Goal: Answer question/provide support: Share knowledge or assist other users

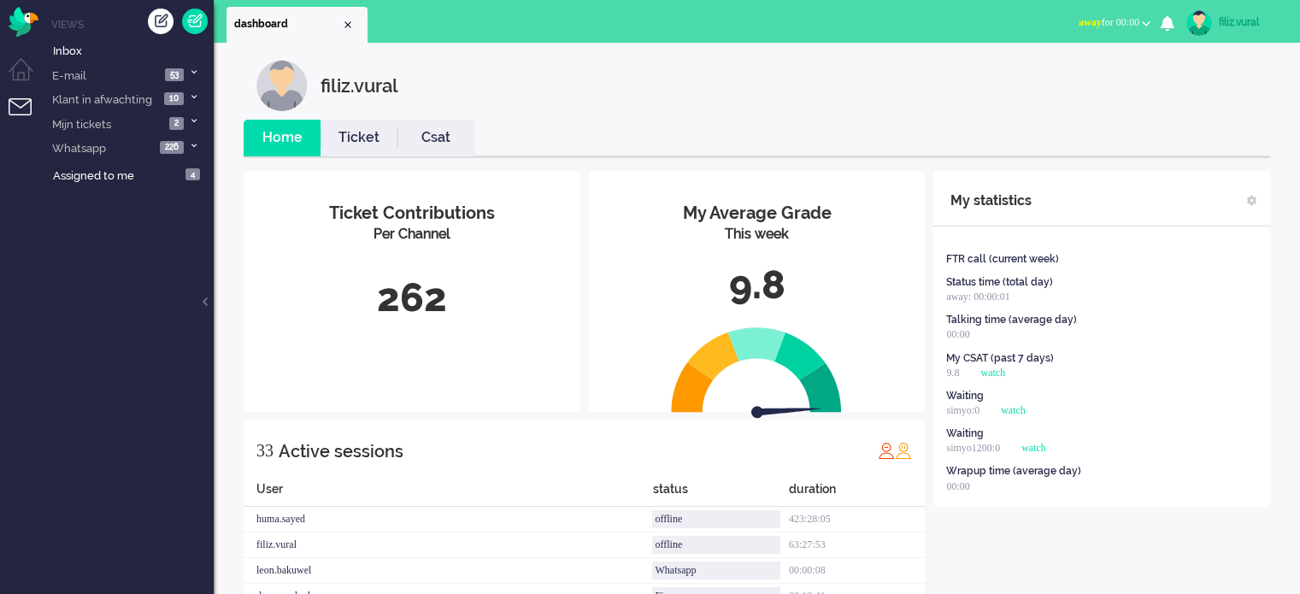
click at [1138, 16] on button "away for 00:00" at bounding box center [1114, 22] width 92 height 25
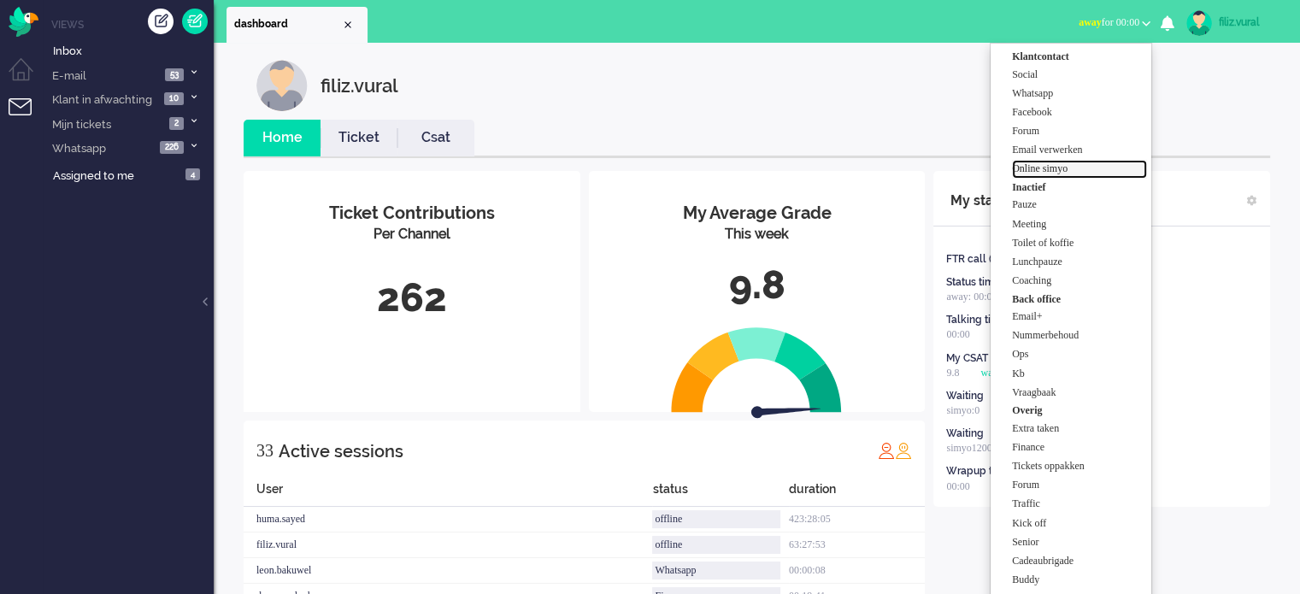
click at [1062, 171] on label "Online simyo" at bounding box center [1079, 169] width 135 height 15
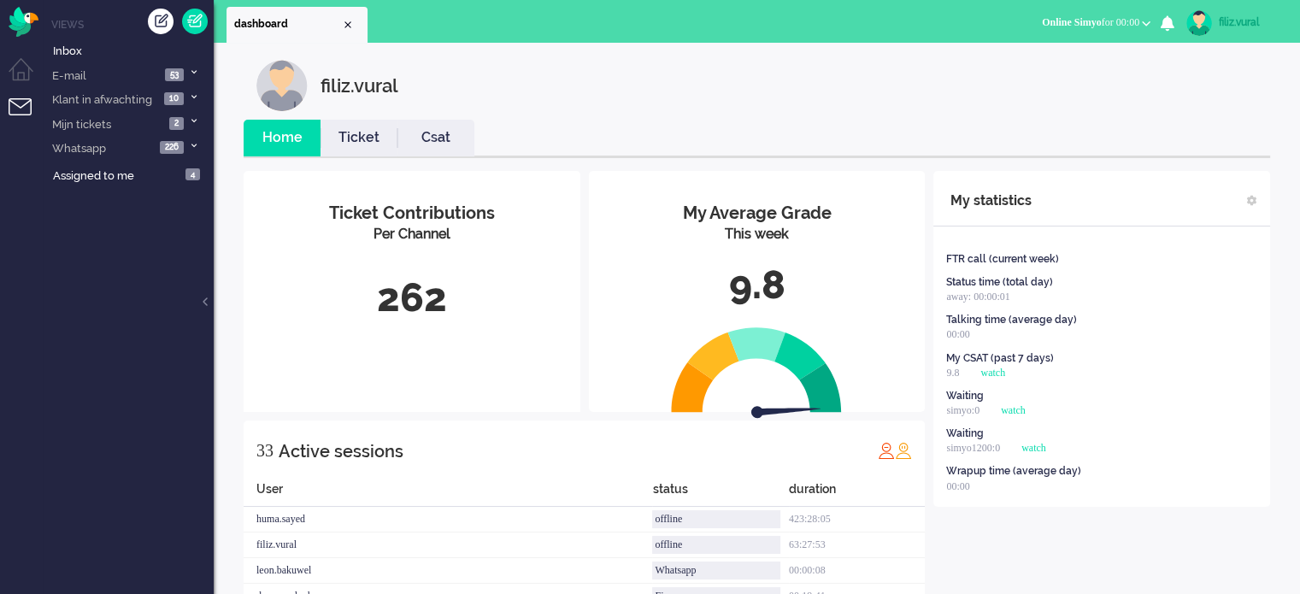
click at [431, 146] on link "Csat" at bounding box center [435, 138] width 77 height 20
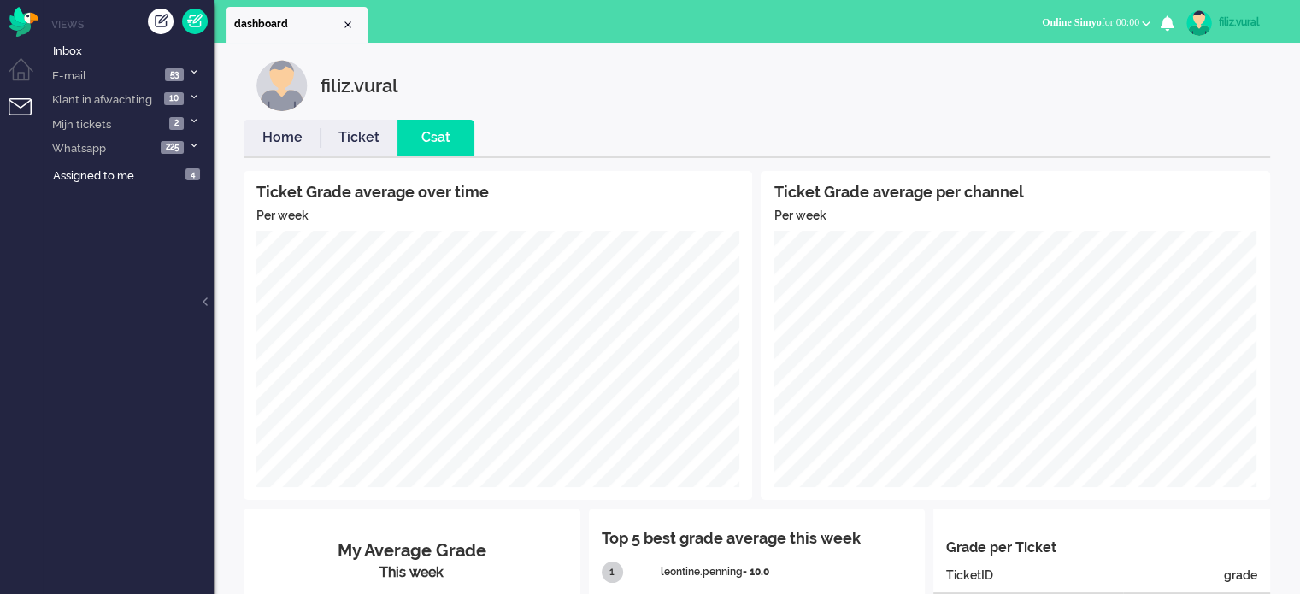
click at [288, 159] on div "Ticket Grade average over time Per week Ticket Grade average per channel Per we…" at bounding box center [757, 531] width 1027 height 747
click at [283, 146] on link "Home" at bounding box center [282, 138] width 77 height 20
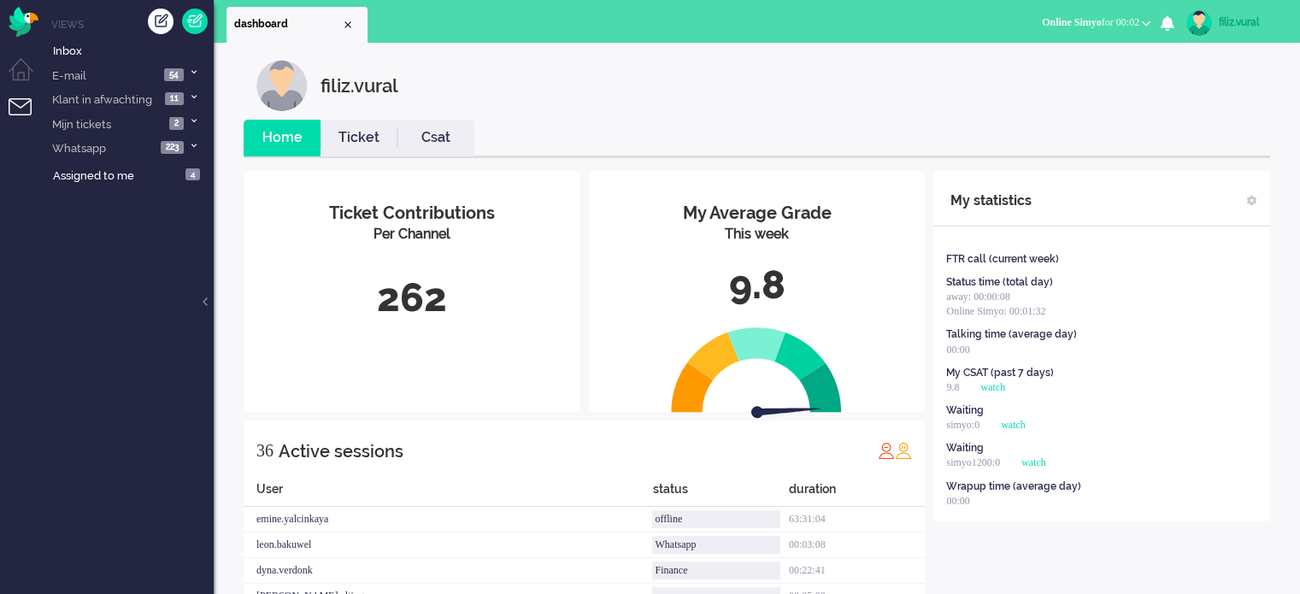
click at [384, 145] on link "Ticket" at bounding box center [359, 138] width 77 height 20
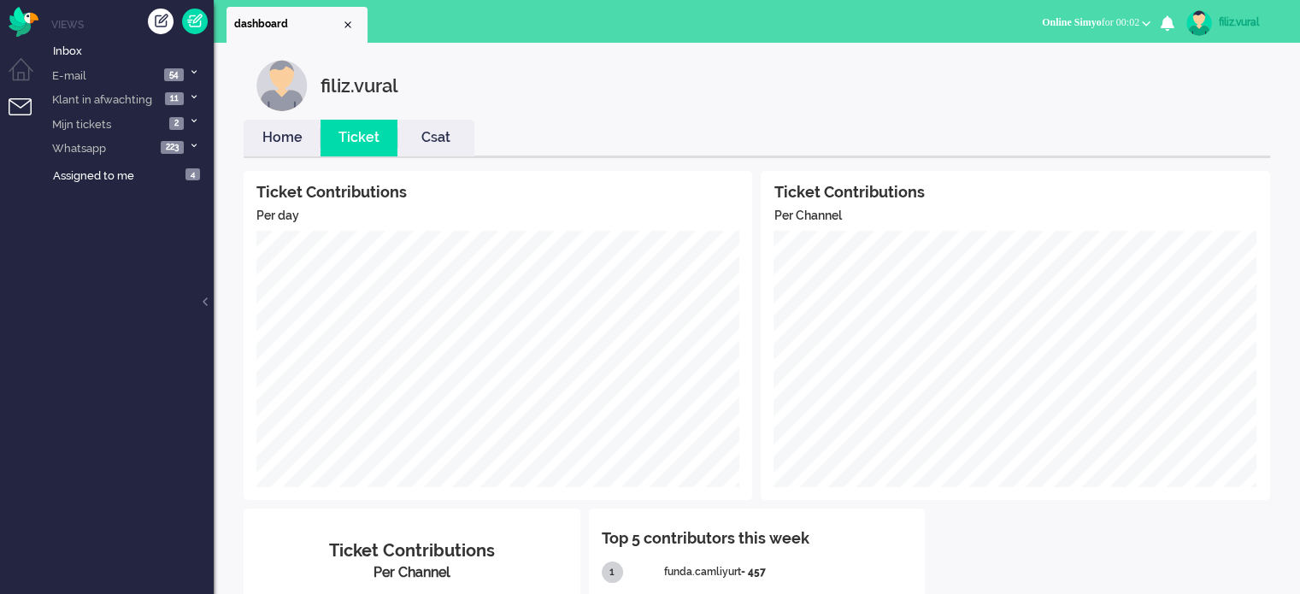
click at [258, 146] on link "Home" at bounding box center [282, 138] width 77 height 20
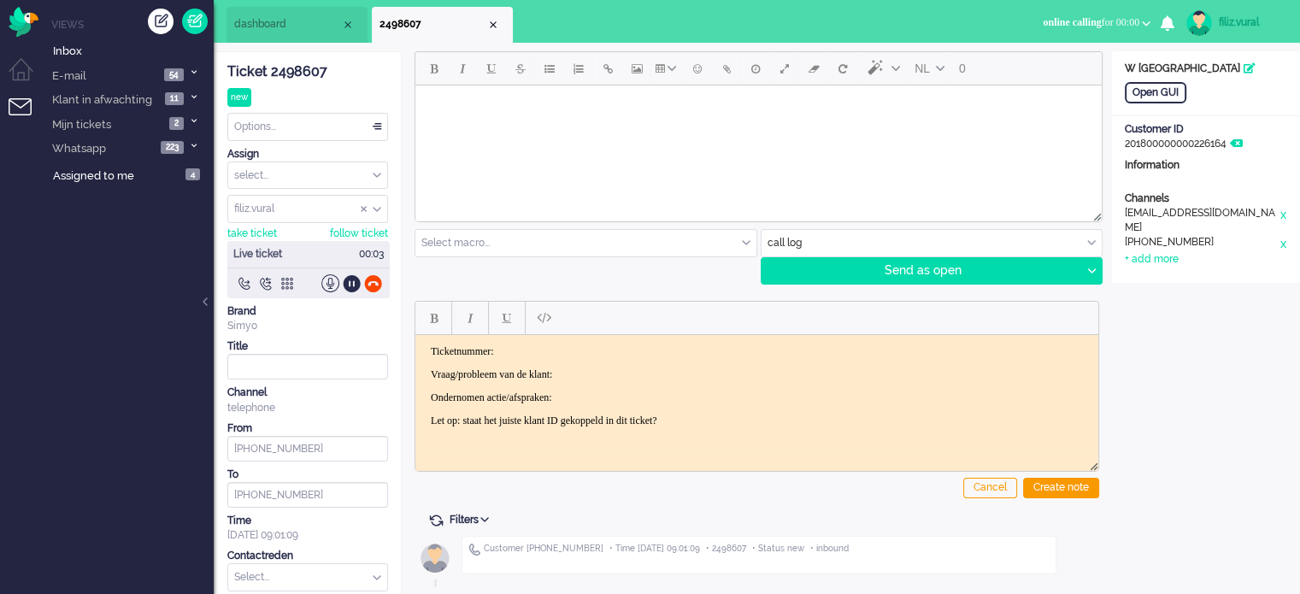
click at [315, 77] on div "Ticket 2498607" at bounding box center [307, 72] width 161 height 20
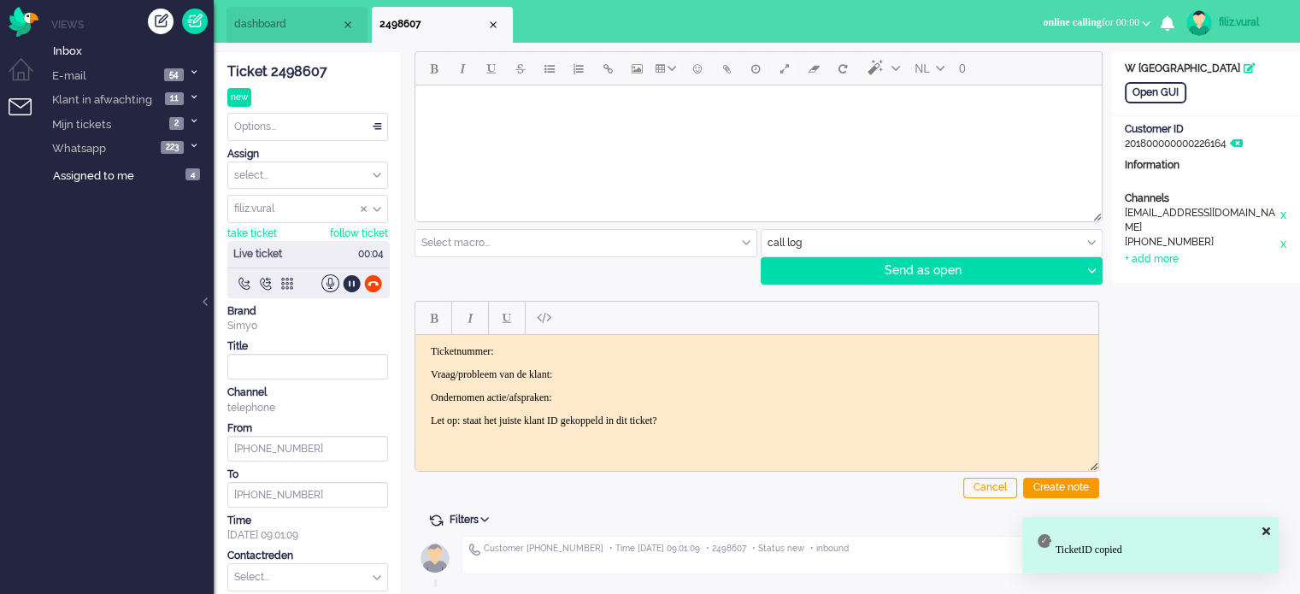
click at [532, 335] on iframe at bounding box center [756, 395] width 683 height 121
click at [538, 341] on html "Ticketnummer: Vraag/probleem van de klant: Ondernomen actie/afspraken: Let op: …" at bounding box center [756, 385] width 683 height 103
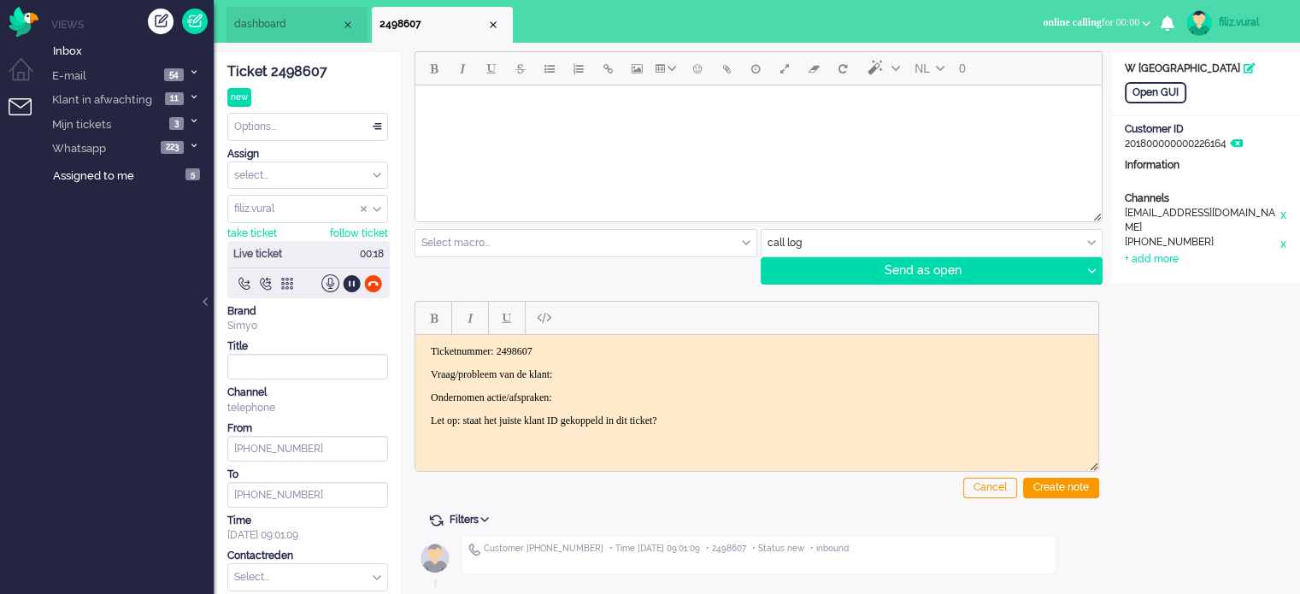
click at [1144, 105] on div "Open GUI Customer Name W Steigstra Customer ID 201800000000226164 Information C…" at bounding box center [1206, 167] width 188 height 232
click at [1145, 97] on div "Open GUI" at bounding box center [1156, 92] width 62 height 21
click at [608, 372] on p "Vraag/probleem van de klant:" at bounding box center [757, 374] width 652 height 13
click at [351, 281] on div at bounding box center [352, 283] width 18 height 18
click at [685, 388] on body "Ticketnummer: 2498607 Vraag/probleem van de klant: belt voor vrienden > bb kost…" at bounding box center [756, 385] width 669 height 82
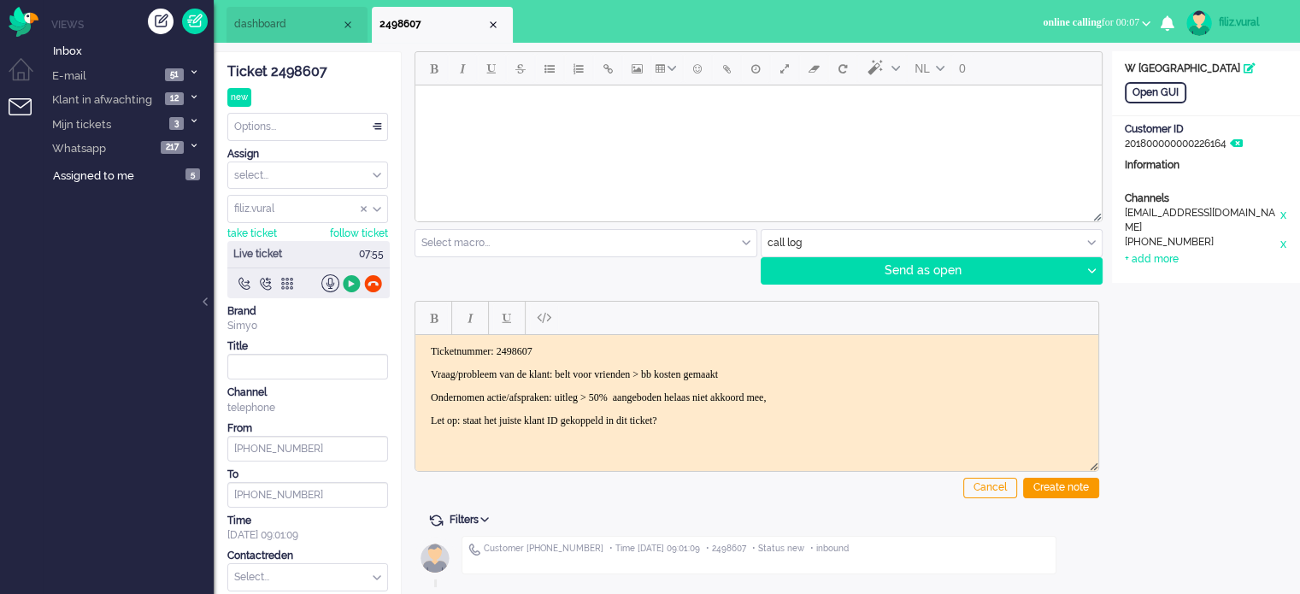
click at [350, 285] on div at bounding box center [352, 283] width 18 height 18
click at [892, 396] on p "Ondernomen actie/afspraken: uitleg > 50% aangeboden helaas niet akkoord mee," at bounding box center [757, 397] width 652 height 13
click at [1040, 483] on div "Create note" at bounding box center [1061, 488] width 76 height 21
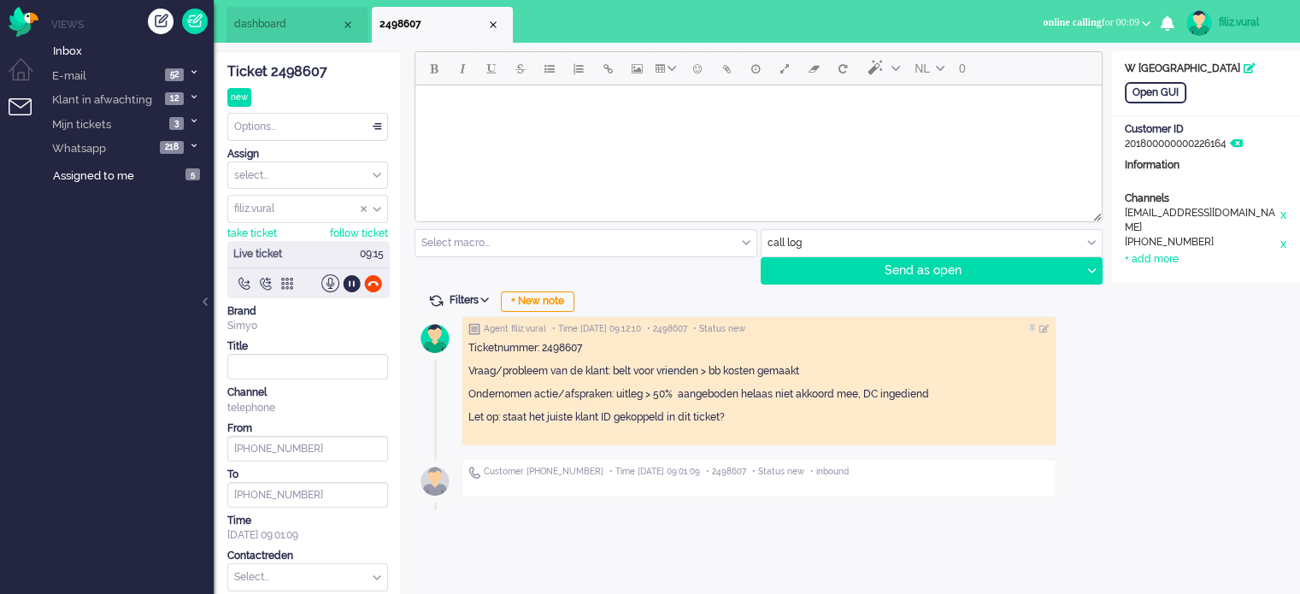
scroll to position [56, 0]
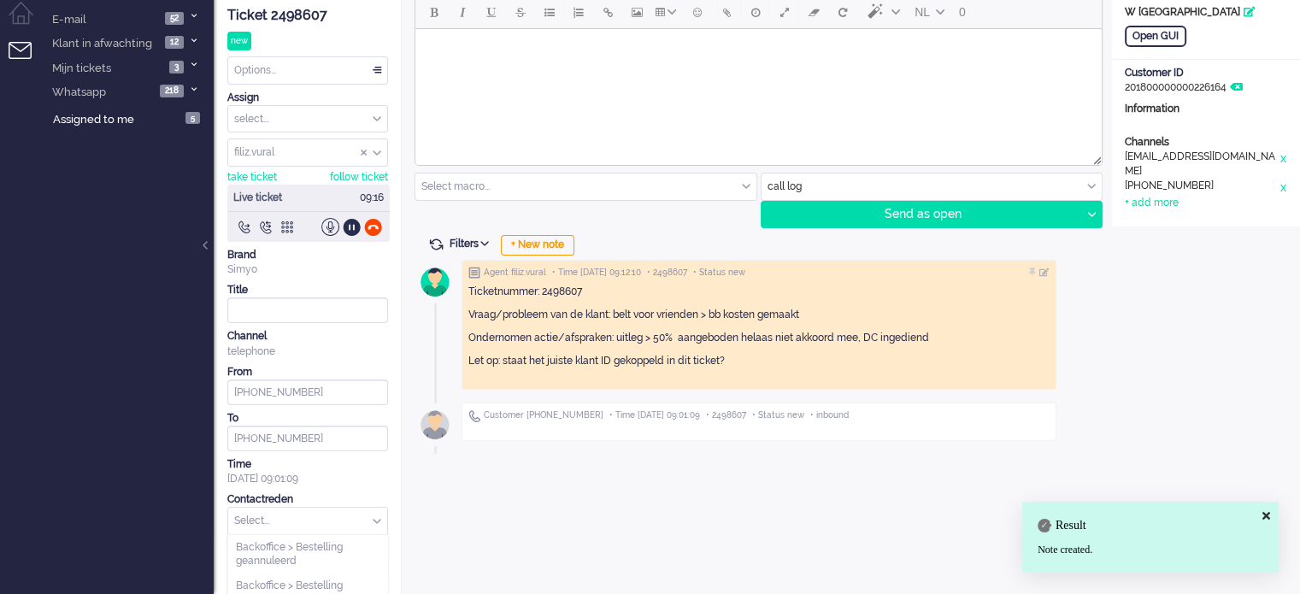
click at [315, 515] on input "text" at bounding box center [307, 521] width 159 height 26
type input "datac"
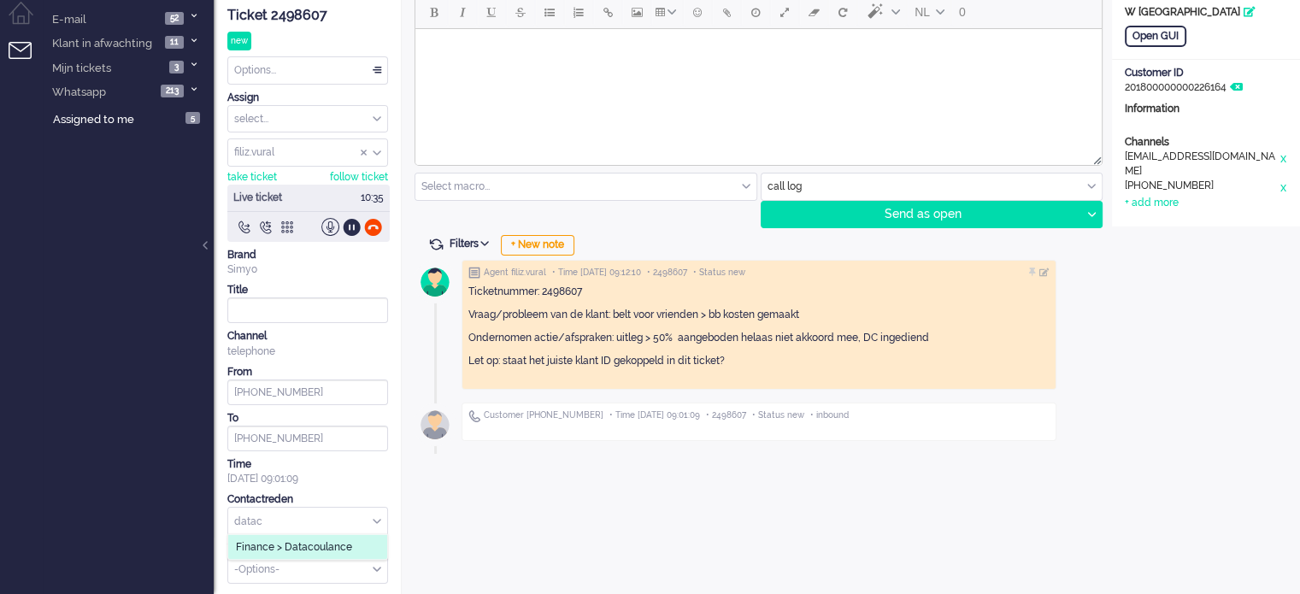
type input "datac"
click at [304, 550] on span "Finance > Datacoulance" at bounding box center [294, 547] width 116 height 15
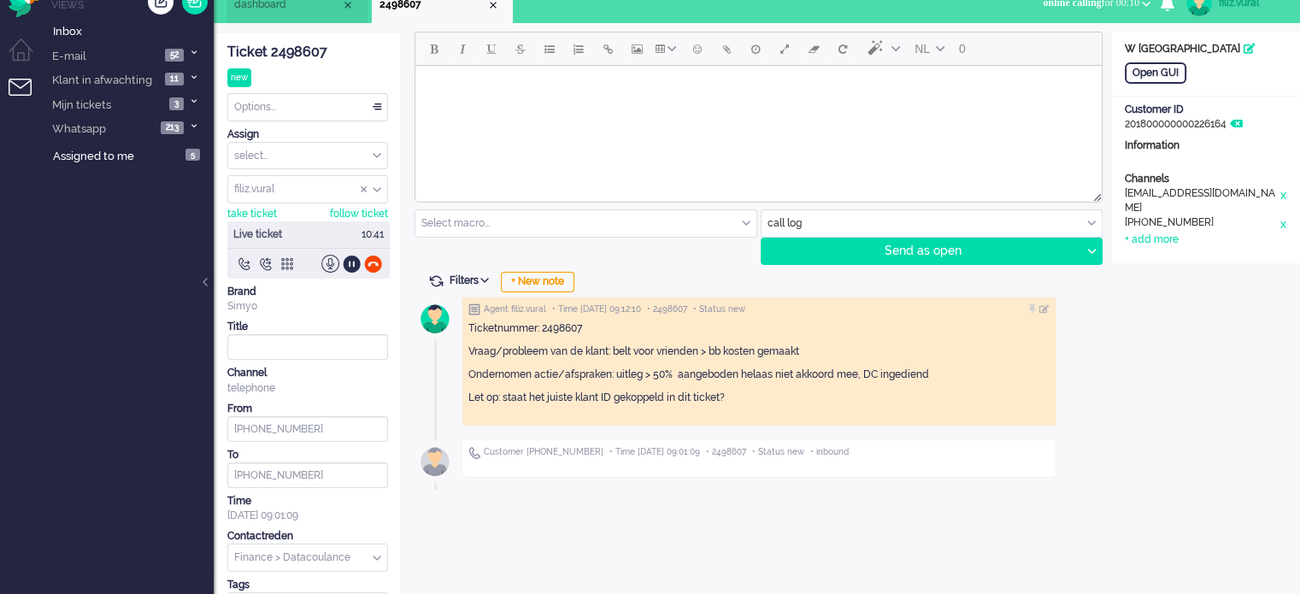
scroll to position [0, 0]
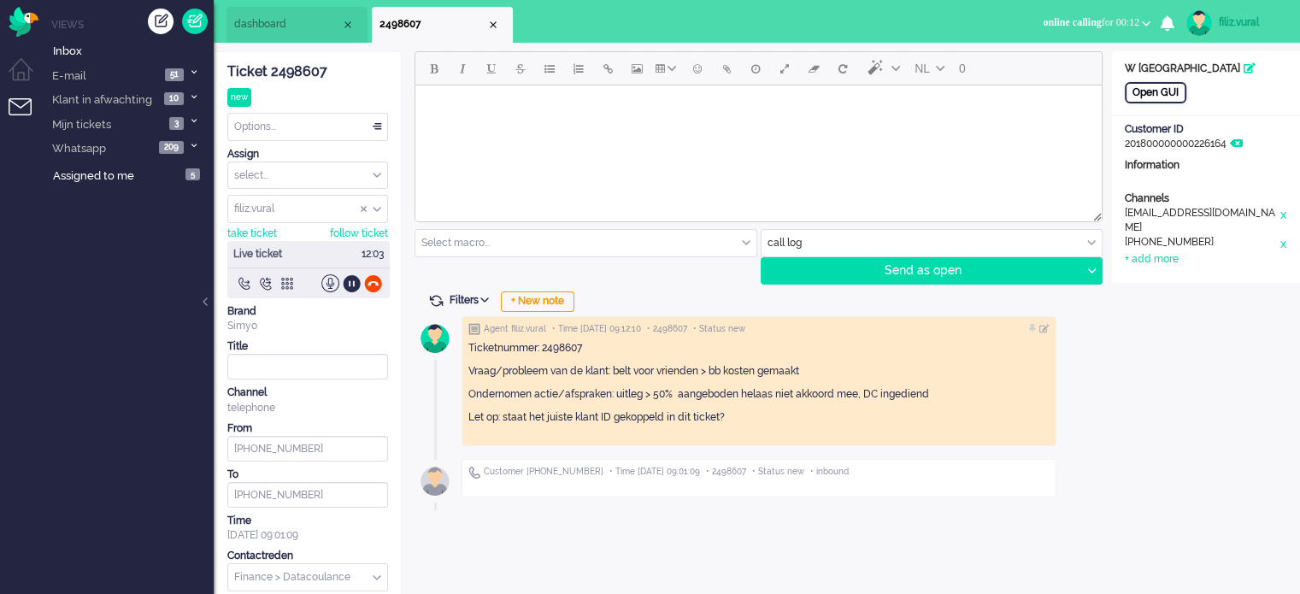
click at [1165, 95] on div "Open GUI" at bounding box center [1156, 92] width 62 height 21
click at [301, 33] on li "dashboard" at bounding box center [296, 25] width 141 height 36
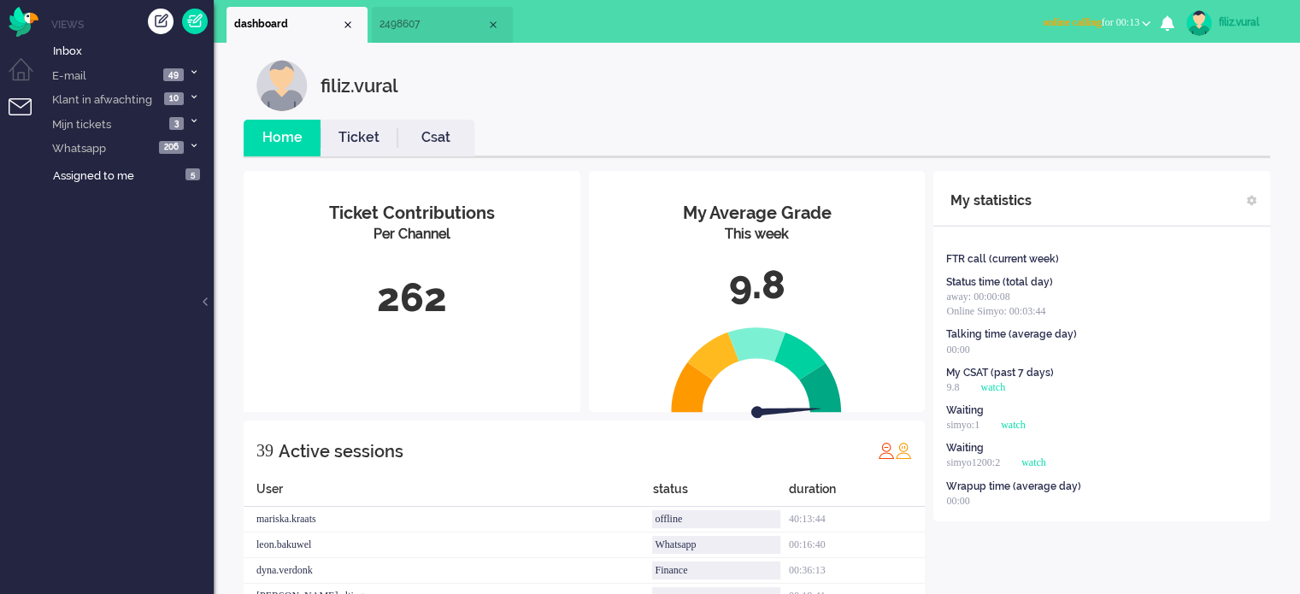
click at [421, 133] on link "Csat" at bounding box center [435, 138] width 77 height 20
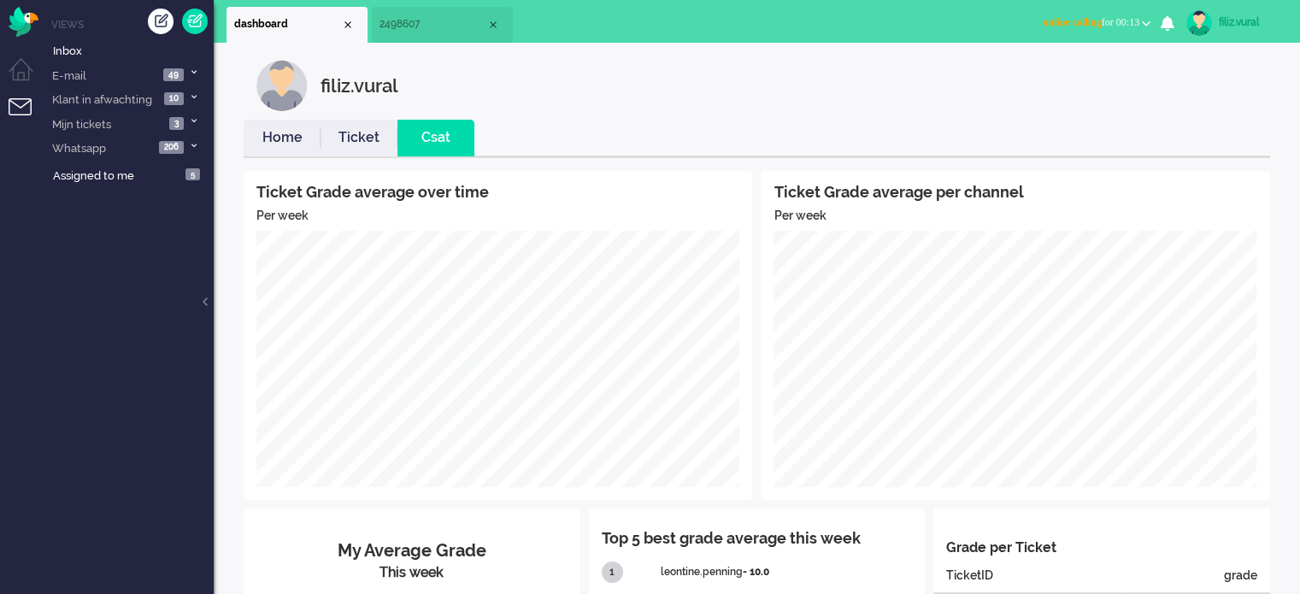
click at [349, 128] on link "Ticket" at bounding box center [359, 138] width 77 height 20
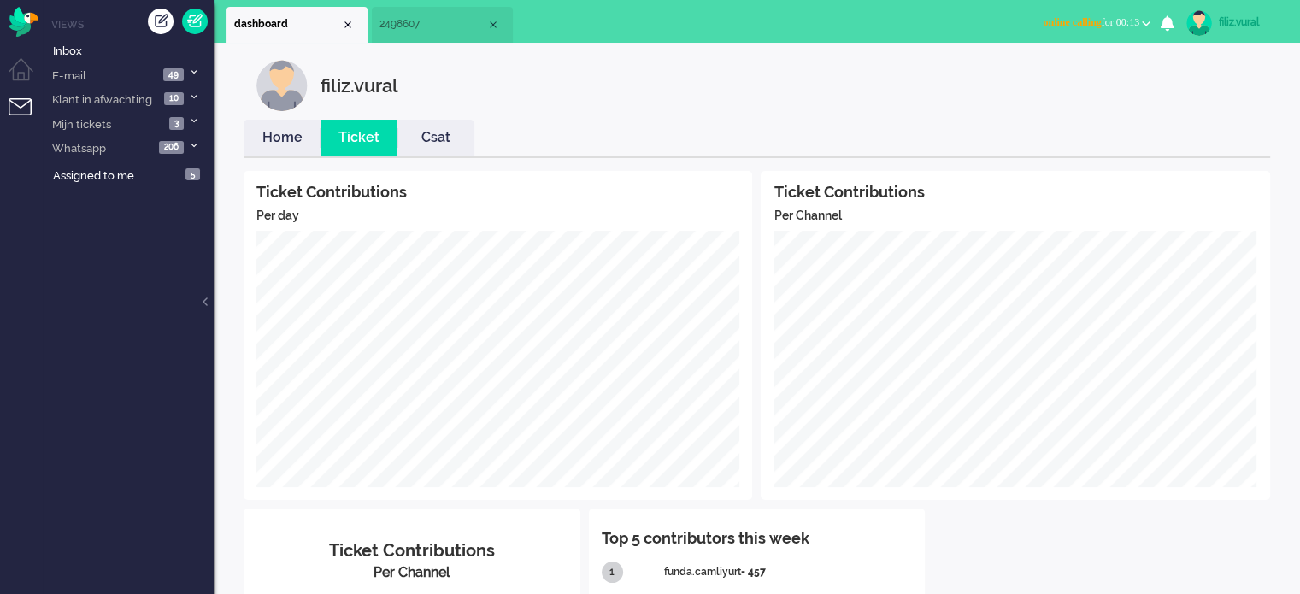
click at [301, 132] on link "Home" at bounding box center [282, 138] width 77 height 20
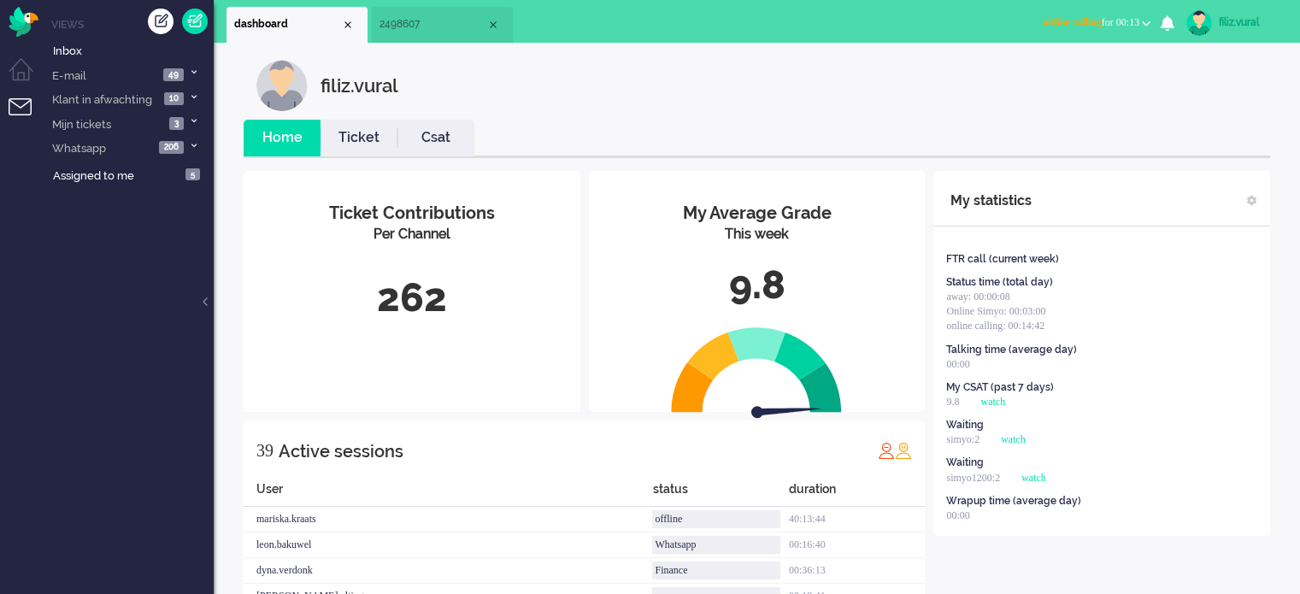
click at [409, 37] on li "2498607" at bounding box center [442, 25] width 141 height 36
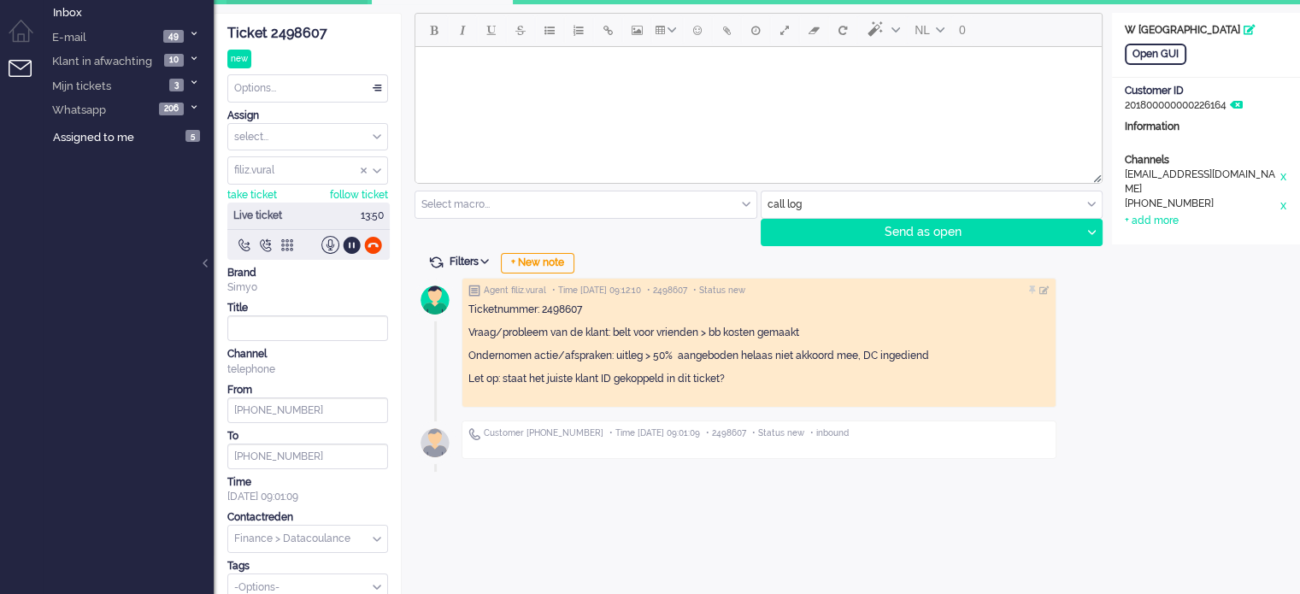
scroll to position [56, 0]
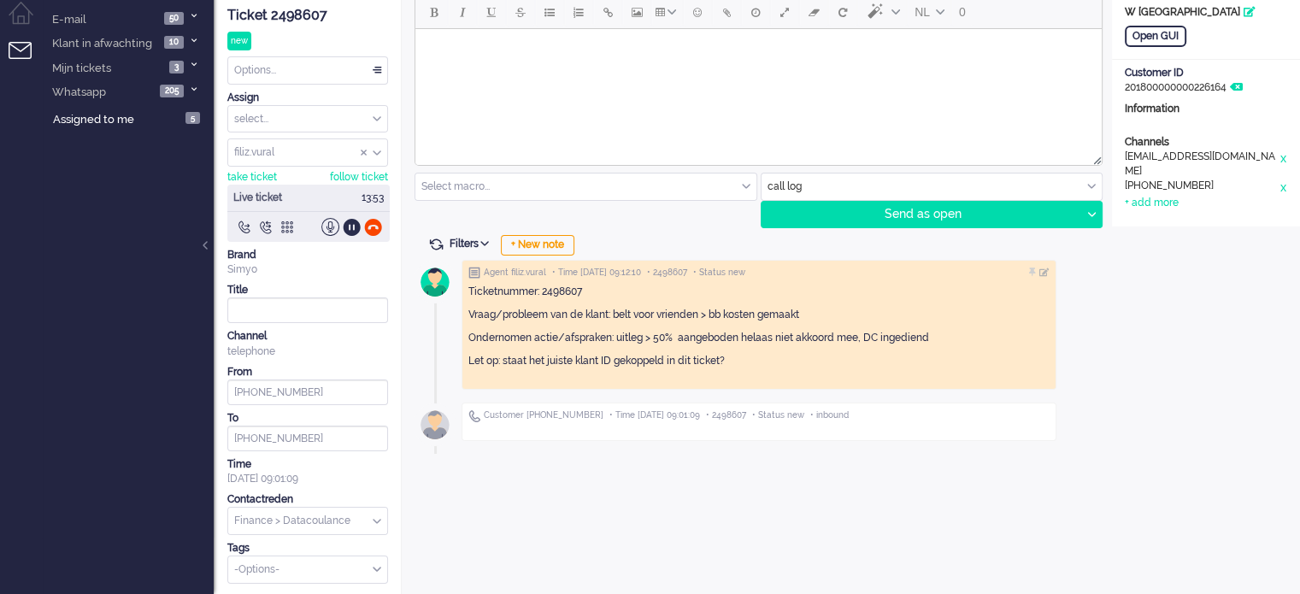
drag, startPoint x: 704, startPoint y: 365, endPoint x: 468, endPoint y: 294, distance: 247.2
click at [468, 294] on div "Ticketnummer: 2498607 Vraag/probleem van de klant: belt voor vrienden > bb kost…" at bounding box center [758, 331] width 581 height 93
copy div "Ticketnummer: 2498607 Vraag/probleem van de klant: belt voor vrienden > bb kost…"
click at [371, 221] on div at bounding box center [373, 227] width 18 height 18
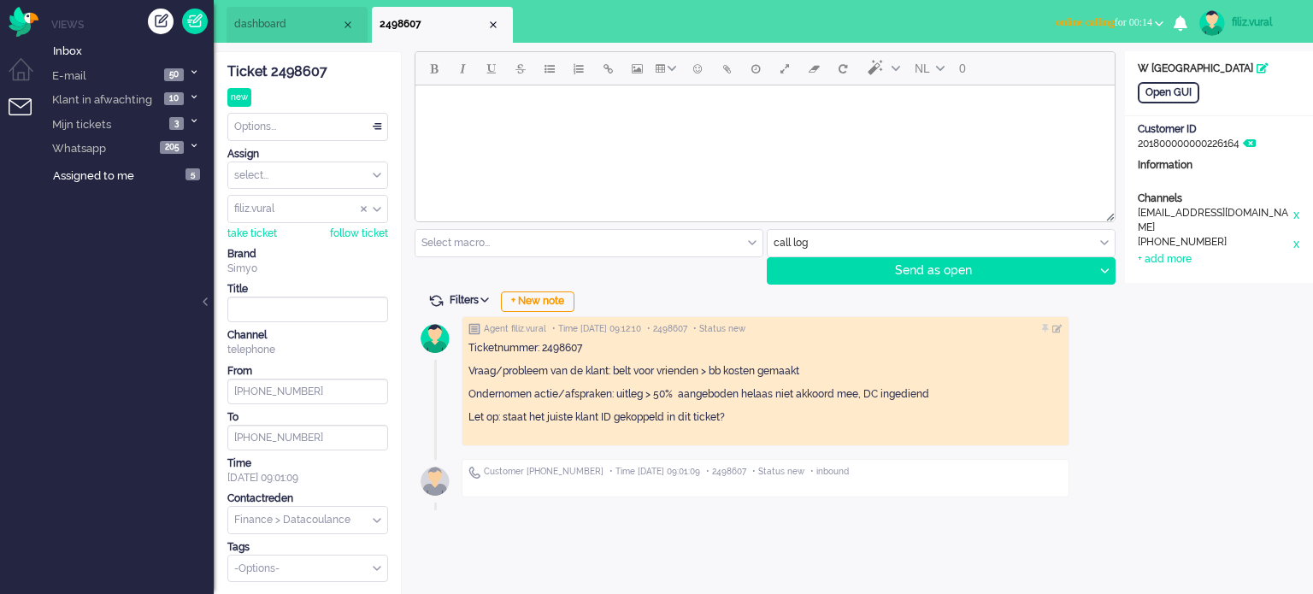
click at [326, 119] on div "Options..." at bounding box center [307, 127] width 159 height 26
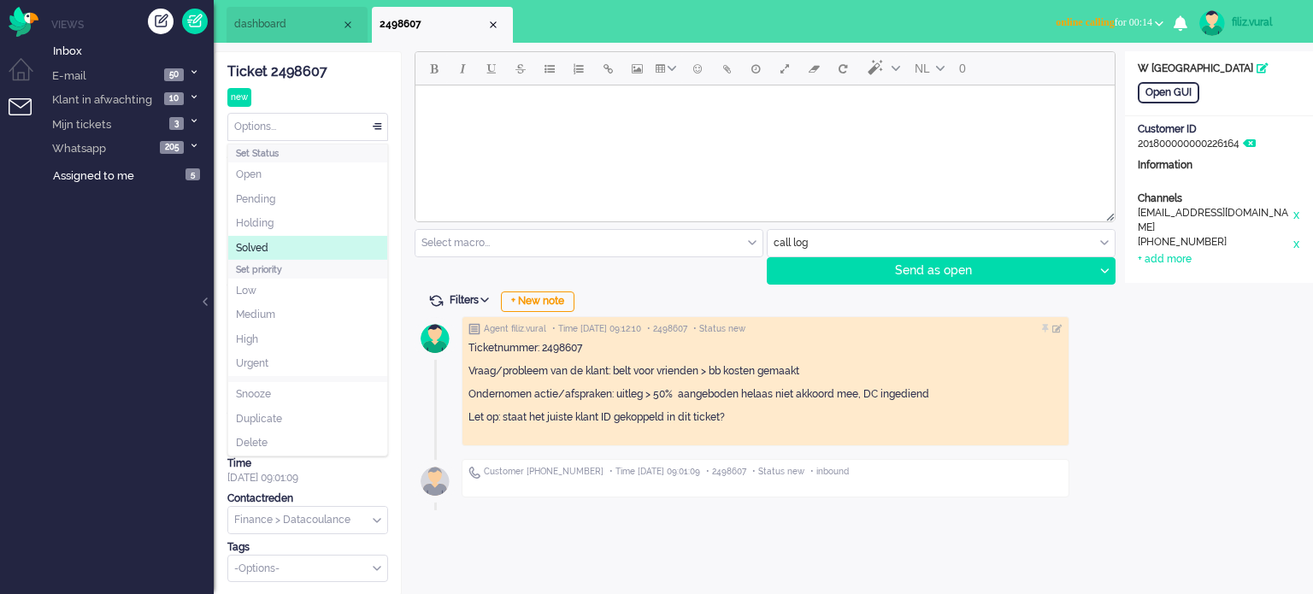
click at [288, 245] on li "Solved" at bounding box center [307, 248] width 159 height 25
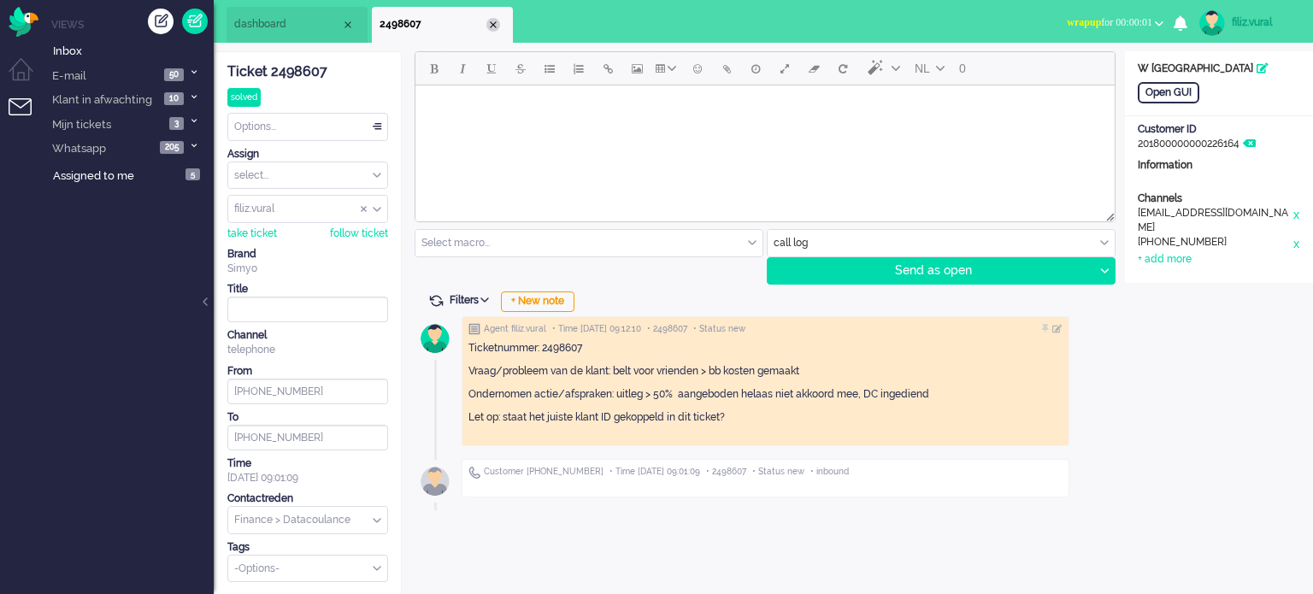
click at [492, 28] on div "Close tab" at bounding box center [493, 25] width 14 height 14
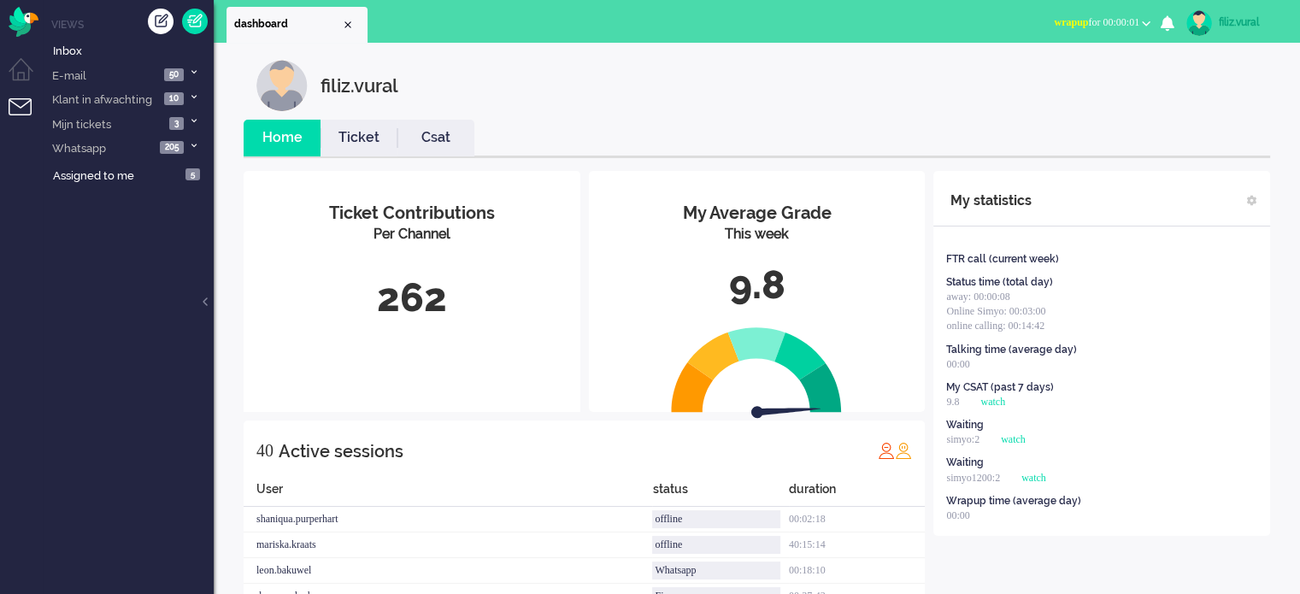
click at [1091, 20] on span "wrapup for 00:00:01" at bounding box center [1096, 22] width 85 height 12
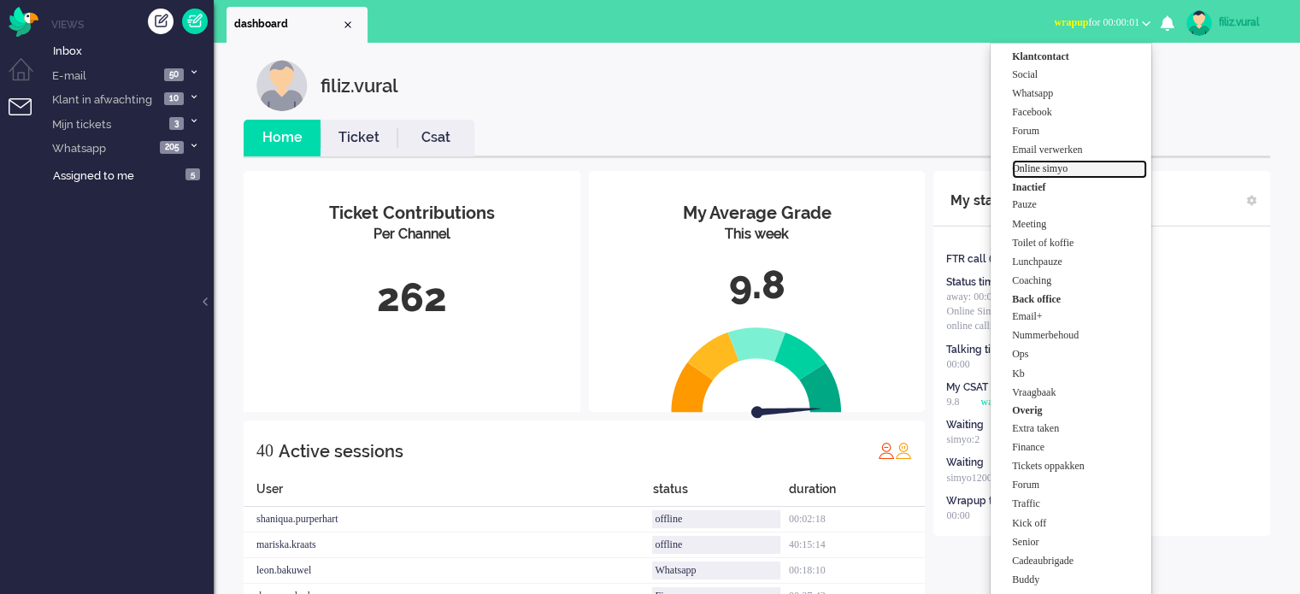
click at [1082, 166] on label "Online simyo" at bounding box center [1079, 169] width 135 height 15
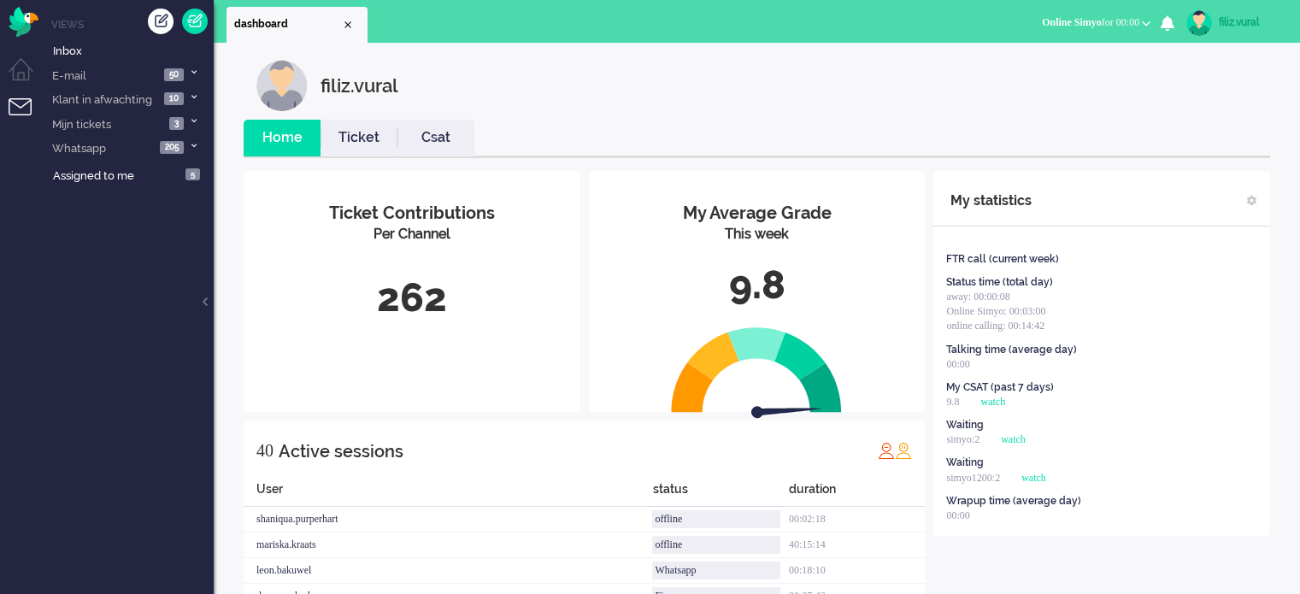
click at [458, 131] on link "Csat" at bounding box center [435, 138] width 77 height 20
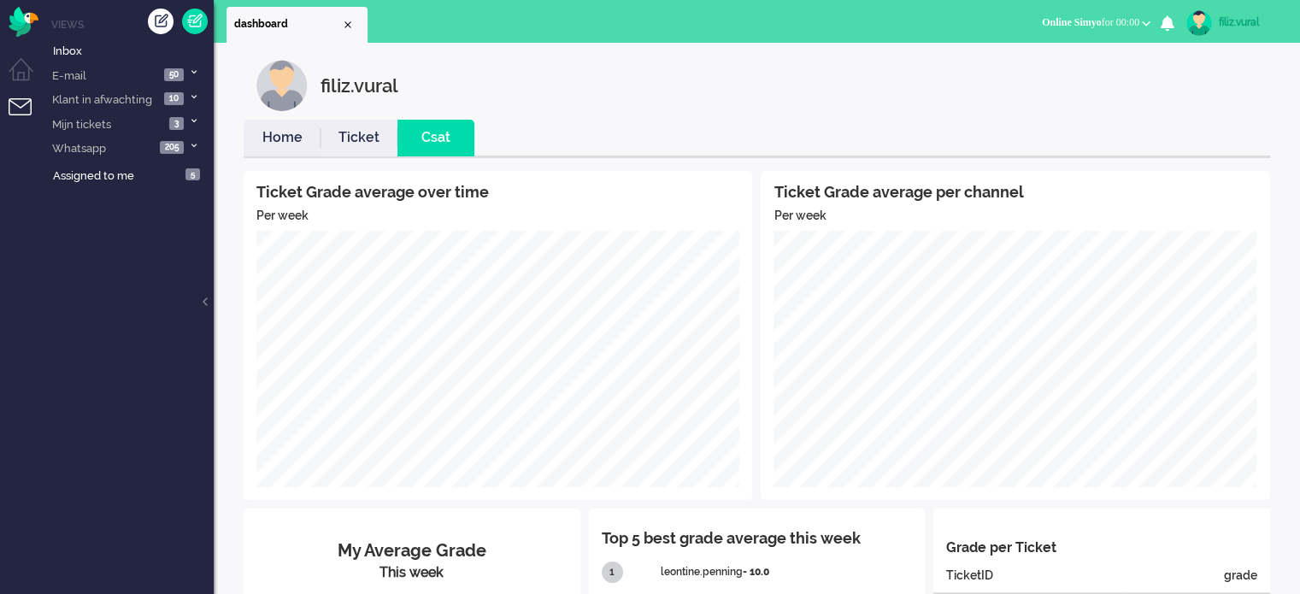
click at [271, 132] on link "Home" at bounding box center [282, 138] width 77 height 20
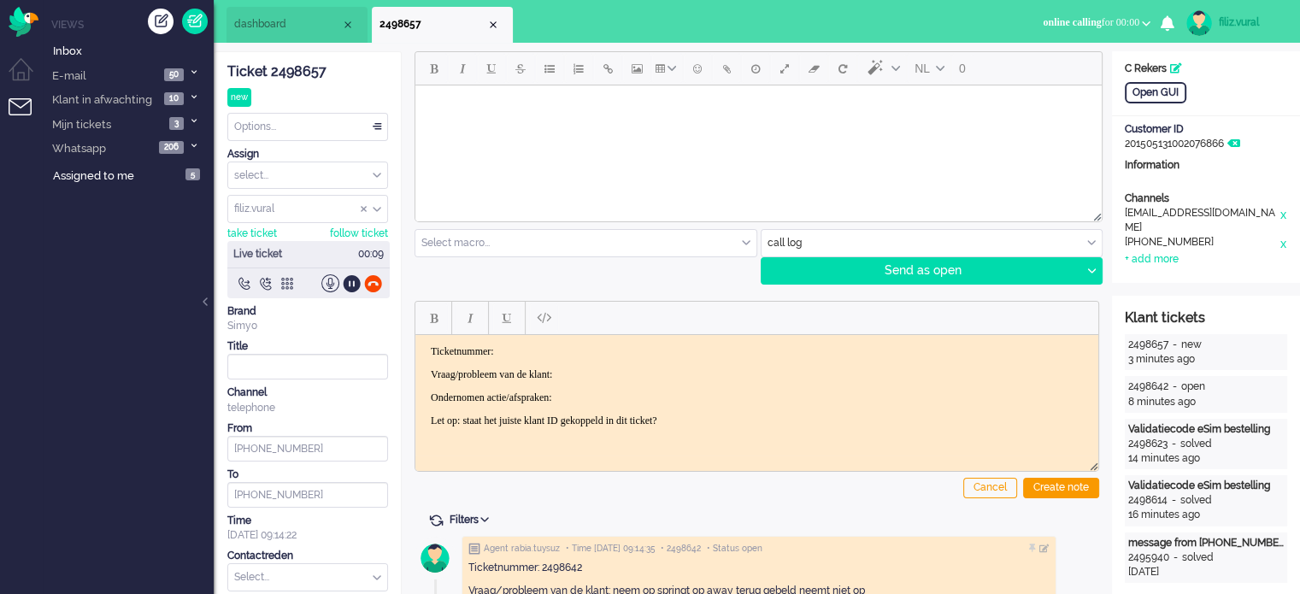
click at [310, 71] on div "Ticket 2498657" at bounding box center [307, 72] width 161 height 20
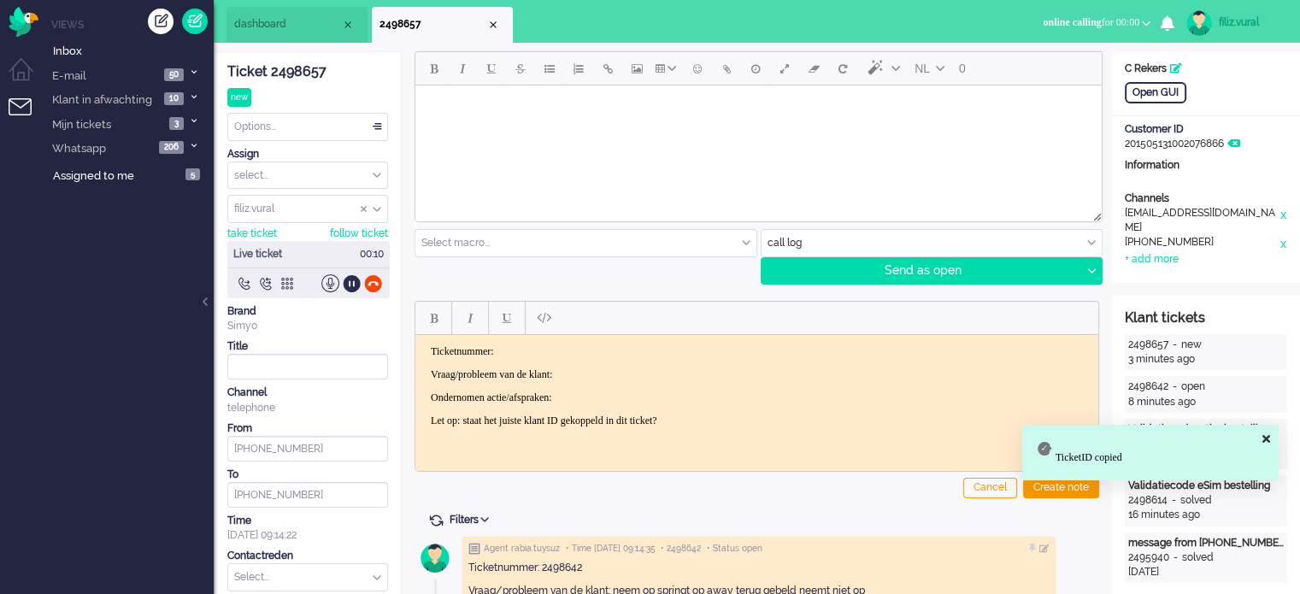
click at [596, 365] on body "Ticketnummer: Vraag/probleem van de klant: Ondernomen actie/afspraken: Let op: …" at bounding box center [756, 385] width 669 height 82
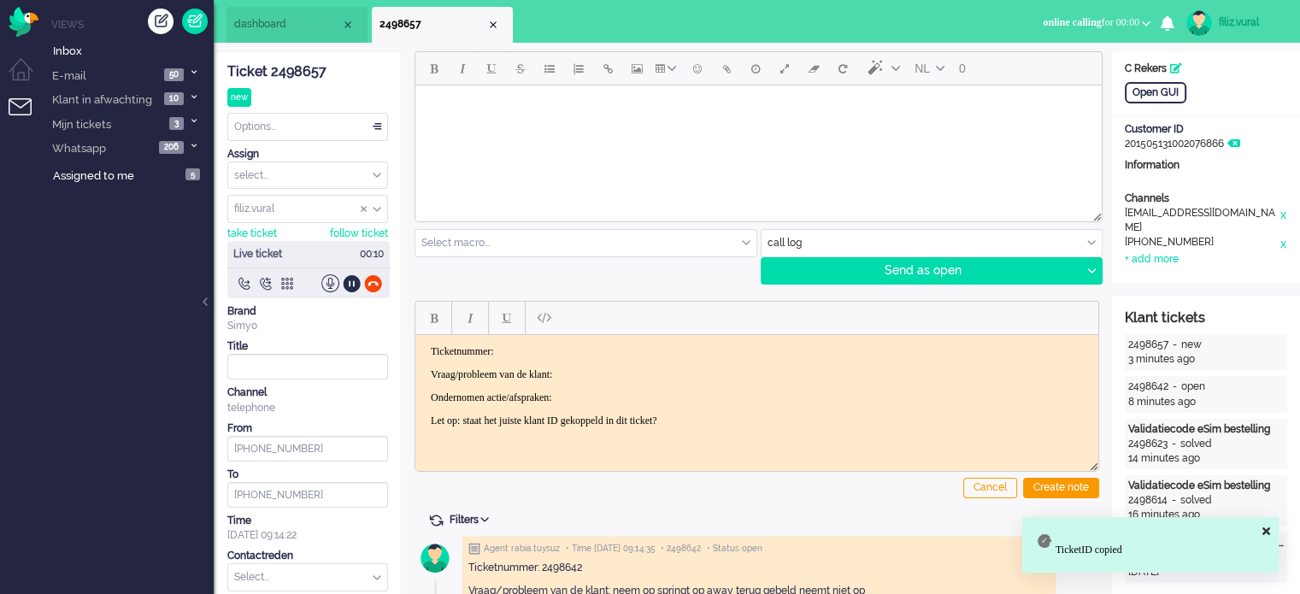
click at [603, 356] on body "Ticketnummer: Vraag/probleem van de klant: Ondernomen actie/afspraken: Let op: …" at bounding box center [756, 385] width 669 height 82
click at [610, 348] on p "Ticketnummer:" at bounding box center [757, 350] width 652 height 13
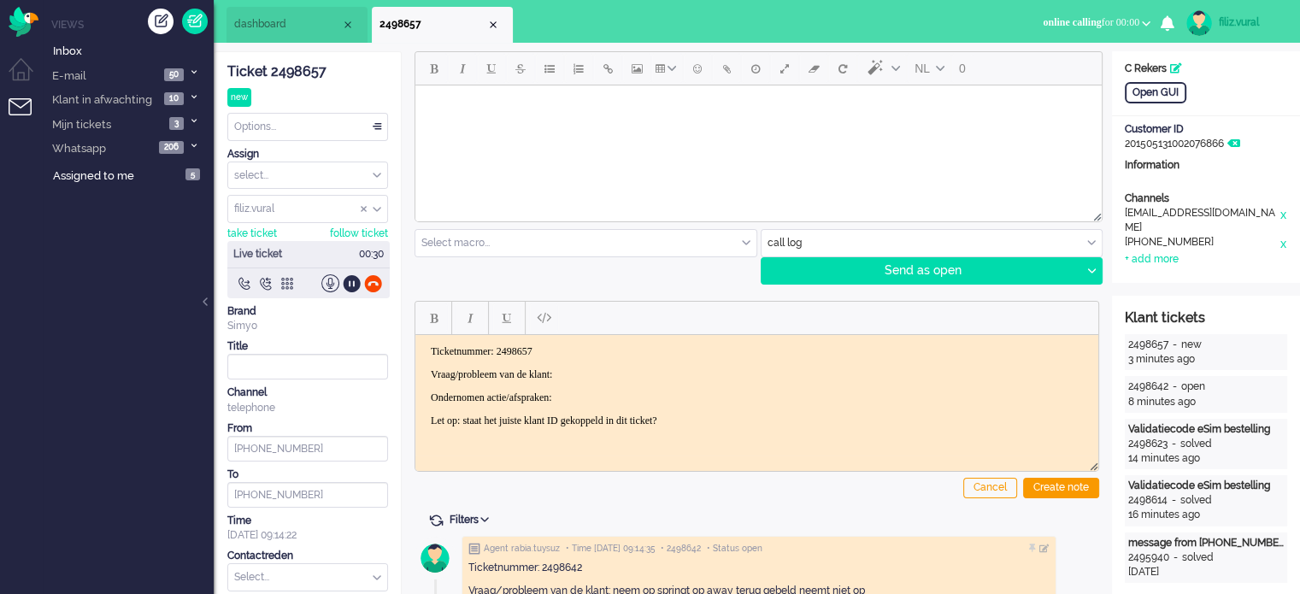
drag, startPoint x: 428, startPoint y: 372, endPoint x: 773, endPoint y: 426, distance: 348.6
click at [768, 430] on html "Ticketnummer: 2498657 Vraag/probleem van de klant: Ondernomen actie/afspraken: …" at bounding box center [756, 385] width 683 height 103
click at [459, 378] on p "Rich Text Area. Press ALT-0 for help." at bounding box center [757, 374] width 652 height 13
click at [1164, 88] on div "Open GUI" at bounding box center [1156, 92] width 62 height 21
click at [274, 33] on li "dashboard" at bounding box center [296, 25] width 141 height 36
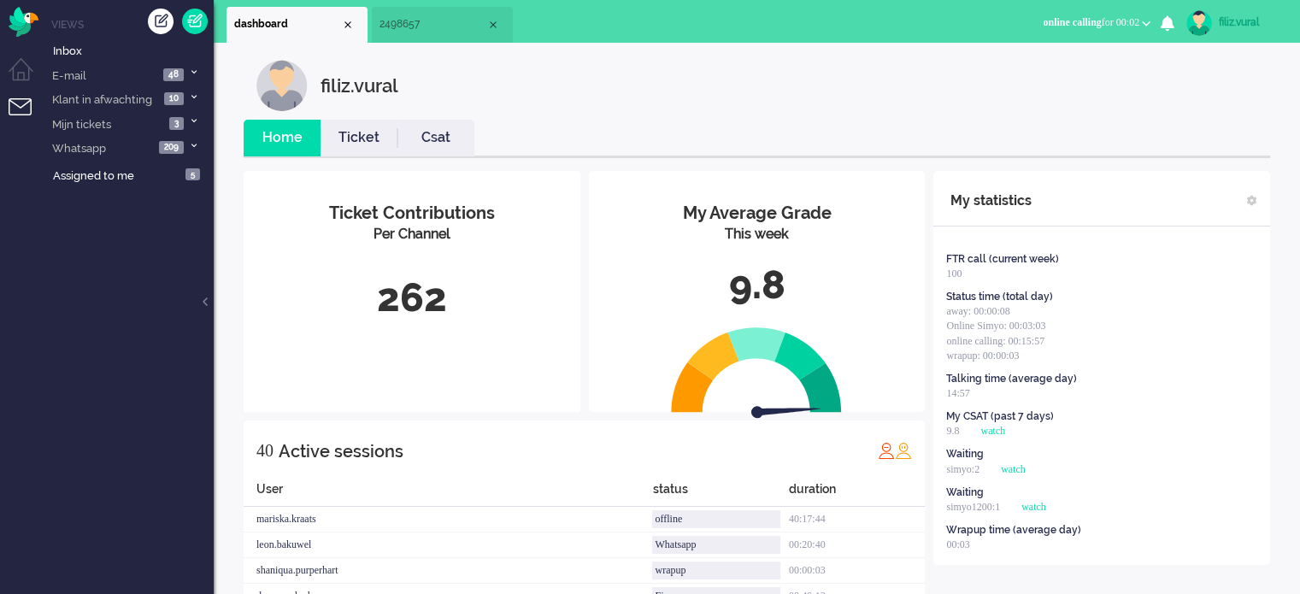
click at [425, 25] on span "2498657" at bounding box center [432, 24] width 107 height 15
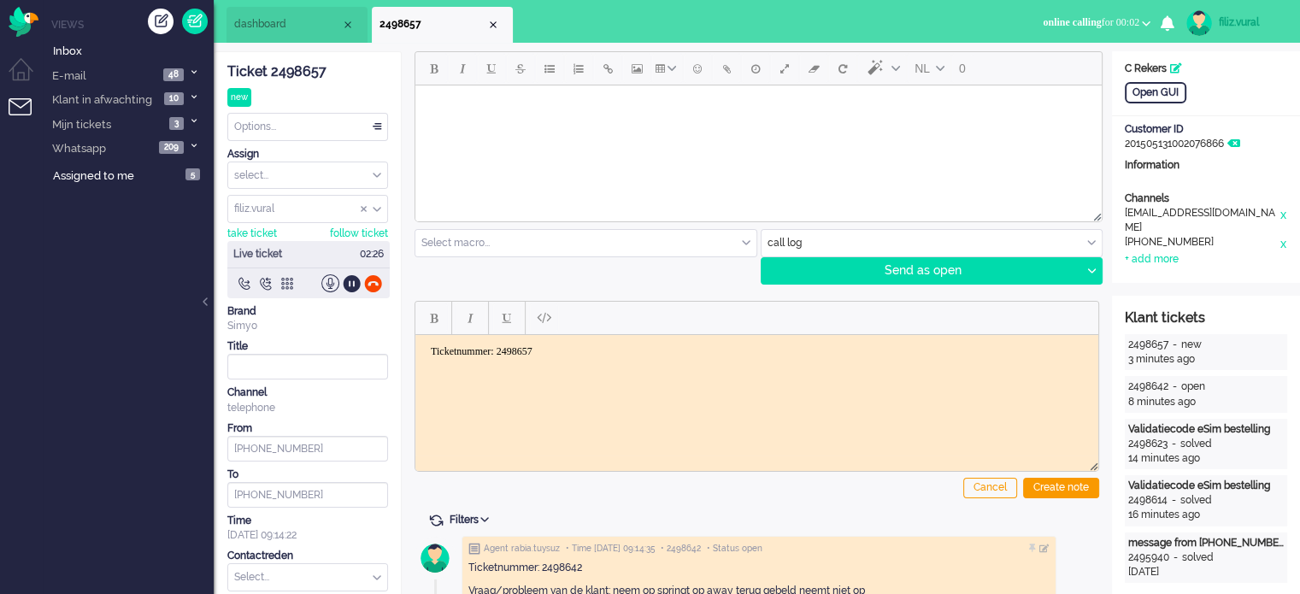
click at [614, 362] on body "Ticketnummer: 2498657" at bounding box center [756, 362] width 669 height 36
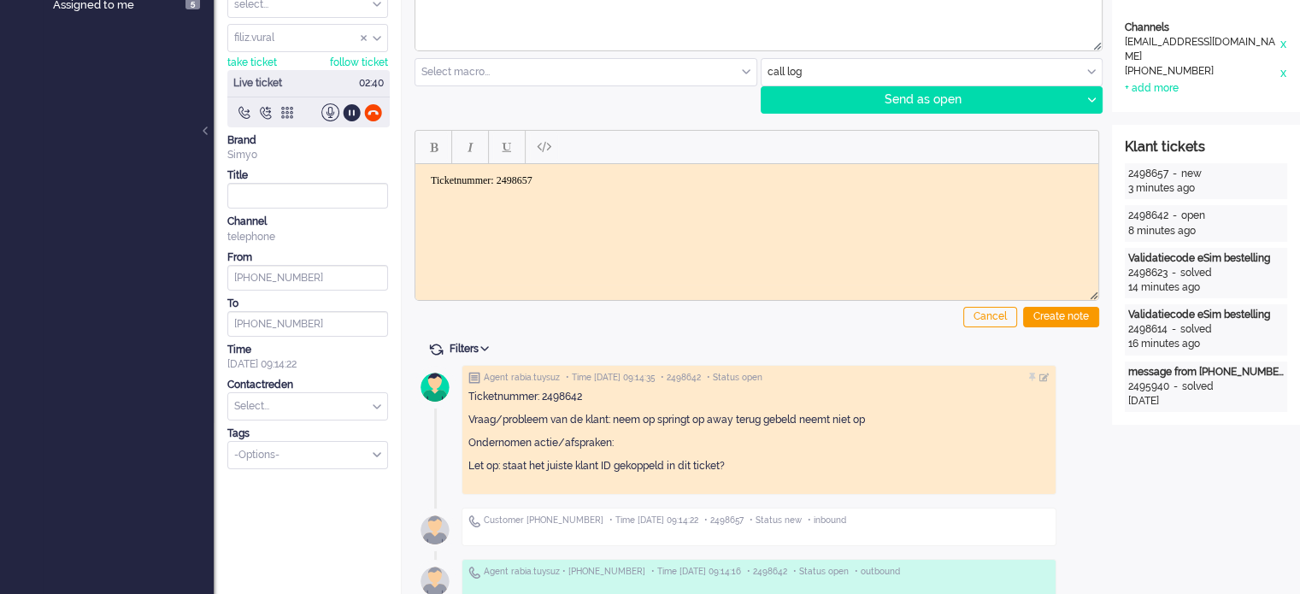
click at [338, 403] on input "text" at bounding box center [307, 406] width 159 height 26
type input "esim"
click at [327, 432] on li "eSIM Info eSIM" at bounding box center [307, 433] width 159 height 25
click at [376, 110] on div at bounding box center [373, 112] width 18 height 18
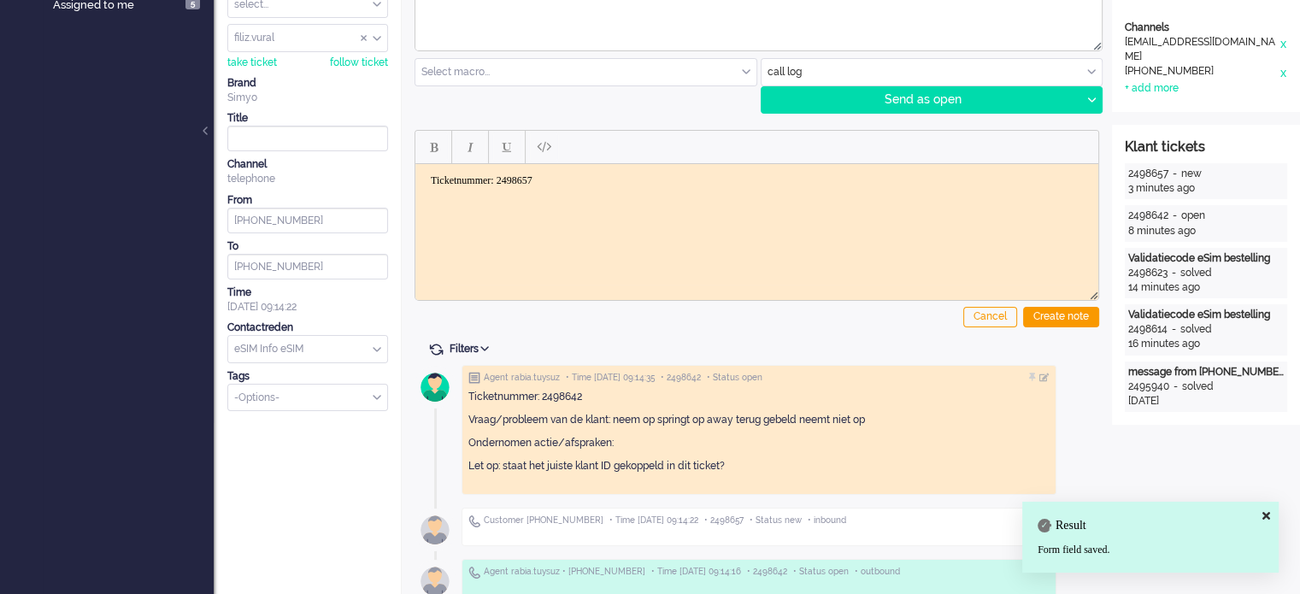
click at [441, 189] on body "Ticketnummer: 2498657" at bounding box center [756, 192] width 669 height 36
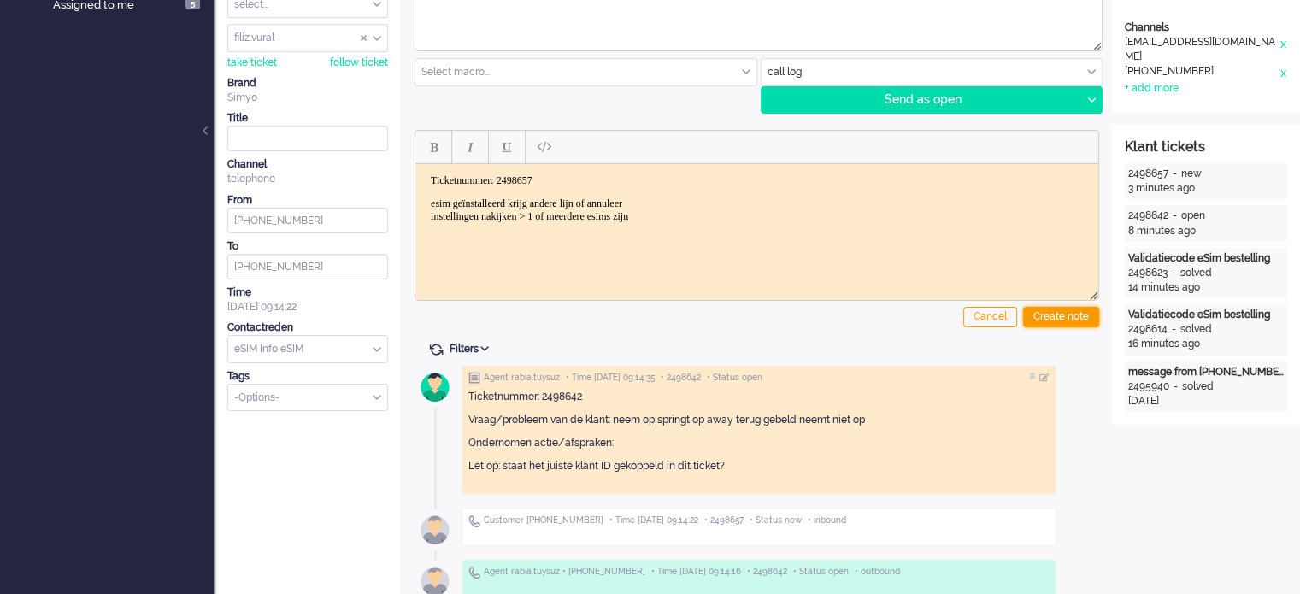
click at [1060, 307] on div "Create note" at bounding box center [1061, 317] width 76 height 21
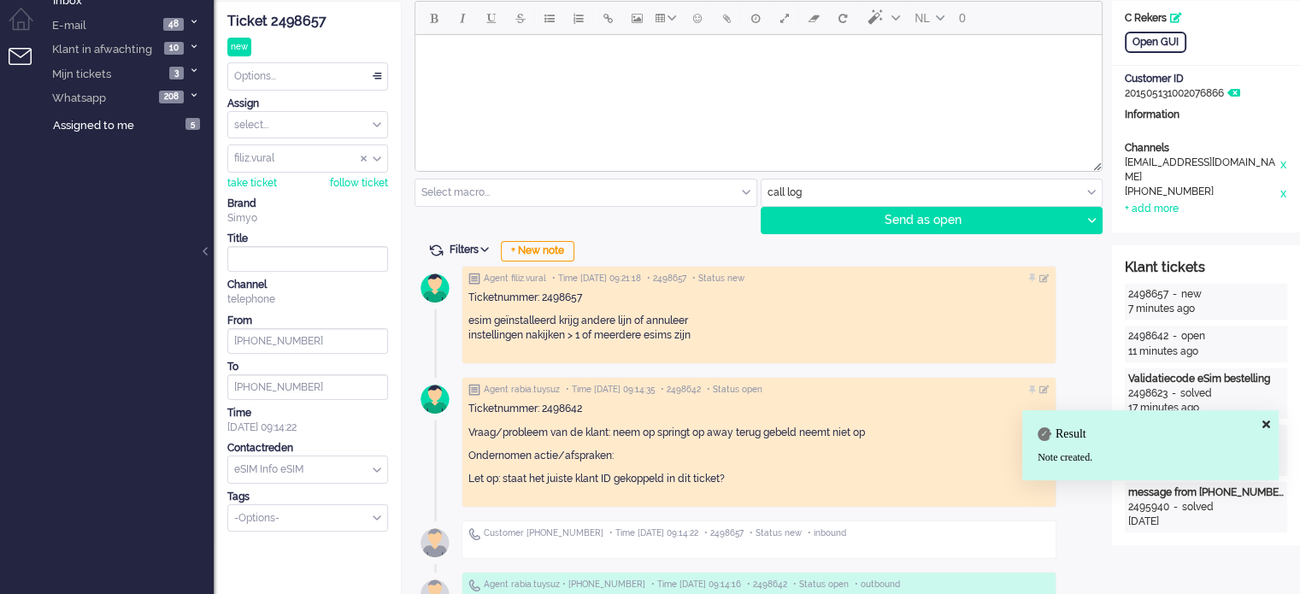
scroll to position [0, 0]
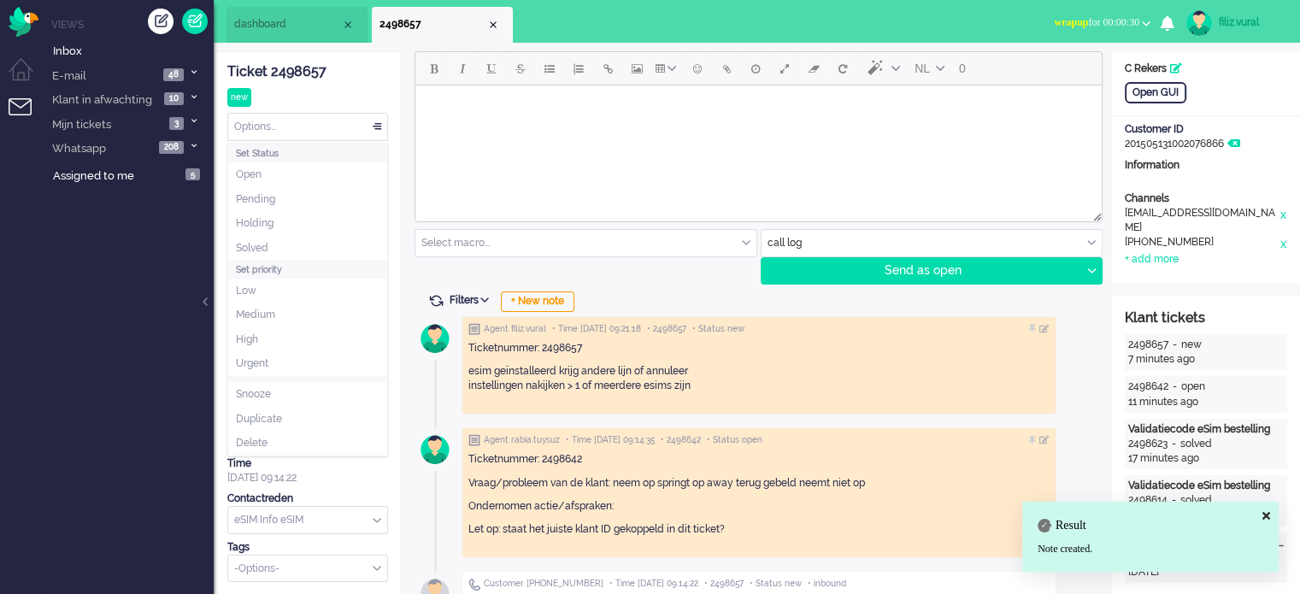
click at [331, 126] on div "Options..." at bounding box center [307, 127] width 159 height 26
click at [302, 242] on li "Solved" at bounding box center [307, 248] width 159 height 25
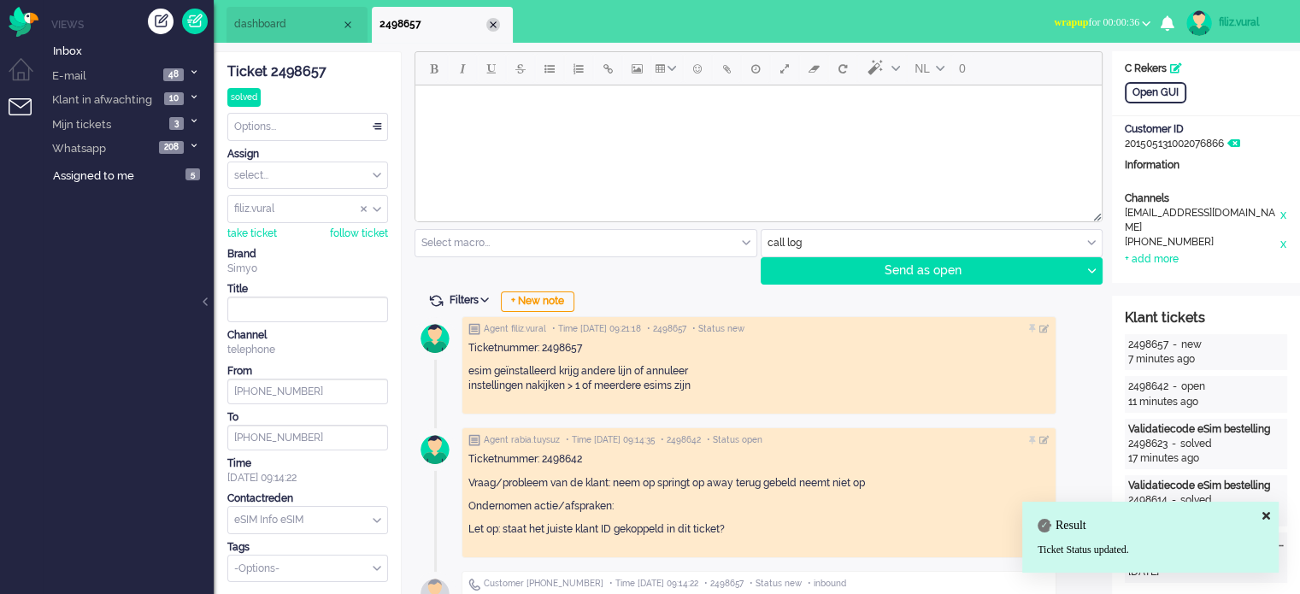
click at [492, 30] on div "Close tab" at bounding box center [493, 25] width 14 height 14
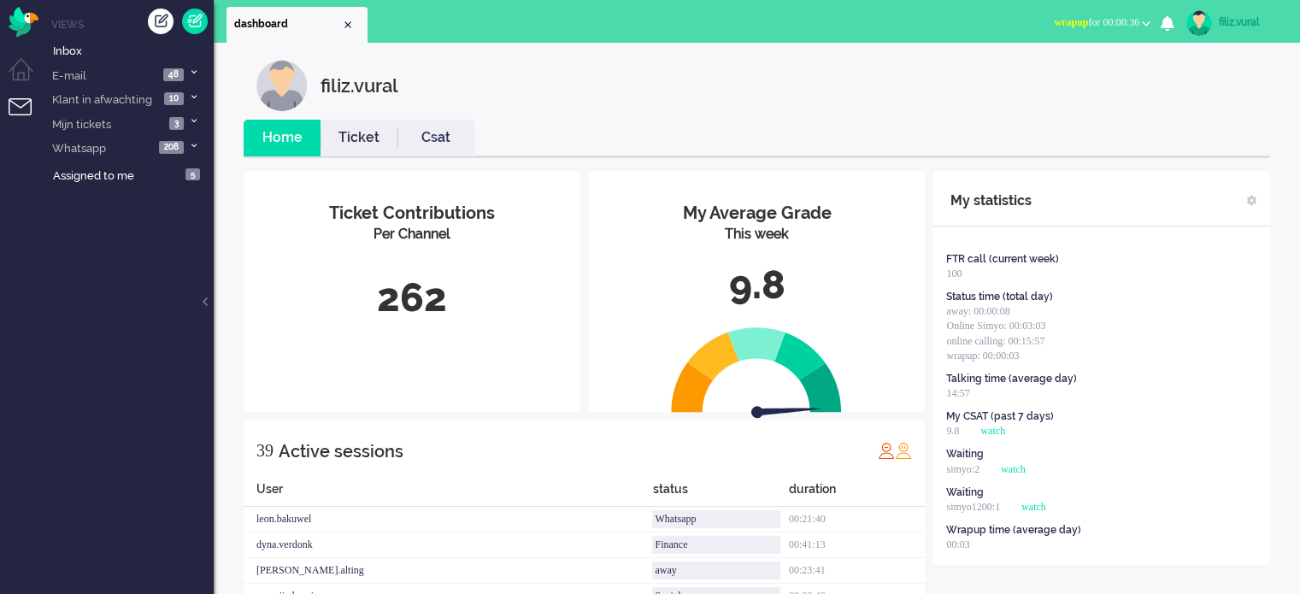
click at [1052, 32] on button "wrapup for 00:00:36" at bounding box center [1102, 22] width 117 height 25
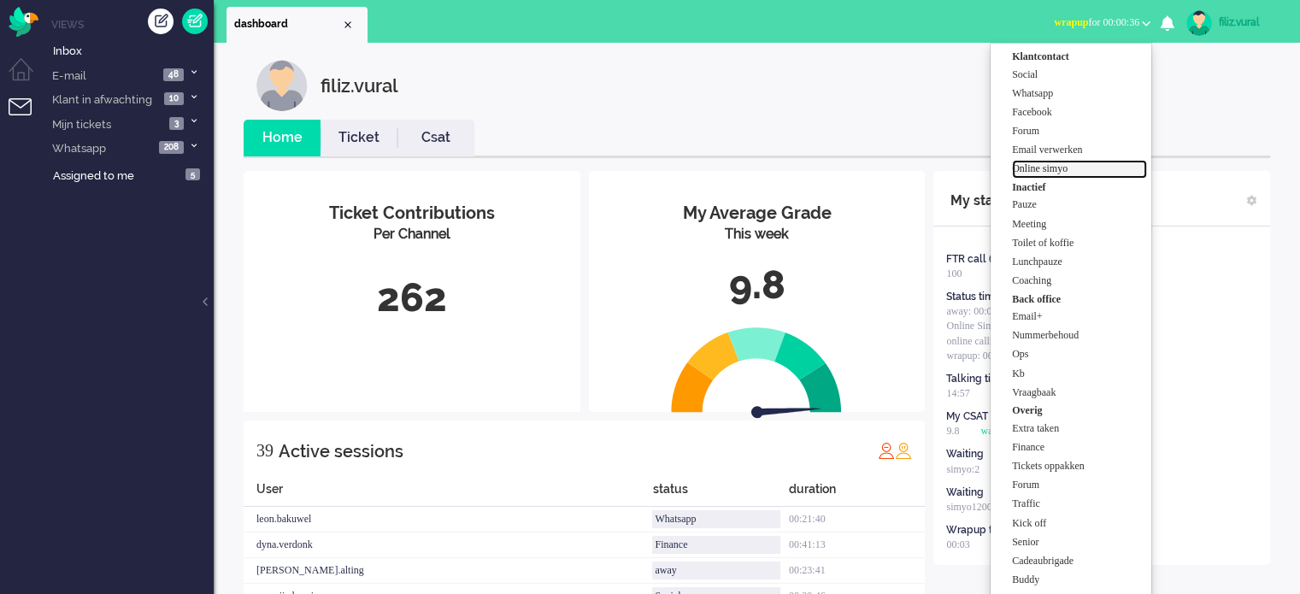
click at [1048, 167] on label "Online simyo" at bounding box center [1079, 169] width 135 height 15
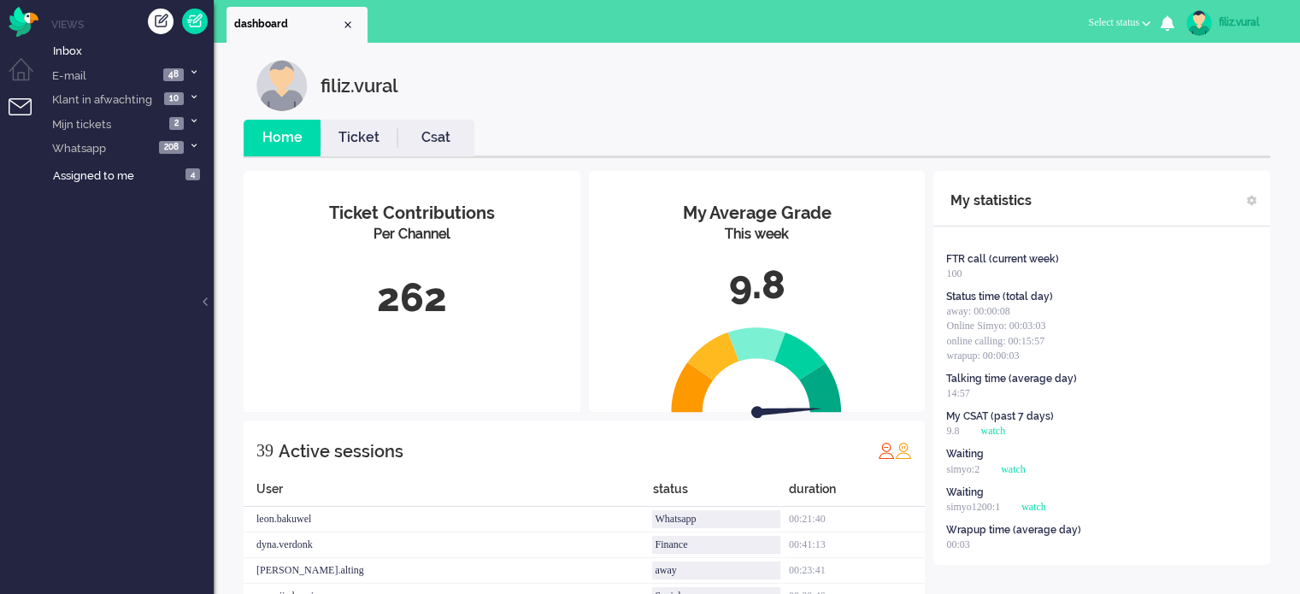
click at [423, 134] on link "Csat" at bounding box center [435, 138] width 77 height 20
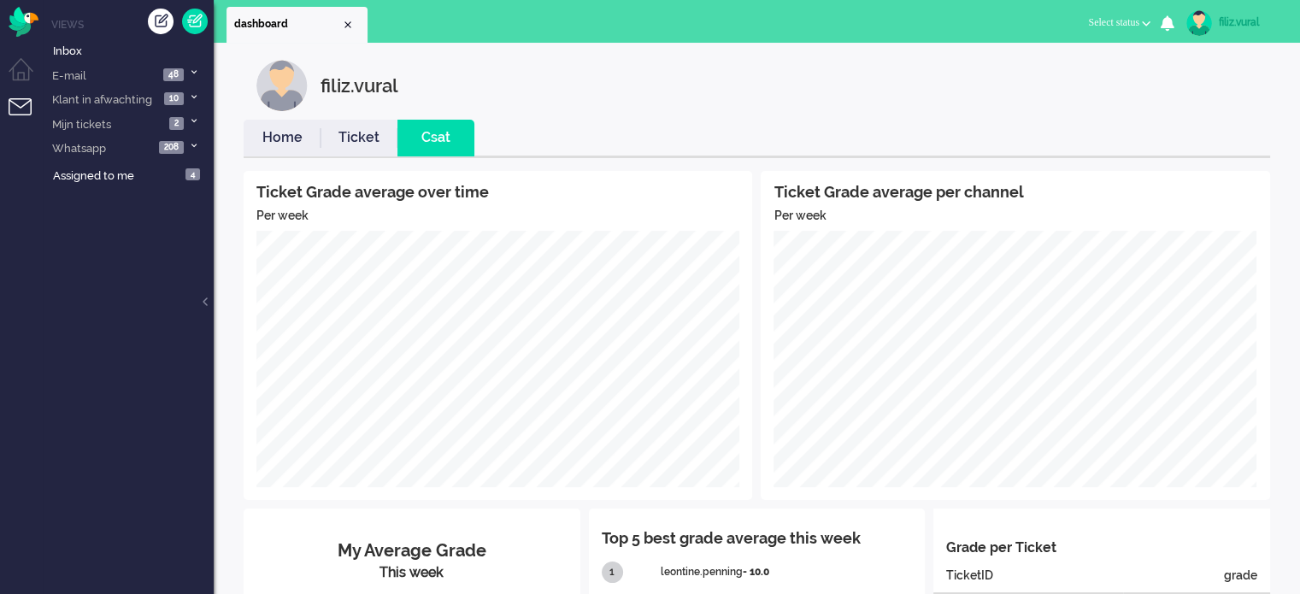
click at [268, 129] on link "Home" at bounding box center [282, 138] width 77 height 20
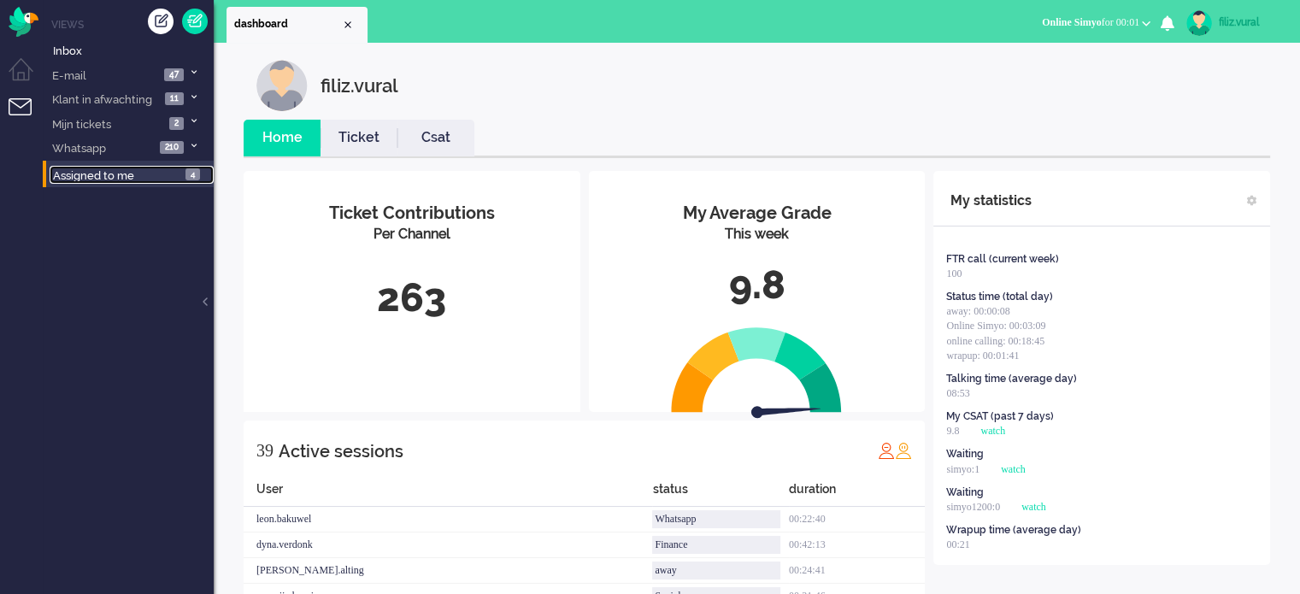
click at [126, 171] on span "Assigned to me" at bounding box center [93, 175] width 81 height 13
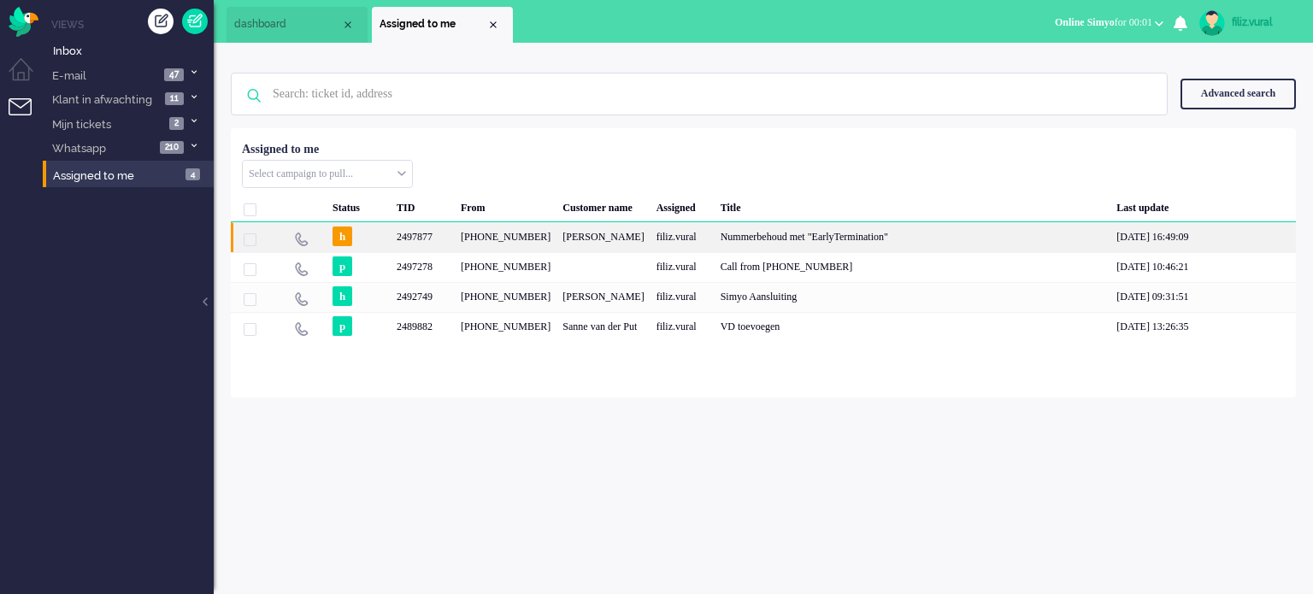
click at [503, 239] on div "+31640519023" at bounding box center [506, 237] width 102 height 30
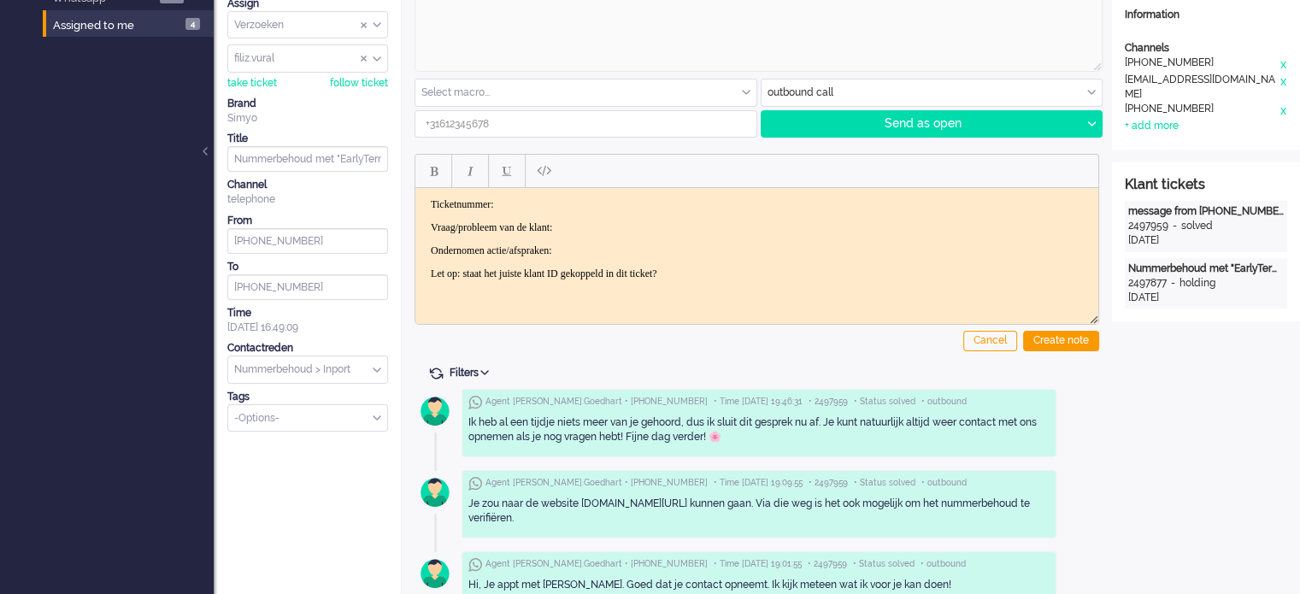
scroll to position [256, 0]
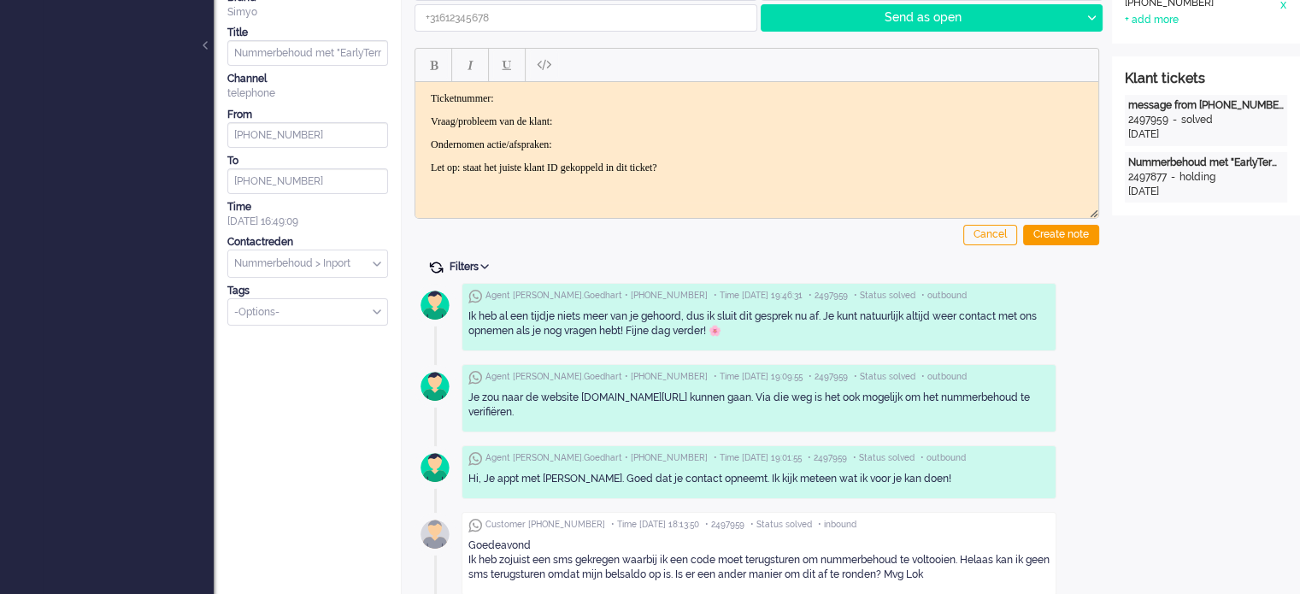
click at [435, 267] on span at bounding box center [435, 267] width 15 height 15
type input "+31640519023"
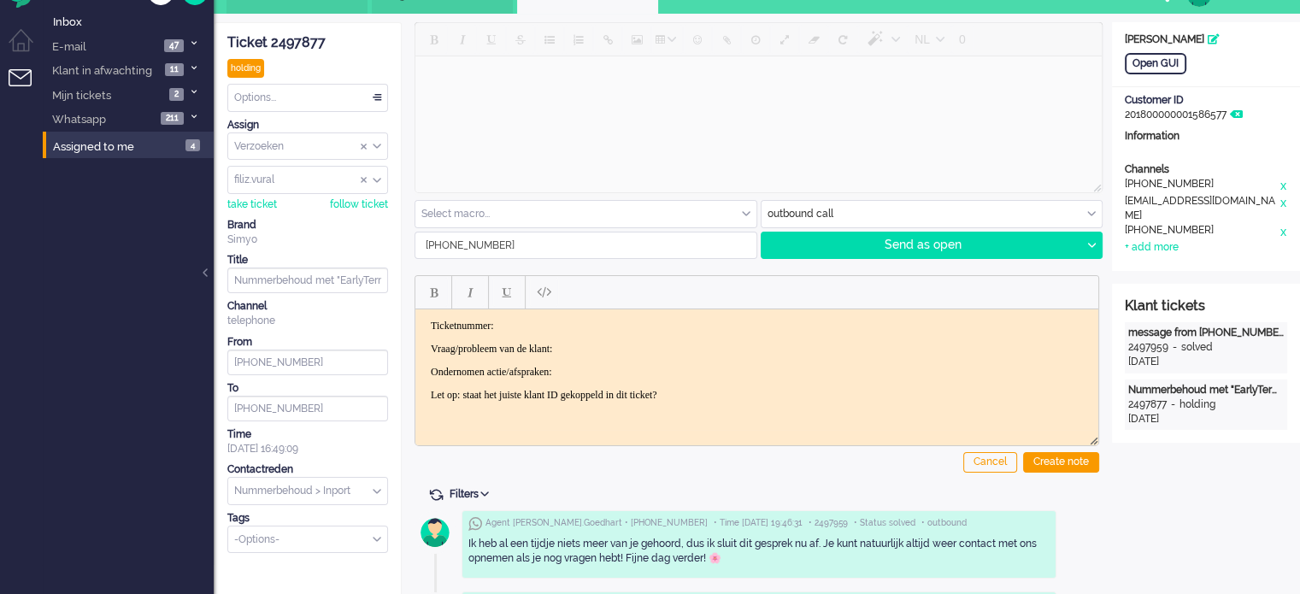
scroll to position [0, 0]
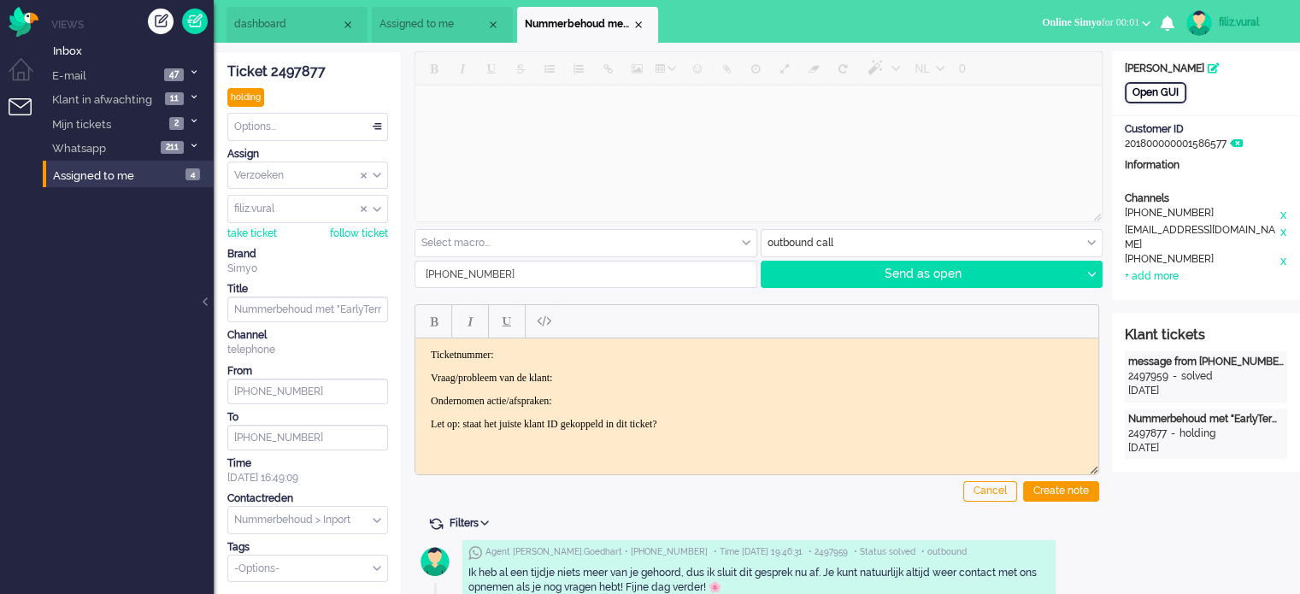
click at [1145, 87] on div "Open GUI" at bounding box center [1156, 92] width 62 height 21
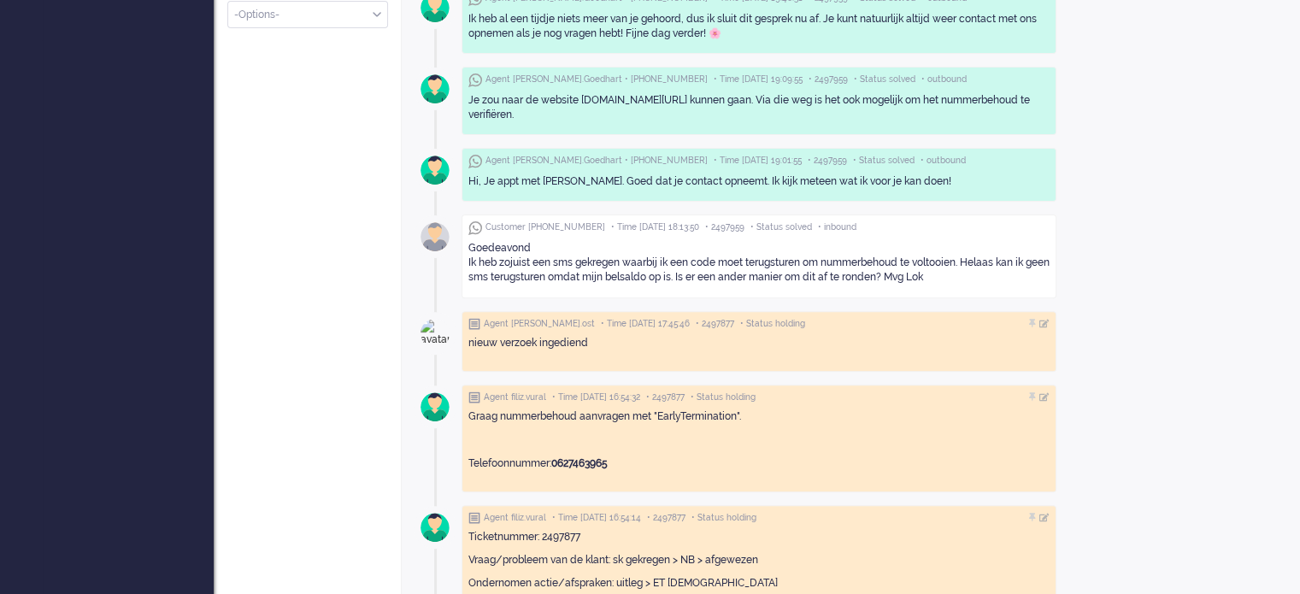
scroll to position [513, 0]
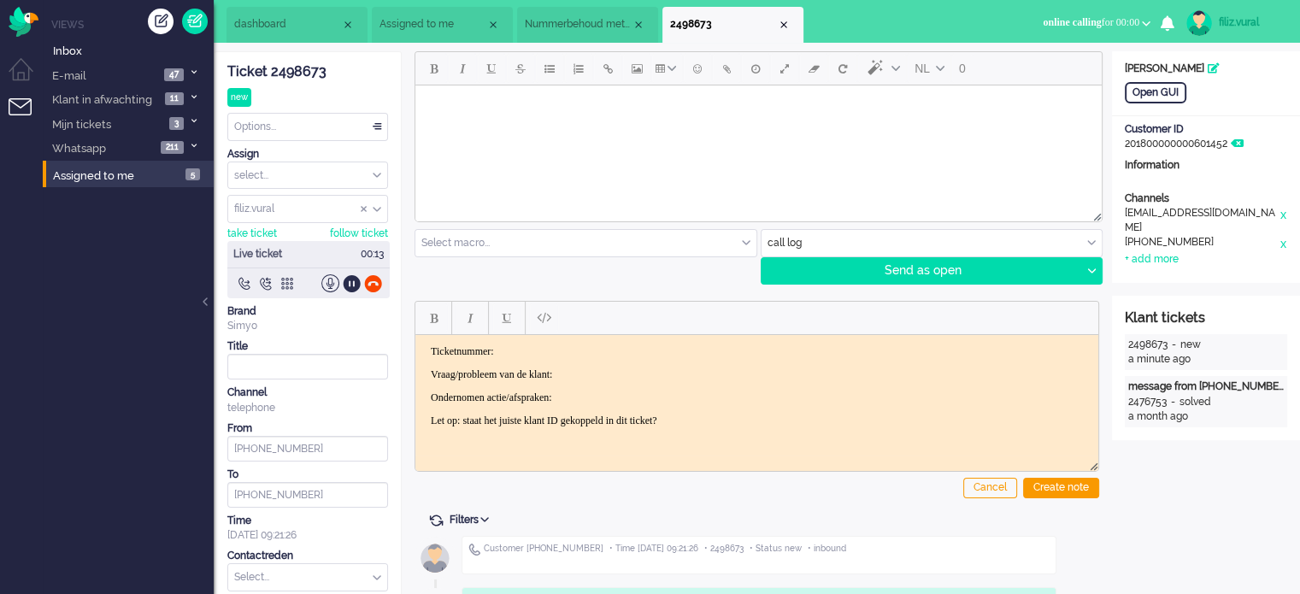
click at [298, 63] on div "Ticket 2498673" at bounding box center [307, 72] width 161 height 20
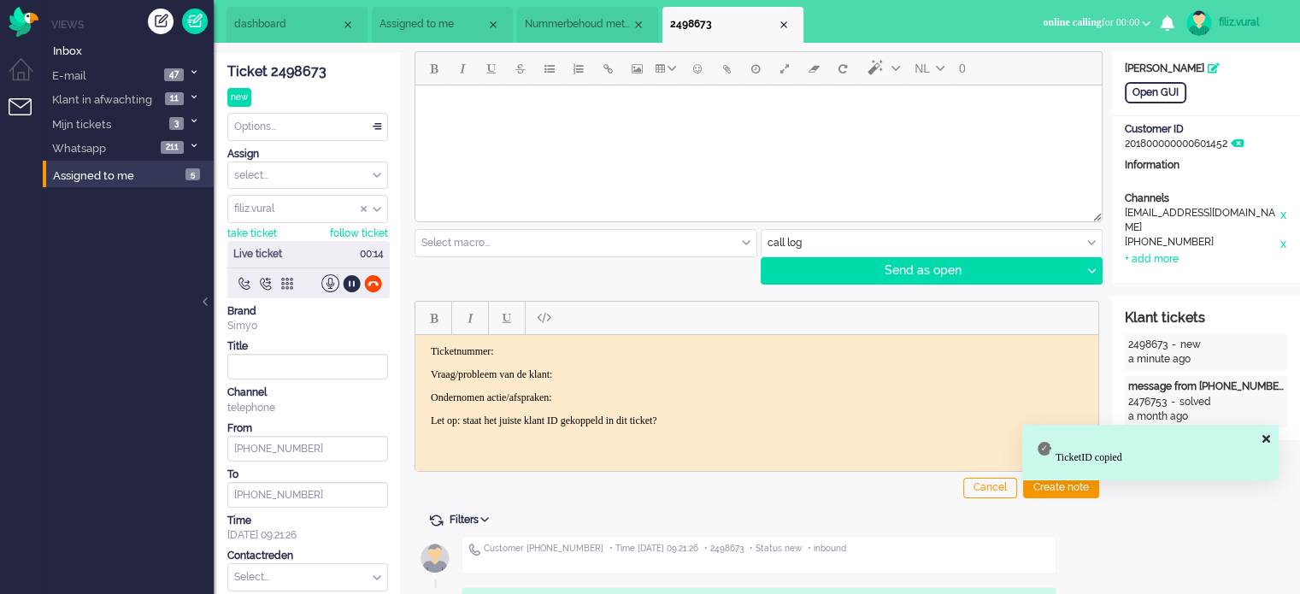
click at [582, 341] on html "Ticketnummer: Vraag/probleem van de klant: Ondernomen actie/afspraken: Let op: …" at bounding box center [756, 385] width 683 height 103
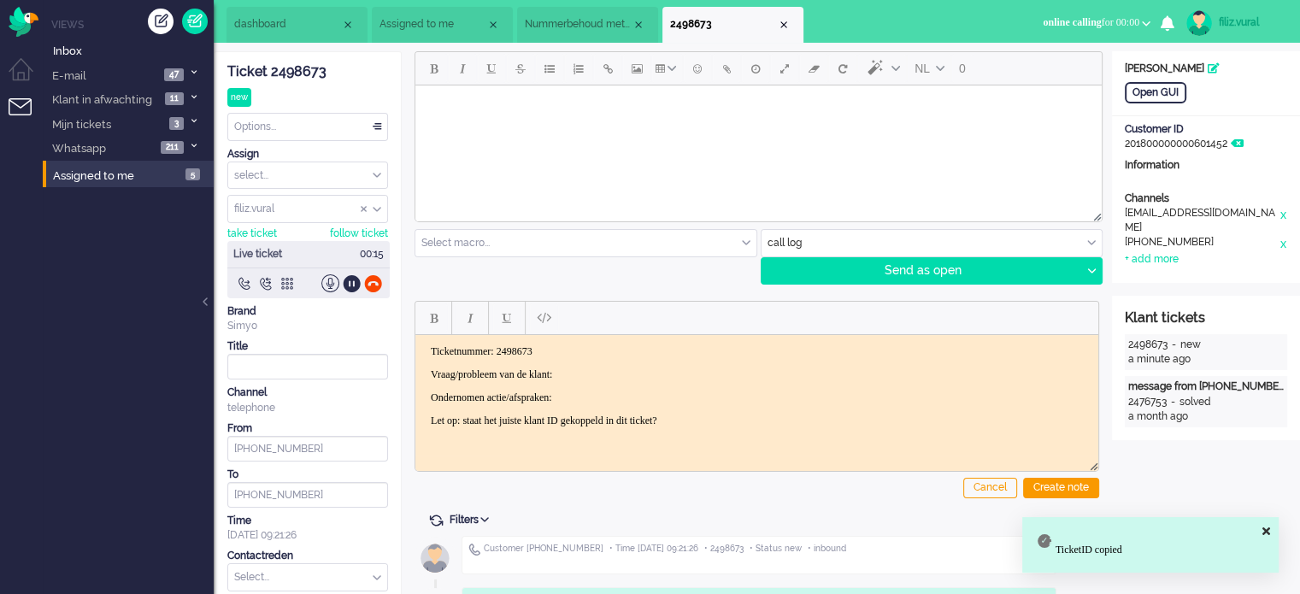
click at [654, 370] on p "Vraag/probleem van de klant:" at bounding box center [757, 374] width 652 height 13
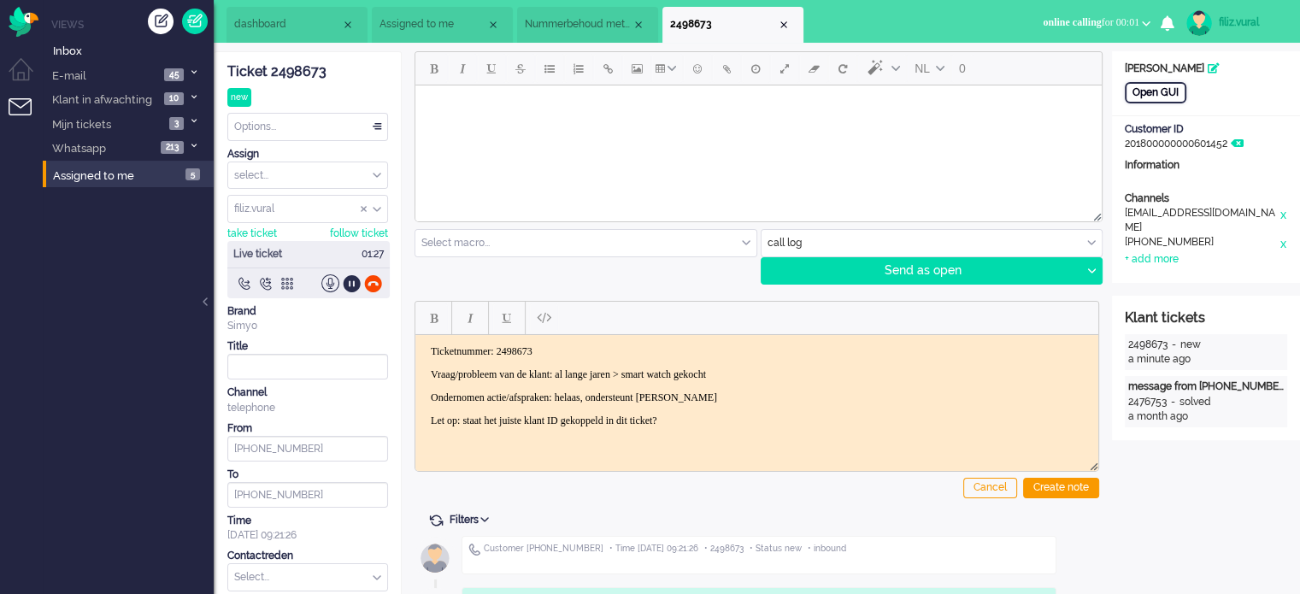
click at [1176, 97] on div "Open GUI" at bounding box center [1156, 92] width 62 height 21
click at [768, 396] on p "Ondernomen actie/afspraken: helaas, ondersteunt Simyo" at bounding box center [757, 397] width 652 height 13
click at [772, 391] on p "Ondernomen actie/afspraken: helaas, ondersteunt Simyo" at bounding box center [757, 397] width 652 height 13
click at [1075, 474] on div "Cancel Create note" at bounding box center [757, 396] width 685 height 216
click at [1074, 483] on div "Create note" at bounding box center [1061, 488] width 76 height 21
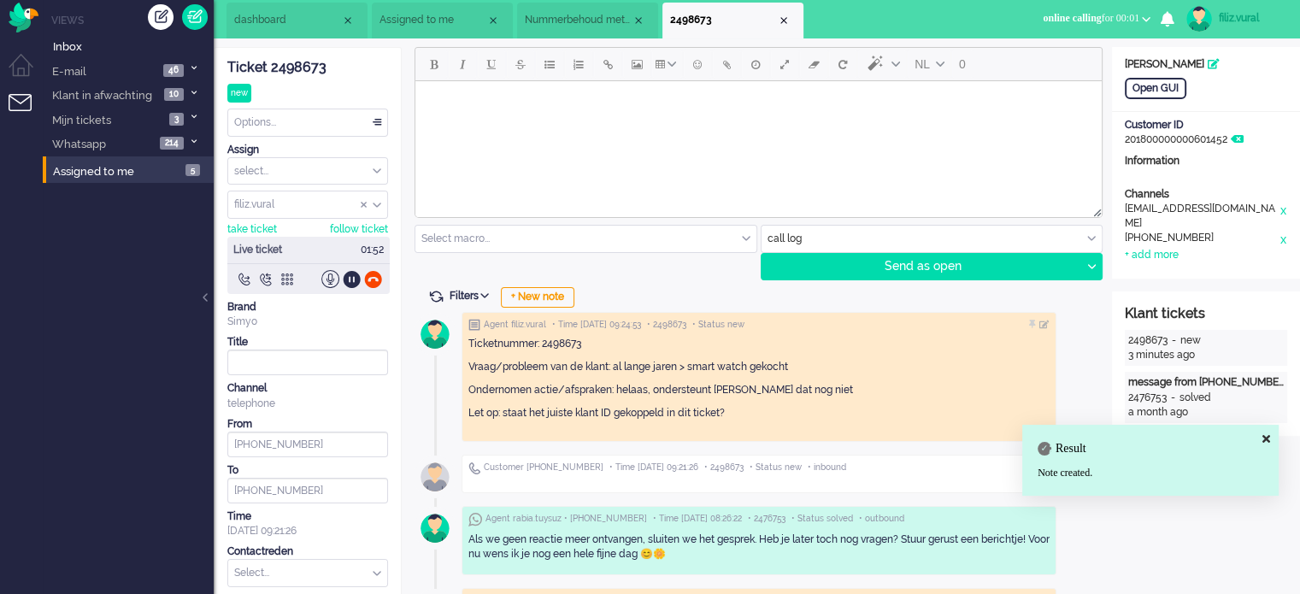
scroll to position [256, 0]
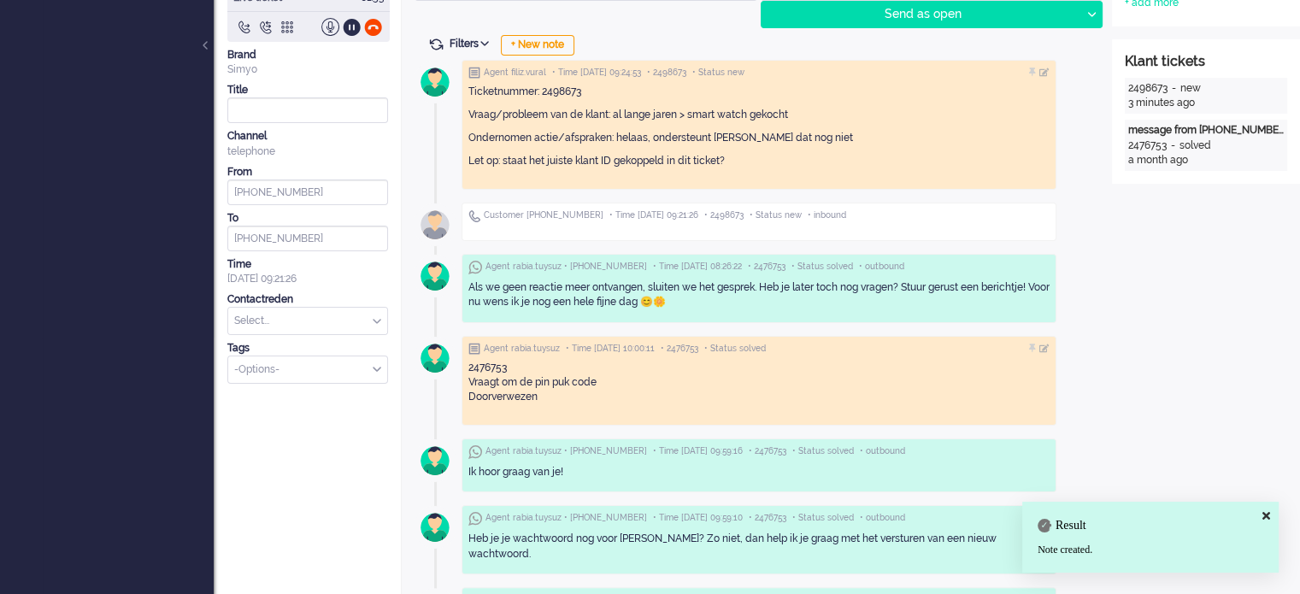
click at [315, 327] on input "text" at bounding box center [307, 321] width 159 height 26
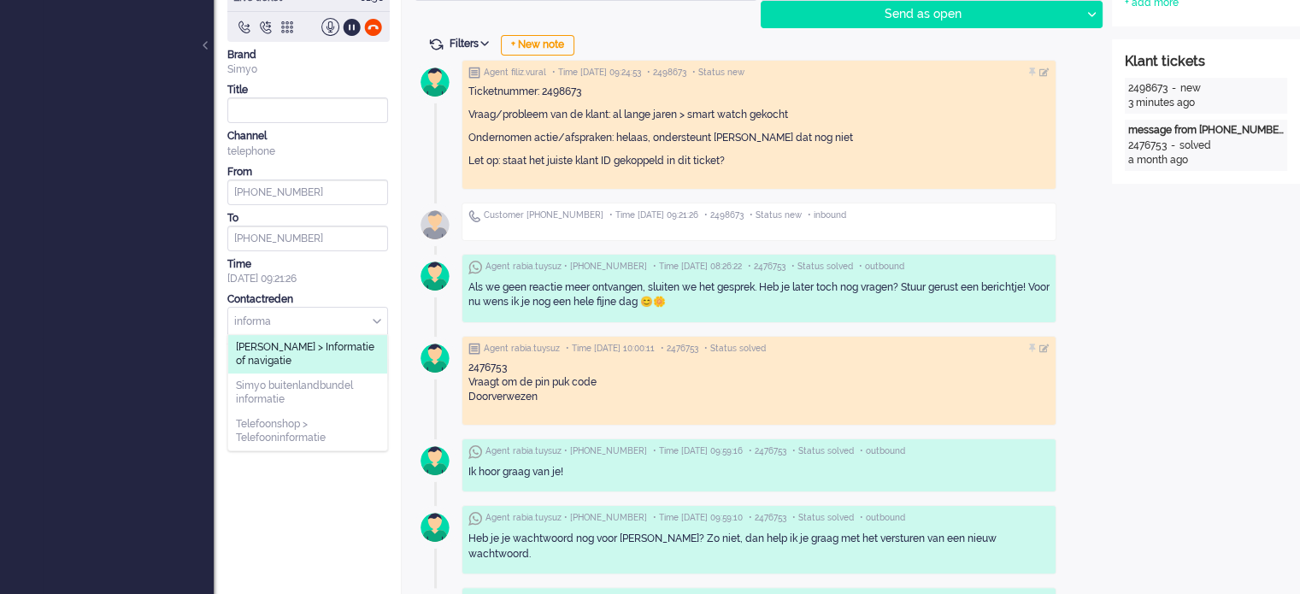
type input "informa"
click at [309, 355] on span "[PERSON_NAME] > Informatie of navigatie" at bounding box center [308, 354] width 144 height 28
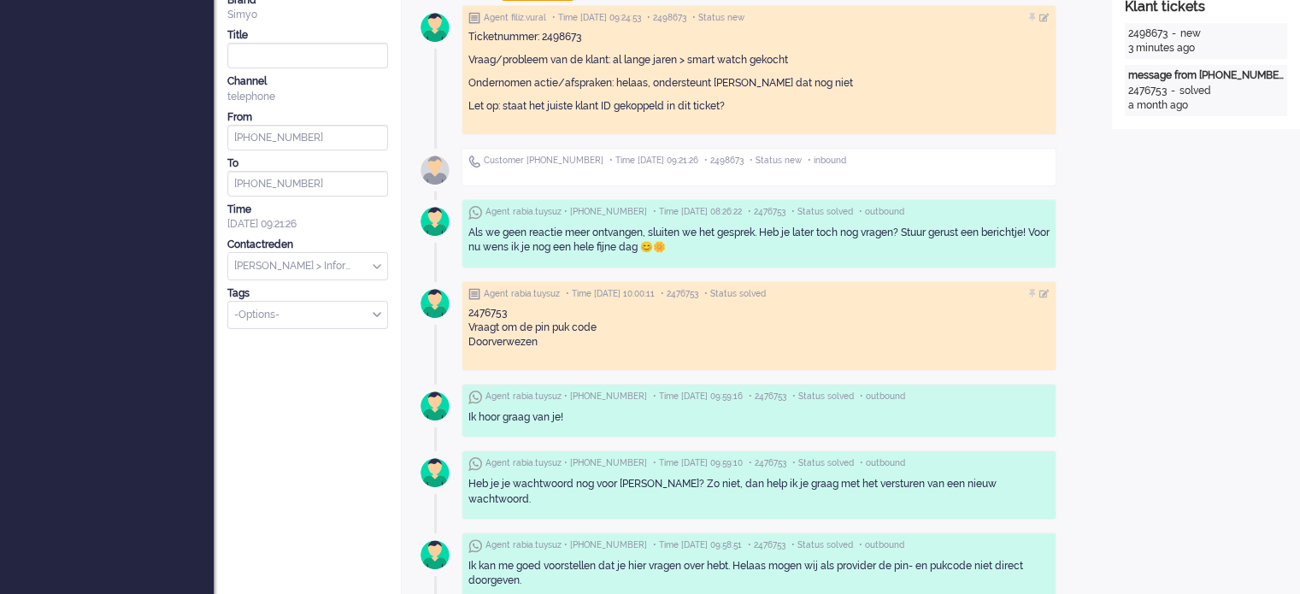
scroll to position [342, 0]
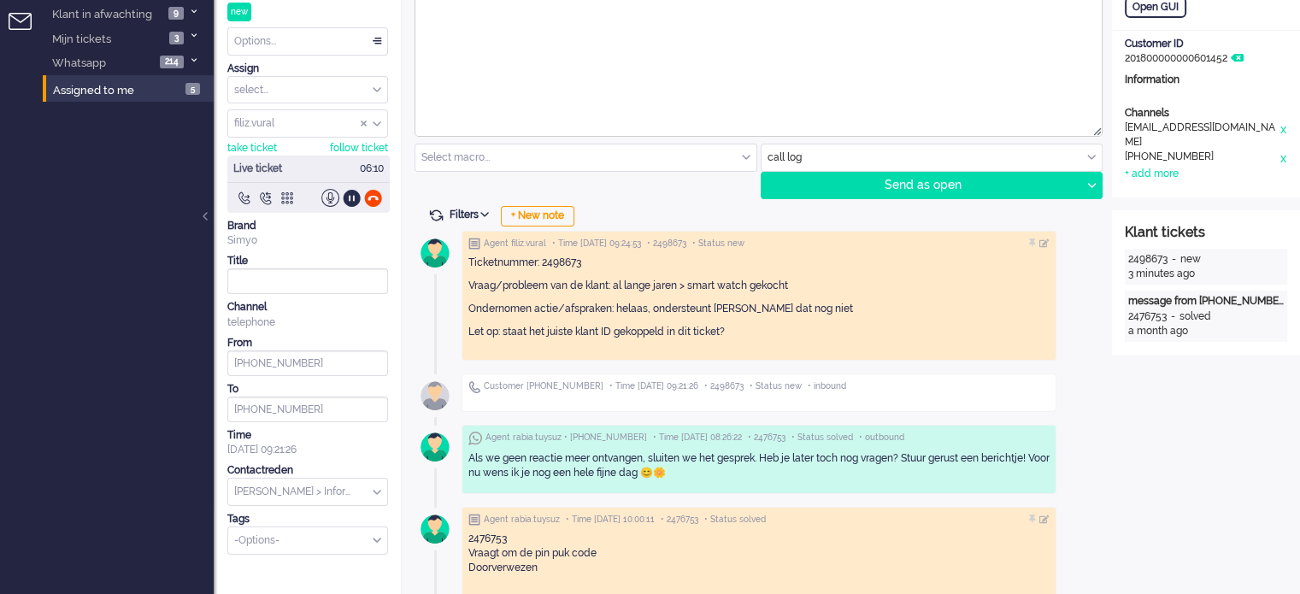
click at [371, 198] on div at bounding box center [373, 198] width 18 height 18
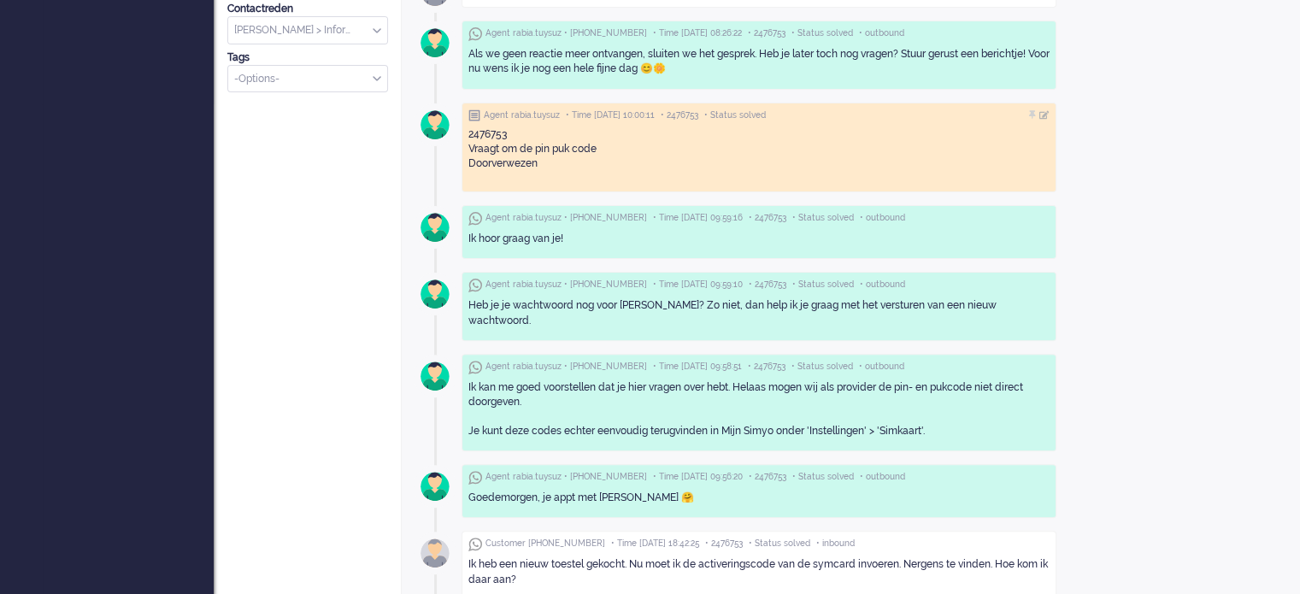
scroll to position [0, 0]
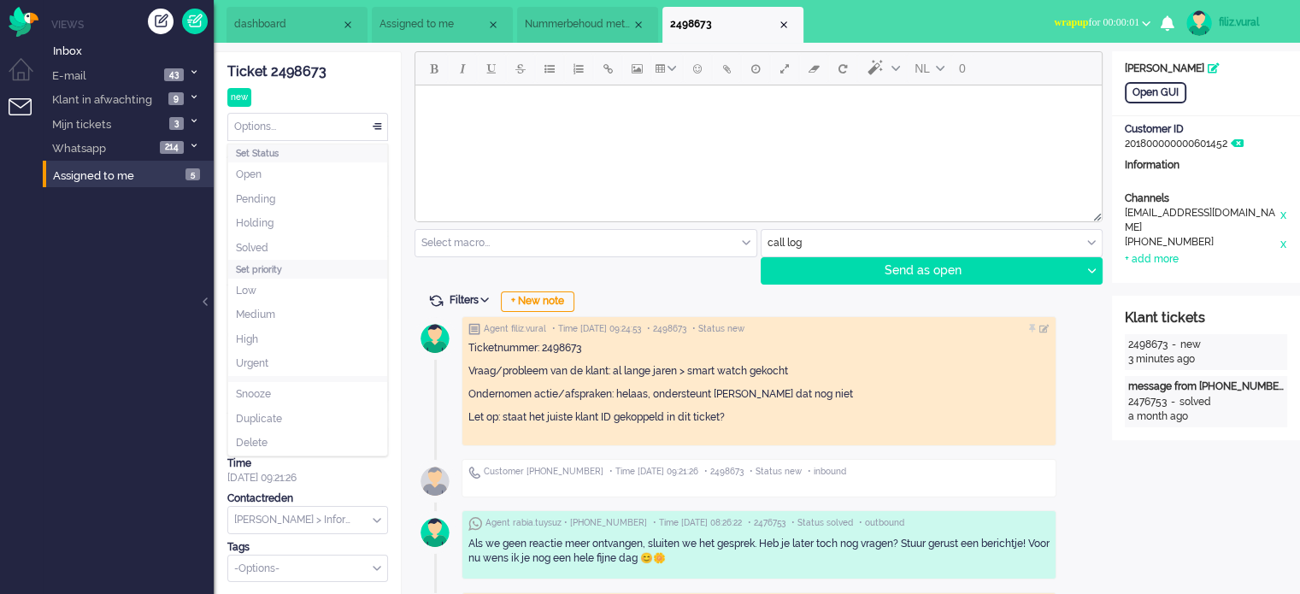
click at [338, 131] on div "Options..." at bounding box center [307, 127] width 159 height 26
click at [296, 248] on li "Solved" at bounding box center [307, 248] width 159 height 25
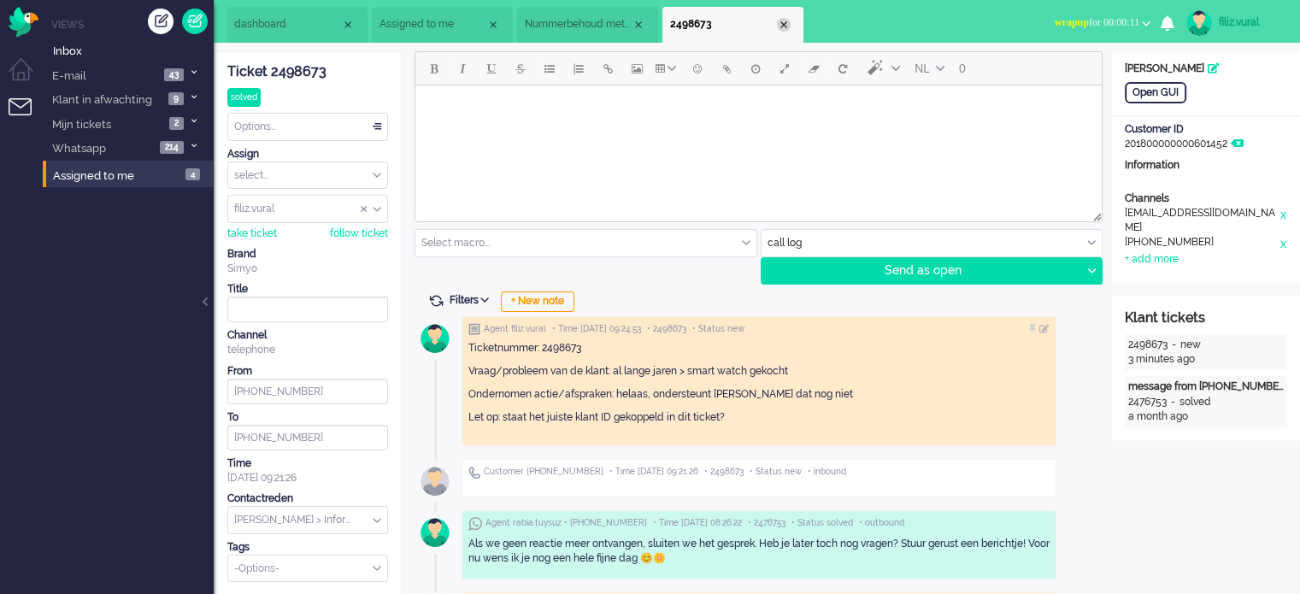
click at [783, 23] on div "Close tab" at bounding box center [784, 25] width 14 height 14
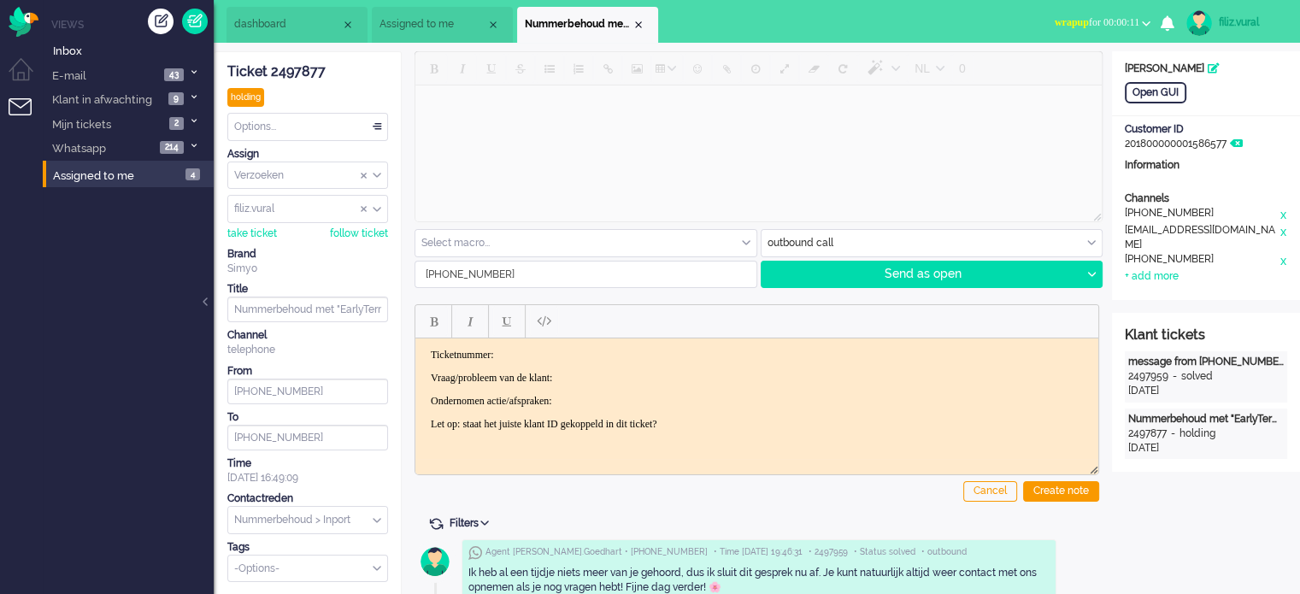
click at [1115, 22] on span "wrapup for 00:00:11" at bounding box center [1097, 22] width 85 height 12
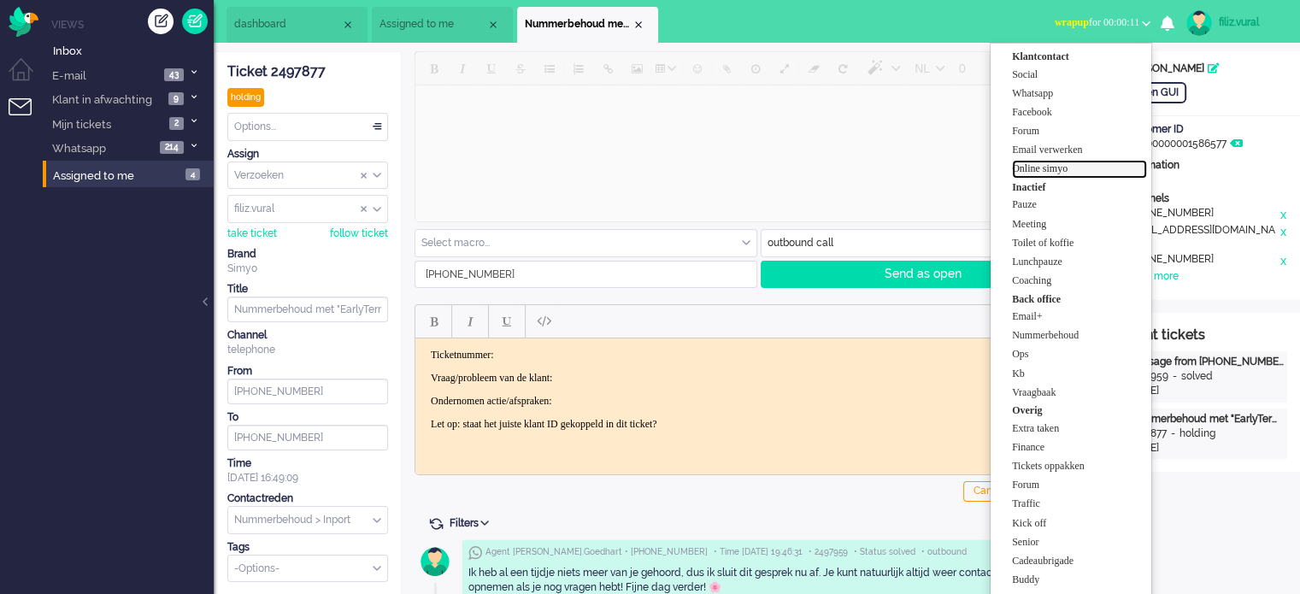
click at [1061, 170] on label "Online simyo" at bounding box center [1079, 169] width 135 height 15
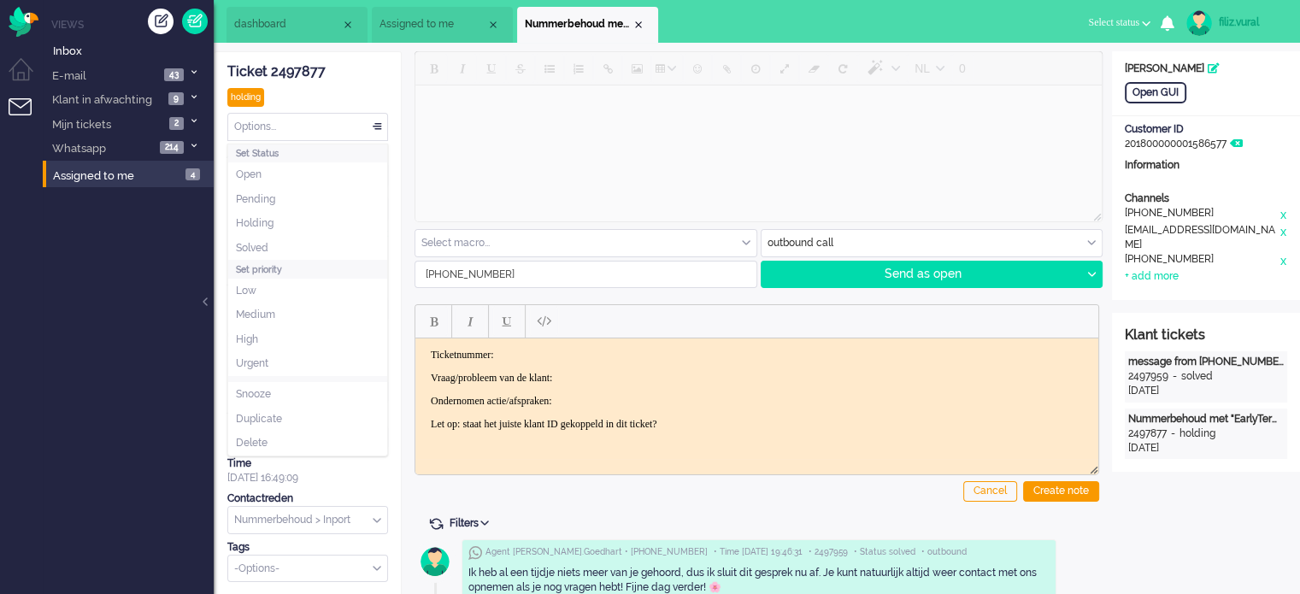
click at [297, 129] on div "Options..." at bounding box center [307, 127] width 159 height 26
click at [287, 244] on li "Solved" at bounding box center [307, 248] width 159 height 25
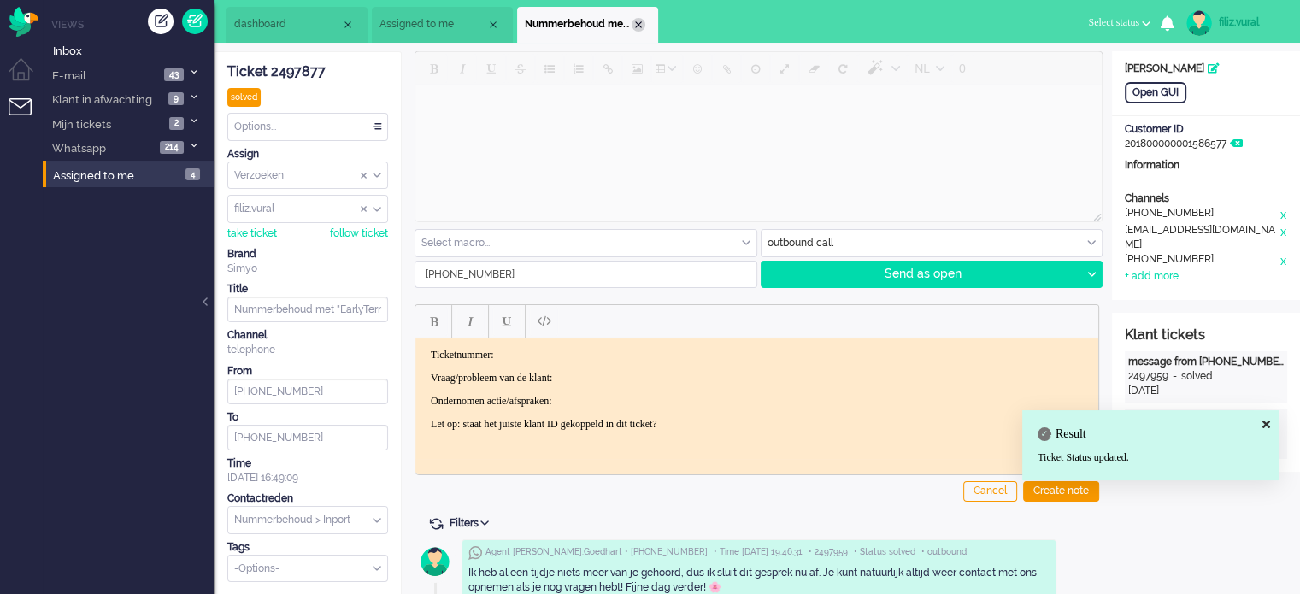
click at [639, 26] on div "Close tab" at bounding box center [639, 25] width 14 height 14
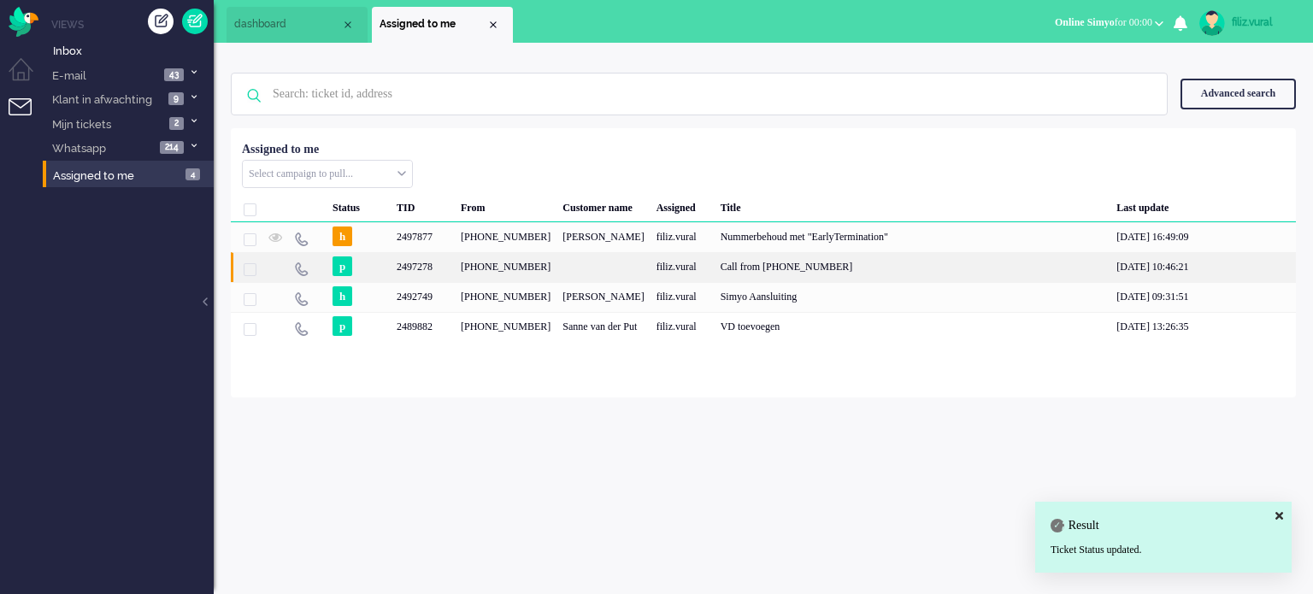
click at [525, 268] on div "+31612809267" at bounding box center [506, 267] width 102 height 30
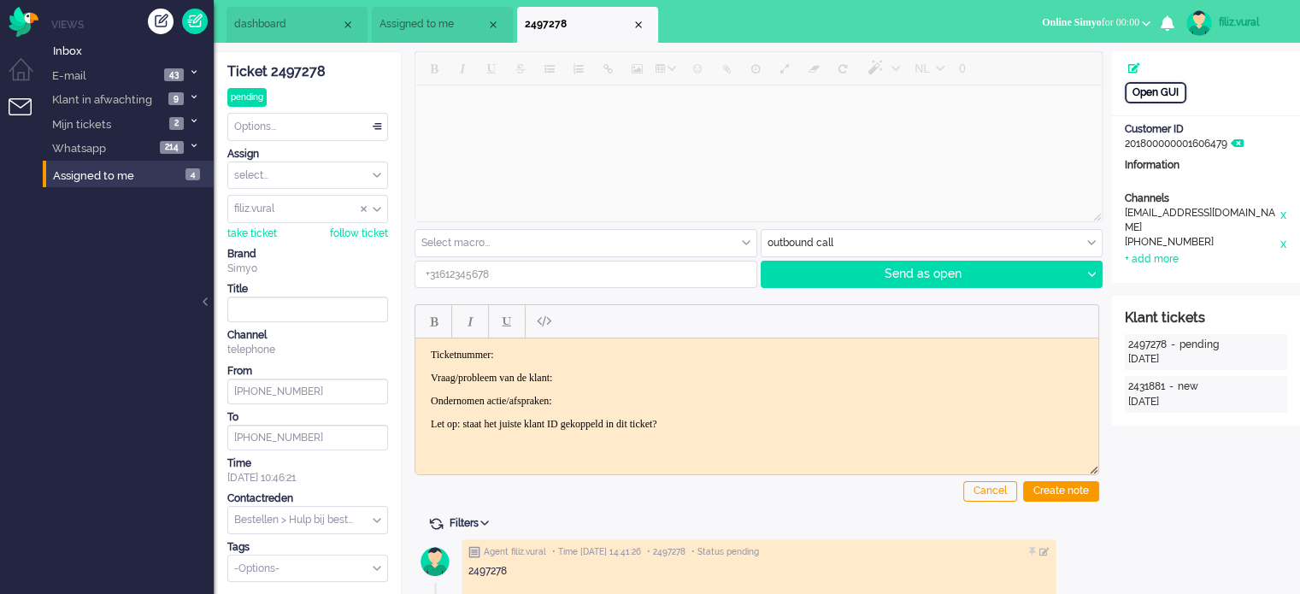
click at [1177, 91] on div "Open GUI" at bounding box center [1156, 92] width 62 height 21
click at [304, 37] on li "dashboard" at bounding box center [296, 25] width 141 height 36
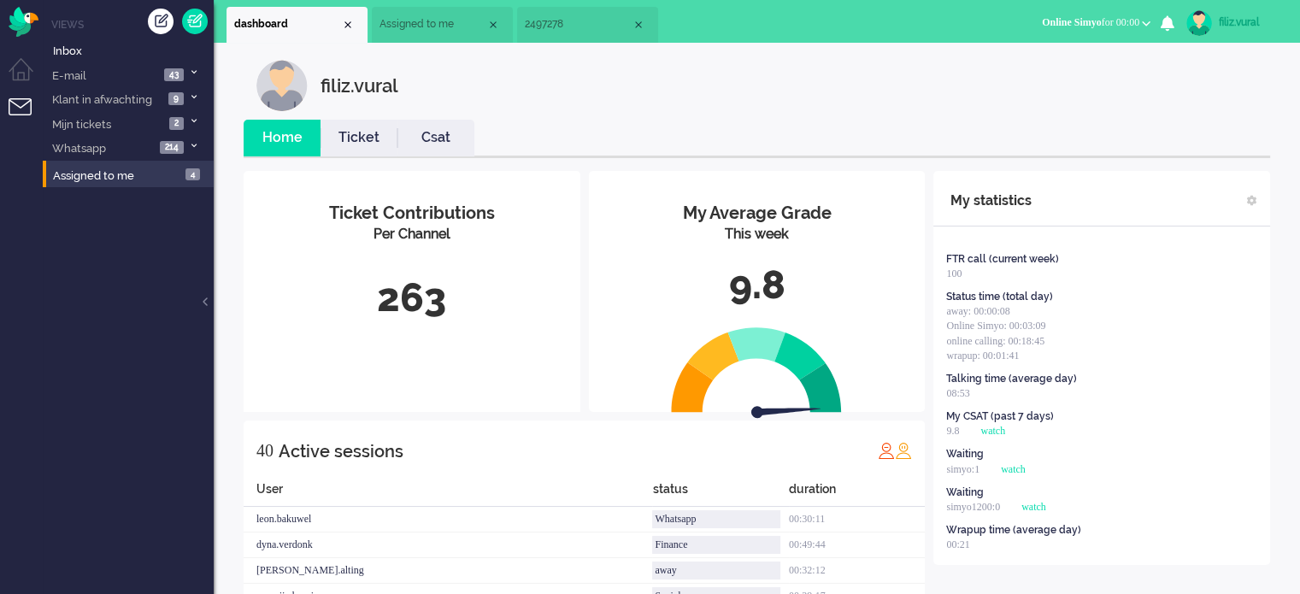
click at [374, 143] on link "Ticket" at bounding box center [359, 138] width 77 height 20
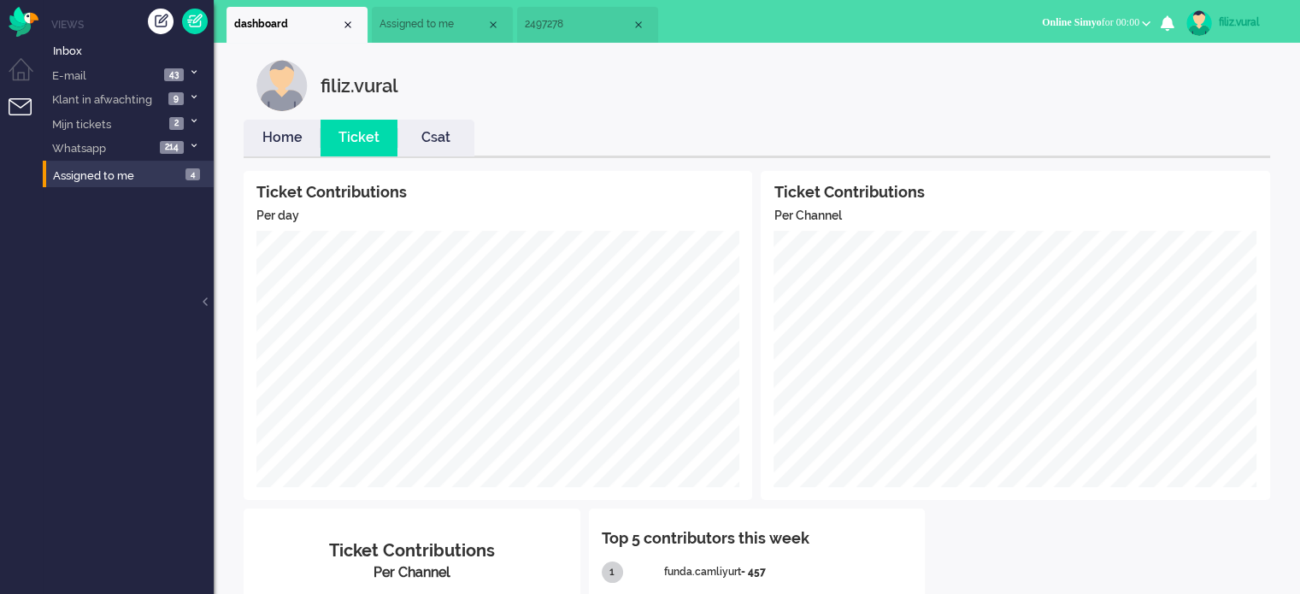
click at [266, 137] on link "Home" at bounding box center [282, 138] width 77 height 20
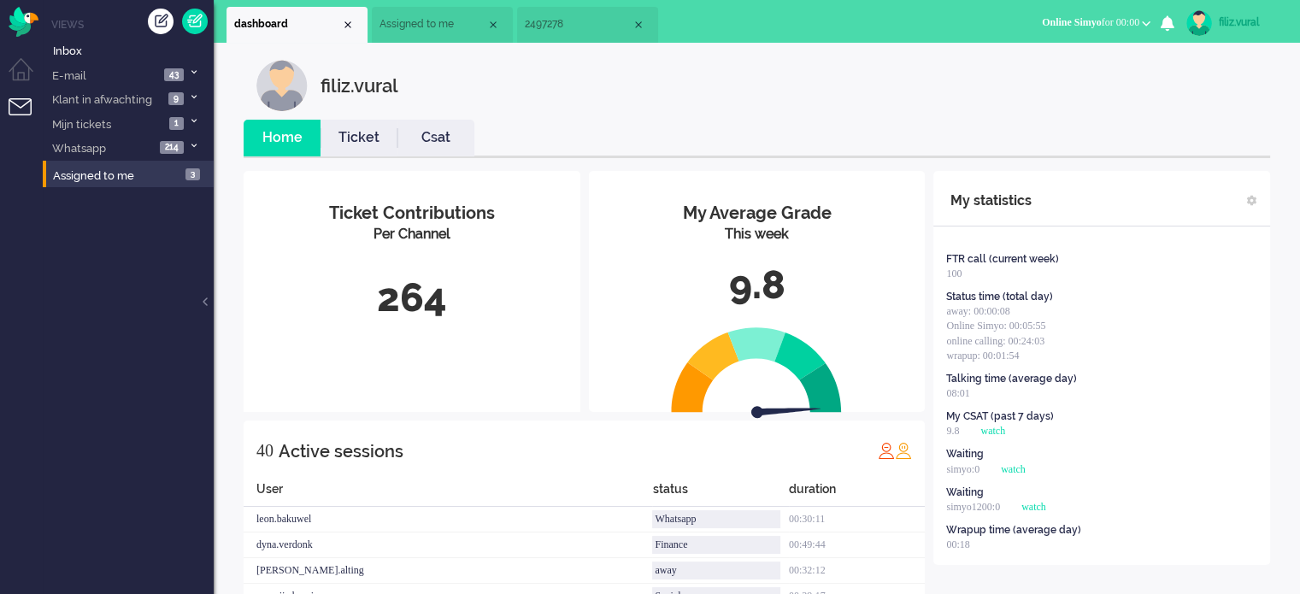
click at [558, 30] on span "2497278" at bounding box center [578, 24] width 107 height 15
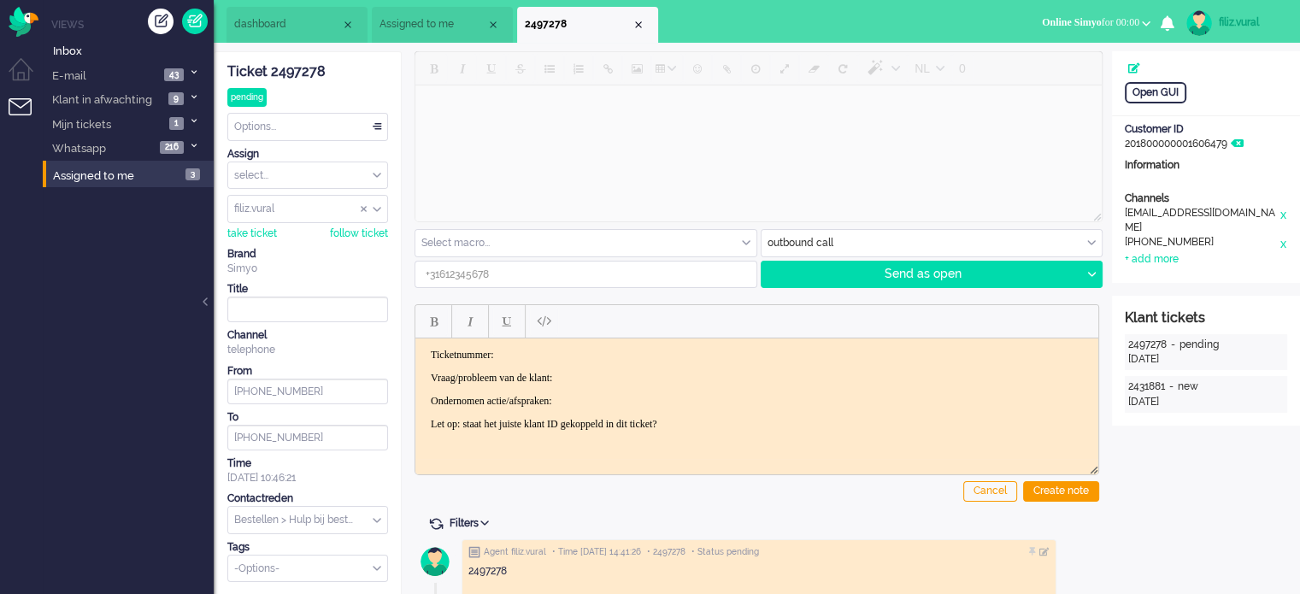
click at [361, 129] on div "Options..." at bounding box center [307, 127] width 159 height 26
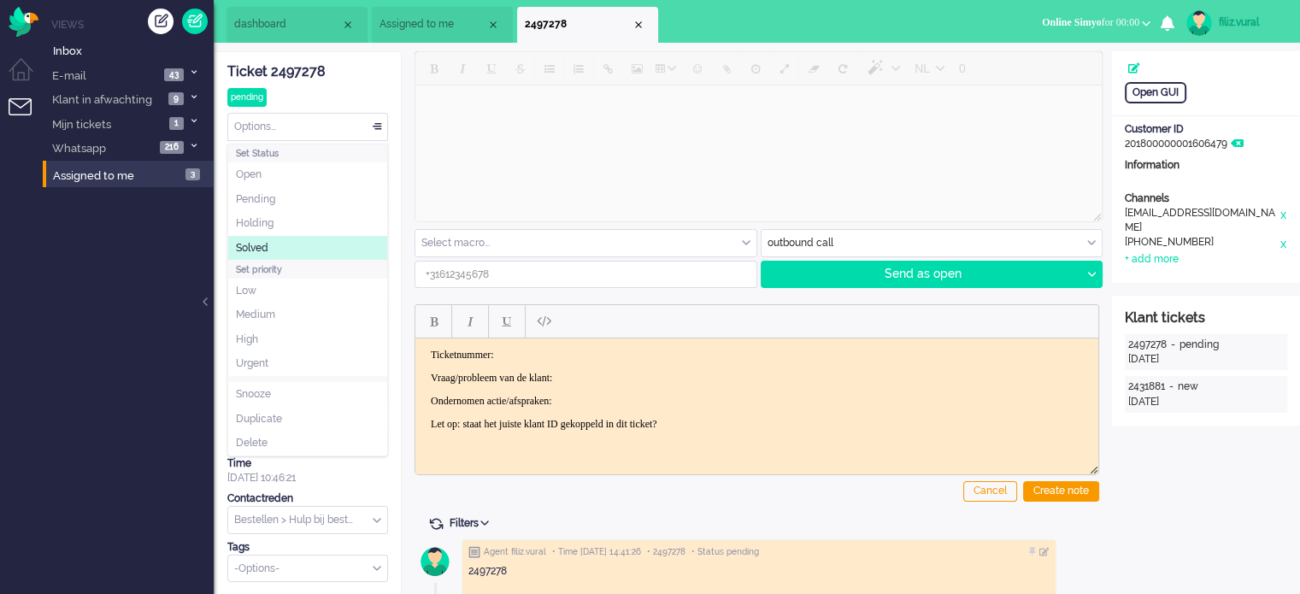
click at [284, 244] on li "Solved" at bounding box center [307, 248] width 159 height 25
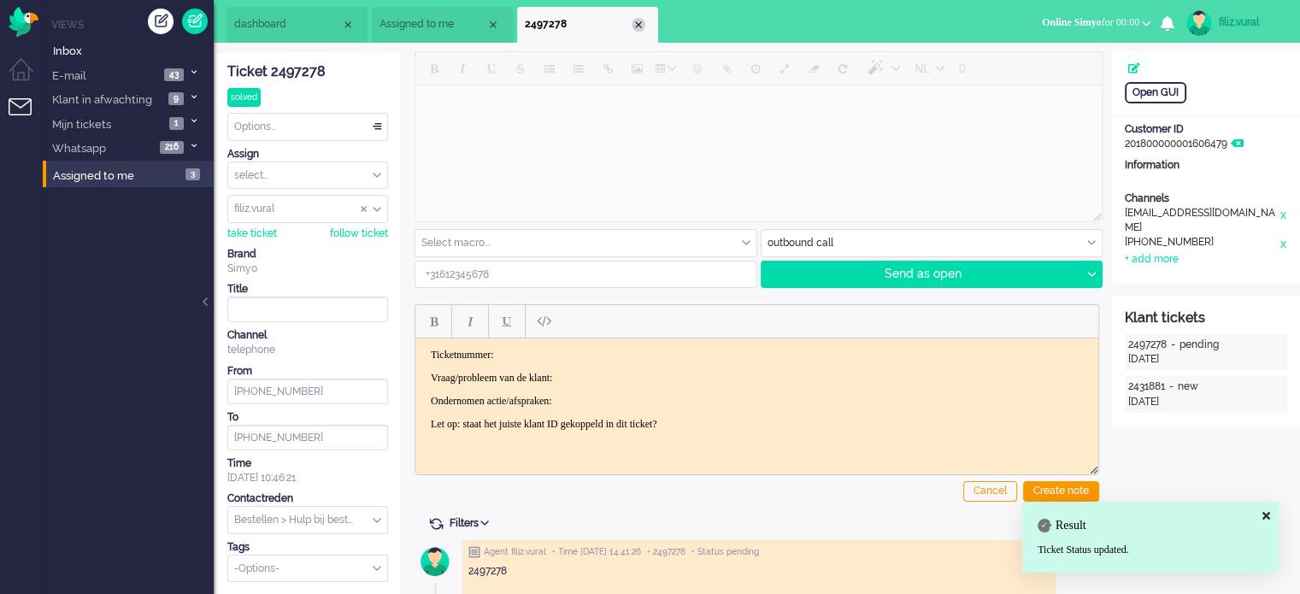
click at [638, 26] on div "Close tab" at bounding box center [639, 25] width 14 height 14
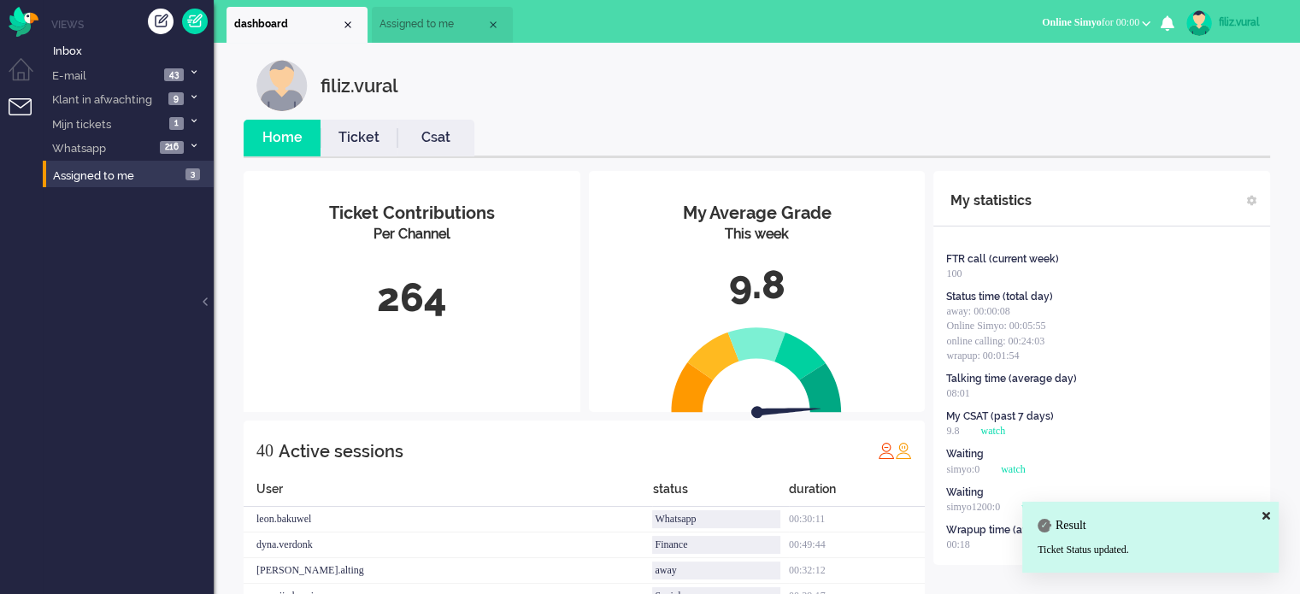
click at [430, 28] on span "Assigned to me" at bounding box center [432, 24] width 107 height 15
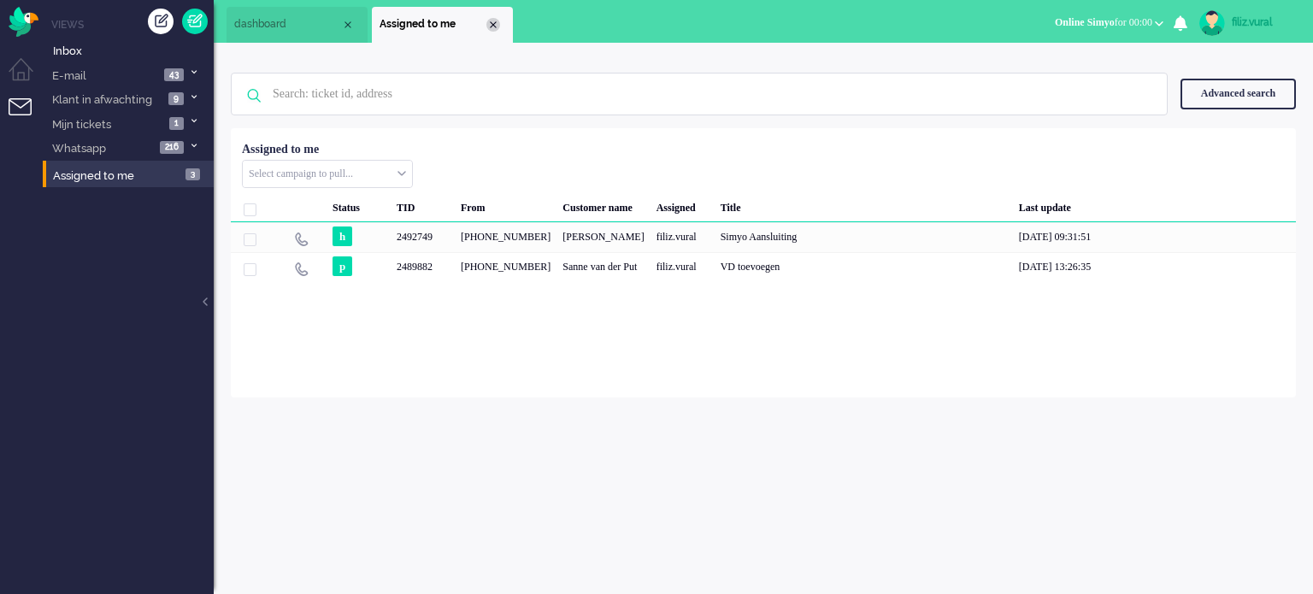
click at [491, 27] on div "Close tab" at bounding box center [493, 25] width 14 height 14
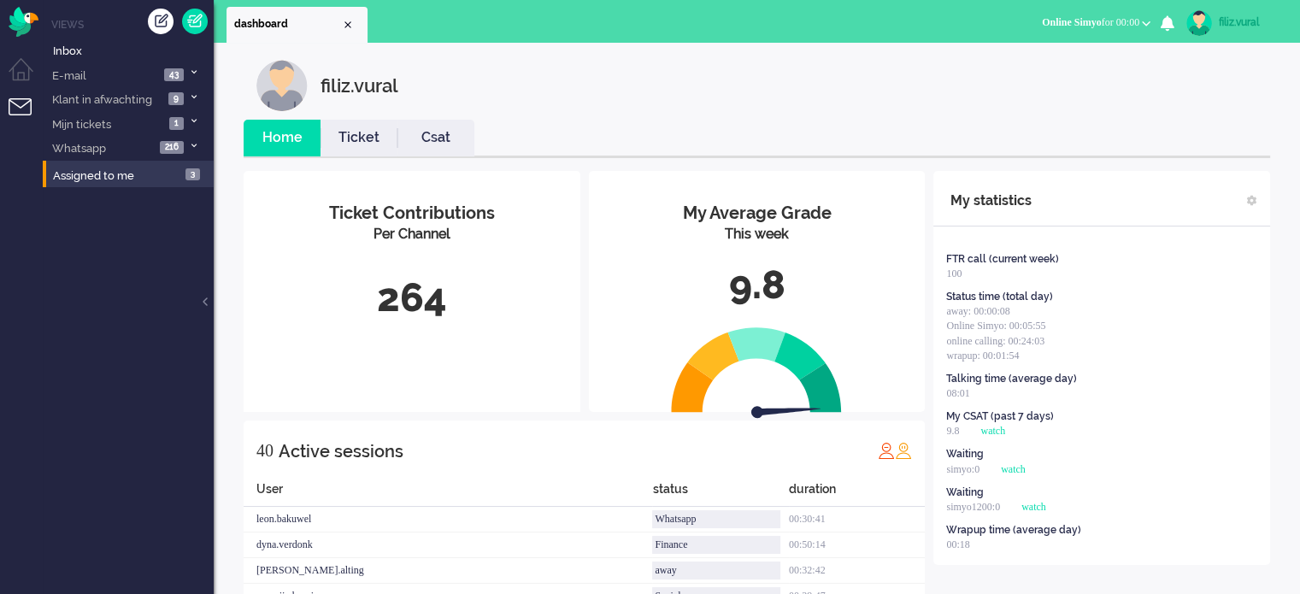
click at [357, 130] on link "Ticket" at bounding box center [359, 138] width 77 height 20
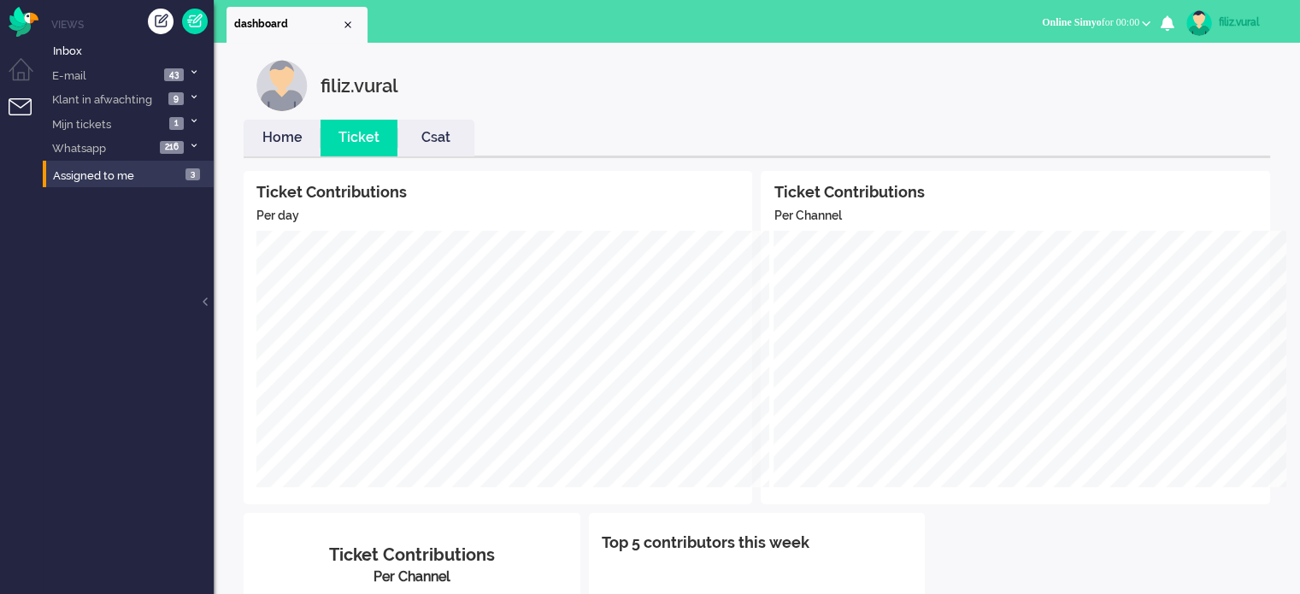
click at [289, 133] on link "Home" at bounding box center [282, 138] width 77 height 20
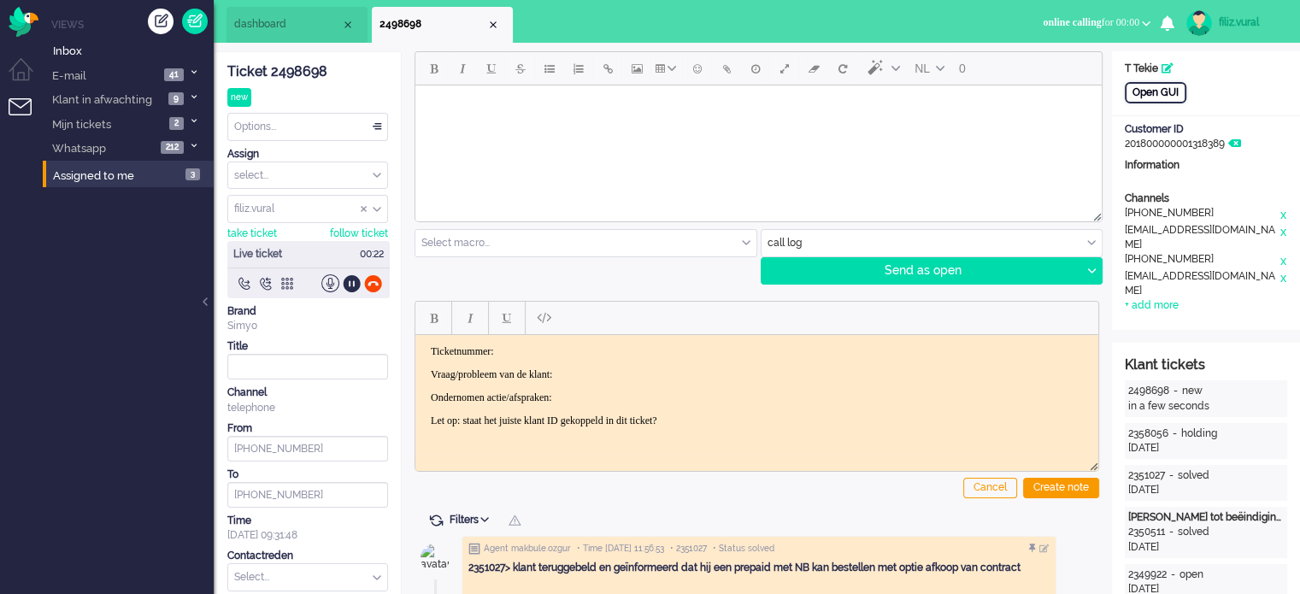
click at [1156, 84] on div "Open GUI" at bounding box center [1156, 92] width 62 height 21
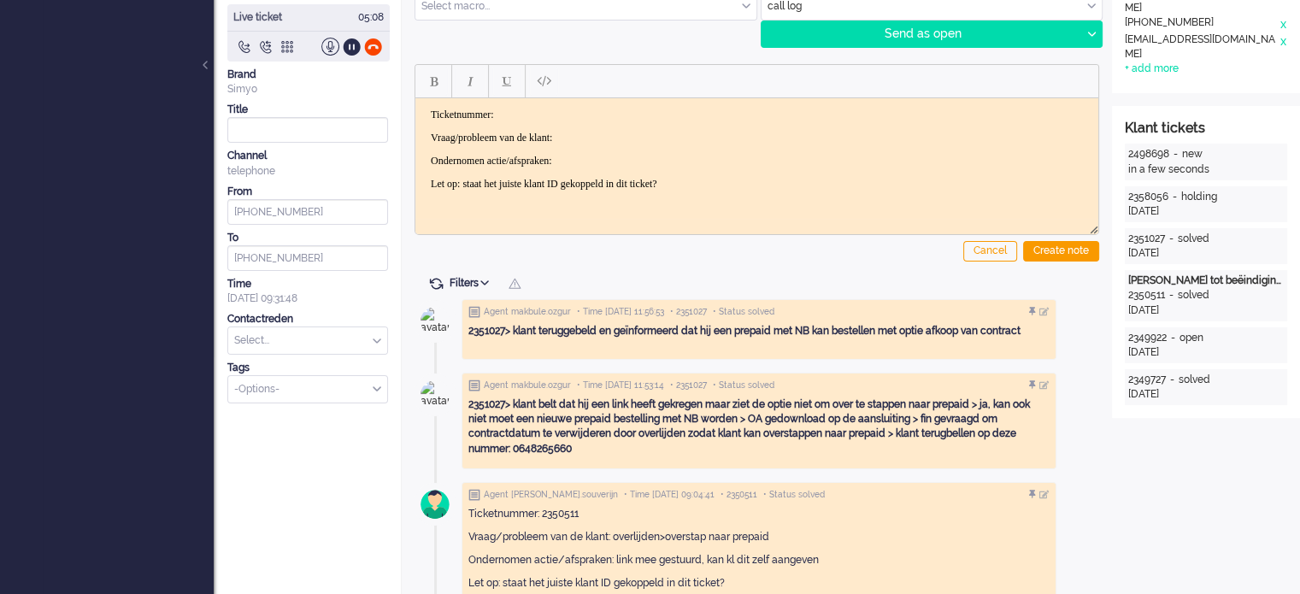
scroll to position [256, 0]
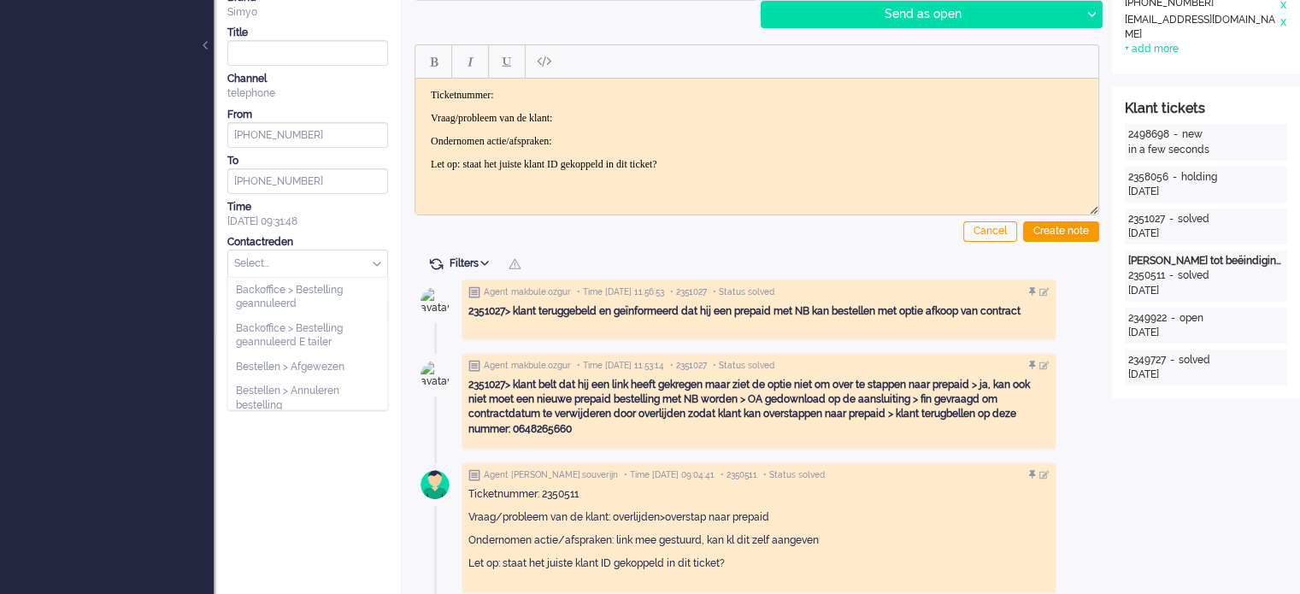
click at [334, 269] on input "text" at bounding box center [307, 263] width 159 height 26
type input "p"
type input "vv"
click at [338, 333] on li "Simkaart > VVS gratis" at bounding box center [307, 338] width 159 height 25
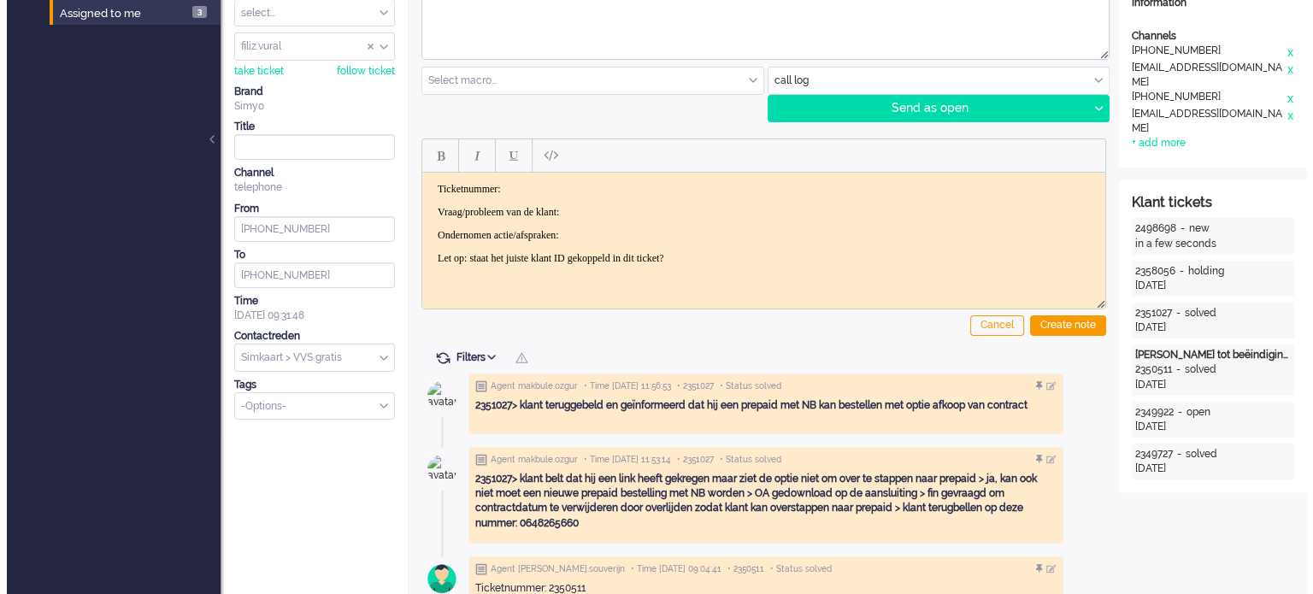
scroll to position [0, 0]
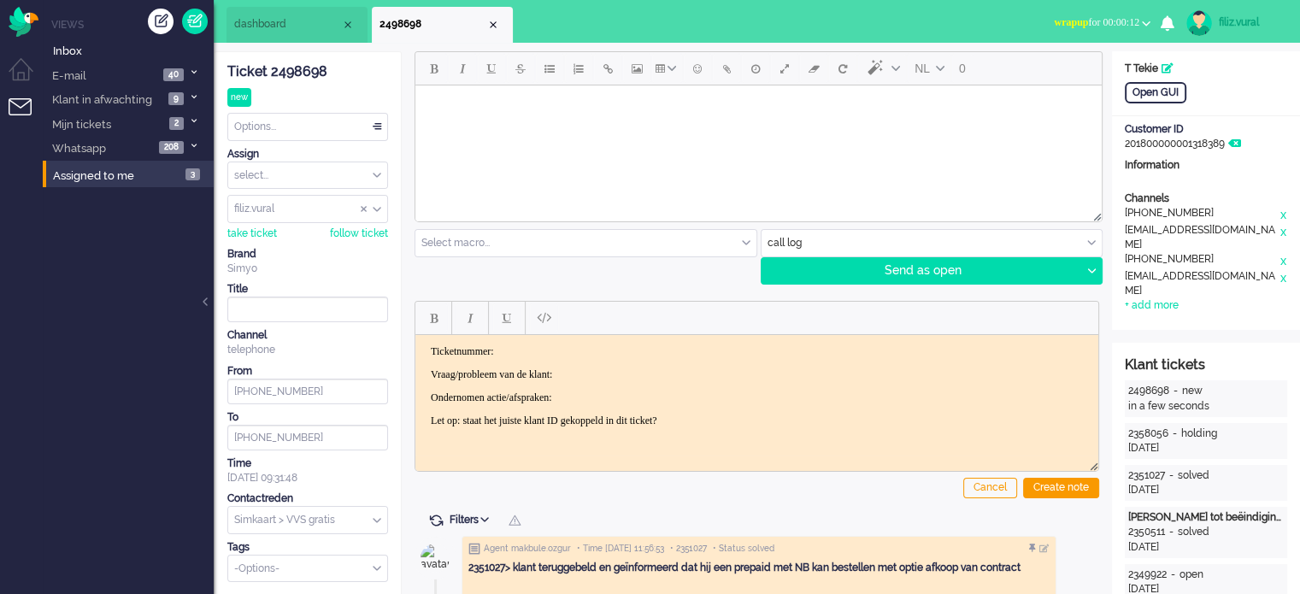
click at [293, 79] on div "Ticket 2498698" at bounding box center [307, 72] width 161 height 20
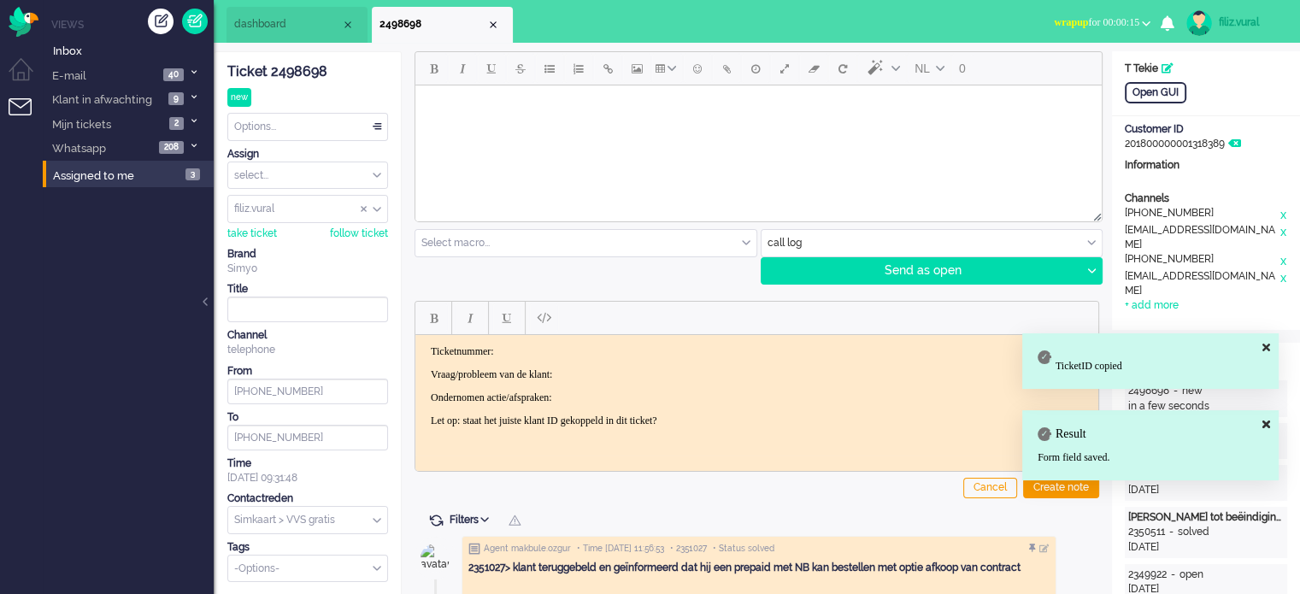
click at [599, 342] on html "Ticketnummer: Vraag/probleem van de klant: Ondernomen actie/afspraken: Let op: …" at bounding box center [756, 385] width 683 height 103
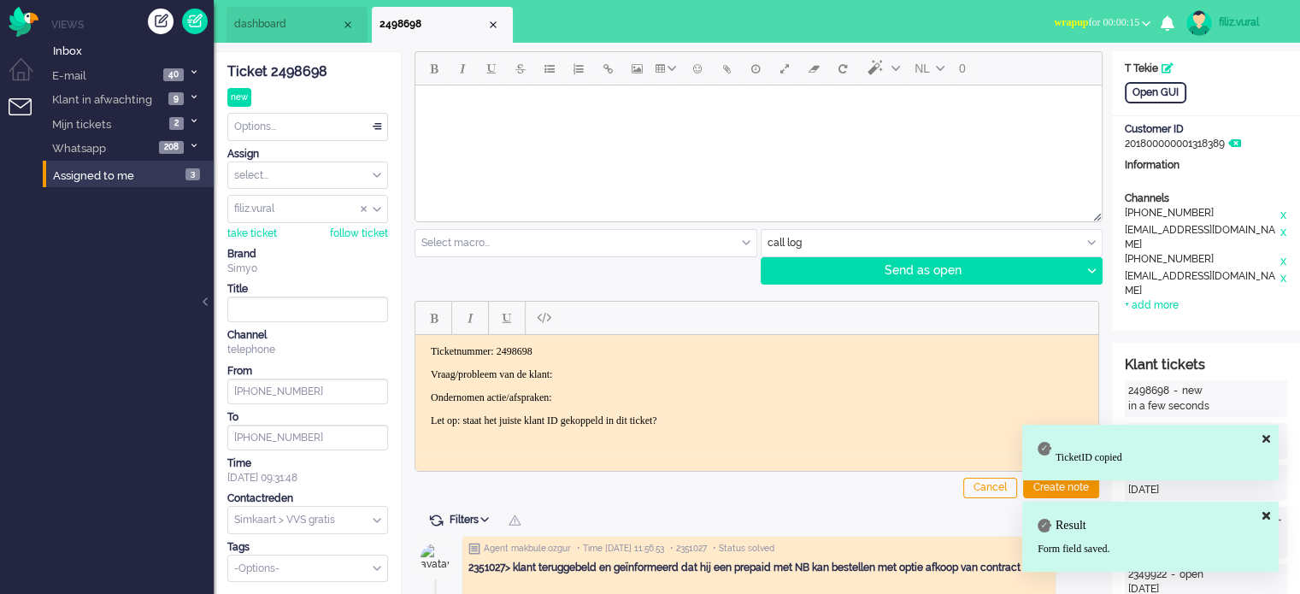
click at [644, 372] on p "Vraag/probleem van de klant:" at bounding box center [757, 374] width 652 height 13
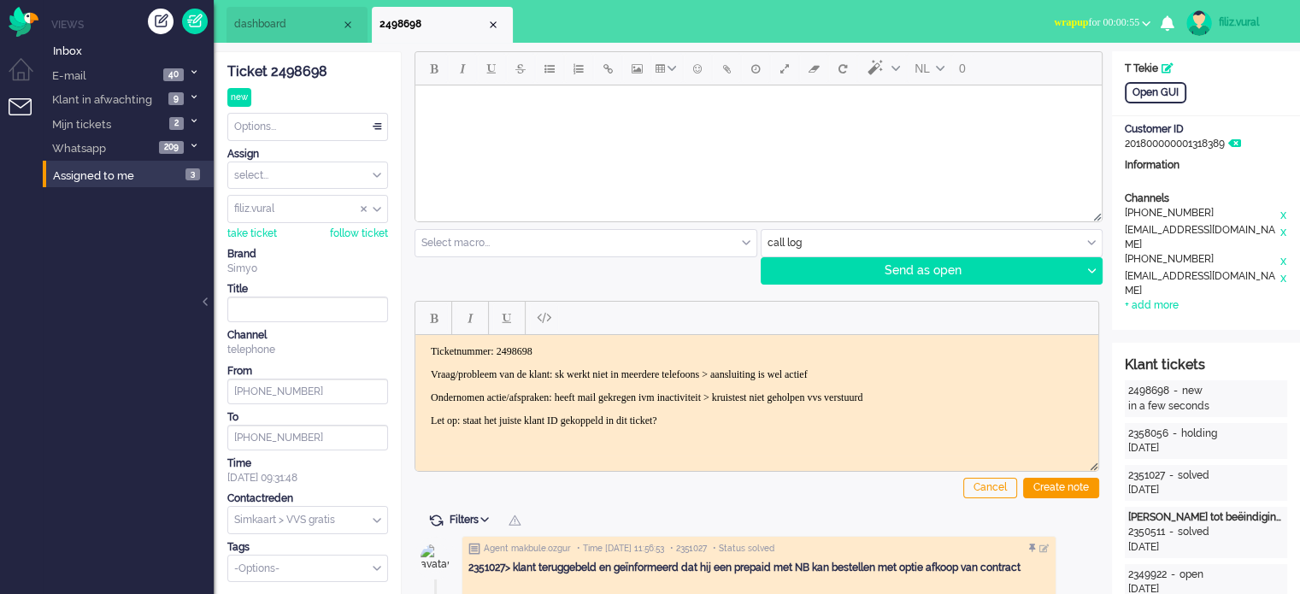
drag, startPoint x: 1081, startPoint y: 27, endPoint x: 1082, endPoint y: 36, distance: 8.6
click at [1082, 27] on span "wrapup for 00:00:55" at bounding box center [1096, 22] width 85 height 12
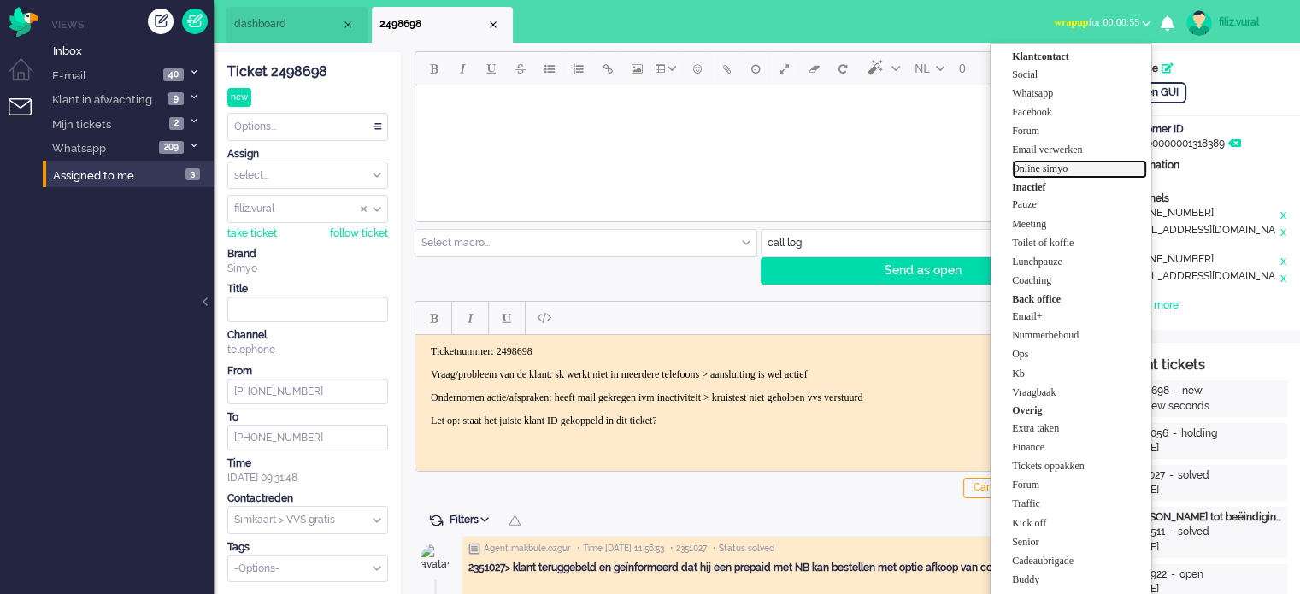
drag, startPoint x: 1054, startPoint y: 169, endPoint x: 638, endPoint y: 106, distance: 420.2
click at [1054, 169] on label "Online simyo" at bounding box center [1079, 169] width 135 height 15
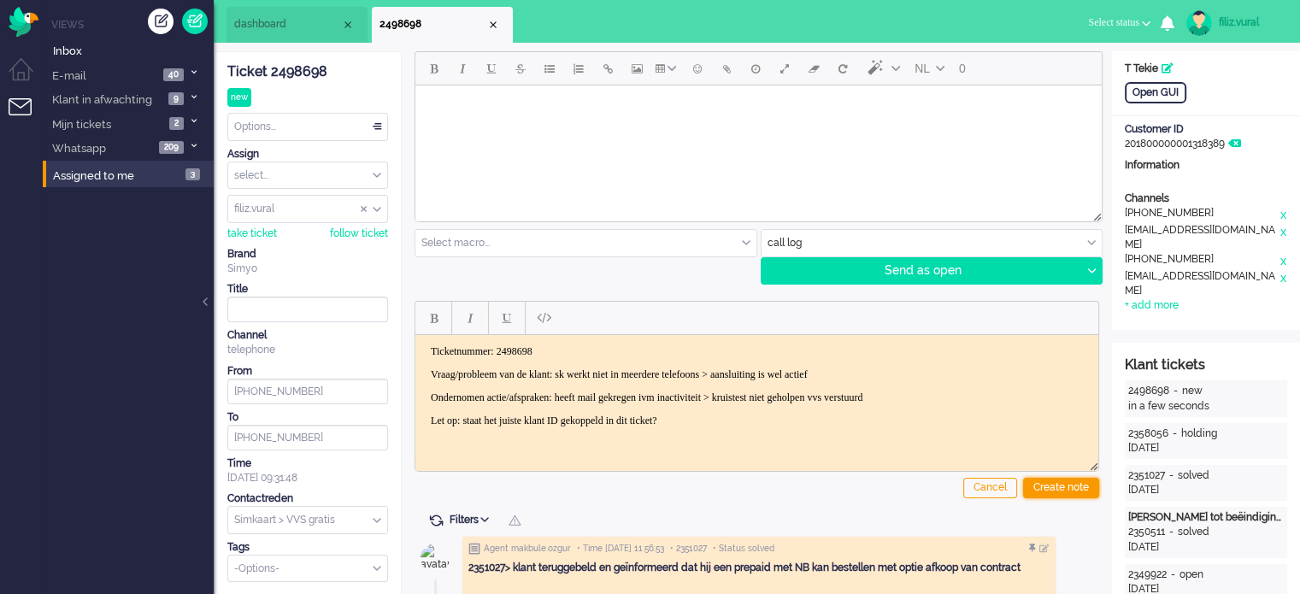
click at [1057, 485] on div "Create note" at bounding box center [1061, 488] width 76 height 21
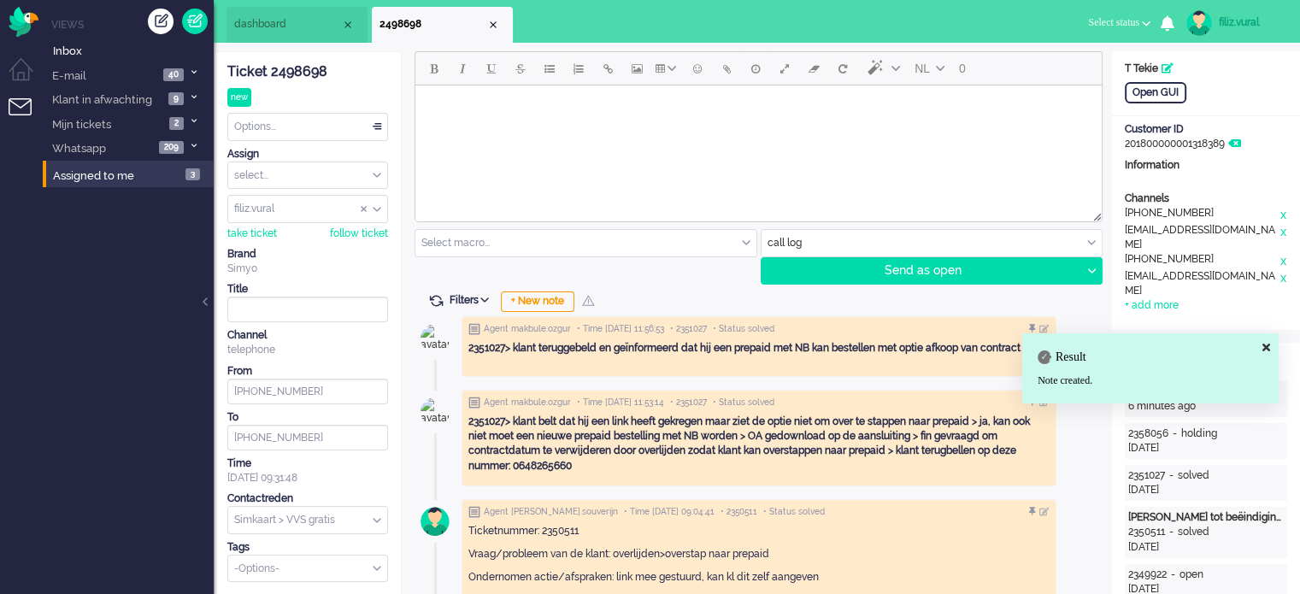
click at [319, 138] on div "Options..." at bounding box center [307, 127] width 159 height 26
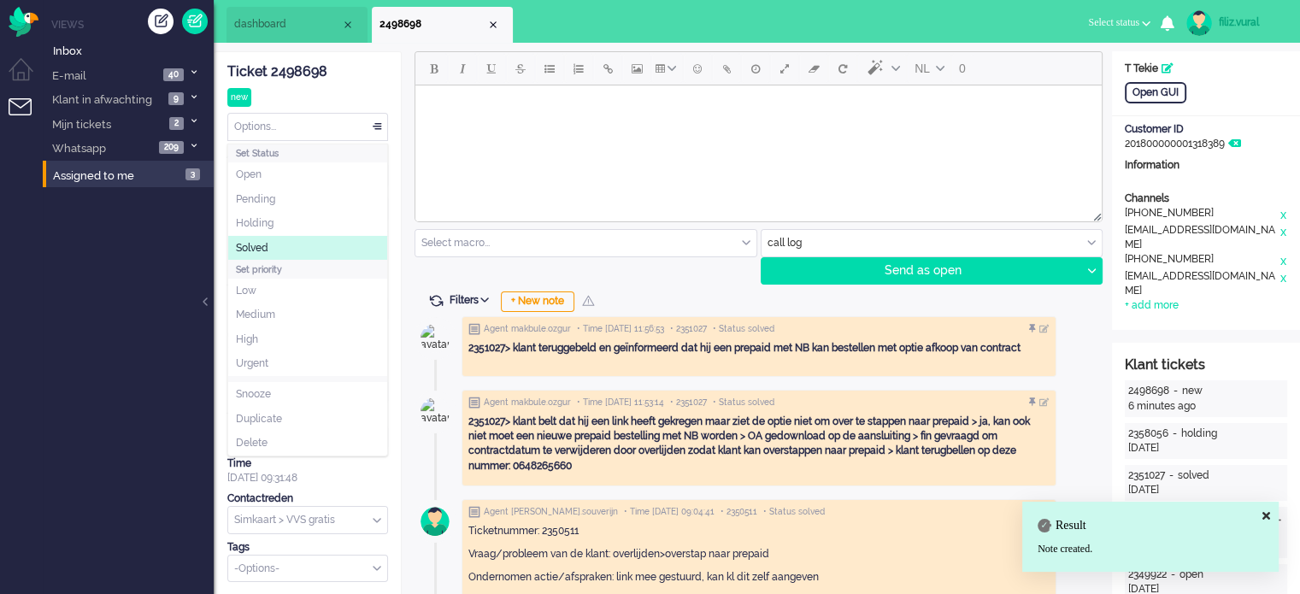
click at [291, 245] on li "Solved" at bounding box center [307, 248] width 159 height 25
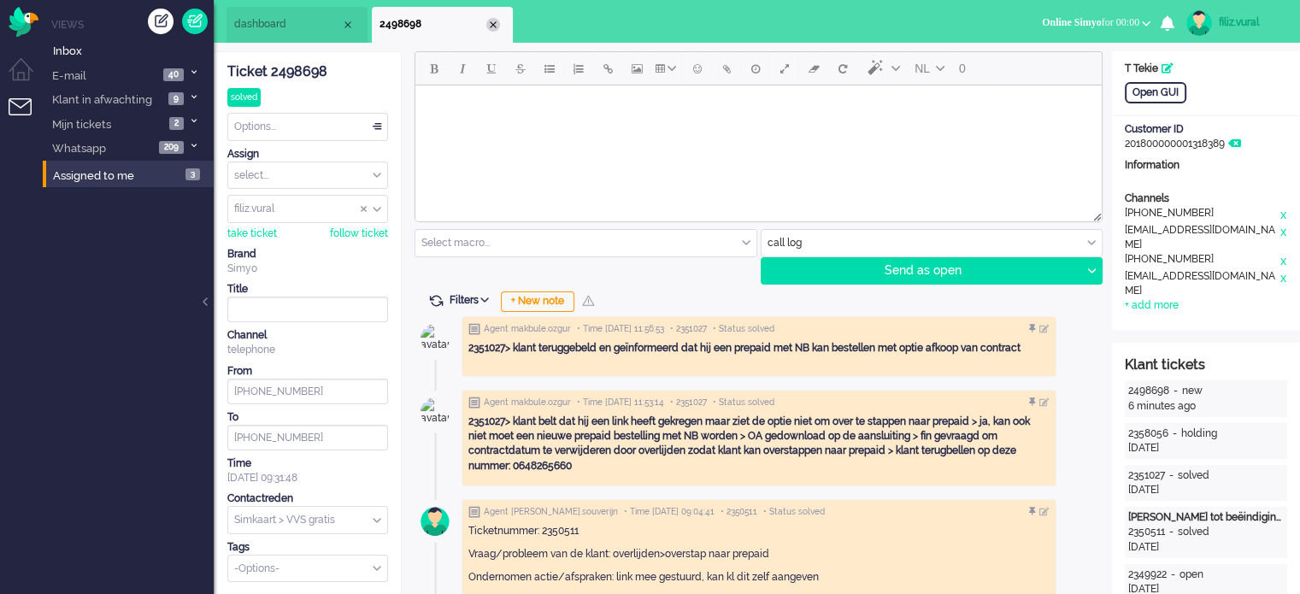
click at [498, 26] on div "Close tab" at bounding box center [493, 25] width 14 height 14
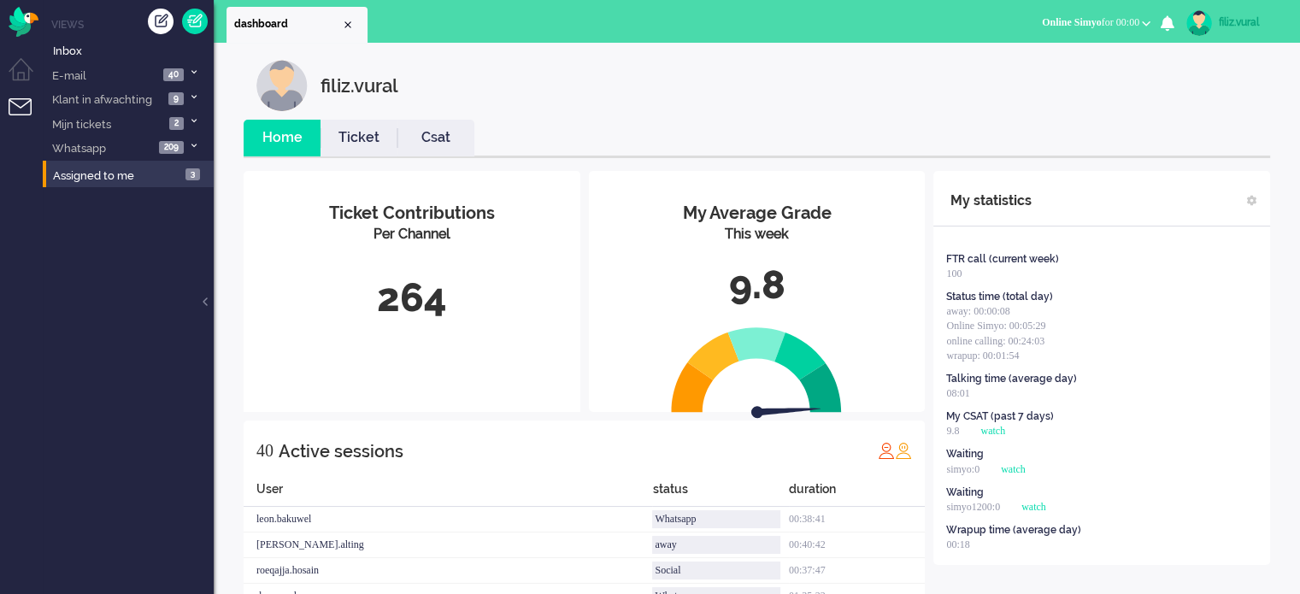
click at [444, 126] on li "Csat" at bounding box center [435, 138] width 77 height 37
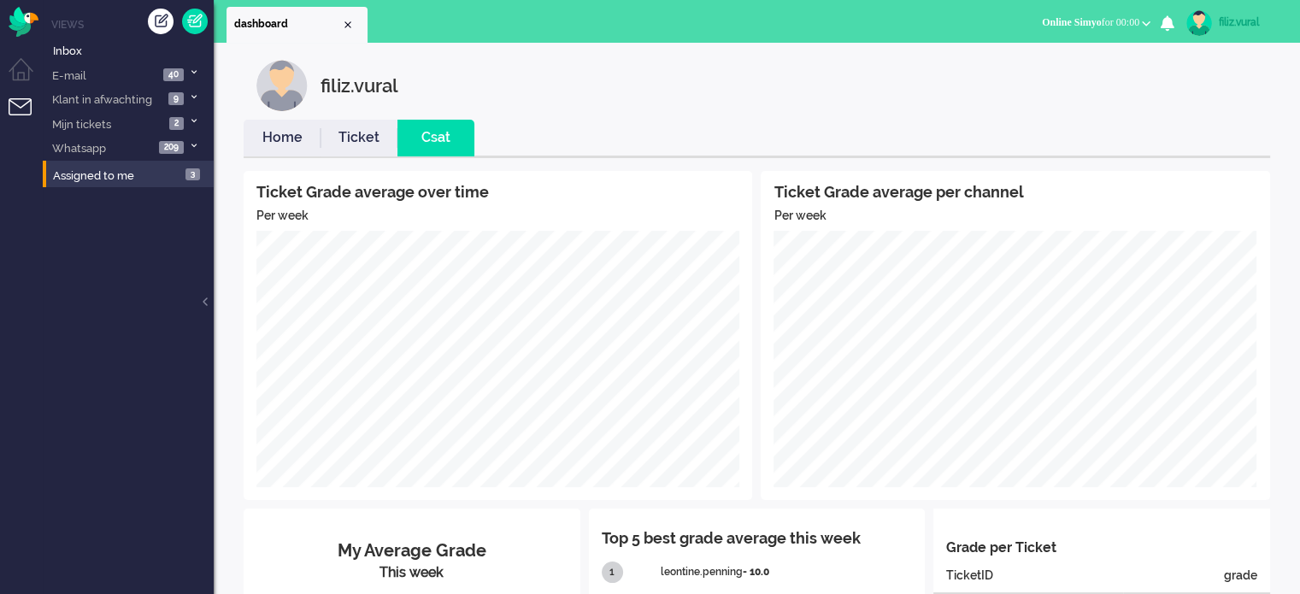
click at [291, 139] on link "Home" at bounding box center [282, 138] width 77 height 20
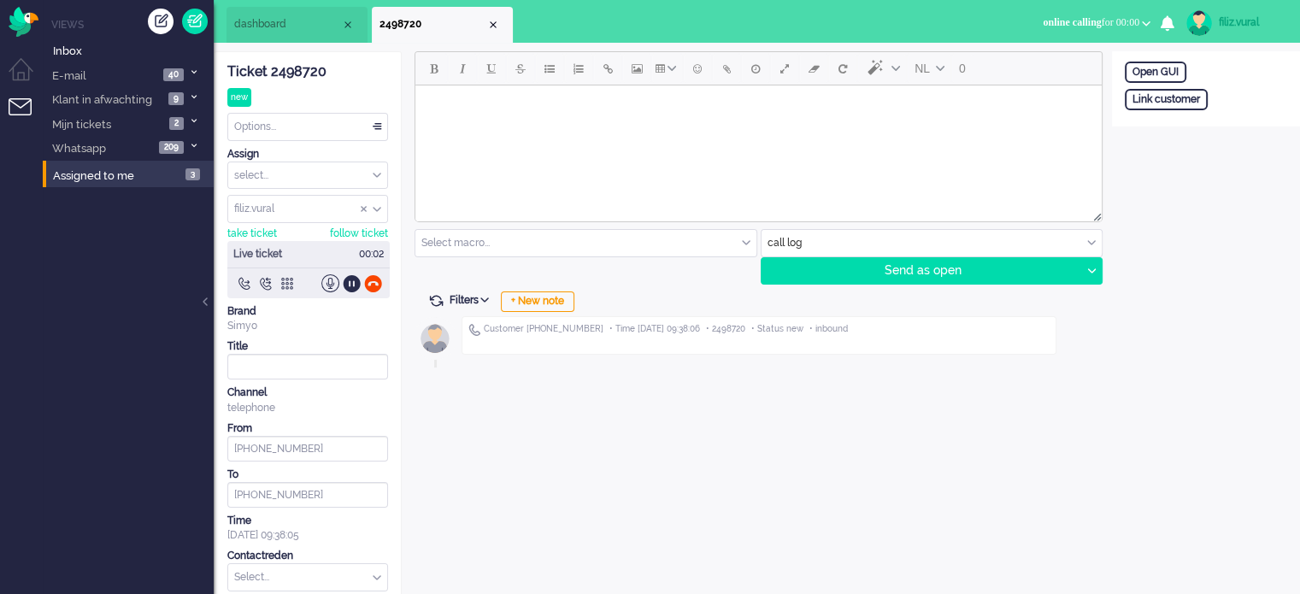
click at [312, 68] on div "Ticket 2498720" at bounding box center [307, 72] width 161 height 20
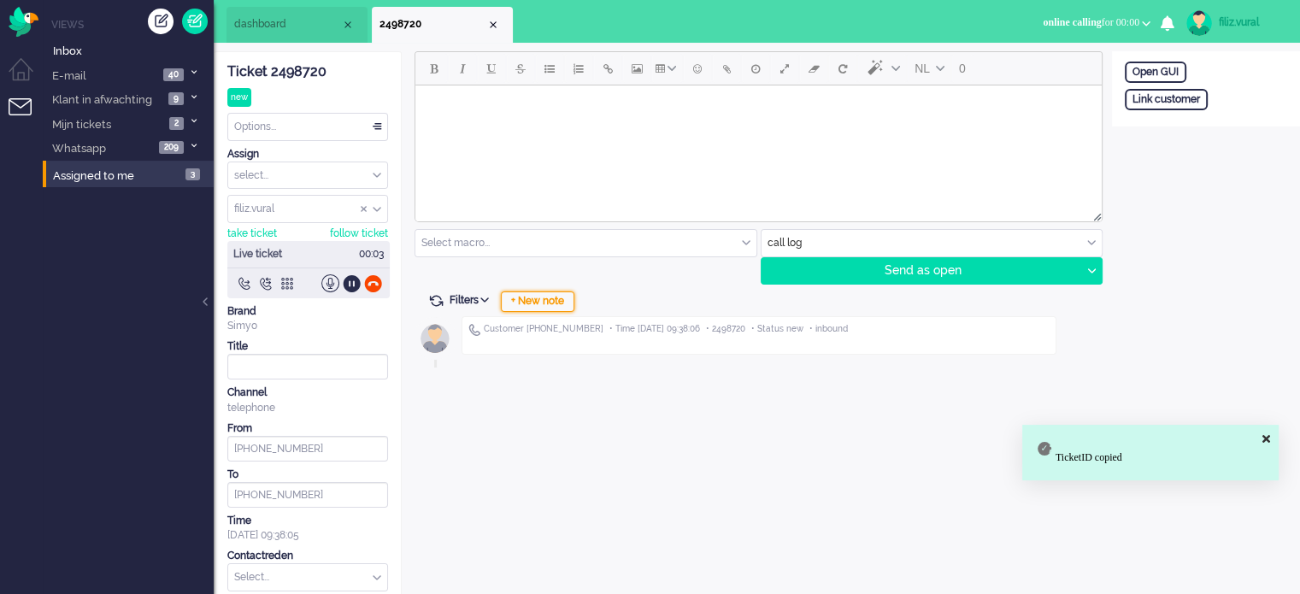
click at [541, 296] on div "+ New note" at bounding box center [538, 301] width 74 height 21
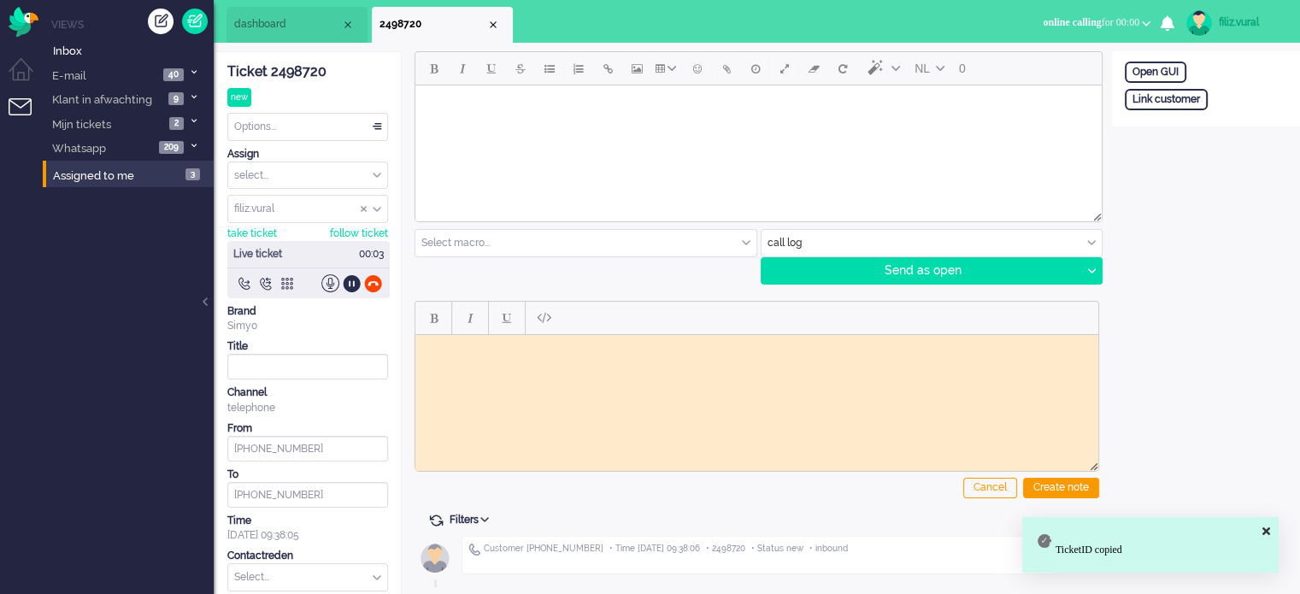
click at [570, 361] on html at bounding box center [756, 347] width 683 height 26
paste body "Rich Text Area. Press ALT-0 for help."
click at [325, 33] on li "dashboard" at bounding box center [296, 25] width 141 height 36
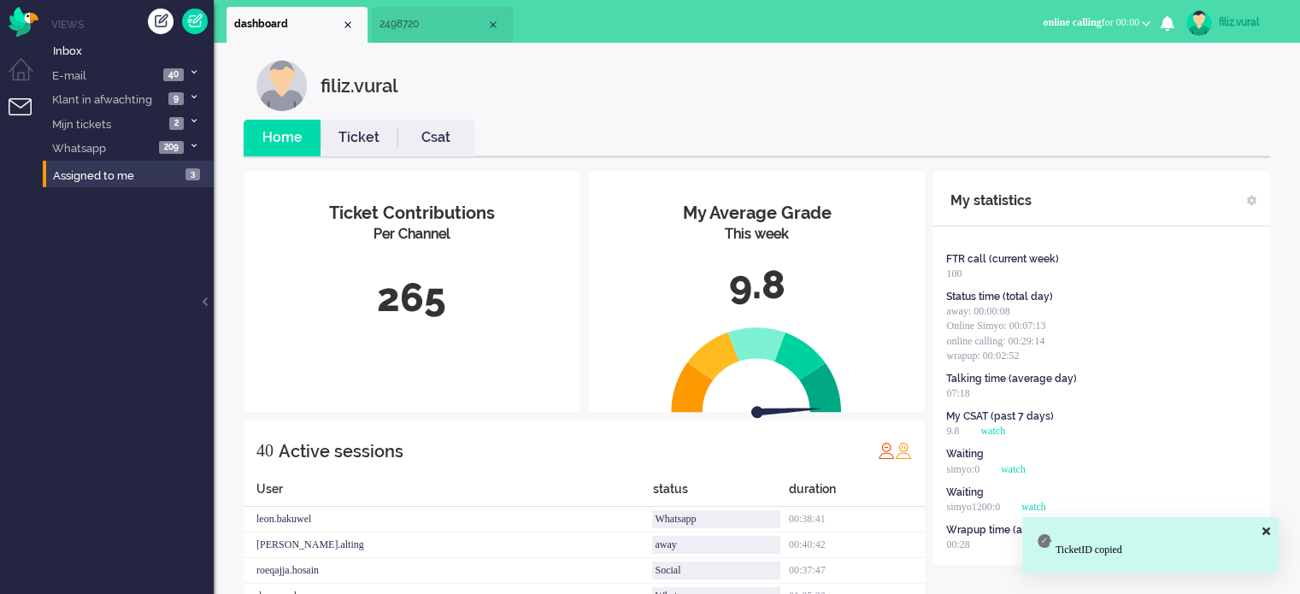
click at [392, 136] on link "Ticket" at bounding box center [359, 138] width 77 height 20
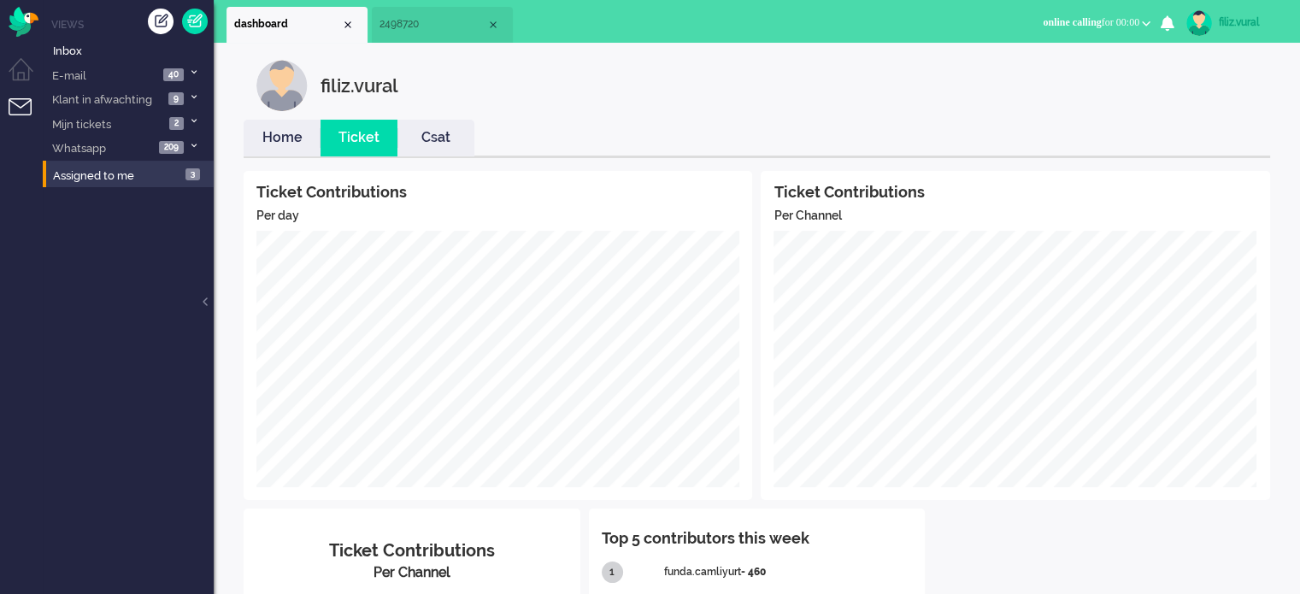
click at [283, 128] on link "Home" at bounding box center [282, 138] width 77 height 20
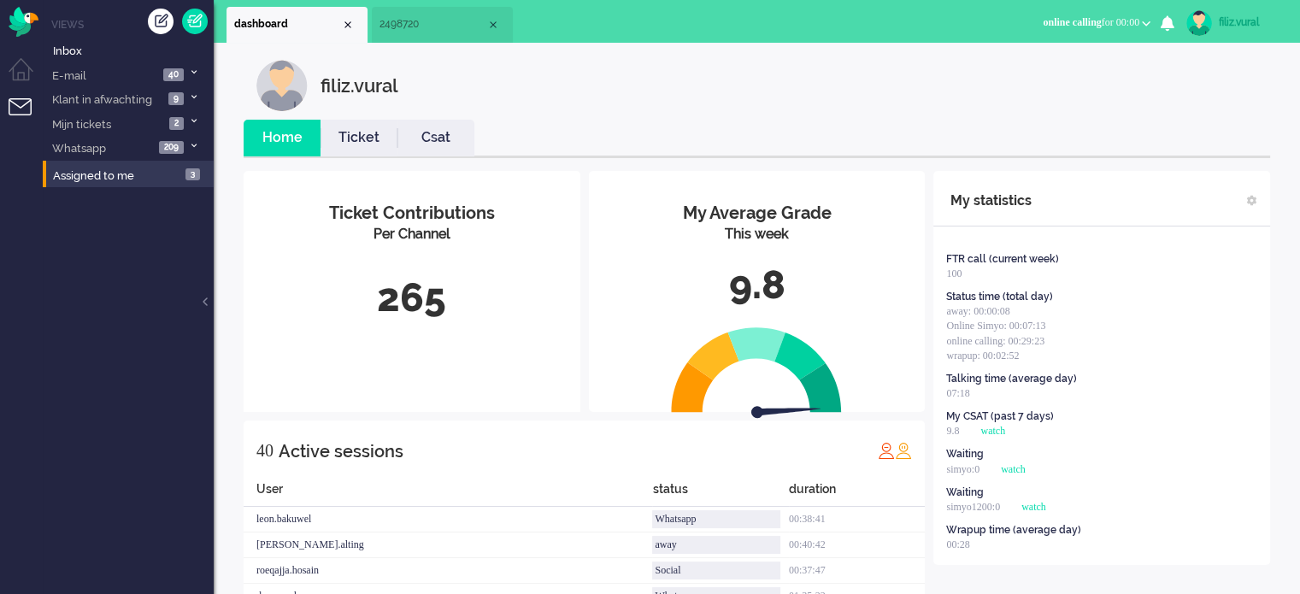
click at [422, 38] on li "2498720" at bounding box center [442, 25] width 141 height 36
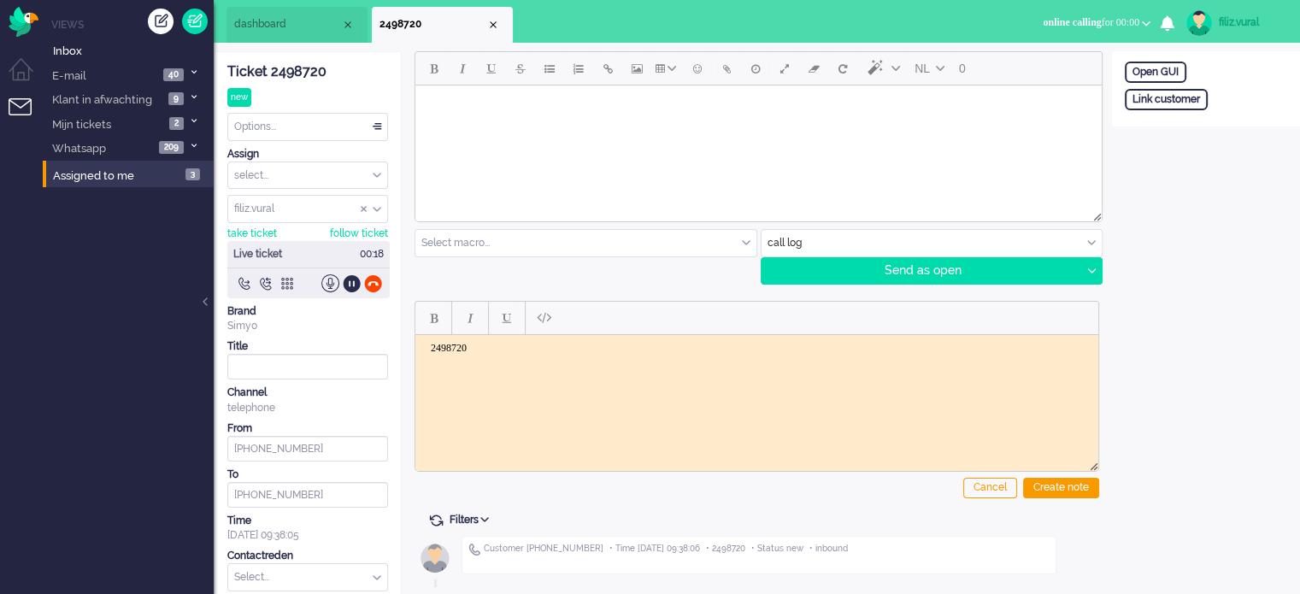
click at [538, 361] on html "2498720" at bounding box center [756, 347] width 683 height 26
click at [1169, 98] on div "Link customer" at bounding box center [1166, 99] width 83 height 21
click at [1179, 119] on input "text" at bounding box center [1206, 122] width 162 height 26
paste input "201800000001586715"
type input "201800000001586715"
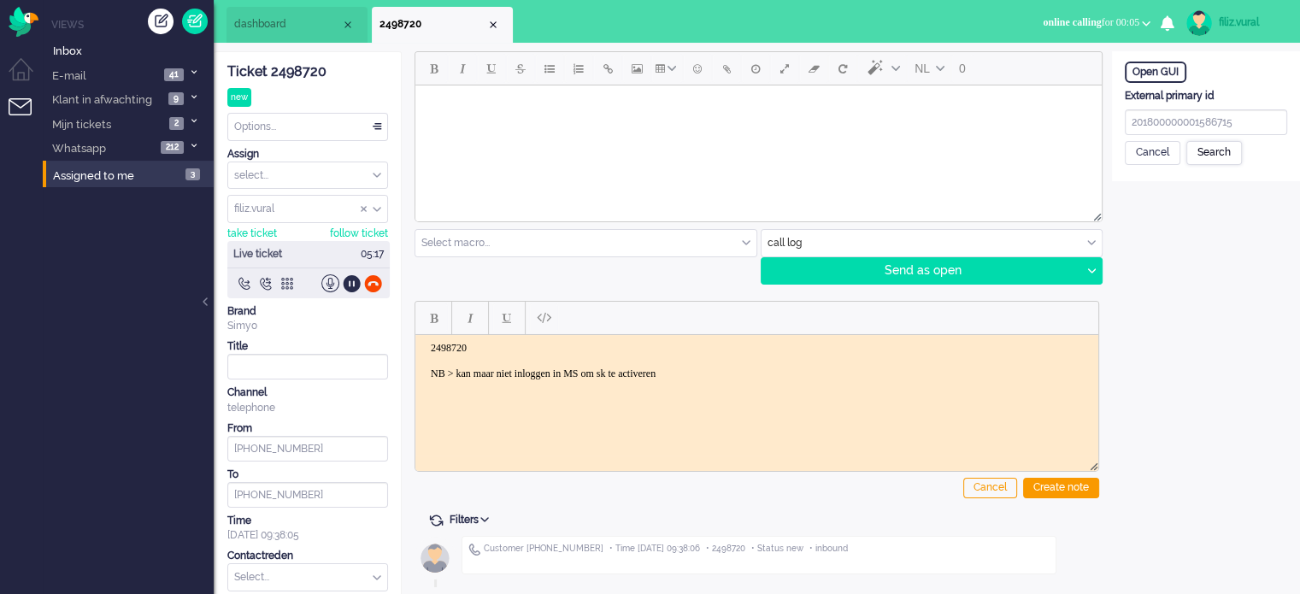
click at [1219, 150] on div "Search" at bounding box center [1214, 153] width 56 height 24
click at [1186, 191] on input "text" at bounding box center [1206, 204] width 162 height 26
type input "v"
paste input "Jean-Michel Cousin"
drag, startPoint x: 1195, startPoint y: 199, endPoint x: 1238, endPoint y: 203, distance: 43.7
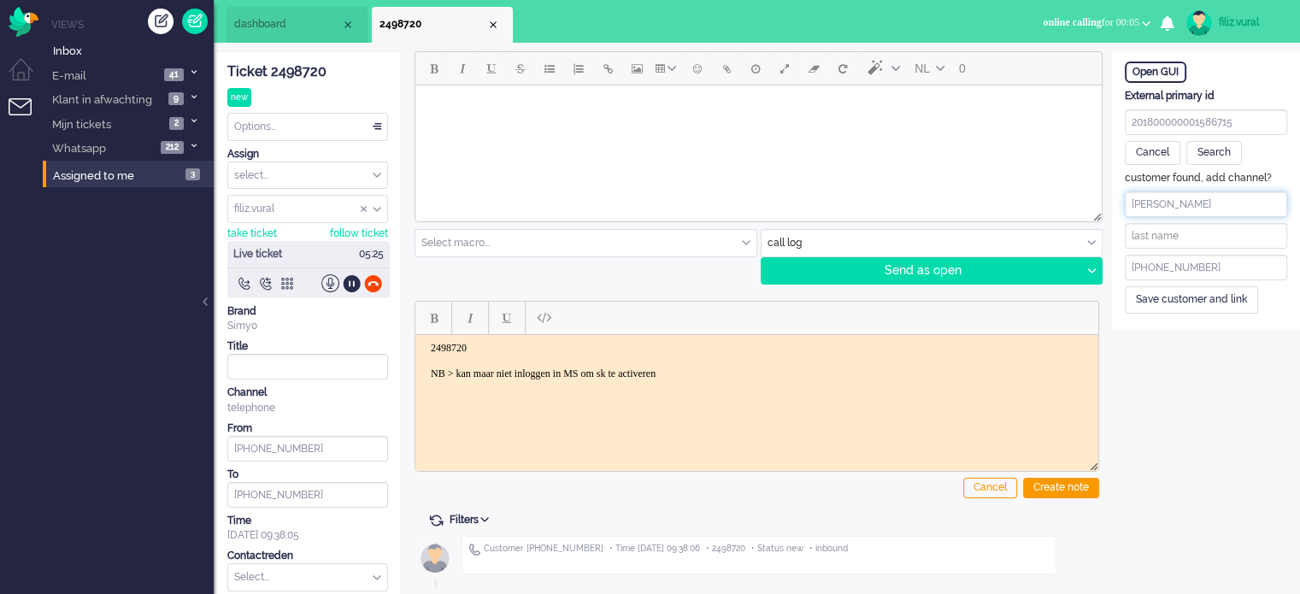
click at [1238, 203] on input "Jean-Michel Cousin" at bounding box center [1206, 204] width 162 height 26
type input "Jean-Michel"
click at [1197, 229] on input "text" at bounding box center [1206, 236] width 162 height 26
paste input "Cousin"
type input "Cousin"
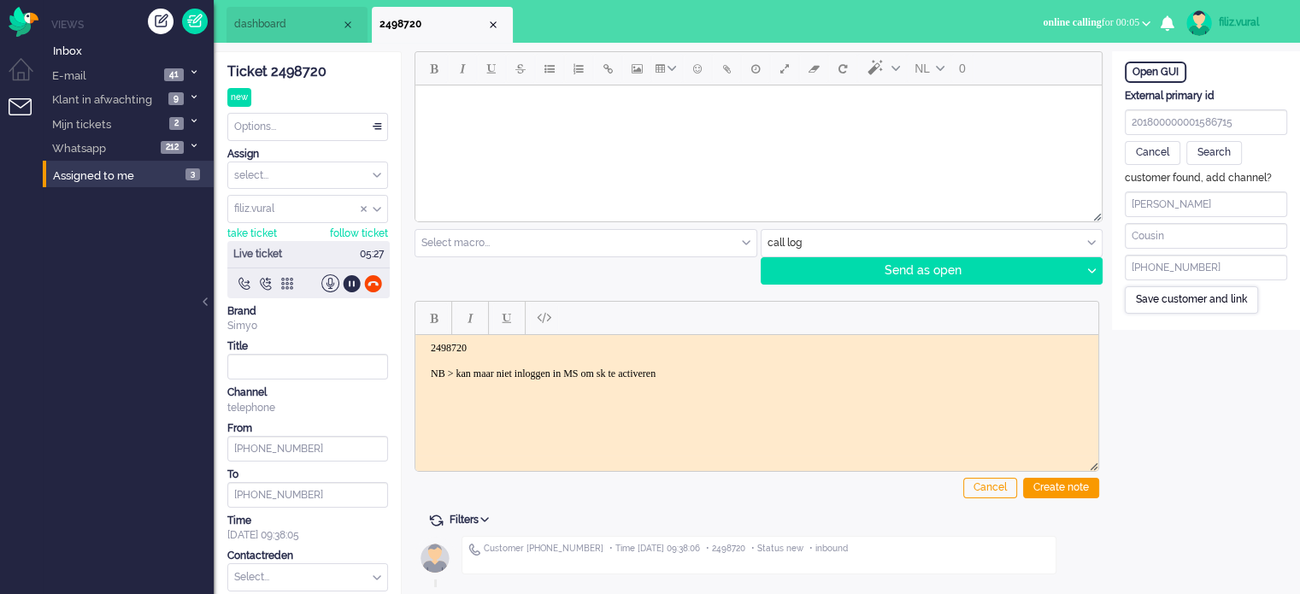
click at [1179, 294] on div "Save customer and link" at bounding box center [1191, 299] width 133 height 26
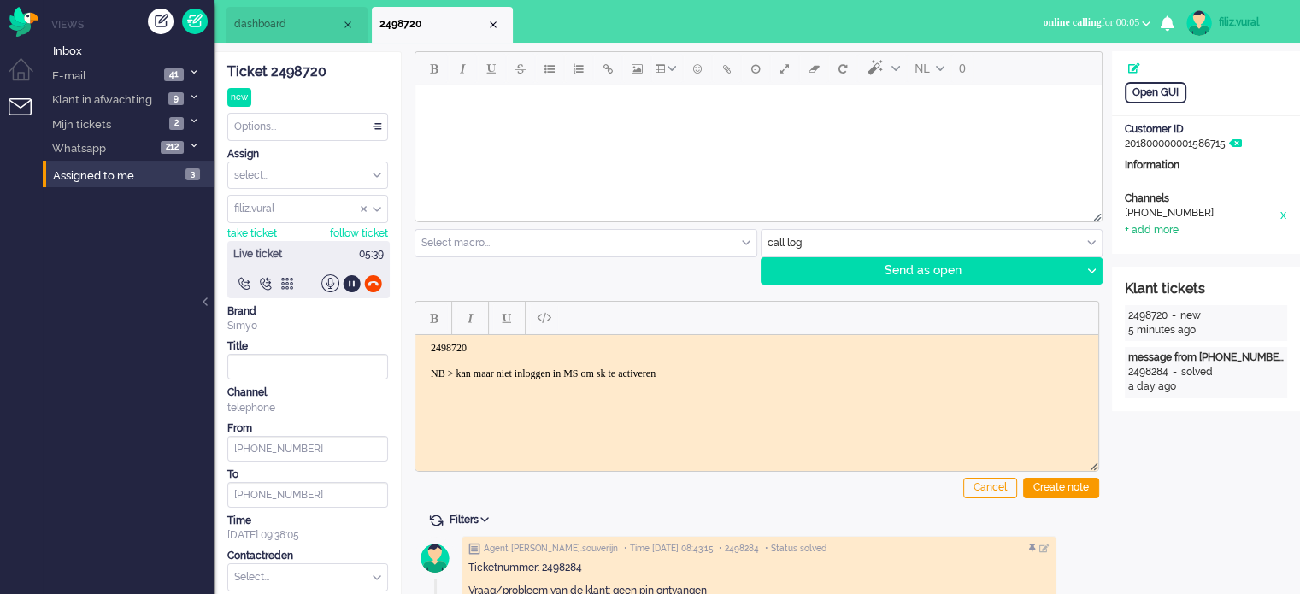
click at [1151, 223] on div "+ add more" at bounding box center [1152, 230] width 54 height 15
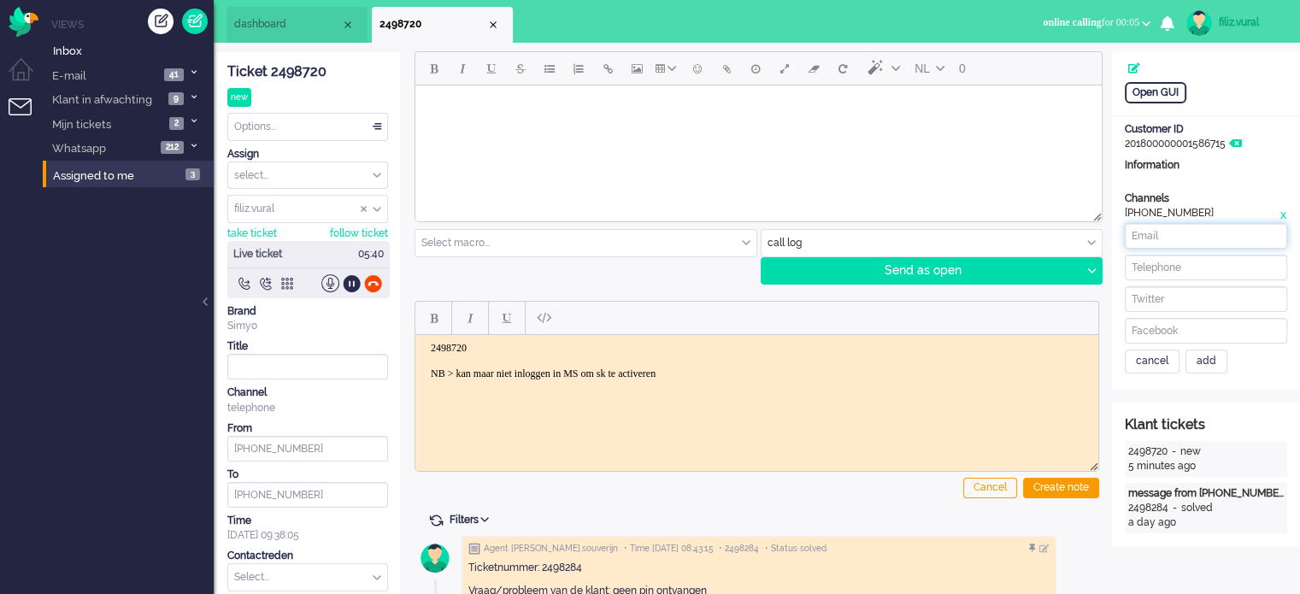
click at [1197, 232] on input at bounding box center [1206, 236] width 162 height 26
paste input "birddog@zeelandnet.nl"
drag, startPoint x: 1157, startPoint y: 237, endPoint x: 1082, endPoint y: 242, distance: 75.4
type input "birddog@zeelandnet.nl"
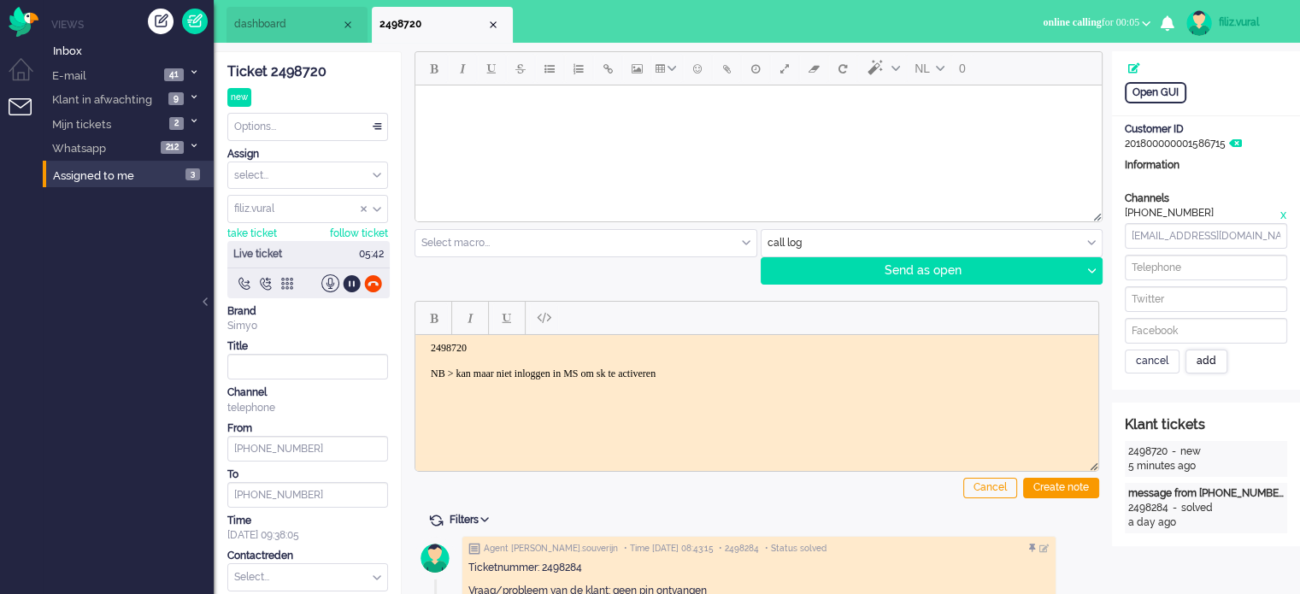
click at [1200, 358] on div "add" at bounding box center [1206, 362] width 42 height 24
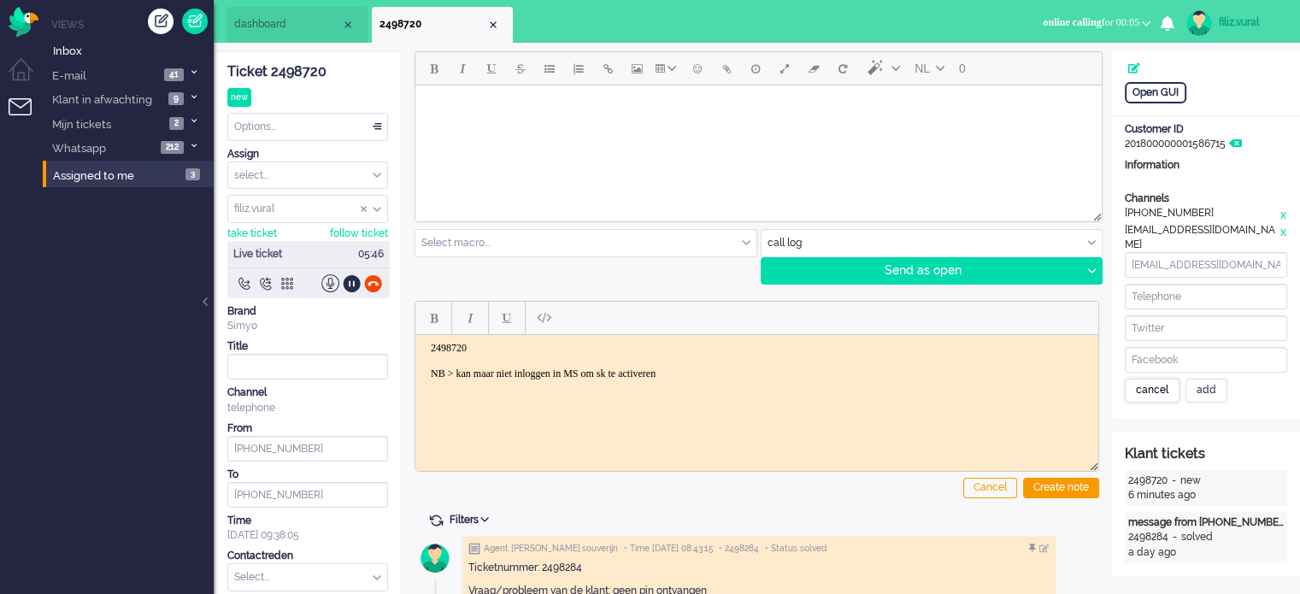
click at [1163, 389] on div "cancel" at bounding box center [1152, 391] width 55 height 24
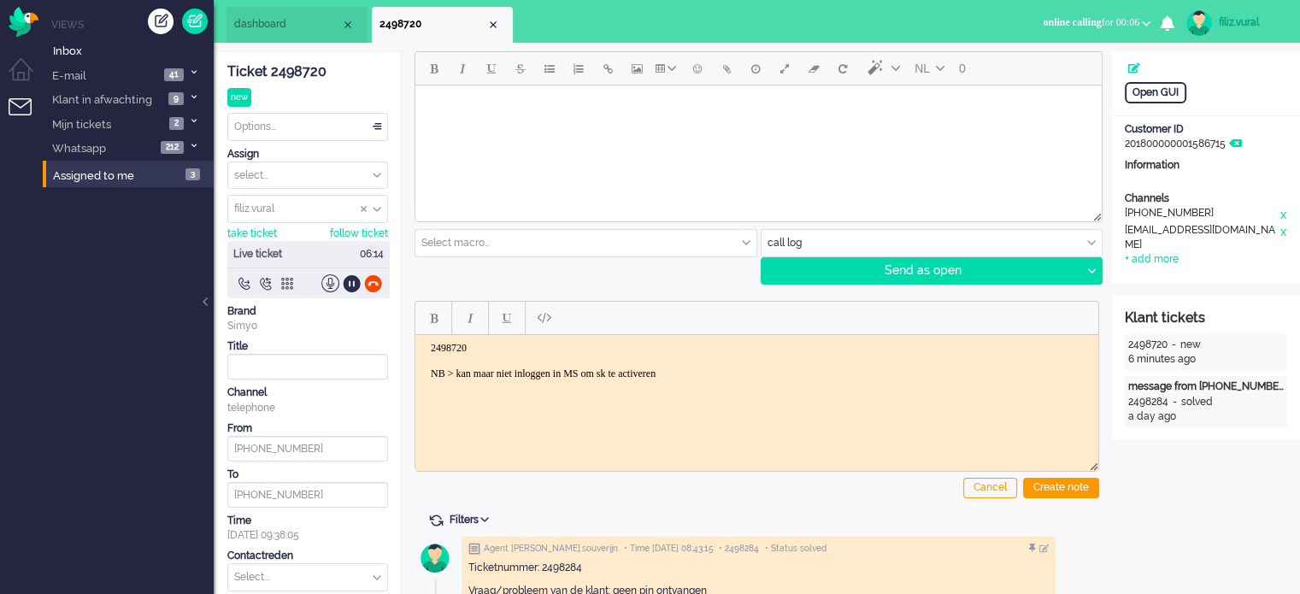
click at [838, 362] on body "2498720 NB > kan maar niet inloggen in MS om sk te activeren" at bounding box center [756, 360] width 669 height 38
click at [1075, 481] on div "Create note" at bounding box center [1061, 488] width 76 height 21
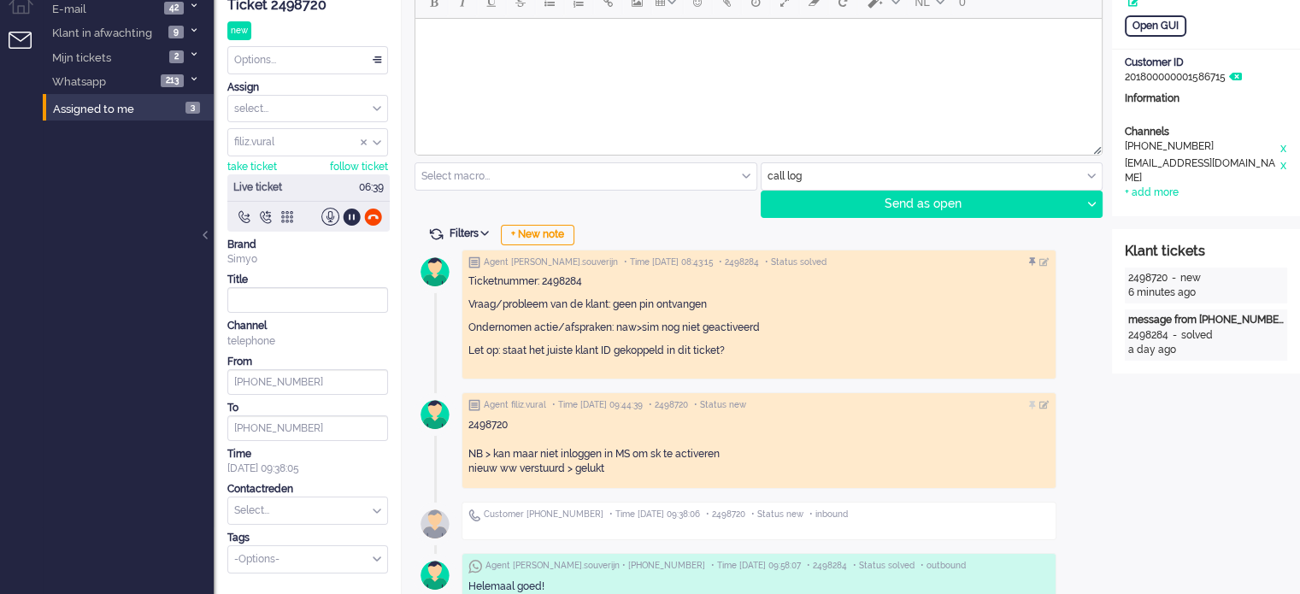
scroll to position [171, 0]
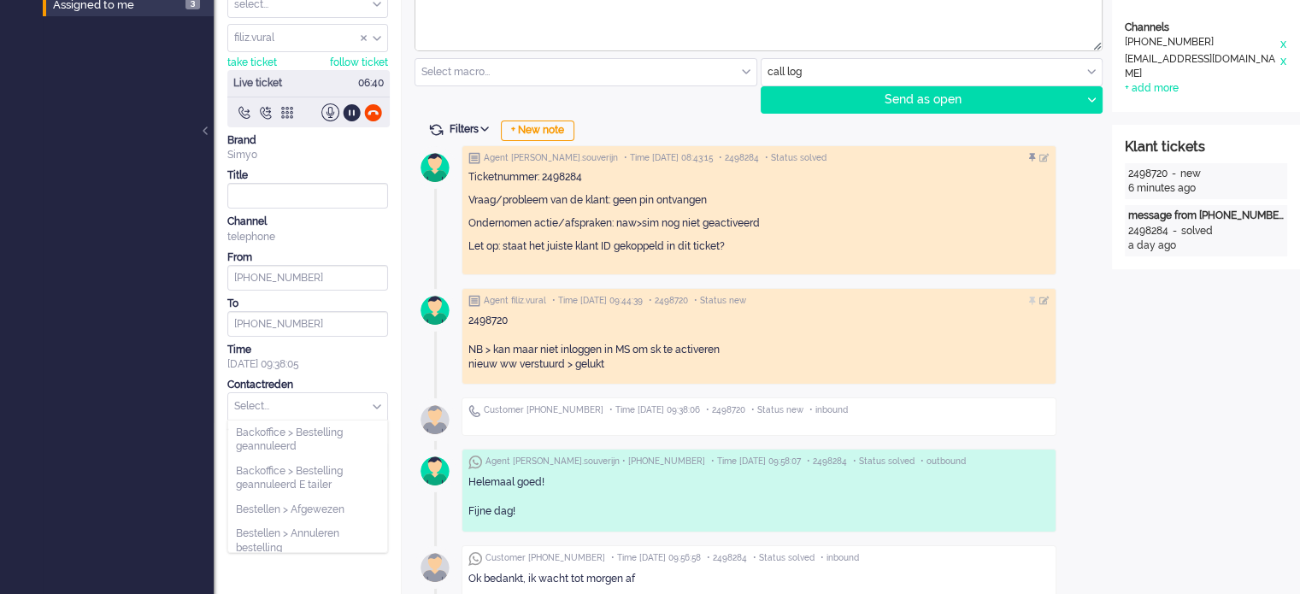
click at [290, 402] on input "text" at bounding box center [307, 406] width 159 height 26
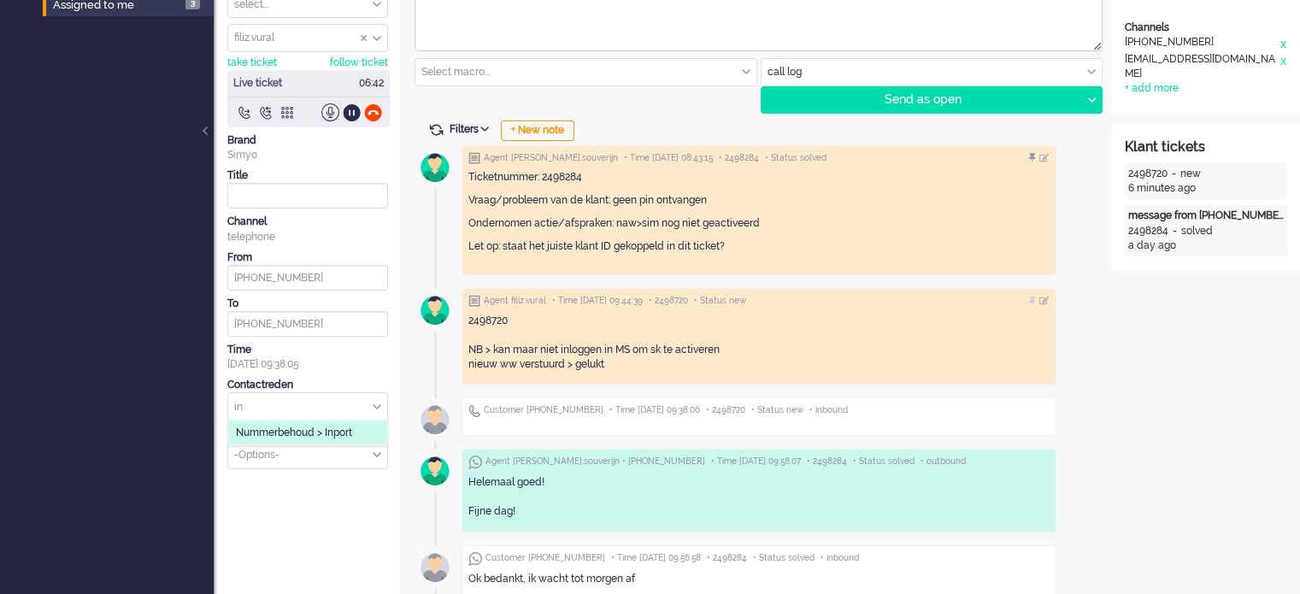
type input "i"
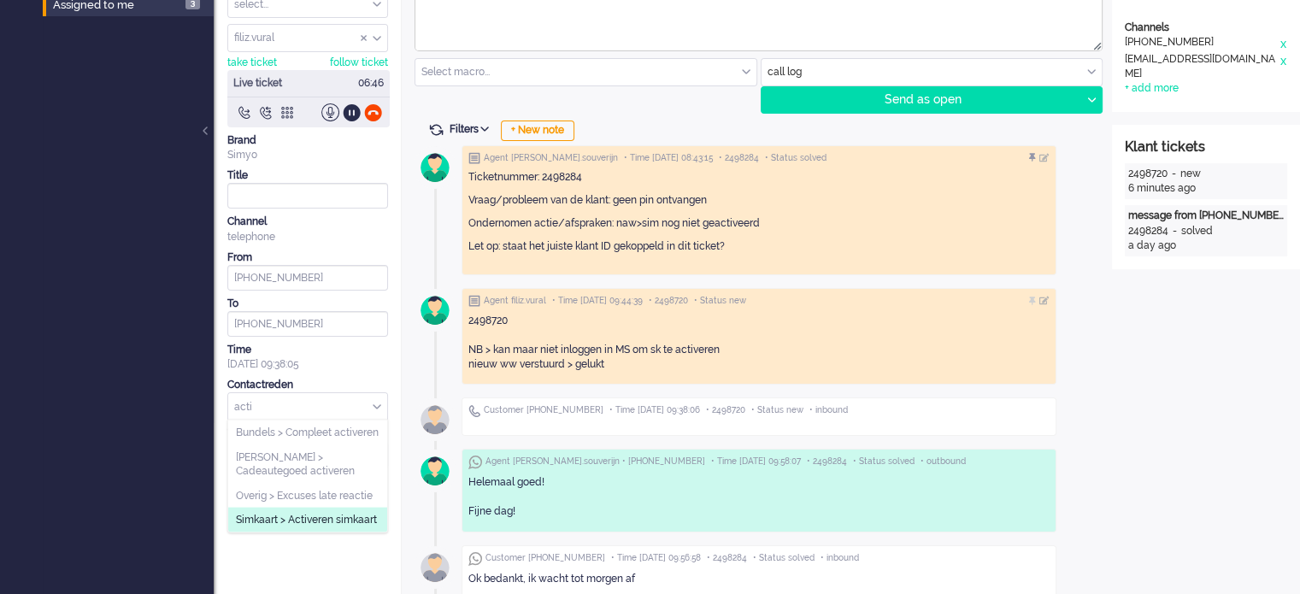
type input "acti"
click at [304, 521] on li "Simkaart > Activeren simkaart" at bounding box center [307, 520] width 159 height 25
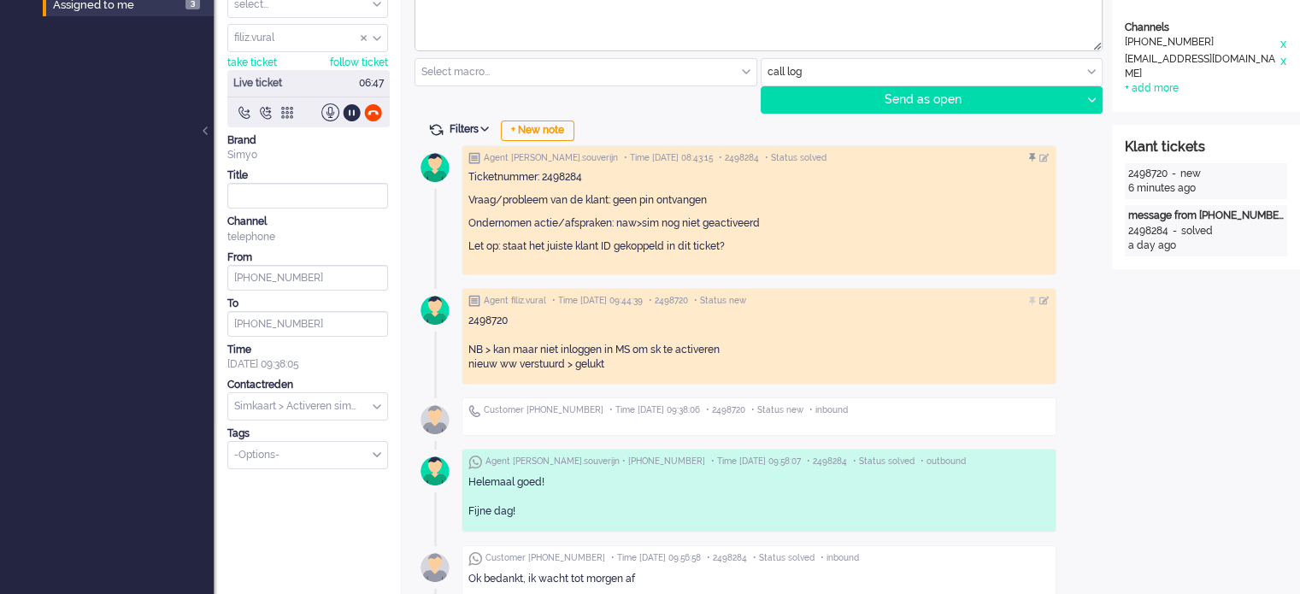
scroll to position [0, 0]
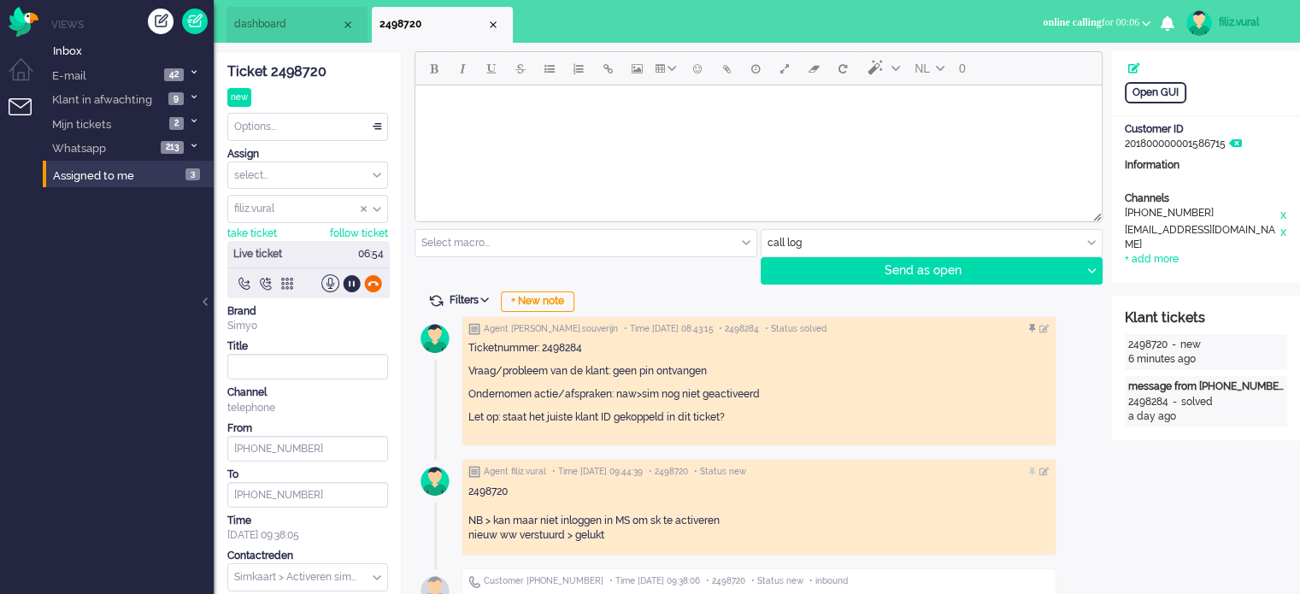
click at [368, 279] on div at bounding box center [373, 283] width 18 height 18
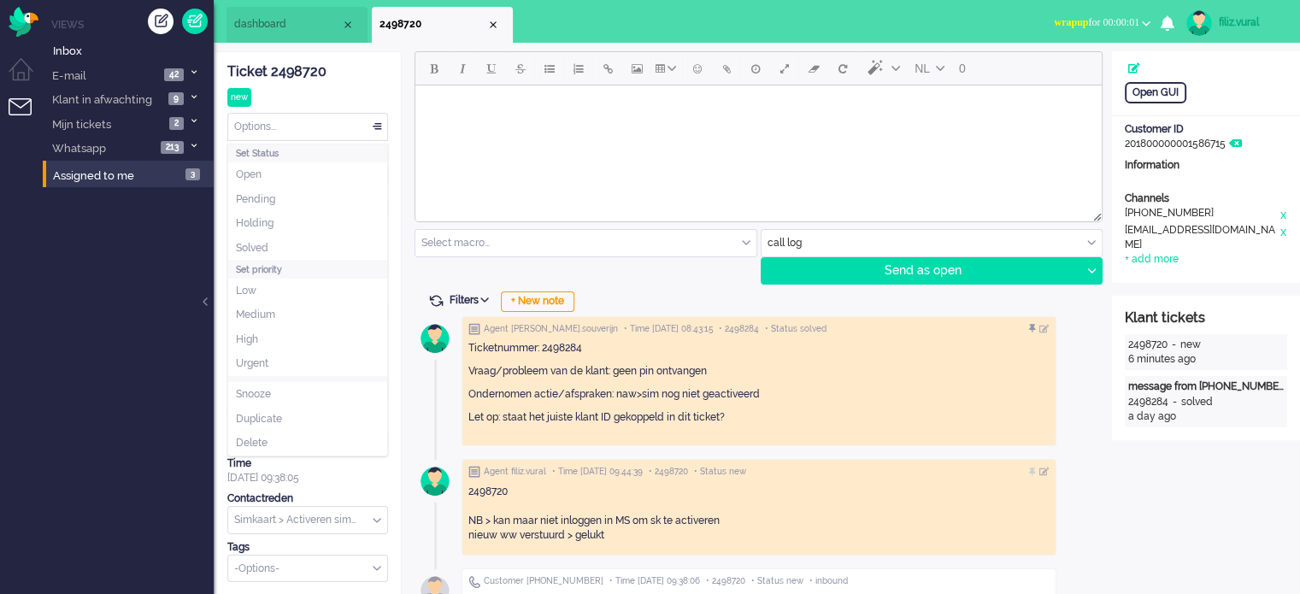
click at [314, 115] on div "Options..." at bounding box center [307, 127] width 159 height 26
click at [286, 247] on li "Solved" at bounding box center [307, 248] width 159 height 25
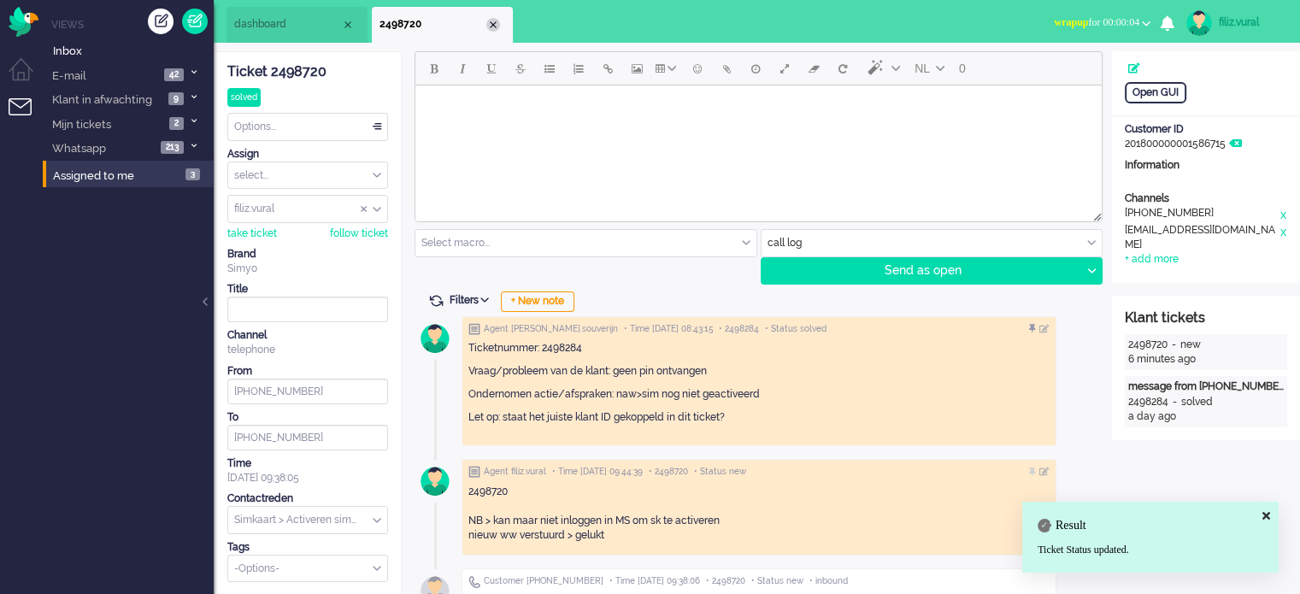
click at [491, 26] on div "Close tab" at bounding box center [493, 25] width 14 height 14
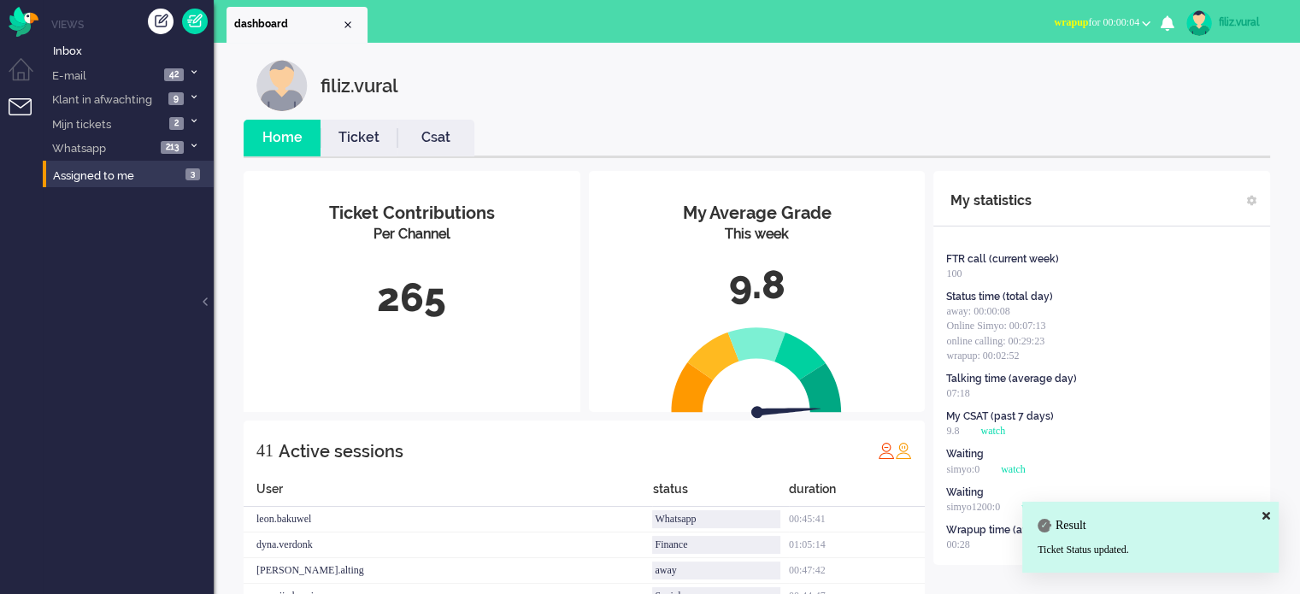
click at [390, 144] on link "Ticket" at bounding box center [359, 138] width 77 height 20
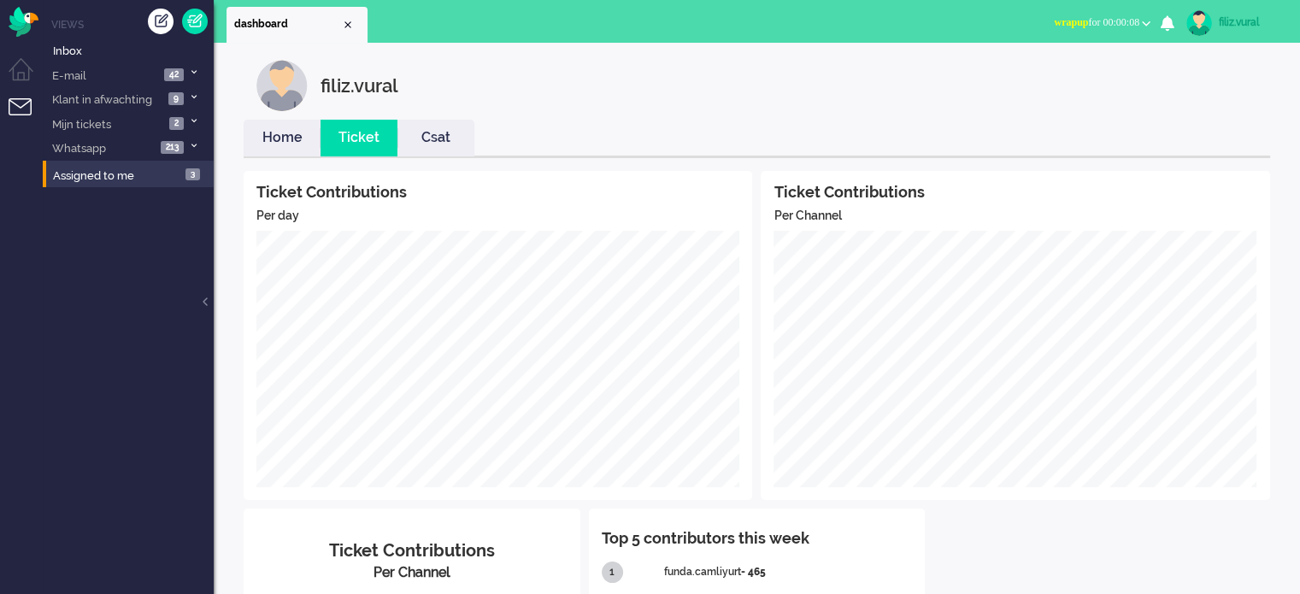
click at [281, 142] on link "Home" at bounding box center [282, 138] width 77 height 20
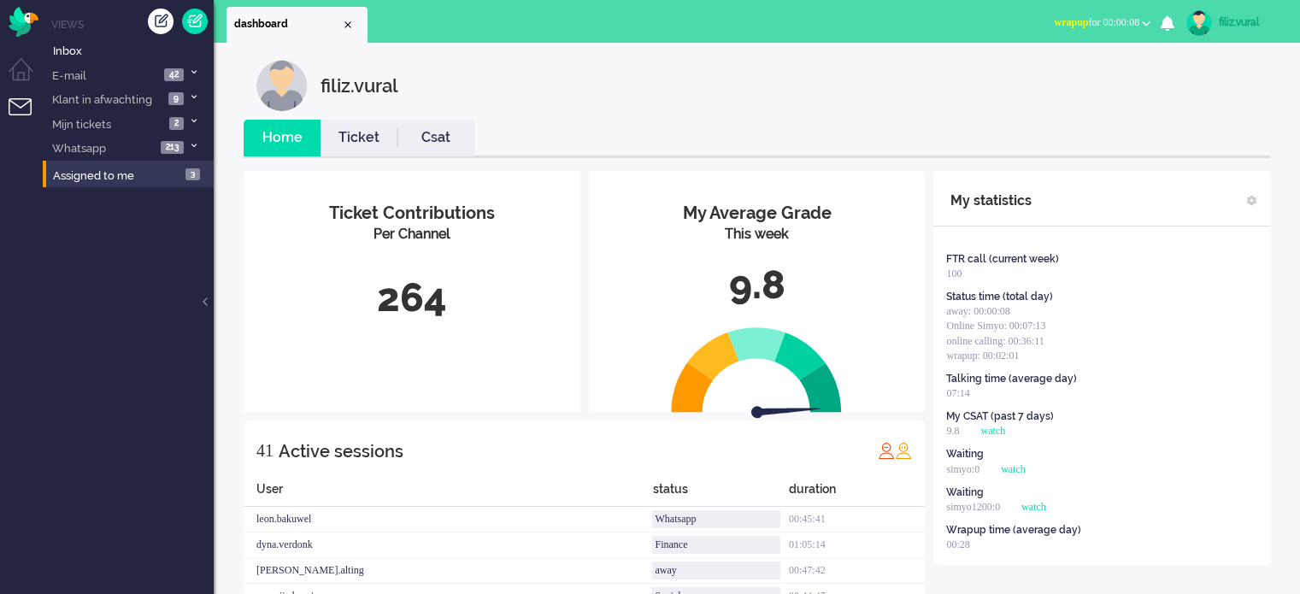
click at [1074, 16] on span "wrapup for 00:00:08" at bounding box center [1096, 22] width 85 height 12
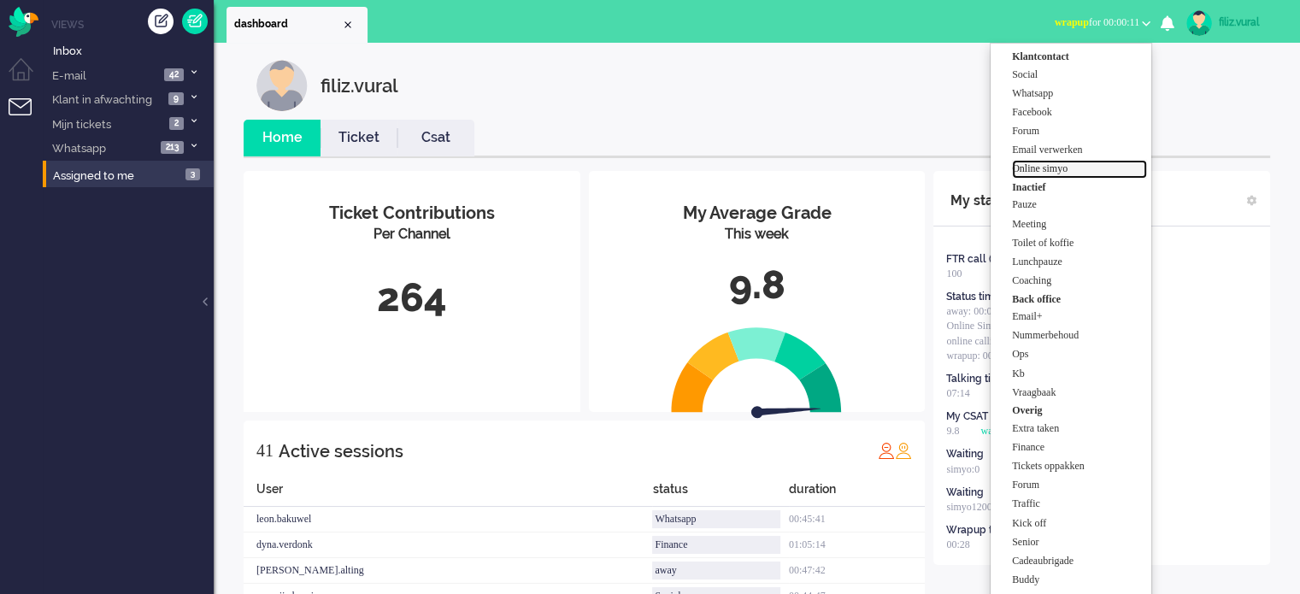
click at [1076, 165] on label "Online simyo" at bounding box center [1079, 169] width 135 height 15
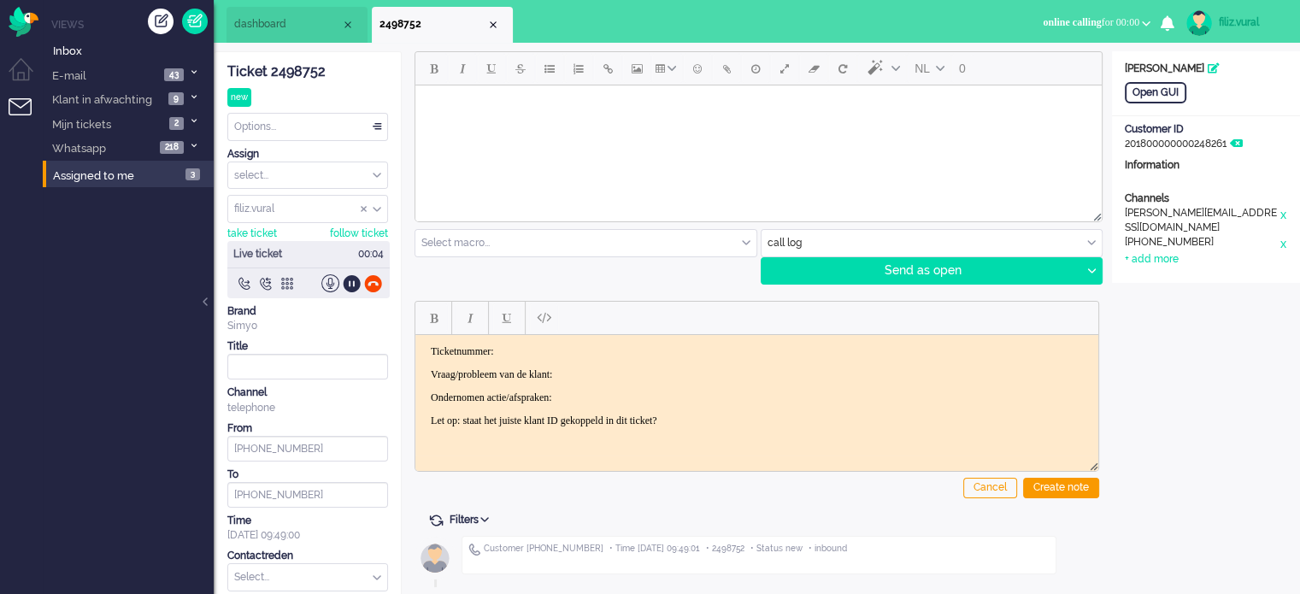
click at [313, 73] on div "Ticket 2498752" at bounding box center [307, 72] width 161 height 20
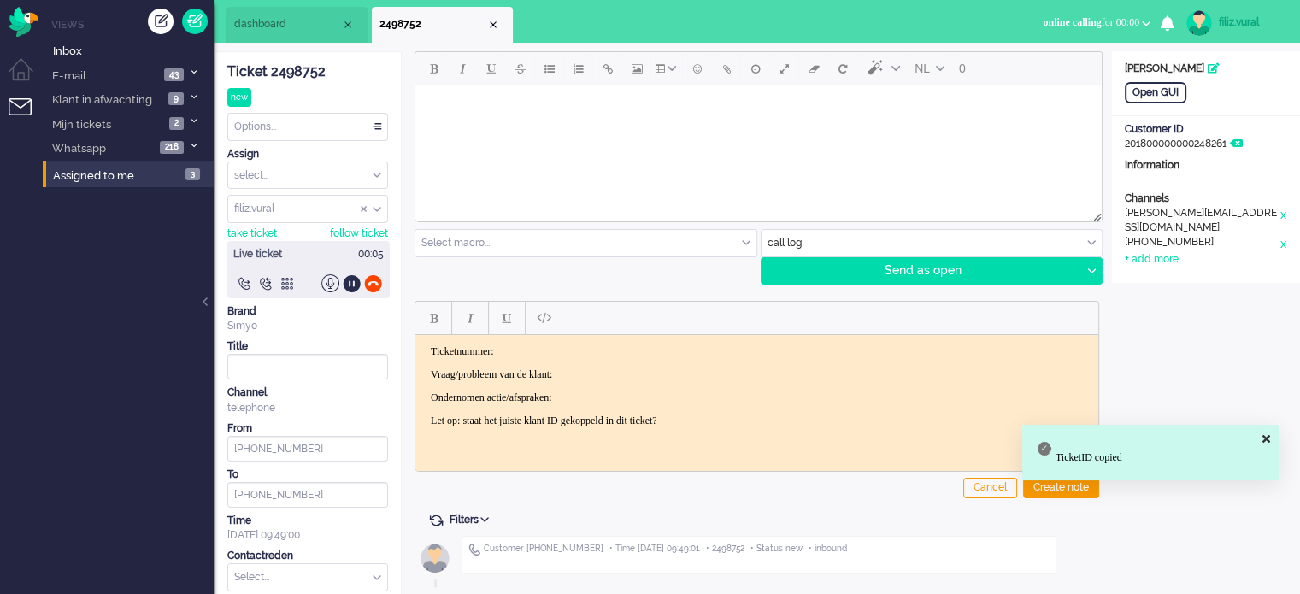
click at [572, 374] on p "Vraag/probleem van de klant:" at bounding box center [757, 374] width 652 height 13
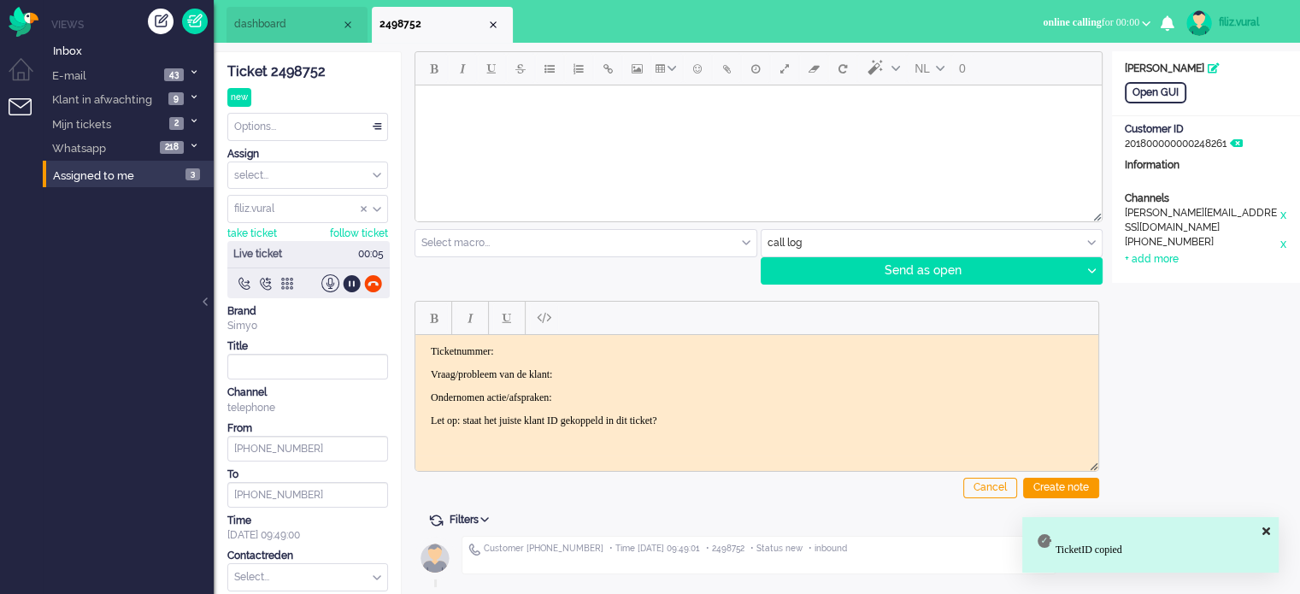
click at [611, 342] on html "Ticketnummer: Vraag/probleem van de klant: Ondernomen actie/afspraken: Let op: …" at bounding box center [756, 385] width 683 height 103
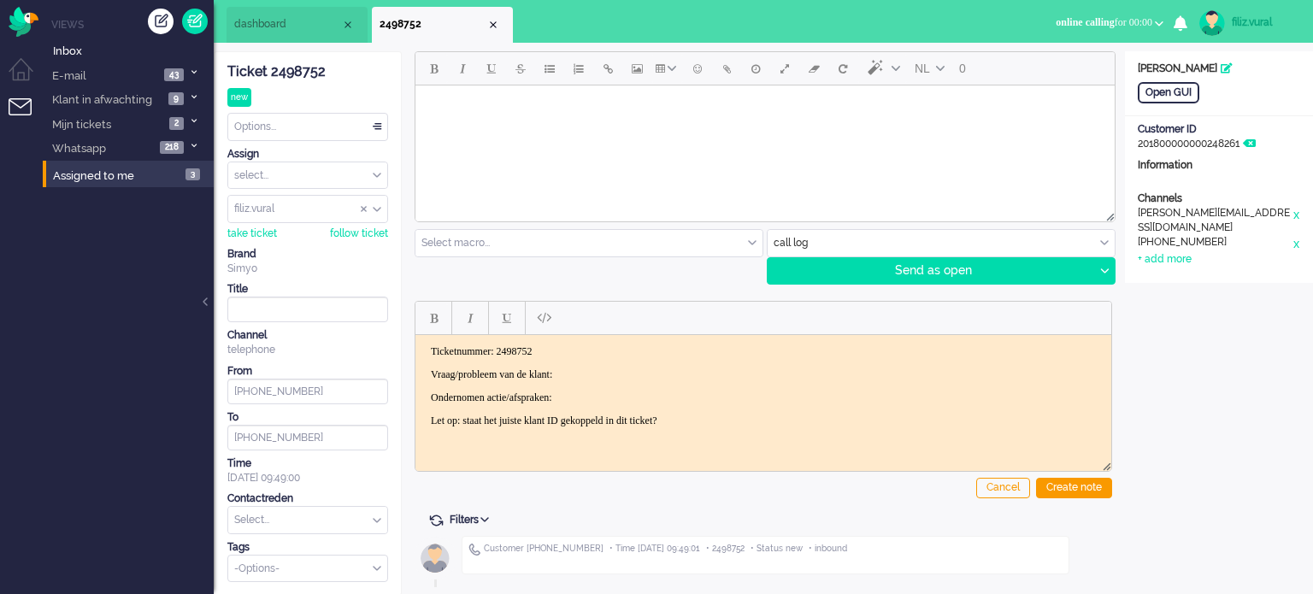
click at [654, 375] on p "Vraag/probleem van de klant:" at bounding box center [763, 374] width 665 height 13
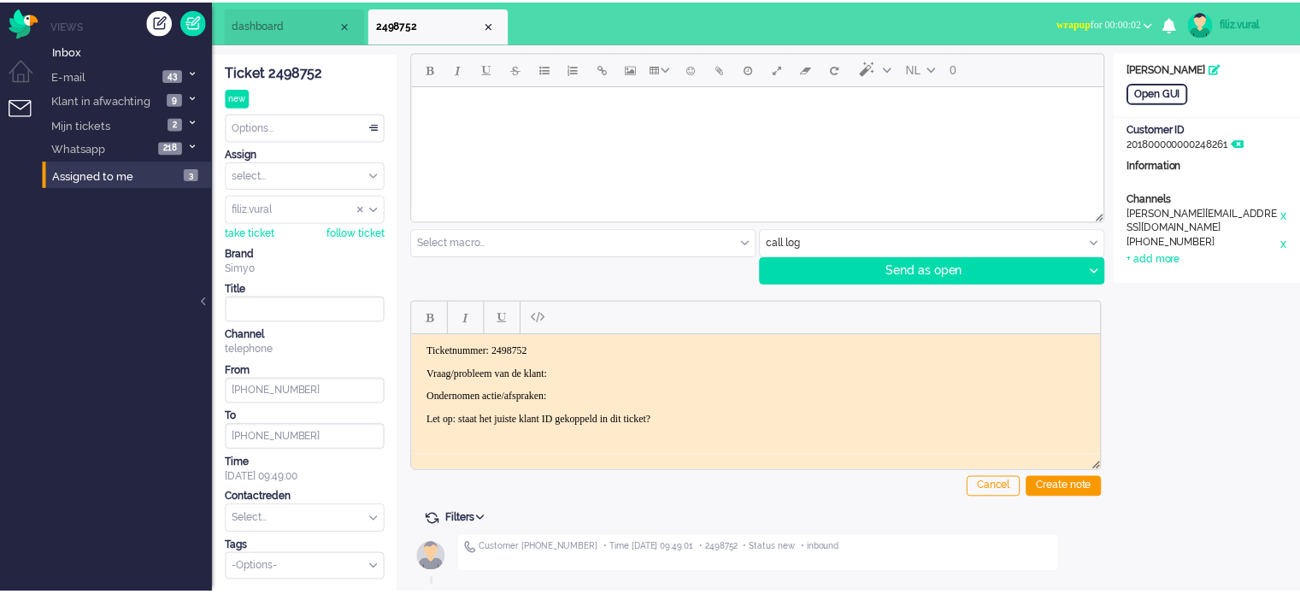
scroll to position [998, 0]
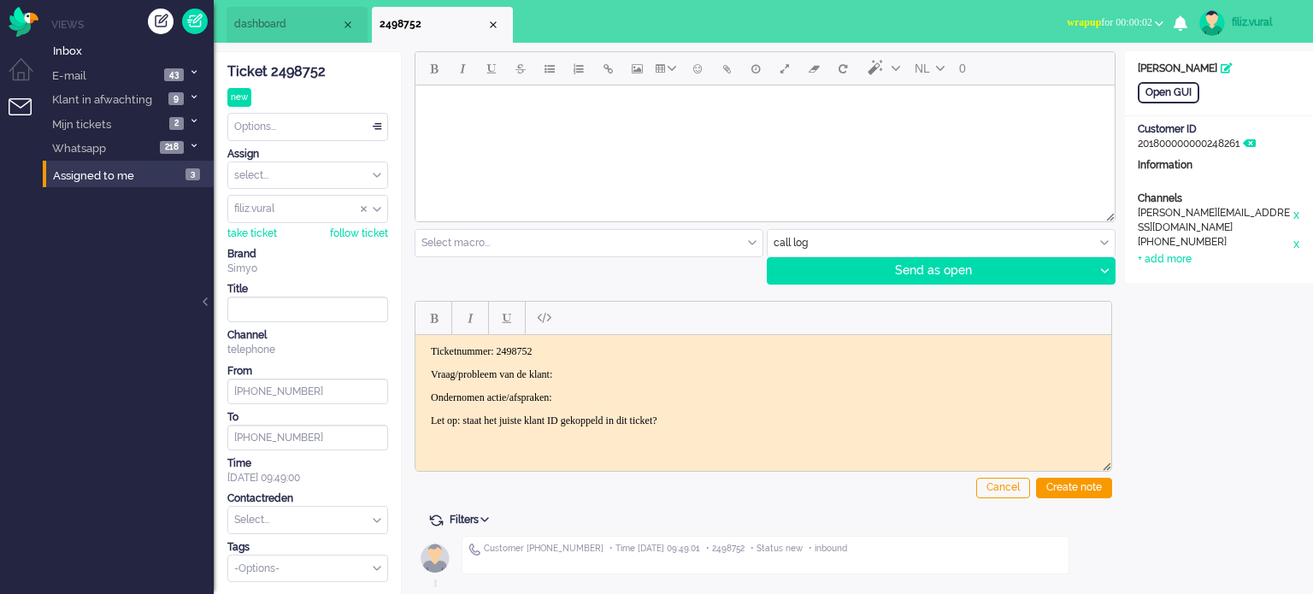
click at [363, 215] on input "Assign User" at bounding box center [307, 209] width 159 height 26
click at [366, 213] on span "Assign User" at bounding box center [364, 209] width 7 height 12
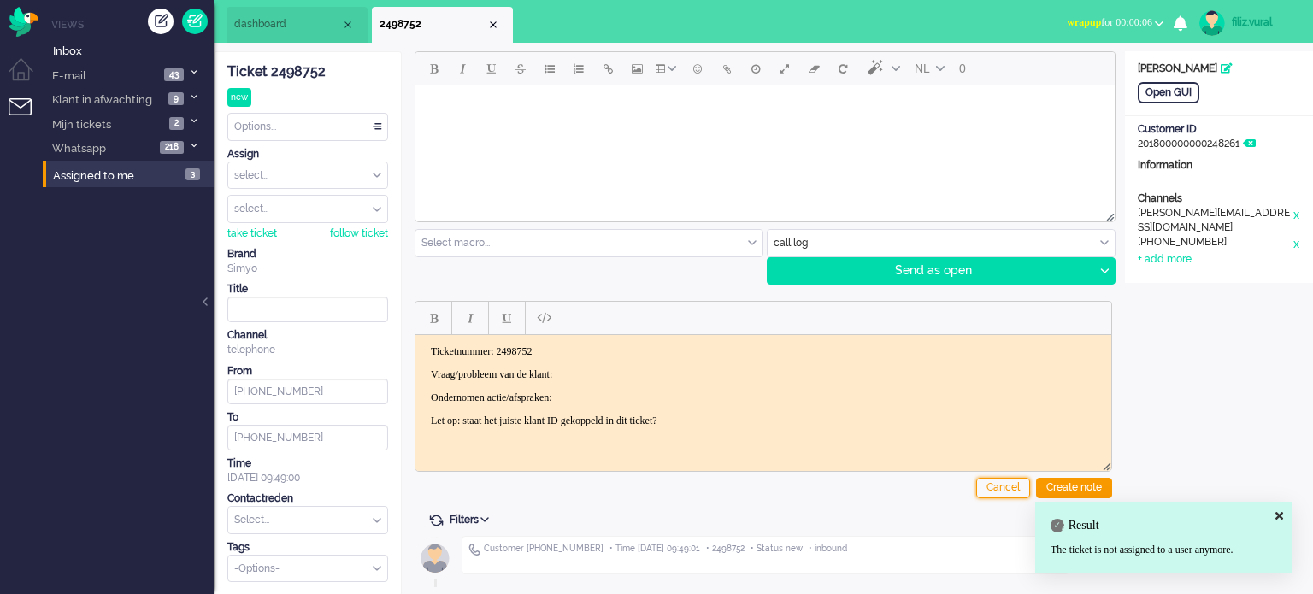
click at [1000, 491] on div "Cancel" at bounding box center [1003, 488] width 54 height 21
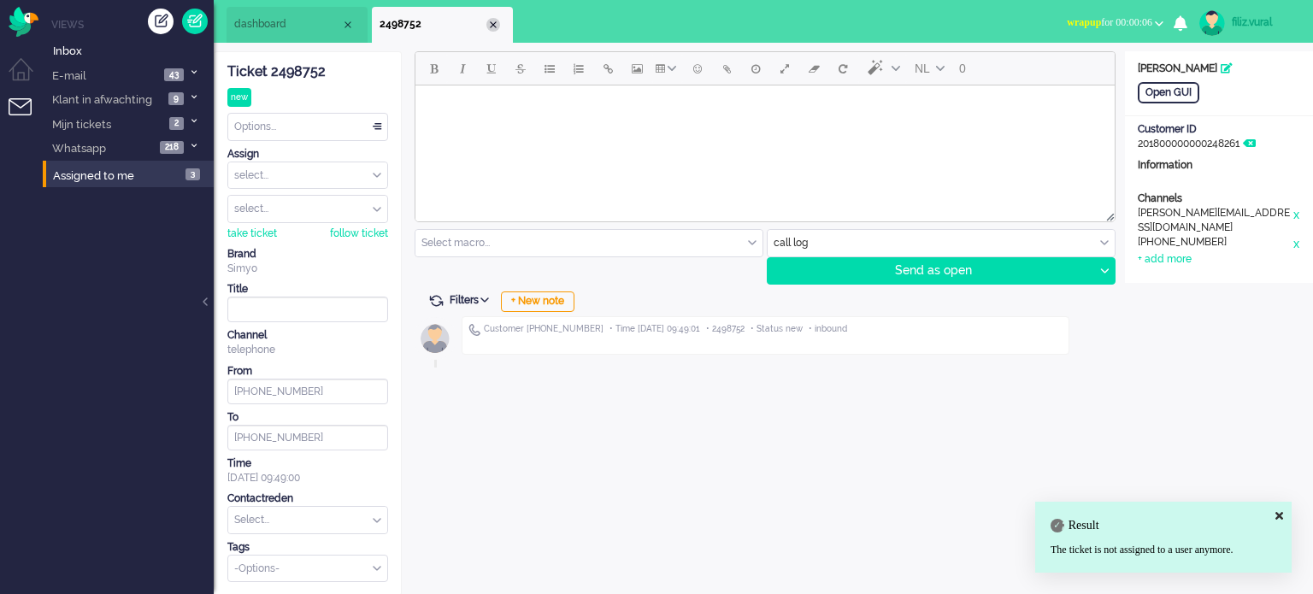
click at [490, 27] on div "Close tab" at bounding box center [493, 25] width 14 height 14
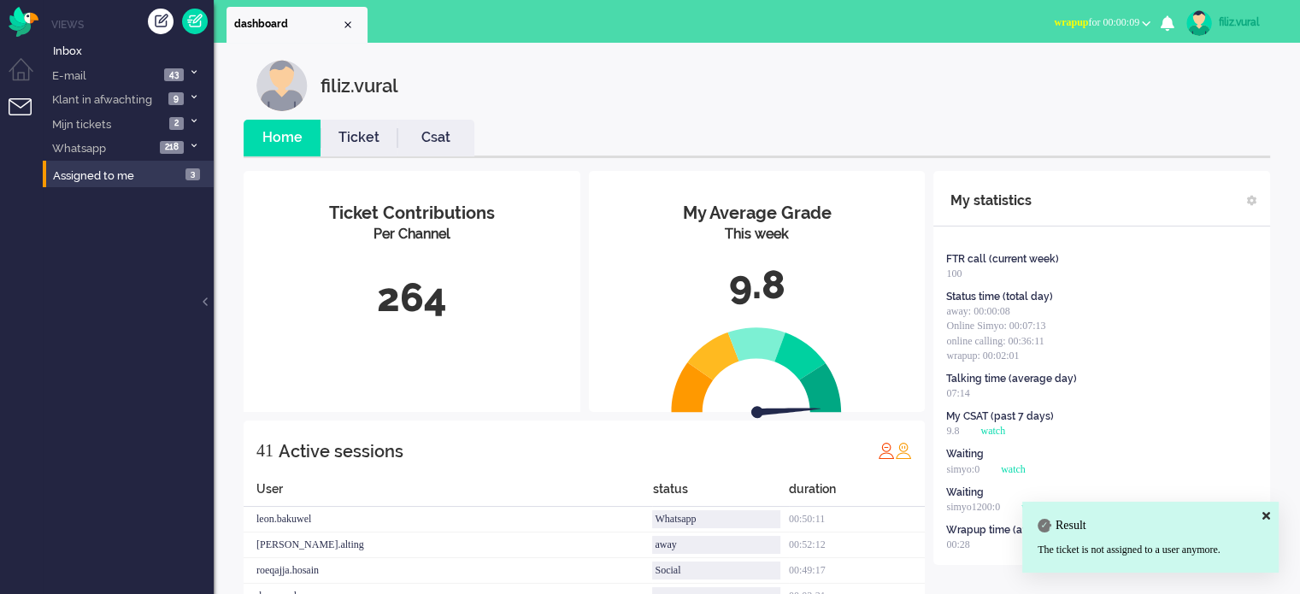
click at [421, 150] on li "Csat" at bounding box center [435, 138] width 77 height 37
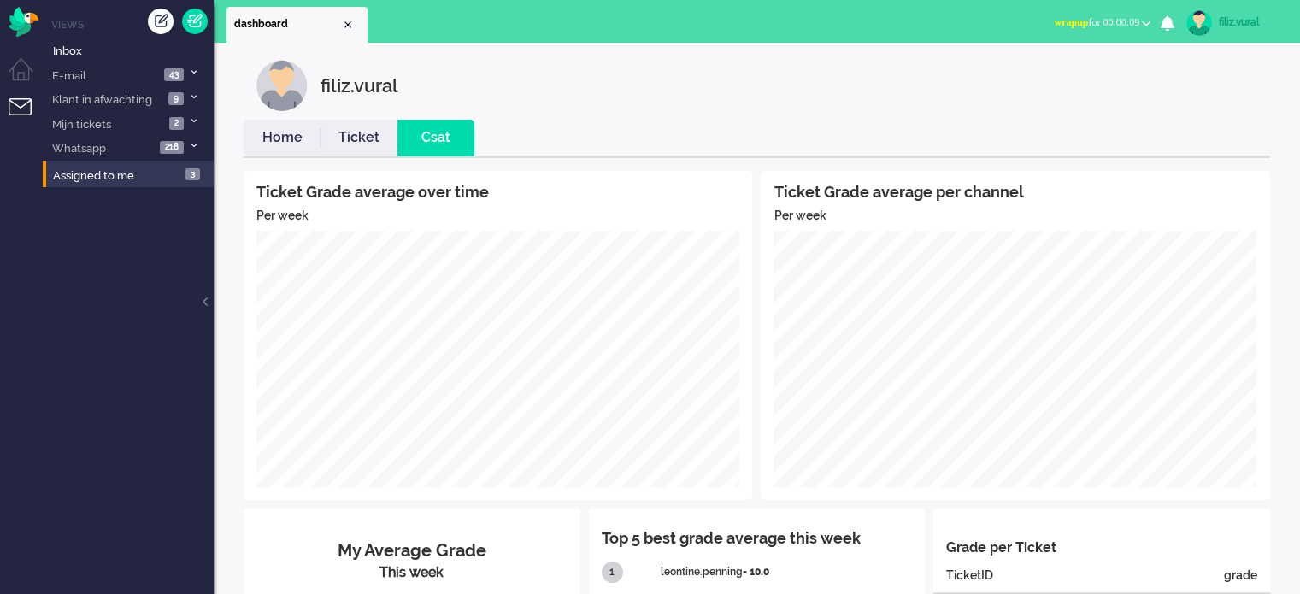
click at [289, 143] on link "Home" at bounding box center [282, 138] width 77 height 20
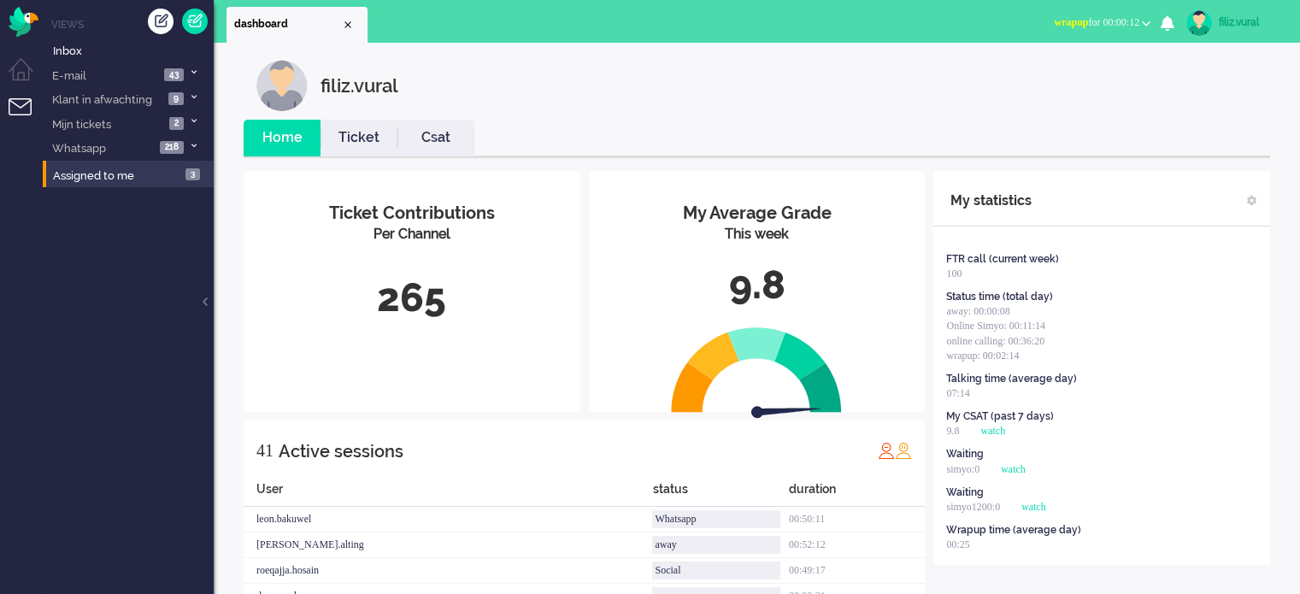
click at [1066, 21] on span "wrapup" at bounding box center [1071, 22] width 34 height 12
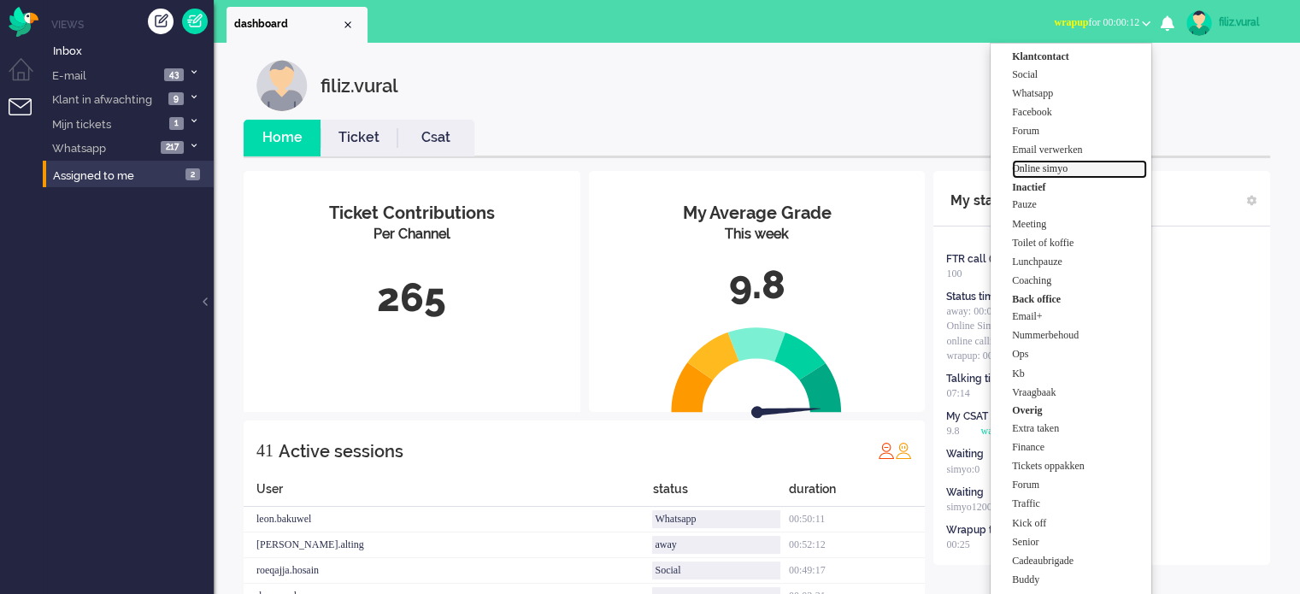
click at [1056, 166] on label "Online simyo" at bounding box center [1079, 169] width 135 height 15
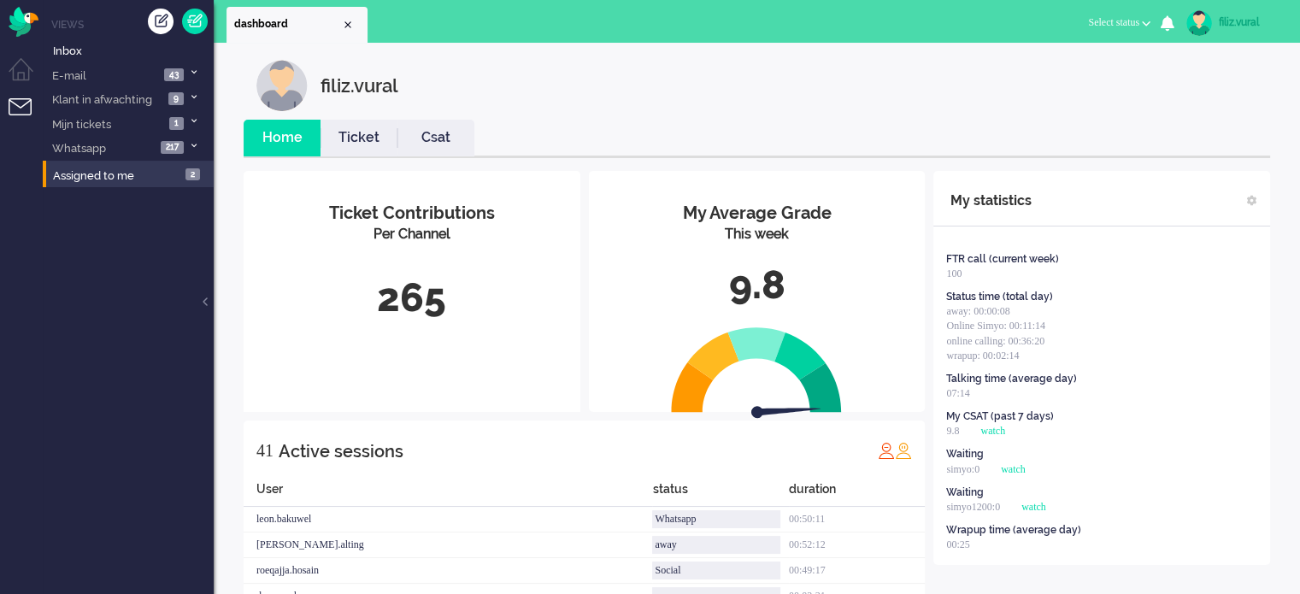
click at [497, 138] on ul "Home Ticket Csat" at bounding box center [757, 139] width 1027 height 38
click at [413, 138] on link "Csat" at bounding box center [435, 138] width 77 height 20
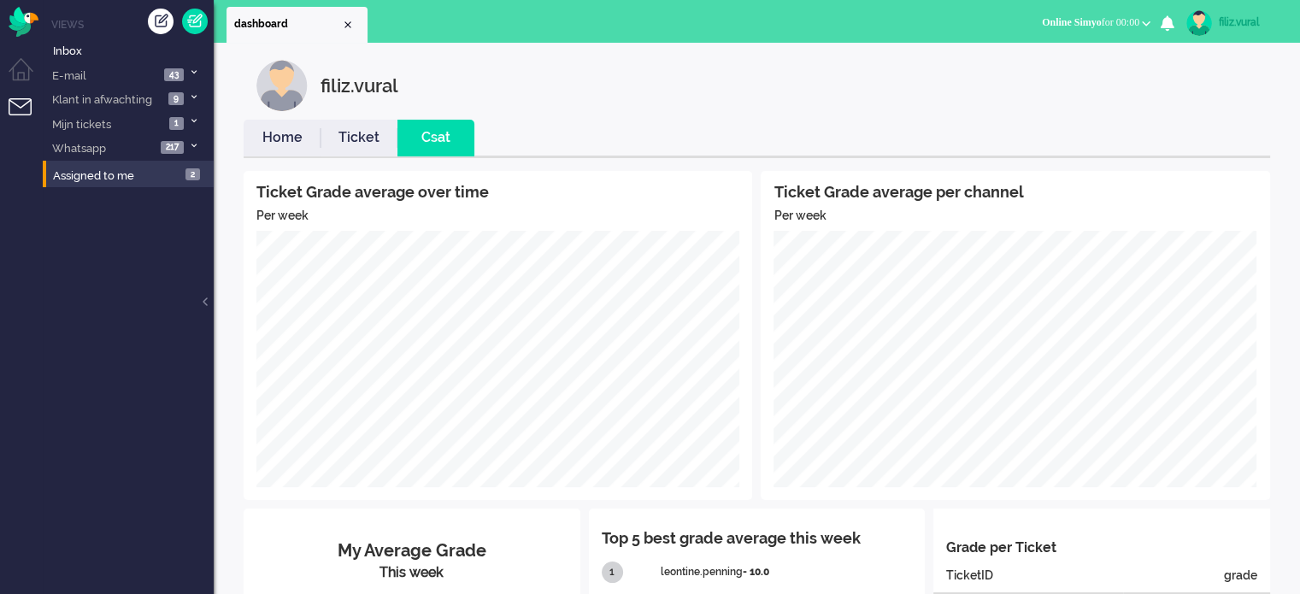
click at [391, 143] on link "Ticket" at bounding box center [359, 138] width 77 height 20
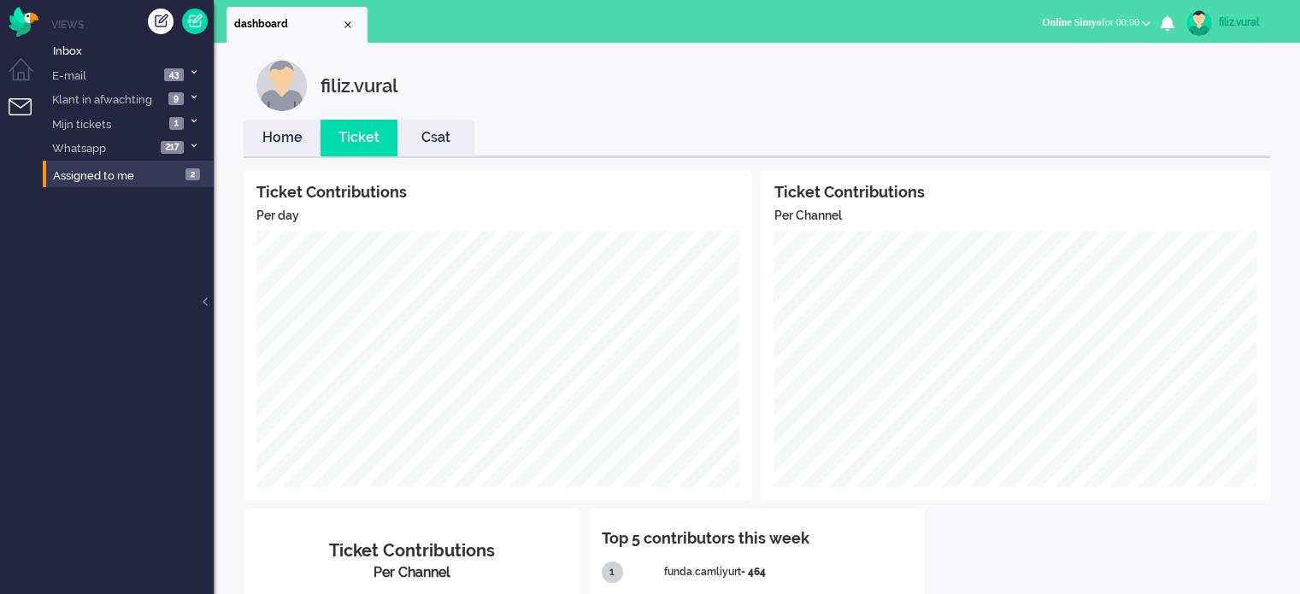
click at [275, 125] on li "Home" at bounding box center [282, 138] width 77 height 37
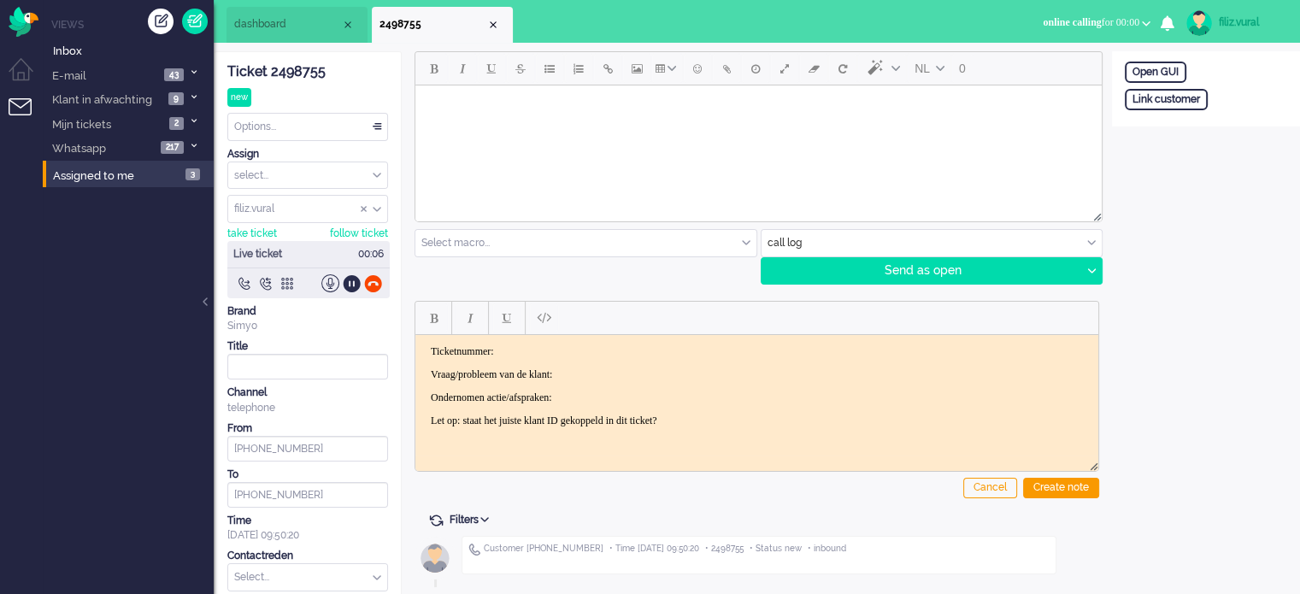
click at [297, 76] on div "Ticket 2498755" at bounding box center [307, 72] width 161 height 20
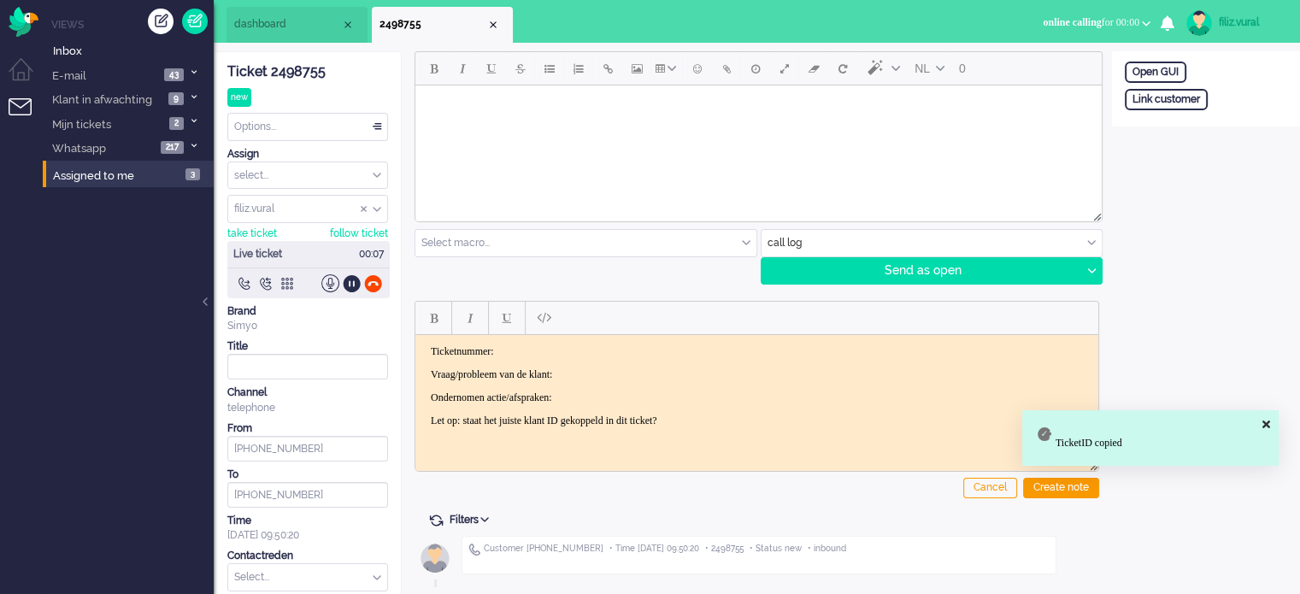
click at [569, 341] on html "Ticketnummer: Vraag/probleem van de klant: Ondernomen actie/afspraken: Let op: …" at bounding box center [756, 385] width 683 height 103
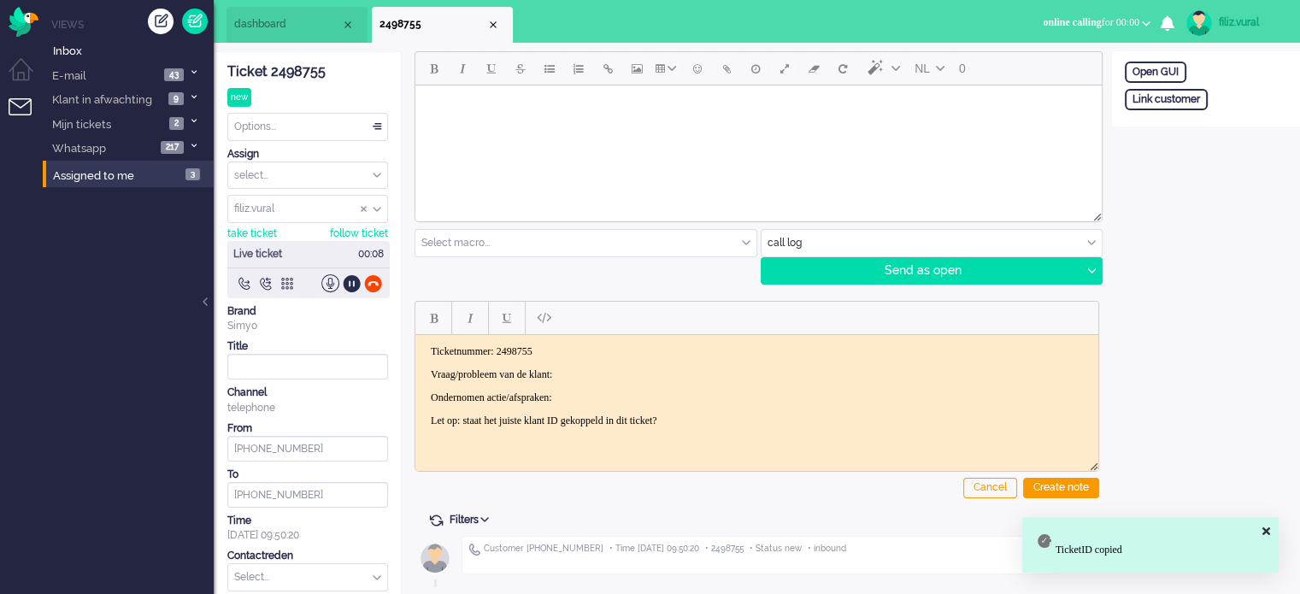
drag, startPoint x: 591, startPoint y: 379, endPoint x: 558, endPoint y: 406, distance: 42.5
click at [571, 397] on body "Ticketnummer: 2498755 Vraag/probleem van de klant: Ondernomen actie/afspraken: …" at bounding box center [756, 385] width 669 height 82
click at [614, 372] on p "Vraag/probleem van de klant:" at bounding box center [757, 374] width 652 height 13
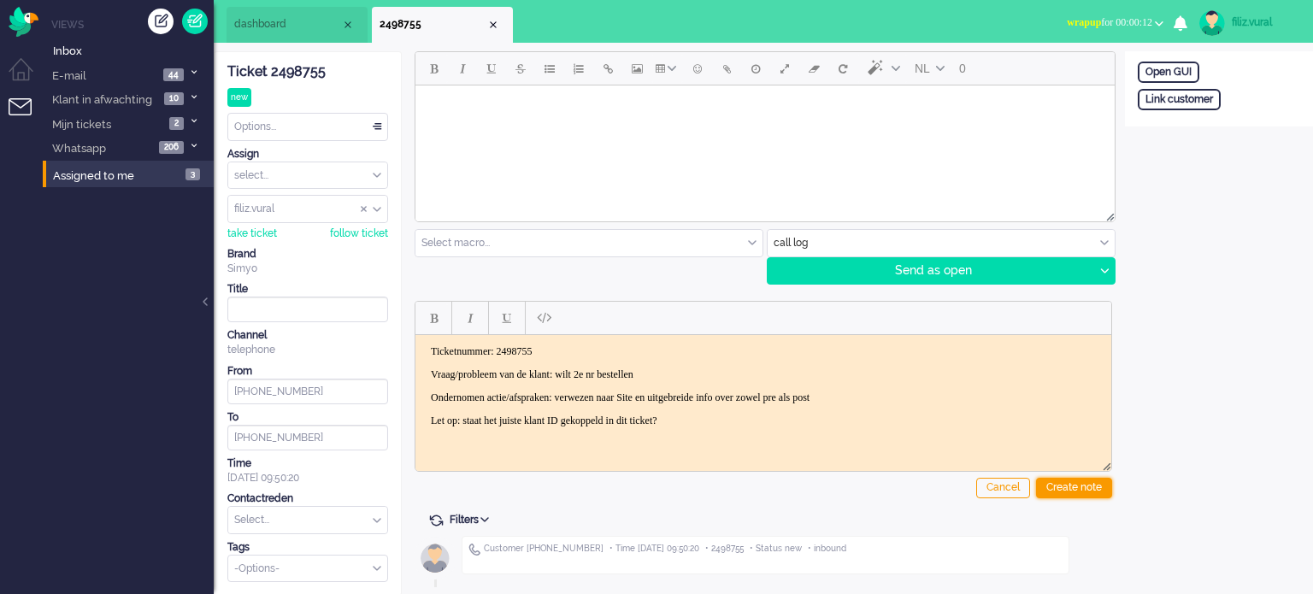
click at [1104, 491] on div "Create note" at bounding box center [1074, 488] width 76 height 21
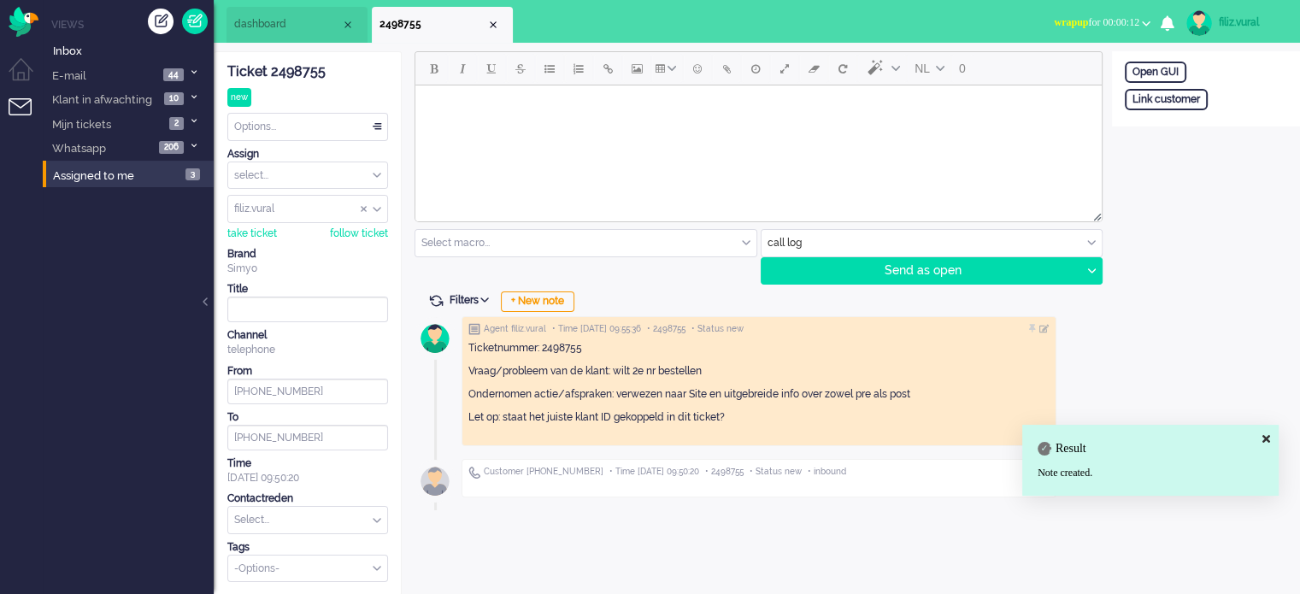
click at [308, 521] on input "text" at bounding box center [307, 520] width 159 height 26
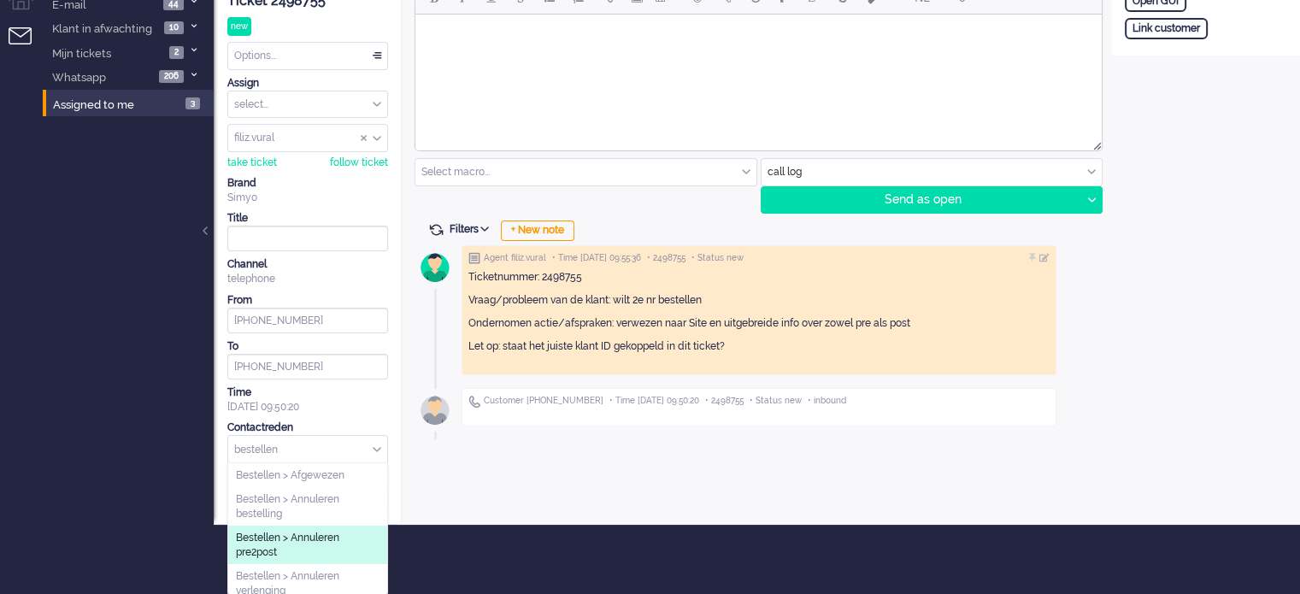
scroll to position [85, 0]
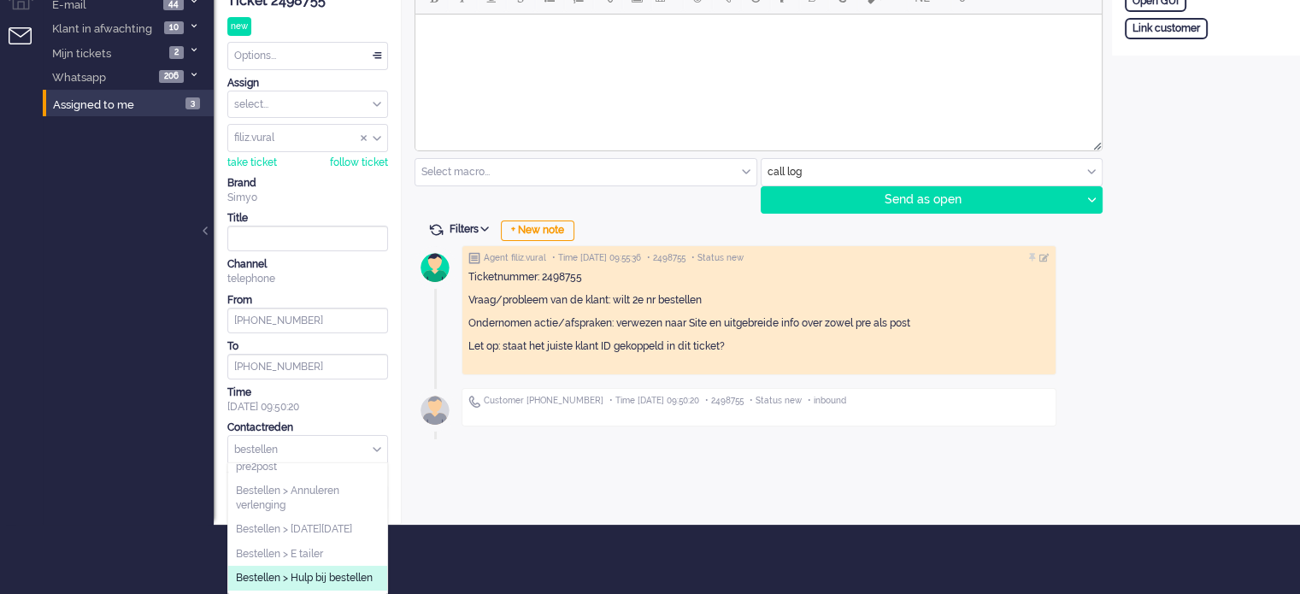
type input "bestellen"
click at [332, 574] on span "Bestellen > Hulp bij bestellen" at bounding box center [304, 578] width 137 height 15
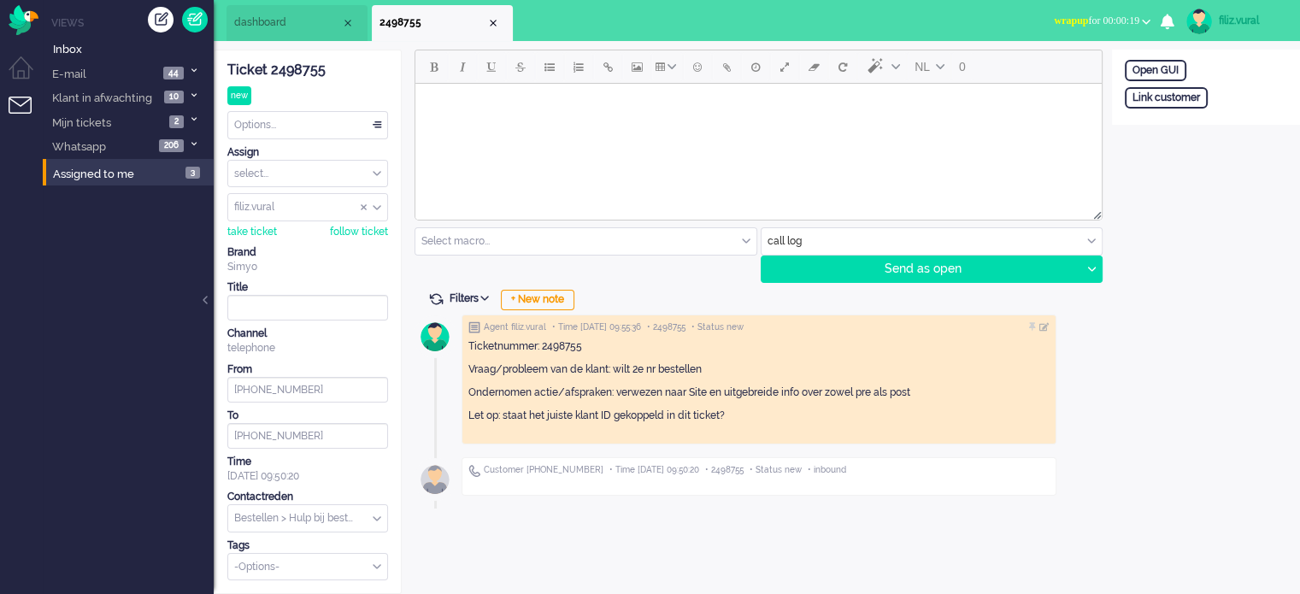
scroll to position [0, 0]
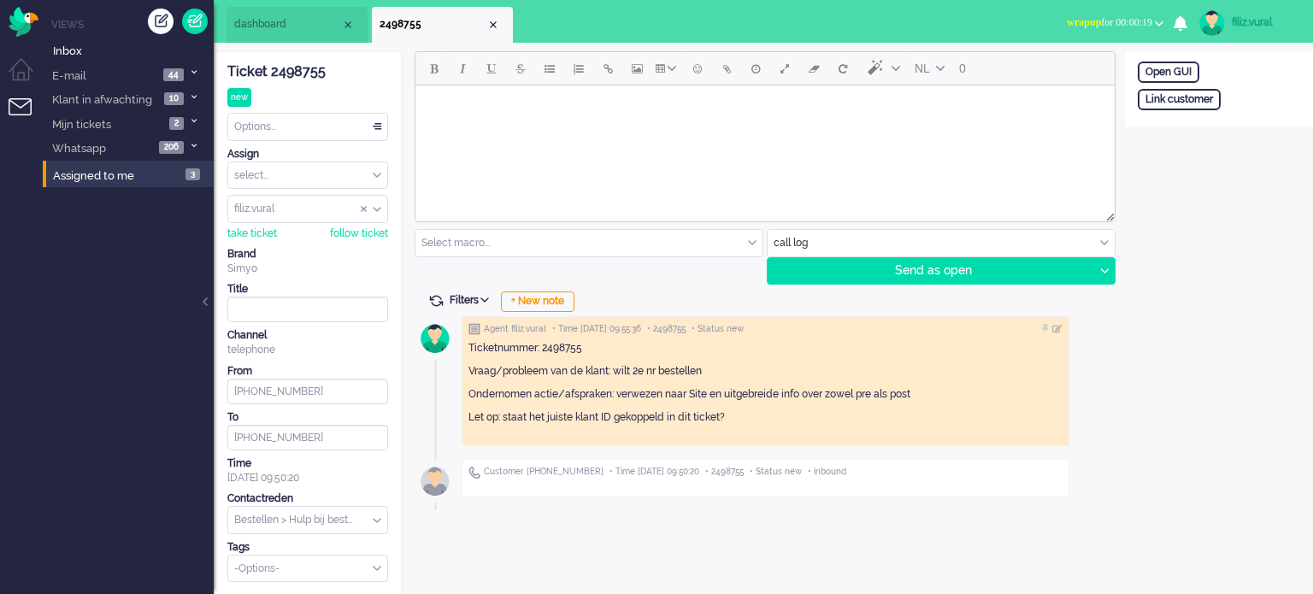
click at [304, 131] on div "Options..." at bounding box center [307, 127] width 159 height 26
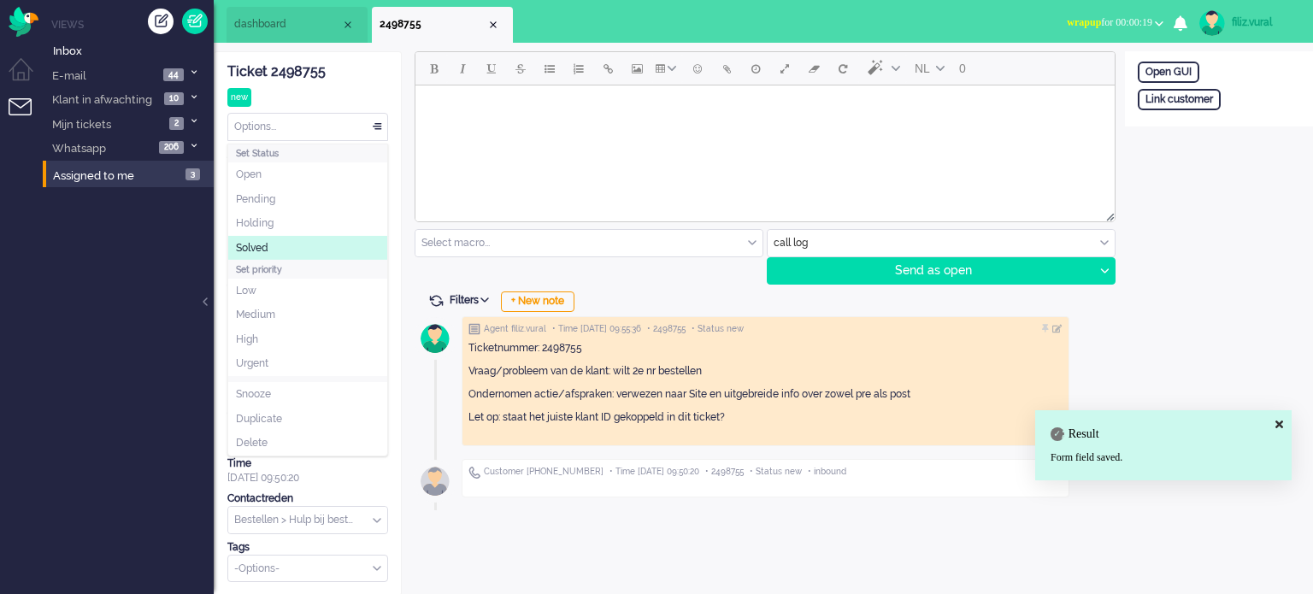
click at [291, 244] on li "Solved" at bounding box center [307, 248] width 159 height 25
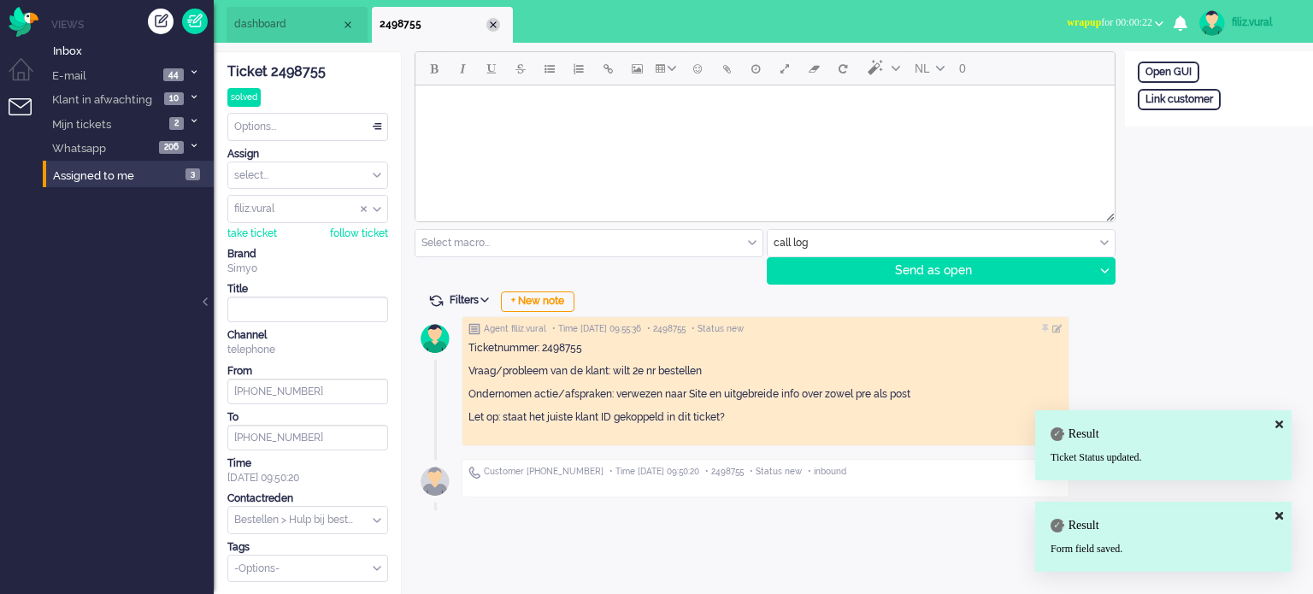
click at [491, 26] on div "Close tab" at bounding box center [493, 25] width 14 height 14
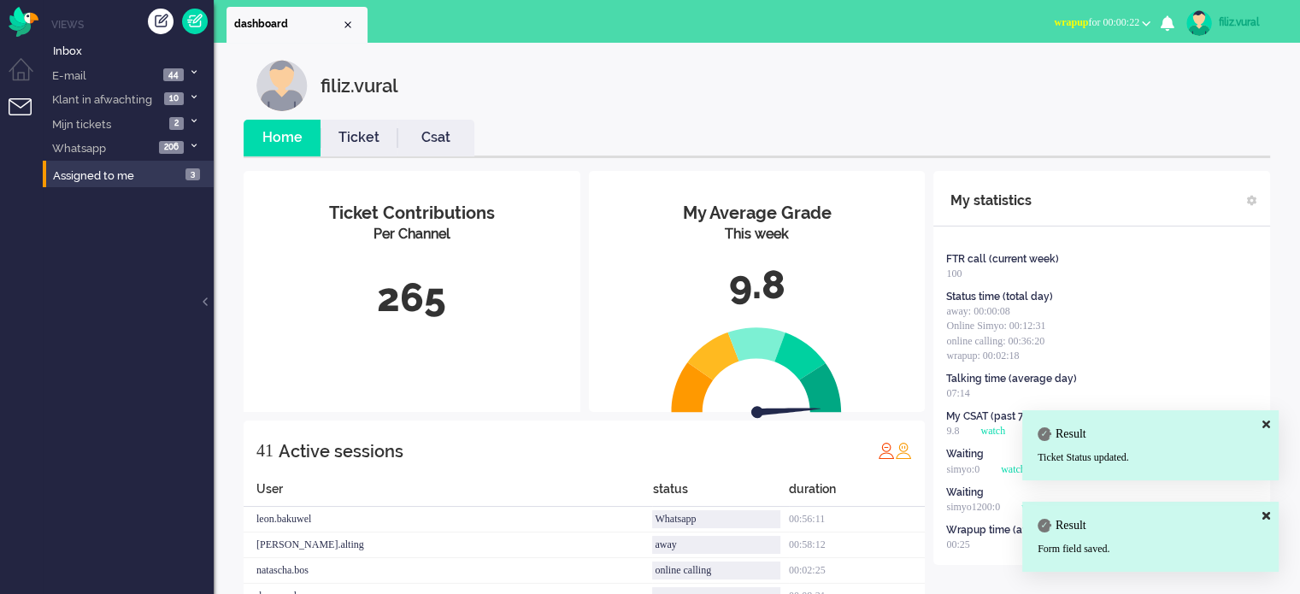
click at [364, 143] on link "Ticket" at bounding box center [359, 138] width 77 height 20
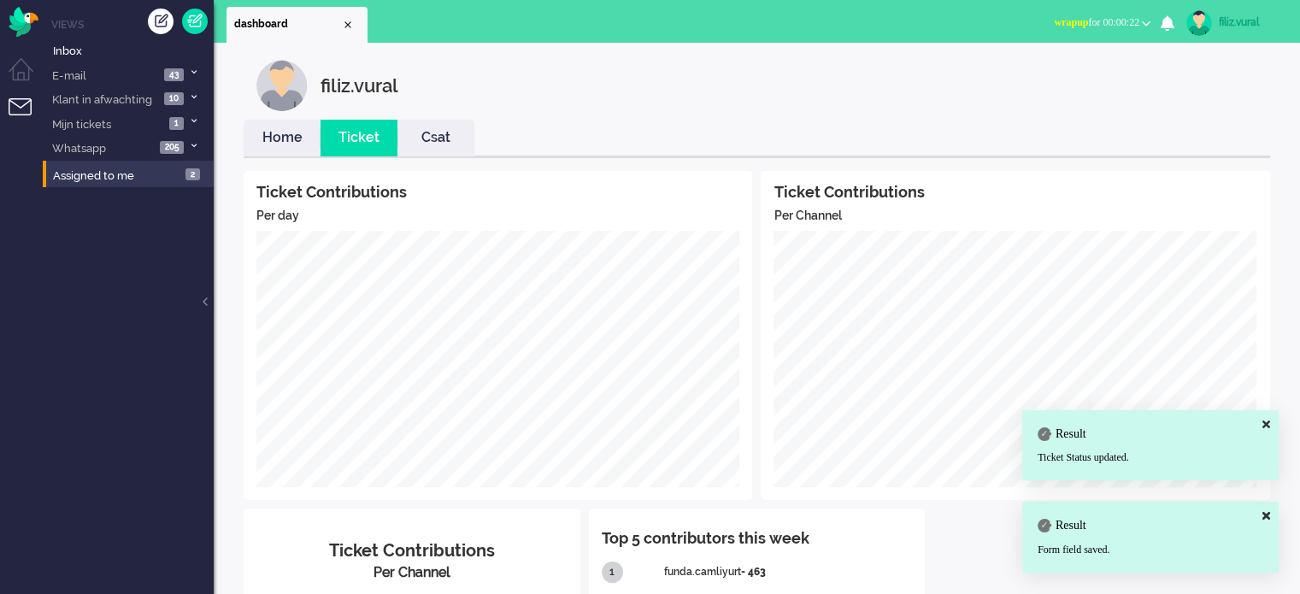
click at [275, 136] on link "Home" at bounding box center [282, 138] width 77 height 20
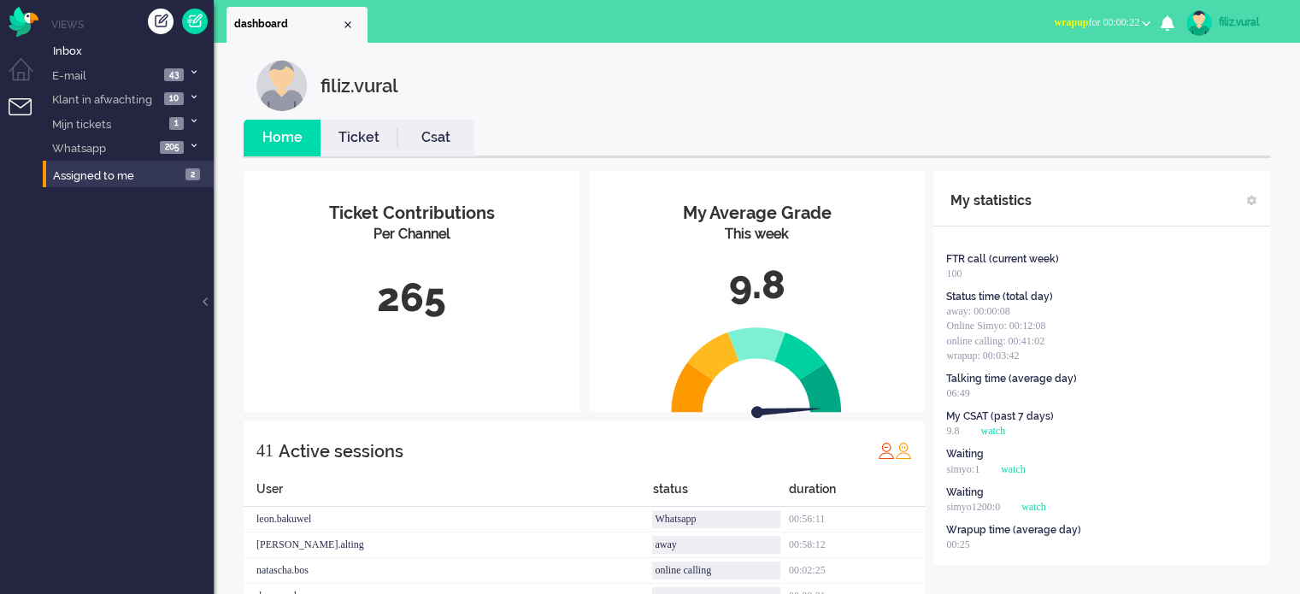
click at [1098, 20] on span "wrapup for 00:00:22" at bounding box center [1096, 22] width 85 height 12
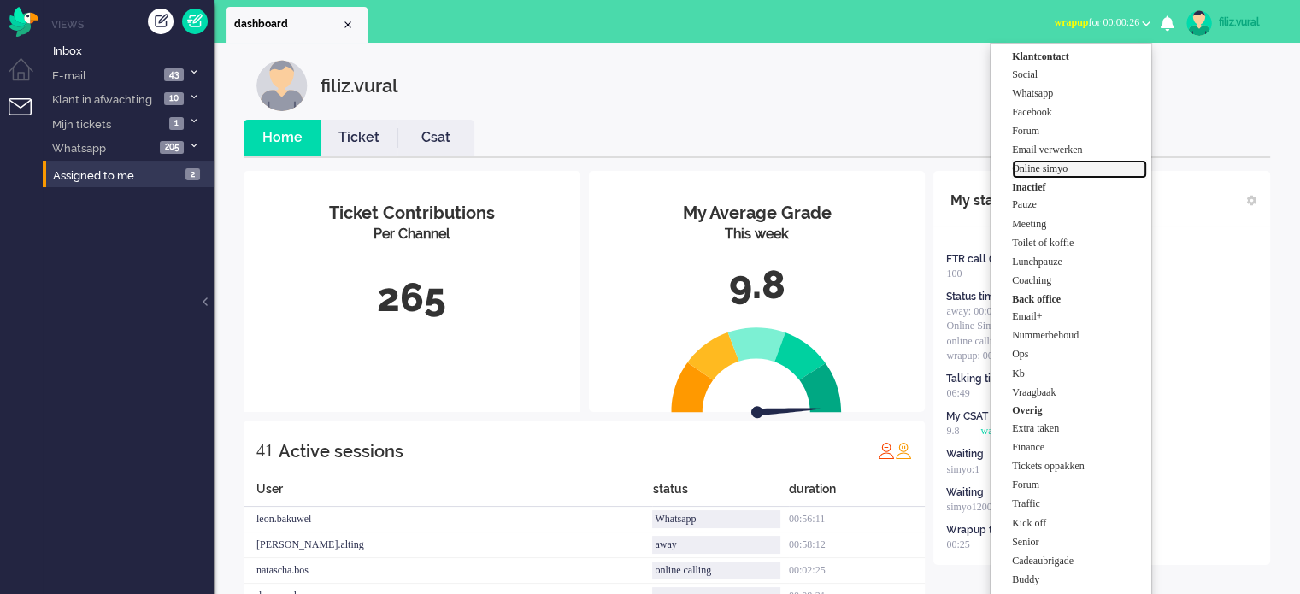
click at [1074, 160] on link "Online simyo" at bounding box center [1079, 169] width 135 height 19
click at [1094, 177] on link "Online simyo" at bounding box center [1079, 169] width 135 height 19
click at [1094, 174] on label "Online simyo" at bounding box center [1079, 169] width 135 height 15
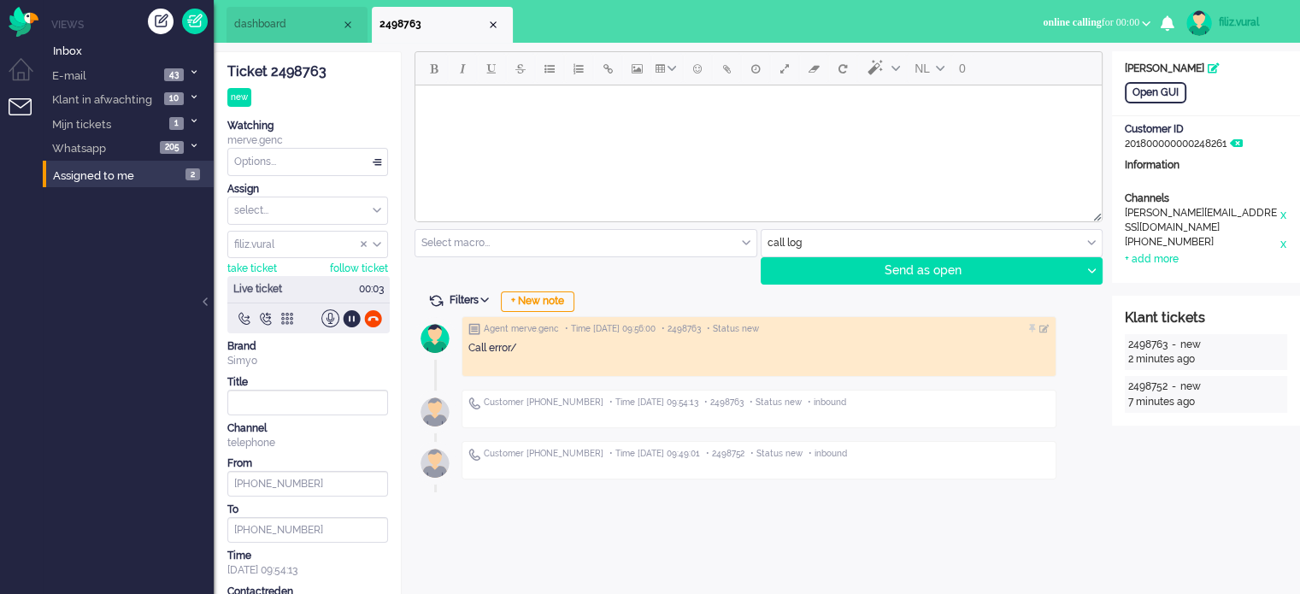
click at [526, 310] on div "Agent merve.genc • Time 2025-08-18 09:56:00 • 2498763 • Status new Call error/ …" at bounding box center [757, 401] width 685 height 182
click at [526, 304] on div "+ New note" at bounding box center [538, 301] width 74 height 21
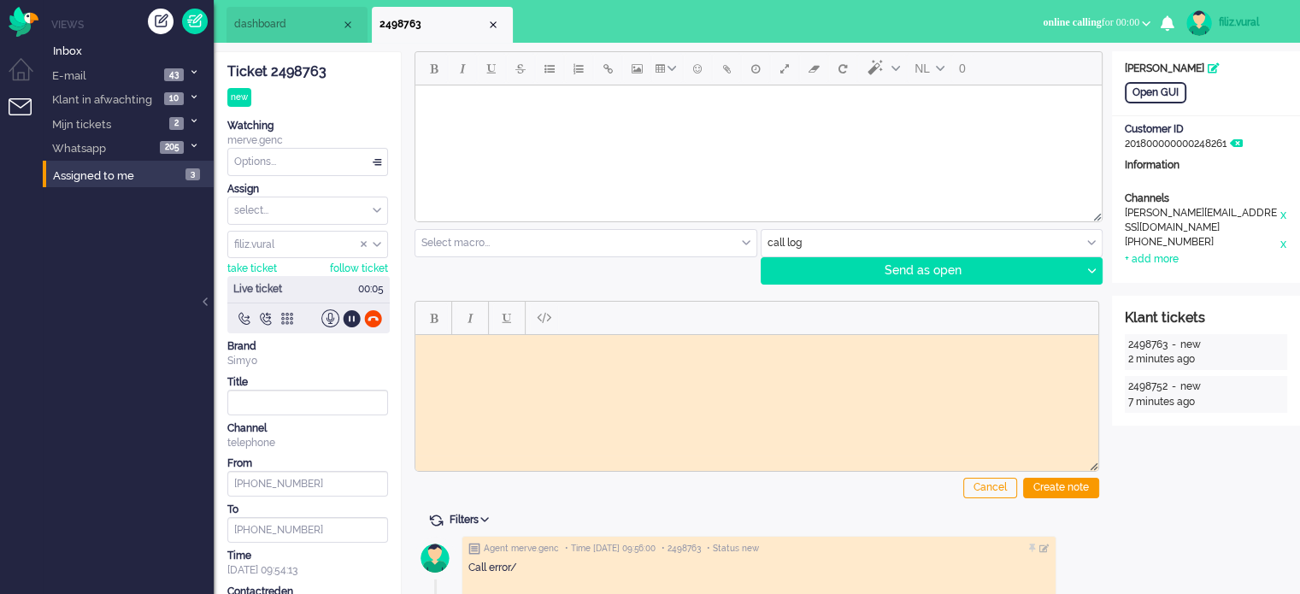
click at [289, 71] on div "Ticket 2498763" at bounding box center [307, 72] width 161 height 20
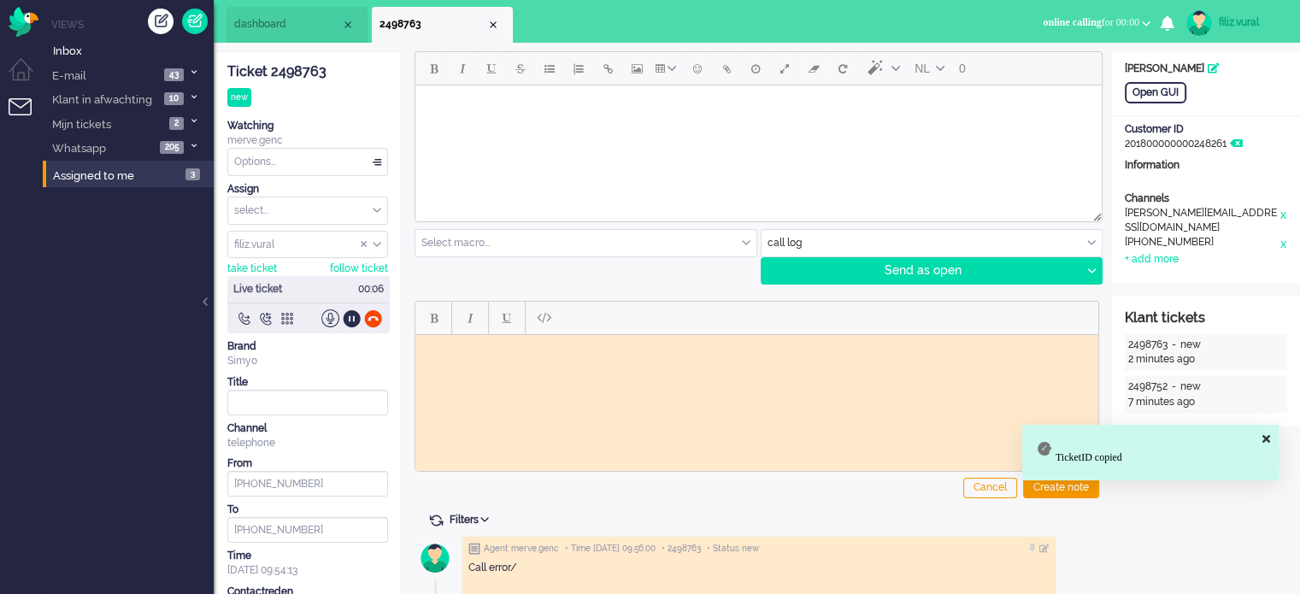
click at [508, 361] on html at bounding box center [756, 347] width 683 height 26
paste body "Rich Text Area. Press ALT-0 for help."
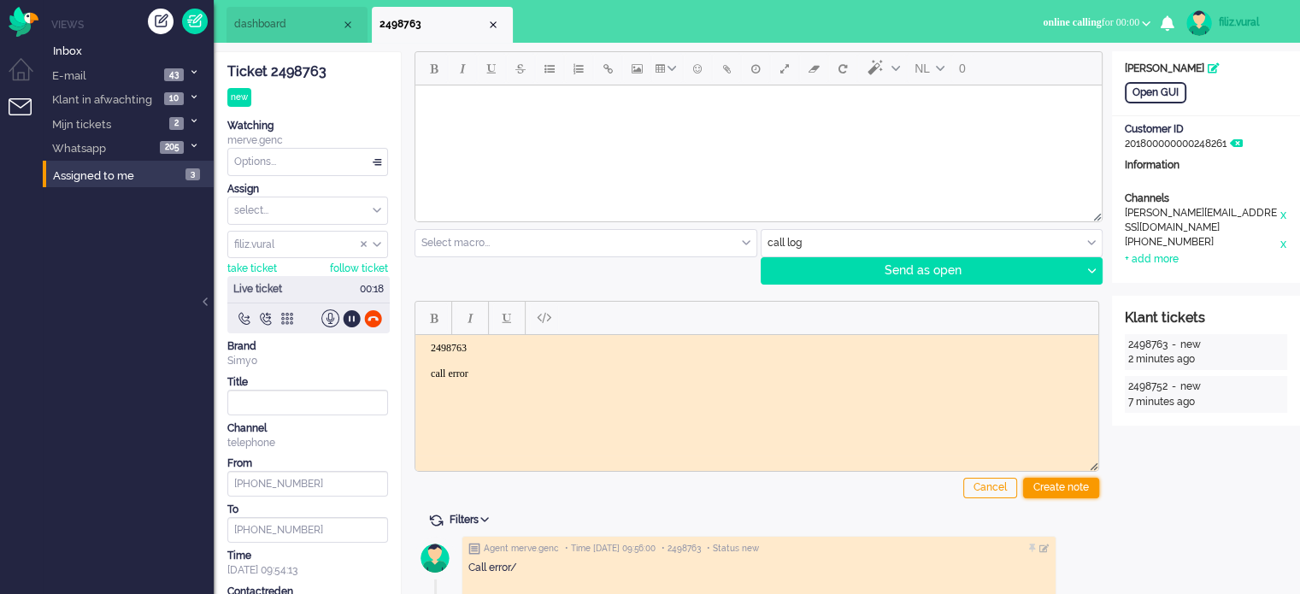
click at [1062, 491] on div "Create note" at bounding box center [1061, 488] width 76 height 21
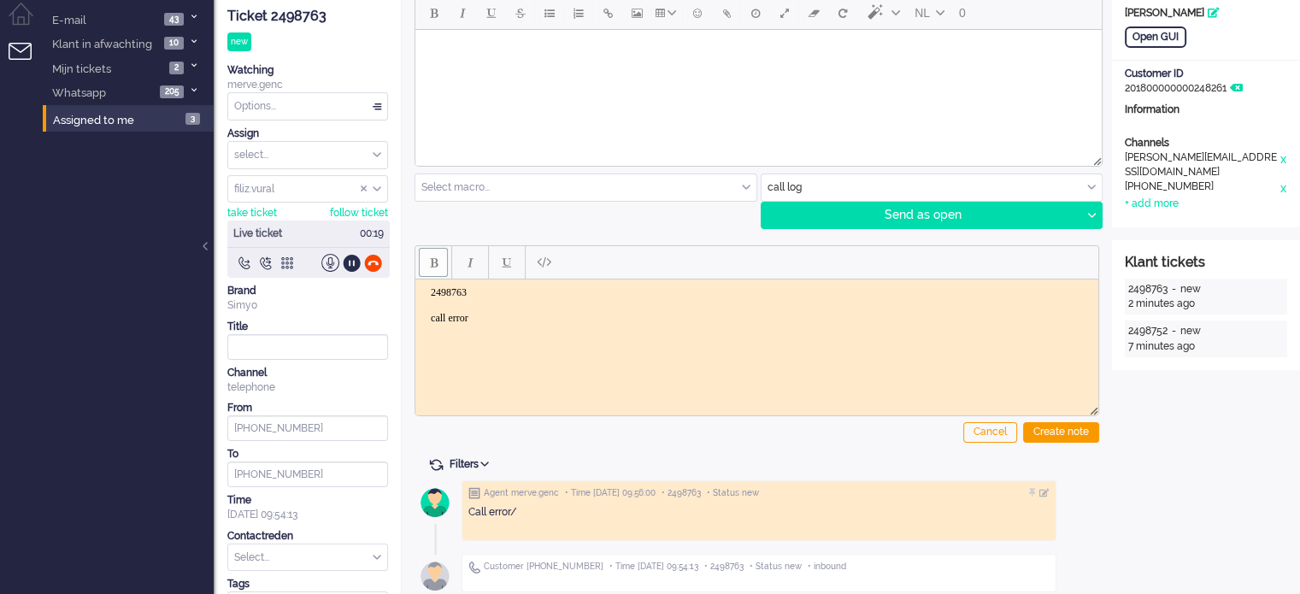
scroll to position [85, 0]
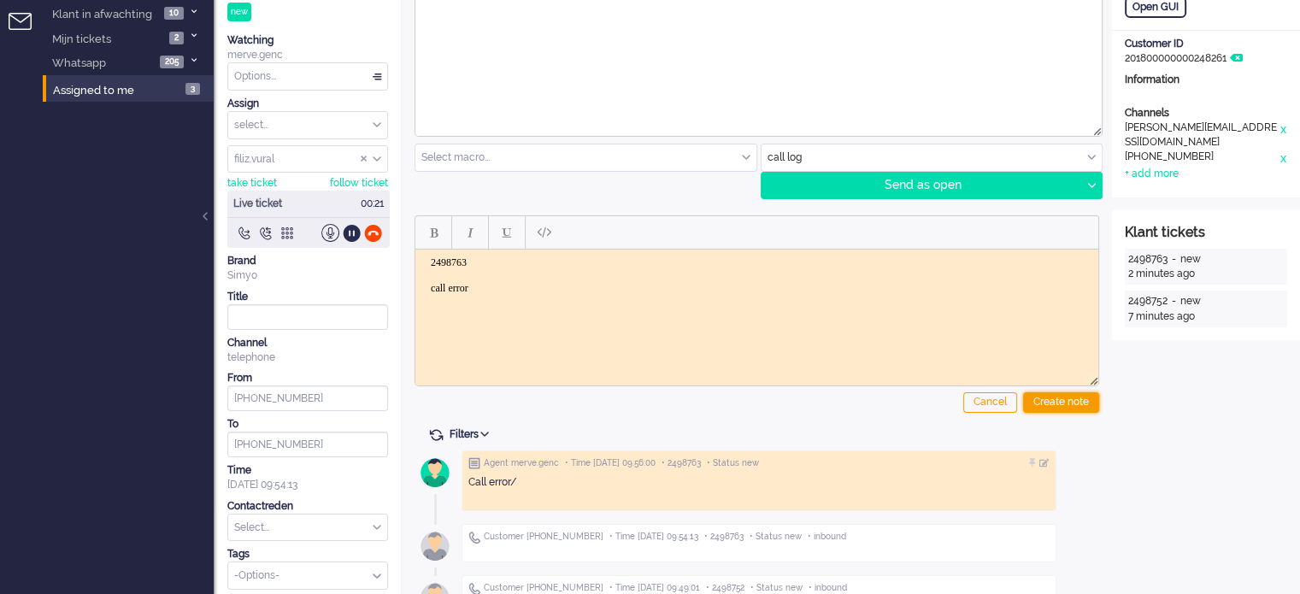
click at [1048, 396] on div "Create note" at bounding box center [1061, 402] width 76 height 21
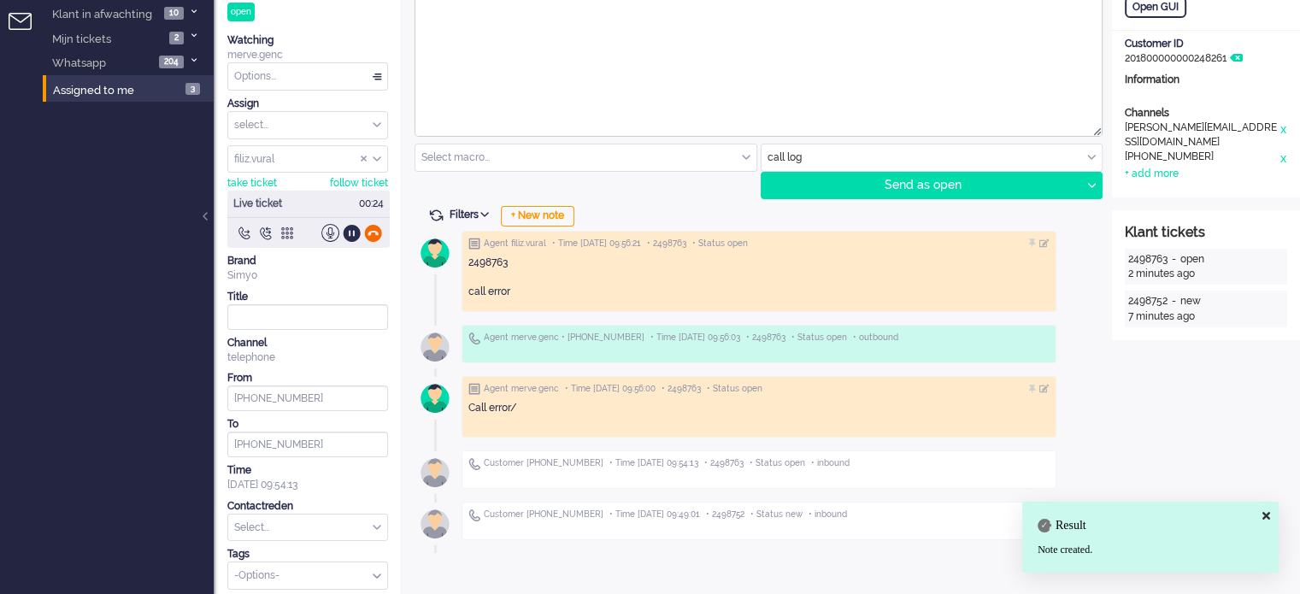
click at [377, 232] on div at bounding box center [373, 233] width 18 height 18
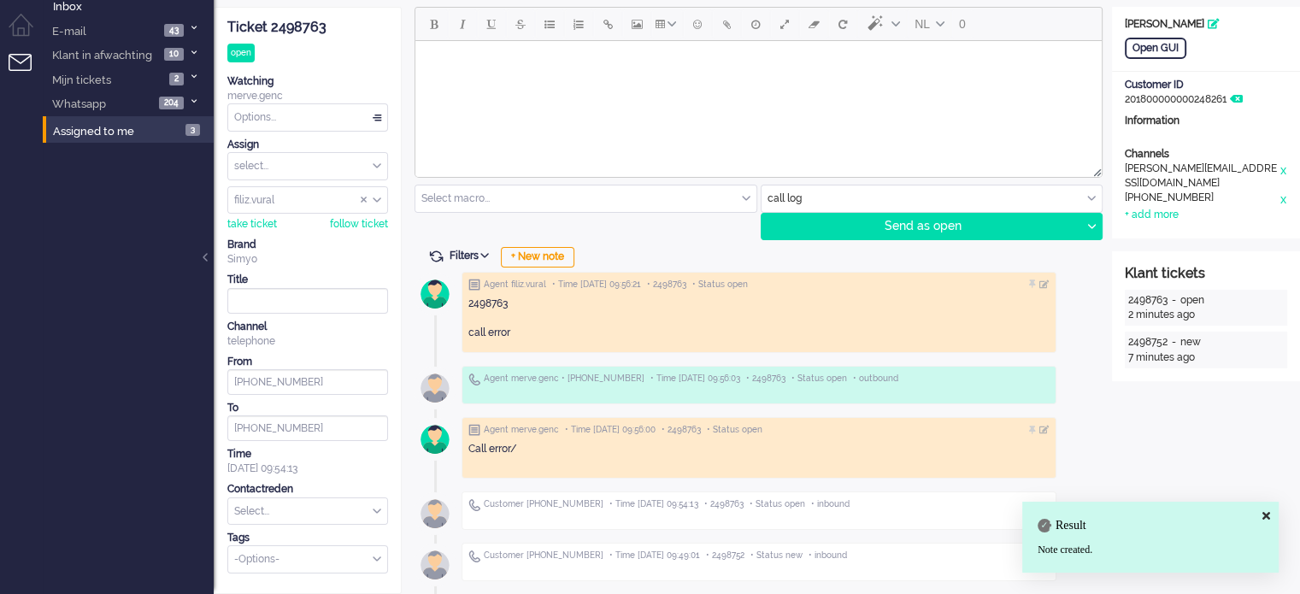
scroll to position [41, 0]
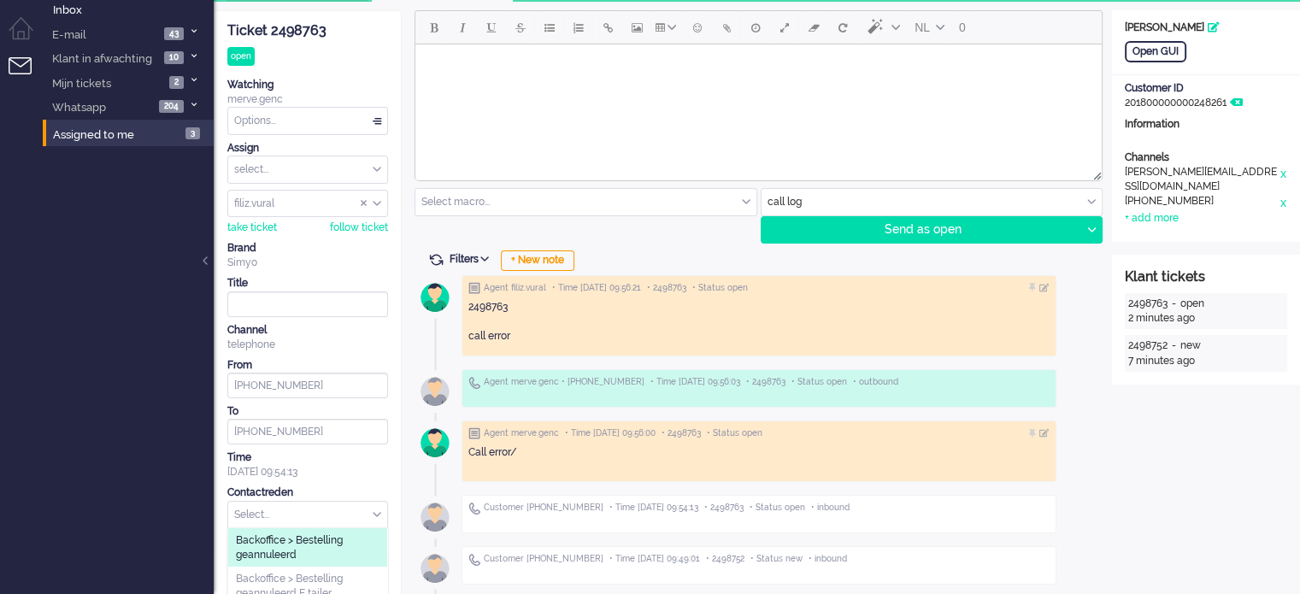
click at [256, 509] on div "Select... Backoffice > Bestelling geannuleerd Backoffice > Bestelling geannulee…" at bounding box center [307, 515] width 161 height 28
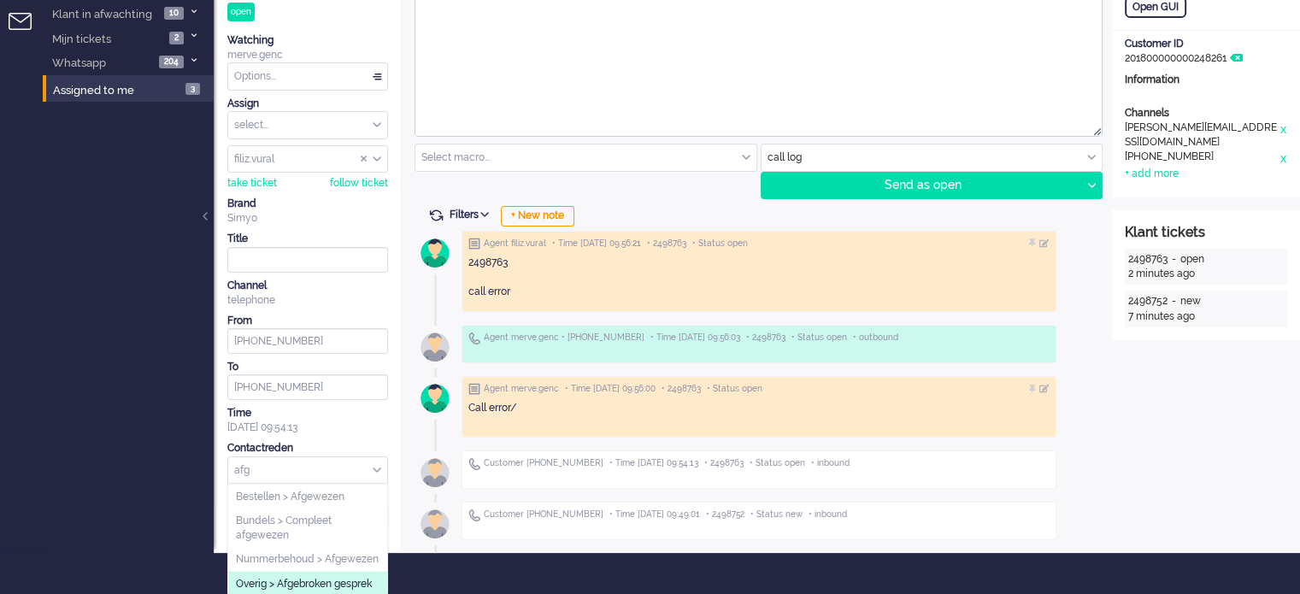
type input "afg"
click at [342, 576] on span "Overig > Afgebroken gesprek" at bounding box center [304, 583] width 136 height 15
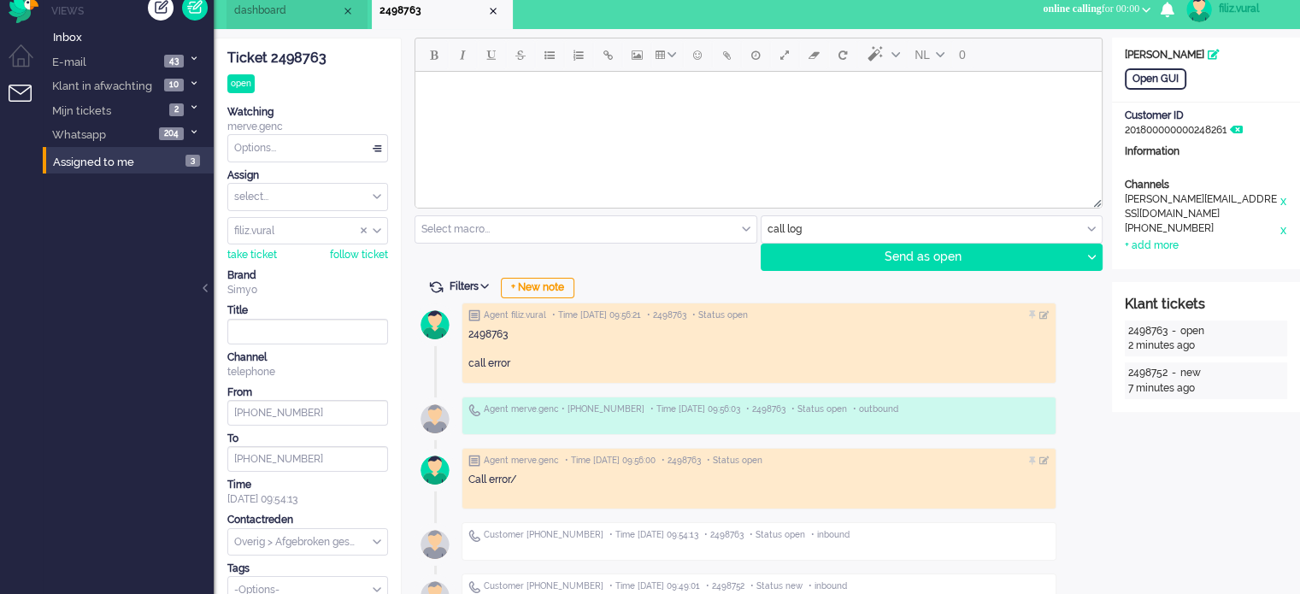
scroll to position [0, 0]
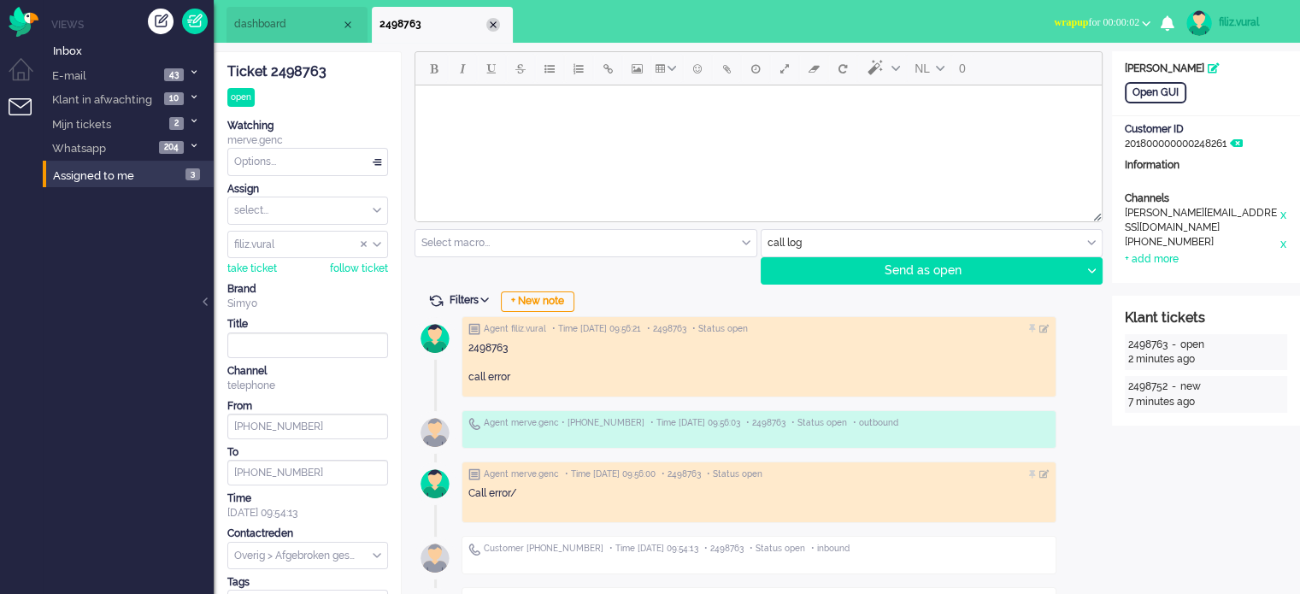
click at [495, 25] on div "Close tab" at bounding box center [493, 25] width 14 height 14
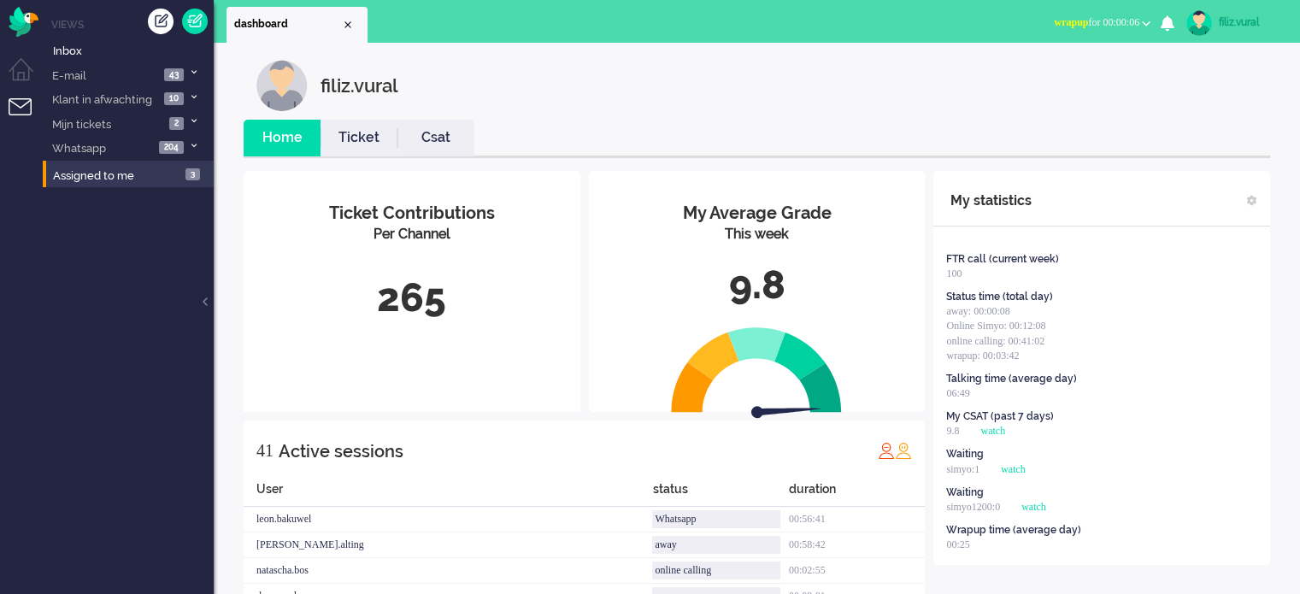
click at [359, 138] on link "Ticket" at bounding box center [359, 138] width 77 height 20
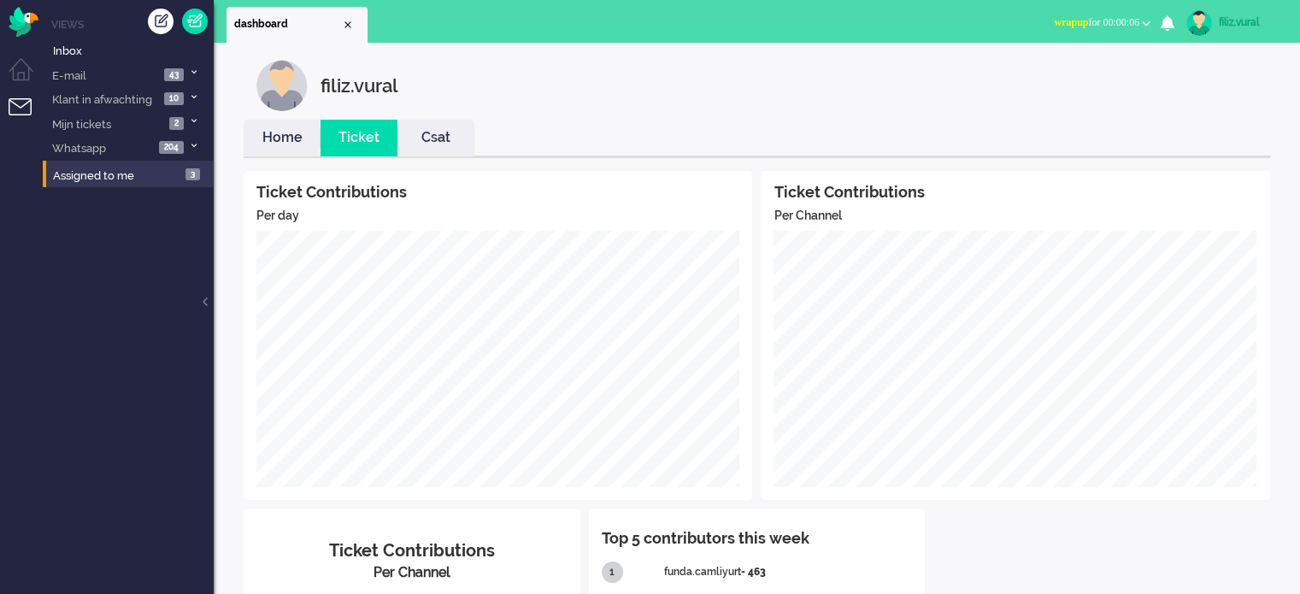
click at [274, 141] on link "Home" at bounding box center [282, 138] width 77 height 20
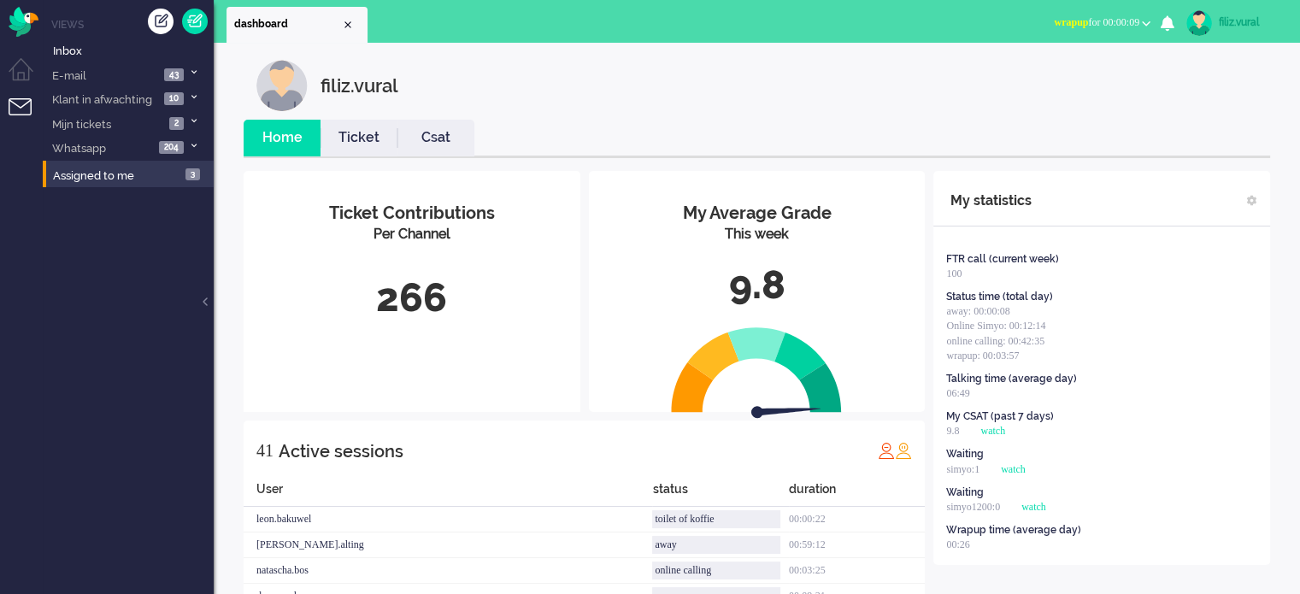
click at [1090, 30] on button "wrapup for 00:00:09" at bounding box center [1102, 22] width 117 height 25
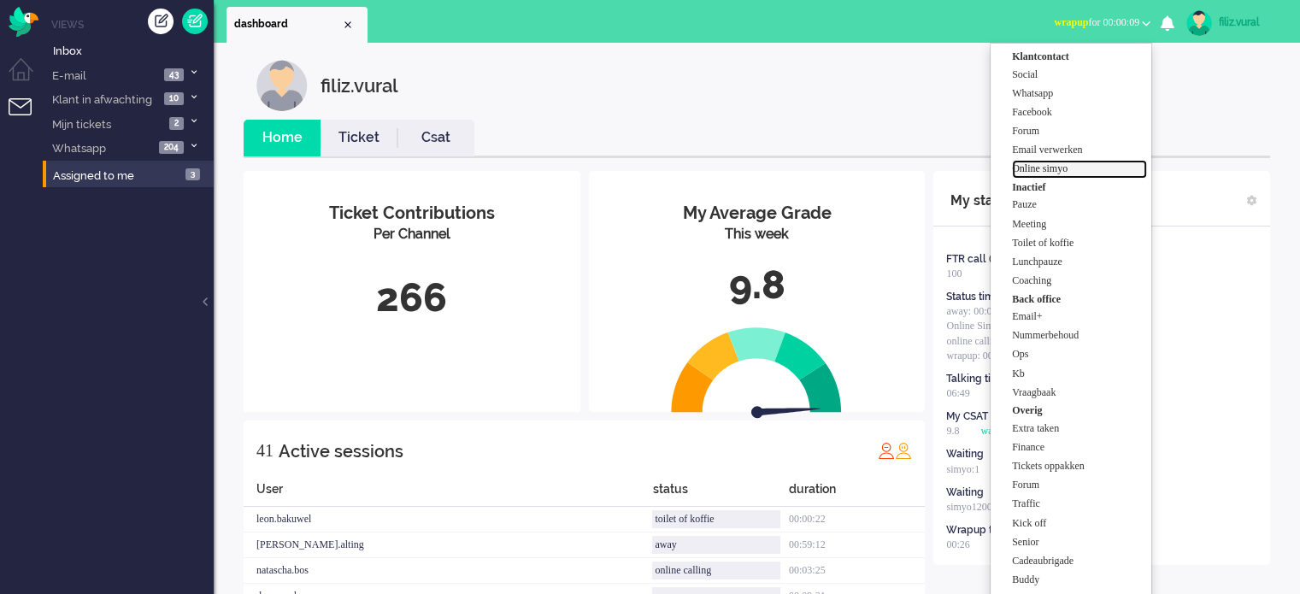
click at [1084, 167] on label "Online simyo" at bounding box center [1079, 169] width 135 height 15
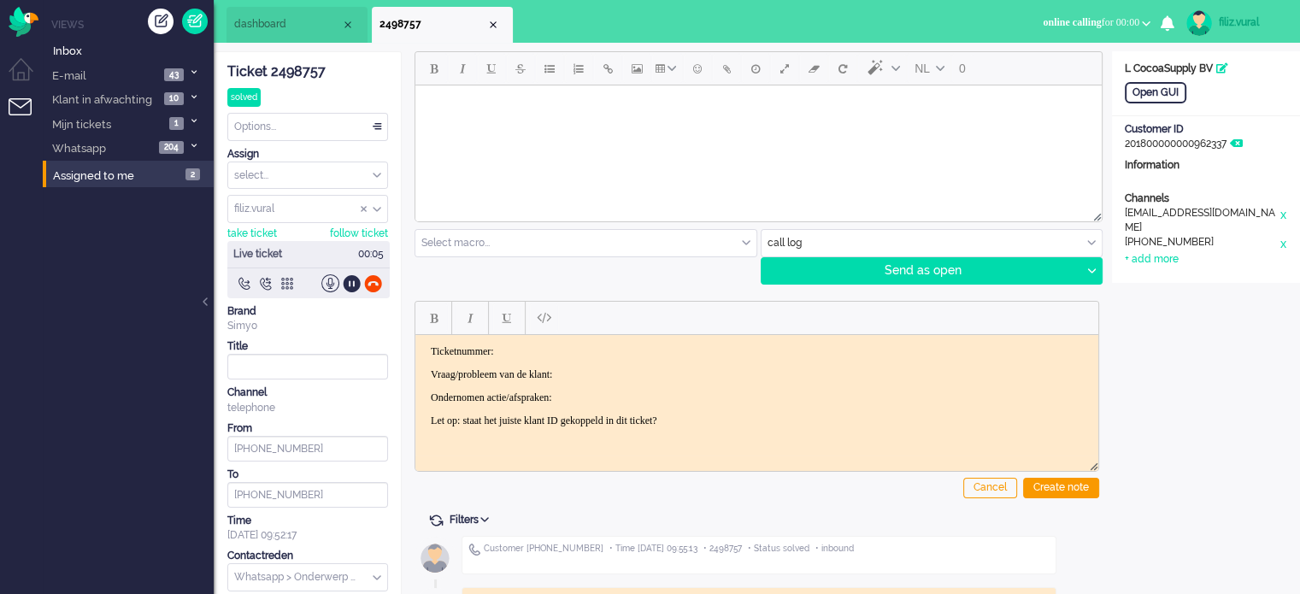
click at [315, 69] on div "Ticket 2498757" at bounding box center [307, 72] width 161 height 20
click at [597, 246] on input "text" at bounding box center [585, 243] width 341 height 26
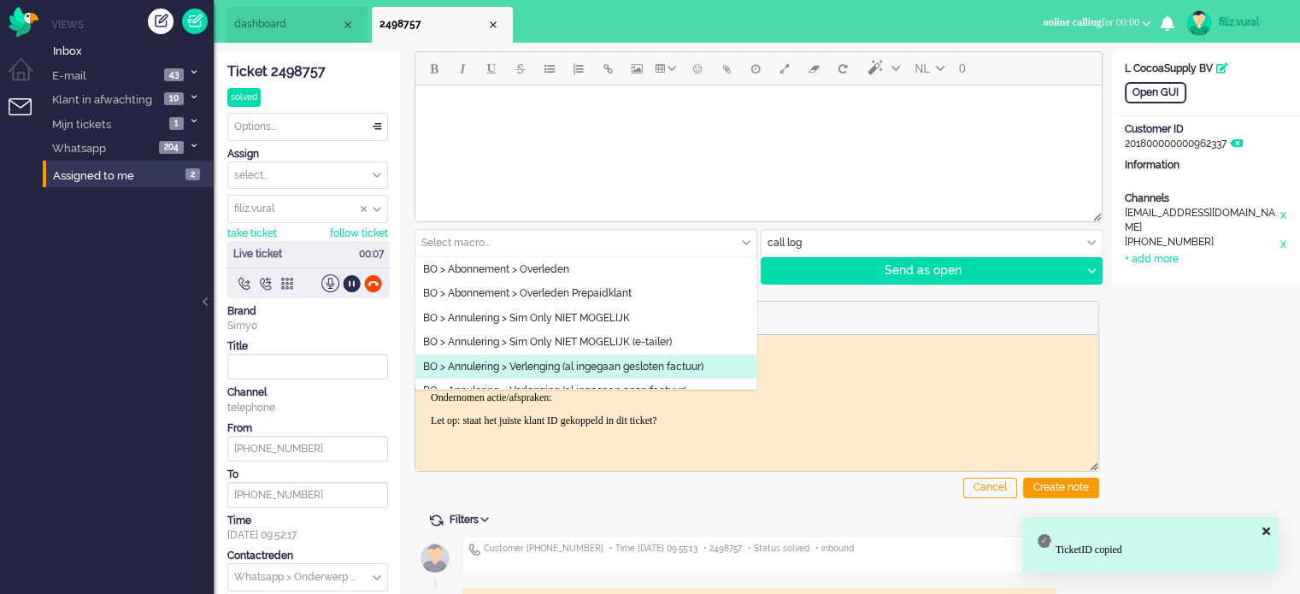
click at [934, 358] on body "Ticketnummer: Vraag/probleem van de klant: Ondernomen actie/afspraken: Let op: …" at bounding box center [756, 385] width 669 height 82
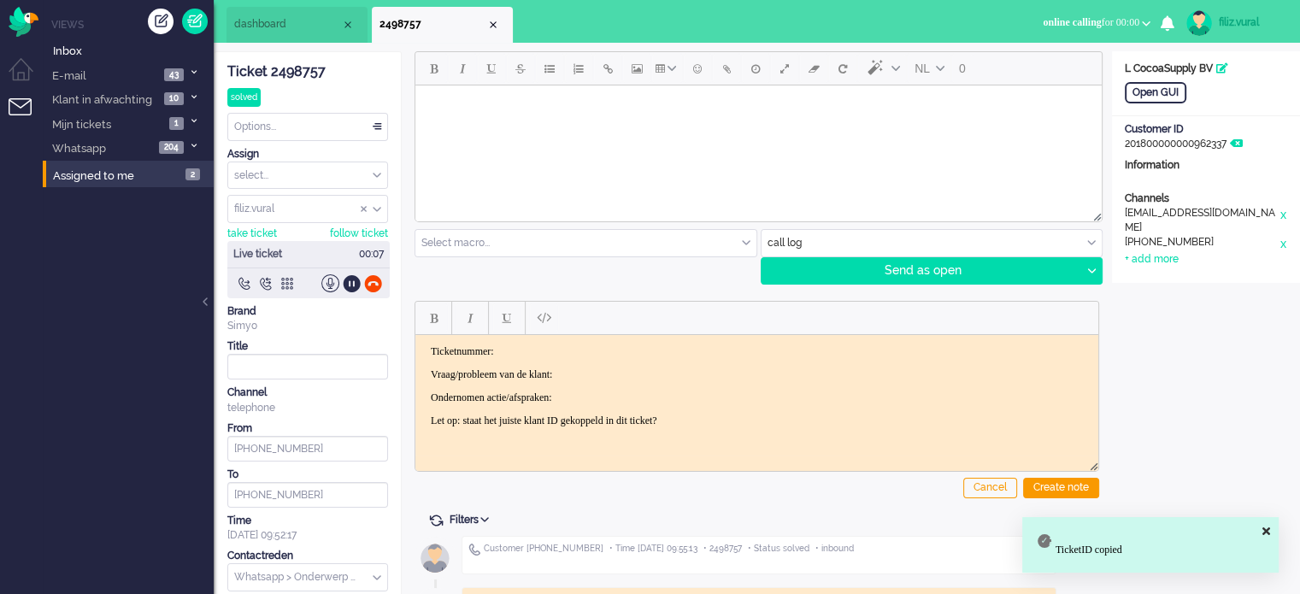
click at [579, 355] on p "Ticketnummer:" at bounding box center [757, 350] width 652 height 13
click at [1147, 90] on div "Open GUI" at bounding box center [1156, 92] width 62 height 21
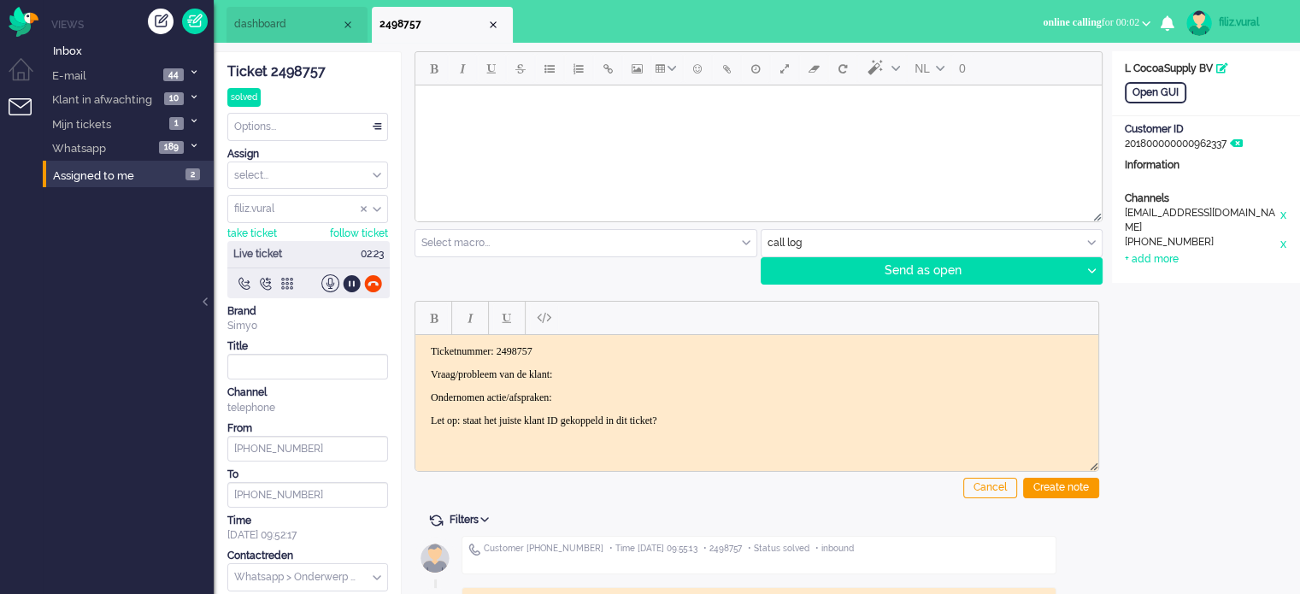
click at [605, 361] on body "Ticketnummer: 2498757 Vraag/probleem van de klant: Ondernomen actie/afspraken: …" at bounding box center [756, 385] width 669 height 82
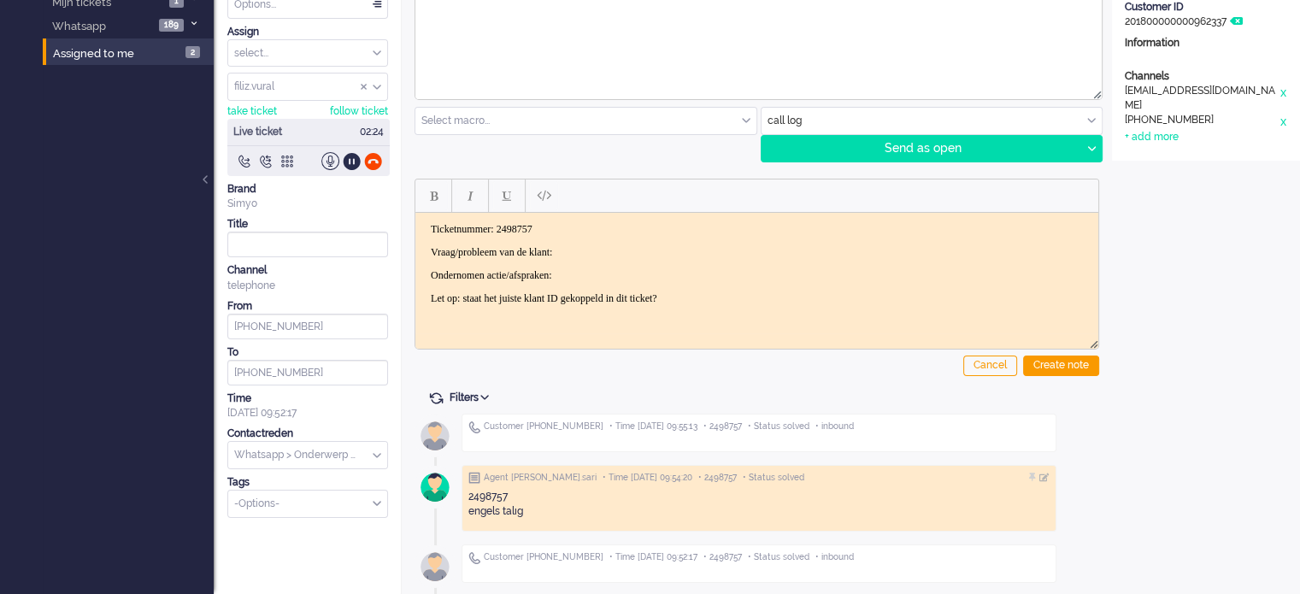
click at [323, 451] on input "text" at bounding box center [307, 455] width 159 height 26
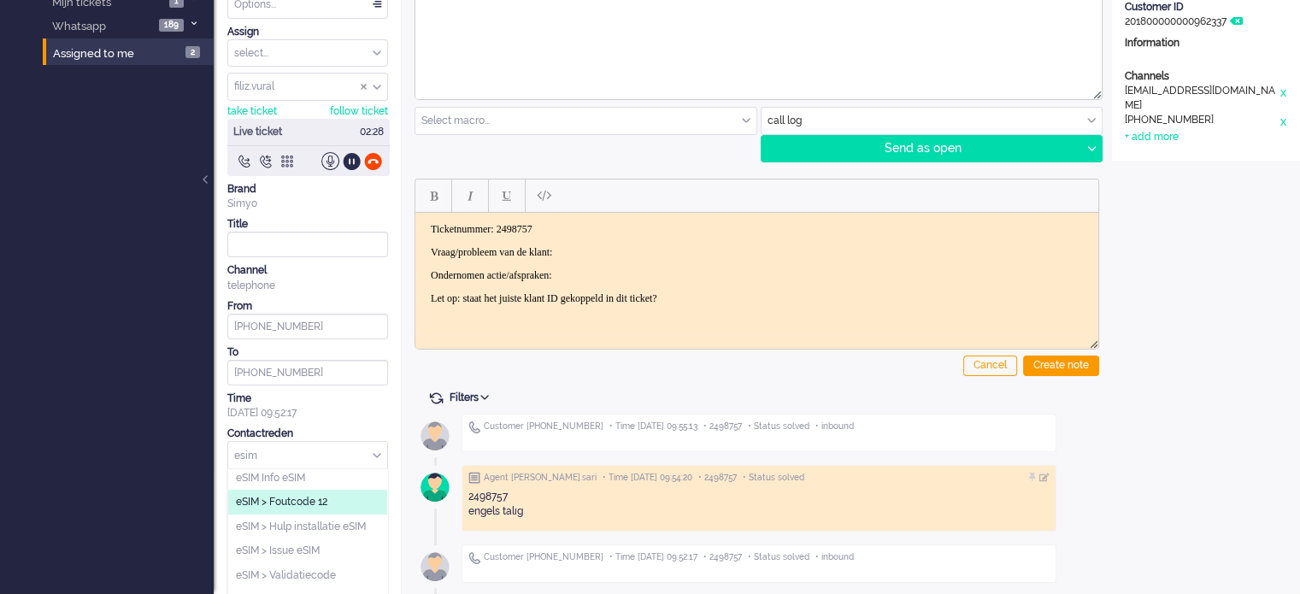
scroll to position [0, 0]
type input "esim"
click at [315, 477] on li "eSIM Info eSIM" at bounding box center [307, 481] width 159 height 25
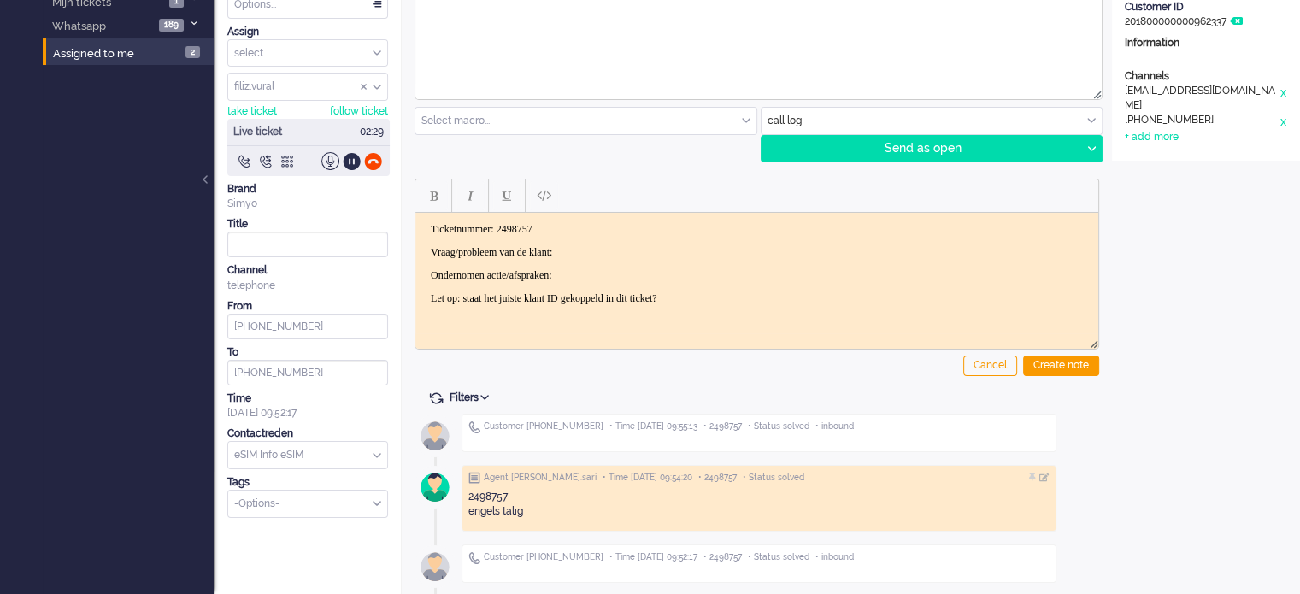
click at [701, 232] on p "Ticketnummer: 2498757" at bounding box center [757, 228] width 652 height 13
click at [695, 245] on p "Vraag/probleem van de klant:" at bounding box center [757, 251] width 652 height 13
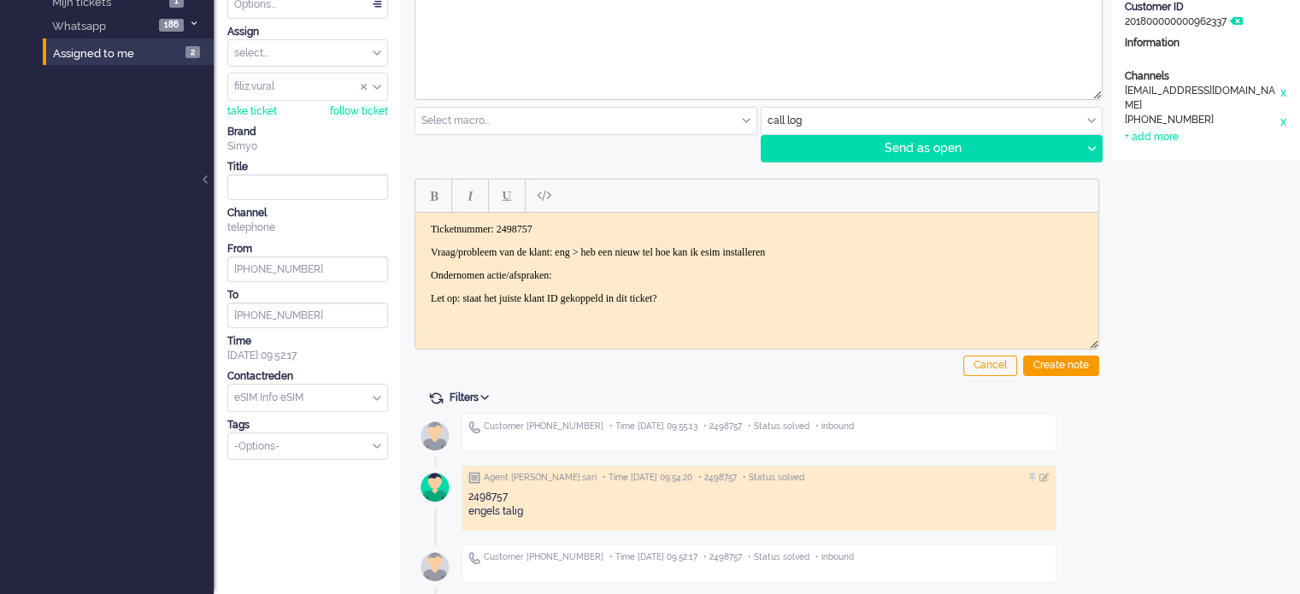
click at [830, 272] on p "Ondernomen actie/afspraken:" at bounding box center [757, 274] width 652 height 13
click at [822, 272] on p "Ondernomen actie/afspraken: uitleg over de app en hoe kl verder kan installeren" at bounding box center [757, 274] width 652 height 13
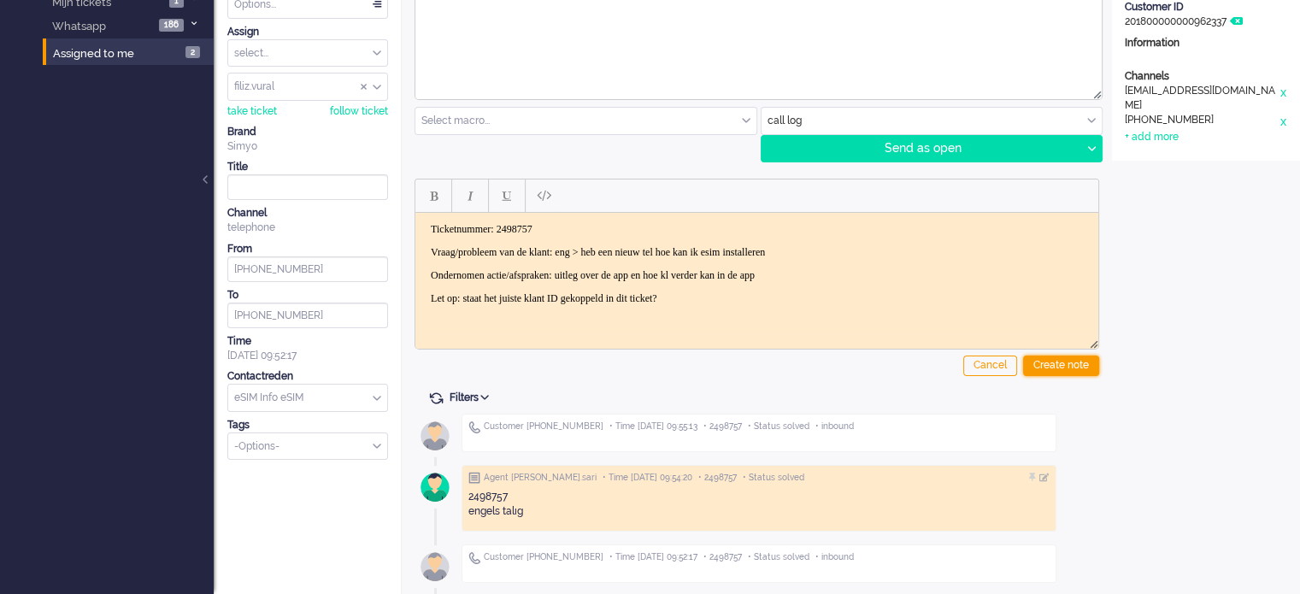
click at [1077, 364] on div "Create note" at bounding box center [1061, 366] width 76 height 21
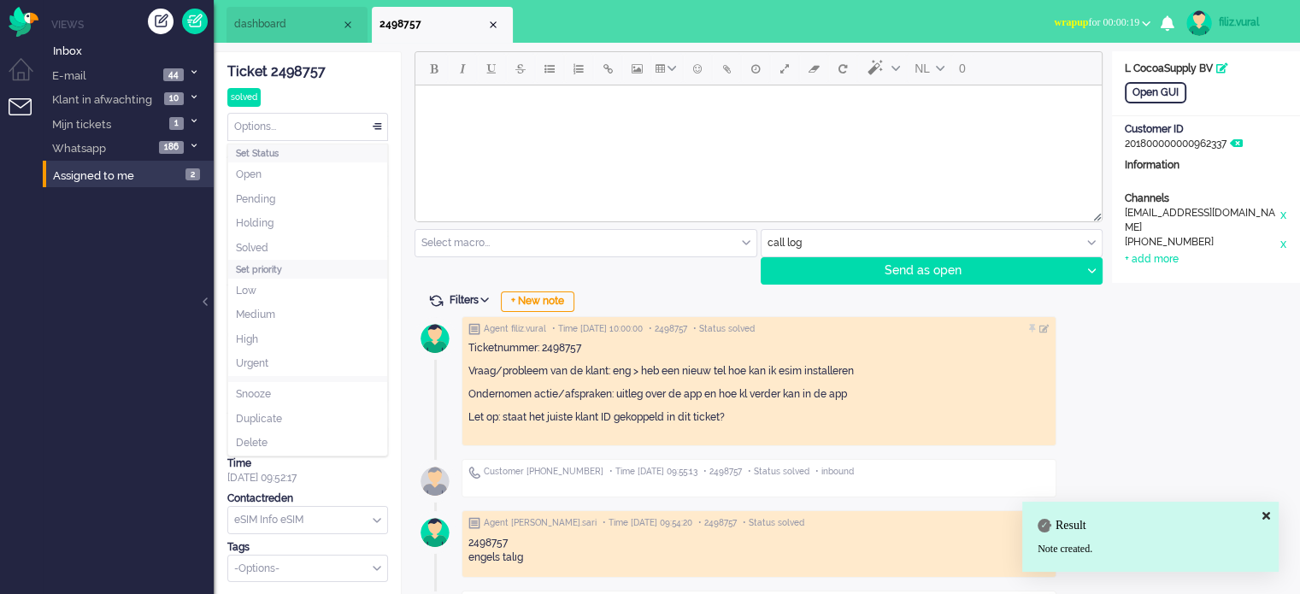
click at [294, 124] on div "Options..." at bounding box center [307, 127] width 159 height 26
drag, startPoint x: 283, startPoint y: 251, endPoint x: 282, endPoint y: 209, distance: 42.7
click at [282, 247] on li "Solved" at bounding box center [307, 248] width 159 height 25
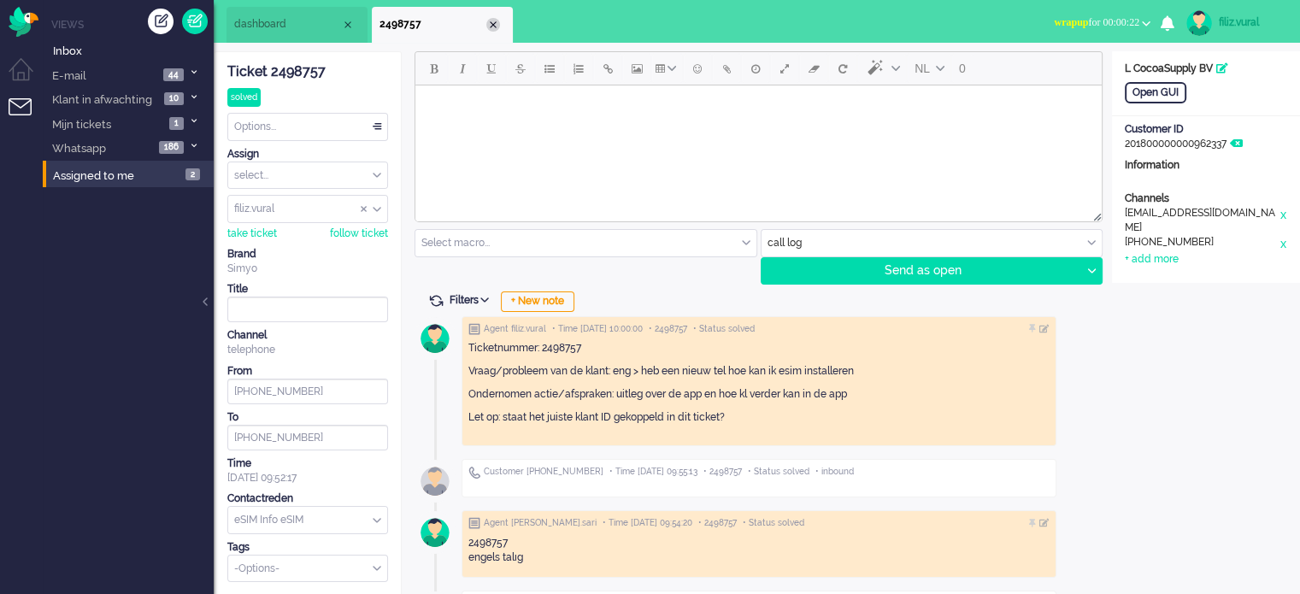
click at [496, 25] on div "Close tab" at bounding box center [493, 25] width 14 height 14
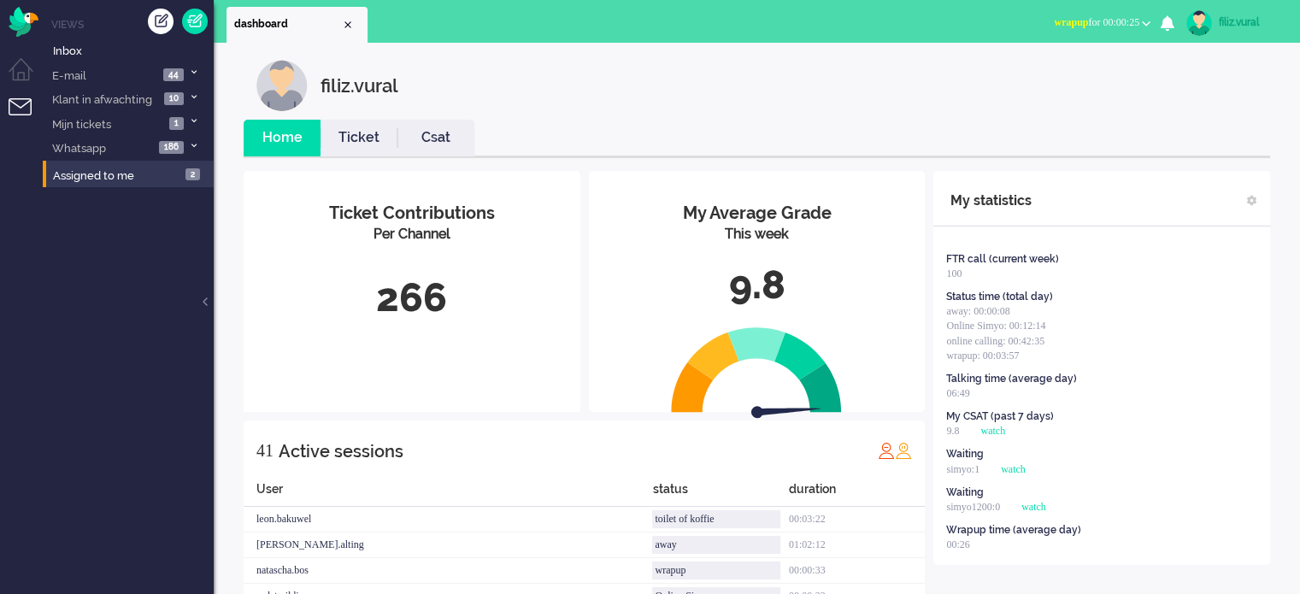
click at [432, 148] on li "Csat" at bounding box center [435, 138] width 77 height 37
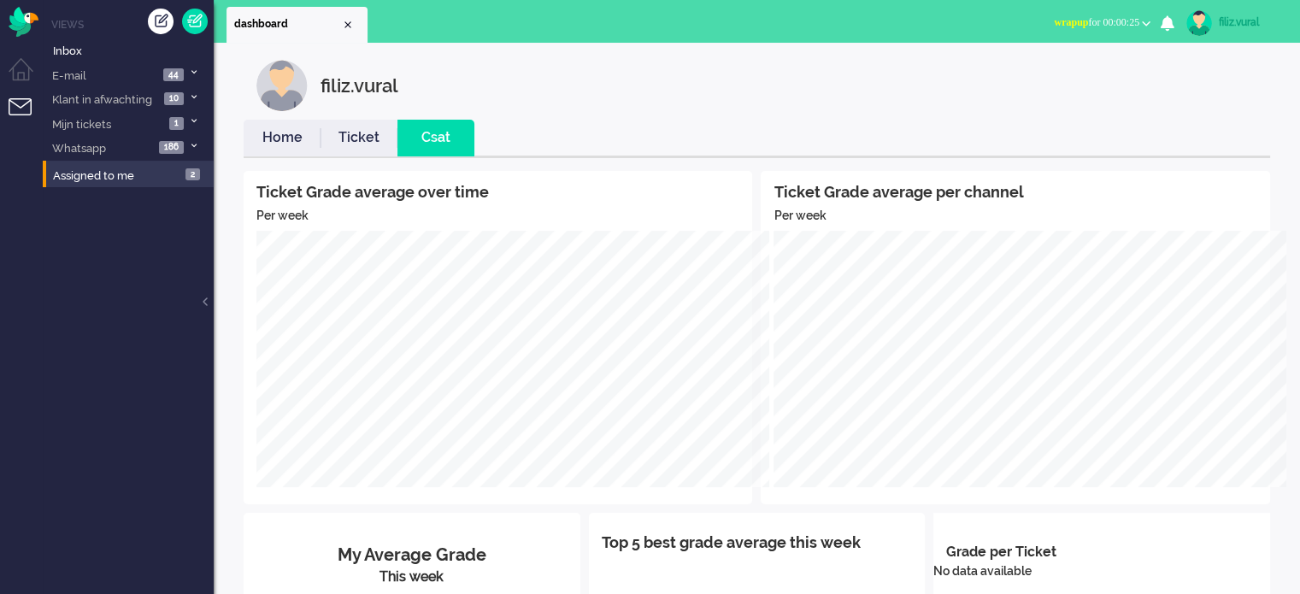
click at [296, 132] on link "Home" at bounding box center [282, 138] width 77 height 20
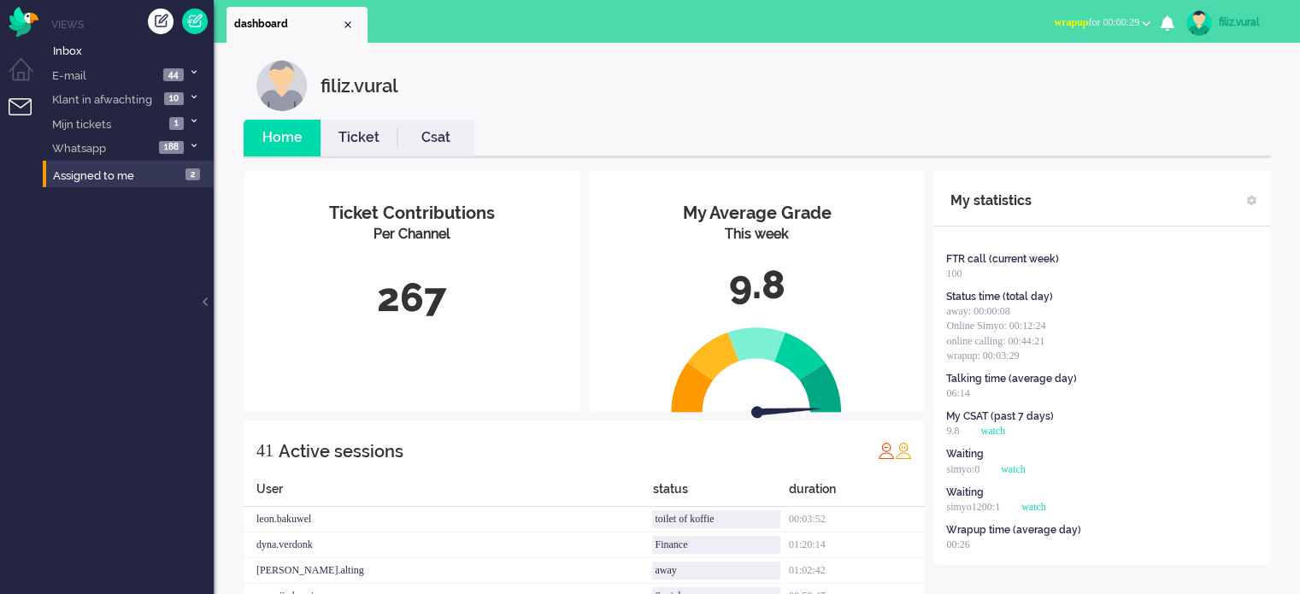
click at [1118, 22] on span "wrapup for 00:00:29" at bounding box center [1096, 22] width 85 height 12
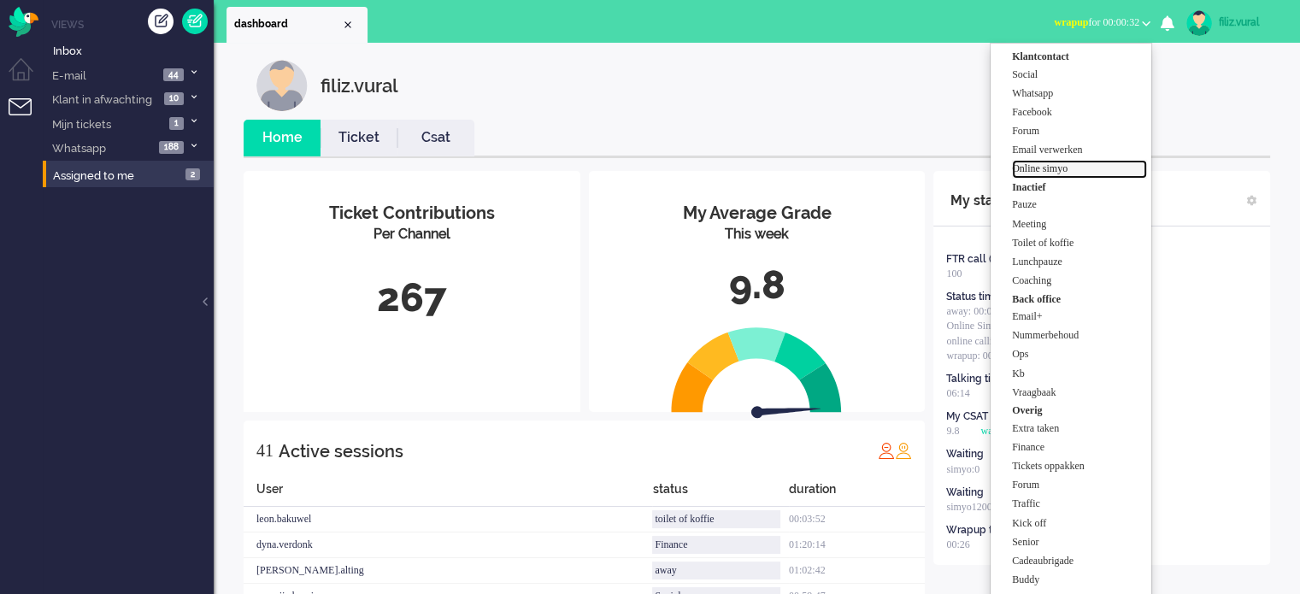
click at [1097, 170] on label "Online simyo" at bounding box center [1079, 169] width 135 height 15
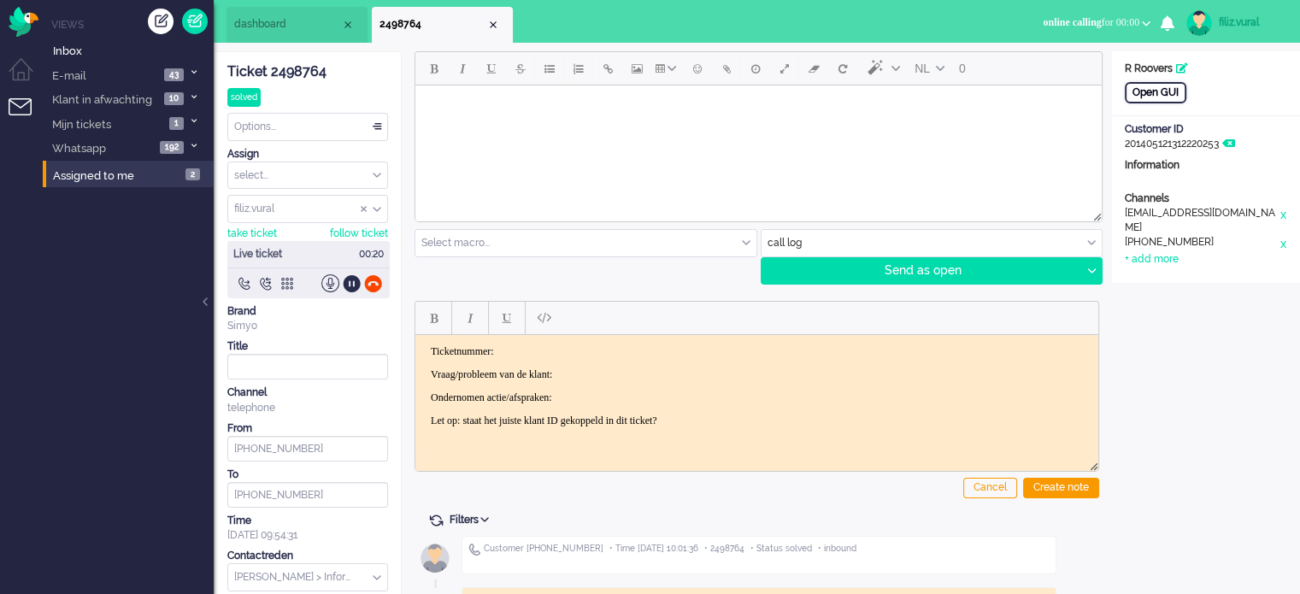
click at [1156, 89] on div "Open GUI" at bounding box center [1156, 92] width 62 height 21
click at [297, 80] on div "Ticket 2498764" at bounding box center [307, 72] width 161 height 20
click at [294, 69] on div "Ticket 2498764" at bounding box center [307, 72] width 161 height 20
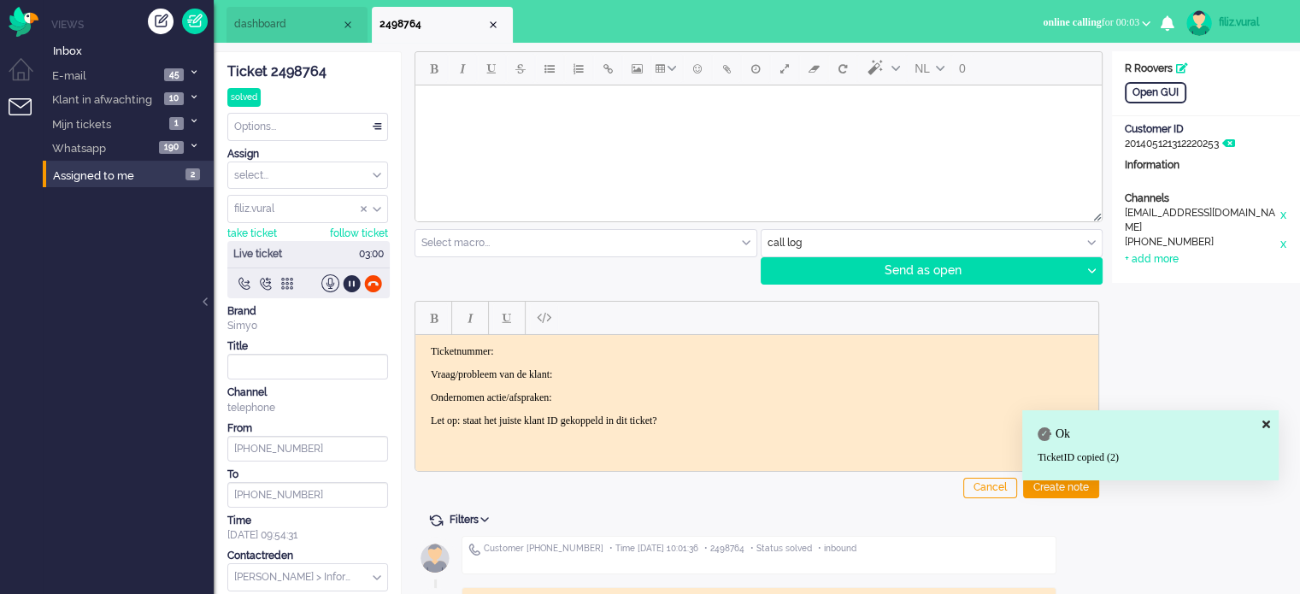
click at [596, 335] on html "Ticketnummer: Vraag/probleem van de klant: Ondernomen actie/afspraken: Let op: …" at bounding box center [756, 385] width 683 height 103
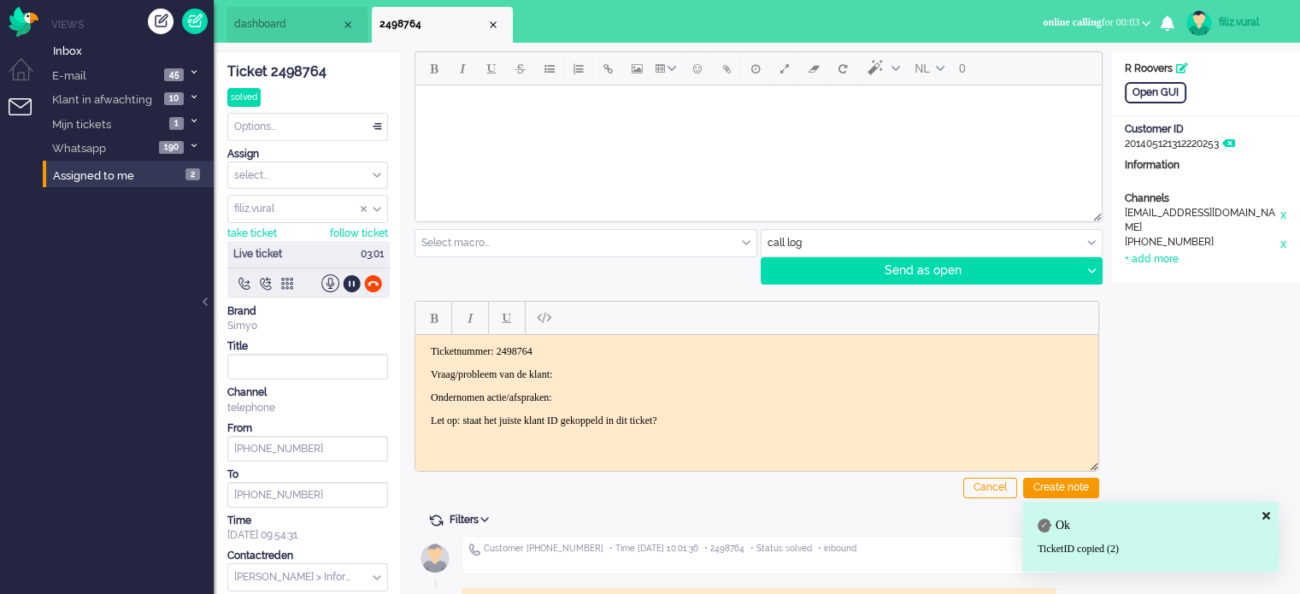
click at [636, 374] on p "Vraag/probleem van de klant:" at bounding box center [757, 374] width 652 height 13
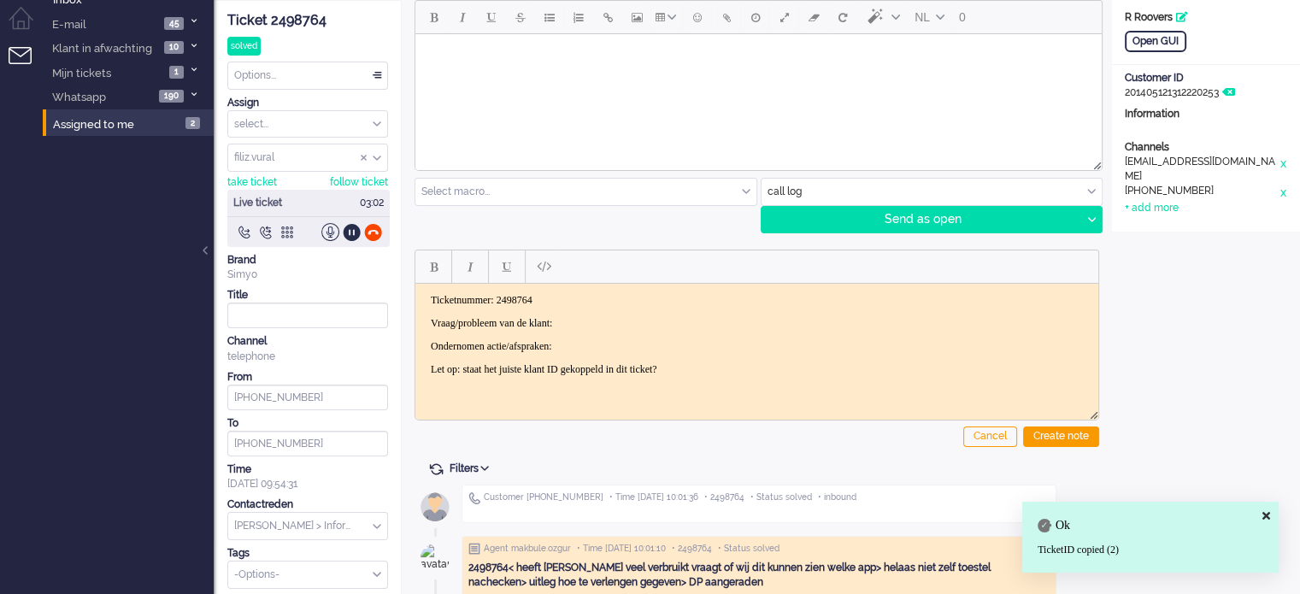
scroll to position [131, 0]
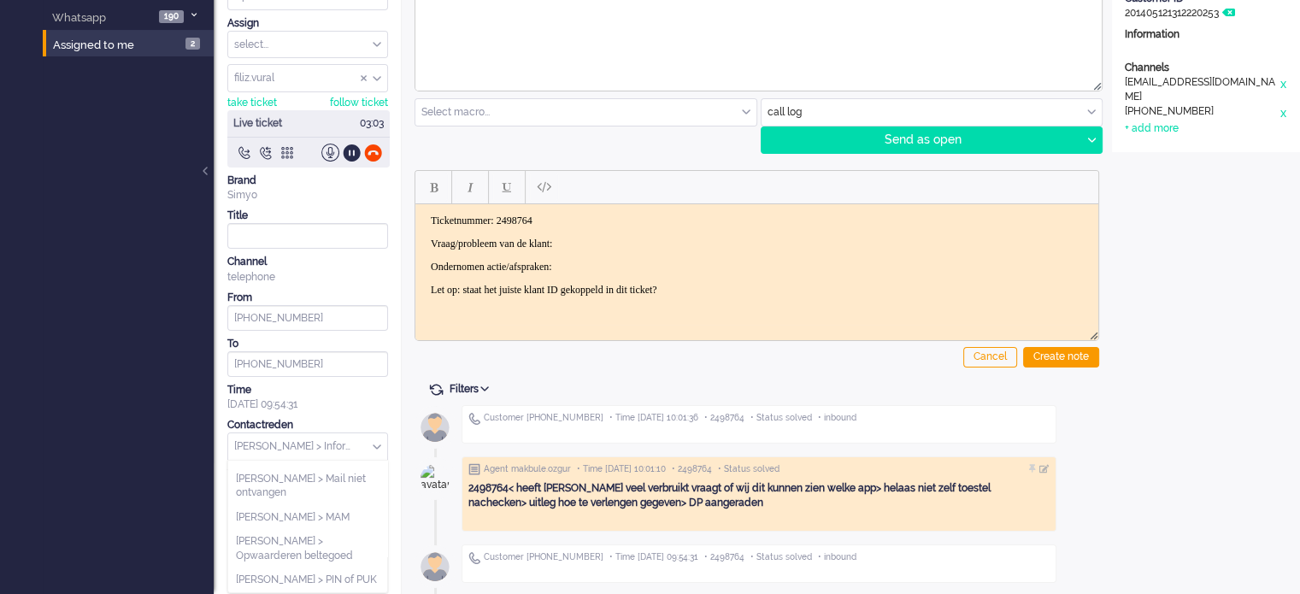
click at [328, 442] on input "text" at bounding box center [307, 446] width 159 height 26
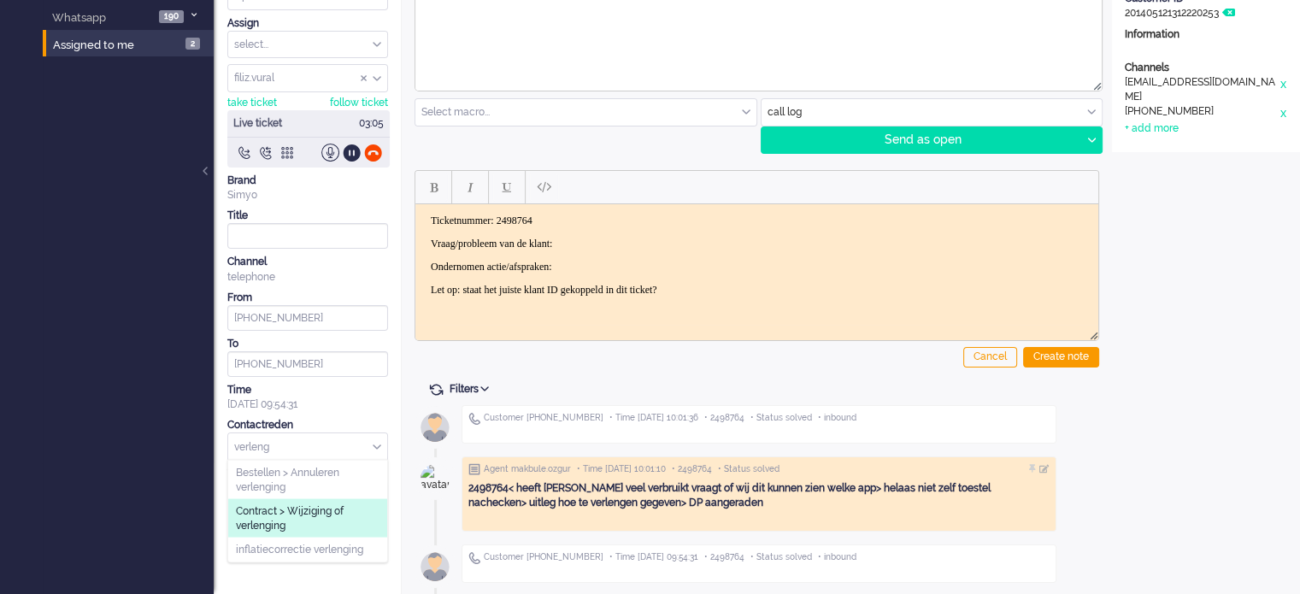
type input "verleng"
click at [326, 504] on span "Contract > Wijziging of verlenging" at bounding box center [308, 518] width 144 height 28
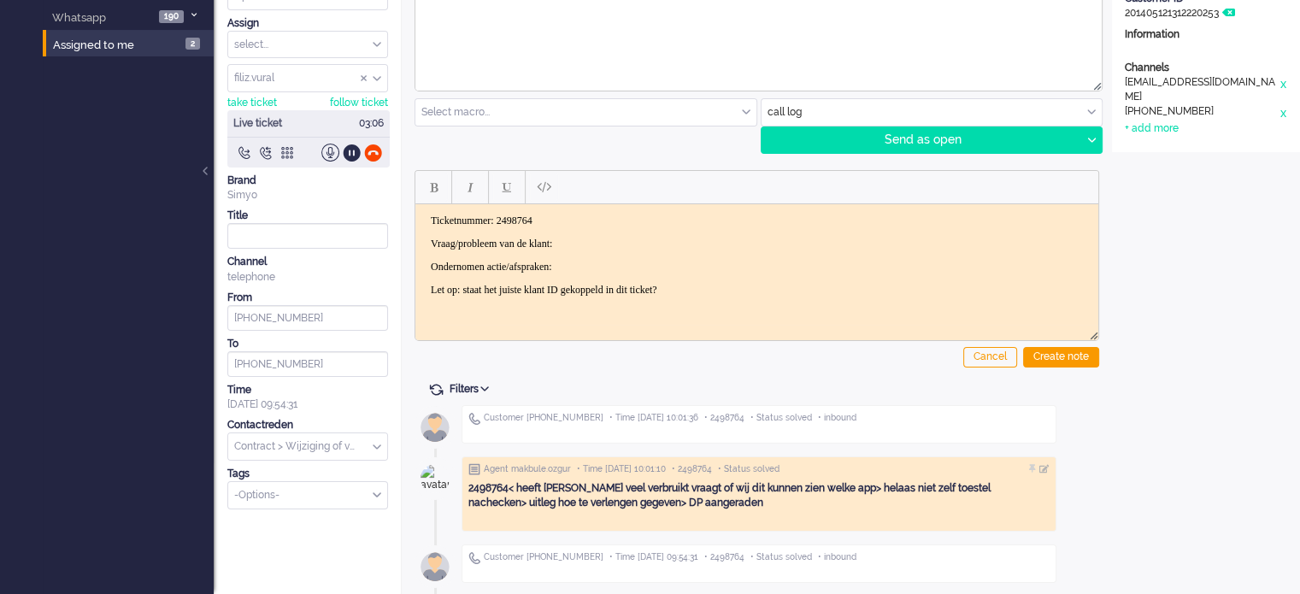
click at [636, 256] on body "Ticketnummer: 2498764 Vraag/probleem van de klant: Ondernomen actie/afspraken: …" at bounding box center [756, 255] width 669 height 82
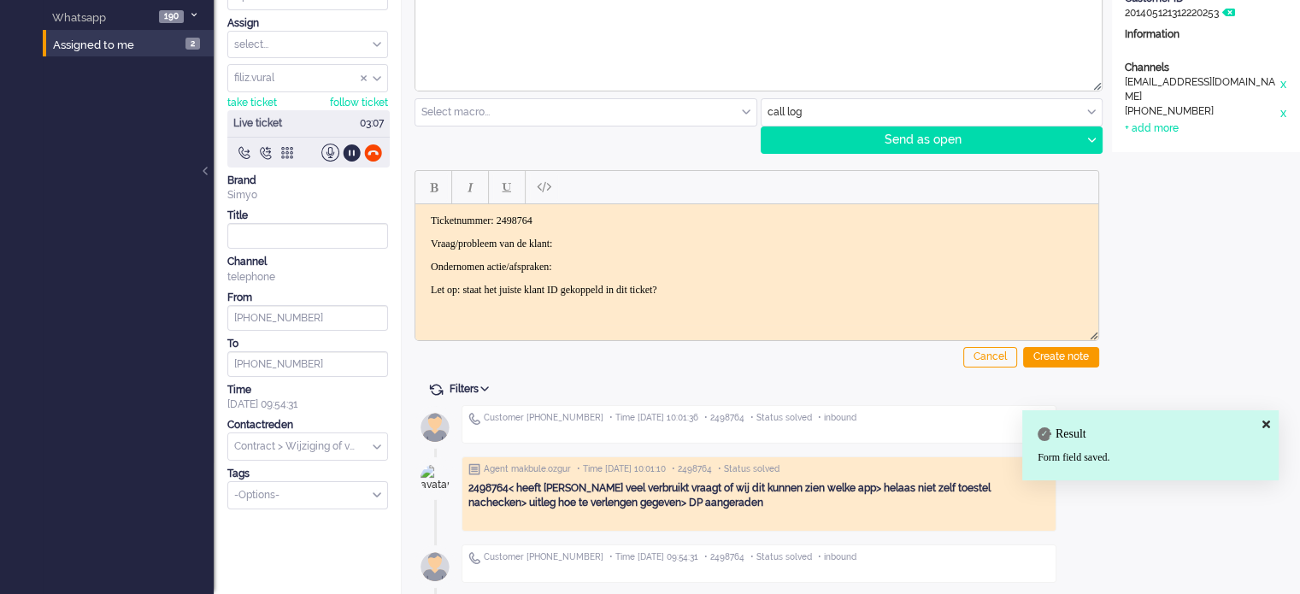
click at [637, 246] on p "Vraag/probleem van de klant:" at bounding box center [757, 243] width 652 height 13
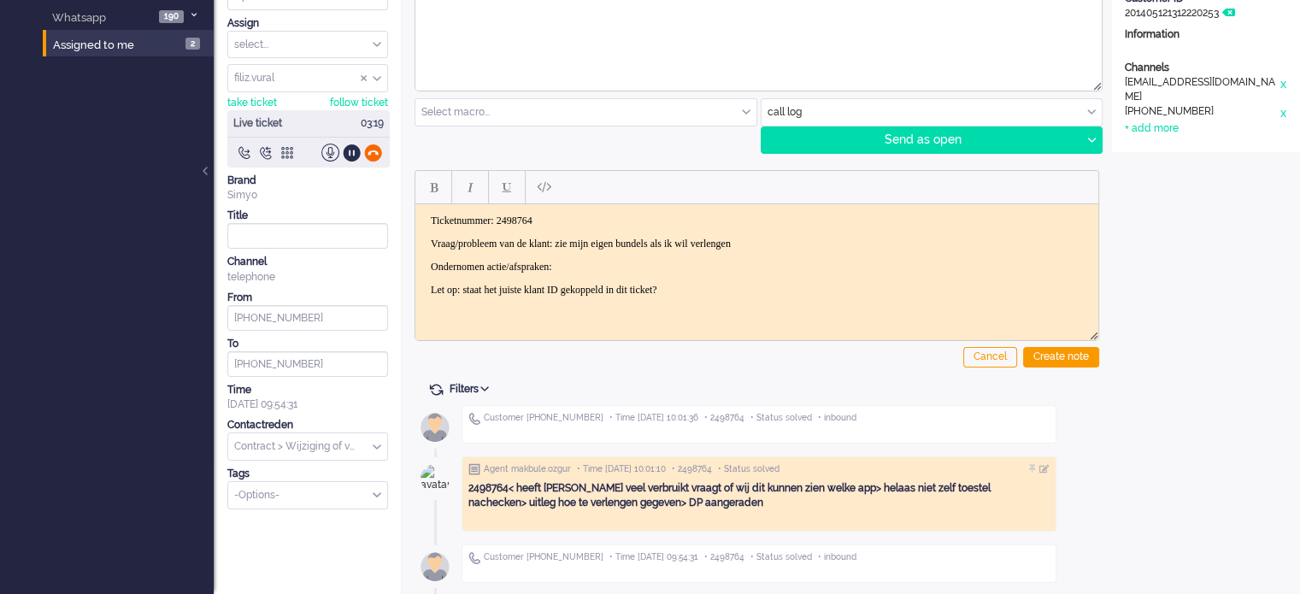
click at [372, 150] on div at bounding box center [373, 153] width 18 height 18
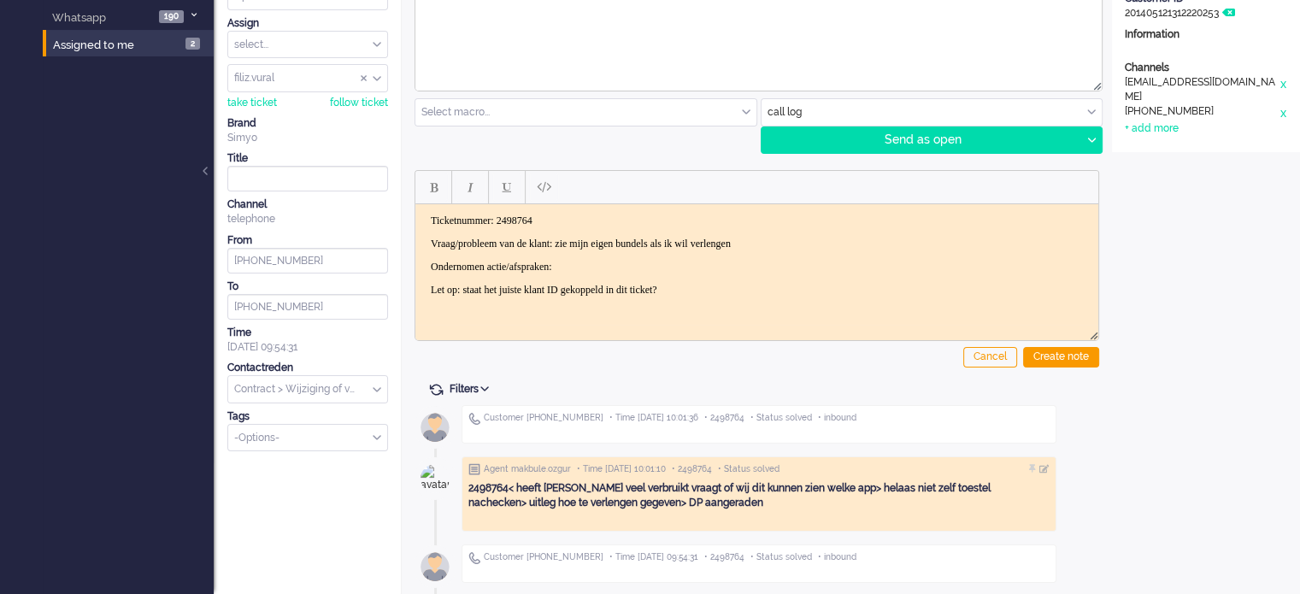
click at [632, 263] on p "Ondernomen actie/afspraken:" at bounding box center [757, 266] width 652 height 13
click at [1039, 352] on div "Create note" at bounding box center [1061, 357] width 76 height 21
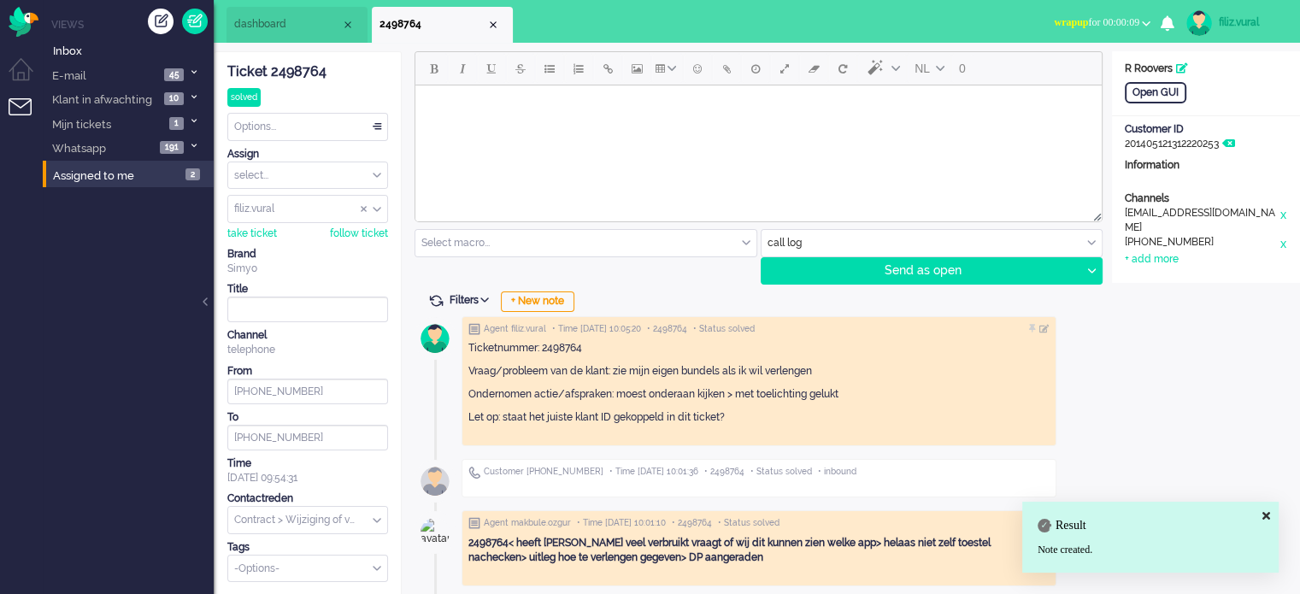
click at [300, 129] on div "Options..." at bounding box center [307, 127] width 159 height 26
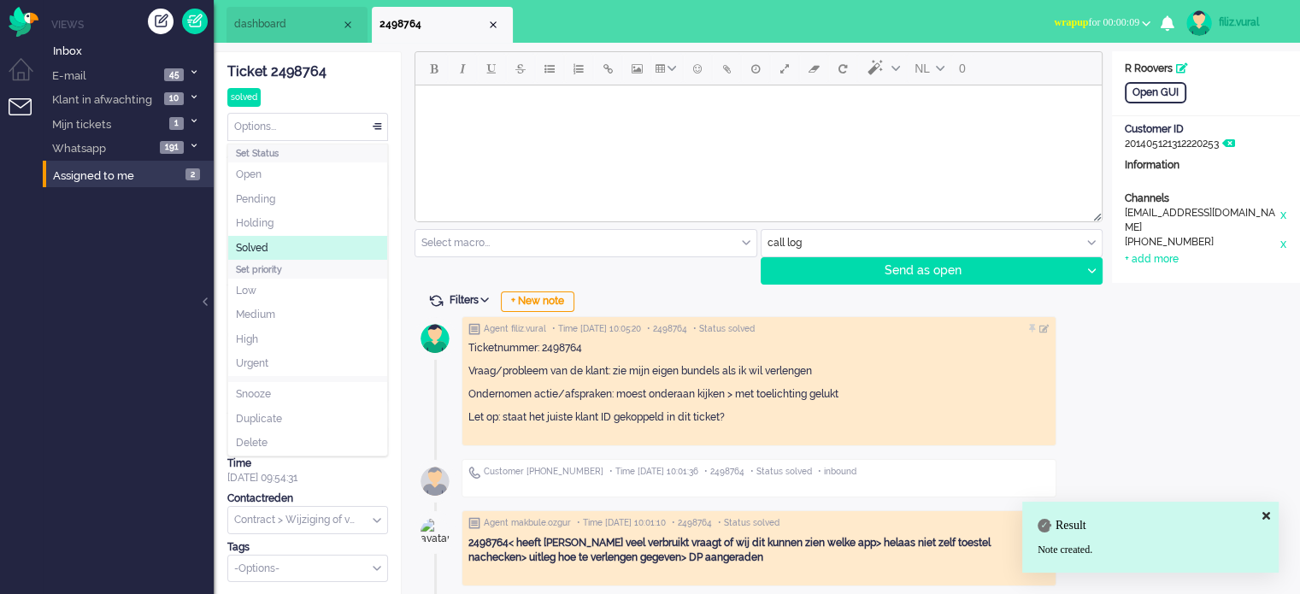
click at [280, 242] on li "Solved" at bounding box center [307, 248] width 159 height 25
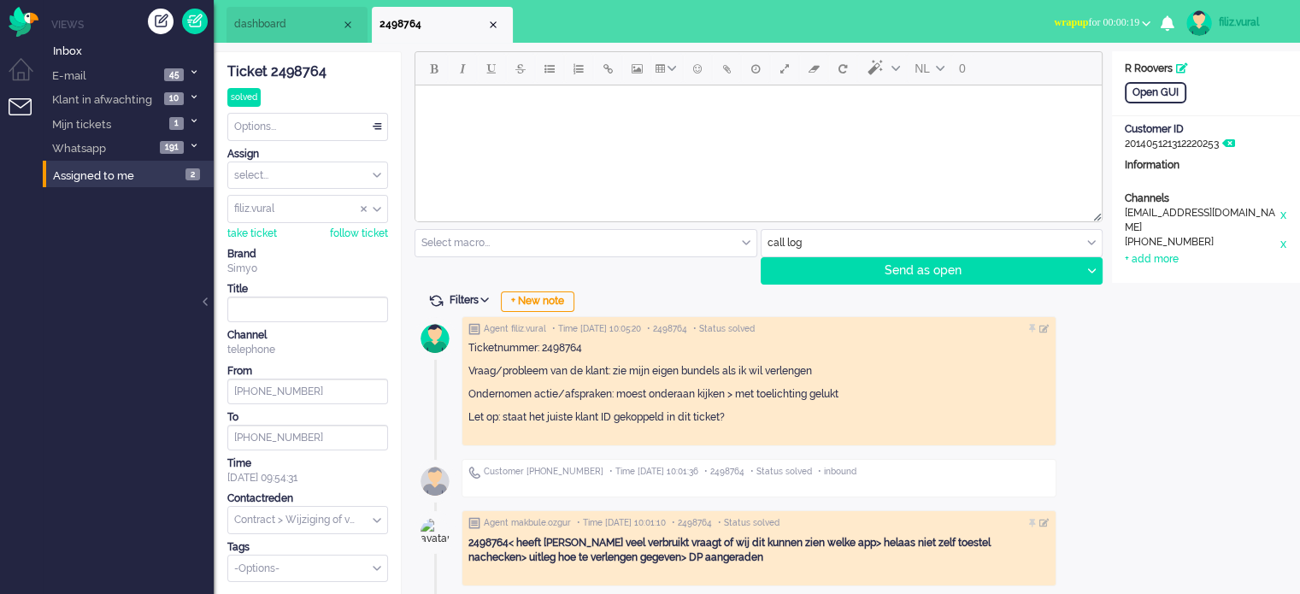
click at [294, 35] on li "dashboard" at bounding box center [296, 25] width 141 height 36
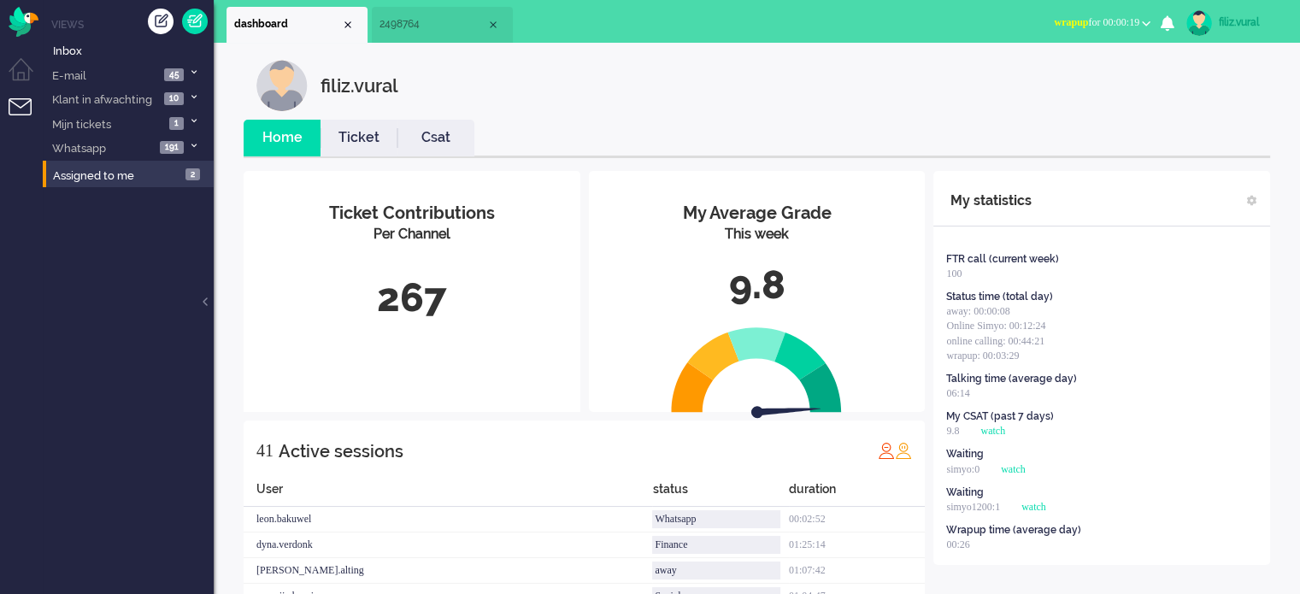
click at [1087, 23] on span "wrapup for 00:00:19" at bounding box center [1096, 22] width 85 height 12
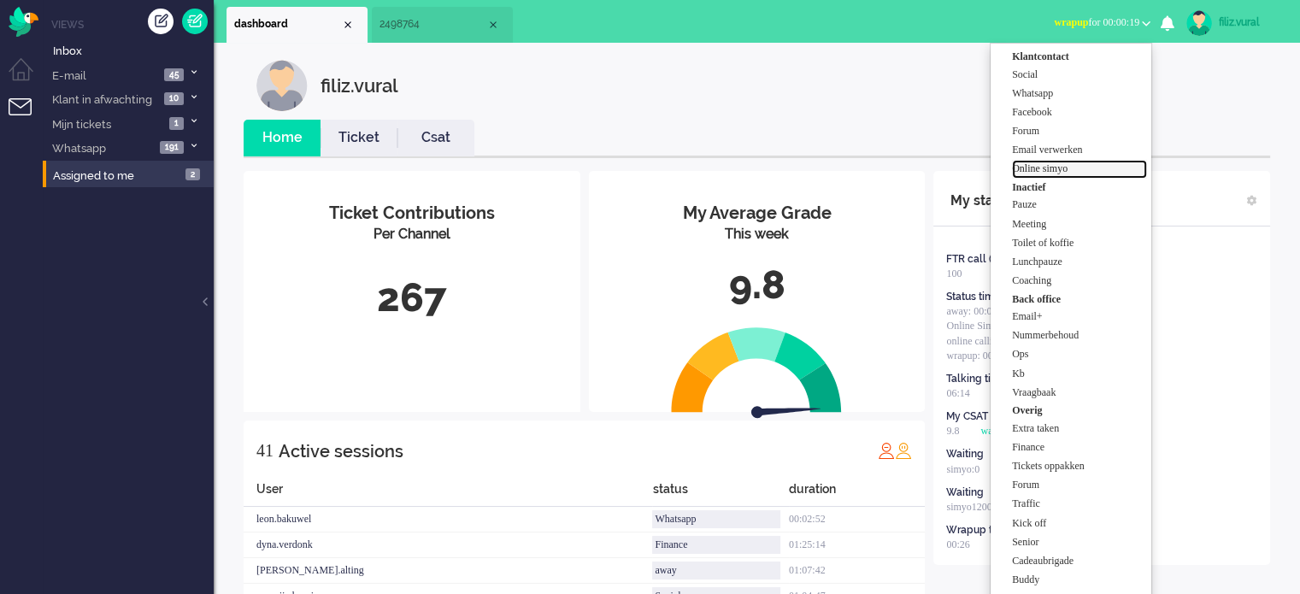
click at [1094, 165] on label "Online simyo" at bounding box center [1079, 169] width 135 height 15
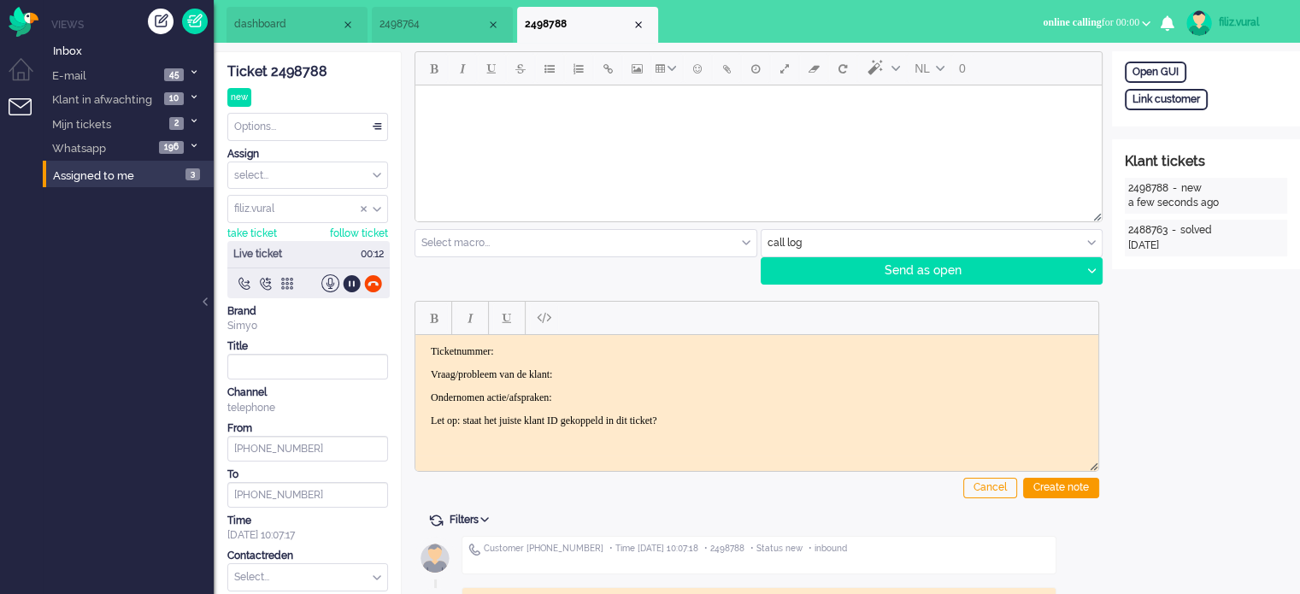
click at [323, 68] on div "Ticket 2498788" at bounding box center [307, 72] width 161 height 20
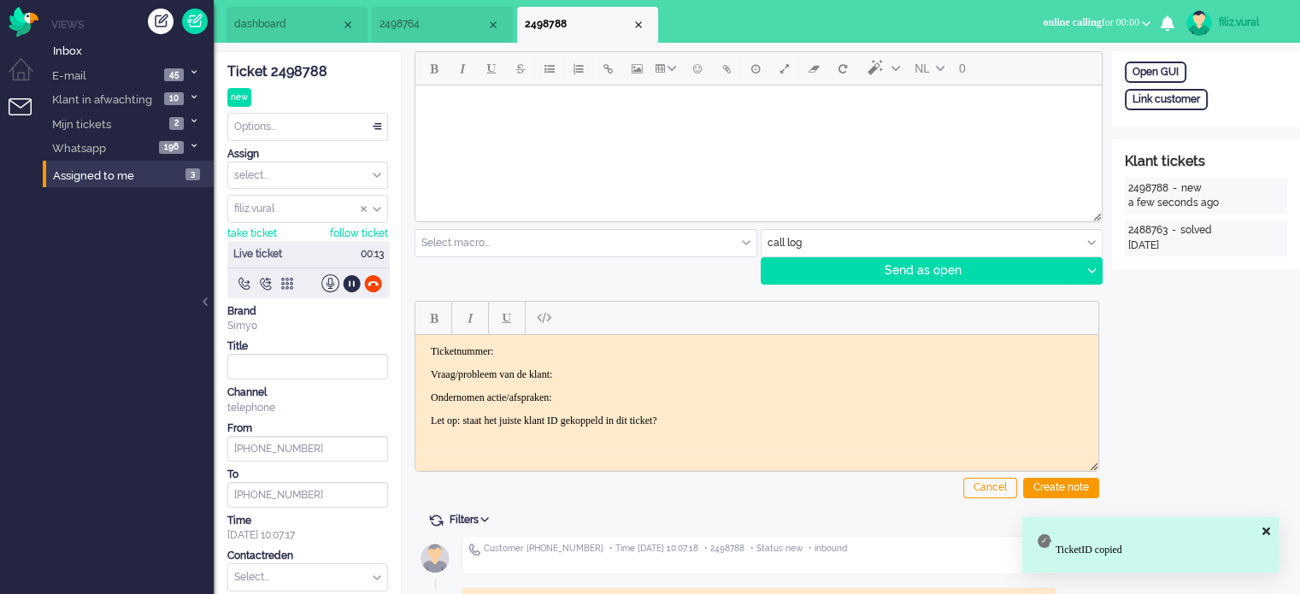
click at [650, 344] on p "Ticketnummer:" at bounding box center [757, 350] width 652 height 13
click at [621, 396] on p "Ondernomen actie/afspraken:" at bounding box center [757, 397] width 652 height 13
click at [632, 373] on p "Vraag/probleem van de klant:" at bounding box center [757, 374] width 652 height 13
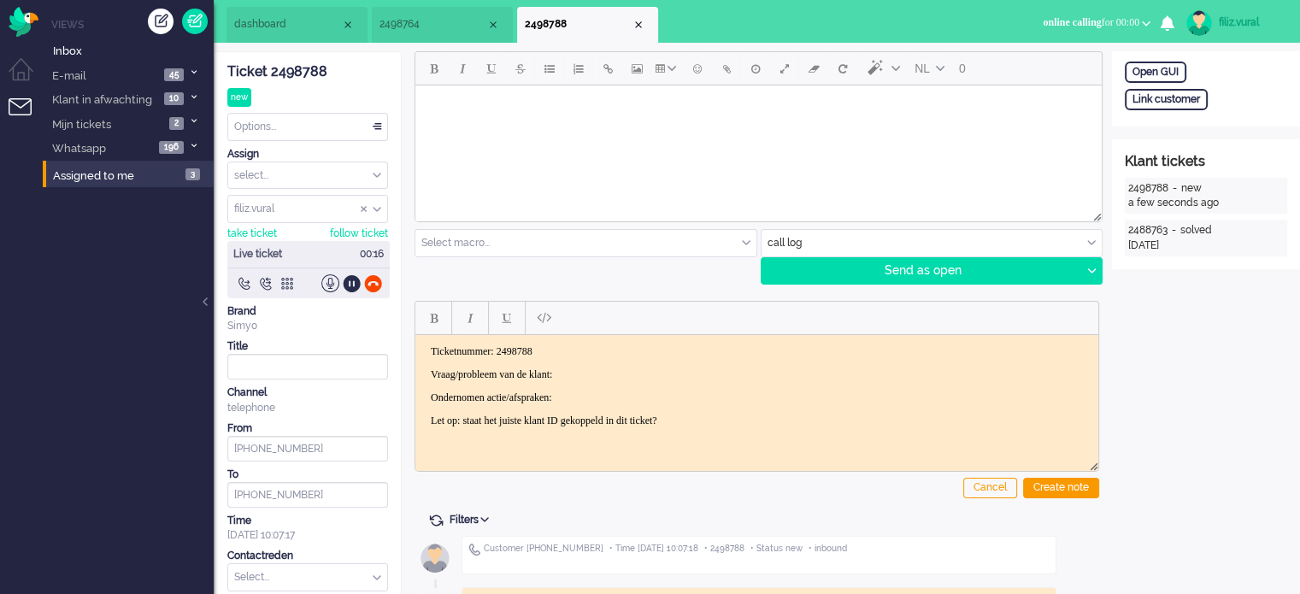
scroll to position [85, 0]
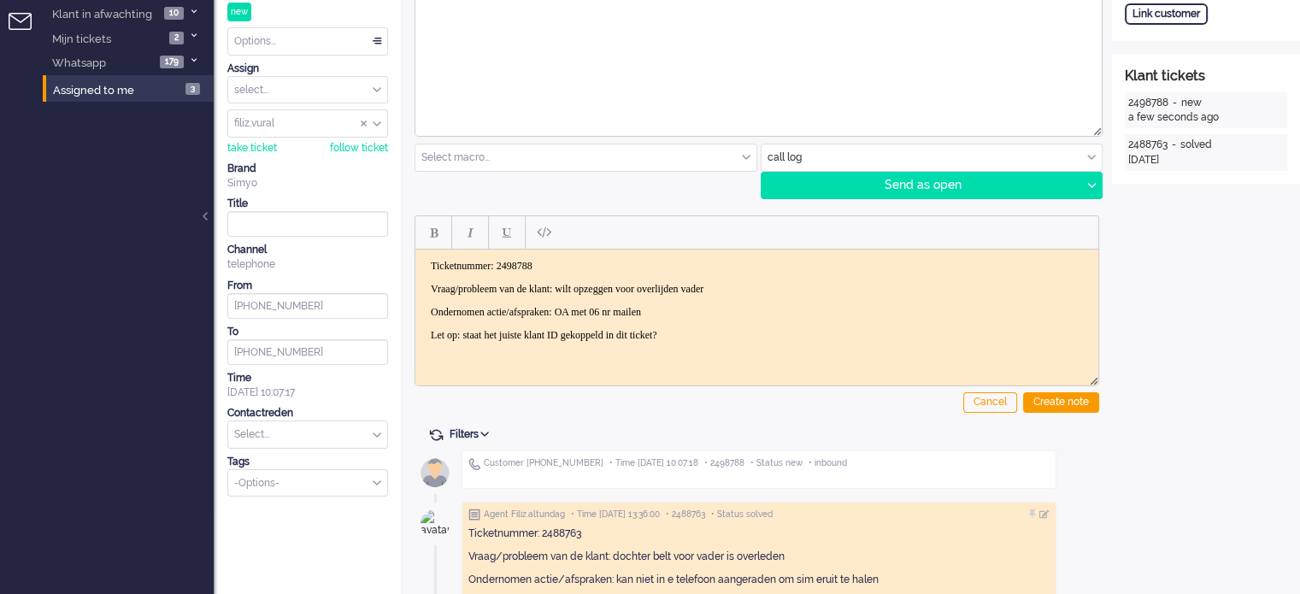
click at [1091, 416] on div "Cancel Create note" at bounding box center [757, 311] width 685 height 216
click at [1086, 413] on div "Cancel Create note" at bounding box center [757, 311] width 685 height 216
click at [1085, 413] on div "Cancel Create note" at bounding box center [757, 311] width 685 height 216
click at [1078, 409] on div "Create note" at bounding box center [1061, 402] width 76 height 21
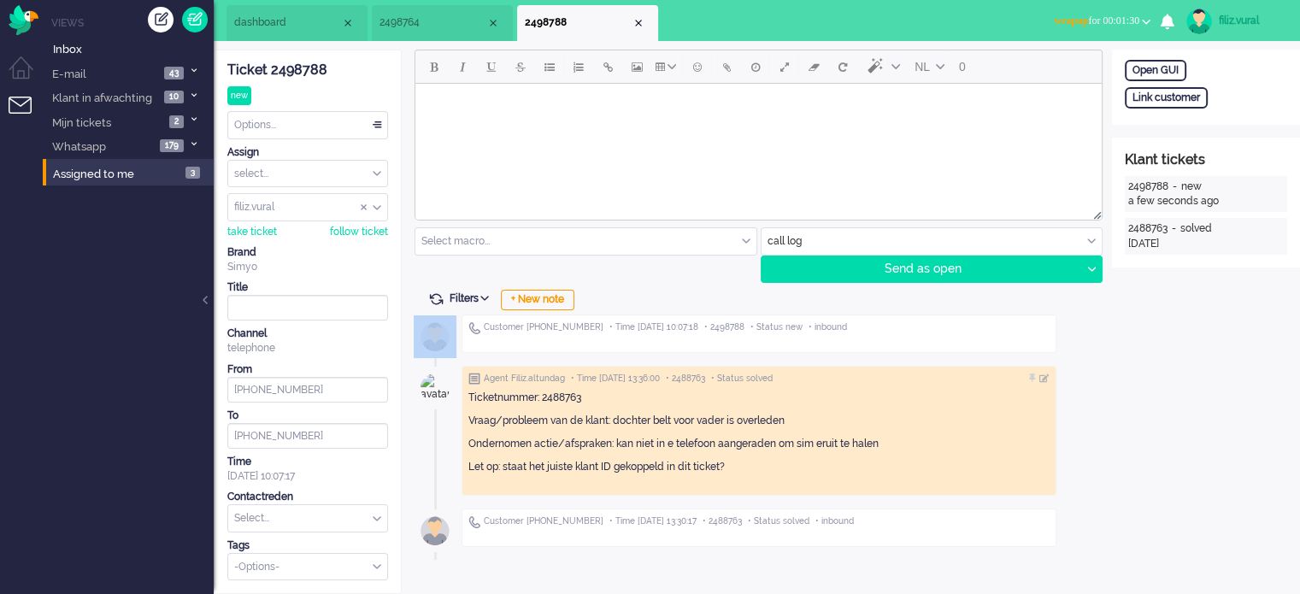
scroll to position [0, 0]
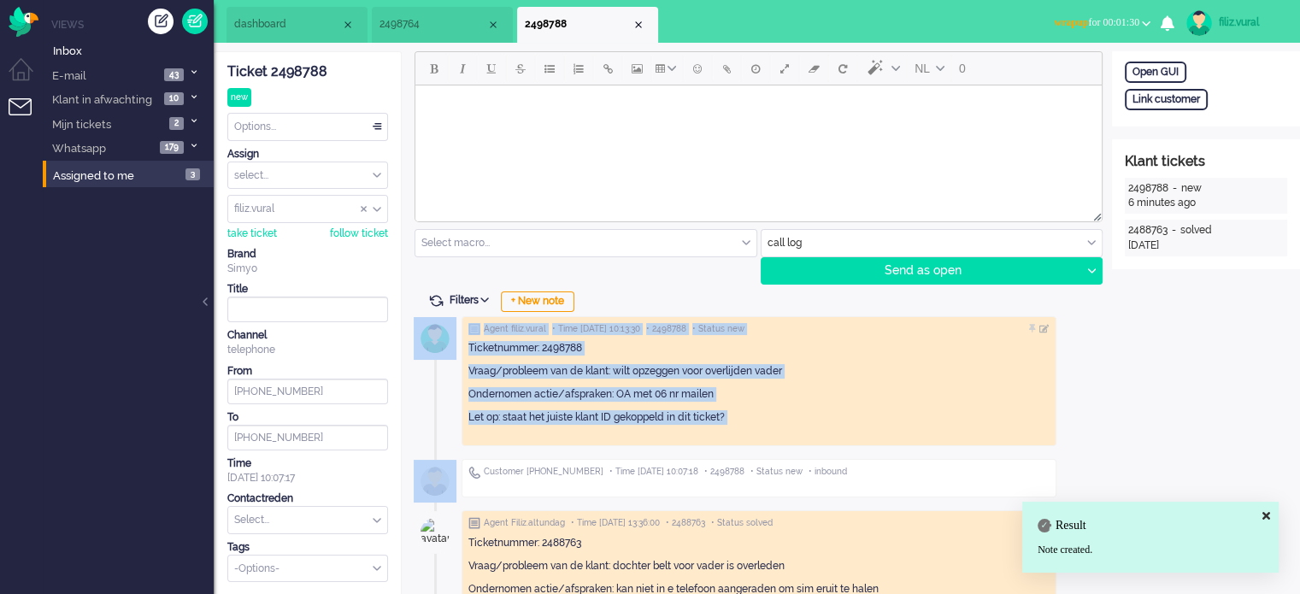
click at [1117, 18] on span "wrapup for 00:01:30" at bounding box center [1096, 22] width 85 height 12
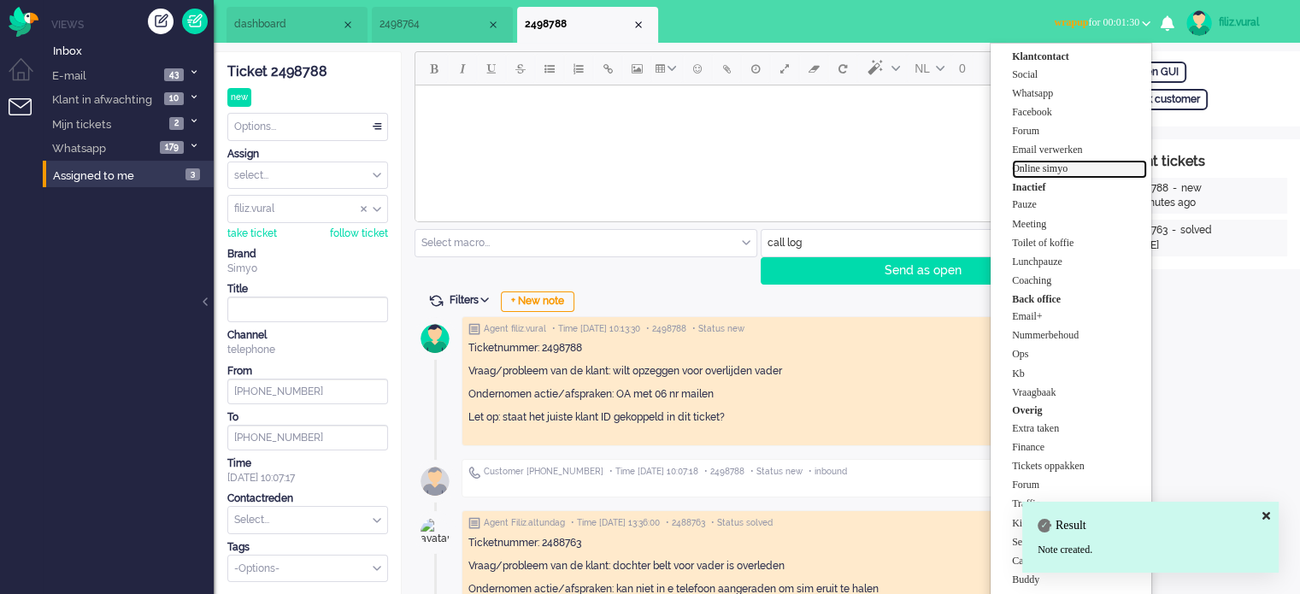
click at [1087, 174] on label "Online simyo" at bounding box center [1079, 169] width 135 height 15
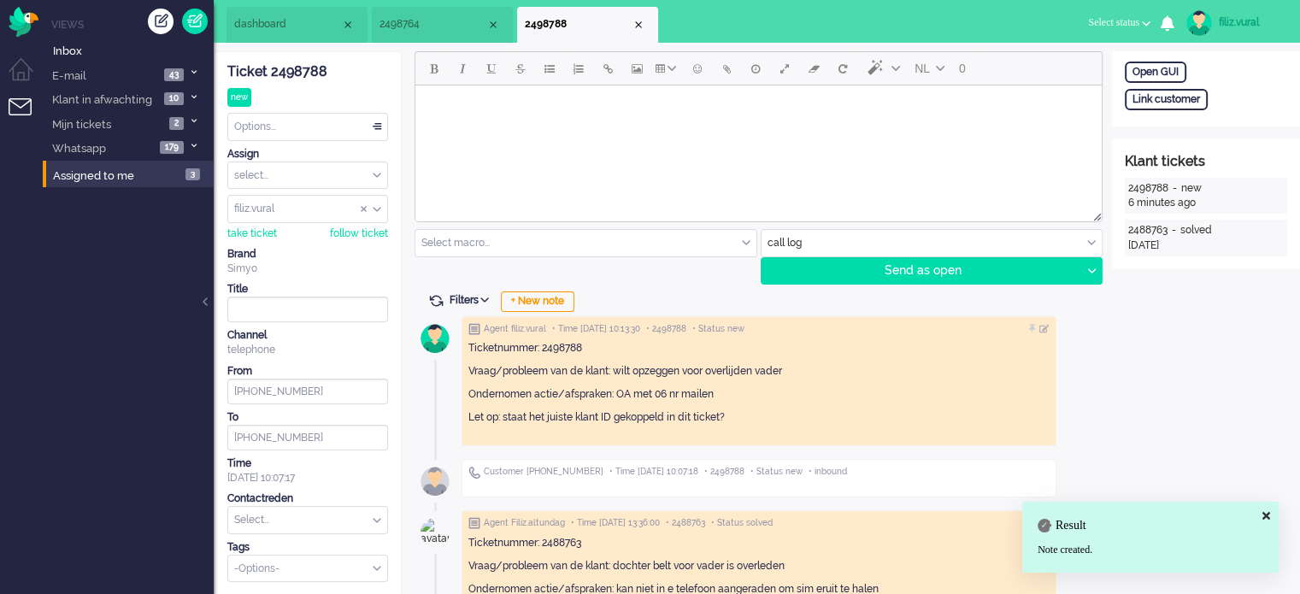
click at [321, 516] on input "text" at bounding box center [307, 520] width 159 height 26
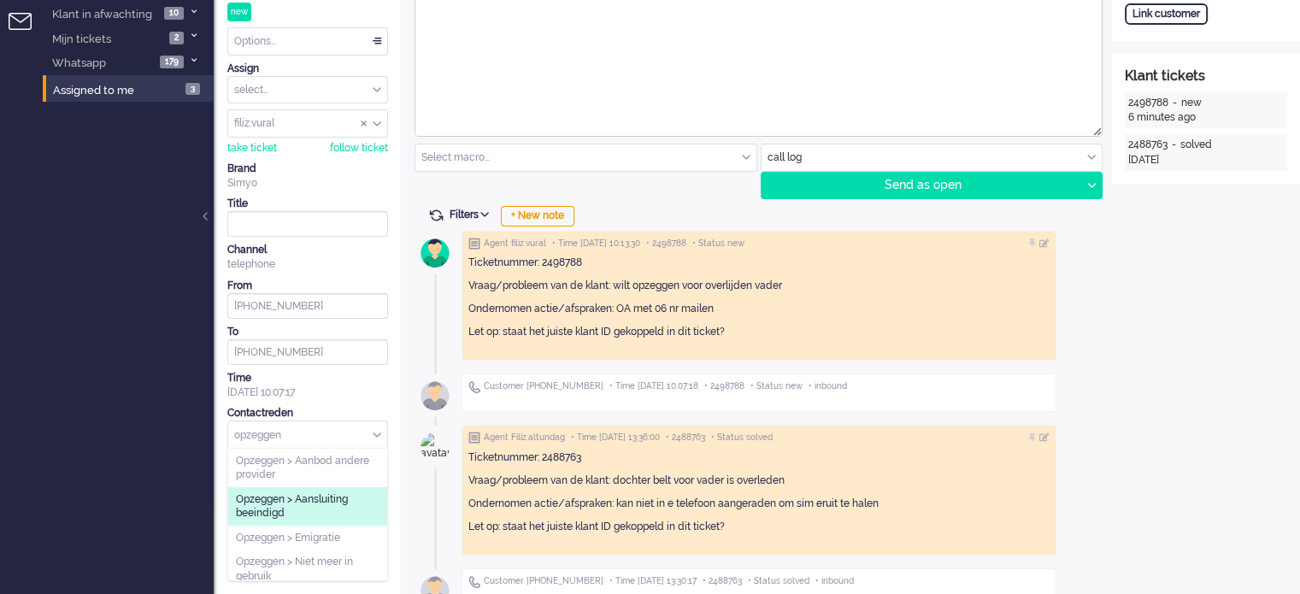
scroll to position [85, 0]
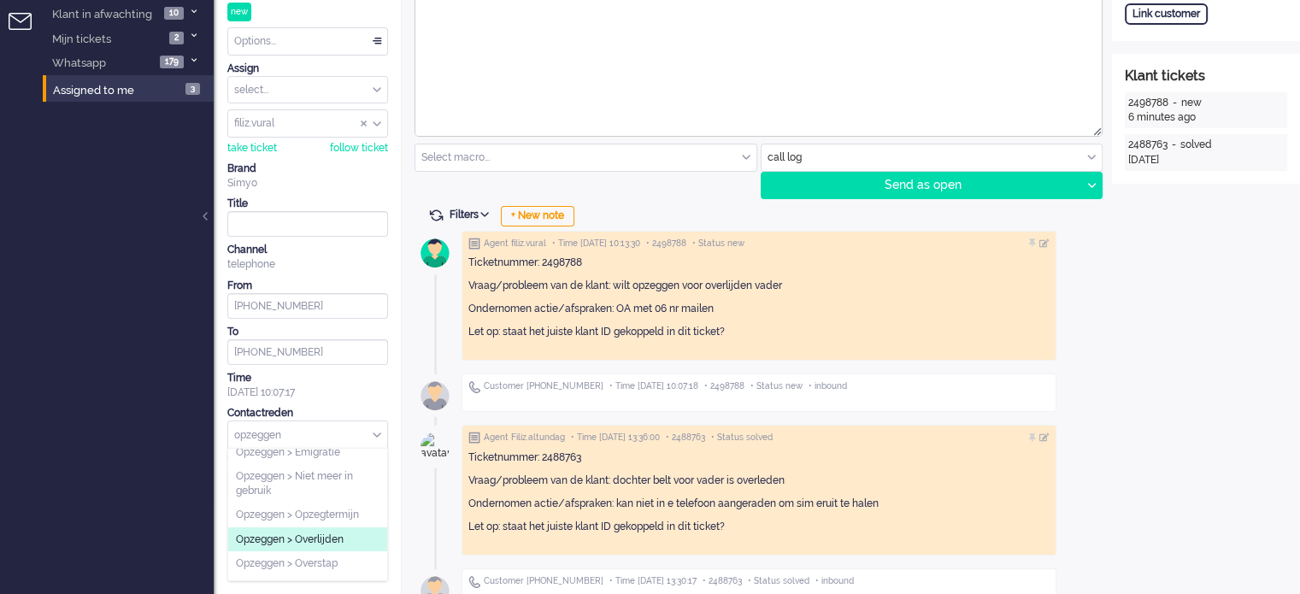
type input "opzeggen"
click at [323, 536] on span "Opzeggen > Overlijden" at bounding box center [290, 539] width 108 height 15
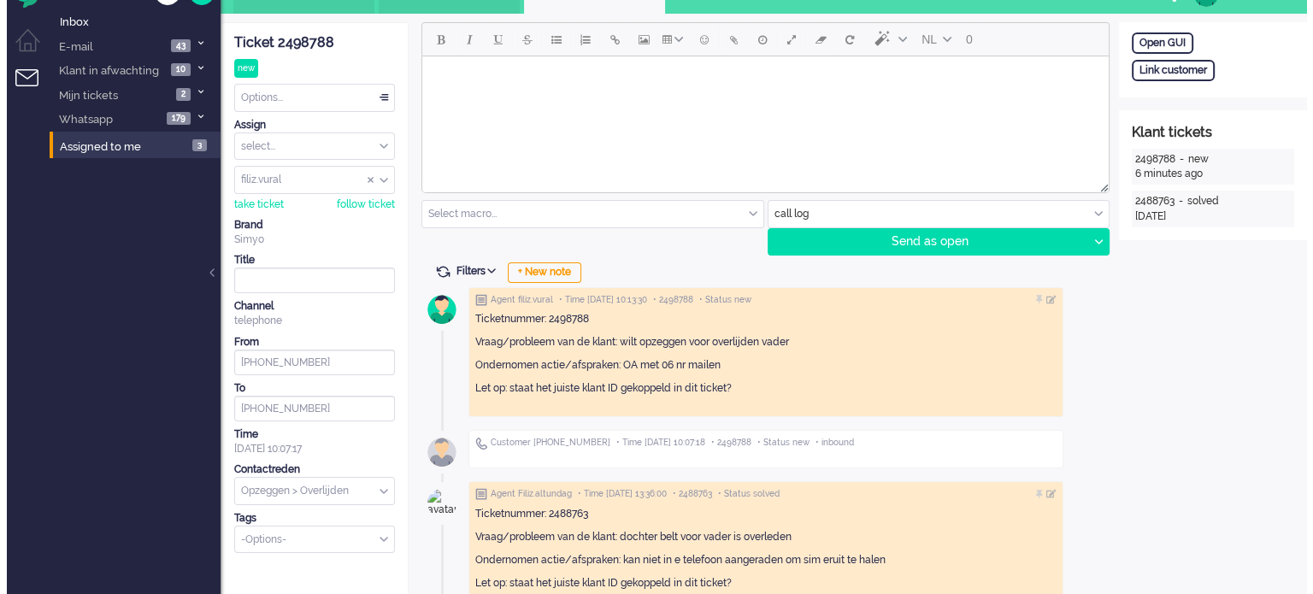
scroll to position [0, 0]
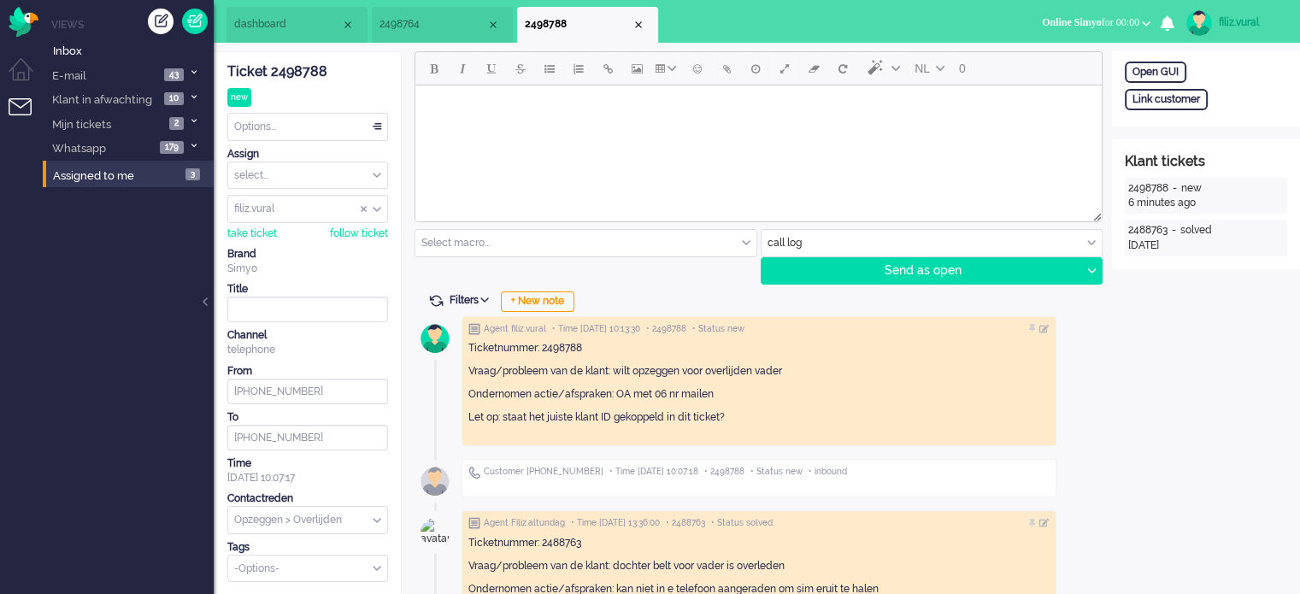
click at [285, 145] on div "Ticket 2498788 new Watching Options... Set Status Open Pending Holding Solved S…" at bounding box center [307, 317] width 161 height 530
click at [287, 136] on div "Options..." at bounding box center [307, 127] width 159 height 26
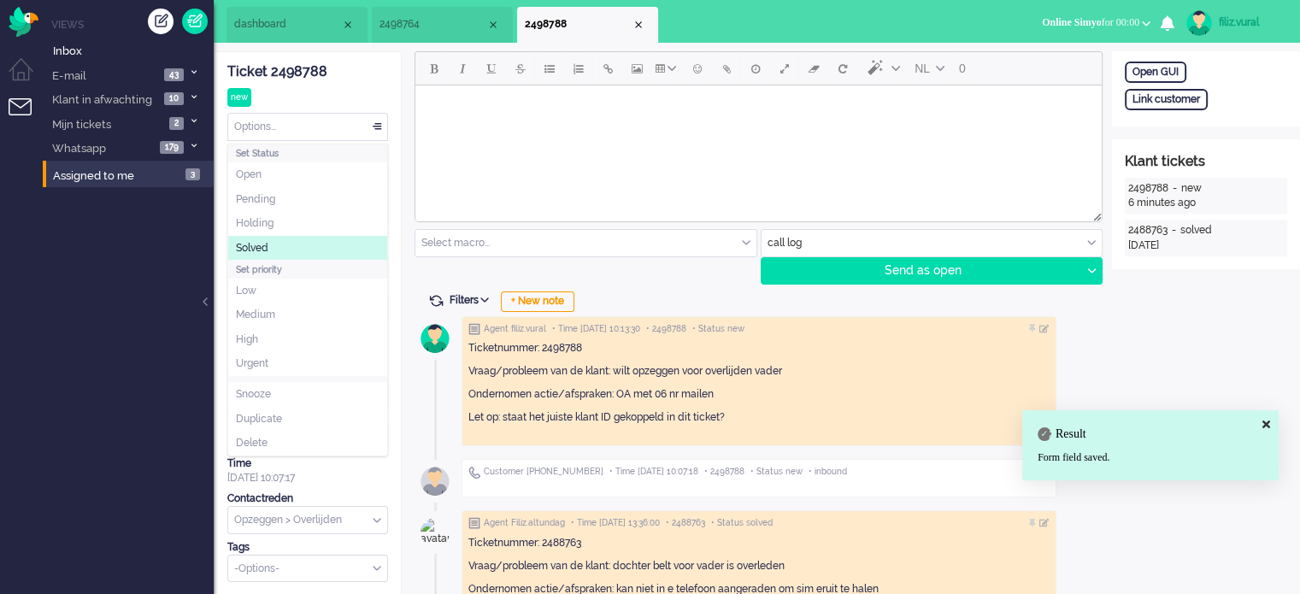
click at [297, 251] on li "Solved" at bounding box center [307, 248] width 159 height 25
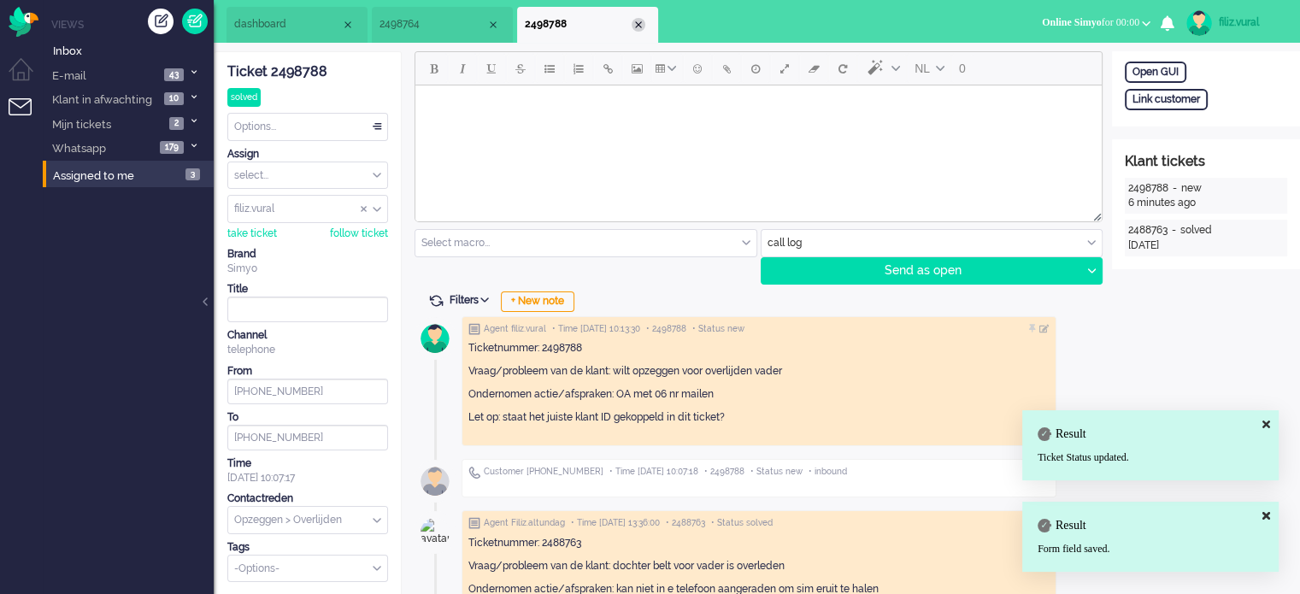
click at [636, 28] on div "Close tab" at bounding box center [639, 25] width 14 height 14
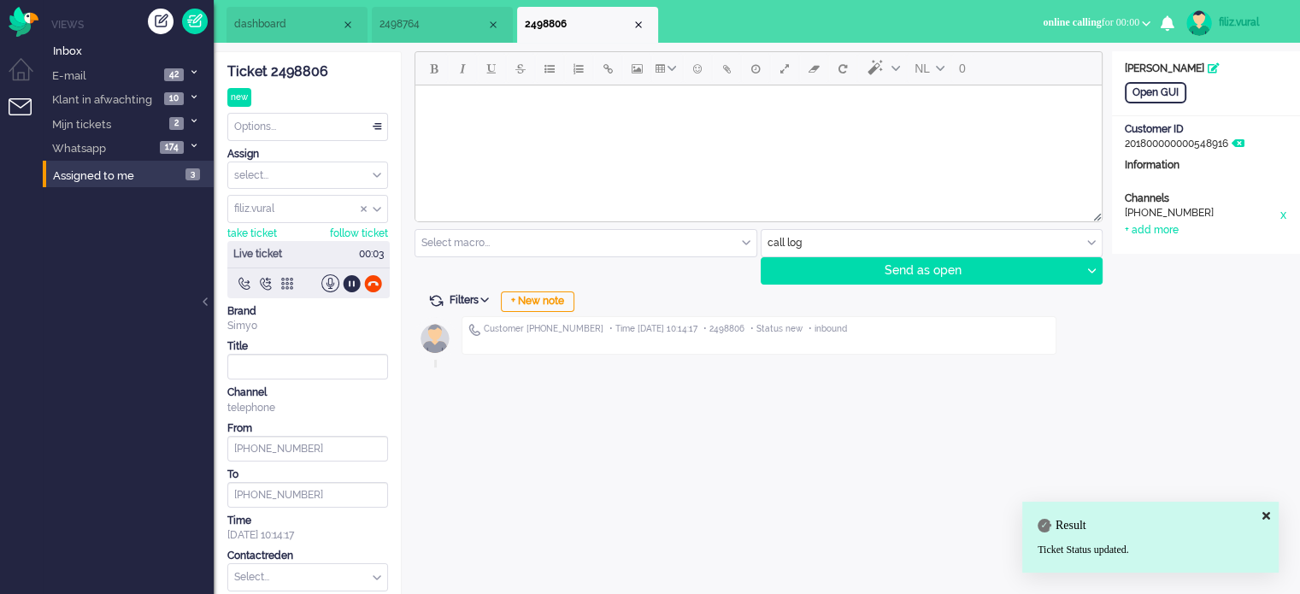
click at [279, 72] on div "Ticket 2498806" at bounding box center [307, 72] width 161 height 20
click at [521, 314] on div "Customer +31623965182 • Time 2025-08-18 10:14:17 • 2498806 • Status new • inbou…" at bounding box center [757, 338] width 685 height 57
click at [526, 303] on div "+ New note" at bounding box center [538, 301] width 74 height 21
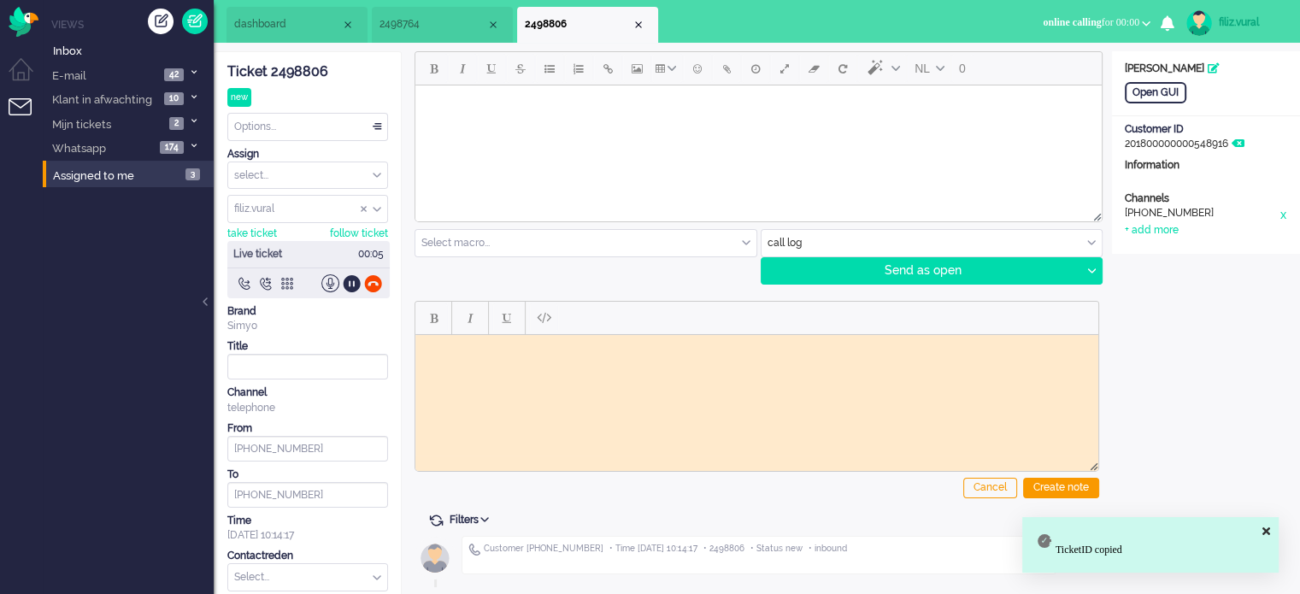
drag, startPoint x: 600, startPoint y: 399, endPoint x: 615, endPoint y: 382, distance: 22.4
click at [605, 361] on html at bounding box center [756, 347] width 683 height 26
paste body "Rich Text Area. Press ALT-0 for help."
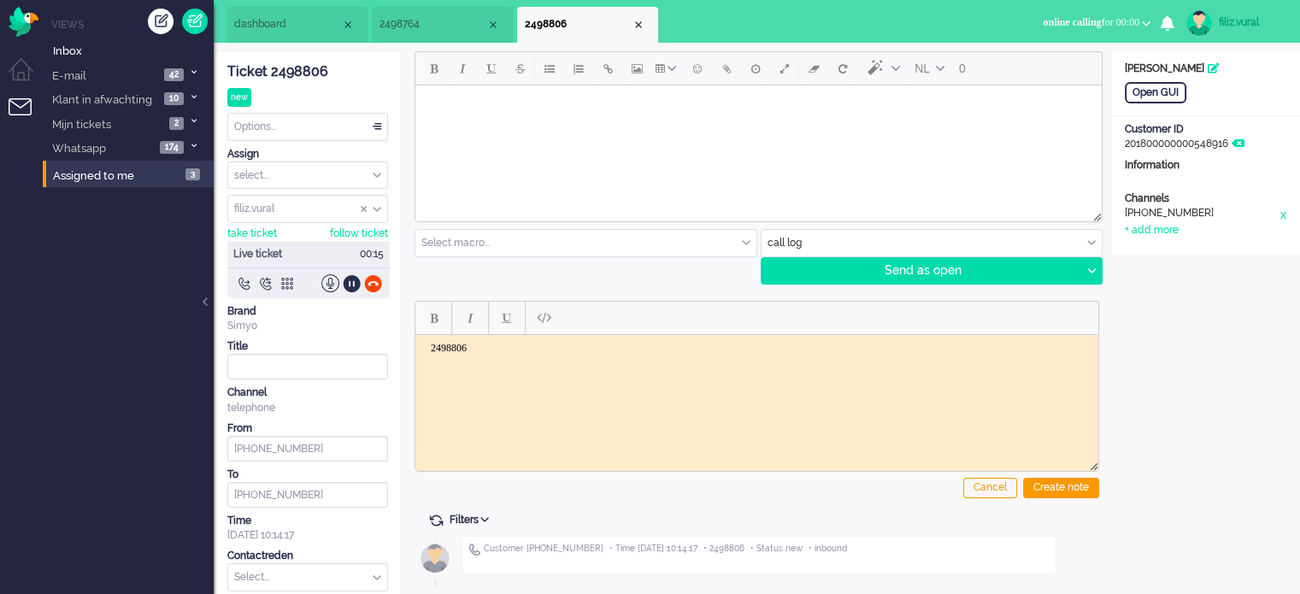
click at [1121, 92] on div "Open GUI" at bounding box center [1206, 92] width 188 height 21
click at [1133, 94] on div "Open GUI" at bounding box center [1156, 92] width 62 height 21
click at [1159, 235] on div "+ add more" at bounding box center [1152, 230] width 54 height 15
click at [1159, 235] on input at bounding box center [1206, 236] width 162 height 26
paste input "[EMAIL_ADDRESS][DOMAIN_NAME]"
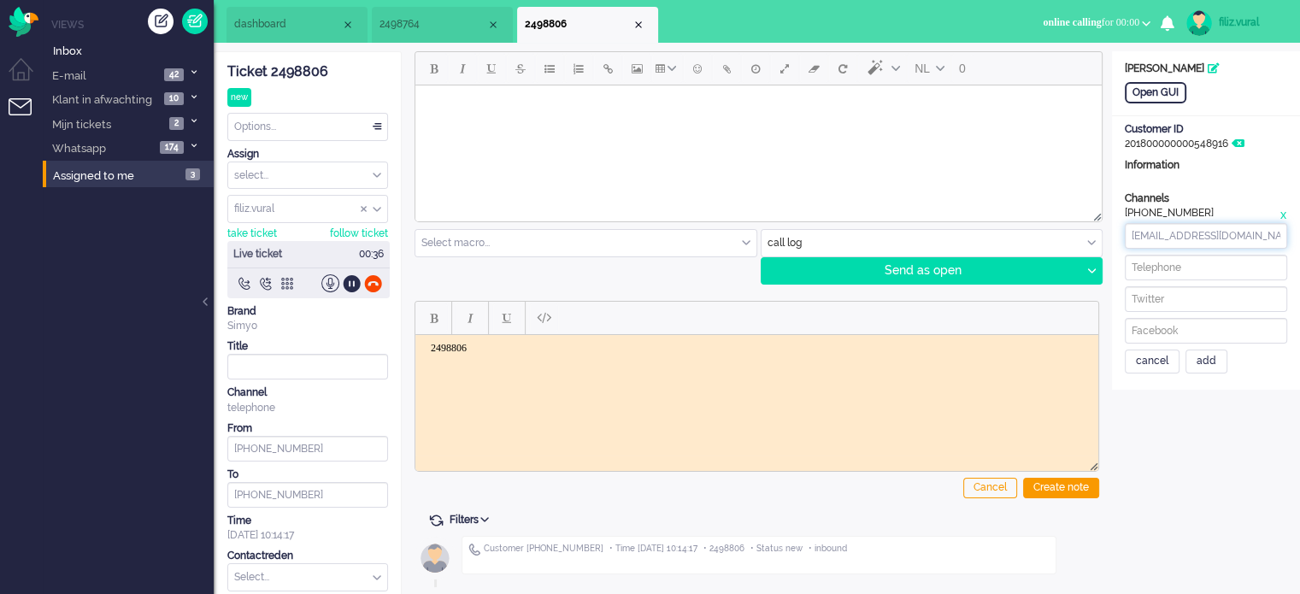
drag, startPoint x: 1156, startPoint y: 235, endPoint x: 1075, endPoint y: 223, distance: 81.2
click at [1075, 234] on div "ticket info editor timeline Ticket 2498806 new Watching Options... Set Status O…" at bounding box center [757, 352] width 1086 height 603
type input "[EMAIL_ADDRESS][DOMAIN_NAME]"
click at [1221, 368] on div "add" at bounding box center [1206, 362] width 42 height 24
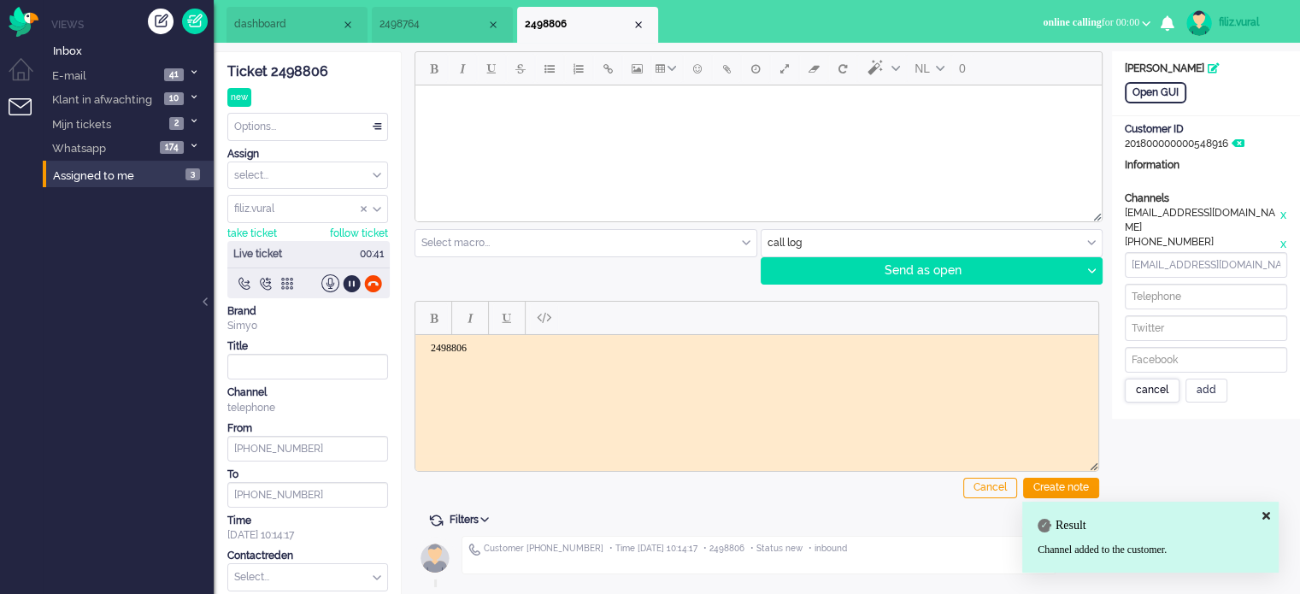
click at [1174, 379] on div "cancel" at bounding box center [1152, 391] width 55 height 24
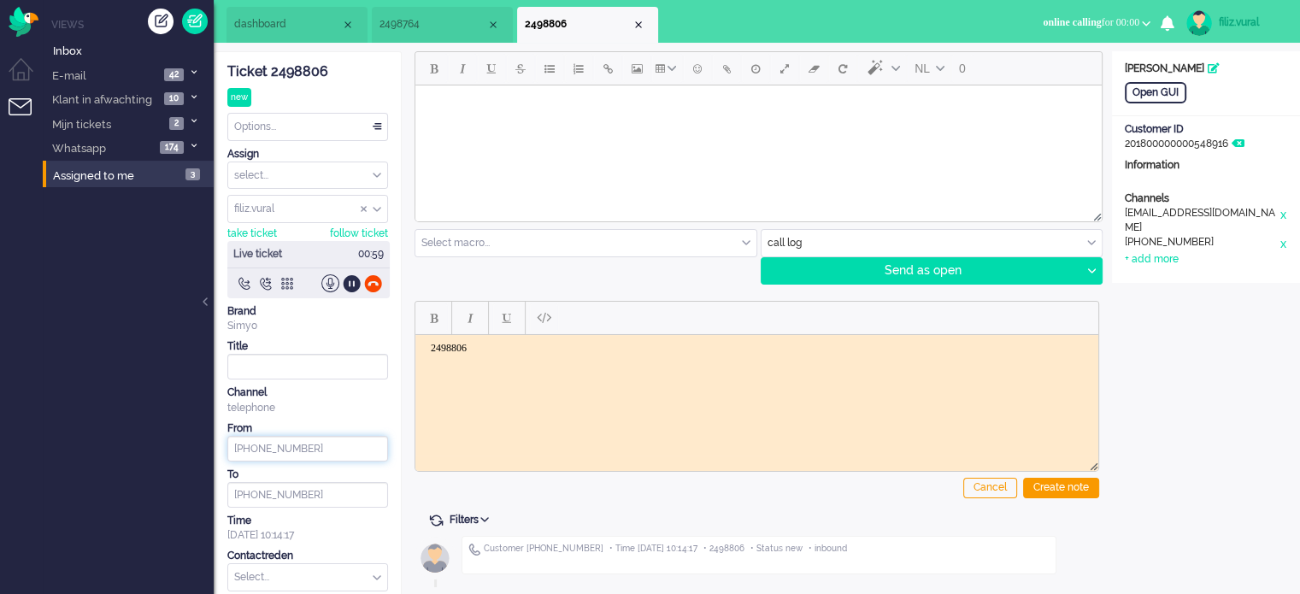
drag, startPoint x: 335, startPoint y: 448, endPoint x: 249, endPoint y: 437, distance: 87.0
click at [249, 437] on input "[PHONE_NUMBER]" at bounding box center [307, 449] width 161 height 26
click at [474, 355] on body "2498806" at bounding box center [756, 360] width 669 height 38
click at [369, 281] on div at bounding box center [373, 283] width 18 height 18
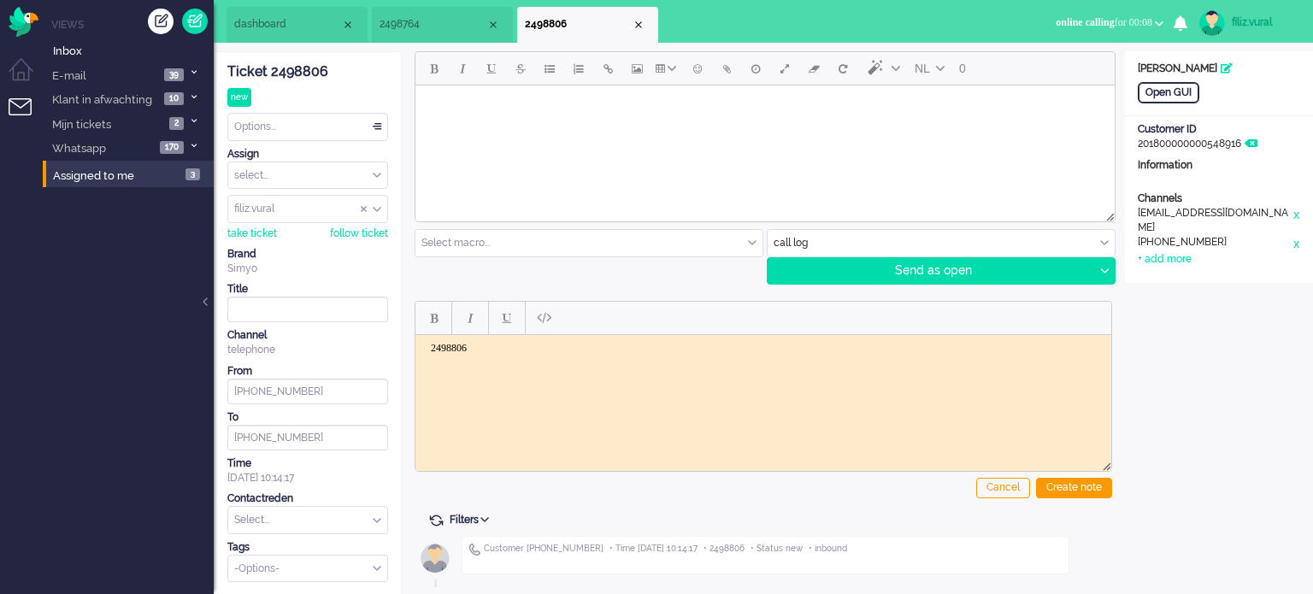
click at [473, 382] on html "2498806" at bounding box center [763, 360] width 696 height 52
click at [476, 365] on body "2498806" at bounding box center [763, 360] width 682 height 38
click at [1056, 487] on div "Create note" at bounding box center [1074, 488] width 76 height 21
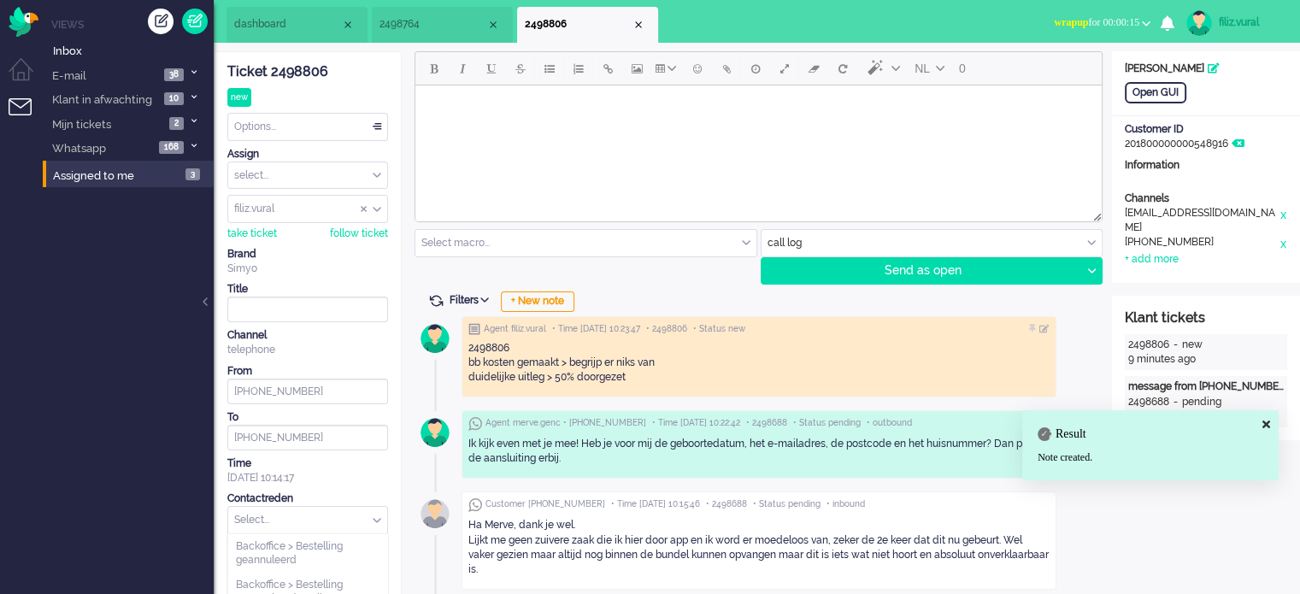
click at [315, 524] on input "text" at bounding box center [307, 520] width 159 height 26
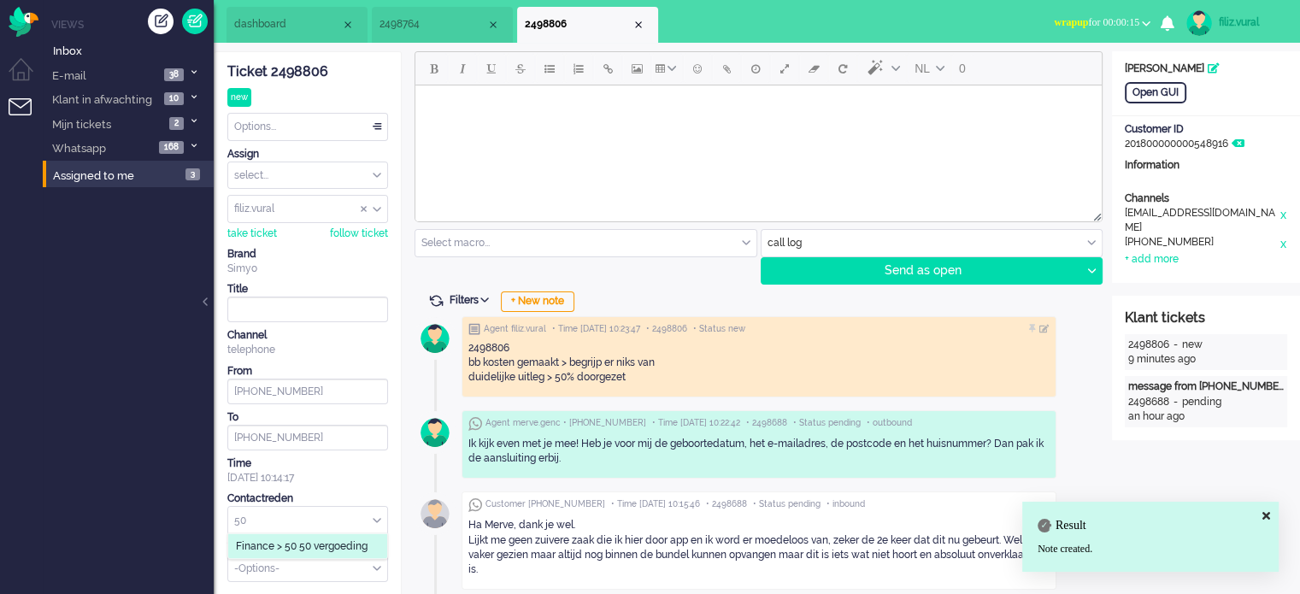
type input "50"
click at [308, 543] on span "Finance > 50 50 vergoeding" at bounding box center [302, 546] width 132 height 15
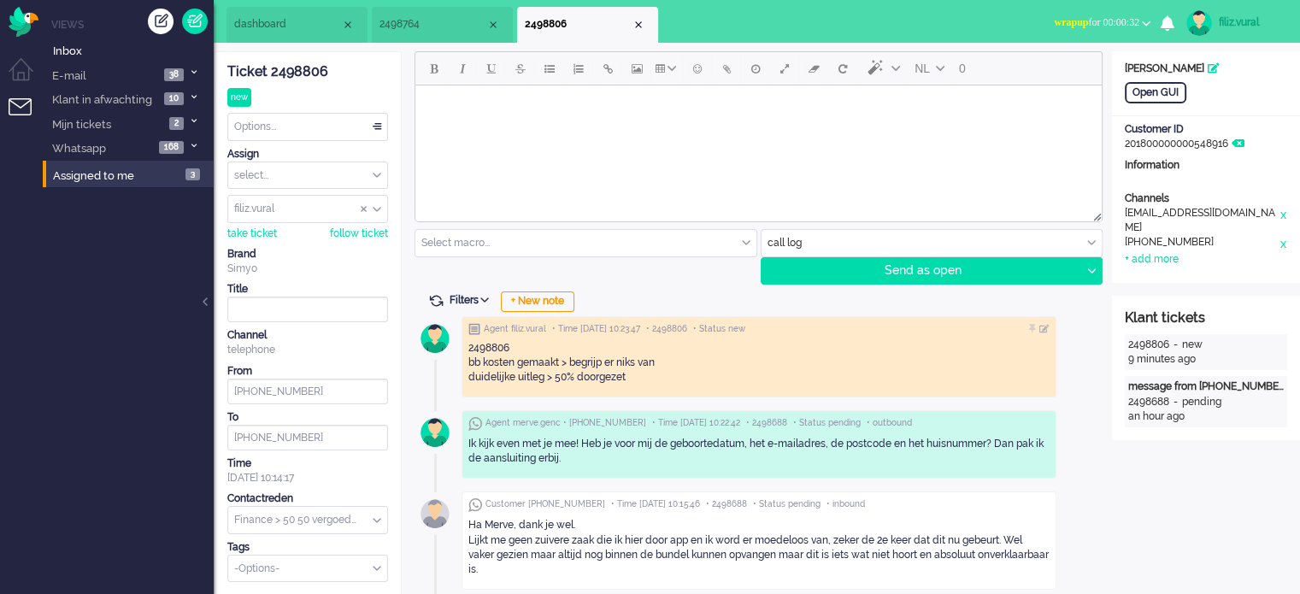
click at [299, 22] on span "dashboard" at bounding box center [287, 24] width 107 height 15
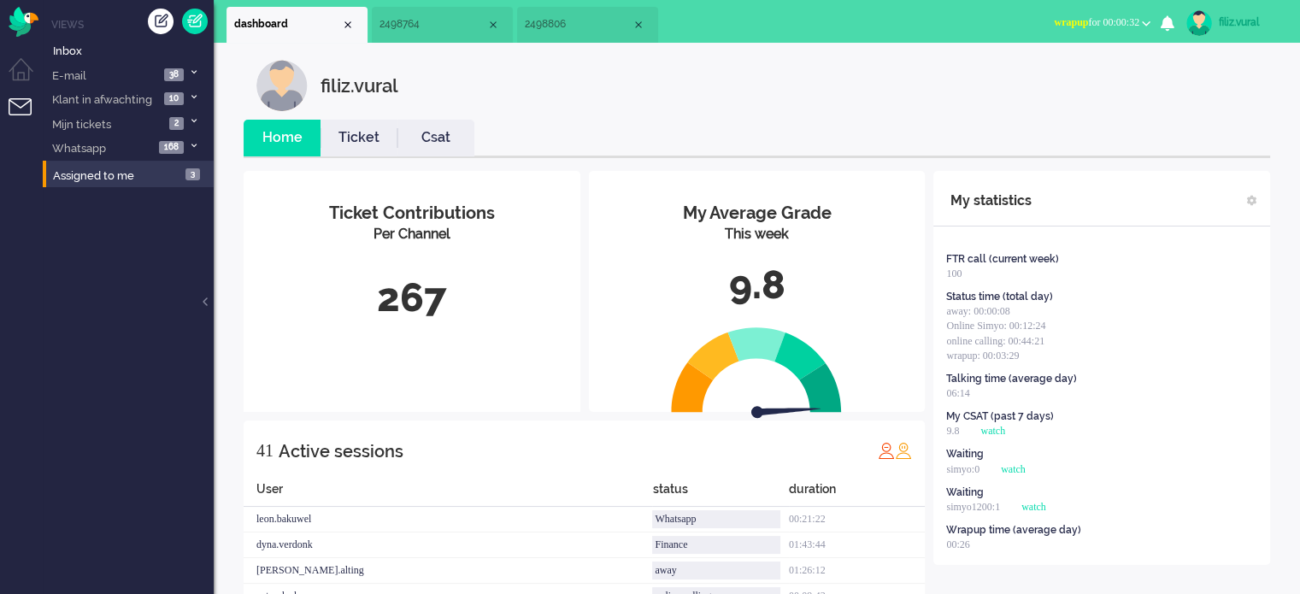
click at [338, 126] on li "Ticket" at bounding box center [359, 138] width 77 height 37
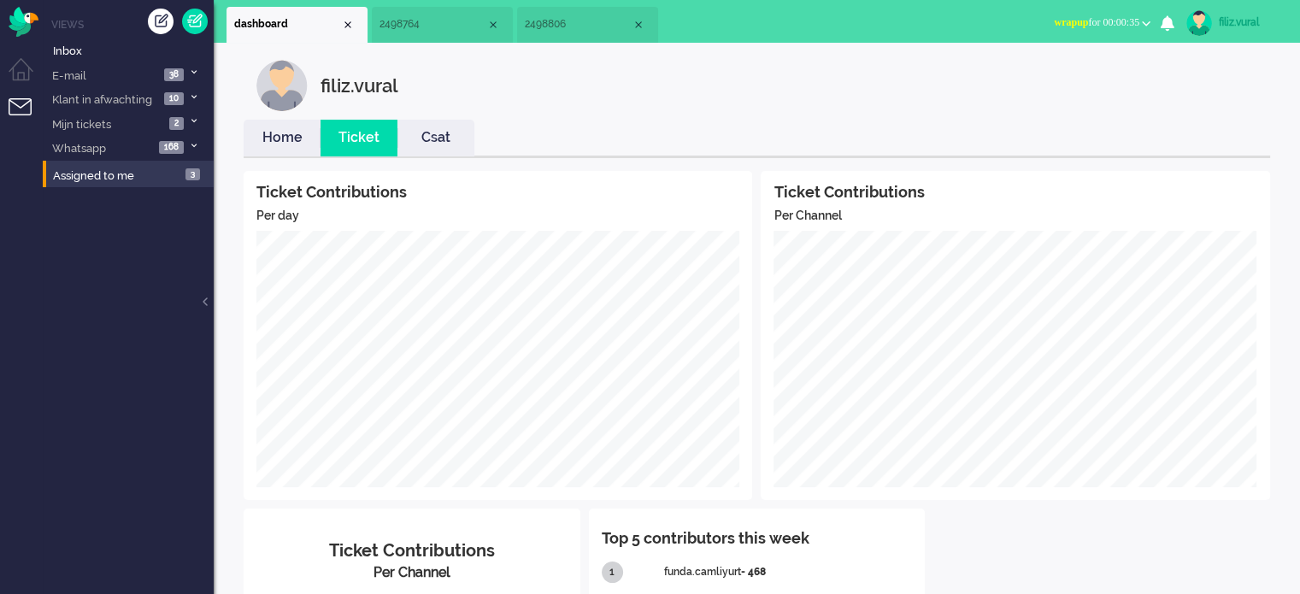
click at [266, 139] on link "Home" at bounding box center [282, 138] width 77 height 20
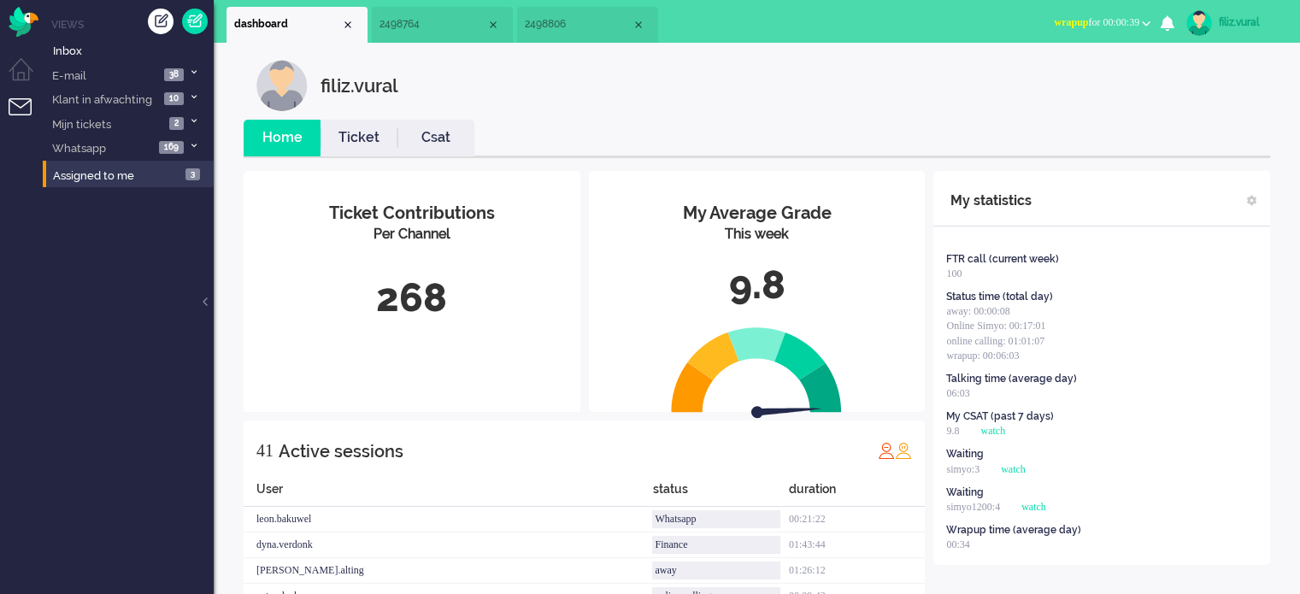
click at [1123, 26] on span "wrapup for 00:00:39" at bounding box center [1096, 22] width 85 height 12
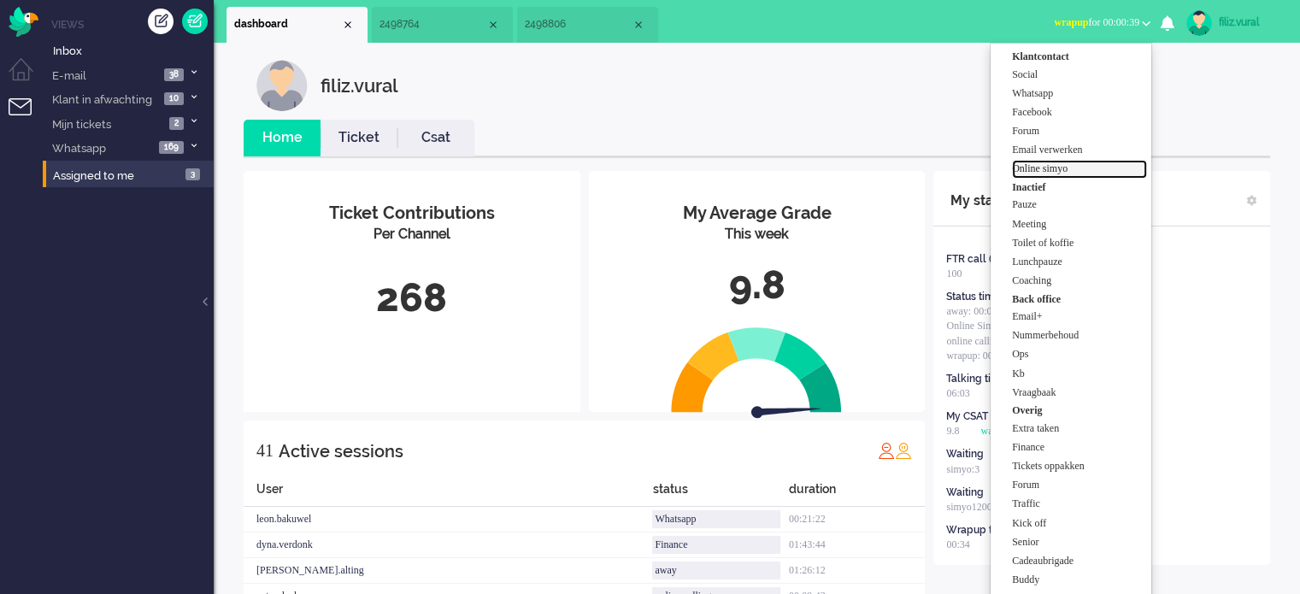
click at [1084, 163] on label "Online simyo" at bounding box center [1079, 169] width 135 height 15
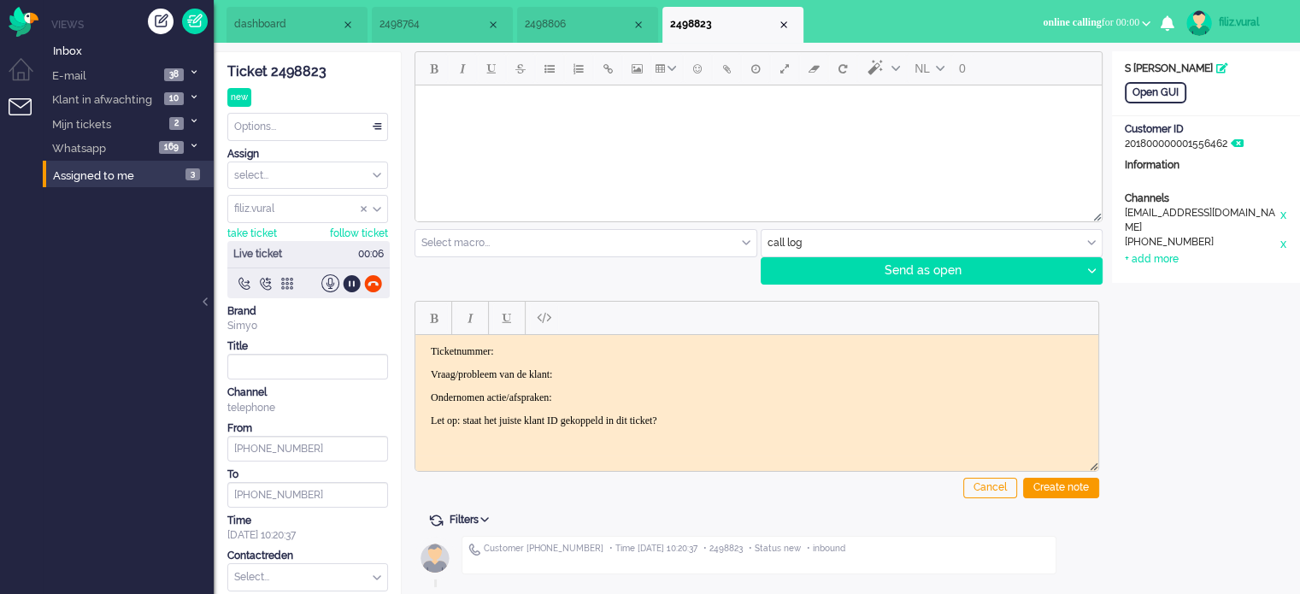
click at [309, 67] on div "Ticket 2498823" at bounding box center [307, 72] width 161 height 20
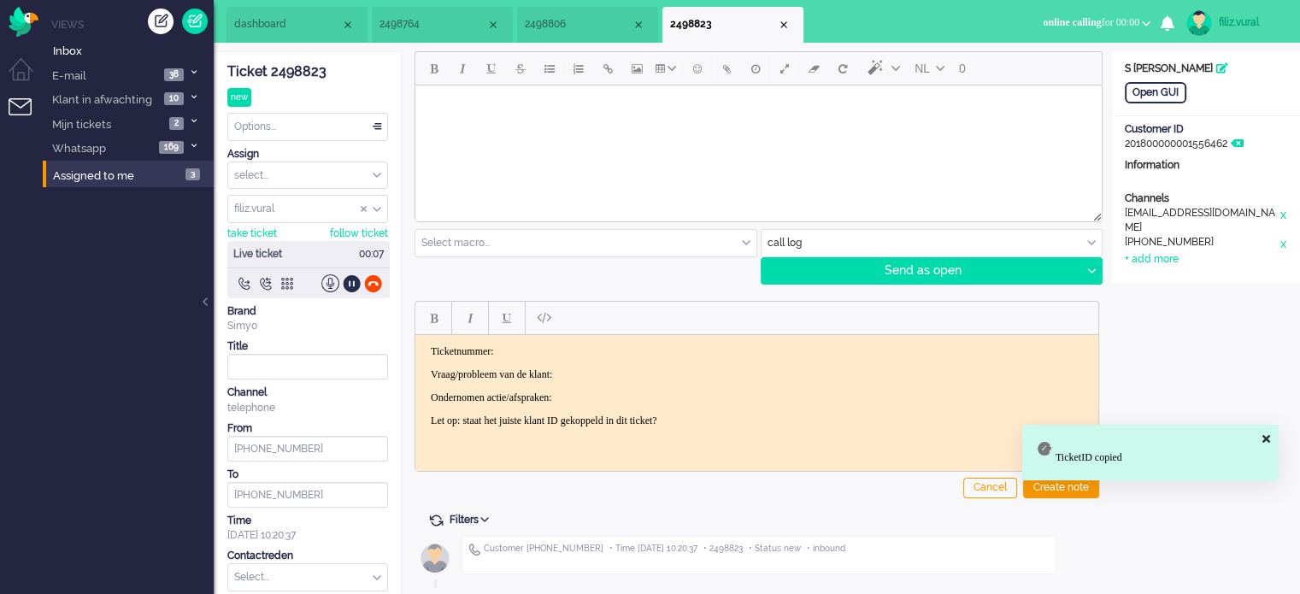
click at [575, 344] on p "Ticketnummer:" at bounding box center [757, 350] width 652 height 13
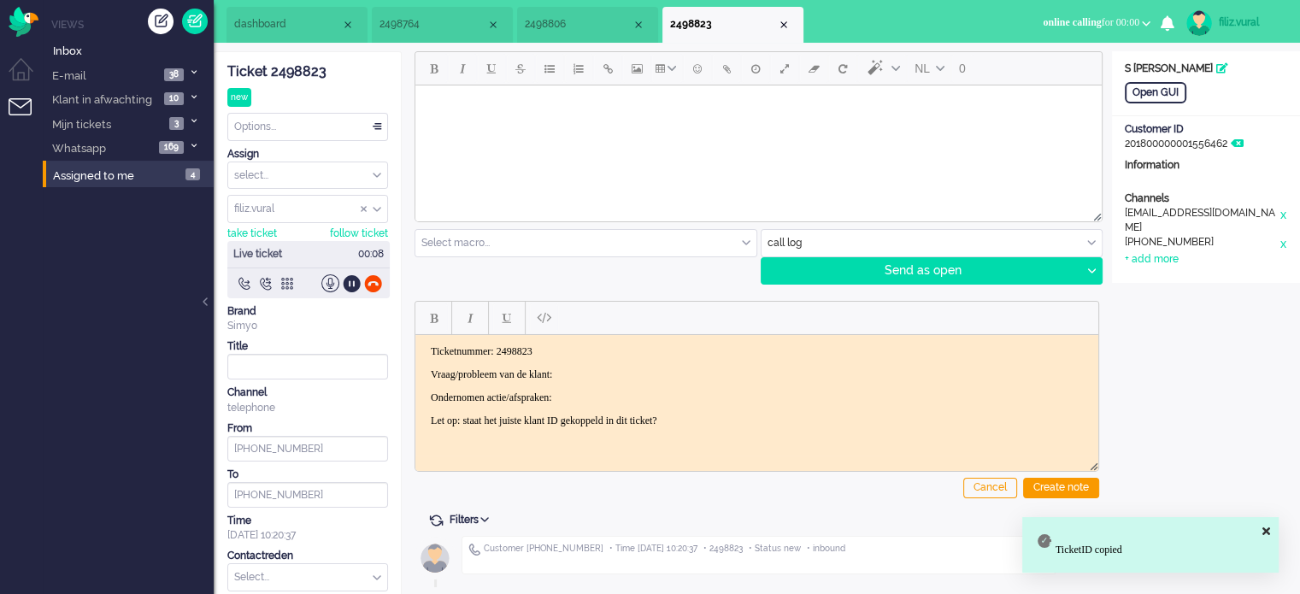
click at [626, 372] on p "Vraag/probleem van de klant:" at bounding box center [757, 374] width 652 height 13
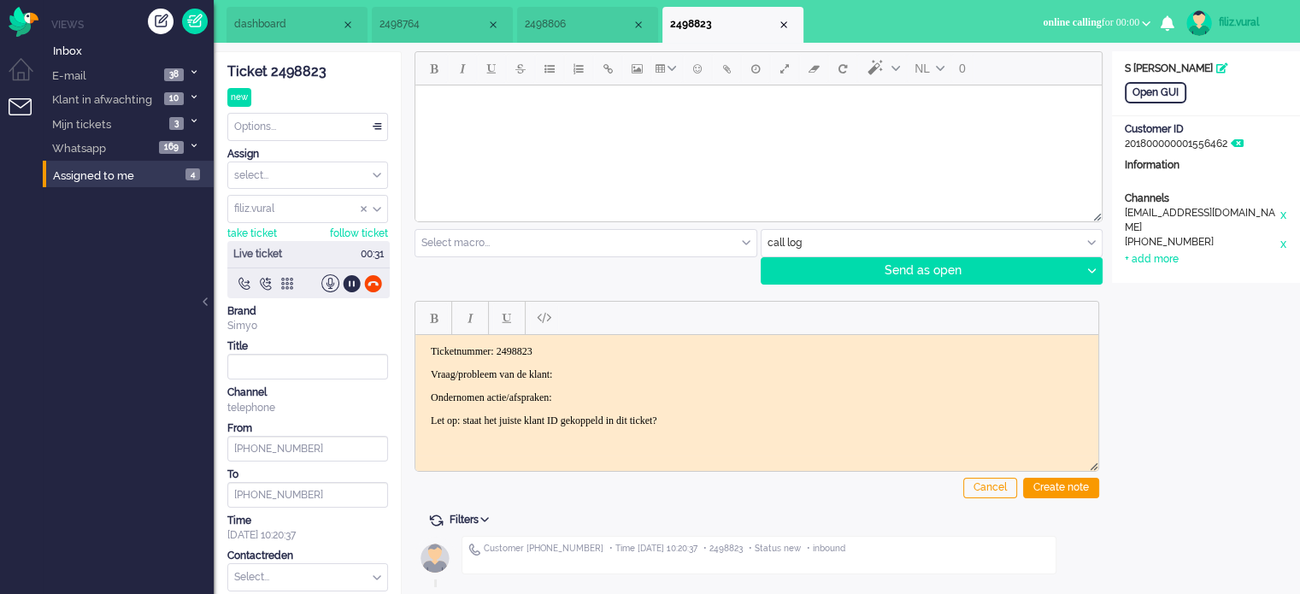
click at [1136, 81] on div "Open GUI Customer Name S Van Roijen Hendriks Customer ID 201800000001556462 Inf…" at bounding box center [1206, 167] width 188 height 232
click at [1141, 90] on div "Open GUI" at bounding box center [1156, 92] width 62 height 21
click at [650, 374] on p "Vraag/probleem van de klant:" at bounding box center [757, 374] width 652 height 13
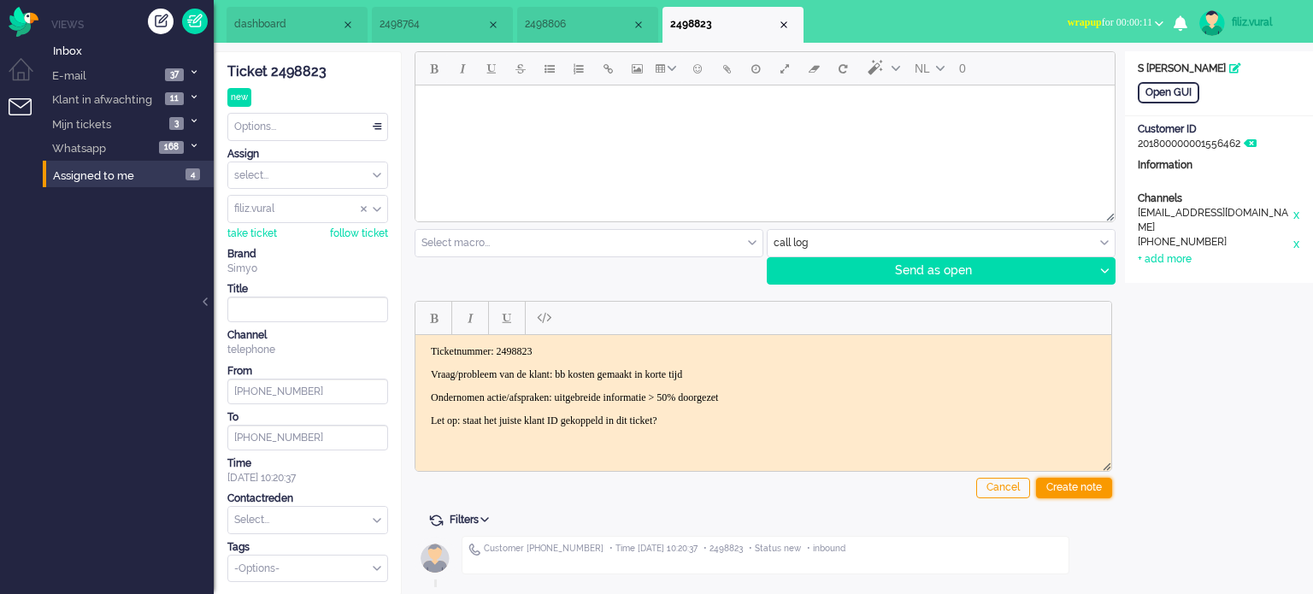
click at [1080, 491] on div "Create note" at bounding box center [1074, 488] width 76 height 21
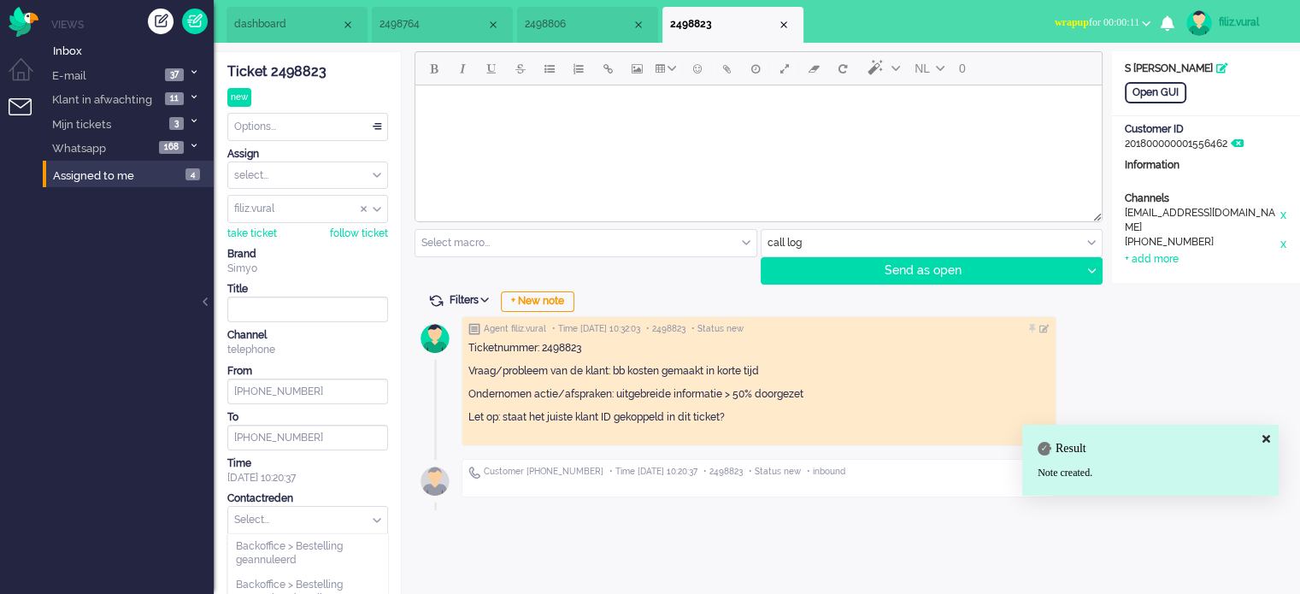
click at [332, 523] on input "text" at bounding box center [307, 520] width 159 height 26
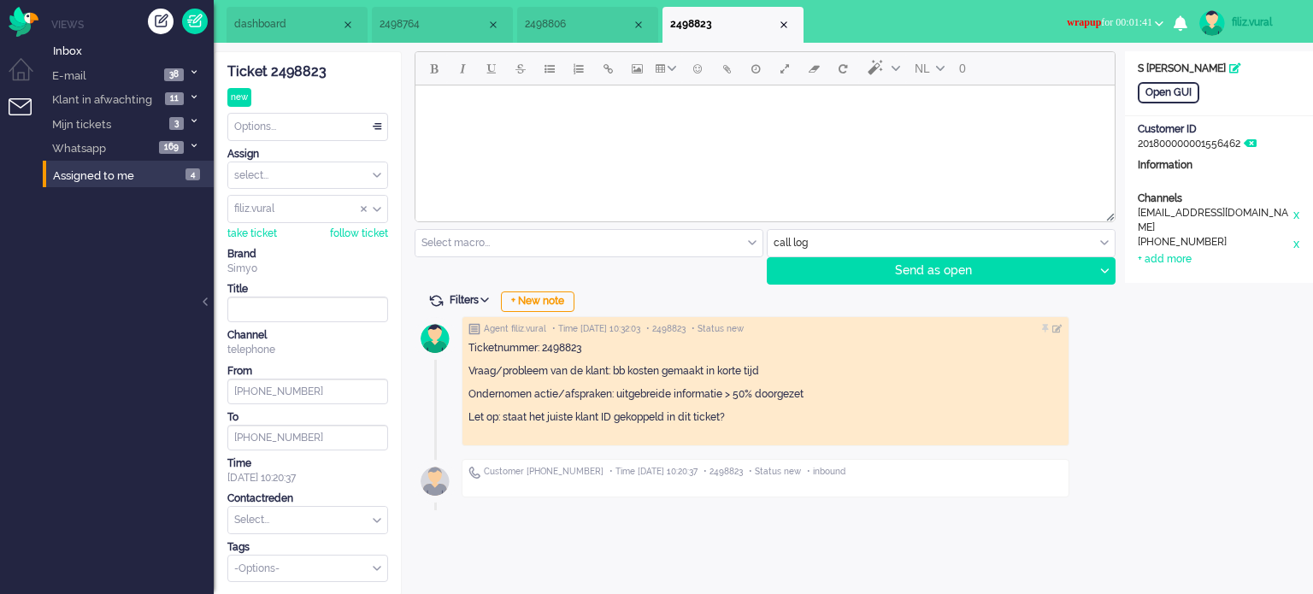
click at [352, 511] on input "text" at bounding box center [307, 520] width 159 height 26
type input "50"
click at [359, 544] on span "Finance > 50 50 vergoeding" at bounding box center [302, 546] width 132 height 15
click at [271, 115] on div "Options..." at bounding box center [307, 127] width 159 height 26
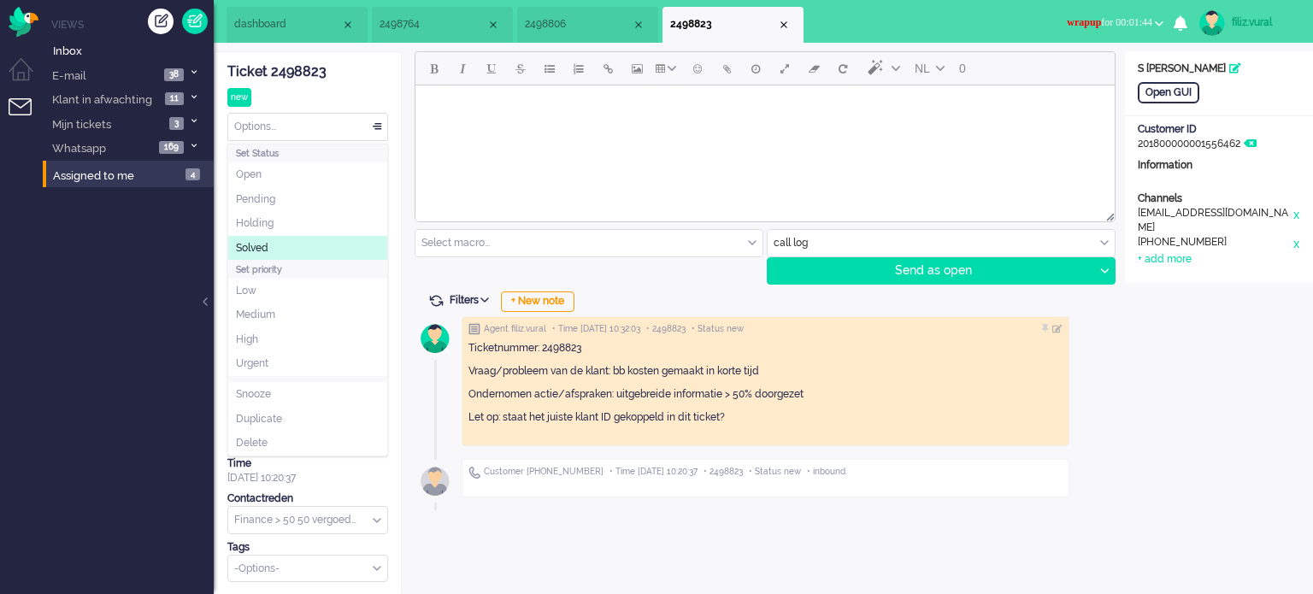
click at [274, 242] on li "Solved" at bounding box center [307, 248] width 159 height 25
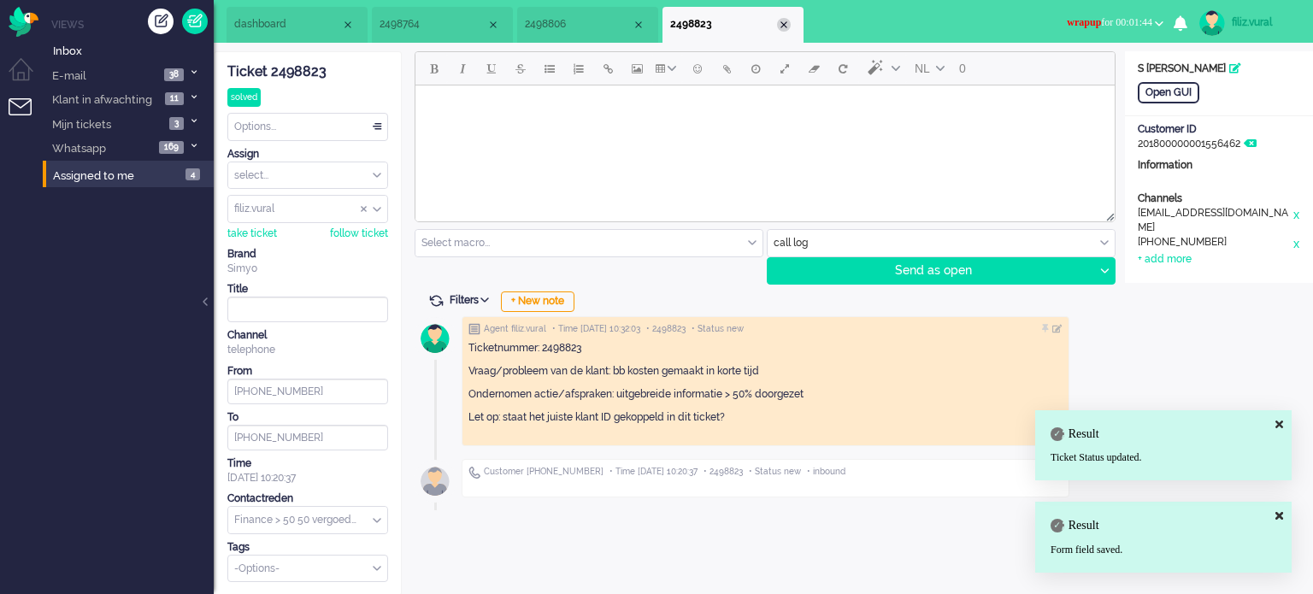
click at [781, 29] on div "Close tab" at bounding box center [784, 25] width 14 height 14
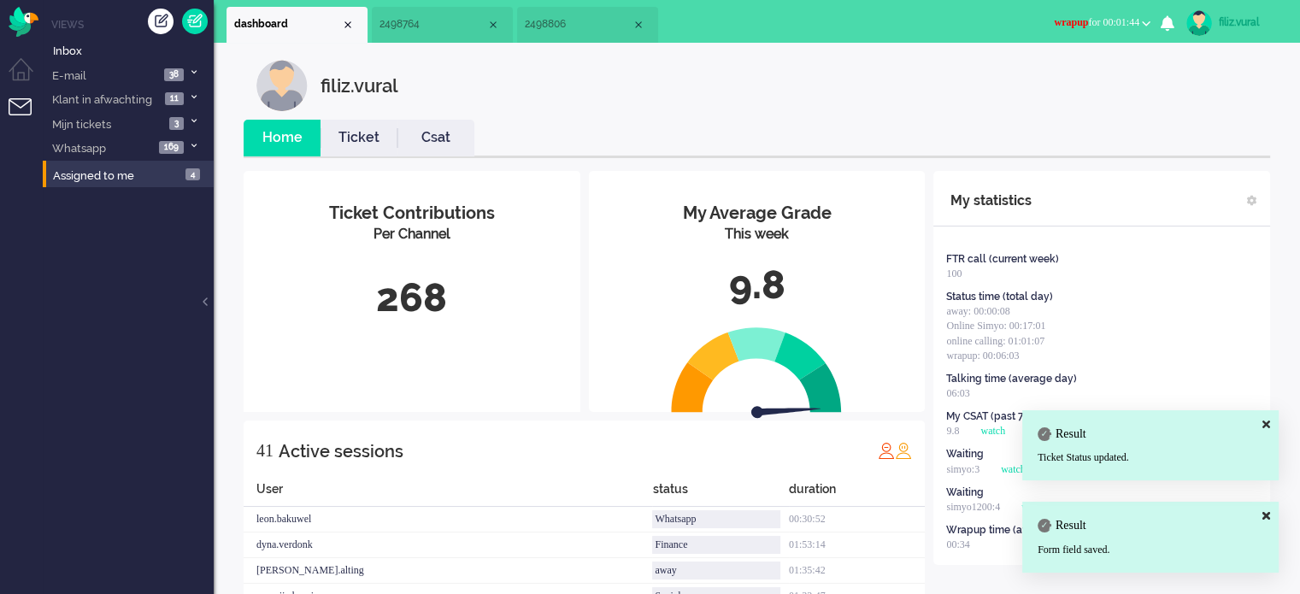
click at [369, 132] on link "Ticket" at bounding box center [359, 138] width 77 height 20
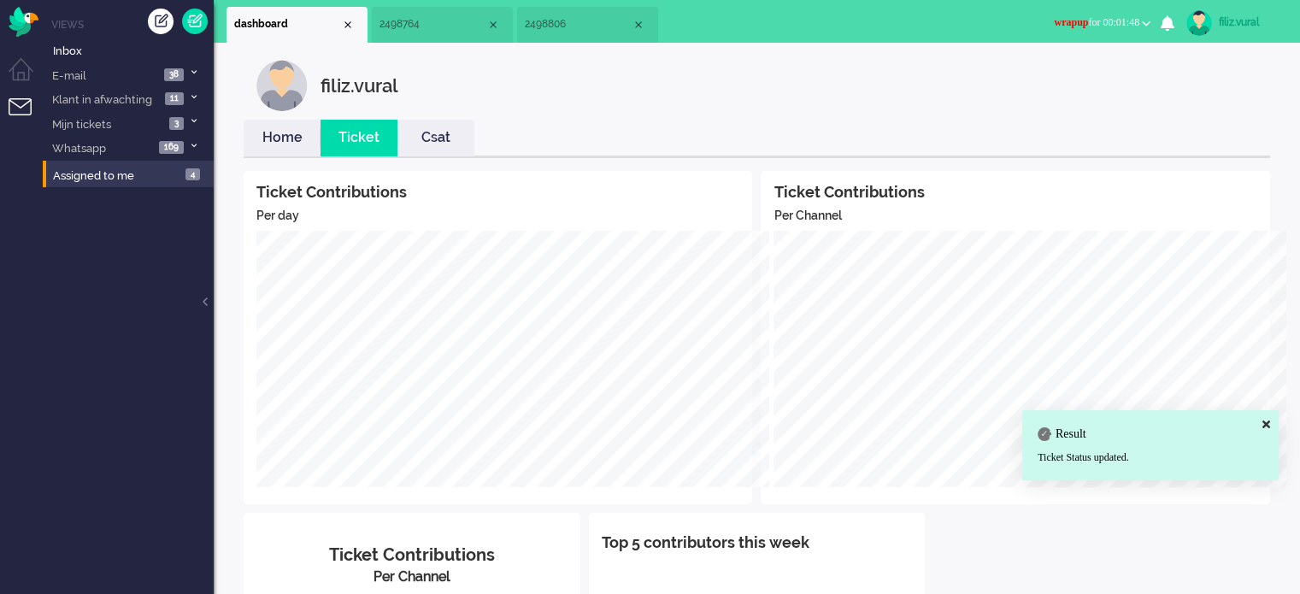
click at [306, 136] on link "Home" at bounding box center [282, 138] width 77 height 20
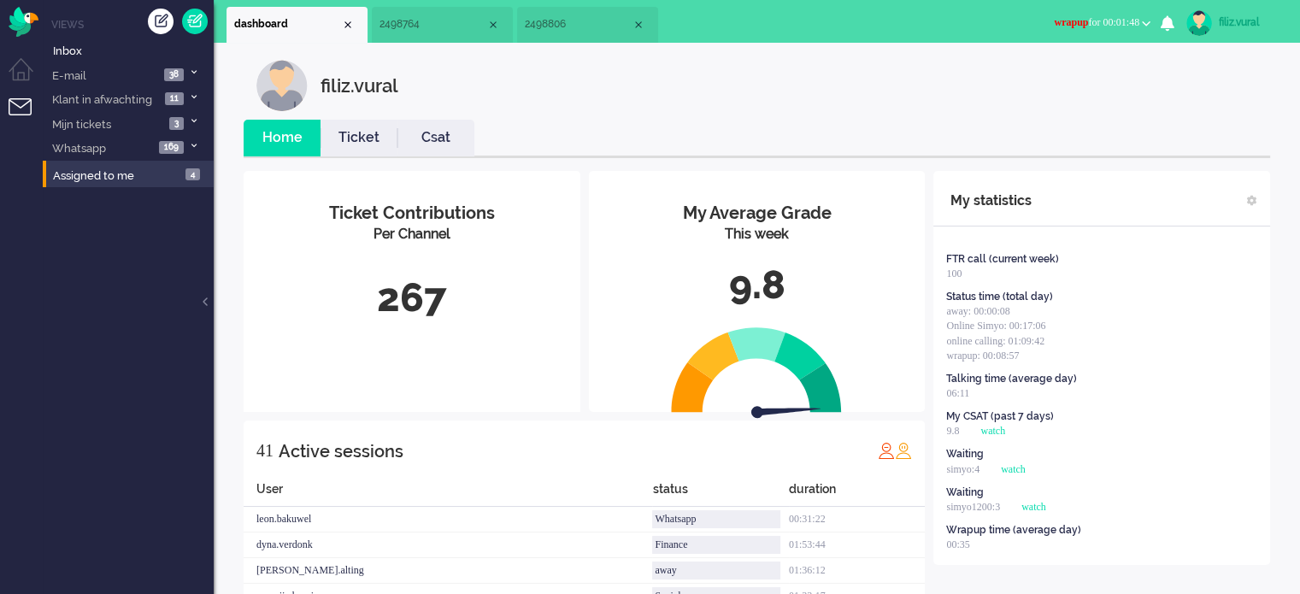
click at [1097, 21] on span "wrapup for 00:01:48" at bounding box center [1096, 22] width 85 height 12
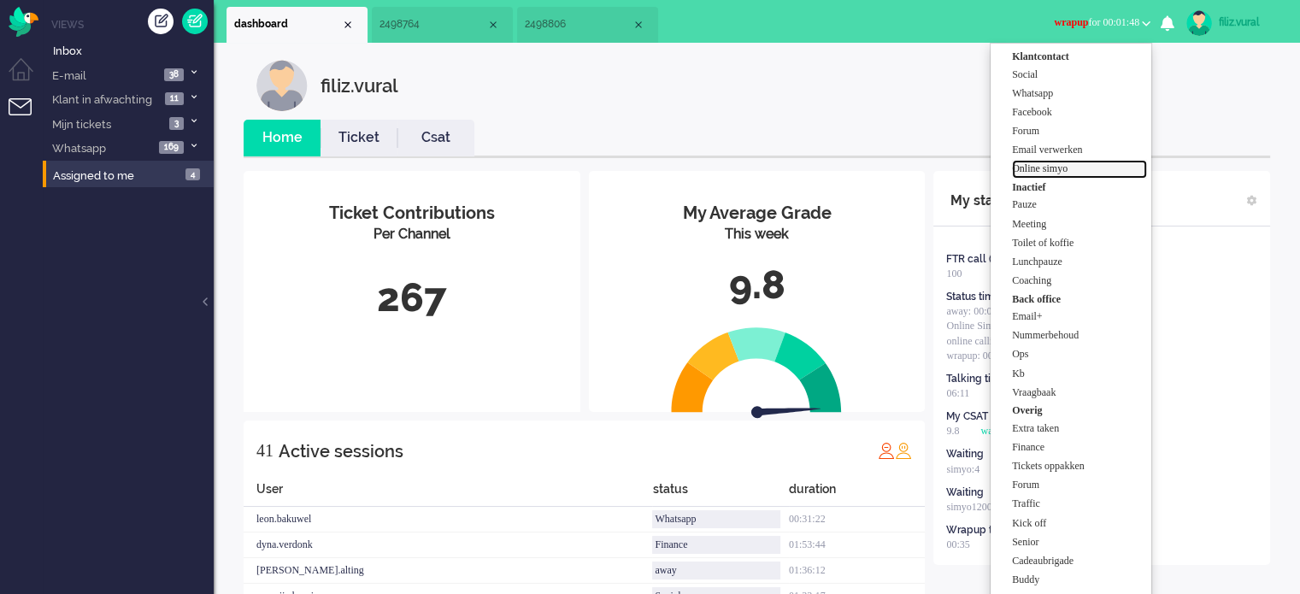
click at [1062, 174] on label "Online simyo" at bounding box center [1079, 169] width 135 height 15
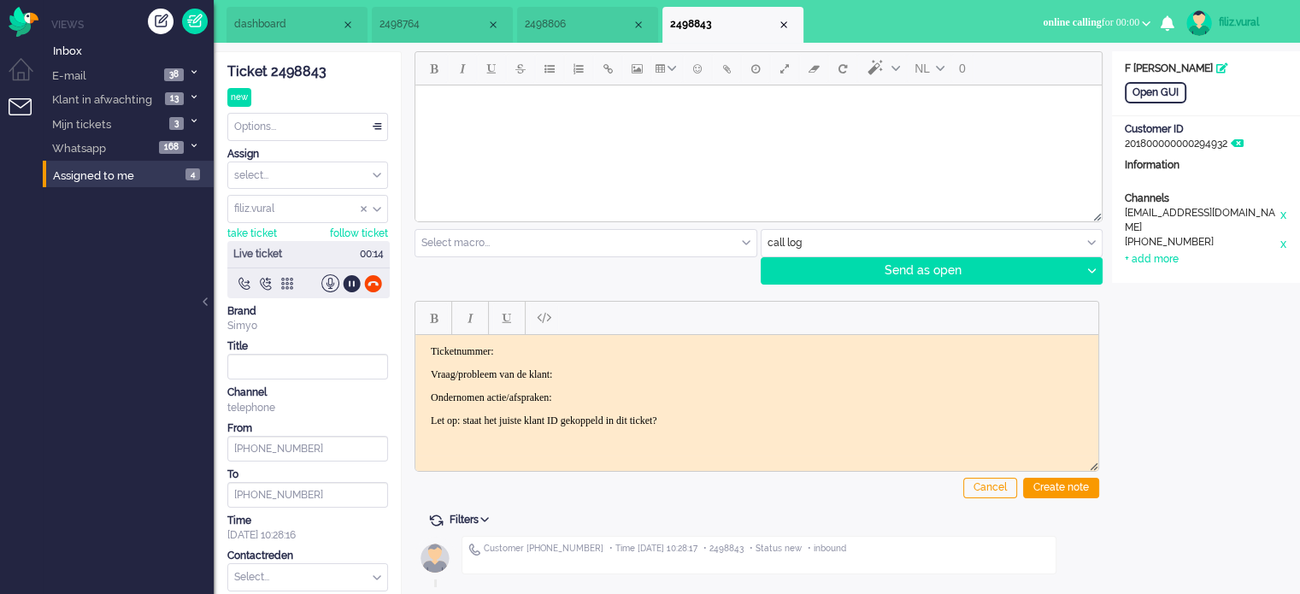
click at [317, 72] on div "Ticket 2498843" at bounding box center [307, 72] width 161 height 20
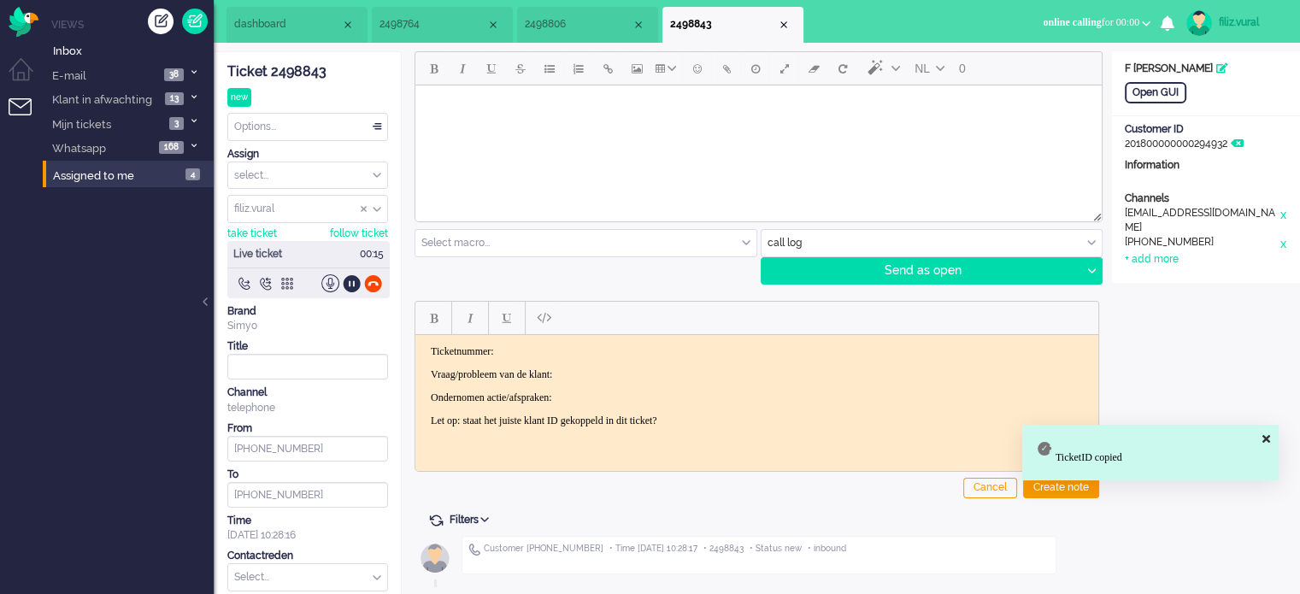
click at [579, 341] on html "Ticketnummer: Vraag/probleem van de klant: Ondernomen actie/afspraken: Let op: …" at bounding box center [756, 385] width 683 height 103
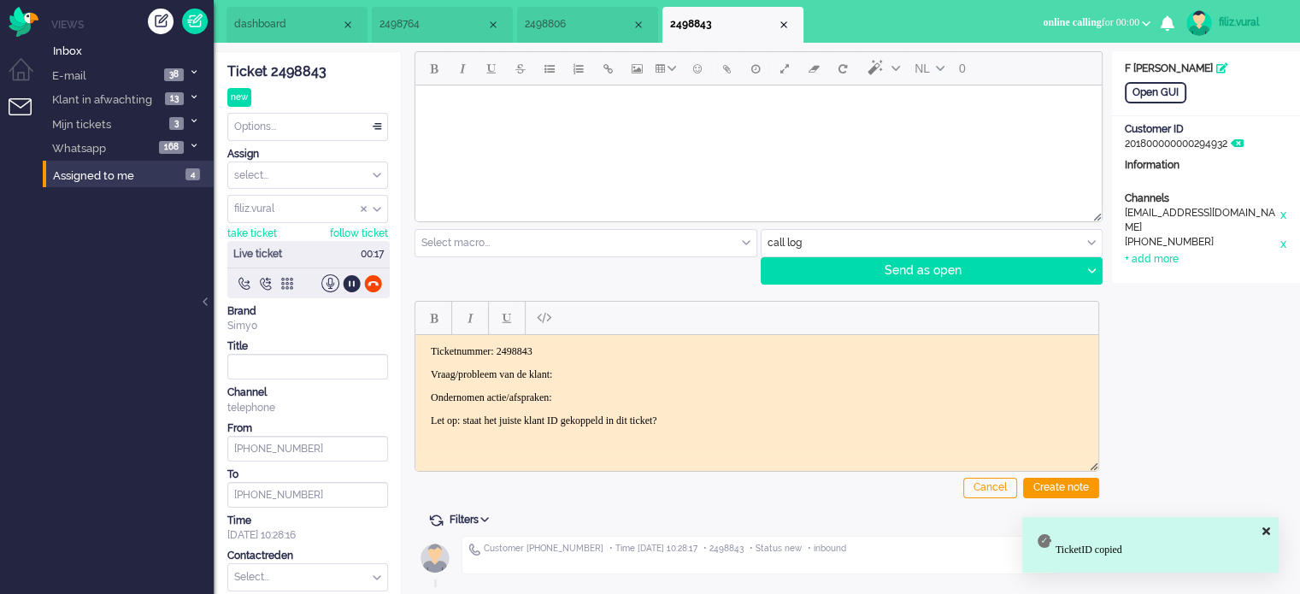
click at [654, 368] on p "Vraag/probleem van de klant:" at bounding box center [757, 374] width 652 height 13
click at [1164, 91] on div "Open GUI" at bounding box center [1156, 92] width 62 height 21
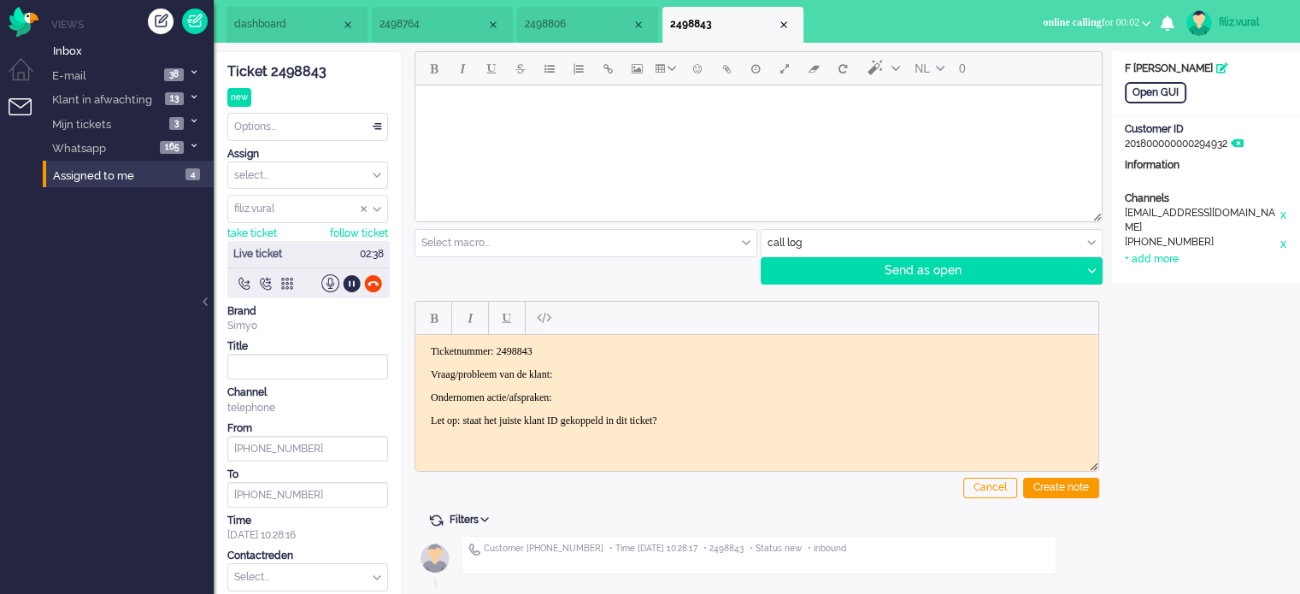
click at [633, 365] on body "Ticketnummer: 2498843 Vraag/probleem van de klant: Ondernomen actie/afspraken: …" at bounding box center [756, 385] width 669 height 82
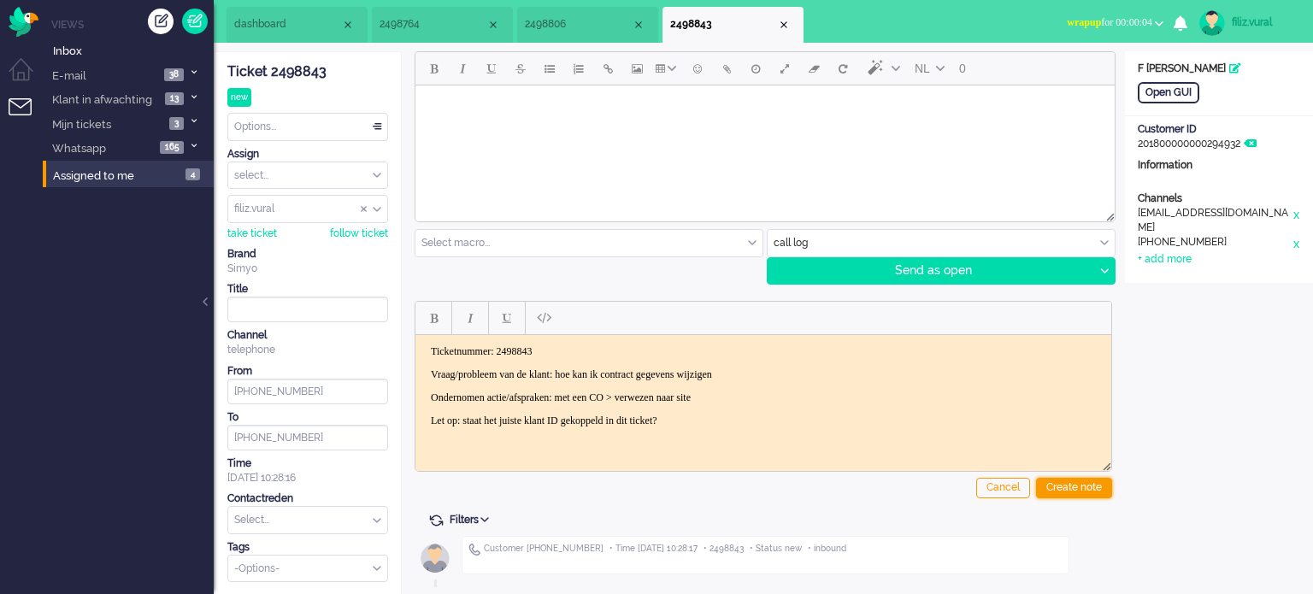
click at [1058, 485] on div "Create note" at bounding box center [1074, 488] width 76 height 21
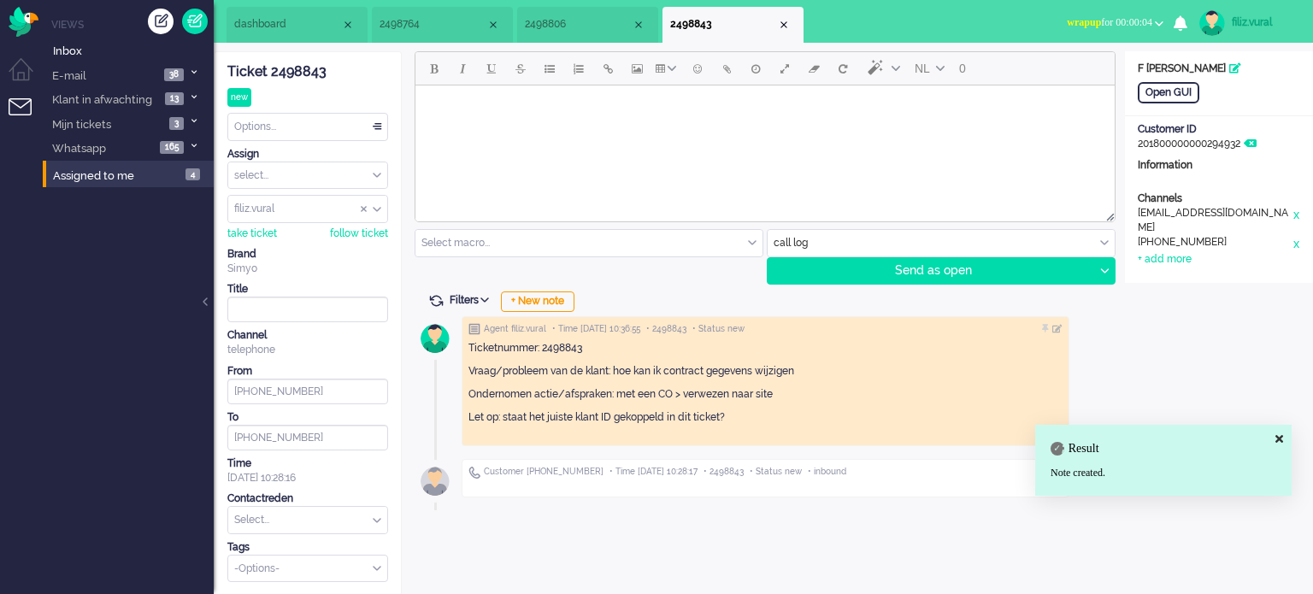
click at [337, 522] on input "text" at bounding box center [307, 520] width 159 height 26
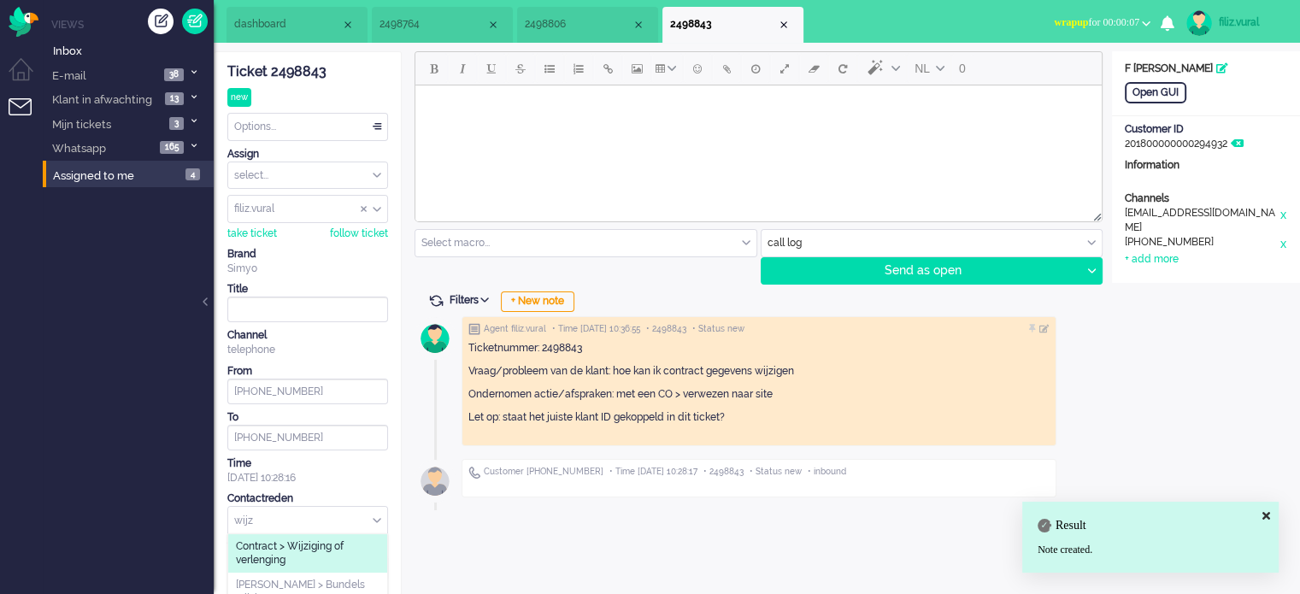
scroll to position [2, 0]
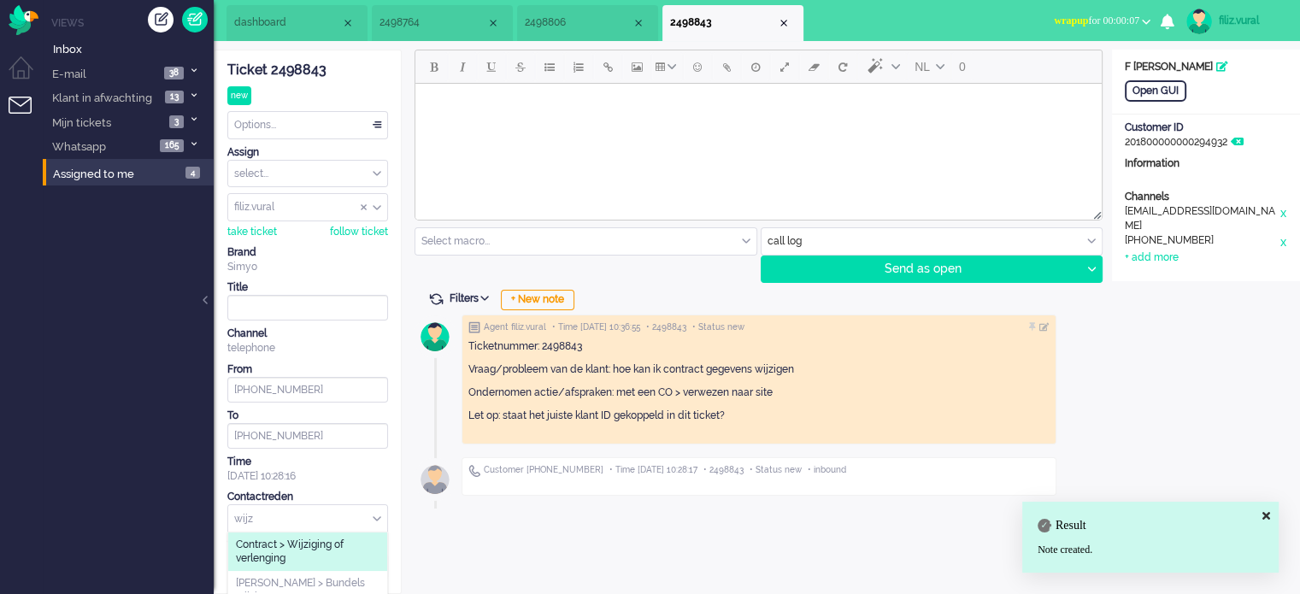
type input "wijz"
click at [338, 538] on span "Contract > Wijziging of verlenging" at bounding box center [308, 552] width 144 height 28
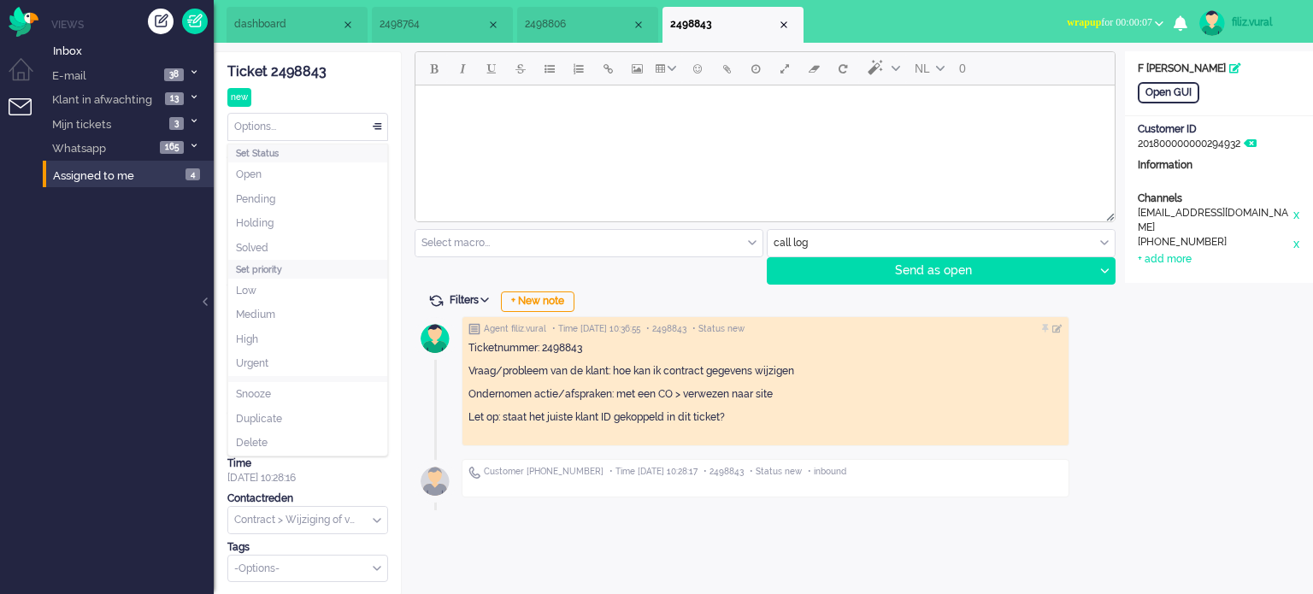
click at [321, 138] on div "Options..." at bounding box center [307, 127] width 159 height 26
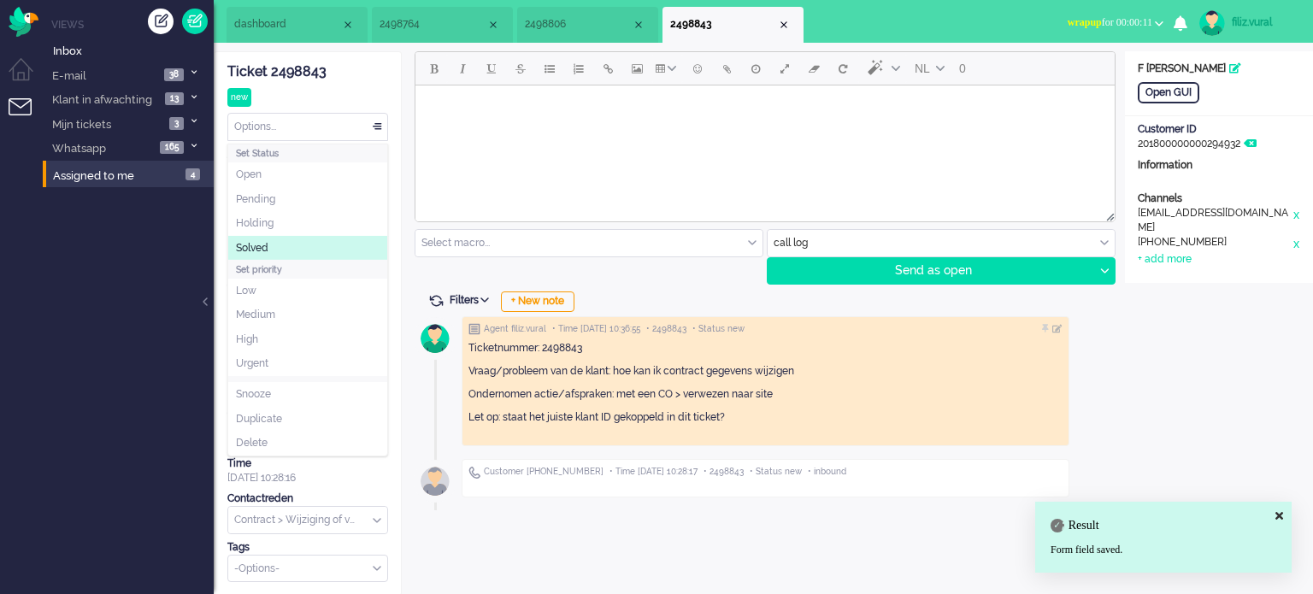
click at [298, 247] on li "Solved" at bounding box center [307, 248] width 159 height 25
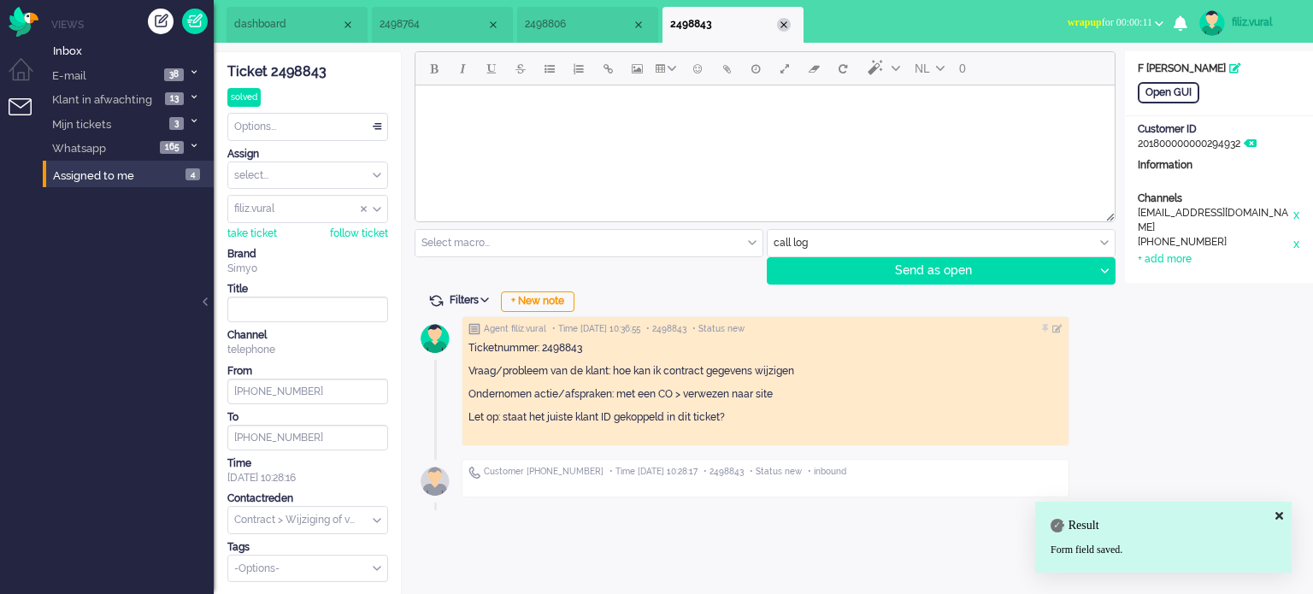
click at [785, 29] on div "Close tab" at bounding box center [784, 25] width 14 height 14
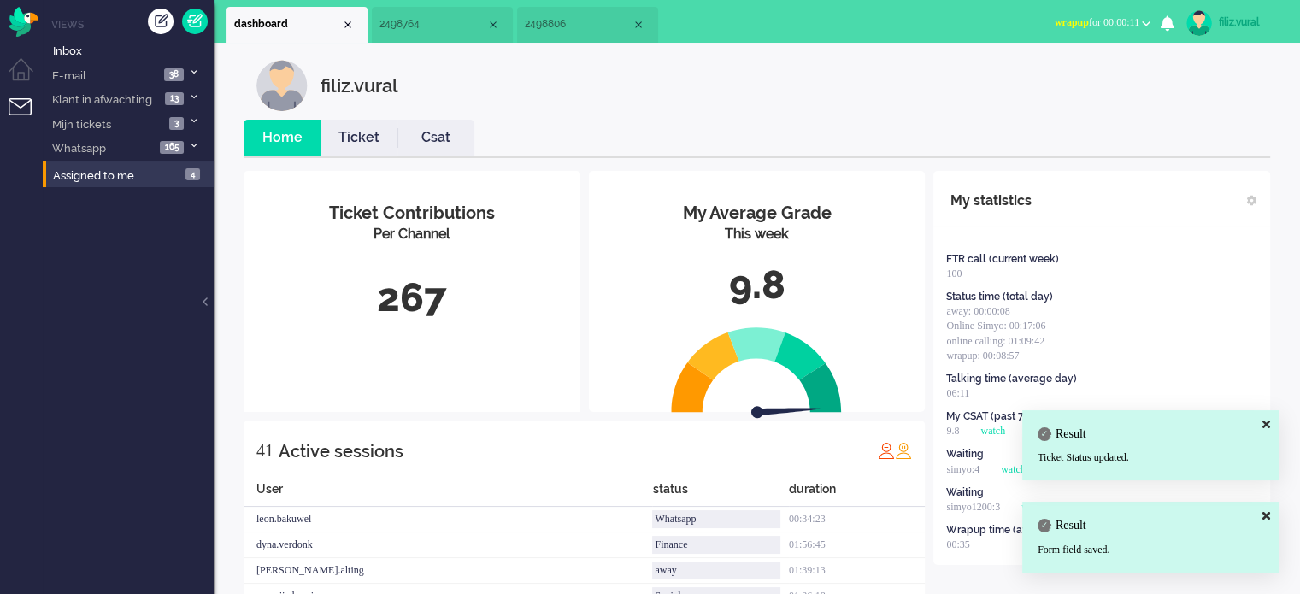
click at [356, 128] on link "Ticket" at bounding box center [359, 138] width 77 height 20
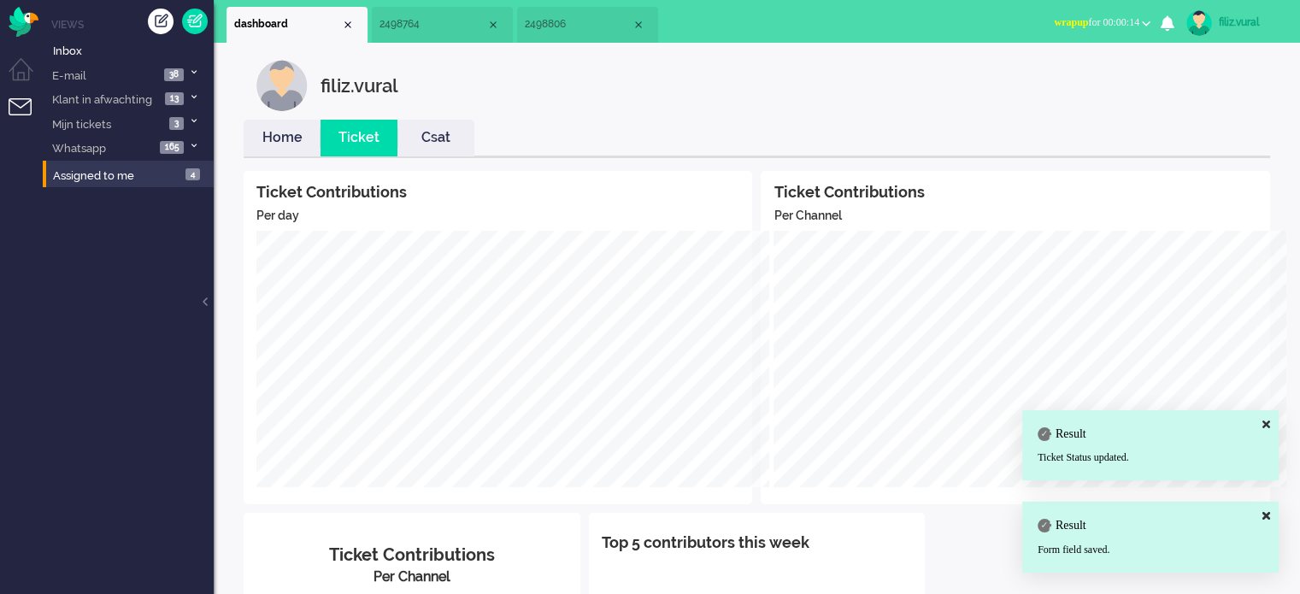
click at [275, 129] on link "Home" at bounding box center [282, 138] width 77 height 20
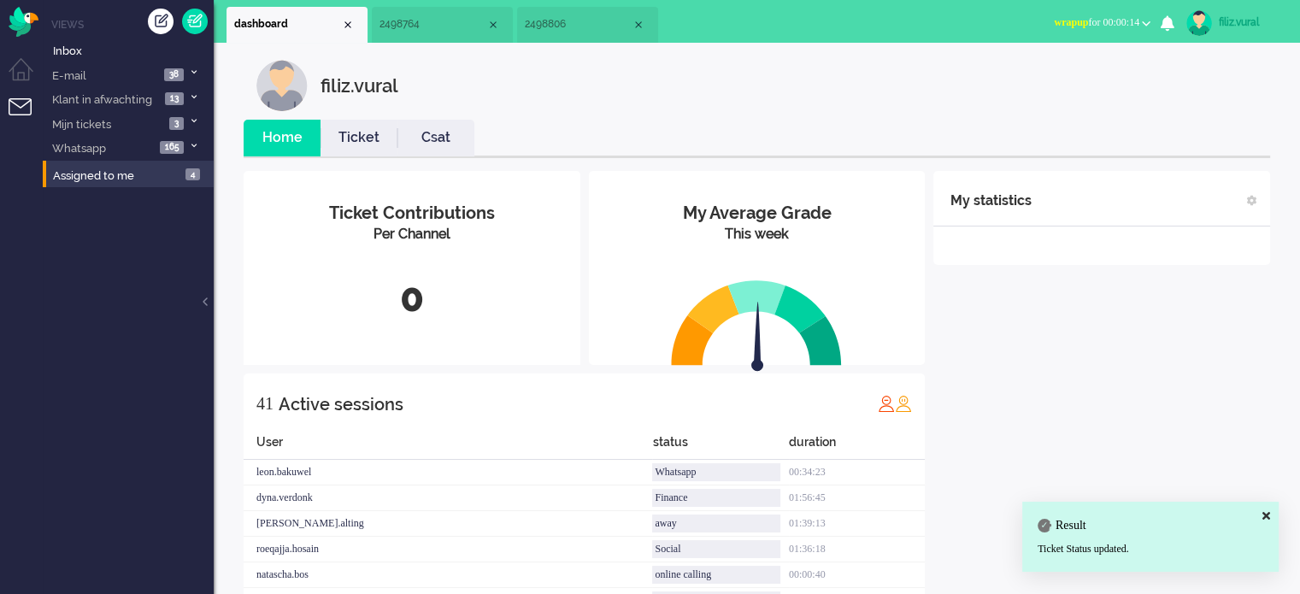
click at [1081, 18] on span "wrapup for 00:00:14" at bounding box center [1096, 22] width 85 height 12
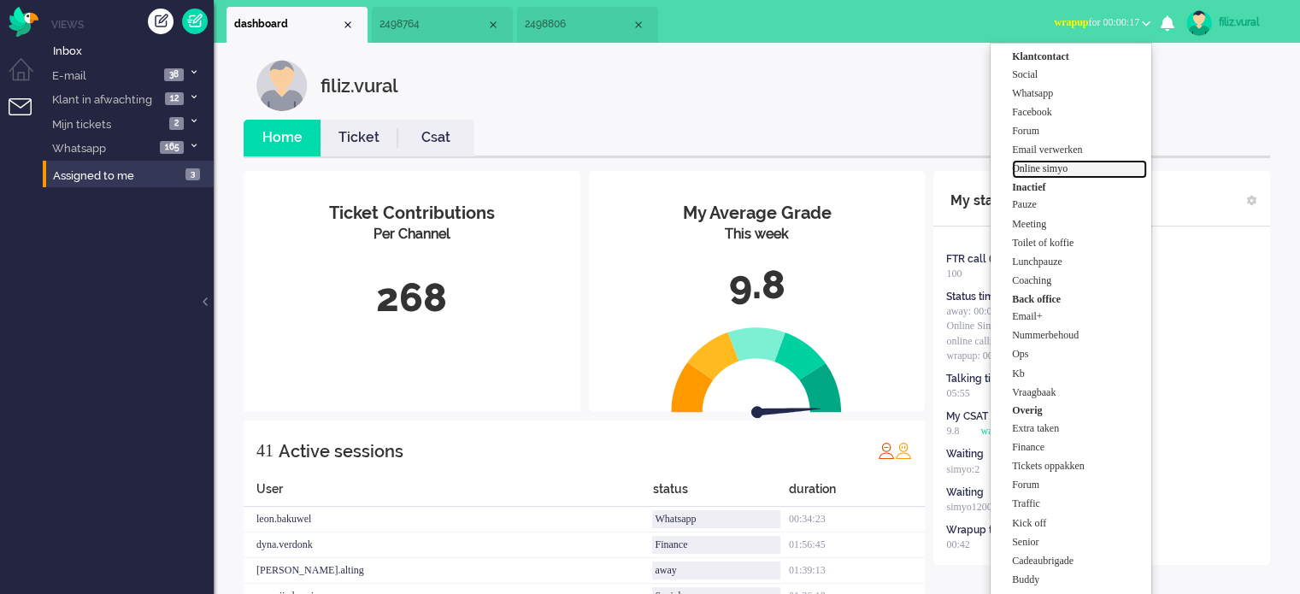
click at [1070, 172] on label "Online simyo" at bounding box center [1079, 169] width 135 height 15
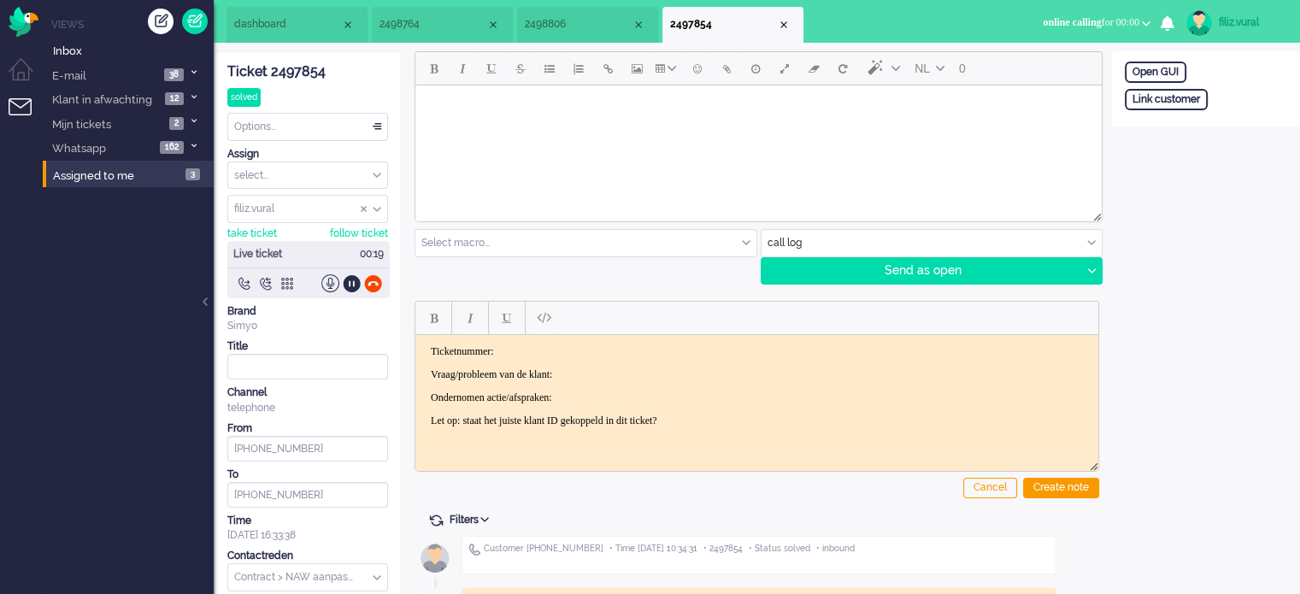
click at [606, 384] on body "Ticketnummer: Vraag/probleem van de klant: Ondernomen actie/afspraken: Let op: …" at bounding box center [756, 385] width 669 height 82
click at [609, 371] on p "Vraag/probleem van de klant:" at bounding box center [757, 374] width 652 height 13
click at [309, 74] on div "Ticket 2497854" at bounding box center [307, 72] width 161 height 20
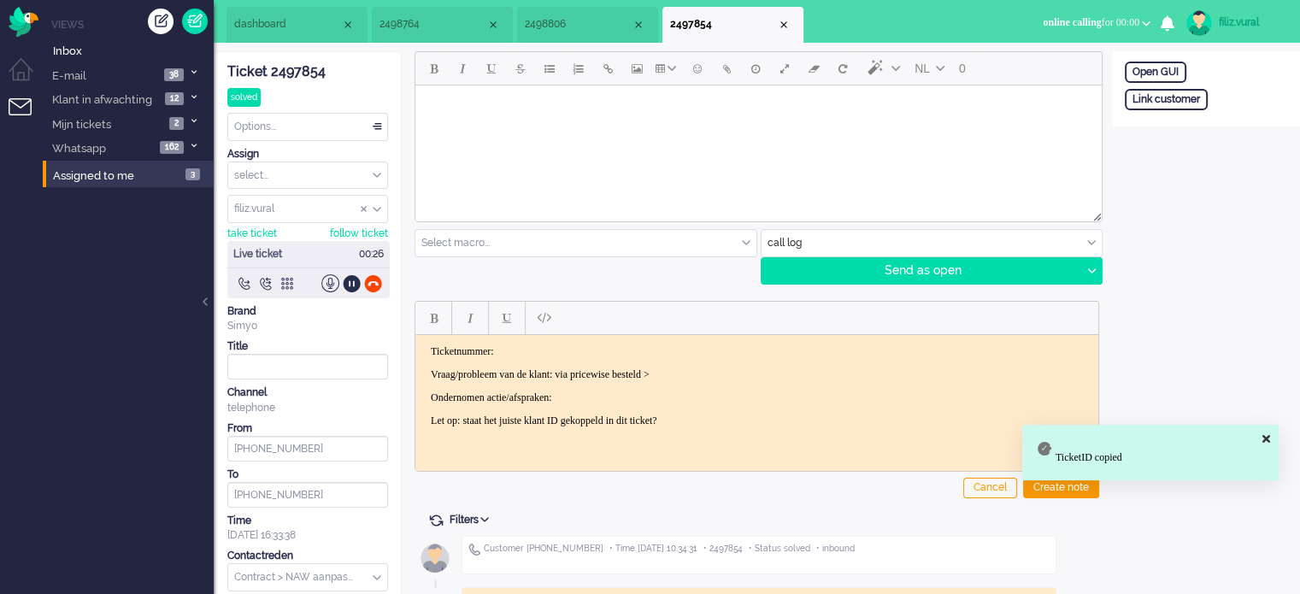
click at [588, 338] on html "Ticketnummer: Vraag/probleem van de klant: via pricewise besteld > Ondernomen a…" at bounding box center [756, 385] width 683 height 103
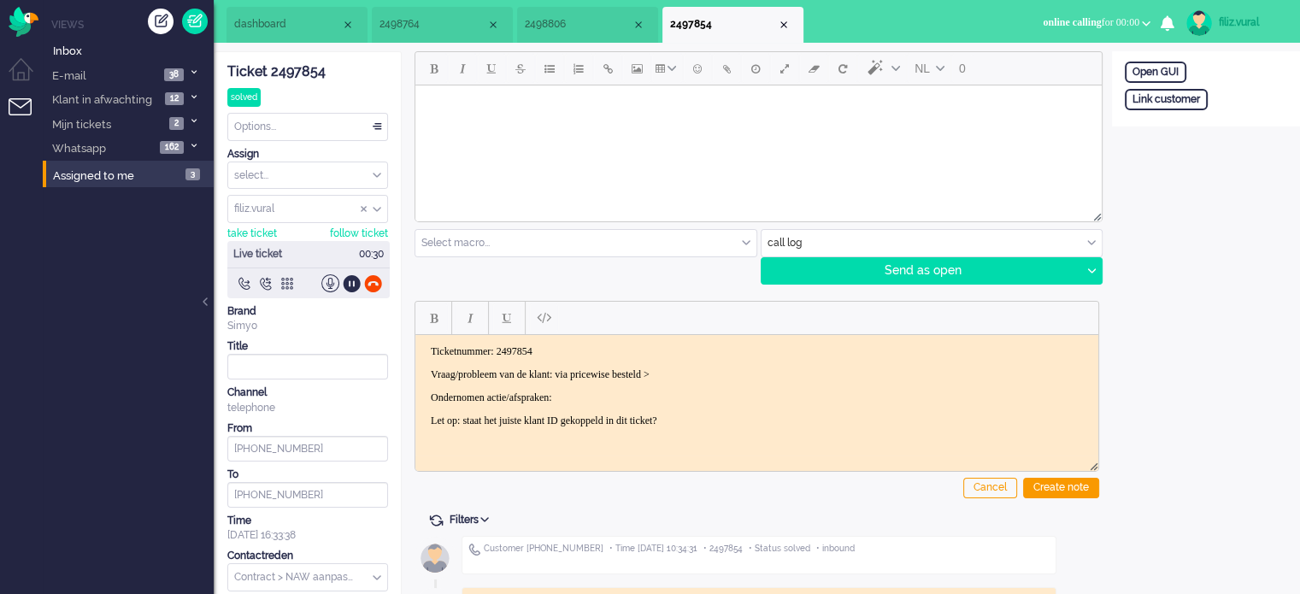
drag, startPoint x: 639, startPoint y: 367, endPoint x: 615, endPoint y: 397, distance: 39.5
click at [615, 397] on p "Ondernomen actie/afspraken:" at bounding box center [757, 397] width 652 height 13
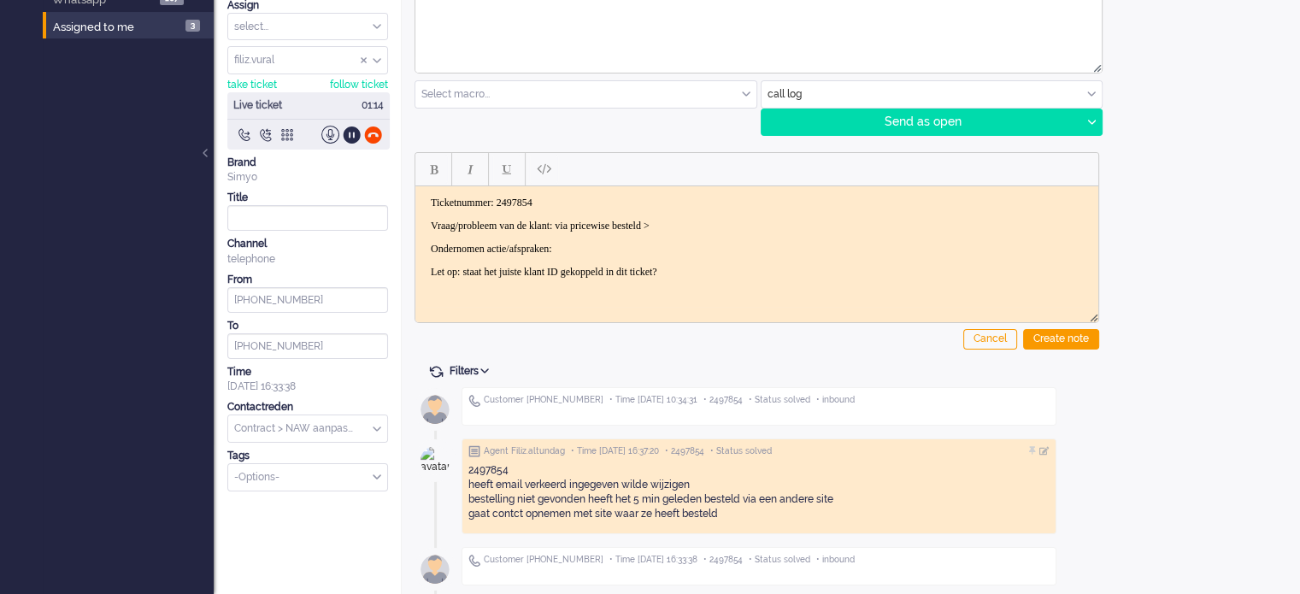
scroll to position [151, 0]
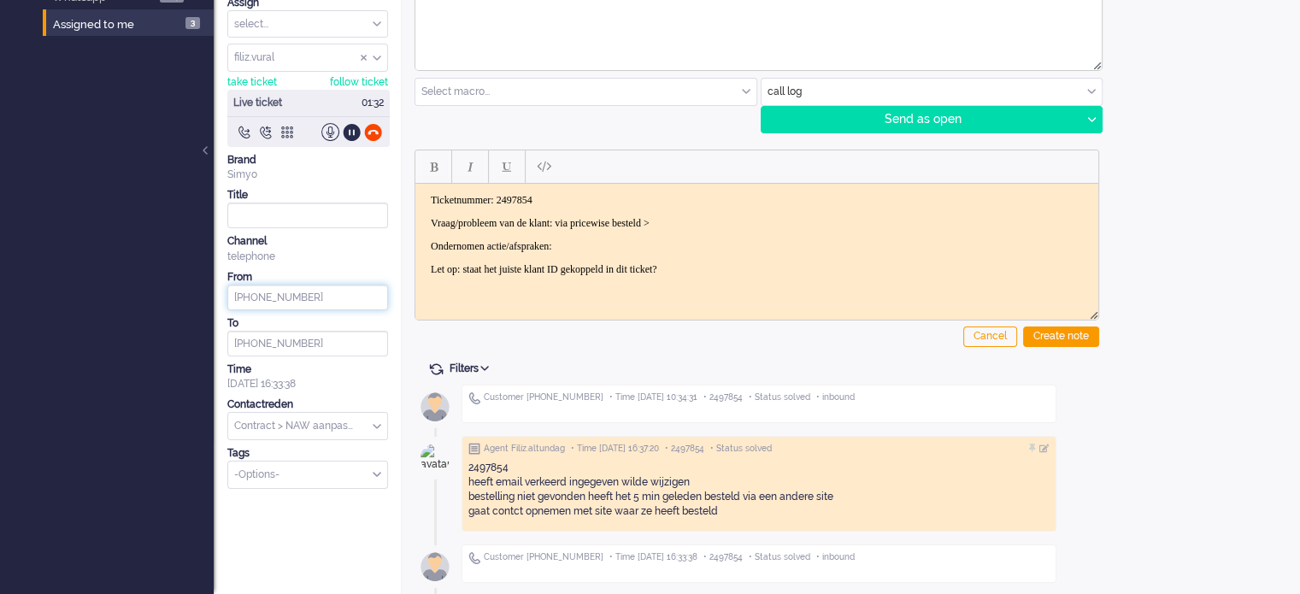
drag, startPoint x: 320, startPoint y: 287, endPoint x: 243, endPoint y: 291, distance: 77.0
click at [243, 291] on input "[PHONE_NUMBER]" at bounding box center [307, 298] width 161 height 26
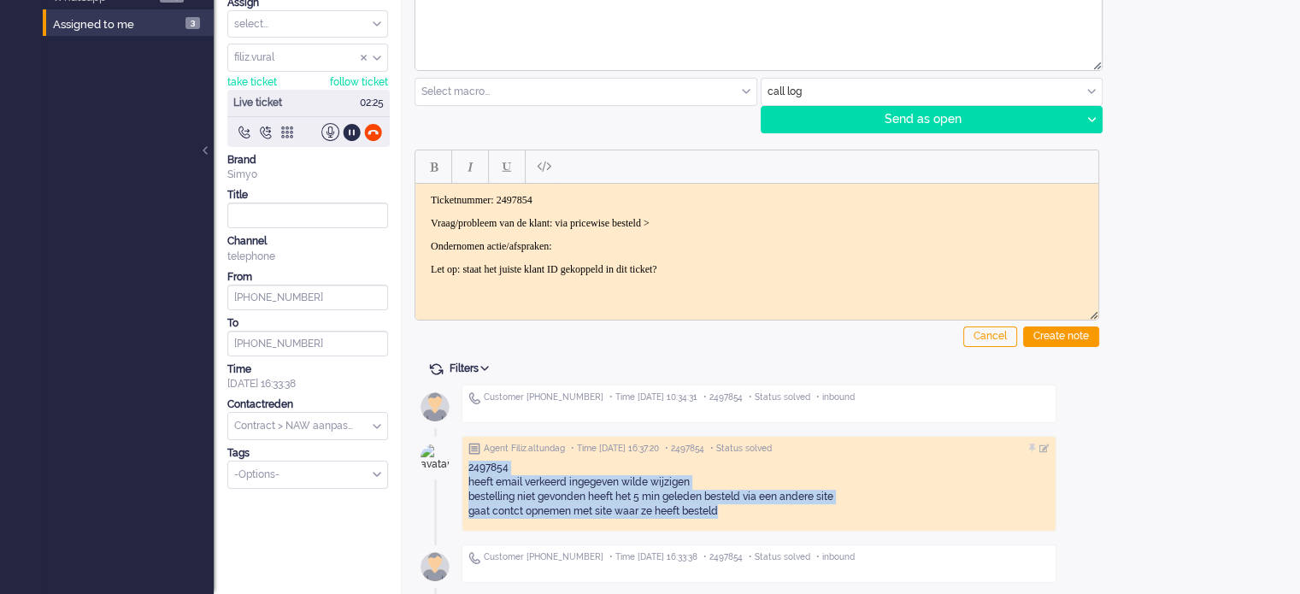
drag, startPoint x: 739, startPoint y: 511, endPoint x: 466, endPoint y: 469, distance: 276.7
click at [0, 0] on div "Agent Filiz.altundag • Time [DATE] 16:37:20 • 2497854 • Status solved 2497854 h…" at bounding box center [0, 0] width 0 height 0
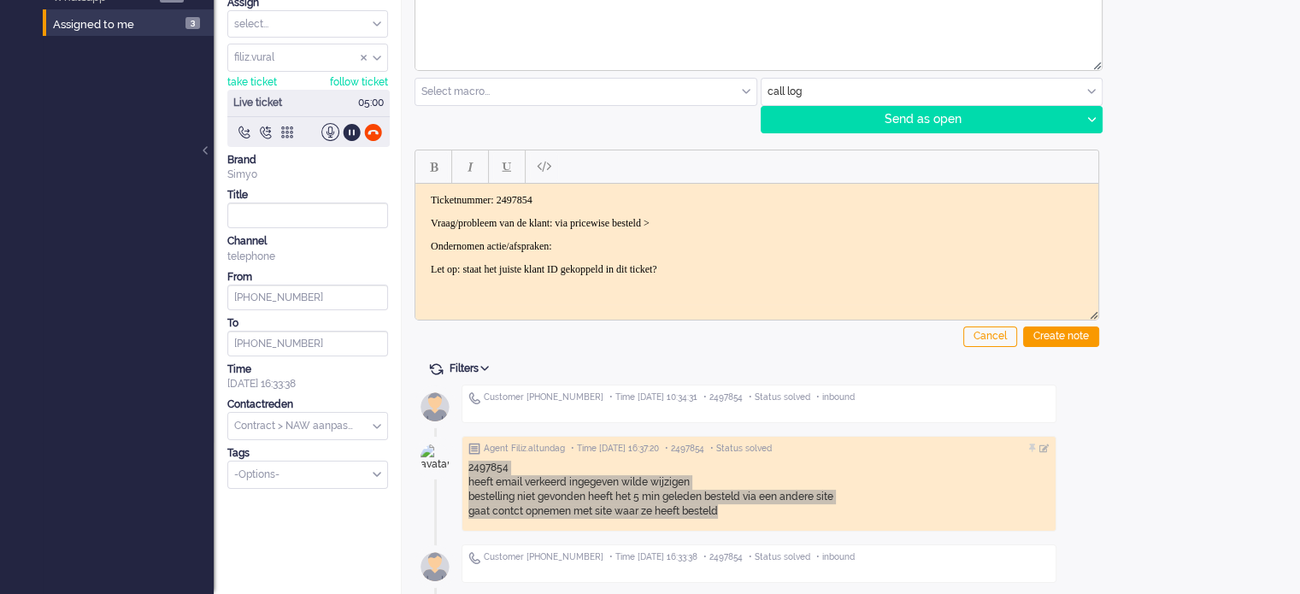
click at [715, 218] on p "Vraag/probleem van de klant: via pricewise besteld >" at bounding box center [757, 222] width 652 height 13
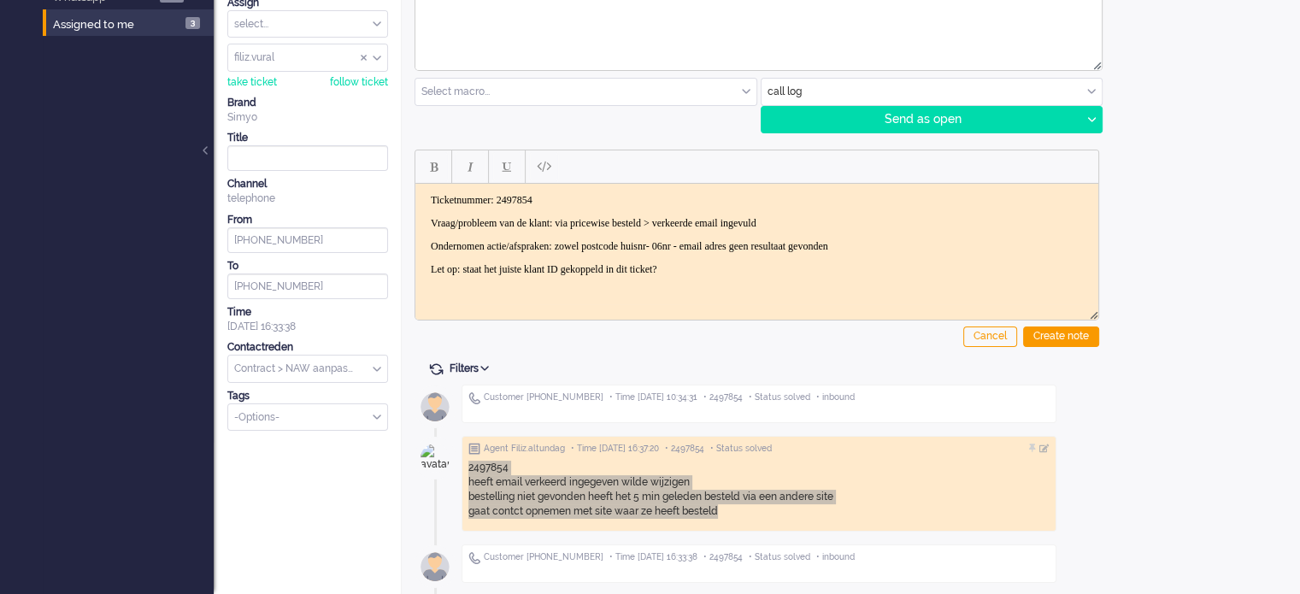
click at [703, 247] on p "Ondernomen actie/afspraken: zowel postcode huisnr- 06nr - email adres geen resu…" at bounding box center [757, 245] width 652 height 13
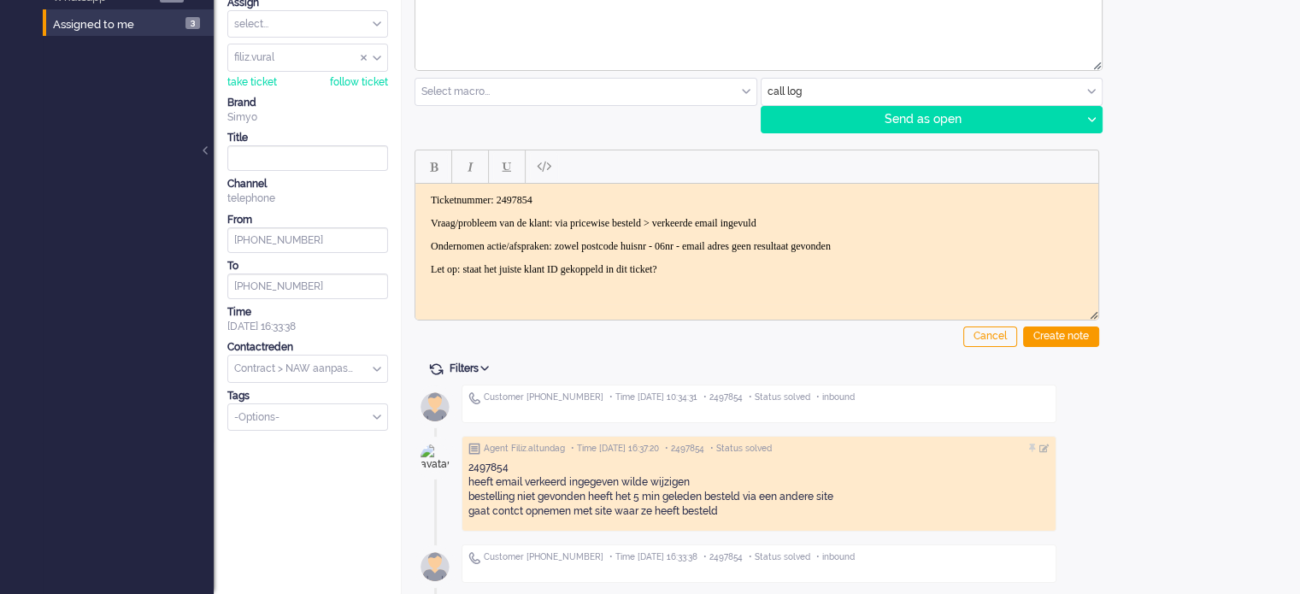
click at [1012, 322] on div "Cancel Create note" at bounding box center [757, 245] width 685 height 216
click at [1032, 335] on div "Create note" at bounding box center [1061, 336] width 76 height 21
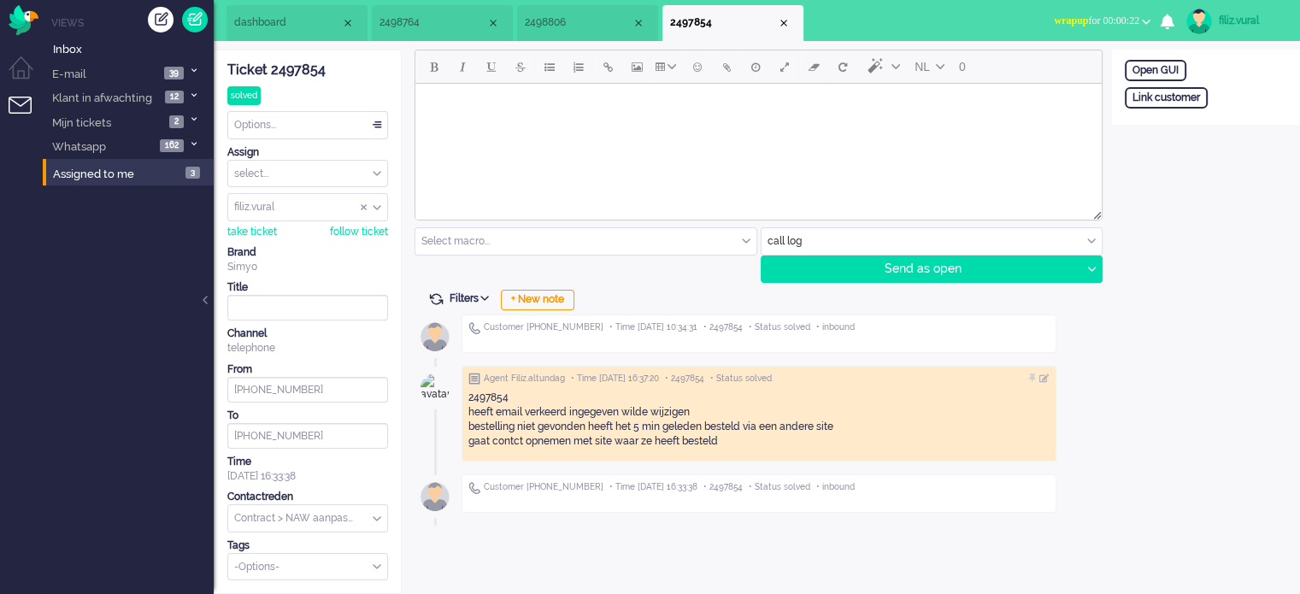
scroll to position [0, 0]
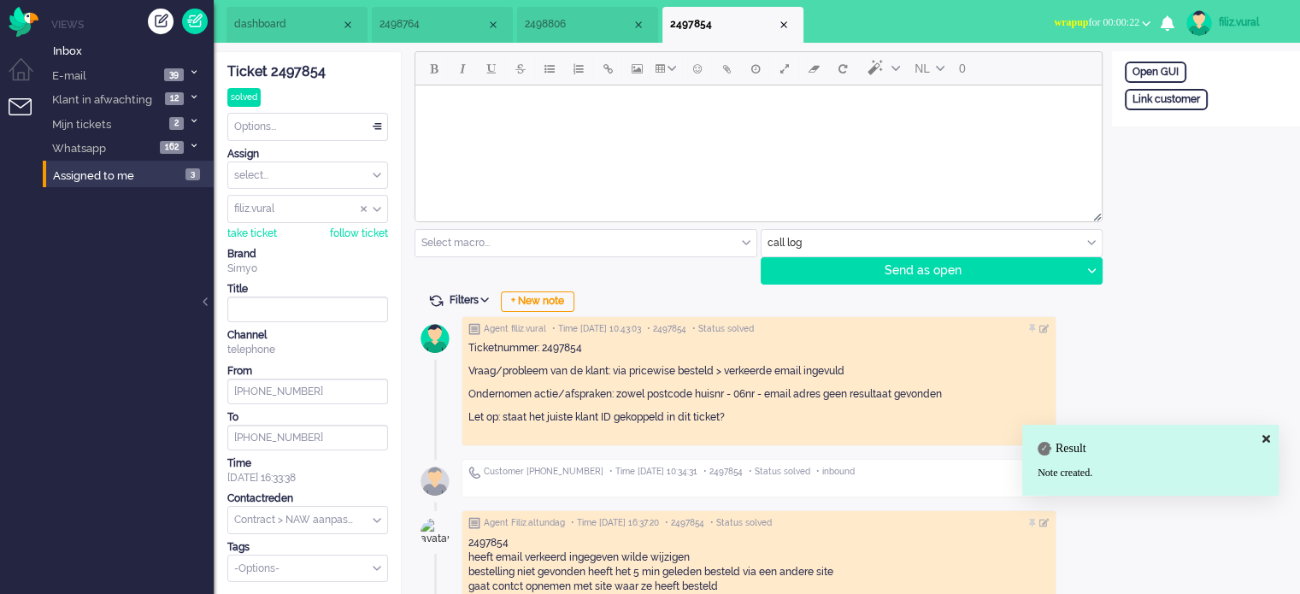
click at [312, 508] on input "text" at bounding box center [307, 520] width 159 height 26
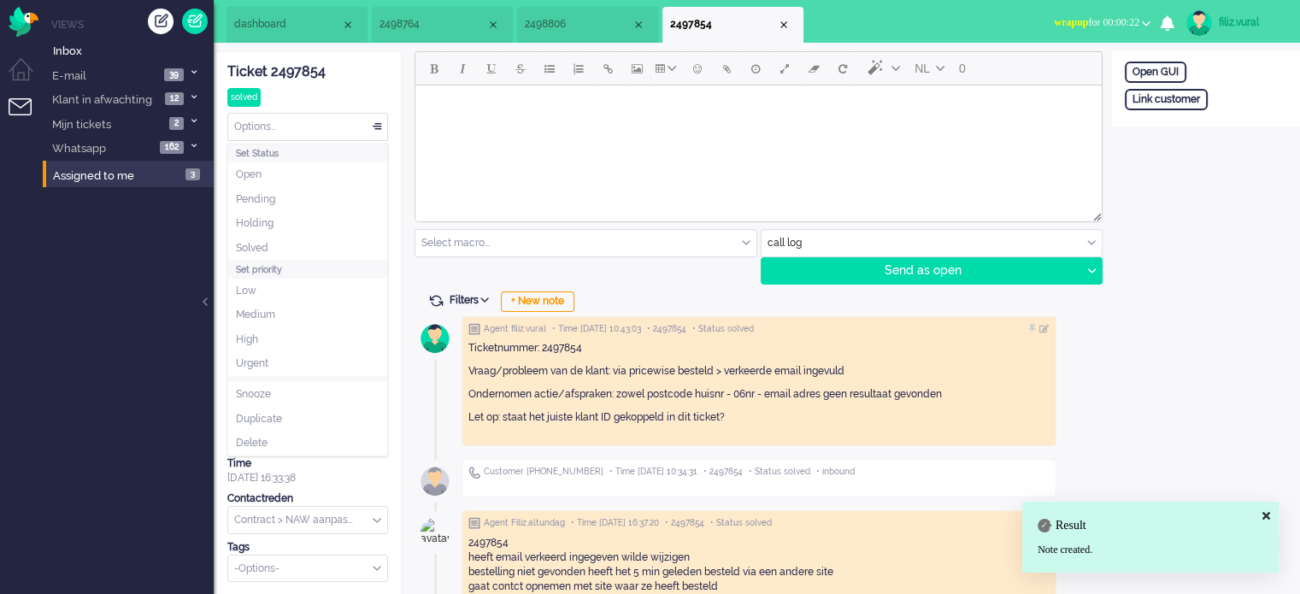
click at [270, 132] on div "Options..." at bounding box center [307, 127] width 159 height 26
click at [280, 250] on li "Solved" at bounding box center [307, 248] width 159 height 25
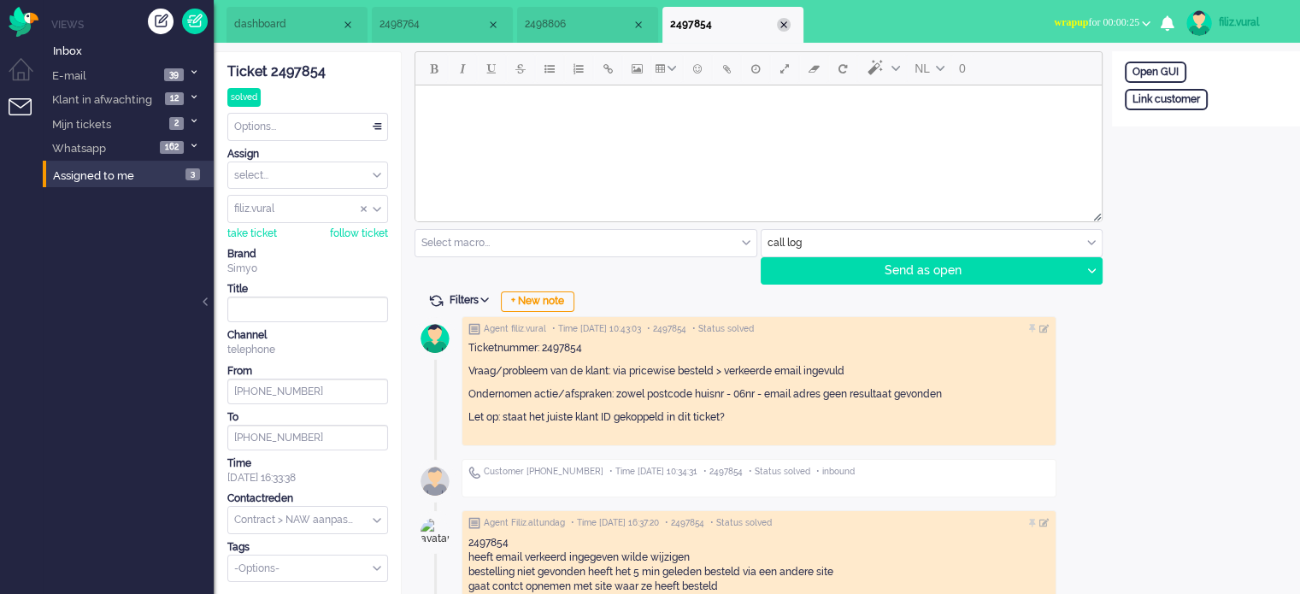
click at [785, 25] on div "Close tab" at bounding box center [784, 25] width 14 height 14
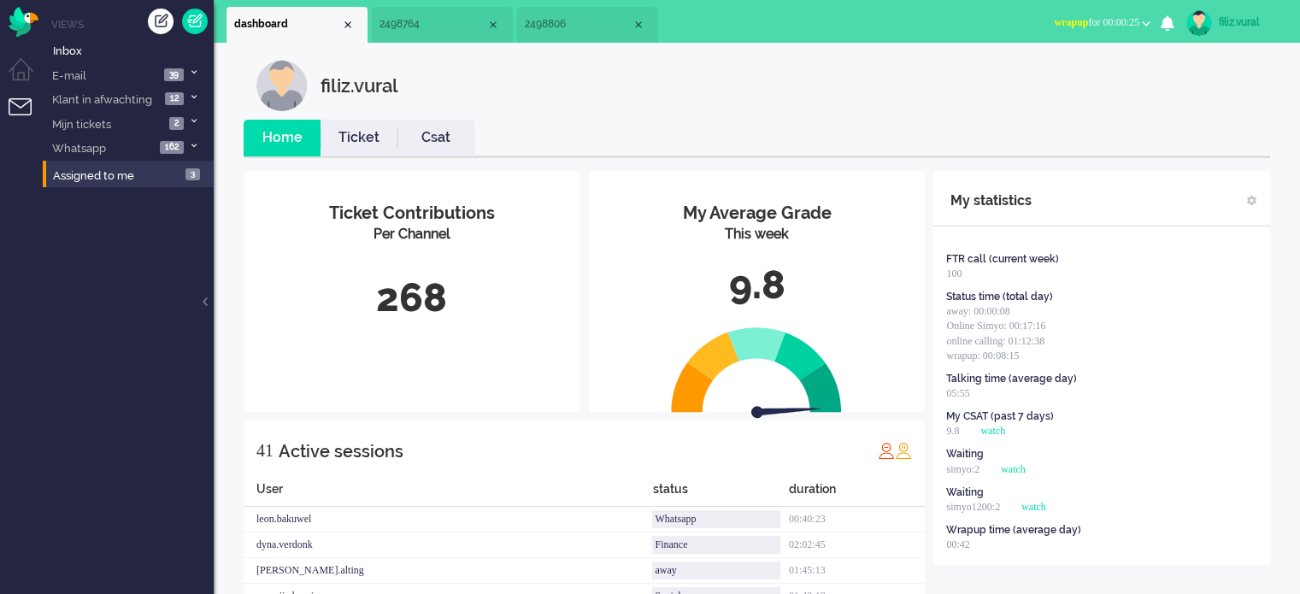
click at [448, 137] on link "Csat" at bounding box center [435, 138] width 77 height 20
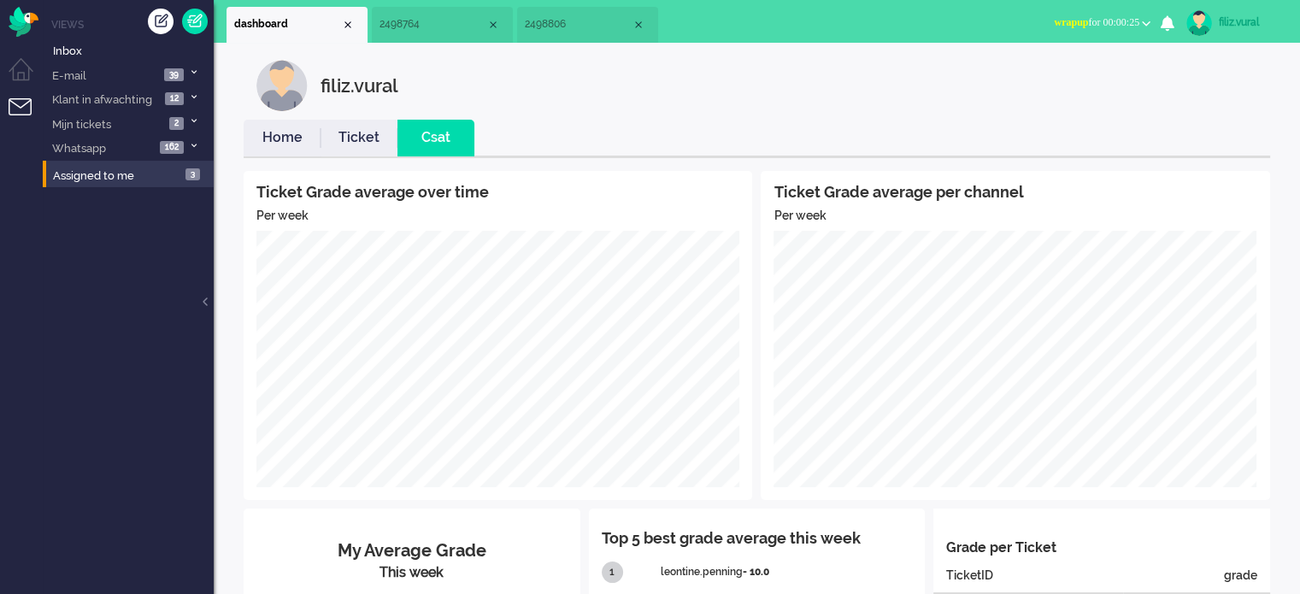
click at [286, 136] on link "Home" at bounding box center [282, 138] width 77 height 20
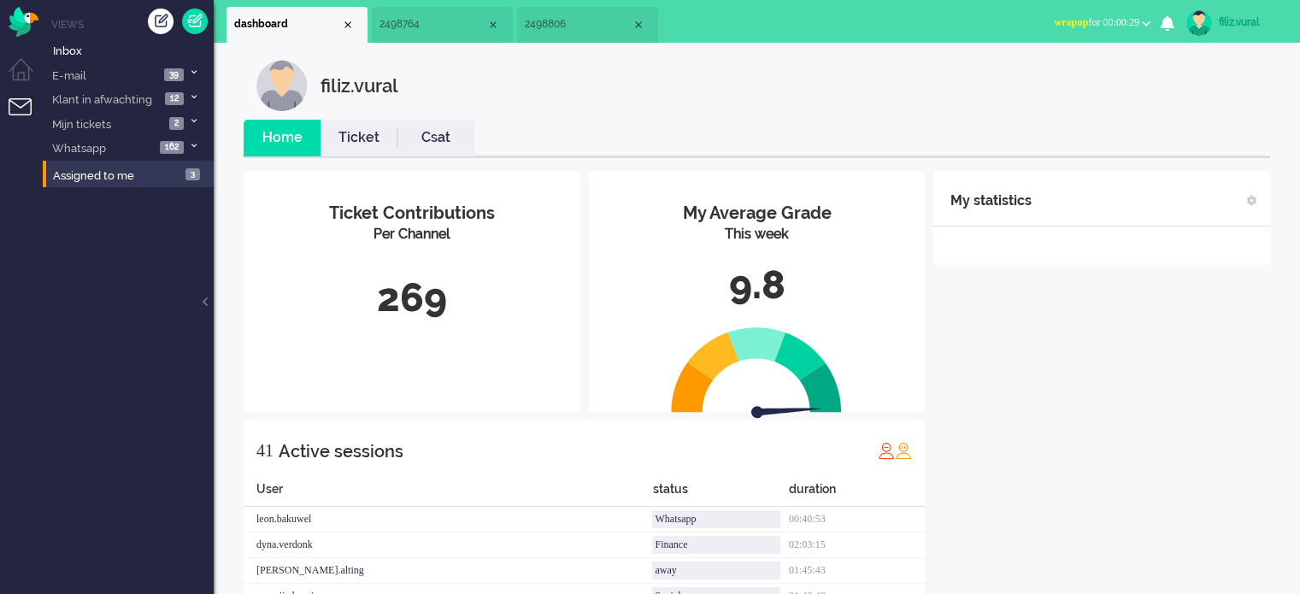
click at [622, 26] on span "2498806" at bounding box center [578, 24] width 107 height 15
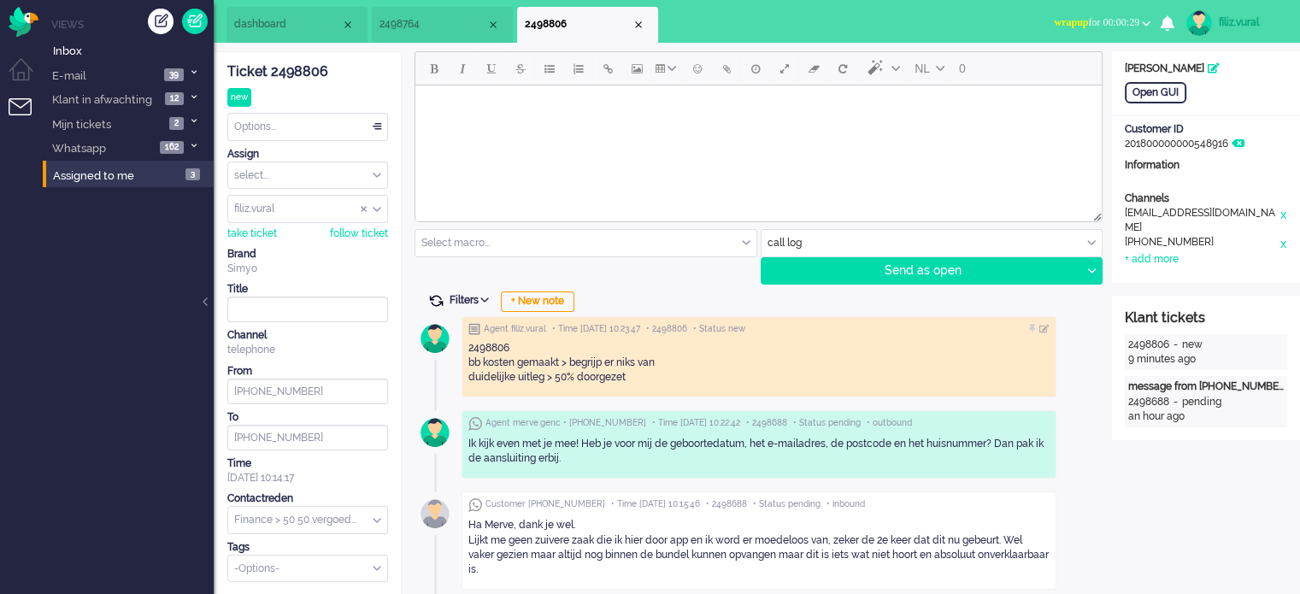
click at [440, 299] on span at bounding box center [435, 300] width 15 height 15
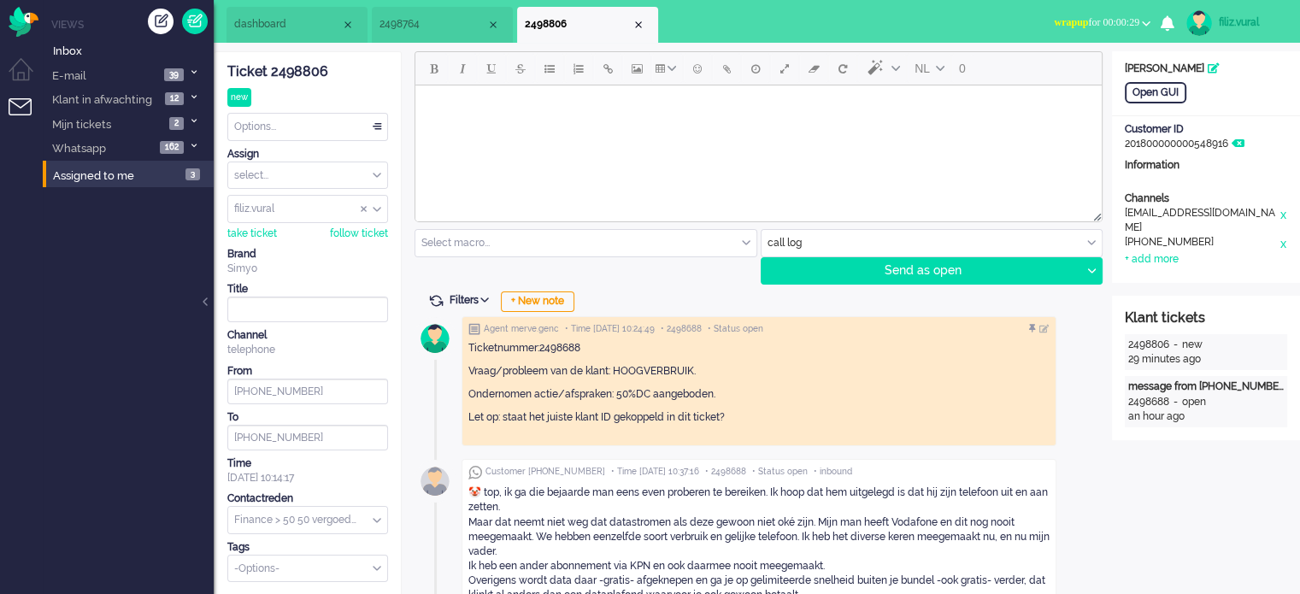
click at [434, 40] on li "2498764" at bounding box center [442, 25] width 141 height 36
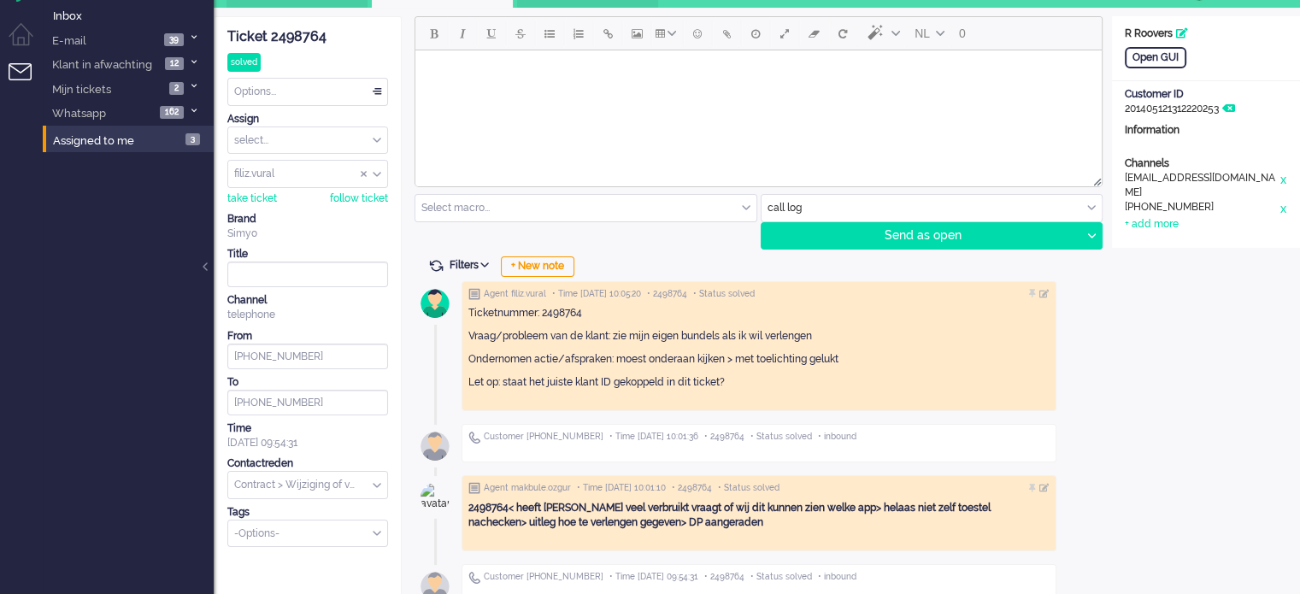
scroll to position [55, 0]
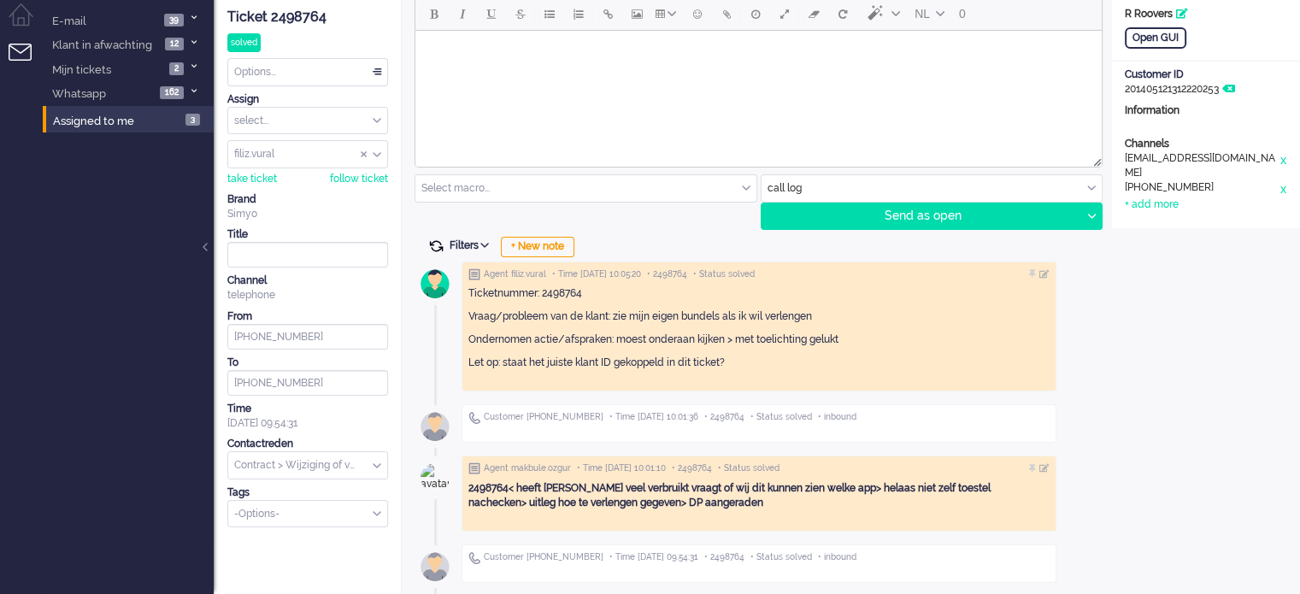
click at [438, 245] on span at bounding box center [435, 245] width 15 height 15
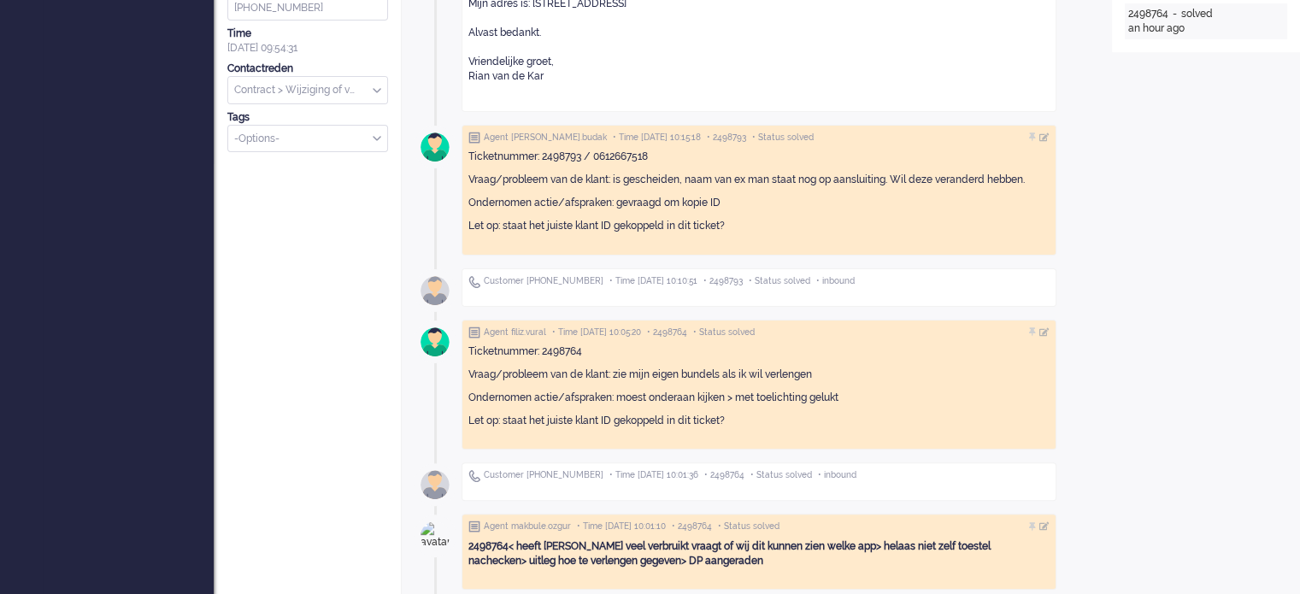
scroll to position [0, 0]
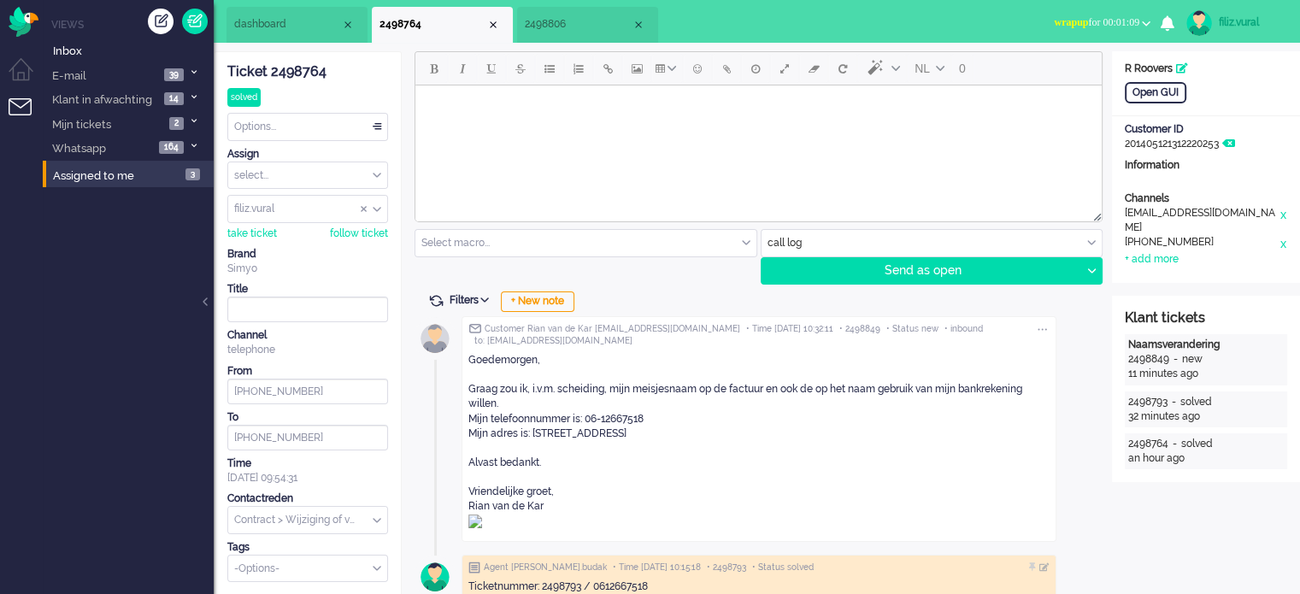
click at [274, 34] on li "dashboard" at bounding box center [296, 25] width 141 height 36
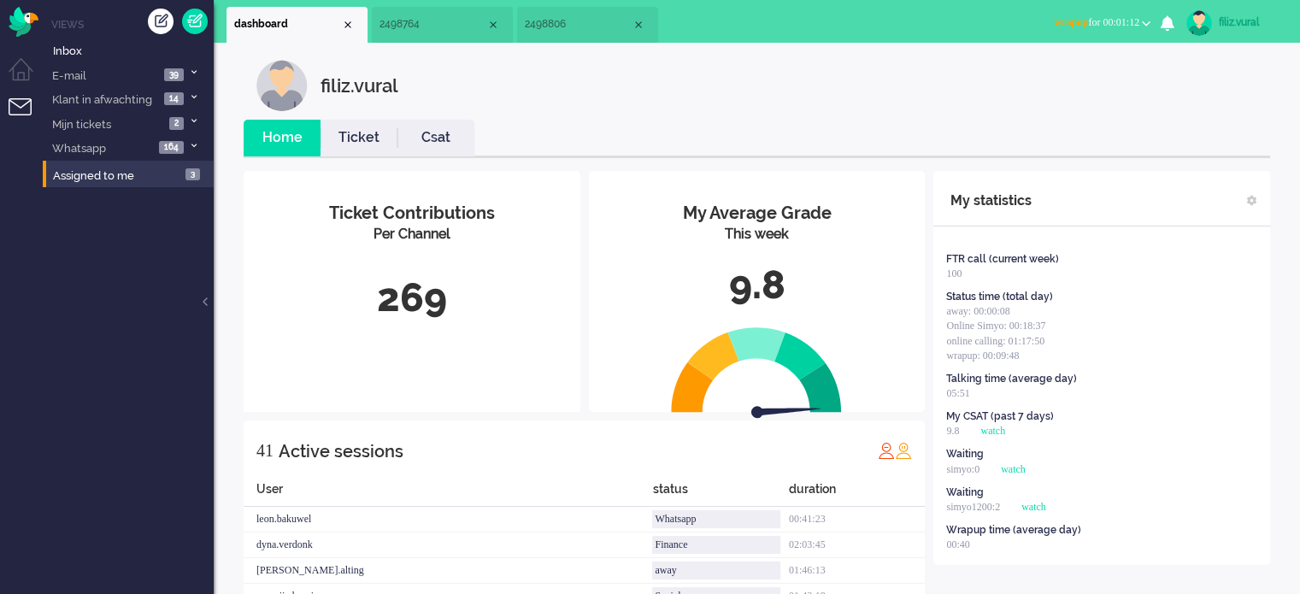
click at [426, 146] on link "Csat" at bounding box center [435, 138] width 77 height 20
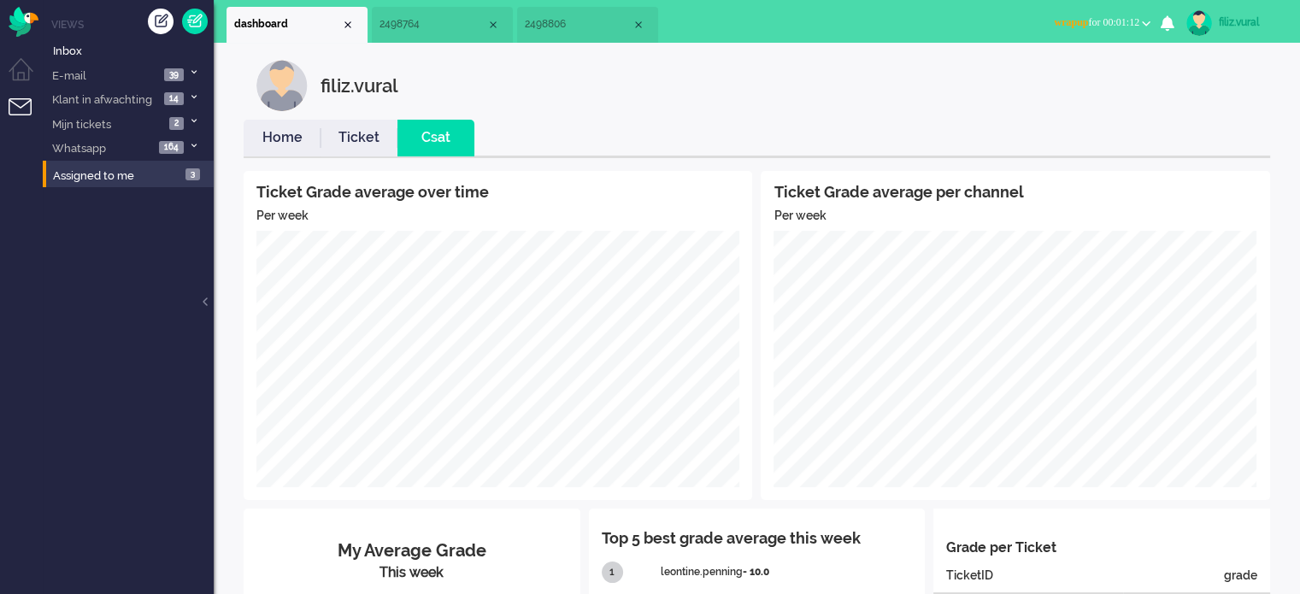
click at [270, 138] on link "Home" at bounding box center [282, 138] width 77 height 20
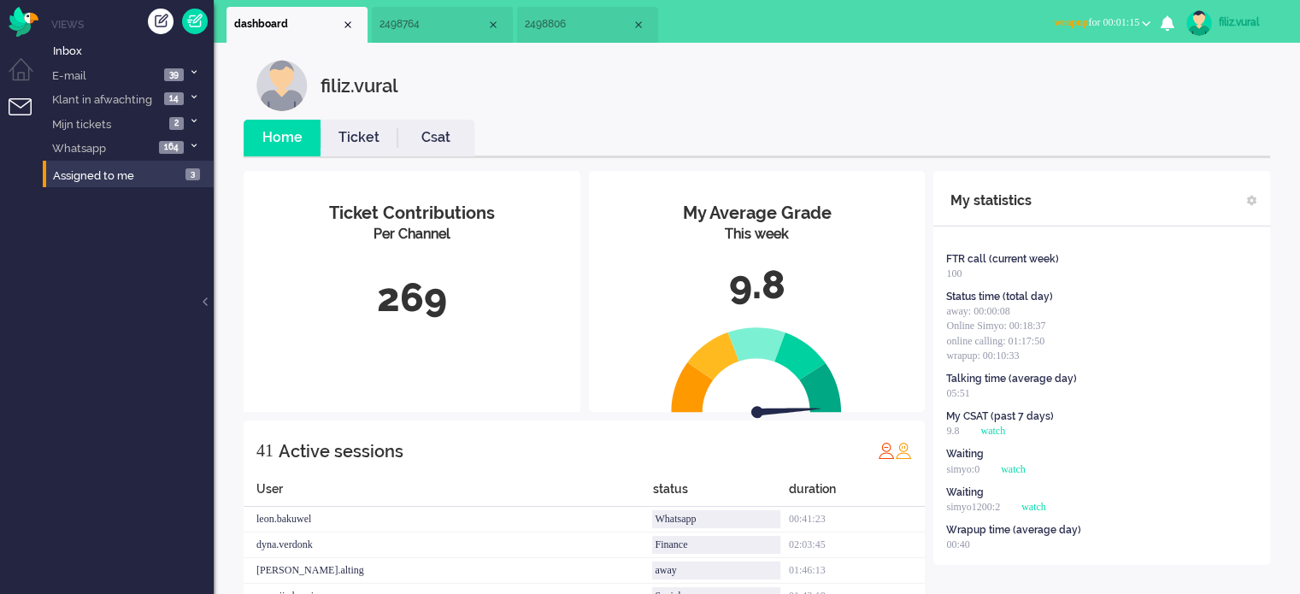
click at [1119, 18] on span "wrapup for 00:01:15" at bounding box center [1096, 22] width 85 height 12
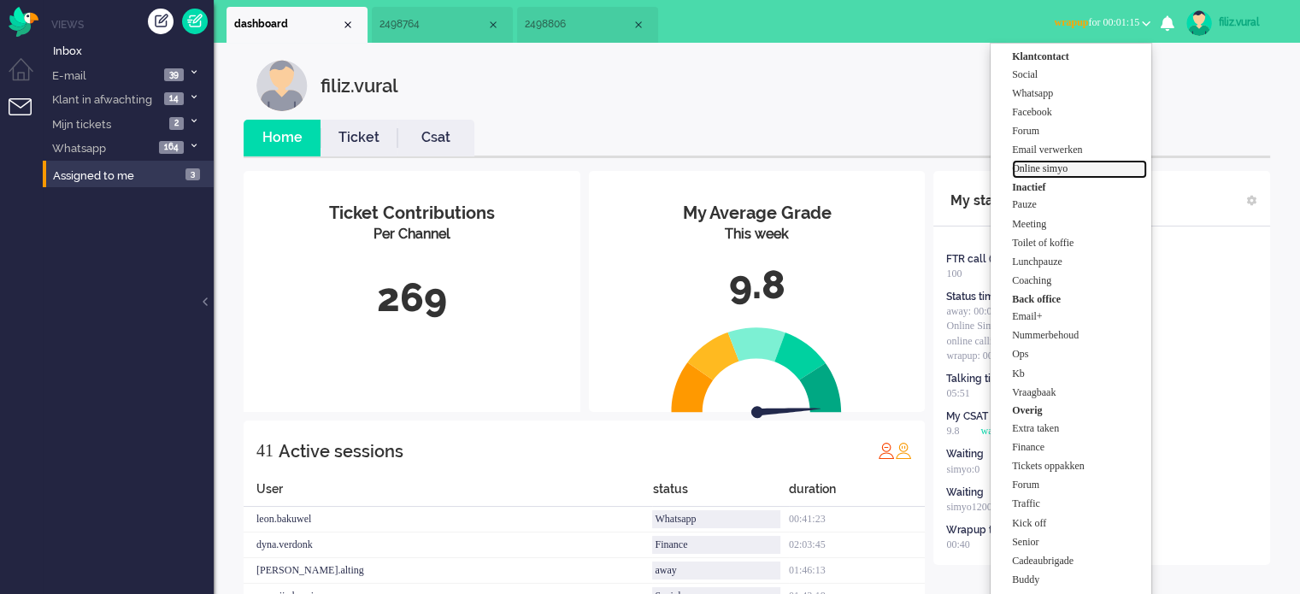
click at [1079, 168] on label "Online simyo" at bounding box center [1079, 169] width 135 height 15
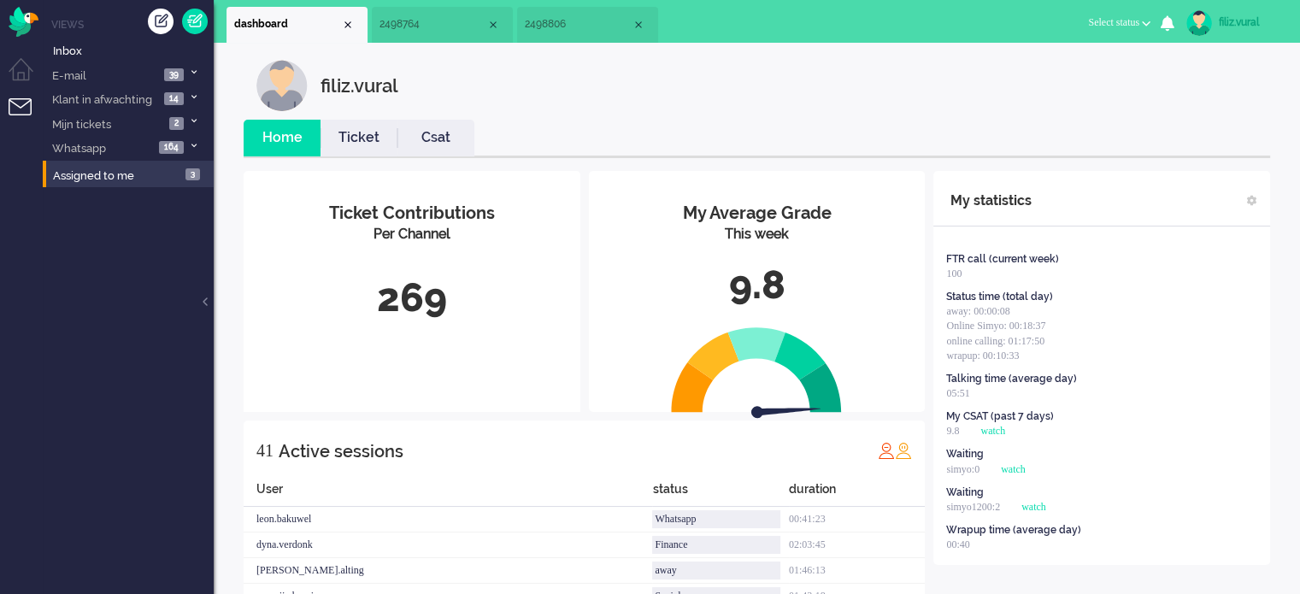
click at [564, 29] on span "2498806" at bounding box center [578, 24] width 107 height 15
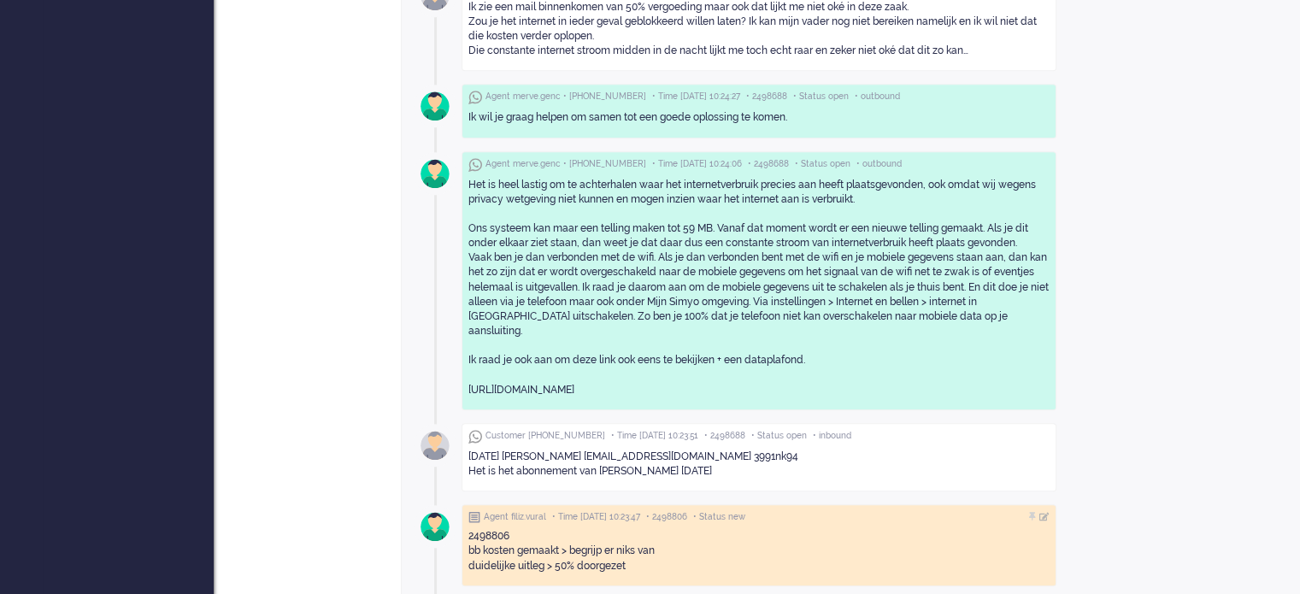
scroll to position [1197, 0]
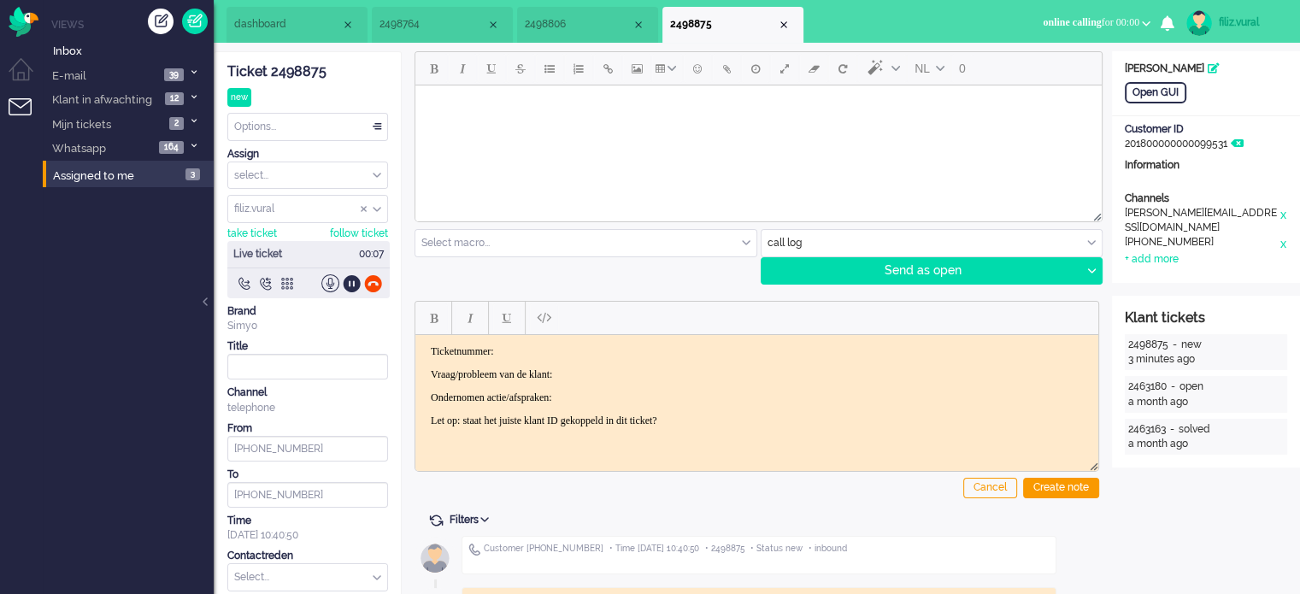
click at [307, 68] on div "Ticket 2498875" at bounding box center [307, 72] width 161 height 20
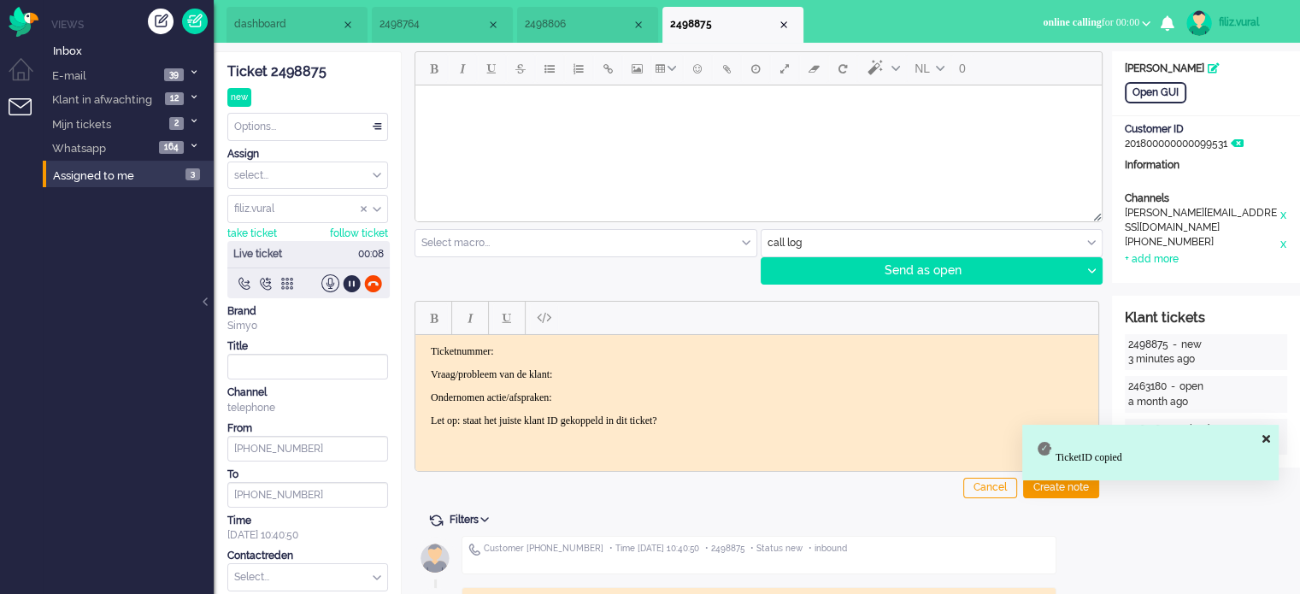
click at [650, 341] on html "Ticketnummer: Vraag/probleem van de klant: Ondernomen actie/afspraken: Let op: …" at bounding box center [756, 385] width 683 height 103
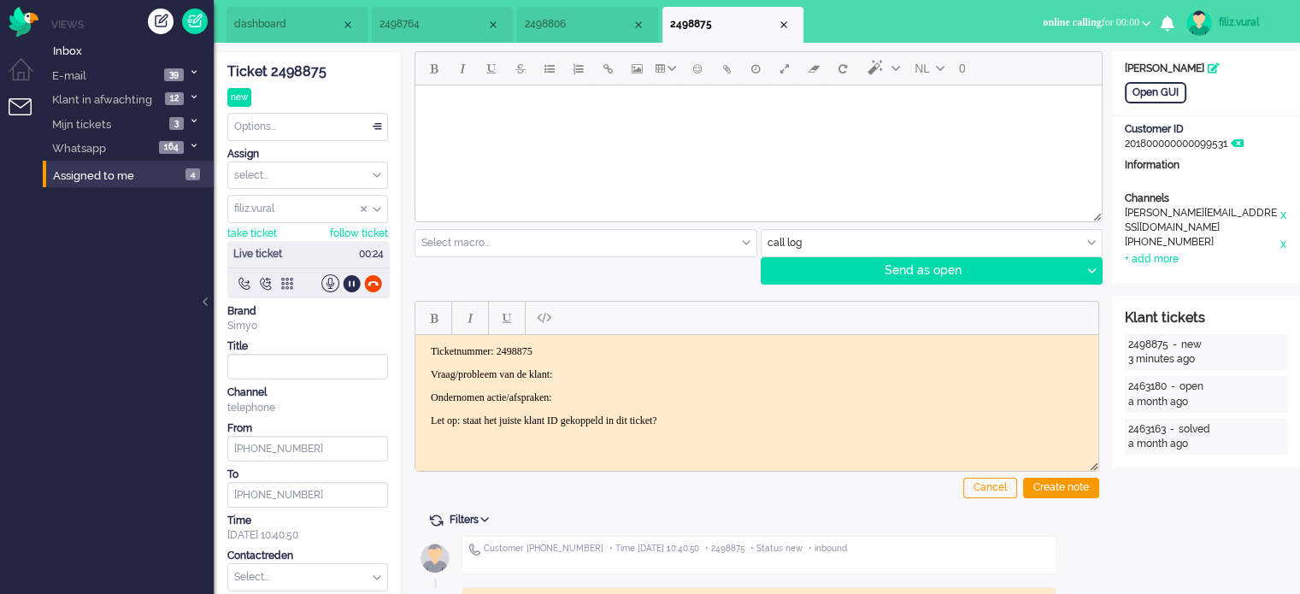
click at [682, 368] on p "Vraag/probleem van de klant:" at bounding box center [757, 374] width 652 height 13
click at [1145, 97] on div "Open GUI" at bounding box center [1156, 92] width 62 height 21
click at [605, 23] on span "2498806" at bounding box center [578, 24] width 107 height 15
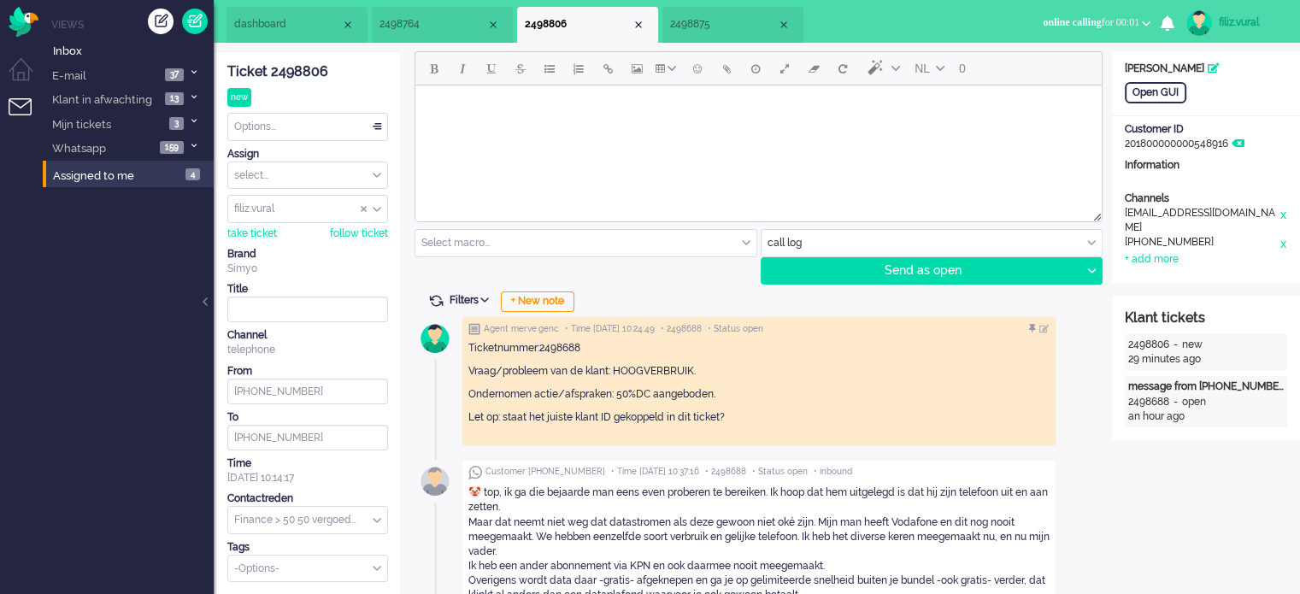
click at [428, 23] on span "2498764" at bounding box center [432, 24] width 107 height 15
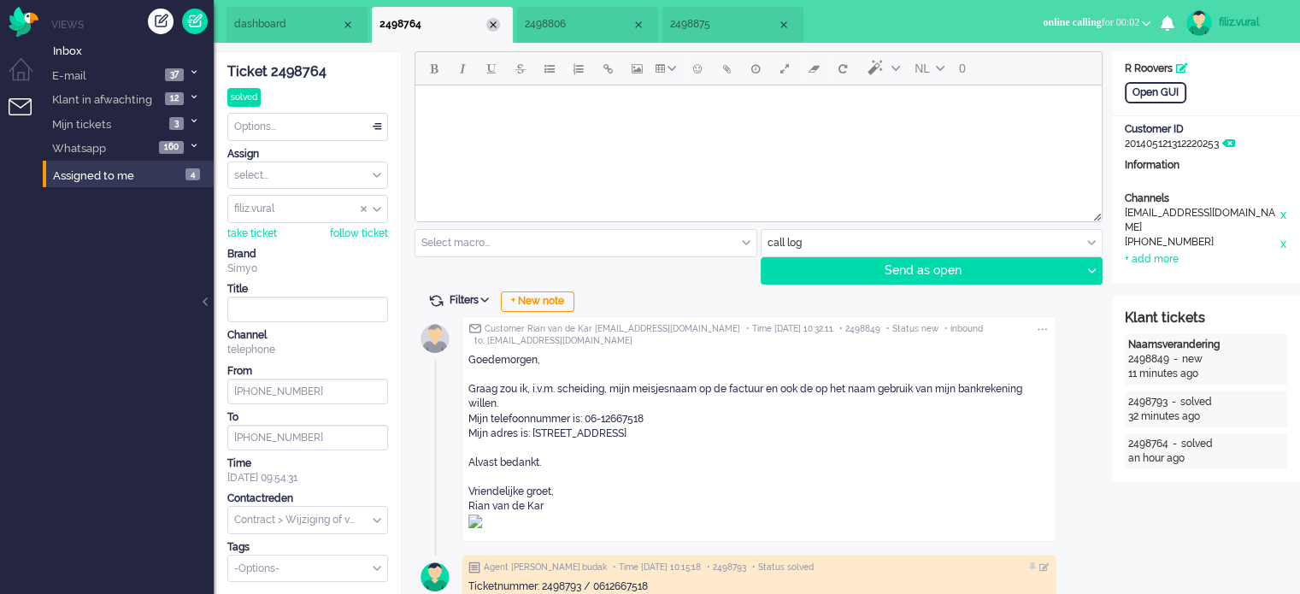
click at [489, 23] on div "Close tab" at bounding box center [493, 25] width 14 height 14
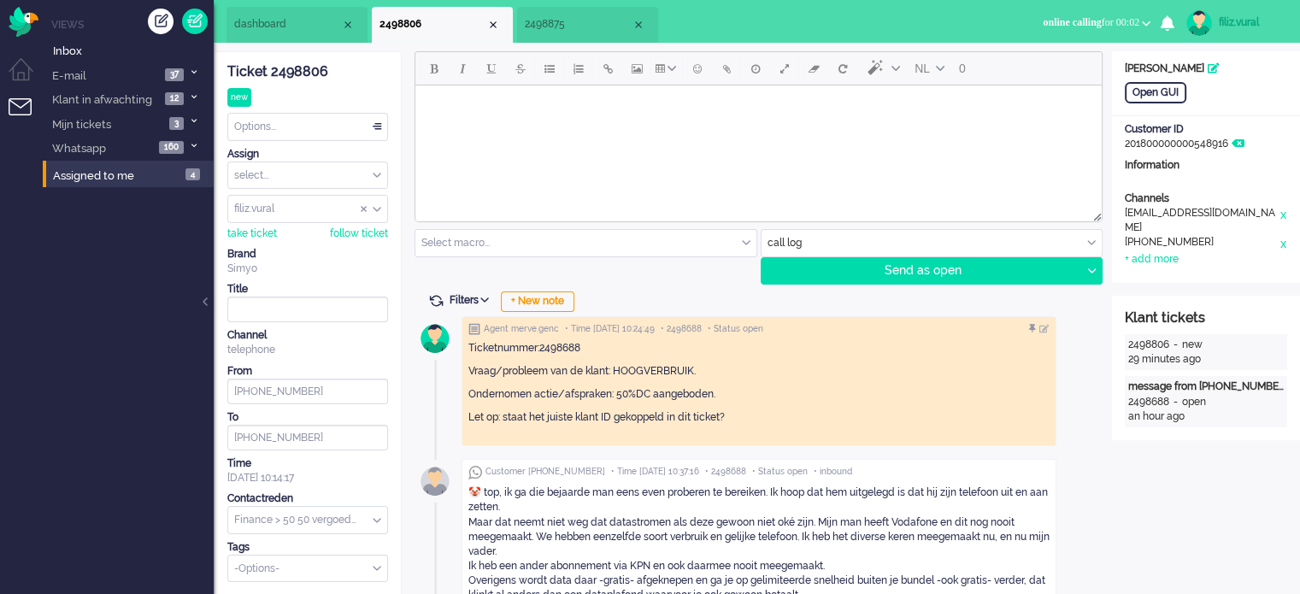
click at [585, 26] on span "2498875" at bounding box center [578, 24] width 107 height 15
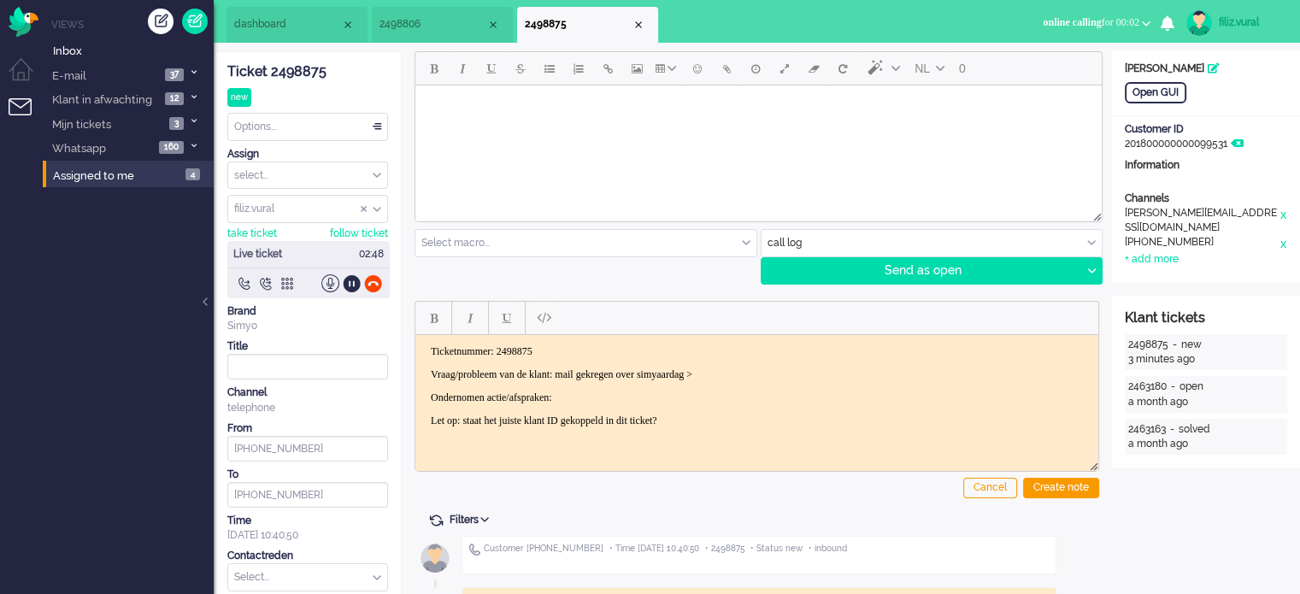
click at [781, 369] on p "Vraag/probleem van de klant: mail gekregen over simyaardag >" at bounding box center [757, 374] width 652 height 13
click at [1092, 492] on div "Create note" at bounding box center [1061, 488] width 76 height 21
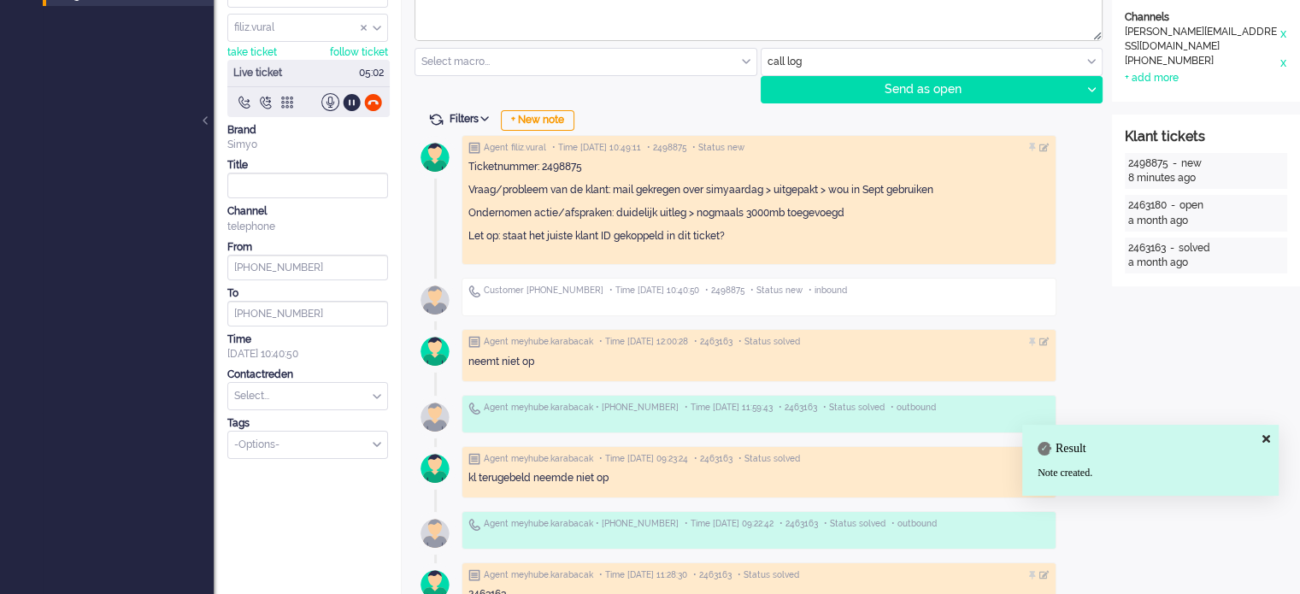
scroll to position [513, 0]
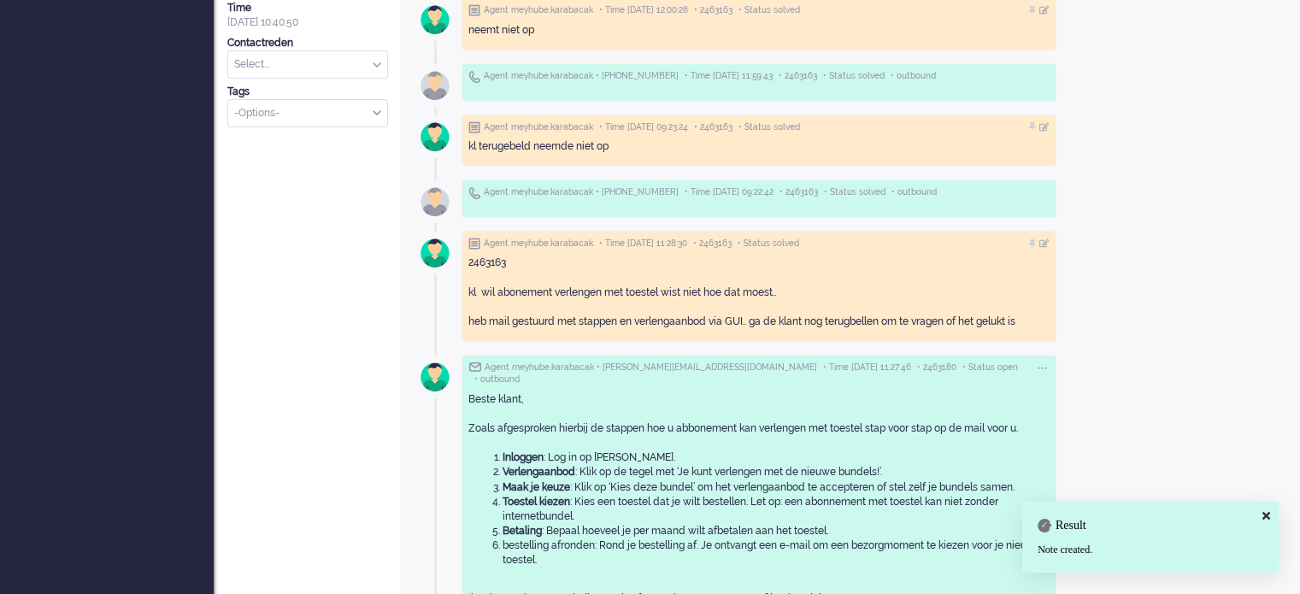
click at [293, 69] on input "text" at bounding box center [307, 64] width 159 height 26
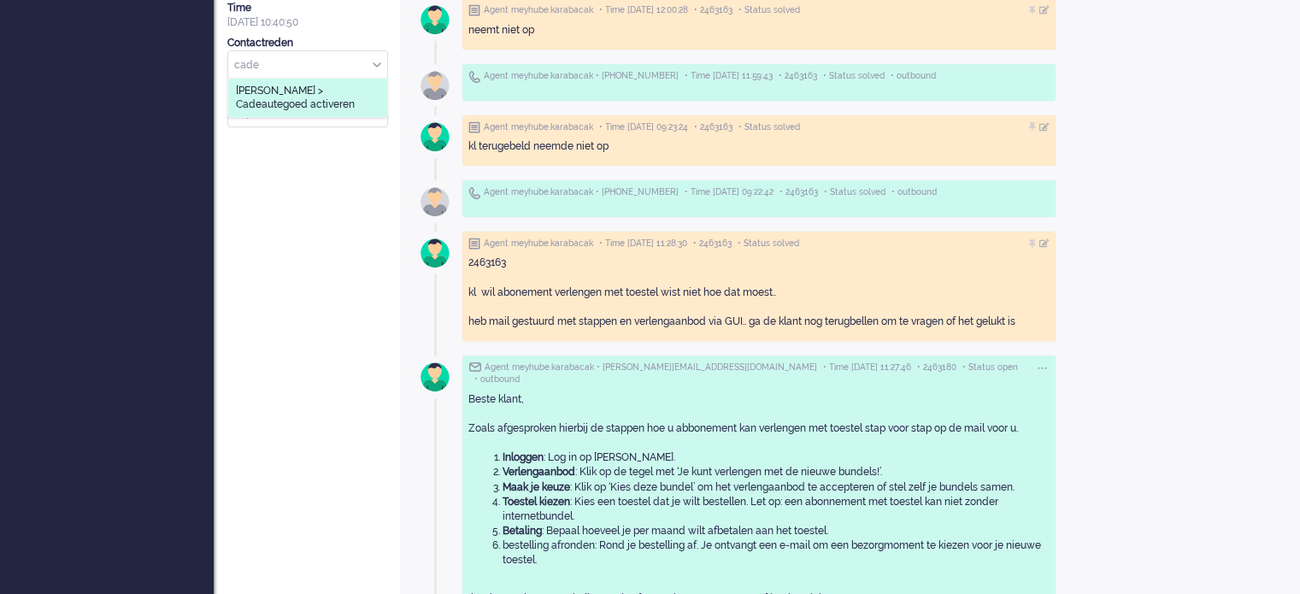
type input "cade"
click at [291, 95] on span "[PERSON_NAME] > Cadeautegoed activeren" at bounding box center [308, 98] width 144 height 28
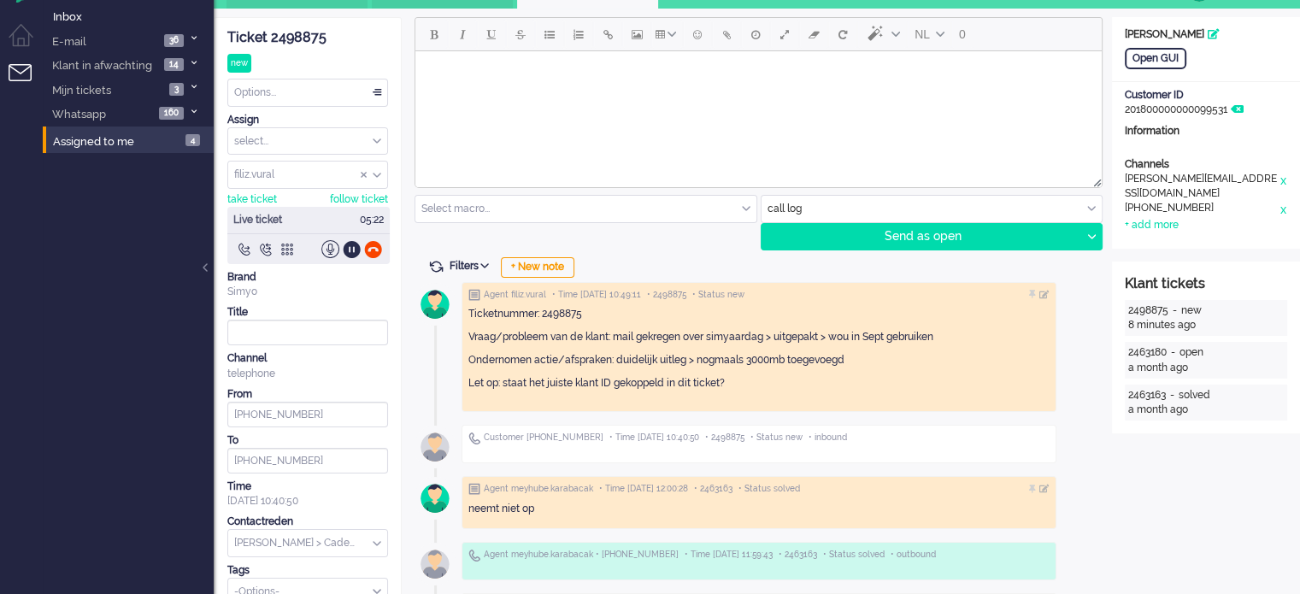
scroll to position [0, 0]
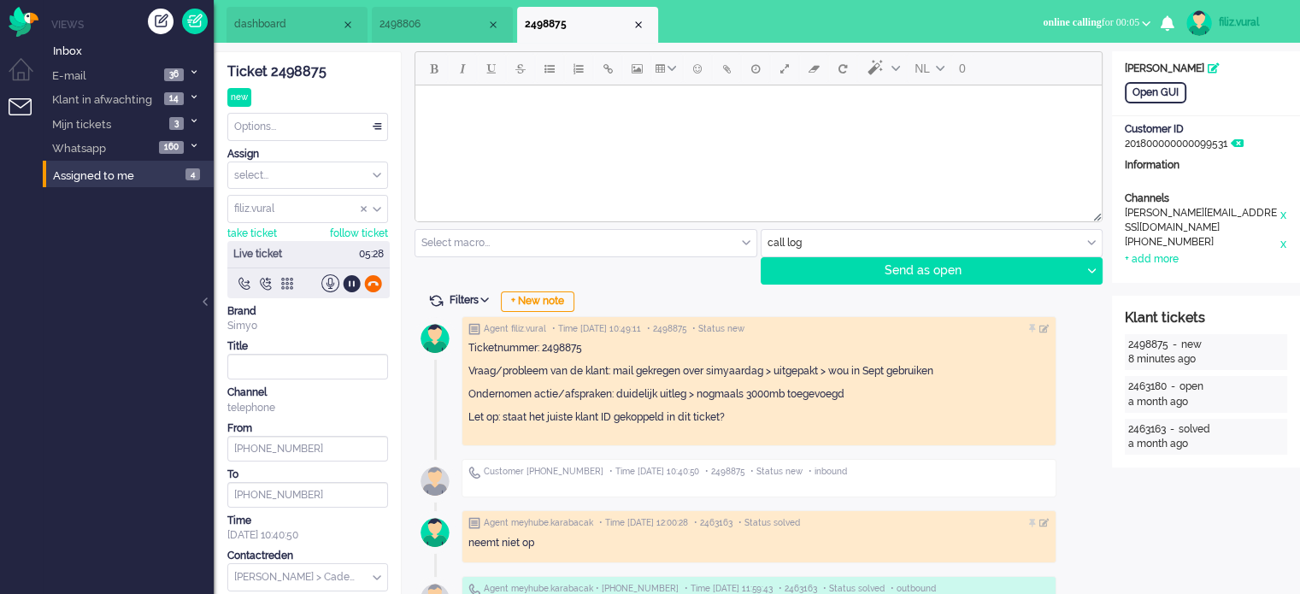
click at [373, 283] on div at bounding box center [373, 283] width 18 height 18
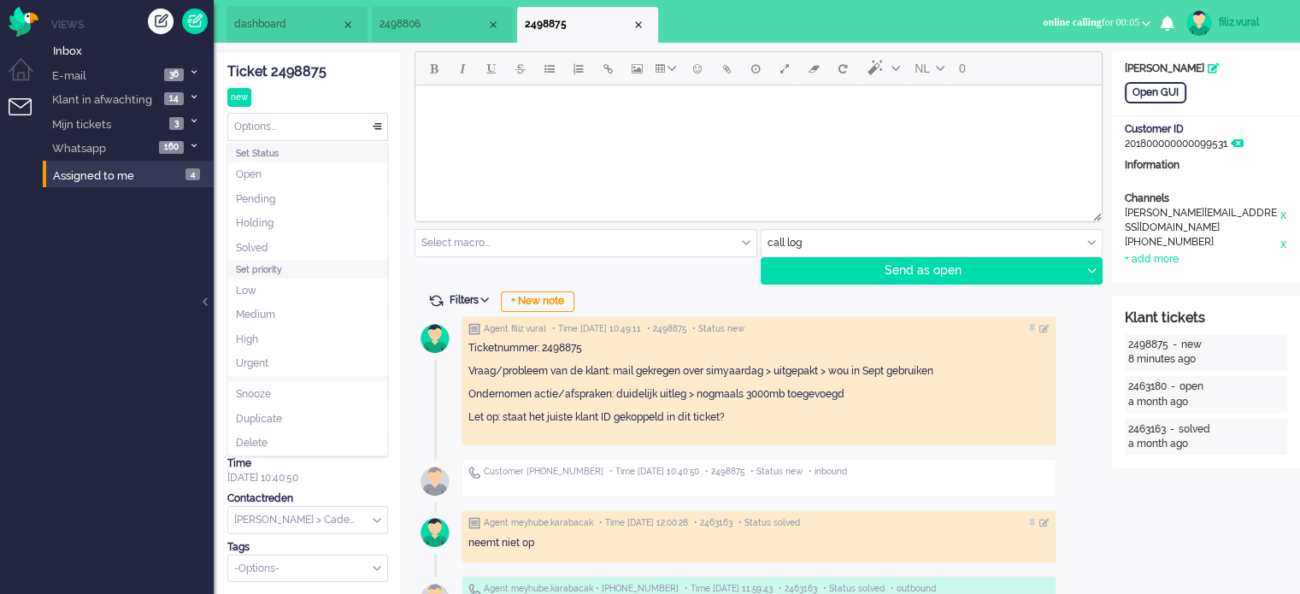
click at [320, 130] on div "Options..." at bounding box center [307, 127] width 159 height 26
click at [291, 252] on li "Solved" at bounding box center [307, 248] width 159 height 25
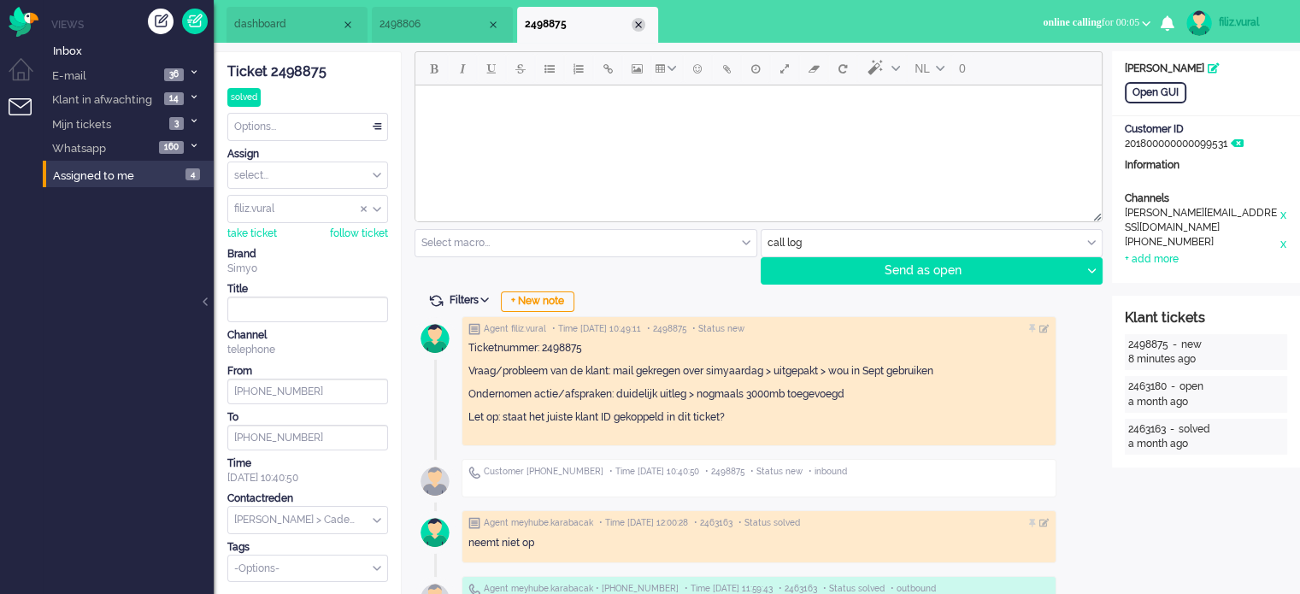
click at [635, 19] on div "Close tab" at bounding box center [639, 25] width 14 height 14
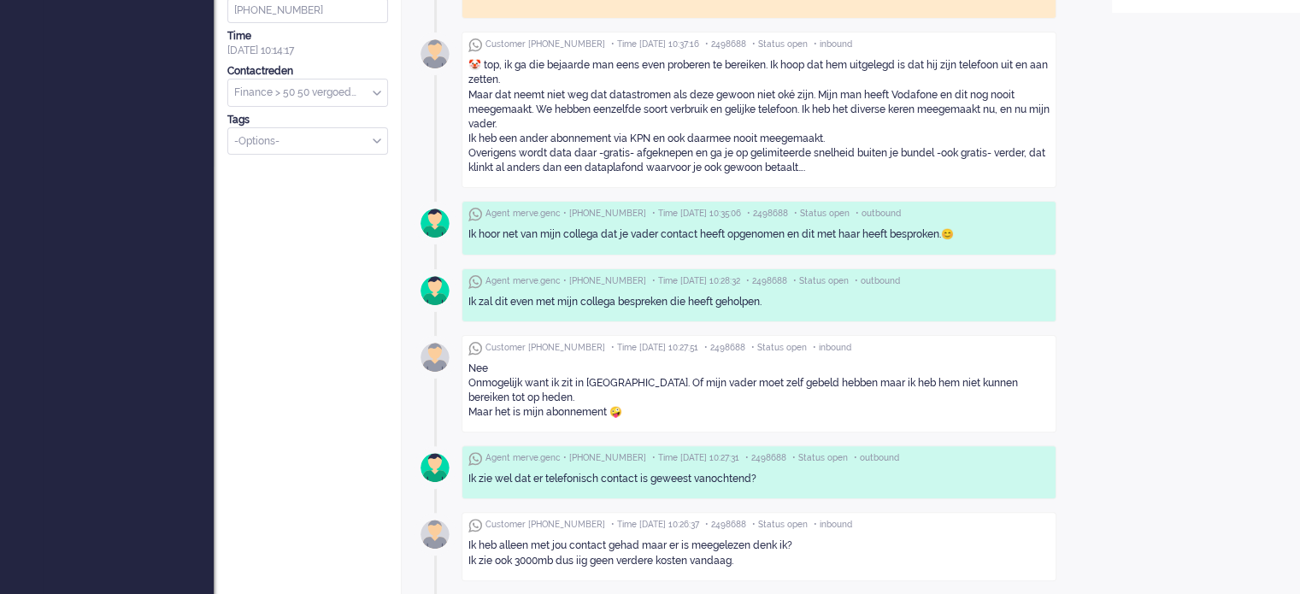
scroll to position [256, 0]
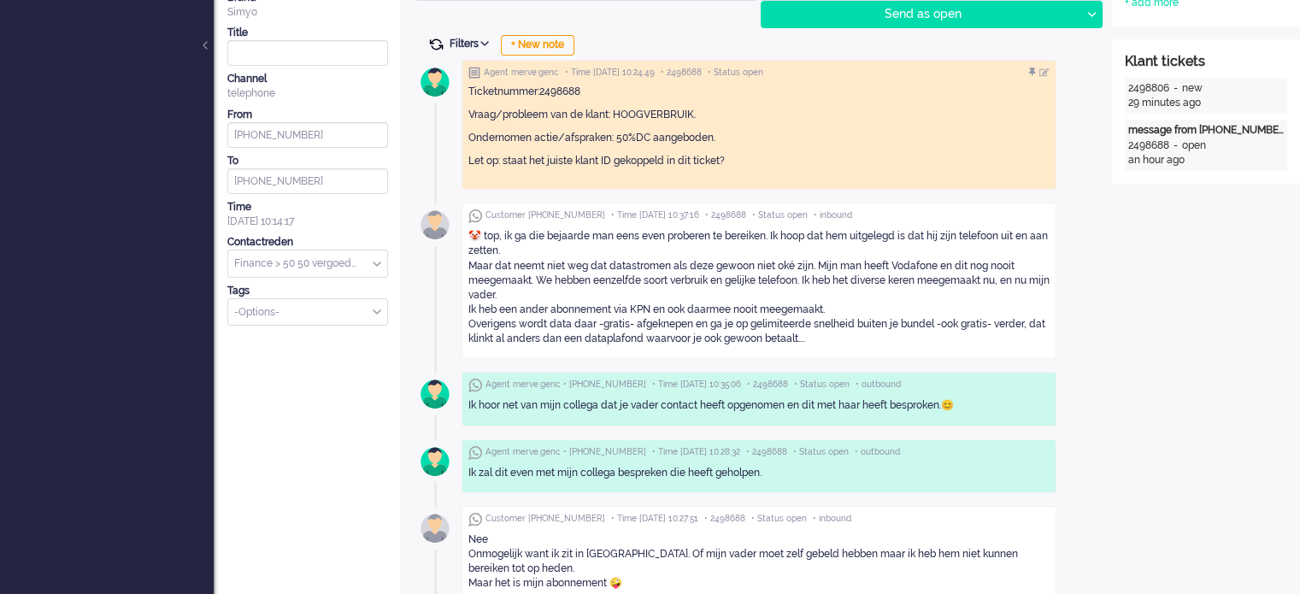
click at [441, 37] on span at bounding box center [435, 44] width 15 height 15
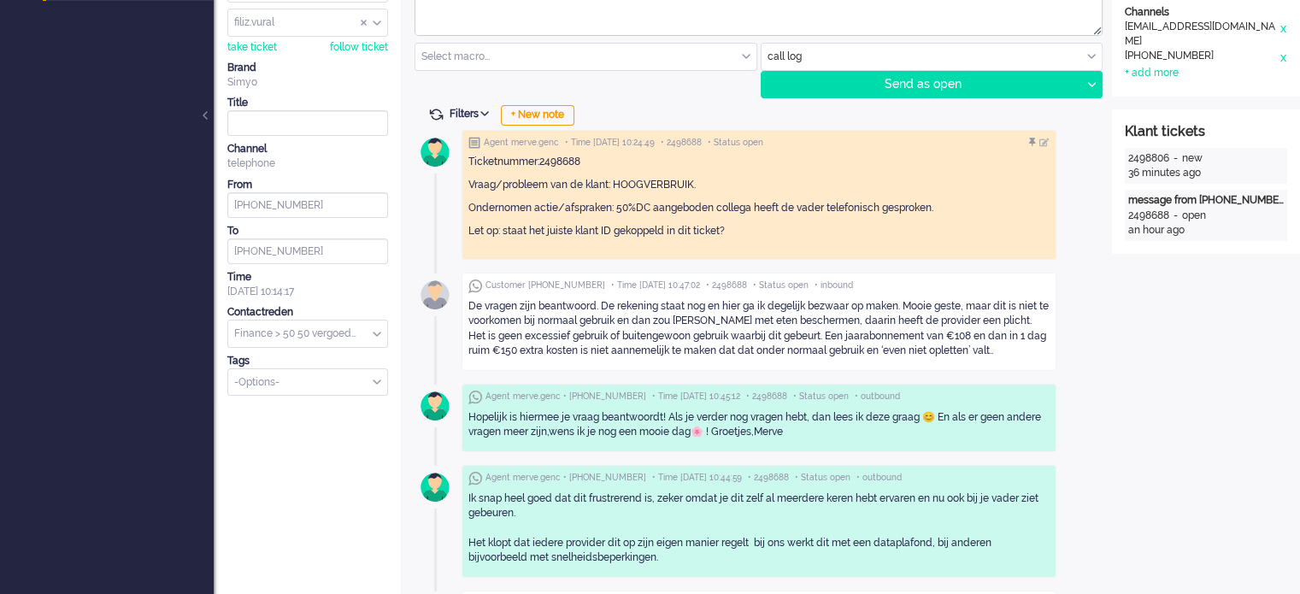
scroll to position [0, 0]
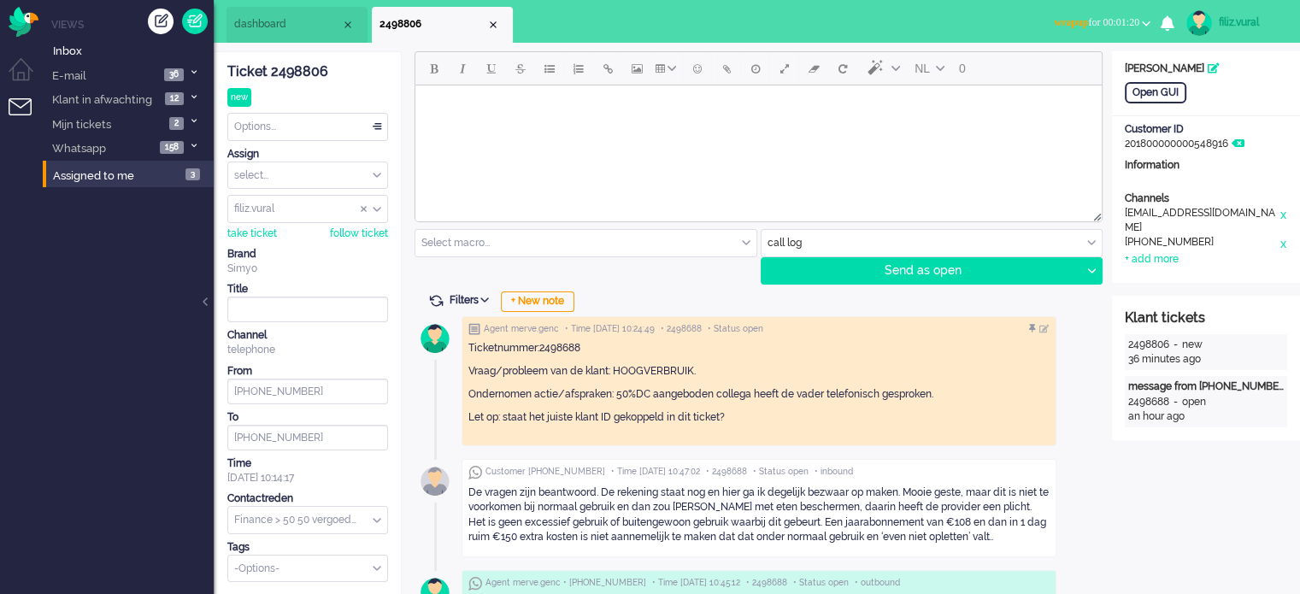
click at [275, 24] on span "dashboard" at bounding box center [287, 24] width 107 height 15
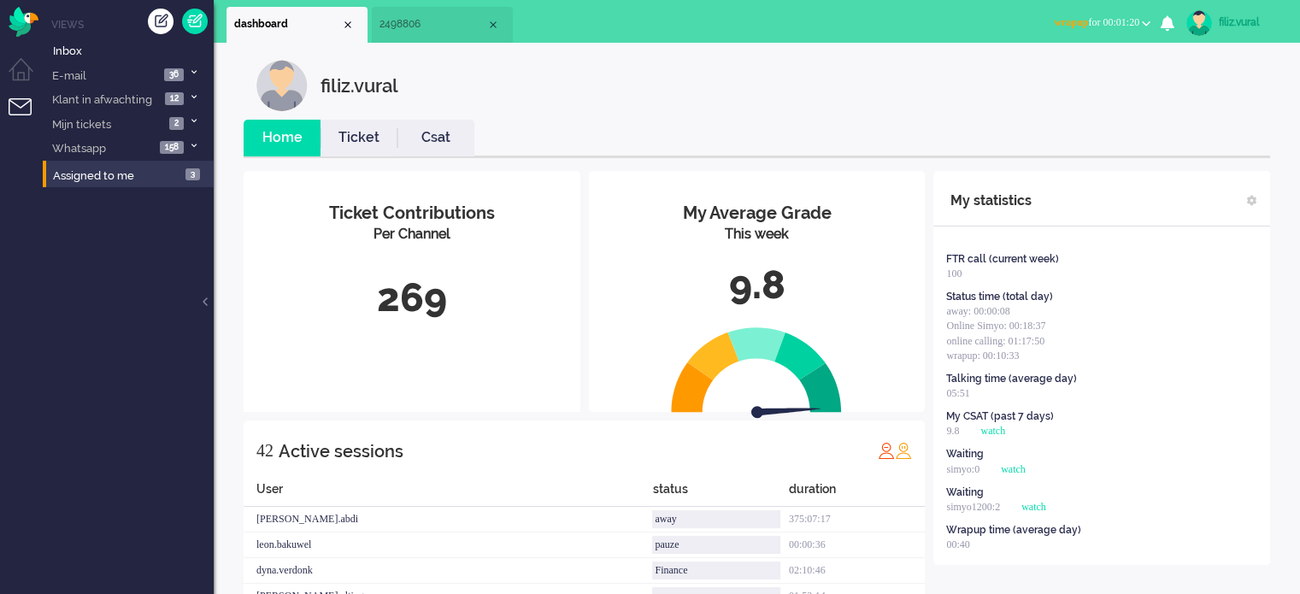
click at [465, 138] on link "Csat" at bounding box center [435, 138] width 77 height 20
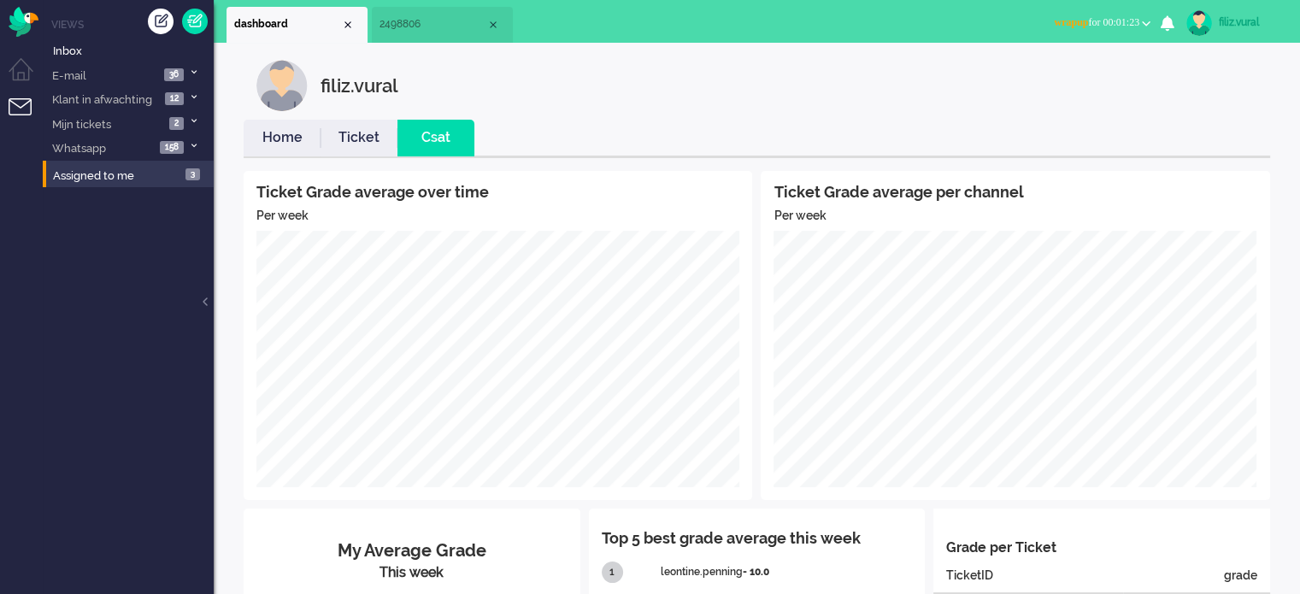
click at [294, 141] on link "Home" at bounding box center [282, 138] width 77 height 20
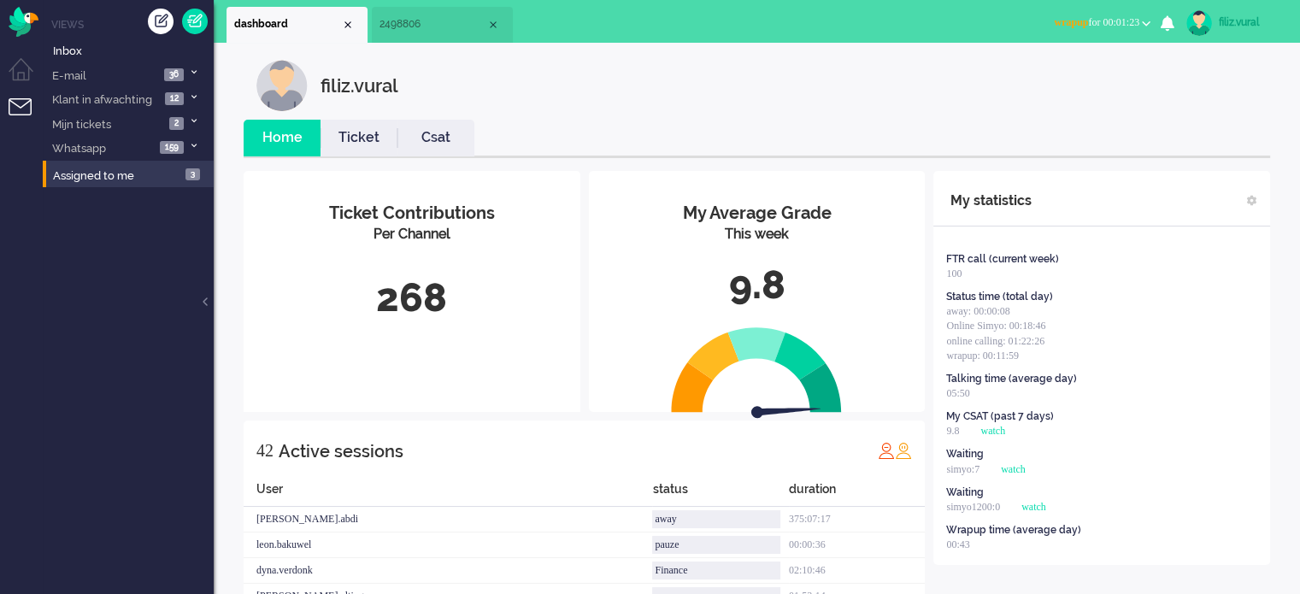
click at [1109, 19] on span "wrapup for 00:01:23" at bounding box center [1096, 22] width 85 height 12
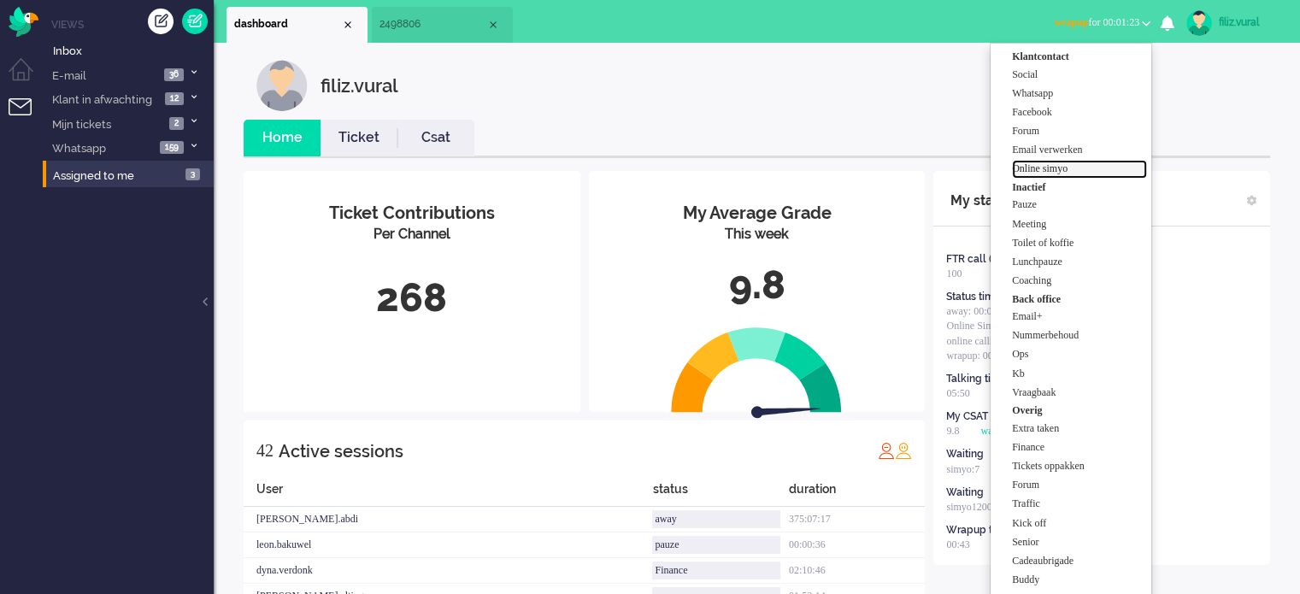
click at [1081, 167] on label "Online simyo" at bounding box center [1079, 169] width 135 height 15
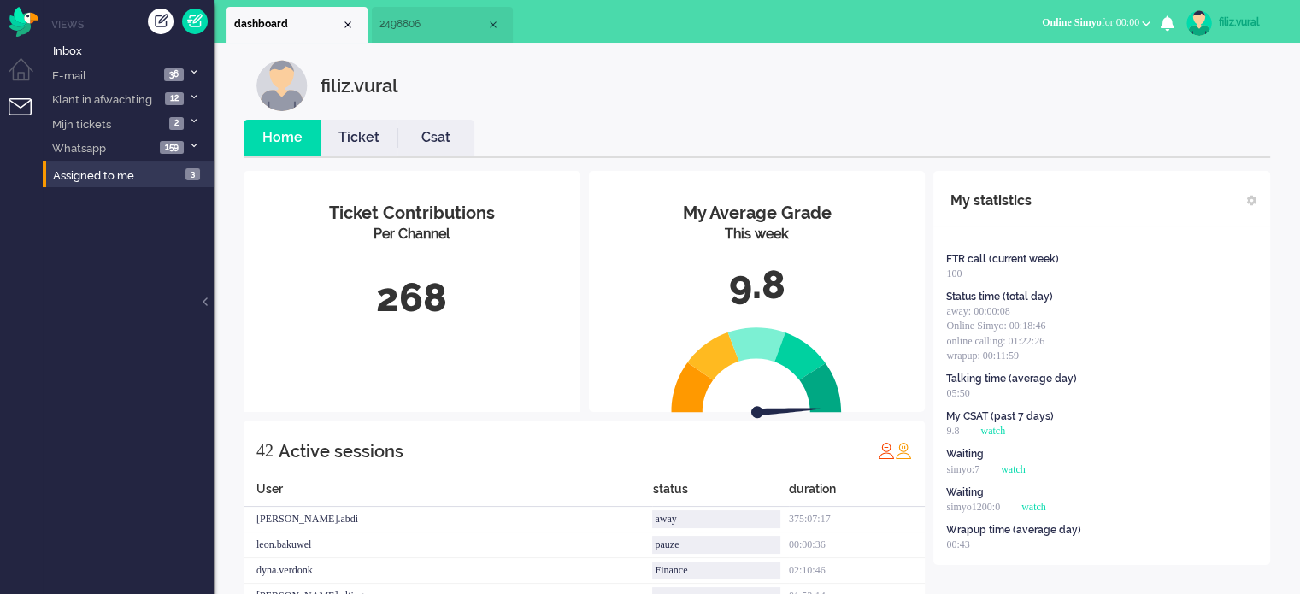
click at [444, 144] on link "Csat" at bounding box center [435, 138] width 77 height 20
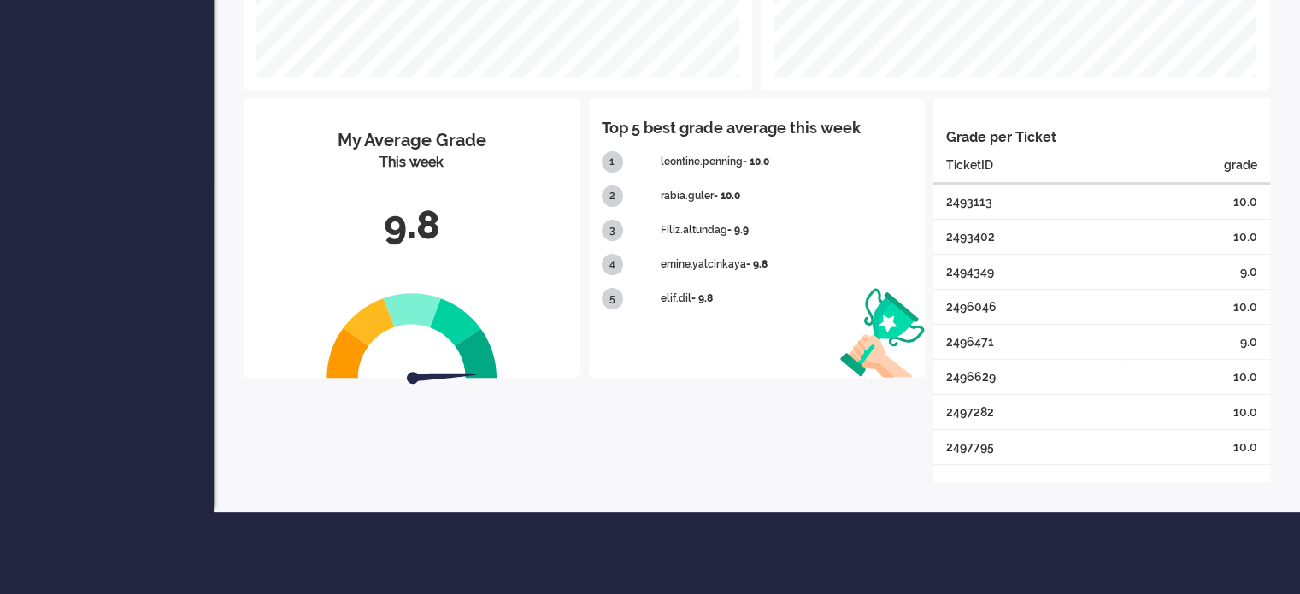
scroll to position [325, 0]
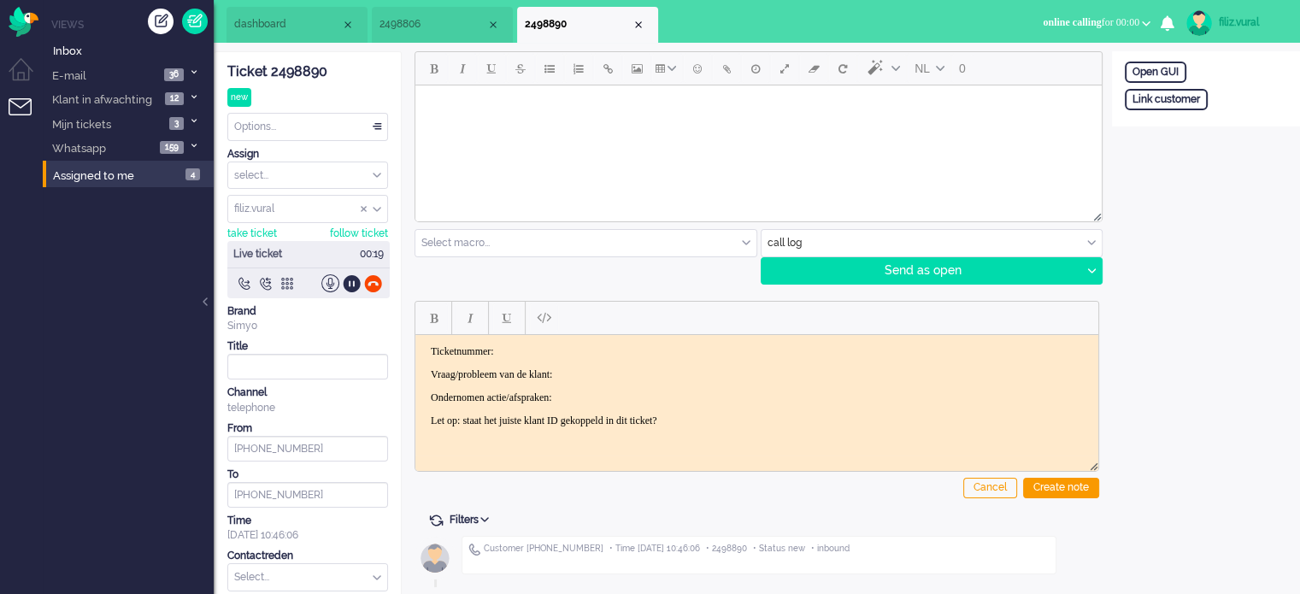
click at [296, 75] on div "Ticket 2498890" at bounding box center [307, 72] width 161 height 20
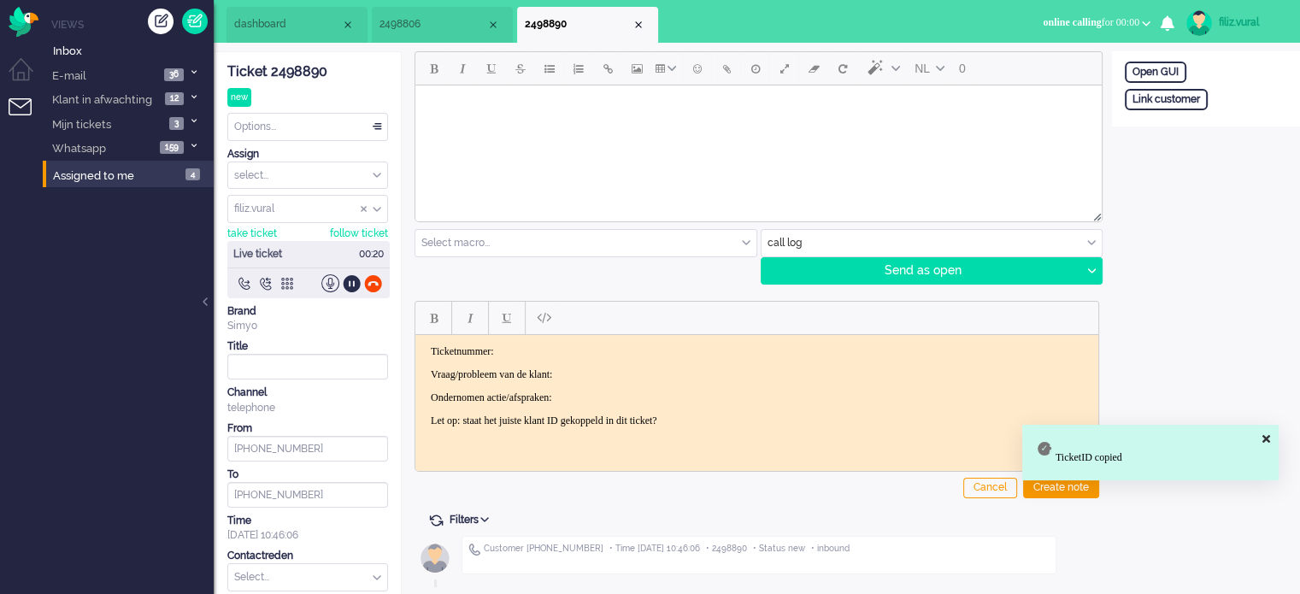
drag, startPoint x: 595, startPoint y: 342, endPoint x: 657, endPoint y: 351, distance: 63.1
click at [597, 342] on html "Ticketnummer: Vraag/probleem van de klant: Ondernomen actie/afspraken: Let op: …" at bounding box center [756, 385] width 683 height 103
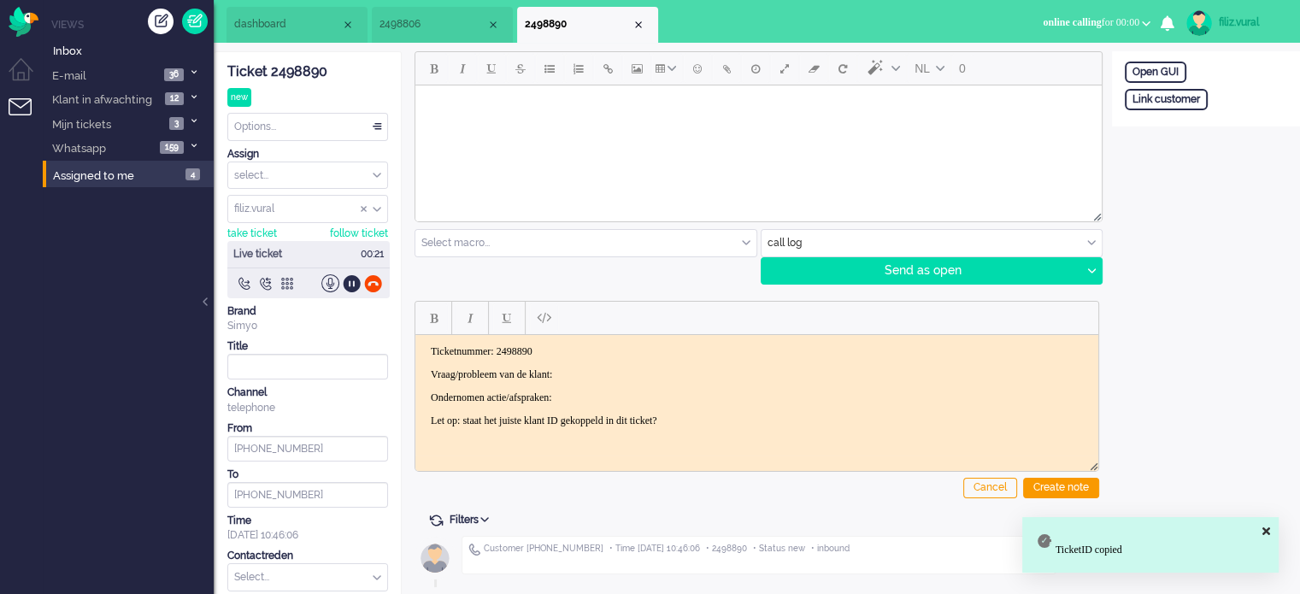
click at [648, 373] on p "Vraag/probleem van de klant:" at bounding box center [757, 374] width 652 height 13
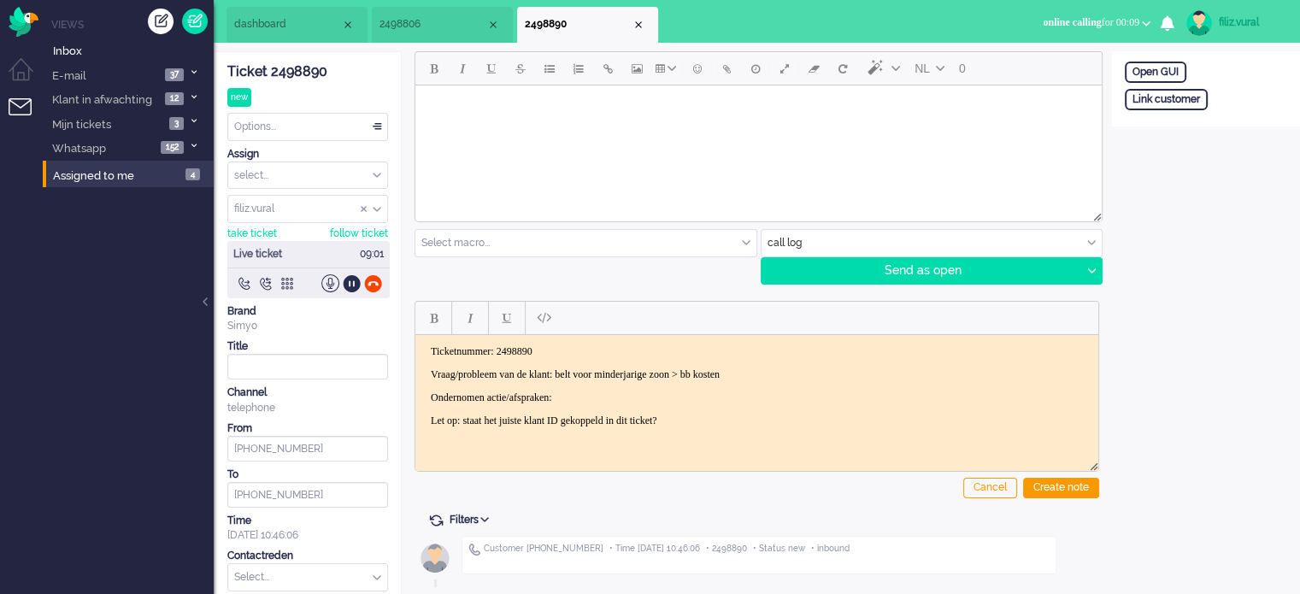
click at [772, 391] on p "Ondernomen actie/afspraken:" at bounding box center [757, 397] width 652 height 13
click at [288, 33] on li "dashboard" at bounding box center [296, 25] width 141 height 36
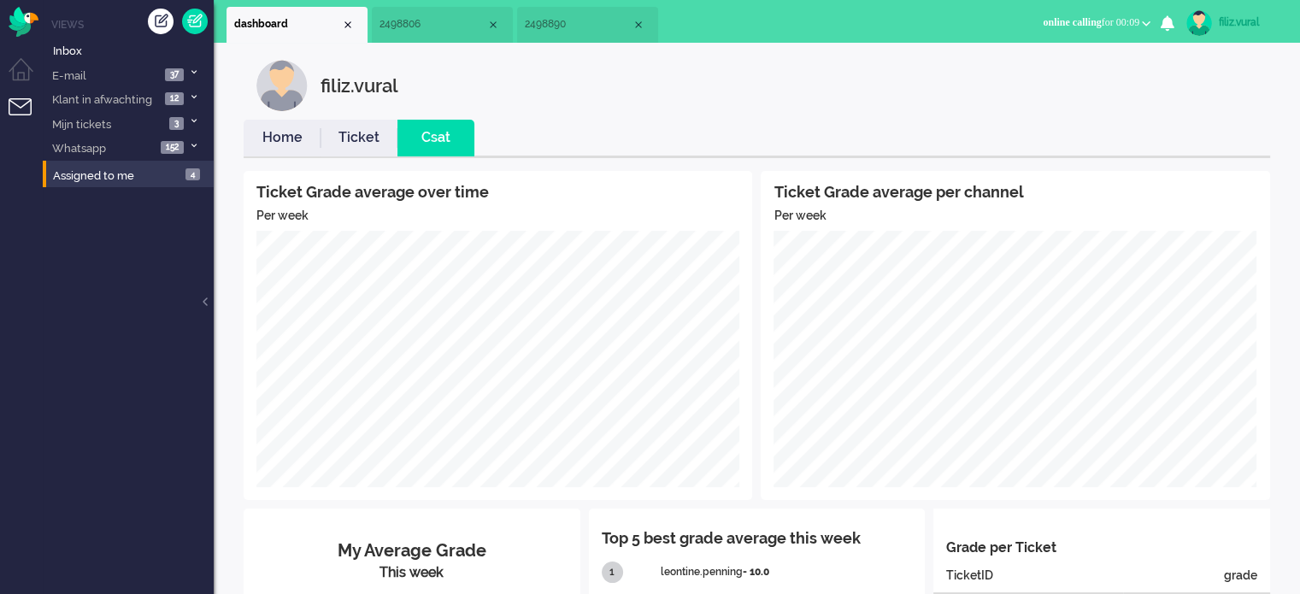
click at [325, 138] on link "Ticket" at bounding box center [359, 138] width 77 height 20
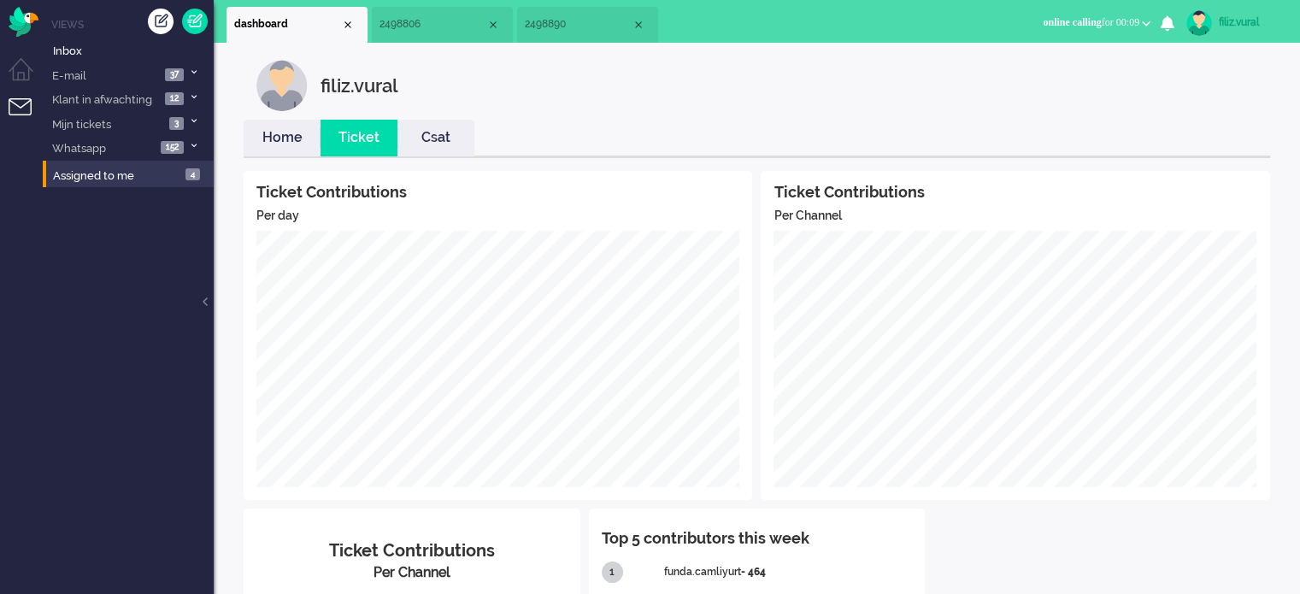
click at [417, 132] on link "Csat" at bounding box center [435, 138] width 77 height 20
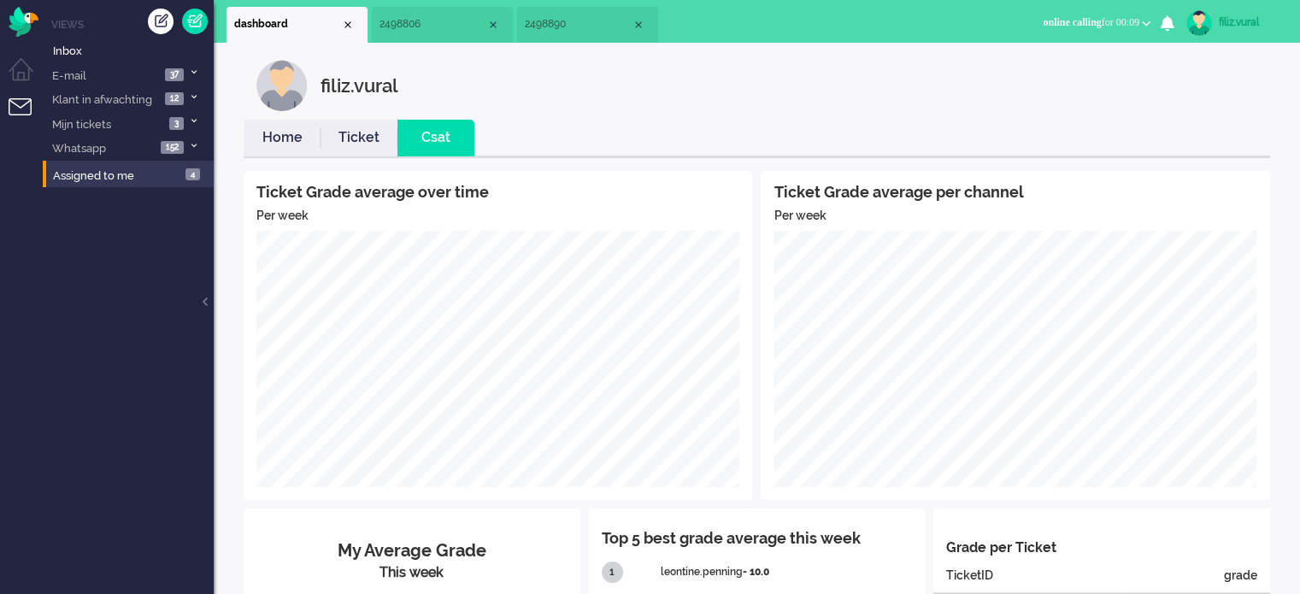
click at [273, 148] on li "Home" at bounding box center [282, 138] width 77 height 37
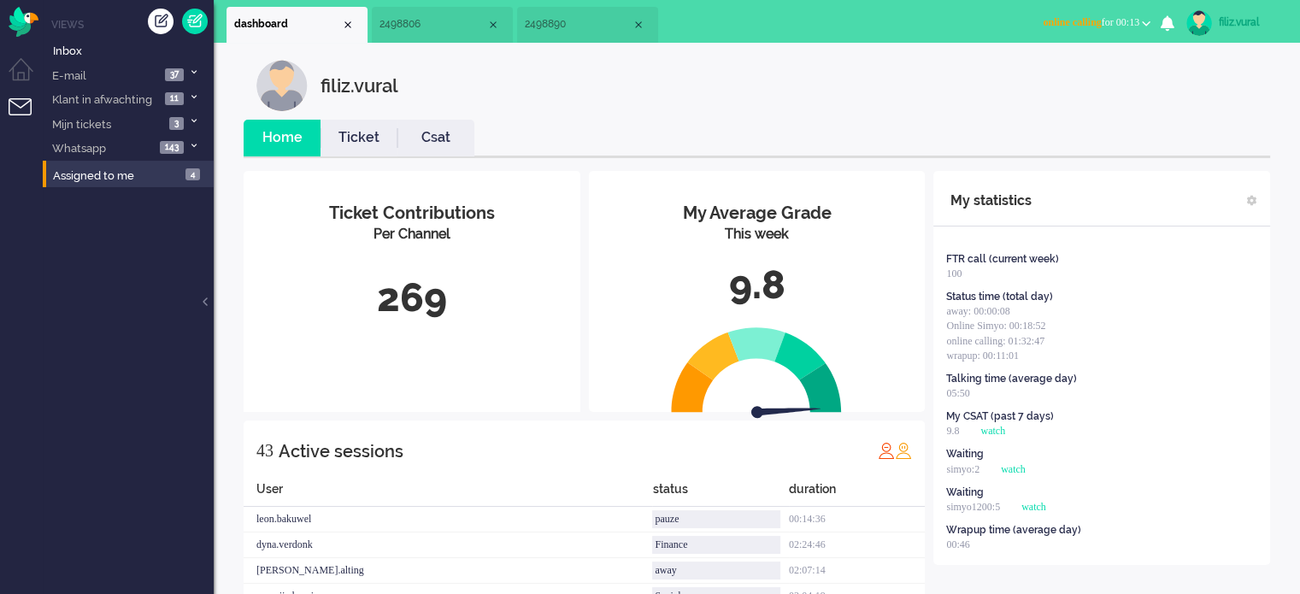
click at [555, 21] on span "2498890" at bounding box center [578, 24] width 107 height 15
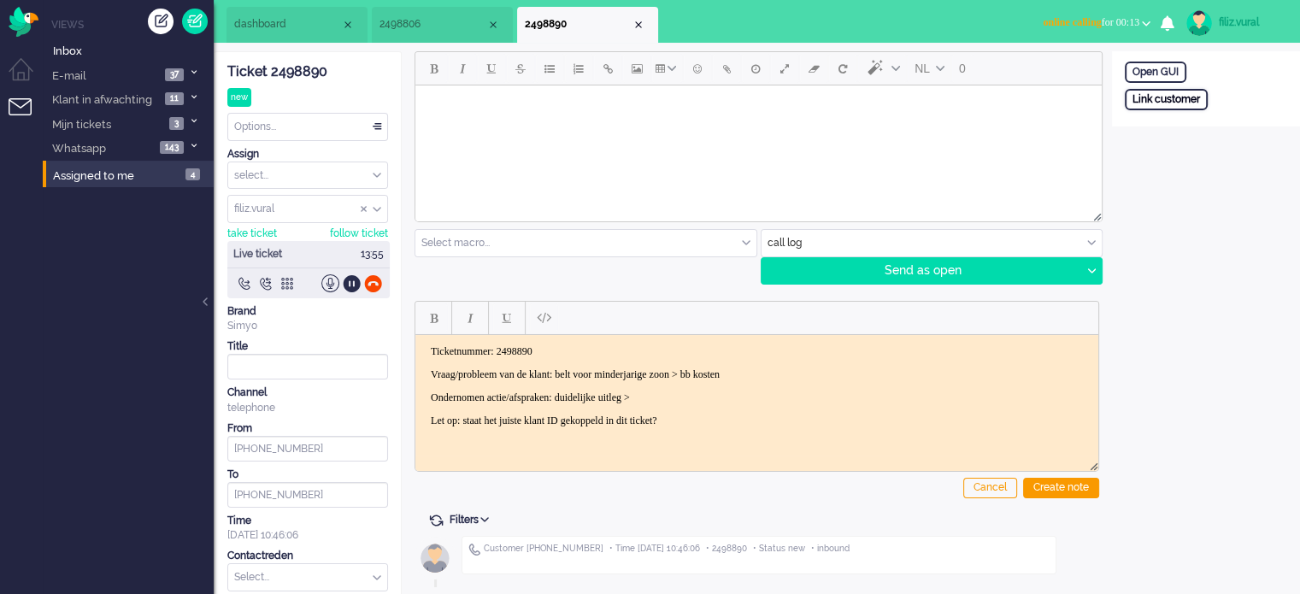
click at [1157, 97] on div "Link customer" at bounding box center [1166, 99] width 83 height 21
click at [1169, 129] on input "text" at bounding box center [1206, 122] width 162 height 26
paste input "201800000001023269"
type input "201800000001023269"
click at [1211, 150] on div "Search" at bounding box center [1214, 153] width 56 height 24
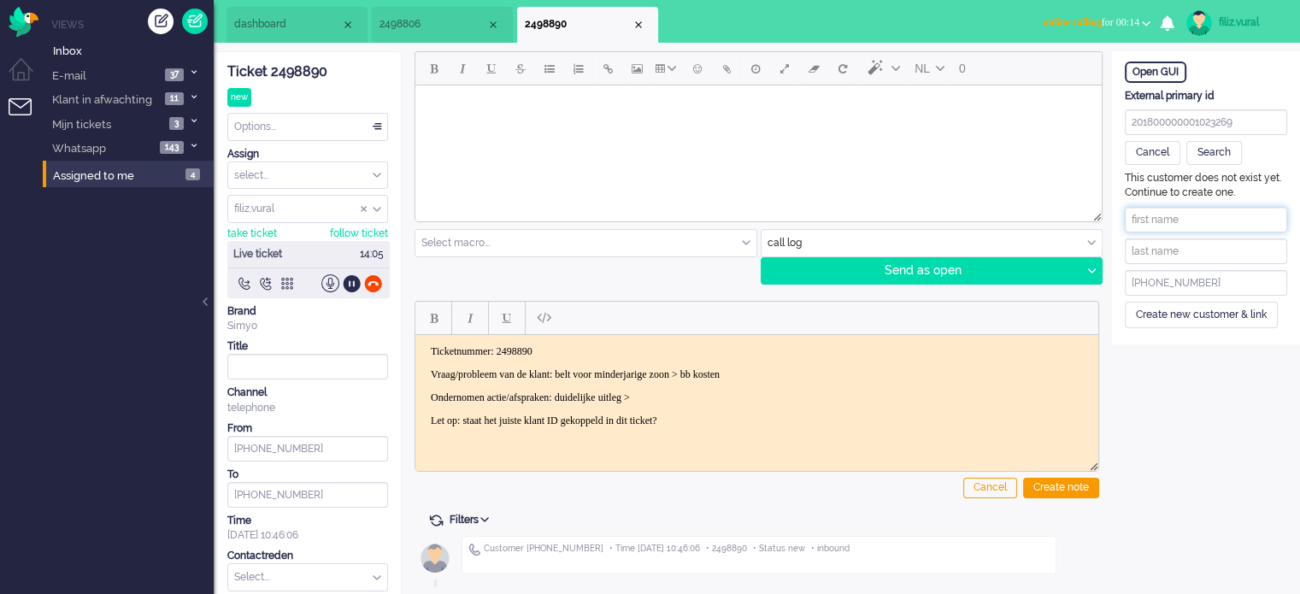
click at [1147, 226] on input "text" at bounding box center [1206, 220] width 162 height 26
paste input "Linda Jaegers-Nix"
drag, startPoint x: 1162, startPoint y: 217, endPoint x: 1244, endPoint y: 215, distance: 81.2
click at [1244, 215] on input "Linda Jaegers-Nix" at bounding box center [1206, 220] width 162 height 26
type input "Linda"
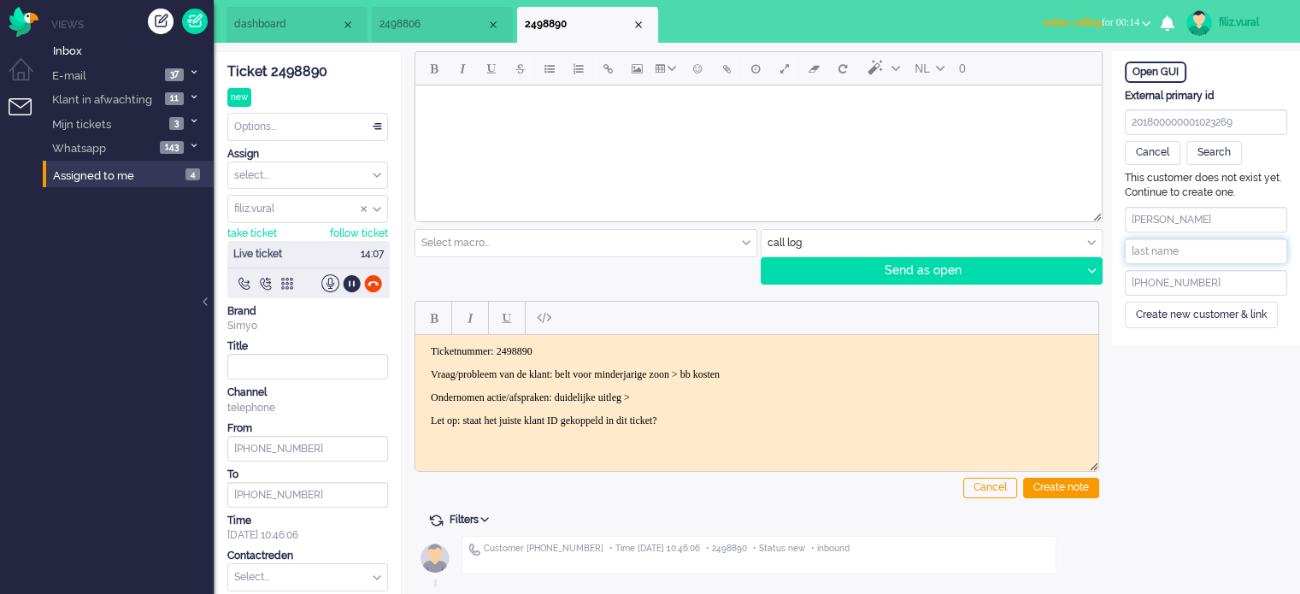
click at [1197, 238] on input "text" at bounding box center [1206, 251] width 162 height 26
paste input "Jaegers-Nix"
type input "Jaegers-Nix"
click at [1158, 306] on div "Create new customer & link" at bounding box center [1201, 315] width 153 height 26
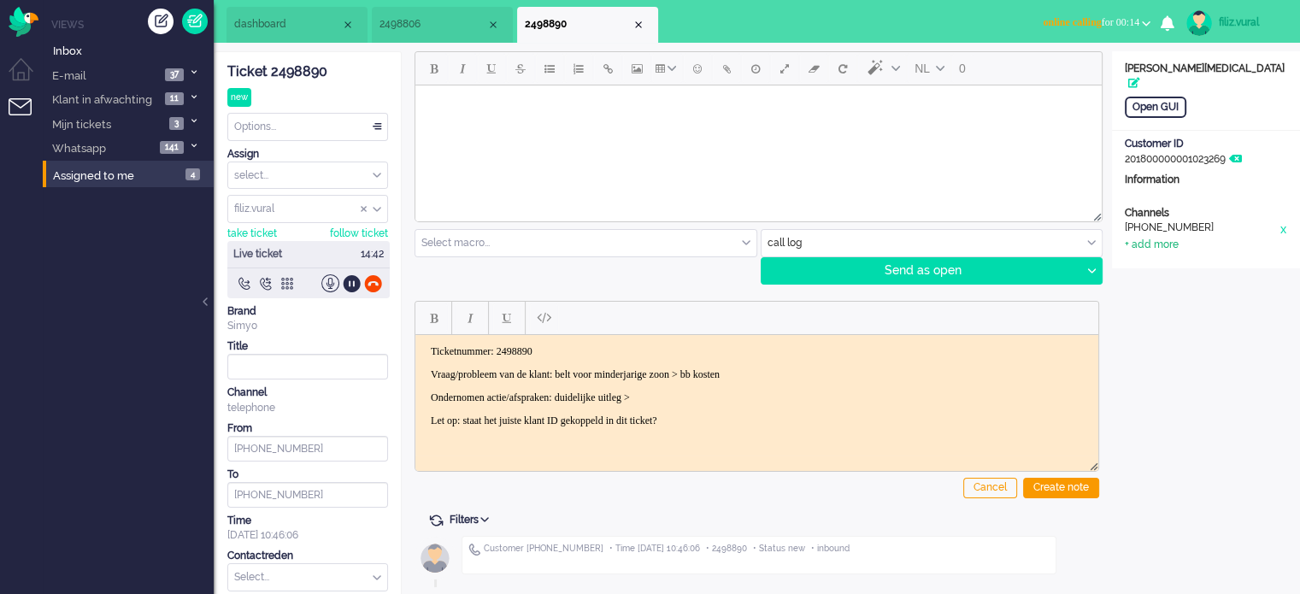
click at [1170, 238] on div "+ add more" at bounding box center [1152, 245] width 54 height 15
click at [1170, 238] on input at bounding box center [1206, 251] width 162 height 26
paste input "lindanix18@hotmail.com"
type input "lindanix18@hotmail.com"
click at [1206, 364] on div "add" at bounding box center [1206, 376] width 42 height 24
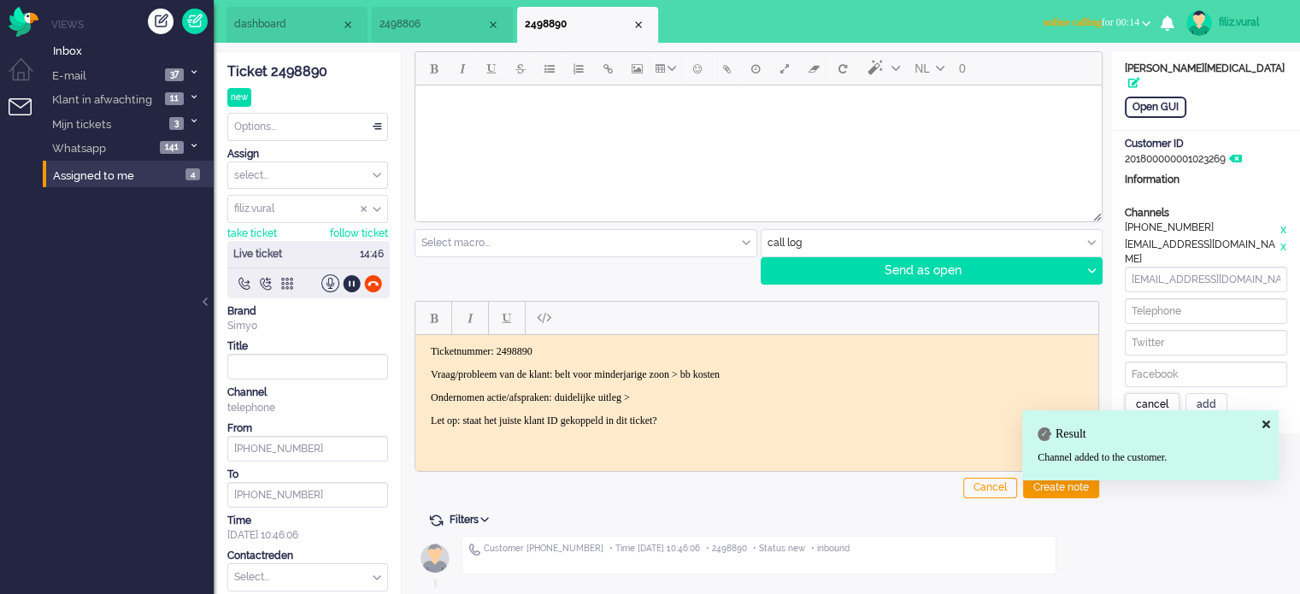
click at [1160, 393] on div "cancel" at bounding box center [1152, 405] width 55 height 24
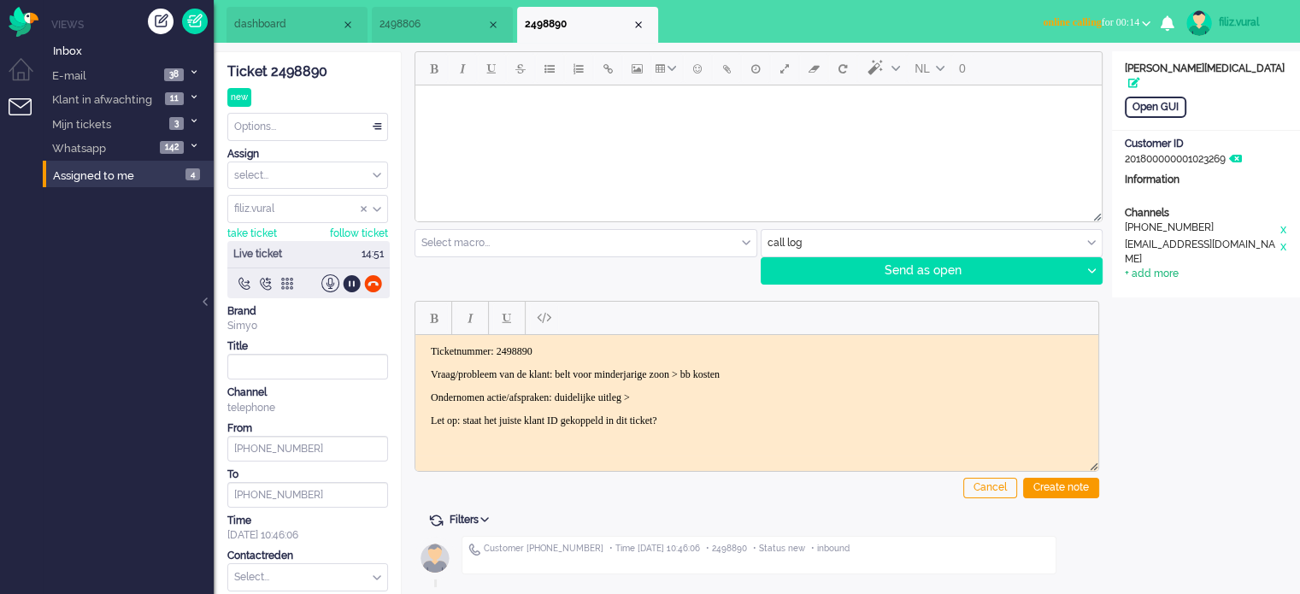
click at [1145, 267] on div "+ add more" at bounding box center [1152, 274] width 54 height 15
click at [1159, 298] on input at bounding box center [1206, 311] width 162 height 26
paste input "617115023"
type input "+31617115023"
click at [1197, 393] on div "add" at bounding box center [1206, 405] width 42 height 24
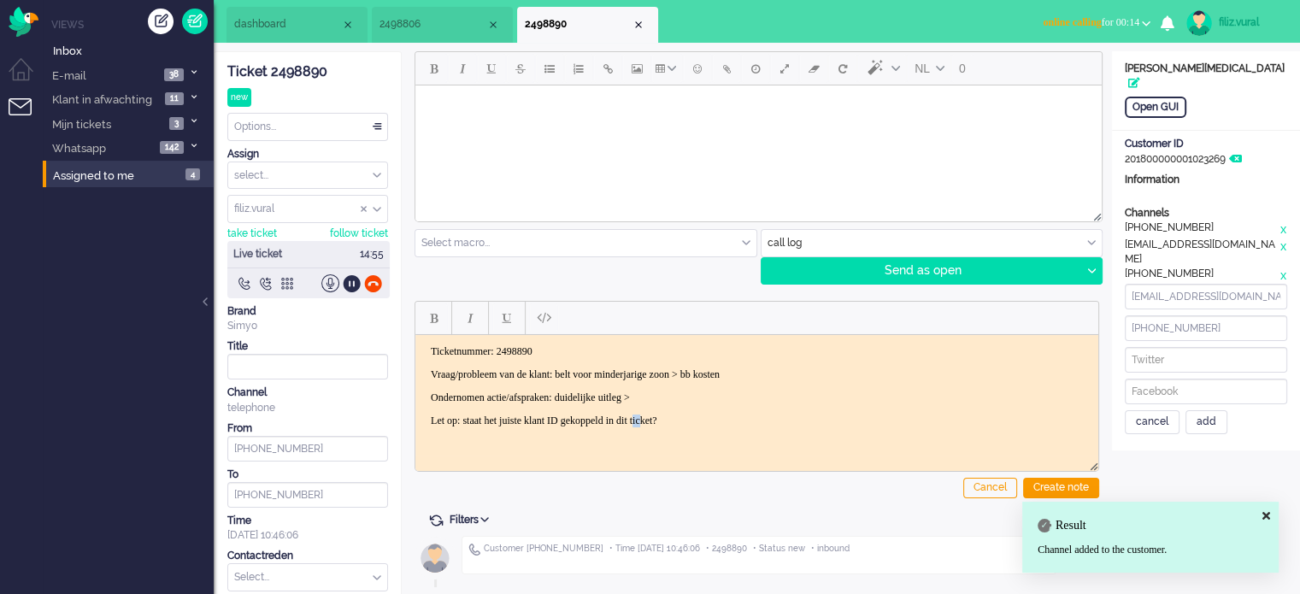
click at [687, 437] on html "Ticketnummer: 2498890 Vraag/probleem van de klant: belt voor minderjarige zoon …" at bounding box center [756, 385] width 683 height 103
click at [715, 384] on body "Ticketnummer: 2498890 Vraag/probleem van de klant: belt voor minderjarige zoon …" at bounding box center [756, 385] width 669 height 82
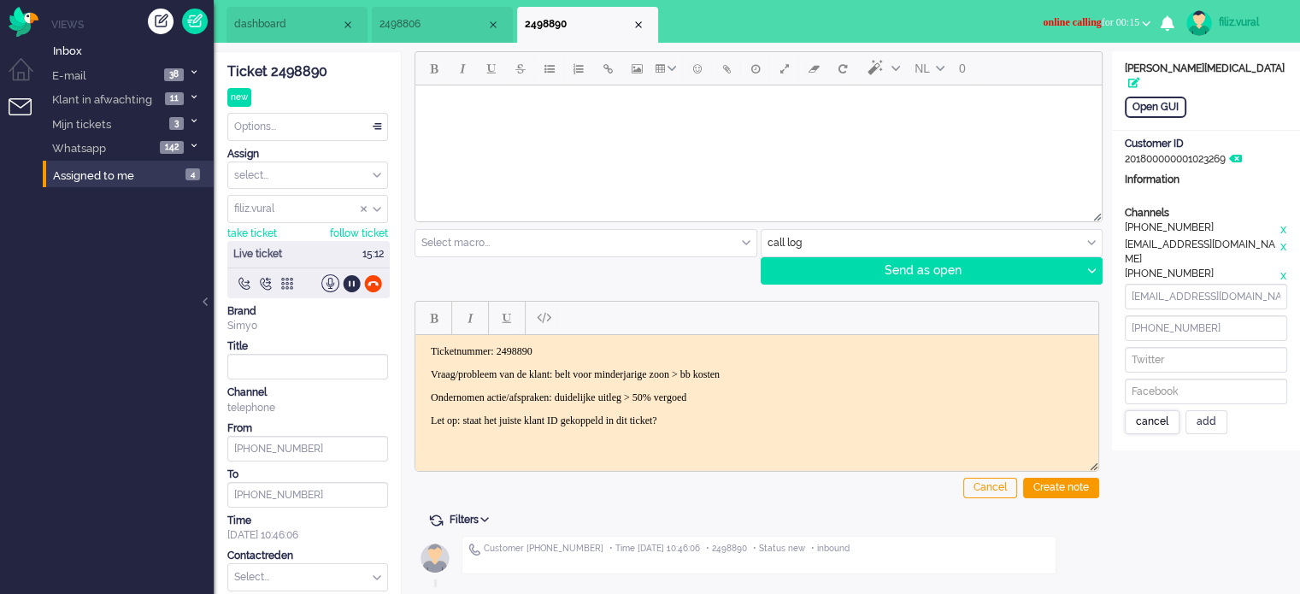
click at [1163, 410] on div "cancel" at bounding box center [1152, 422] width 55 height 24
click at [1050, 497] on div "Create note" at bounding box center [1061, 488] width 76 height 21
click at [1065, 484] on div "Create note" at bounding box center [1061, 488] width 76 height 21
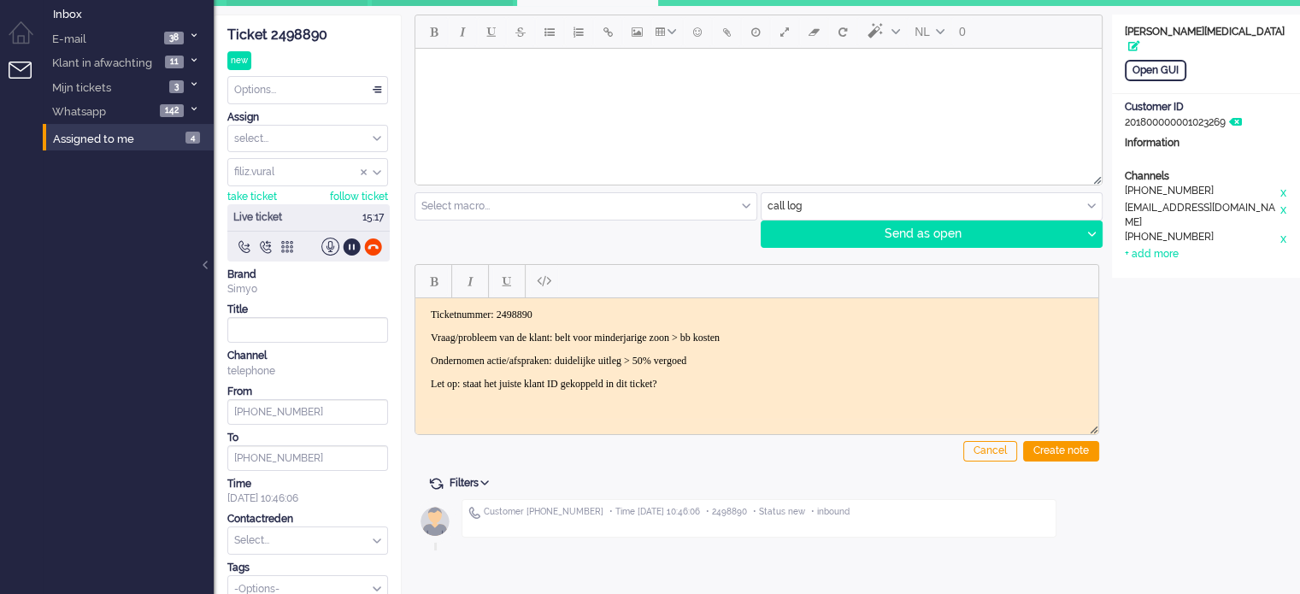
scroll to position [56, 0]
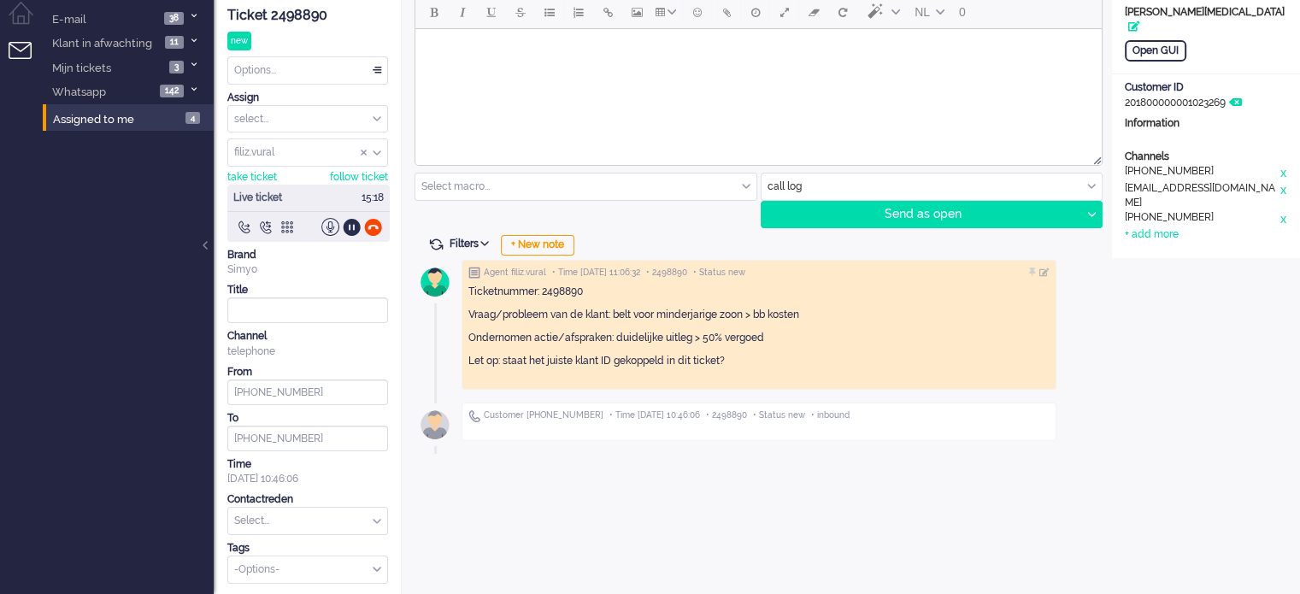
drag, startPoint x: 342, startPoint y: 517, endPoint x: 350, endPoint y: 511, distance: 9.7
click at [347, 517] on input "text" at bounding box center [307, 521] width 159 height 26
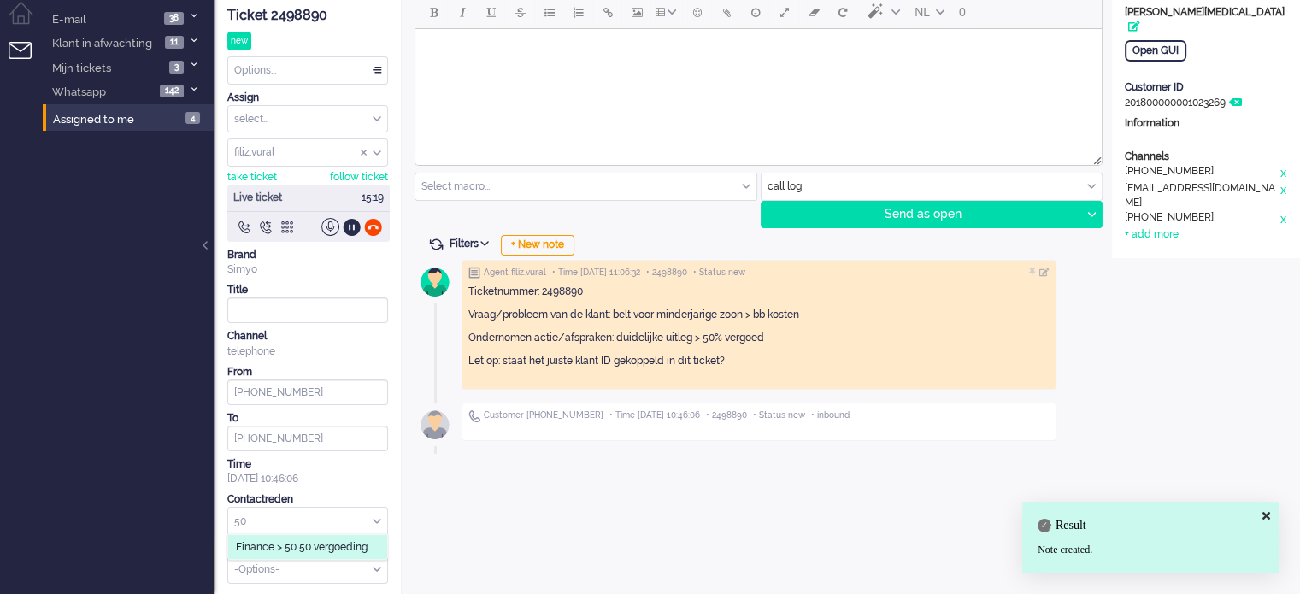
type input "50"
click at [361, 545] on span "Finance > 50 50 vergoeding" at bounding box center [302, 547] width 132 height 15
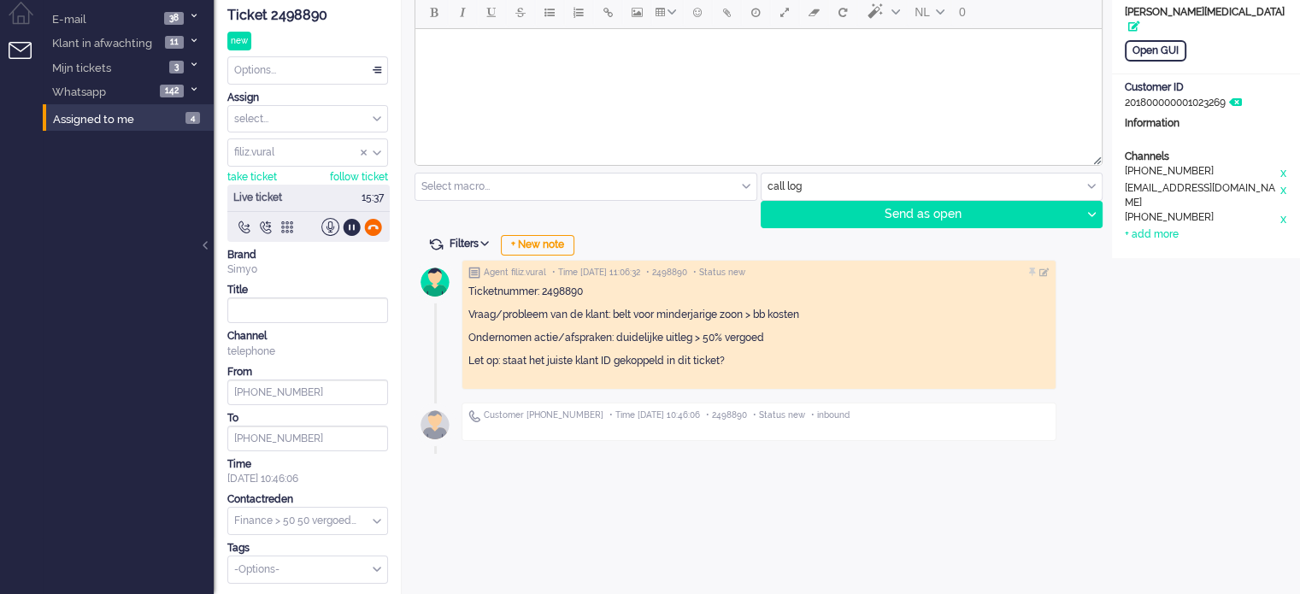
click at [368, 223] on div at bounding box center [373, 227] width 18 height 18
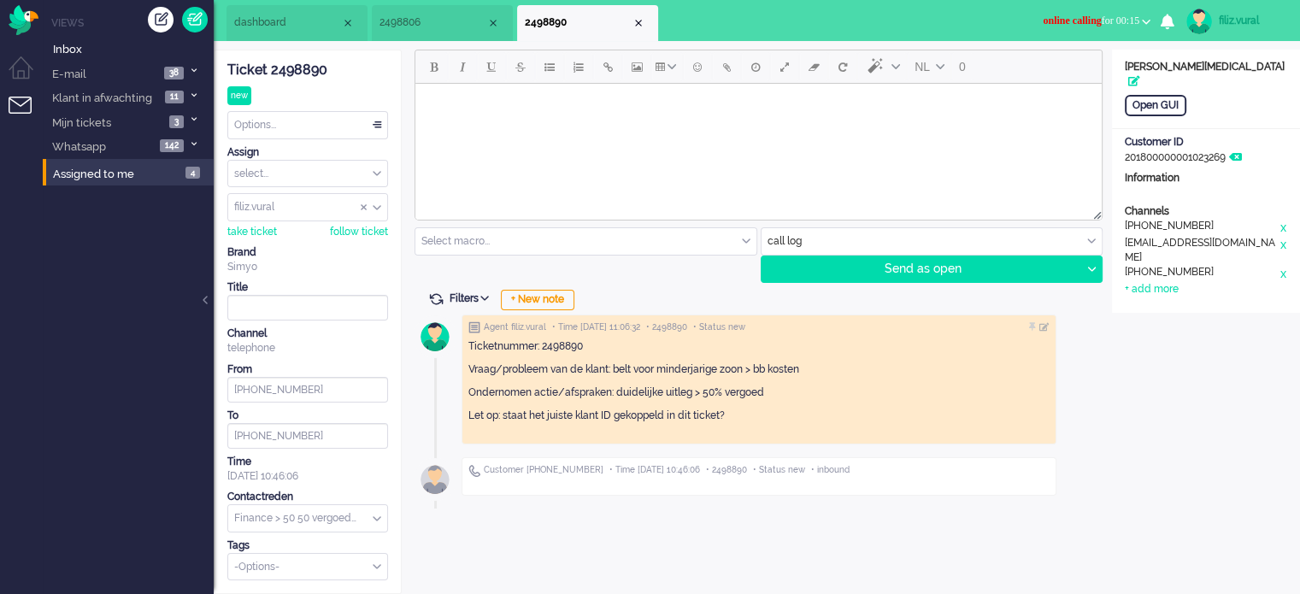
scroll to position [0, 0]
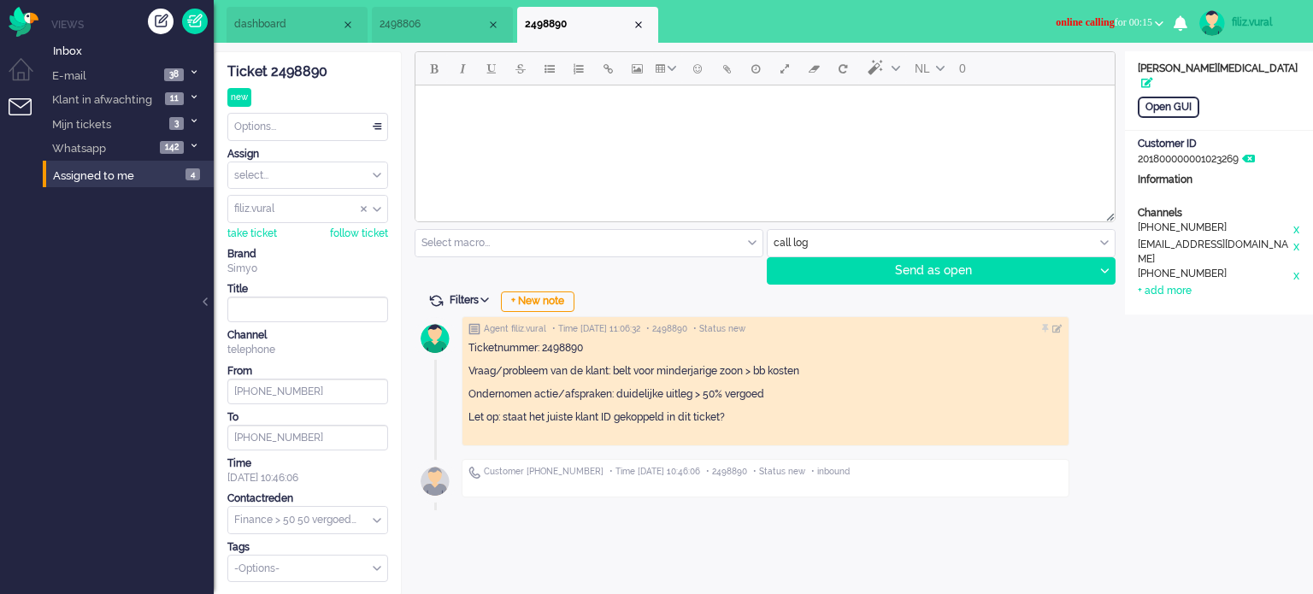
click at [318, 122] on div "Options..." at bounding box center [307, 127] width 159 height 26
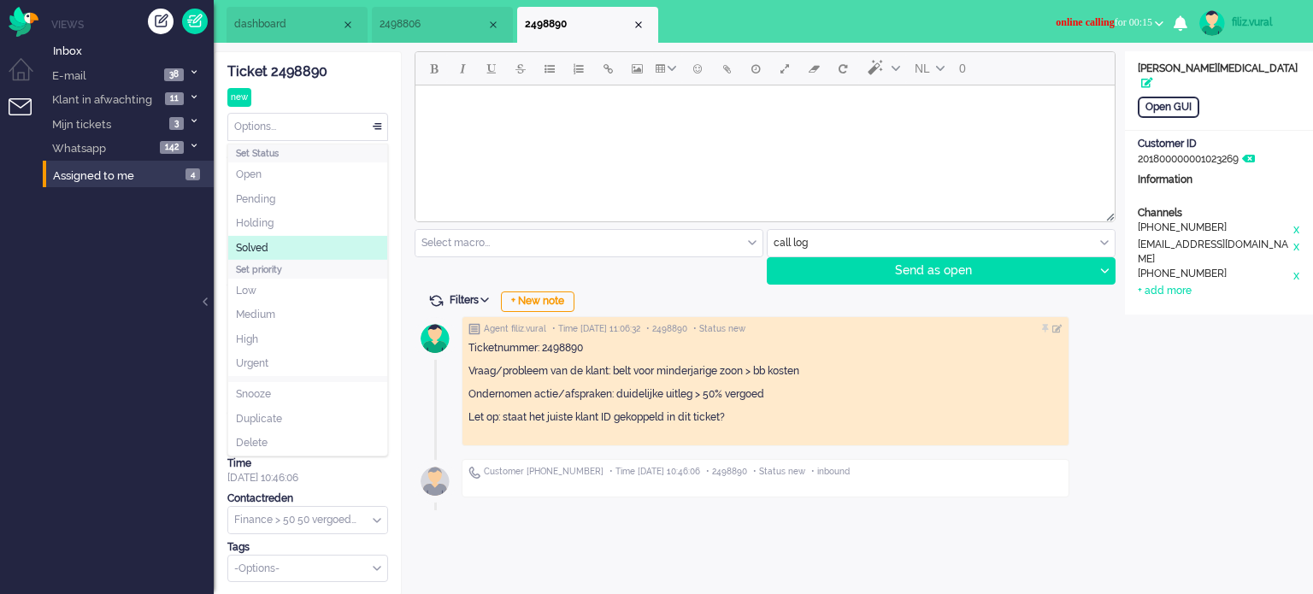
click at [293, 237] on li "Solved" at bounding box center [307, 248] width 159 height 25
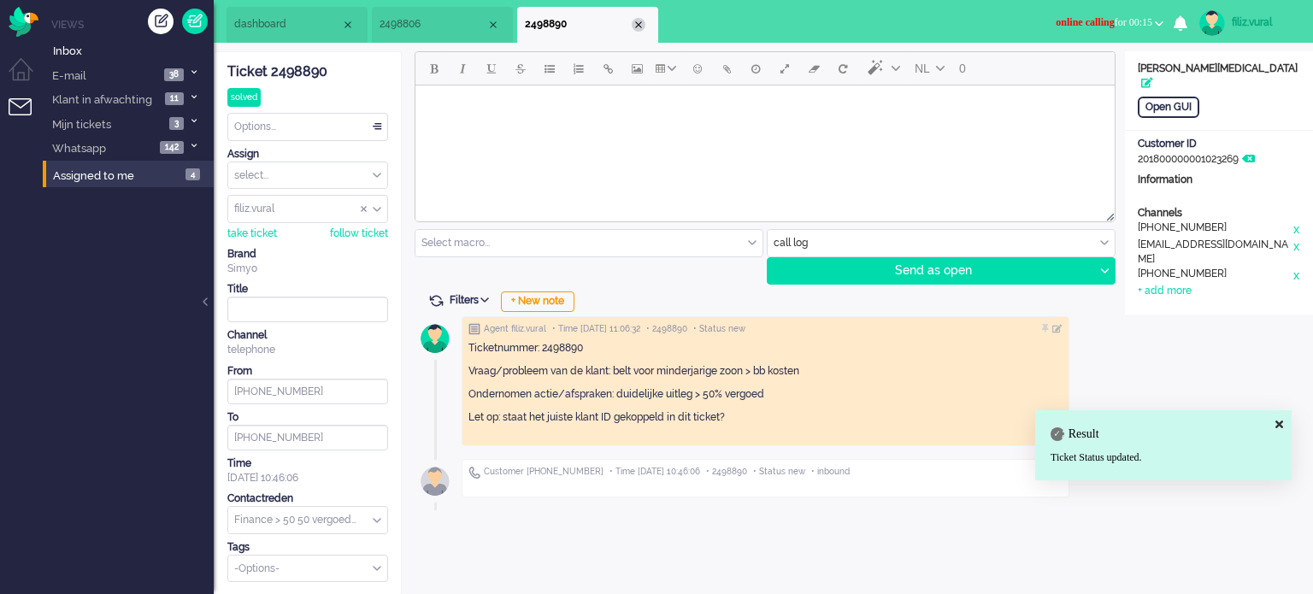
click at [643, 28] on div "Close tab" at bounding box center [639, 25] width 14 height 14
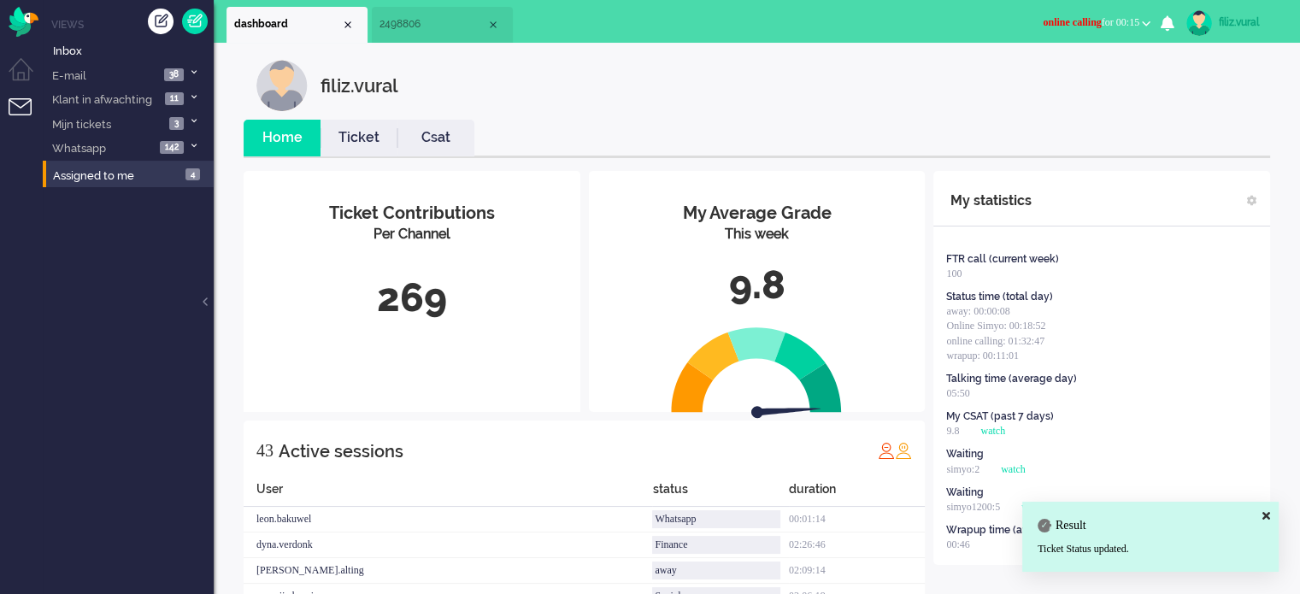
click at [362, 132] on link "Ticket" at bounding box center [359, 138] width 77 height 20
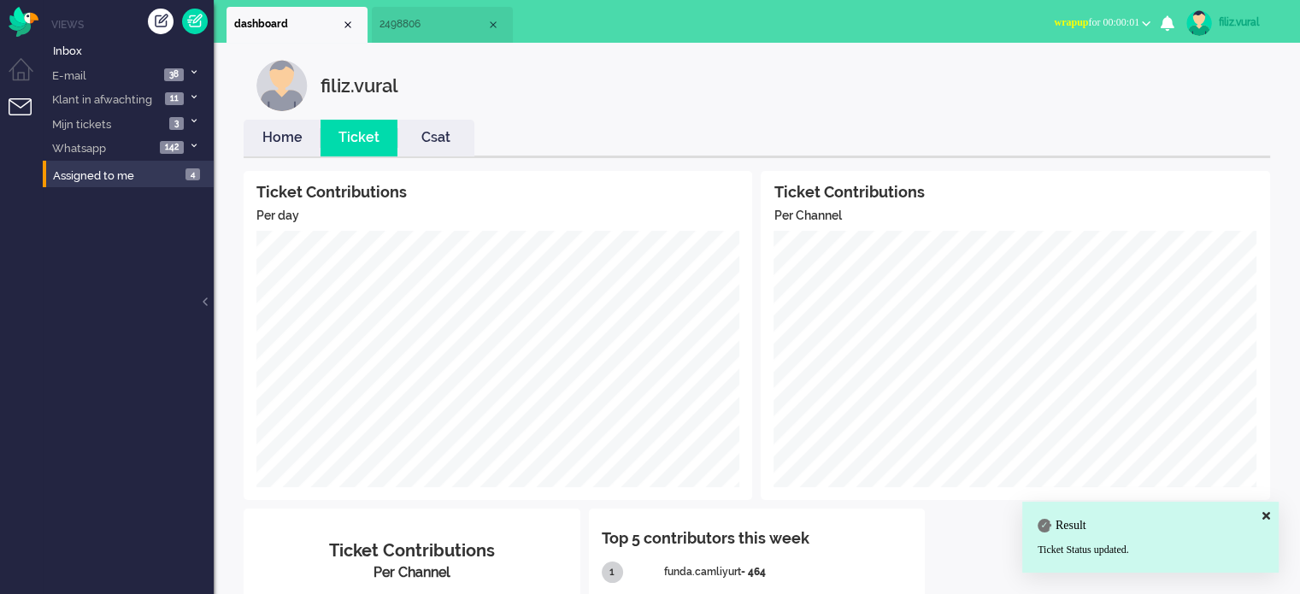
click at [283, 141] on link "Home" at bounding box center [282, 138] width 77 height 20
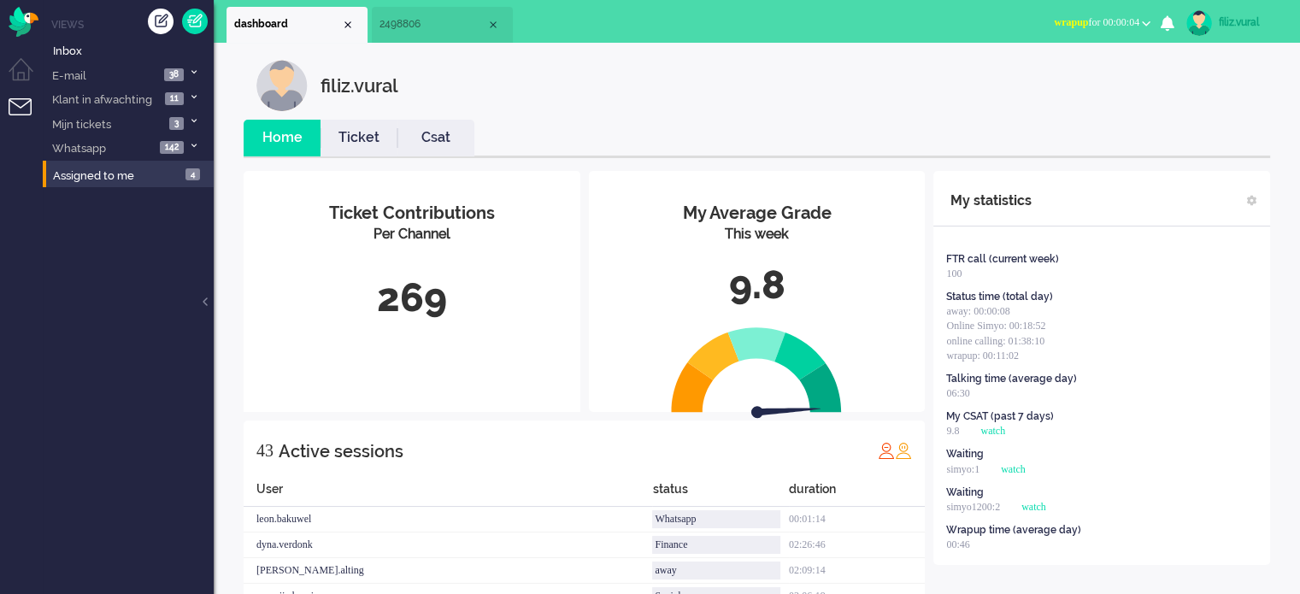
click at [1118, 20] on span "wrapup for 00:00:04" at bounding box center [1096, 22] width 85 height 12
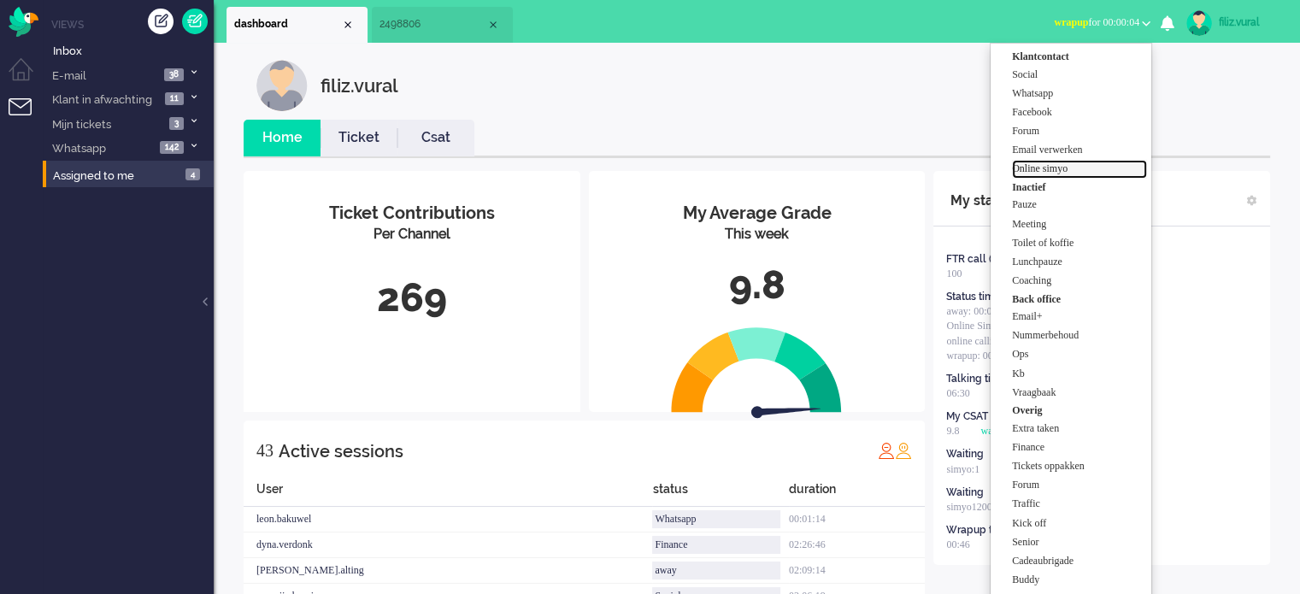
click at [1077, 167] on label "Online simyo" at bounding box center [1079, 169] width 135 height 15
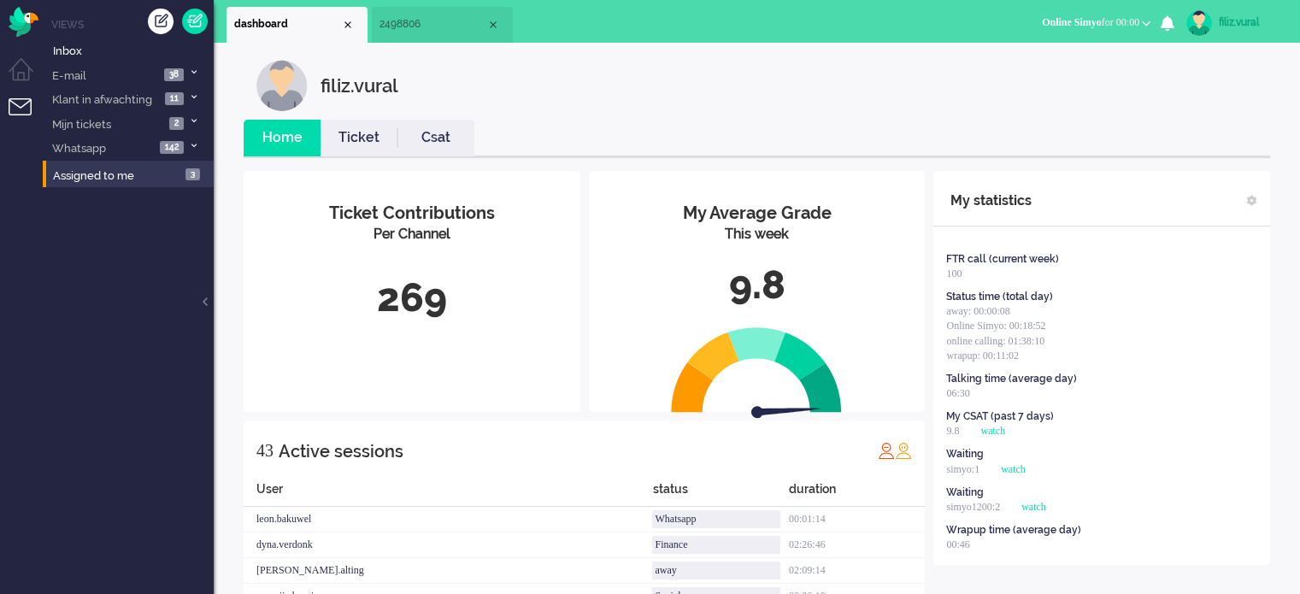
click at [382, 28] on span "2498806" at bounding box center [432, 24] width 107 height 15
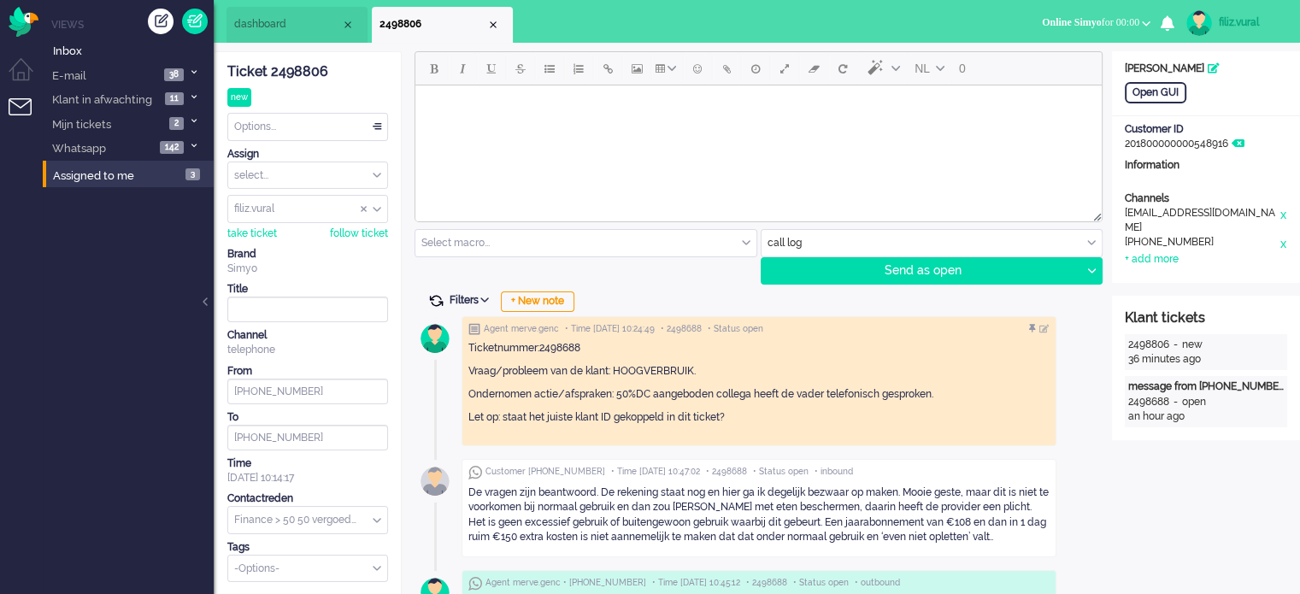
click at [441, 303] on span at bounding box center [435, 300] width 15 height 15
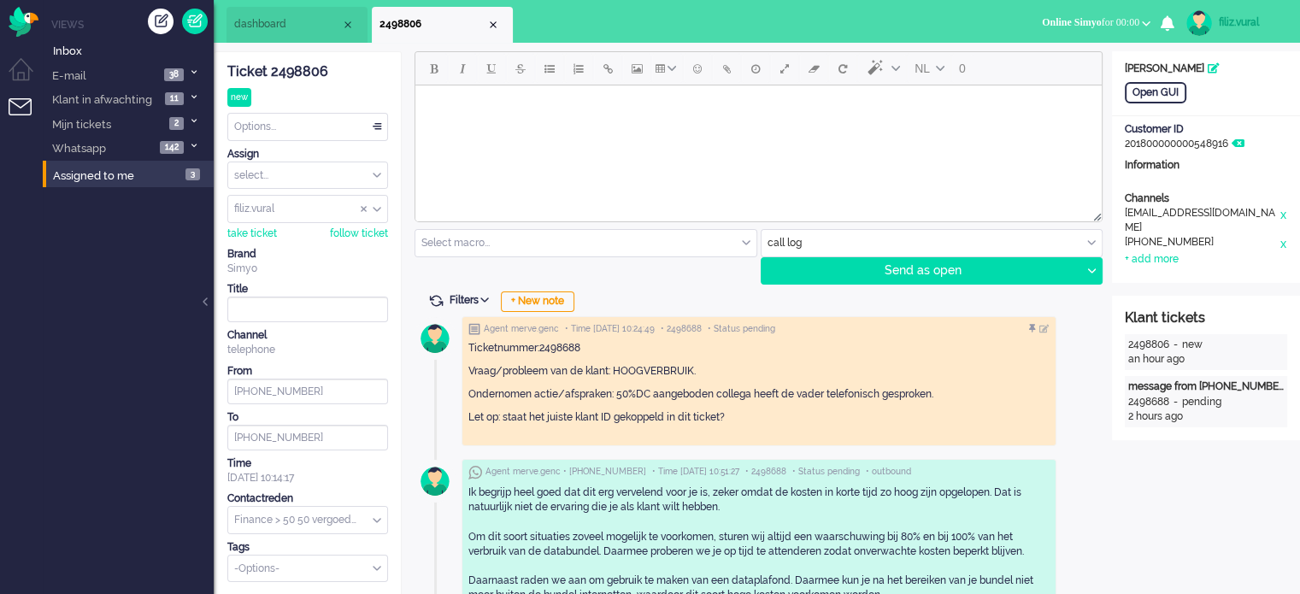
click at [325, 124] on div "Options..." at bounding box center [307, 127] width 159 height 26
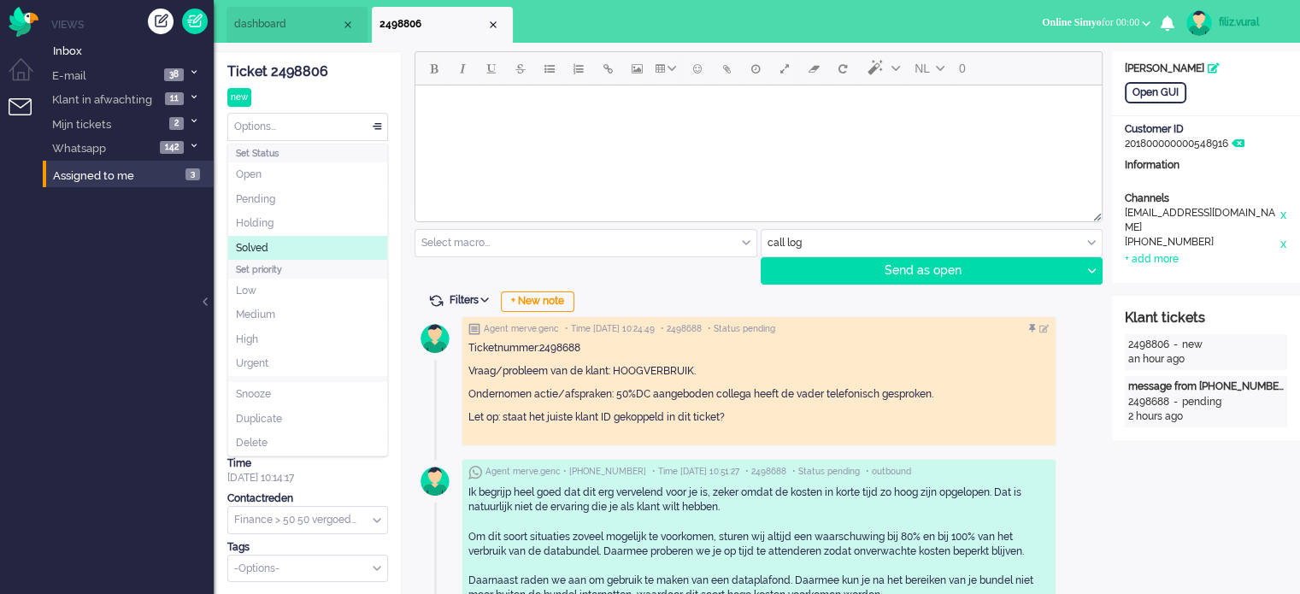
click at [304, 250] on li "Solved" at bounding box center [307, 248] width 159 height 25
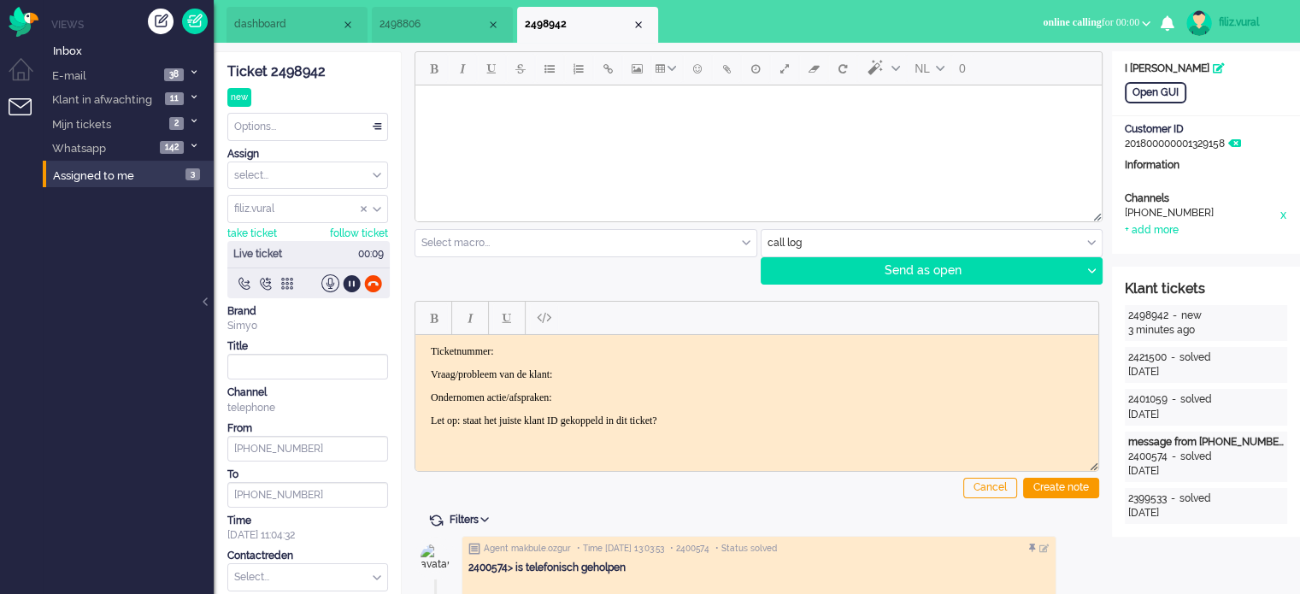
click at [311, 78] on div "Ticket 2498942" at bounding box center [307, 72] width 161 height 20
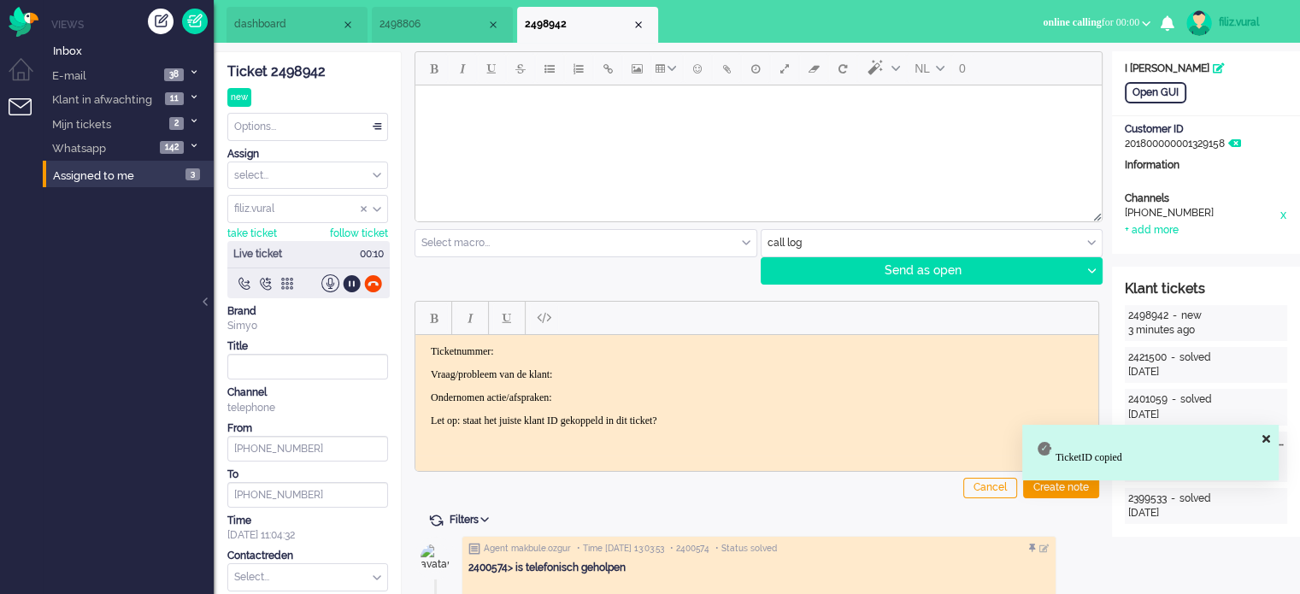
click at [612, 351] on p "Ticketnummer:" at bounding box center [757, 350] width 652 height 13
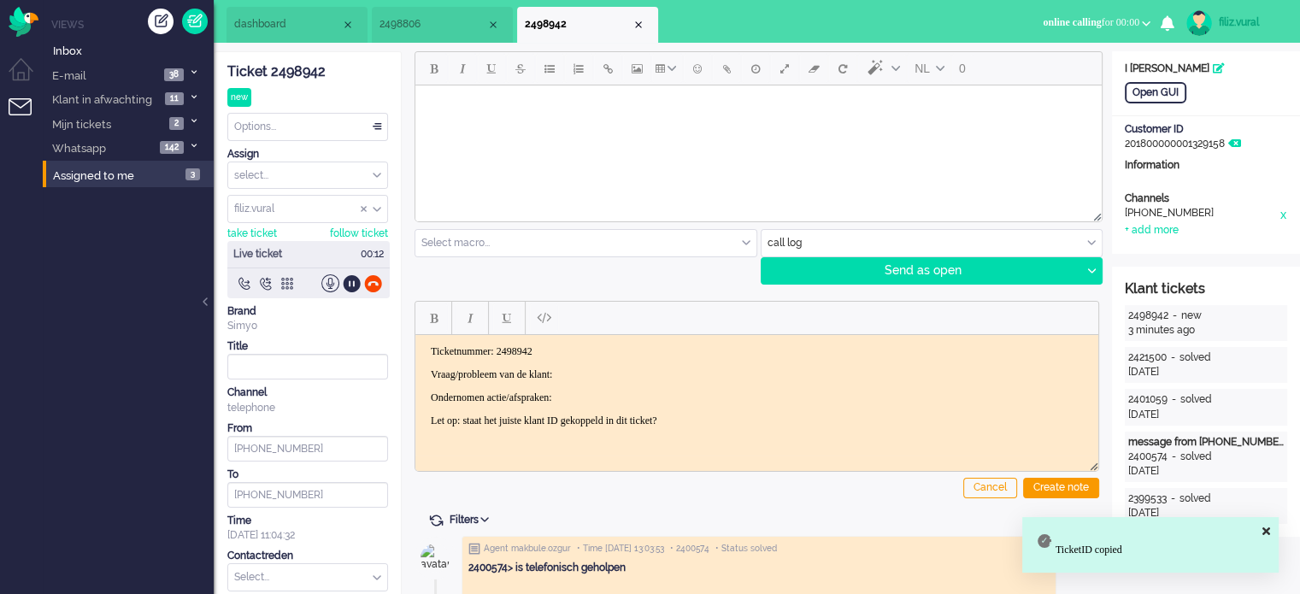
click at [606, 368] on p "Vraag/probleem van de klant:" at bounding box center [757, 374] width 652 height 13
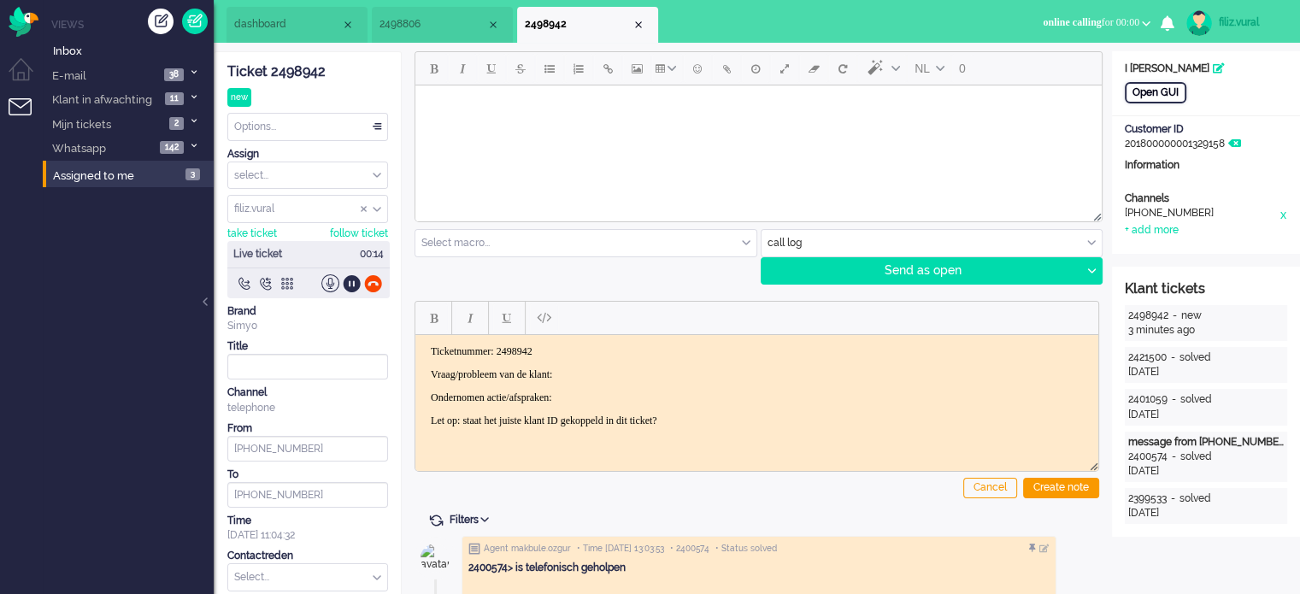
click at [1171, 91] on div "Open GUI" at bounding box center [1156, 92] width 62 height 21
click at [637, 385] on body "Ticketnummer: 2498942 Vraag/probleem van de klant: Ondernomen actie/afspraken: …" at bounding box center [756, 385] width 669 height 82
drag, startPoint x: 425, startPoint y: 345, endPoint x: 872, endPoint y: 429, distance: 454.8
click at [872, 429] on html "Ticketnummer: 2498942 Vraag/probleem van de klant: Ondernomen actie/afspraken: …" at bounding box center [756, 385] width 683 height 103
click at [760, 380] on body "Ticketnummer: 2498942 Vraag/probleem van de klant: Ondernomen actie/afspraken: …" at bounding box center [756, 385] width 669 height 82
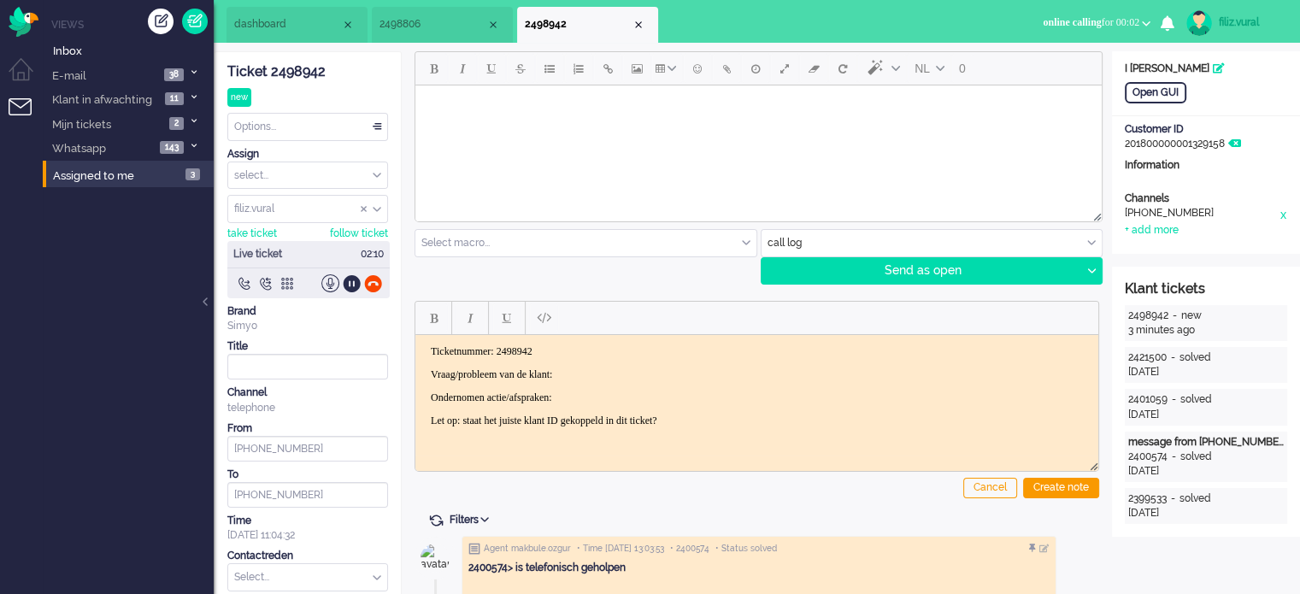
click at [650, 368] on p "Vraag/probleem van de klant:" at bounding box center [757, 374] width 652 height 13
click at [650, 375] on p "Vraag/probleem van de klant:" at bounding box center [757, 374] width 652 height 13
click at [697, 404] on body "Ticketnummer: 2498942 Vraag/probleem van de klant: wilt een BR voor juni > Onde…" at bounding box center [756, 385] width 669 height 82
click at [696, 391] on p "Ondernomen actie/afspraken:" at bounding box center [757, 397] width 652 height 13
click at [1156, 231] on div "+ add more" at bounding box center [1152, 230] width 54 height 15
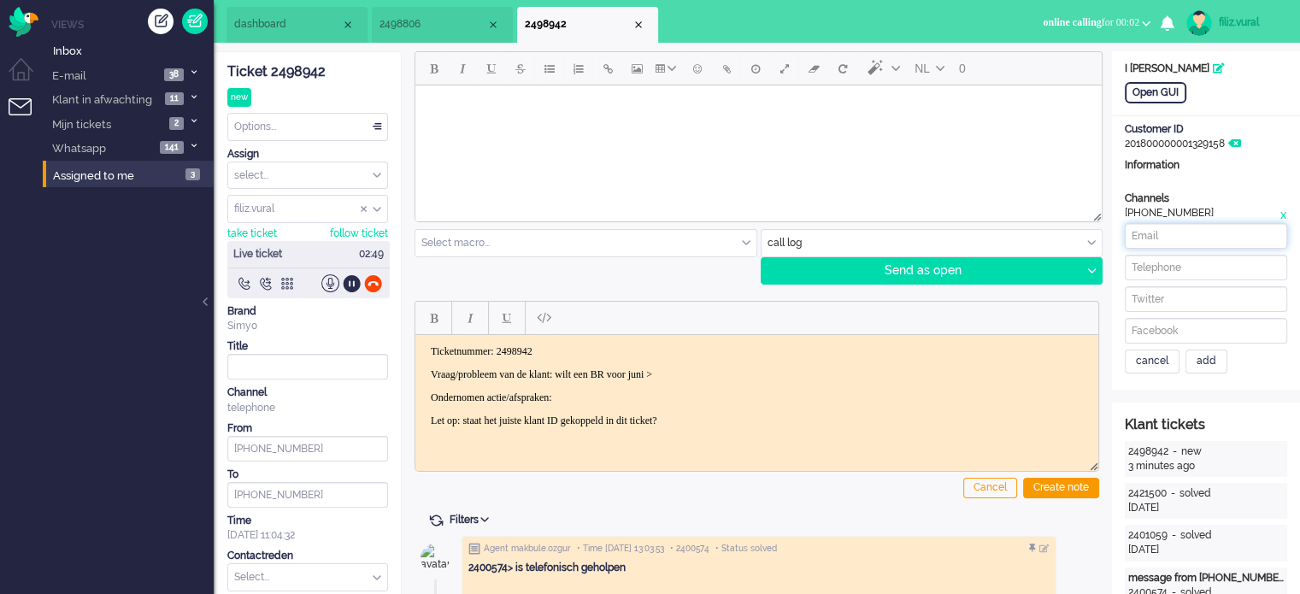
click at [1180, 233] on input at bounding box center [1206, 236] width 162 height 26
paste input "[EMAIL_ADDRESS][DOMAIN_NAME]"
drag, startPoint x: 1180, startPoint y: 233, endPoint x: 1129, endPoint y: 233, distance: 51.3
click at [1129, 233] on input "[EMAIL_ADDRESS][DOMAIN_NAME]" at bounding box center [1206, 236] width 162 height 26
type input "[EMAIL_ADDRESS][DOMAIN_NAME]"
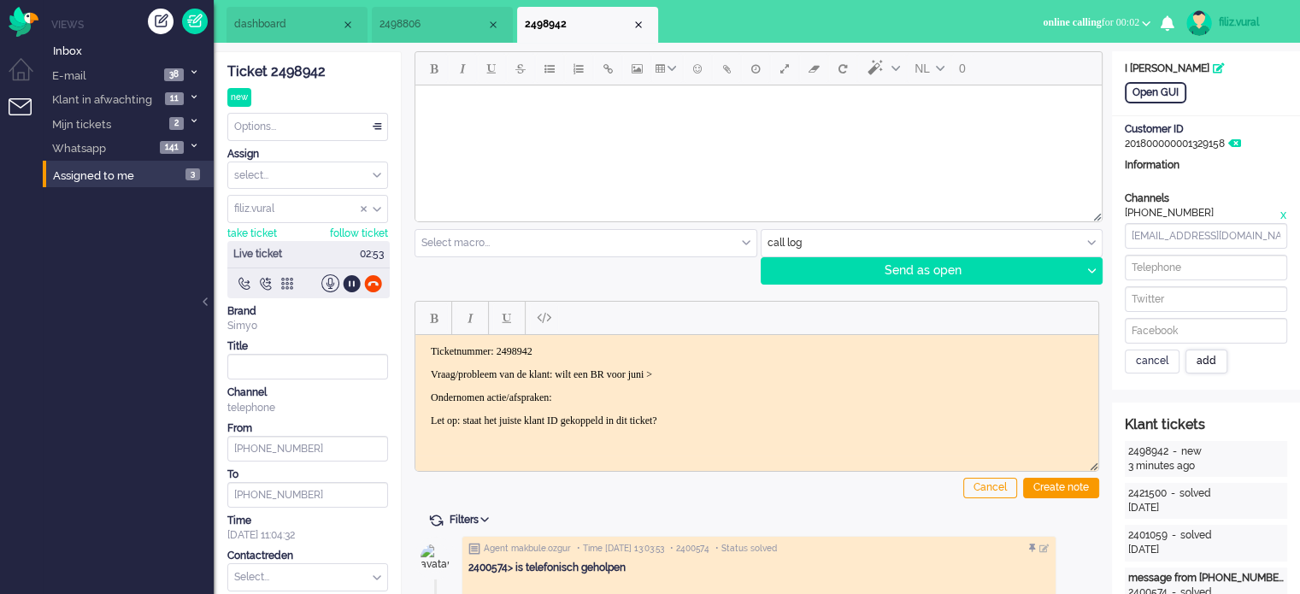
click at [1207, 356] on div "add" at bounding box center [1206, 362] width 42 height 24
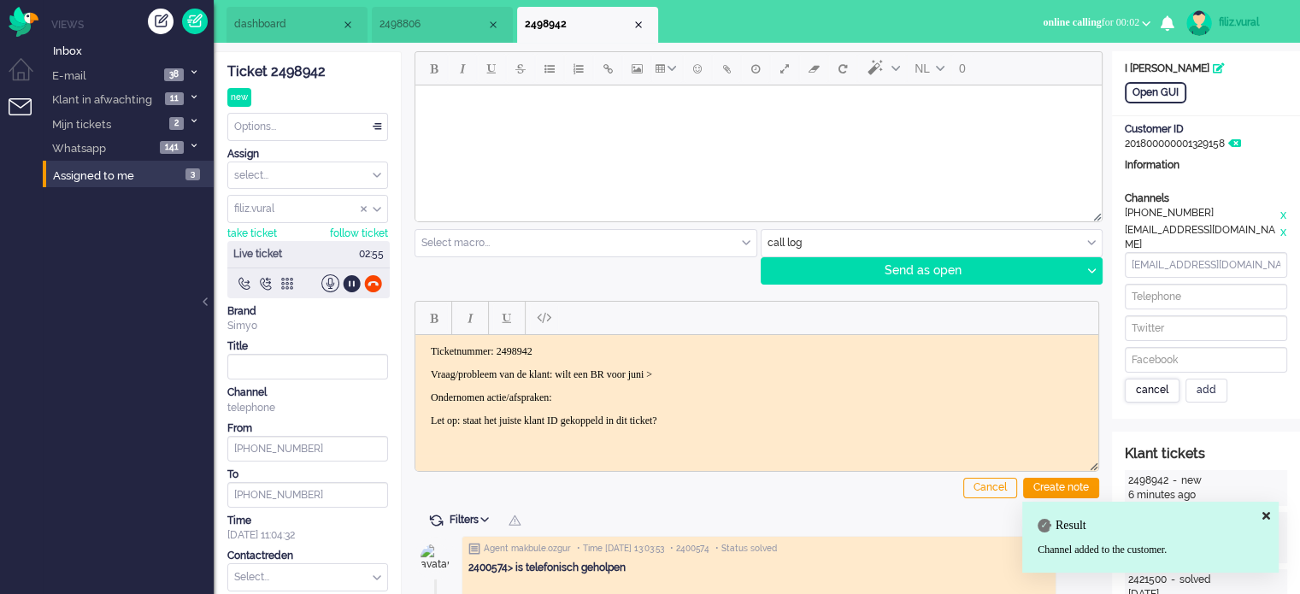
click at [1153, 379] on div "cancel" at bounding box center [1152, 391] width 55 height 24
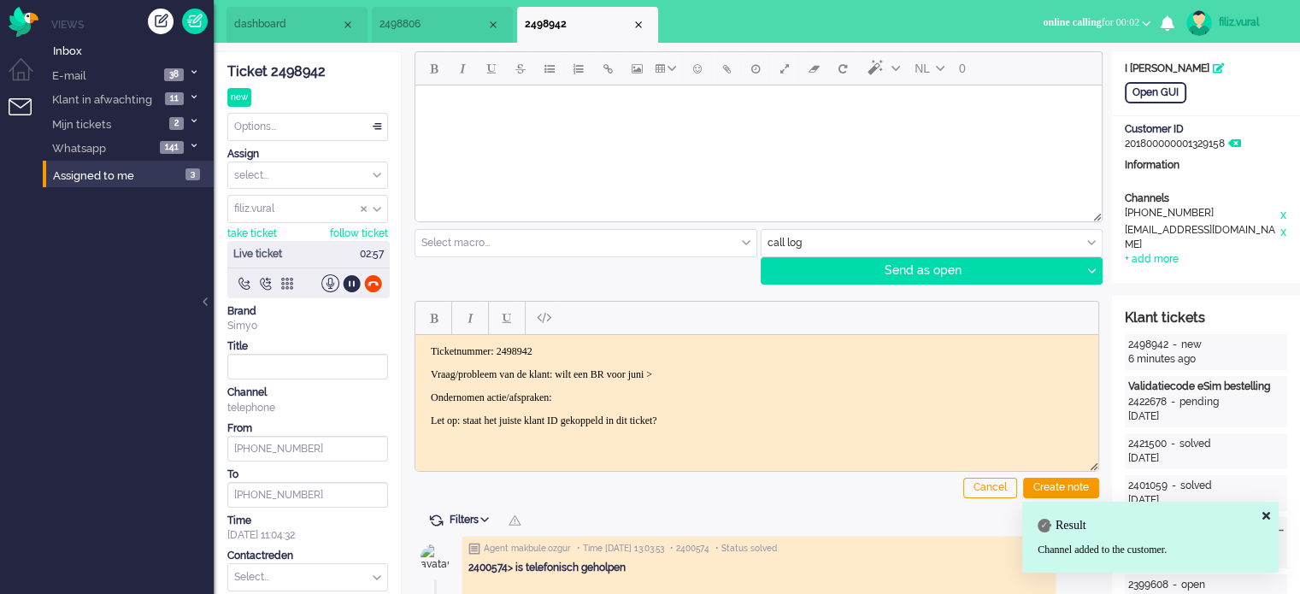
click at [621, 396] on p "Ondernomen actie/afspraken:" at bounding box center [757, 397] width 652 height 13
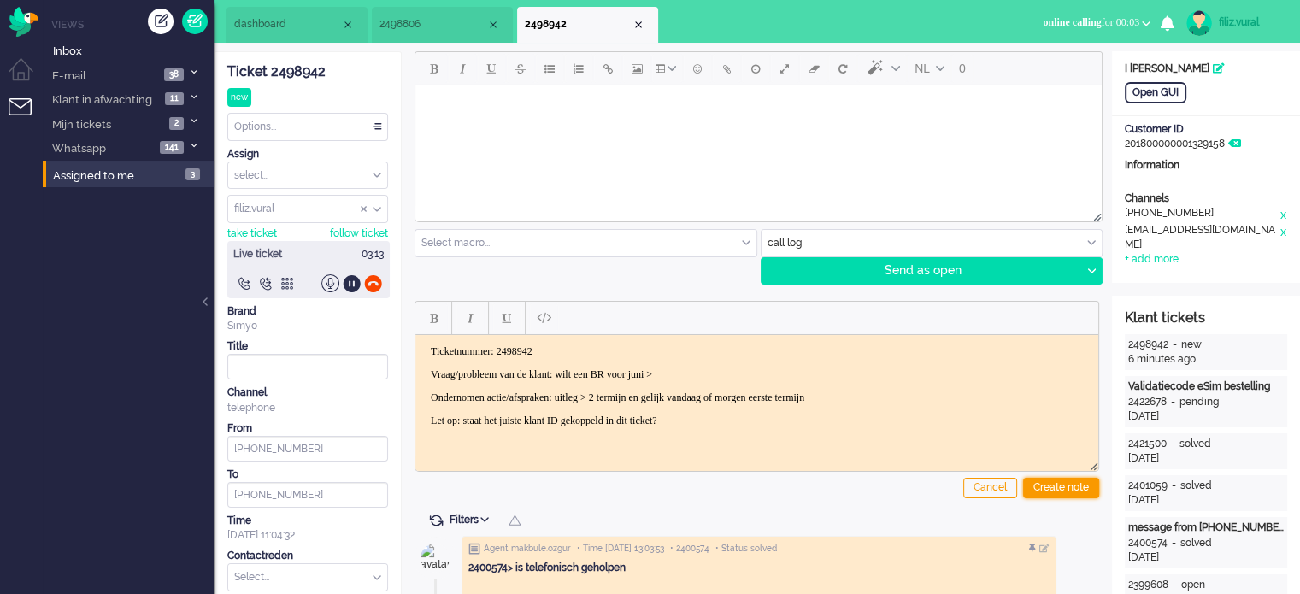
click at [1045, 484] on div "Create note" at bounding box center [1061, 488] width 76 height 21
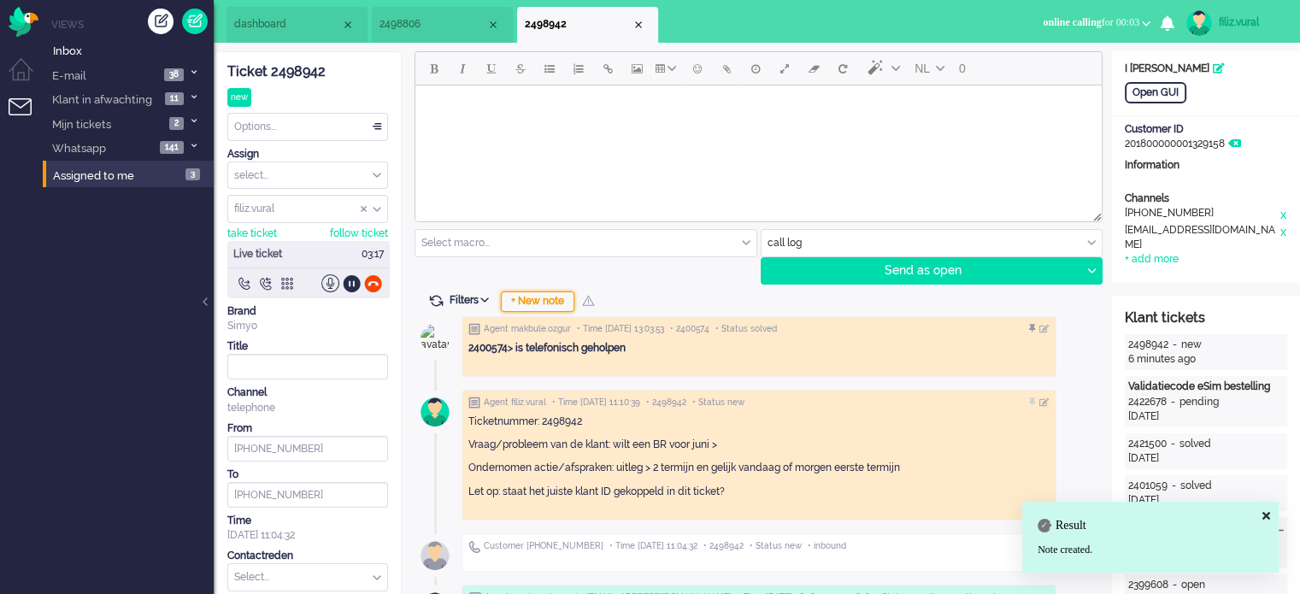
click at [553, 299] on div "+ New note" at bounding box center [538, 301] width 74 height 21
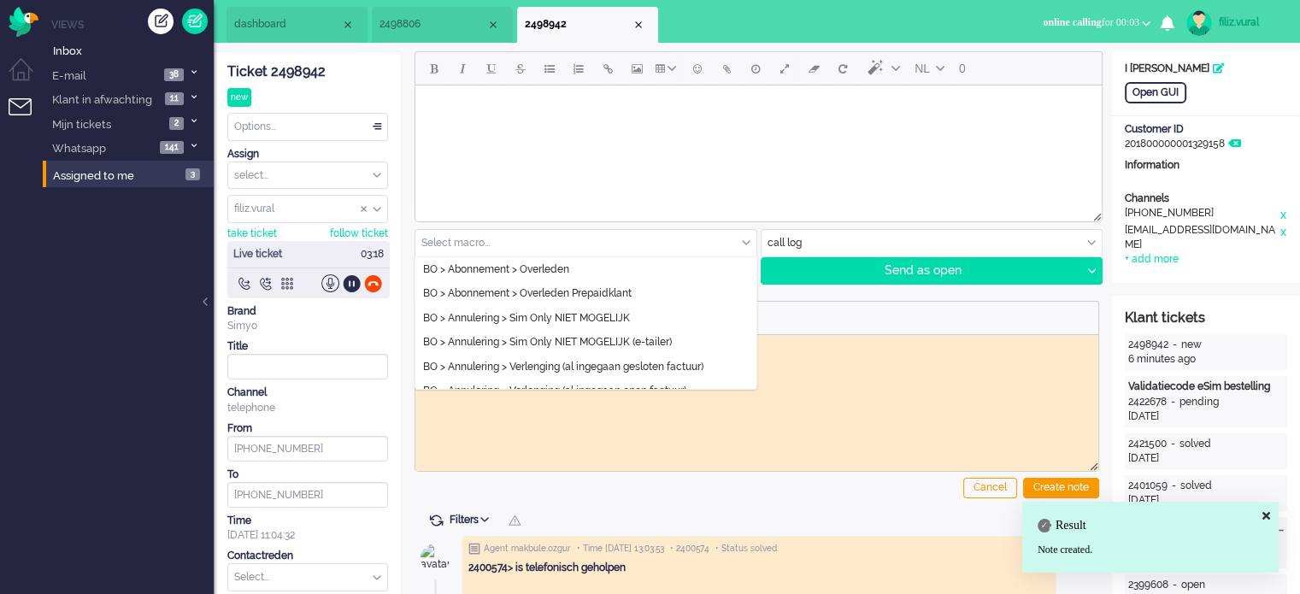
click at [511, 241] on input "text" at bounding box center [585, 243] width 341 height 26
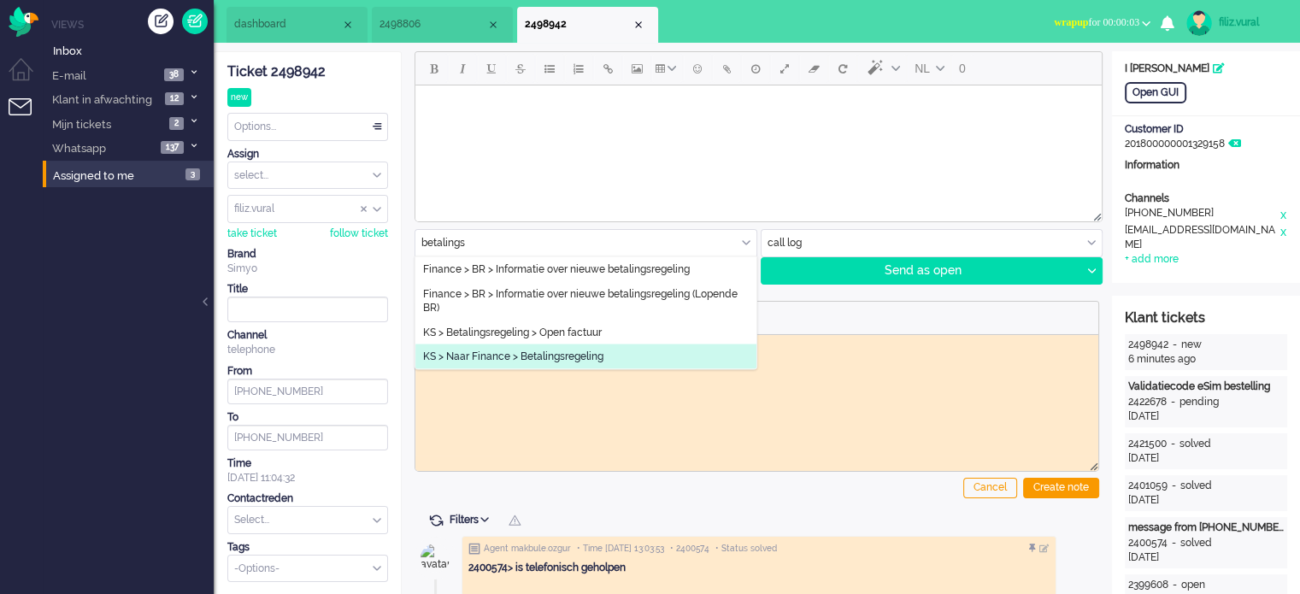
type input "betalings"
click at [578, 354] on span "KS > Naar Finance > Betalingsregeling" at bounding box center [513, 357] width 180 height 15
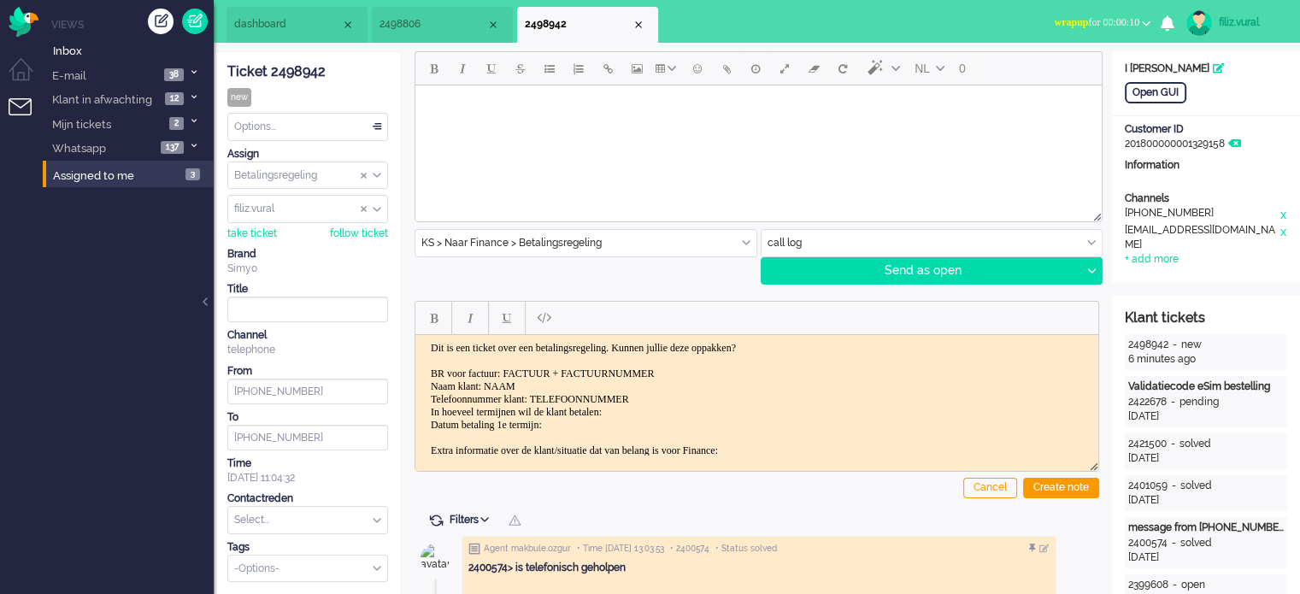
click at [614, 395] on body "Dit is een ticket over een betalingsregeling. Kunnen jullie deze oppakken? BR v…" at bounding box center [756, 411] width 669 height 141
paste body "Rich Text Area. Press ALT-0 for help."
click at [597, 394] on body "Dit is een ticket over een betalingsregeling. Kunnen jullie deze oppakken? BR v…" at bounding box center [756, 411] width 669 height 141
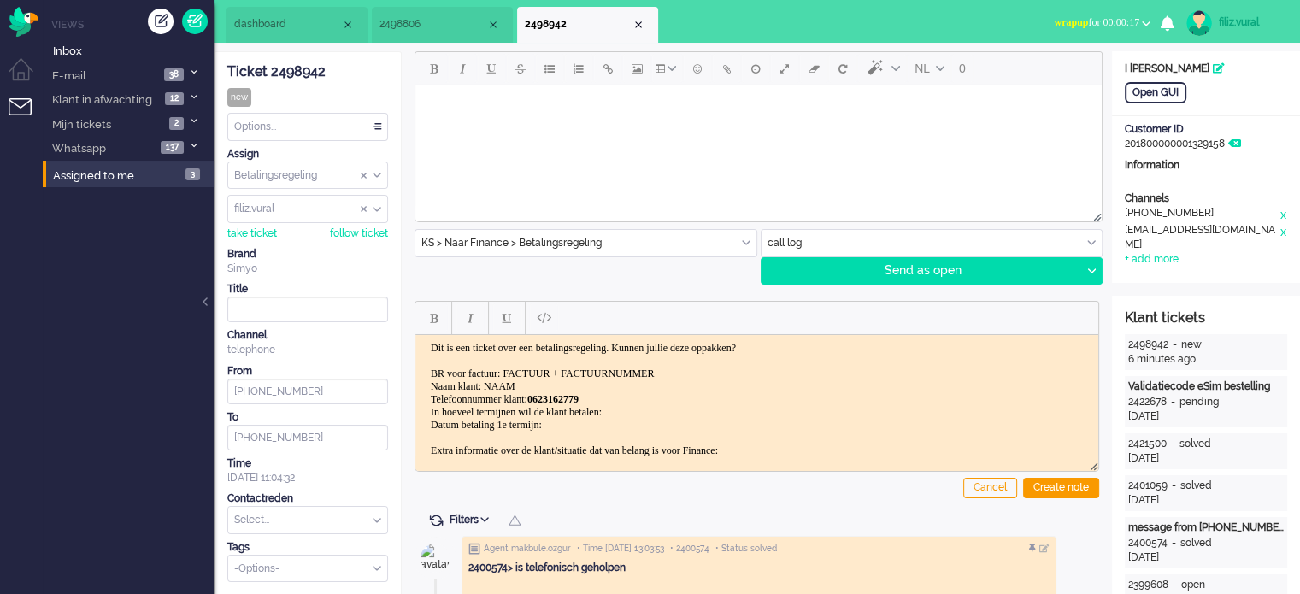
click at [503, 386] on body "Dit is een ticket over een betalingsregeling. Kunnen jullie deze oppakken? BR v…" at bounding box center [756, 411] width 669 height 141
click at [539, 381] on body "Dit is een ticket over een betalingsregeling. Kunnen jullie deze oppakken? BR v…" at bounding box center [756, 411] width 669 height 141
drag, startPoint x: 496, startPoint y: 383, endPoint x: 608, endPoint y: 387, distance: 112.0
click at [608, 387] on body "Dit is een ticket over een betalingsregeling. Kunnen jullie deze oppakken? BR v…" at bounding box center [756, 411] width 669 height 141
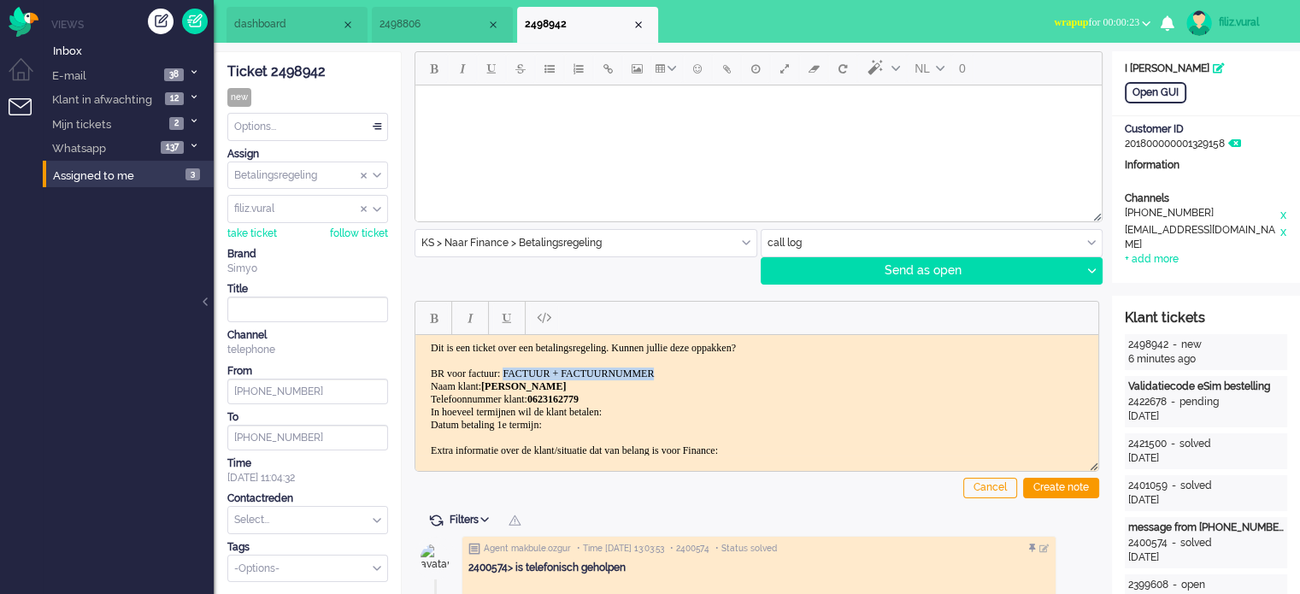
drag, startPoint x: 518, startPoint y: 374, endPoint x: 679, endPoint y: 379, distance: 160.7
click at [679, 379] on body "Dit is een ticket over een betalingsregeling. Kunnen jullie deze oppakken? BR v…" at bounding box center [756, 411] width 669 height 141
click at [508, 376] on body "Dit is een ticket over een betalingsregeling. Kunnen jullie deze oppakken? BR v…" at bounding box center [756, 411] width 669 height 141
click at [522, 368] on body "Dit is een ticket over een betalingsregeling. Kunnen jullie deze oppakken? BR v…" at bounding box center [756, 411] width 669 height 141
drag, startPoint x: 519, startPoint y: 368, endPoint x: 678, endPoint y: 375, distance: 159.2
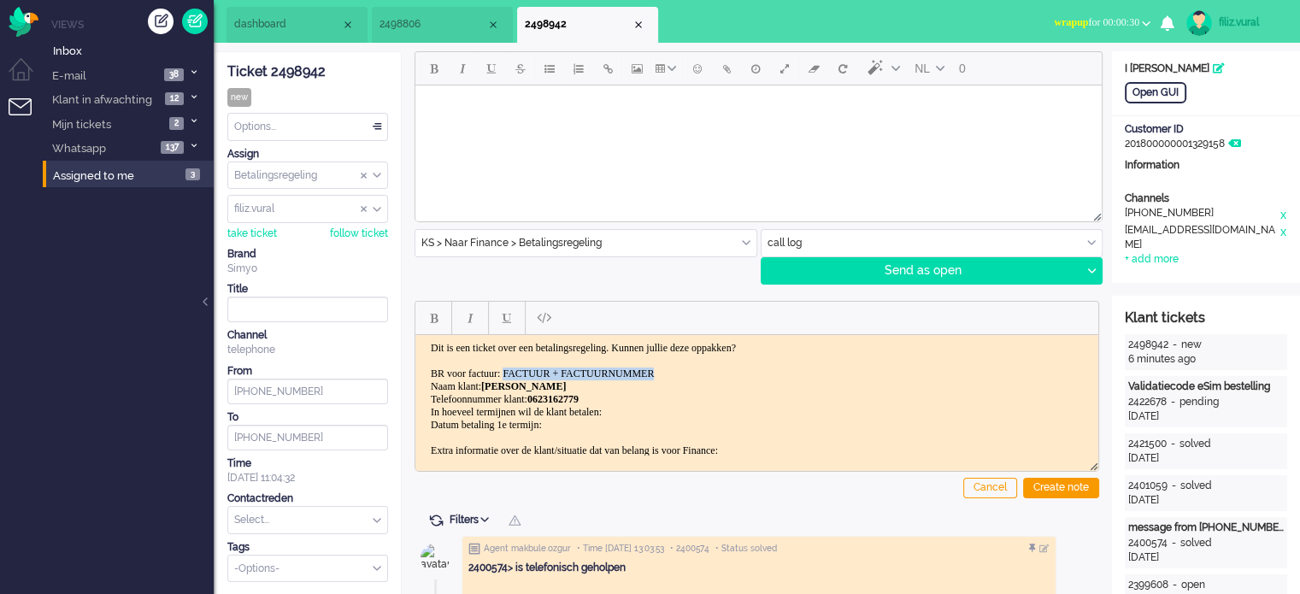
click at [673, 372] on body "Dit is een ticket over een betalingsregeling. Kunnen jullie deze oppakken? BR v…" at bounding box center [756, 411] width 669 height 141
click at [664, 401] on body "Dit is een ticket over een betalingsregeling. Kunnen jullie deze oppakken? BR v…" at bounding box center [756, 411] width 669 height 141
click at [670, 410] on body "Dit is een ticket over een betalingsregeling. Kunnen jullie deze oppakken? BR v…" at bounding box center [756, 411] width 669 height 141
click at [1074, 482] on div "Create note" at bounding box center [1061, 488] width 76 height 21
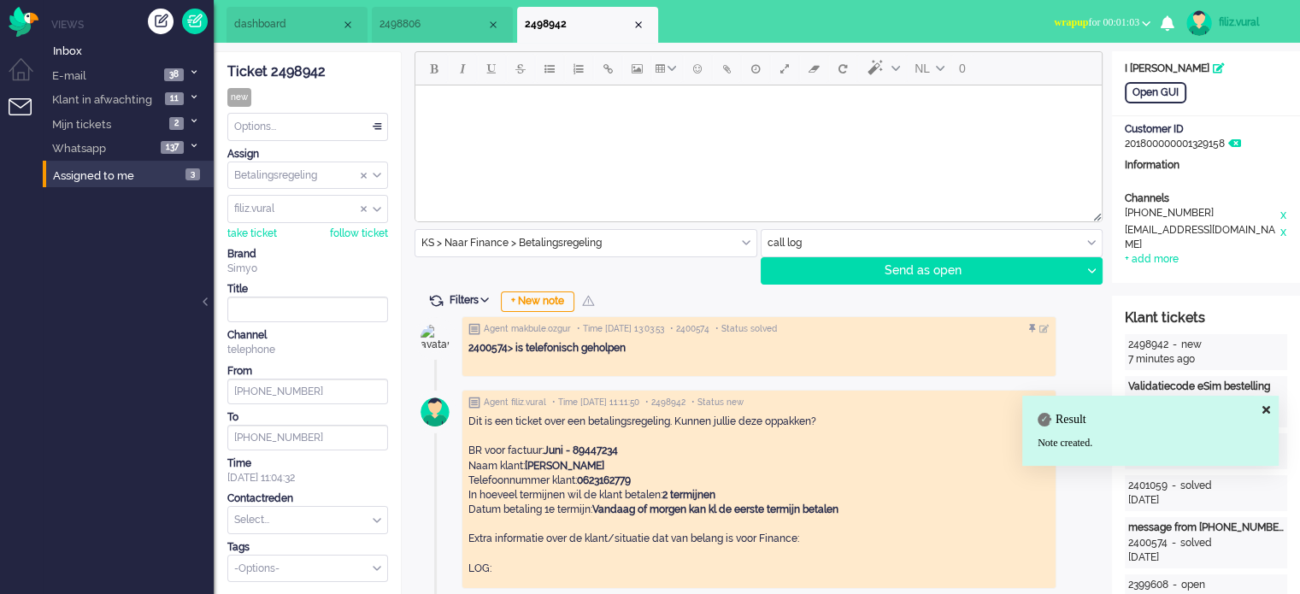
click at [282, 521] on input "text" at bounding box center [307, 520] width 159 height 26
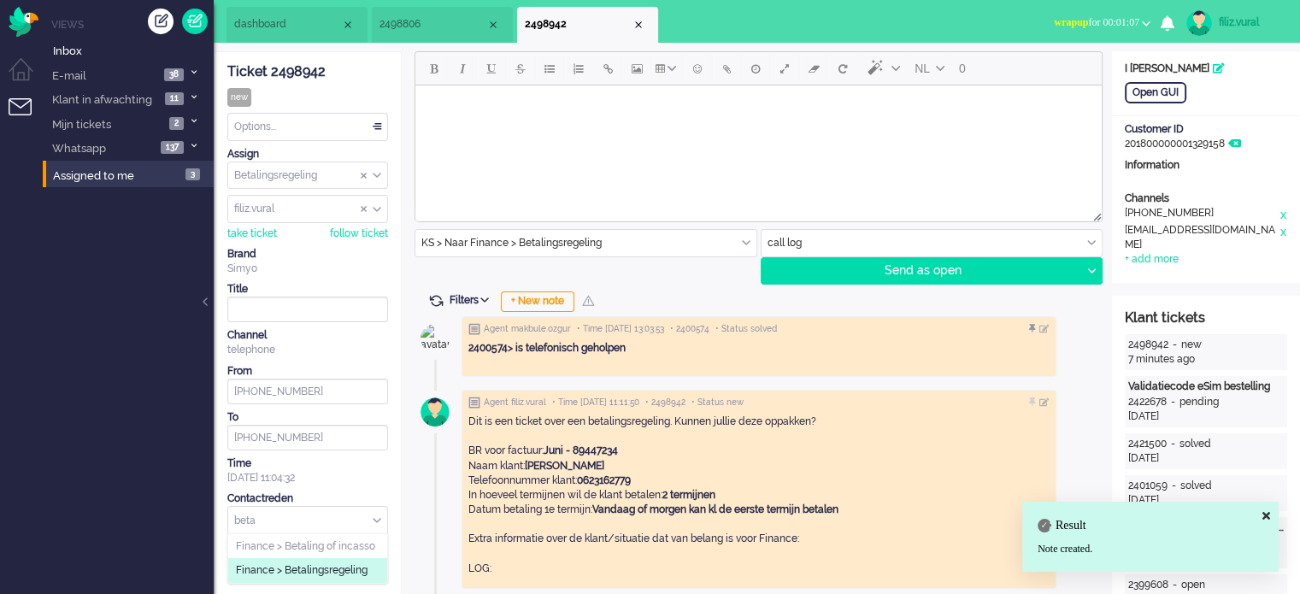
type input "beta"
click at [331, 570] on span "Finance > Betalingsregeling" at bounding box center [302, 570] width 132 height 15
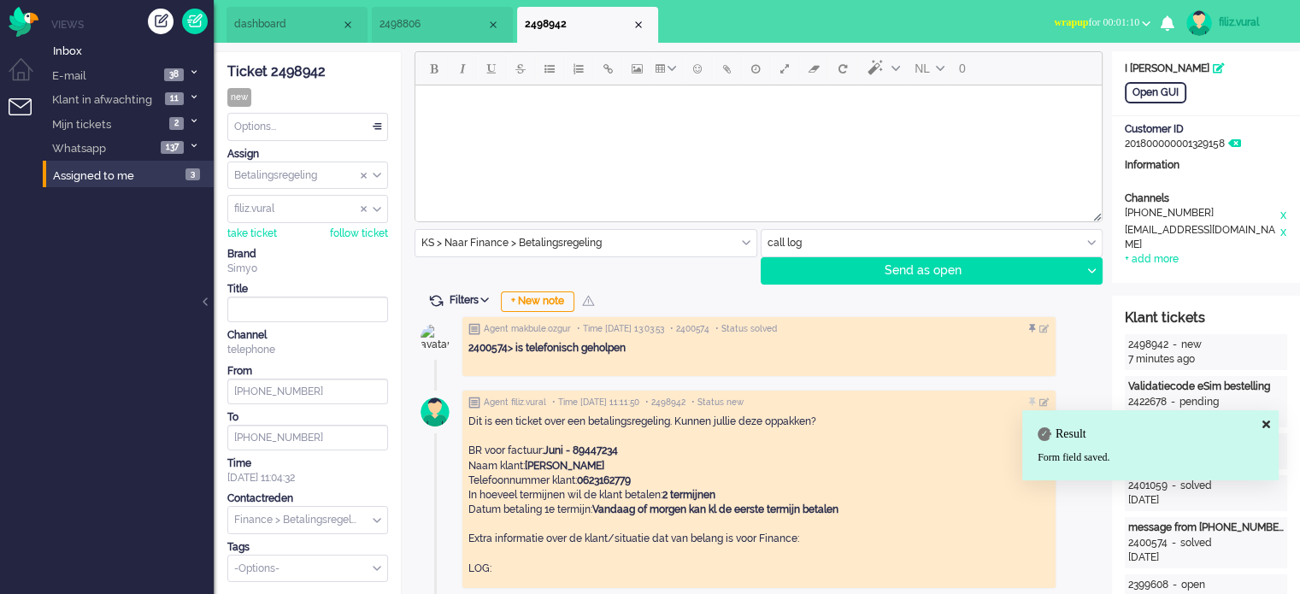
click at [265, 34] on li "dashboard" at bounding box center [296, 25] width 141 height 36
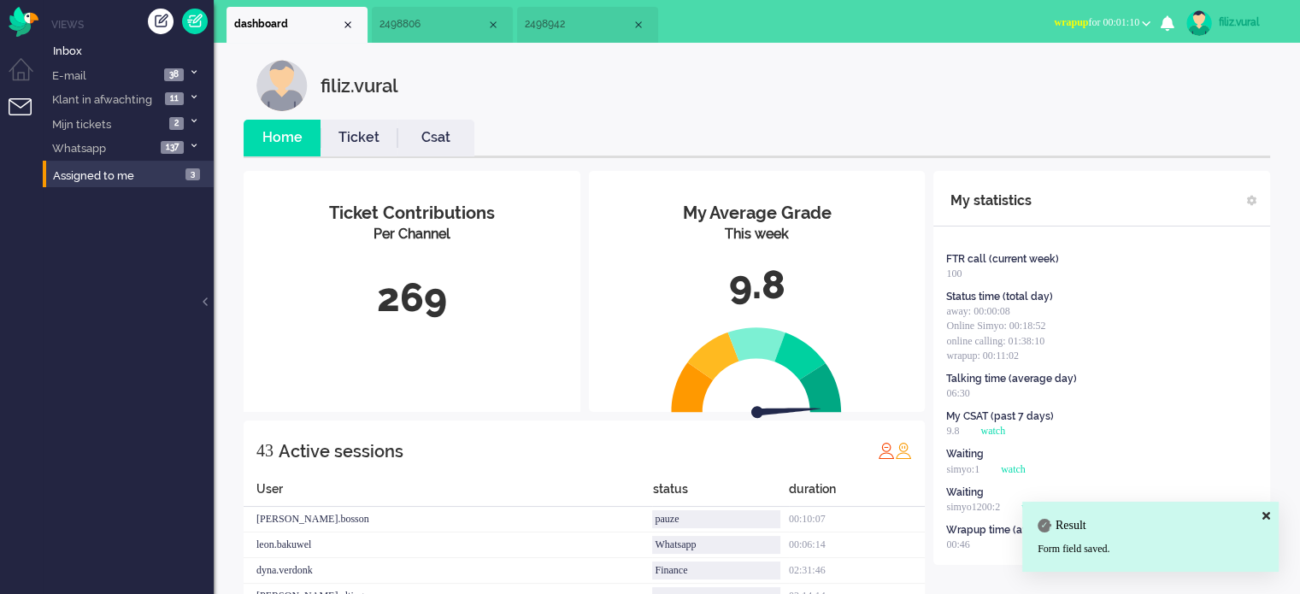
click at [359, 134] on link "Ticket" at bounding box center [359, 138] width 77 height 20
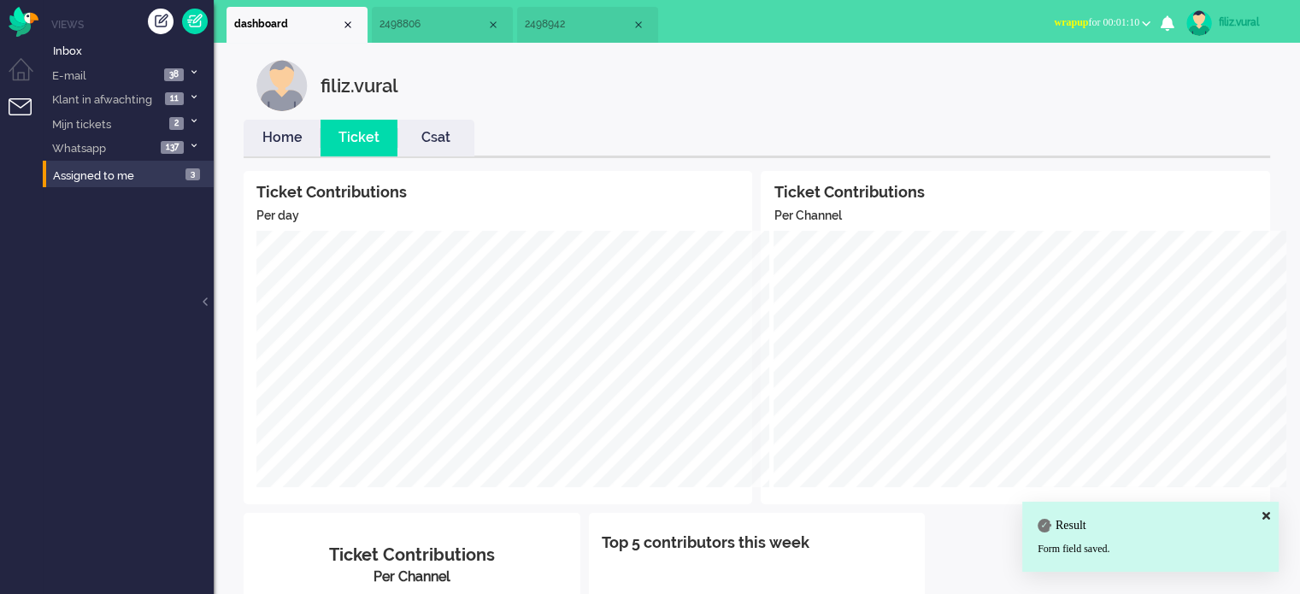
click at [274, 136] on link "Home" at bounding box center [282, 138] width 77 height 20
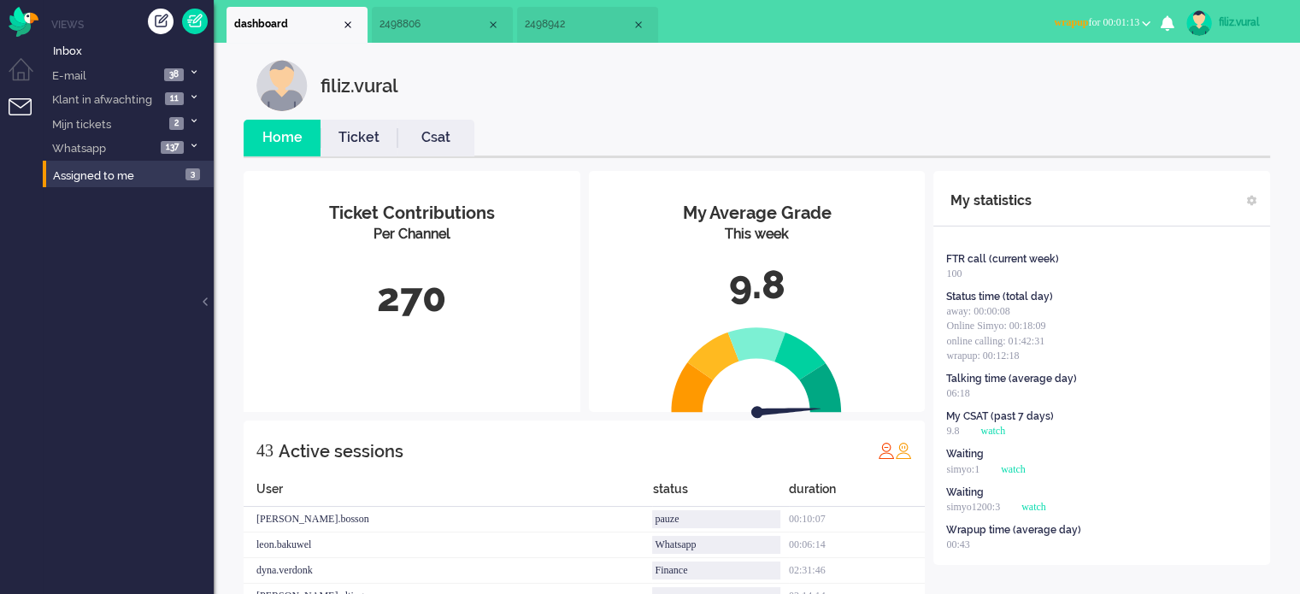
click at [1102, 23] on span "wrapup for 00:01:13" at bounding box center [1096, 22] width 85 height 12
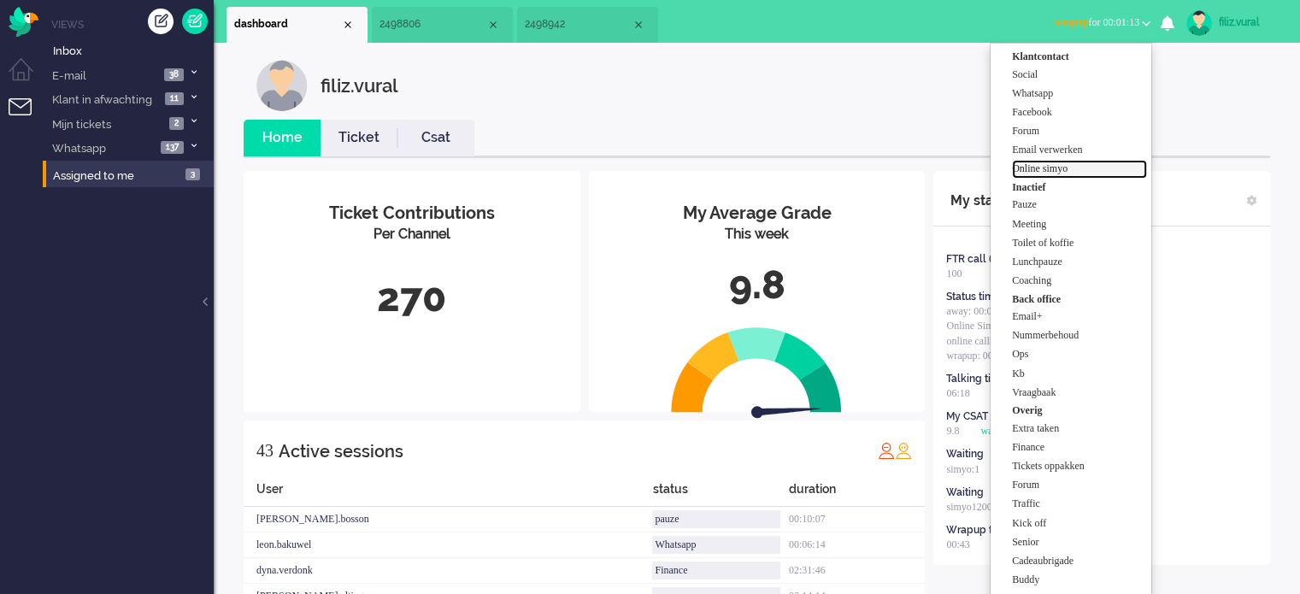
click at [1062, 168] on label "Online simyo" at bounding box center [1079, 169] width 135 height 15
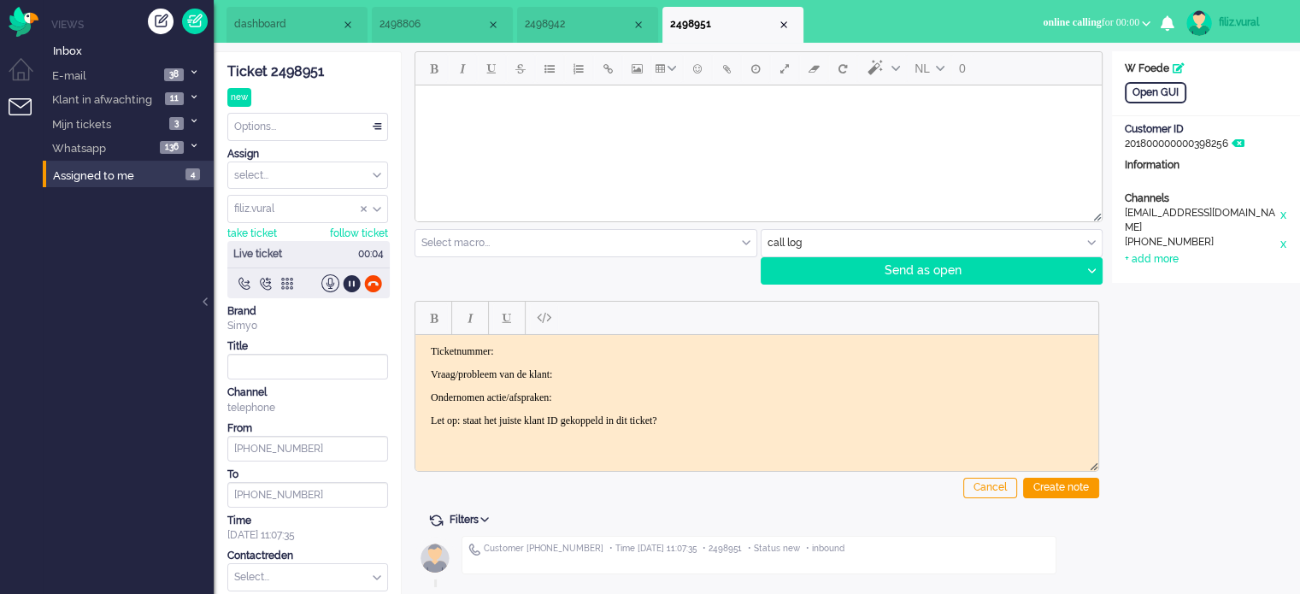
click at [278, 65] on div "Ticket 2498951" at bounding box center [307, 72] width 161 height 20
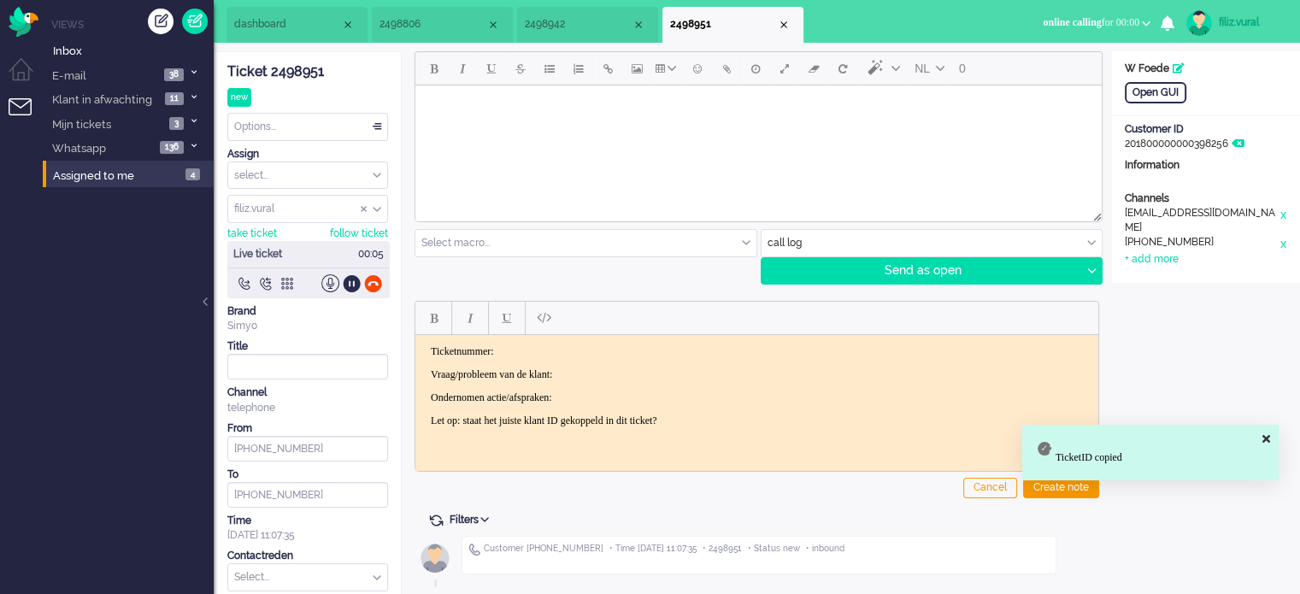
click at [659, 339] on html "Ticketnummer: Vraag/probleem van de klant: Ondernomen actie/afspraken: Let op: …" at bounding box center [756, 385] width 683 height 103
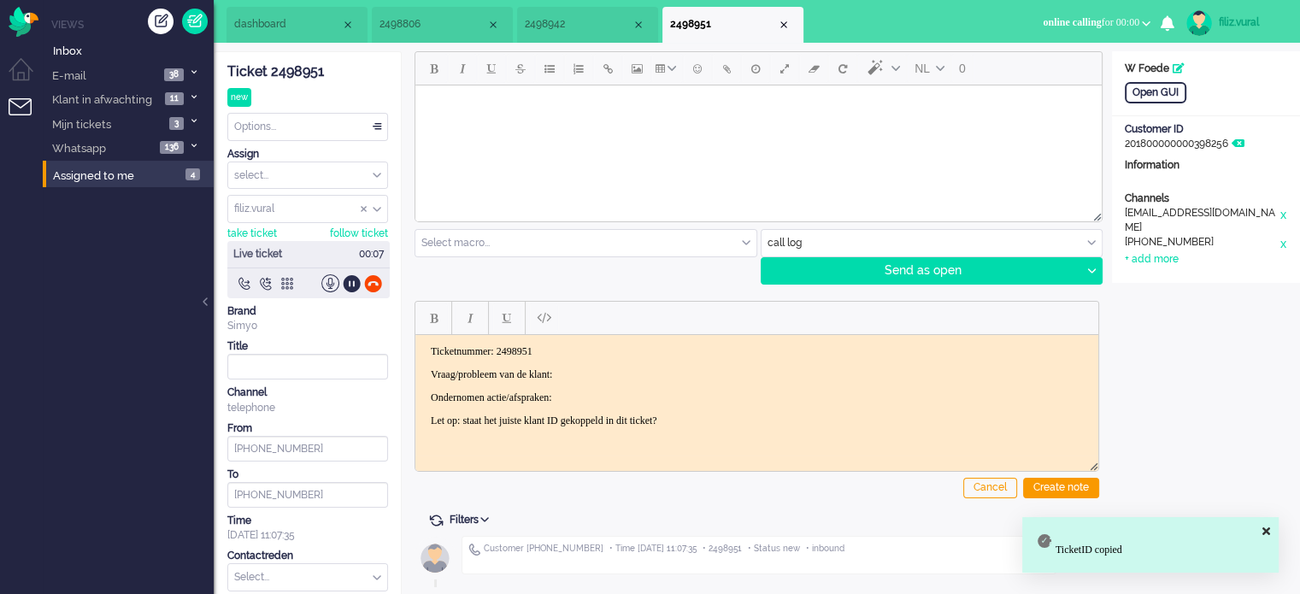
click at [426, 22] on span "2498806" at bounding box center [432, 24] width 107 height 15
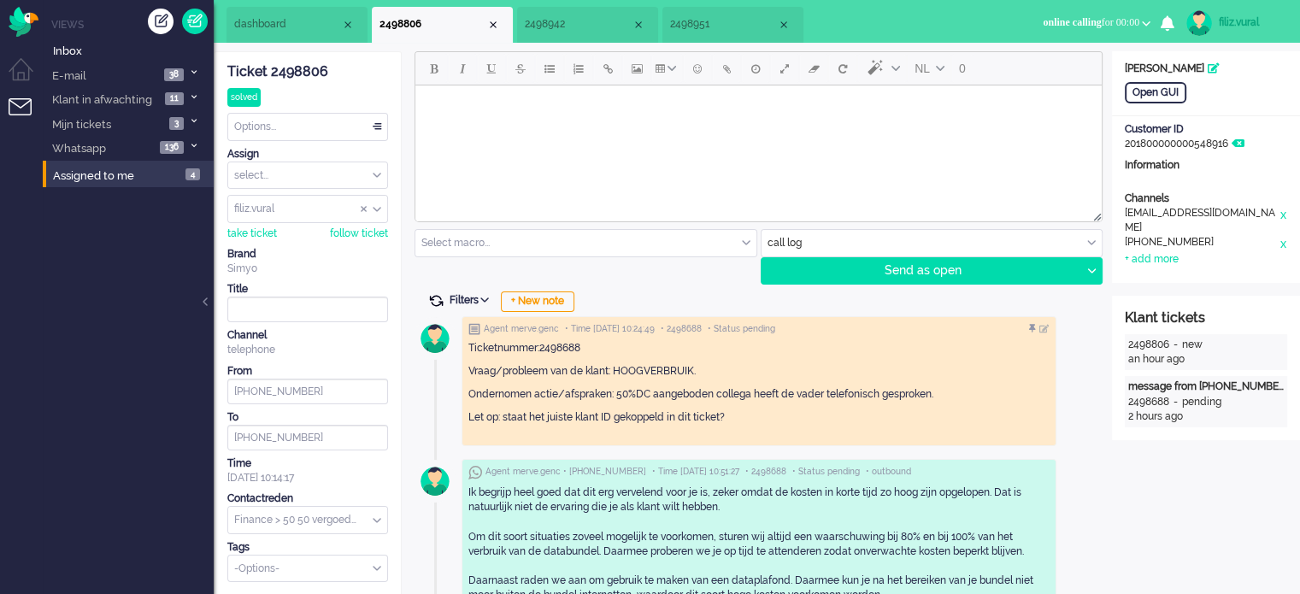
click at [432, 300] on span at bounding box center [435, 300] width 15 height 15
click at [434, 300] on span at bounding box center [435, 300] width 15 height 15
click at [496, 23] on div "Close tab" at bounding box center [493, 25] width 14 height 14
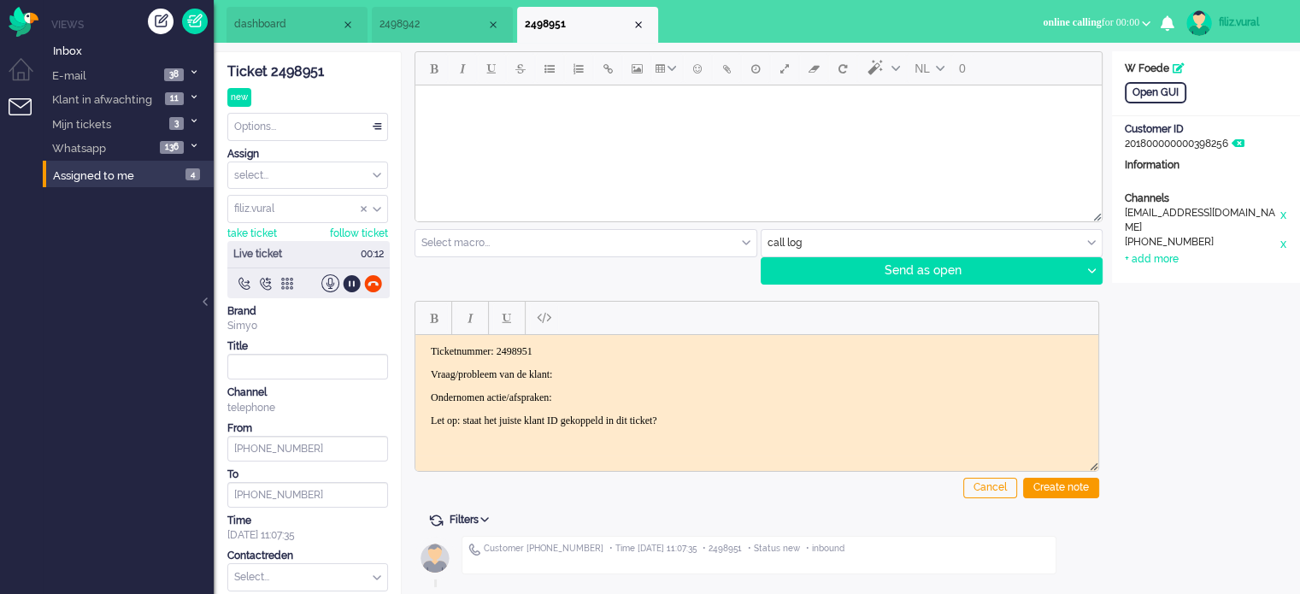
click at [613, 375] on p "Vraag/probleem van de klant:" at bounding box center [757, 374] width 652 height 13
click at [1150, 83] on div "Open GUI" at bounding box center [1156, 92] width 62 height 21
click at [505, 129] on html at bounding box center [758, 107] width 686 height 44
click at [668, 372] on p "Vraag/probleem van de klant:" at bounding box center [757, 374] width 652 height 13
click at [700, 392] on p "Ondernomen actie/afspraken: duidelijk uitleg >" at bounding box center [757, 397] width 652 height 13
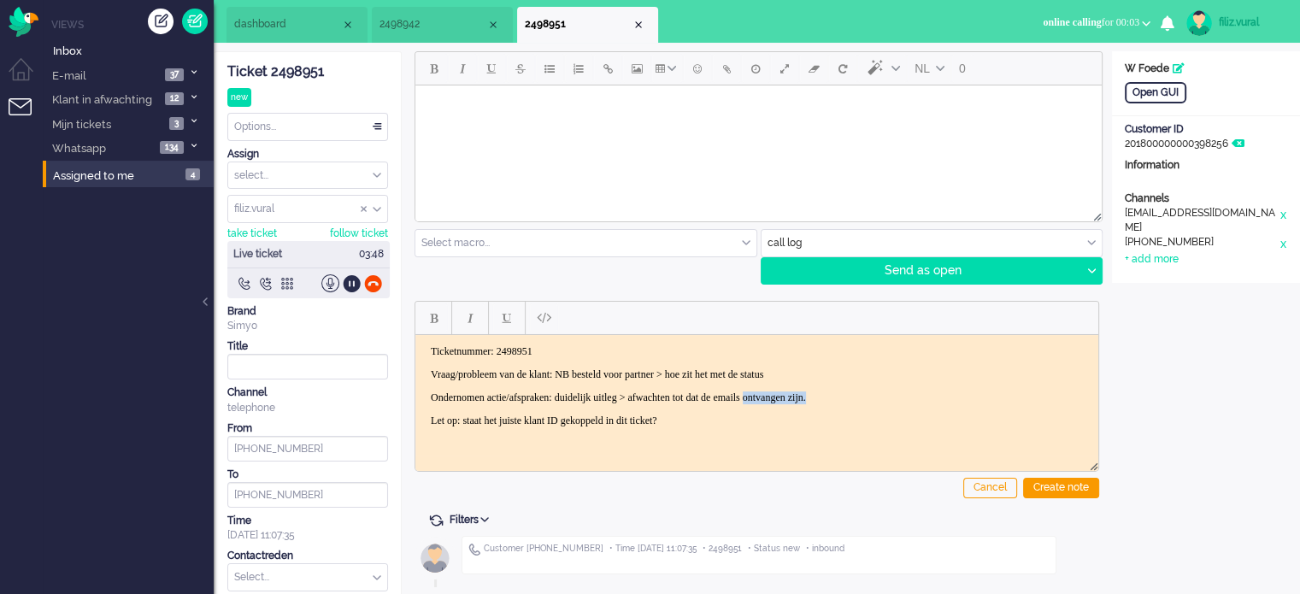
drag, startPoint x: 827, startPoint y: 392, endPoint x: 907, endPoint y: 383, distance: 80.0
click at [907, 383] on body "Ticketnummer: 2498951 Vraag/probleem van de klant: NB besteld voor partner > ho…" at bounding box center [756, 385] width 669 height 82
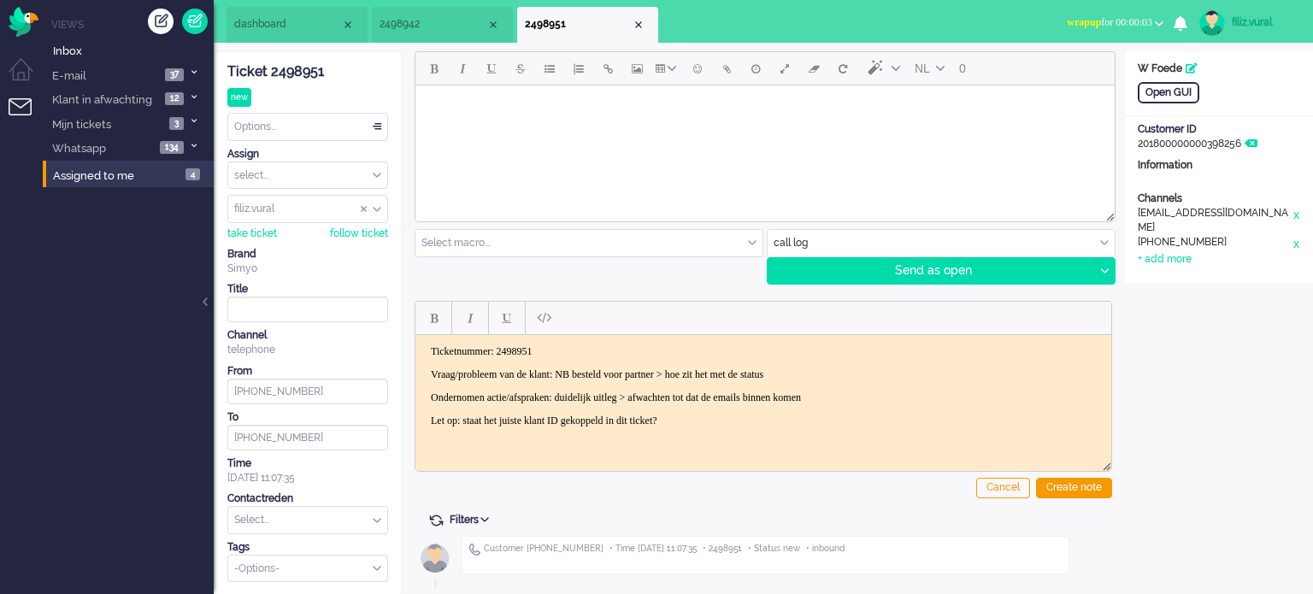
click at [795, 396] on p "Ondernomen actie/afspraken: duidelijk uitleg > afwachten tot dat de emails binn…" at bounding box center [763, 397] width 665 height 13
click at [1069, 488] on div "Create note" at bounding box center [1074, 488] width 76 height 21
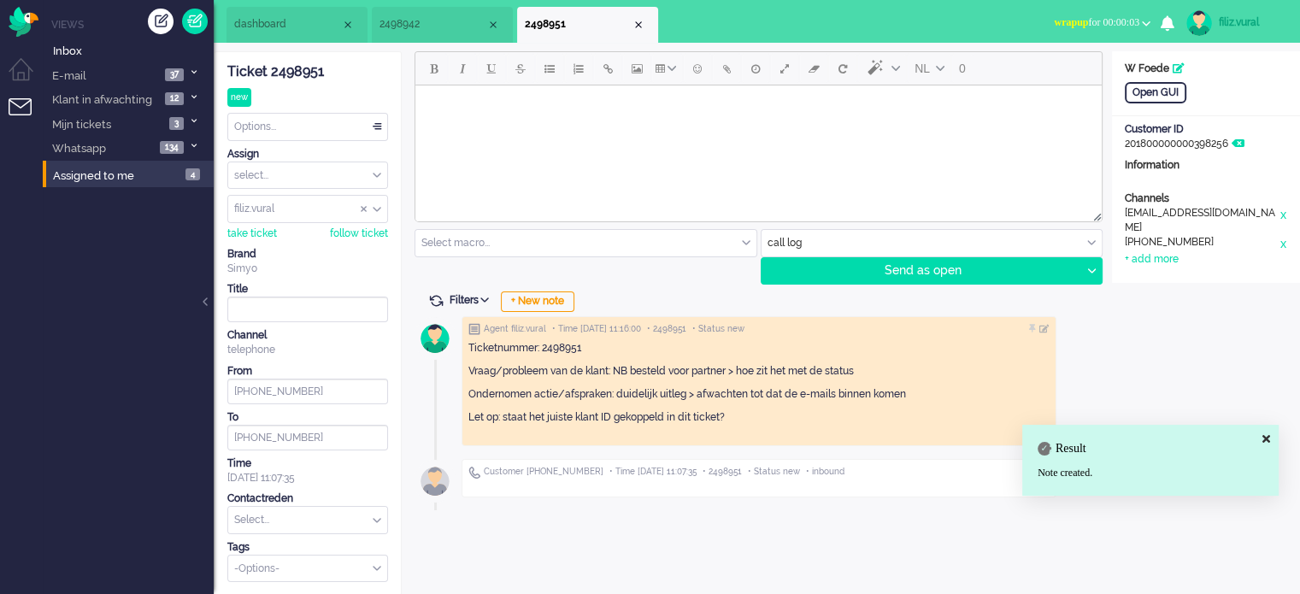
click at [320, 521] on input "text" at bounding box center [307, 520] width 159 height 26
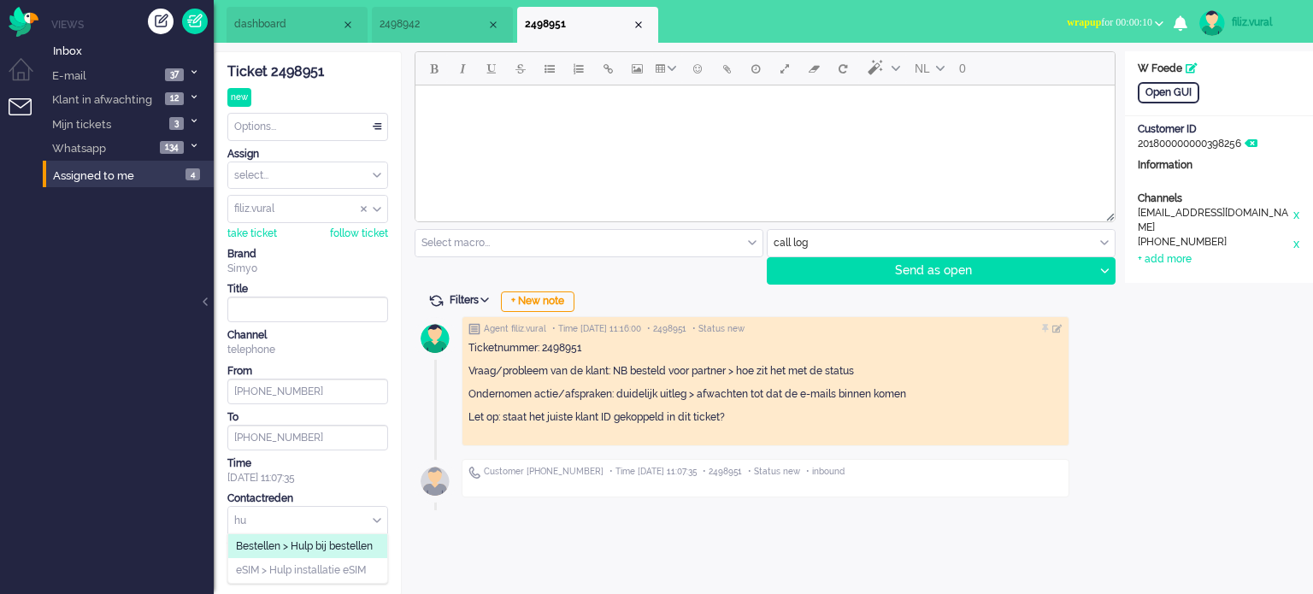
type input "h"
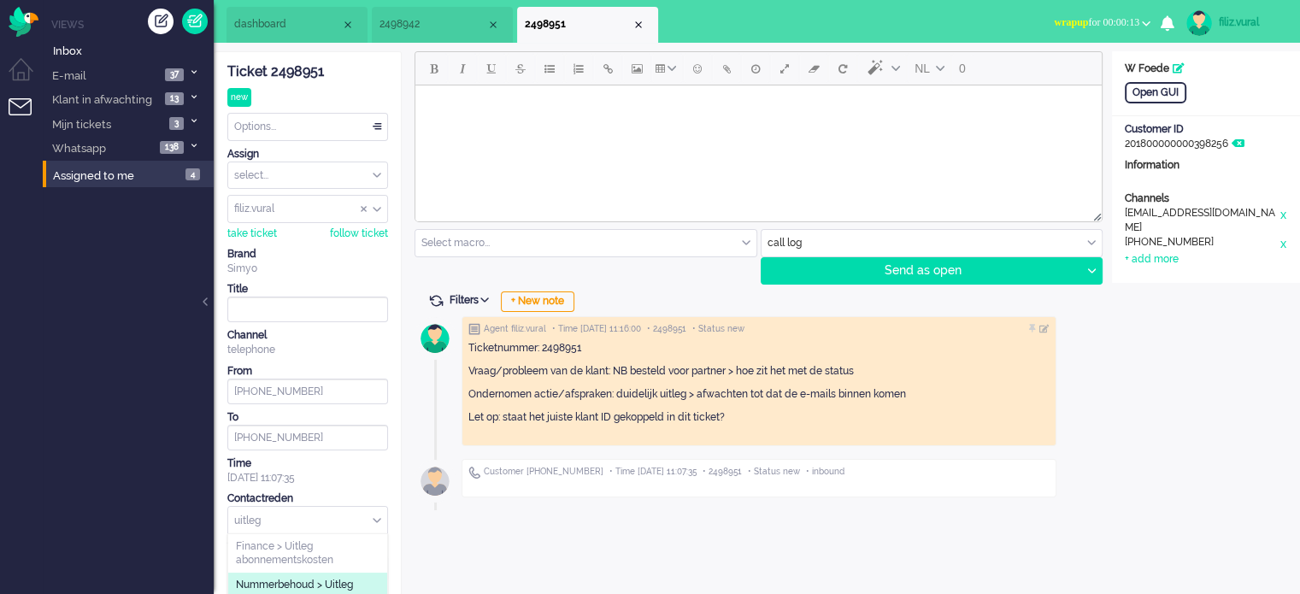
type input "uitleg"
click at [342, 586] on span "Nummerbehoud > Uitleg" at bounding box center [294, 585] width 117 height 15
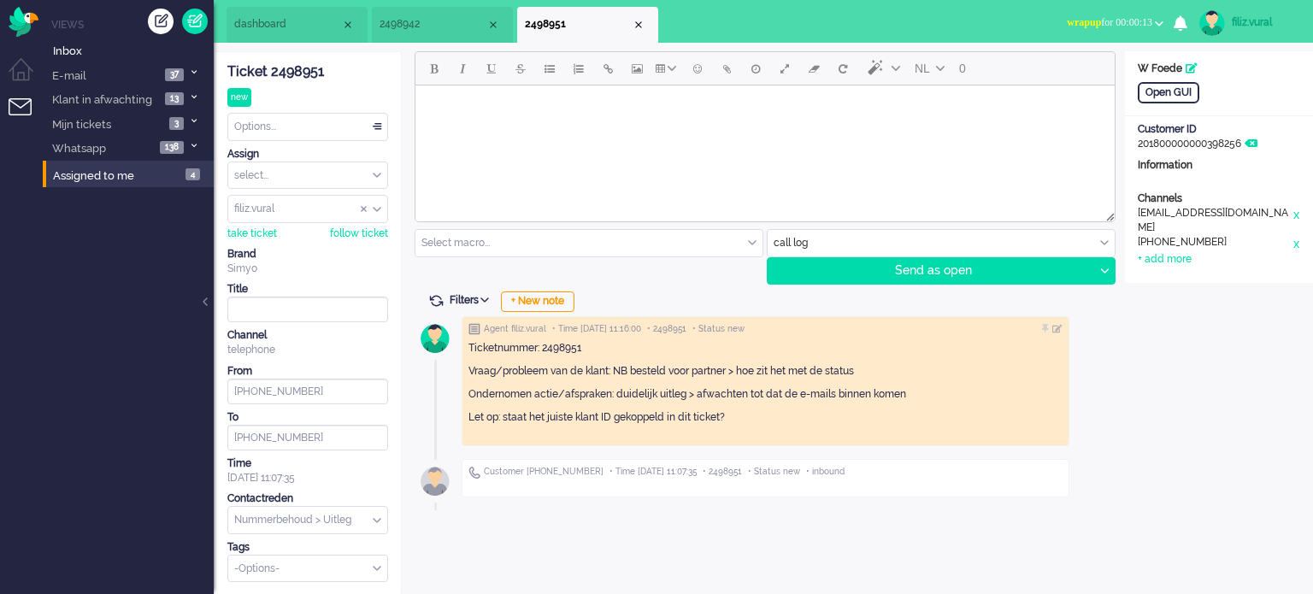
click at [274, 126] on div "Options..." at bounding box center [307, 127] width 159 height 26
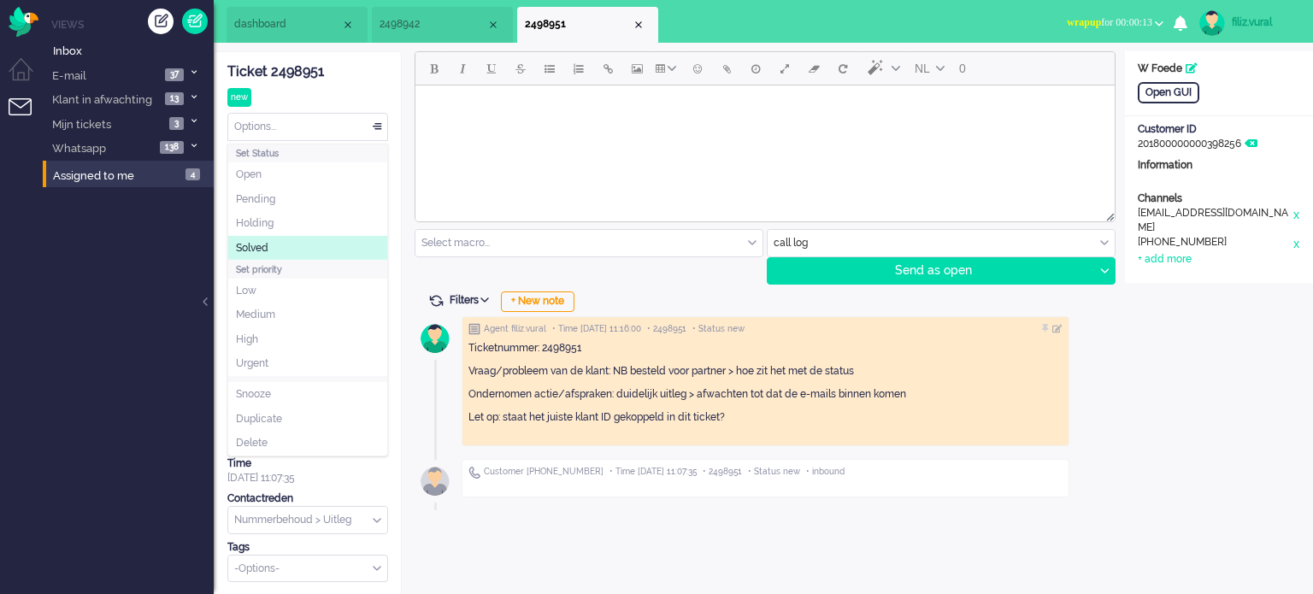
click at [270, 239] on li "Solved" at bounding box center [307, 248] width 159 height 25
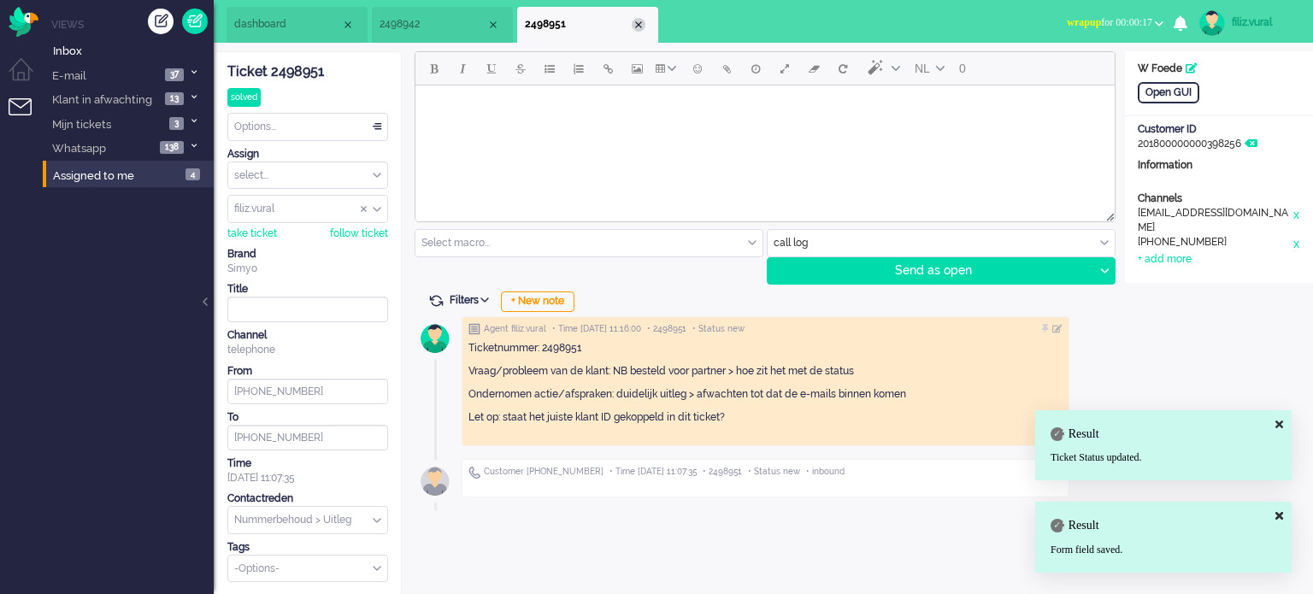
click at [641, 25] on div "Close tab" at bounding box center [639, 25] width 14 height 14
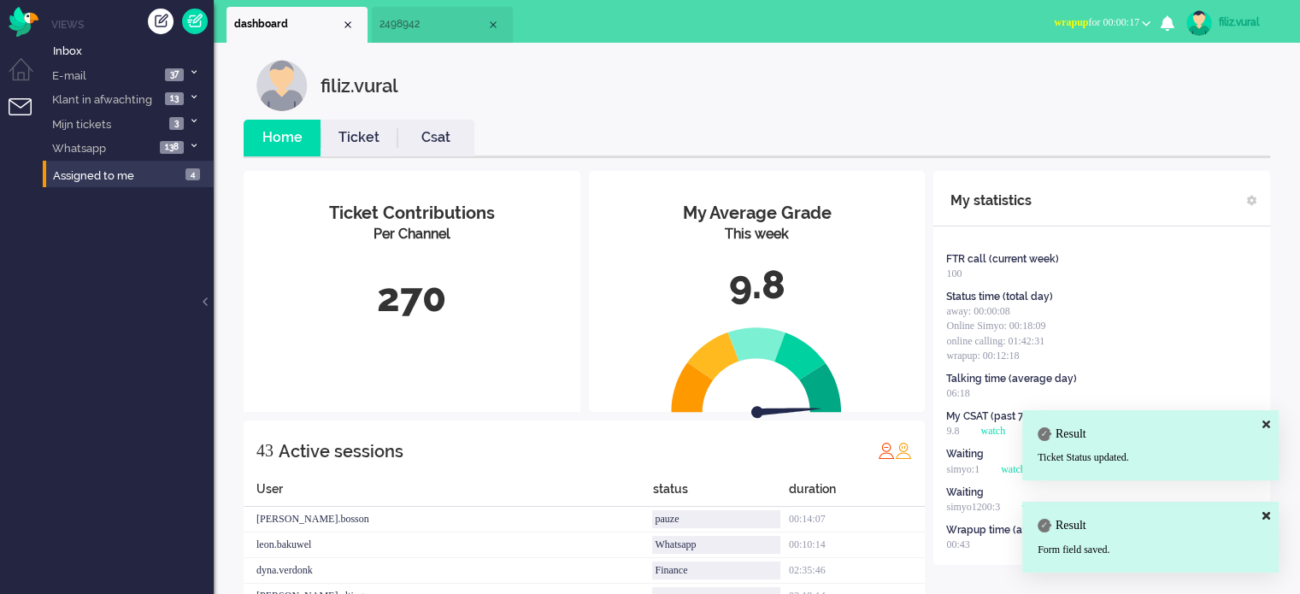
click at [413, 140] on link "Csat" at bounding box center [435, 138] width 77 height 20
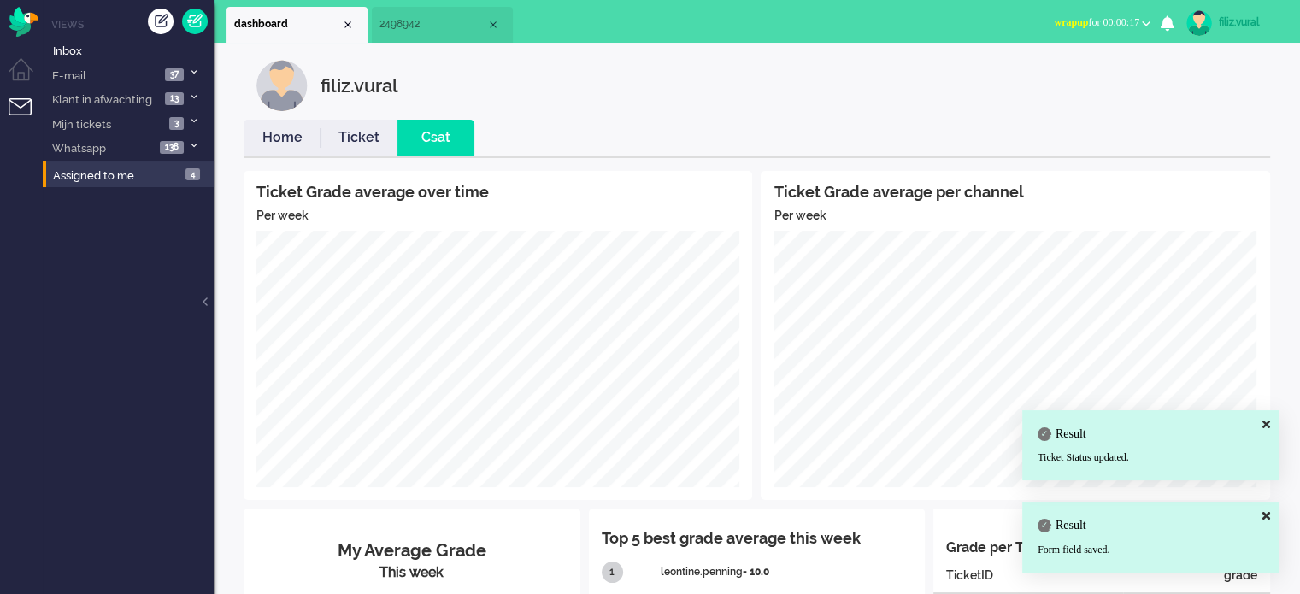
click at [268, 140] on link "Home" at bounding box center [282, 138] width 77 height 20
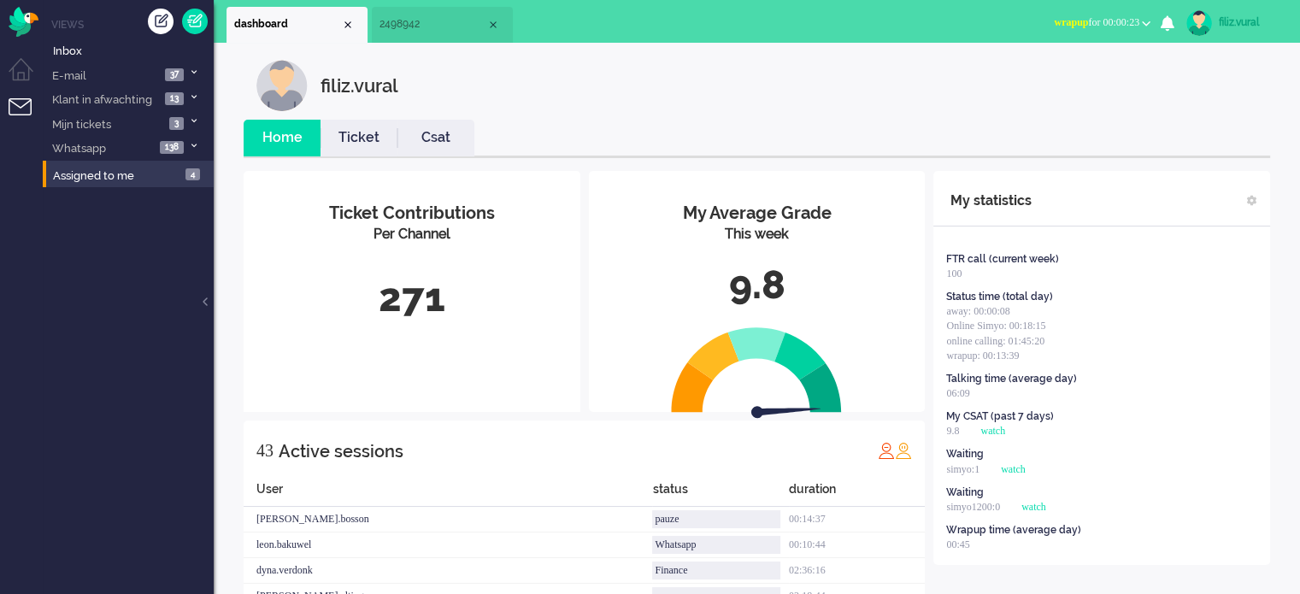
click at [1128, 18] on span "wrapup for 00:00:23" at bounding box center [1096, 22] width 85 height 12
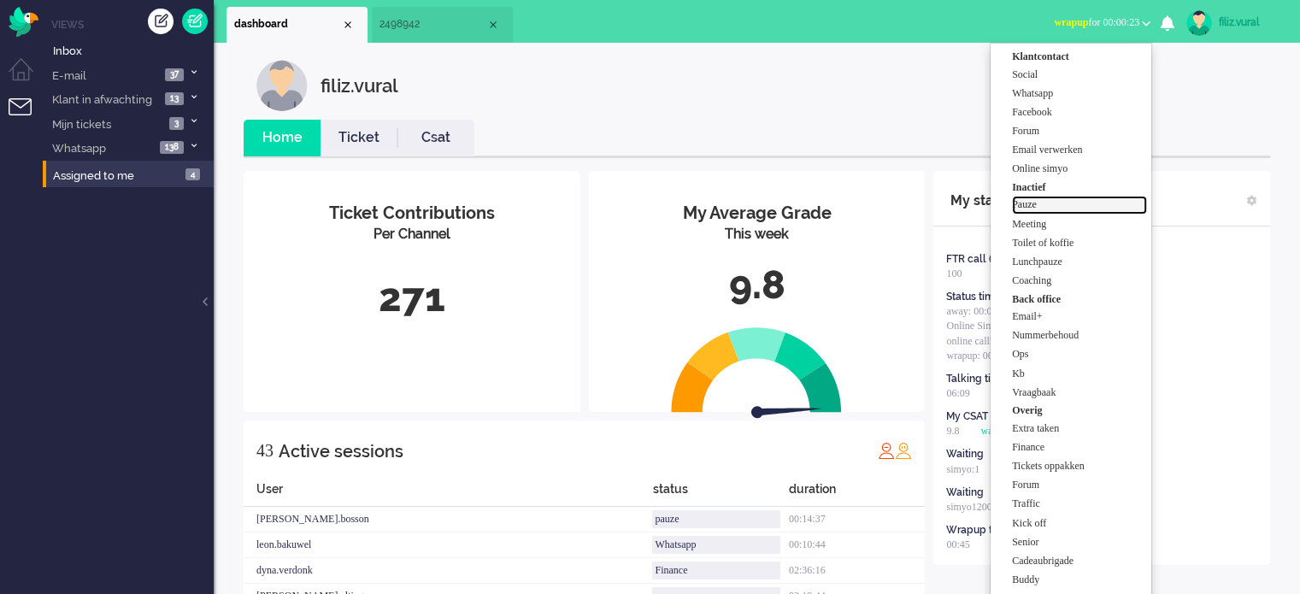
click at [1085, 203] on label "Pauze" at bounding box center [1079, 204] width 135 height 15
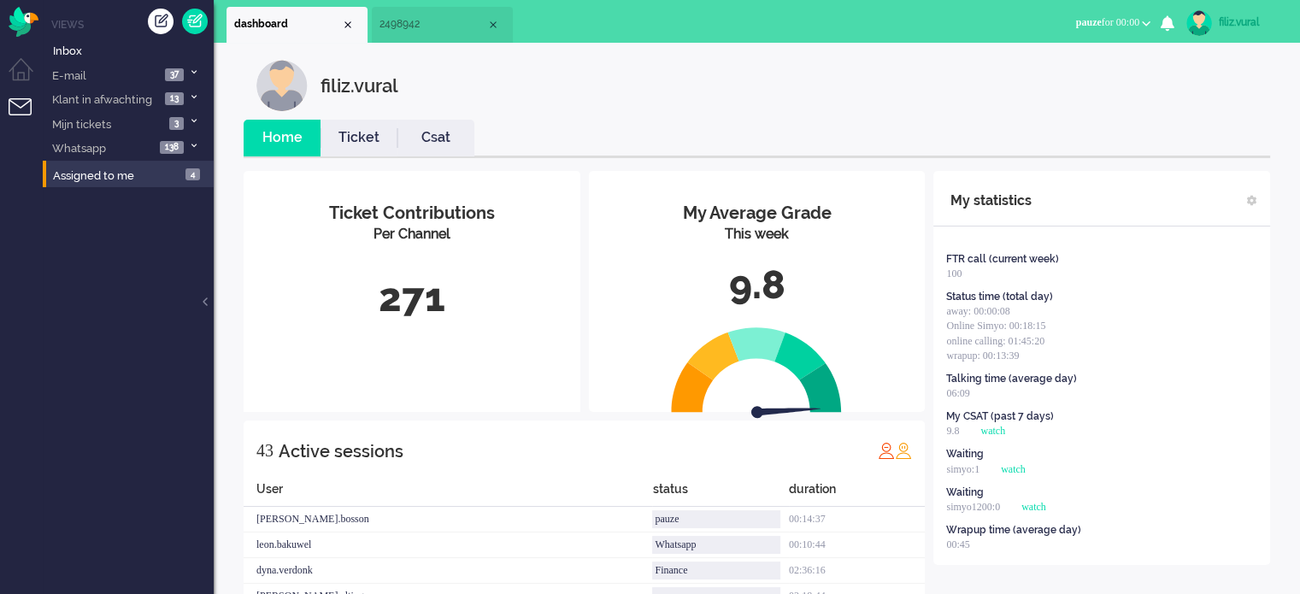
click at [404, 133] on link "Csat" at bounding box center [435, 138] width 77 height 20
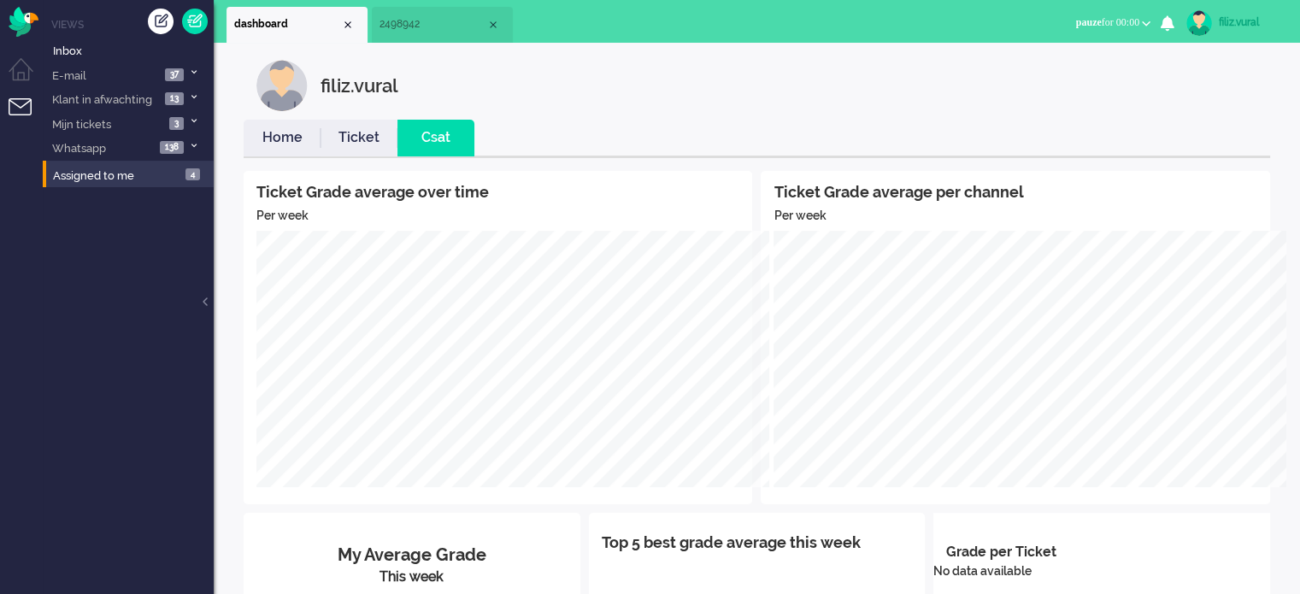
click at [386, 135] on link "Ticket" at bounding box center [359, 138] width 77 height 20
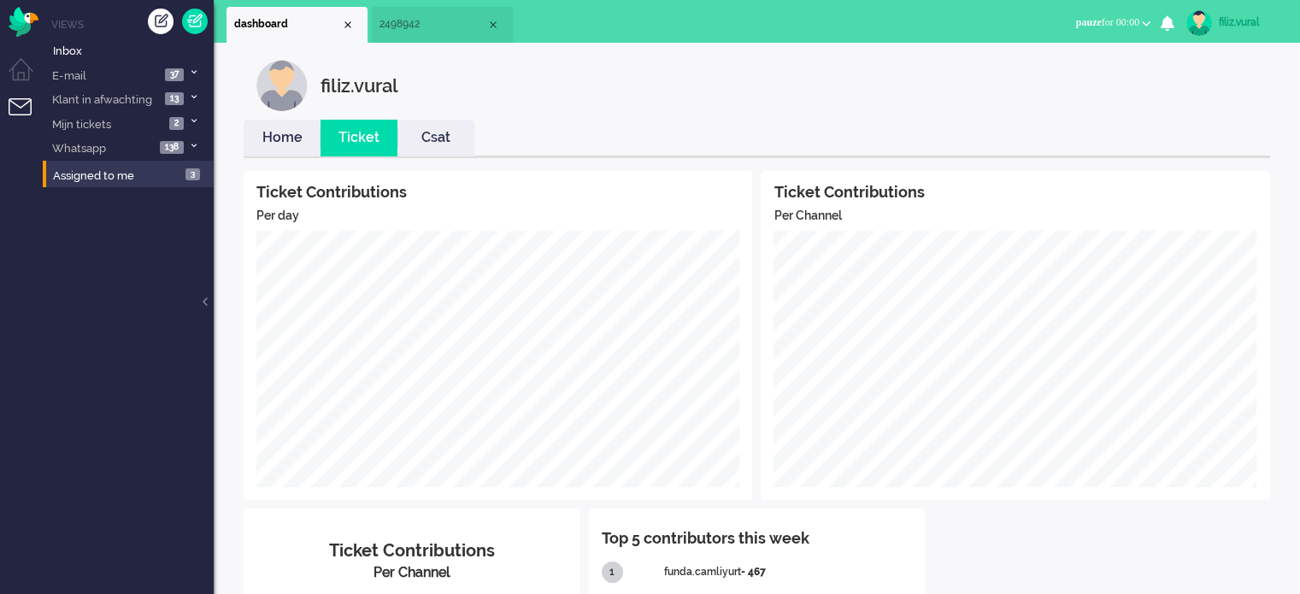
click at [284, 136] on link "Home" at bounding box center [282, 138] width 77 height 20
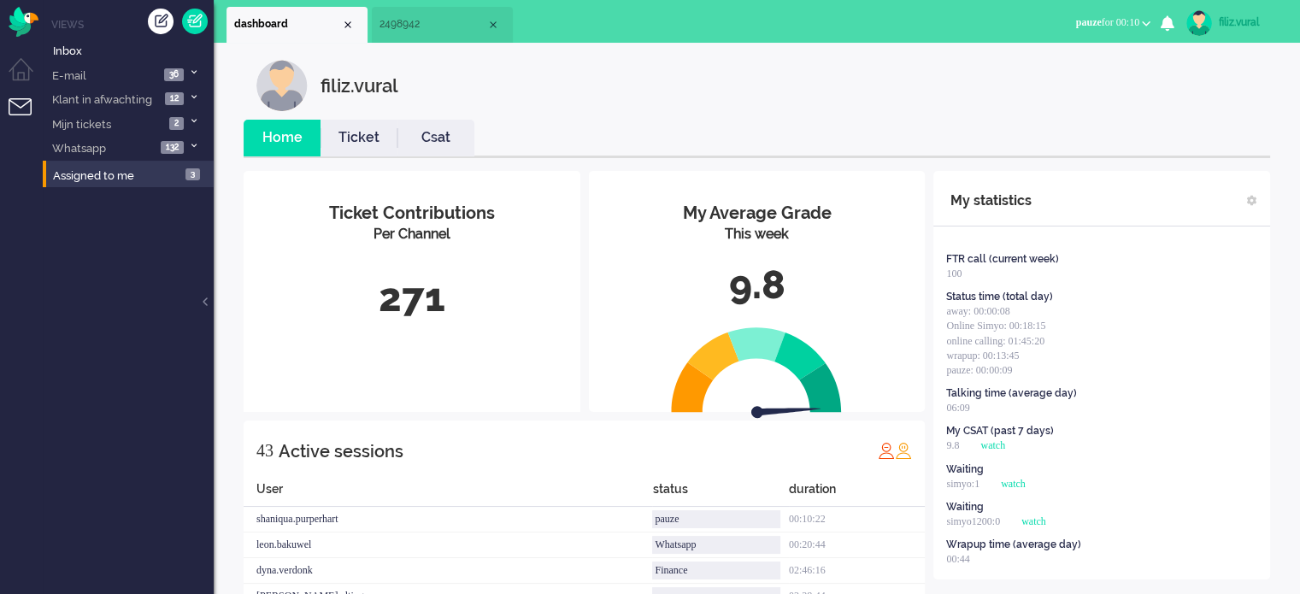
drag, startPoint x: 1062, startPoint y: 104, endPoint x: 862, endPoint y: 128, distance: 201.4
click at [1045, 102] on div "filiz.vural" at bounding box center [769, 85] width 1027 height 51
click at [431, 129] on link "Csat" at bounding box center [435, 138] width 77 height 20
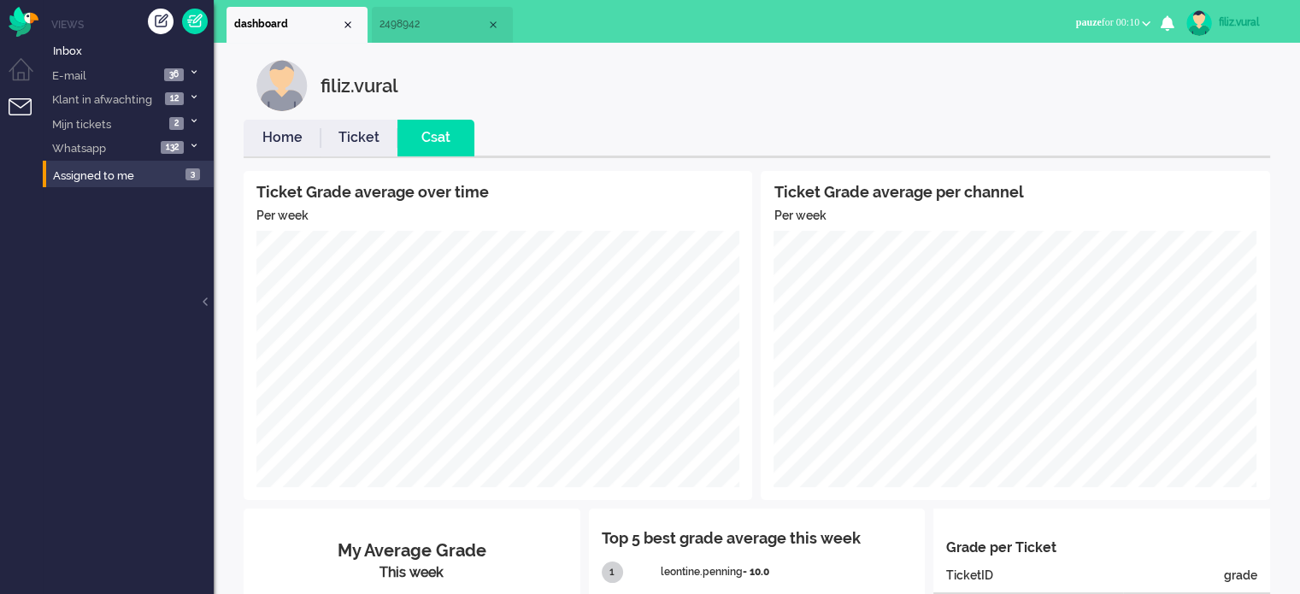
click at [286, 144] on link "Home" at bounding box center [282, 138] width 77 height 20
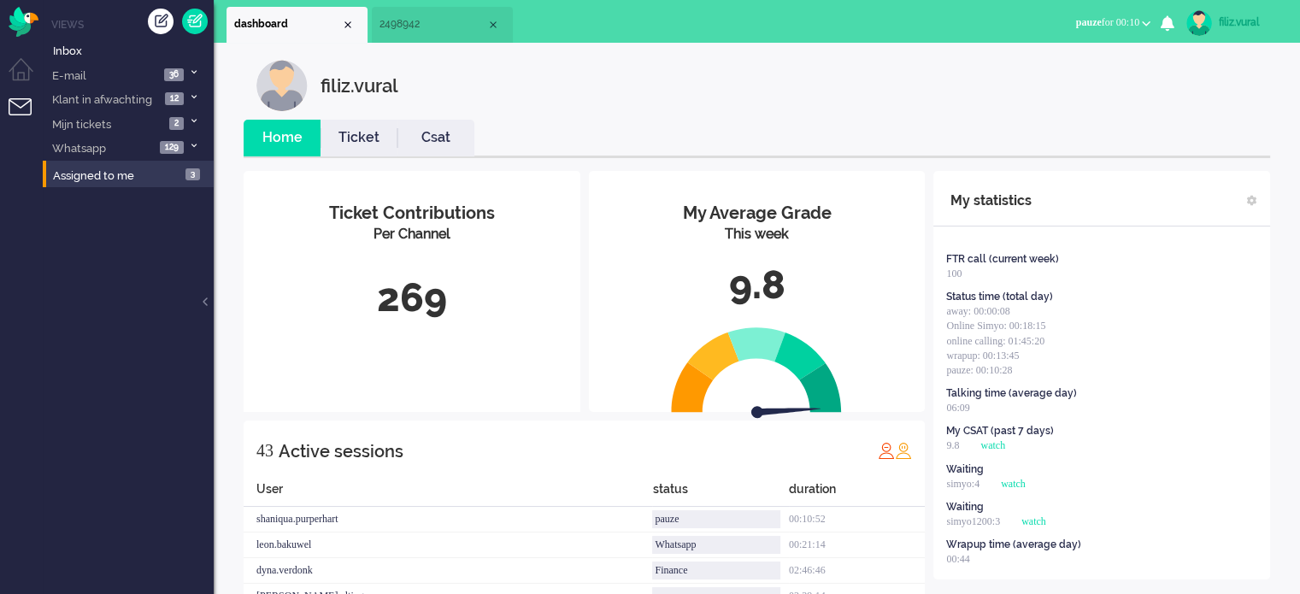
click at [438, 26] on span "2498942" at bounding box center [432, 24] width 107 height 15
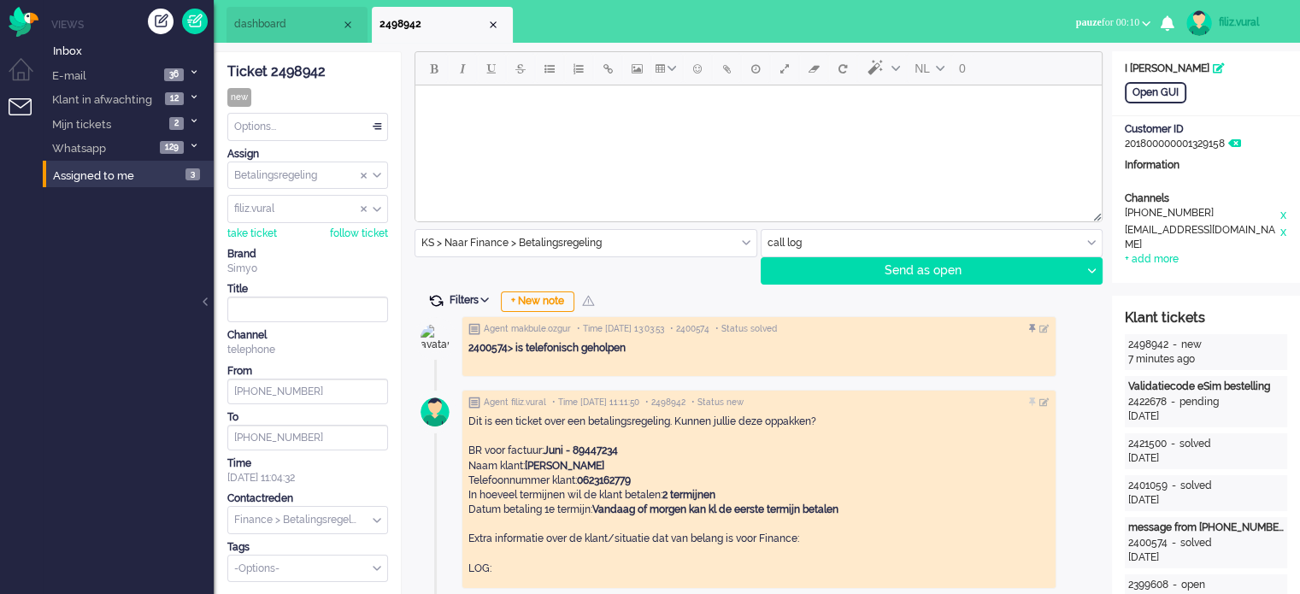
click at [437, 293] on span at bounding box center [435, 300] width 15 height 15
click at [435, 300] on span at bounding box center [435, 300] width 15 height 15
click at [284, 20] on span "dashboard" at bounding box center [287, 24] width 107 height 15
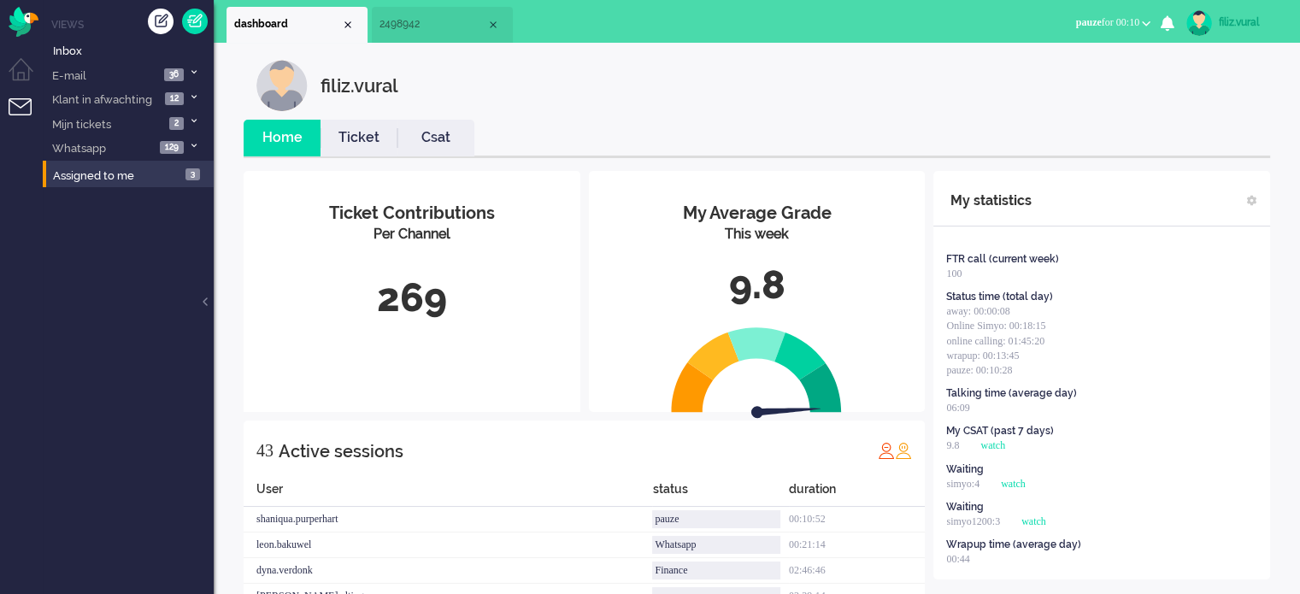
click at [368, 136] on link "Ticket" at bounding box center [359, 138] width 77 height 20
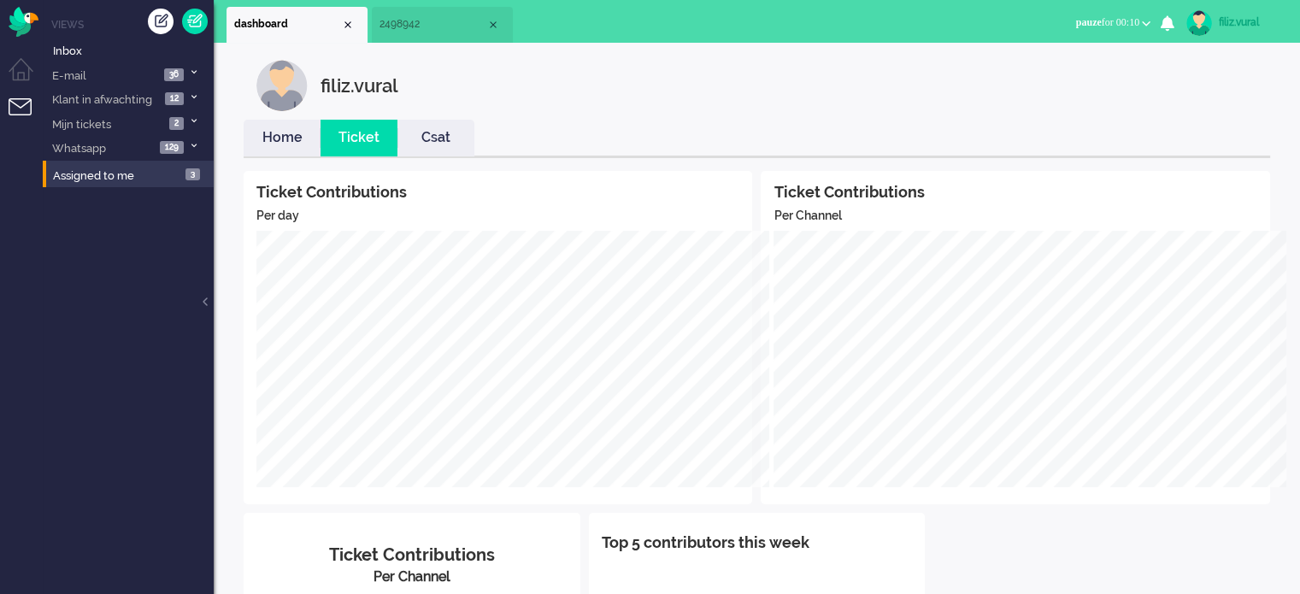
click at [287, 130] on link "Home" at bounding box center [282, 138] width 77 height 20
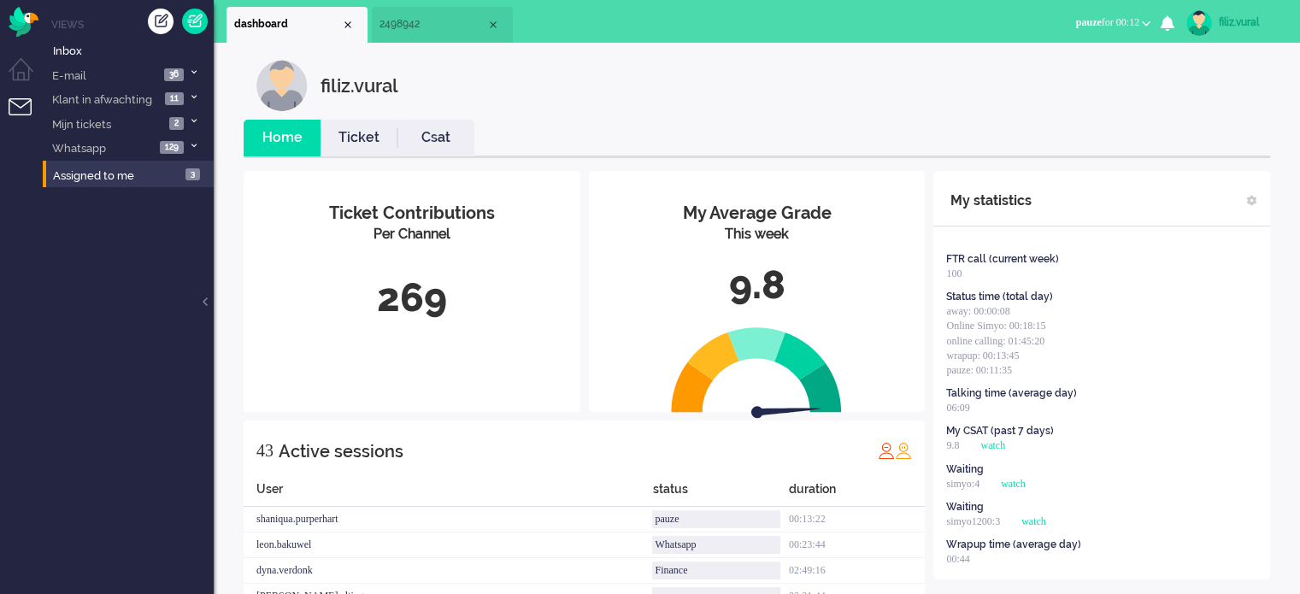
click at [427, 135] on link "Csat" at bounding box center [435, 138] width 77 height 20
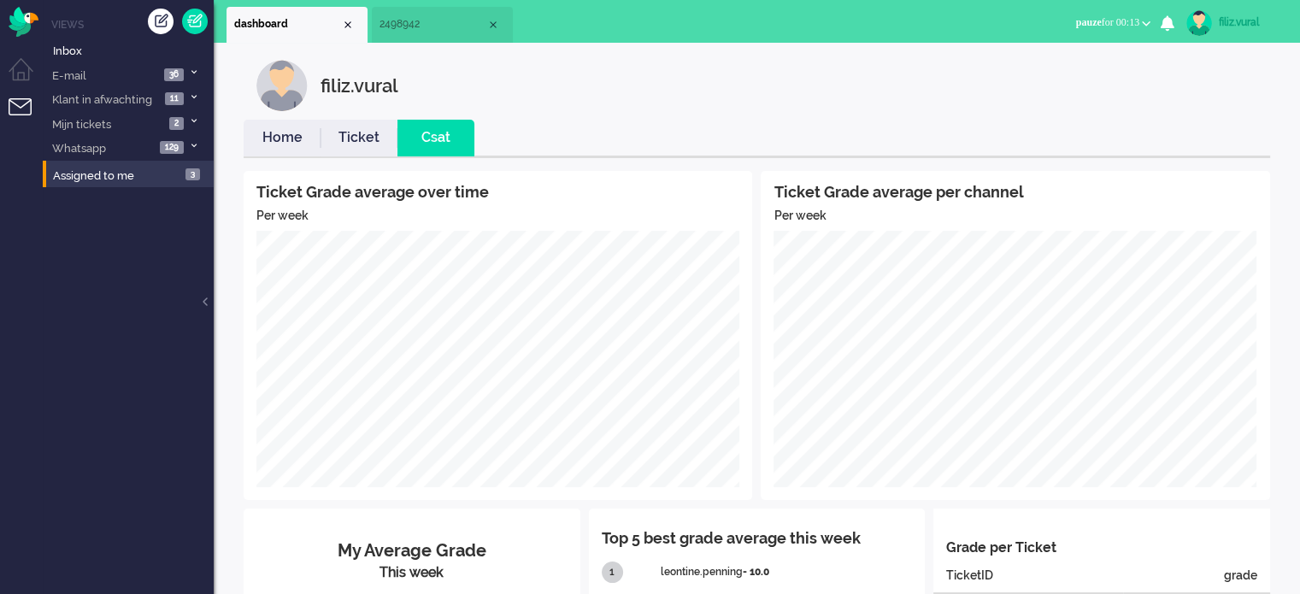
click at [277, 139] on link "Home" at bounding box center [282, 138] width 77 height 20
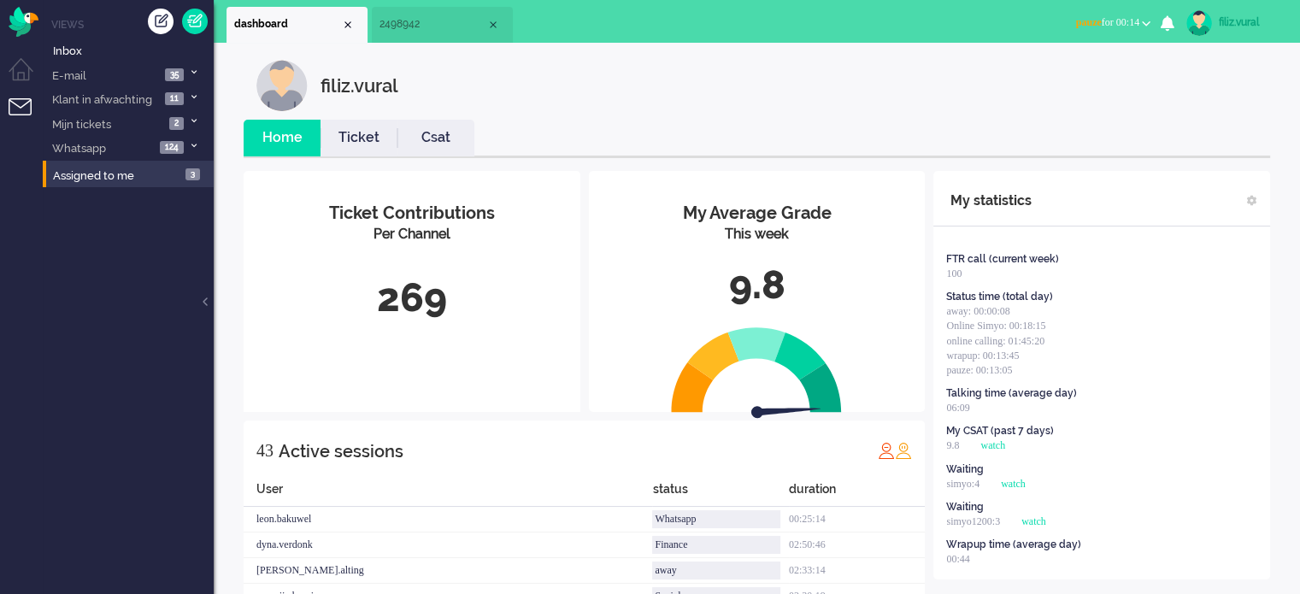
click at [1125, 16] on span "pauze for 00:14" at bounding box center [1107, 22] width 63 height 12
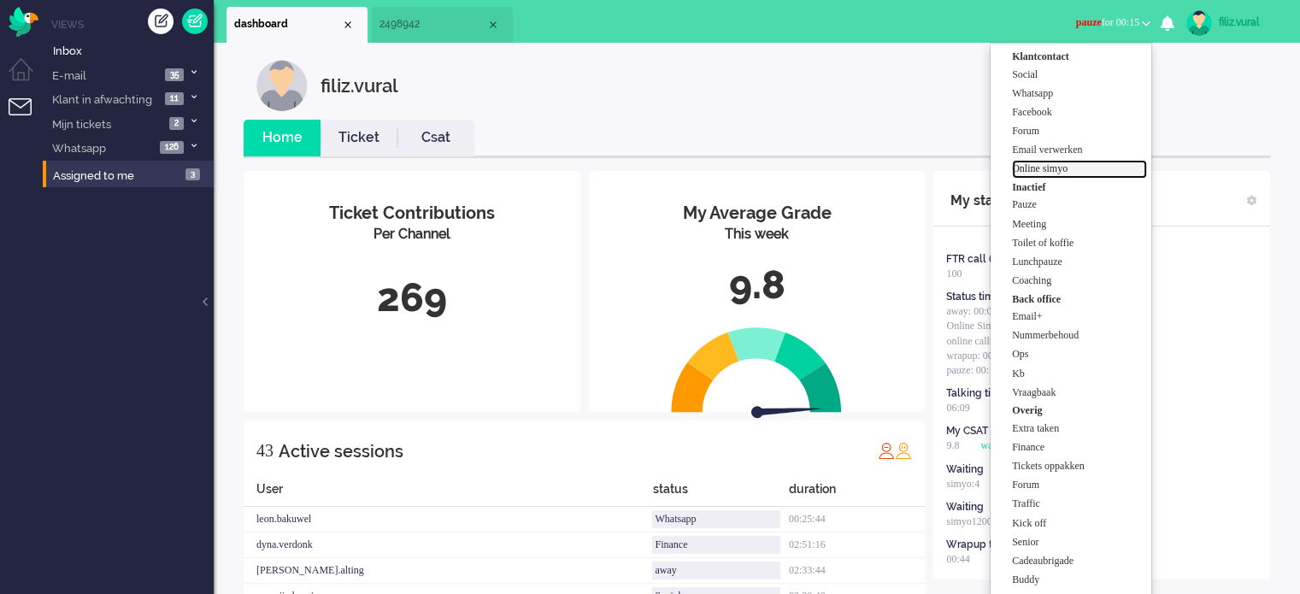
click at [1100, 169] on label "Online simyo" at bounding box center [1079, 169] width 135 height 15
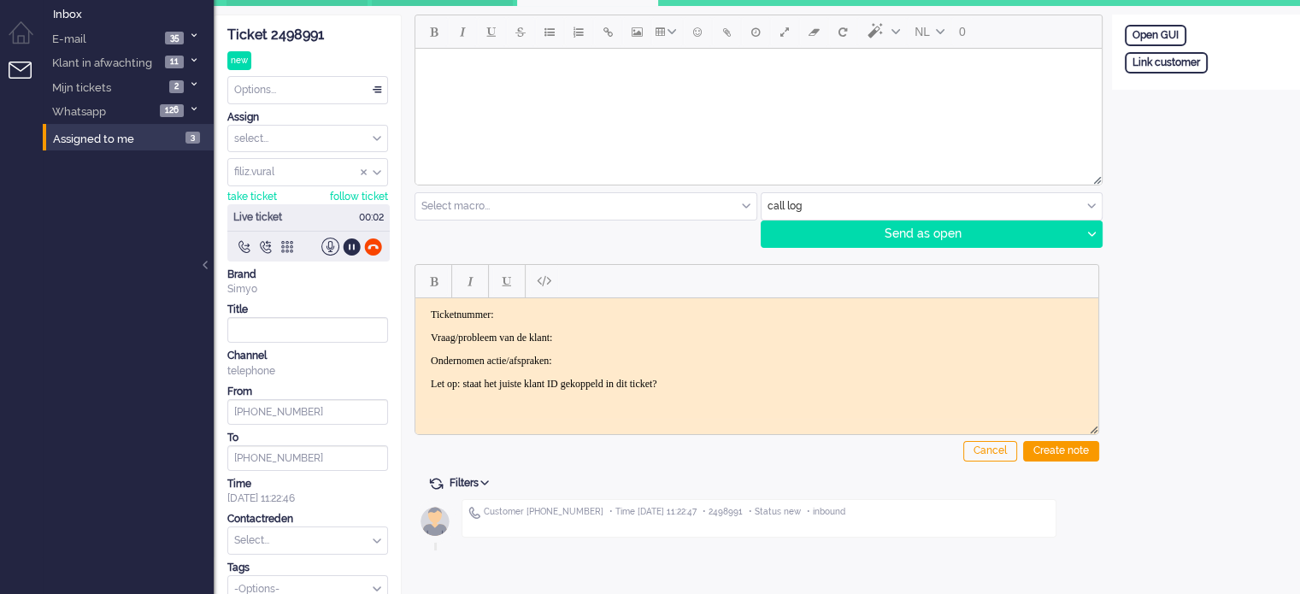
scroll to position [56, 0]
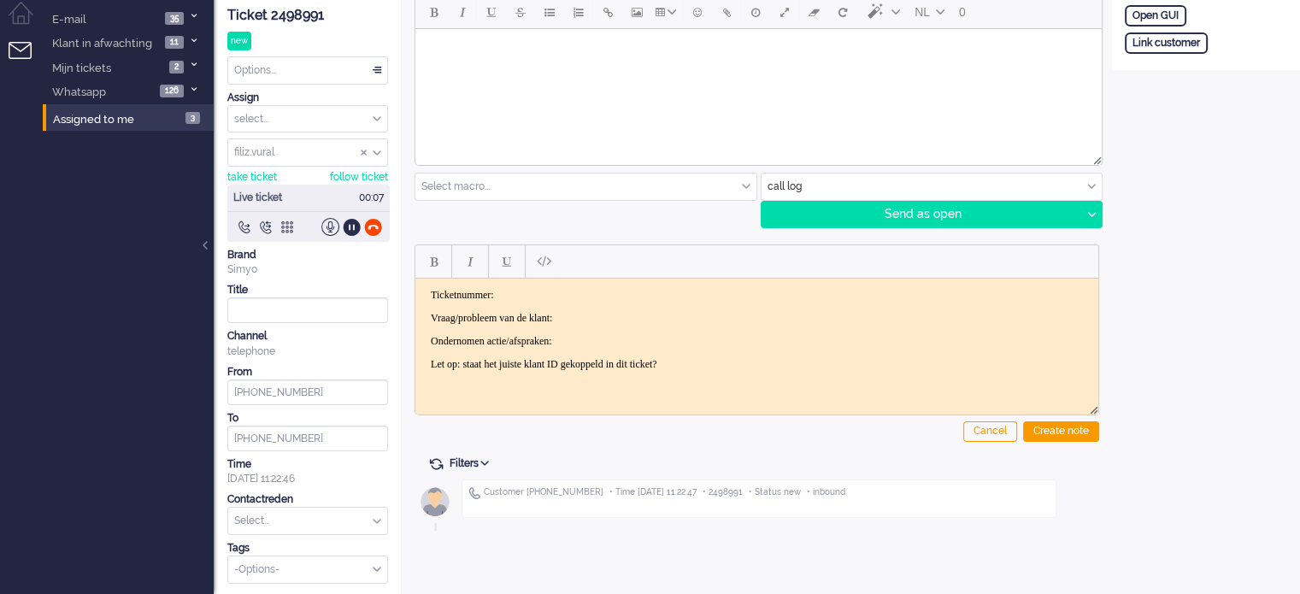
click at [305, 19] on div "Ticket 2498991" at bounding box center [307, 16] width 161 height 20
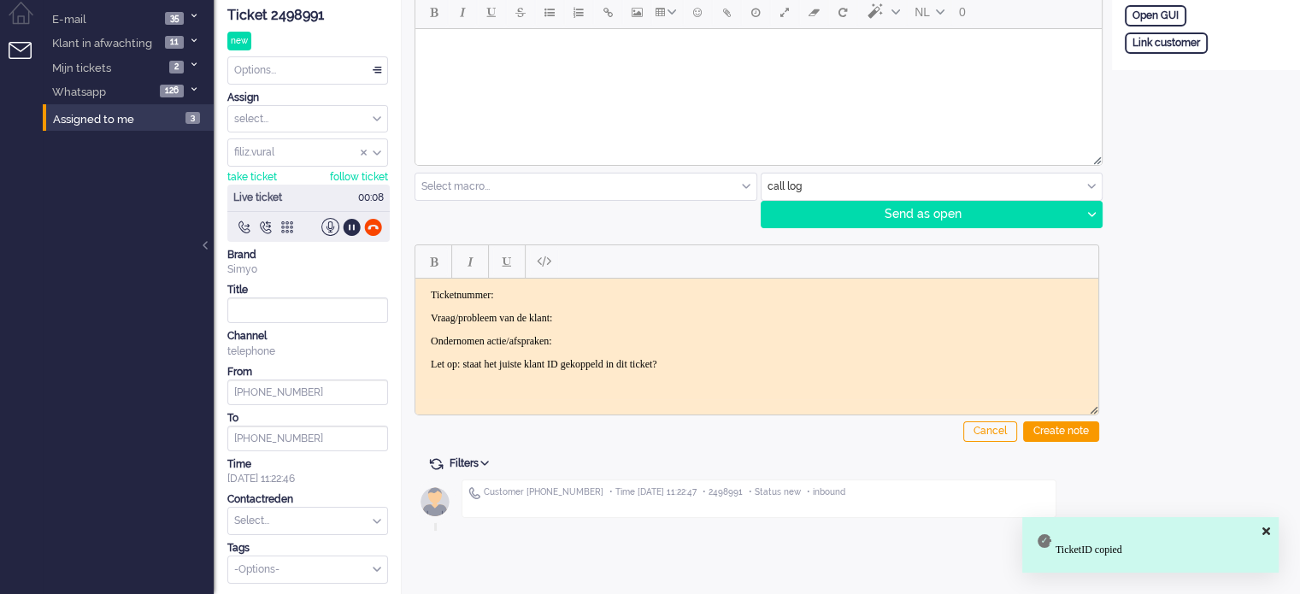
click at [676, 281] on html "Ticketnummer: Vraag/probleem van de klant: Ondernomen actie/afspraken: Let op: …" at bounding box center [756, 329] width 683 height 103
click at [640, 323] on body "Ticketnummer: 2498991 Vraag/probleem van de klant: Ondernomen actie/afspraken: …" at bounding box center [756, 329] width 669 height 82
click at [642, 318] on p "Vraag/probleem van de klant:" at bounding box center [757, 317] width 652 height 13
click at [639, 336] on p "Ondernomen actie/afspraken:" at bounding box center [757, 340] width 652 height 13
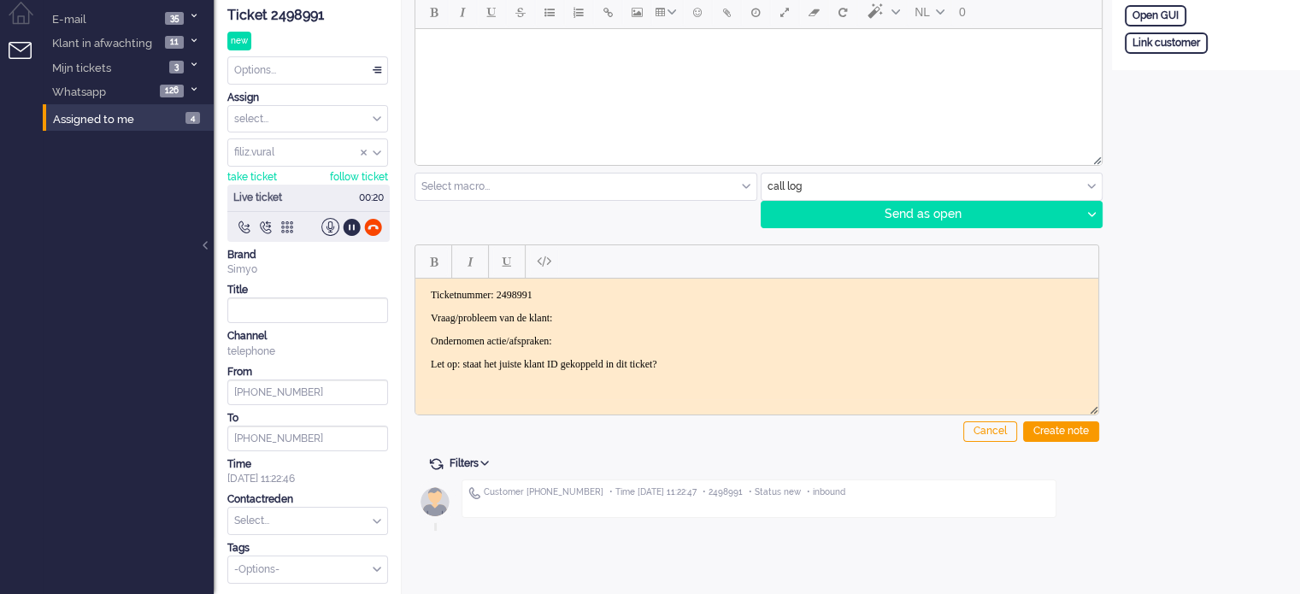
click at [618, 305] on body "Ticketnummer: 2498991 Vraag/probleem van de klant: Ondernomen actie/afspraken: …" at bounding box center [756, 329] width 669 height 82
drag, startPoint x: 260, startPoint y: 405, endPoint x: 249, endPoint y: 400, distance: 12.2
click at [249, 400] on input "+31630308260" at bounding box center [307, 392] width 161 height 26
click at [646, 312] on p "Vraag/probleem van de klant: feb NB |" at bounding box center [757, 317] width 652 height 13
click at [723, 315] on p "Vraag/probleem van de klant: feb NB" at bounding box center [757, 317] width 652 height 13
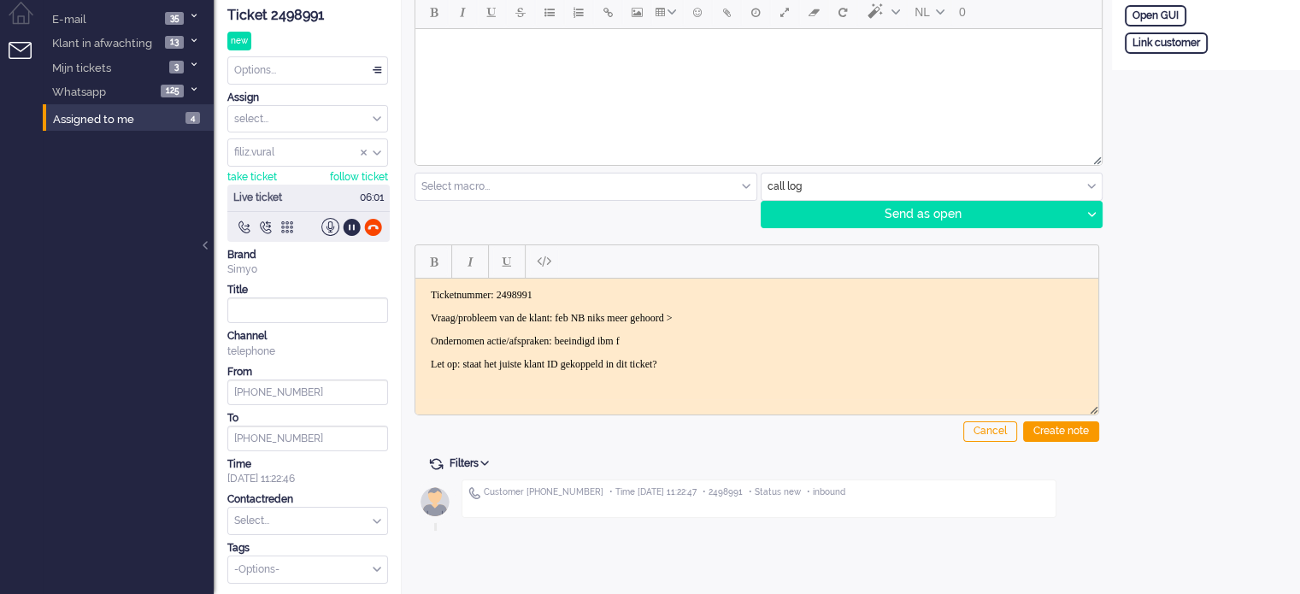
scroll to position [0, 0]
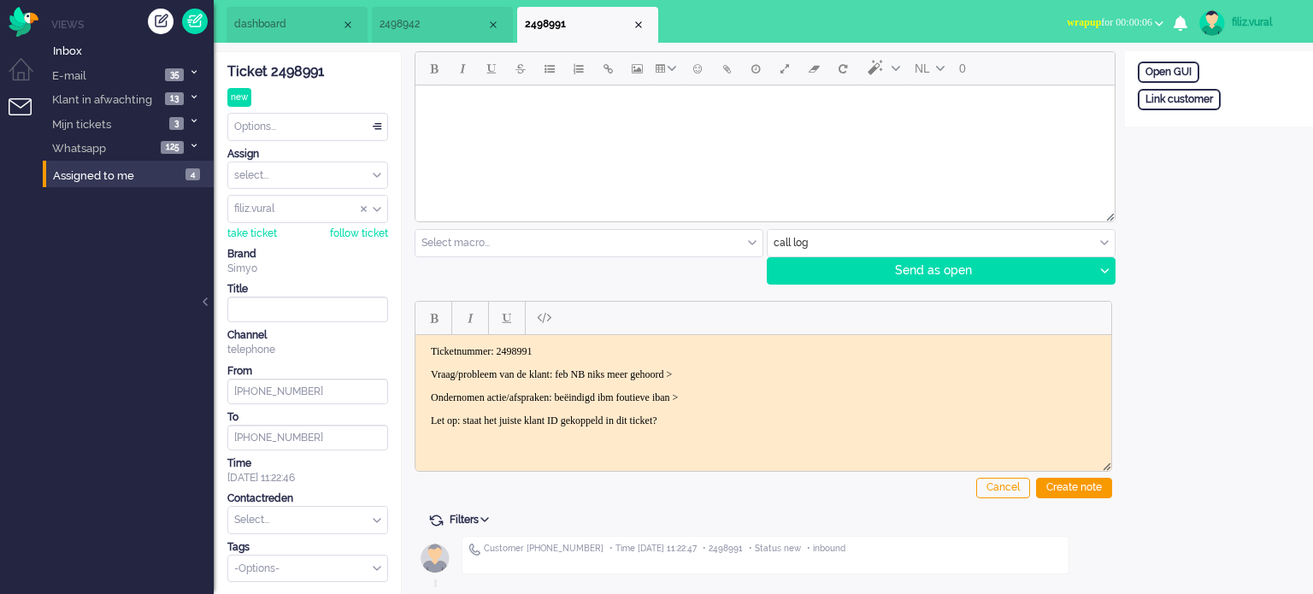
click at [653, 397] on p "Ondernomen actie/afspraken: beëindigd ibm foutieve iban >" at bounding box center [763, 397] width 665 height 13
click at [750, 397] on p "Ondernomen actie/afspraken: beëindigd ivm foutieve iban >" at bounding box center [763, 397] width 665 height 13
click at [1085, 493] on div "Create note" at bounding box center [1074, 488] width 76 height 21
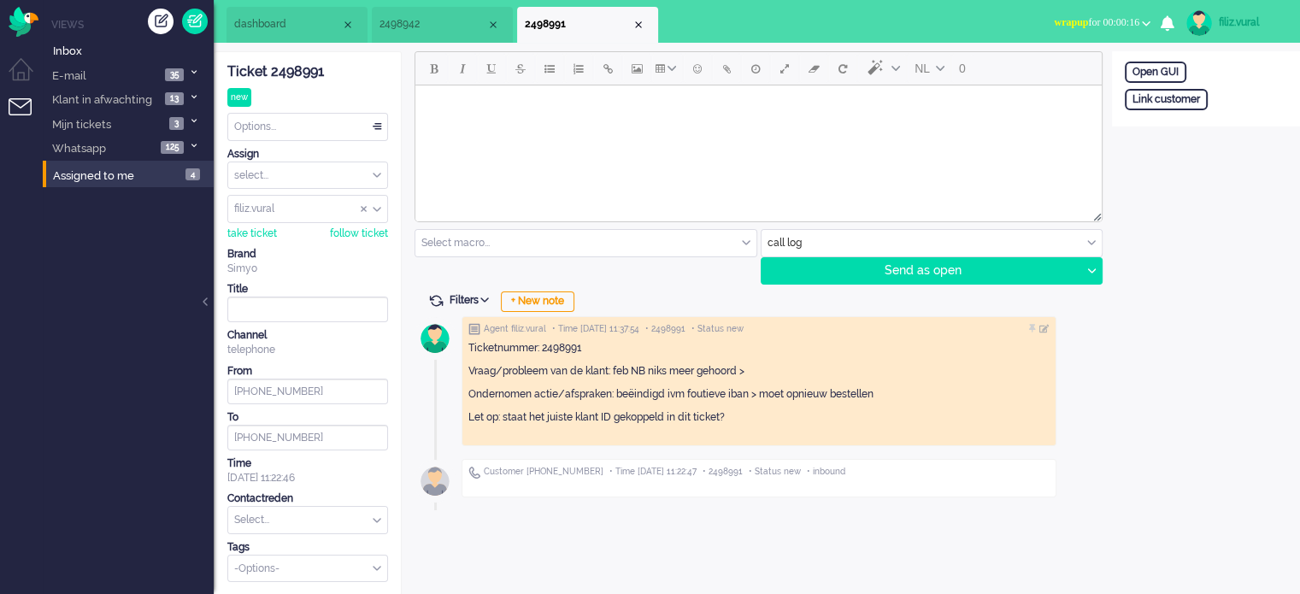
click at [238, 528] on input "text" at bounding box center [307, 520] width 159 height 26
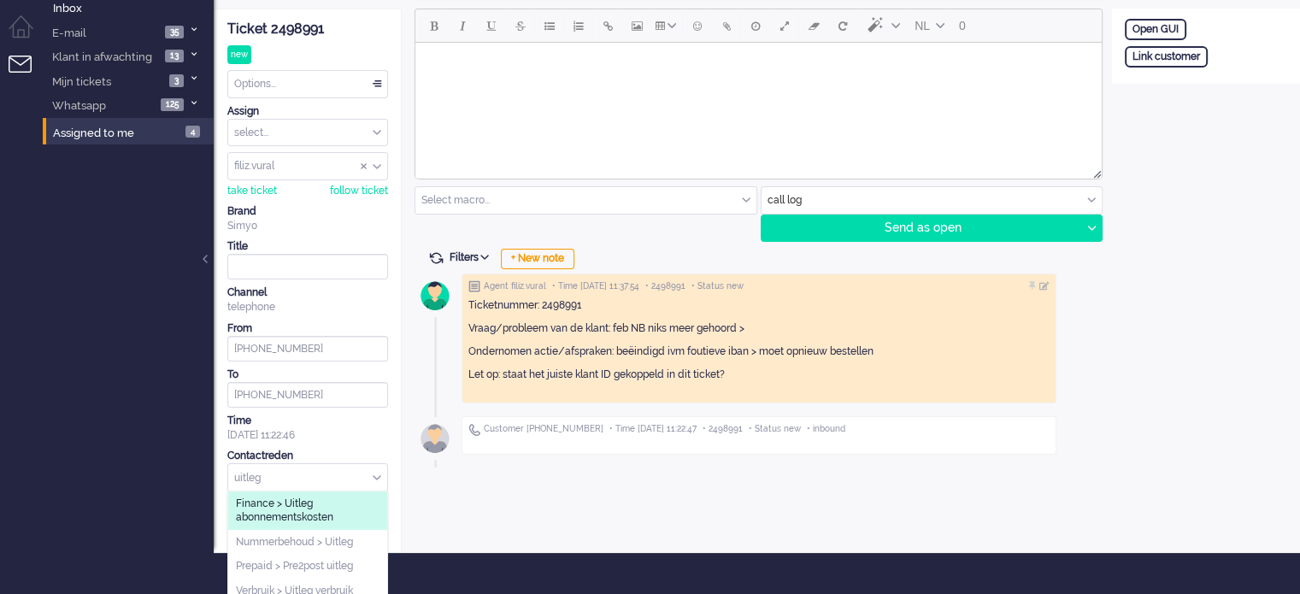
scroll to position [64, 0]
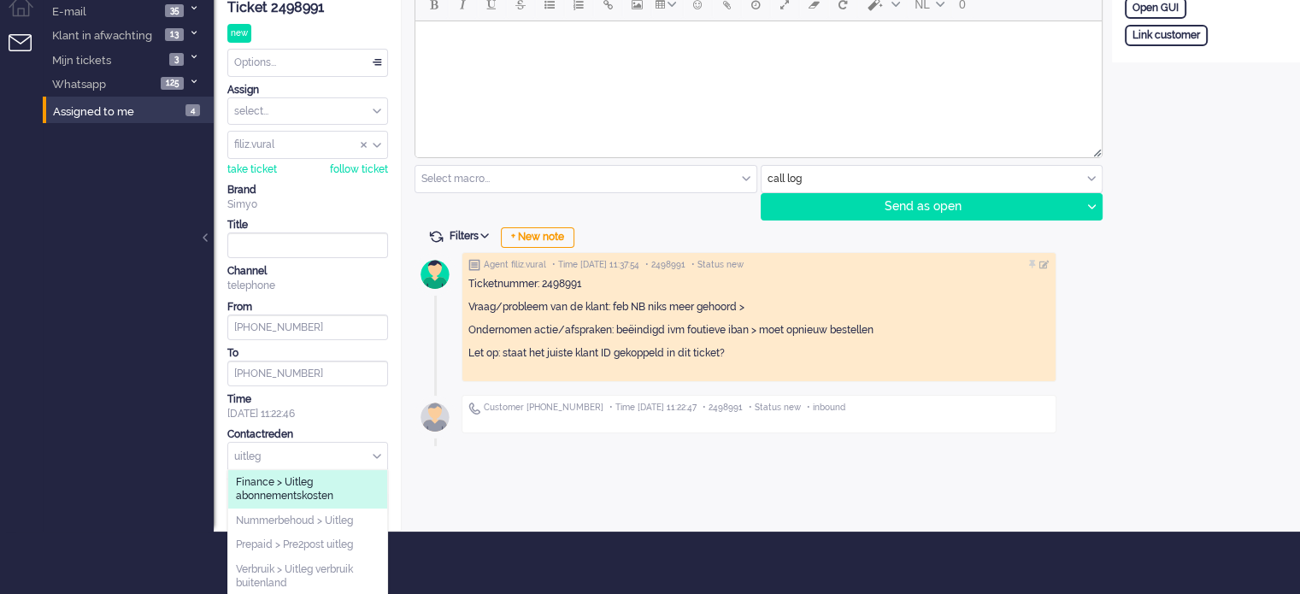
type input "uitleg"
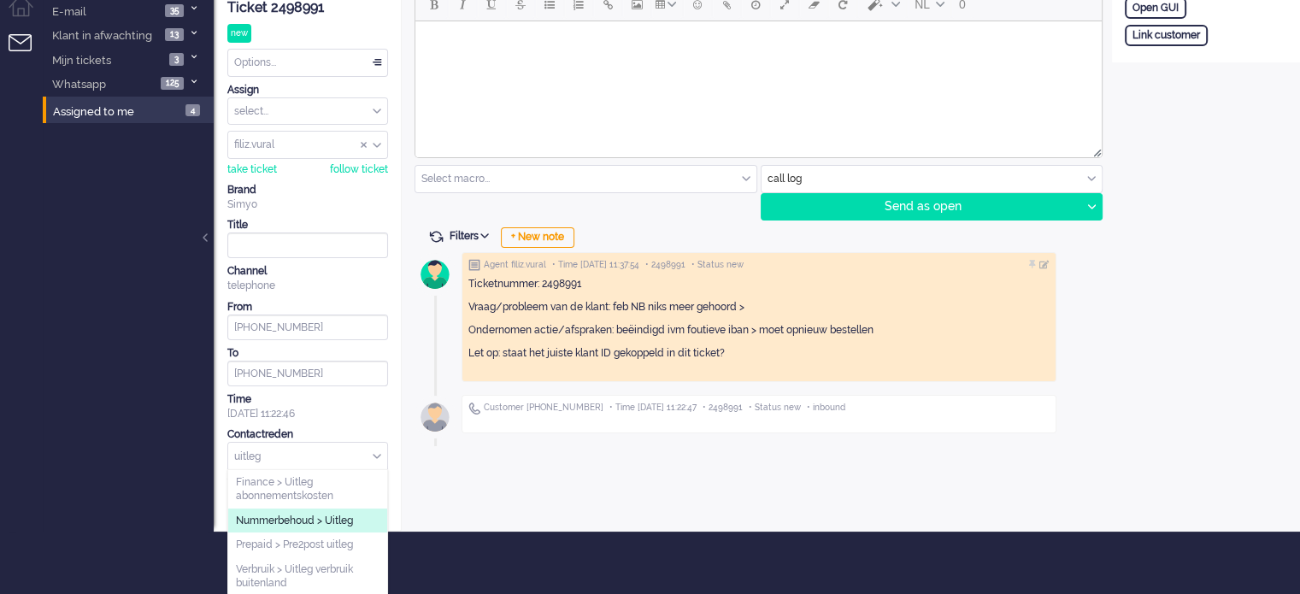
click at [331, 510] on li "Nummerbehoud > Uitleg" at bounding box center [307, 521] width 159 height 25
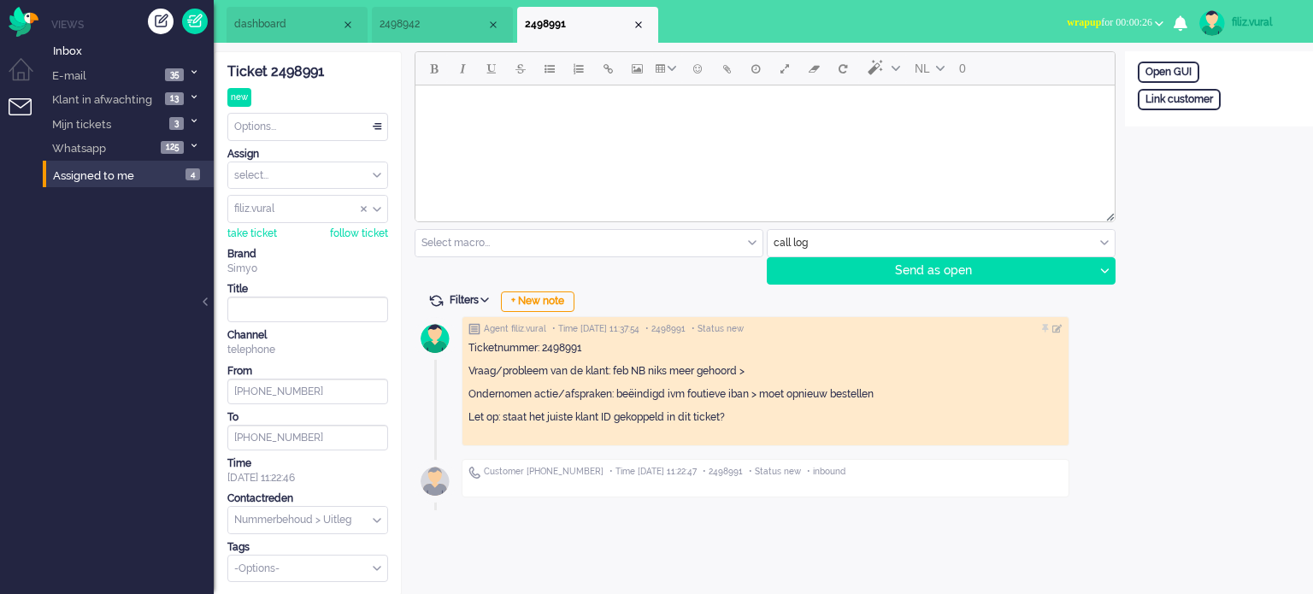
click at [284, 127] on div "Options..." at bounding box center [307, 127] width 159 height 26
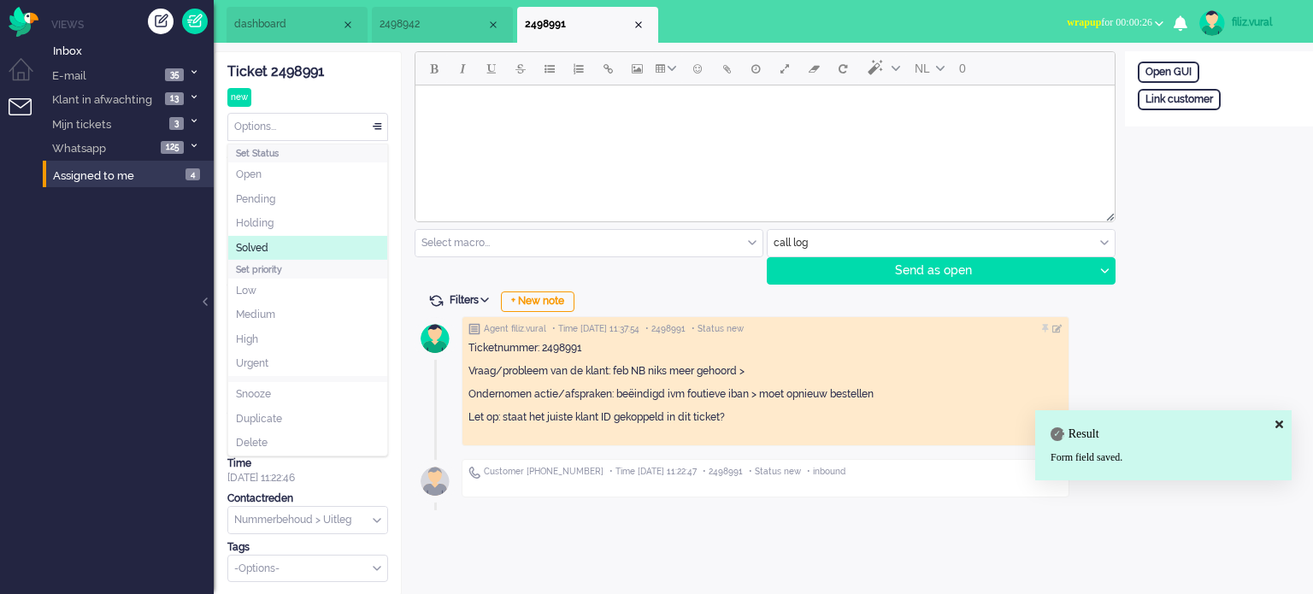
click at [285, 254] on li "Solved" at bounding box center [307, 248] width 159 height 25
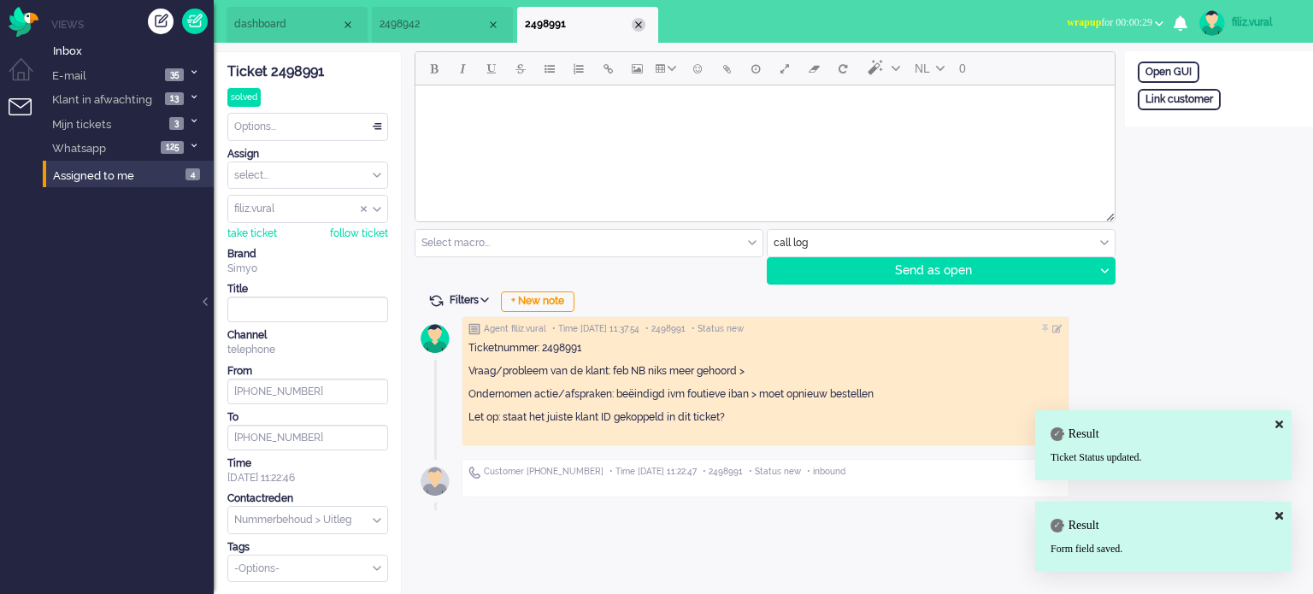
click at [639, 22] on div "Close tab" at bounding box center [639, 25] width 14 height 14
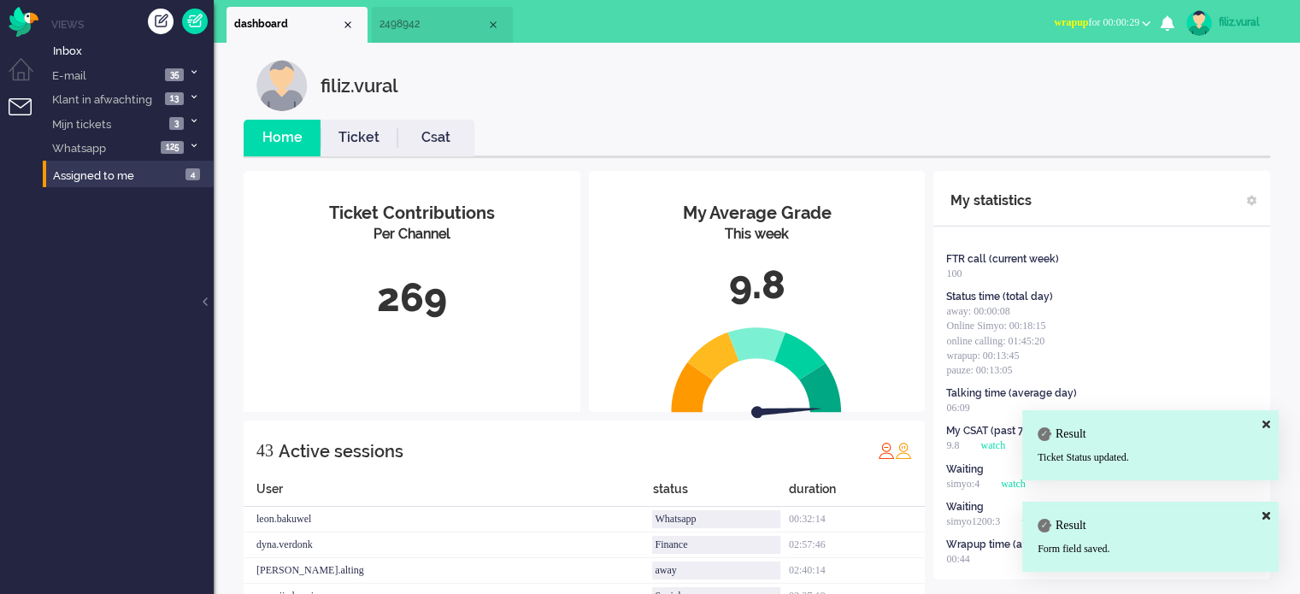
click at [1101, 23] on span "wrapup for 00:00:29" at bounding box center [1096, 22] width 85 height 12
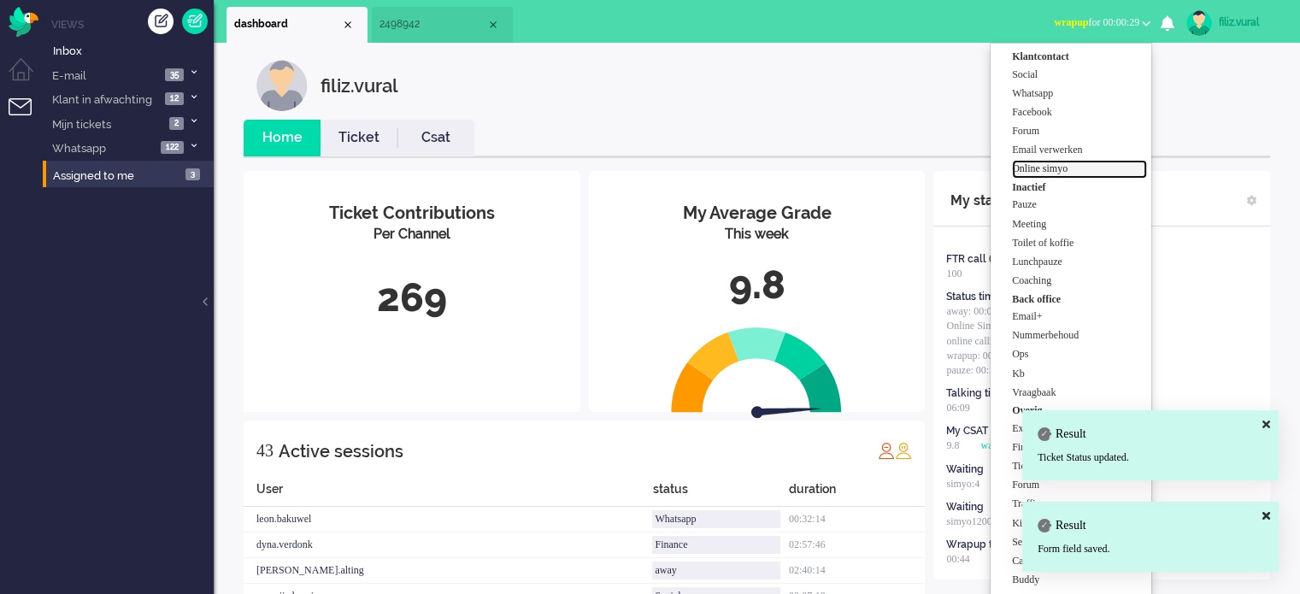
click at [1052, 167] on label "Online simyo" at bounding box center [1079, 169] width 135 height 15
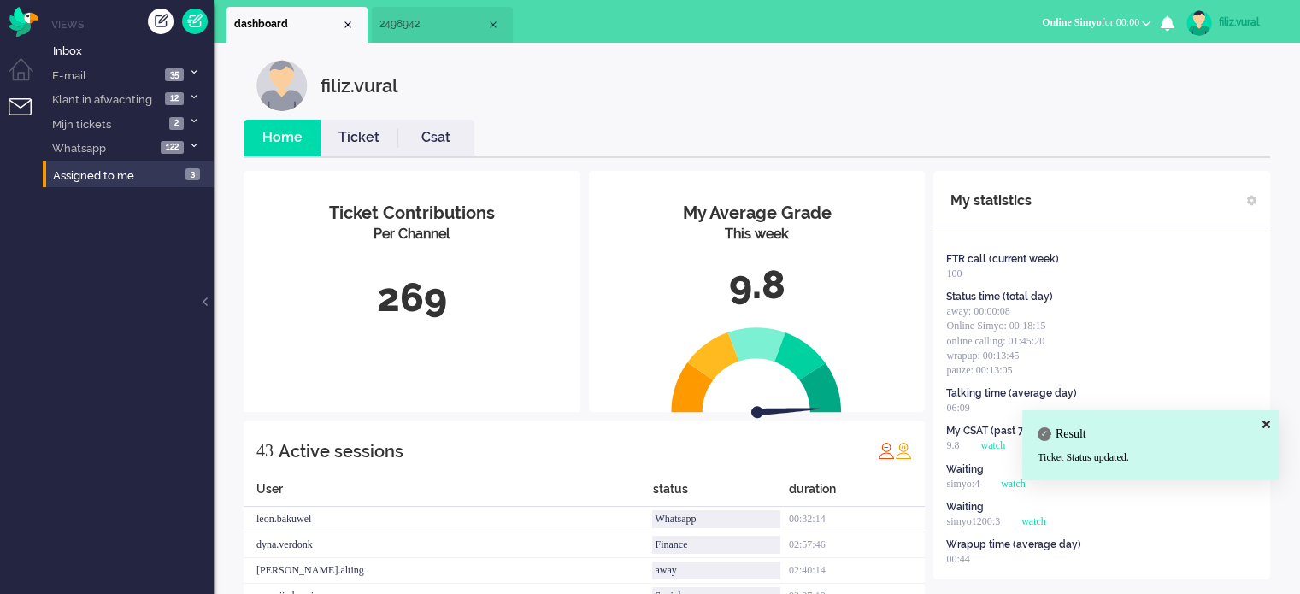
click at [403, 147] on link "Csat" at bounding box center [435, 138] width 77 height 20
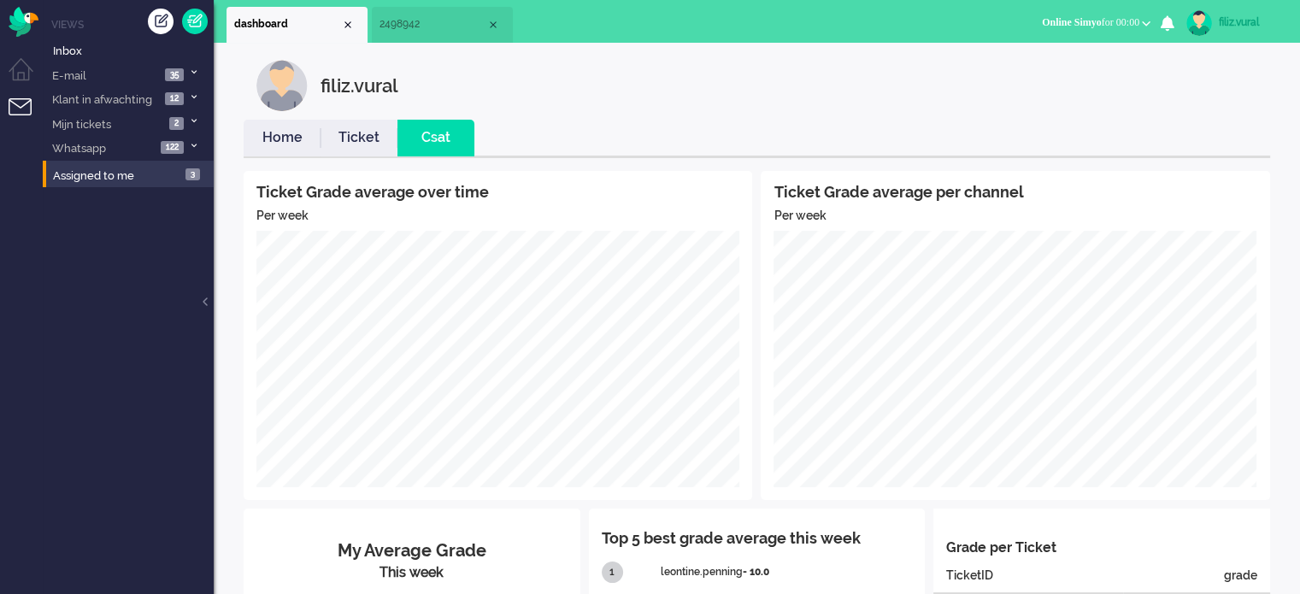
click at [274, 137] on link "Home" at bounding box center [282, 138] width 77 height 20
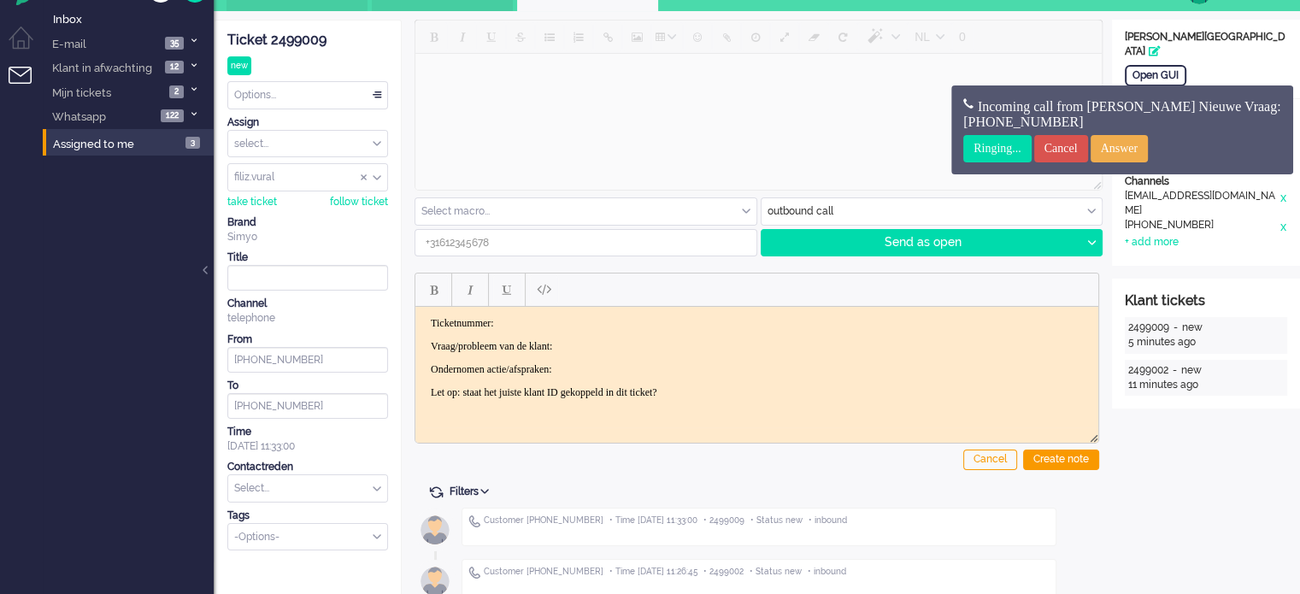
scroll to position [46, 0]
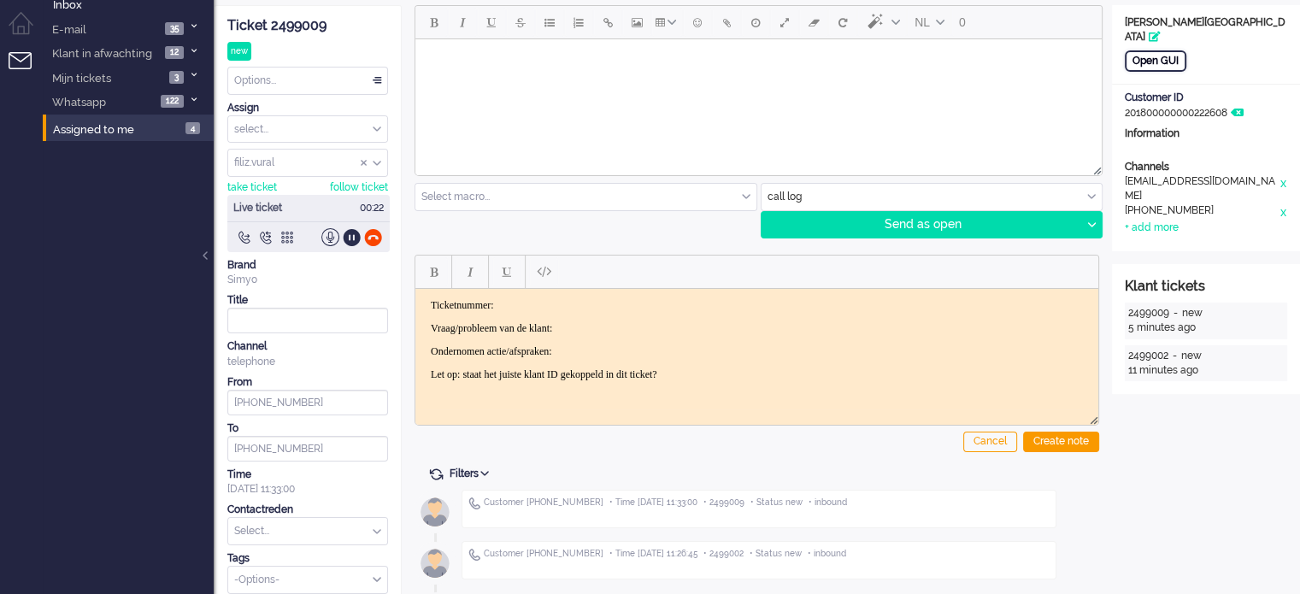
click at [1142, 50] on div "Open GUI" at bounding box center [1156, 60] width 62 height 21
click at [282, 29] on div "Ticket 2499009" at bounding box center [307, 26] width 161 height 20
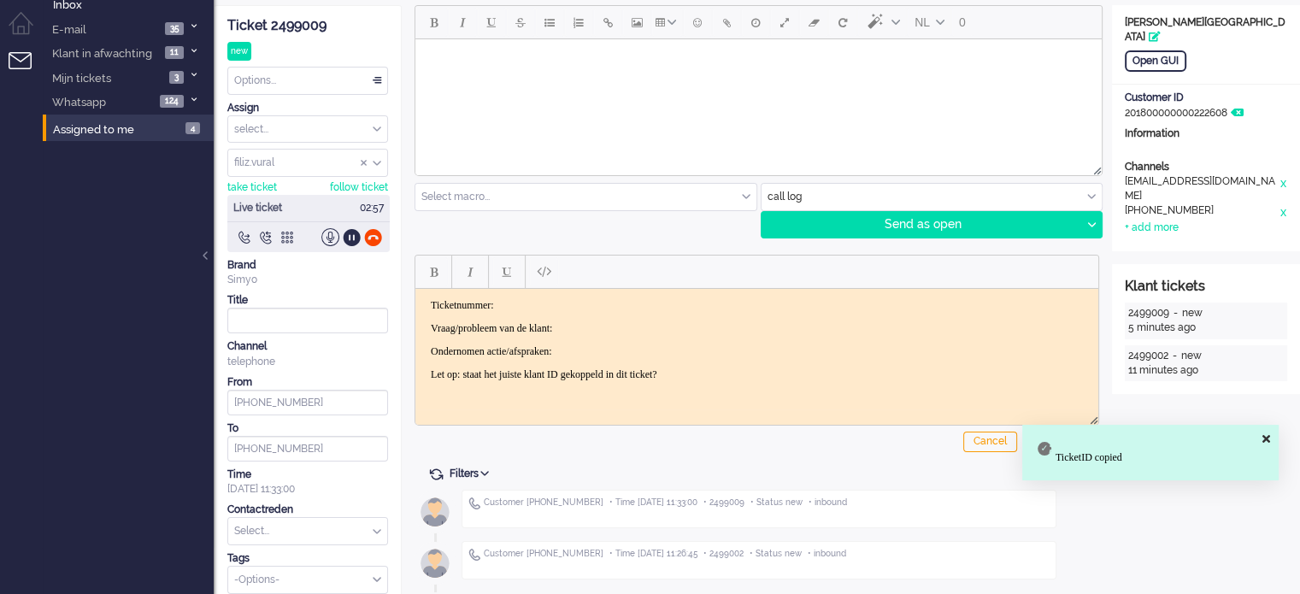
click at [596, 321] on p "Vraag/probleem van de klant:" at bounding box center [757, 327] width 652 height 13
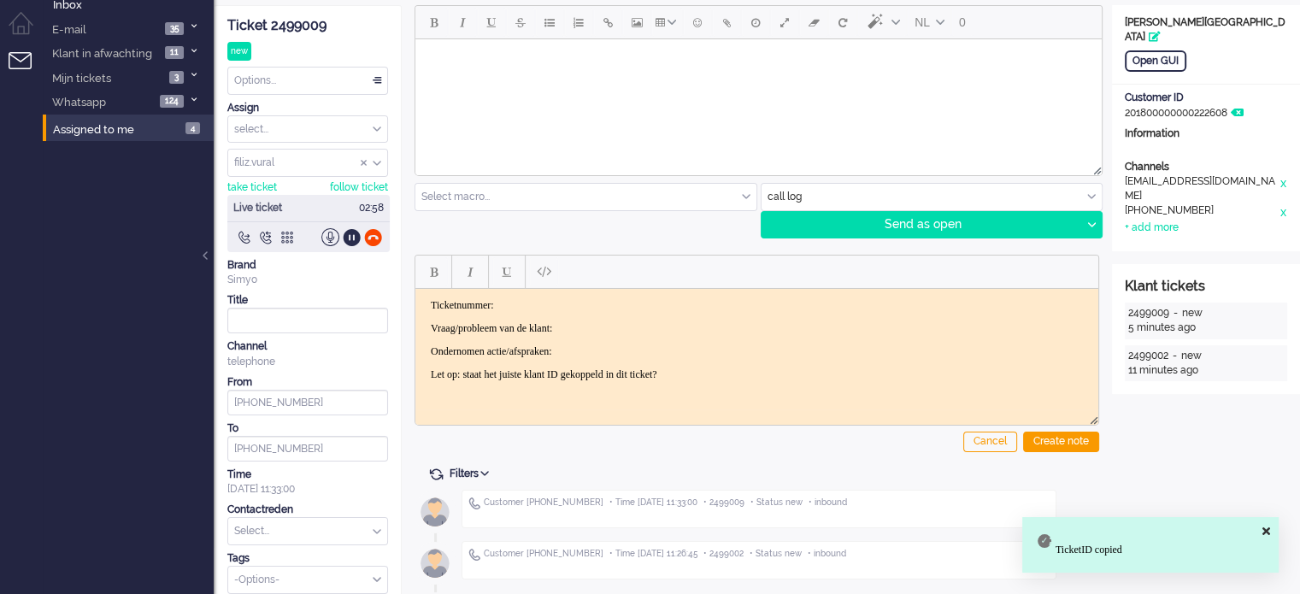
click at [607, 302] on p "Ticketnummer:" at bounding box center [757, 304] width 652 height 13
click at [616, 313] on body "Ticketnummer: 2499009 Vraag/probleem van de klant: Ondernomen actie/afspraken: …" at bounding box center [756, 339] width 669 height 82
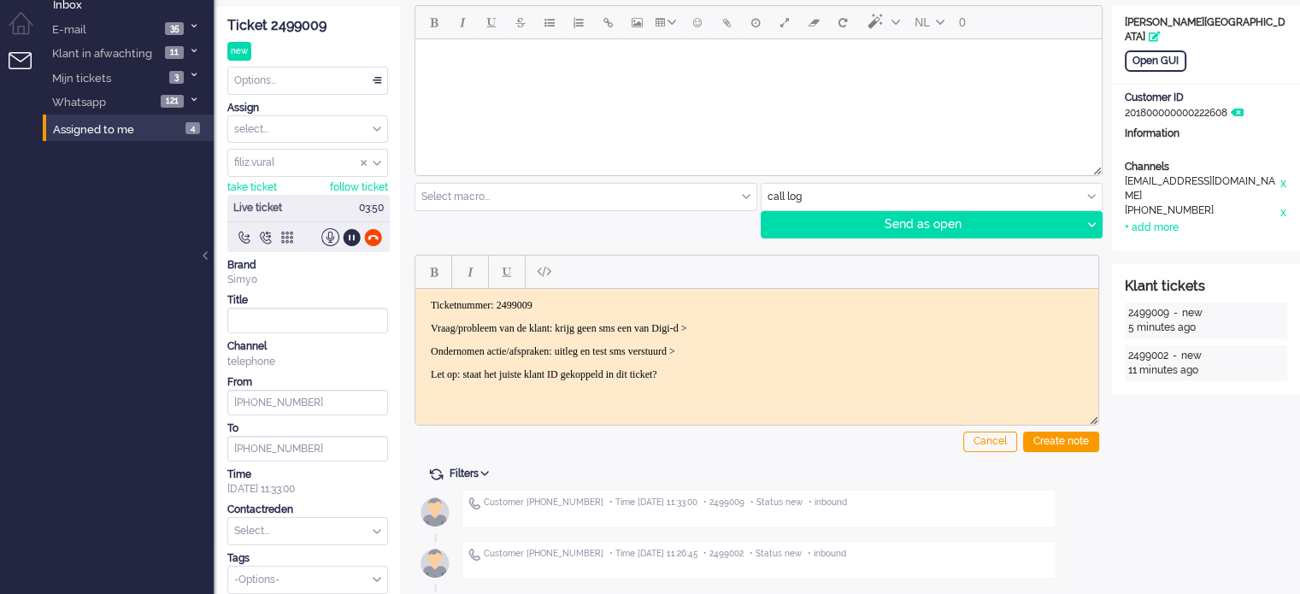
click at [815, 350] on p "Ondernomen actie/afspraken: uitleg en test sms verstuurd >" at bounding box center [757, 350] width 652 height 13
click at [1019, 440] on div "Cancel Create note" at bounding box center [757, 350] width 685 height 216
click at [1032, 440] on div "Create note" at bounding box center [1061, 442] width 76 height 21
click at [284, 530] on input "text" at bounding box center [307, 531] width 159 height 26
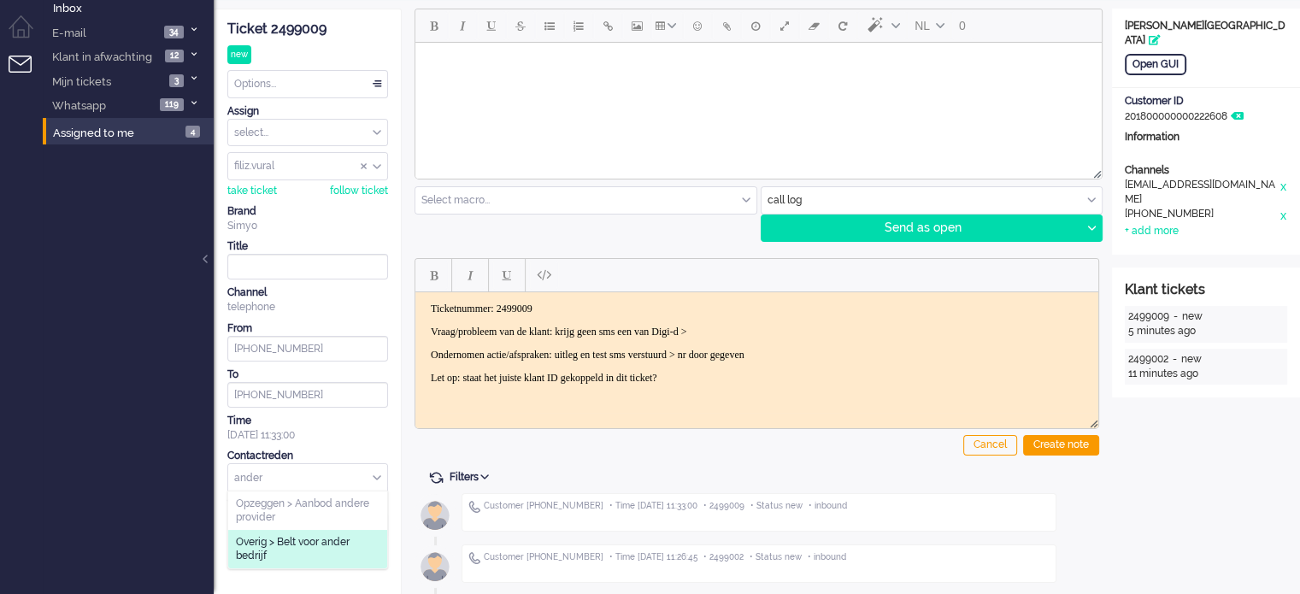
type input "ander"
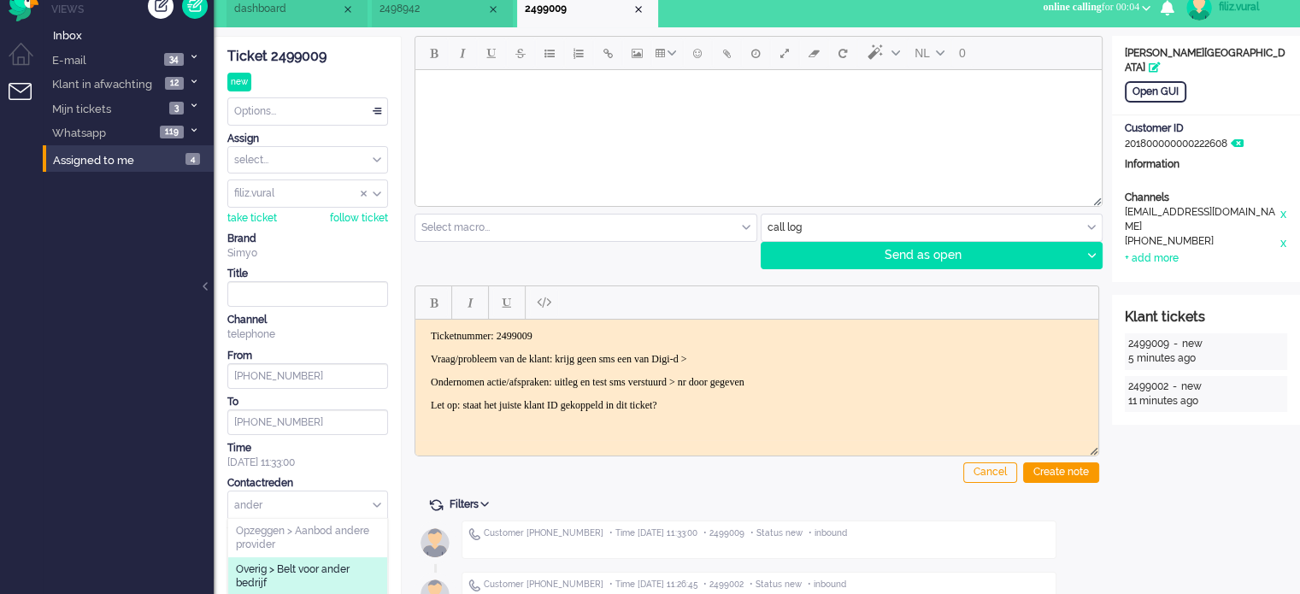
click at [312, 532] on span "Opzeggen > Aanbod andere provider" at bounding box center [308, 538] width 144 height 28
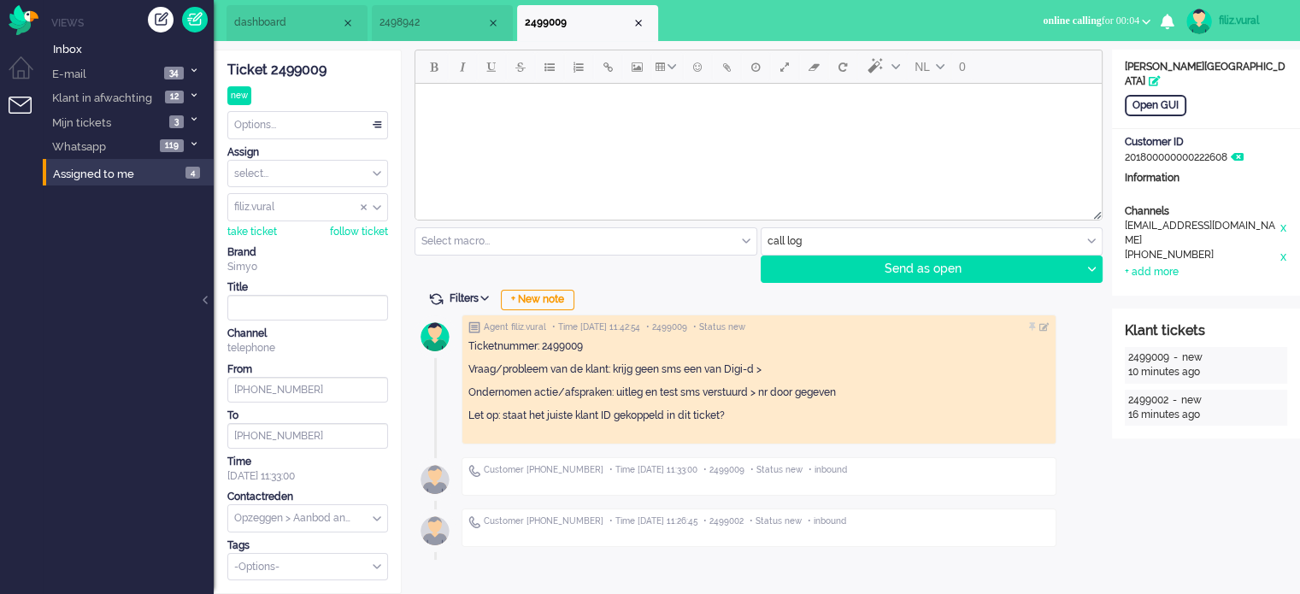
scroll to position [0, 0]
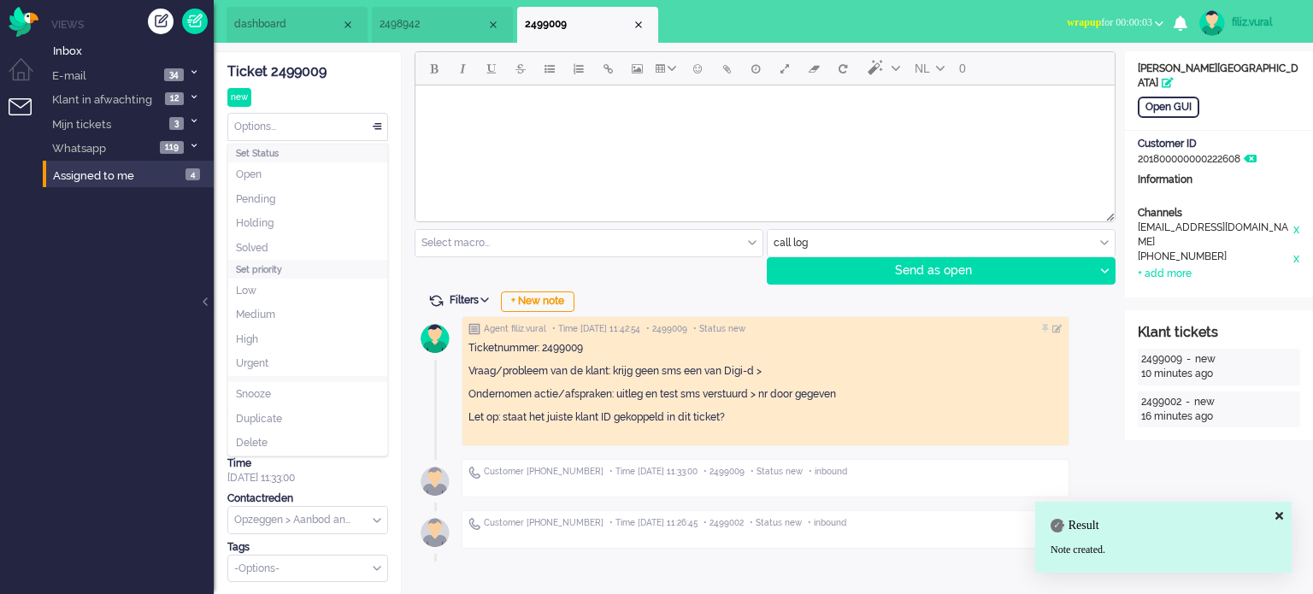
click at [309, 121] on div "Options..." at bounding box center [307, 127] width 159 height 26
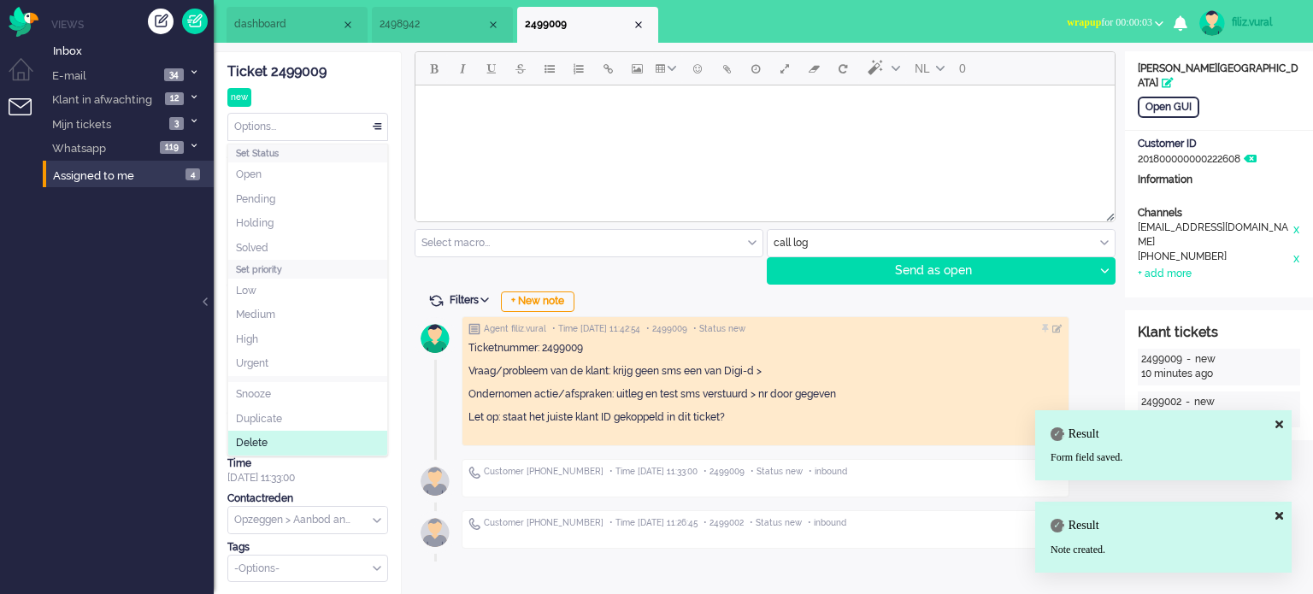
click at [327, 519] on input "text" at bounding box center [307, 520] width 159 height 26
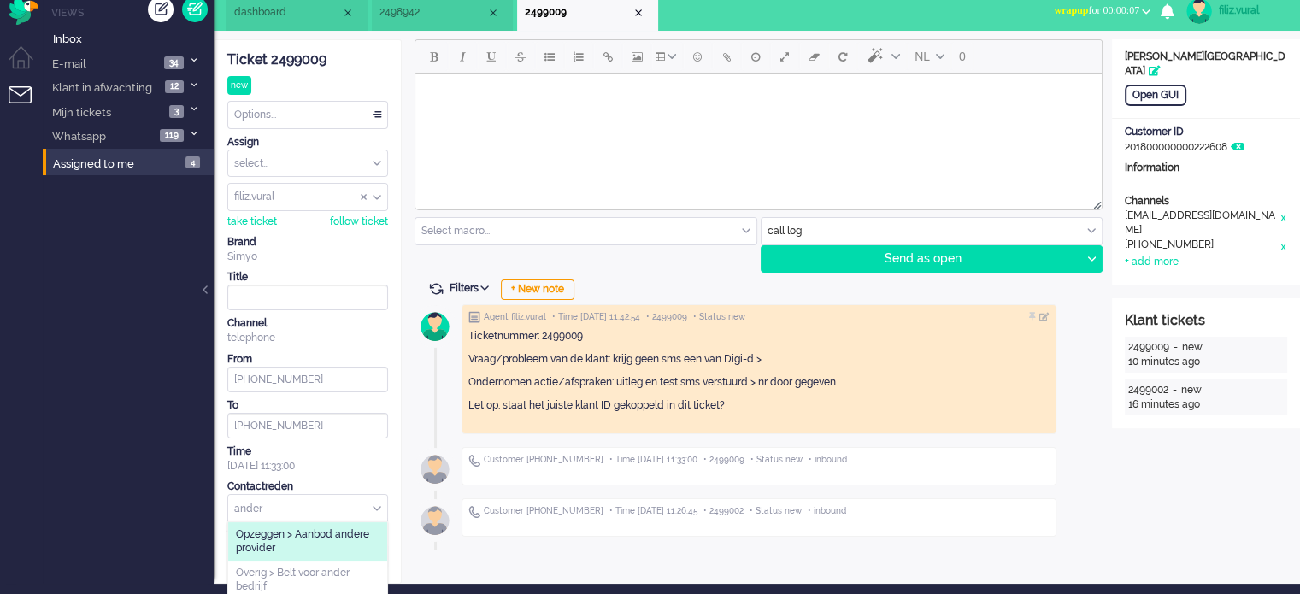
scroll to position [15, 0]
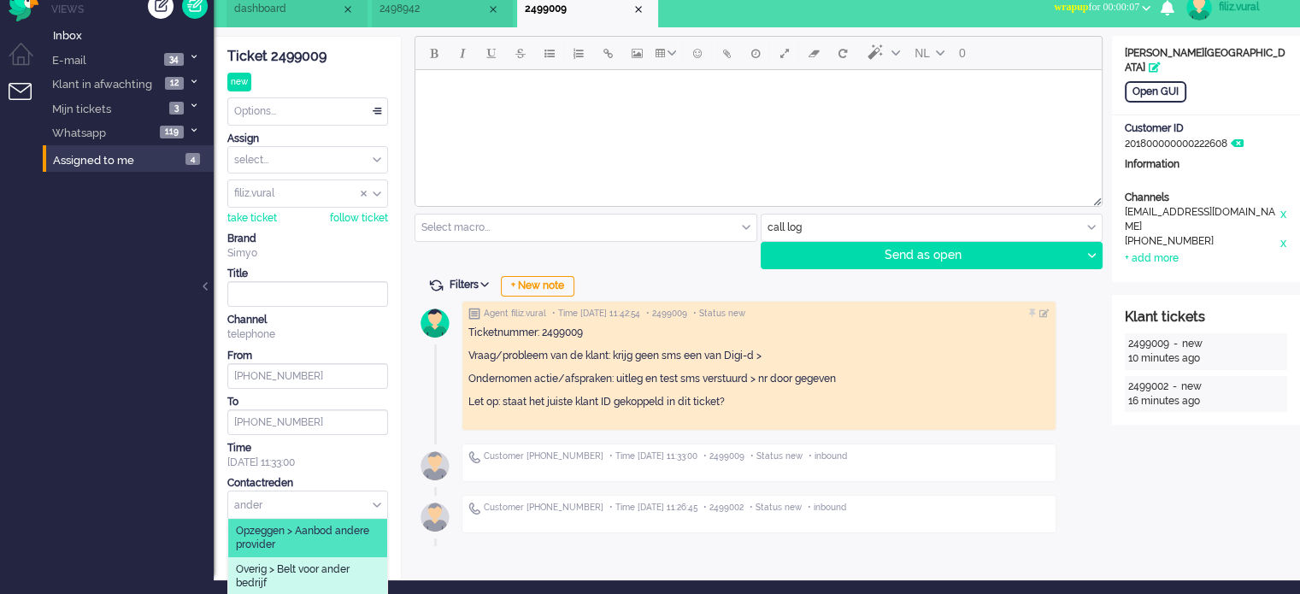
type input "ander"
click at [344, 579] on span "Overig > Belt voor ander bedrijf" at bounding box center [308, 576] width 144 height 28
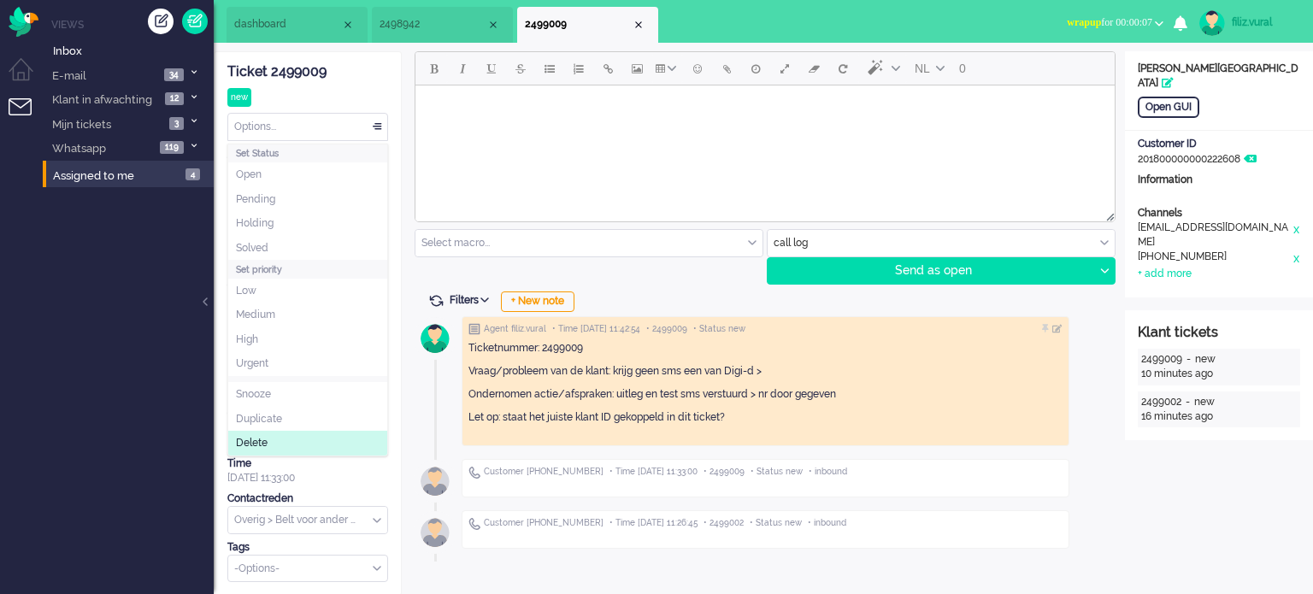
drag, startPoint x: 288, startPoint y: 138, endPoint x: 288, endPoint y: 177, distance: 39.3
click at [288, 137] on div "Options..." at bounding box center [307, 127] width 159 height 26
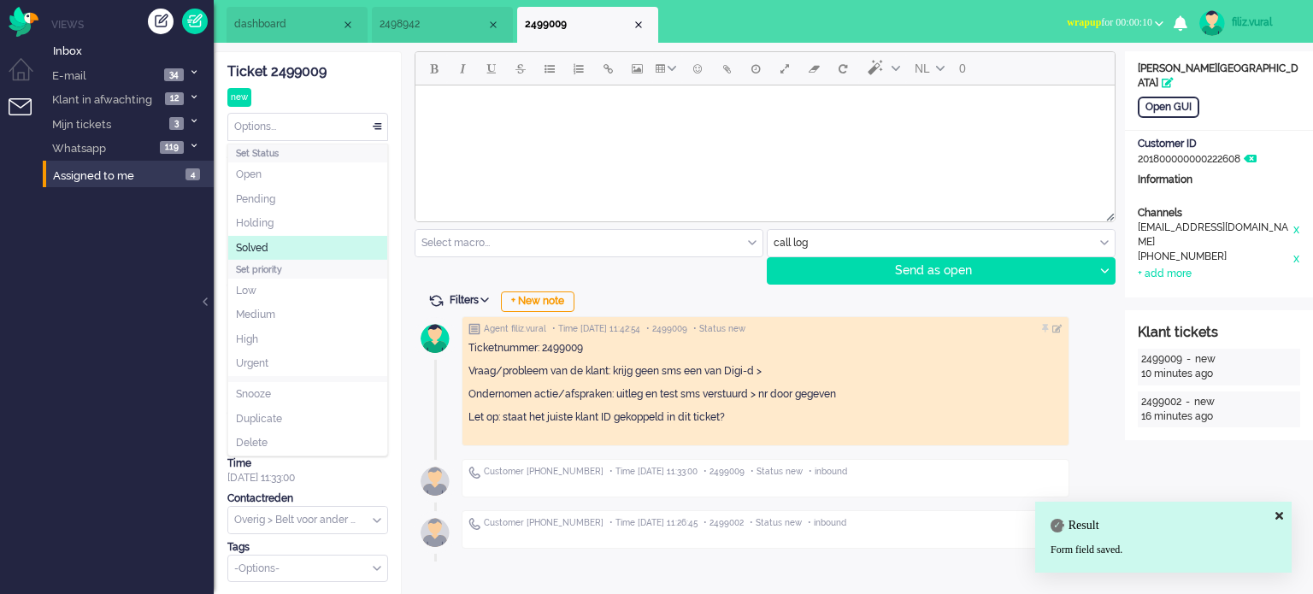
click at [284, 245] on li "Solved" at bounding box center [307, 248] width 159 height 25
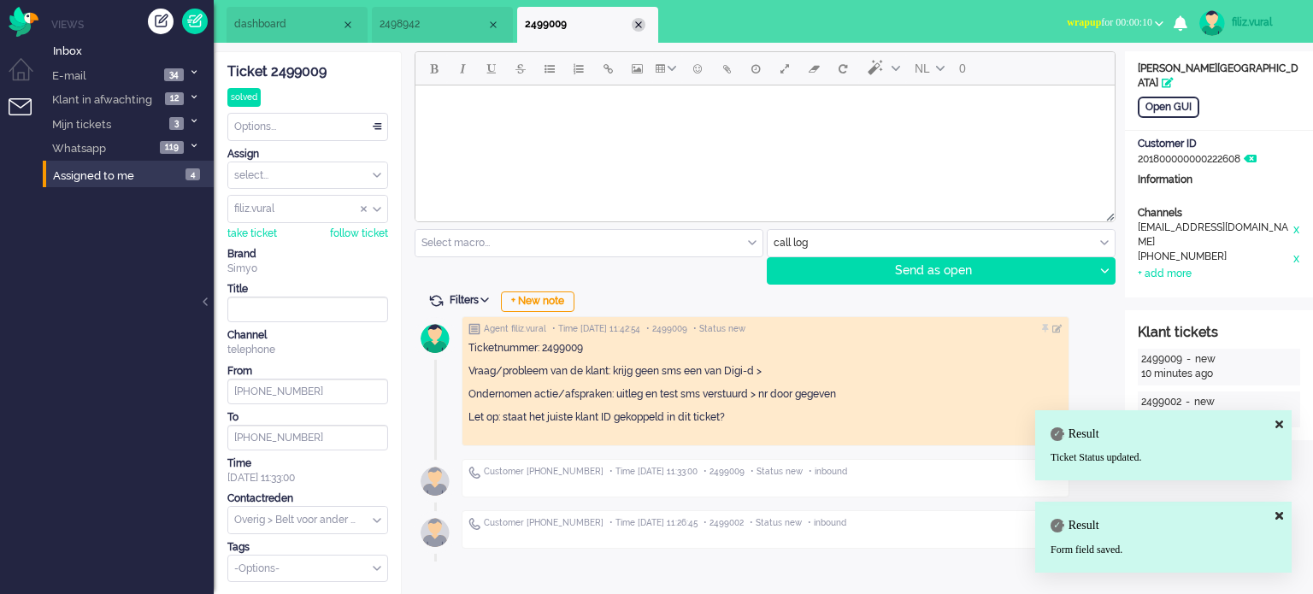
click at [639, 25] on div "Close tab" at bounding box center [639, 25] width 14 height 14
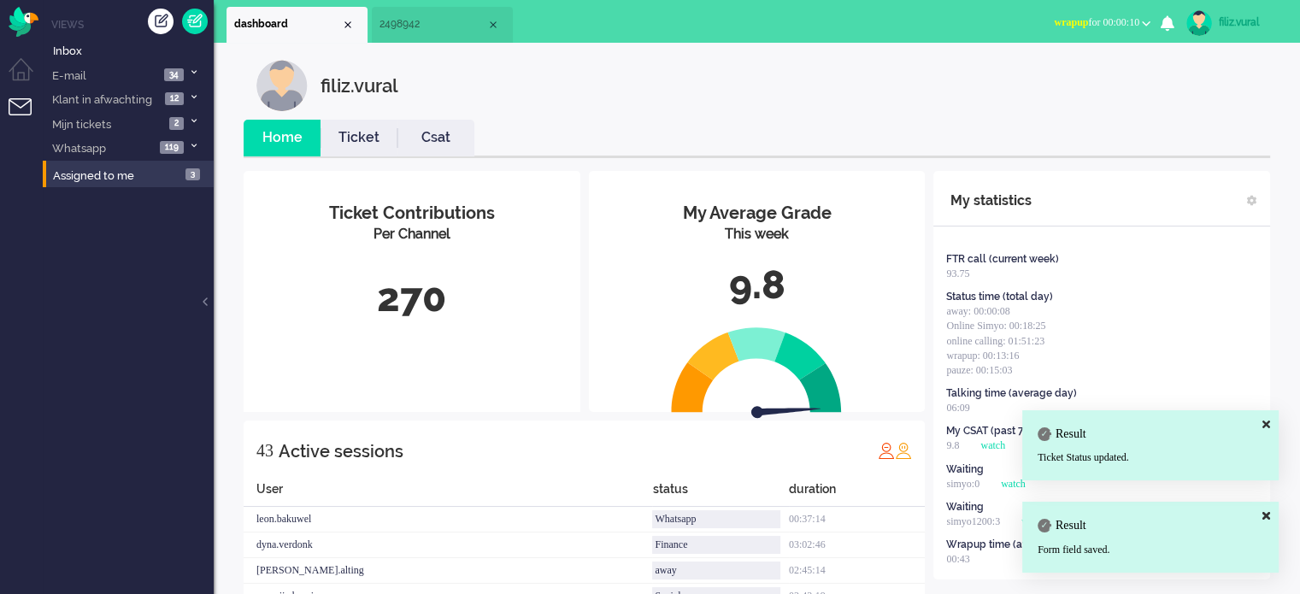
click at [438, 33] on li "2498942" at bounding box center [442, 25] width 141 height 36
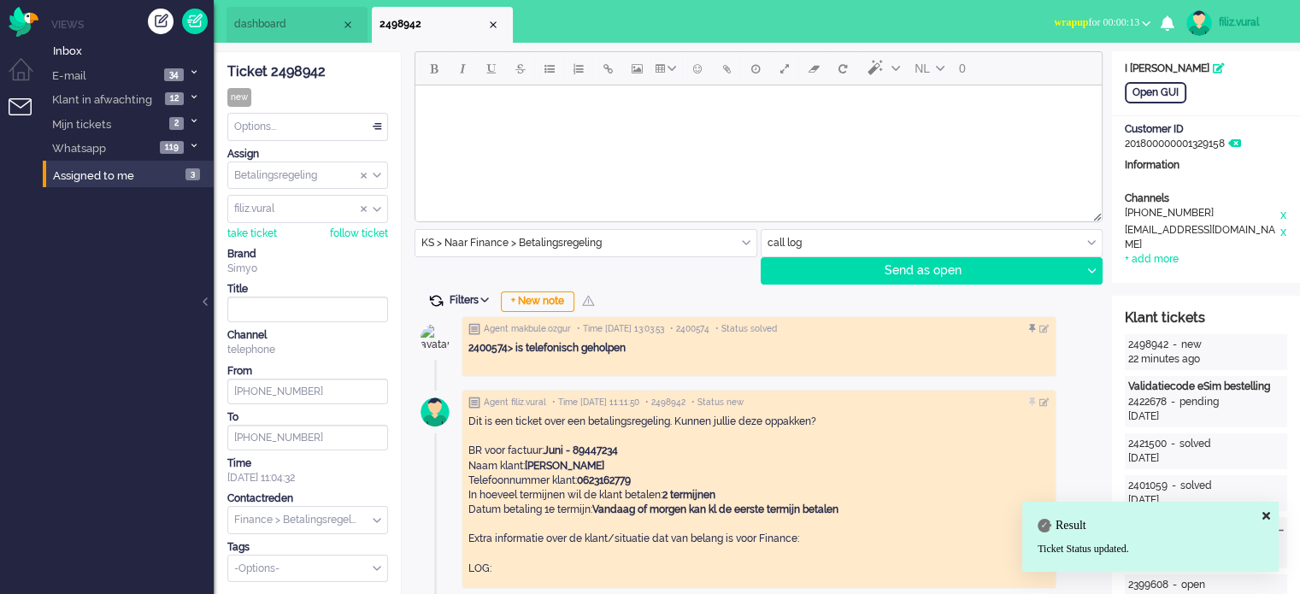
click at [438, 293] on span at bounding box center [435, 300] width 15 height 15
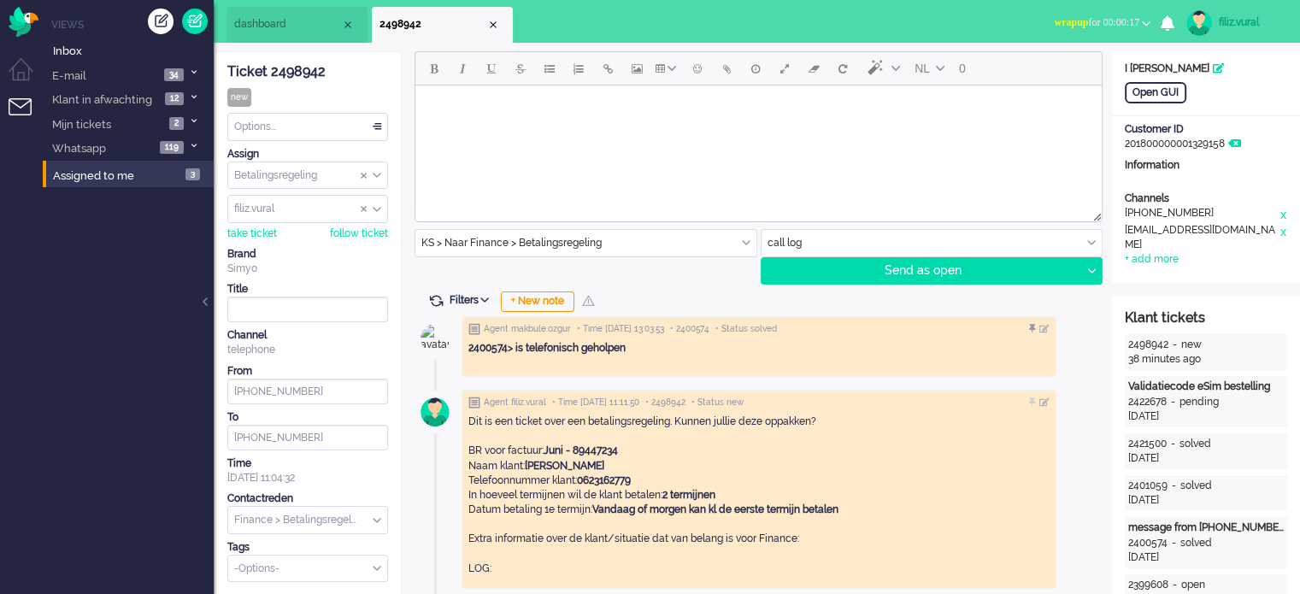
click at [291, 29] on span "dashboard" at bounding box center [287, 24] width 107 height 15
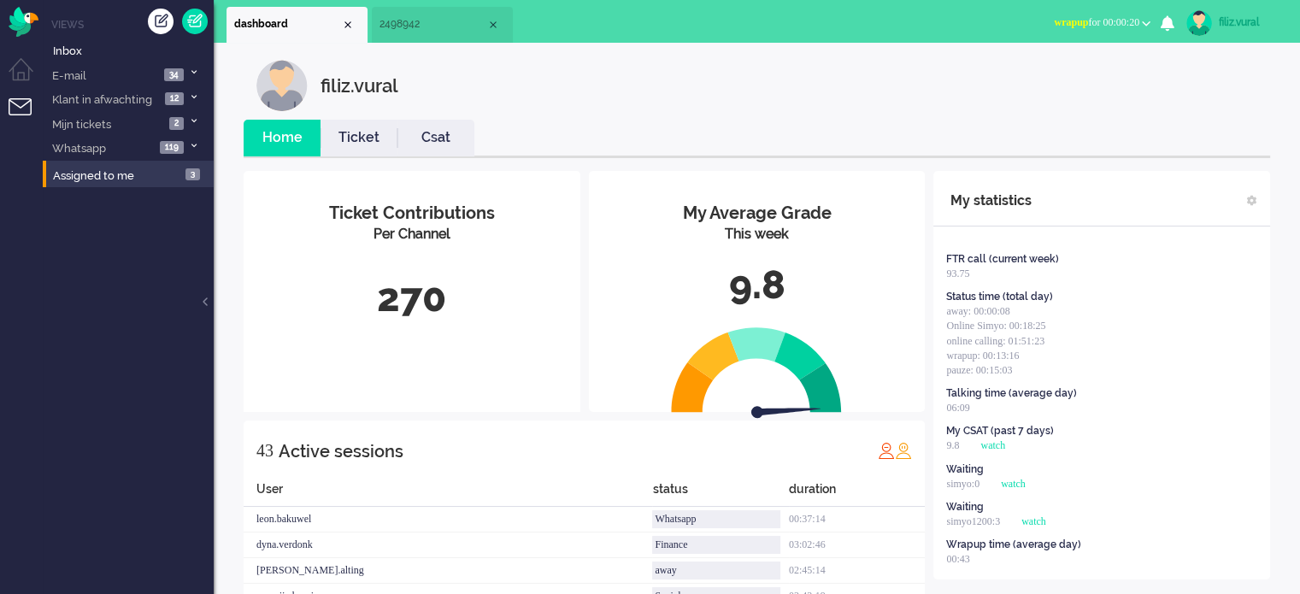
click at [355, 139] on link "Ticket" at bounding box center [359, 138] width 77 height 20
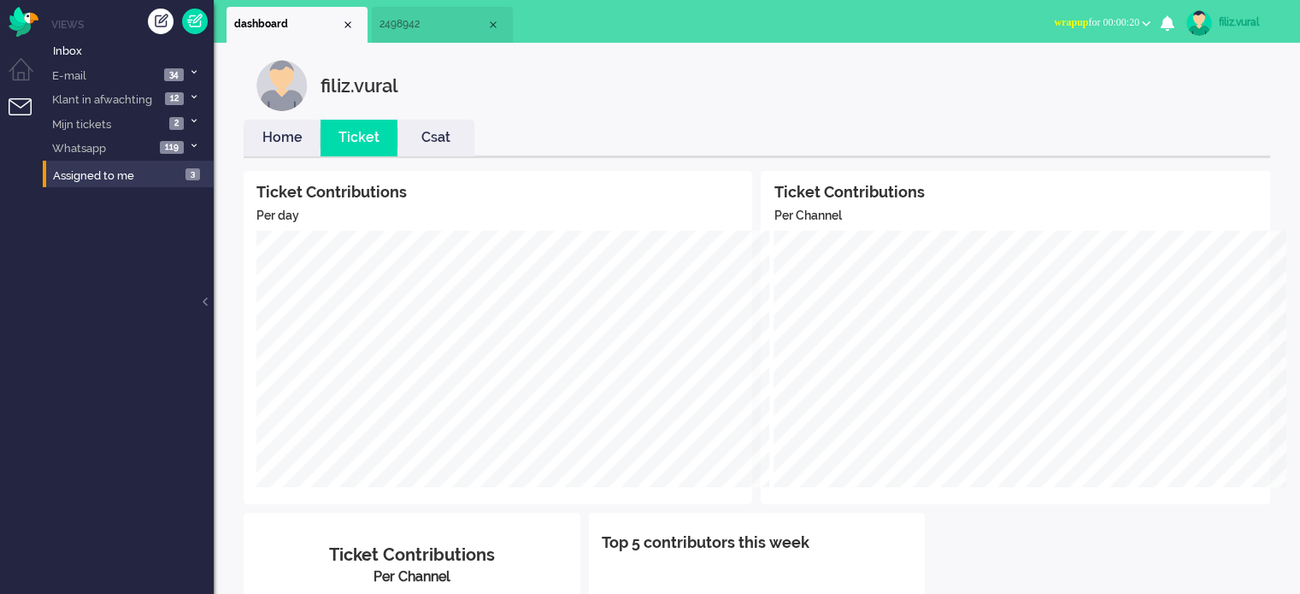
click at [268, 137] on link "Home" at bounding box center [282, 138] width 77 height 20
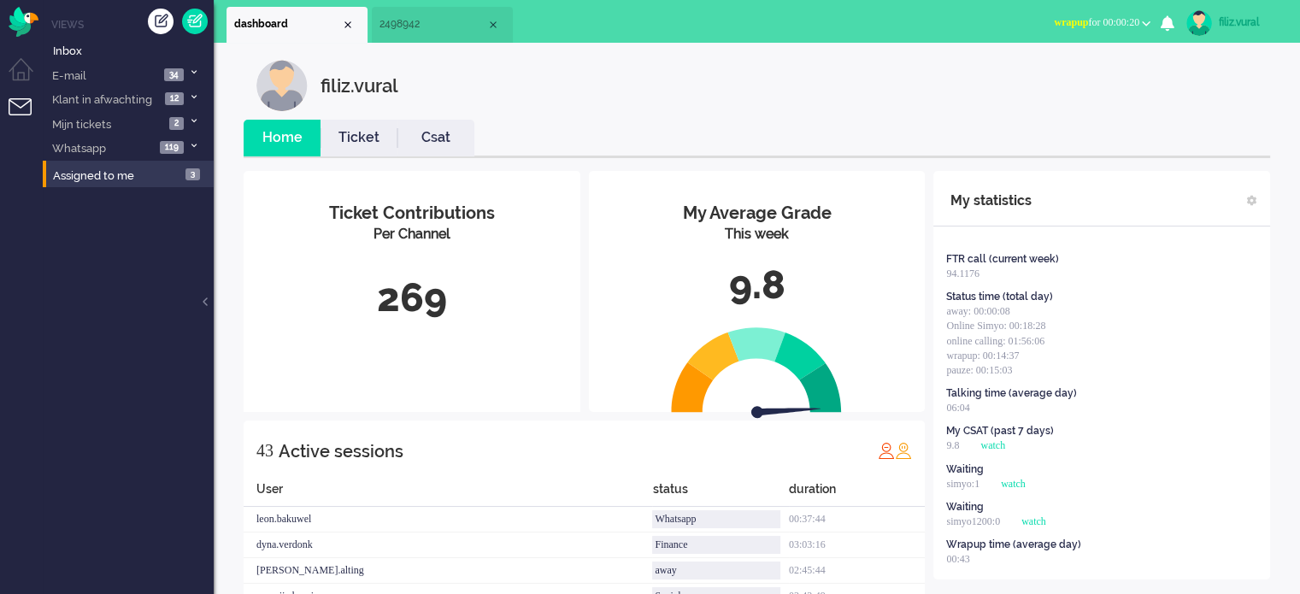
click at [1126, 20] on span "wrapup for 00:00:20" at bounding box center [1096, 22] width 85 height 12
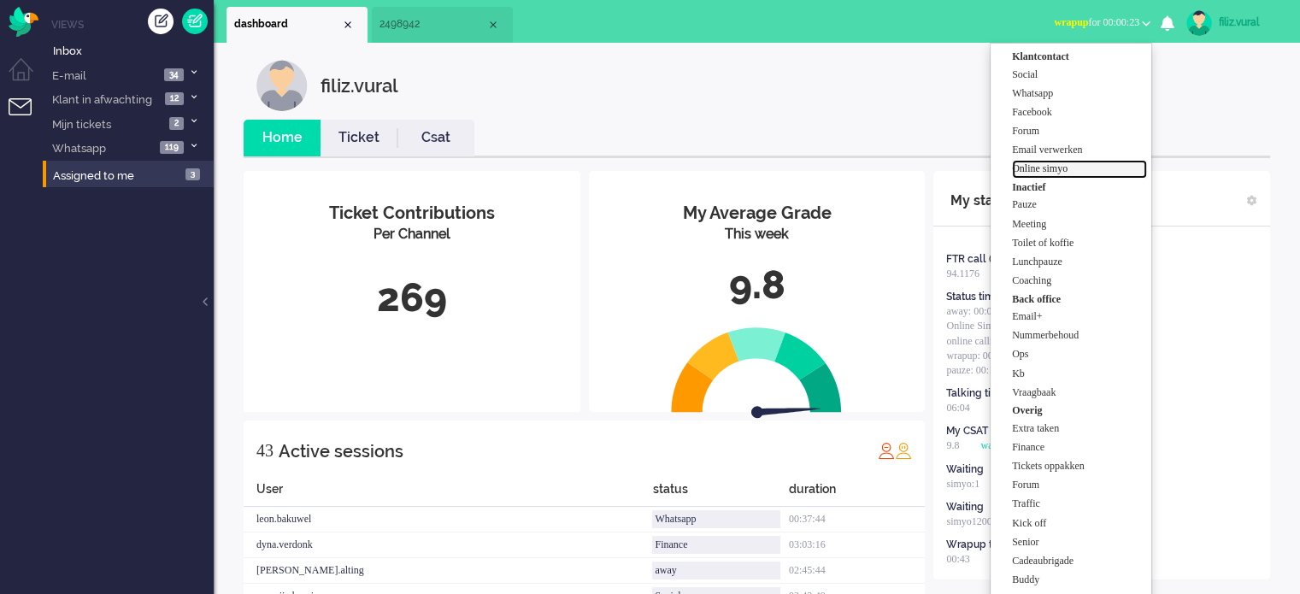
click at [1069, 170] on label "Online simyo" at bounding box center [1079, 169] width 135 height 15
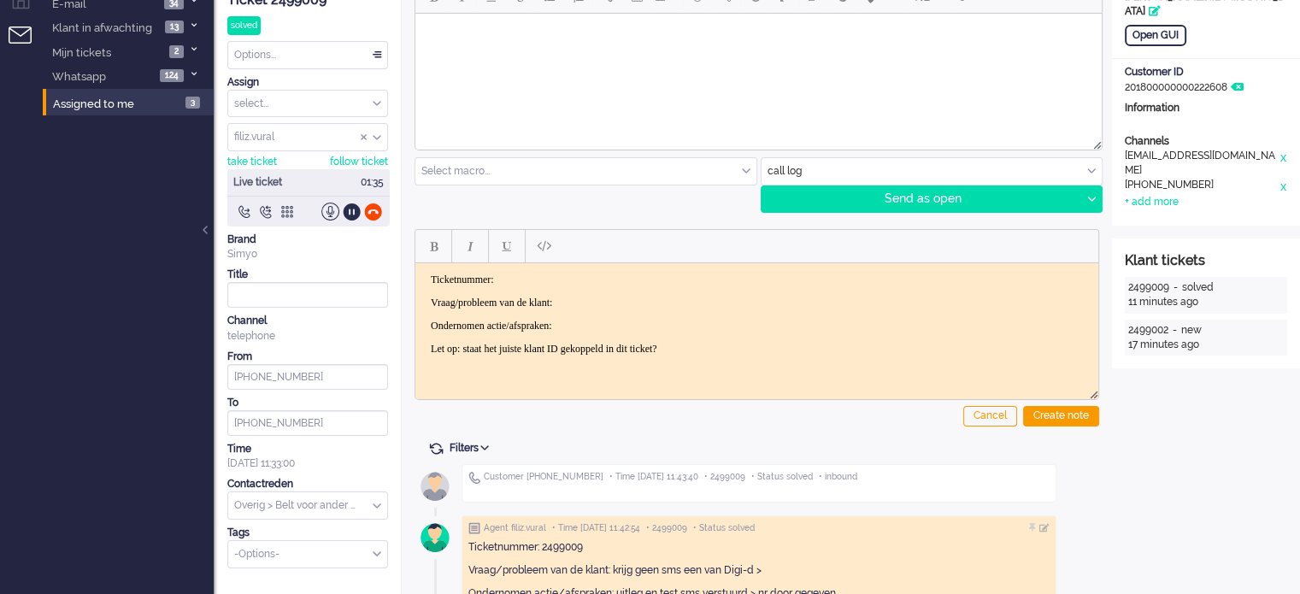
scroll to position [171, 0]
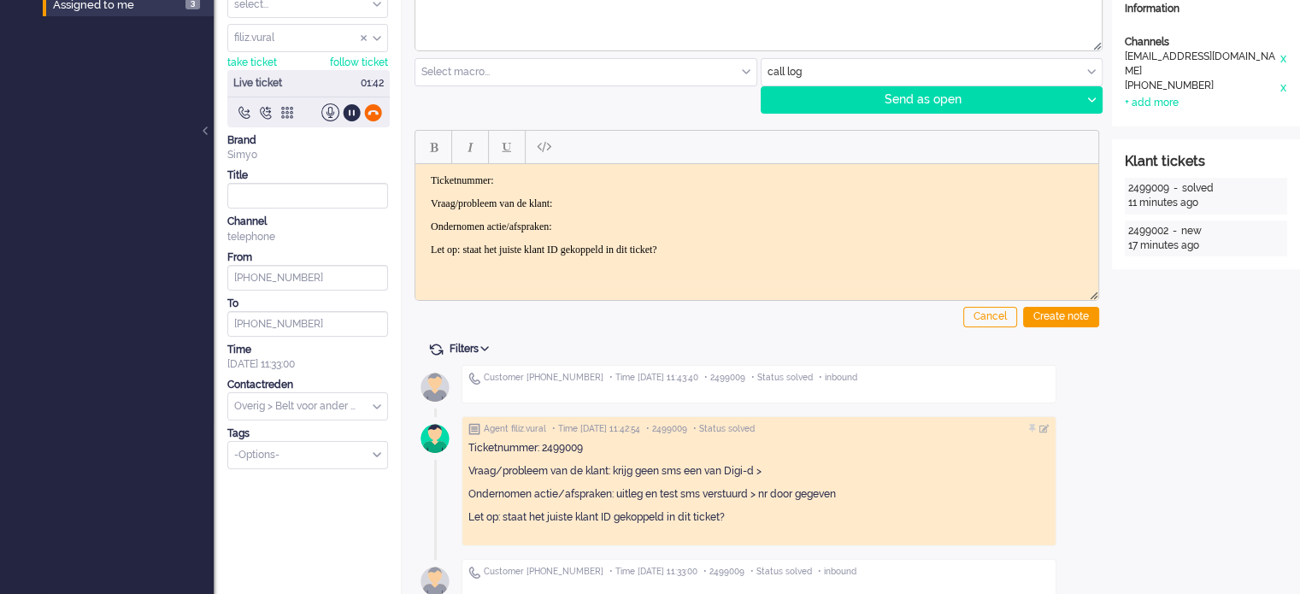
click at [376, 109] on div at bounding box center [373, 112] width 18 height 18
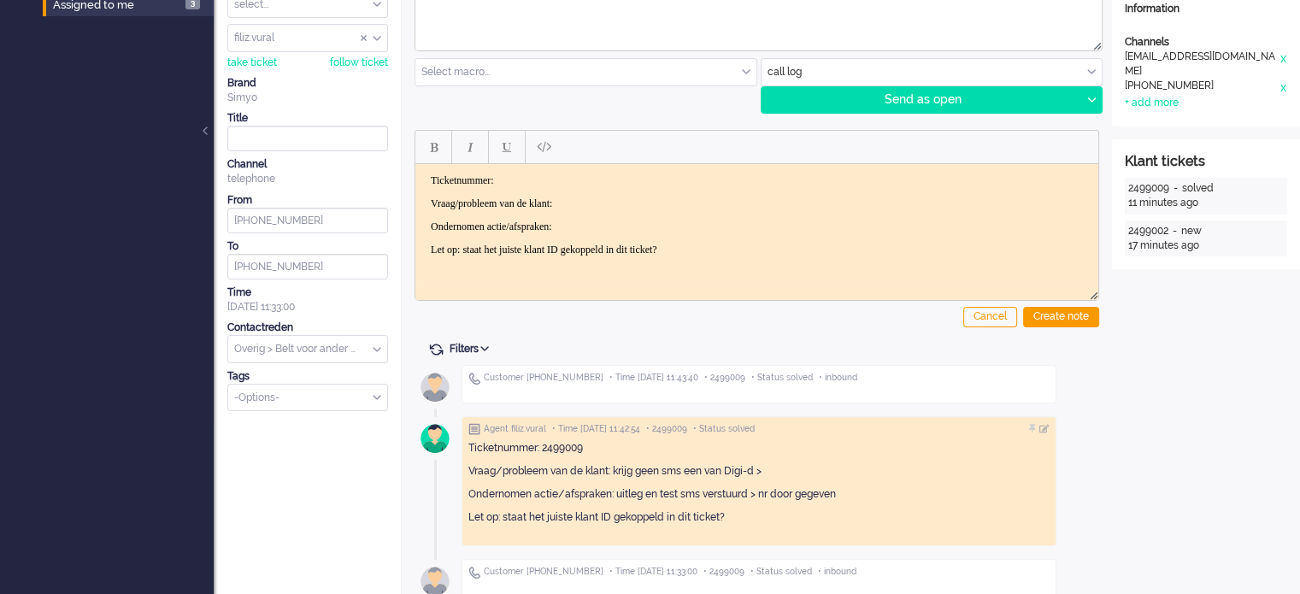
scroll to position [0, 0]
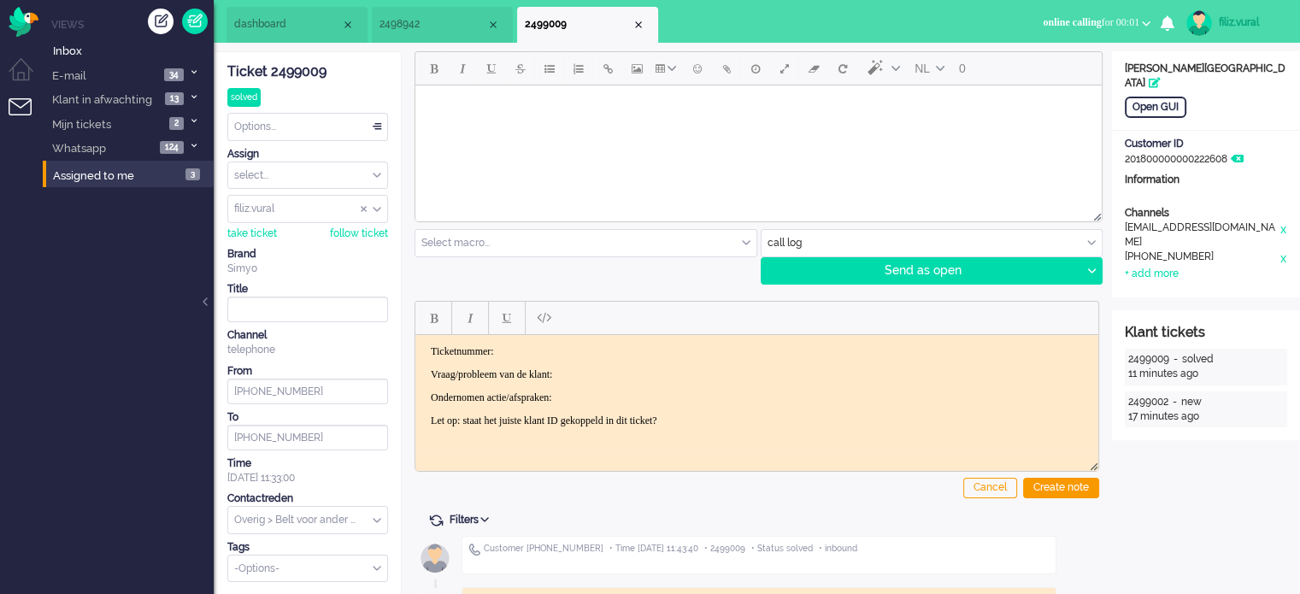
click at [304, 144] on div "Ticket 2499009 solved Watching Options... Set Status Open Pending Holding Solve…" at bounding box center [307, 317] width 161 height 530
click at [304, 132] on div "Options..." at bounding box center [307, 127] width 159 height 26
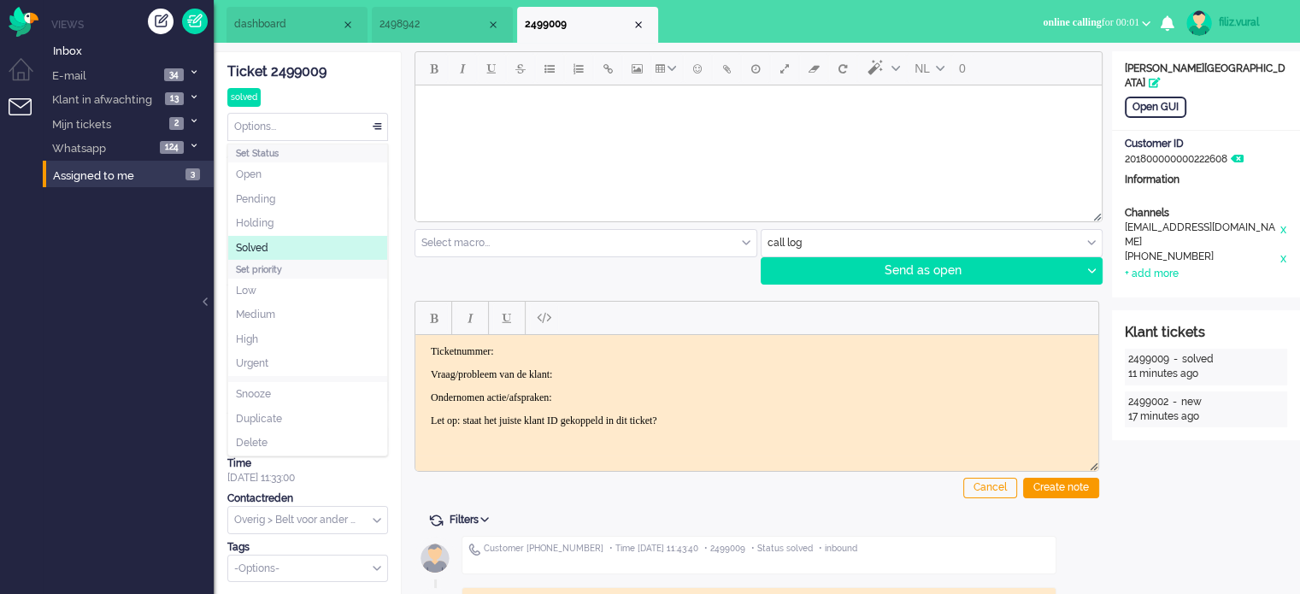
click at [294, 236] on li "Solved" at bounding box center [307, 248] width 159 height 25
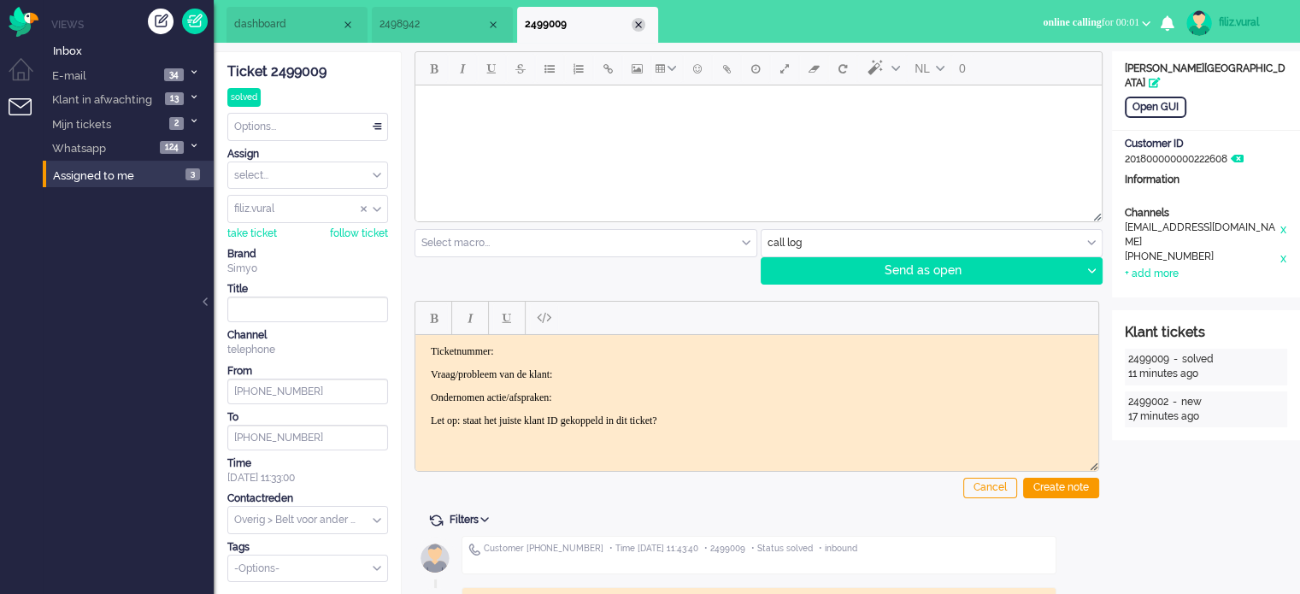
click at [638, 28] on div "Close tab" at bounding box center [639, 25] width 14 height 14
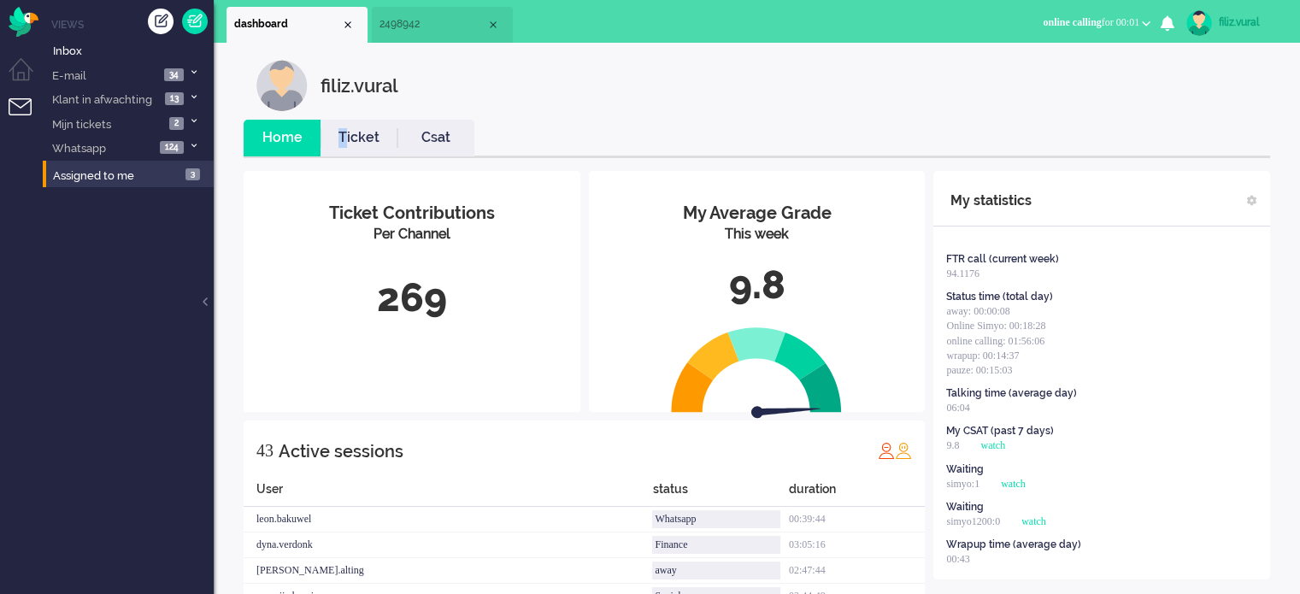
click at [343, 135] on link "Ticket" at bounding box center [359, 138] width 77 height 20
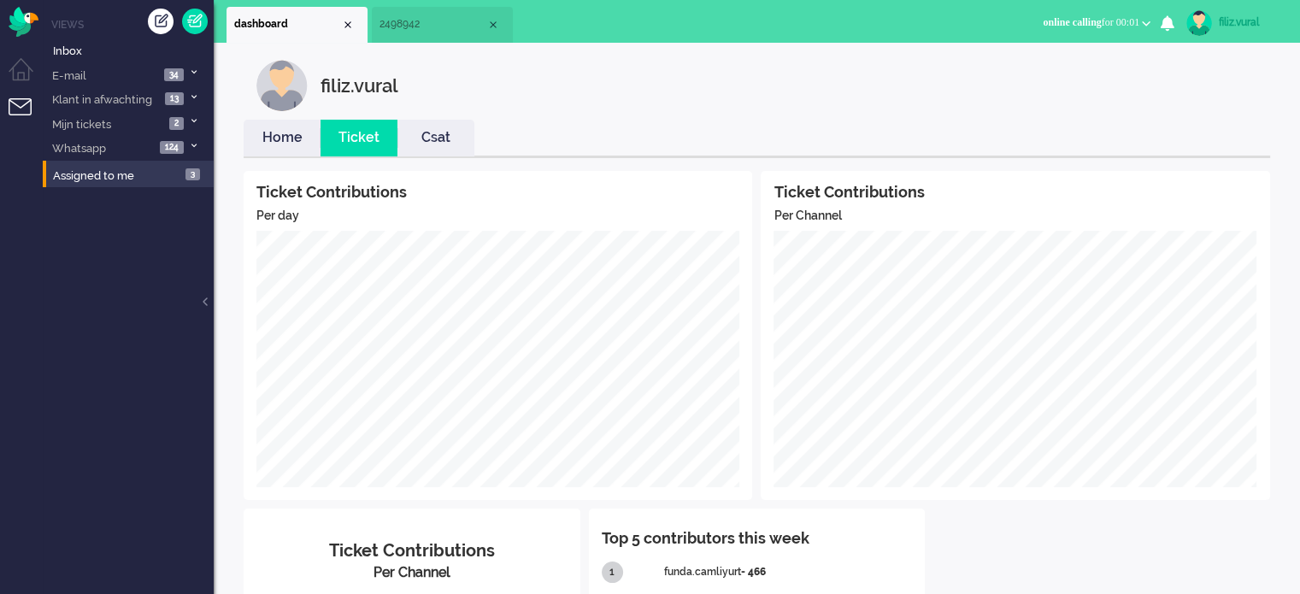
click at [287, 143] on link "Home" at bounding box center [282, 138] width 77 height 20
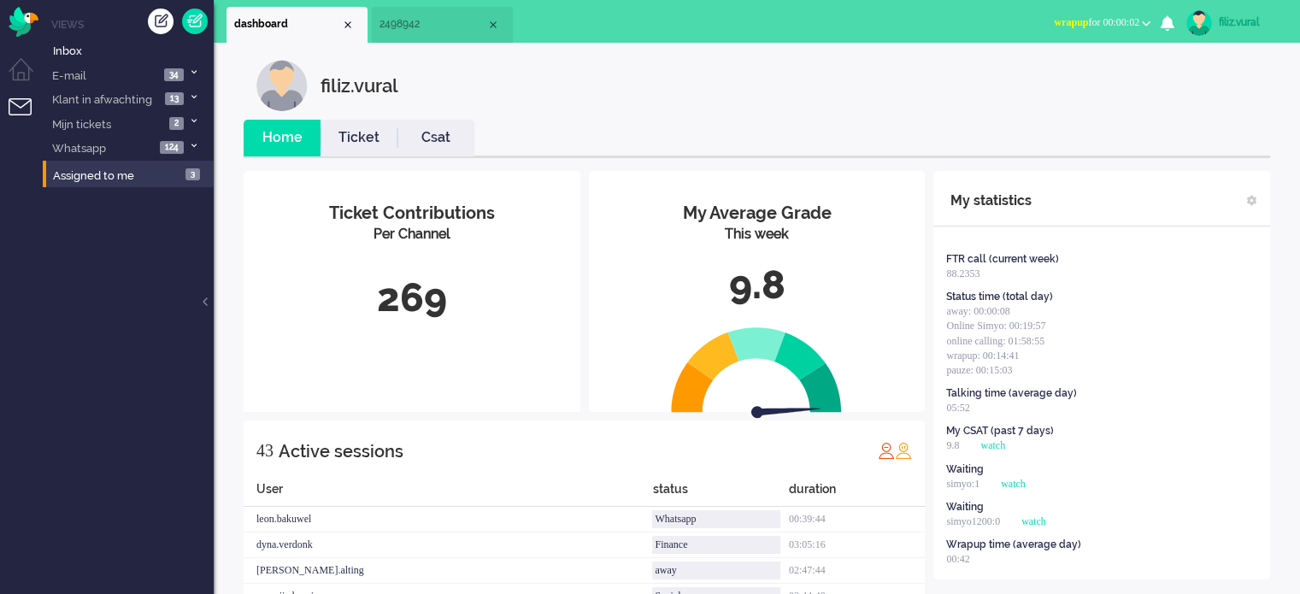
click at [1112, 23] on span "wrapup for 00:00:02" at bounding box center [1096, 22] width 85 height 12
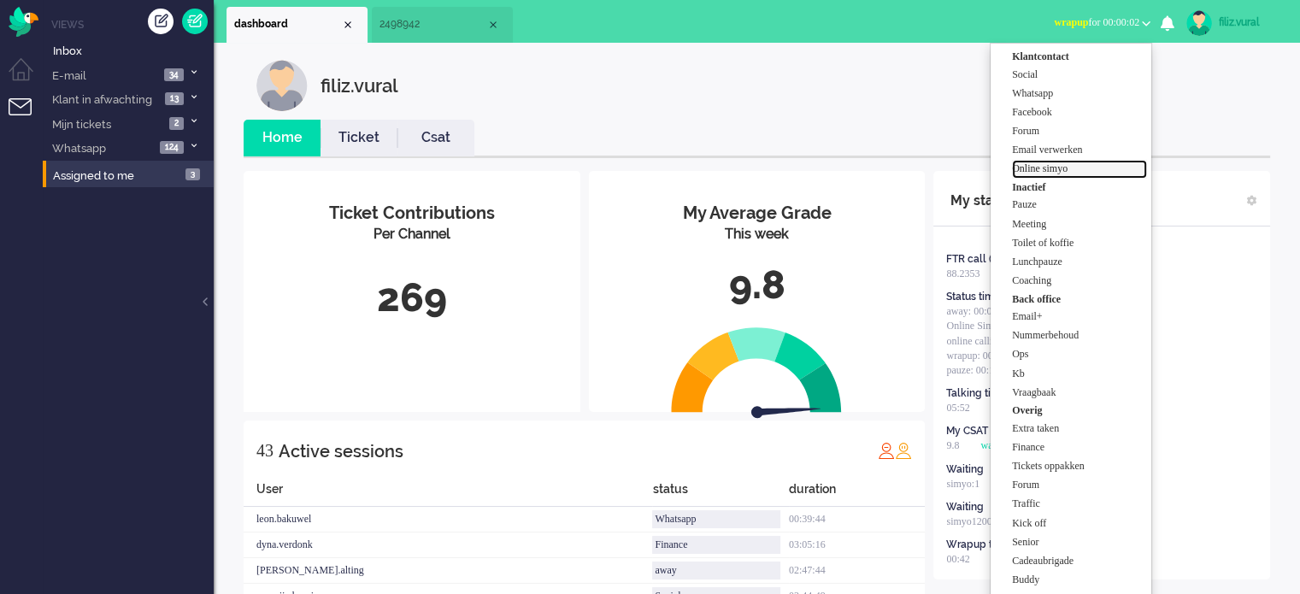
click at [1091, 165] on label "Online simyo" at bounding box center [1079, 169] width 135 height 15
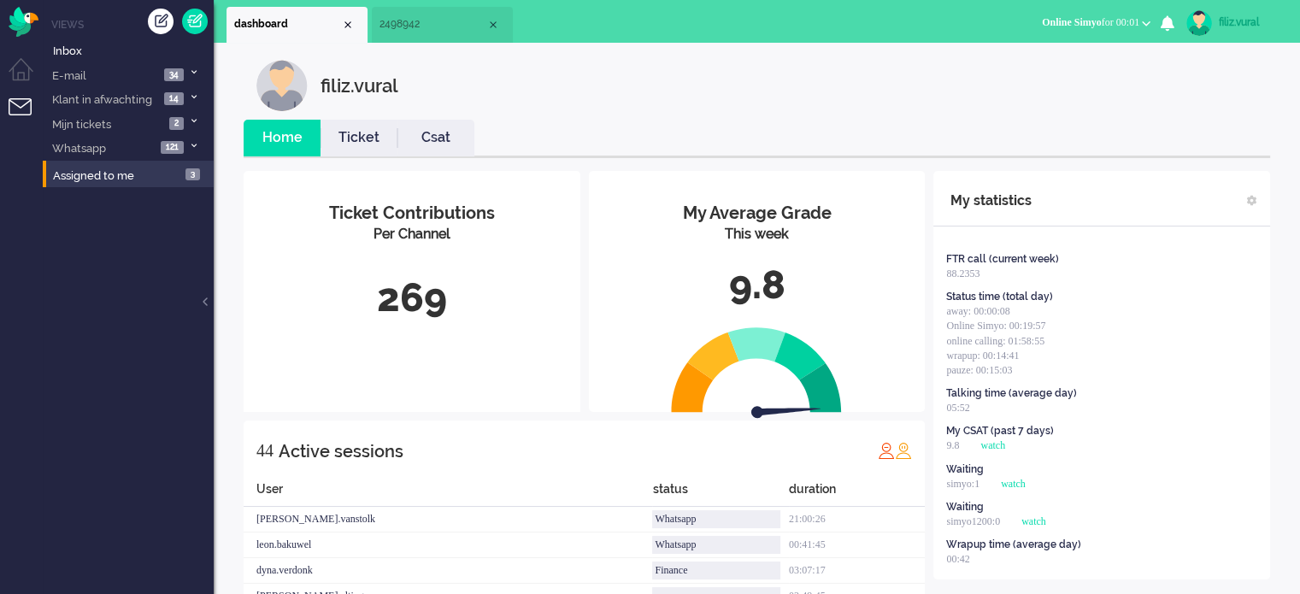
click at [394, 131] on link "Ticket" at bounding box center [359, 138] width 77 height 20
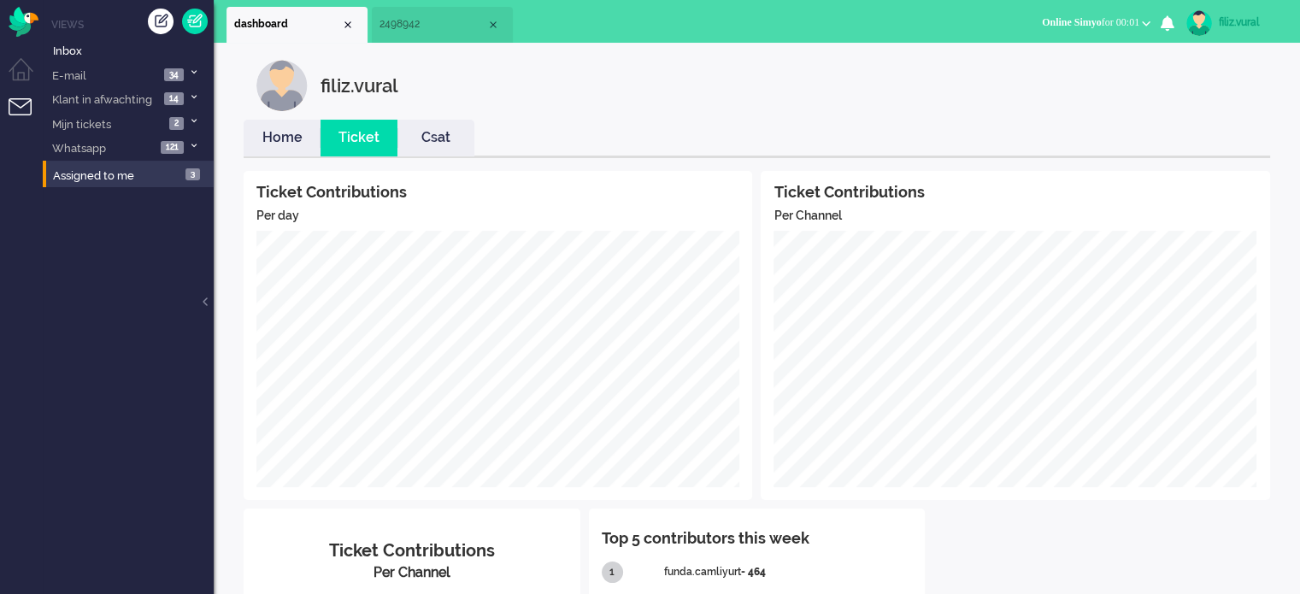
click at [265, 131] on link "Home" at bounding box center [282, 138] width 77 height 20
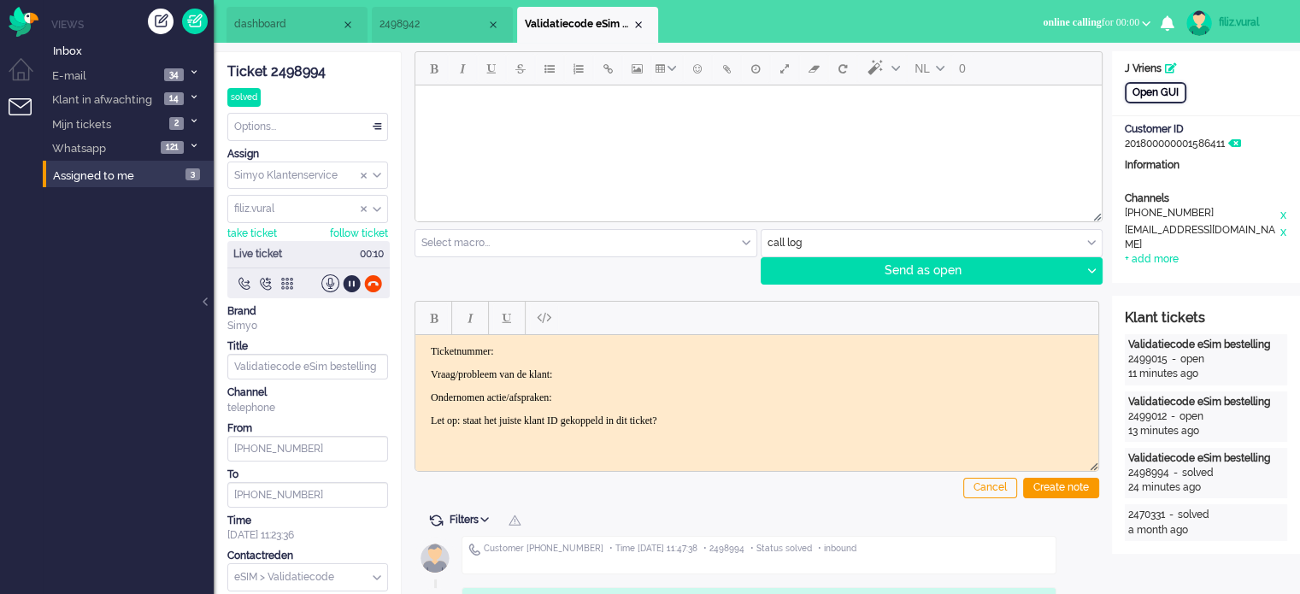
click at [1168, 89] on div "Open GUI" at bounding box center [1156, 92] width 62 height 21
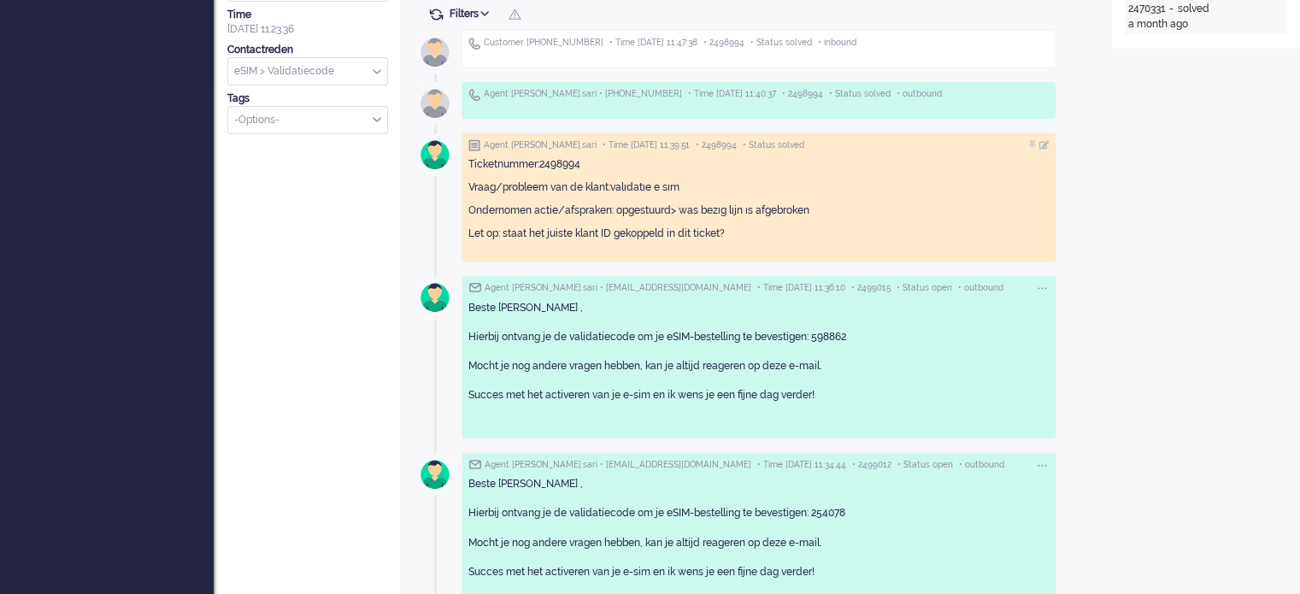
scroll to position [513, 0]
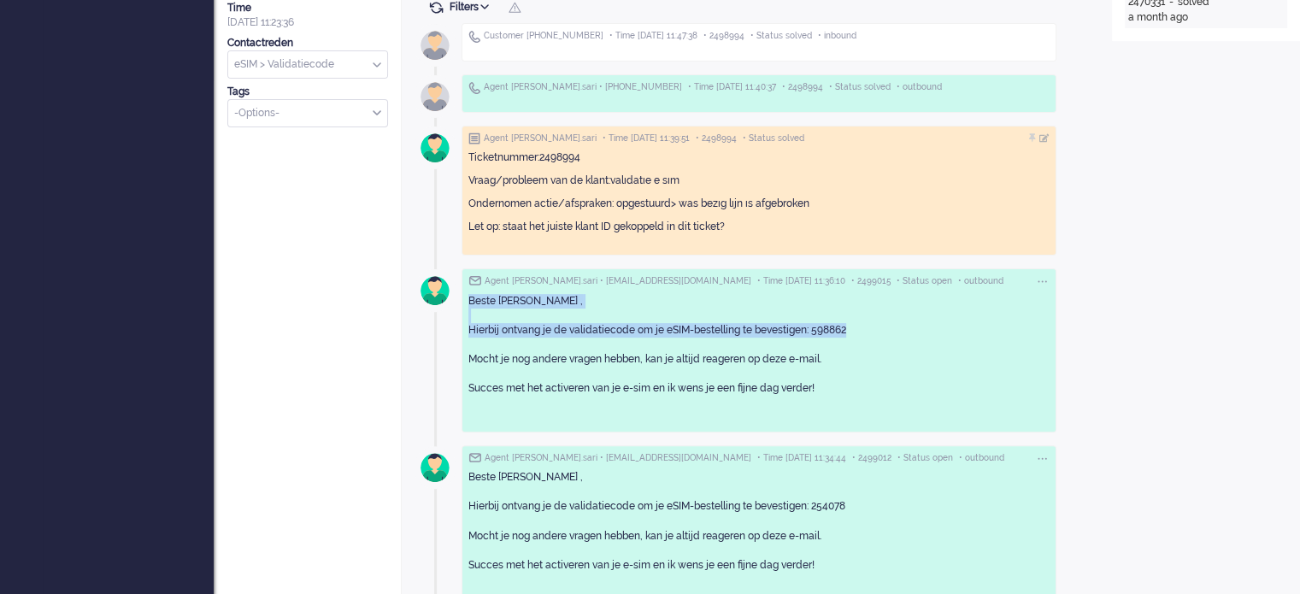
drag, startPoint x: 860, startPoint y: 324, endPoint x: 466, endPoint y: 300, distance: 394.7
click at [466, 300] on div "Agent leyla.sari • vac@dds.nl • Time 2025-08-18 11:36:10 • 2499015 • Status ope…" at bounding box center [759, 349] width 595 height 163
click at [487, 300] on p "Beste Jacques , Hierbij ontvang je de validatiecode om je eSIM-bestelling te be…" at bounding box center [758, 352] width 581 height 117
click at [532, 303] on p "Beste Jacques , Hierbij ontvang je de validatiecode om je eSIM-bestelling te be…" at bounding box center [758, 352] width 581 height 117
drag, startPoint x: 541, startPoint y: 303, endPoint x: 469, endPoint y: 297, distance: 72.0
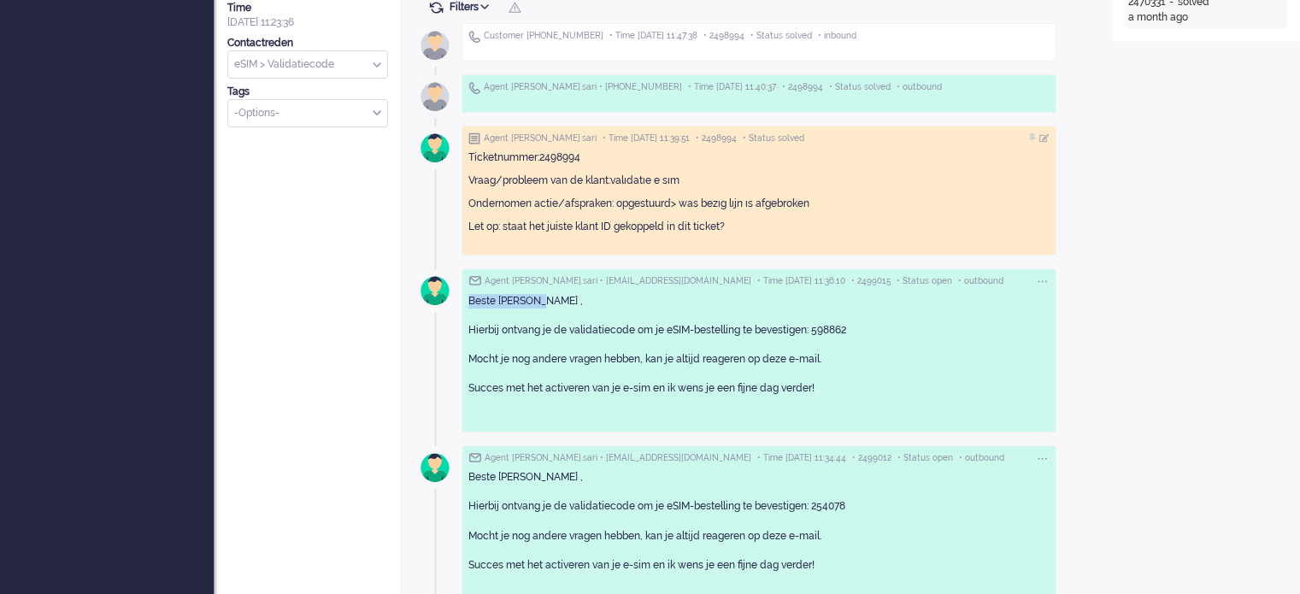
click at [469, 297] on p "Beste Jacques , Hierbij ontvang je de validatiecode om je eSIM-bestelling te be…" at bounding box center [758, 352] width 581 height 117
click at [652, 298] on p "Beste Jacques , Hierbij ontvang je de validatiecode om je eSIM-bestelling te be…" at bounding box center [758, 352] width 581 height 117
drag, startPoint x: 562, startPoint y: 307, endPoint x: 474, endPoint y: 294, distance: 88.1
click at [473, 294] on p "Beste Jacques , Hierbij ontvang je de validatiecode om je eSIM-bestelling te be…" at bounding box center [758, 352] width 581 height 117
drag, startPoint x: 862, startPoint y: 329, endPoint x: 458, endPoint y: 305, distance: 404.1
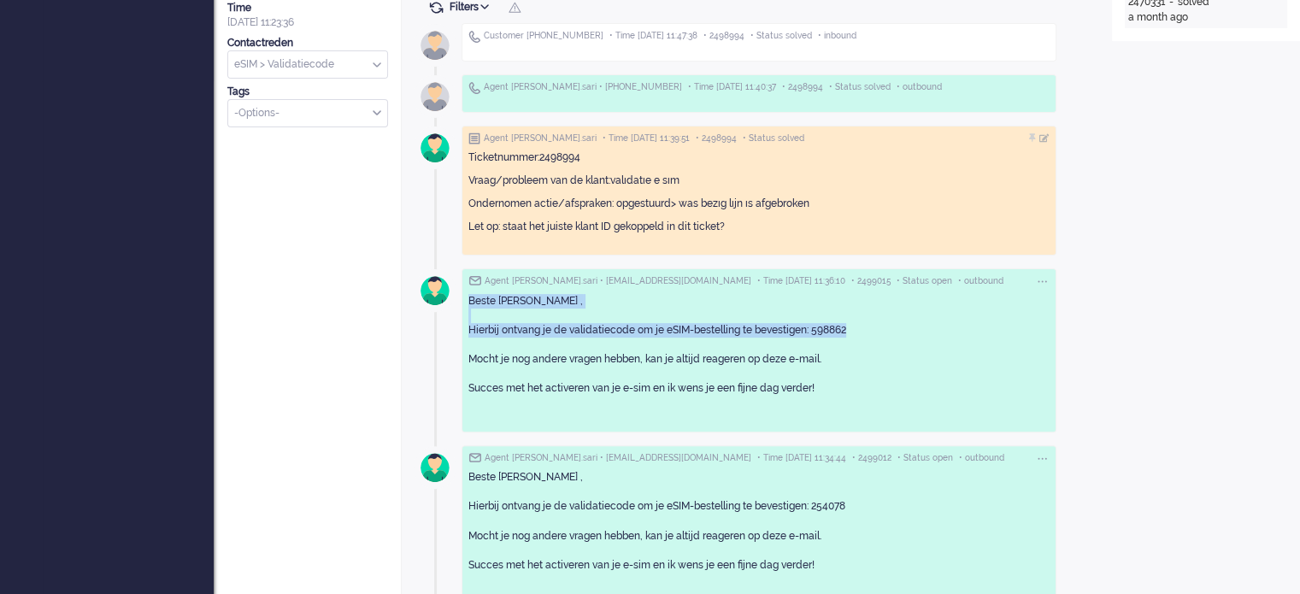
click at [457, 305] on div "Customer +31641434906 • Time 2025-08-18 11:47:38 • 2498994 • Status solved • in…" at bounding box center [757, 450] width 685 height 866
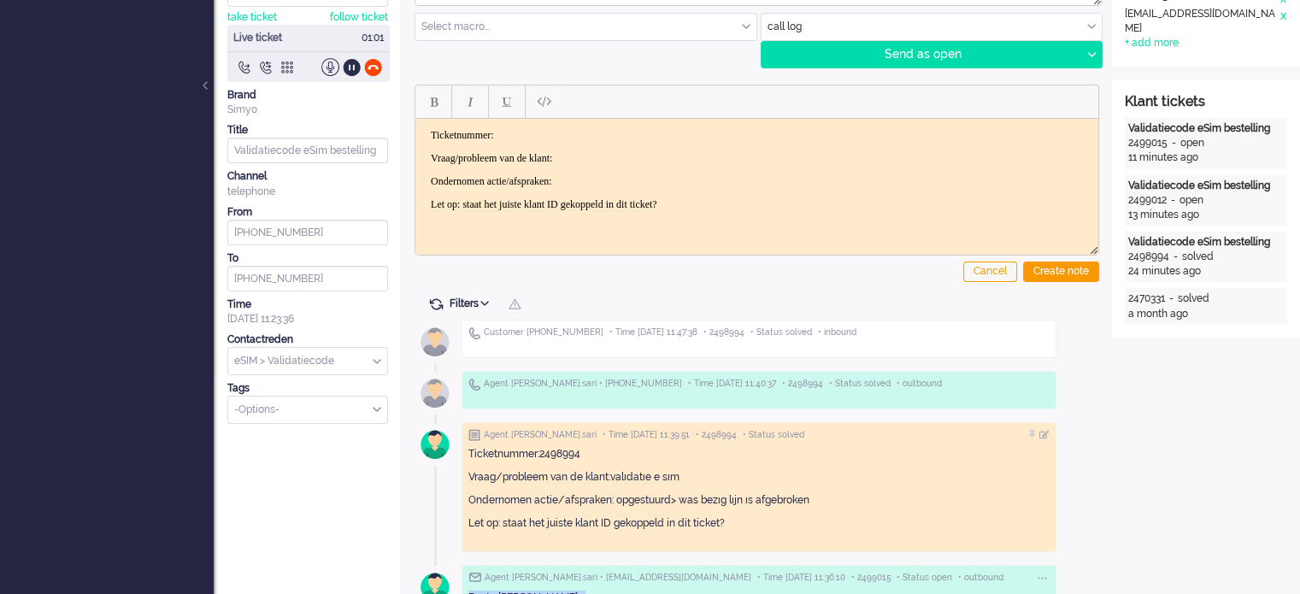
scroll to position [0, 0]
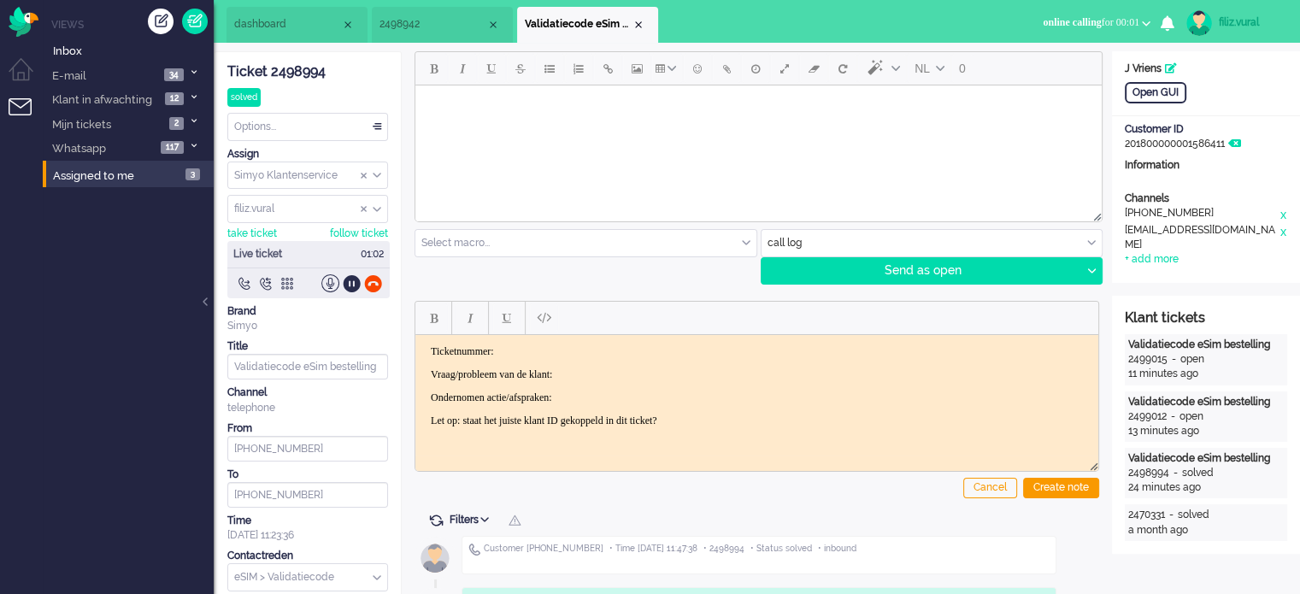
click at [304, 71] on div "Ticket 2498994" at bounding box center [307, 72] width 161 height 20
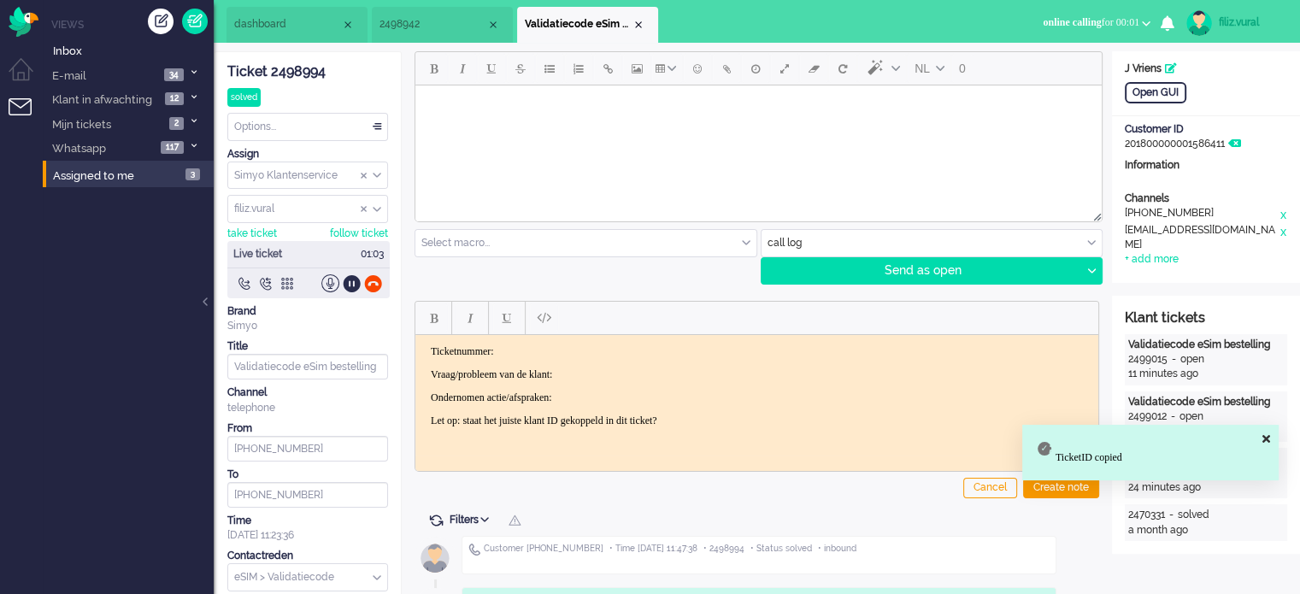
click at [568, 355] on p "Ticketnummer:" at bounding box center [757, 350] width 652 height 13
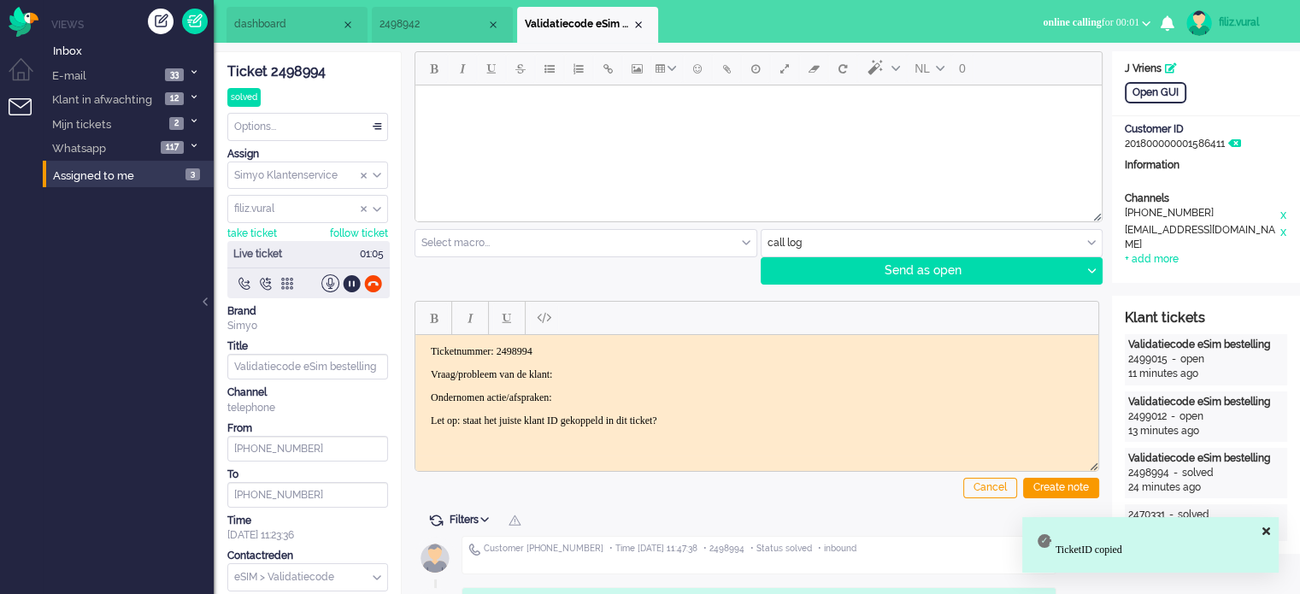
drag, startPoint x: 427, startPoint y: 368, endPoint x: 1181, endPoint y: 803, distance: 870.4
click at [766, 437] on html "Ticketnummer: 2498994 Vraag/probleem van de klant: Ondernomen actie/afspraken: …" at bounding box center [756, 385] width 683 height 103
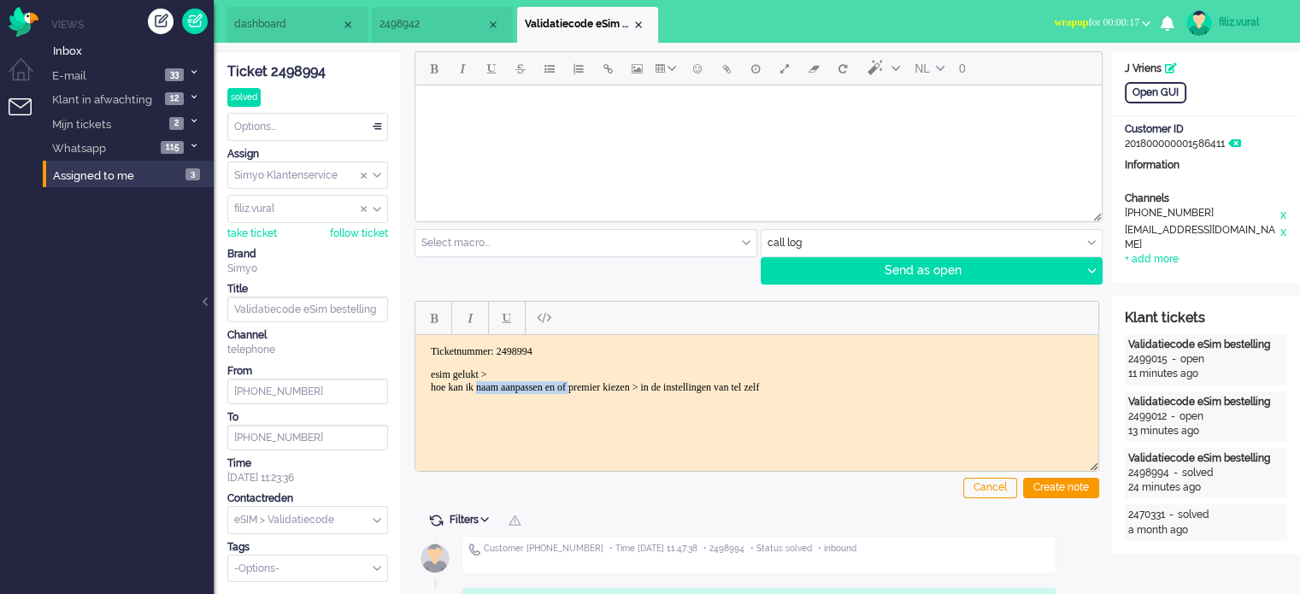
drag, startPoint x: 608, startPoint y: 385, endPoint x: 488, endPoint y: 388, distance: 119.7
click at [488, 388] on p "esim gelukt > hoe kan ik naam aanpassen en of premier kiezen > in de instelling…" at bounding box center [757, 381] width 652 height 26
click at [1059, 480] on div "Create note" at bounding box center [1061, 488] width 76 height 21
click at [250, 512] on input "text" at bounding box center [307, 520] width 159 height 26
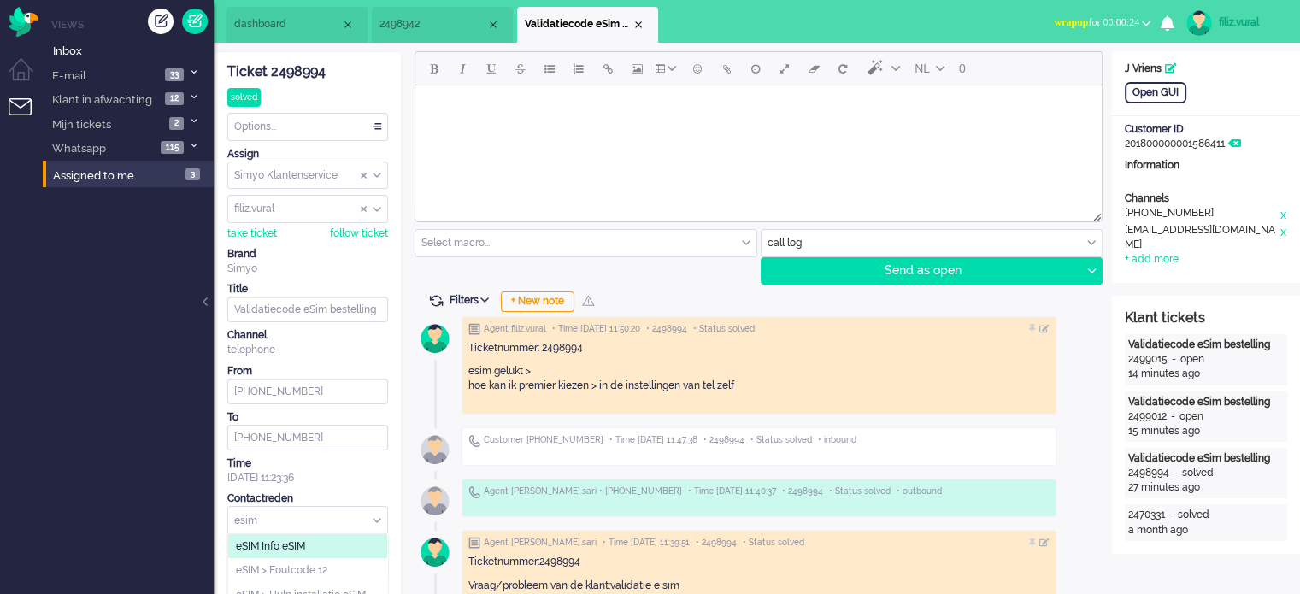
type input "esim"
click at [289, 546] on span "eSIM Info eSIM" at bounding box center [270, 546] width 69 height 15
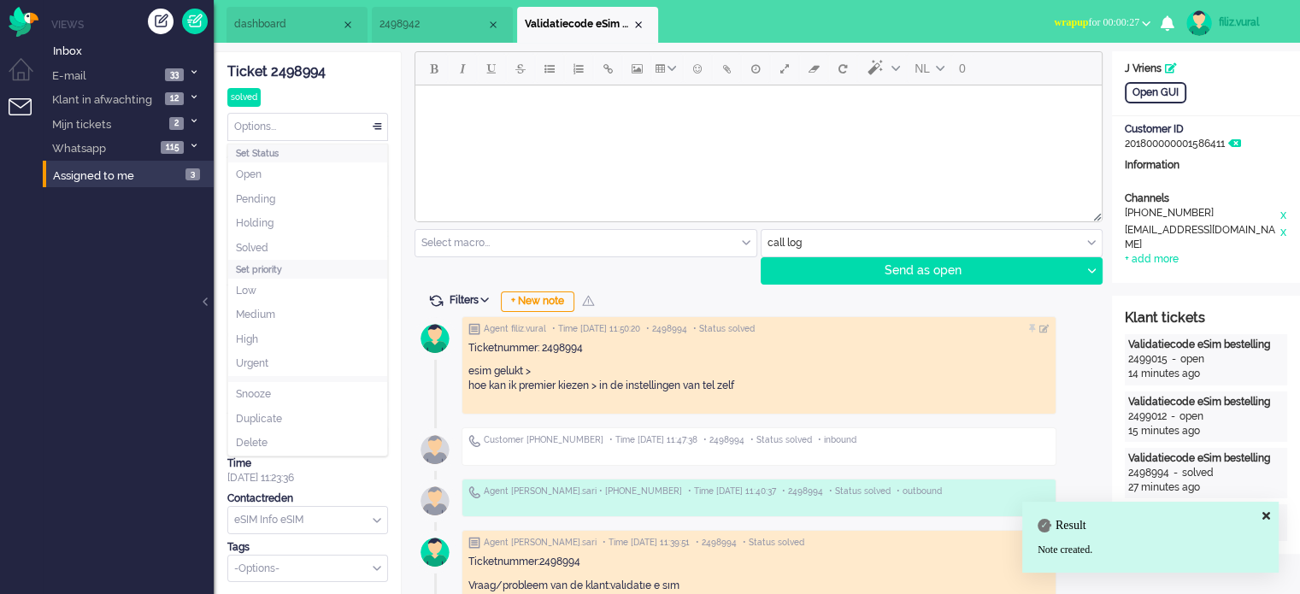
drag, startPoint x: 283, startPoint y: 122, endPoint x: 282, endPoint y: 226, distance: 103.4
click at [283, 122] on div "Options..." at bounding box center [307, 127] width 159 height 26
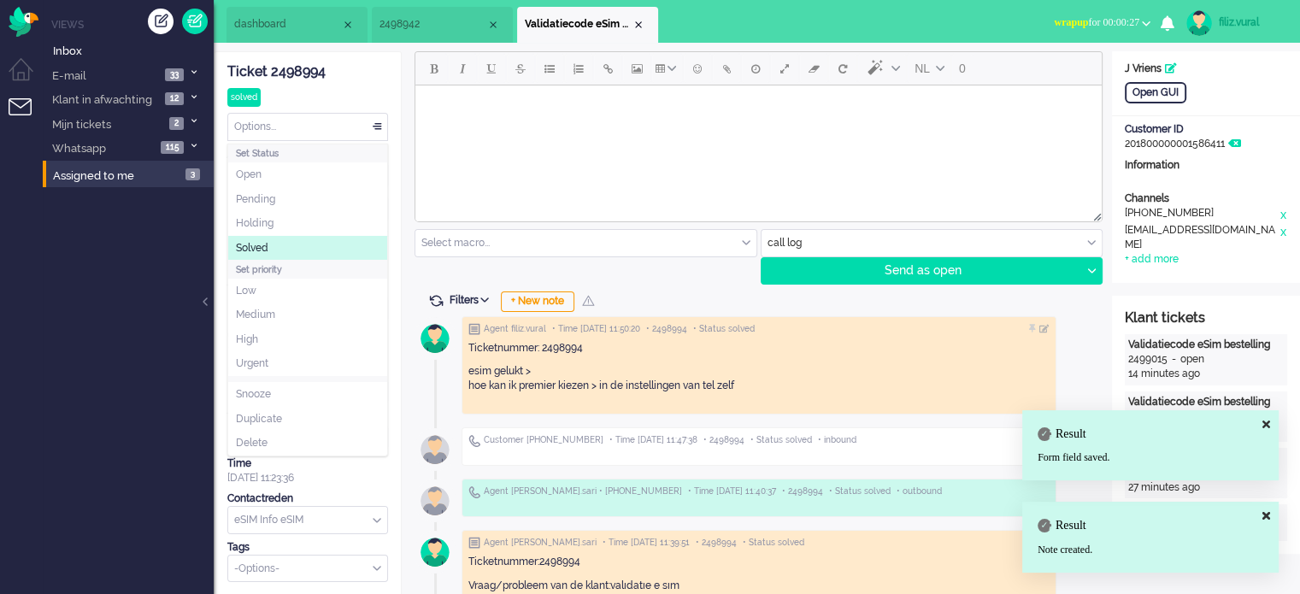
click at [282, 242] on li "Solved" at bounding box center [307, 248] width 159 height 25
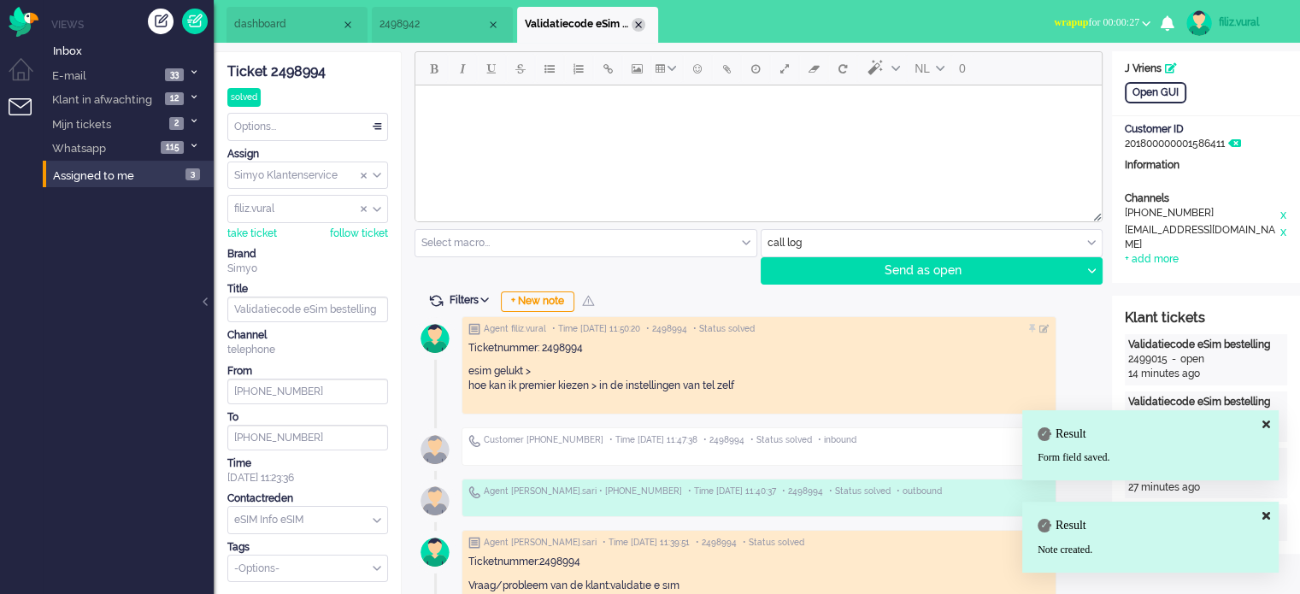
click at [637, 24] on div "Close tab" at bounding box center [639, 25] width 14 height 14
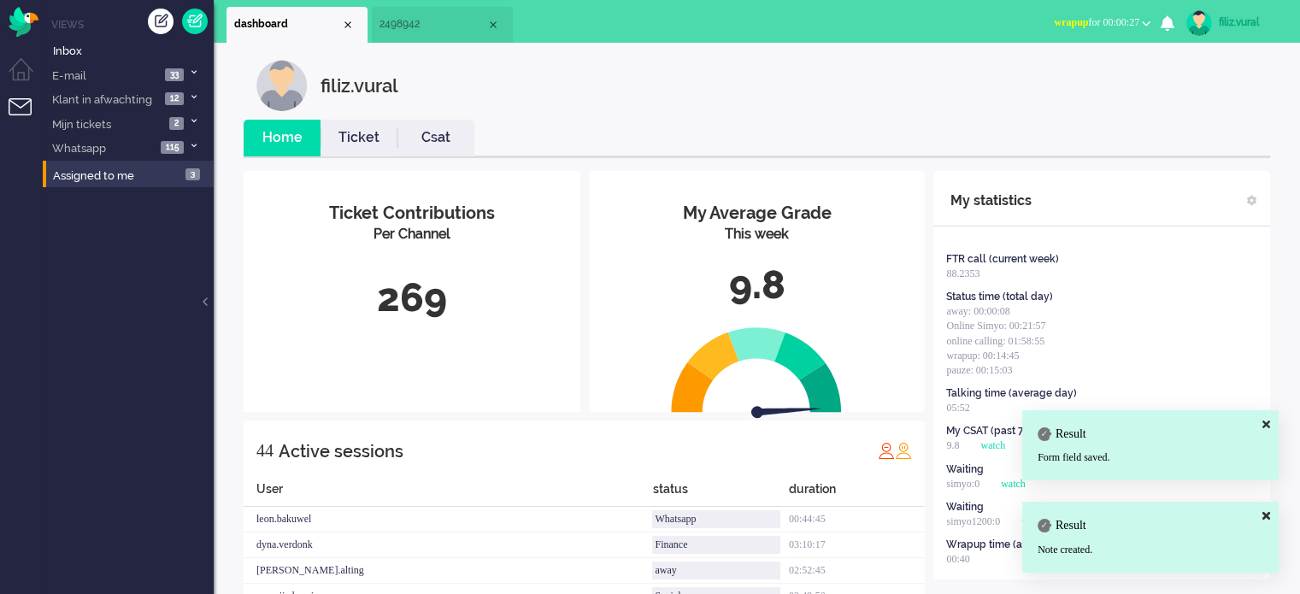
click at [427, 126] on li "Csat" at bounding box center [435, 138] width 77 height 37
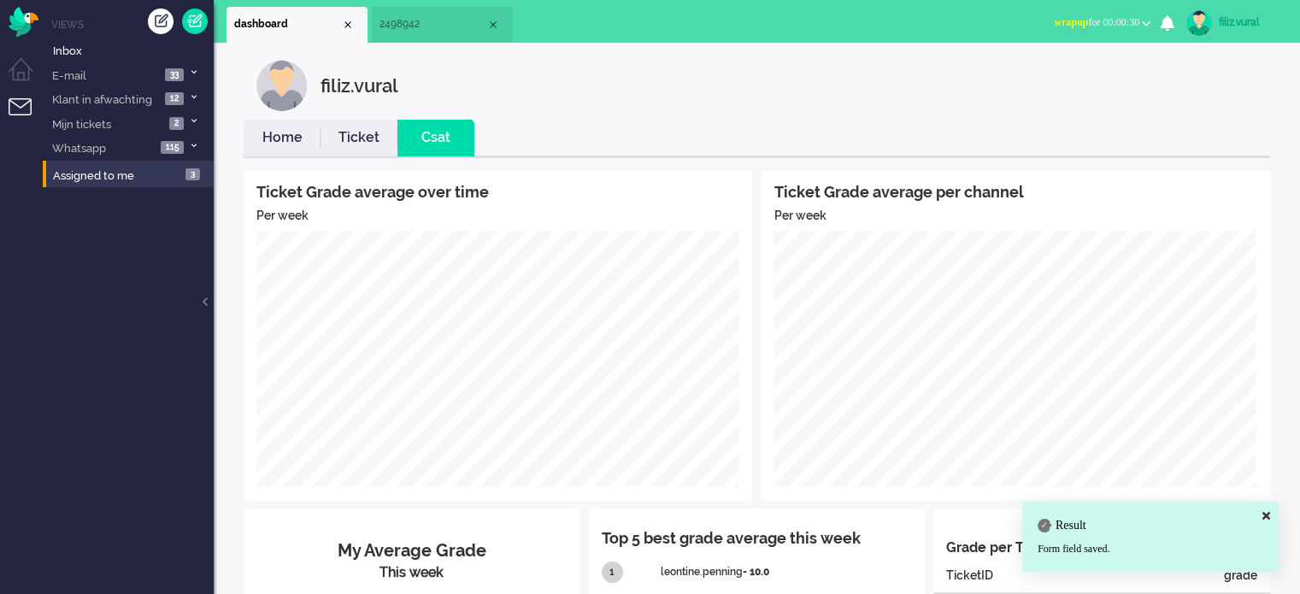
click at [276, 151] on li "Home" at bounding box center [282, 138] width 77 height 37
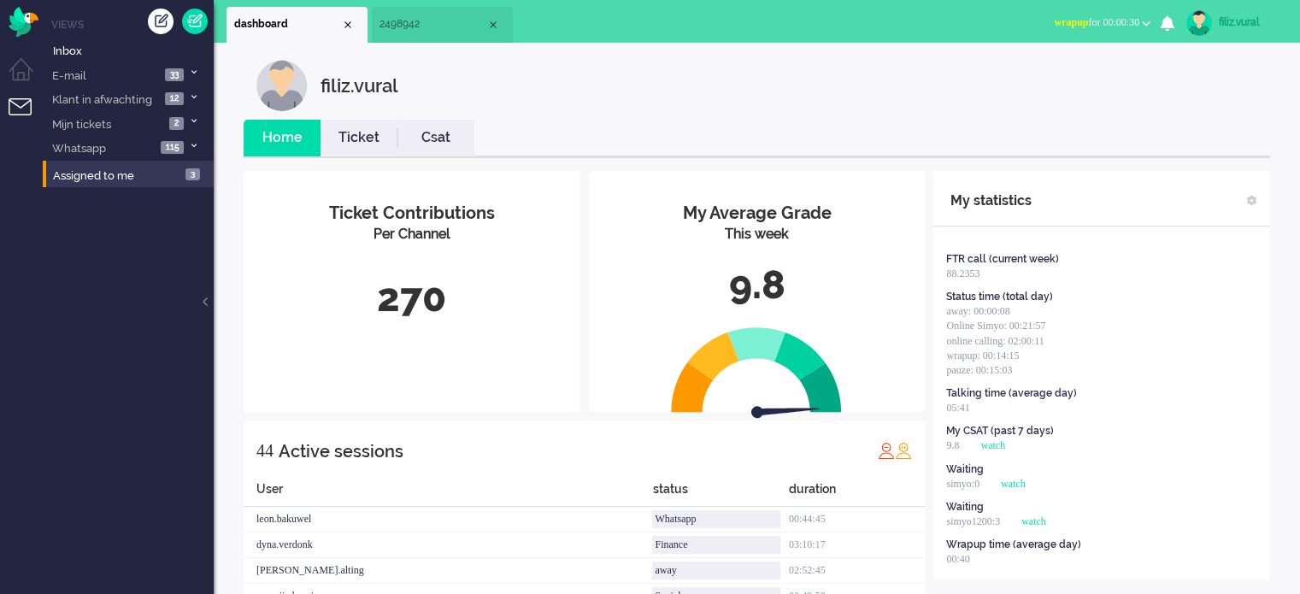
click at [1098, 21] on span "wrapup for 00:00:30" at bounding box center [1096, 22] width 85 height 12
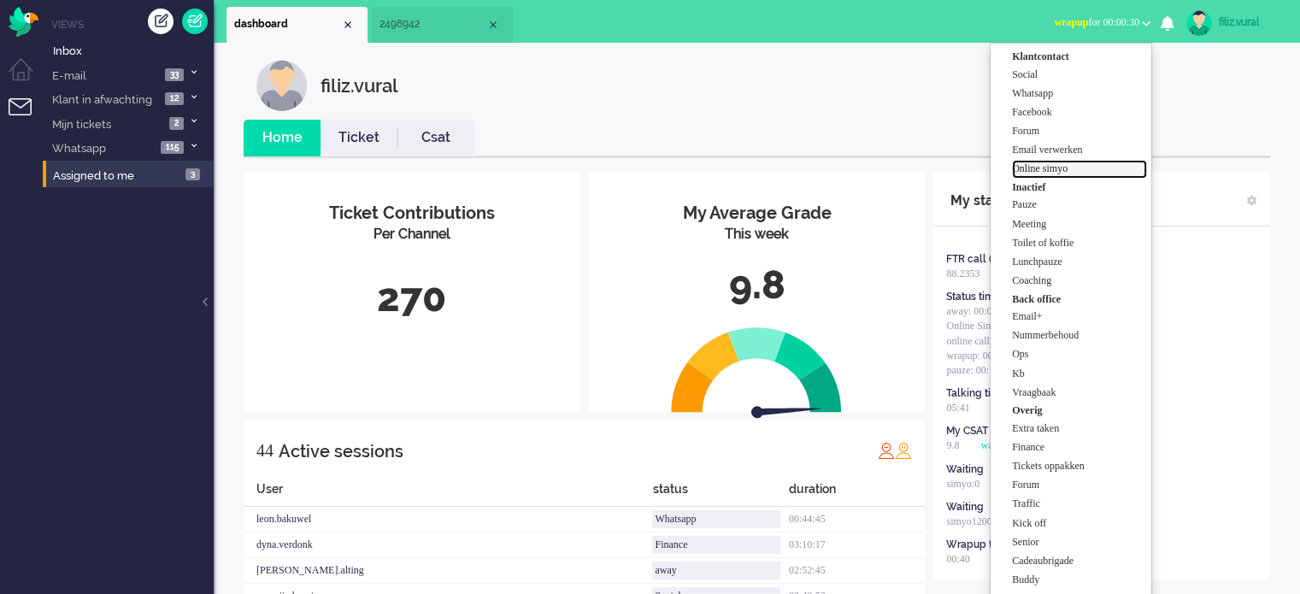
click at [1096, 167] on label "Online simyo" at bounding box center [1079, 169] width 135 height 15
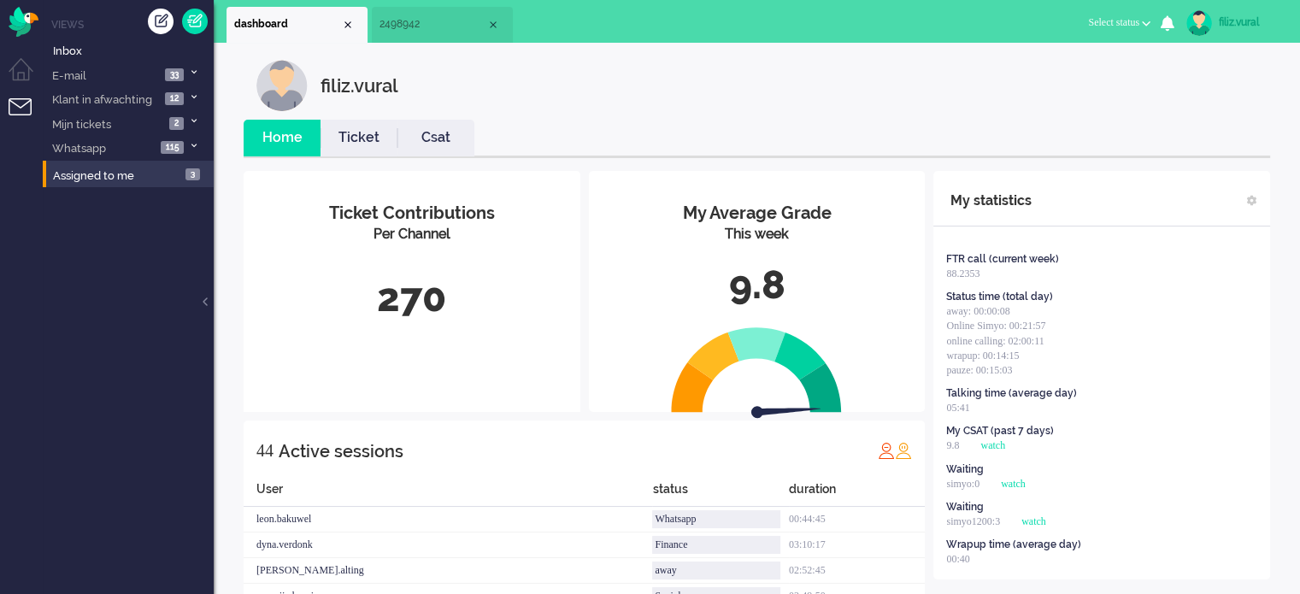
click at [423, 26] on span "2498942" at bounding box center [432, 24] width 107 height 15
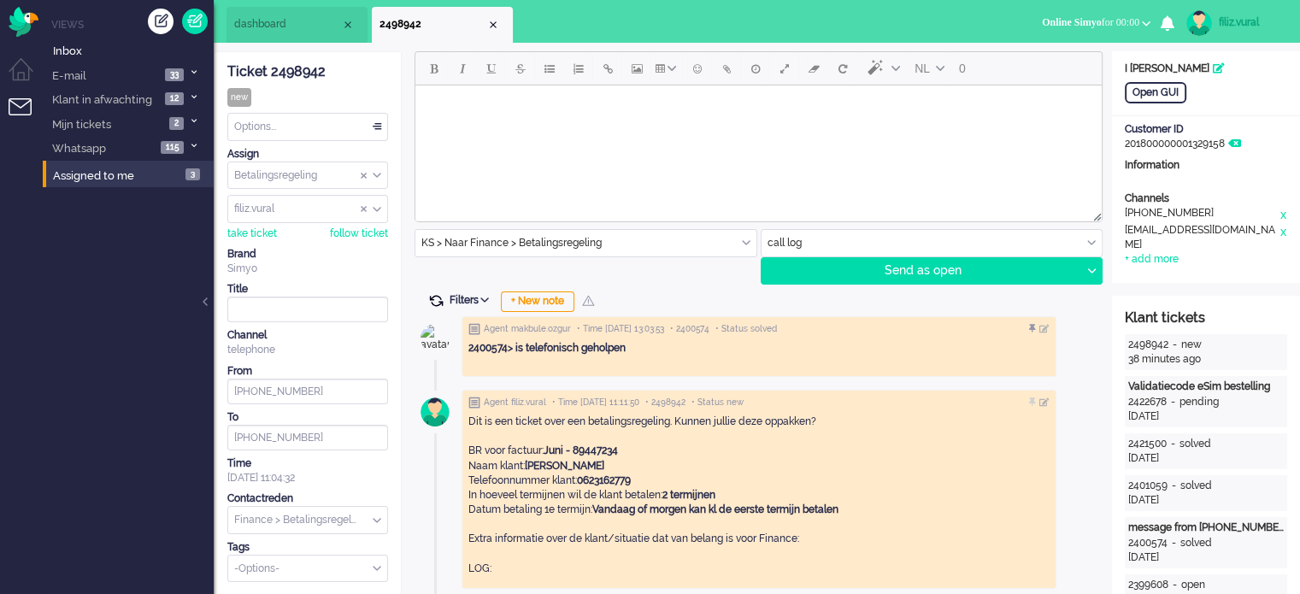
click at [439, 296] on span at bounding box center [435, 300] width 15 height 15
click at [438, 297] on span at bounding box center [435, 300] width 15 height 15
click at [280, 26] on span "dashboard" at bounding box center [287, 24] width 107 height 15
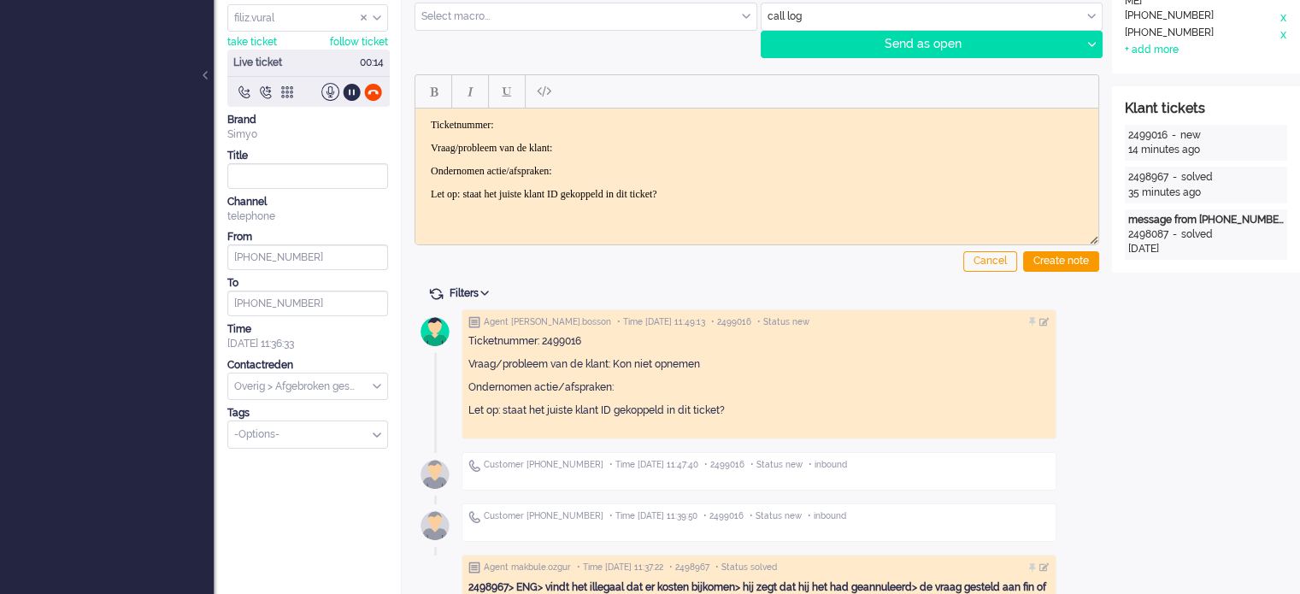
scroll to position [252, 0]
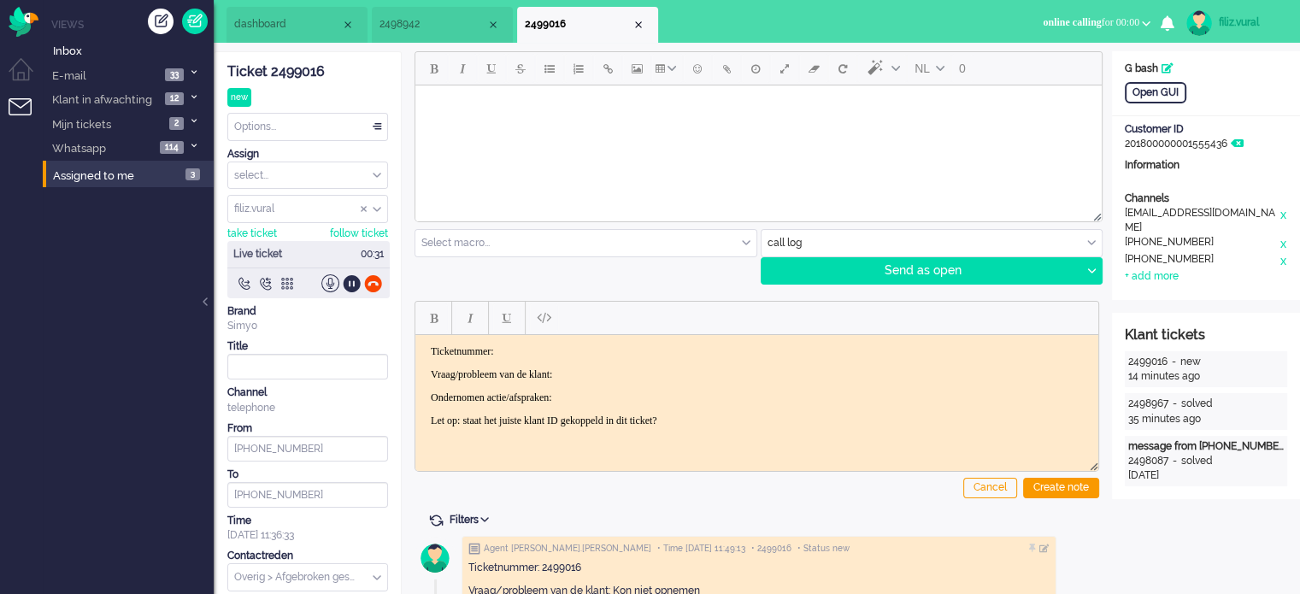
drag, startPoint x: 295, startPoint y: 62, endPoint x: 423, endPoint y: 216, distance: 200.3
click at [296, 62] on div "Ticket 2499016" at bounding box center [307, 72] width 161 height 20
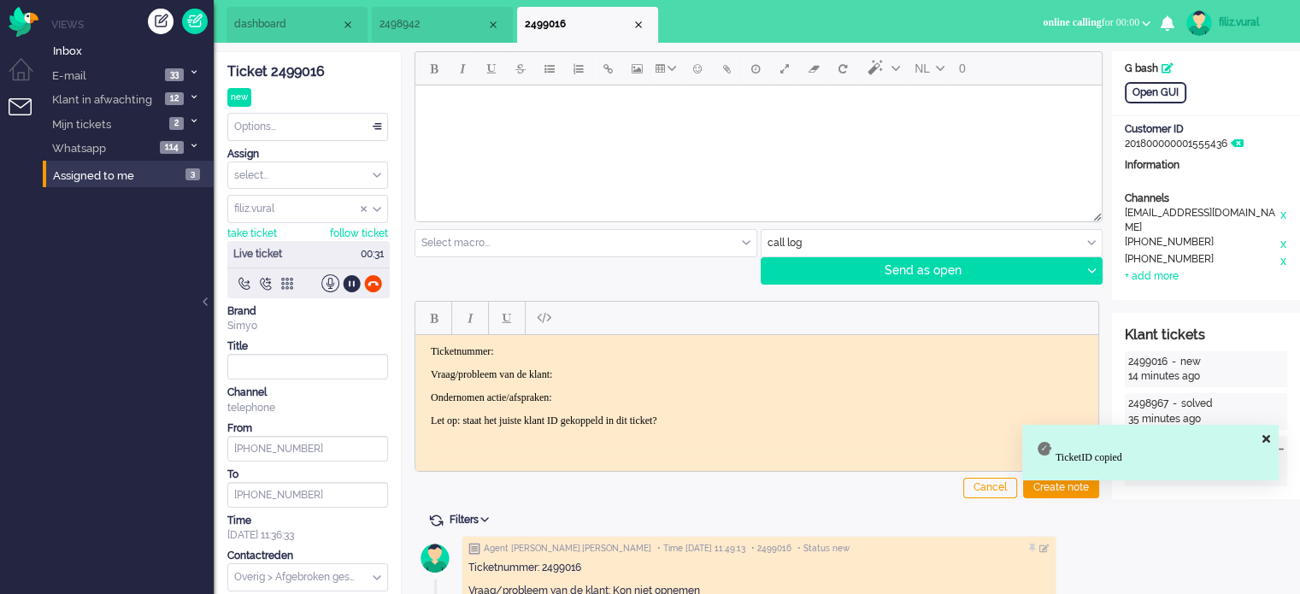
click at [562, 341] on html "Ticketnummer: Vraag/probleem van de klant: Ondernomen actie/afspraken: Let op: …" at bounding box center [756, 385] width 683 height 103
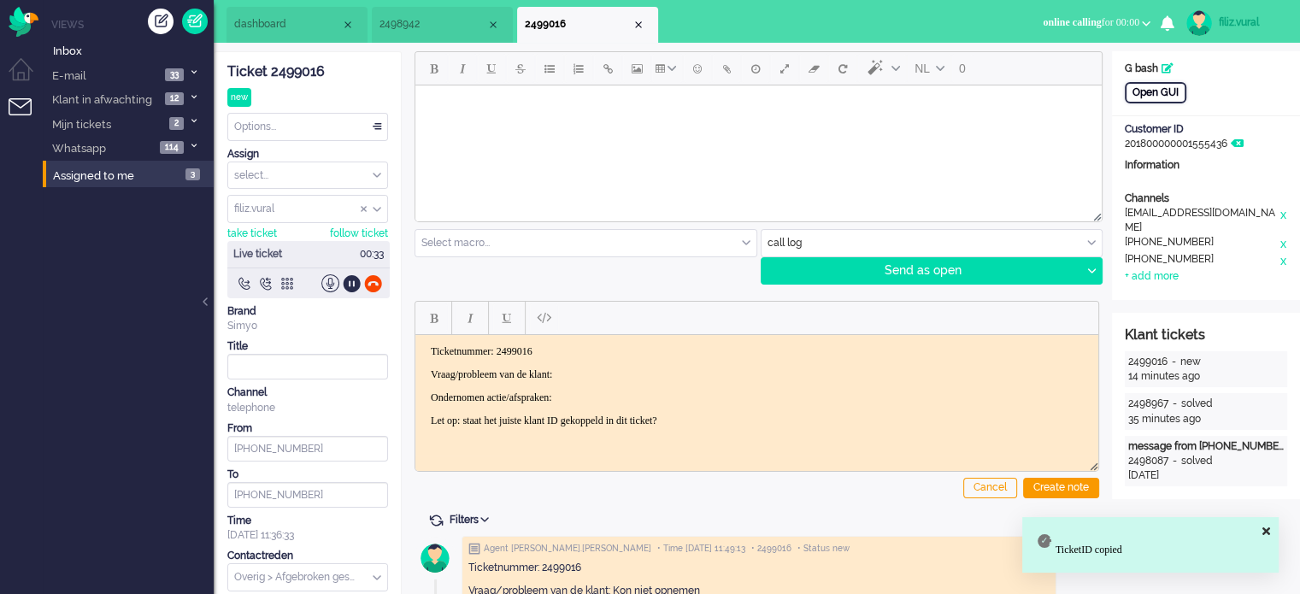
click at [1154, 91] on div "Open GUI" at bounding box center [1156, 92] width 62 height 21
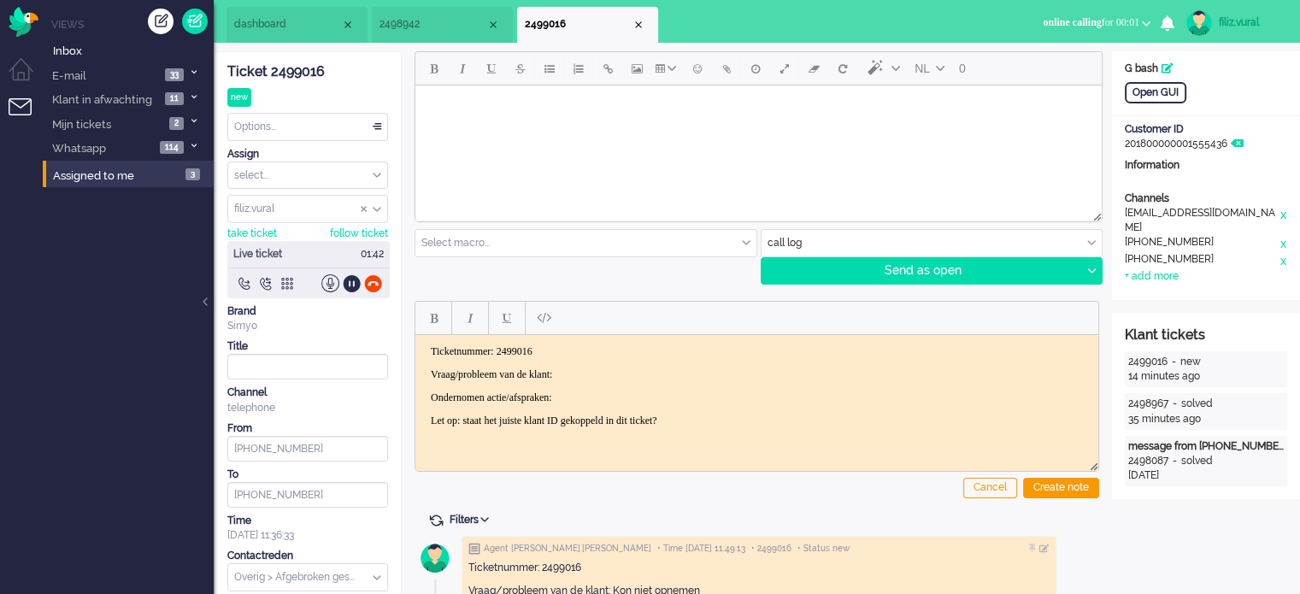
click at [1179, 252] on div "[PHONE_NUMBER]" at bounding box center [1202, 260] width 154 height 17
copy div "31644718579"
click at [350, 281] on div at bounding box center [352, 283] width 18 height 18
click at [349, 285] on div at bounding box center [352, 283] width 18 height 18
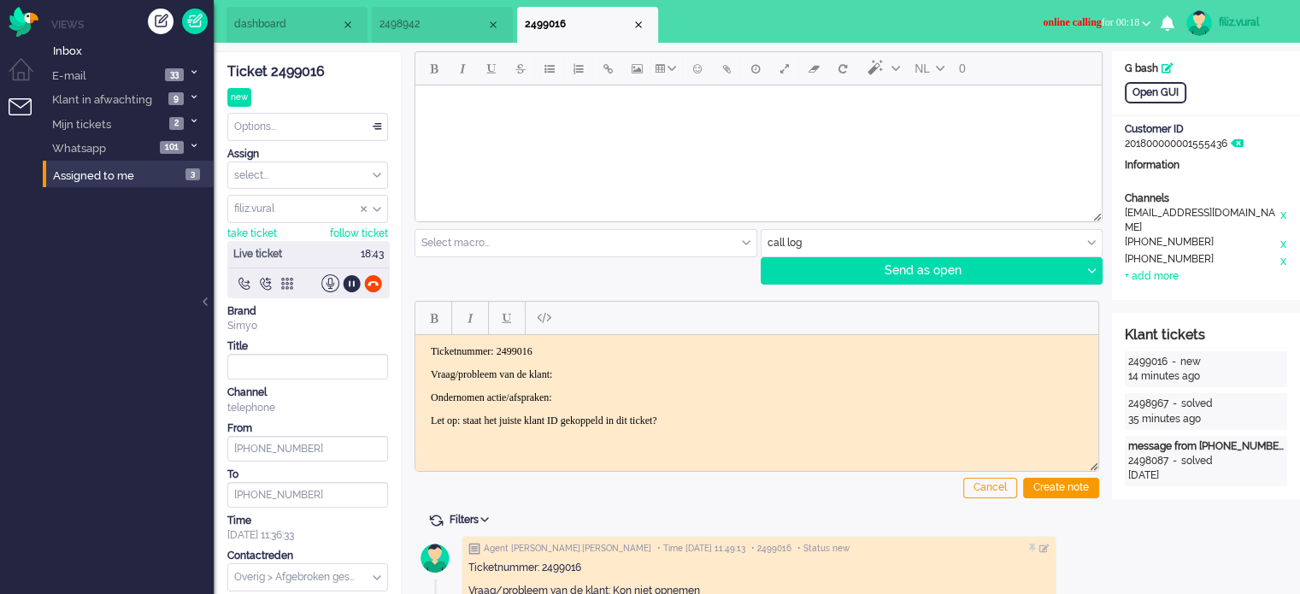
click at [719, 376] on p "Vraag/probleem van de klant:" at bounding box center [757, 374] width 652 height 13
click at [311, 74] on div "Ticket 2499016" at bounding box center [307, 72] width 161 height 20
click at [676, 368] on p "Vraag/probleem van de klant:" at bounding box center [757, 374] width 652 height 13
drag, startPoint x: 587, startPoint y: 373, endPoint x: 426, endPoint y: 375, distance: 161.6
click at [426, 375] on body "Ticketnummer: 2499016 Vraag/probleem van de klant: belt voor de zelfde > Ondern…" at bounding box center [756, 385] width 669 height 82
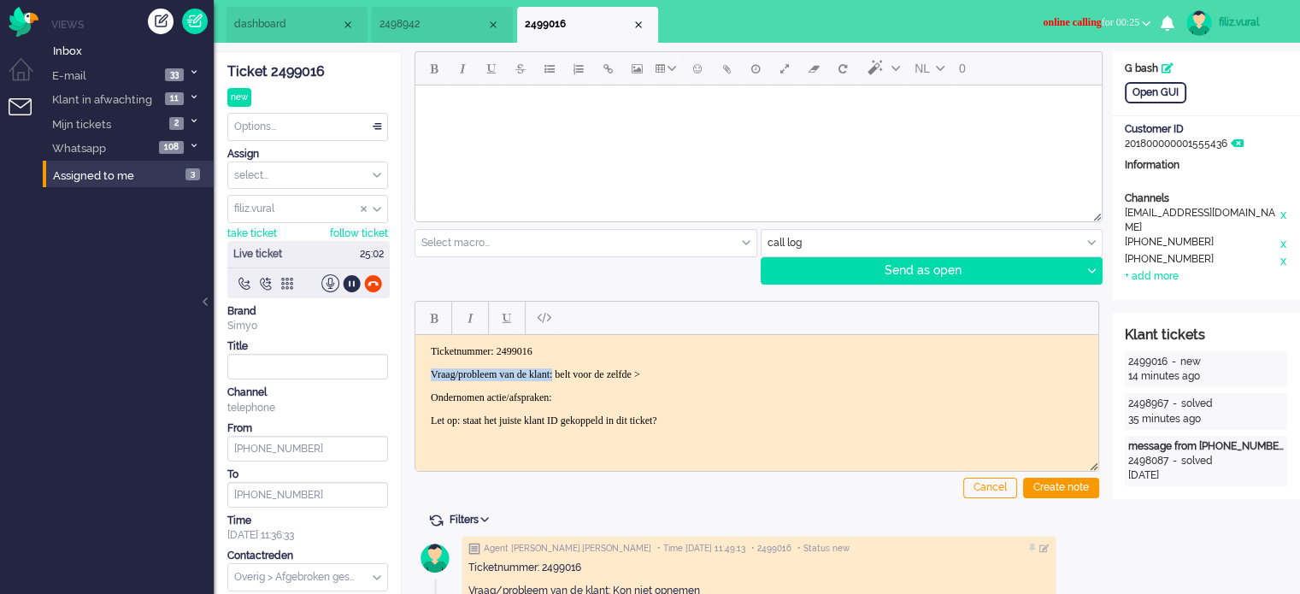
drag, startPoint x: 432, startPoint y: 374, endPoint x: 586, endPoint y: 357, distance: 154.7
click at [586, 368] on p "Vraag/probleem van de klant: belt voor de zelfde >" at bounding box center [757, 374] width 652 height 13
drag, startPoint x: 450, startPoint y: 400, endPoint x: 791, endPoint y: 432, distance: 342.6
click at [791, 432] on html "Ticketnummer: 2499016 belt voor de zelfde > Ondernomen actie/afspraken: Let op:…" at bounding box center [756, 385] width 683 height 103
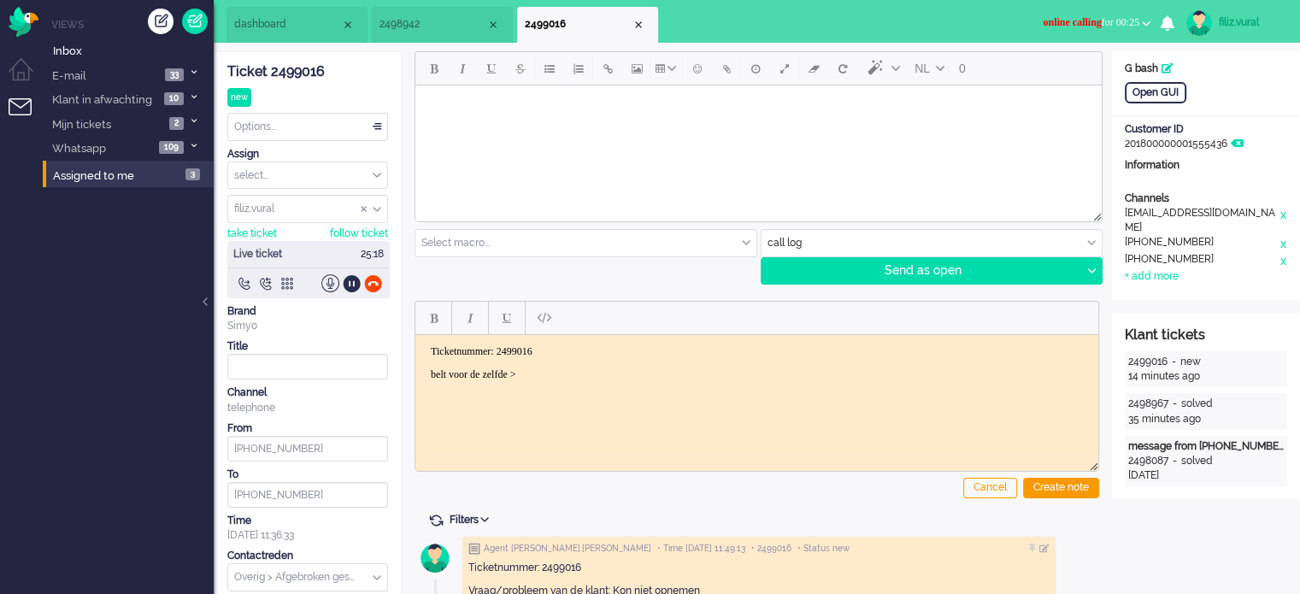
scroll to position [171, 0]
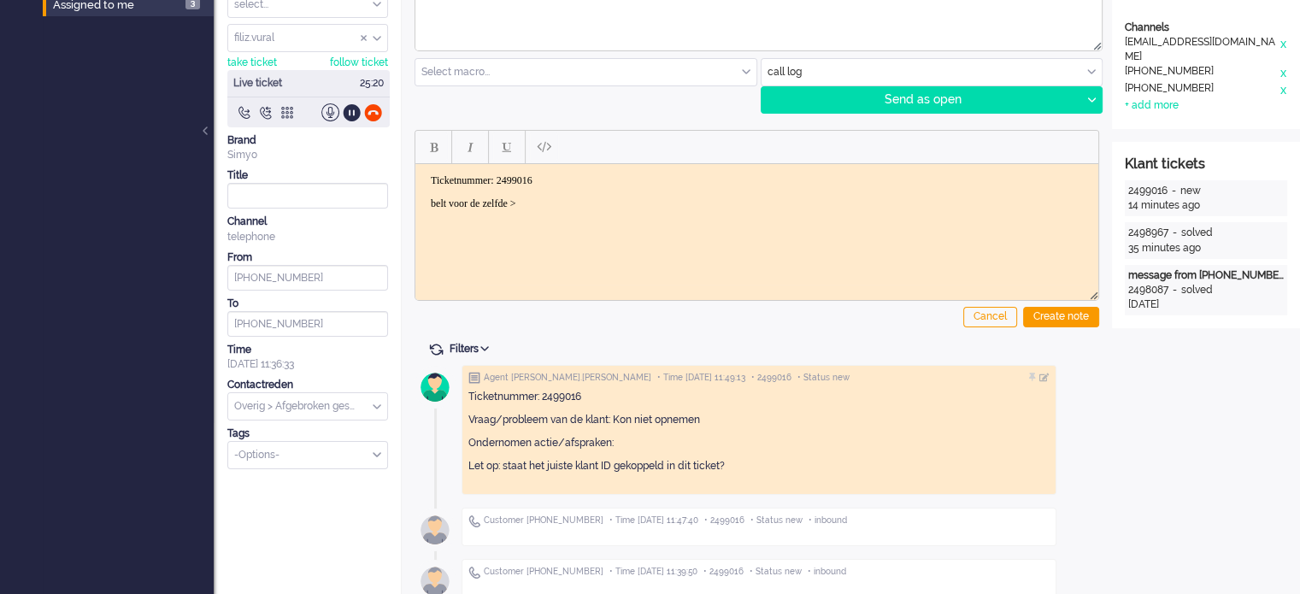
click at [572, 203] on p "belt voor de zelfde >" at bounding box center [757, 203] width 652 height 13
click at [379, 110] on div at bounding box center [373, 112] width 18 height 18
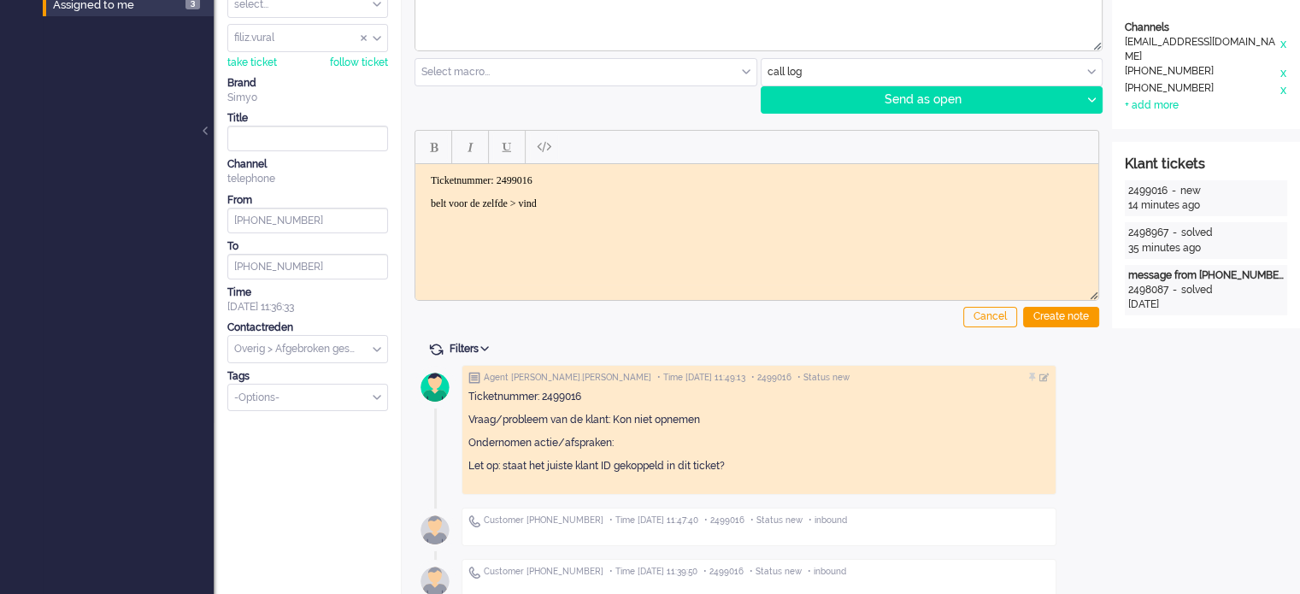
click at [582, 202] on p "belt voor de zelfde > vind" at bounding box center [757, 203] width 652 height 13
click at [792, 201] on p "belt voor de zelfde > vindt dat de administratie kosten niet terecht is,collega…" at bounding box center [757, 203] width 652 height 13
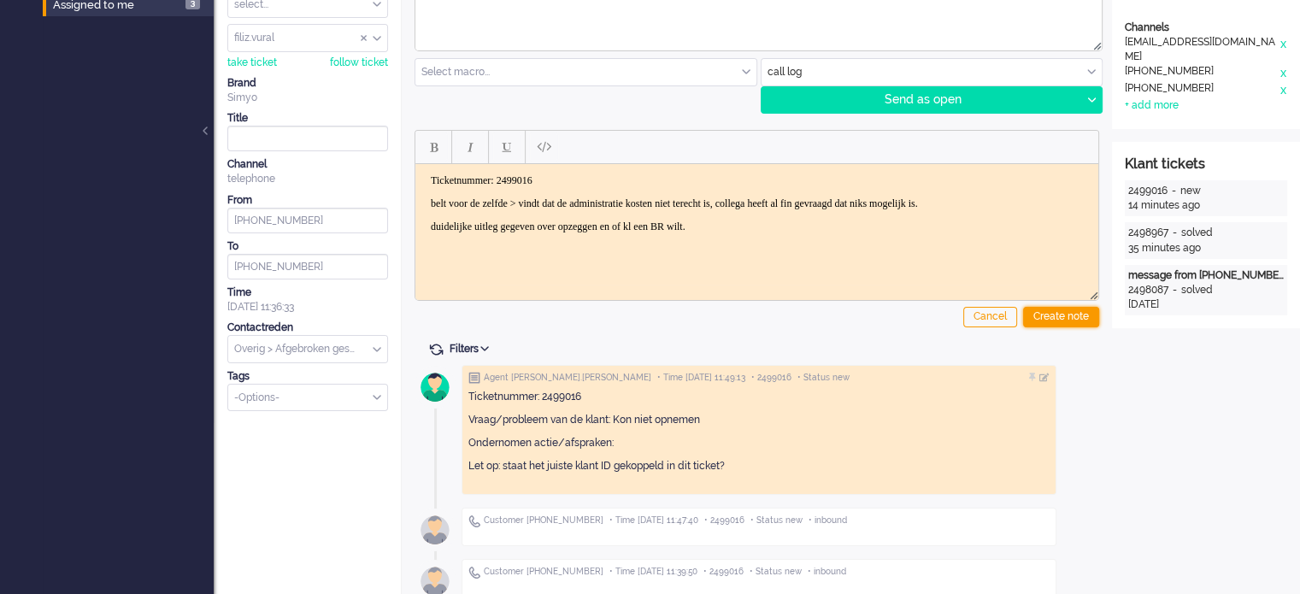
click at [1063, 318] on div "Create note" at bounding box center [1061, 317] width 76 height 21
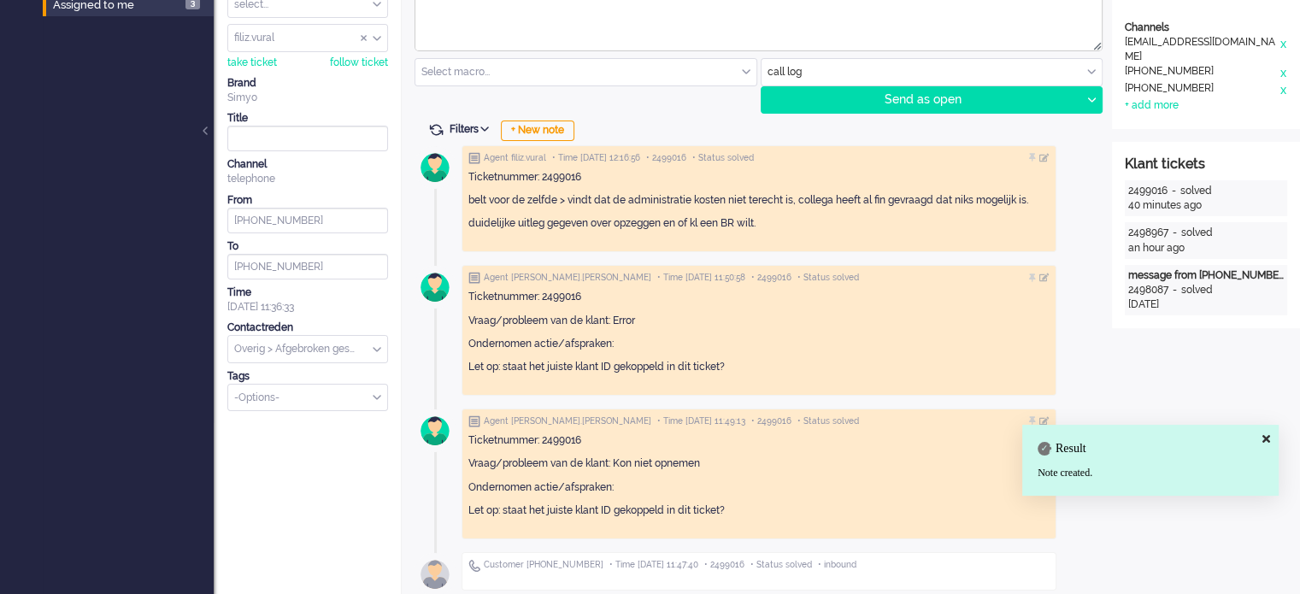
scroll to position [0, 0]
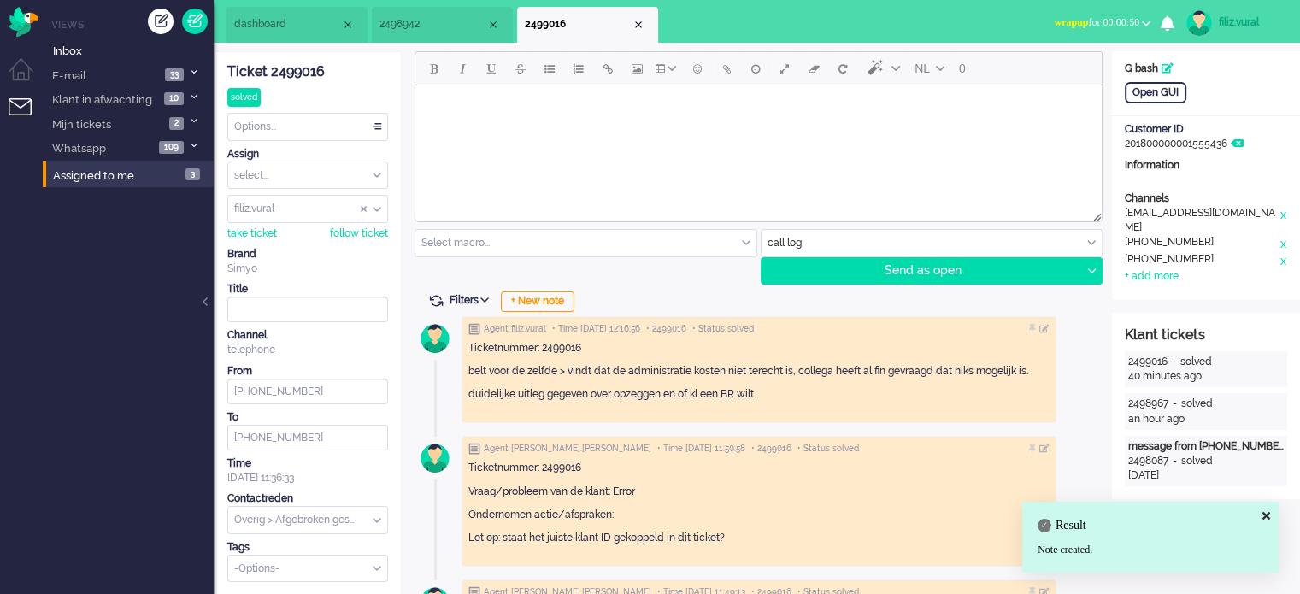
click at [321, 127] on div "Options..." at bounding box center [307, 127] width 159 height 26
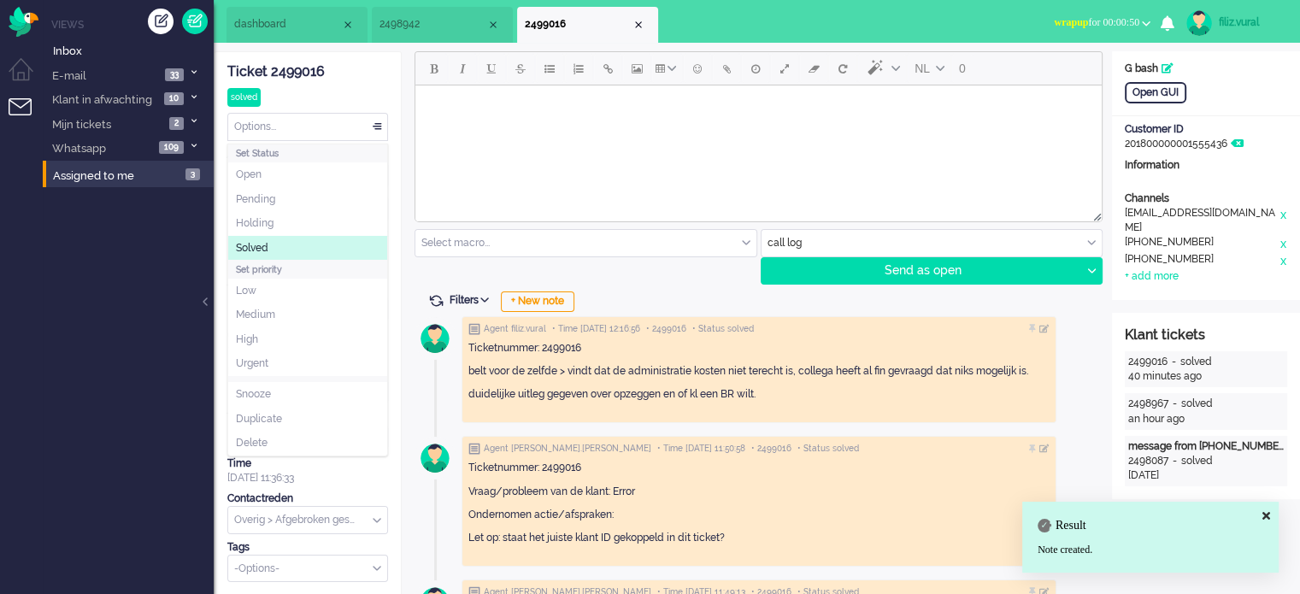
click at [287, 250] on li "Solved" at bounding box center [307, 248] width 159 height 25
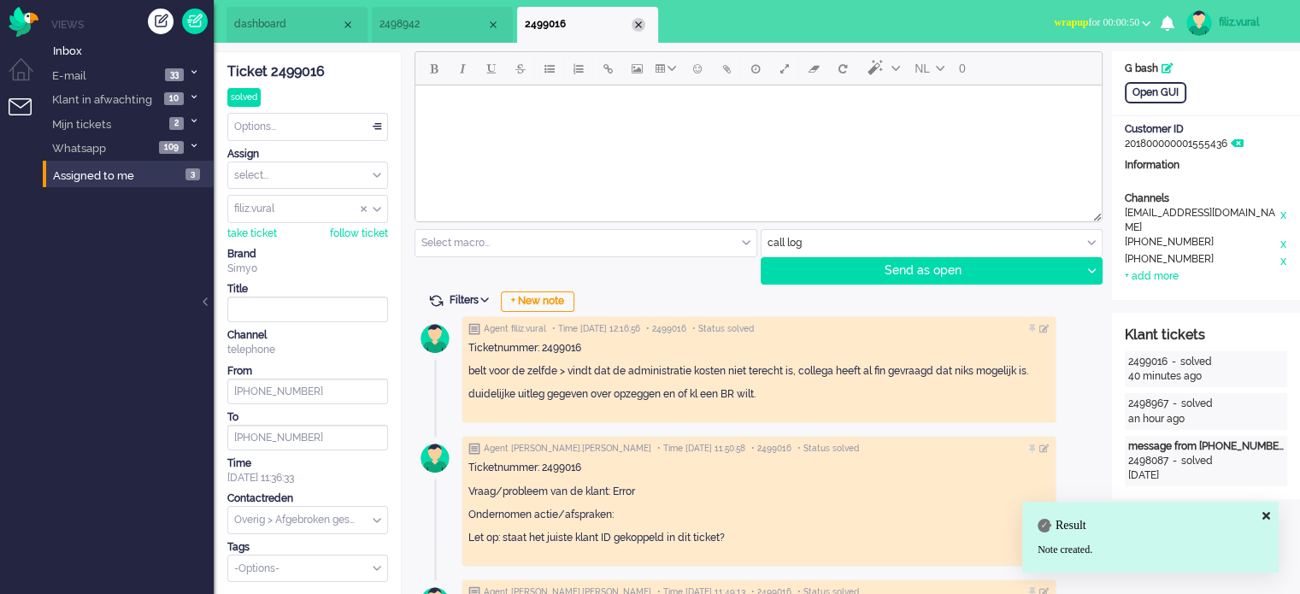
click at [634, 23] on div "Close tab" at bounding box center [639, 25] width 14 height 14
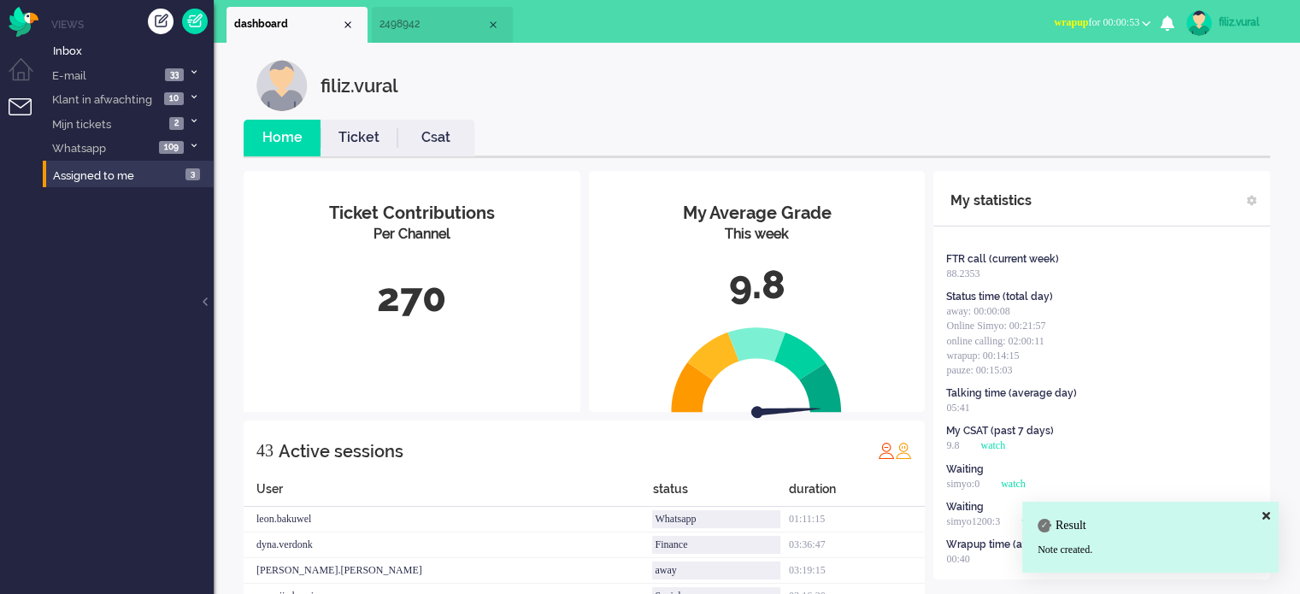
click at [448, 138] on link "Csat" at bounding box center [435, 138] width 77 height 20
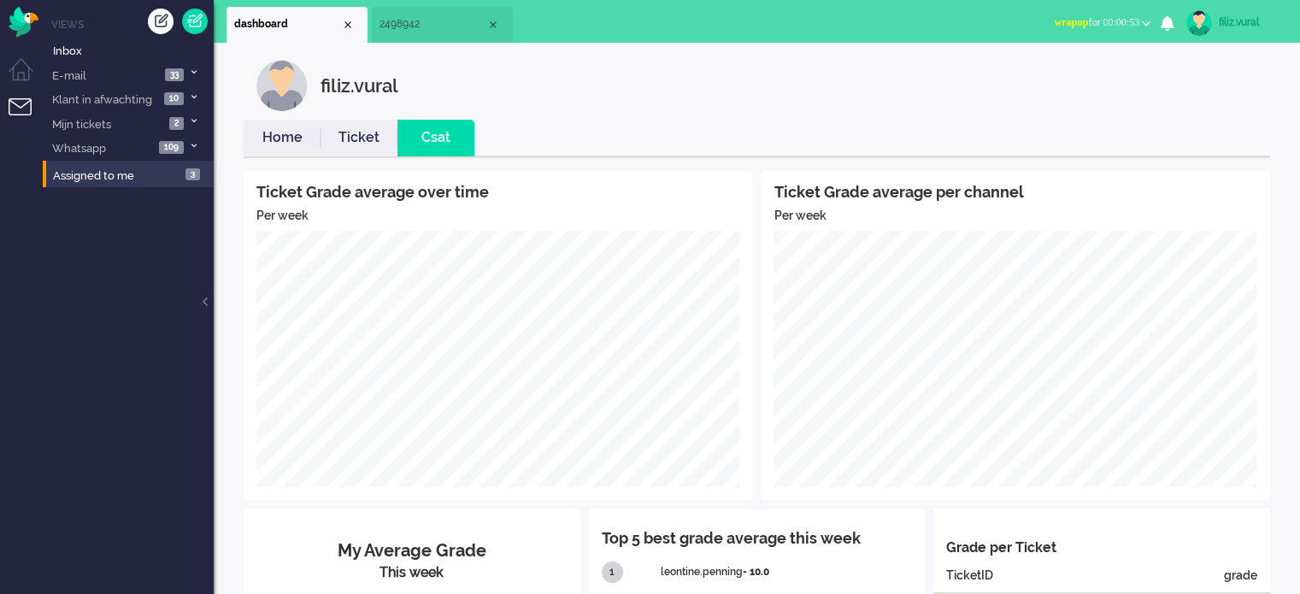
click at [282, 128] on link "Home" at bounding box center [282, 138] width 77 height 20
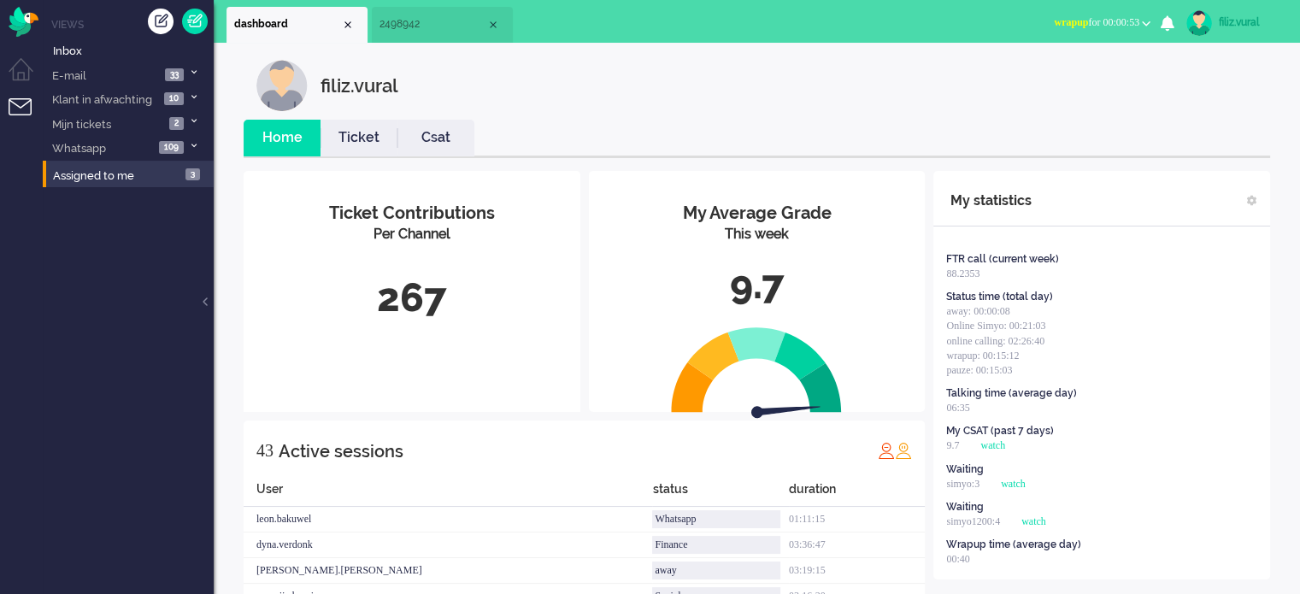
click at [1068, 21] on span "wrapup" at bounding box center [1071, 22] width 34 height 12
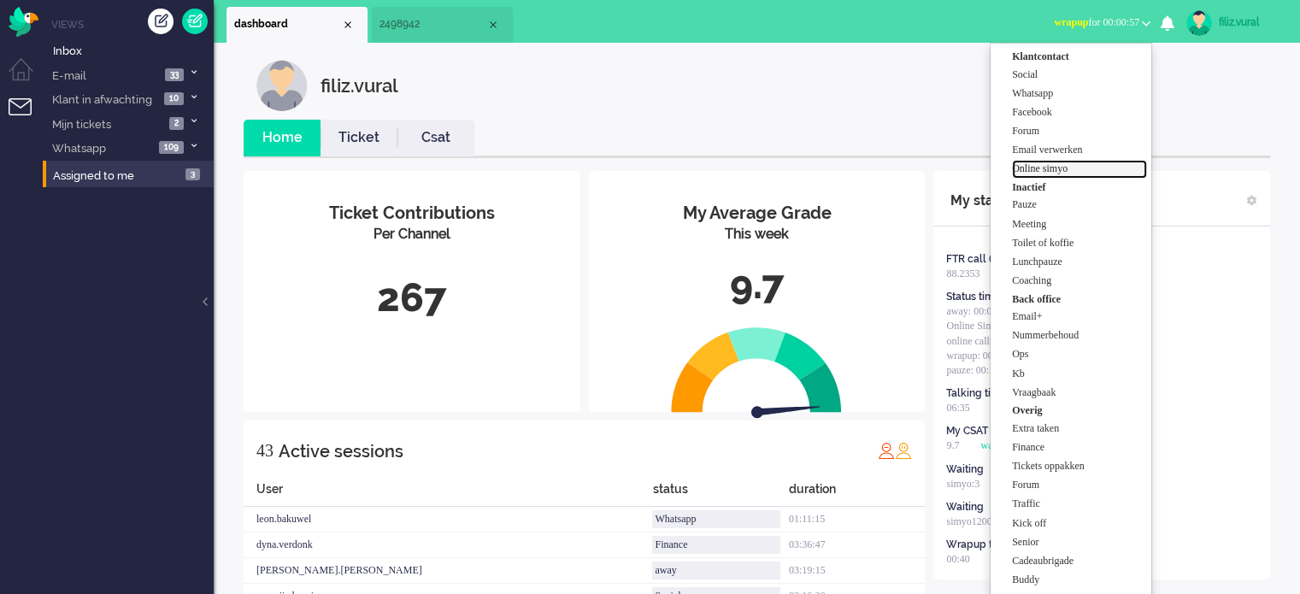
click at [1070, 170] on label "Online simyo" at bounding box center [1079, 169] width 135 height 15
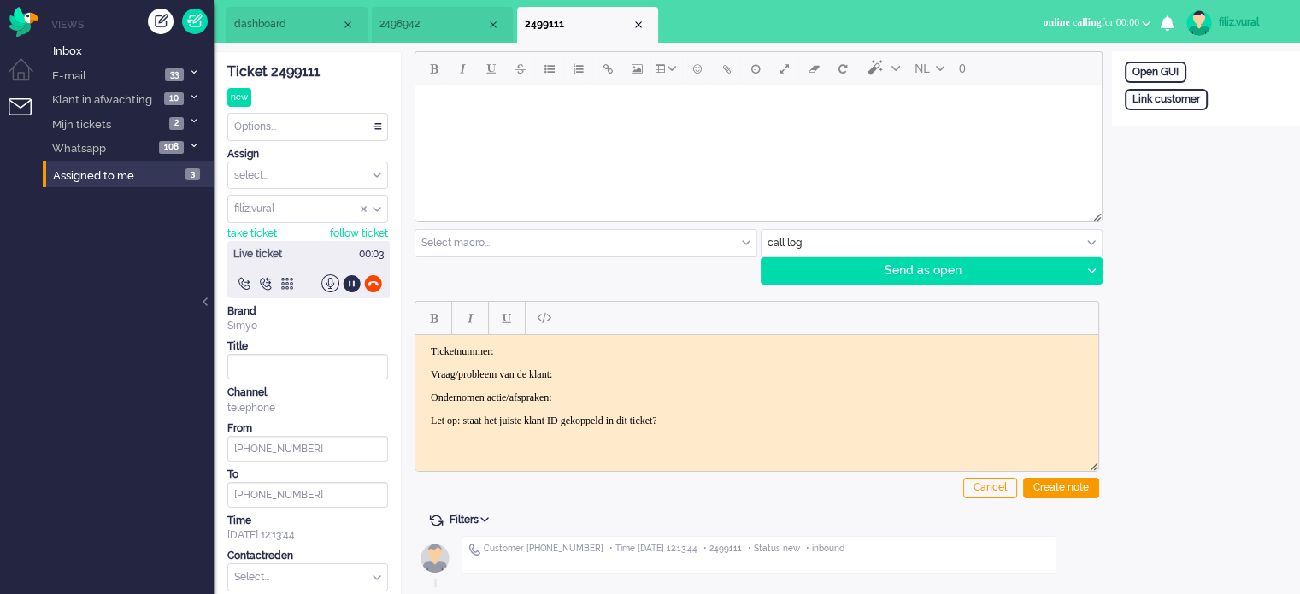
click at [288, 62] on div "Ticket 2499111" at bounding box center [307, 72] width 161 height 20
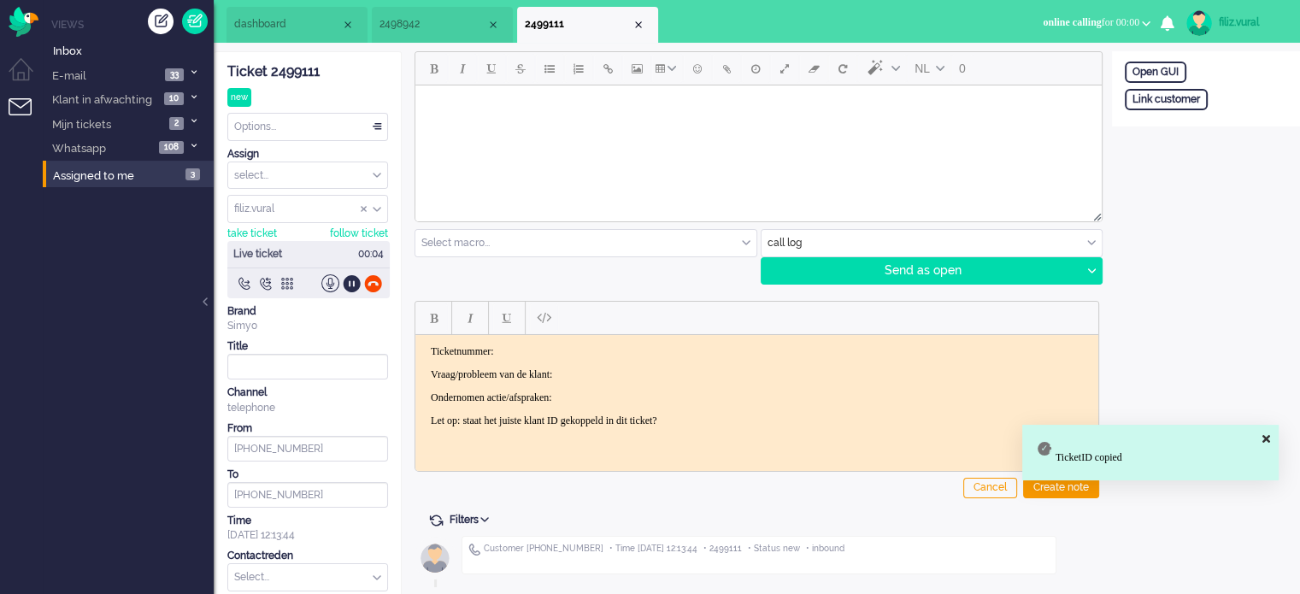
click at [616, 357] on body "Ticketnummer: Vraag/probleem van de klant: Ondernomen actie/afspraken: Let op: …" at bounding box center [756, 385] width 669 height 82
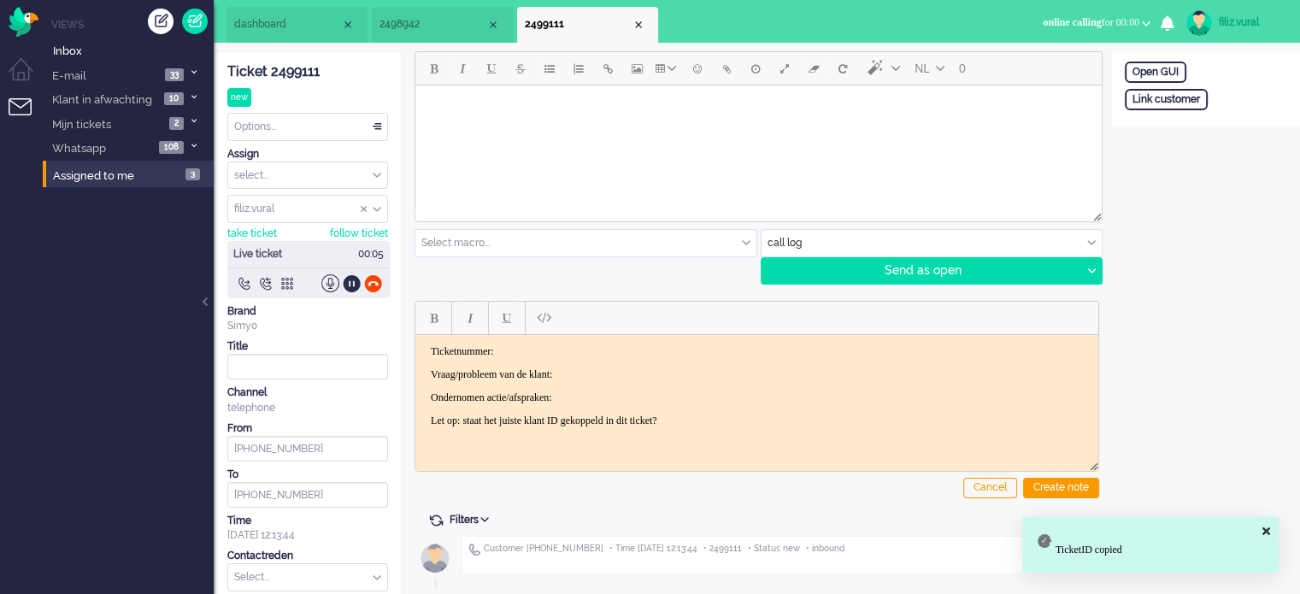
click at [621, 338] on html "Ticketnummer: Vraag/probleem van de klant: Ondernomen actie/afspraken: Let op: …" at bounding box center [756, 385] width 683 height 103
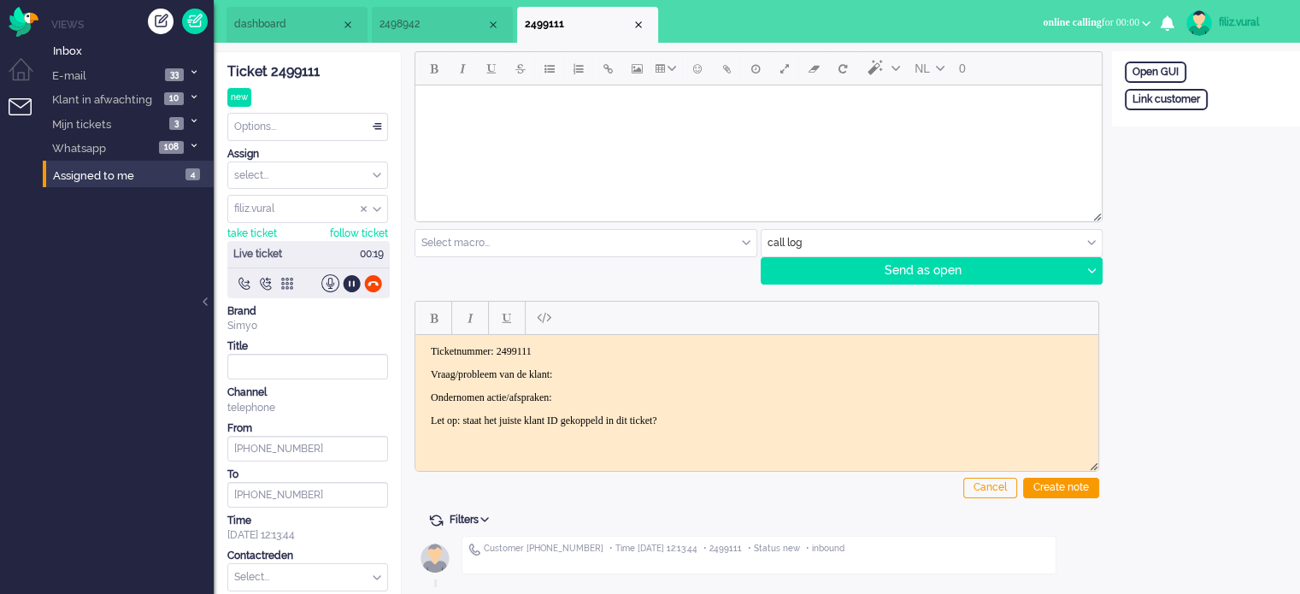
click at [635, 362] on body "Ticketnummer: 2499111 Vraag/probleem van de klant: Ondernomen actie/afspraken: …" at bounding box center [756, 385] width 669 height 82
click at [415, 24] on span "2498942" at bounding box center [432, 24] width 107 height 15
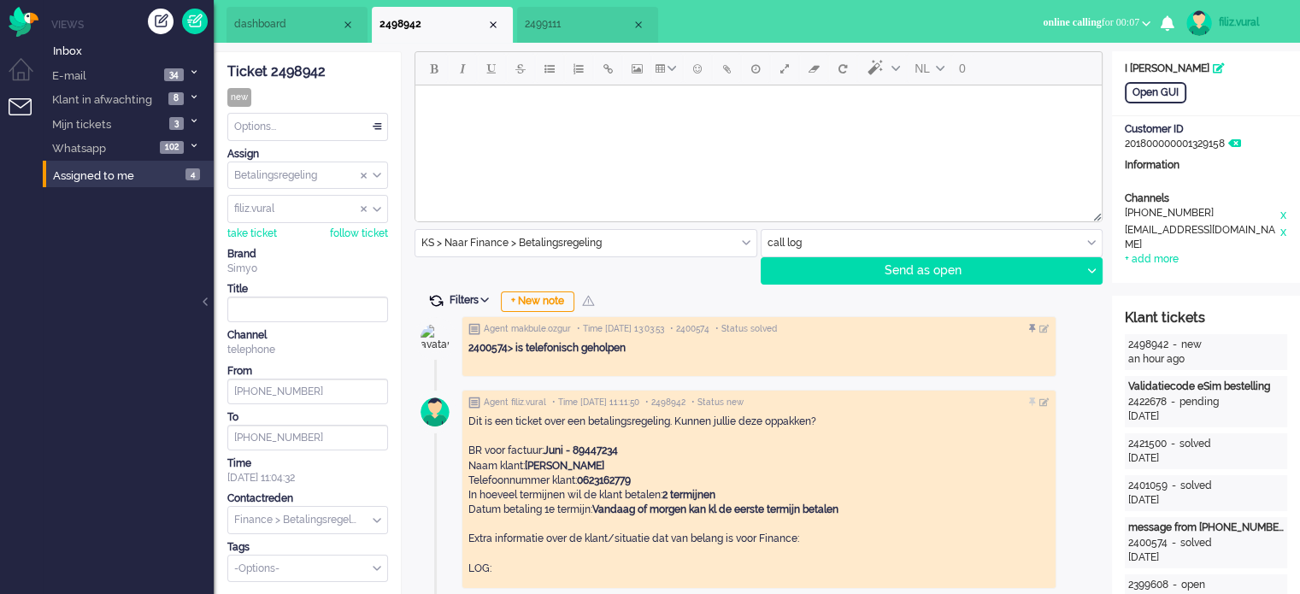
click at [431, 297] on span at bounding box center [435, 300] width 15 height 15
click at [432, 297] on span at bounding box center [435, 300] width 15 height 15
click at [310, 26] on span "dashboard" at bounding box center [287, 24] width 107 height 15
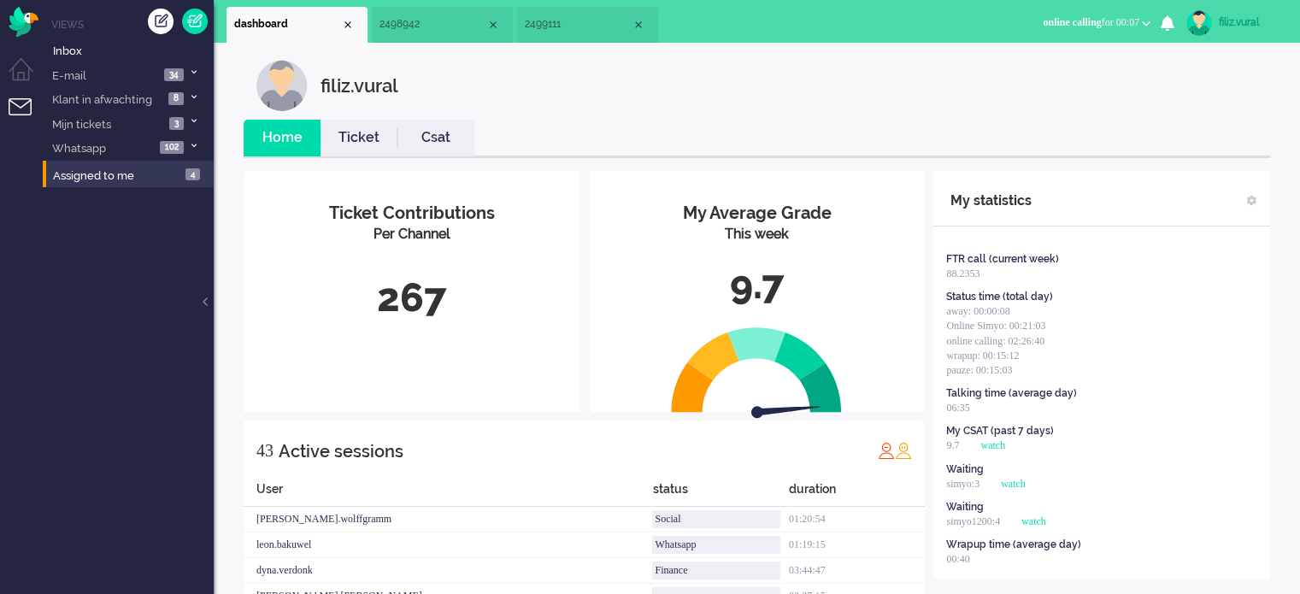
click at [448, 139] on link "Csat" at bounding box center [435, 138] width 77 height 20
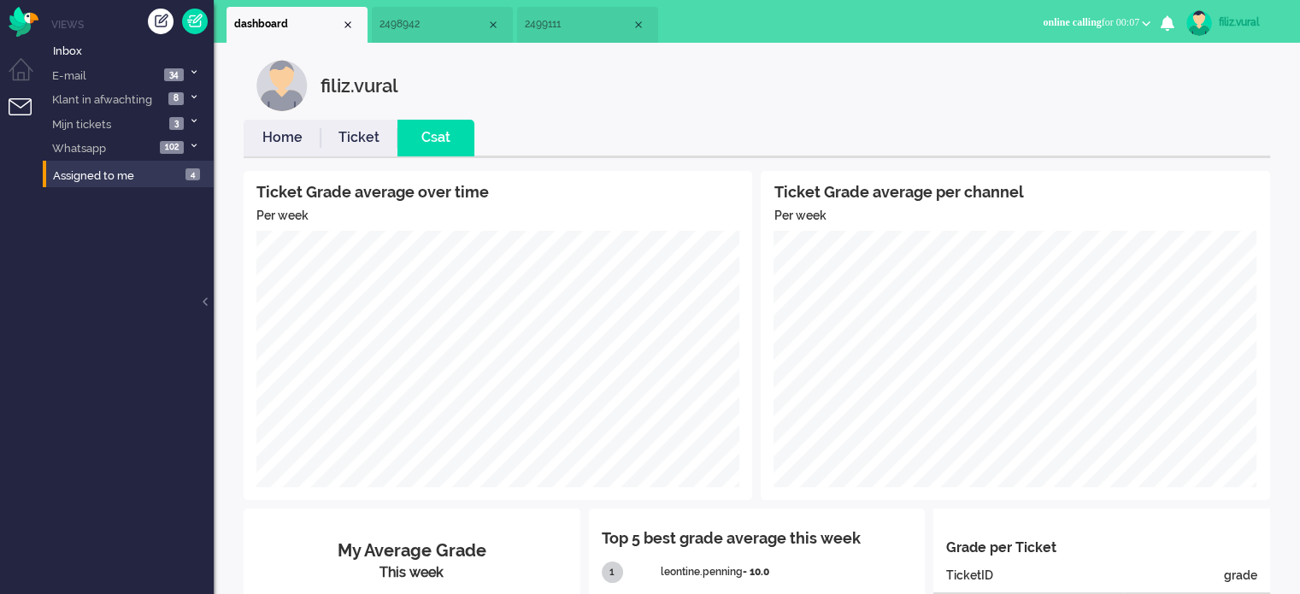
click at [350, 143] on link "Ticket" at bounding box center [359, 138] width 77 height 20
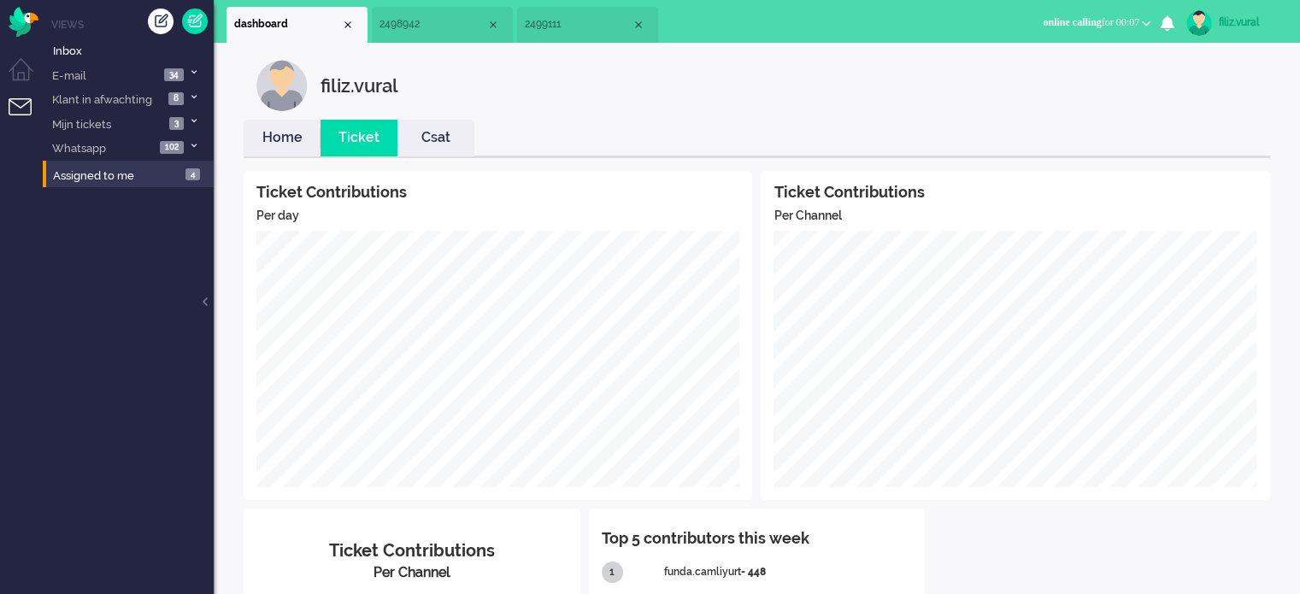
click at [410, 137] on link "Csat" at bounding box center [435, 138] width 77 height 20
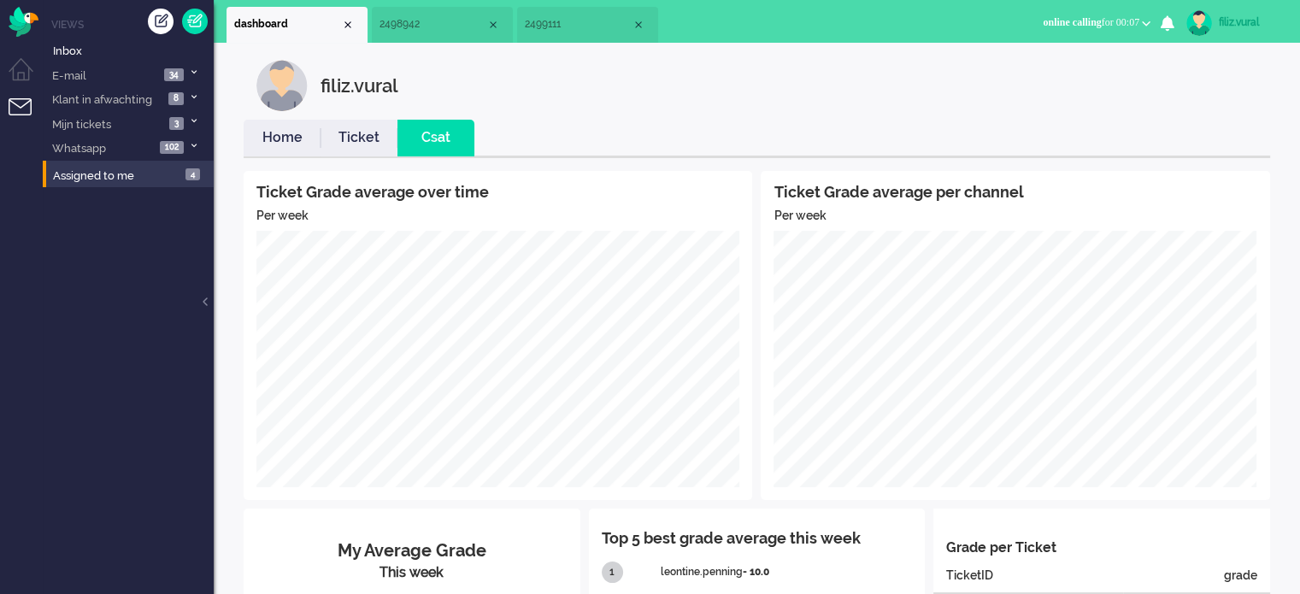
click at [297, 147] on link "Home" at bounding box center [282, 138] width 77 height 20
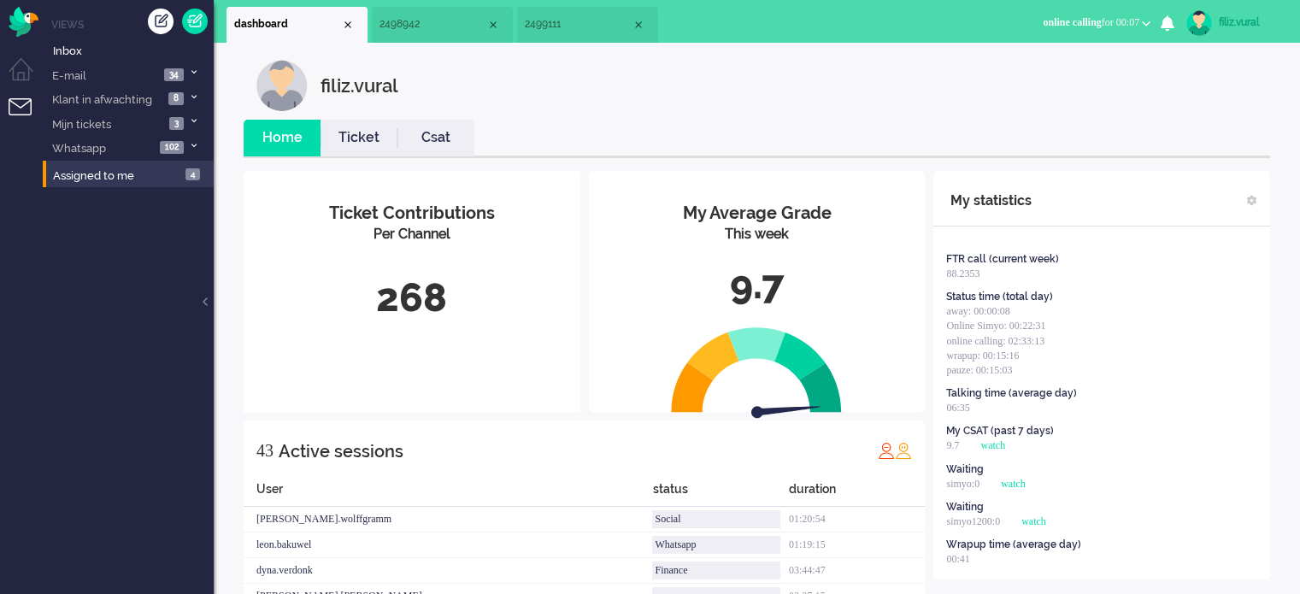
click at [423, 138] on link "Csat" at bounding box center [435, 138] width 77 height 20
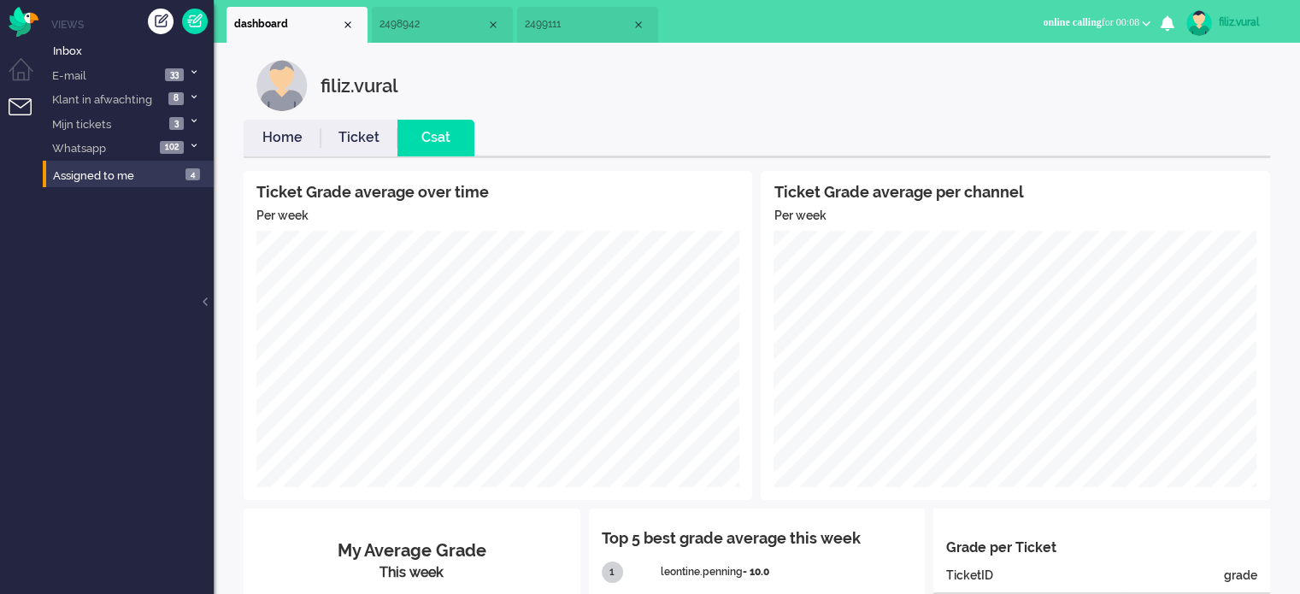
click at [278, 129] on link "Home" at bounding box center [282, 138] width 77 height 20
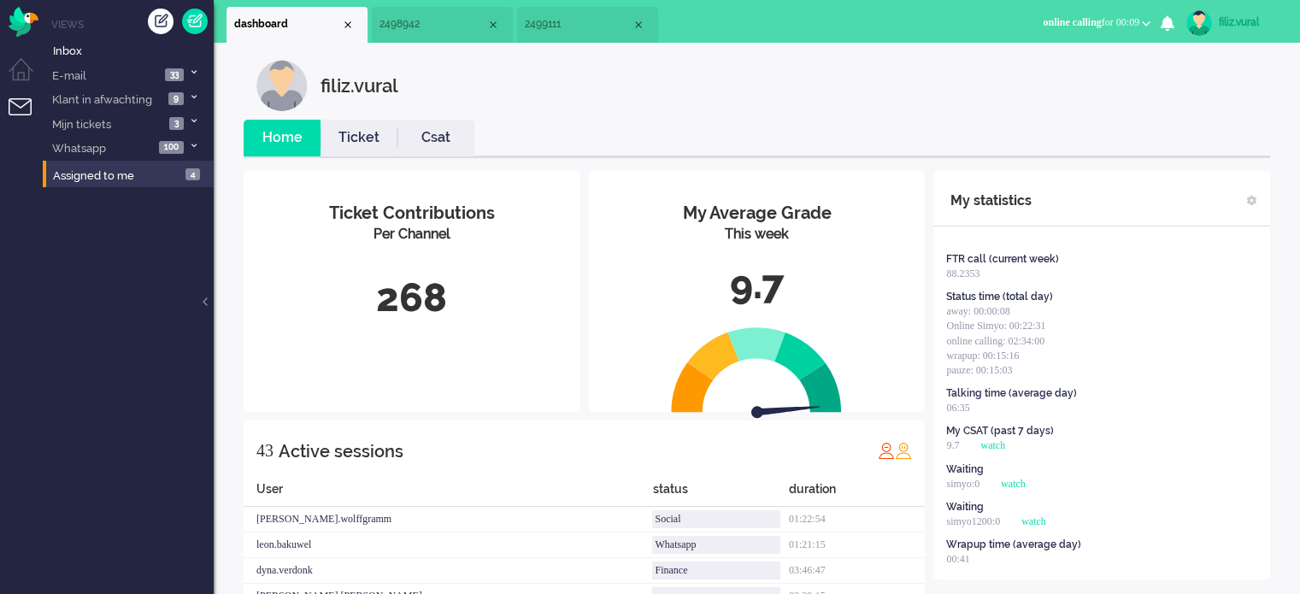
click at [472, 133] on link "Csat" at bounding box center [435, 138] width 77 height 20
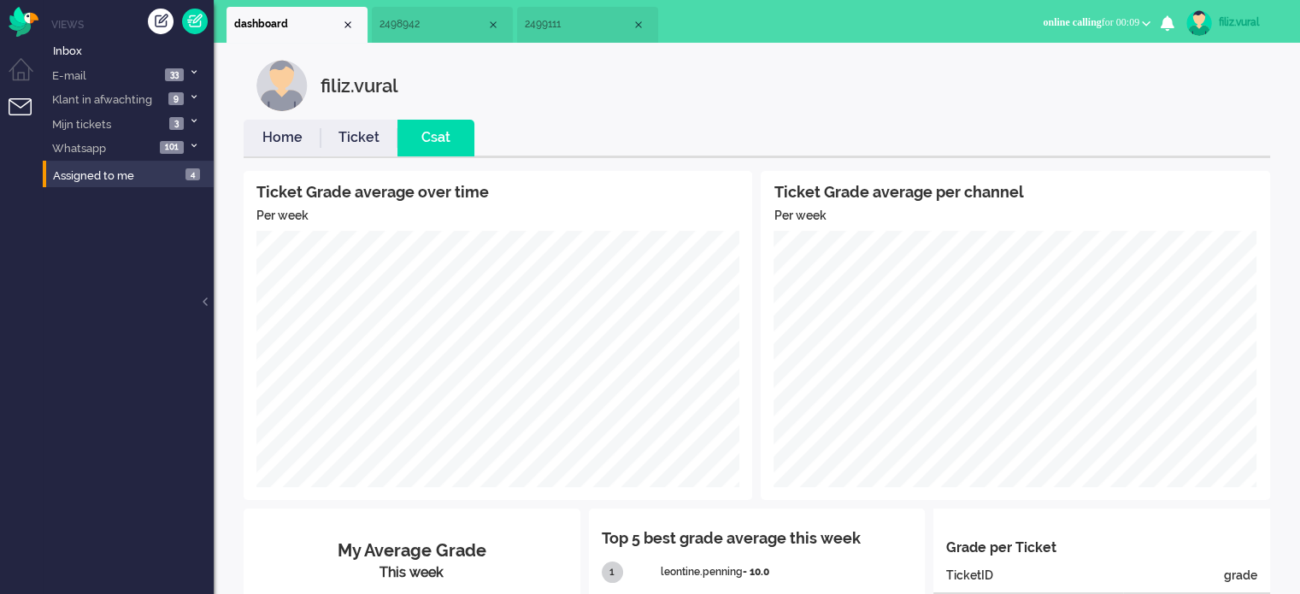
click at [377, 132] on link "Ticket" at bounding box center [359, 138] width 77 height 20
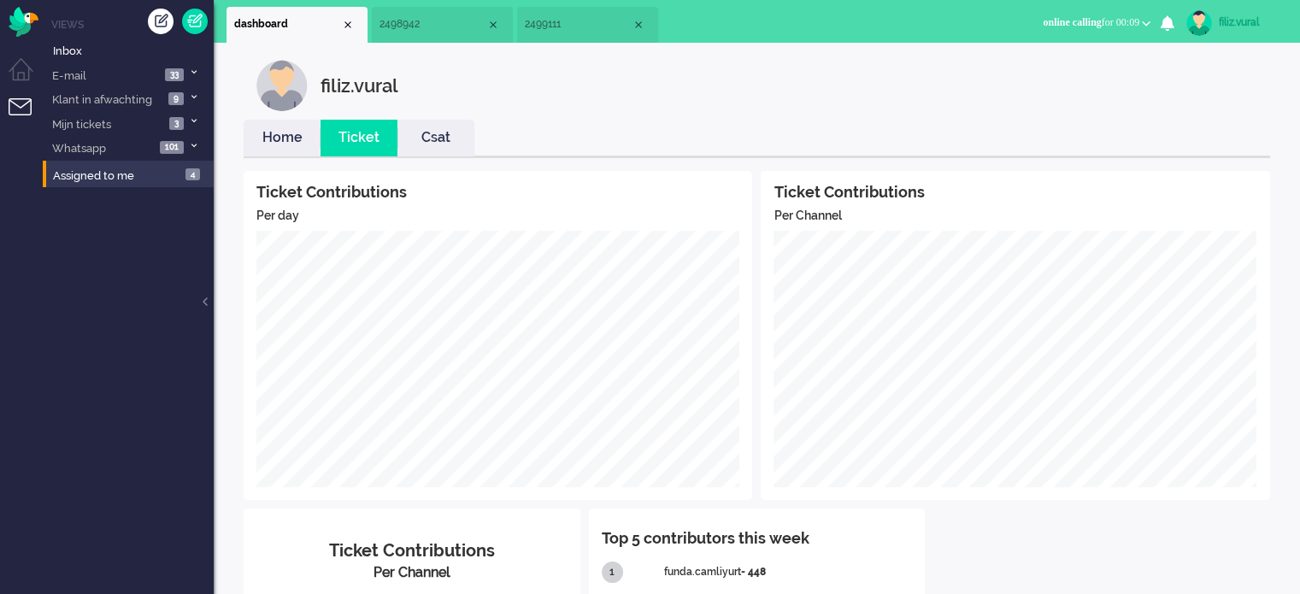
click at [287, 144] on link "Home" at bounding box center [282, 138] width 77 height 20
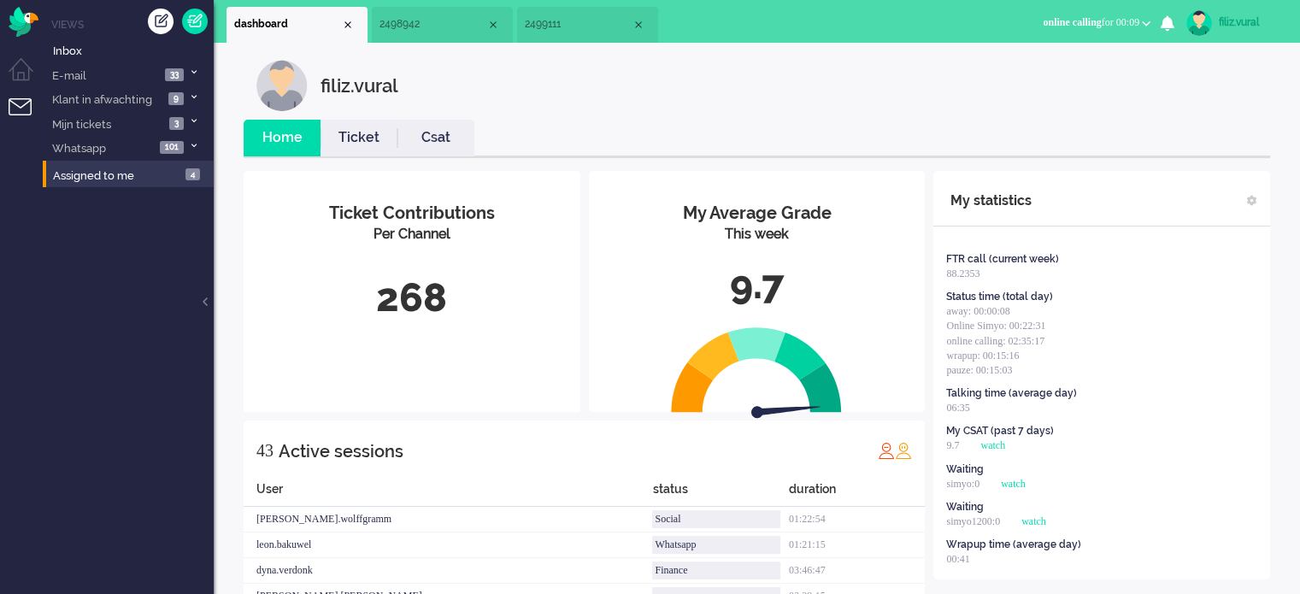
click at [561, 23] on span "2499111" at bounding box center [578, 24] width 107 height 15
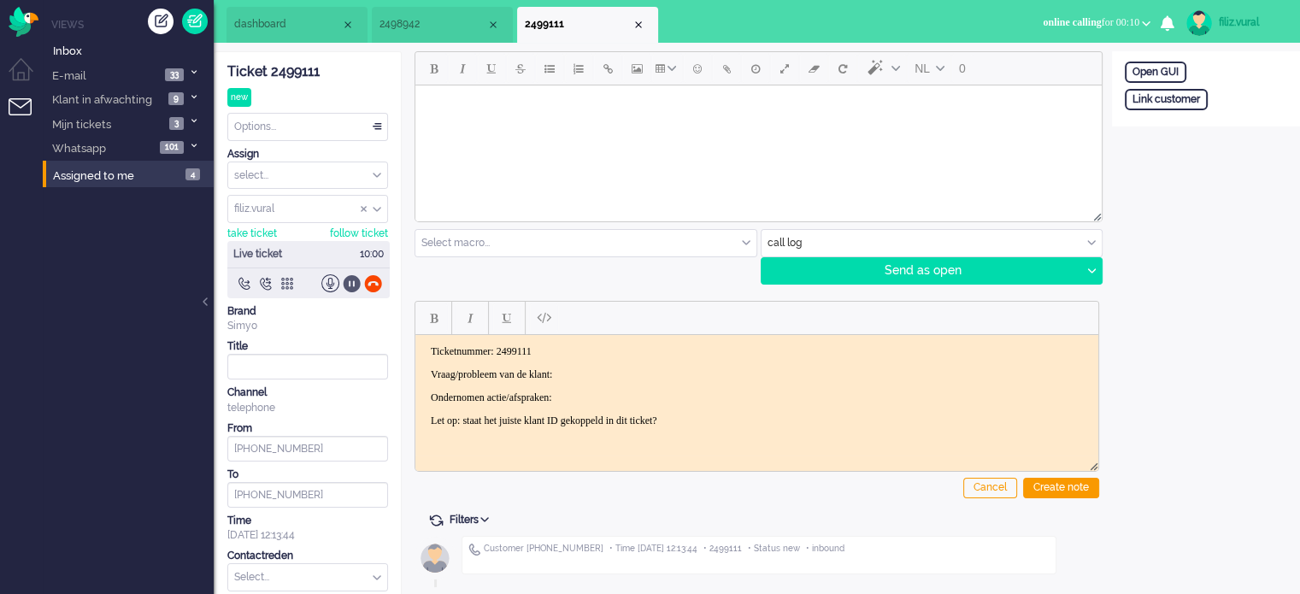
click at [353, 281] on div at bounding box center [352, 283] width 18 height 18
click at [354, 284] on div at bounding box center [352, 283] width 18 height 18
click at [1175, 105] on div "Link customer" at bounding box center [1166, 99] width 83 height 21
drag, startPoint x: 1186, startPoint y: 124, endPoint x: 1199, endPoint y: 132, distance: 15.0
click at [1186, 124] on input "text" at bounding box center [1206, 122] width 162 height 26
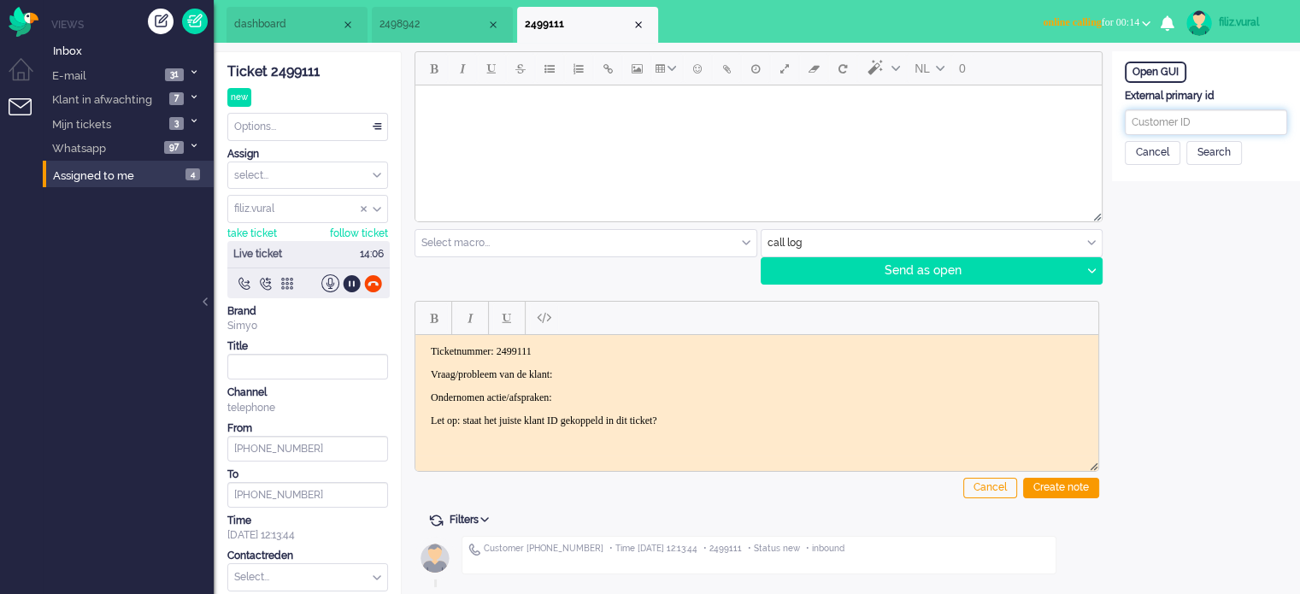
paste input "201800000001543715"
type input "201800000001543715"
click at [1221, 160] on div "Search" at bounding box center [1214, 153] width 56 height 24
click at [1248, 197] on input "text" at bounding box center [1206, 204] width 162 height 26
paste input "Esther Ouedraogo"
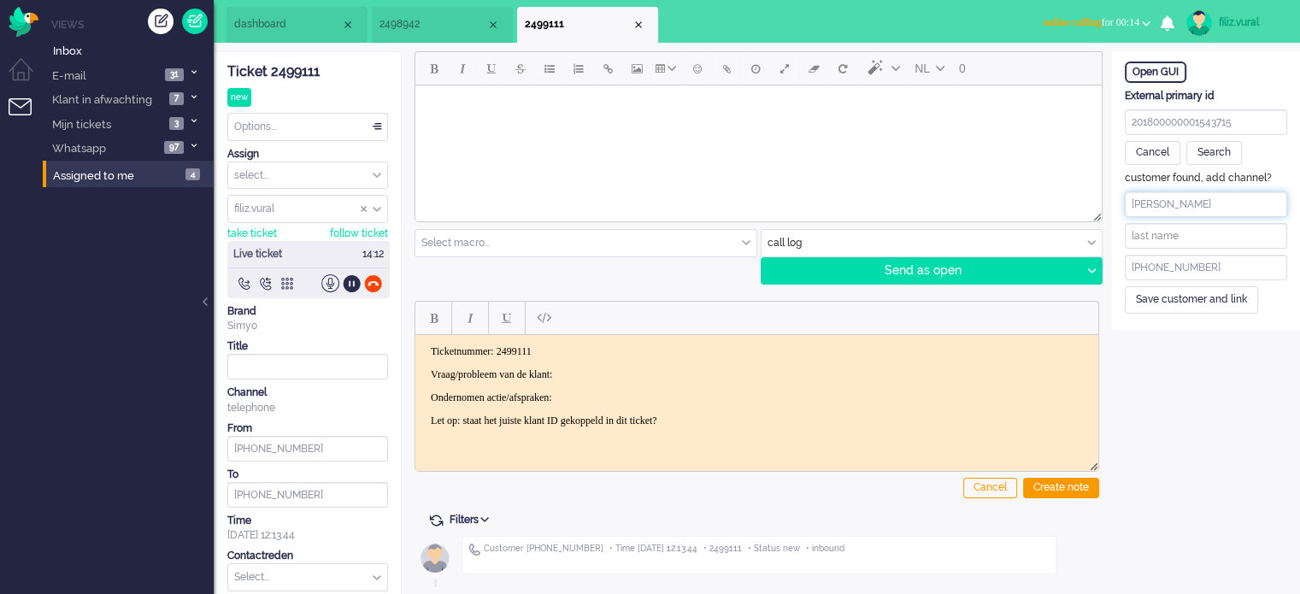
drag, startPoint x: 1166, startPoint y: 203, endPoint x: 1261, endPoint y: 203, distance: 94.9
click at [1261, 203] on input "Esther Ouedraogo" at bounding box center [1206, 204] width 162 height 26
type input "Esther"
click at [1183, 234] on input "text" at bounding box center [1206, 236] width 162 height 26
paste input "Ouedraogo"
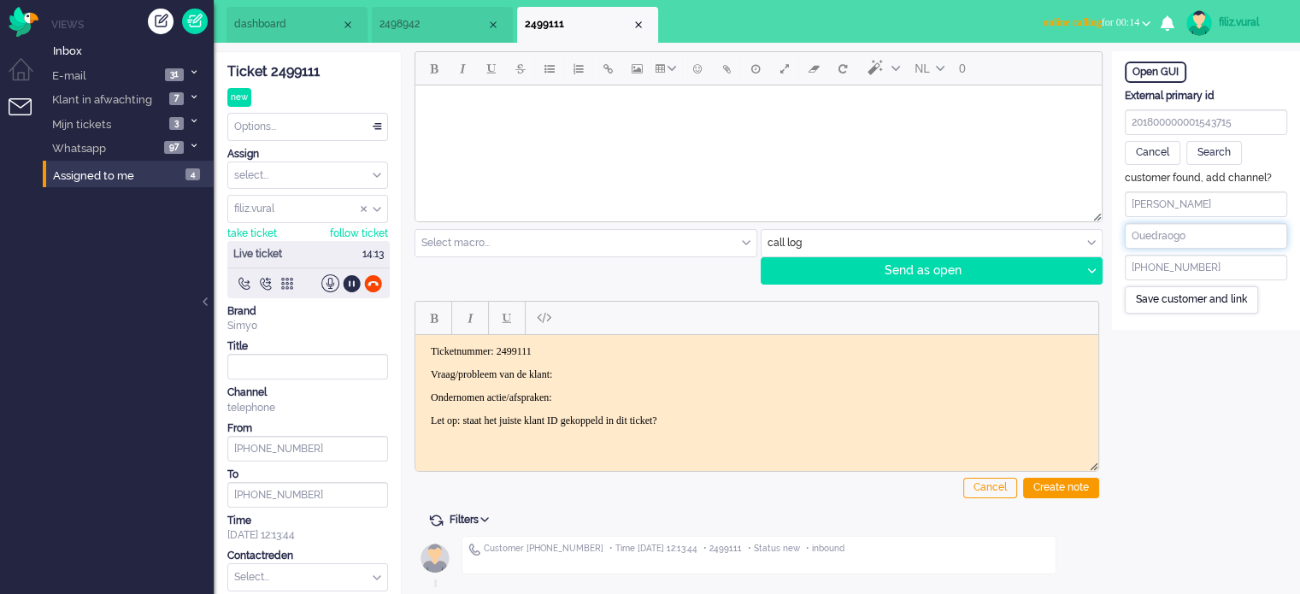
type input "Ouedraogo"
click at [1149, 298] on div "Save customer and link" at bounding box center [1191, 299] width 133 height 26
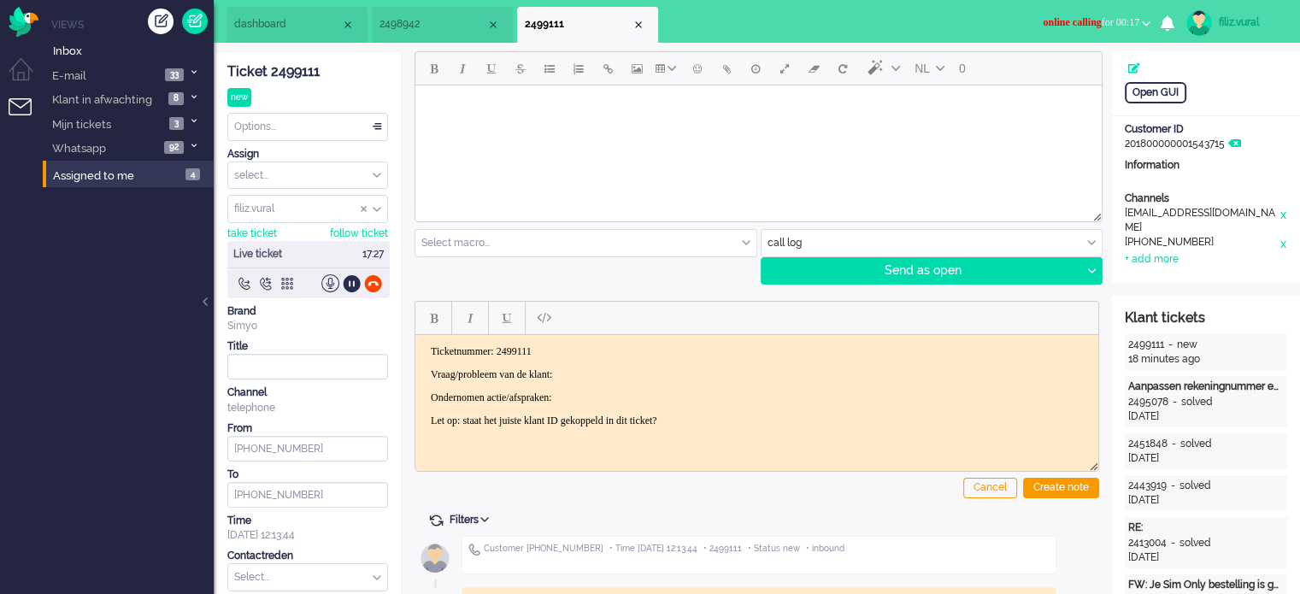
click at [646, 374] on p "Vraag/probleem van de klant:" at bounding box center [757, 374] width 652 height 13
click at [646, 374] on p "Vraag/probleem van de klant: mantelzorger belt voor kl > - Ondernomen actie/afs…" at bounding box center [757, 387] width 652 height 38
click at [753, 368] on p "Vraag/probleem van de klant: mantelzorger belt voor kl > - Ondernomen actie/afs…" at bounding box center [757, 387] width 652 height 38
click at [1067, 485] on div "Create note" at bounding box center [1061, 488] width 76 height 21
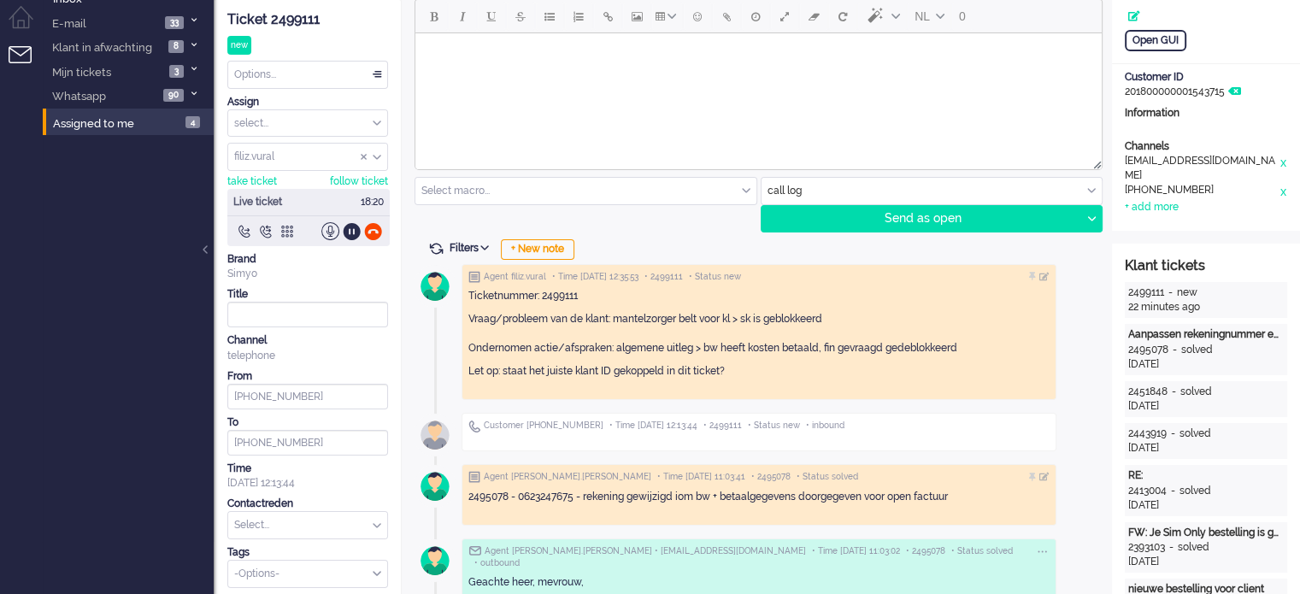
scroll to position [256, 0]
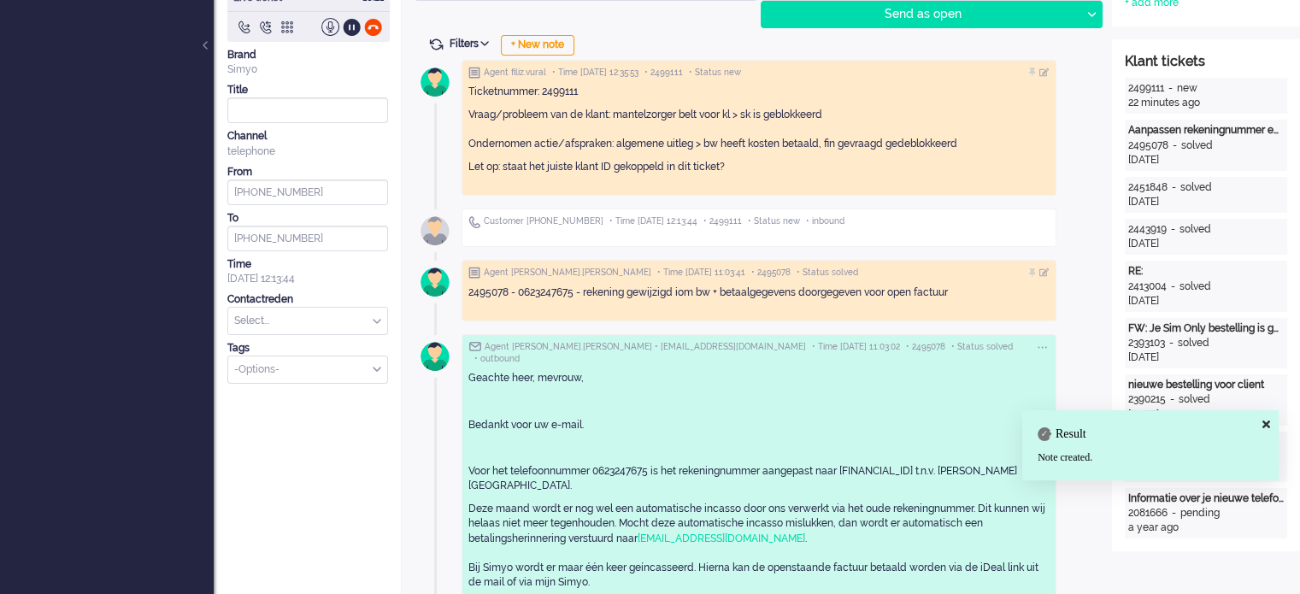
click at [302, 314] on input "text" at bounding box center [307, 321] width 159 height 26
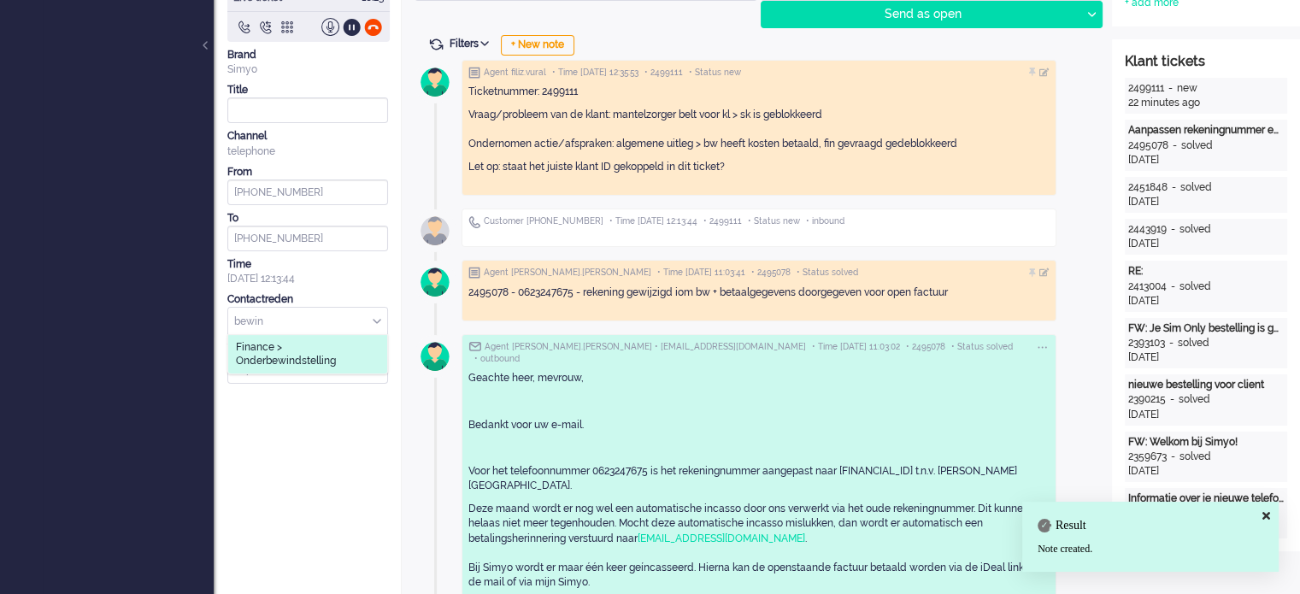
type input "bewin"
click at [303, 348] on span "Finance > Onderbewindstelling" at bounding box center [308, 354] width 144 height 28
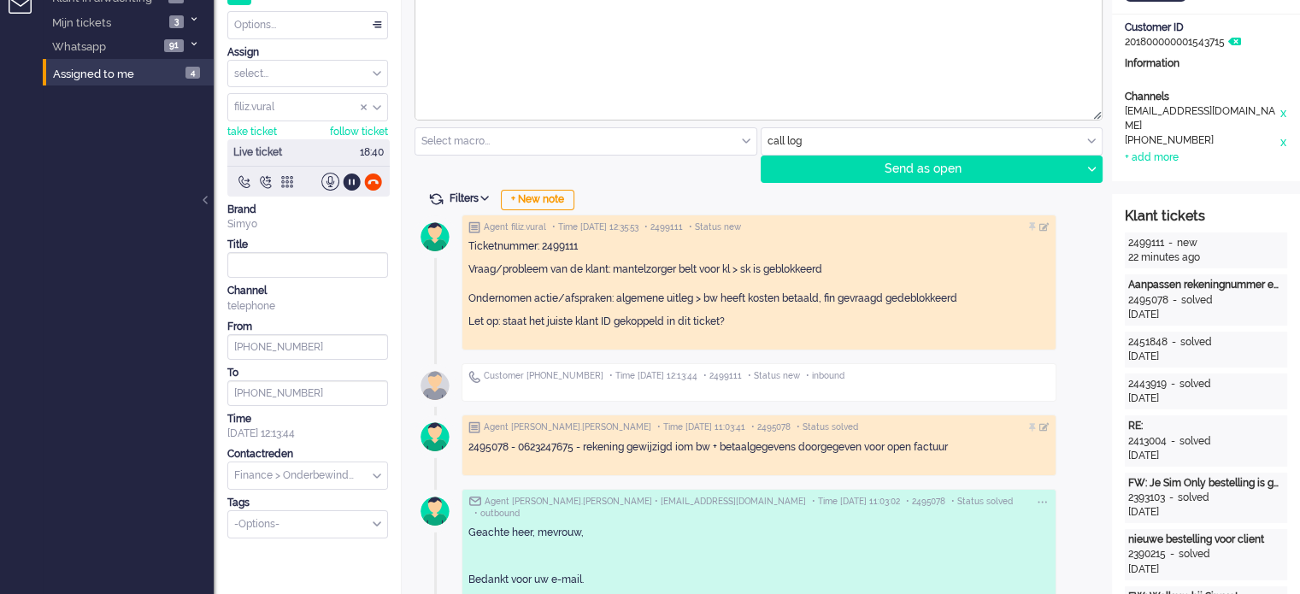
scroll to position [0, 0]
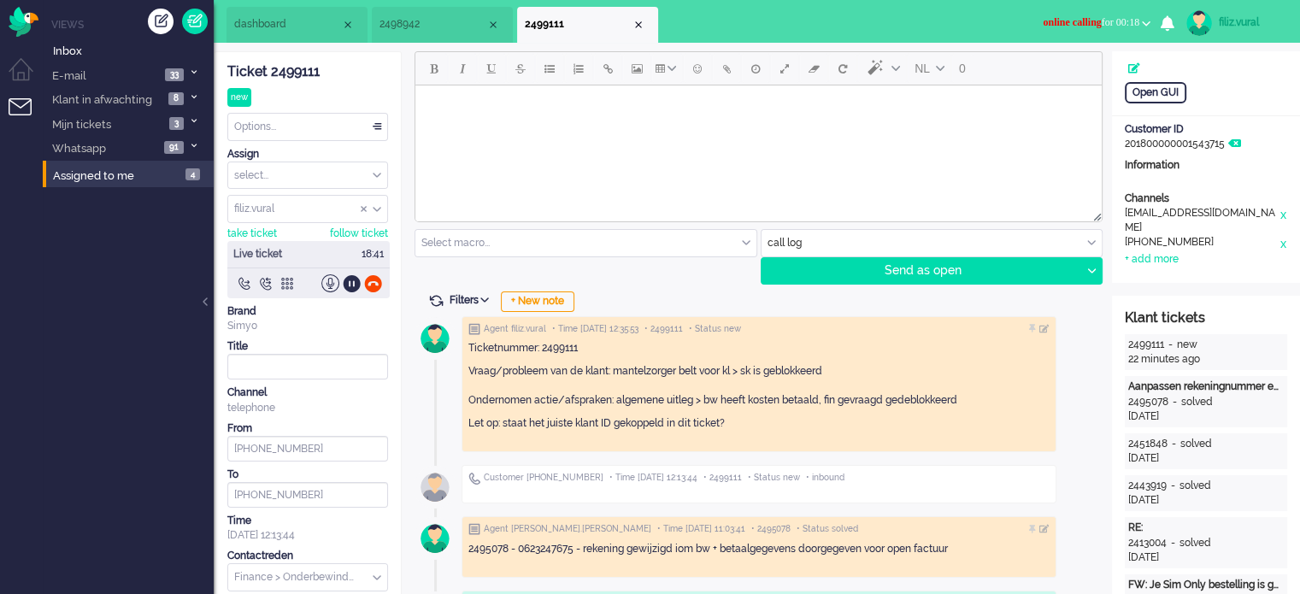
click at [274, 26] on span "dashboard" at bounding box center [287, 24] width 107 height 15
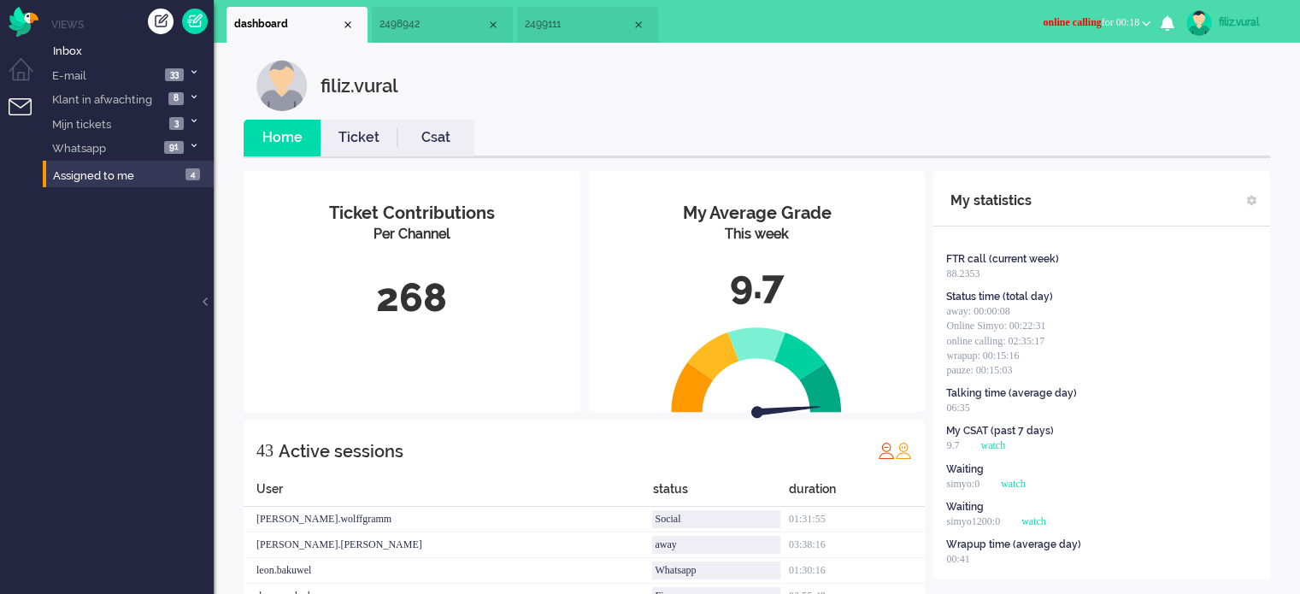
click at [437, 132] on link "Csat" at bounding box center [435, 138] width 77 height 20
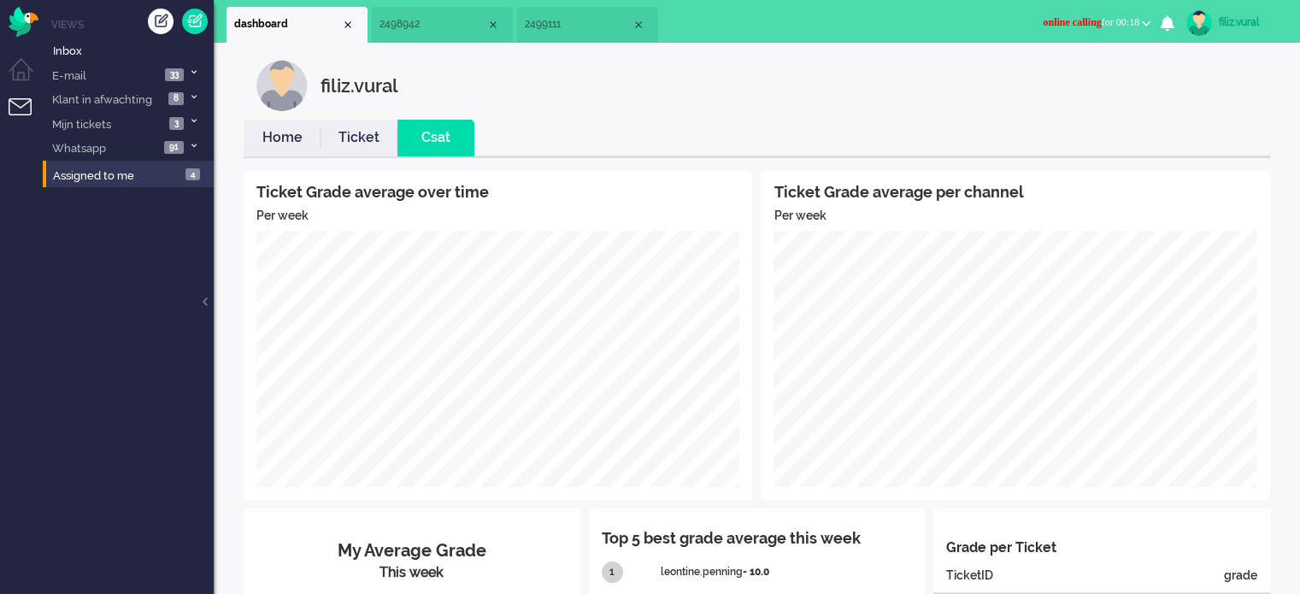
click at [276, 133] on link "Home" at bounding box center [282, 138] width 77 height 20
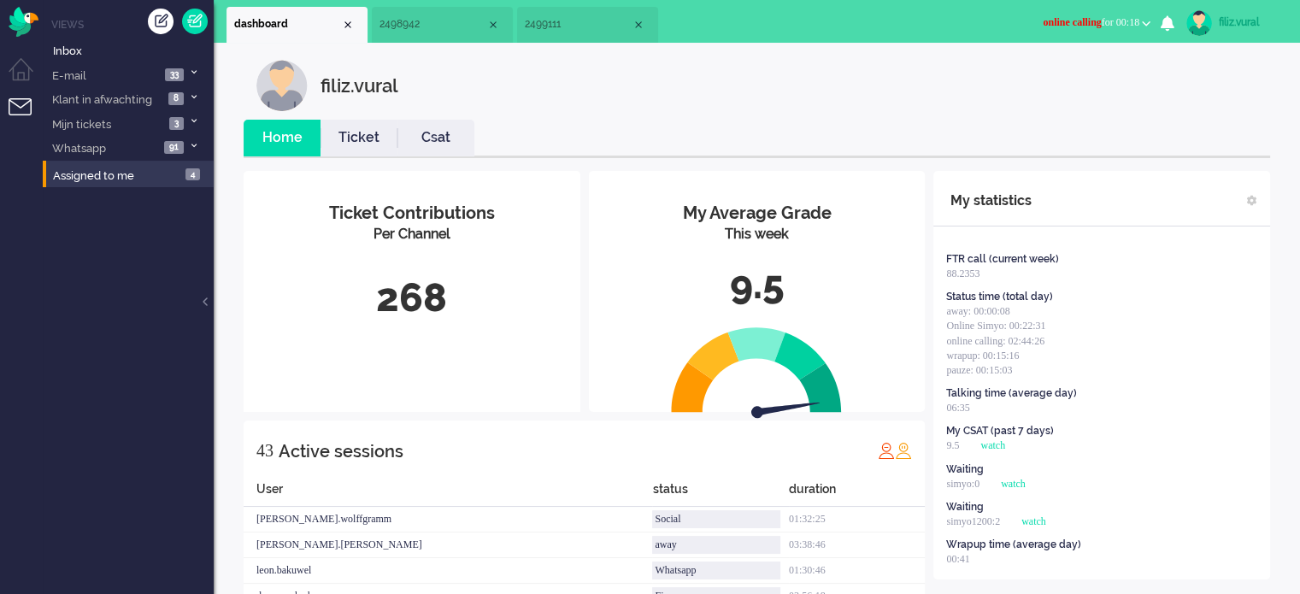
click at [452, 147] on link "Csat" at bounding box center [435, 138] width 77 height 20
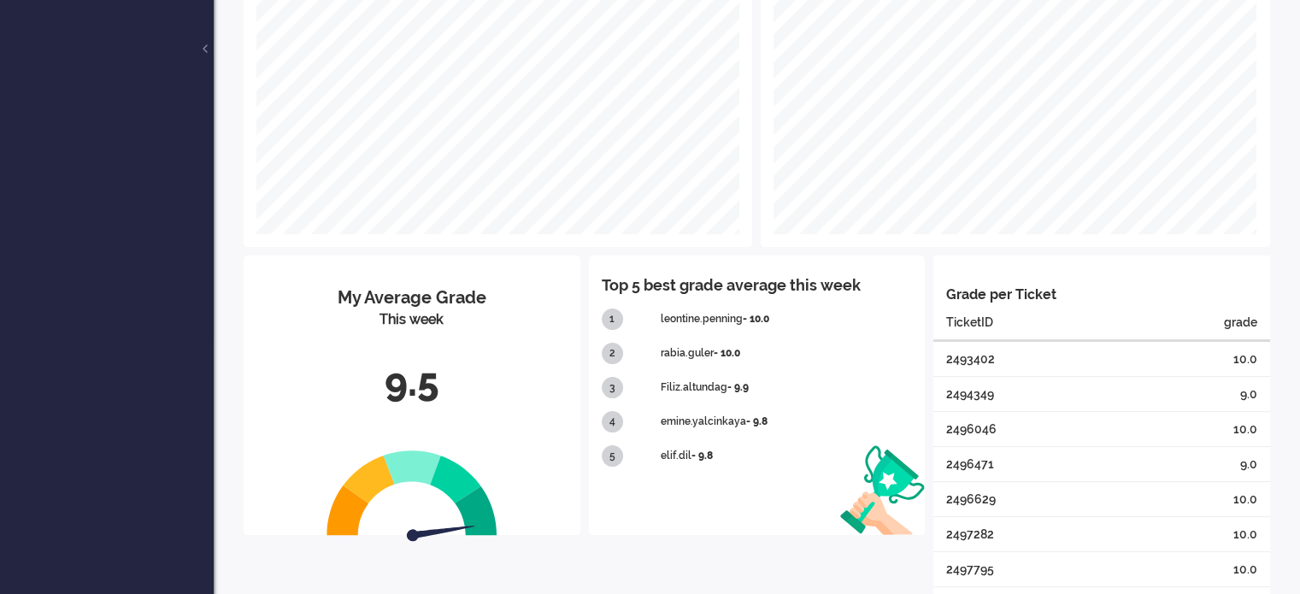
scroll to position [325, 0]
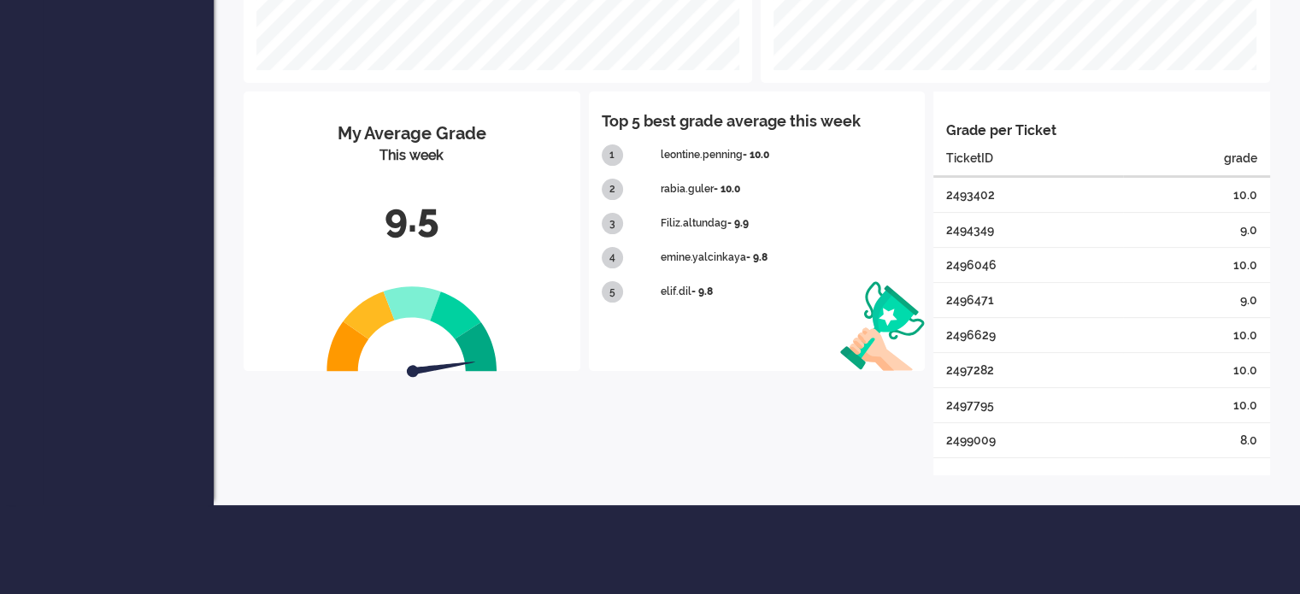
click at [978, 455] on div "Grade per Ticket Showing 1 of 1 TicketID grade 2493402 10.0 2494349 9.0 2496046…" at bounding box center [1101, 283] width 337 height 384
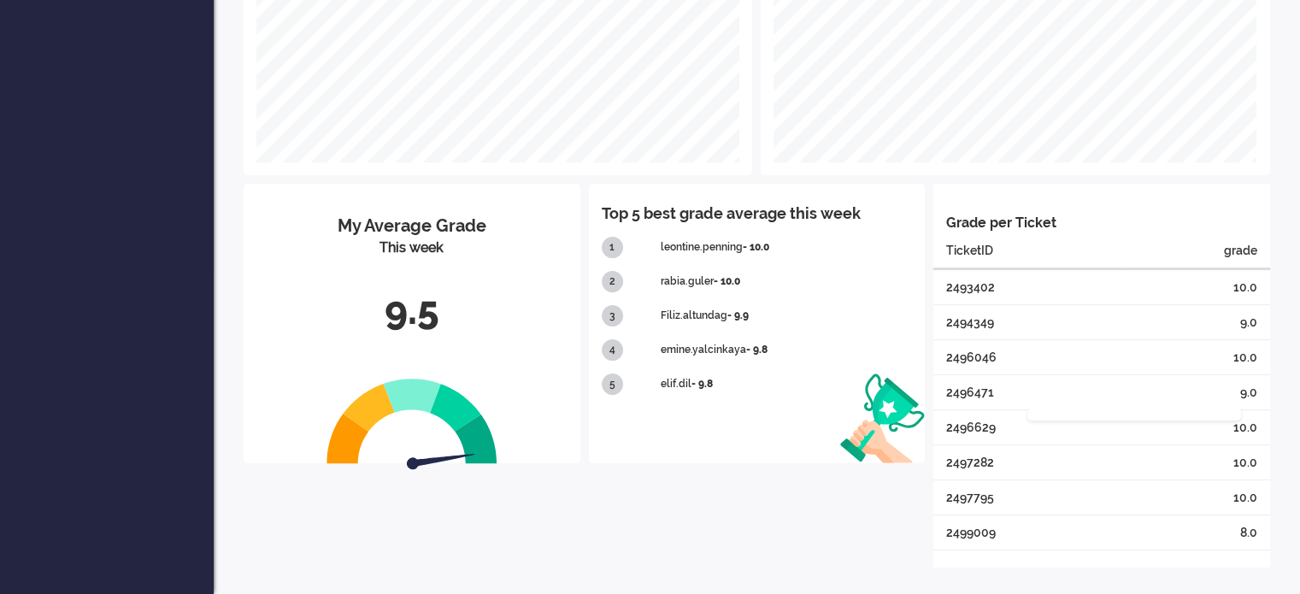
scroll to position [361, 0]
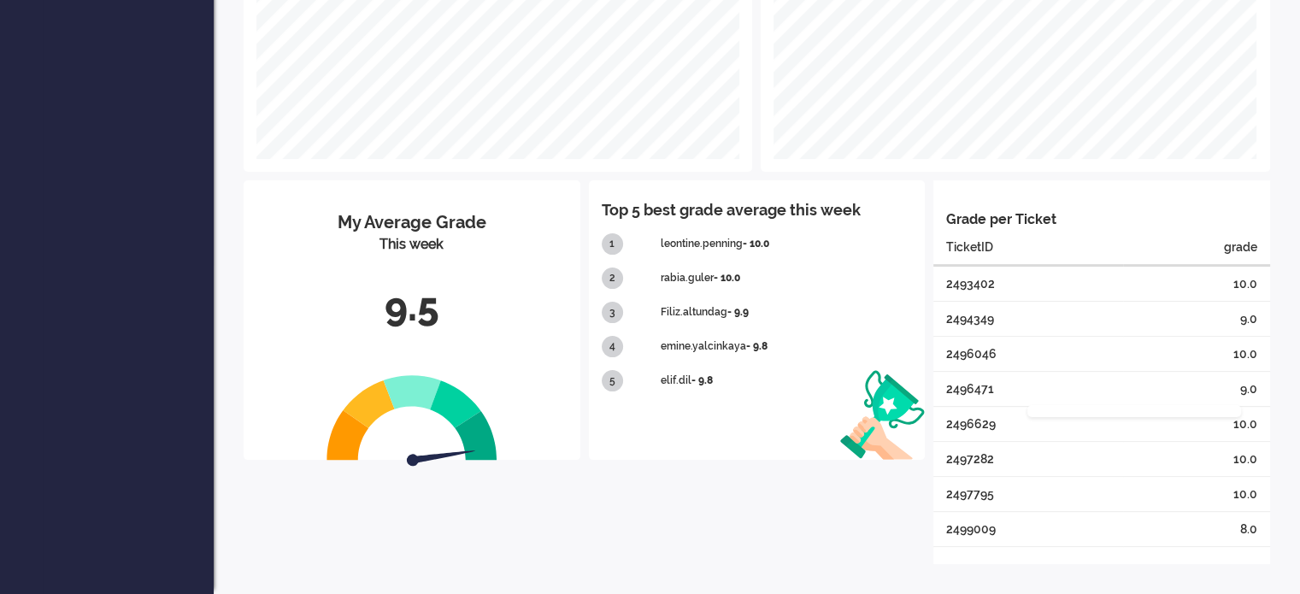
click at [978, 441] on div "2497282" at bounding box center [1028, 458] width 190 height 35
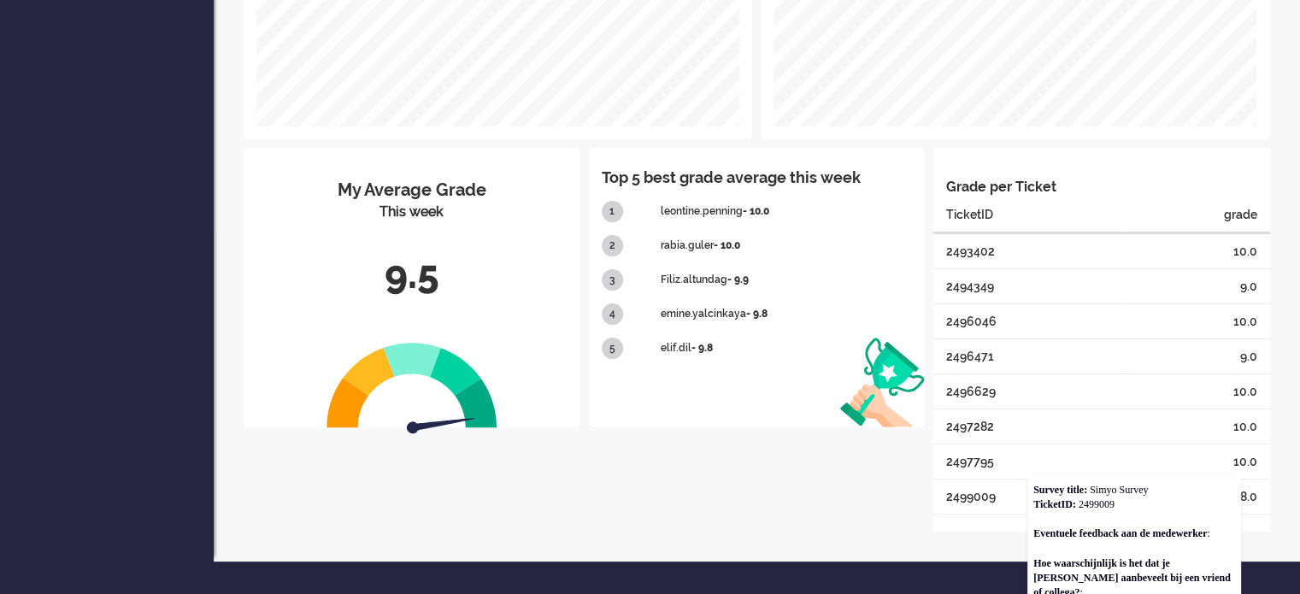
click at [973, 495] on div "2499009" at bounding box center [1028, 496] width 190 height 35
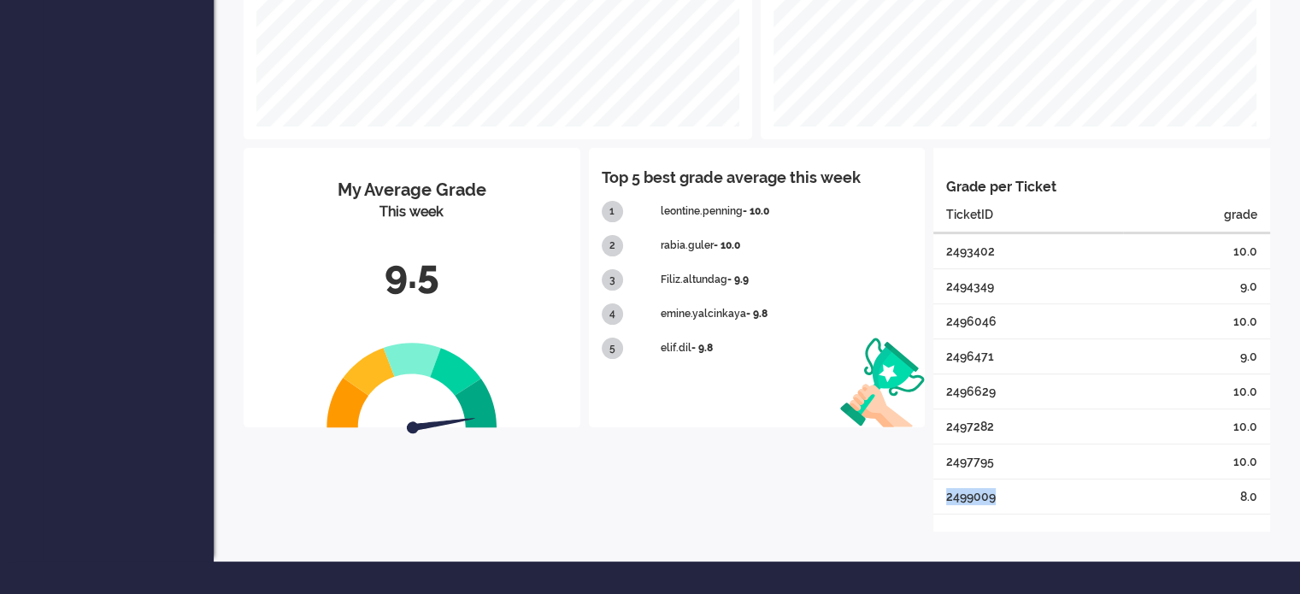
click at [973, 495] on div "2499009" at bounding box center [1028, 496] width 190 height 35
copy div "2499009"
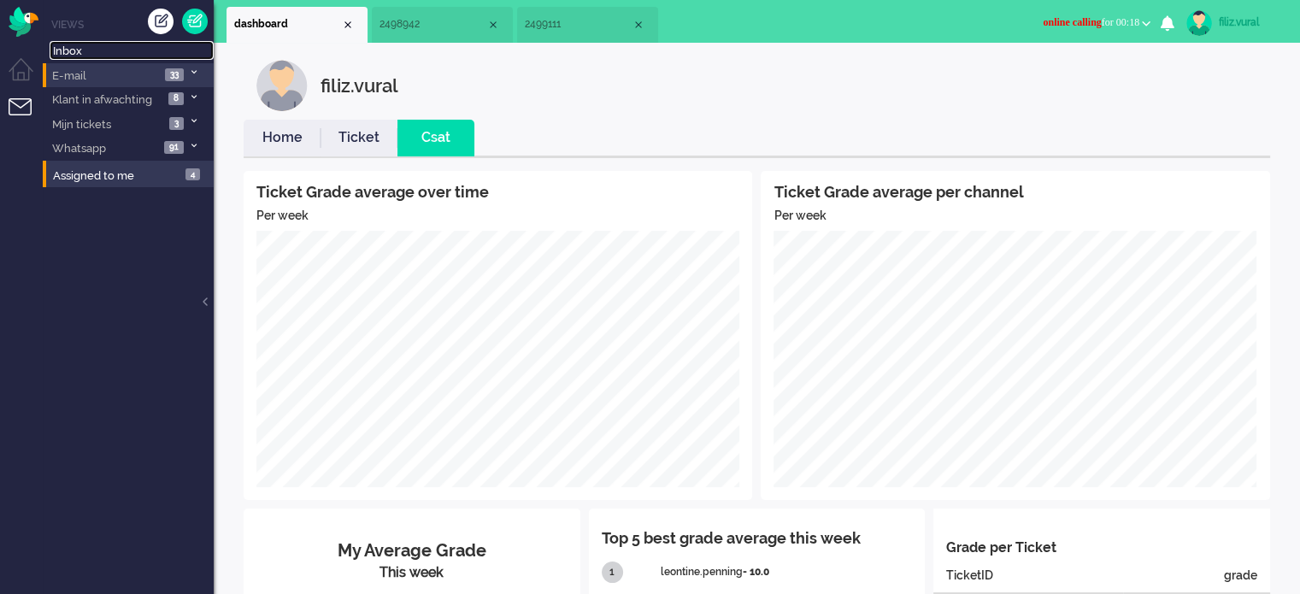
drag, startPoint x: 110, startPoint y: 53, endPoint x: 120, endPoint y: 62, distance: 13.3
click at [109, 53] on link "Inbox" at bounding box center [132, 50] width 164 height 19
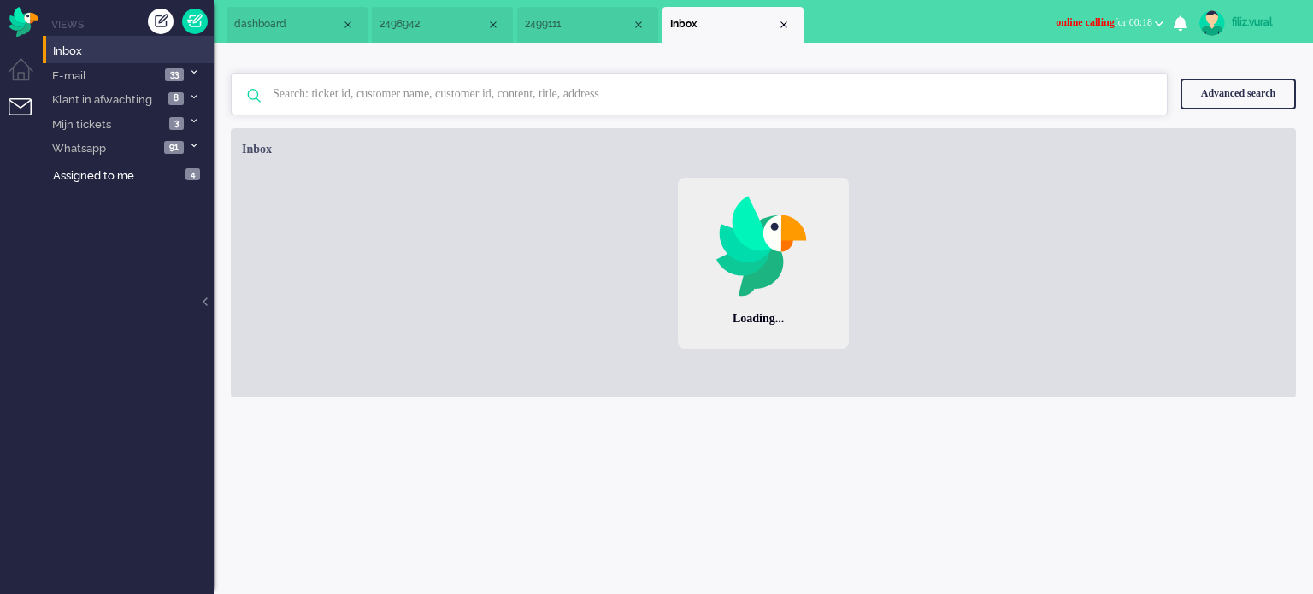
click at [473, 82] on input "text" at bounding box center [702, 94] width 884 height 41
paste input "2499009"
type input "2499009"
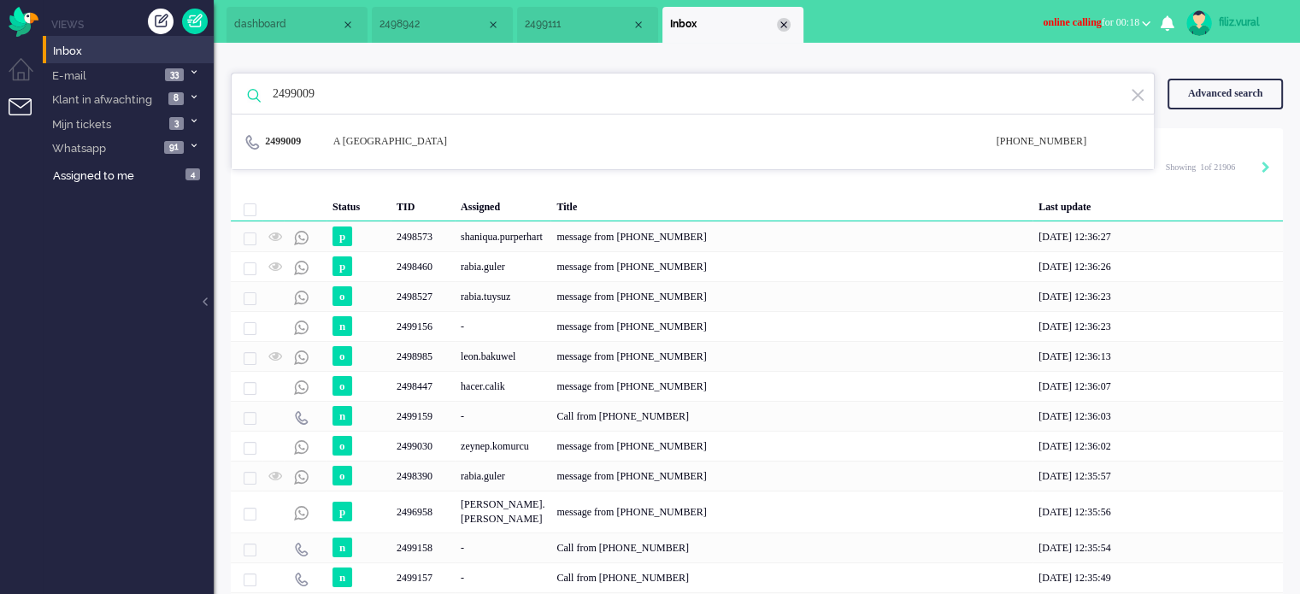
click at [783, 23] on div "Close tab" at bounding box center [784, 25] width 14 height 14
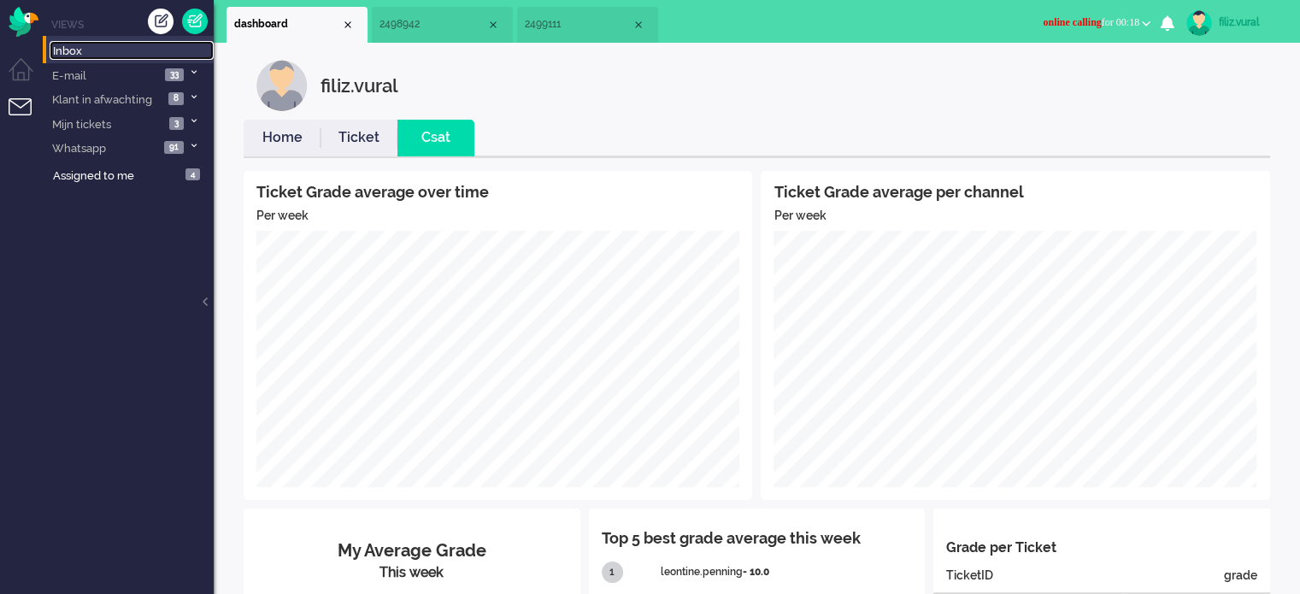
click at [113, 58] on link "Inbox" at bounding box center [132, 50] width 164 height 19
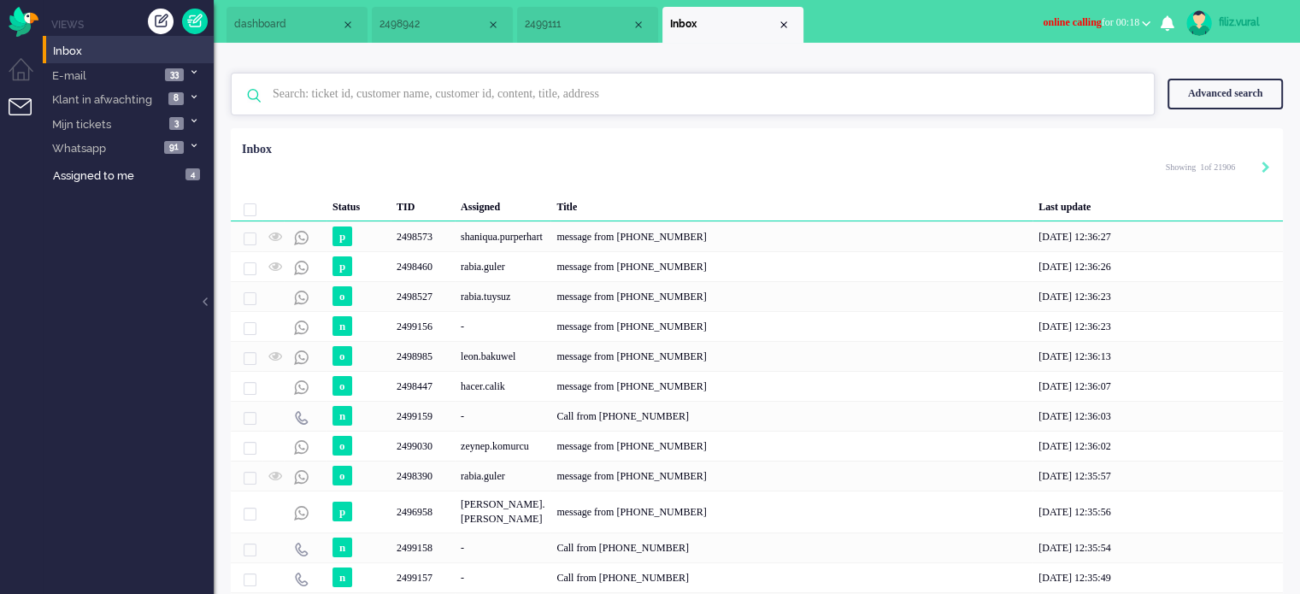
click at [643, 95] on input "text" at bounding box center [695, 94] width 871 height 41
paste input "2499009"
type input "2499009"
click at [590, 30] on span "2499111" at bounding box center [578, 24] width 107 height 15
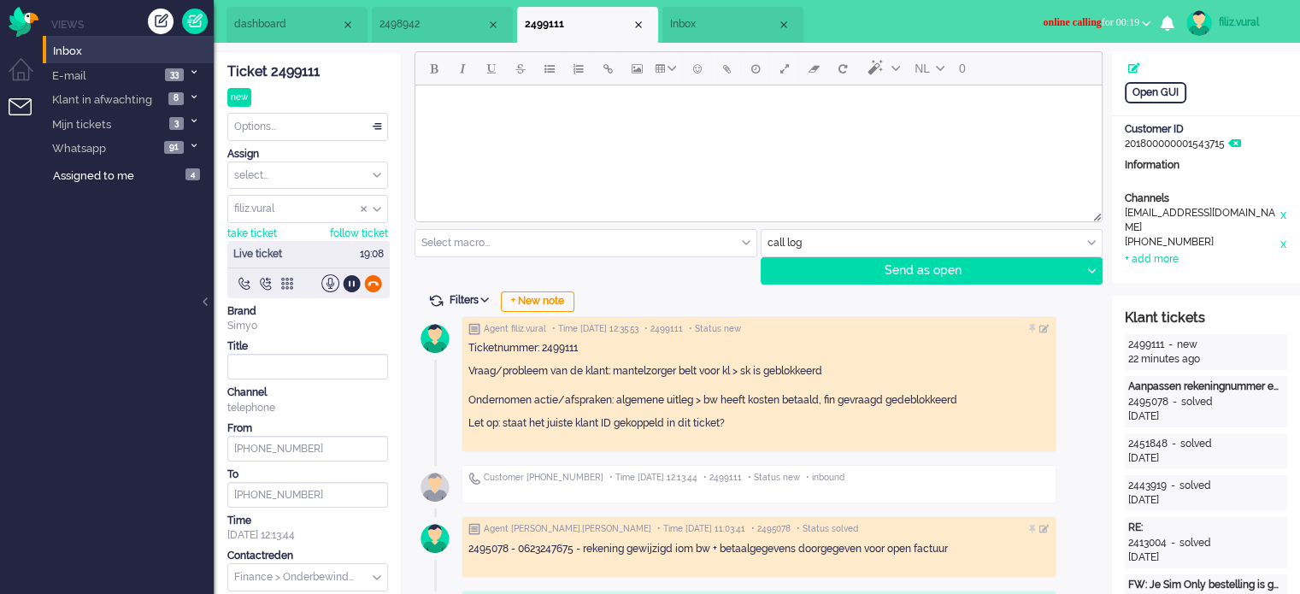
click at [376, 280] on div at bounding box center [373, 283] width 18 height 18
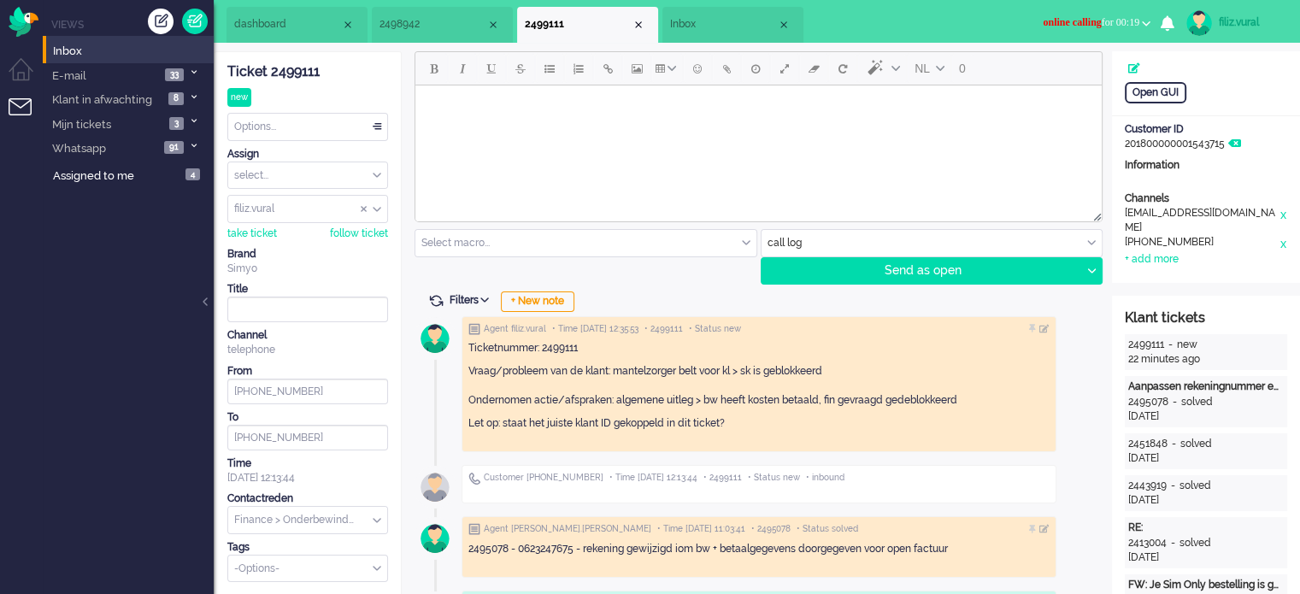
click at [338, 138] on div "Options..." at bounding box center [307, 127] width 159 height 26
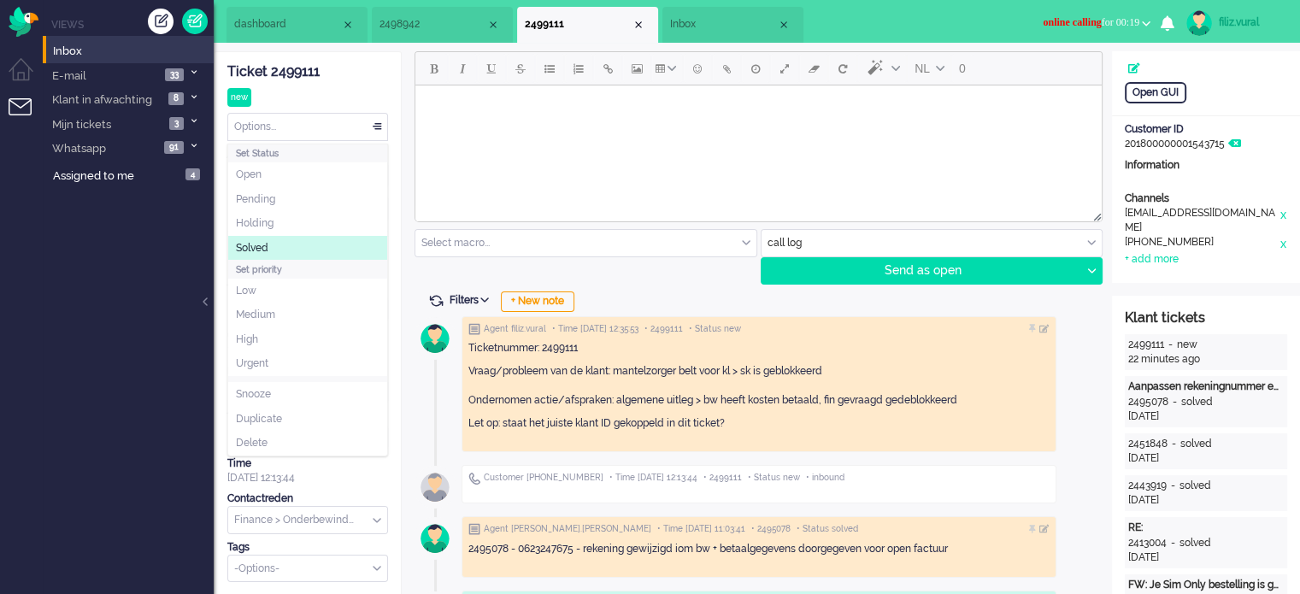
click at [300, 249] on li "Solved" at bounding box center [307, 248] width 159 height 25
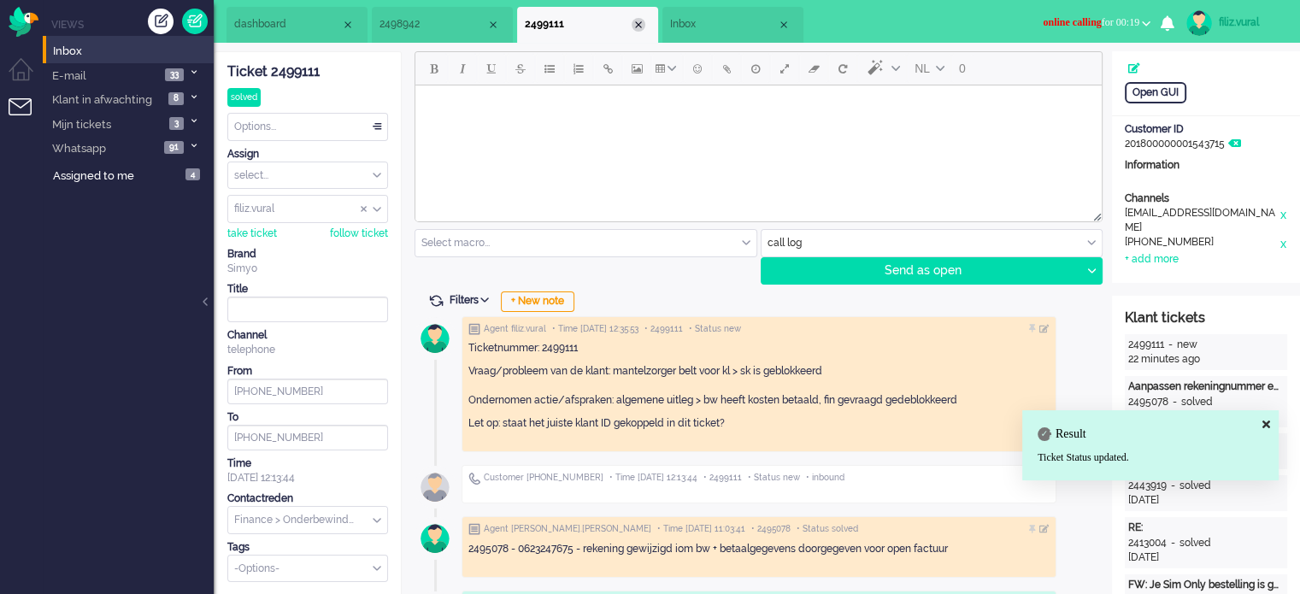
click at [641, 26] on div "Close tab" at bounding box center [639, 25] width 14 height 14
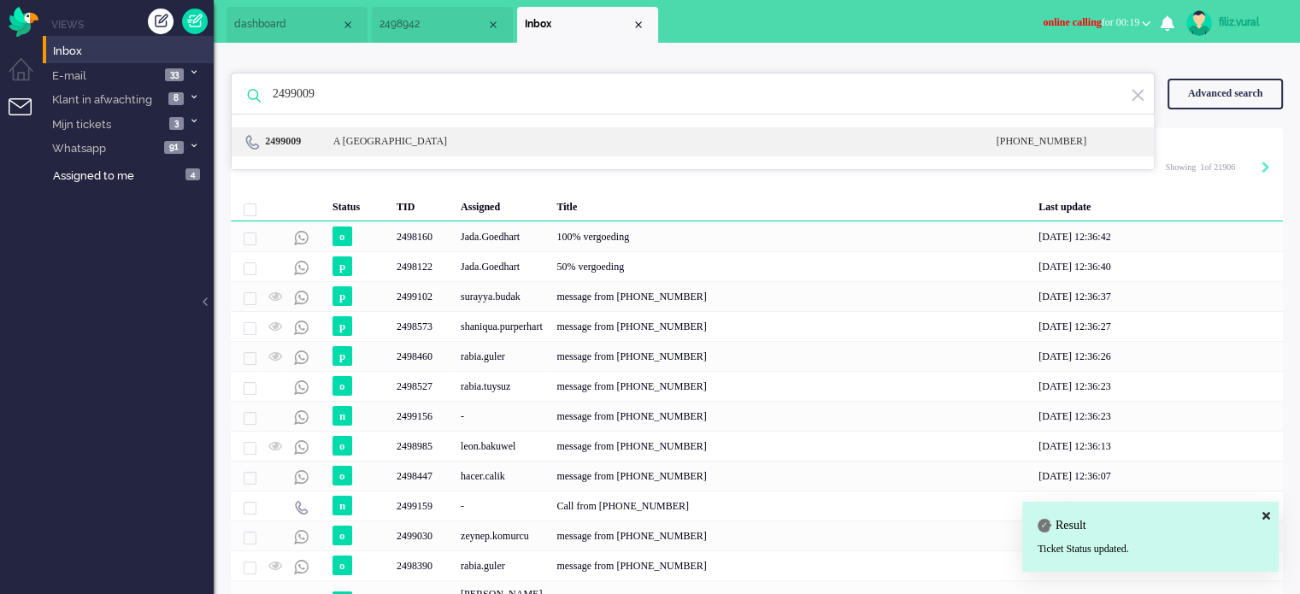
click at [352, 137] on div "[PERSON_NAME][GEOGRAPHIC_DATA]" at bounding box center [389, 141] width 136 height 15
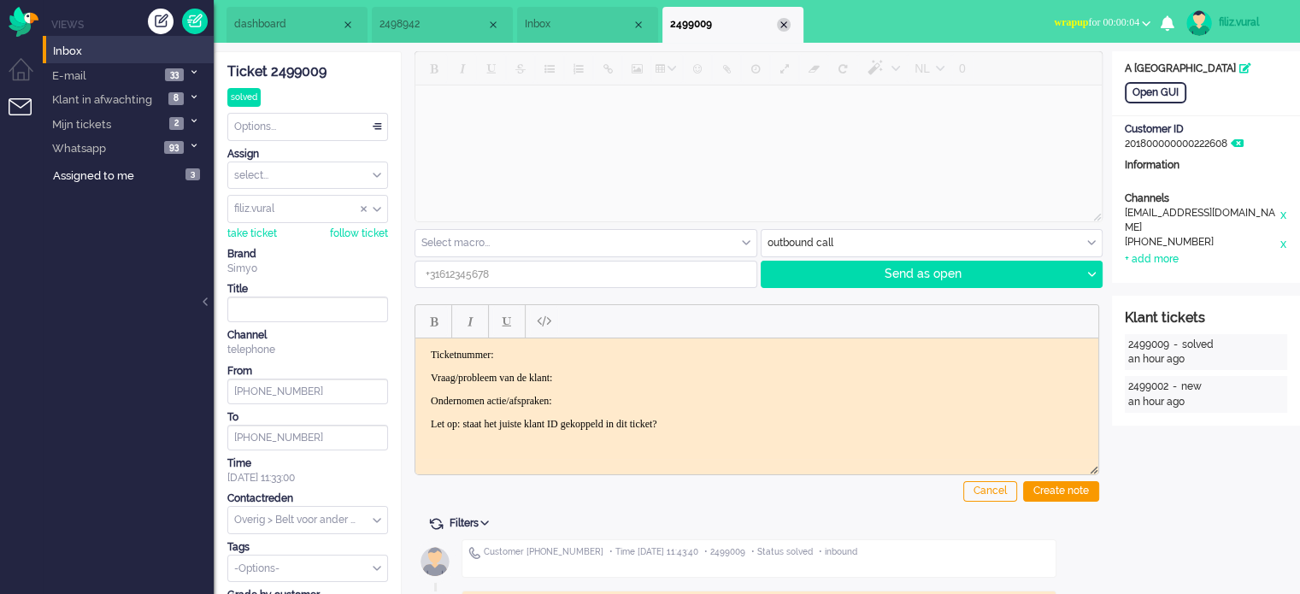
click at [789, 20] on div "Close tab" at bounding box center [784, 25] width 14 height 14
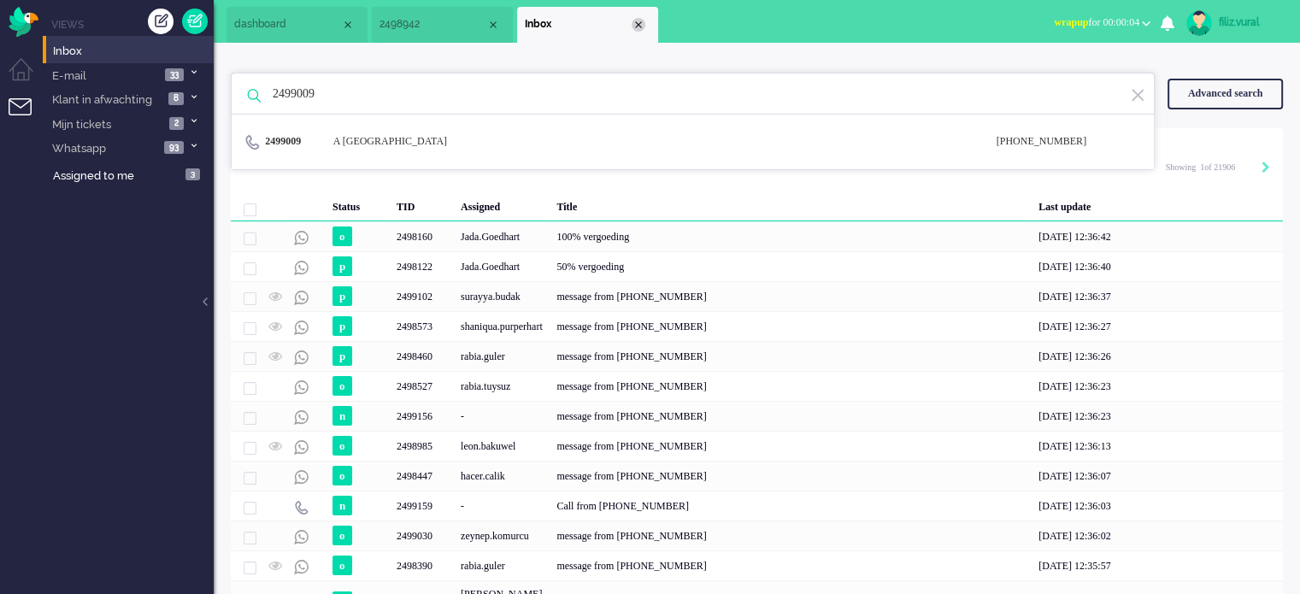
click at [637, 26] on div "Close tab" at bounding box center [639, 25] width 14 height 14
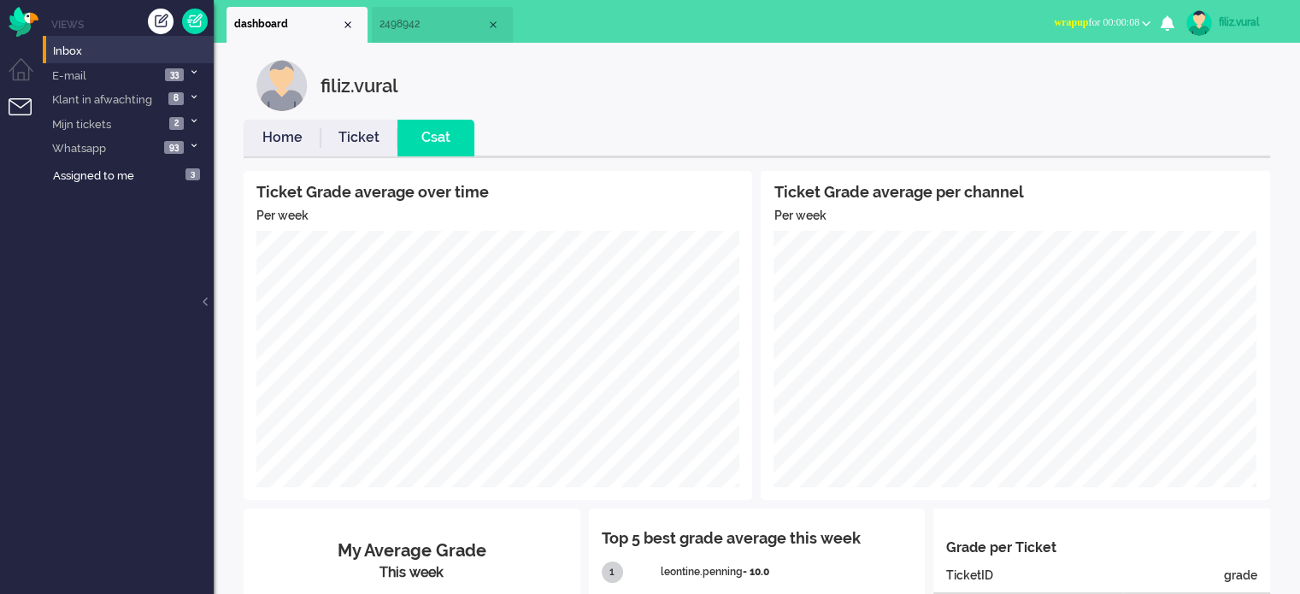
click at [400, 42] on li "2498942" at bounding box center [442, 25] width 141 height 36
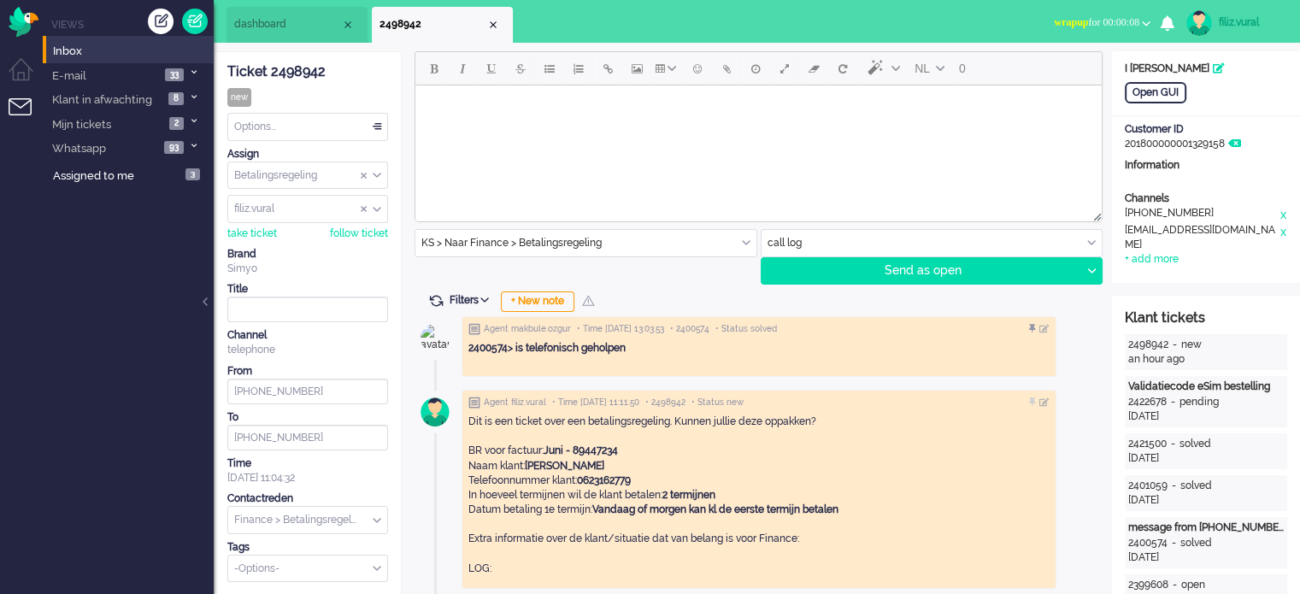
click at [434, 297] on span at bounding box center [435, 300] width 15 height 15
click at [294, 28] on span "dashboard" at bounding box center [287, 24] width 107 height 15
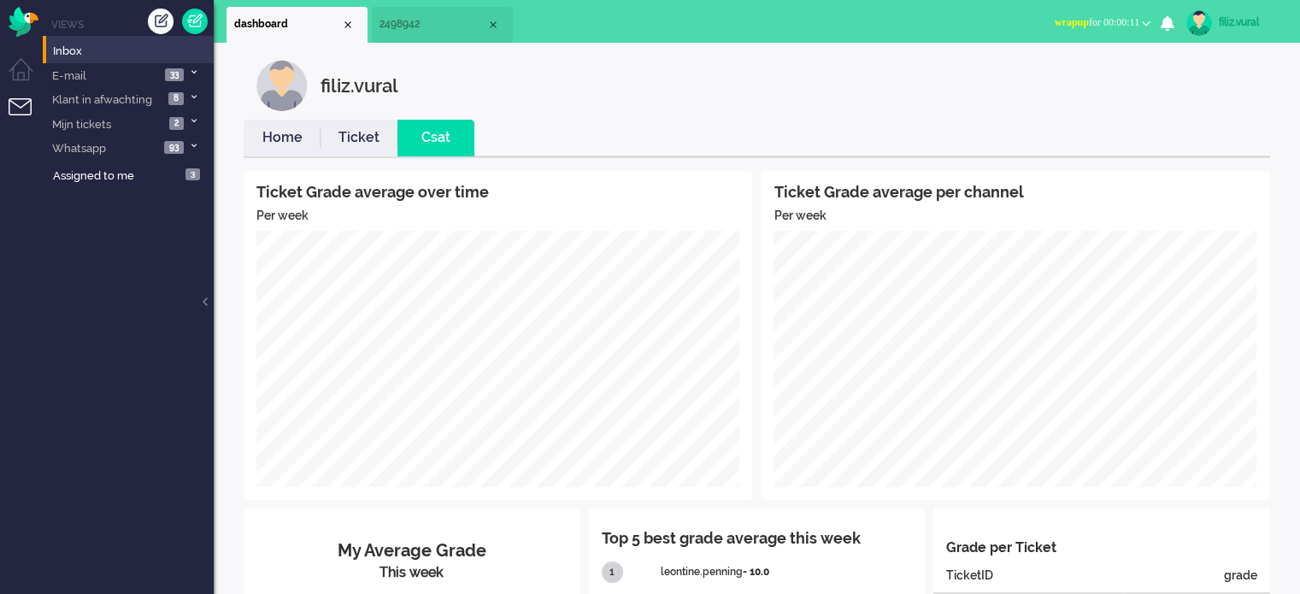
click at [350, 136] on link "Ticket" at bounding box center [359, 138] width 77 height 20
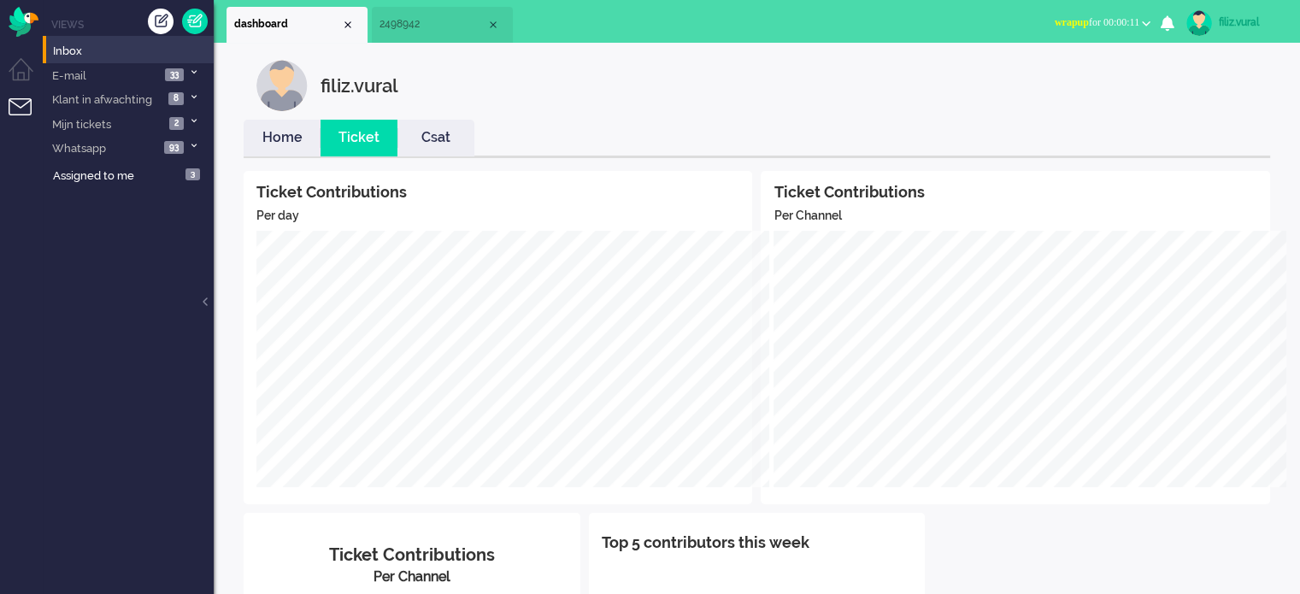
click at [256, 136] on link "Home" at bounding box center [282, 138] width 77 height 20
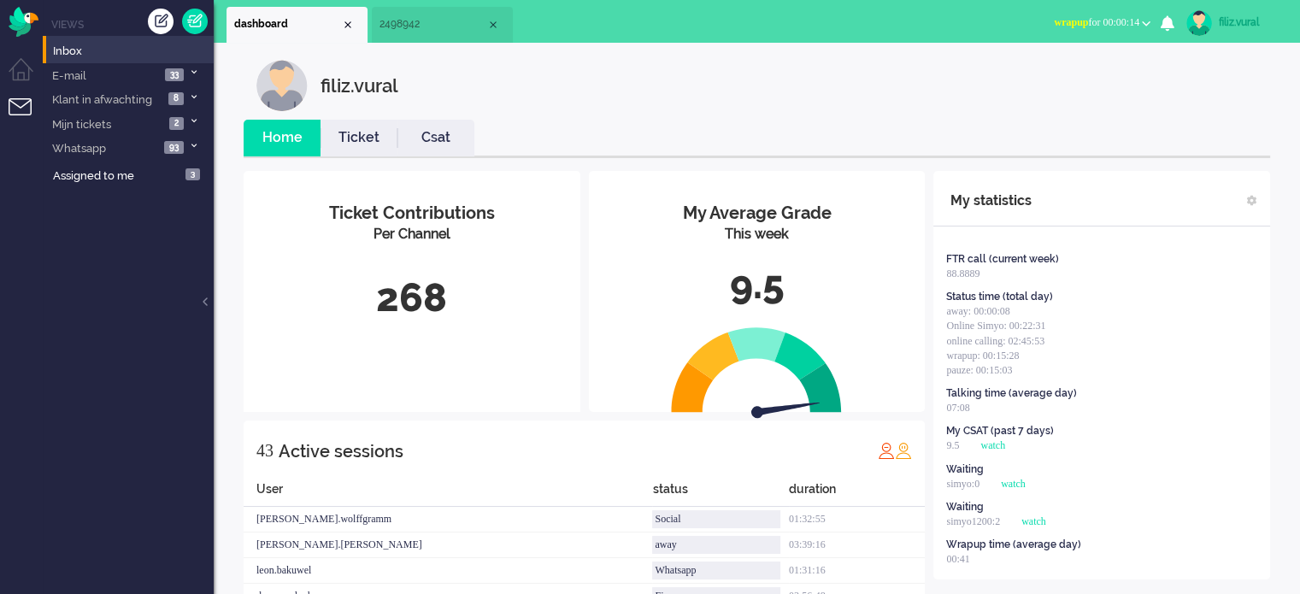
click at [1104, 25] on span "wrapup for 00:00:14" at bounding box center [1096, 22] width 85 height 12
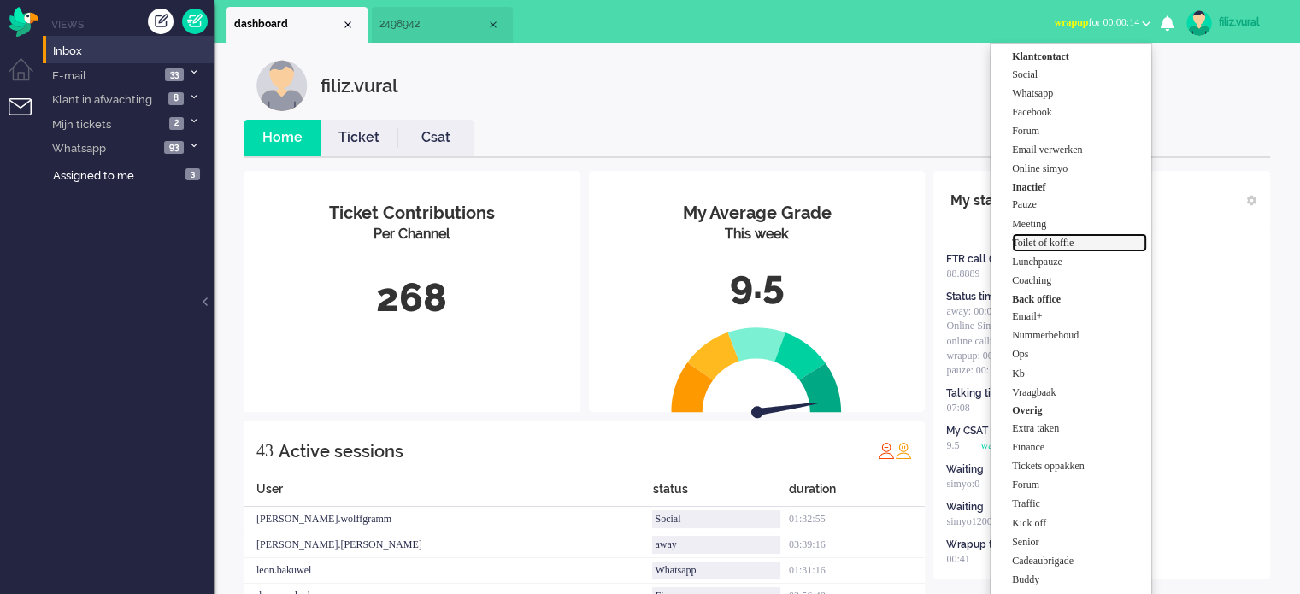
click at [1078, 244] on label "Toilet of koffie" at bounding box center [1079, 243] width 135 height 15
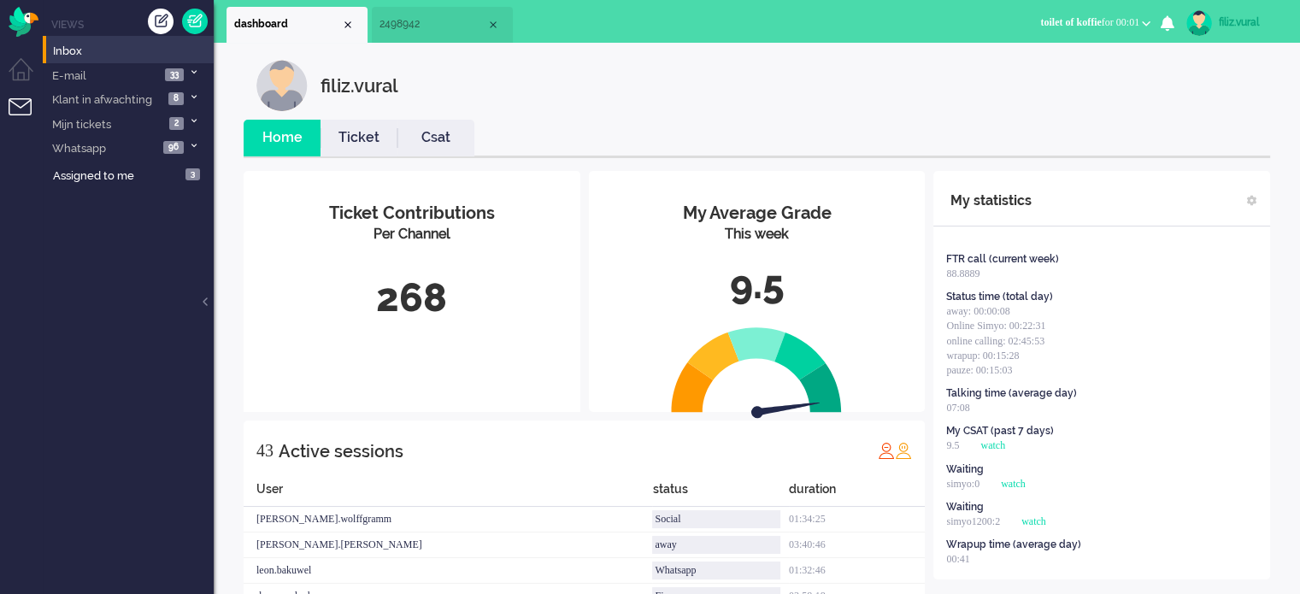
click at [458, 138] on link "Csat" at bounding box center [435, 138] width 77 height 20
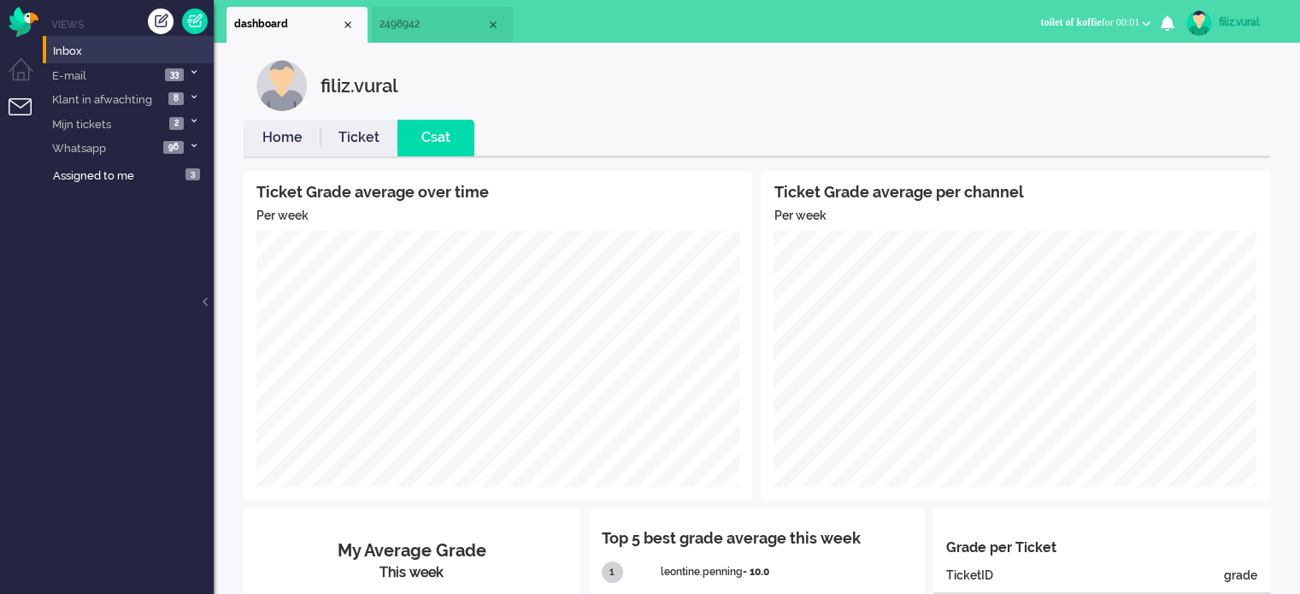
click at [287, 129] on link "Home" at bounding box center [282, 138] width 77 height 20
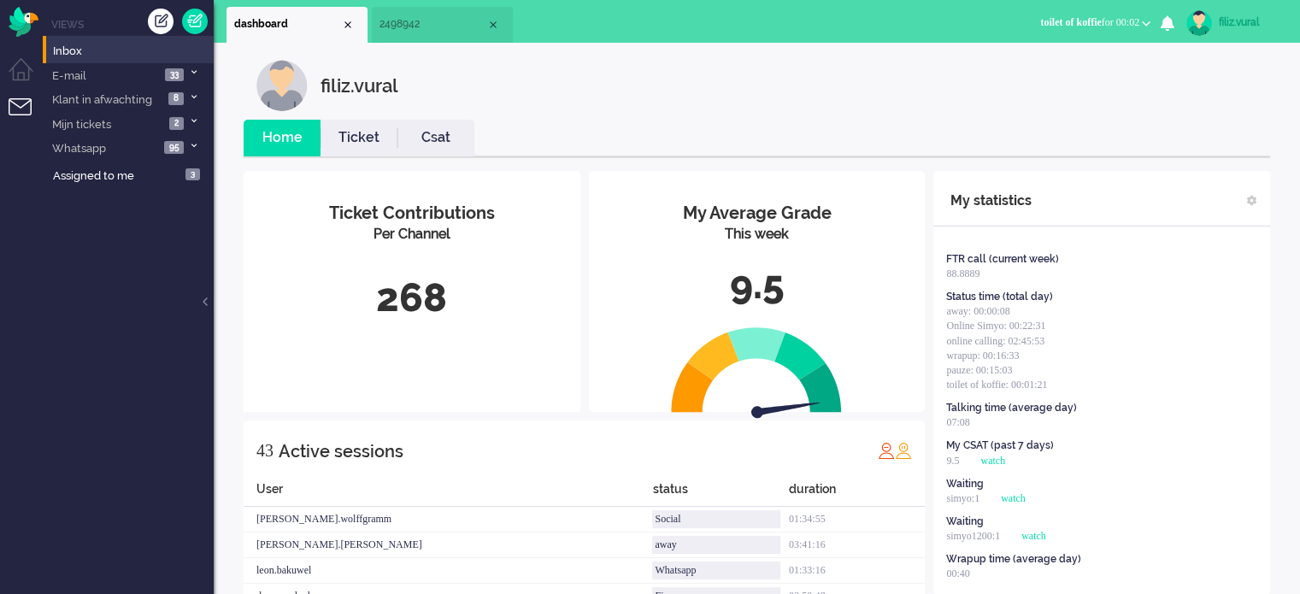
click at [1050, 18] on span "toilet of koffie" at bounding box center [1070, 22] width 61 height 12
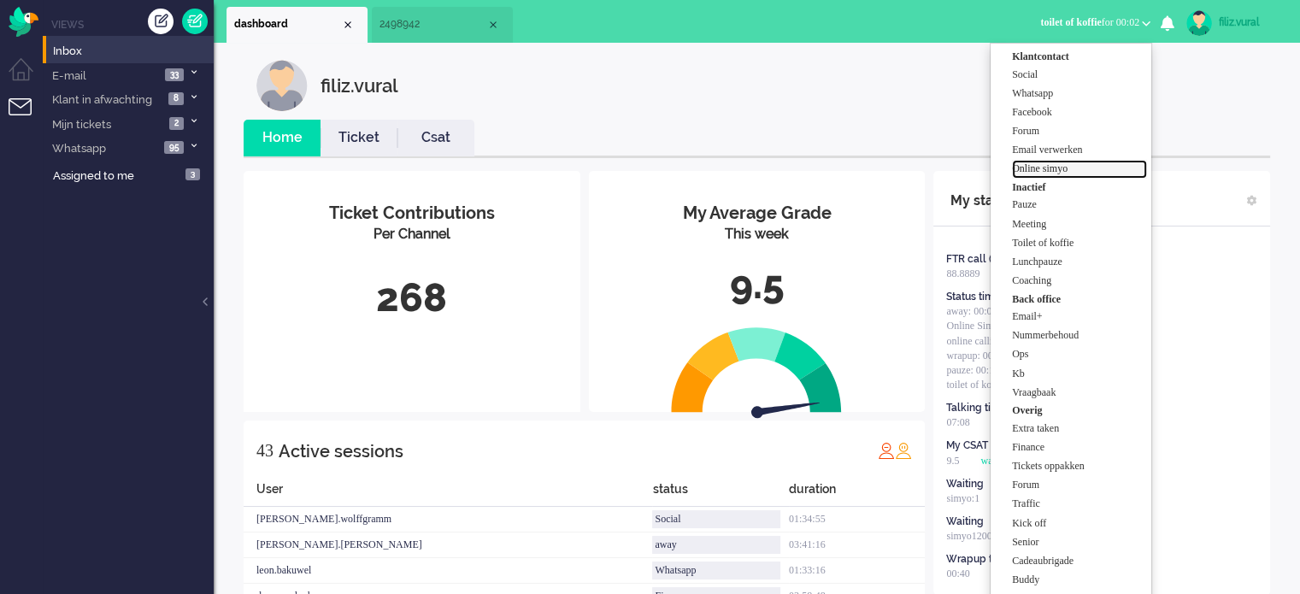
click at [1061, 164] on label "Online simyo" at bounding box center [1079, 169] width 135 height 15
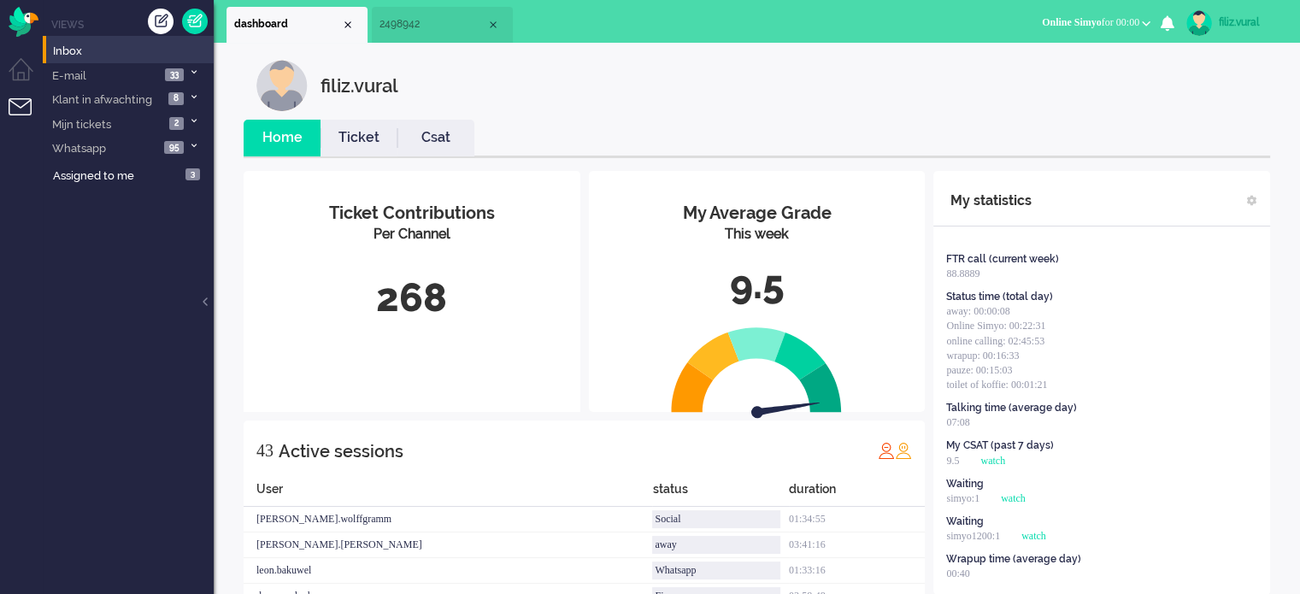
click at [432, 148] on li "Csat" at bounding box center [435, 138] width 77 height 37
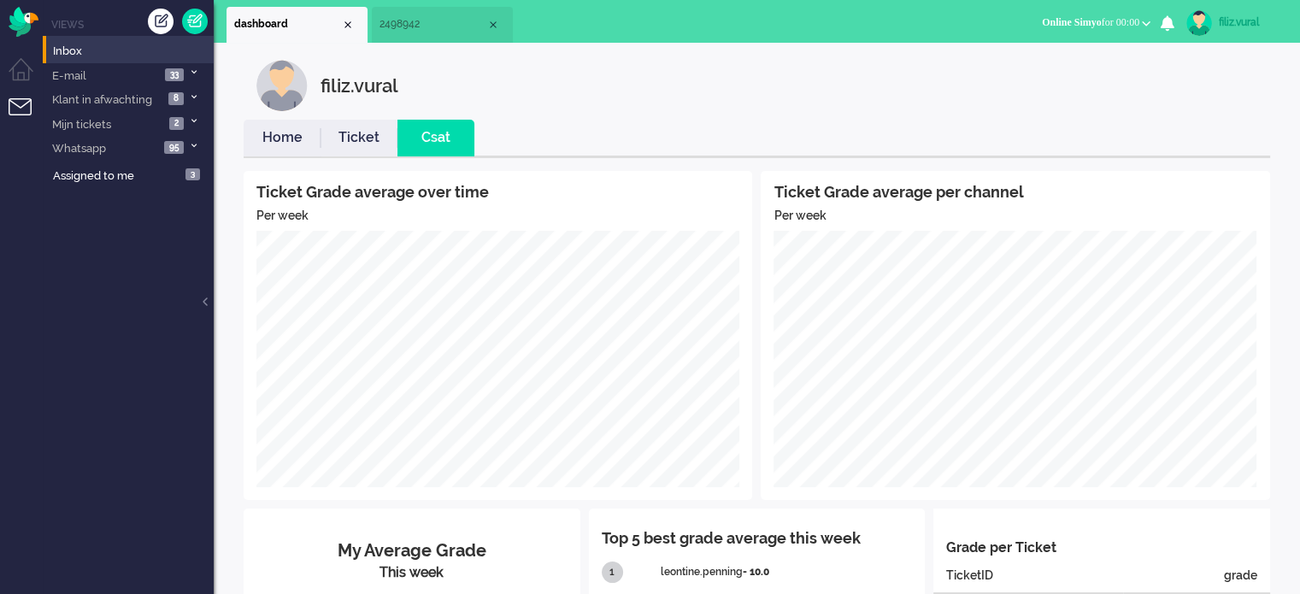
click at [284, 146] on link "Home" at bounding box center [282, 138] width 77 height 20
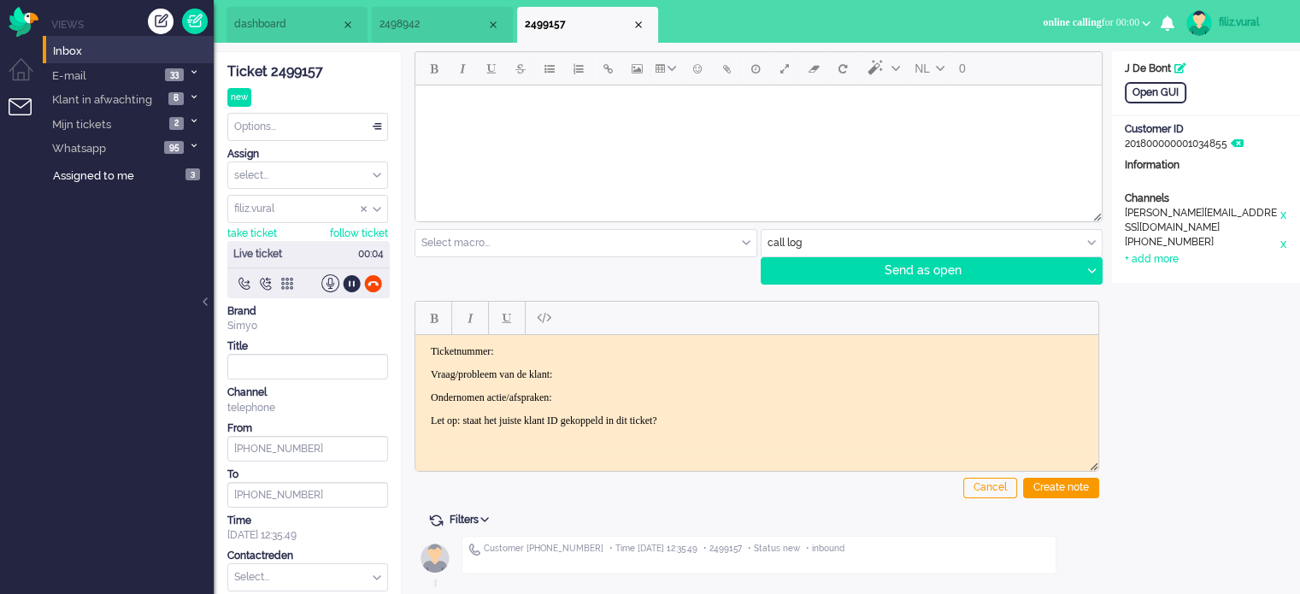
click at [309, 75] on div "Ticket 2499157" at bounding box center [307, 72] width 161 height 20
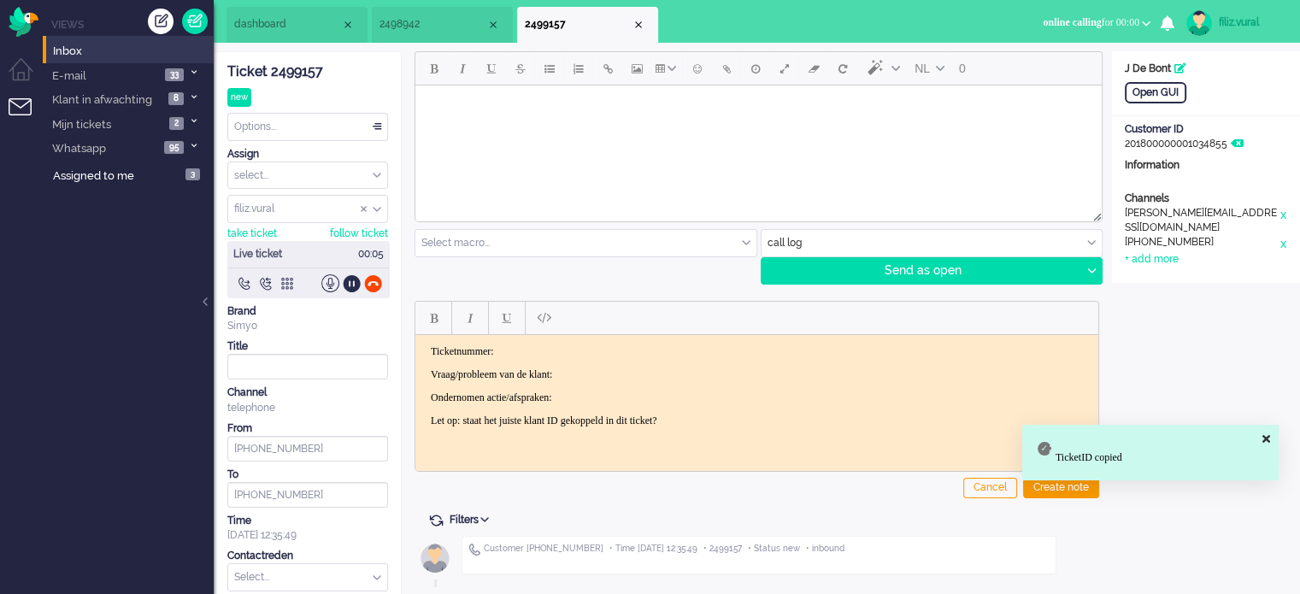
click at [640, 350] on p "Ticketnummer:" at bounding box center [757, 350] width 652 height 13
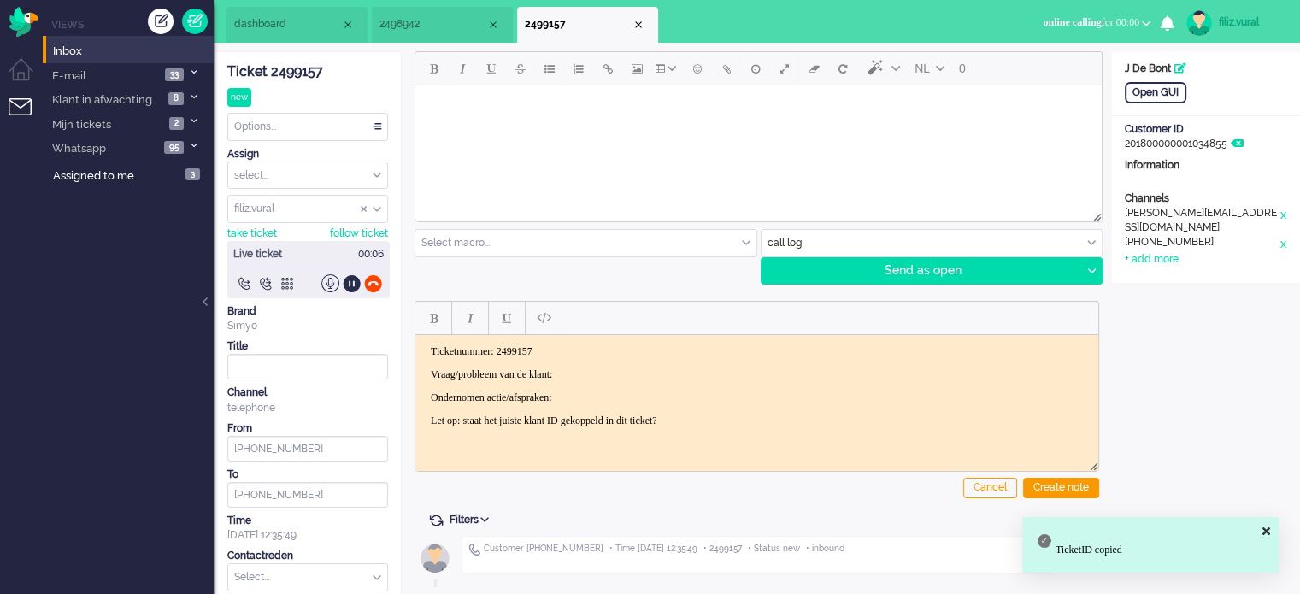
drag, startPoint x: 638, startPoint y: 365, endPoint x: 630, endPoint y: 374, distance: 12.7
click at [630, 374] on body "Ticketnummer: 2499157 Vraag/probleem van de klant: Ondernomen actie/afspraken: …" at bounding box center [756, 385] width 669 height 82
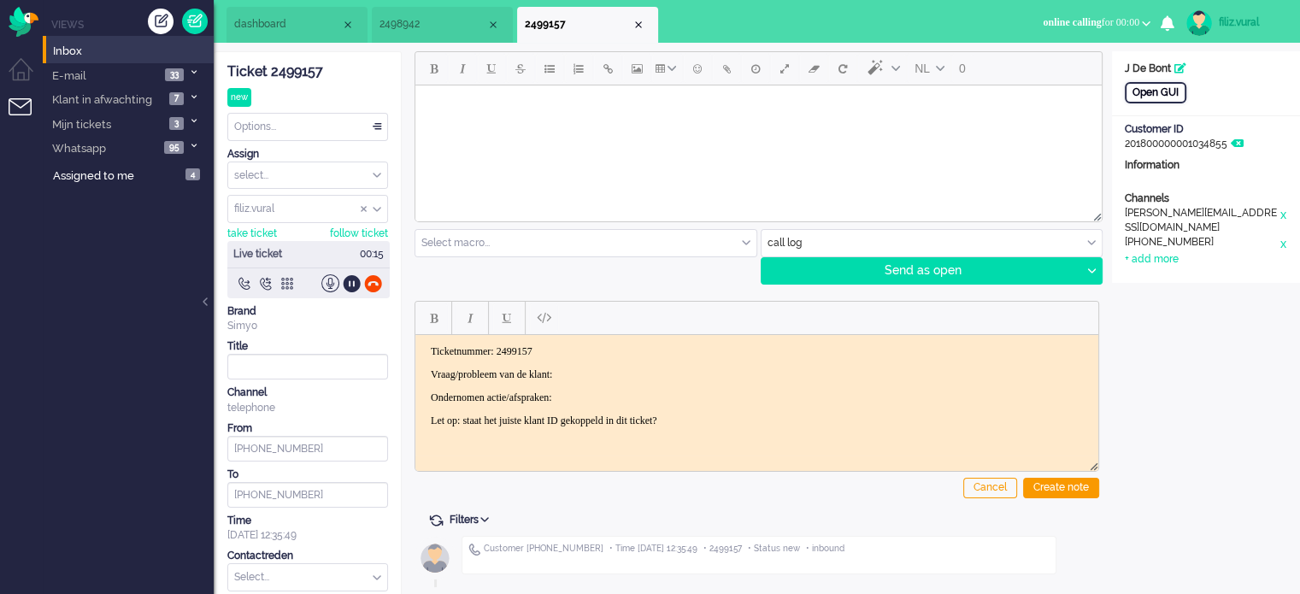
click at [1145, 91] on div "Open GUI" at bounding box center [1156, 92] width 62 height 21
click at [633, 351] on p "Ticketnummer: 2499157" at bounding box center [757, 350] width 652 height 13
click at [630, 369] on p "Vraag/probleem van de klant:" at bounding box center [757, 374] width 652 height 13
click at [750, 365] on body "Ticketnummer: 2499157 Vraag/probleem van de klant: heb een mail gekregen Ondern…" at bounding box center [756, 385] width 669 height 82
click at [1032, 485] on div "Create note" at bounding box center [1061, 488] width 76 height 21
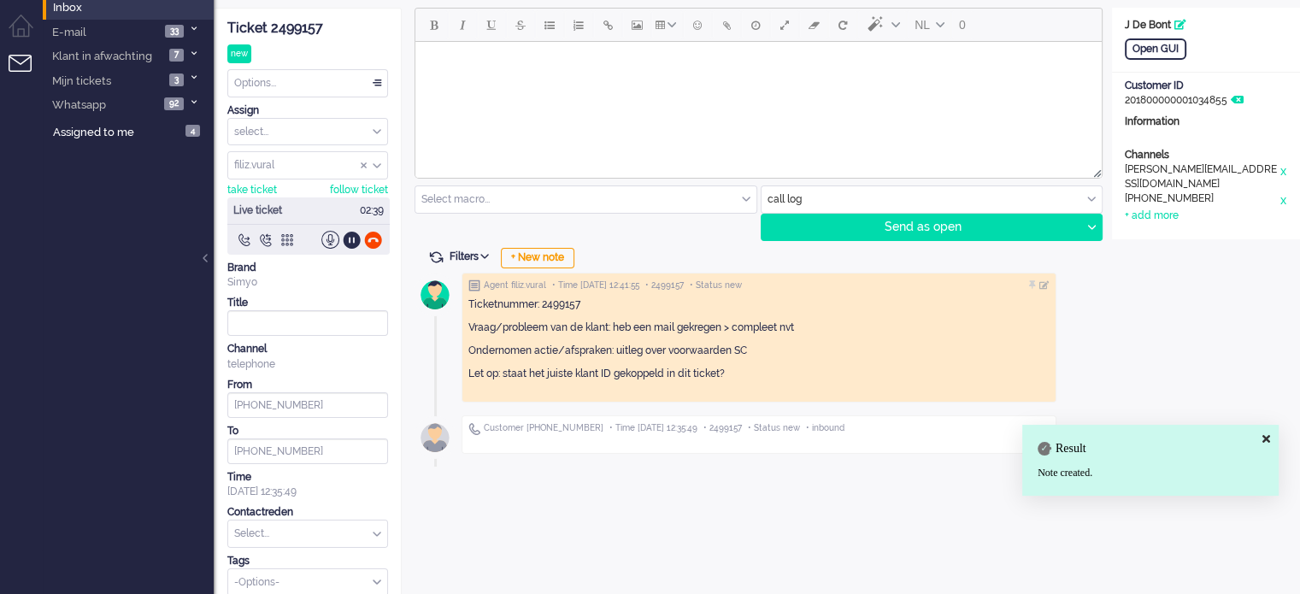
scroll to position [56, 0]
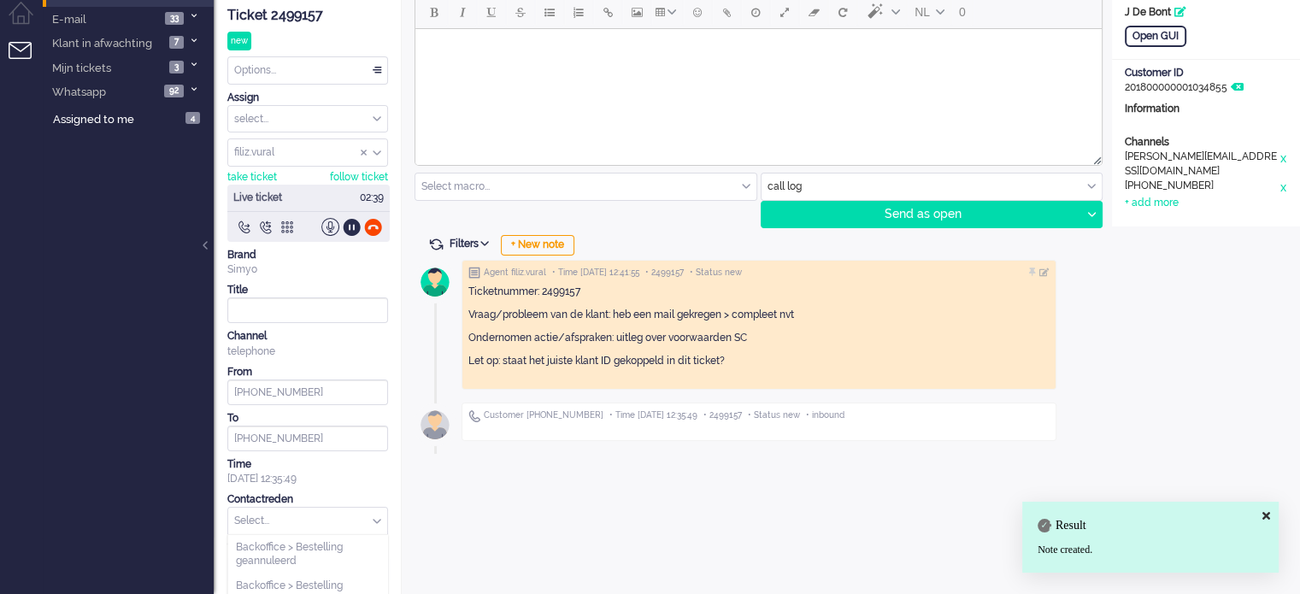
click at [291, 520] on input "text" at bounding box center [307, 521] width 159 height 26
type input "u"
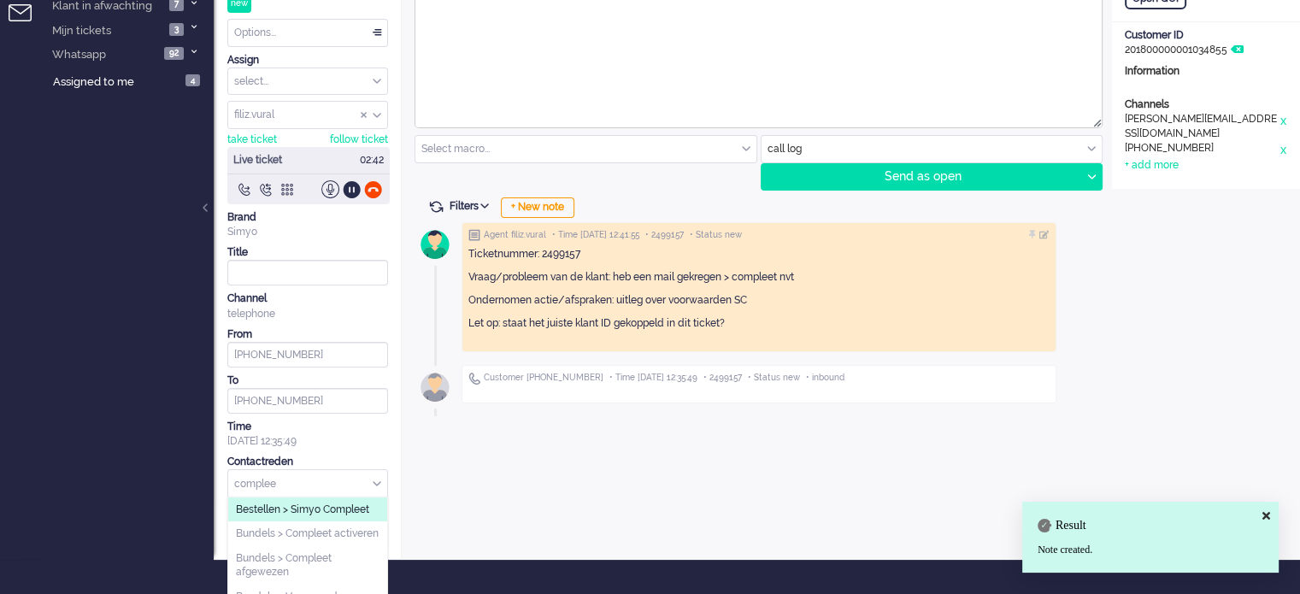
scroll to position [127, 0]
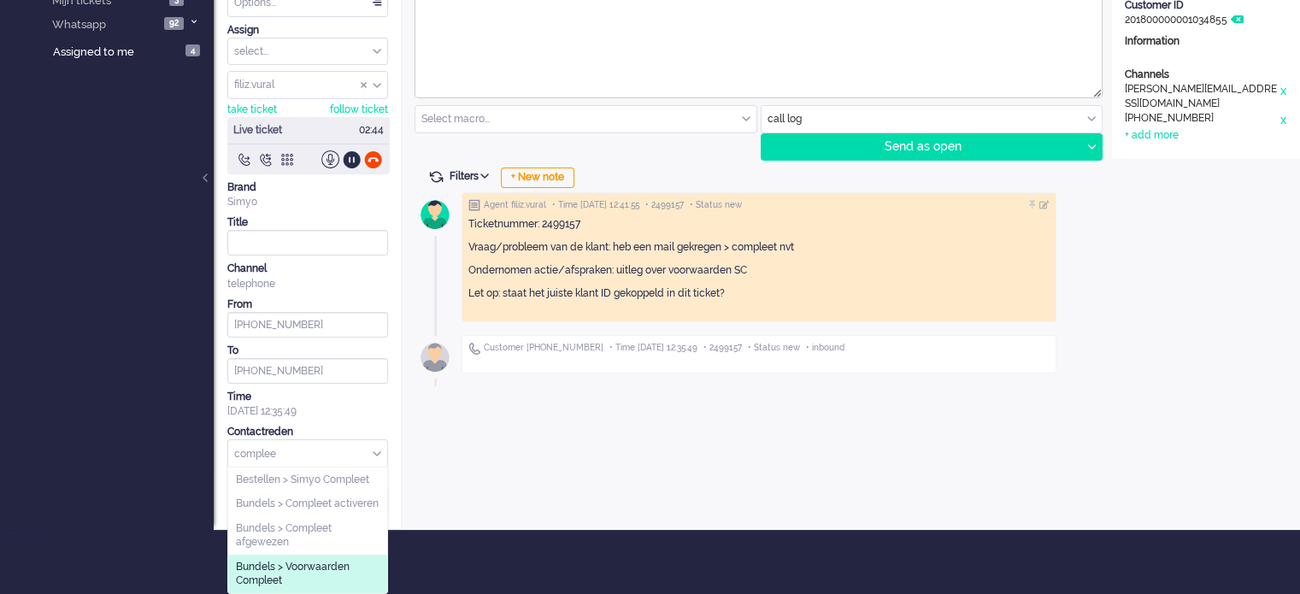
type input "complee"
click at [325, 584] on span "Bundels > Voorwaarden Compleet" at bounding box center [308, 574] width 144 height 28
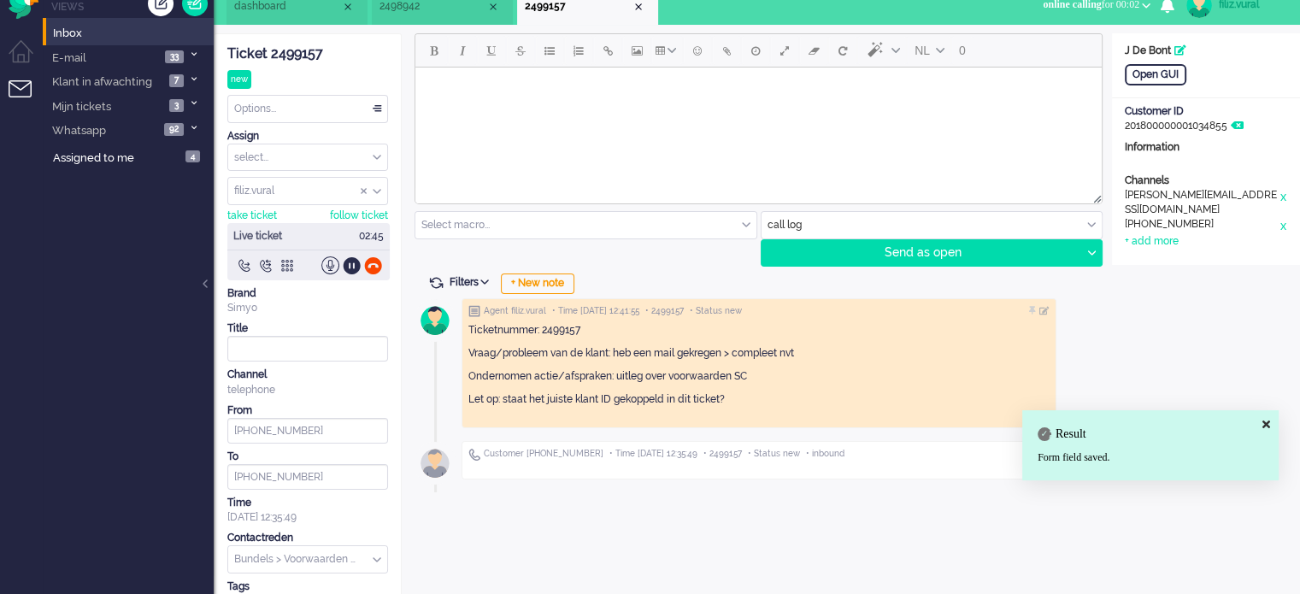
scroll to position [0, 0]
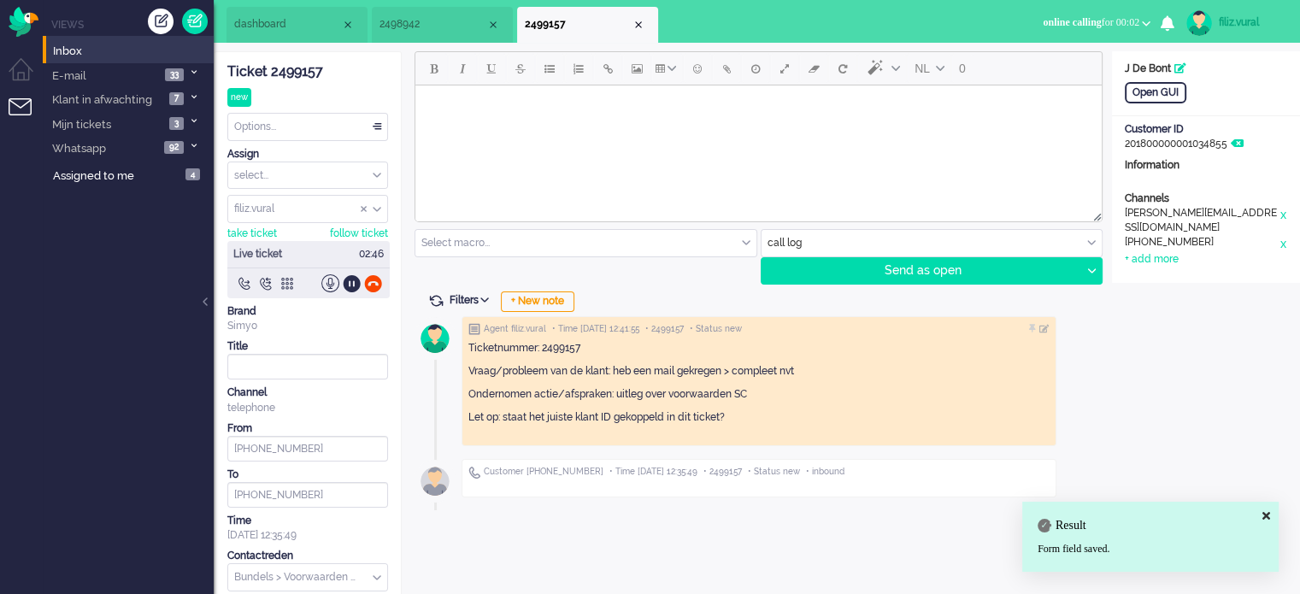
click at [312, 129] on div "Options..." at bounding box center [307, 127] width 159 height 26
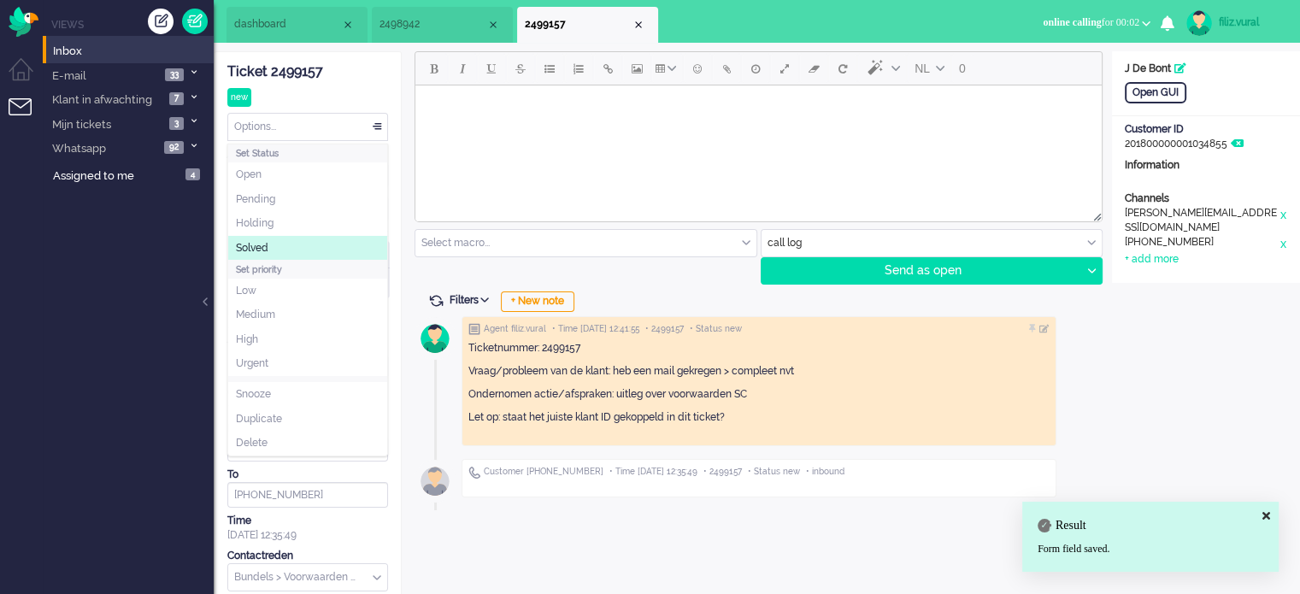
click at [290, 251] on li "Solved" at bounding box center [307, 248] width 159 height 25
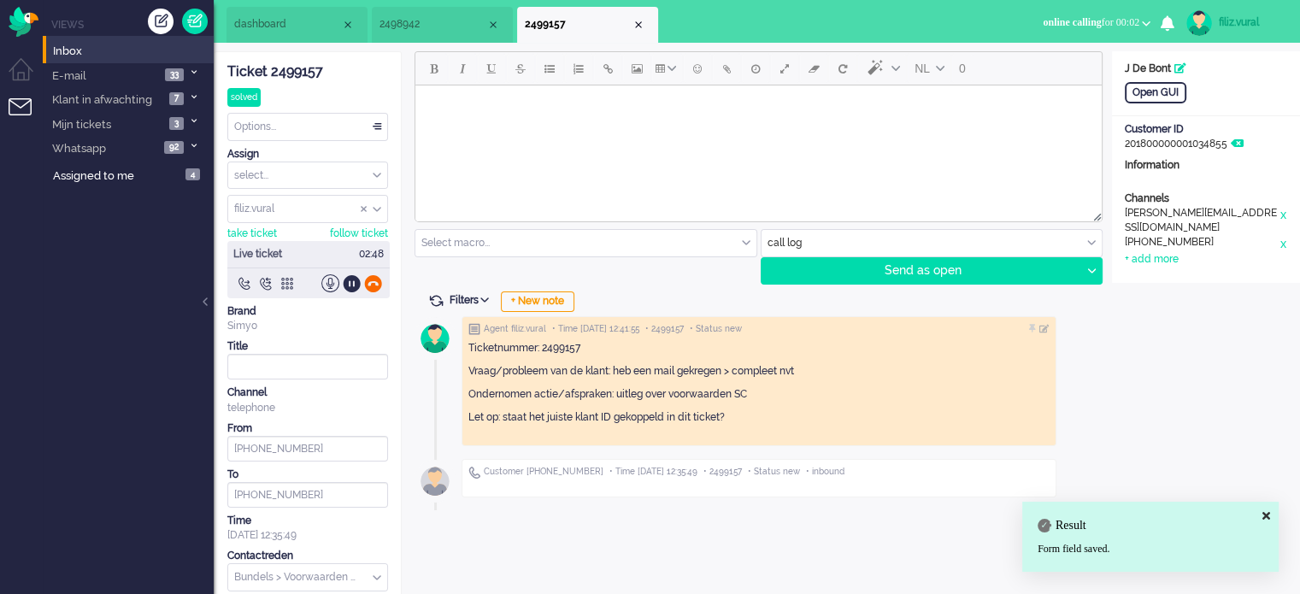
click at [374, 280] on div at bounding box center [373, 283] width 18 height 18
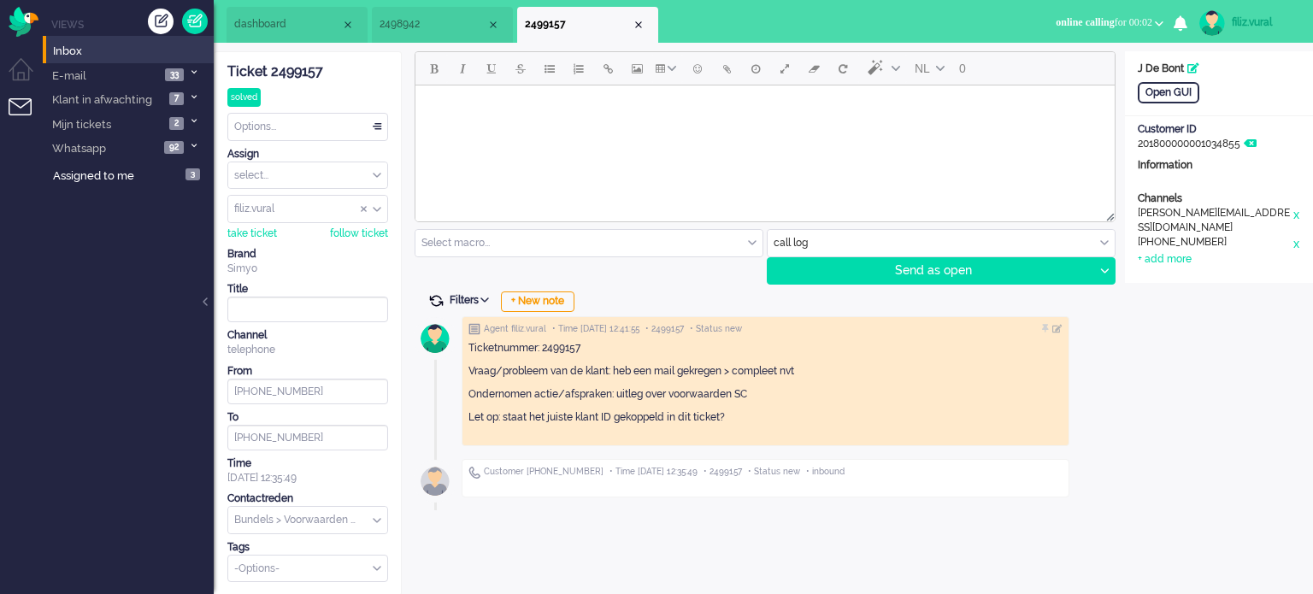
click at [439, 300] on span at bounding box center [435, 300] width 15 height 15
click at [639, 20] on div "Close tab" at bounding box center [639, 25] width 14 height 14
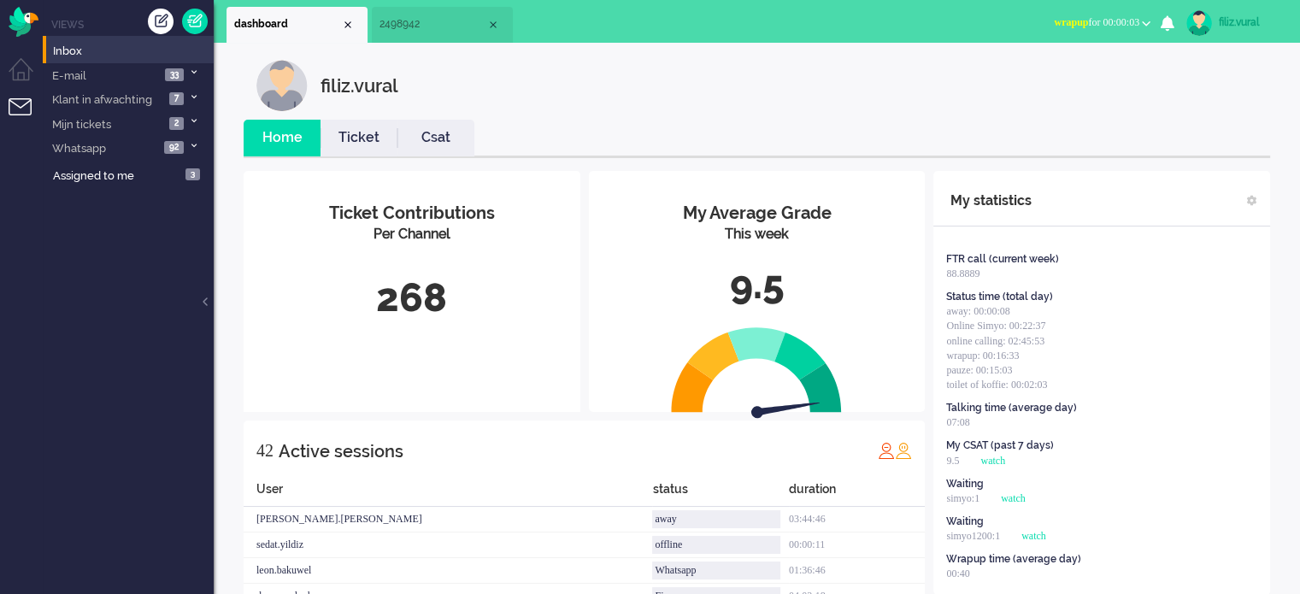
click at [1062, 26] on span "wrapup" at bounding box center [1071, 22] width 34 height 12
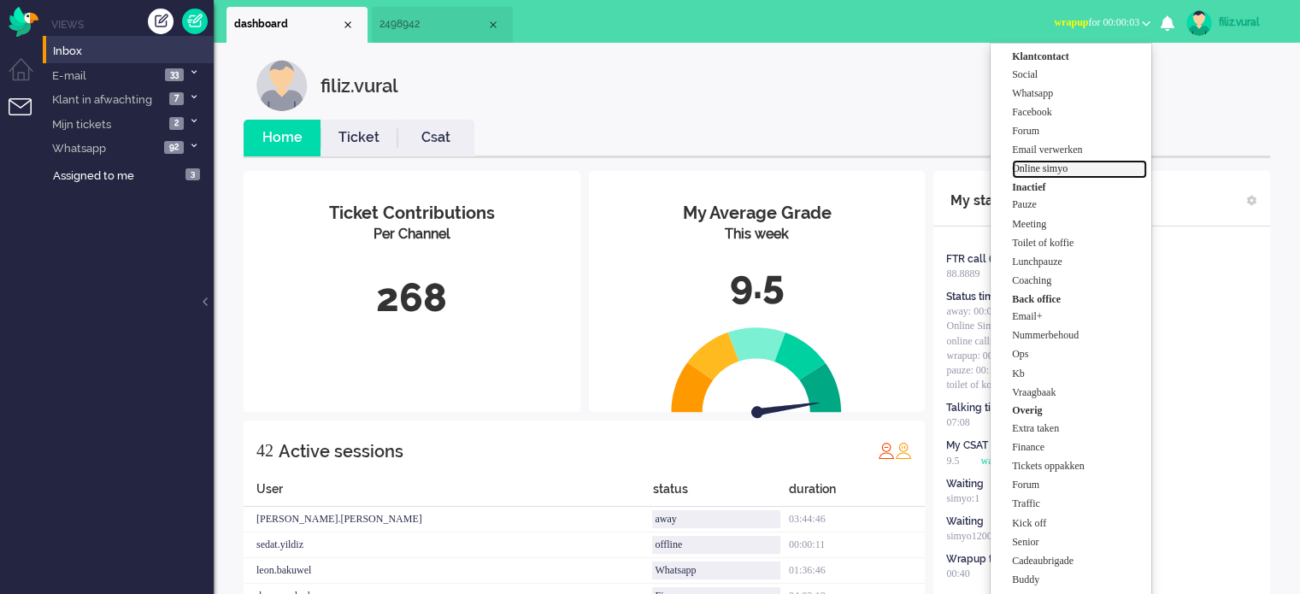
click at [1041, 168] on label "Online simyo" at bounding box center [1079, 169] width 135 height 15
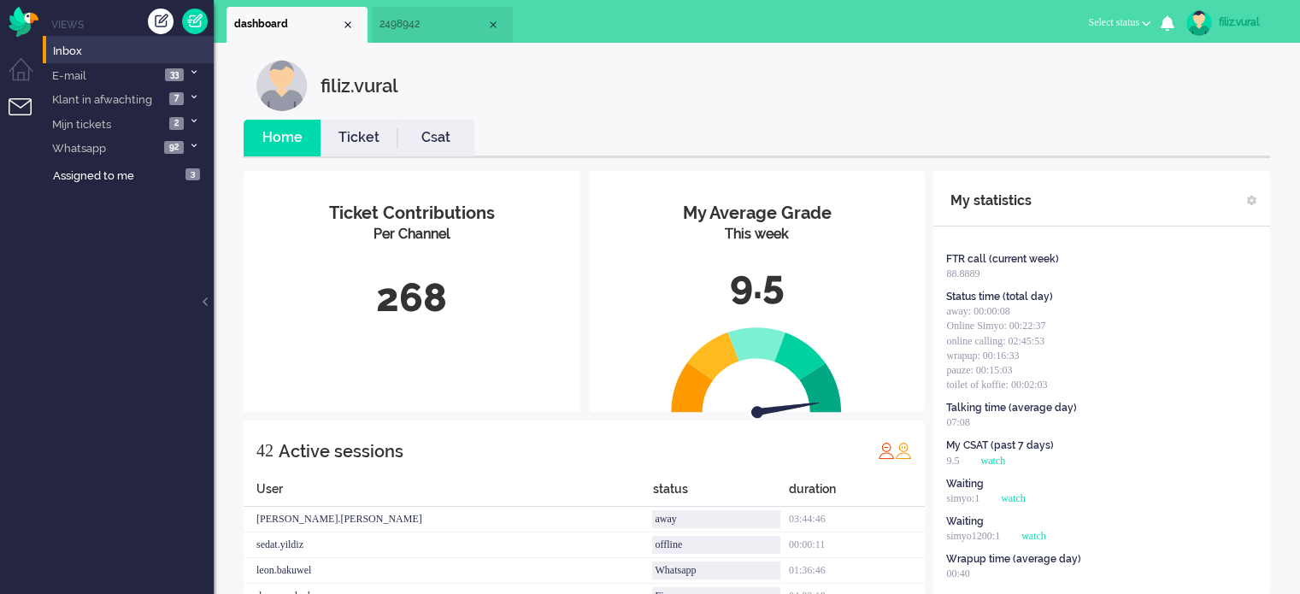
click at [426, 134] on link "Csat" at bounding box center [435, 138] width 77 height 20
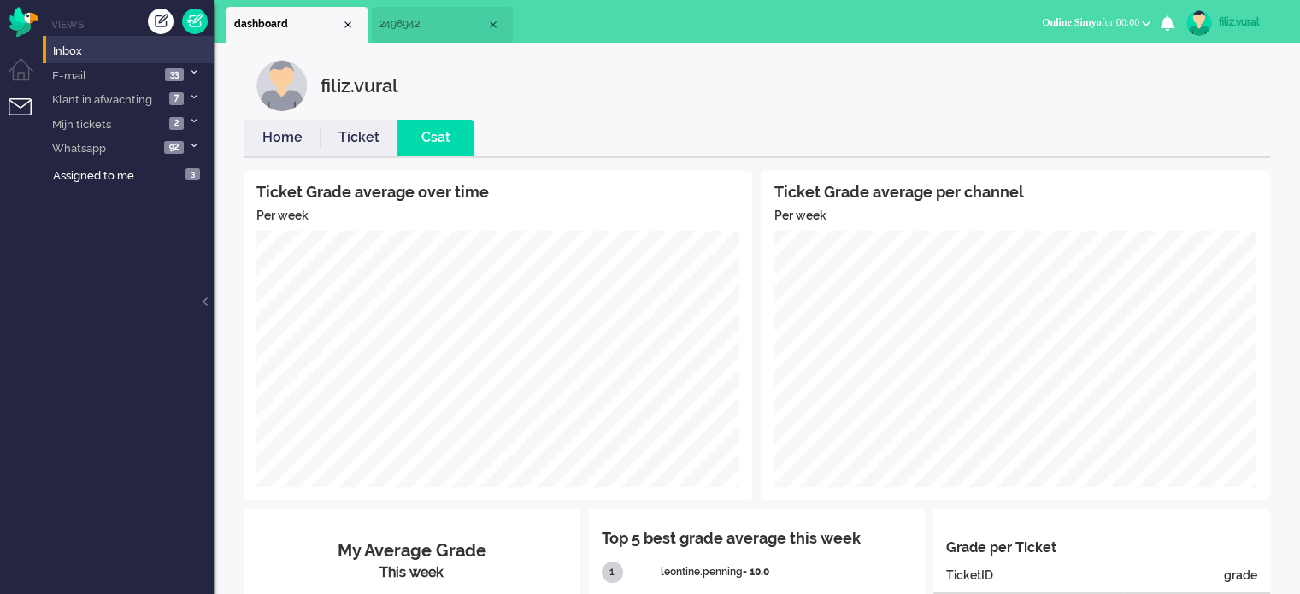
click at [274, 134] on link "Home" at bounding box center [282, 138] width 77 height 20
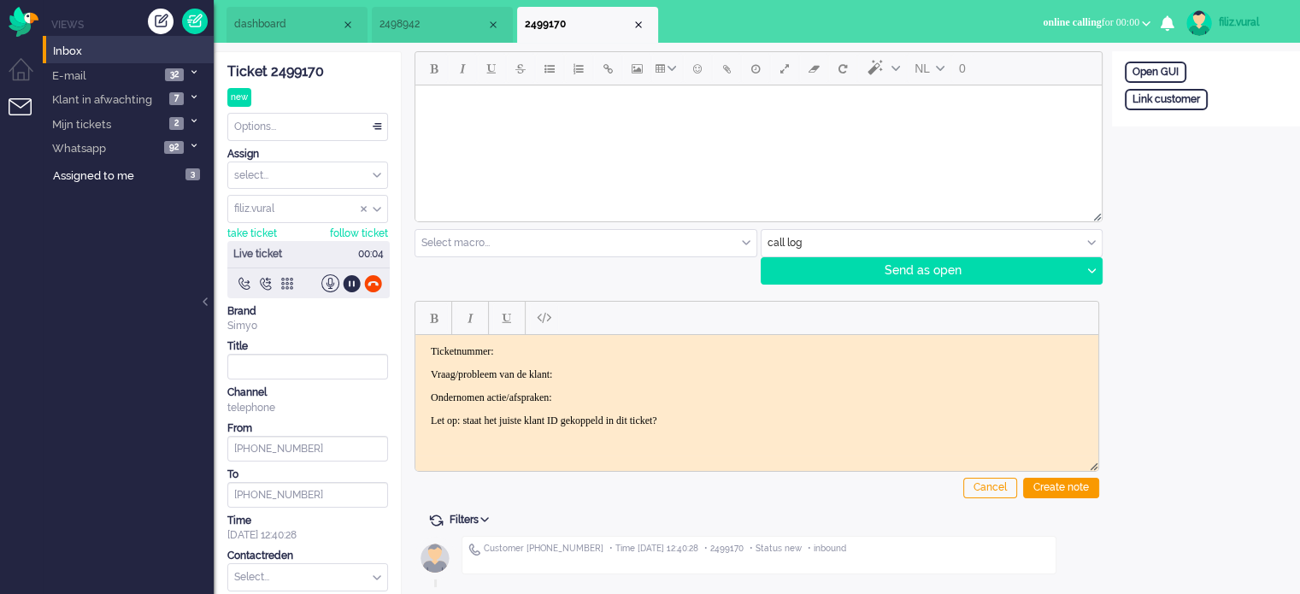
click at [305, 63] on div "Ticket 2499170" at bounding box center [307, 72] width 161 height 20
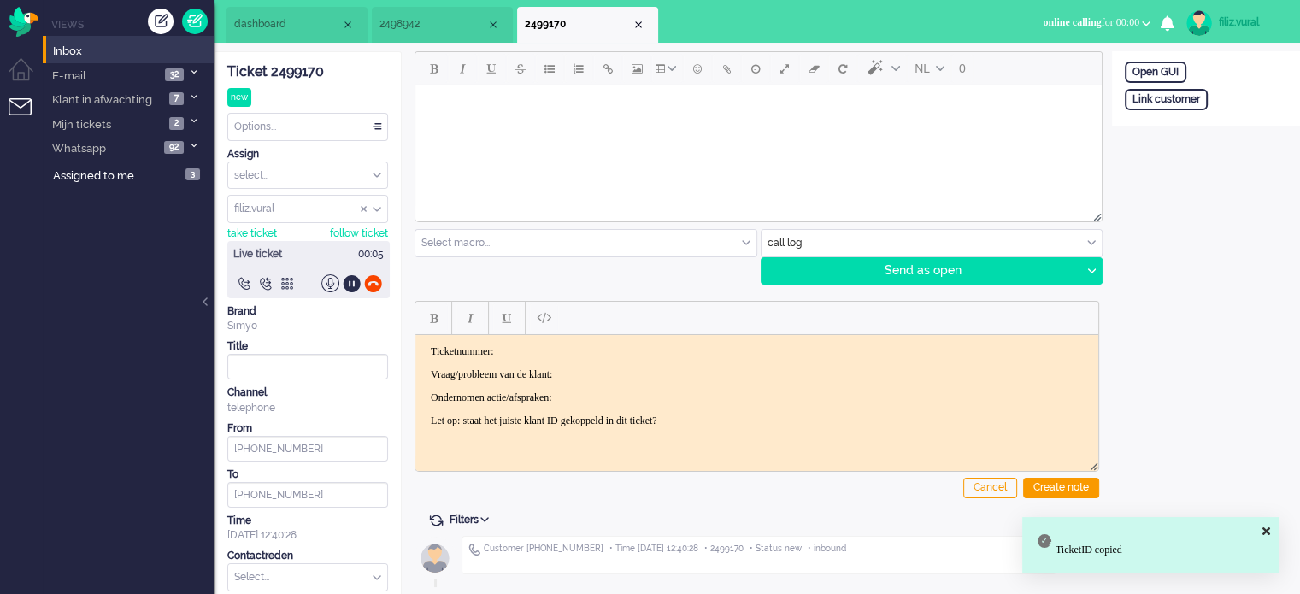
click at [610, 342] on html "Ticketnummer: Vraag/probleem van de klant: Ondernomen actie/afspraken: Let op: …" at bounding box center [756, 385] width 683 height 103
click at [611, 343] on html "Ticketnummer: Vraag/probleem van de klant: Ondernomen actie/afspraken: Let op: …" at bounding box center [756, 385] width 683 height 103
click at [611, 349] on p "Ticketnummer:" at bounding box center [757, 350] width 652 height 13
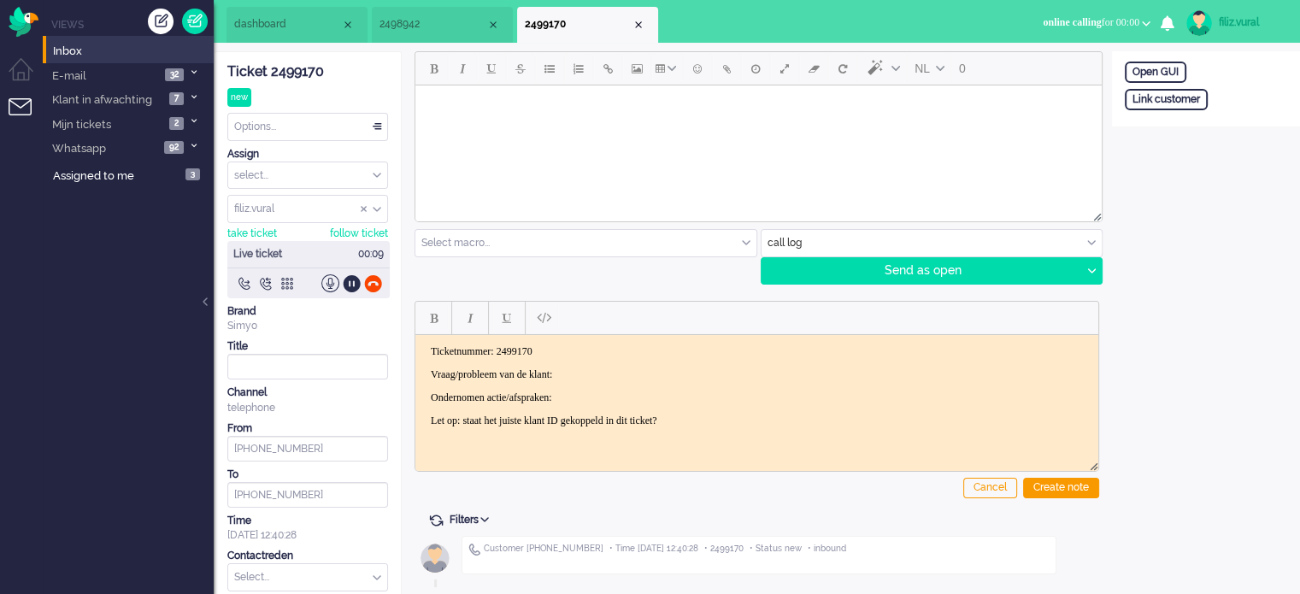
click at [616, 368] on p "Vraag/probleem van de klant:" at bounding box center [757, 374] width 652 height 13
drag, startPoint x: 326, startPoint y: 444, endPoint x: 249, endPoint y: 441, distance: 77.9
click at [249, 441] on input "+31636565547" at bounding box center [307, 449] width 161 height 26
click at [1144, 105] on div "Link customer" at bounding box center [1166, 99] width 83 height 21
click at [1179, 139] on div "External primary id Cancel Search" at bounding box center [1206, 127] width 188 height 76
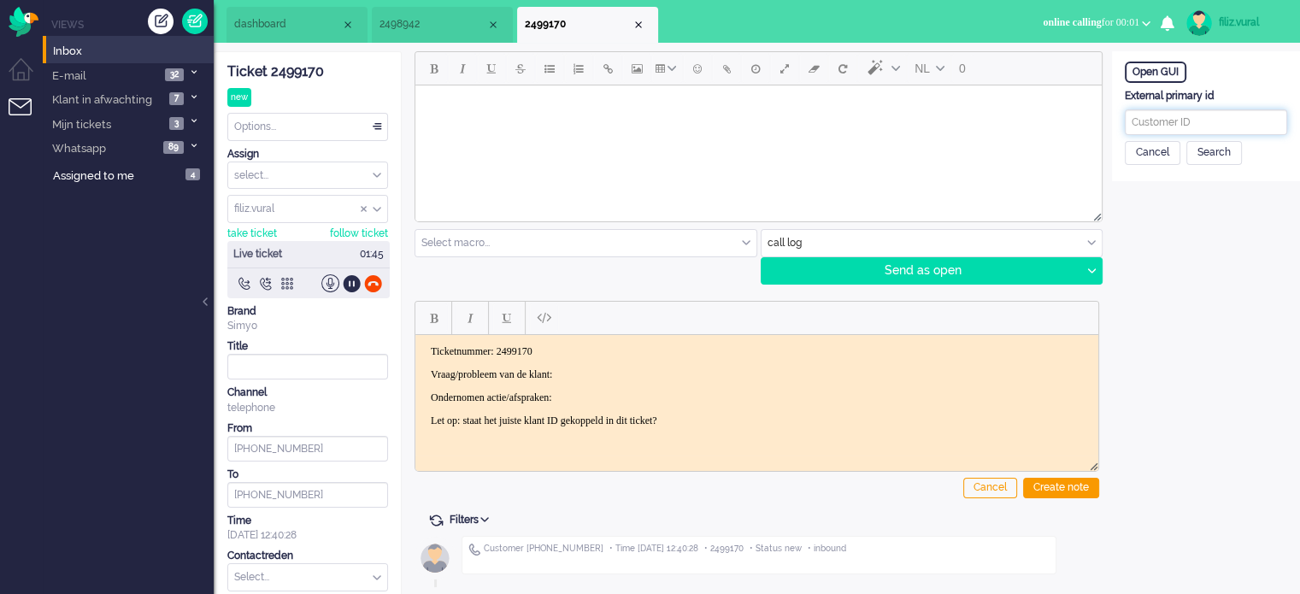
click at [1190, 123] on input "text" at bounding box center [1206, 122] width 162 height 26
paste input "201800000000452545"
type input "201800000000452545"
click at [1212, 157] on div "Search" at bounding box center [1214, 153] width 56 height 24
click at [1197, 211] on input "text" at bounding box center [1206, 220] width 162 height 26
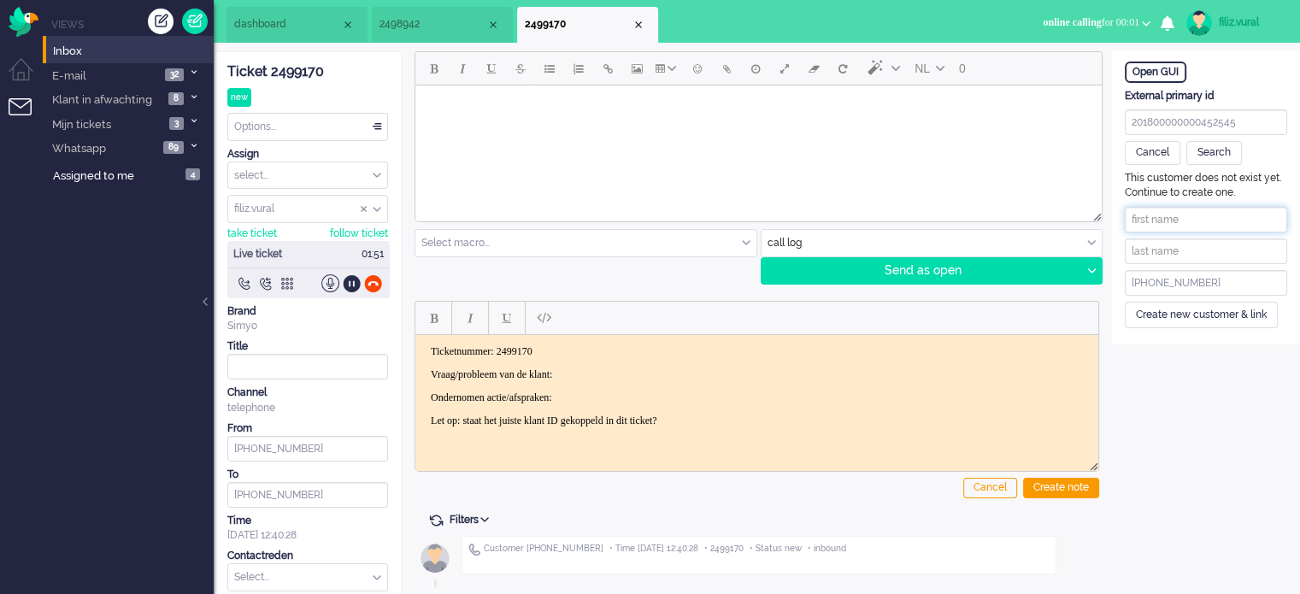
paste input "Ellen van Reek"
drag, startPoint x: 1156, startPoint y: 217, endPoint x: 1232, endPoint y: 218, distance: 75.2
click at [1232, 218] on input "Ellen van Reek" at bounding box center [1206, 220] width 162 height 26
type input "Ellen"
click at [1197, 238] on input "text" at bounding box center [1206, 251] width 162 height 26
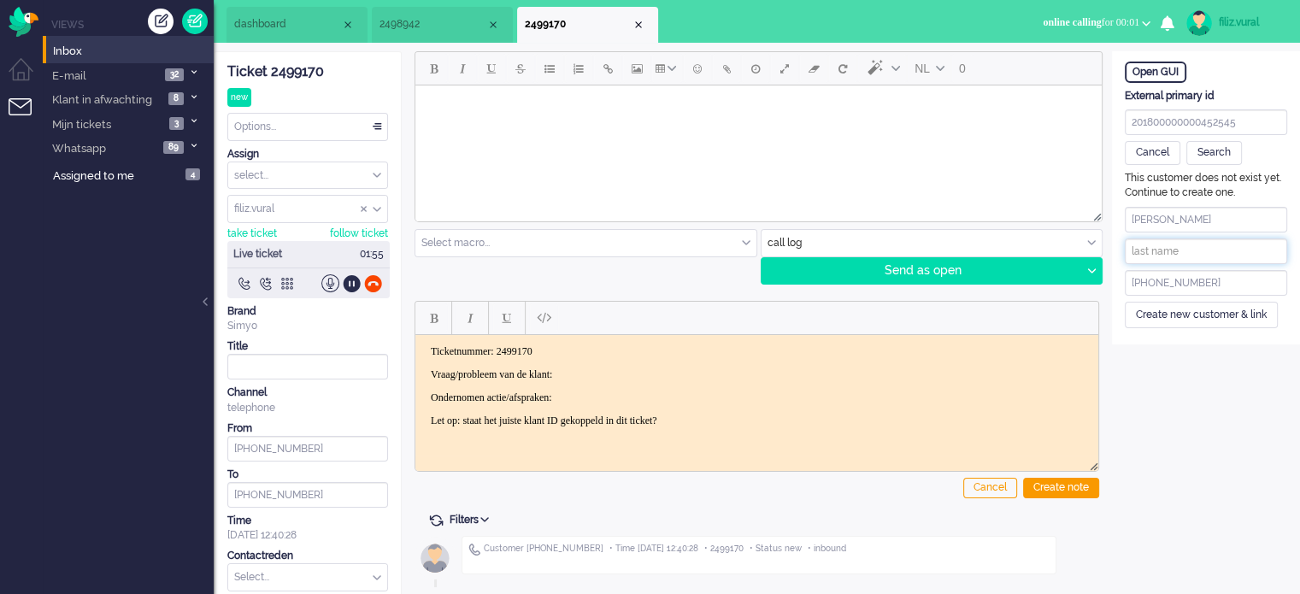
paste input "van Reek"
type input "van Reek"
click at [1169, 300] on div "This customer does not exist yet. Continue to create one. Ellen van Reek +31636…" at bounding box center [1206, 249] width 188 height 156
click at [1211, 323] on div "Create new customer & link" at bounding box center [1201, 315] width 153 height 26
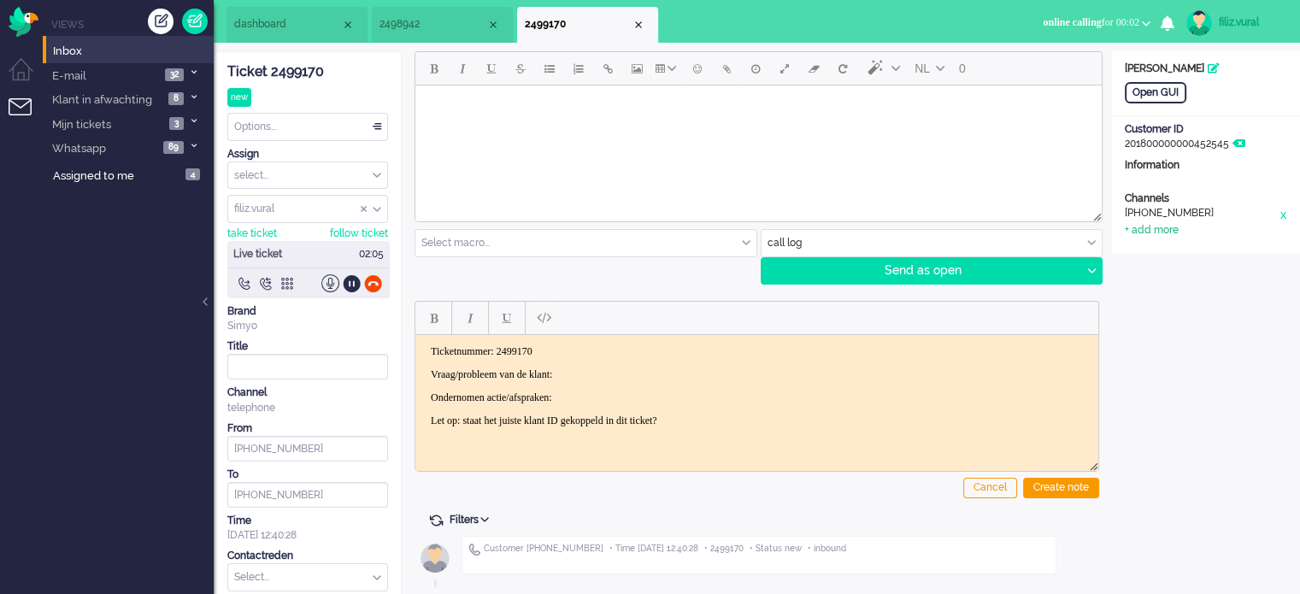
click at [1175, 232] on div "+ add more" at bounding box center [1152, 230] width 54 height 15
click at [1168, 241] on input at bounding box center [1206, 236] width 162 height 26
paste input "683345613"
type input "683345613"
click at [1183, 272] on input at bounding box center [1206, 268] width 162 height 26
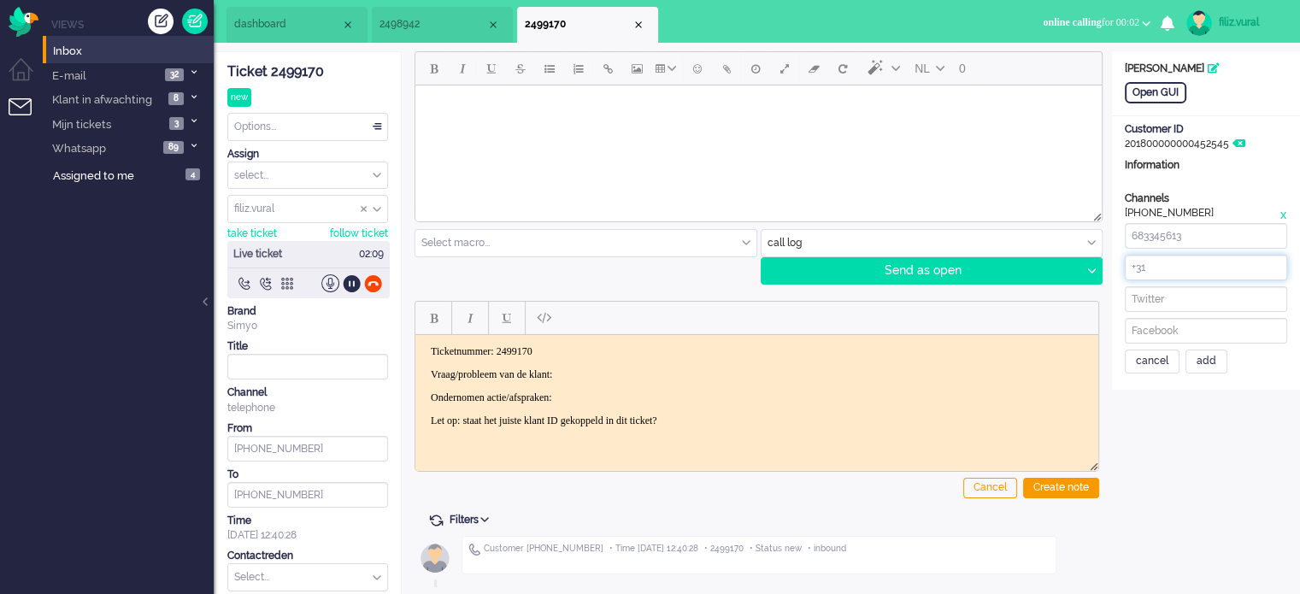
paste input "683345613"
type input "+31683345613"
drag, startPoint x: 1121, startPoint y: 236, endPoint x: 1104, endPoint y: 268, distance: 36.7
click at [1054, 240] on div "ticket info editor timeline Ticket 2499170 new Watching Options... Set Status O…" at bounding box center [757, 352] width 1086 height 603
paste input "stichtingkgt@gmail.com"
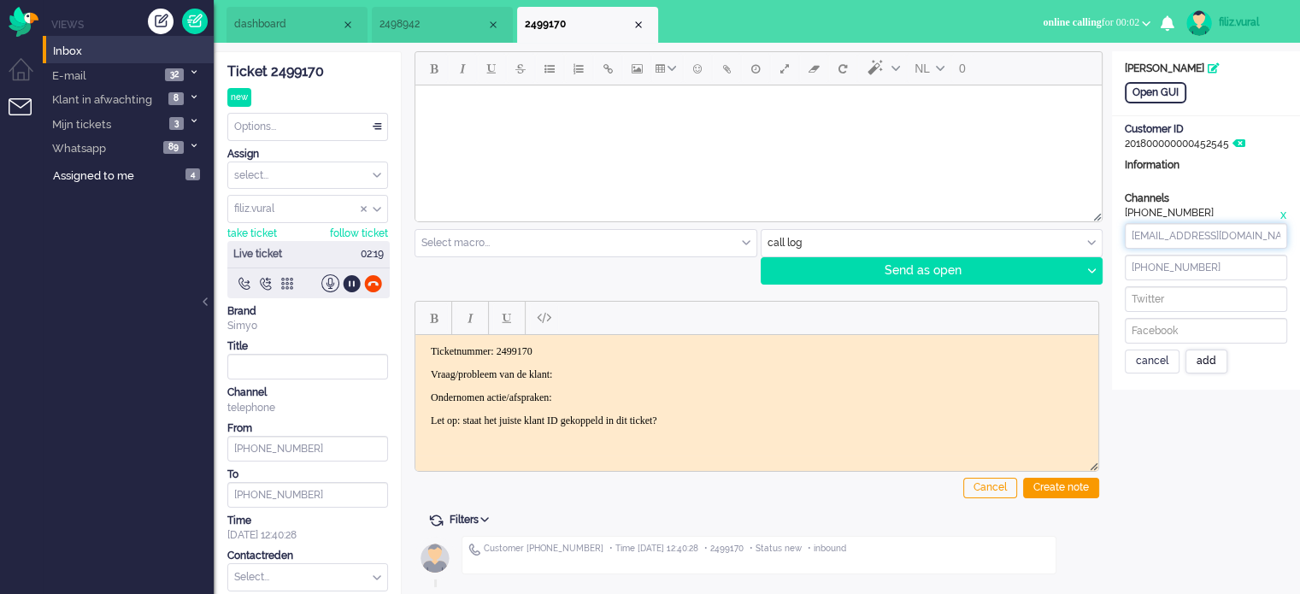
type input "stichtingkgt@gmail.com"
click at [1198, 359] on div "add" at bounding box center [1206, 362] width 42 height 24
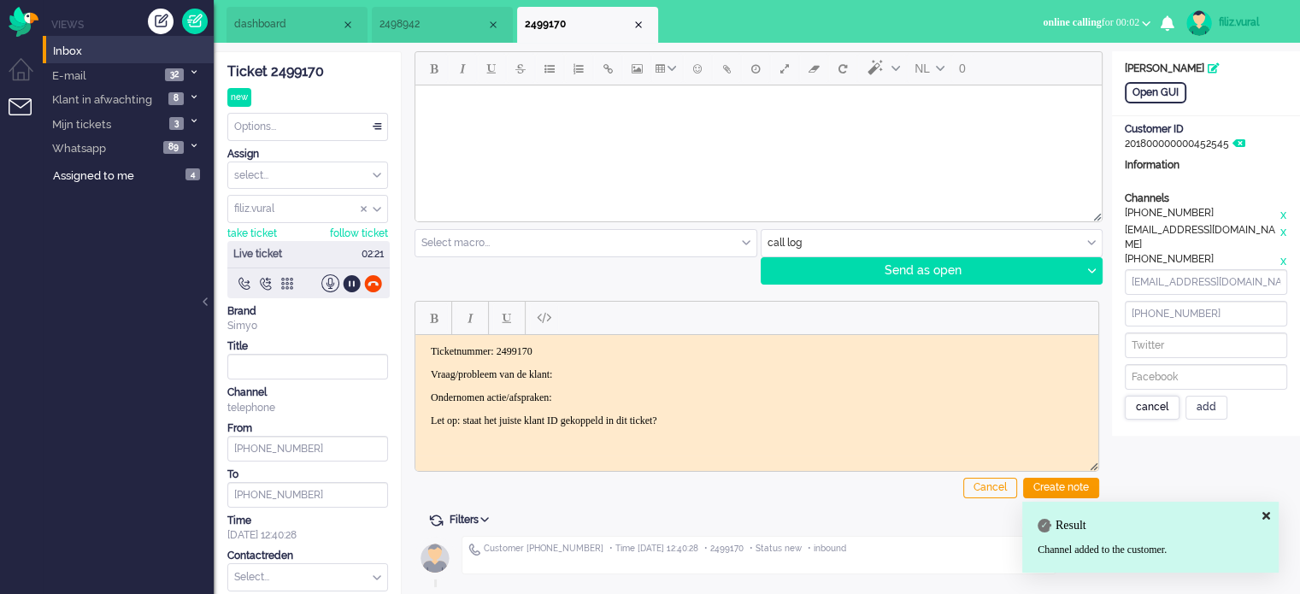
click at [1157, 396] on div "cancel" at bounding box center [1152, 408] width 55 height 24
click at [583, 371] on p "Vraag/probleem van de klant:" at bounding box center [757, 374] width 652 height 13
click at [689, 371] on p "Vraag/probleem van de klant:" at bounding box center [757, 374] width 652 height 13
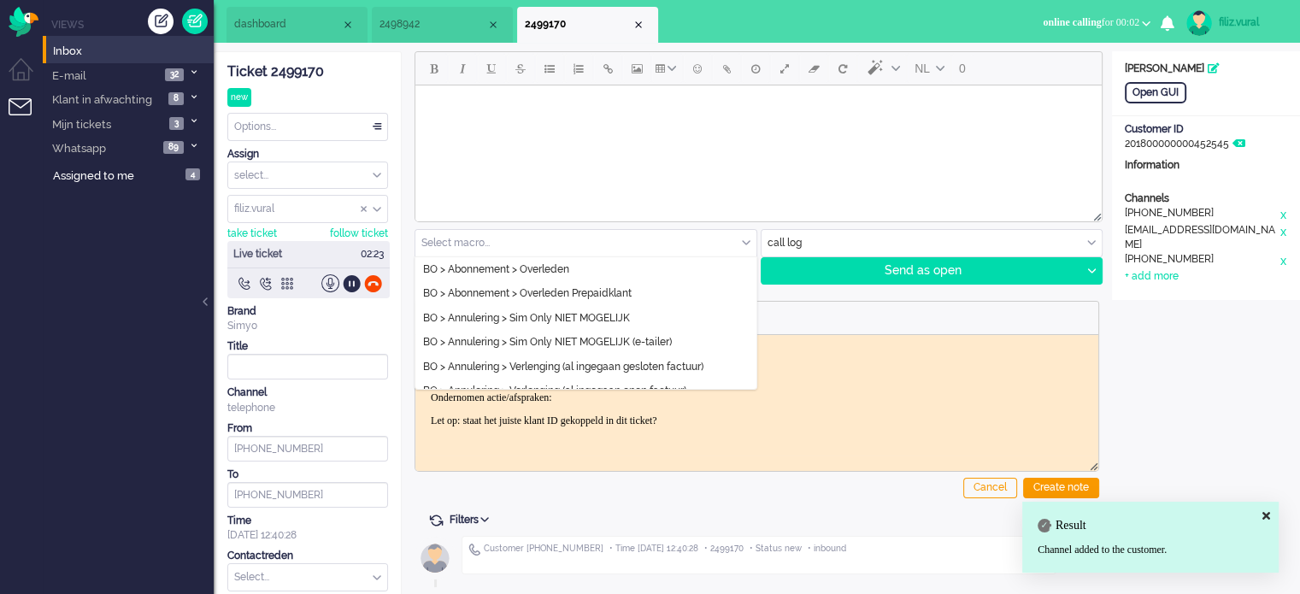
click at [545, 245] on input "text" at bounding box center [585, 243] width 341 height 26
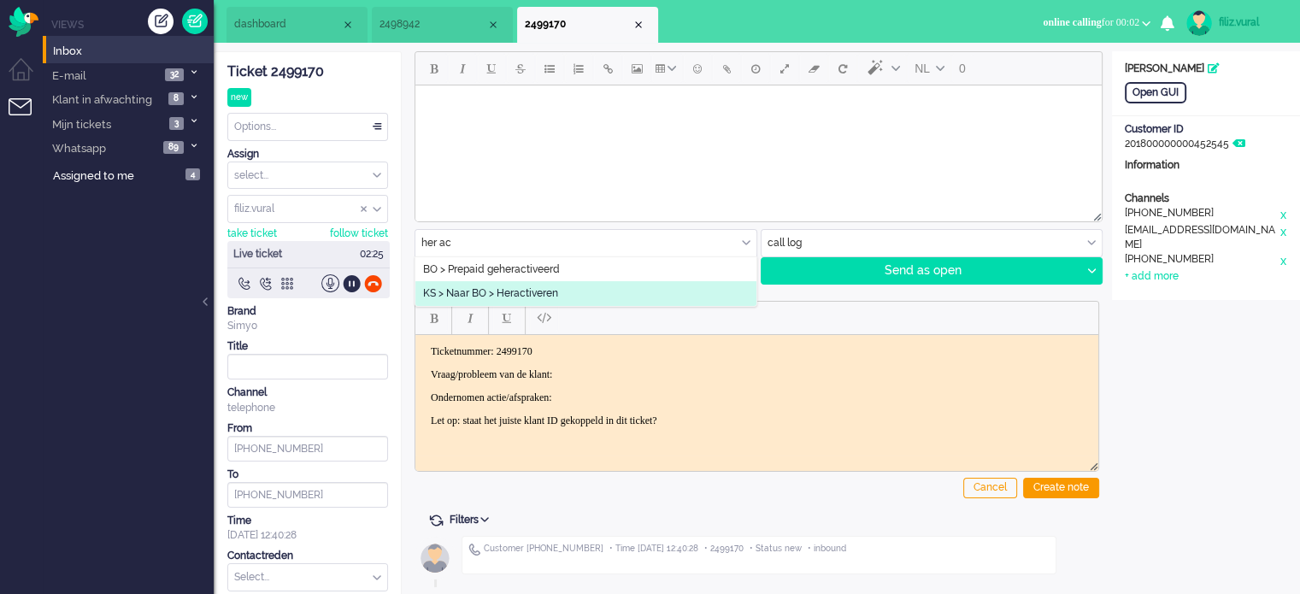
type input "her ac"
click at [547, 297] on span "KS > Naar BO > Heractiveren" at bounding box center [490, 293] width 135 height 15
type input "Heractiveren"
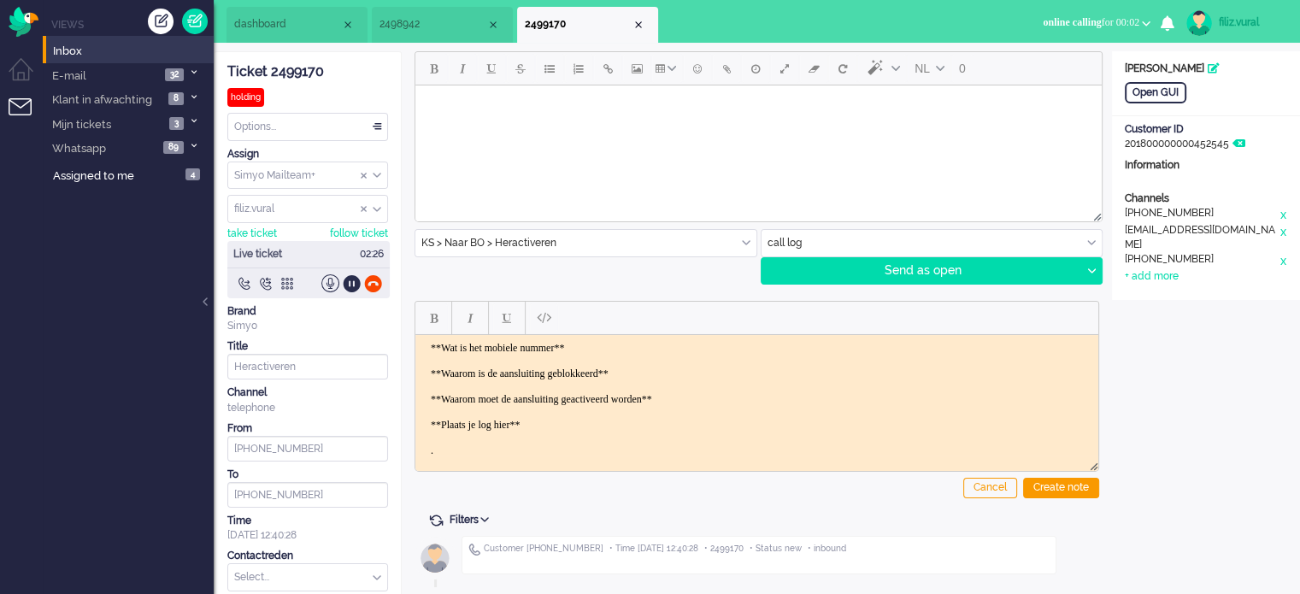
drag, startPoint x: 656, startPoint y: 338, endPoint x: 649, endPoint y: 333, distance: 9.2
click at [649, 334] on html "**Wat is het mobiele nummer** **Waarom is de aansluiting geblokkeerd** **Waarom…" at bounding box center [756, 398] width 683 height 129
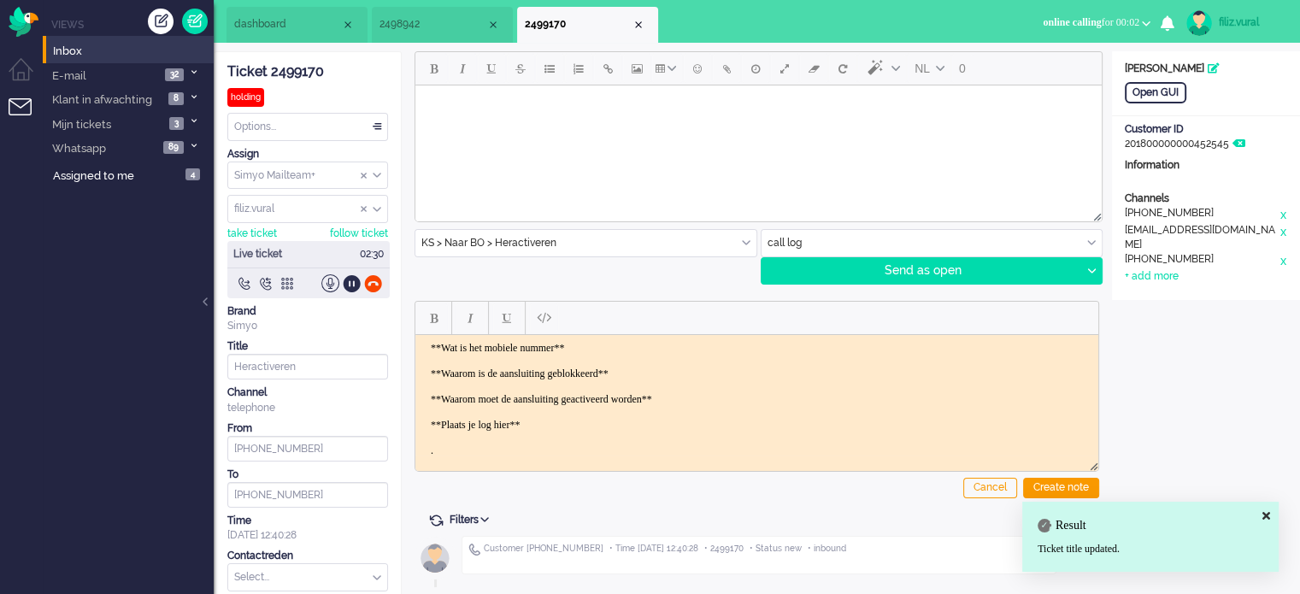
click at [720, 362] on body "**Wat is het mobiele nummer** **Waarom is de aansluiting geblokkeerd** **Waarom…" at bounding box center [756, 398] width 669 height 115
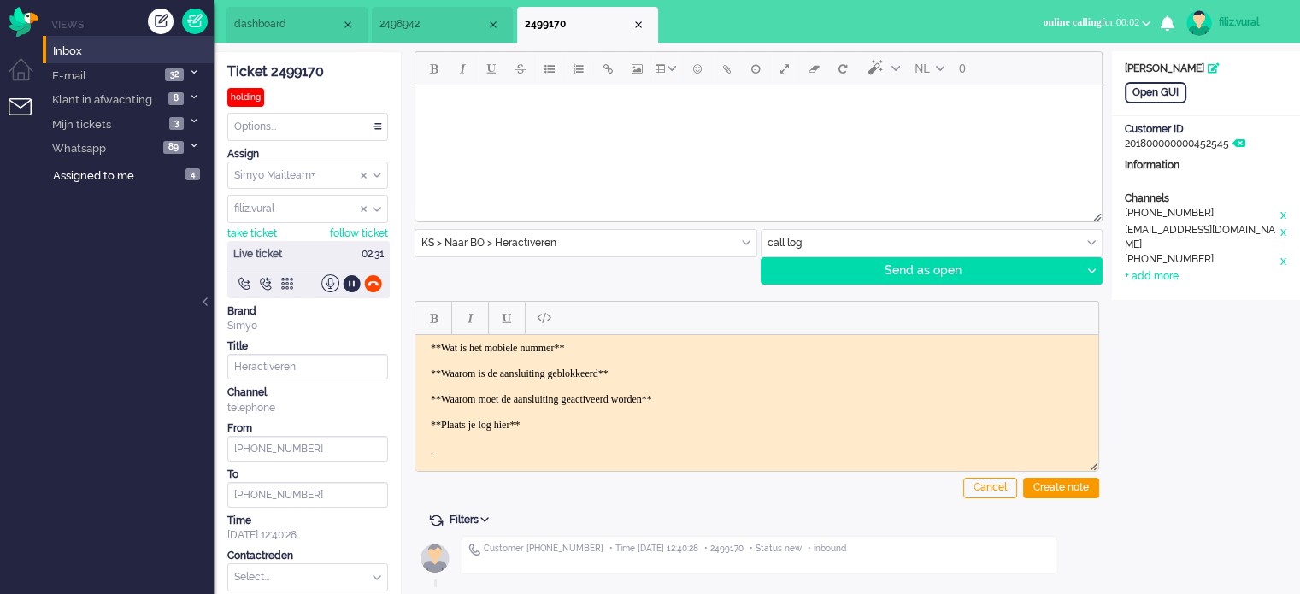
click at [714, 374] on body "**Wat is het mobiele nummer** **Waarom is de aansluiting geblokkeerd** **Waarom…" at bounding box center [756, 398] width 669 height 115
click at [609, 349] on body "**Wat is het mobiele nummer** **Waarom is de aansluiting geblokkeerd** **Waarom…" at bounding box center [756, 398] width 669 height 115
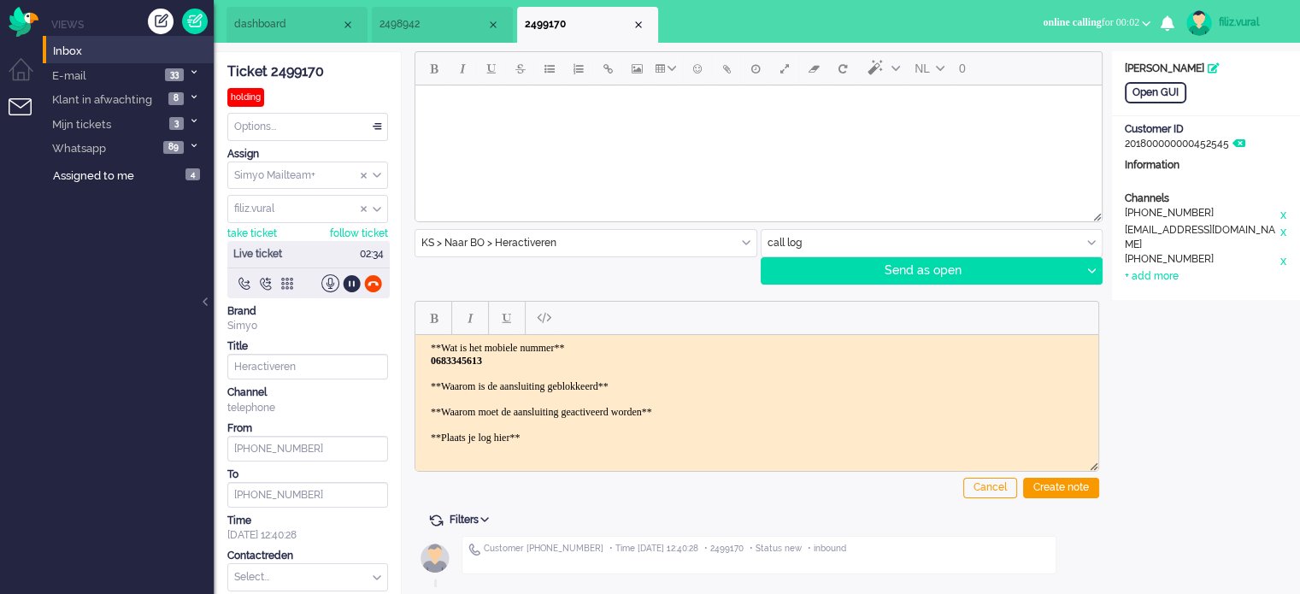
click at [667, 375] on body "**Wat is het mobiele nummer** ﻿0683345613 **Waarom is de aansluiting geblokkeer…" at bounding box center [756, 405] width 669 height 128
click at [668, 383] on body "**Wat is het mobiele nummer** 0683345613 **Waarom is de aansluiting geblokkeerd…" at bounding box center [756, 405] width 669 height 128
drag, startPoint x: 418, startPoint y: 409, endPoint x: 423, endPoint y: 395, distance: 14.6
click at [419, 393] on html "**Wat is het mobiele nummer** 0683345613 **Waarom is de aansluiting geblokkeerd…" at bounding box center [756, 411] width 683 height 155
click at [433, 403] on body "**Wat is het mobiele nummer** 0683345613 **Waarom is de aansluiting geblokkeerd…" at bounding box center [756, 411] width 669 height 141
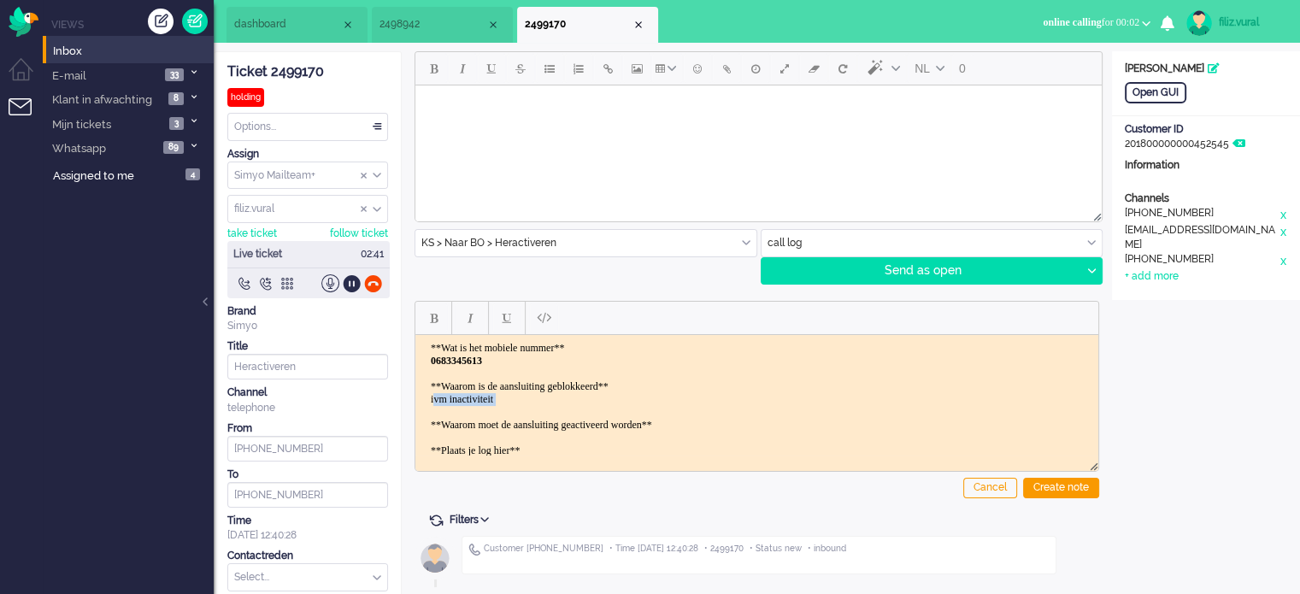
click at [433, 402] on body "**Wat is het mobiele nummer** 0683345613 **Waarom is de aansluiting geblokkeerd…" at bounding box center [756, 411] width 669 height 141
click at [507, 413] on body "**Wat is het mobiele nummer** 0683345613 **Waarom is de aansluiting geblokkeerd…" at bounding box center [756, 411] width 669 height 141
drag, startPoint x: 512, startPoint y: 399, endPoint x: 427, endPoint y: 340, distance: 103.1
click at [415, 396] on html "**Wat is het mobiele nummer** 0683345613 **Waarom is de aansluiting geblokkeerd…" at bounding box center [756, 411] width 683 height 155
click at [432, 312] on span "Bold" at bounding box center [434, 318] width 8 height 14
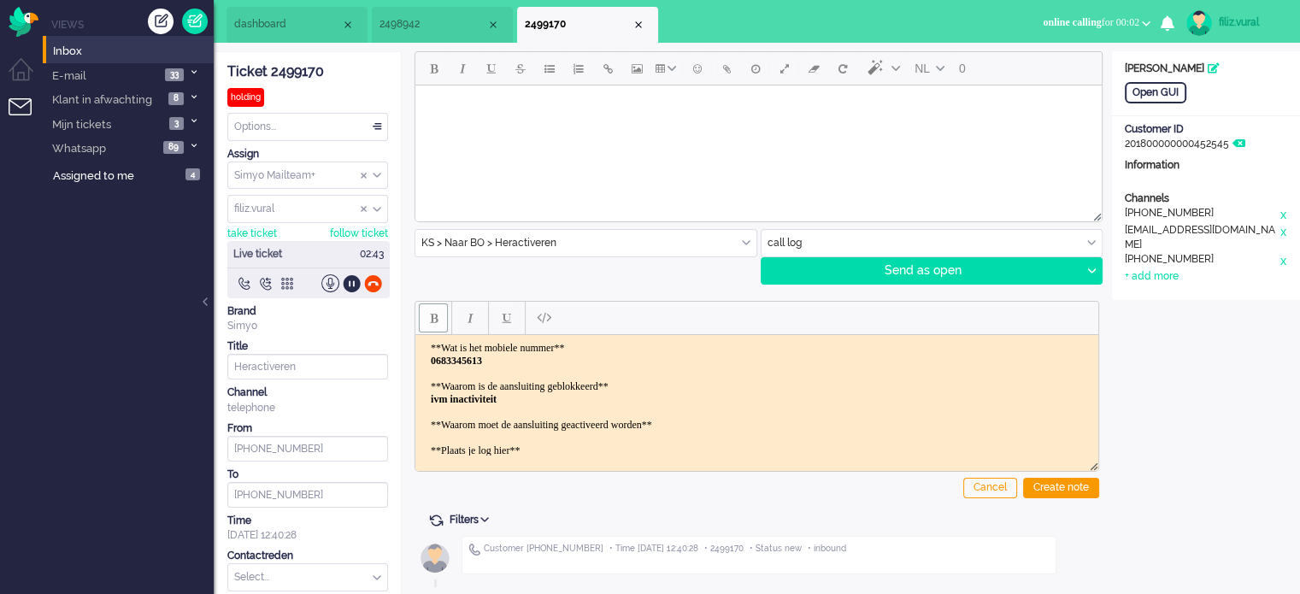
click at [757, 422] on body "**Wat is het mobiele nummer** 0683345613 **Waarom is de aansluiting geblokkeerd…" at bounding box center [756, 411] width 669 height 141
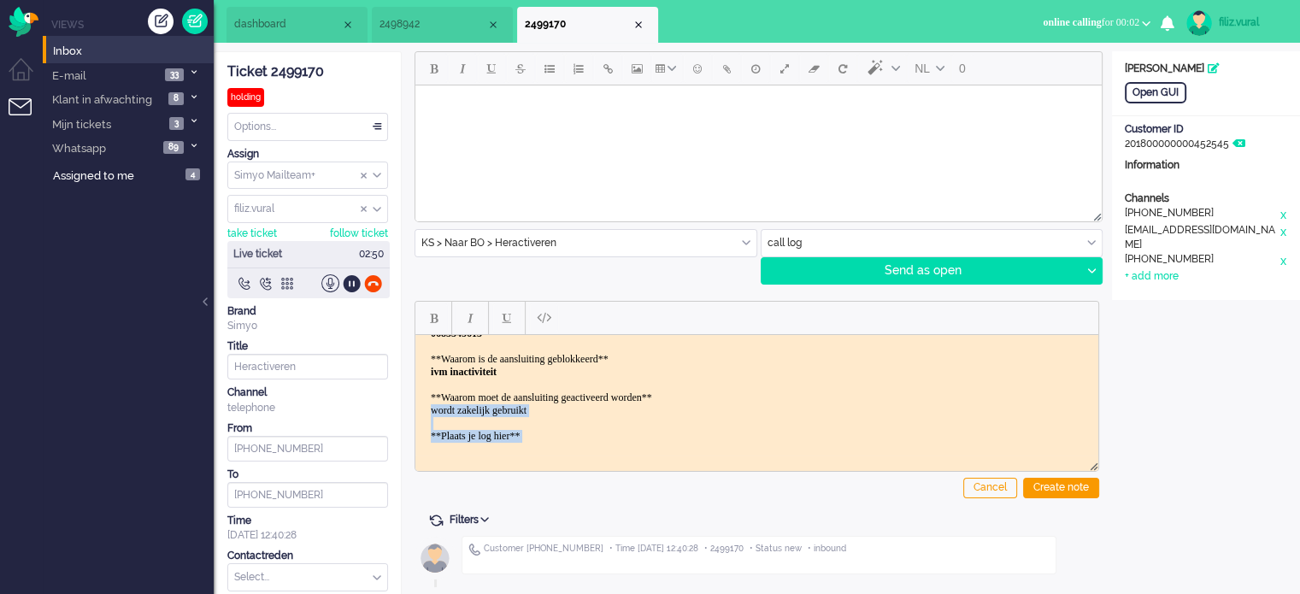
scroll to position [40, 0]
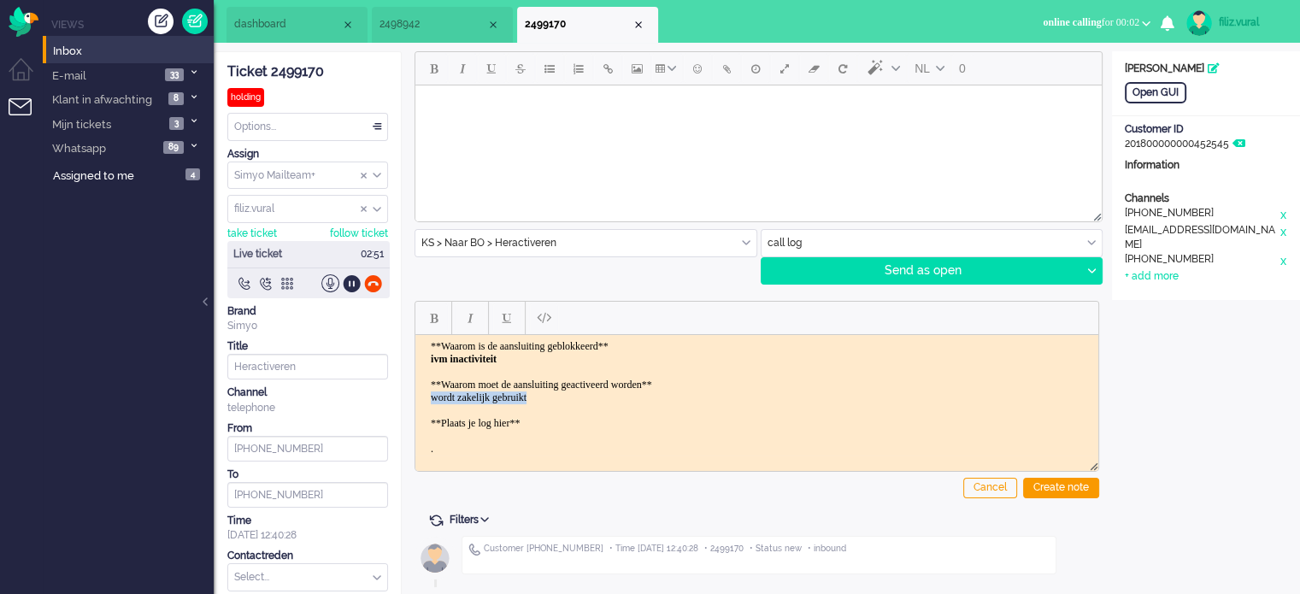
drag, startPoint x: 550, startPoint y: 436, endPoint x: 422, endPoint y: 397, distance: 133.9
click at [422, 397] on body "**Wat is het mobiele nummer** 0683345613 **Waarom is de aansluiting geblokkeerd…" at bounding box center [756, 378] width 669 height 154
click at [432, 322] on span "Bold" at bounding box center [434, 318] width 8 height 14
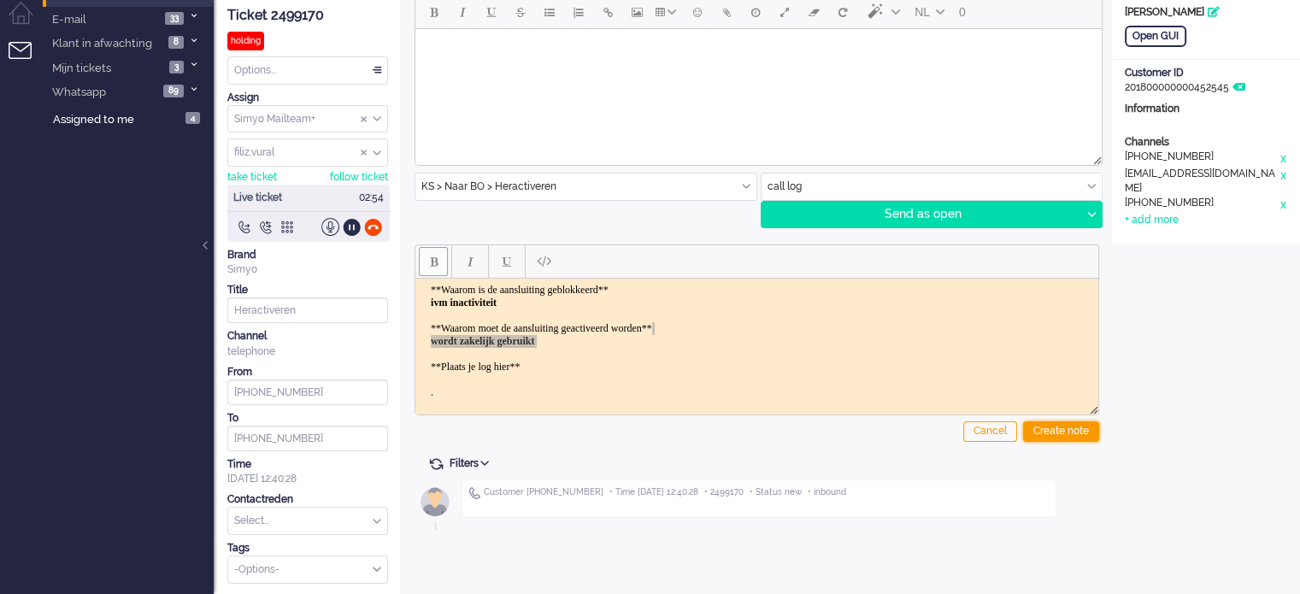
click at [1035, 423] on div "Create note" at bounding box center [1061, 431] width 76 height 21
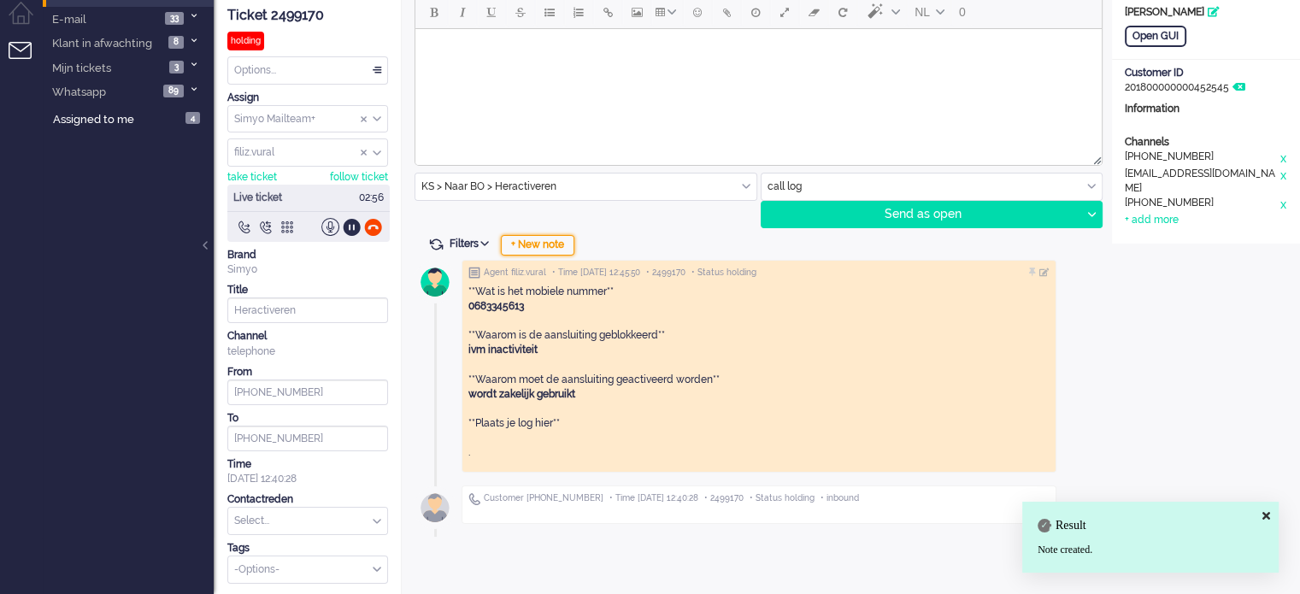
click at [533, 244] on div "+ New note" at bounding box center [538, 245] width 74 height 21
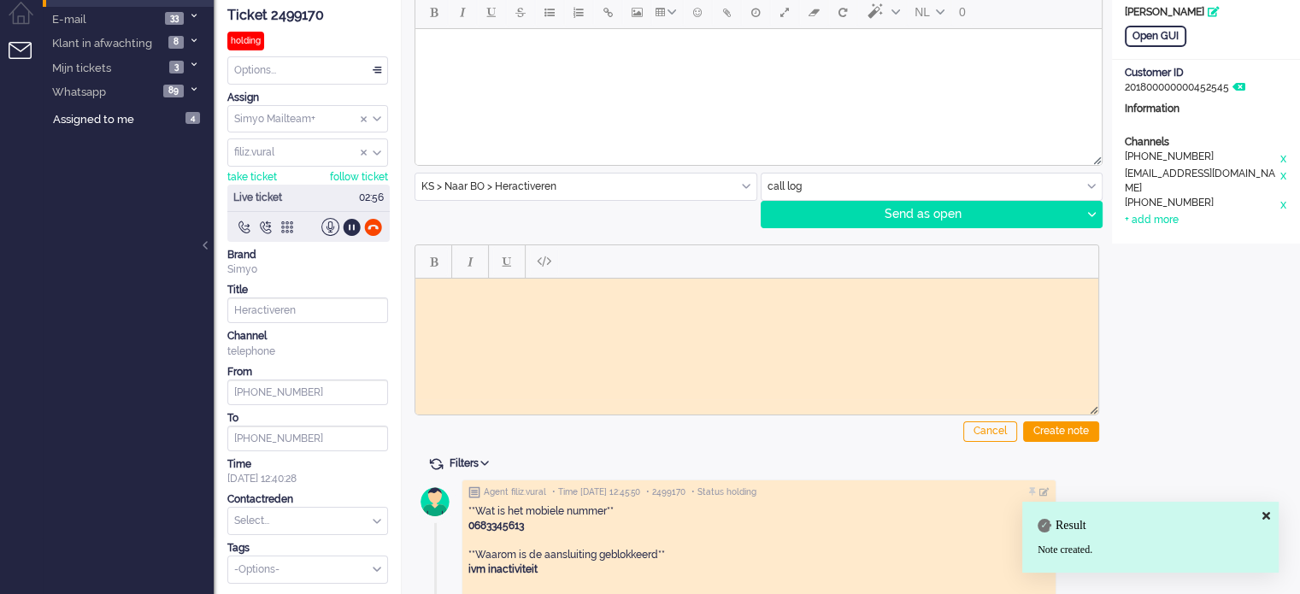
scroll to position [0, 0]
click at [308, 23] on div "Ticket 2499170" at bounding box center [307, 16] width 161 height 20
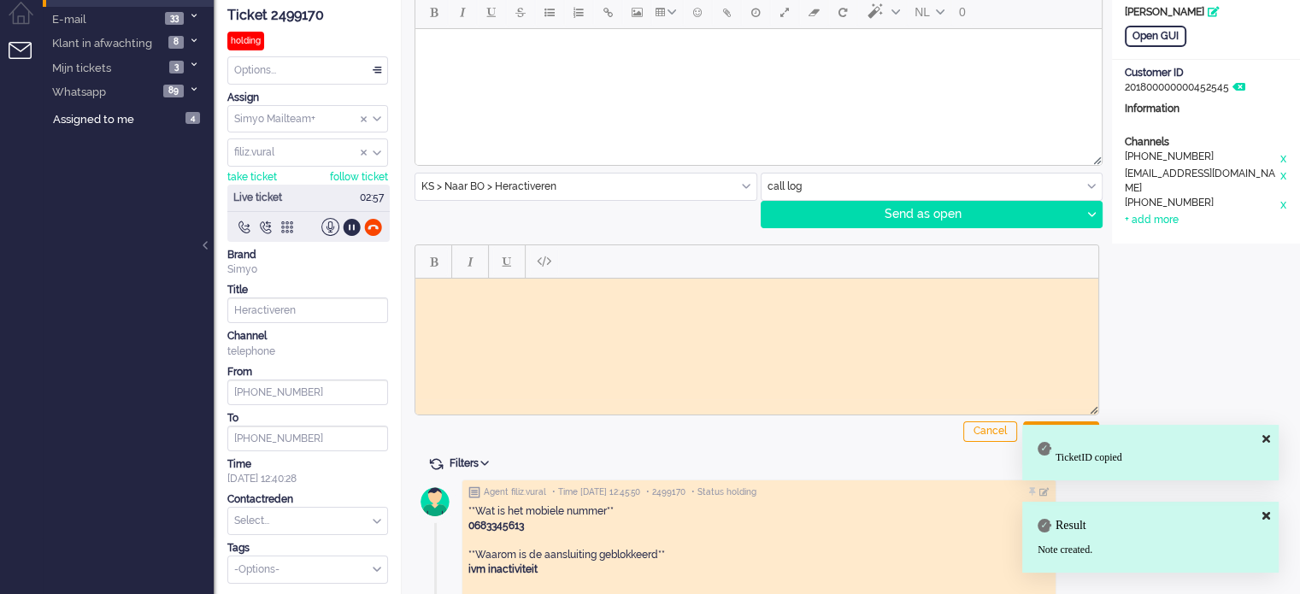
click at [521, 285] on body "Rich Text Area. Press ALT-0 for help." at bounding box center [756, 291] width 669 height 13
paste body "Rich Text Area. Press ALT-0 for help."
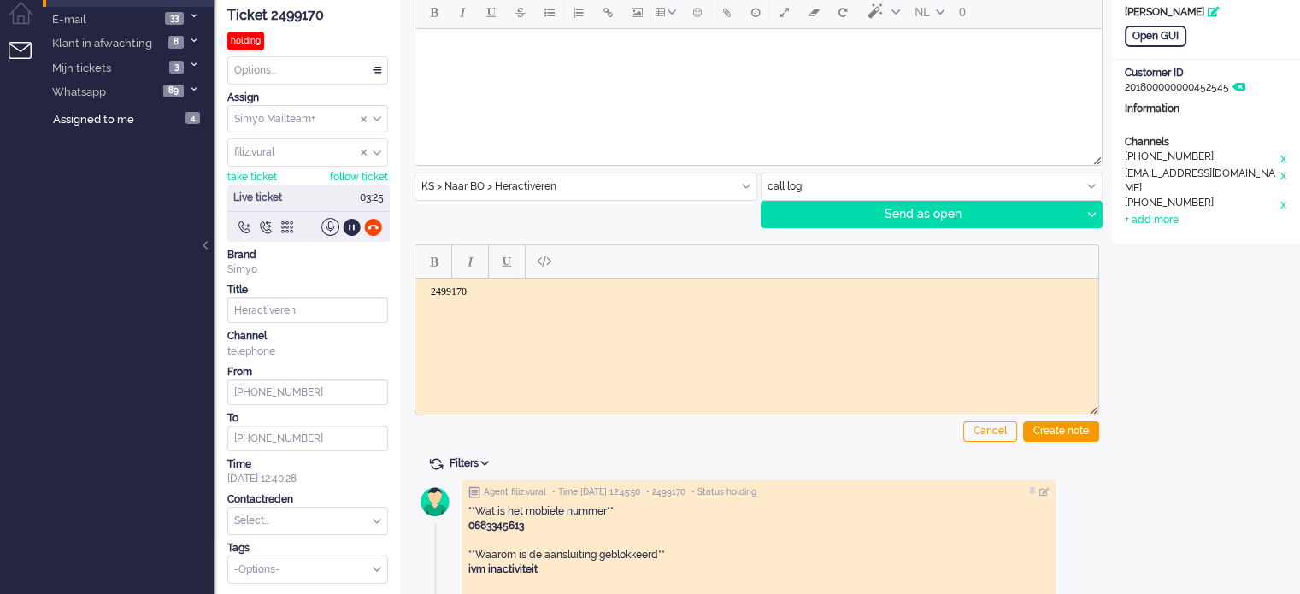
click at [551, 330] on html "2499170" at bounding box center [756, 304] width 683 height 52
click at [543, 323] on html "2499170" at bounding box center [756, 304] width 683 height 52
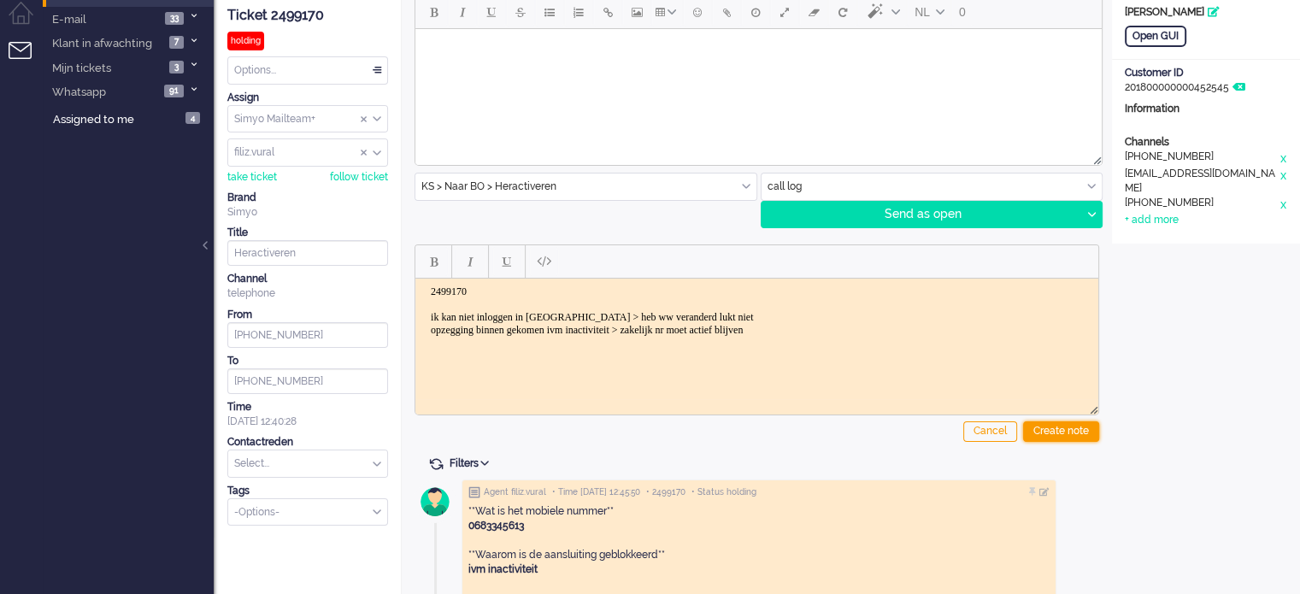
click at [1072, 423] on div "Create note" at bounding box center [1061, 431] width 76 height 21
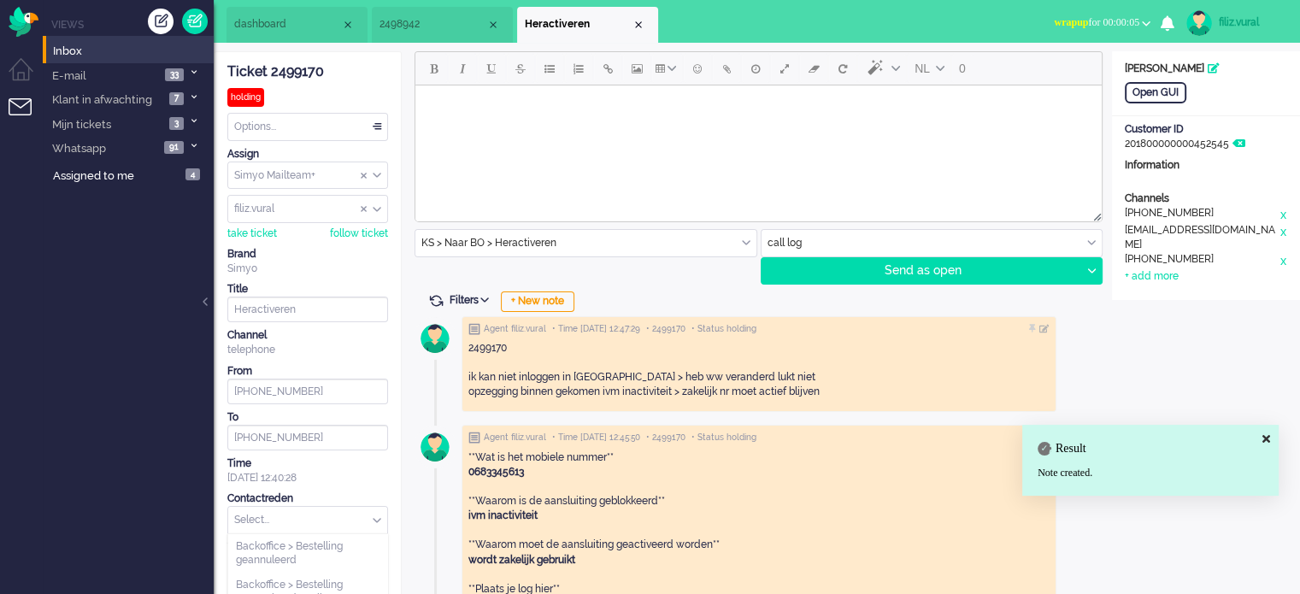
click at [294, 509] on input "text" at bounding box center [307, 520] width 159 height 26
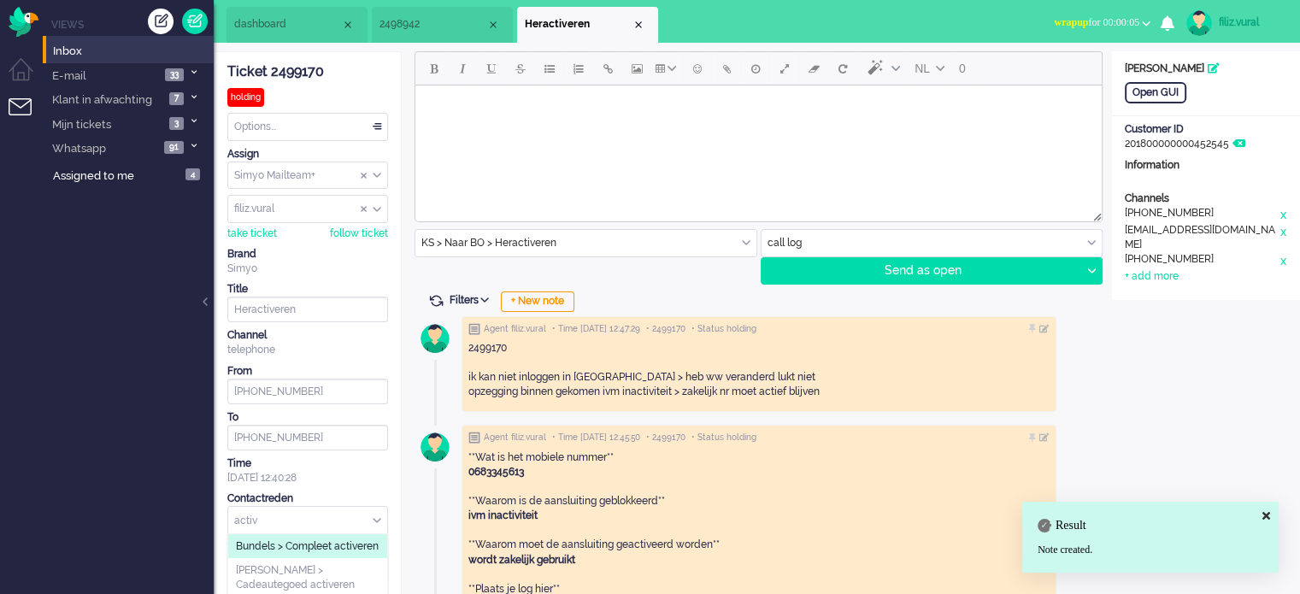
scroll to position [85, 0]
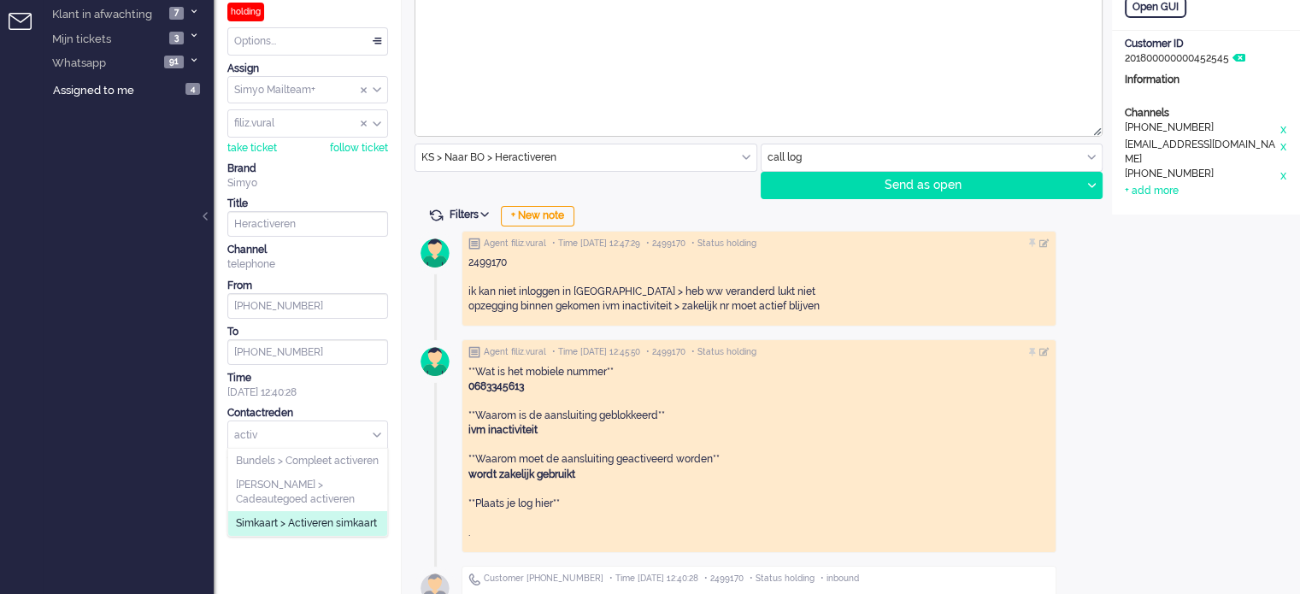
type input "activ"
click at [328, 529] on span "Simkaart > Activeren simkaart" at bounding box center [306, 523] width 141 height 15
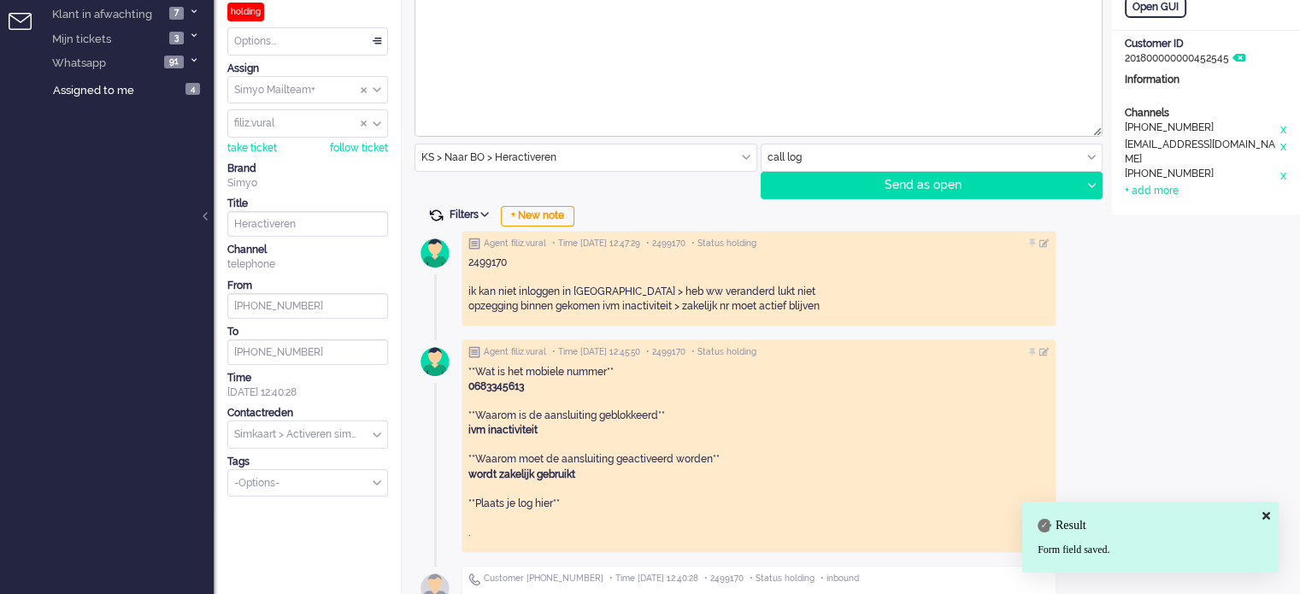
click at [439, 215] on span at bounding box center [435, 215] width 15 height 15
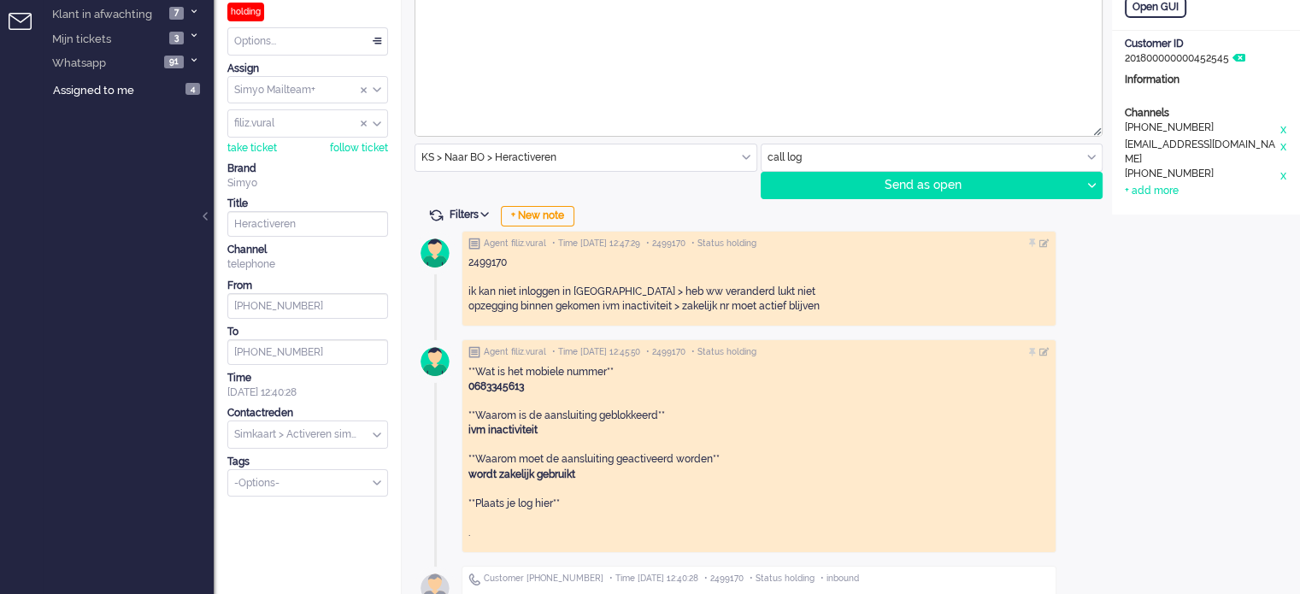
scroll to position [0, 0]
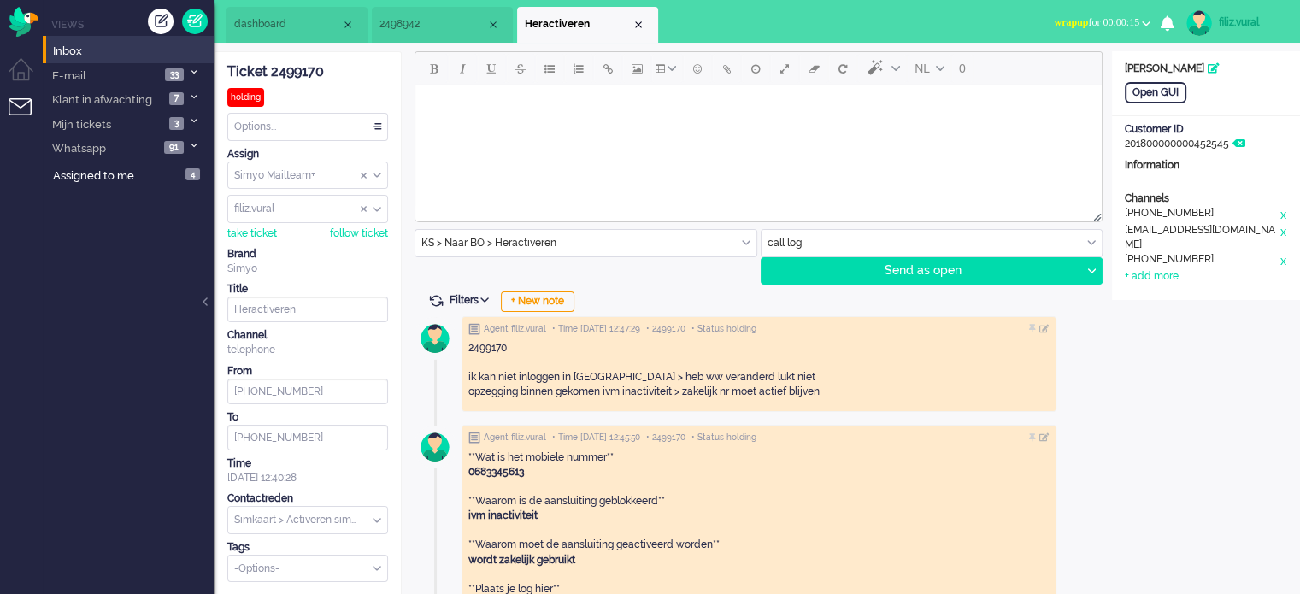
click at [381, 17] on span "2498942" at bounding box center [432, 24] width 107 height 15
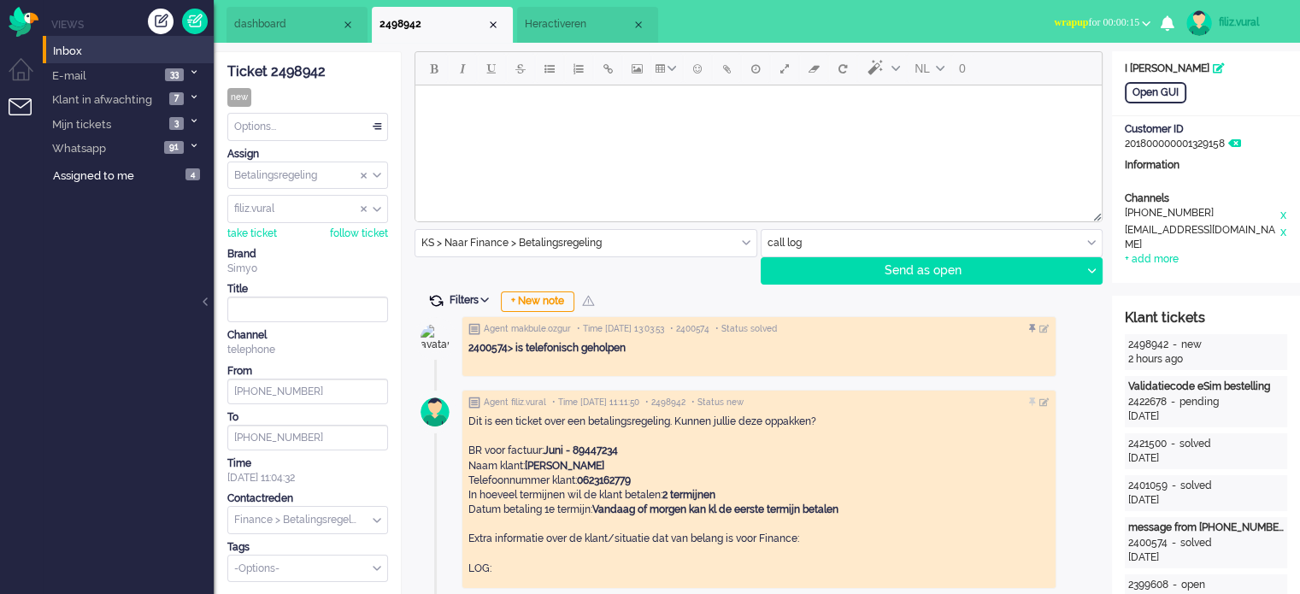
click at [433, 293] on span at bounding box center [435, 300] width 15 height 15
click at [287, 21] on span "dashboard" at bounding box center [287, 24] width 107 height 15
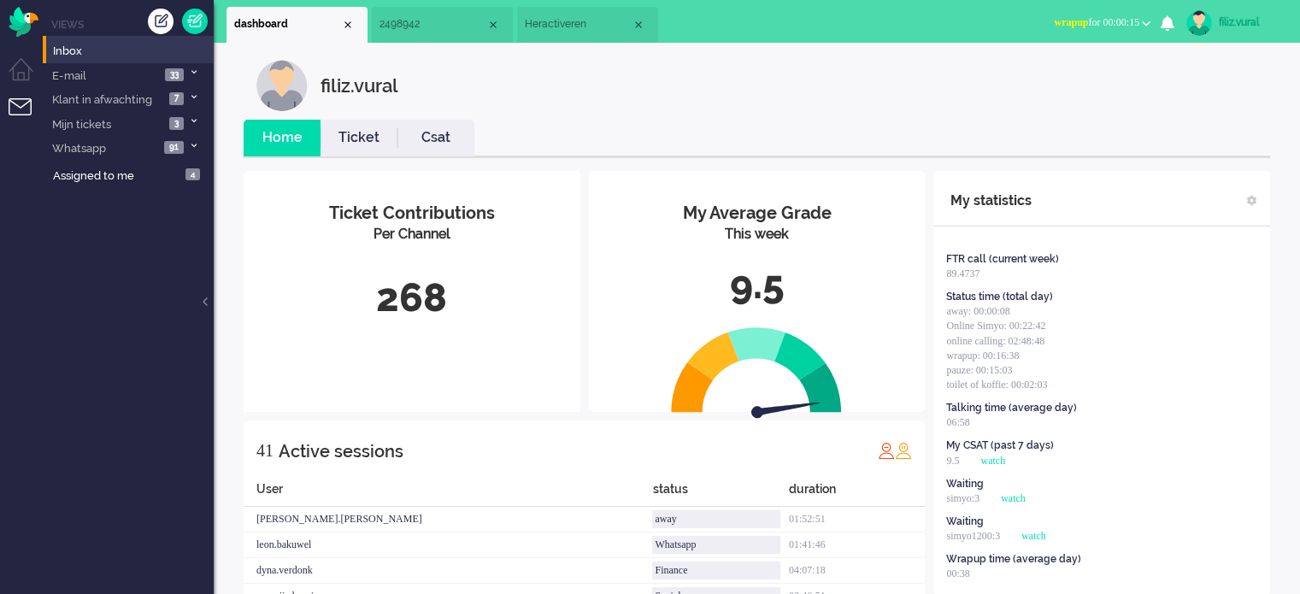
click at [337, 136] on link "Ticket" at bounding box center [359, 138] width 77 height 20
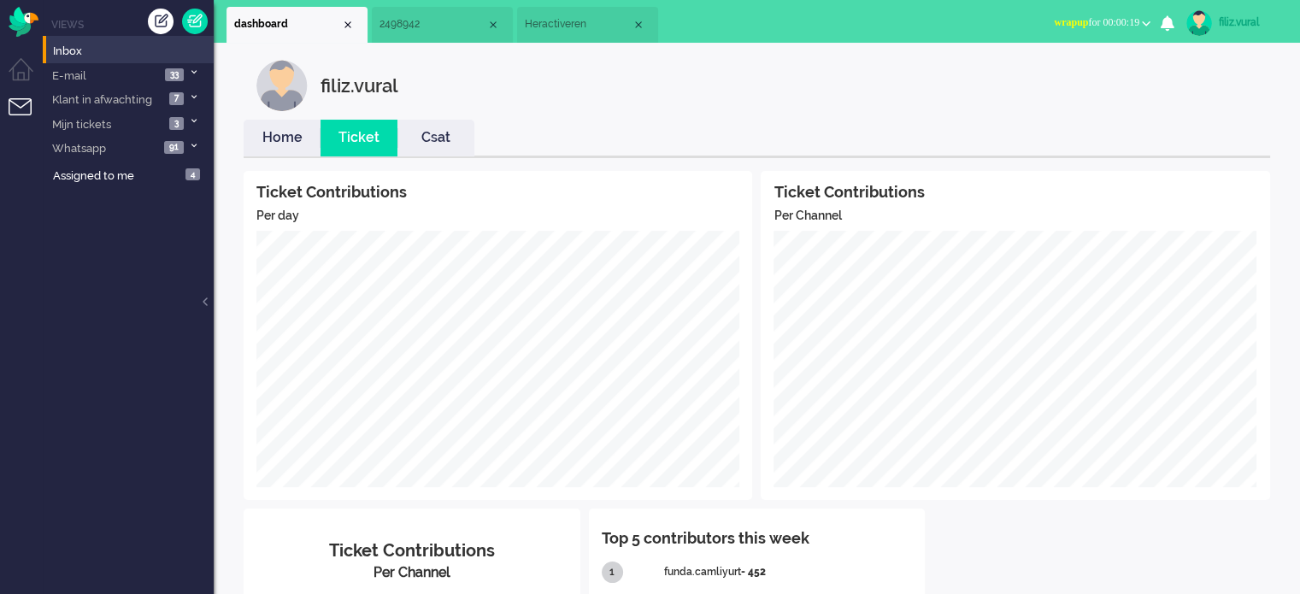
click at [263, 138] on link "Home" at bounding box center [282, 138] width 77 height 20
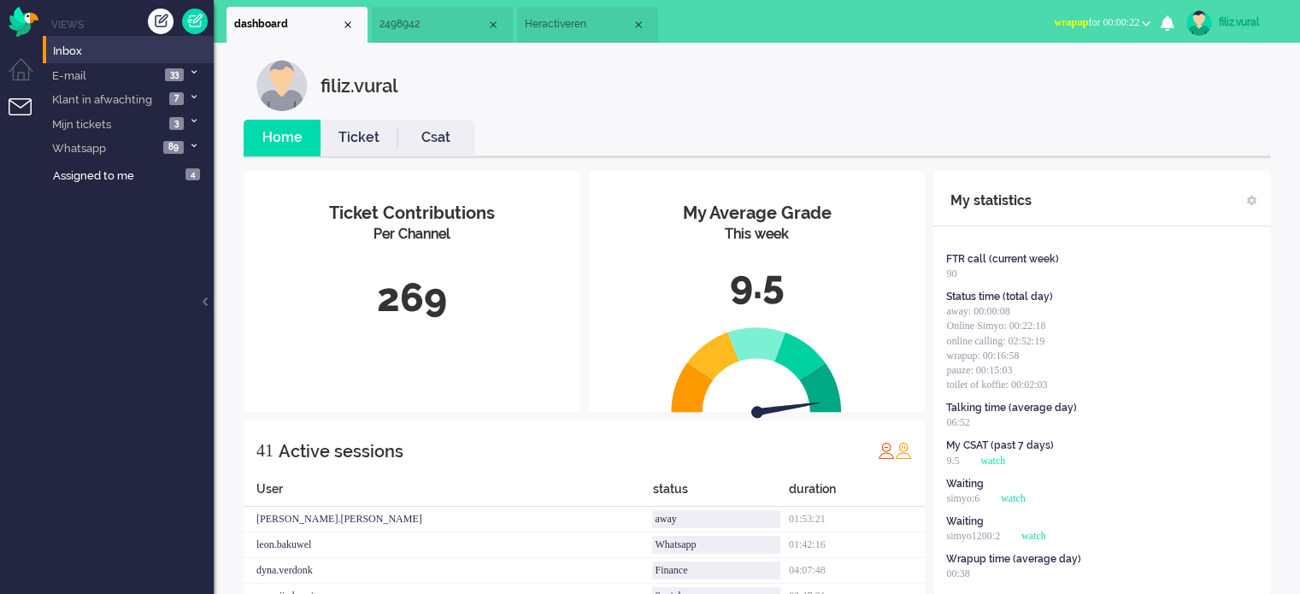
click at [1081, 9] on li "Social Whatsapp Facebook Forum Email verwerken Online simyo Pauze Meeting Toile…" at bounding box center [1102, 24] width 117 height 38
click at [1107, 21] on span "wrapup for 00:00:22" at bounding box center [1096, 22] width 85 height 12
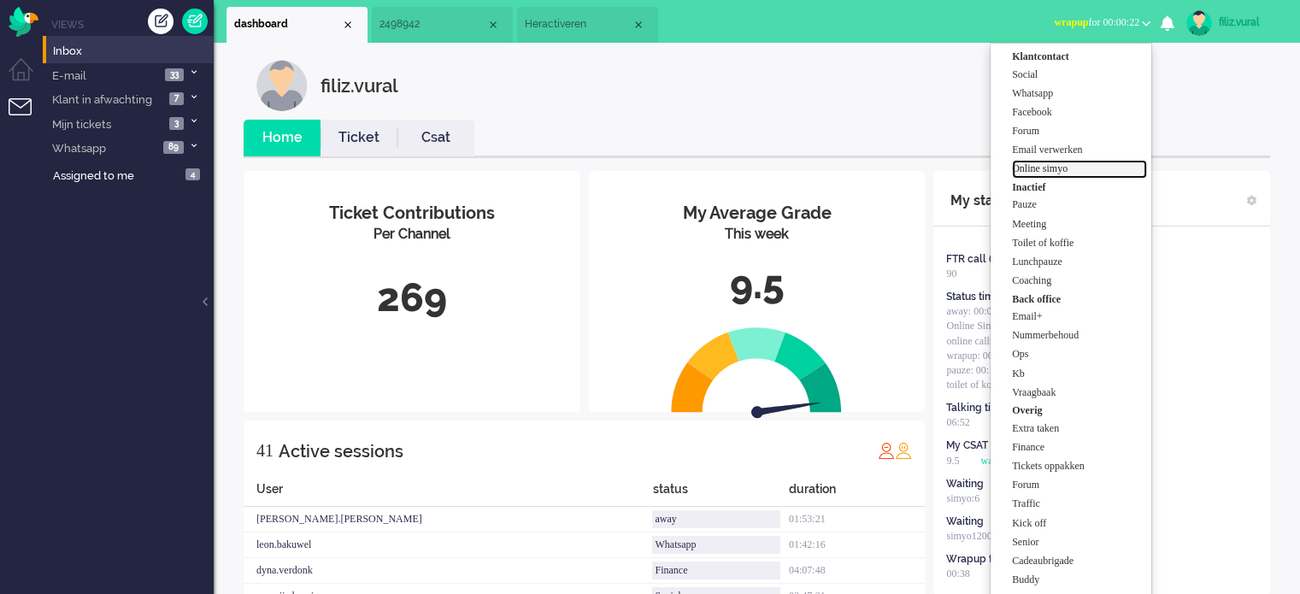
click at [1094, 168] on label "Online simyo" at bounding box center [1079, 169] width 135 height 15
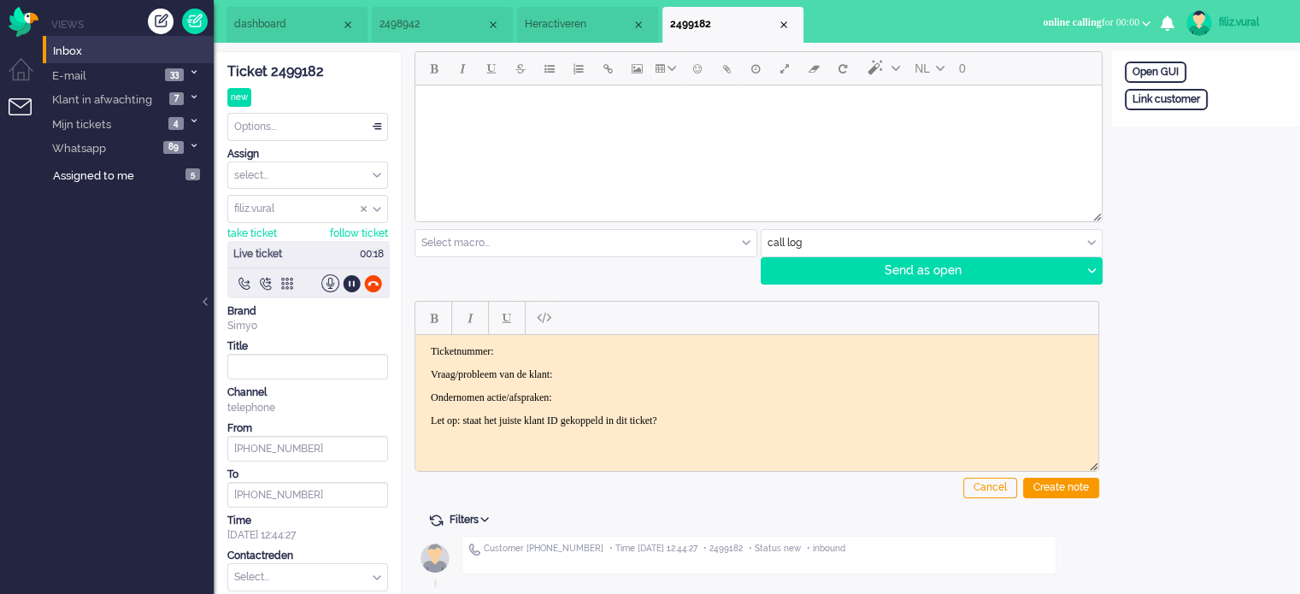
click at [290, 68] on div "Ticket 2499182" at bounding box center [307, 72] width 161 height 20
click at [589, 343] on html "Ticketnummer: Vraag/probleem van de klant: Ondernomen actie/afspraken: Let op: …" at bounding box center [756, 385] width 683 height 103
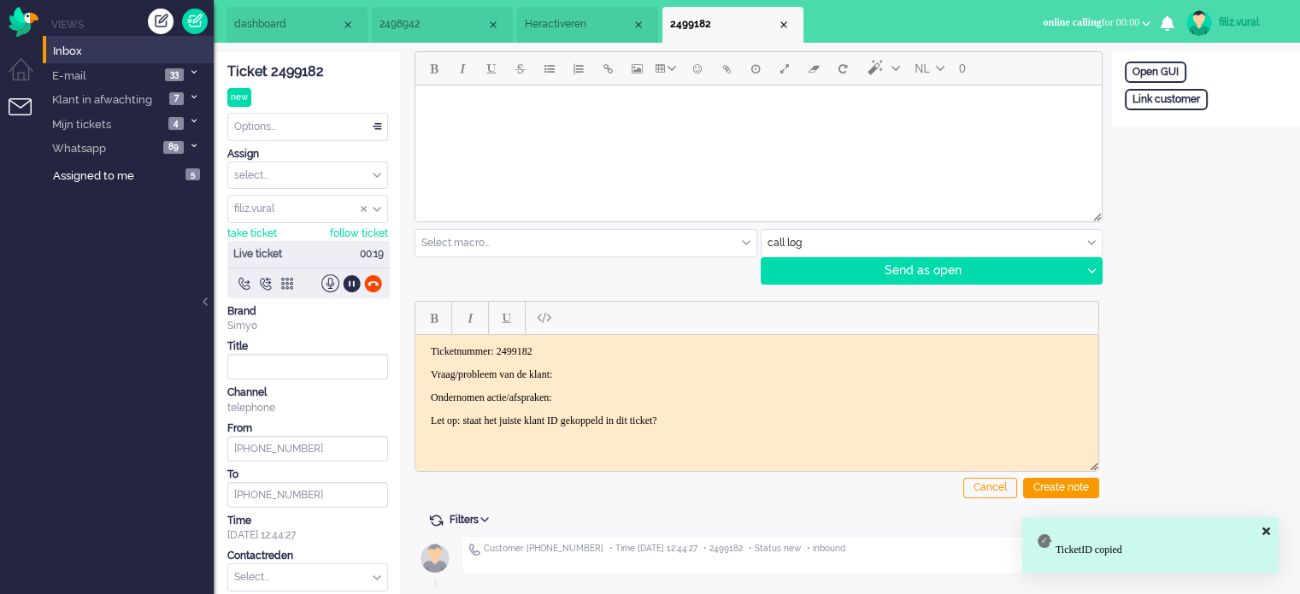
click at [615, 361] on body "Ticketnummer: 2499182 Vraag/probleem van de klant: Ondernomen actie/afspraken: …" at bounding box center [756, 385] width 669 height 82
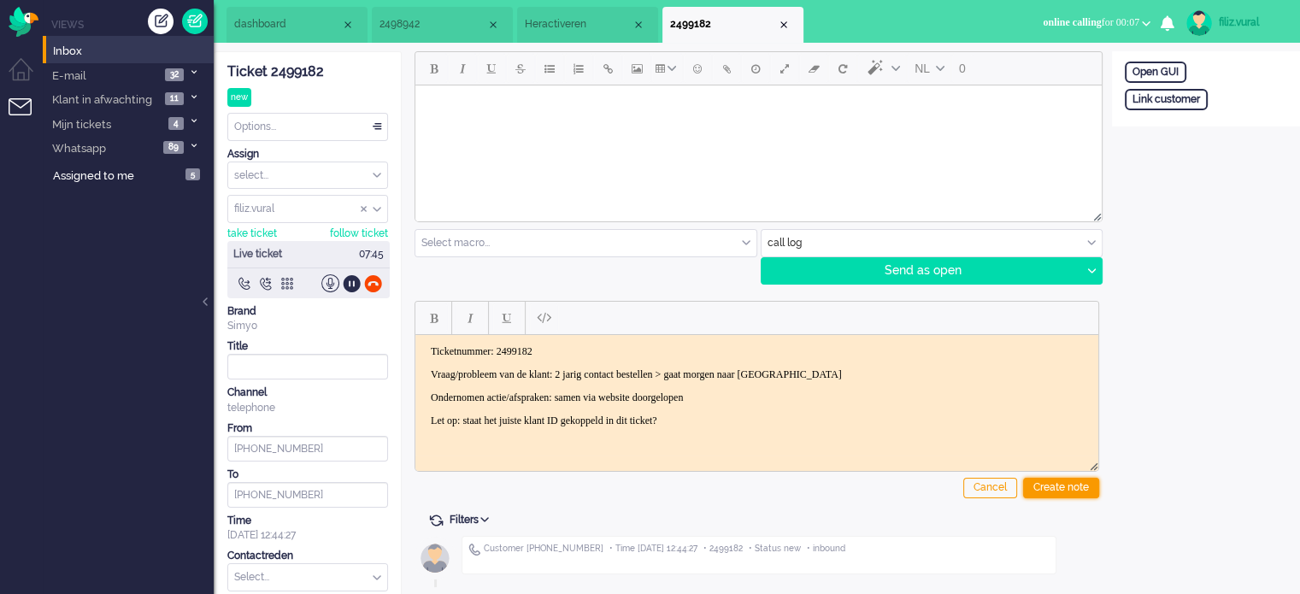
click at [1047, 485] on div "Create note" at bounding box center [1061, 488] width 76 height 21
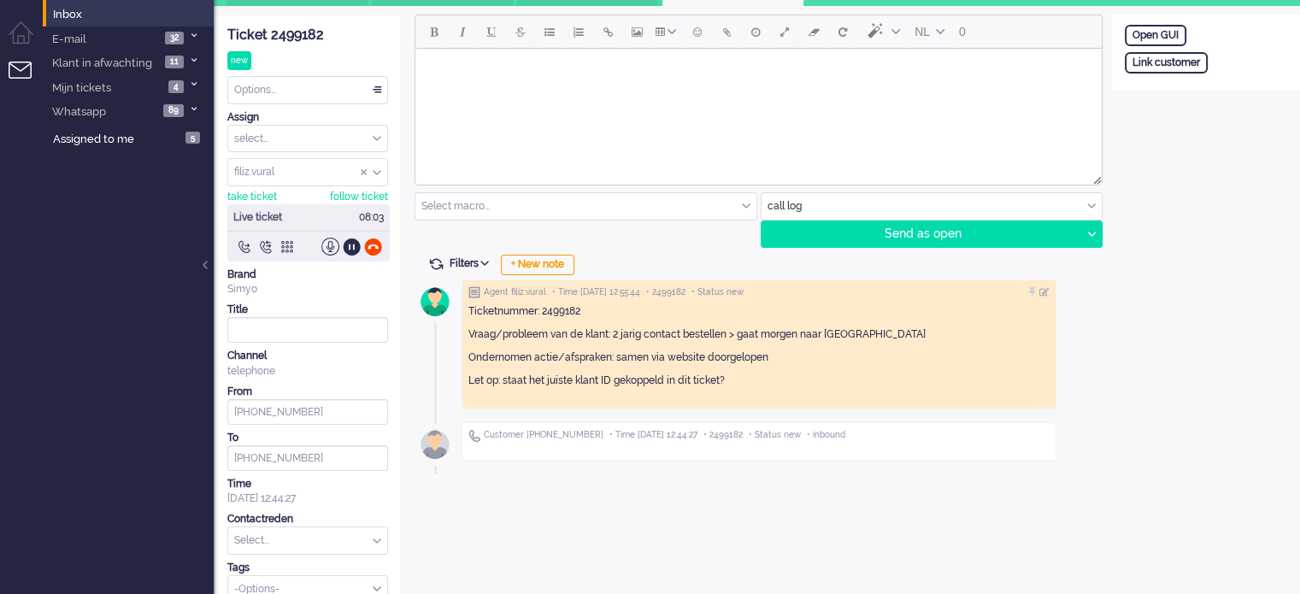
scroll to position [56, 0]
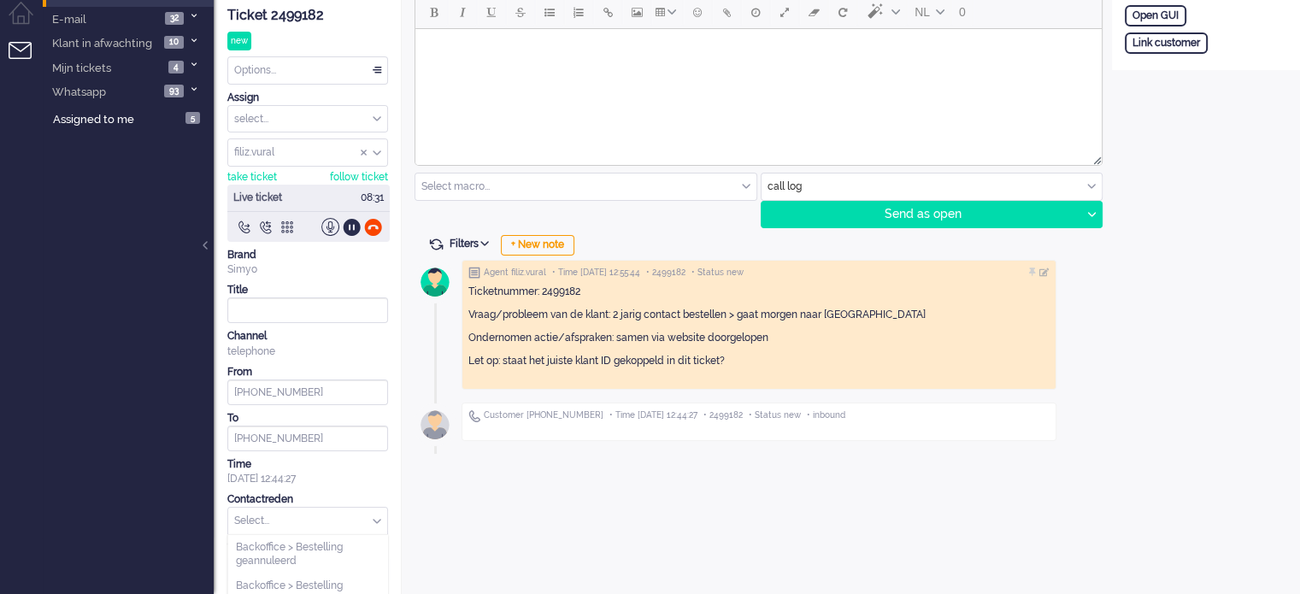
click at [324, 509] on input "text" at bounding box center [307, 521] width 159 height 26
type input "hulp"
click at [326, 541] on span "Bestellen > Hulp bij bestellen" at bounding box center [304, 547] width 137 height 15
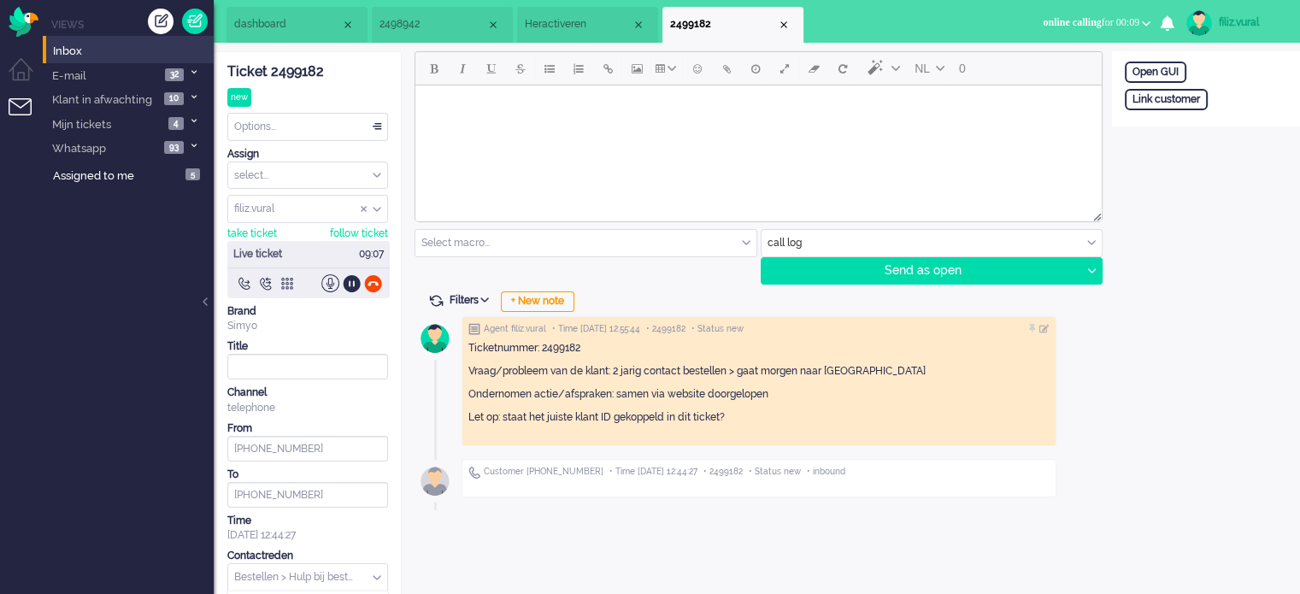
scroll to position [266, 0]
click at [307, 579] on input "text" at bounding box center [307, 577] width 159 height 26
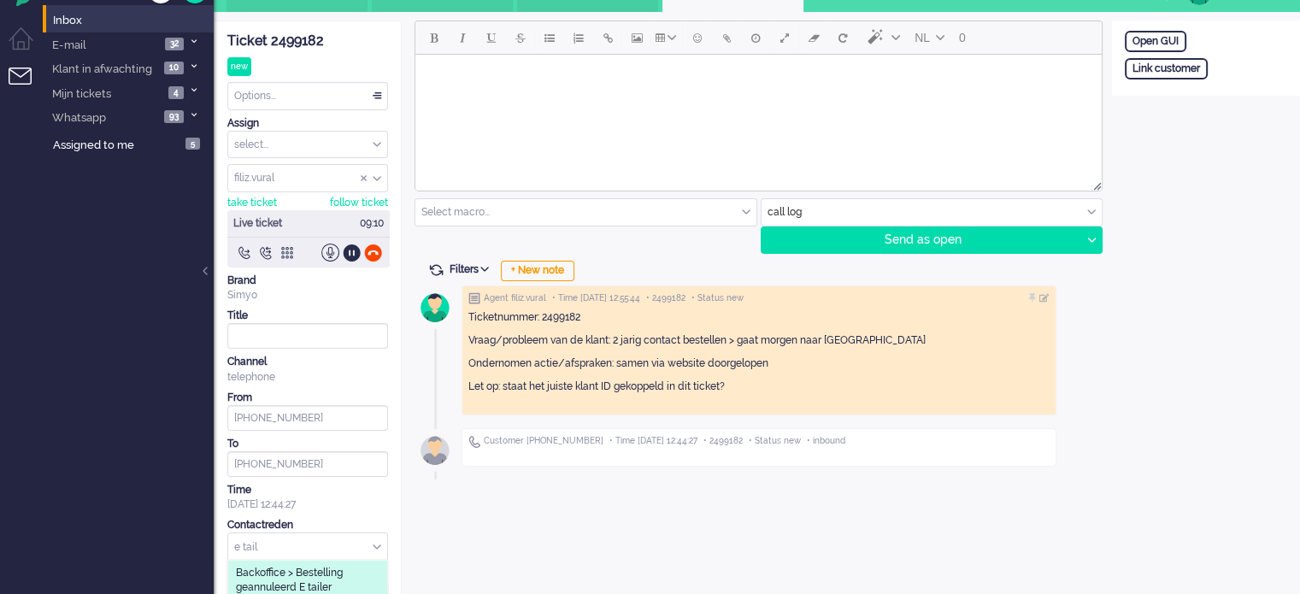
scroll to position [58, 0]
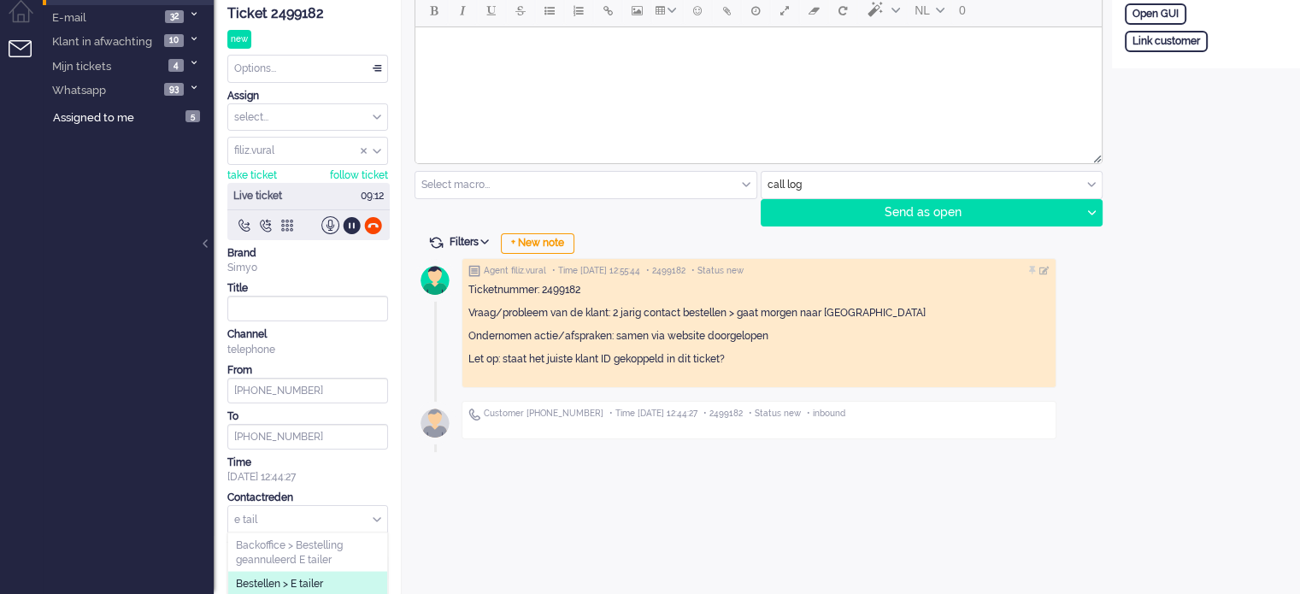
type input "e tail"
click at [319, 578] on span "Bestellen > E tailer" at bounding box center [279, 584] width 87 height 15
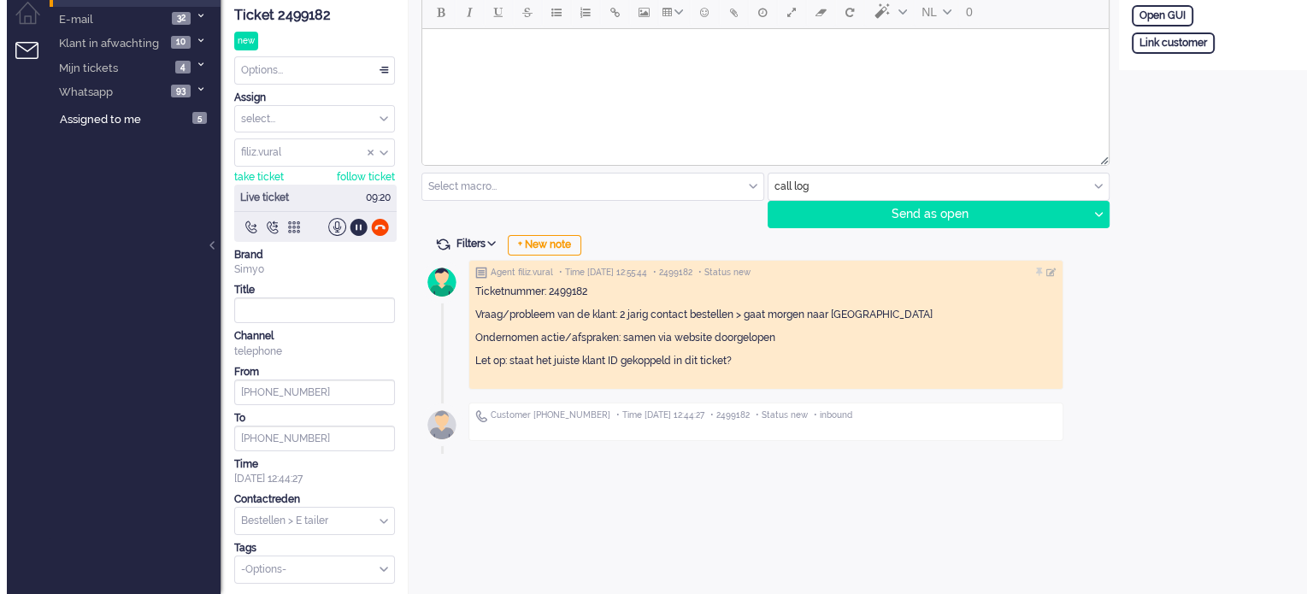
scroll to position [0, 0]
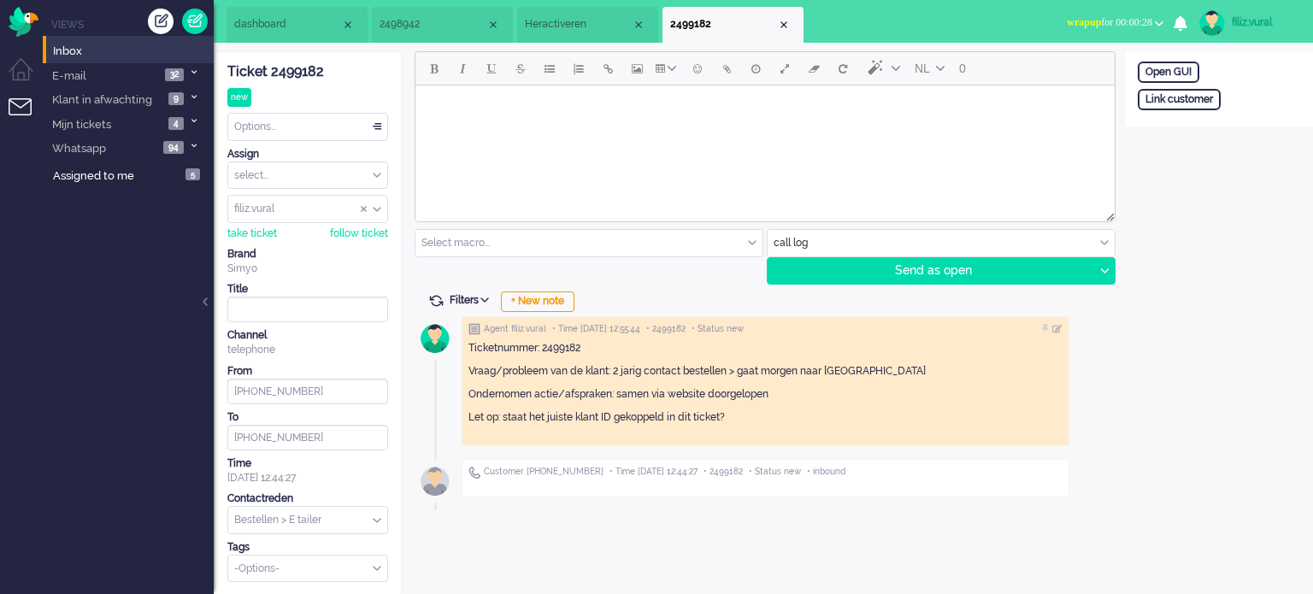
click at [287, 113] on div "Options... Set Status Open Pending Holding Solved Set priority Low Medium High …" at bounding box center [307, 127] width 161 height 28
click at [286, 125] on div "Options..." at bounding box center [307, 127] width 159 height 26
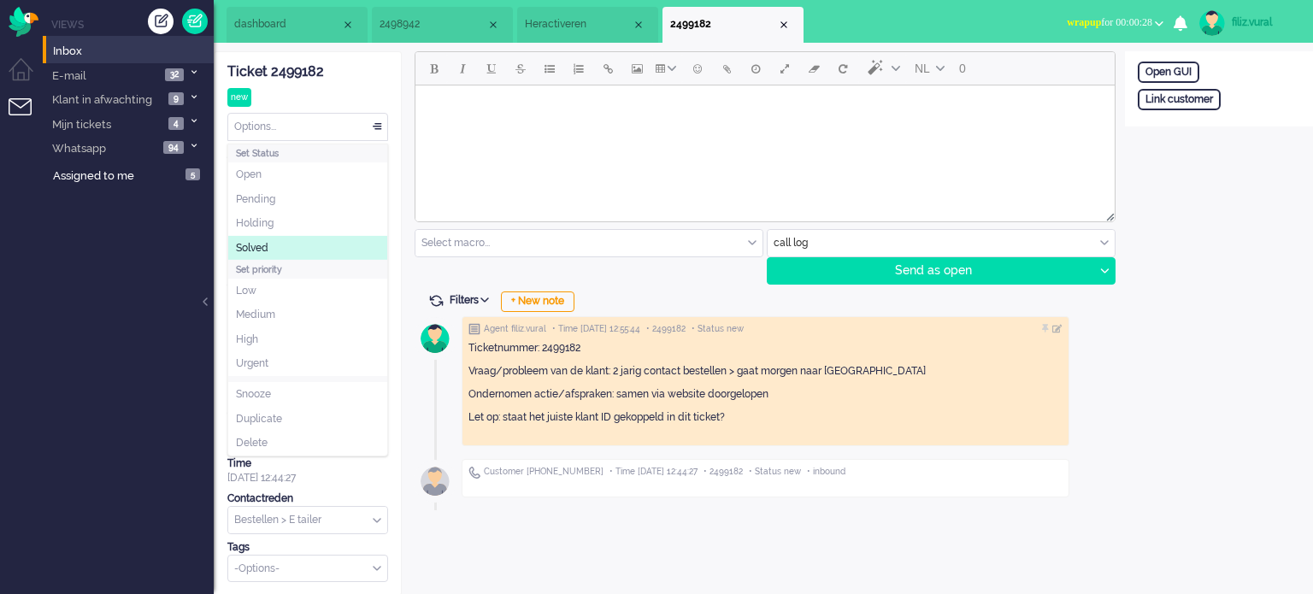
click at [258, 238] on li "Solved" at bounding box center [307, 248] width 159 height 25
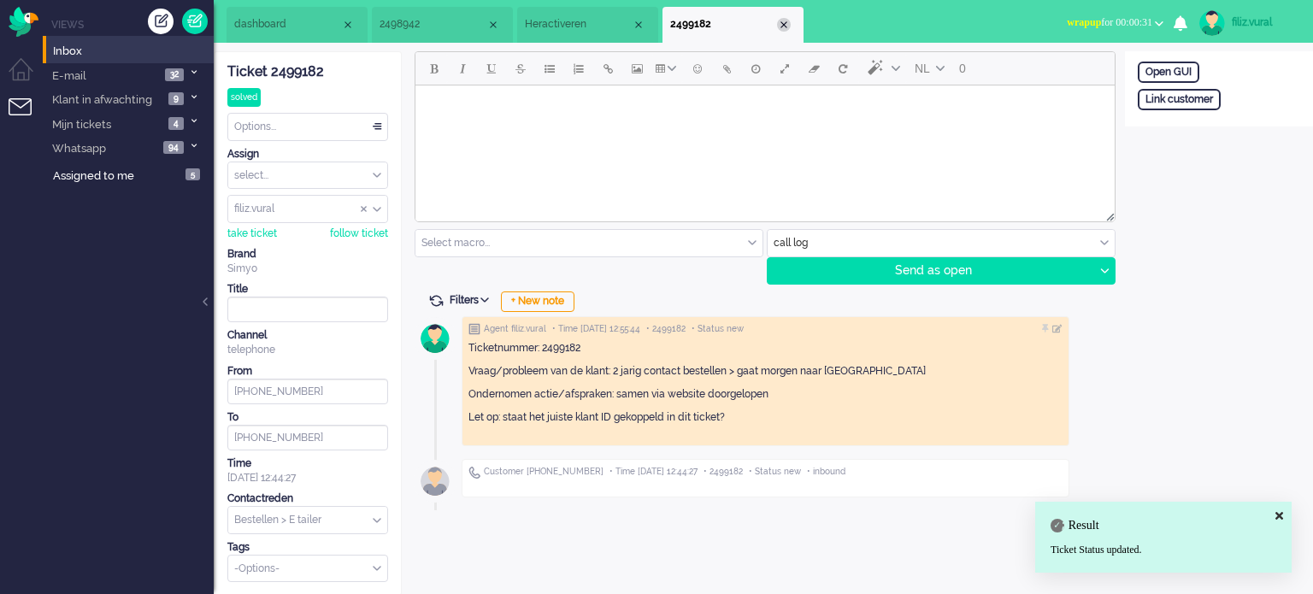
click at [785, 20] on div "Close tab" at bounding box center [784, 25] width 14 height 14
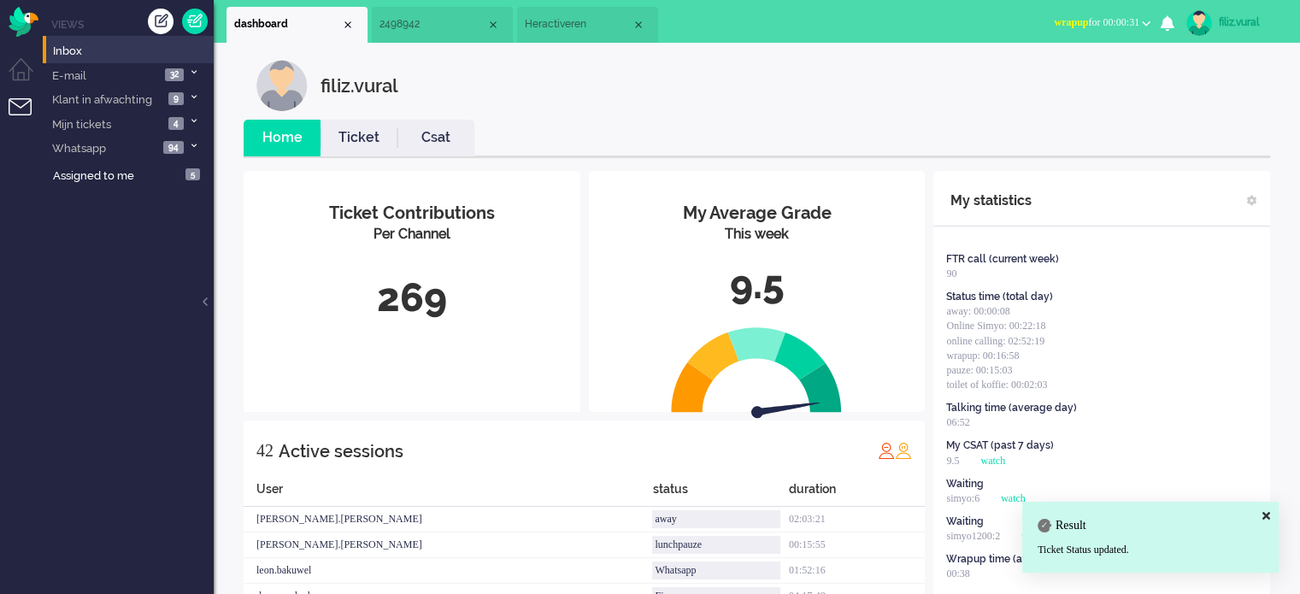
click at [427, 132] on link "Csat" at bounding box center [435, 138] width 77 height 20
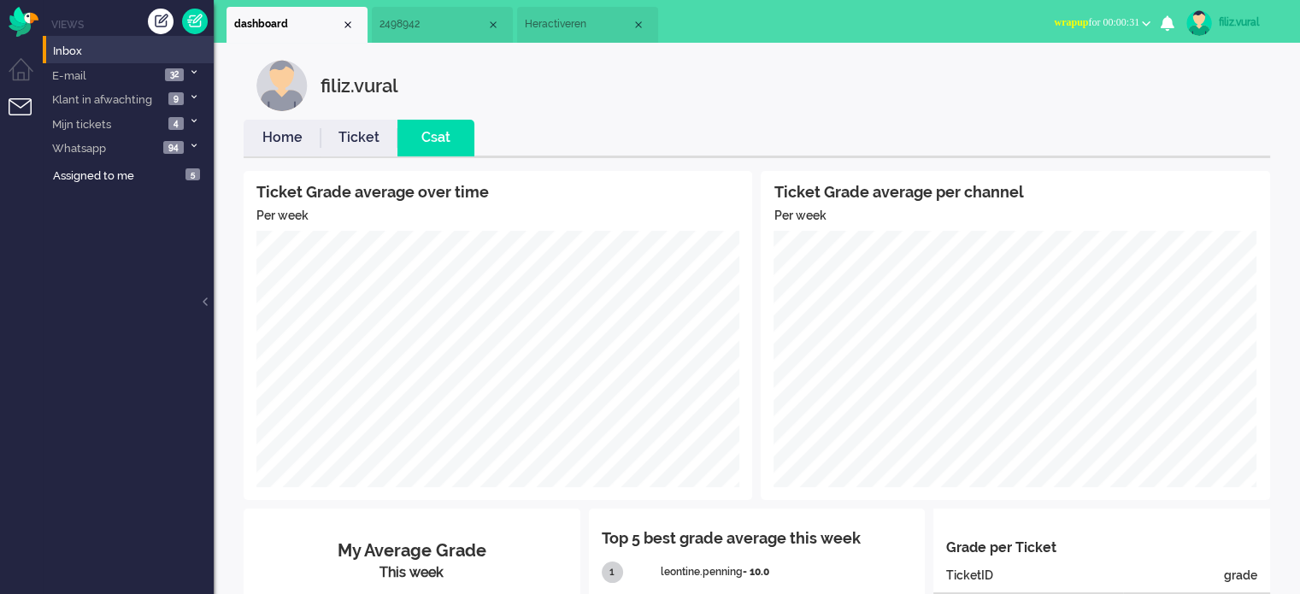
click at [275, 136] on link "Home" at bounding box center [282, 138] width 77 height 20
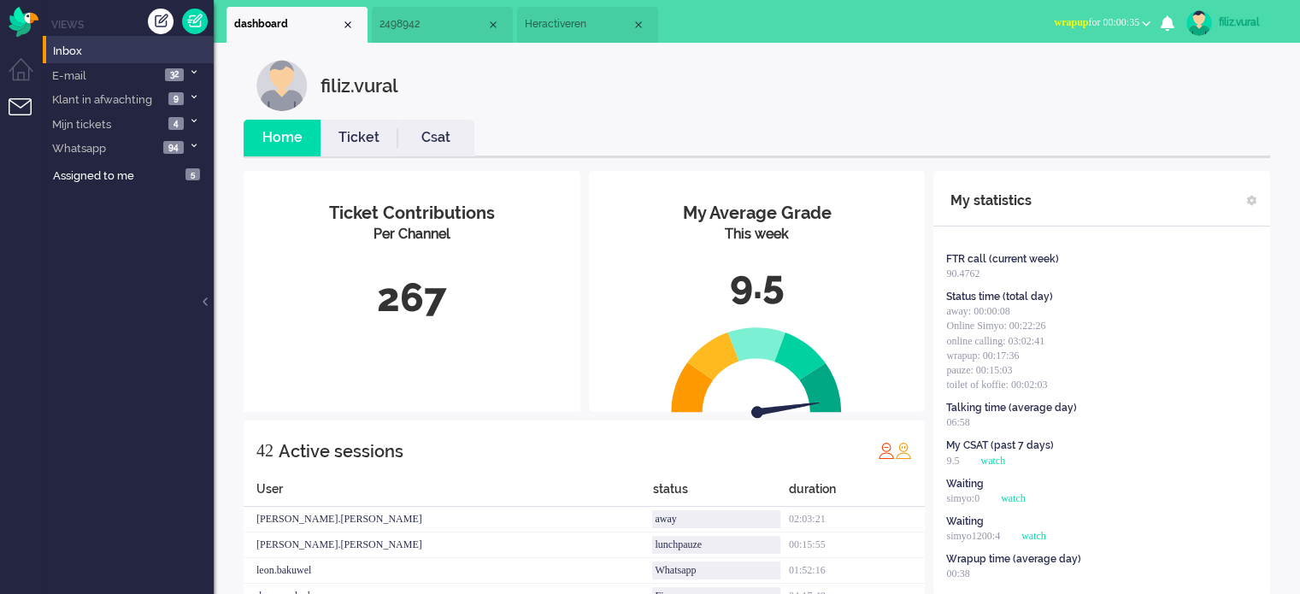
click at [1121, 27] on span "wrapup for 00:00:35" at bounding box center [1096, 22] width 85 height 12
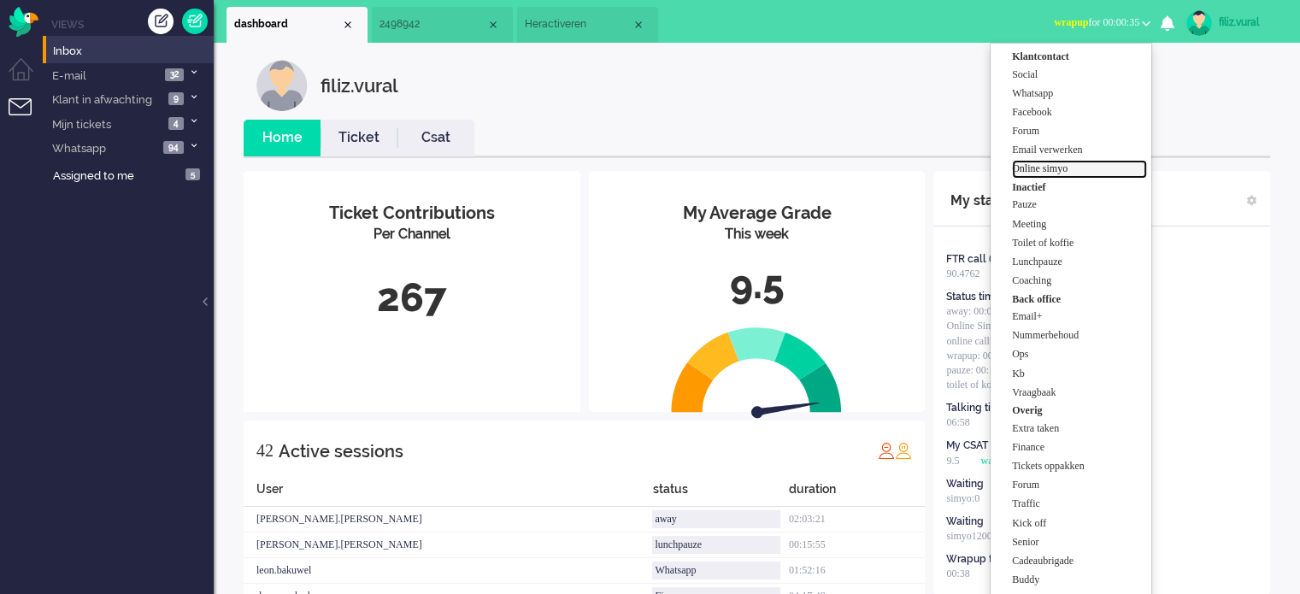
click at [1070, 170] on label "Online simyo" at bounding box center [1079, 169] width 135 height 15
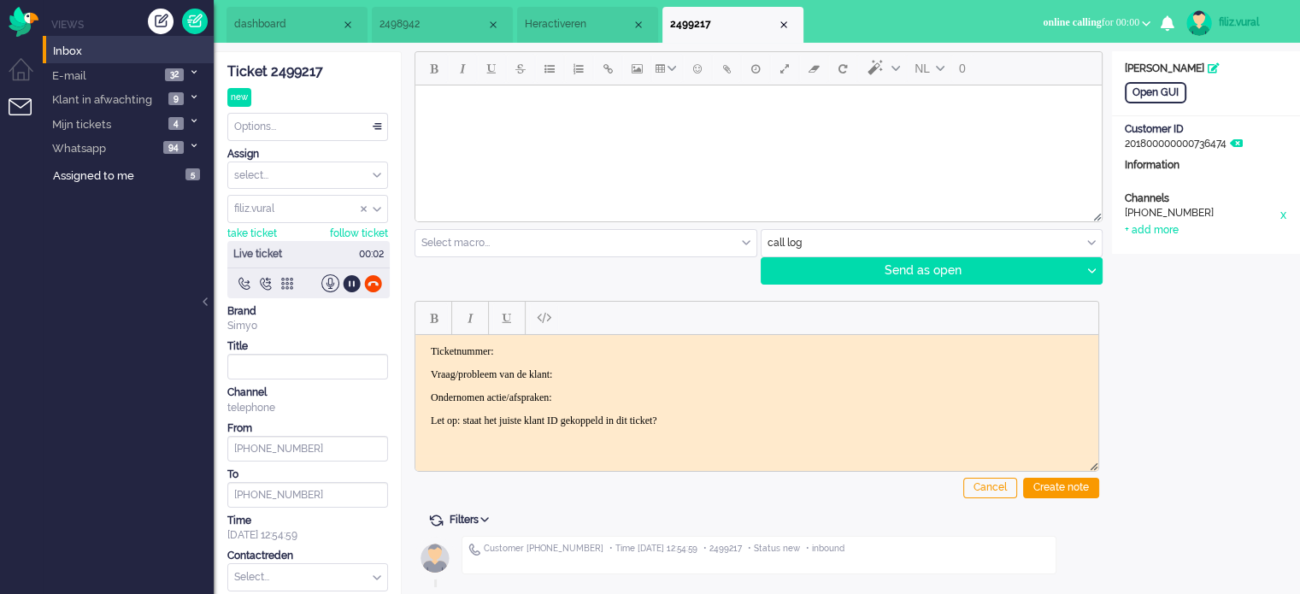
click at [285, 64] on div "Ticket 2499217" at bounding box center [307, 72] width 161 height 20
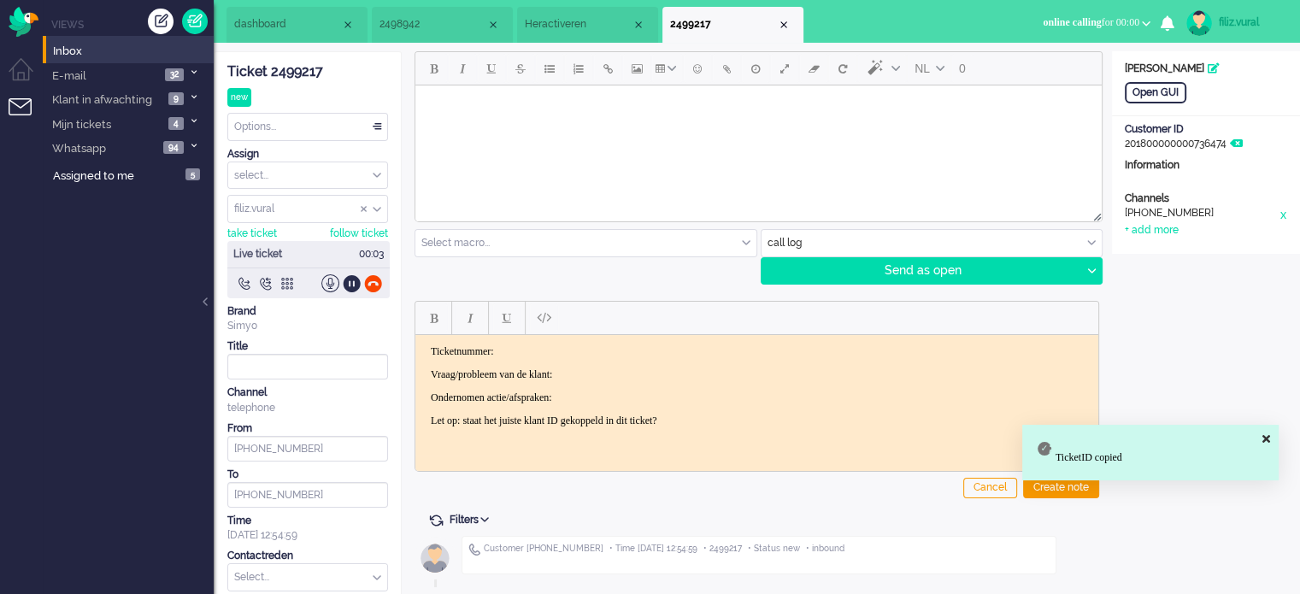
click at [590, 345] on p "Ticketnummer:" at bounding box center [757, 350] width 652 height 13
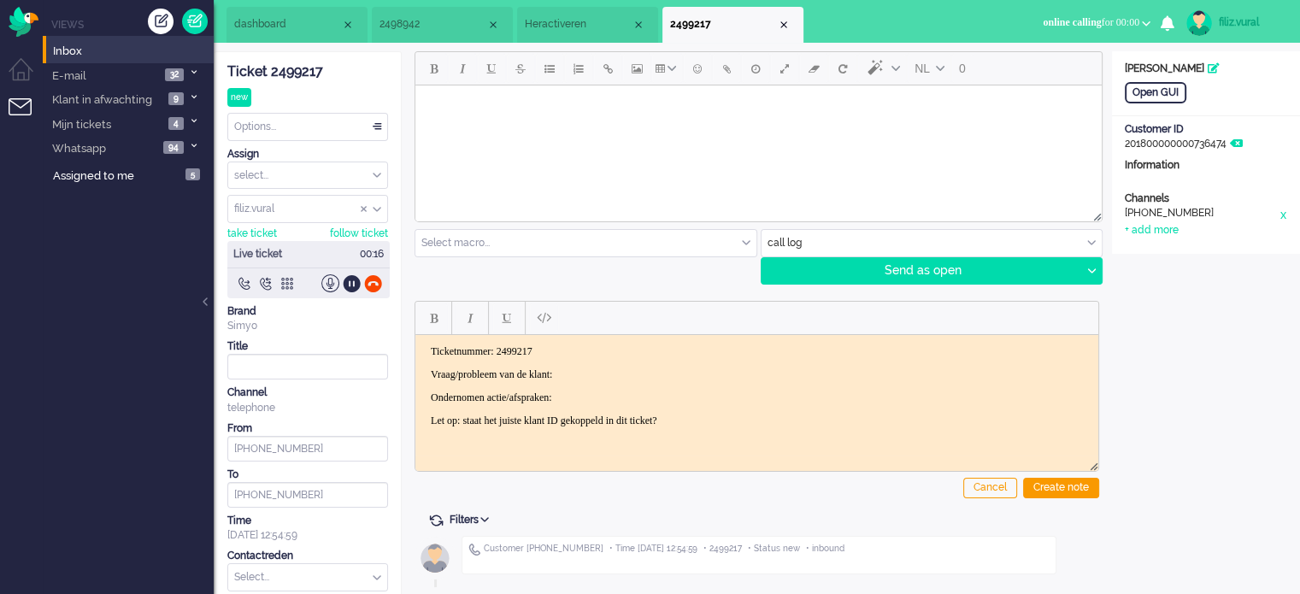
click at [609, 377] on p "Vraag/probleem van de klant:" at bounding box center [757, 374] width 652 height 13
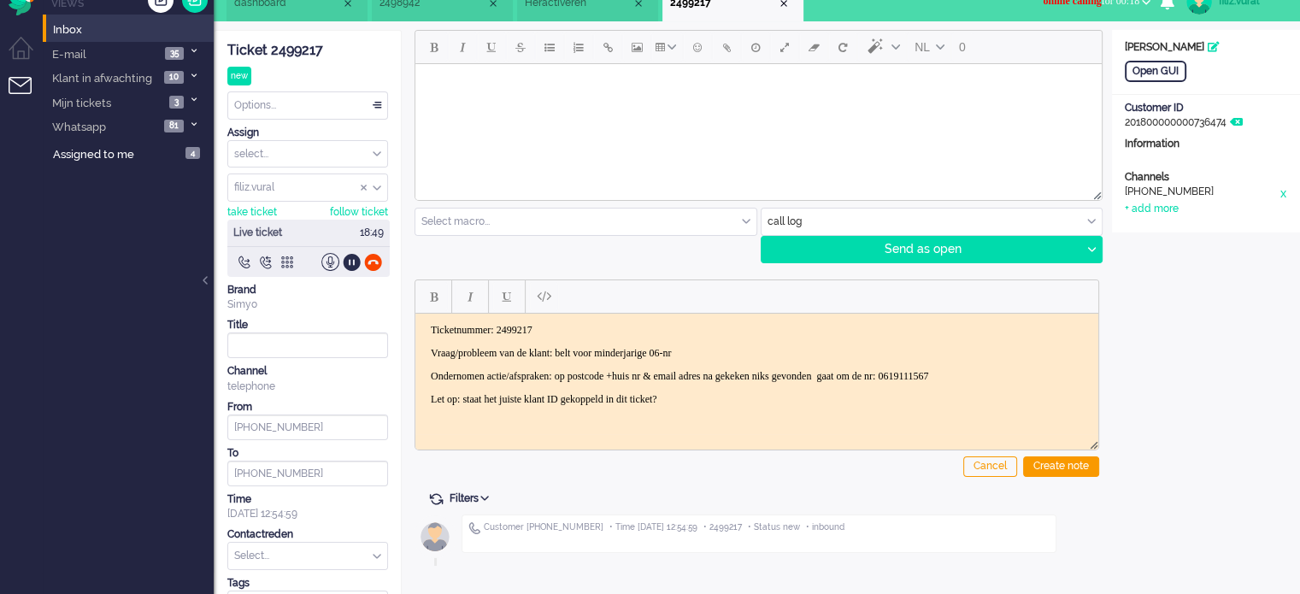
scroll to position [56, 0]
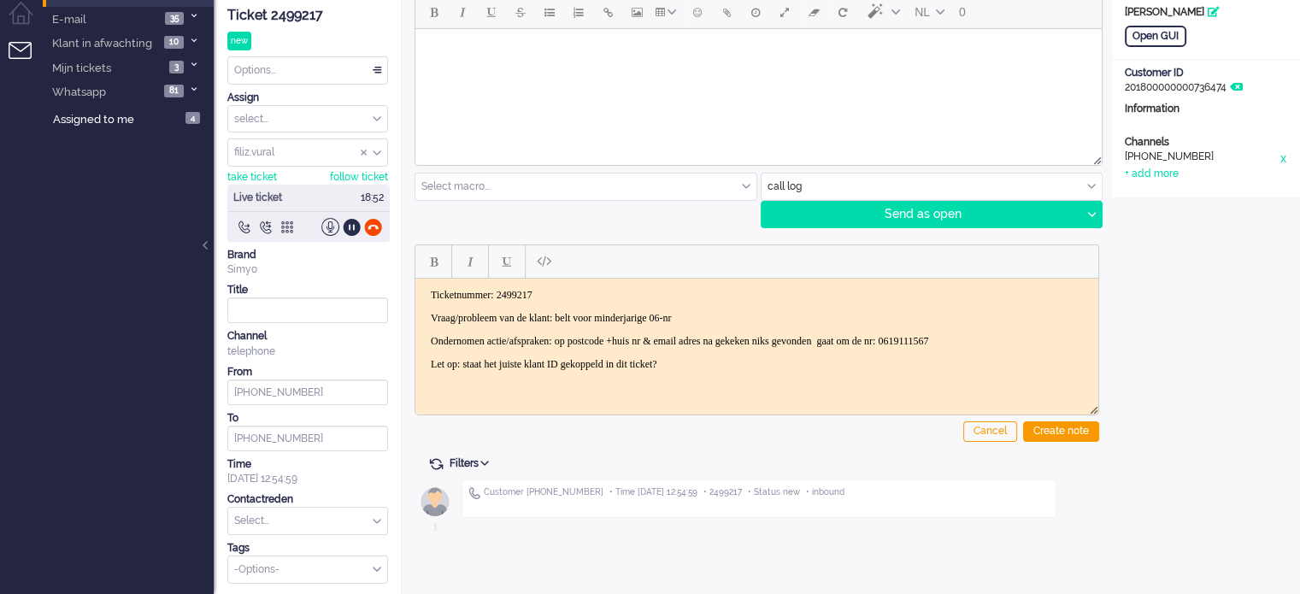
click at [656, 338] on p "Ondernomen actie/afspraken: op postcode +huis nr & email adres na gekeken niks …" at bounding box center [757, 340] width 652 height 13
click at [657, 339] on p "Ondernomen actie/afspraken: op postcode +huis nr & email adres na gekeken niks …" at bounding box center [757, 340] width 652 height 13
click at [661, 340] on p "Ondernomen actie/afspraken: op postcode +huis nr & email adres na gekeken niks …" at bounding box center [757, 340] width 652 height 13
click at [1077, 435] on div "Create note" at bounding box center [1061, 431] width 76 height 21
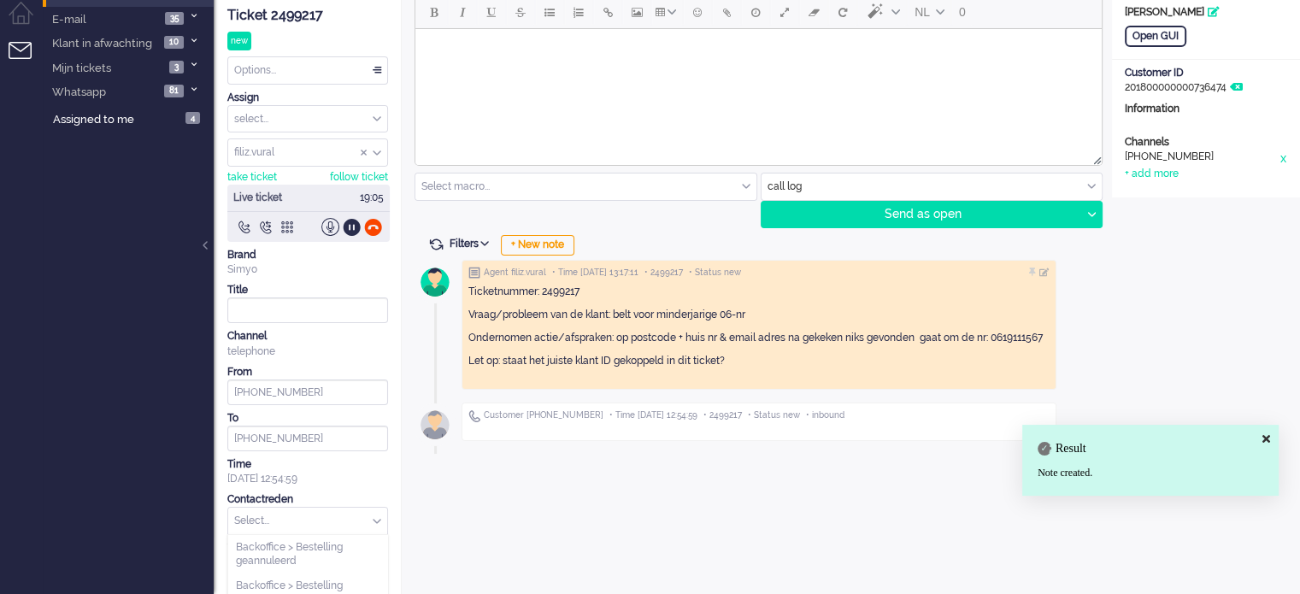
click at [273, 514] on input "text" at bounding box center [307, 521] width 159 height 26
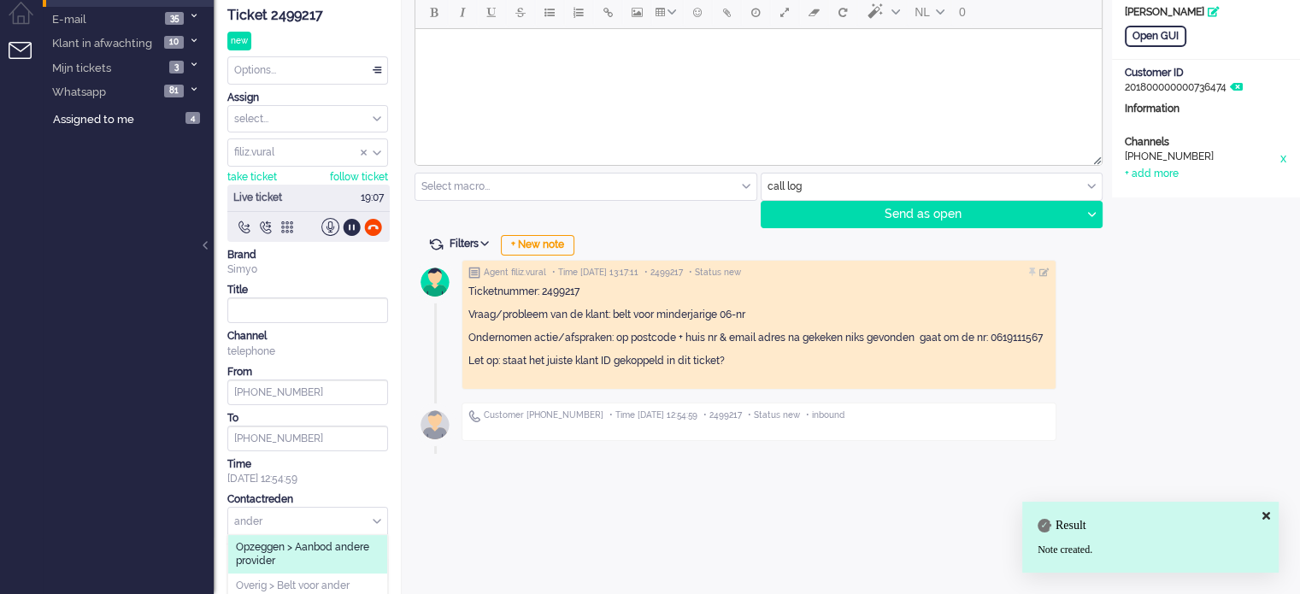
scroll to position [73, 0]
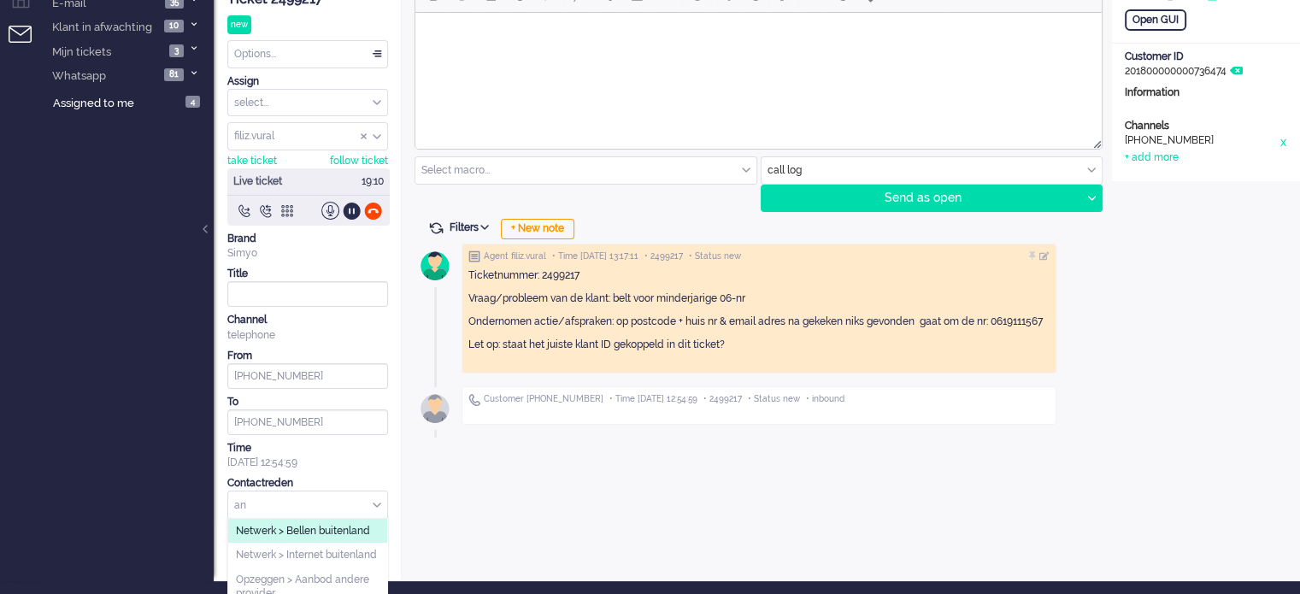
type input "a"
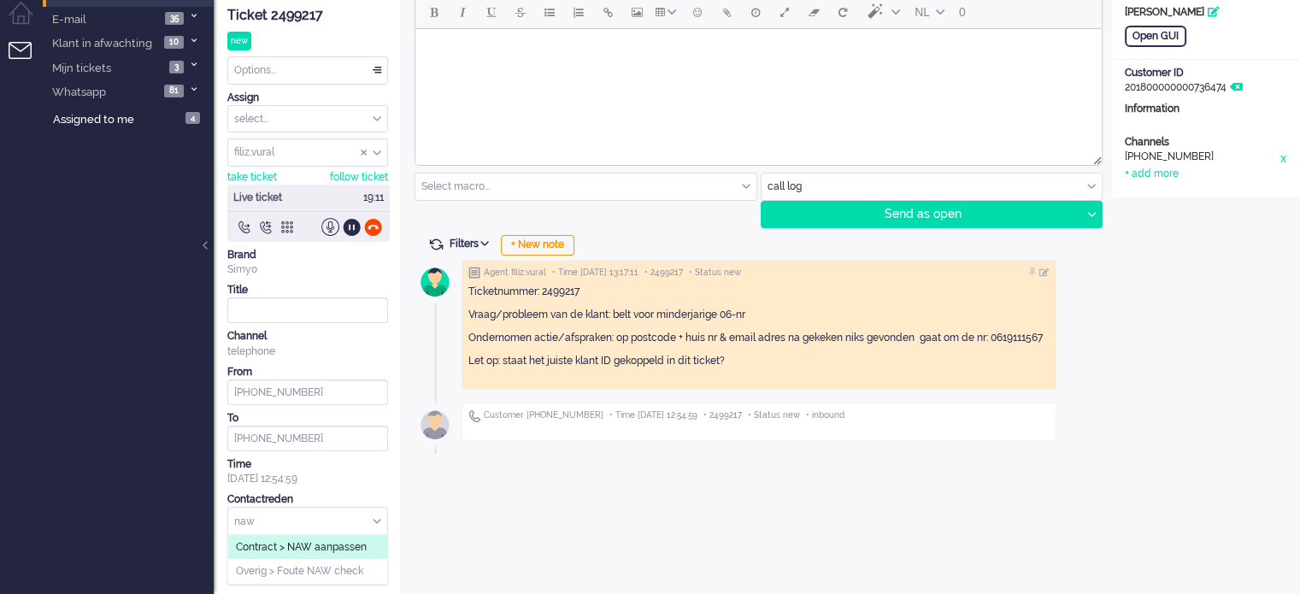
scroll to position [0, 0]
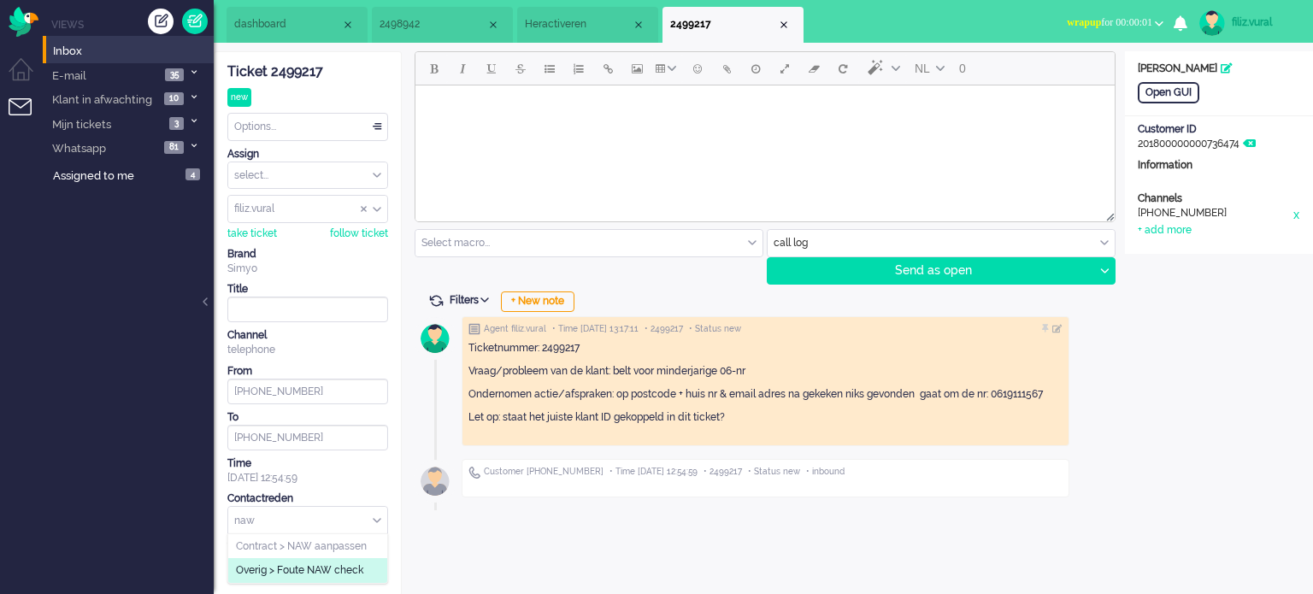
type input "naw"
click at [336, 574] on span "Overig > Foute NAW check" at bounding box center [299, 570] width 127 height 15
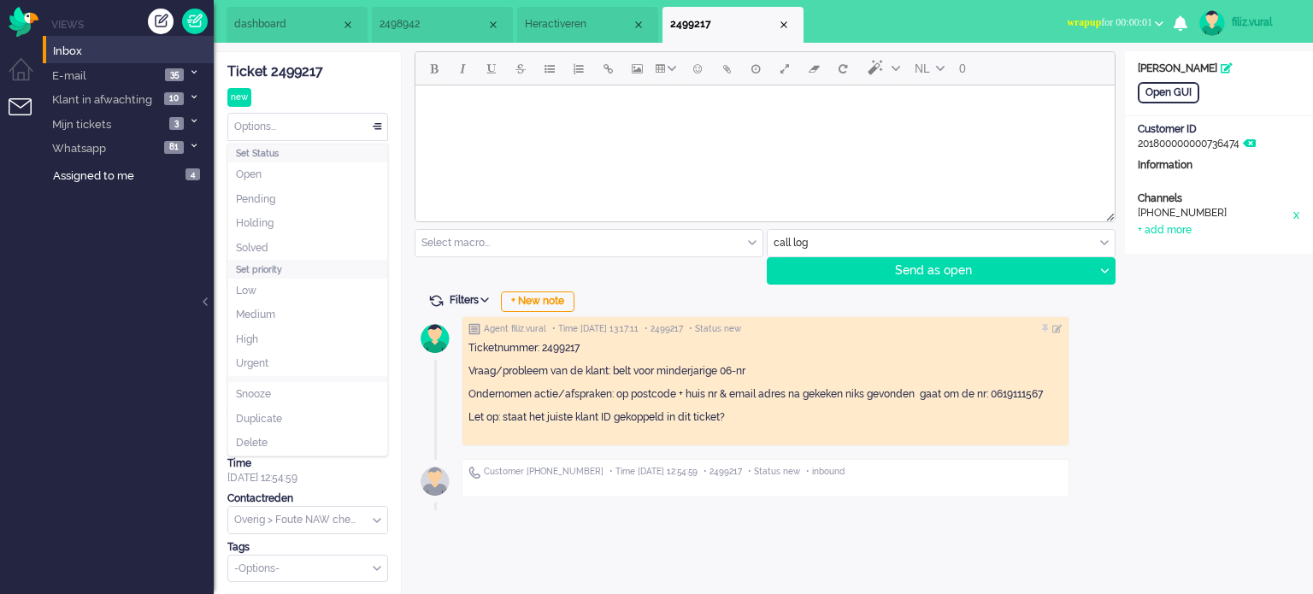
click at [277, 116] on div "Options..." at bounding box center [307, 127] width 159 height 26
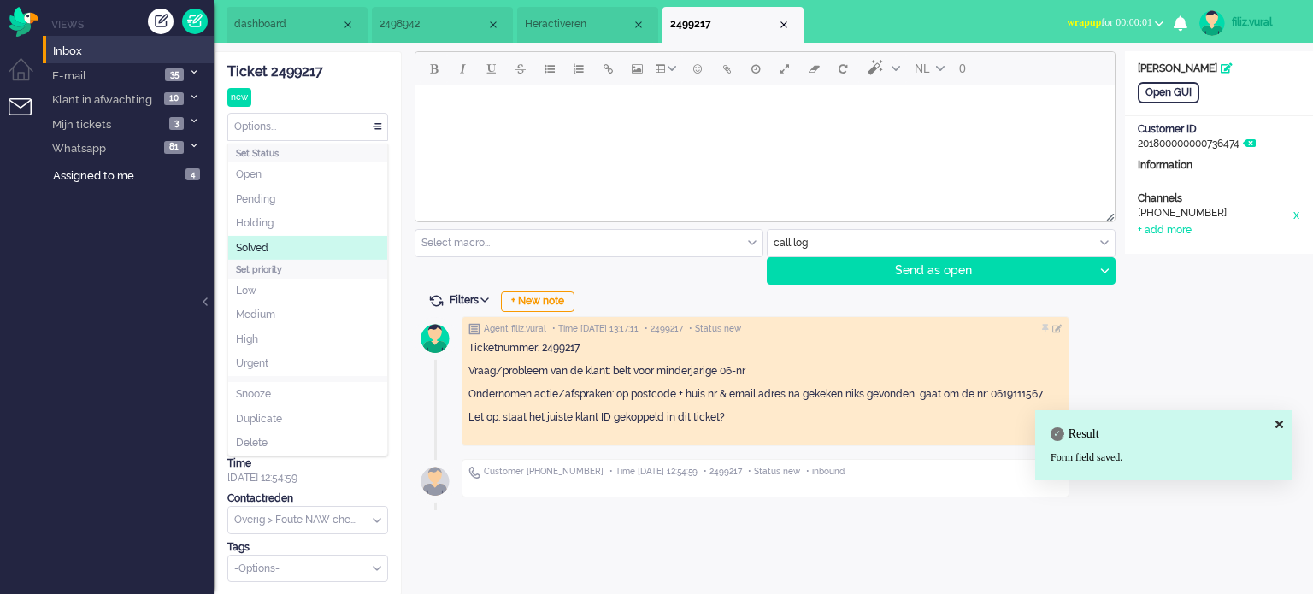
click at [282, 242] on li "Solved" at bounding box center [307, 248] width 159 height 25
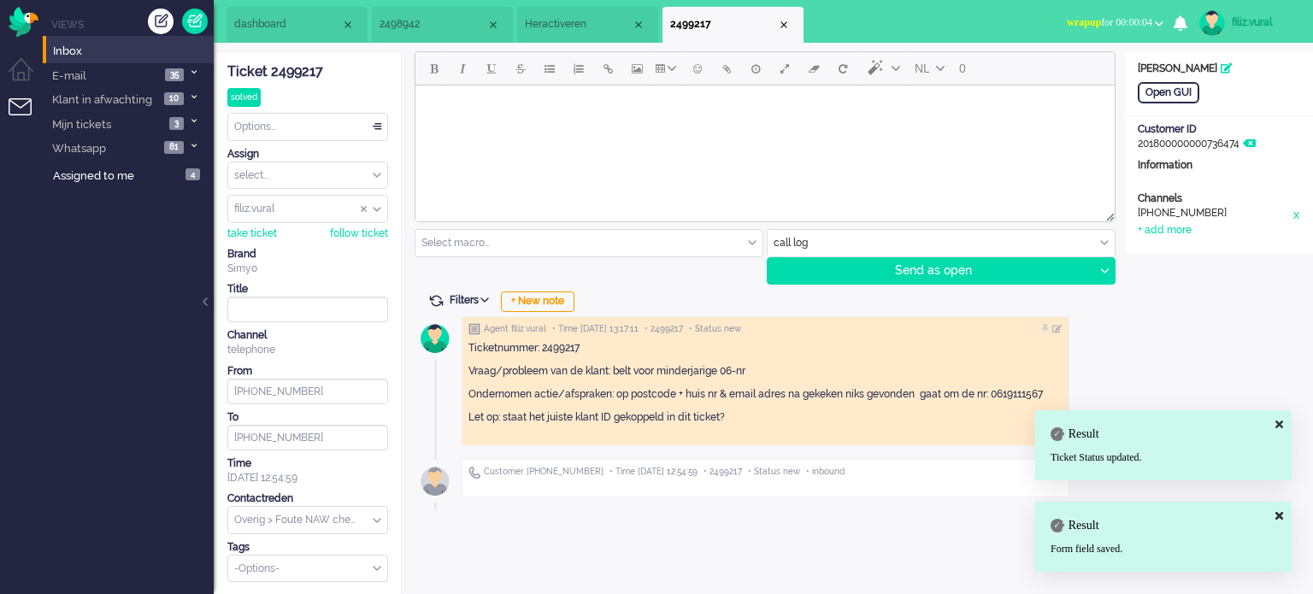
drag, startPoint x: 789, startPoint y: 27, endPoint x: 778, endPoint y: 29, distance: 11.2
click at [788, 27] on div "Close tab" at bounding box center [784, 25] width 14 height 14
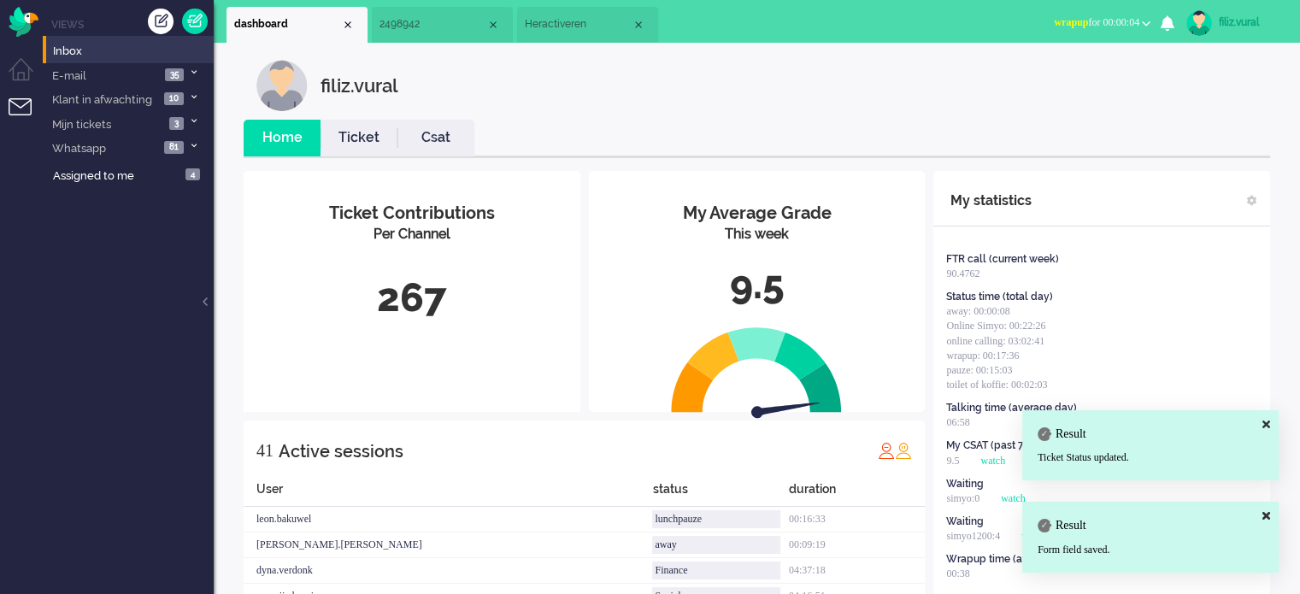
click at [543, 37] on li "Heractiveren" at bounding box center [587, 25] width 141 height 36
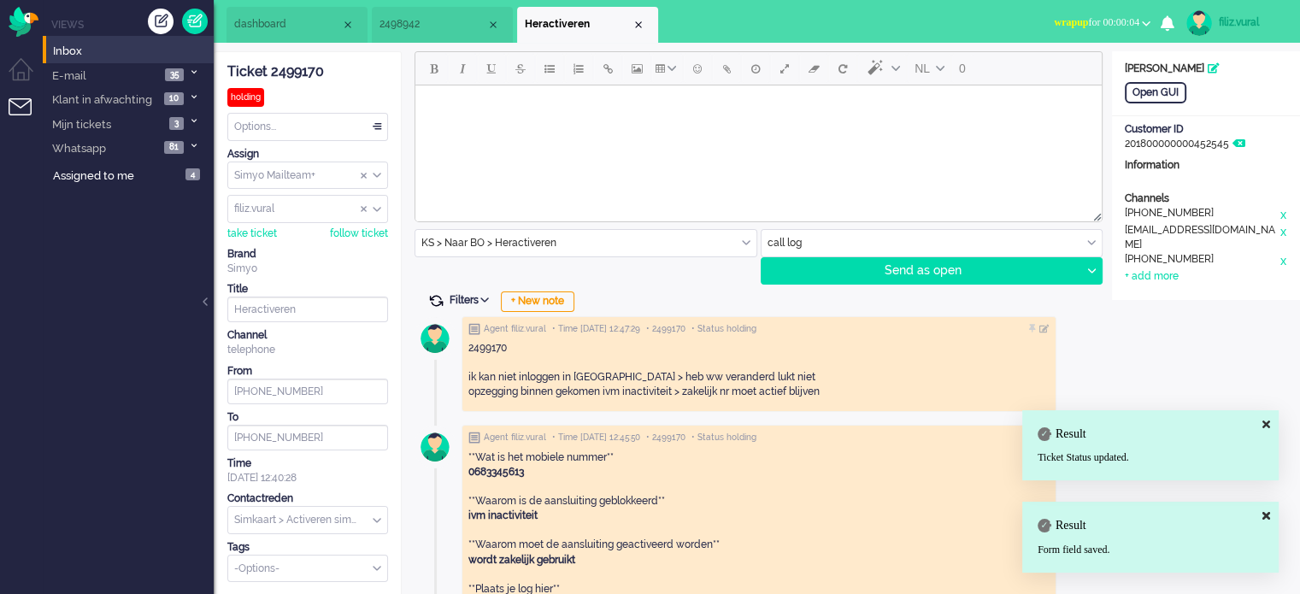
click at [433, 295] on span at bounding box center [435, 300] width 15 height 15
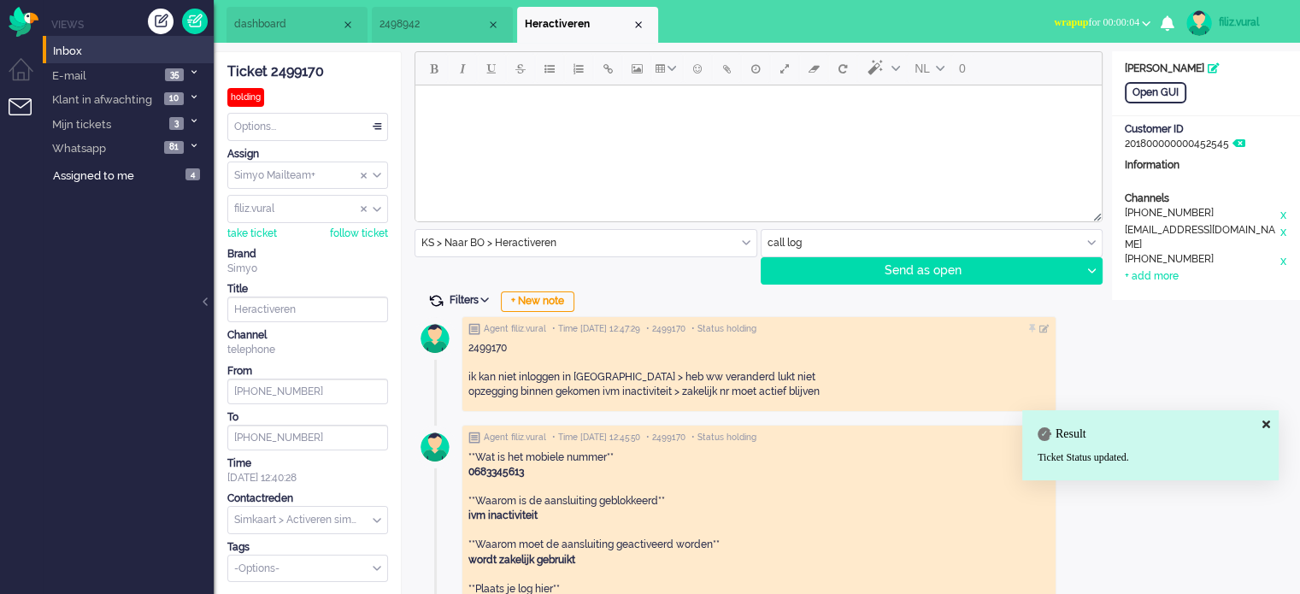
type input "Je Prepaid is weer actief!"
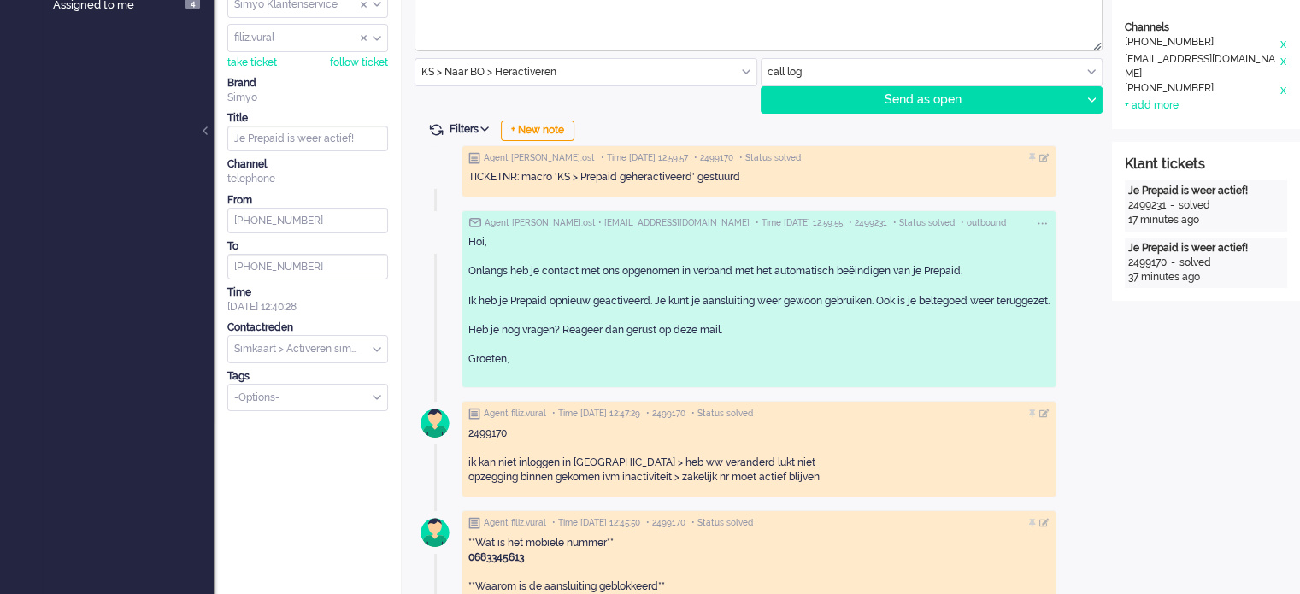
scroll to position [256, 0]
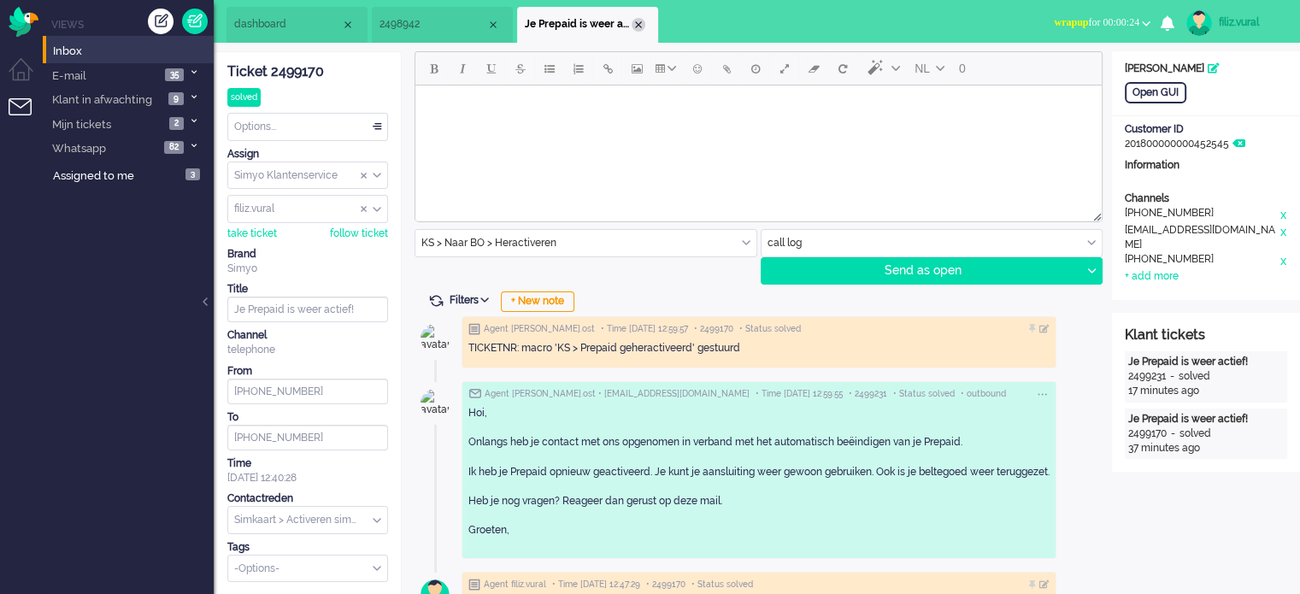
click at [637, 25] on div "Close tab" at bounding box center [639, 25] width 14 height 14
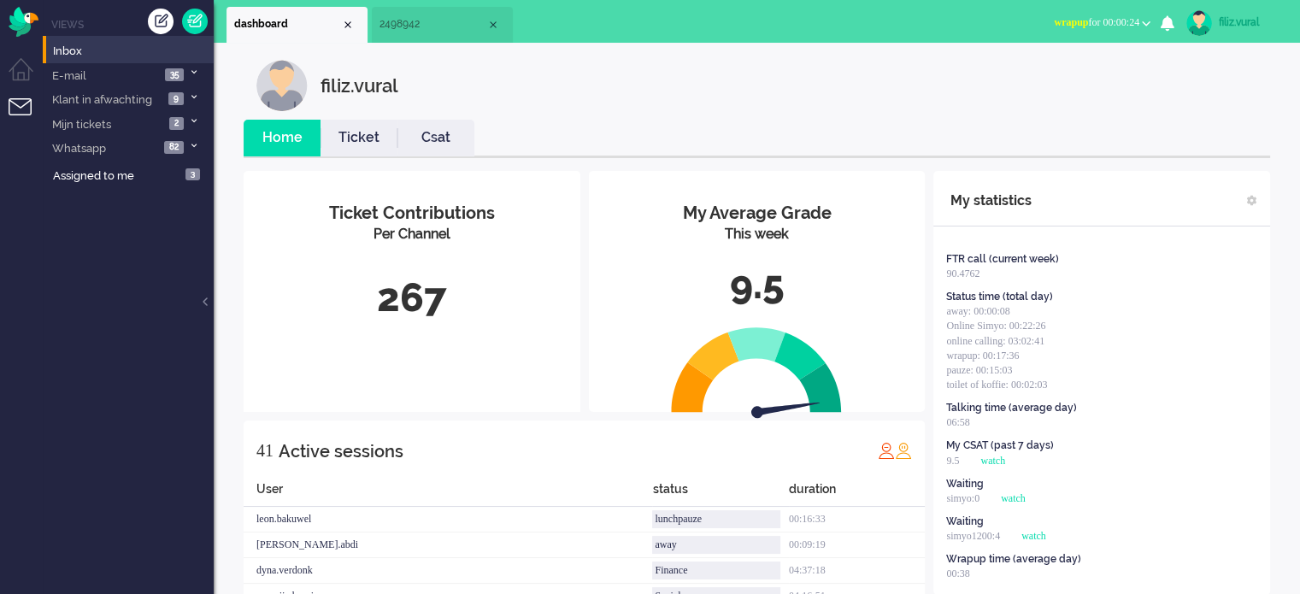
click at [427, 34] on li "2498942" at bounding box center [442, 25] width 141 height 36
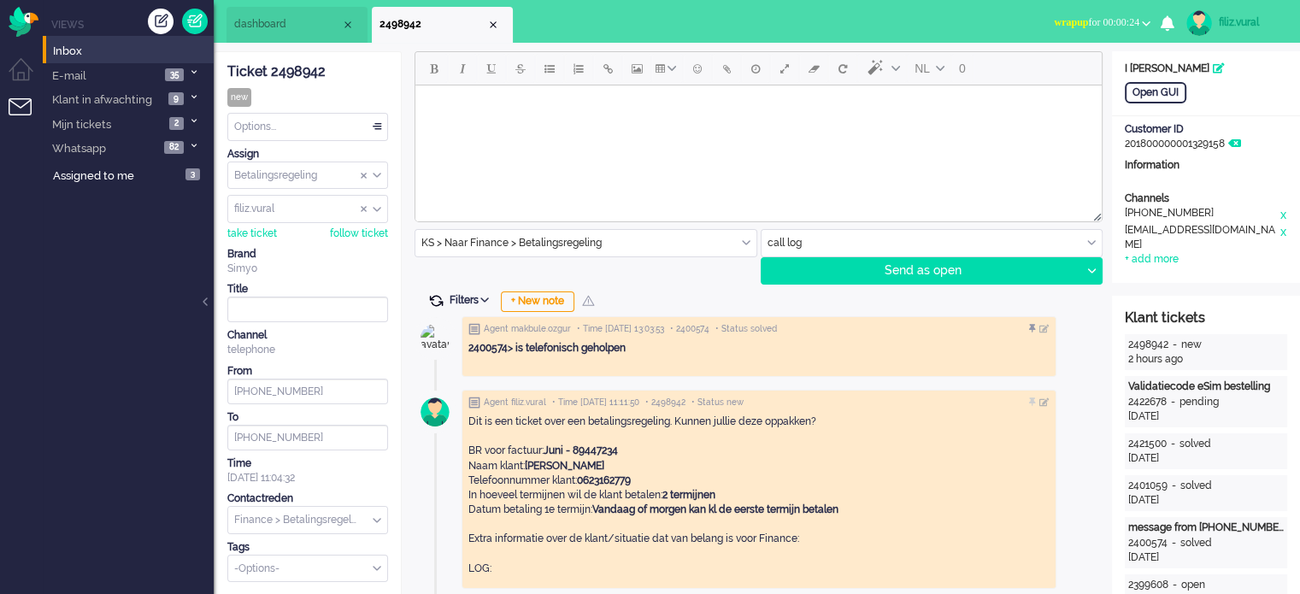
click at [437, 297] on span at bounding box center [435, 300] width 15 height 15
click at [289, 25] on span "dashboard" at bounding box center [287, 24] width 107 height 15
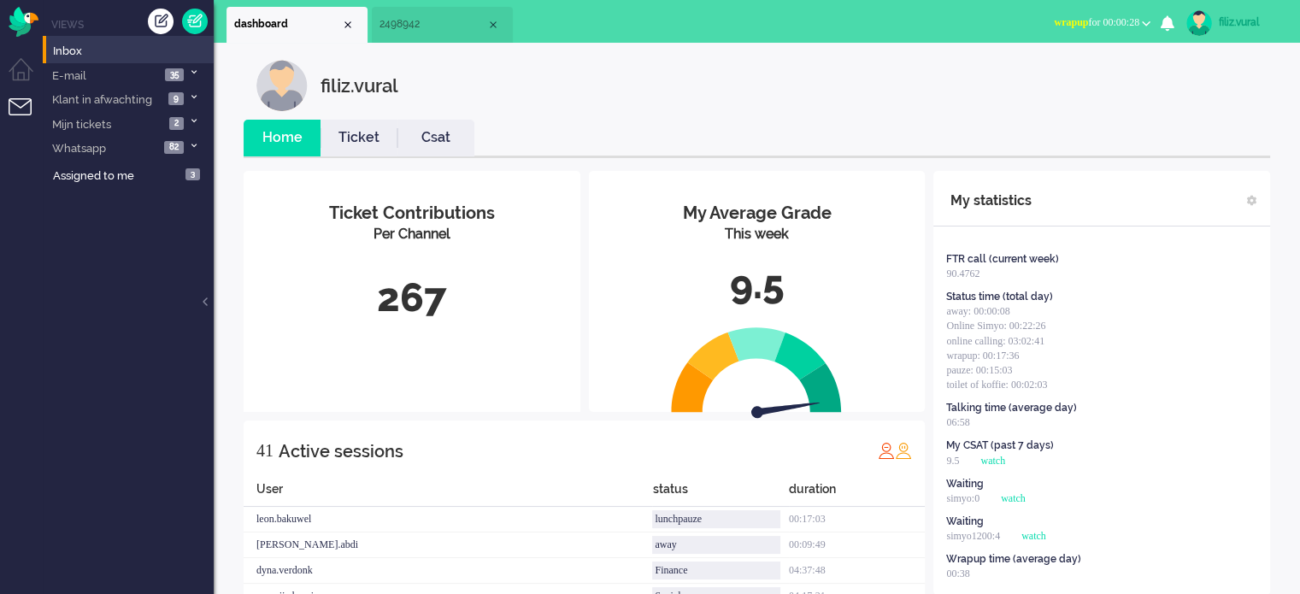
click at [424, 128] on link "Csat" at bounding box center [435, 138] width 77 height 20
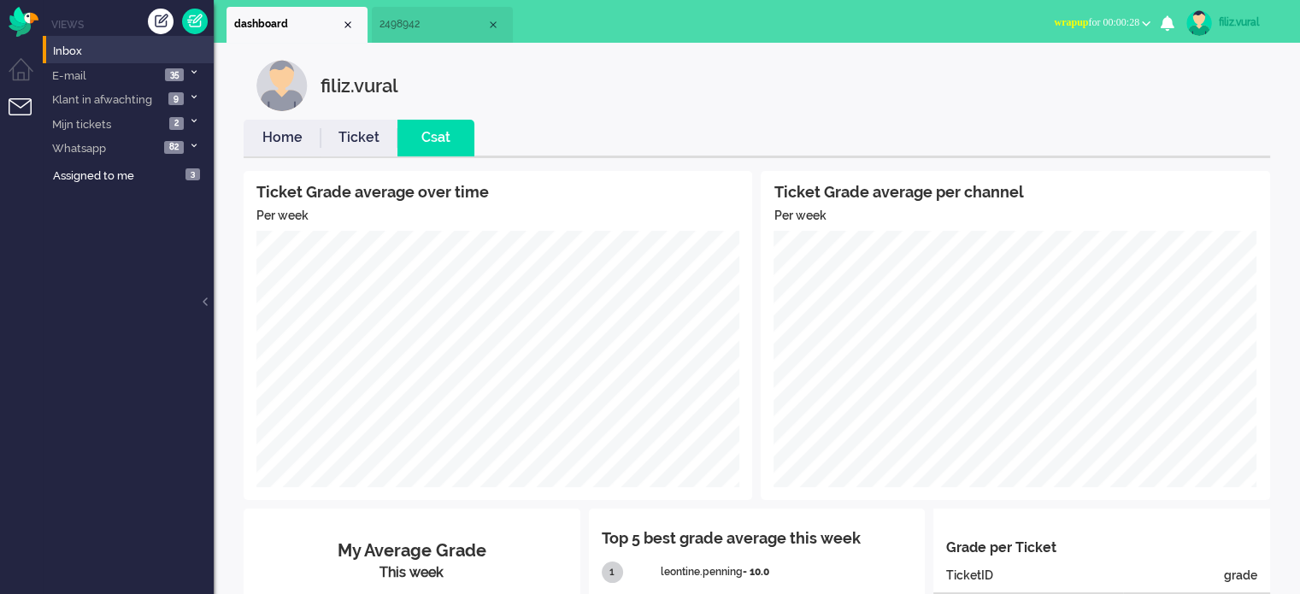
click at [300, 144] on link "Home" at bounding box center [282, 138] width 77 height 20
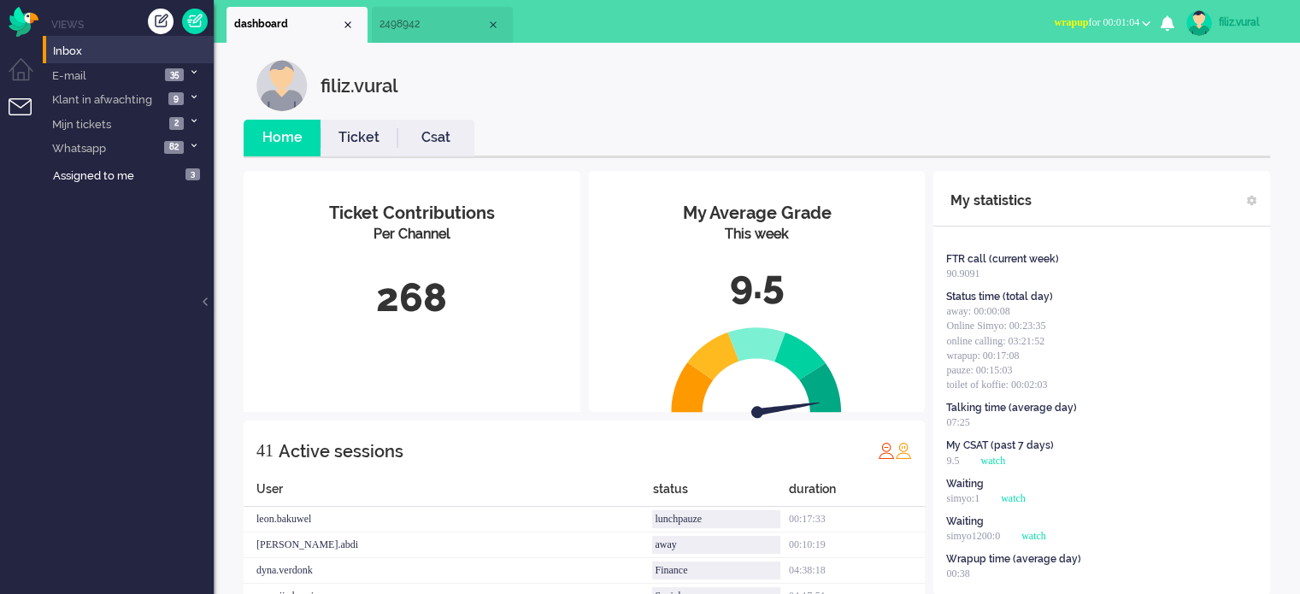
click at [1084, 24] on span "wrapup for 00:01:04" at bounding box center [1096, 22] width 85 height 12
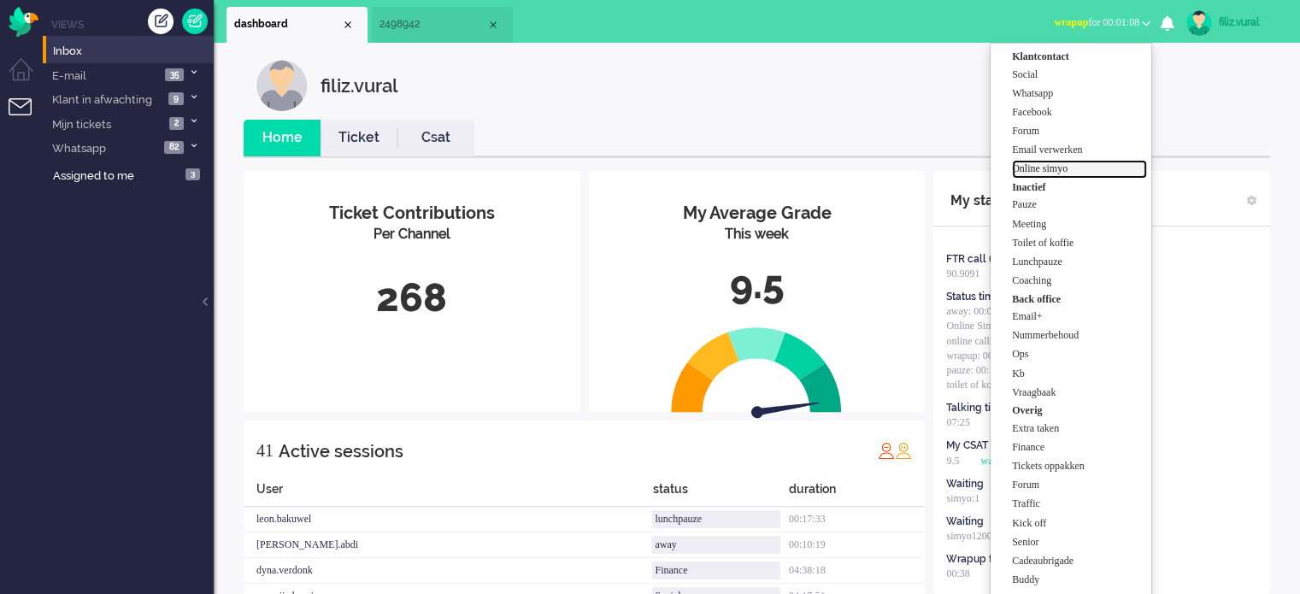
click at [1058, 174] on label "Online simyo" at bounding box center [1079, 169] width 135 height 15
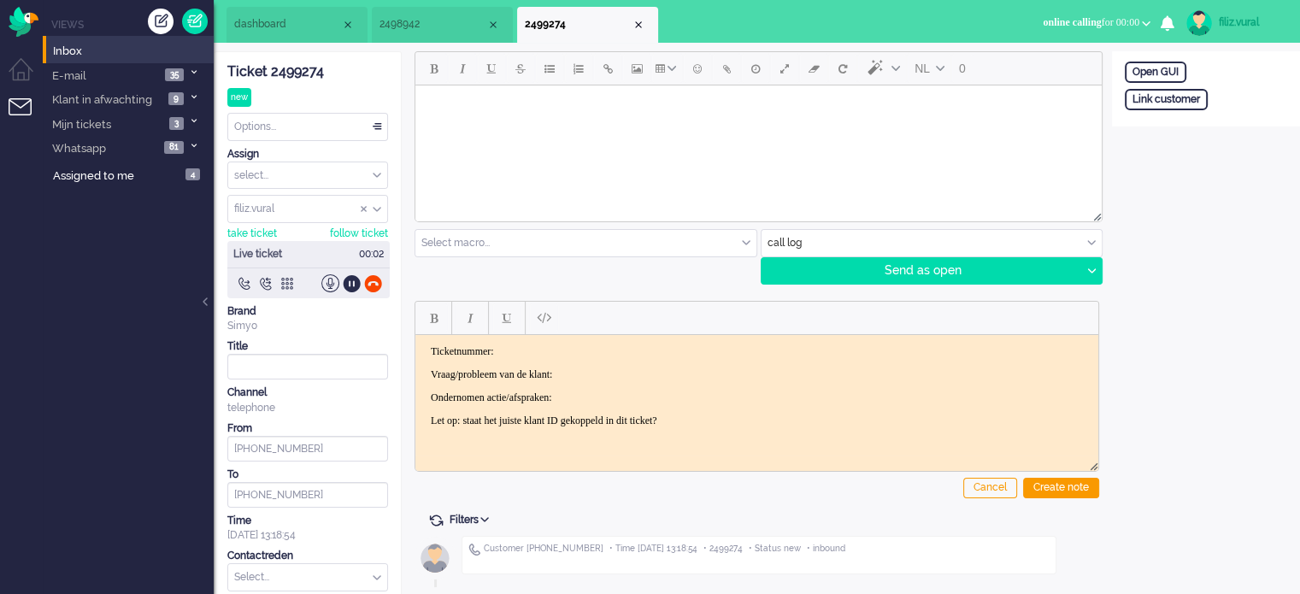
scroll to position [56, 0]
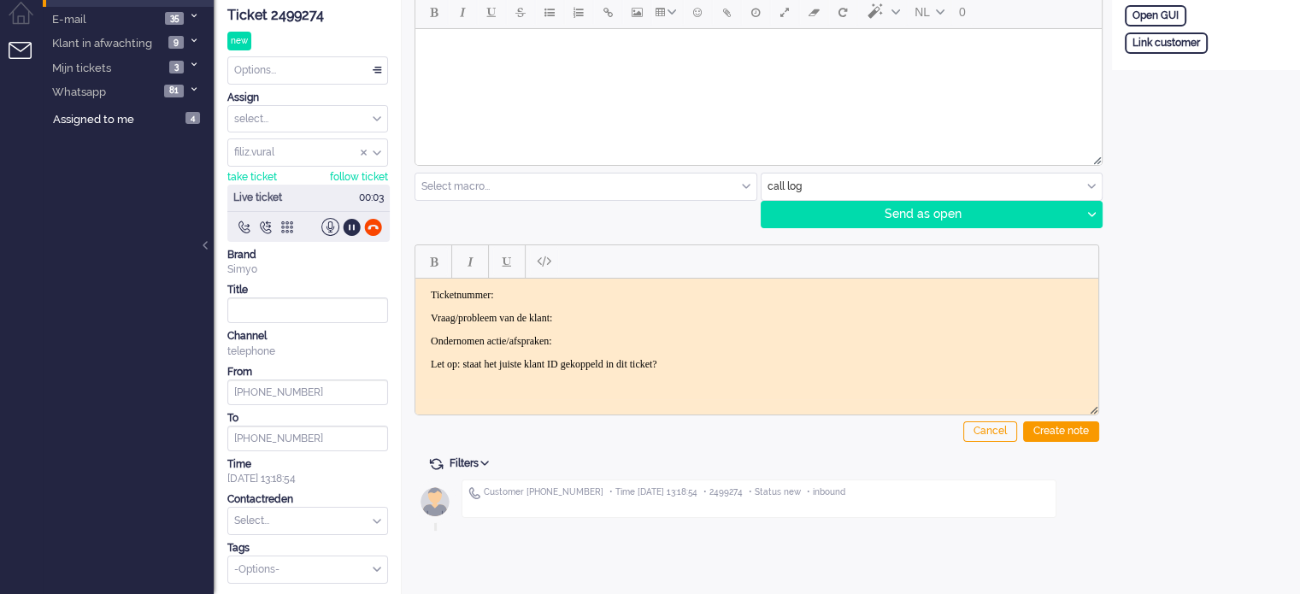
click at [312, 7] on div "Ticket 2499274" at bounding box center [307, 16] width 161 height 20
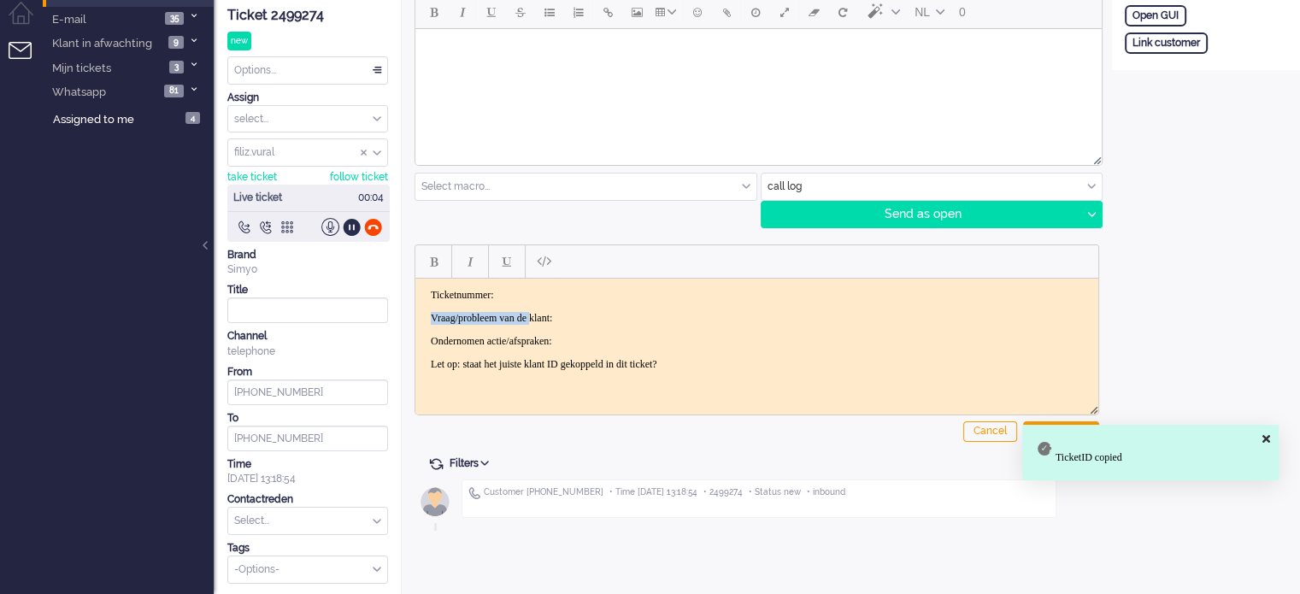
drag, startPoint x: 556, startPoint y: 302, endPoint x: 557, endPoint y: 291, distance: 10.4
click at [557, 293] on body "Ticketnummer: Vraag/probleem van de klant: Ondernomen actie/afspraken: Let op: …" at bounding box center [756, 329] width 669 height 82
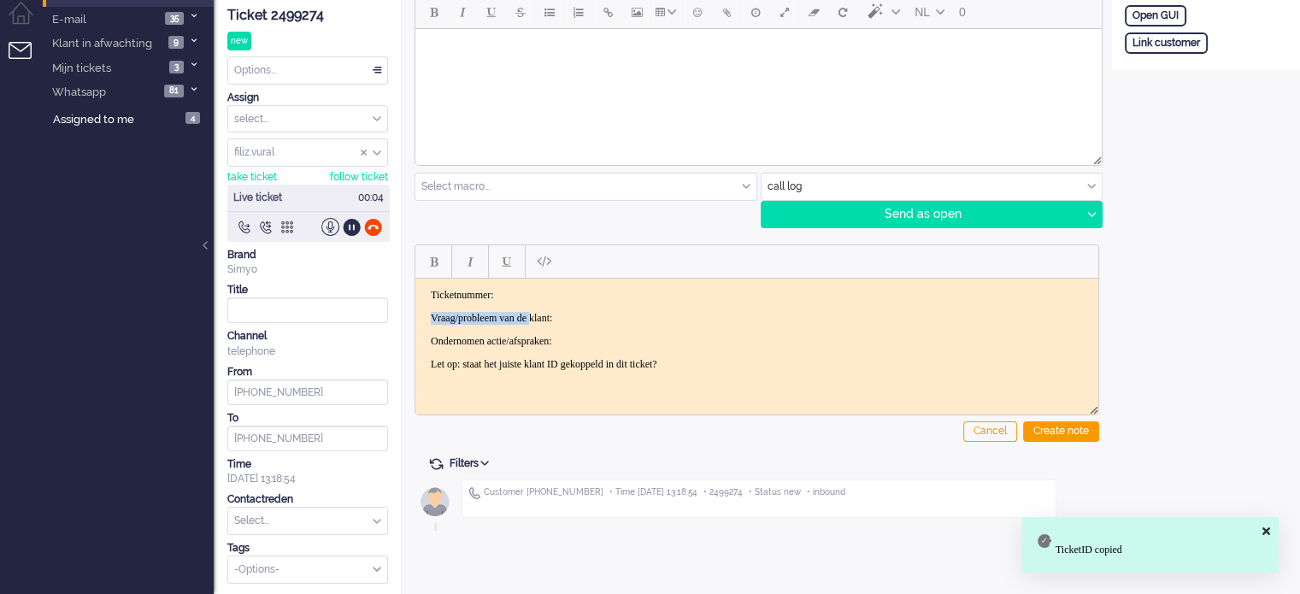
click at [559, 292] on p "Ticketnummer:" at bounding box center [757, 294] width 652 height 13
click at [582, 293] on p "Ticketnummer:" at bounding box center [757, 294] width 652 height 13
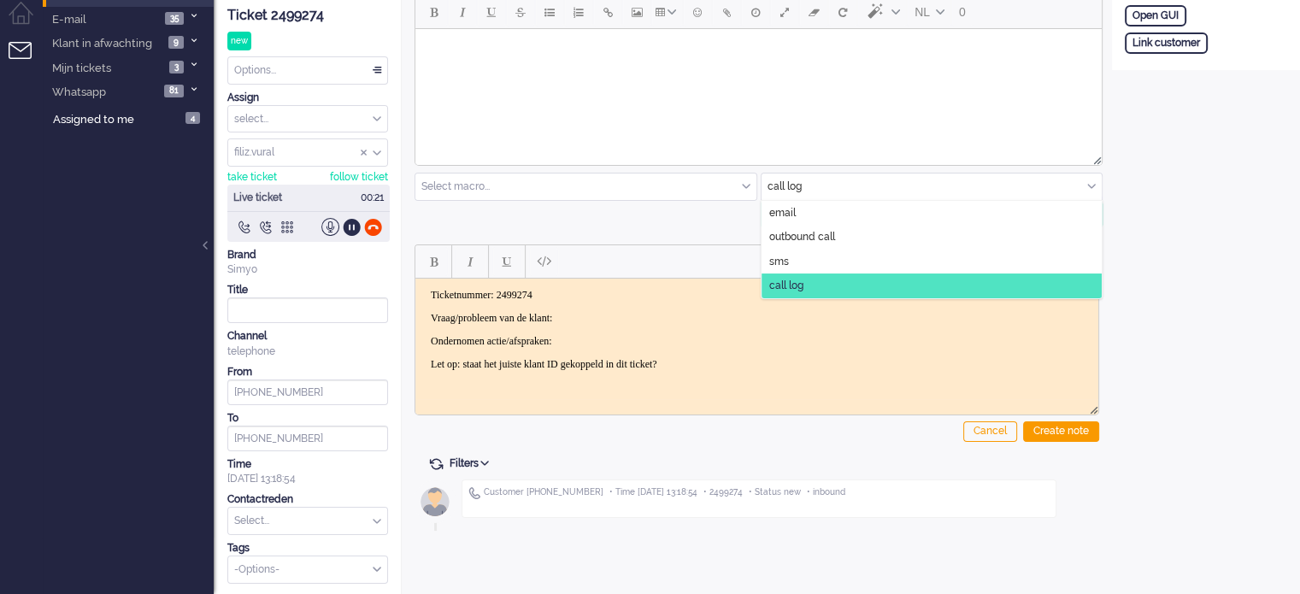
click at [787, 176] on input "text" at bounding box center [932, 187] width 341 height 26
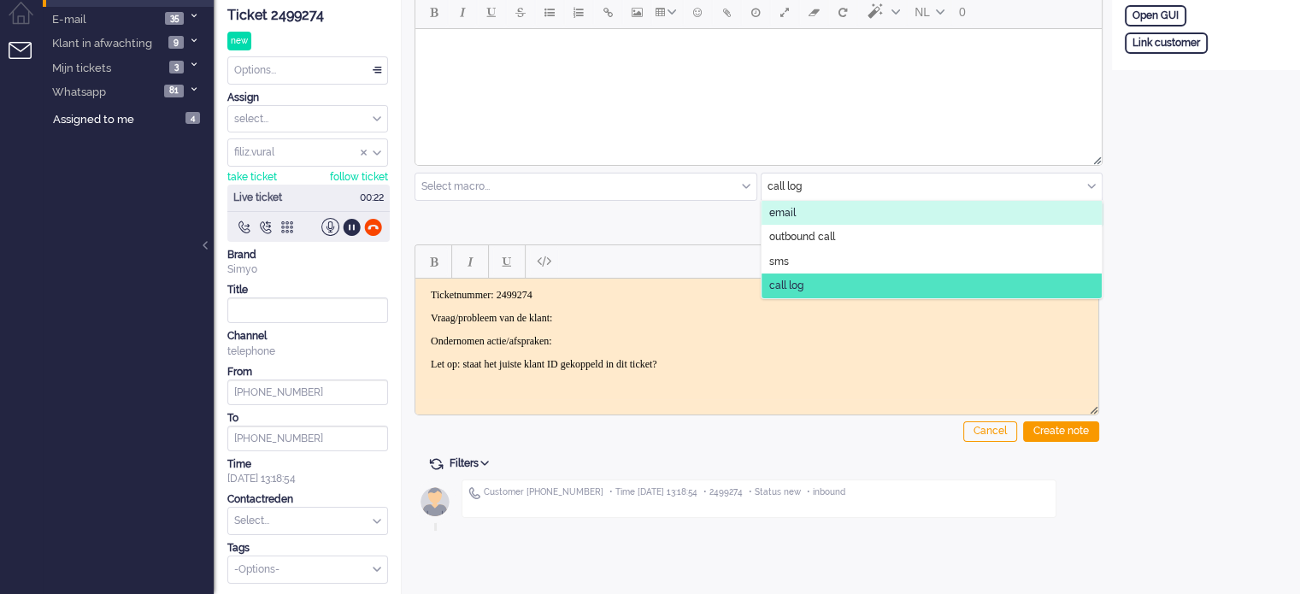
drag, startPoint x: 783, startPoint y: 204, endPoint x: 267, endPoint y: 135, distance: 520.9
click at [783, 206] on span "email" at bounding box center [782, 213] width 26 height 15
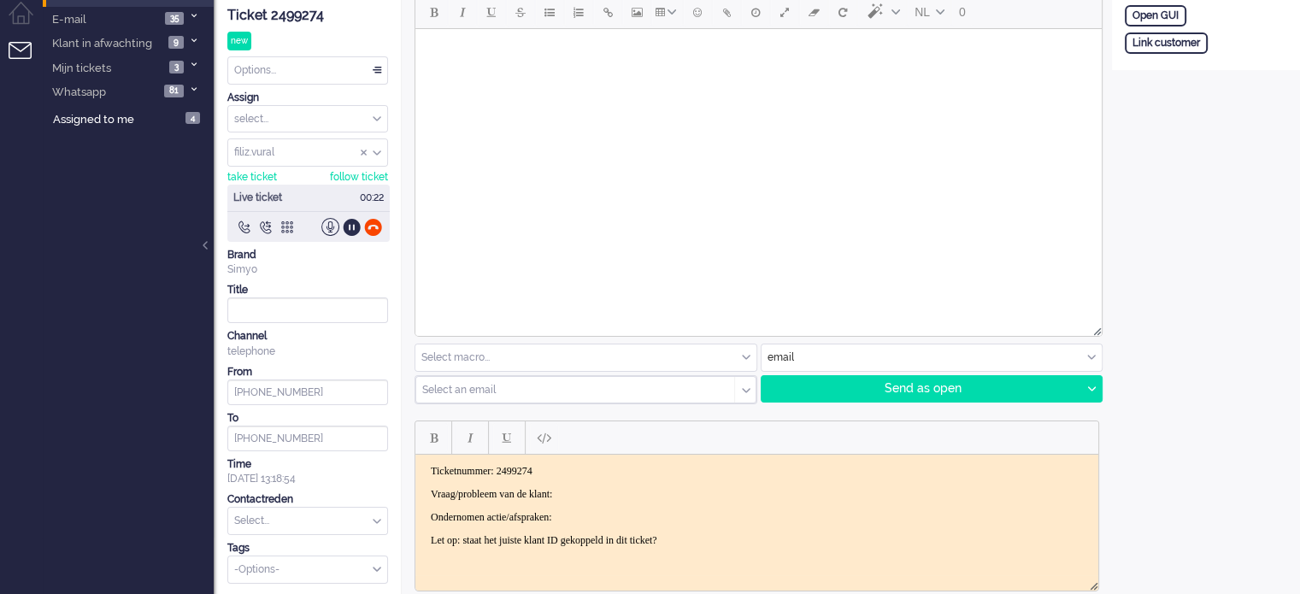
click at [684, 73] on html at bounding box center [758, 51] width 686 height 44
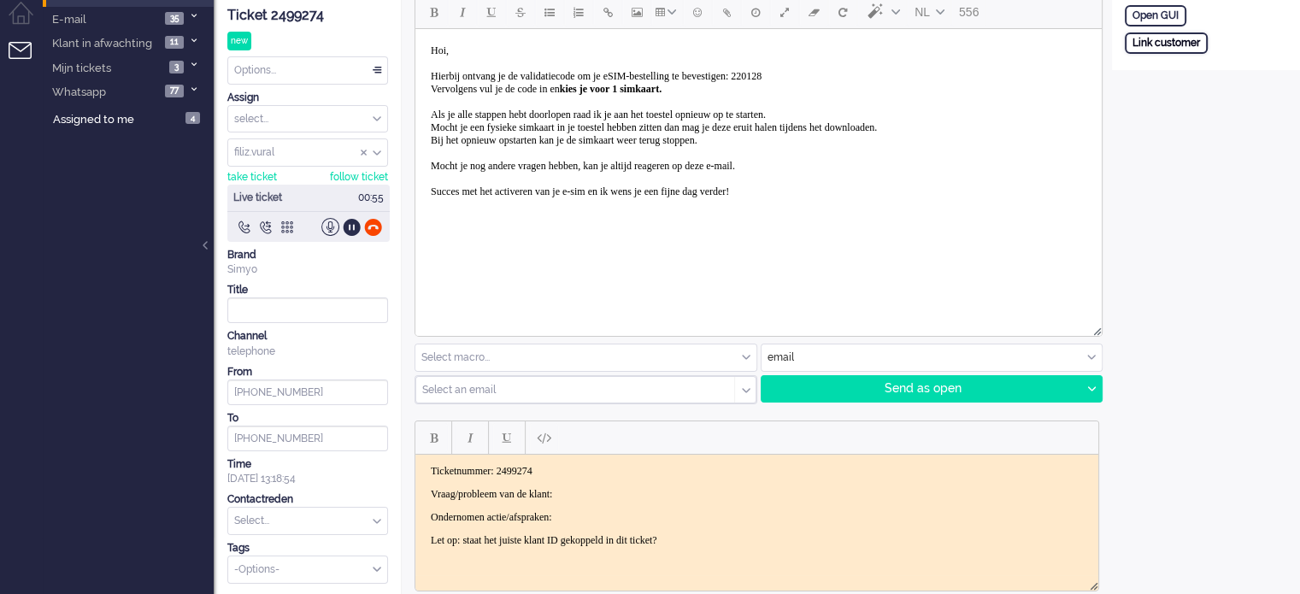
click at [1168, 38] on div "Link customer" at bounding box center [1166, 42] width 83 height 21
click at [1191, 68] on input "text" at bounding box center [1206, 66] width 162 height 26
paste input "201800000000370817"
type input "201800000000370817"
click at [1207, 89] on div "Search" at bounding box center [1214, 97] width 56 height 24
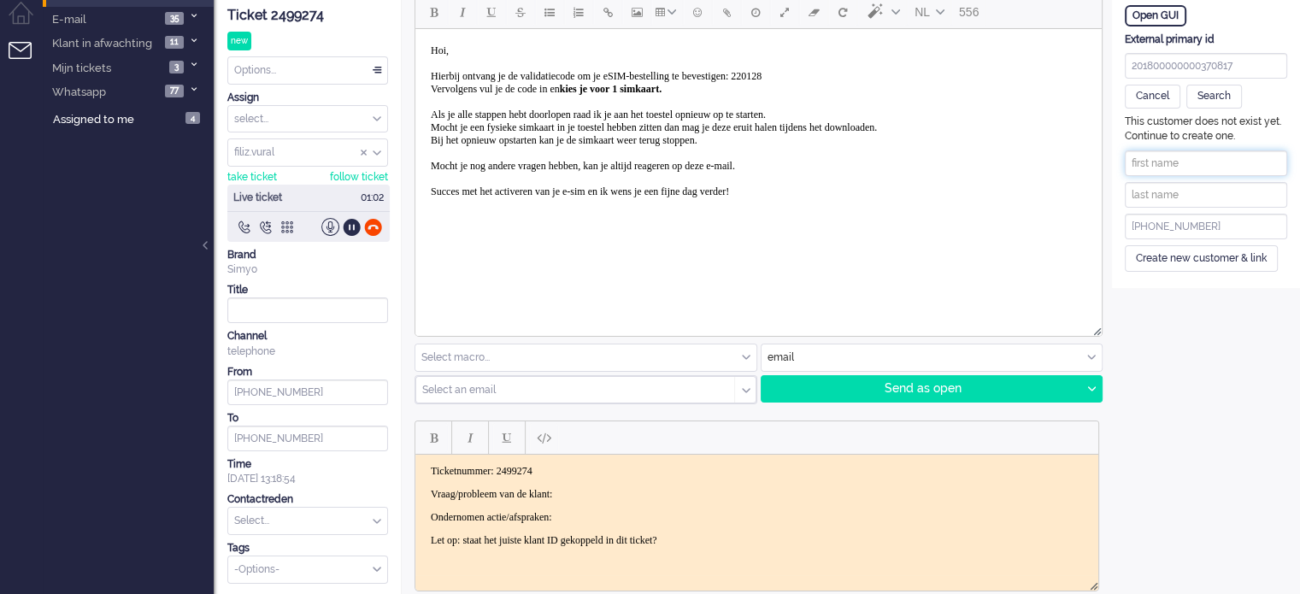
click at [1161, 163] on input "text" at bounding box center [1206, 163] width 162 height 26
paste input "Wicher Albert Riphagen"
drag, startPoint x: 1200, startPoint y: 158, endPoint x: 1279, endPoint y: 159, distance: 78.6
click at [1279, 159] on input "Wicher Albert Riphagen" at bounding box center [1206, 163] width 162 height 26
type input "Wicher Albert"
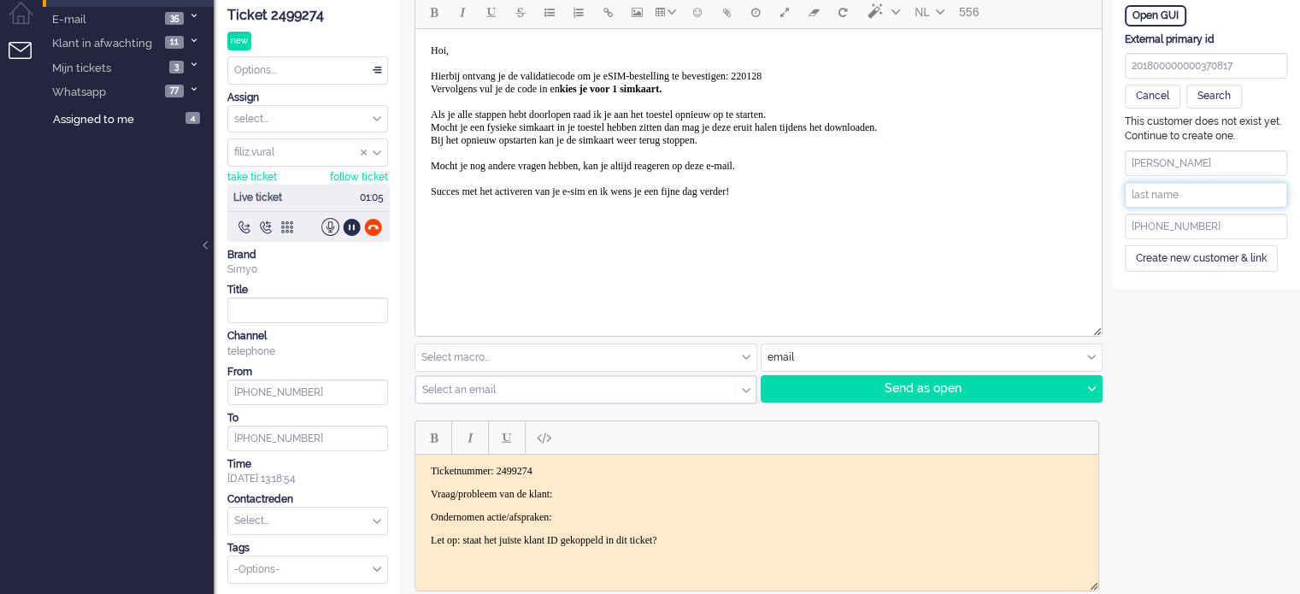
click at [1217, 185] on input "text" at bounding box center [1206, 195] width 162 height 26
paste input "Riphagen"
type input "Riphagen"
drag, startPoint x: 1189, startPoint y: 252, endPoint x: 1149, endPoint y: 232, distance: 45.1
click at [1188, 252] on div "Create new customer & link" at bounding box center [1201, 258] width 153 height 26
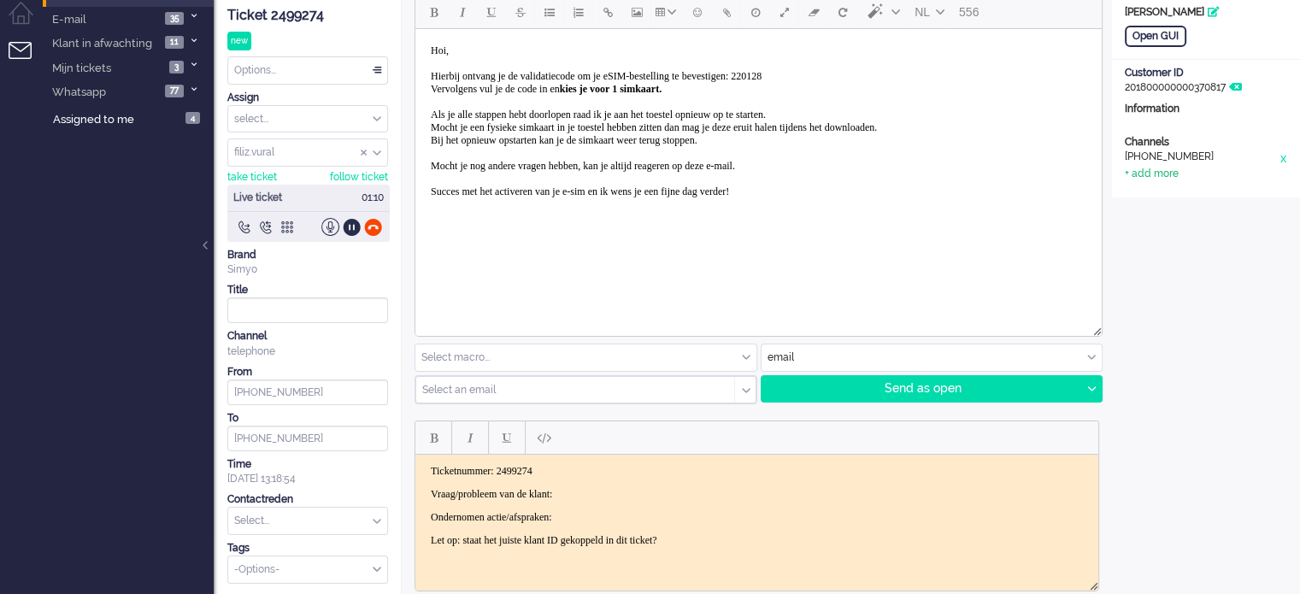
click at [1165, 170] on div "+ add more" at bounding box center [1152, 174] width 54 height 15
click at [1179, 191] on div "cancel add" at bounding box center [1206, 242] width 162 height 150
click at [1203, 179] on input at bounding box center [1206, 180] width 162 height 26
paste input "accounts+simyo@wigbert.email"
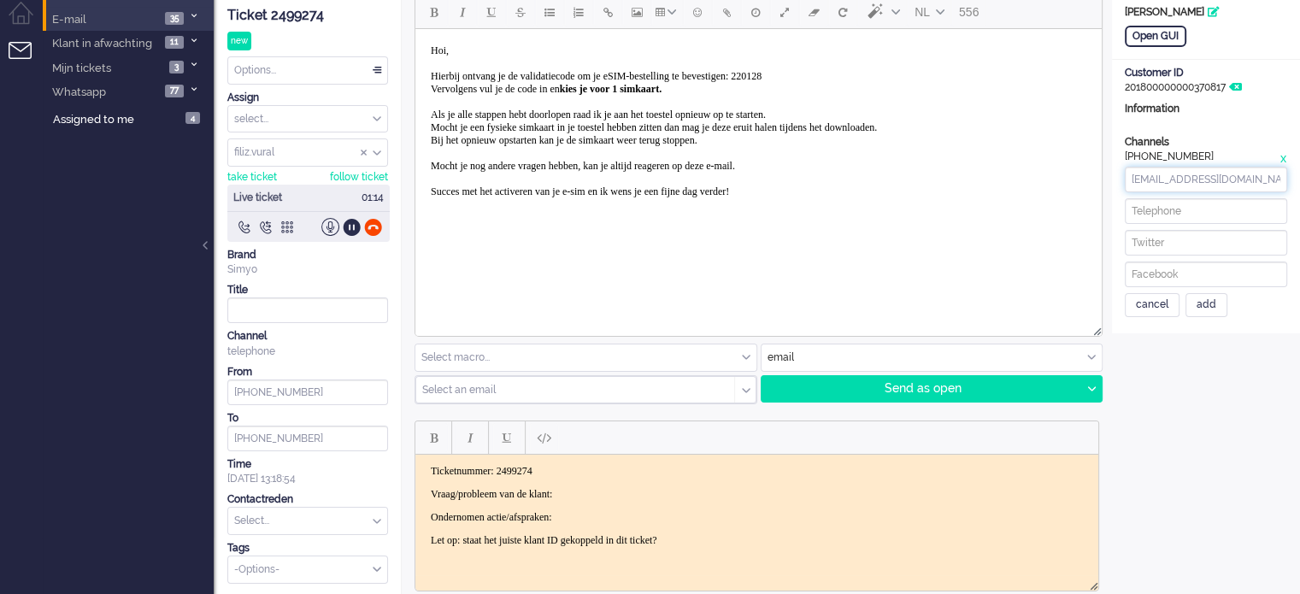
type input "accounts+simyo@wigbert.email"
click at [1233, 208] on input at bounding box center [1206, 211] width 162 height 26
paste input "683627720"
type input "+31683627720"
click at [1193, 297] on div "add" at bounding box center [1206, 305] width 42 height 24
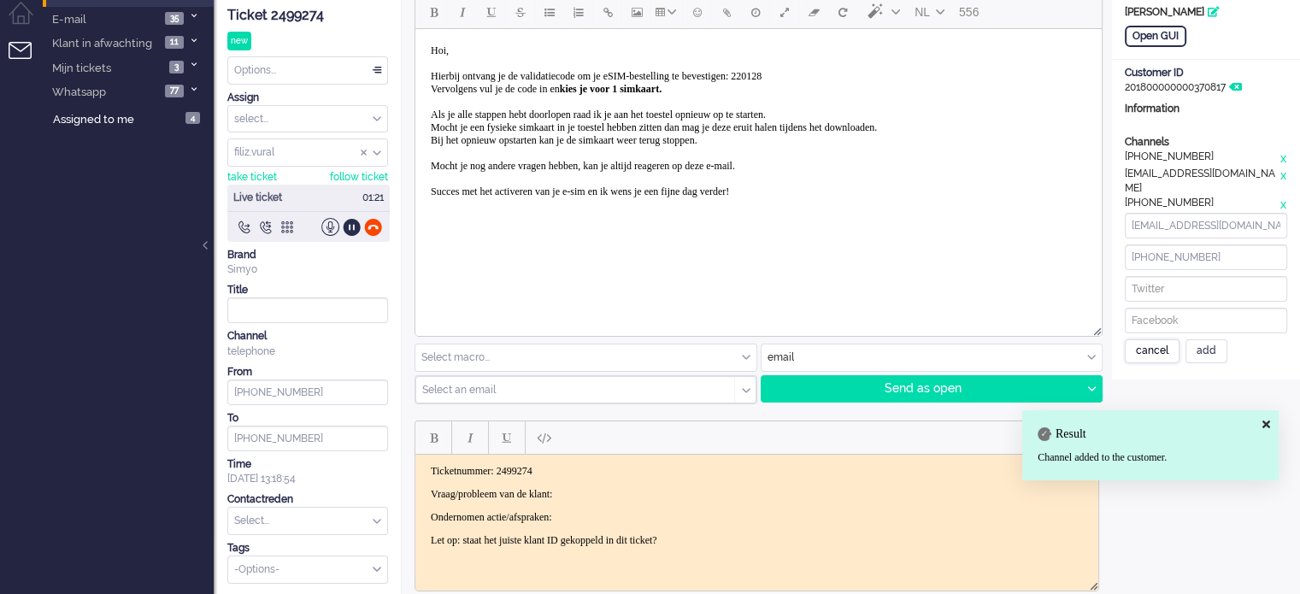
click at [1170, 339] on div "cancel" at bounding box center [1152, 351] width 55 height 24
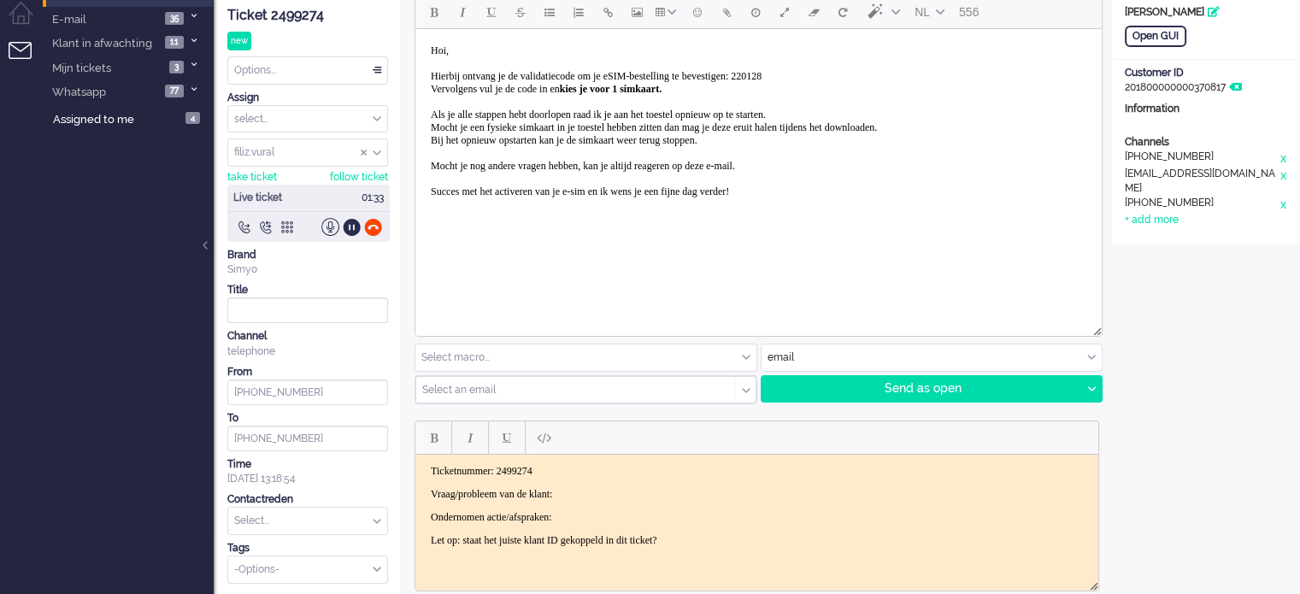
click at [825, 74] on span "Hoi, Hierbij ontvang je de validatiecode om je eSIM-bestelling te bevestigen: 2…" at bounding box center [654, 120] width 446 height 153
paste body "Rich Text Area. Press ALT-0 for help."
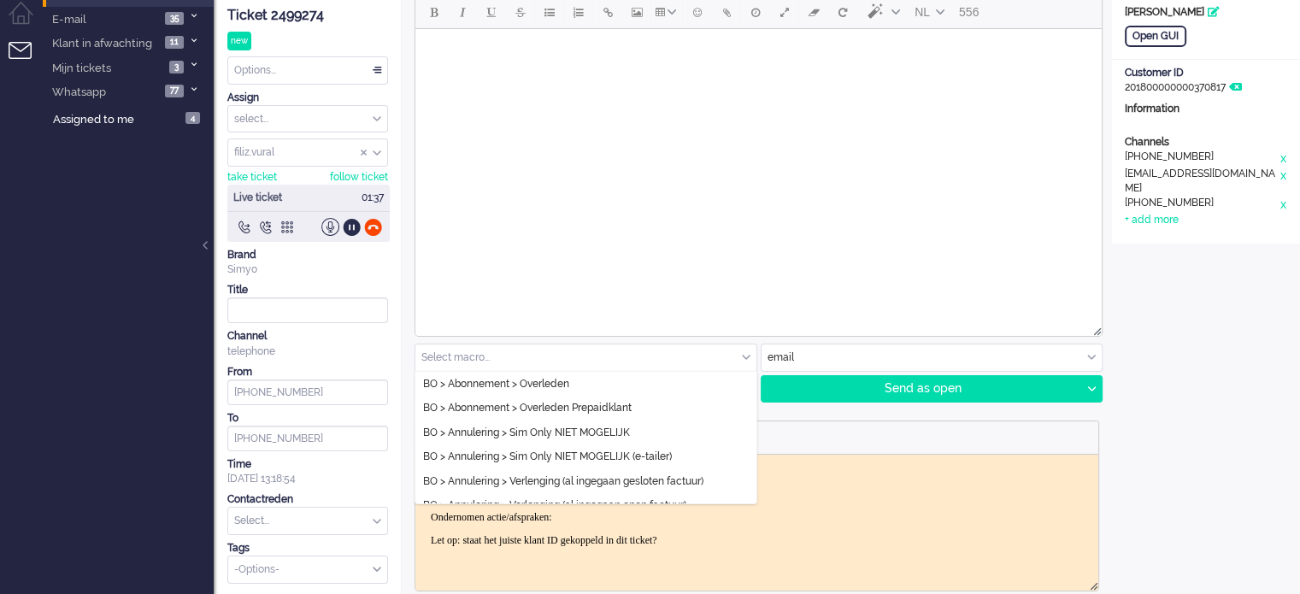
drag, startPoint x: 616, startPoint y: 358, endPoint x: 603, endPoint y: 346, distance: 17.5
click at [616, 357] on input "text" at bounding box center [585, 357] width 341 height 26
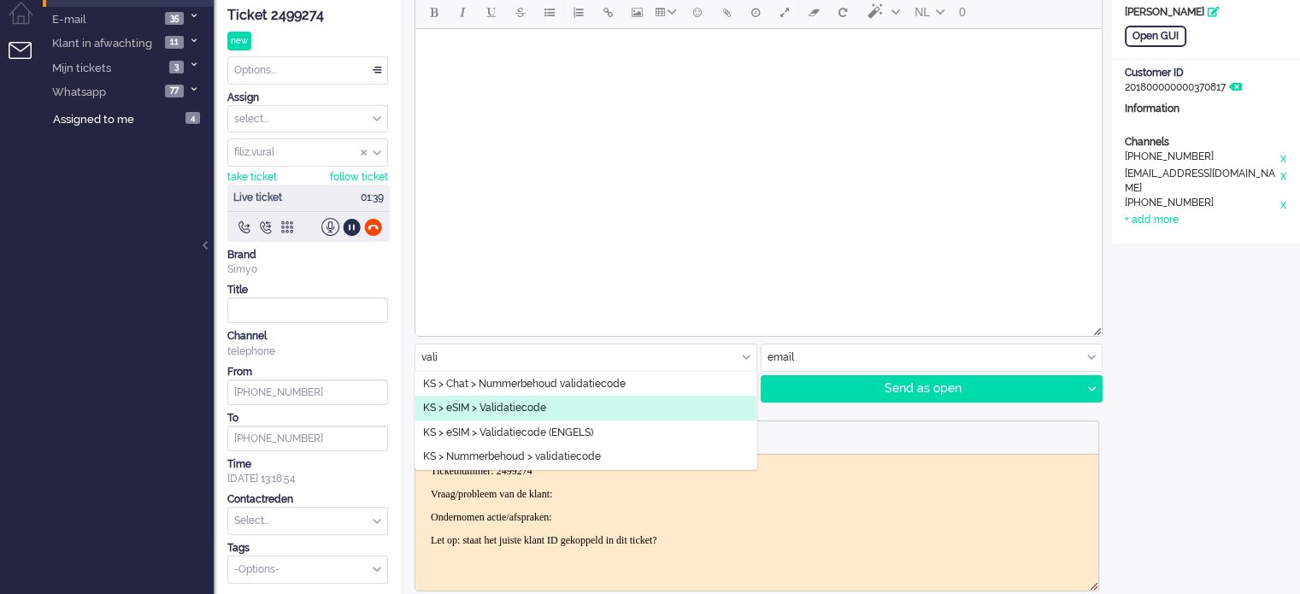
type input "vali"
click at [579, 406] on li "KS > eSIM > Validatiecode" at bounding box center [585, 408] width 341 height 25
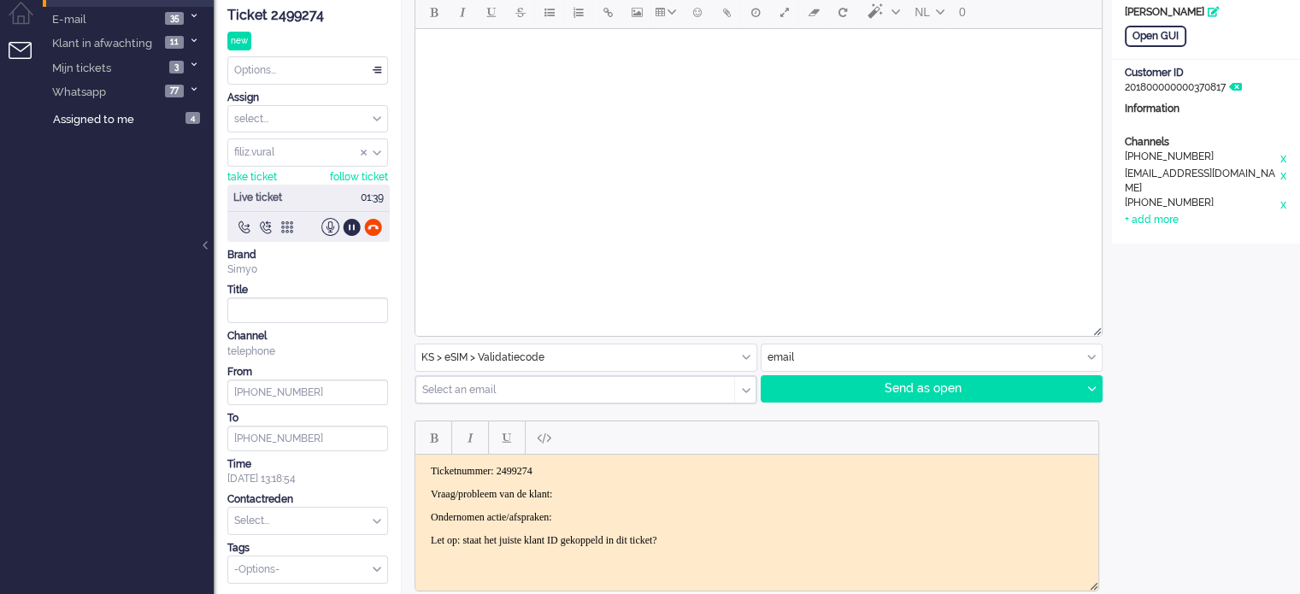
type input "Validatiecode eSim bestelling"
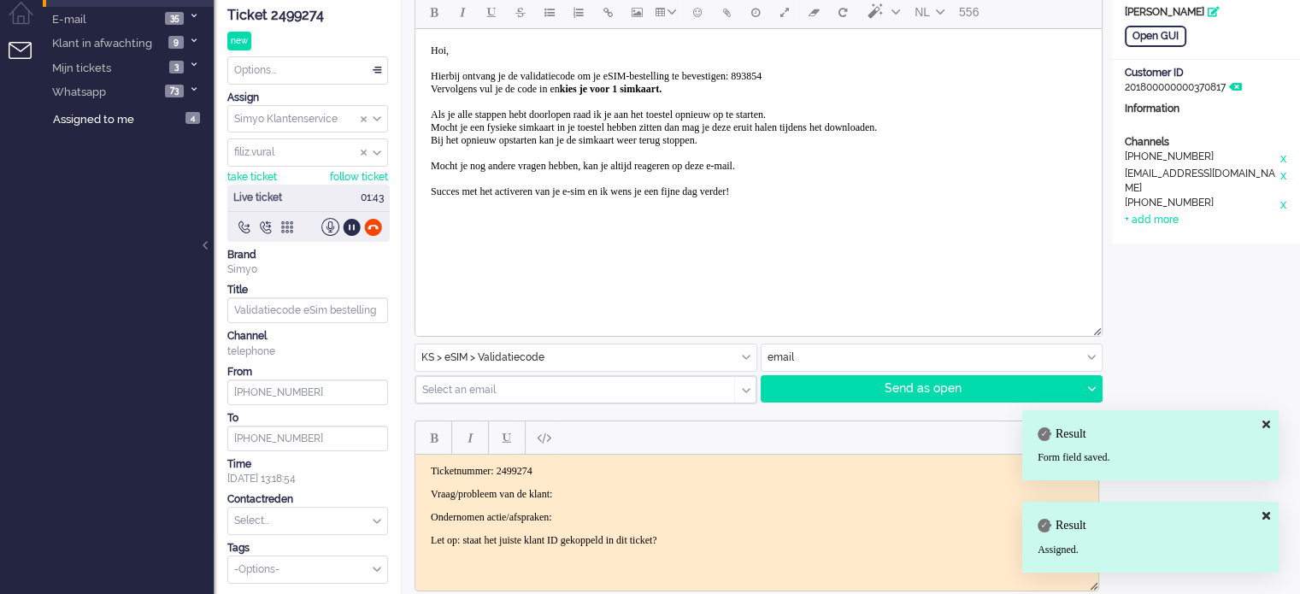
click at [445, 384] on input "text" at bounding box center [569, 390] width 293 height 12
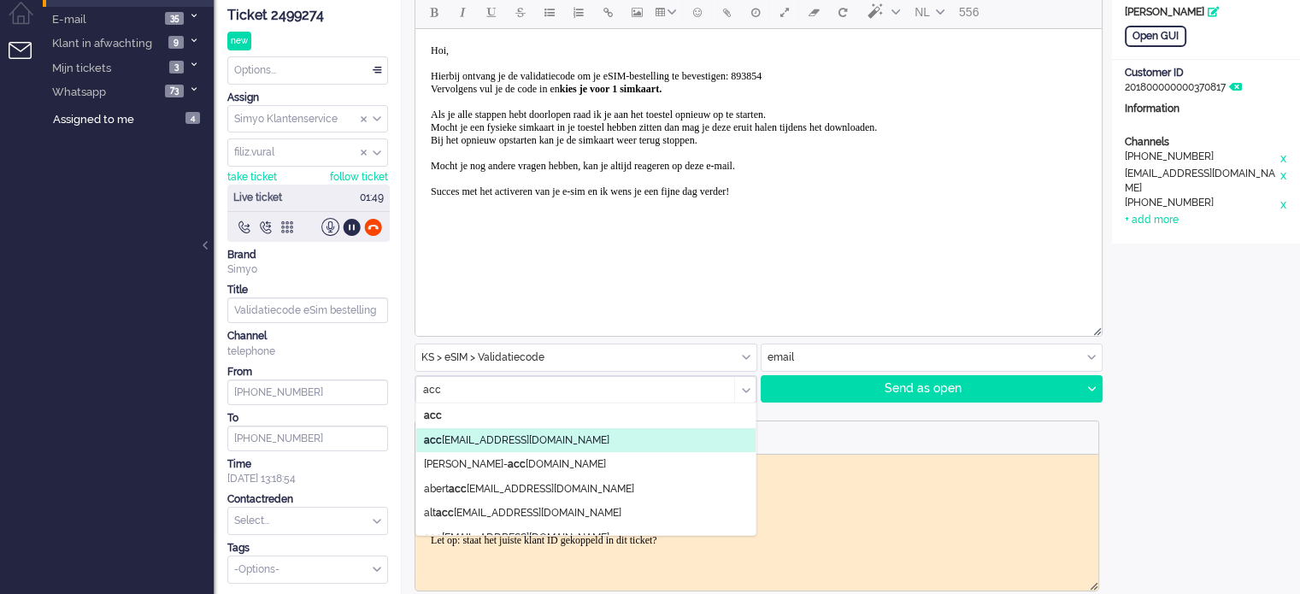
type input "acc"
click at [585, 440] on li "acc ounts+simyo@wigbert.email" at bounding box center [585, 440] width 339 height 25
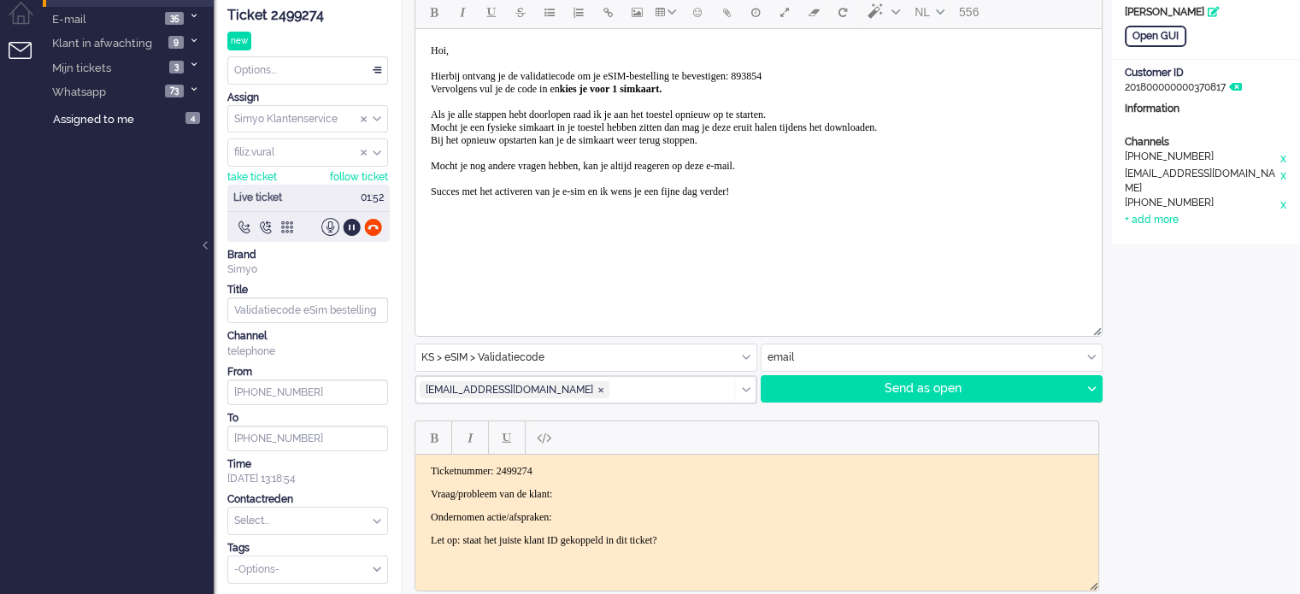
click at [694, 493] on p "Vraag/probleem van de klant:" at bounding box center [757, 494] width 652 height 13
click at [1091, 392] on div at bounding box center [1090, 389] width 21 height 26
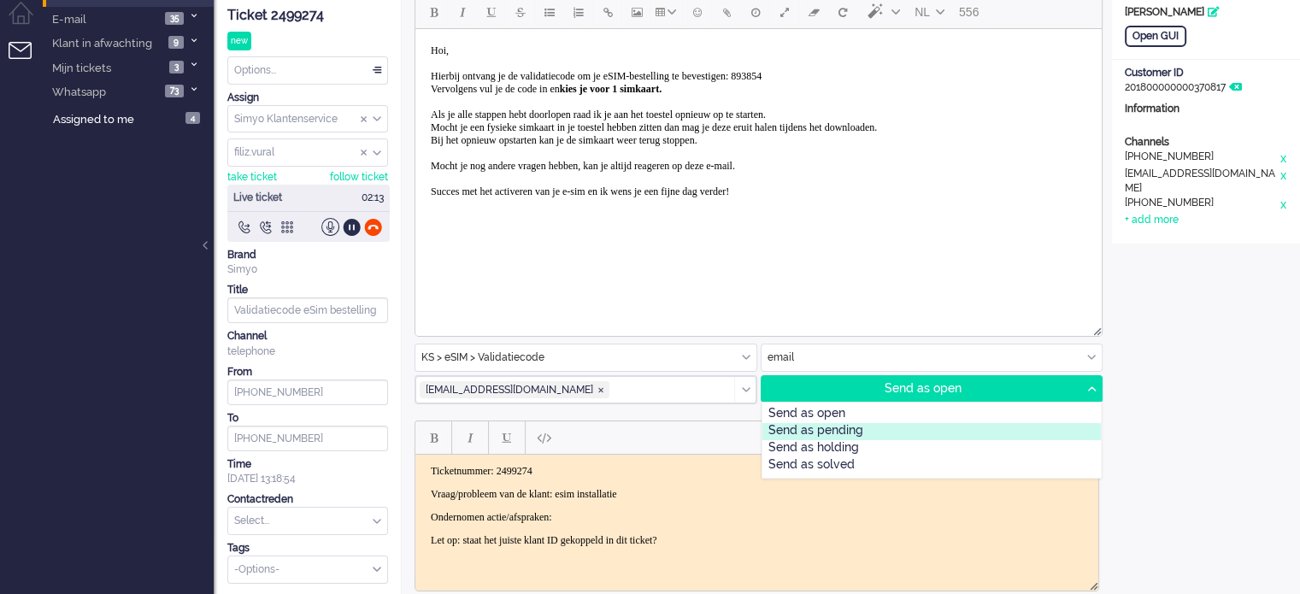
click at [806, 426] on div "Send as pending" at bounding box center [931, 431] width 339 height 17
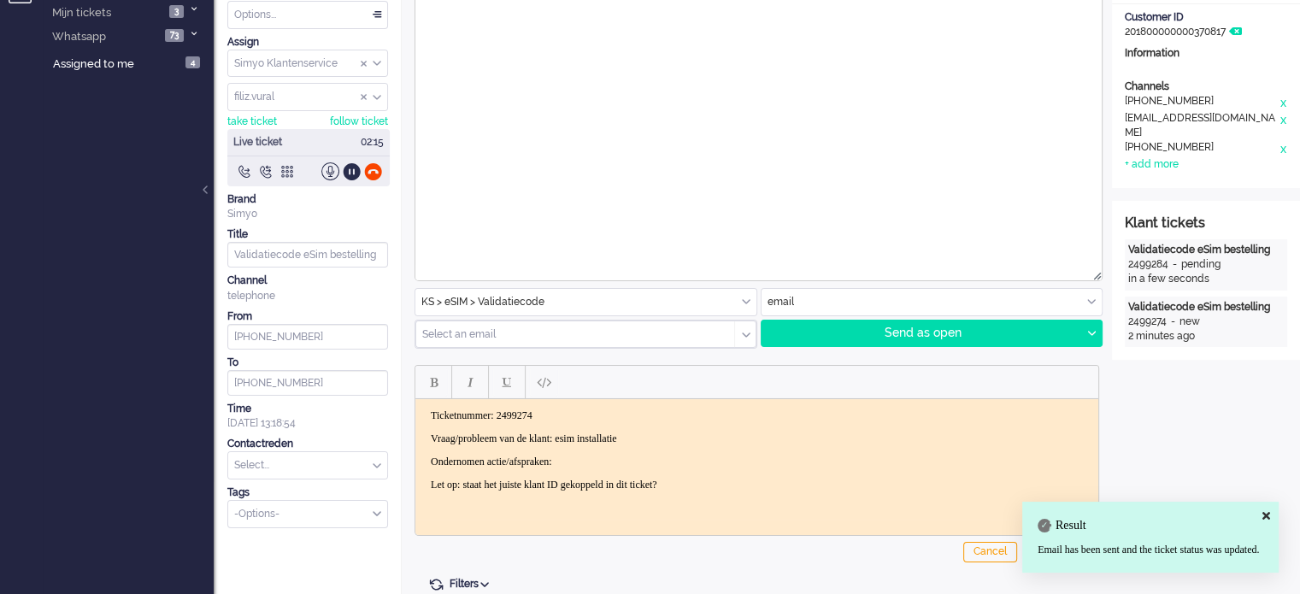
scroll to position [142, 0]
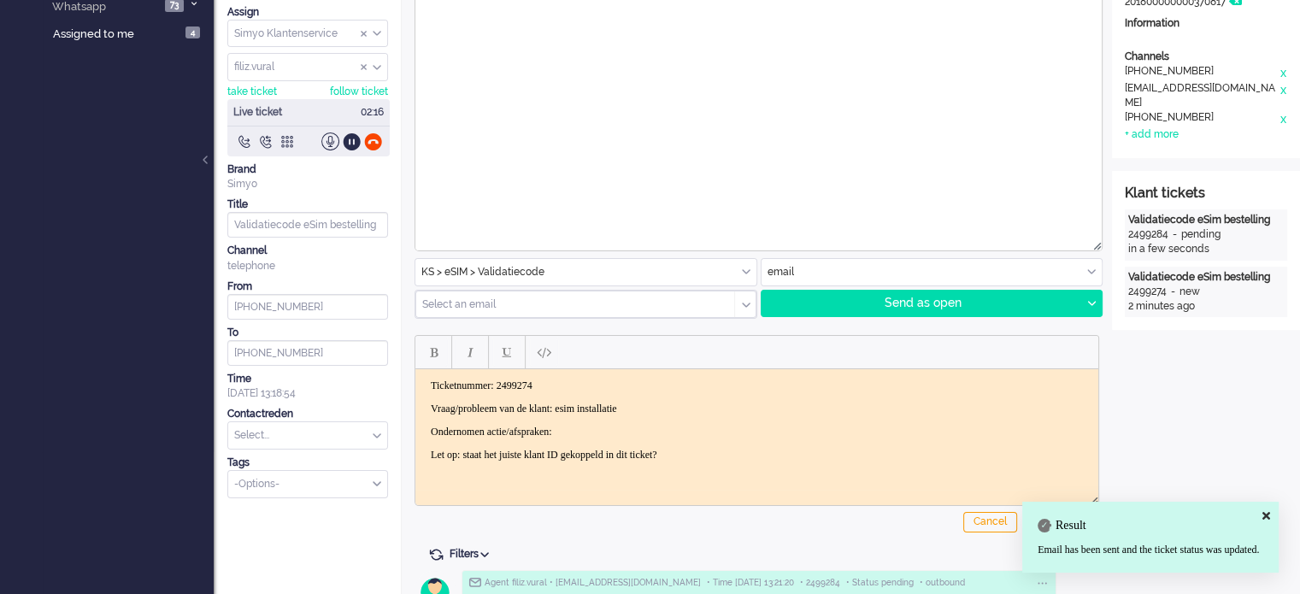
click at [609, 427] on p "Ondernomen actie/afspraken:" at bounding box center [757, 432] width 652 height 13
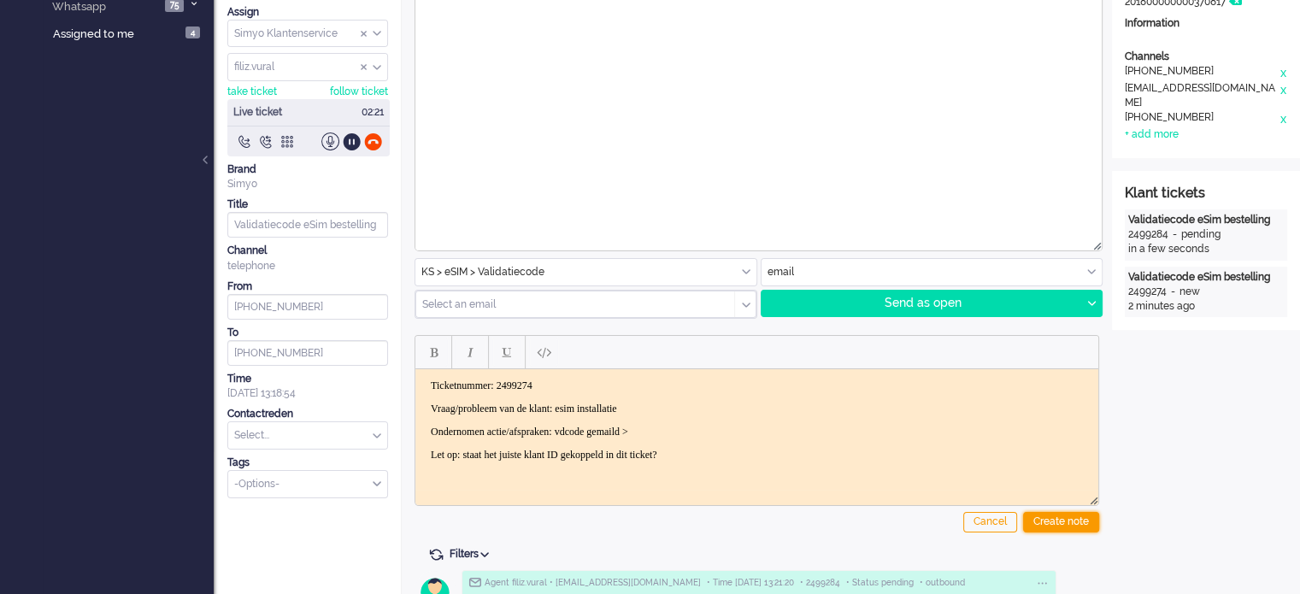
click at [1074, 517] on div "Create note" at bounding box center [1061, 522] width 76 height 21
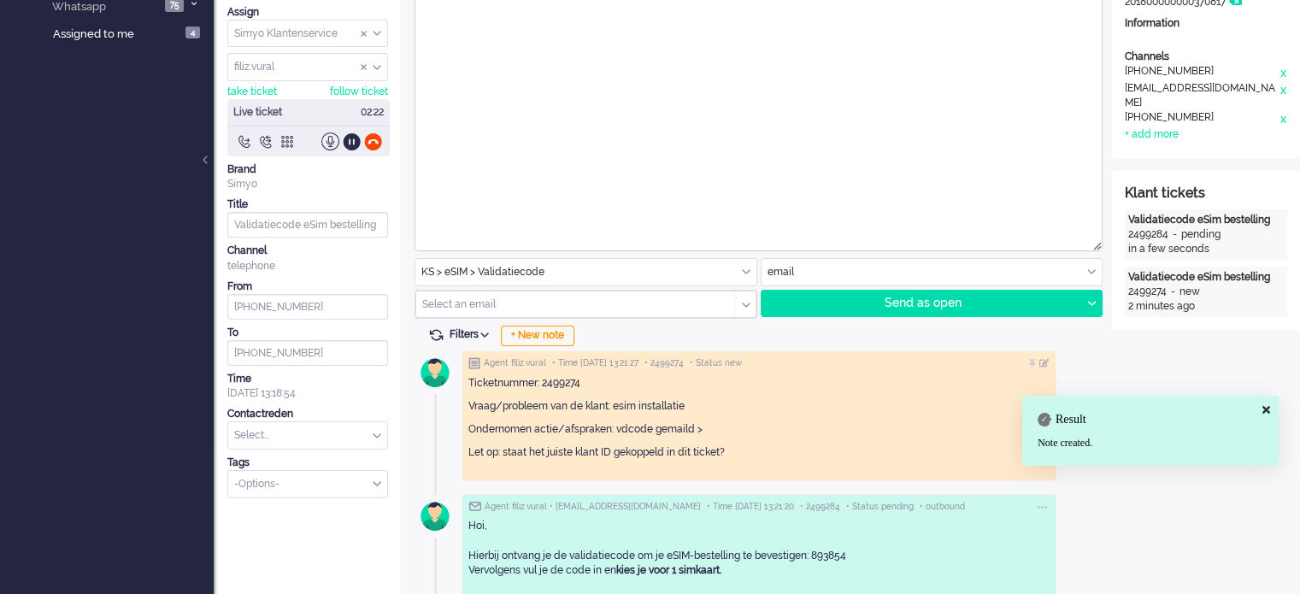
click at [321, 428] on input "text" at bounding box center [307, 435] width 159 height 26
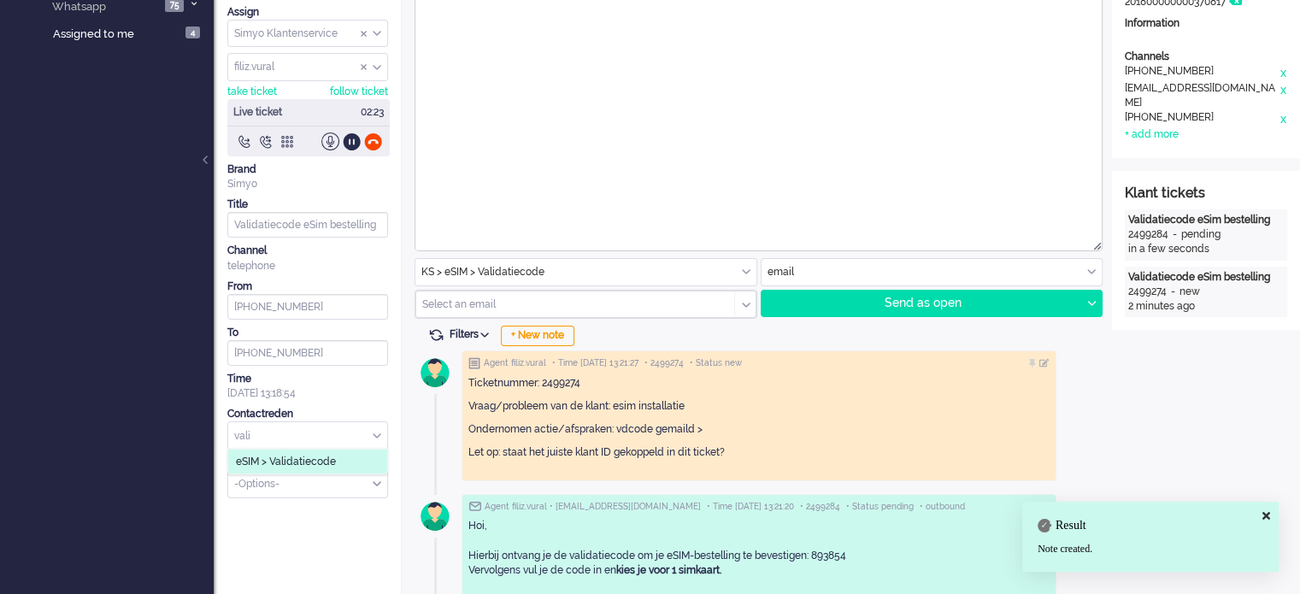
type input "vali"
click at [338, 461] on li "eSIM > Validatiecode" at bounding box center [307, 462] width 159 height 25
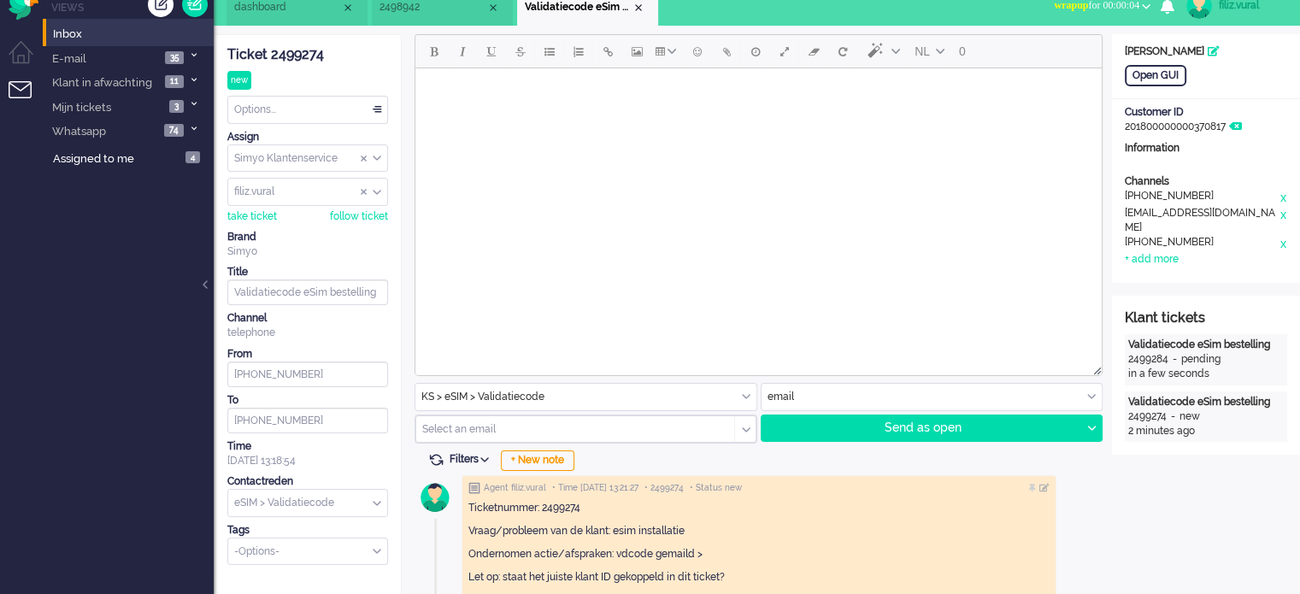
scroll to position [0, 0]
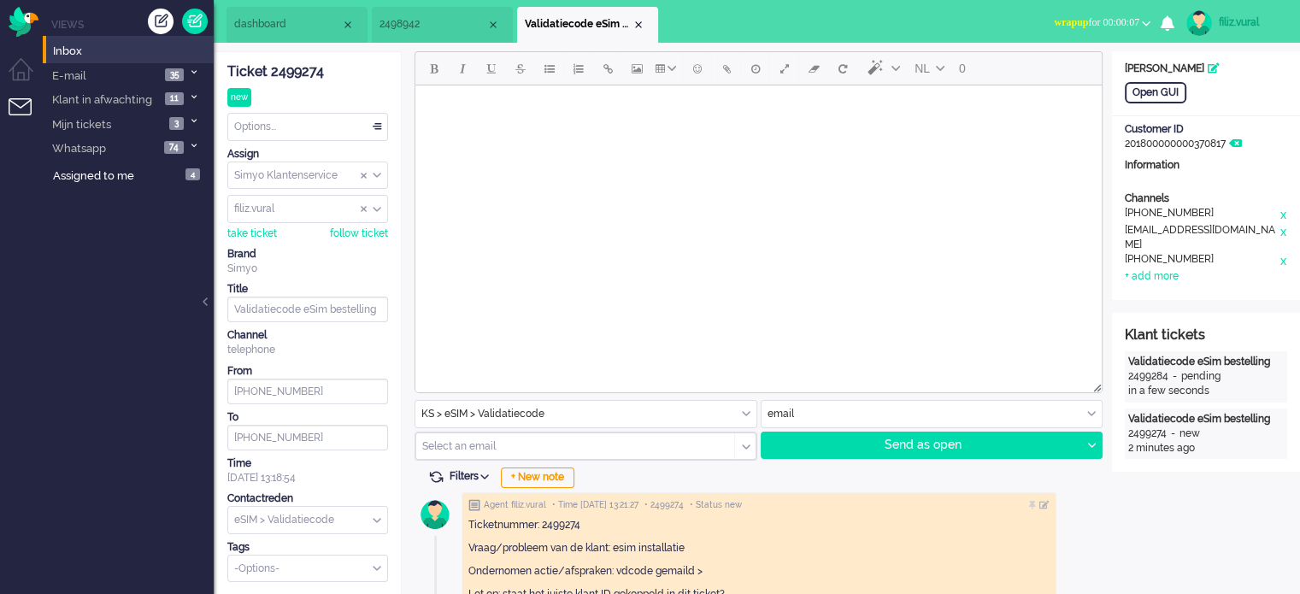
click at [310, 39] on li "dashboard" at bounding box center [296, 25] width 141 height 36
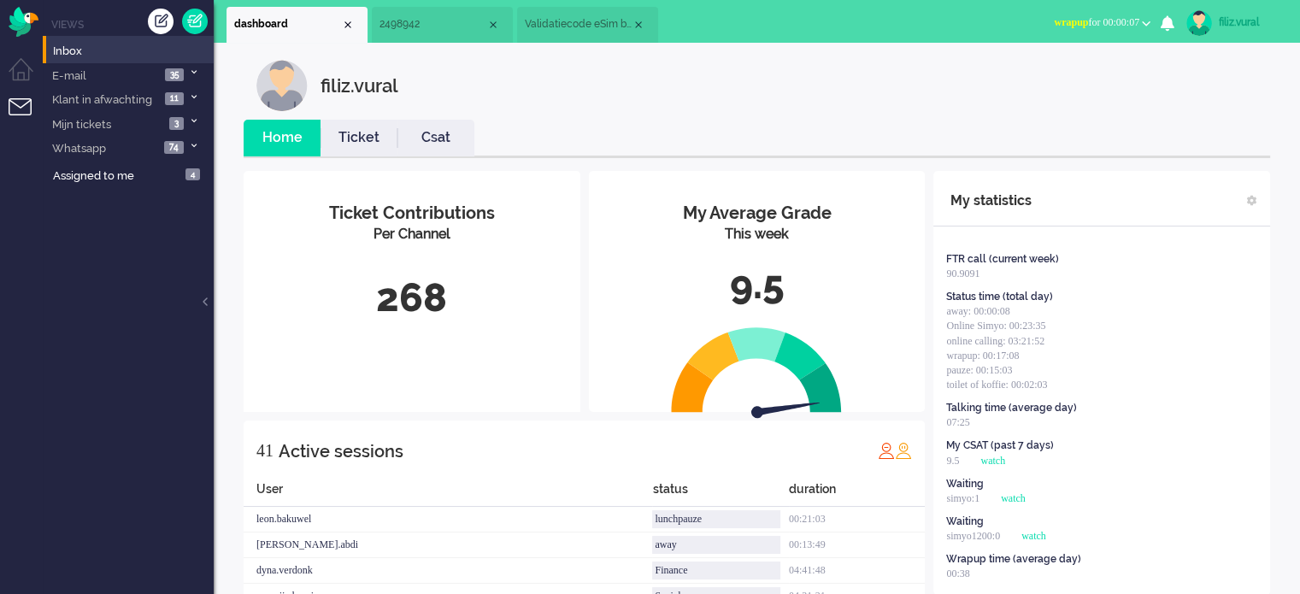
click at [356, 136] on link "Ticket" at bounding box center [359, 138] width 77 height 20
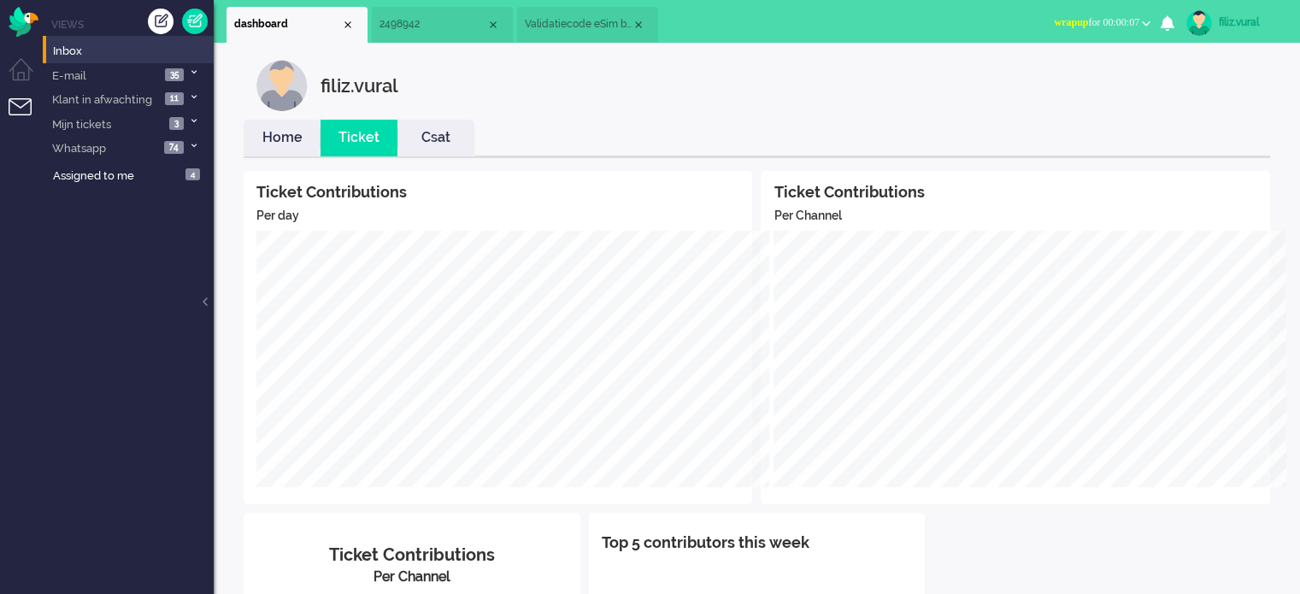
click at [265, 143] on link "Home" at bounding box center [282, 138] width 77 height 20
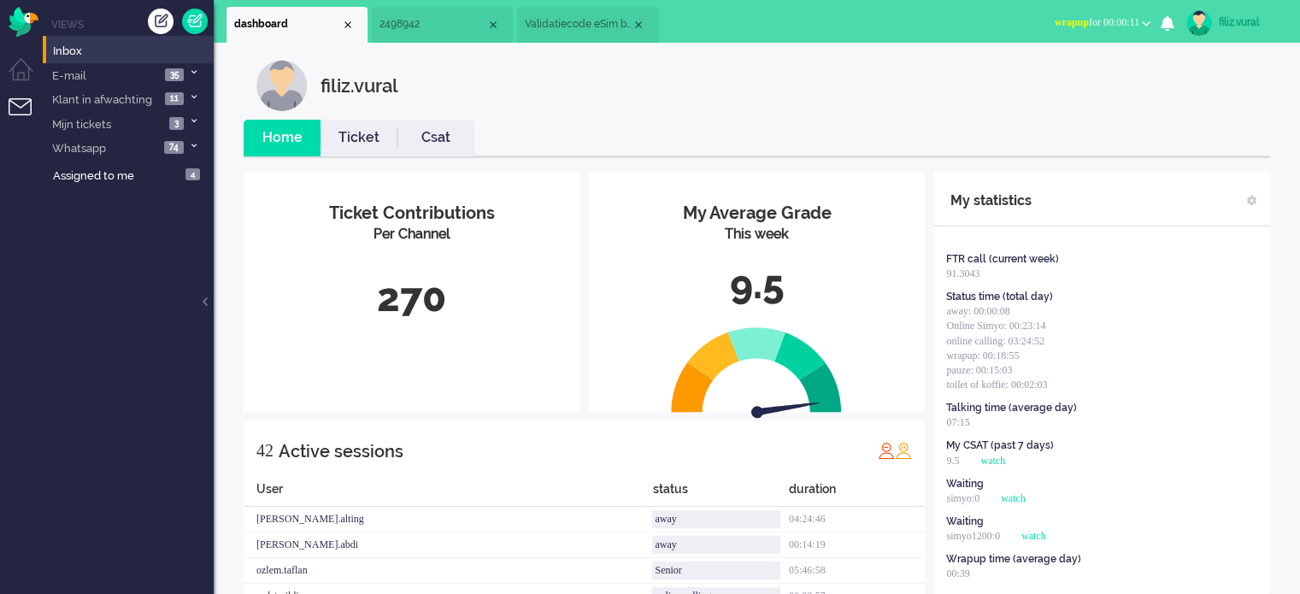
click at [1091, 20] on span "wrapup for 00:00:11" at bounding box center [1097, 22] width 85 height 12
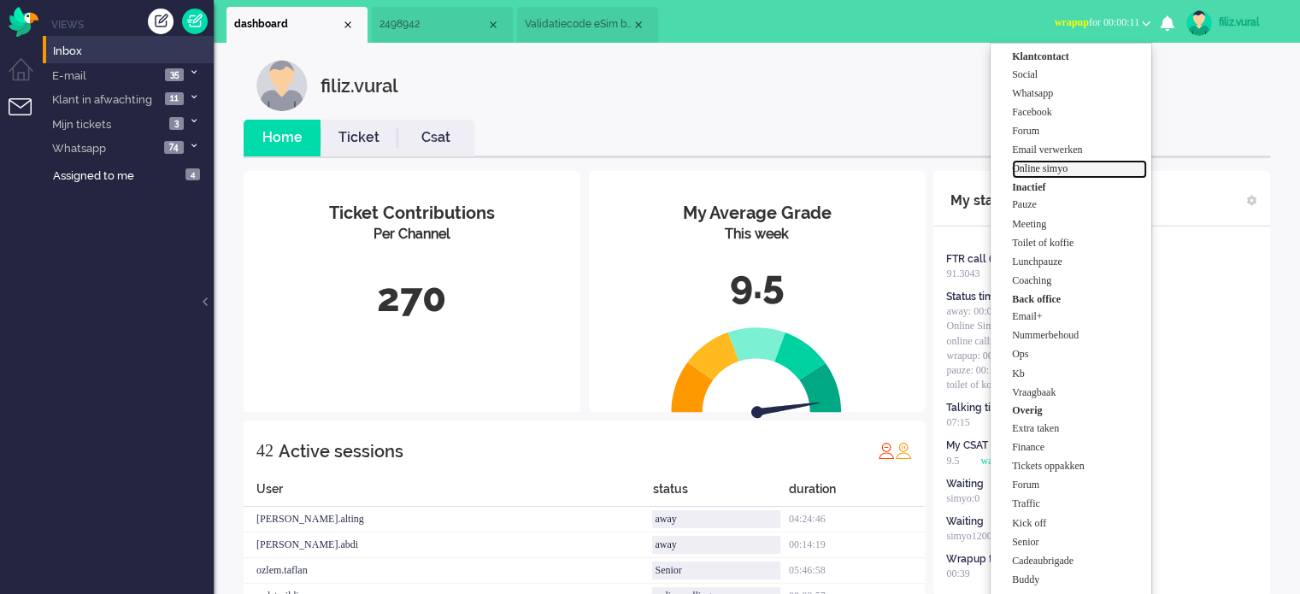
click at [1055, 171] on label "Online simyo" at bounding box center [1079, 169] width 135 height 15
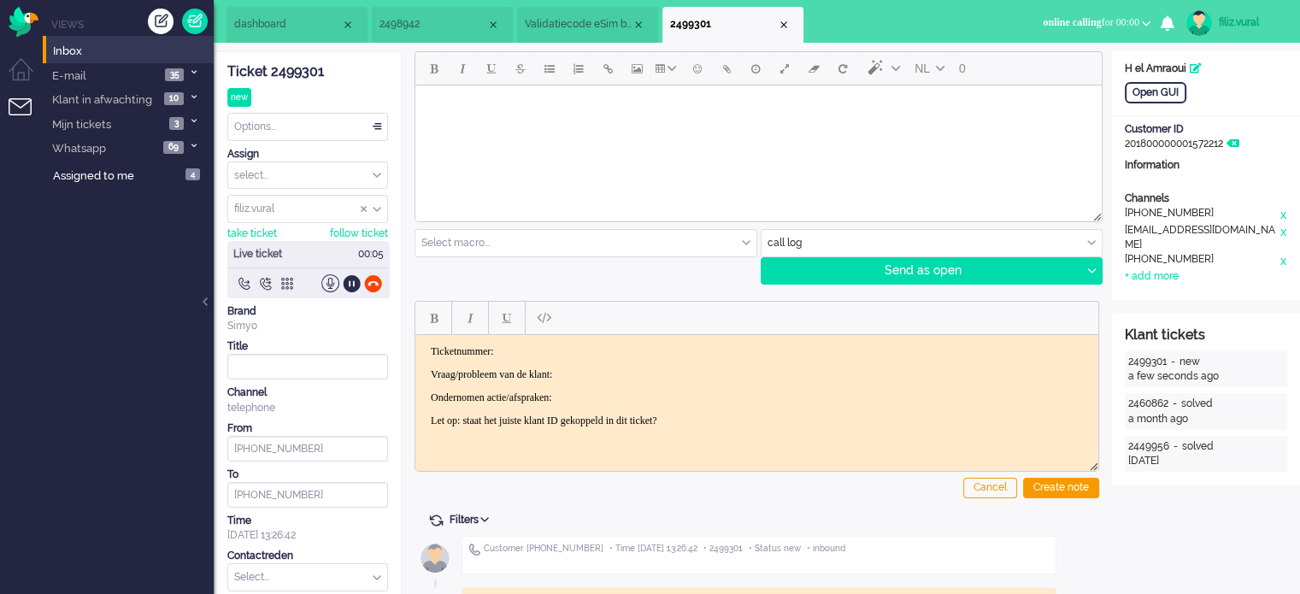
click at [309, 71] on div "Ticket 2499301" at bounding box center [307, 72] width 161 height 20
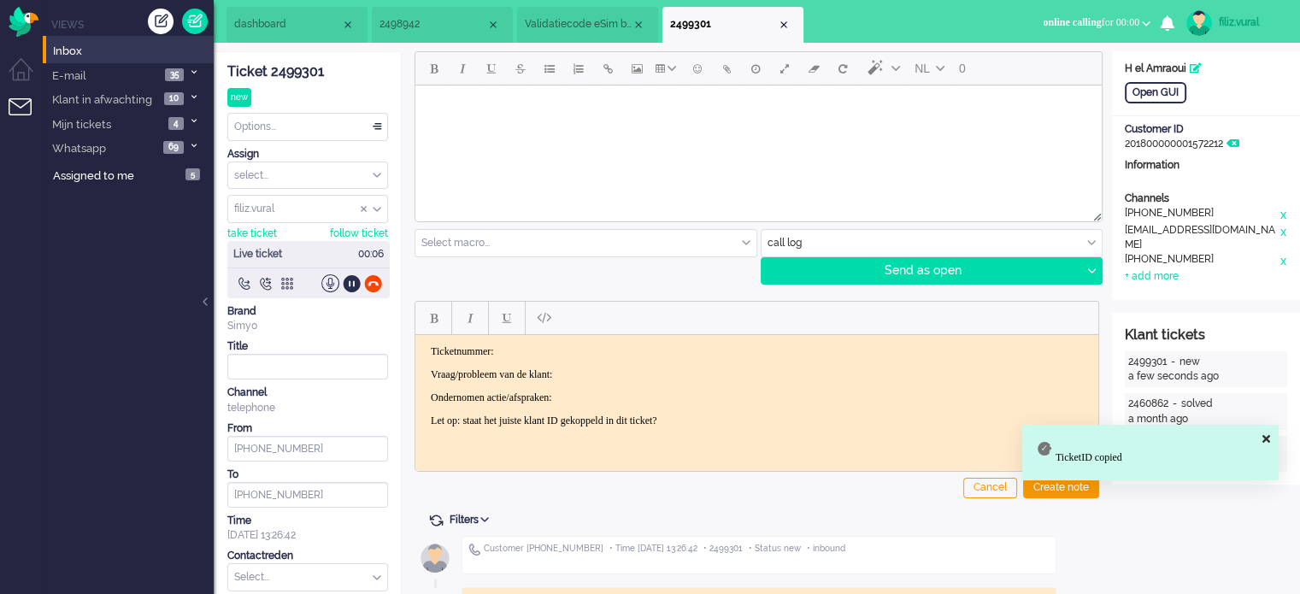
click at [638, 356] on body "Ticketnummer: Vraag/probleem van de klant: Ondernomen actie/afspraken: Let op: …" at bounding box center [756, 385] width 669 height 82
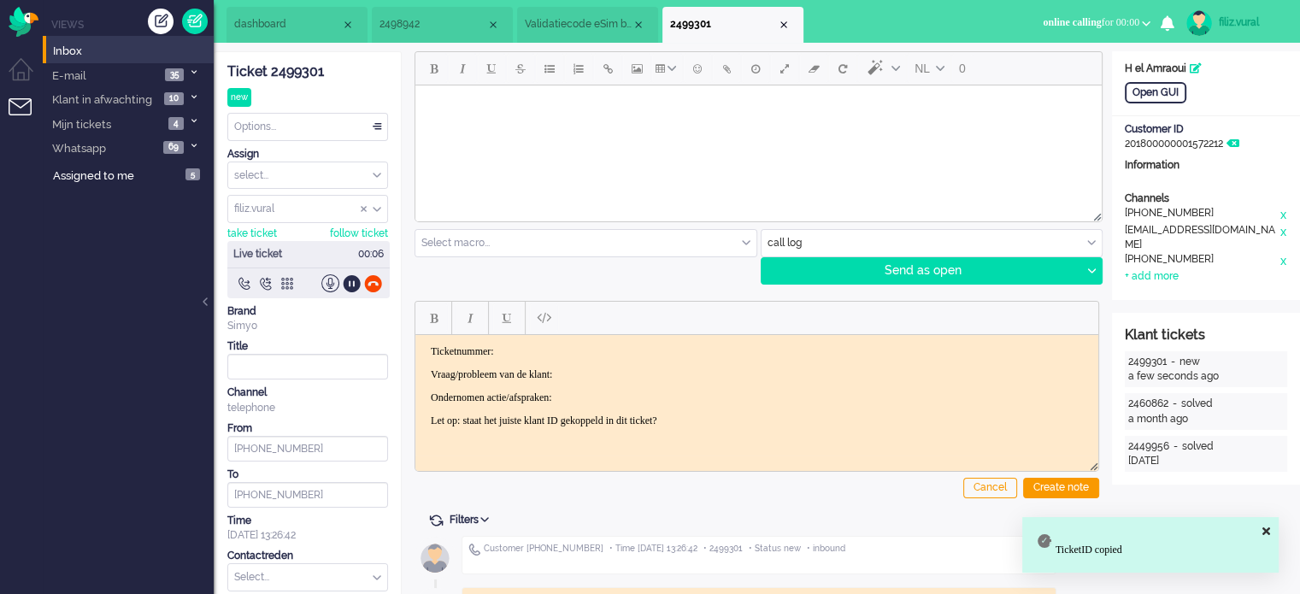
click at [640, 354] on p "Ticketnummer:" at bounding box center [757, 350] width 652 height 13
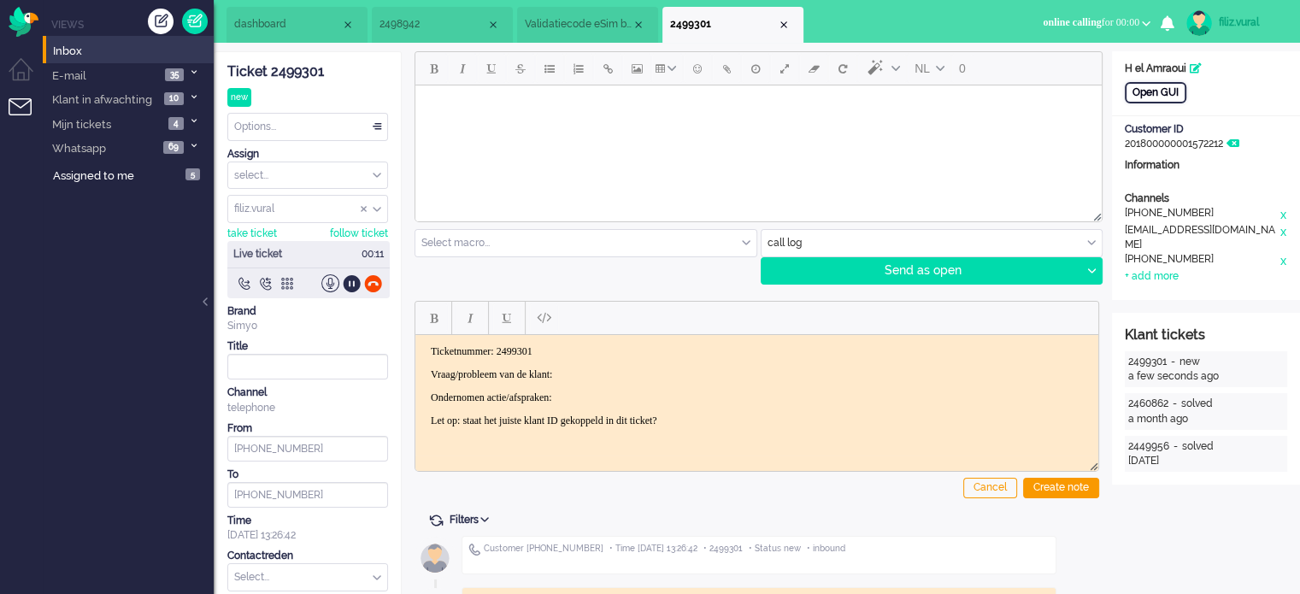
click at [1164, 89] on div "Open GUI" at bounding box center [1156, 92] width 62 height 21
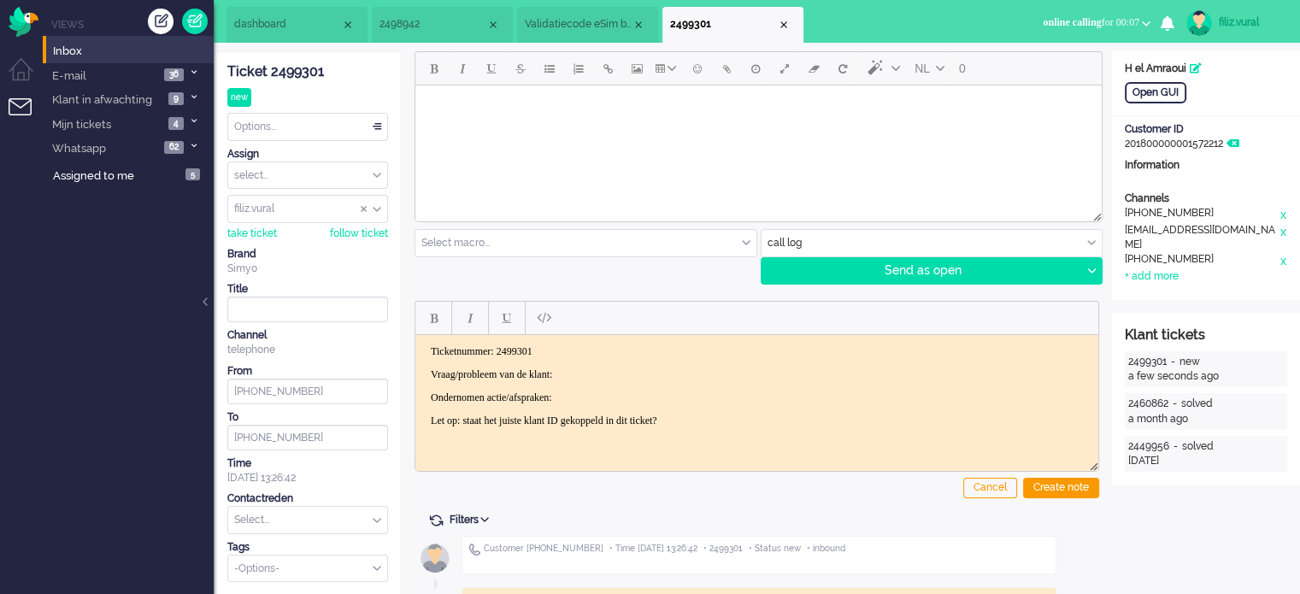
click at [615, 369] on p "Vraag/probleem van de klant:" at bounding box center [757, 374] width 652 height 13
click at [590, 376] on p "Vraag/probleem van de klant: bb kosten gemaakt" at bounding box center [757, 374] width 652 height 13
click at [1089, 488] on div "Create note" at bounding box center [1061, 488] width 76 height 21
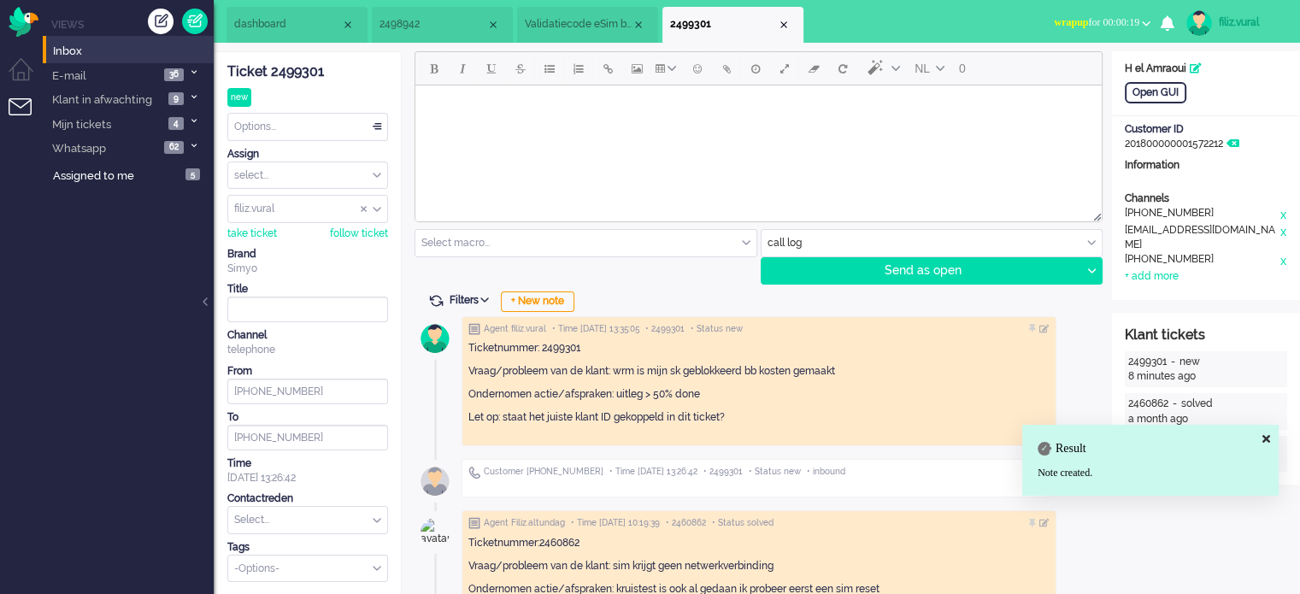
click at [293, 521] on input "text" at bounding box center [307, 520] width 159 height 26
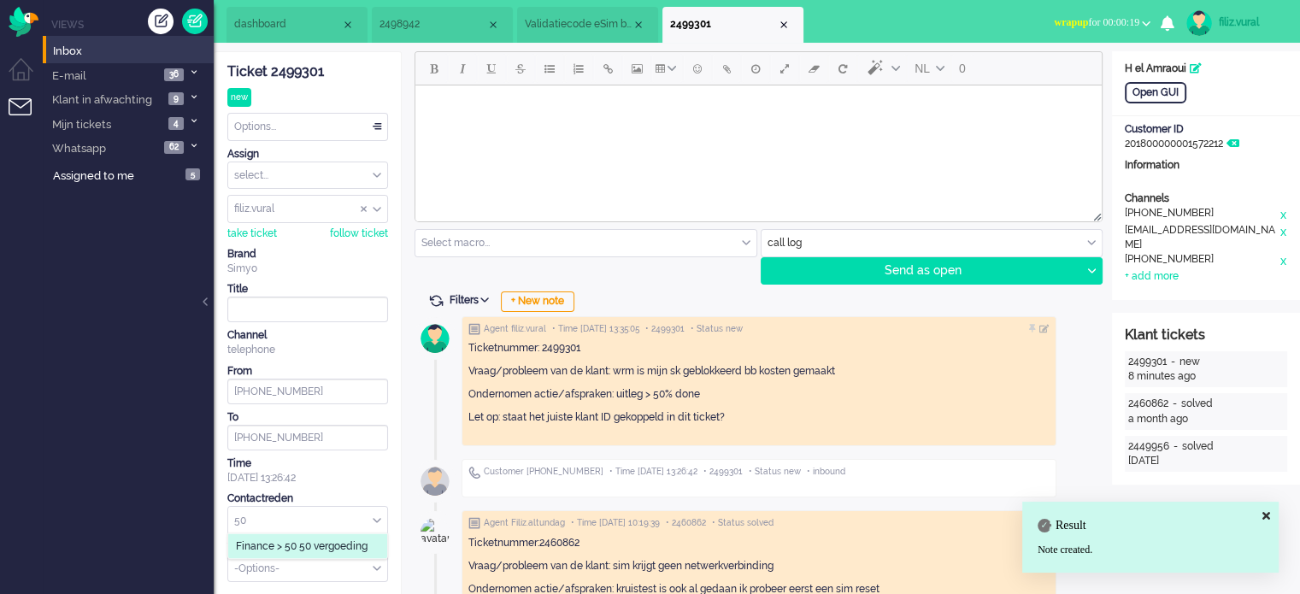
type input "50"
click at [315, 543] on span "Finance > 50 50 vergoeding" at bounding box center [302, 546] width 132 height 15
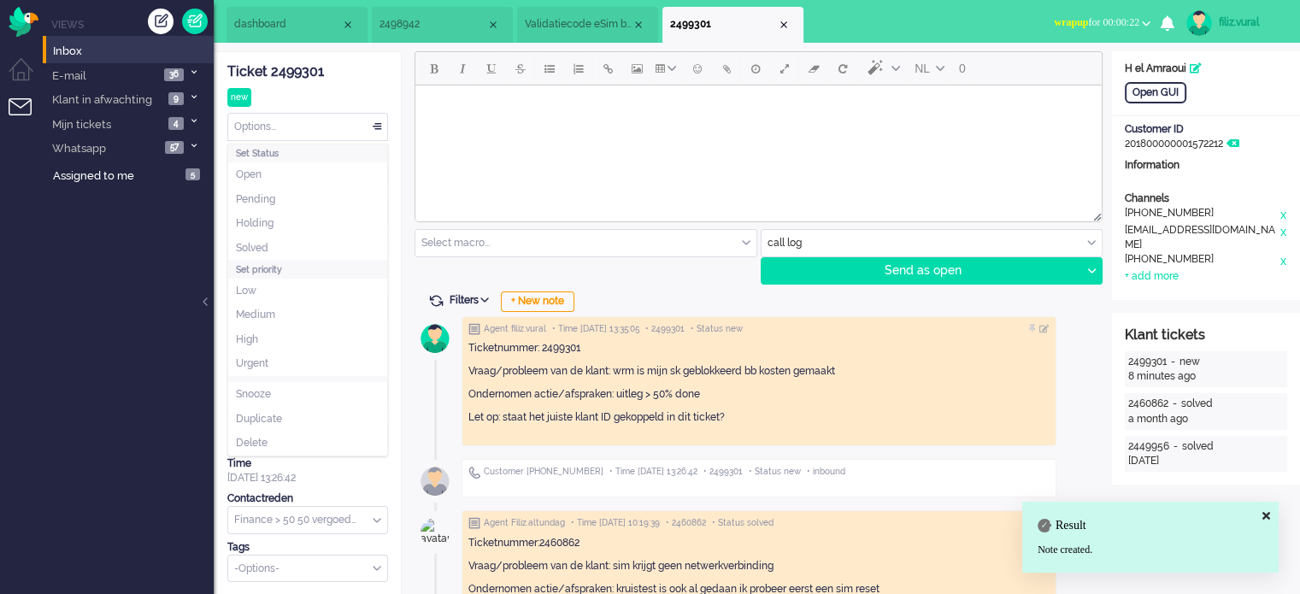
click at [303, 122] on div "Options..." at bounding box center [307, 127] width 159 height 26
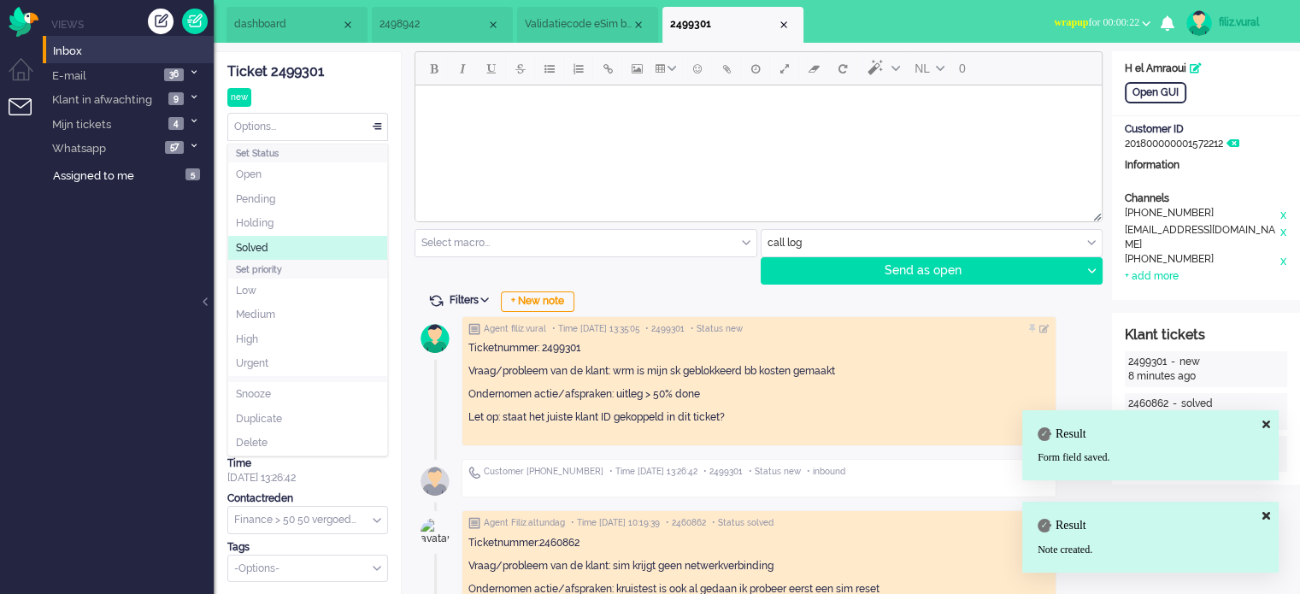
click at [264, 243] on span "Solved" at bounding box center [252, 248] width 32 height 15
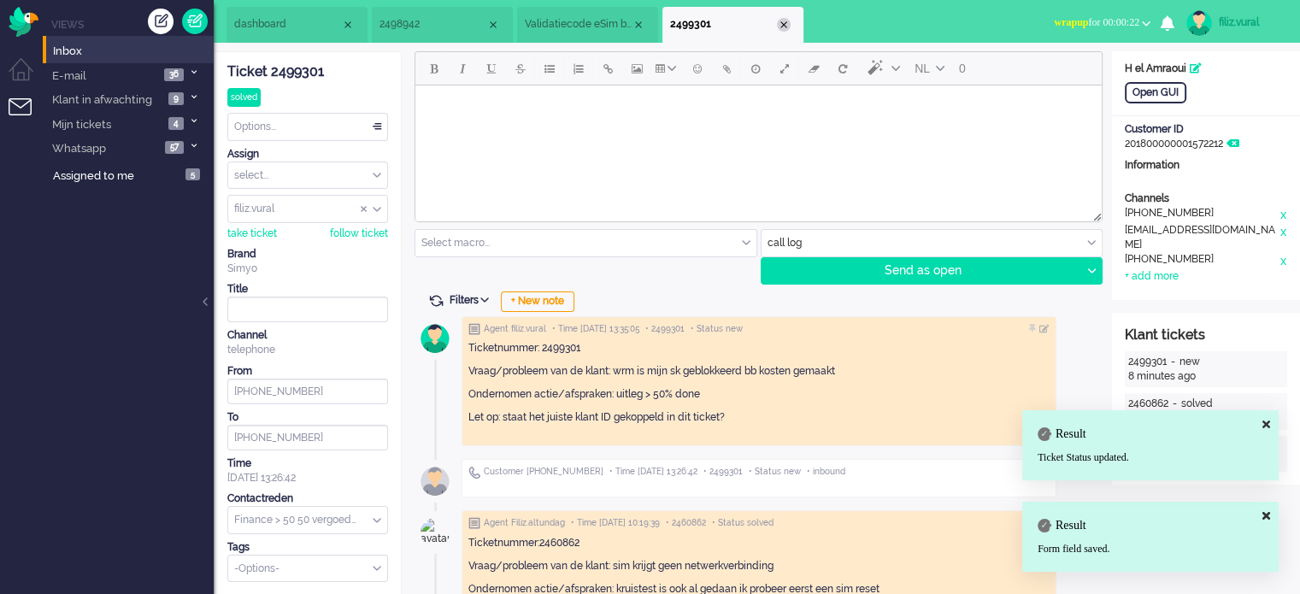
click at [780, 23] on div "Close tab" at bounding box center [784, 25] width 14 height 14
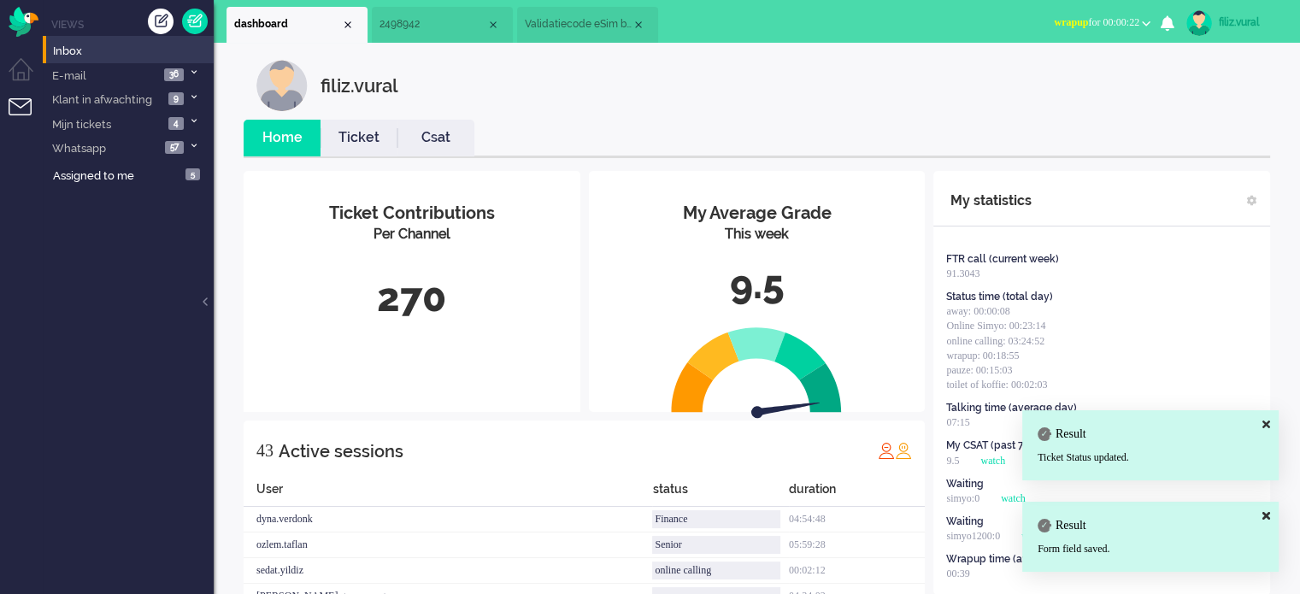
click at [585, 31] on span "Validatiecode eSim bestelling" at bounding box center [578, 24] width 107 height 15
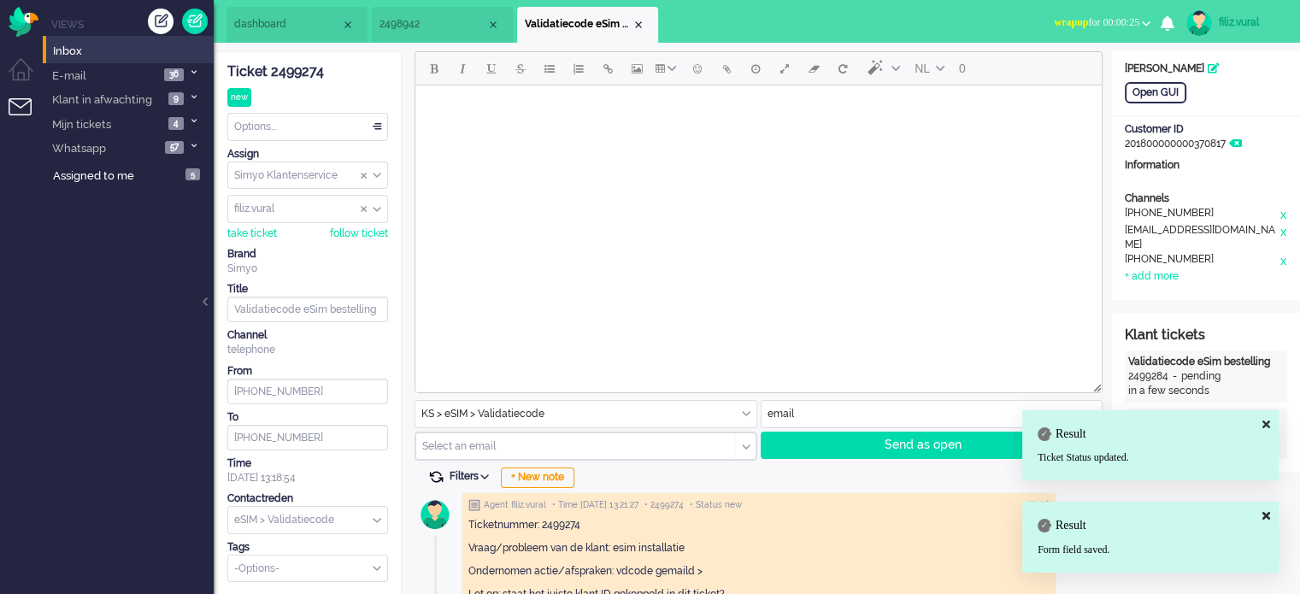
click at [434, 472] on span at bounding box center [435, 476] width 15 height 15
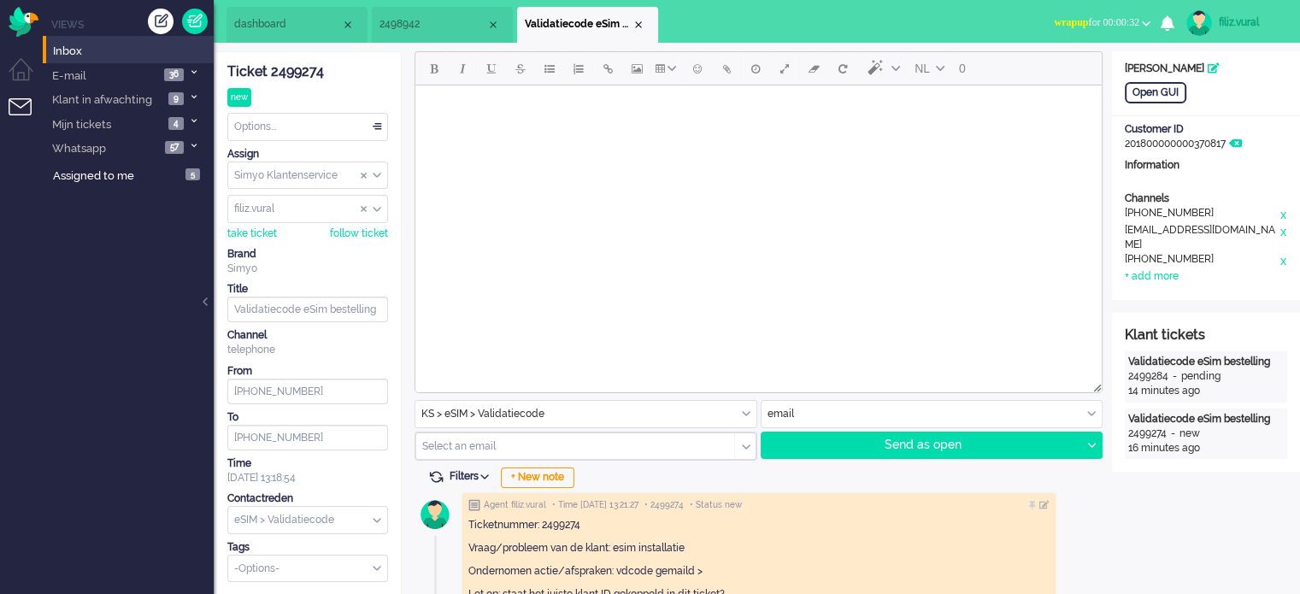
click at [295, 132] on div "Options..." at bounding box center [307, 127] width 159 height 26
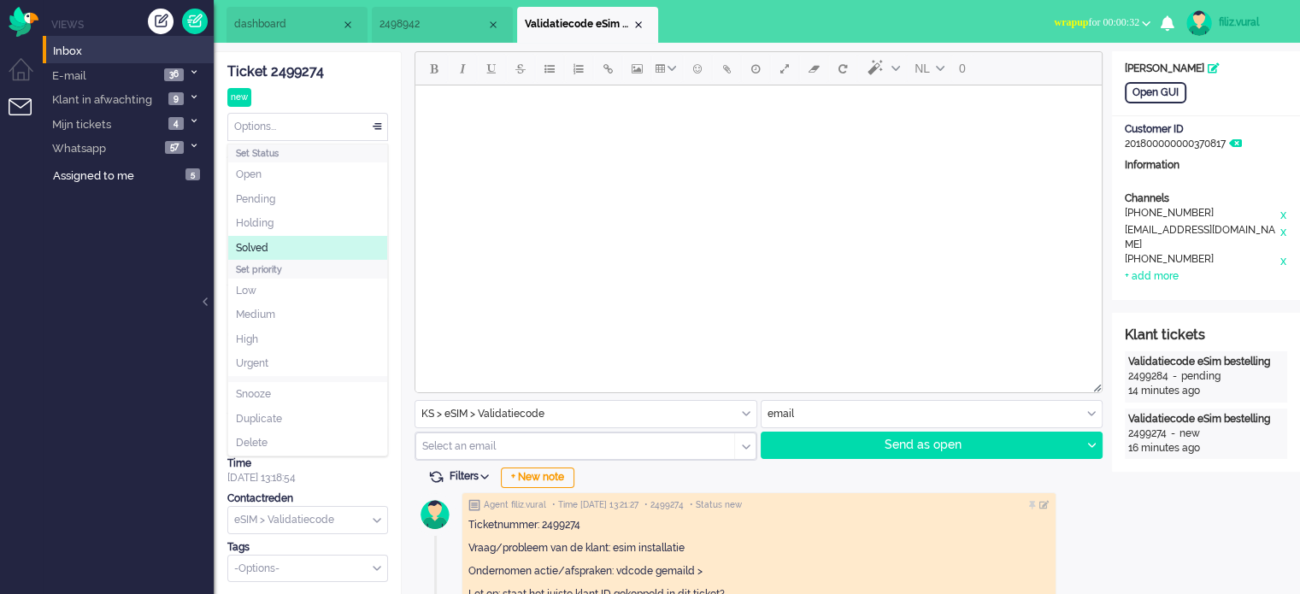
click at [301, 247] on li "Solved" at bounding box center [307, 248] width 159 height 25
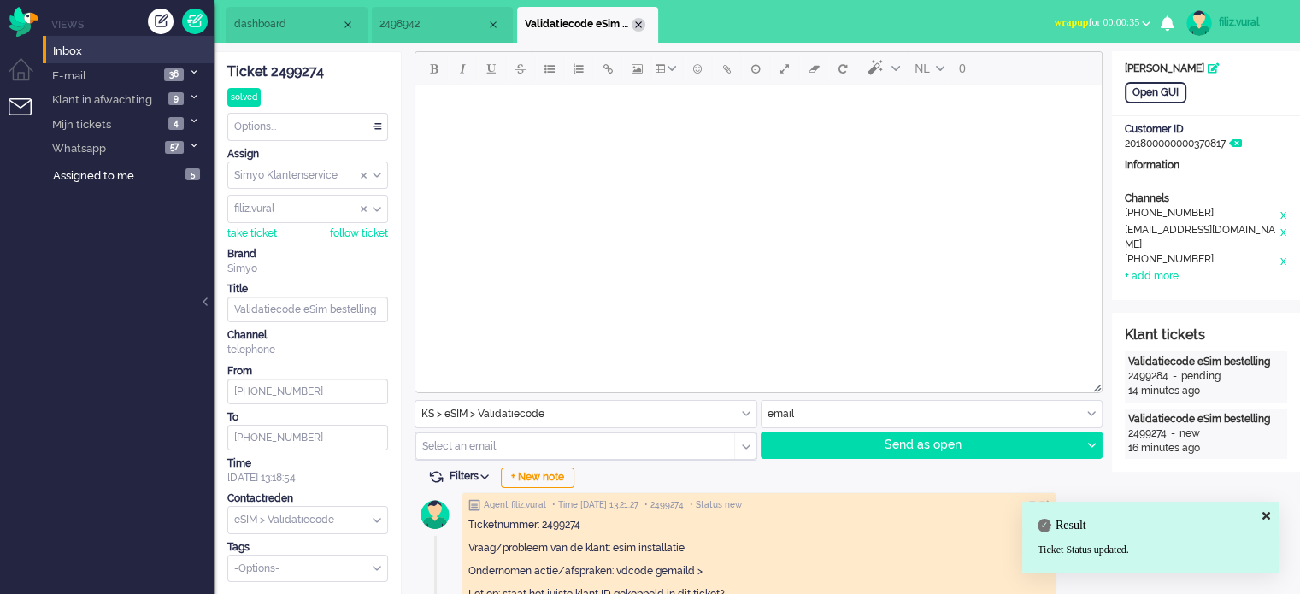
click at [639, 20] on div "Close tab" at bounding box center [639, 25] width 14 height 14
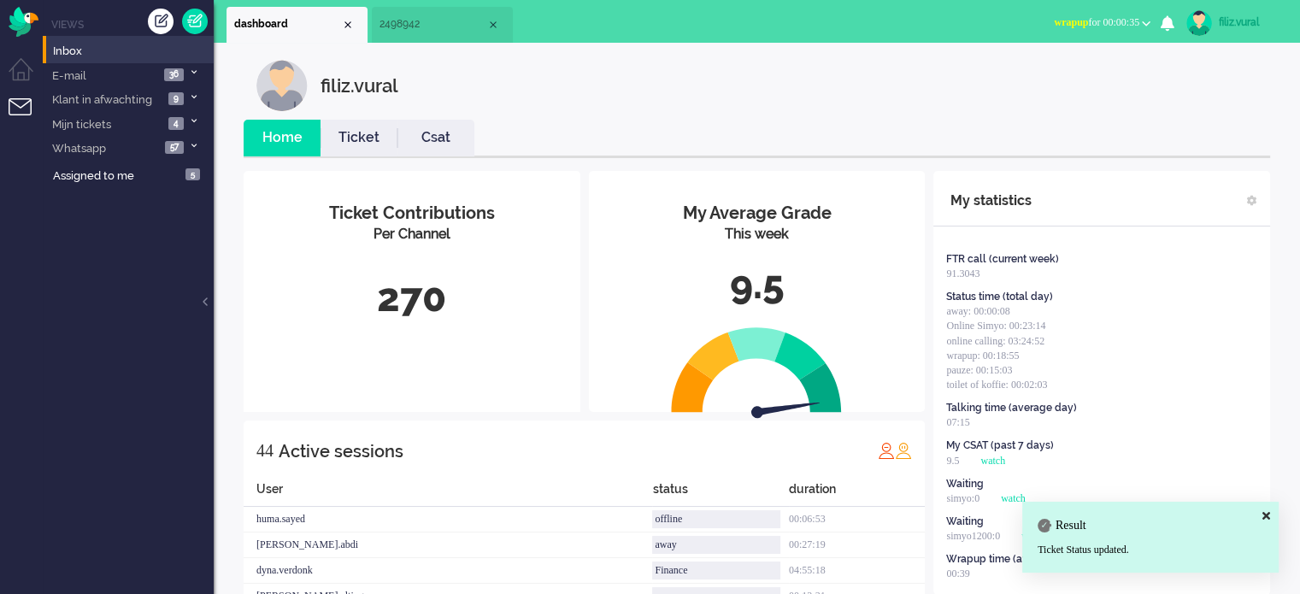
click at [363, 145] on link "Ticket" at bounding box center [359, 138] width 77 height 20
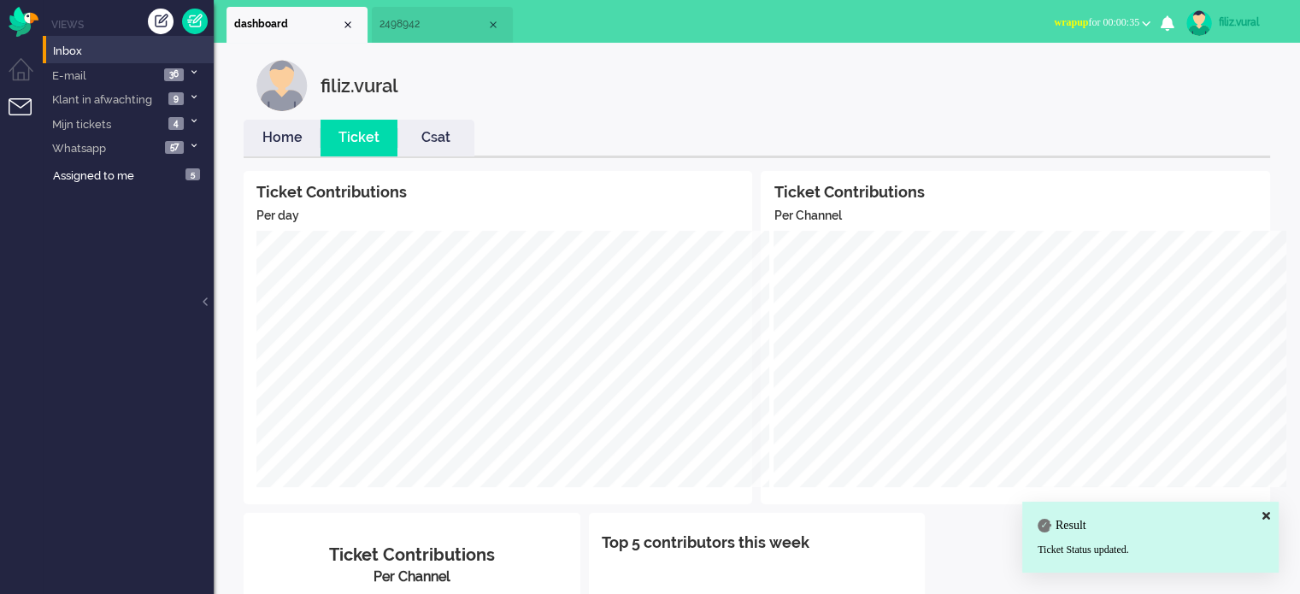
click at [400, 27] on span "2498942" at bounding box center [432, 24] width 107 height 15
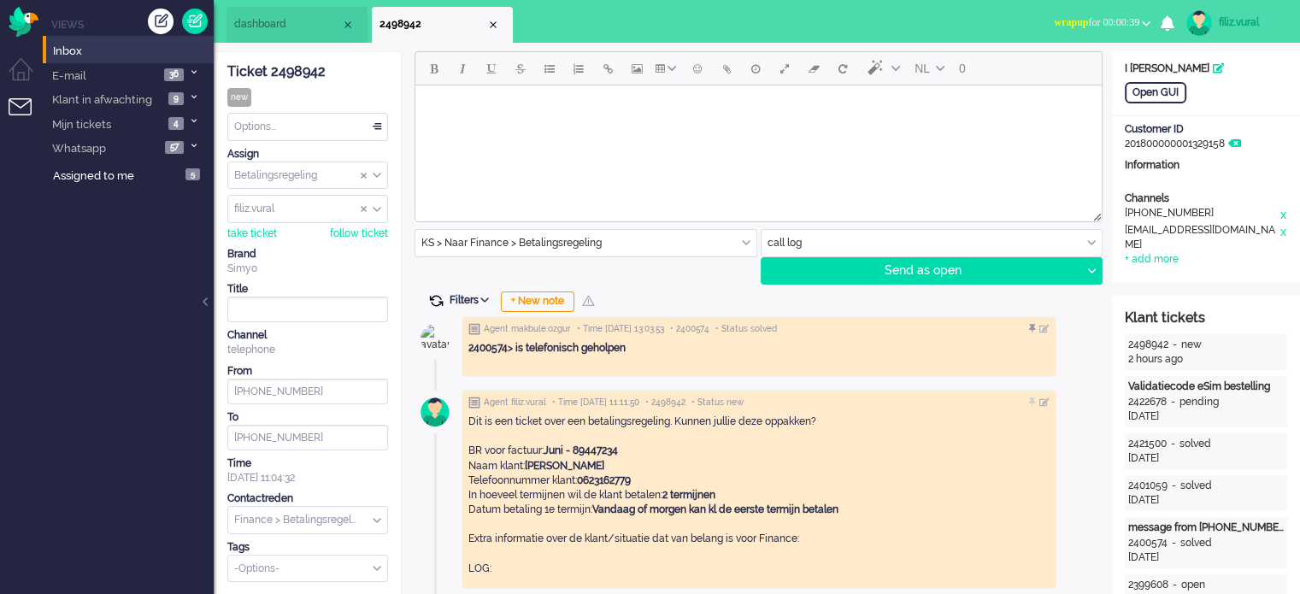
click at [432, 303] on span at bounding box center [435, 300] width 15 height 15
click at [434, 300] on span at bounding box center [435, 300] width 15 height 15
click at [253, 34] on li "dashboard" at bounding box center [296, 25] width 141 height 36
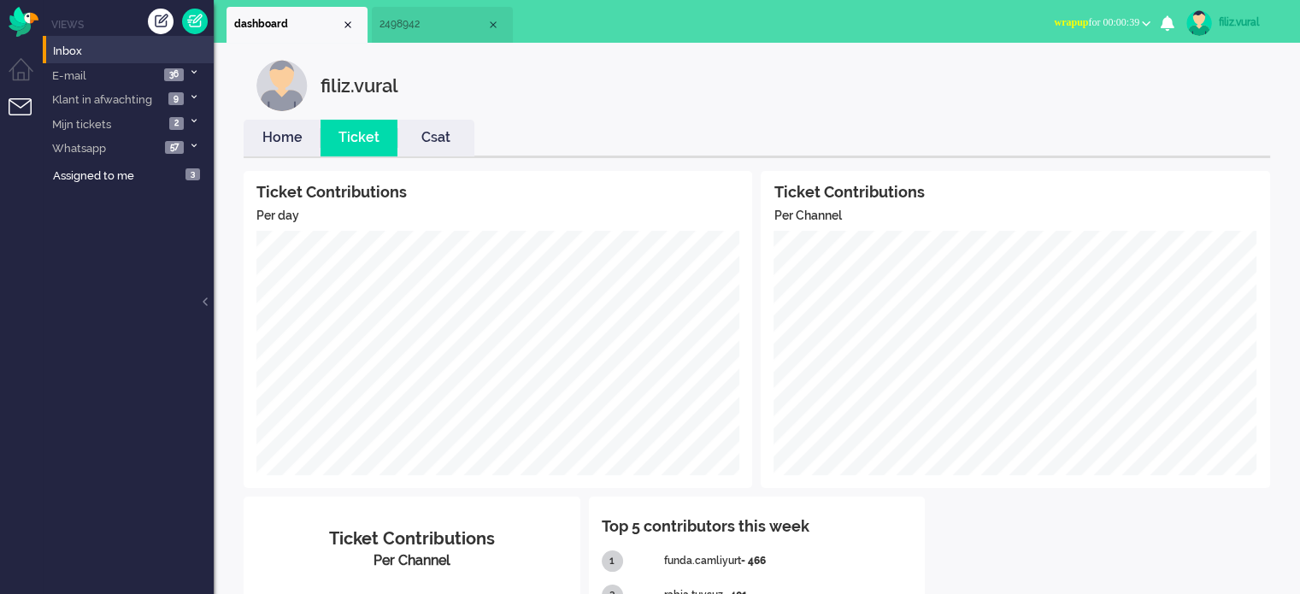
click at [295, 124] on li "Home" at bounding box center [282, 138] width 77 height 37
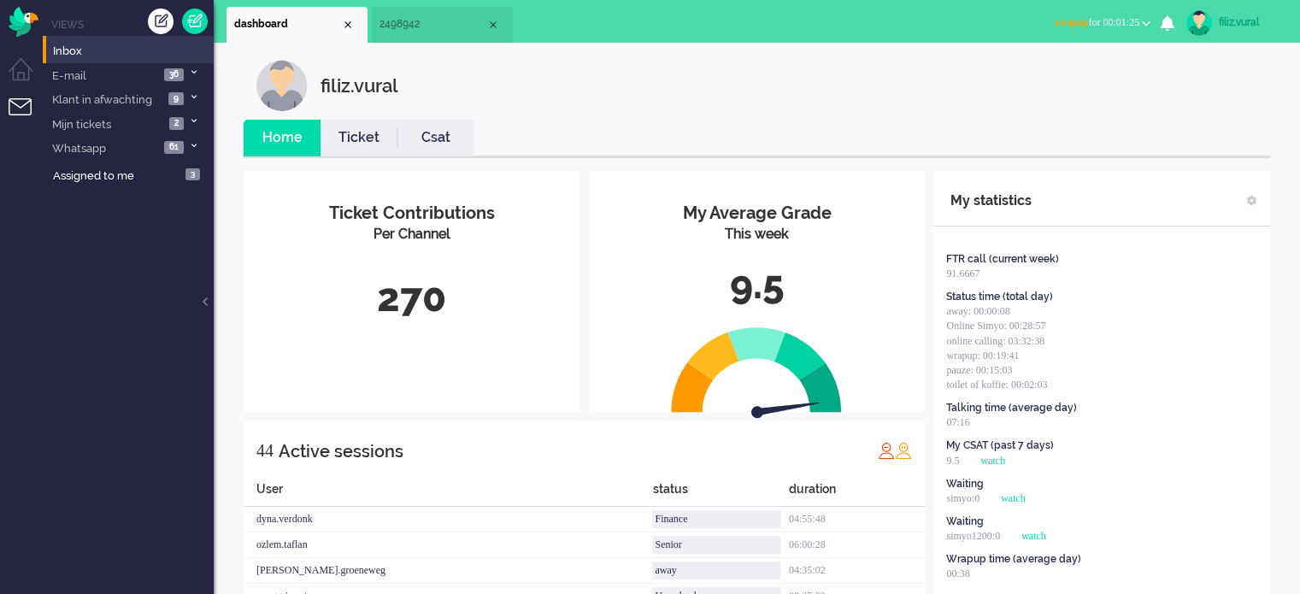
click at [1121, 26] on span "wrapup for 00:01:25" at bounding box center [1096, 22] width 85 height 12
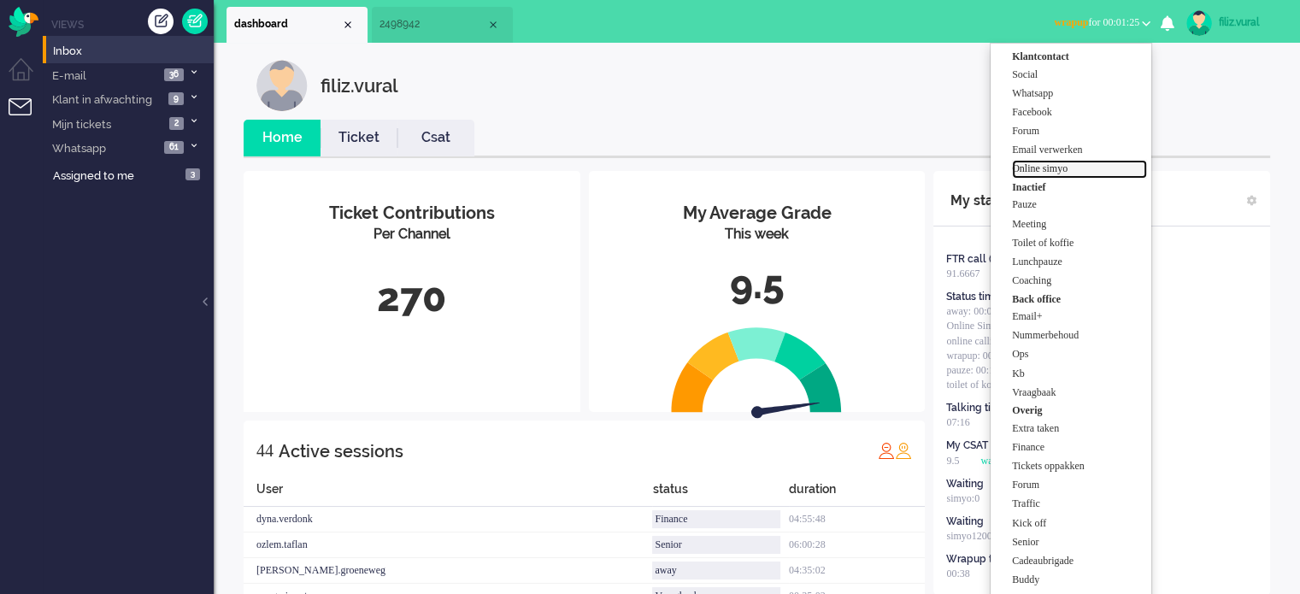
click at [1084, 170] on label "Online simyo" at bounding box center [1079, 169] width 135 height 15
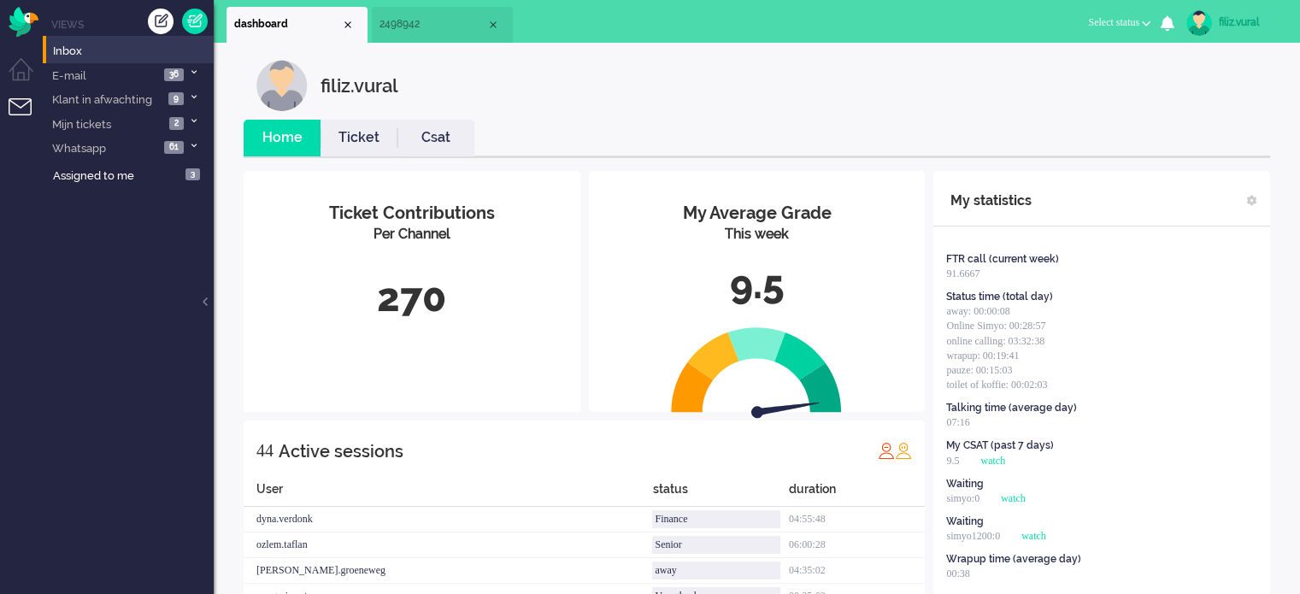
click at [445, 130] on link "Csat" at bounding box center [435, 138] width 77 height 20
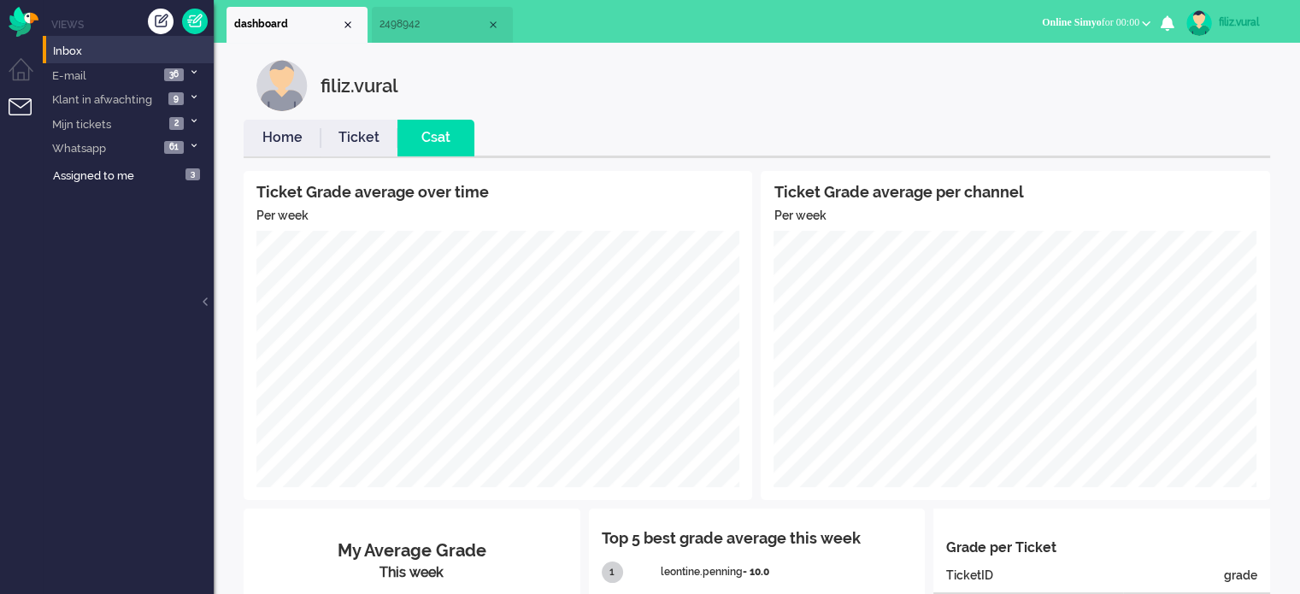
click at [274, 143] on link "Home" at bounding box center [282, 138] width 77 height 20
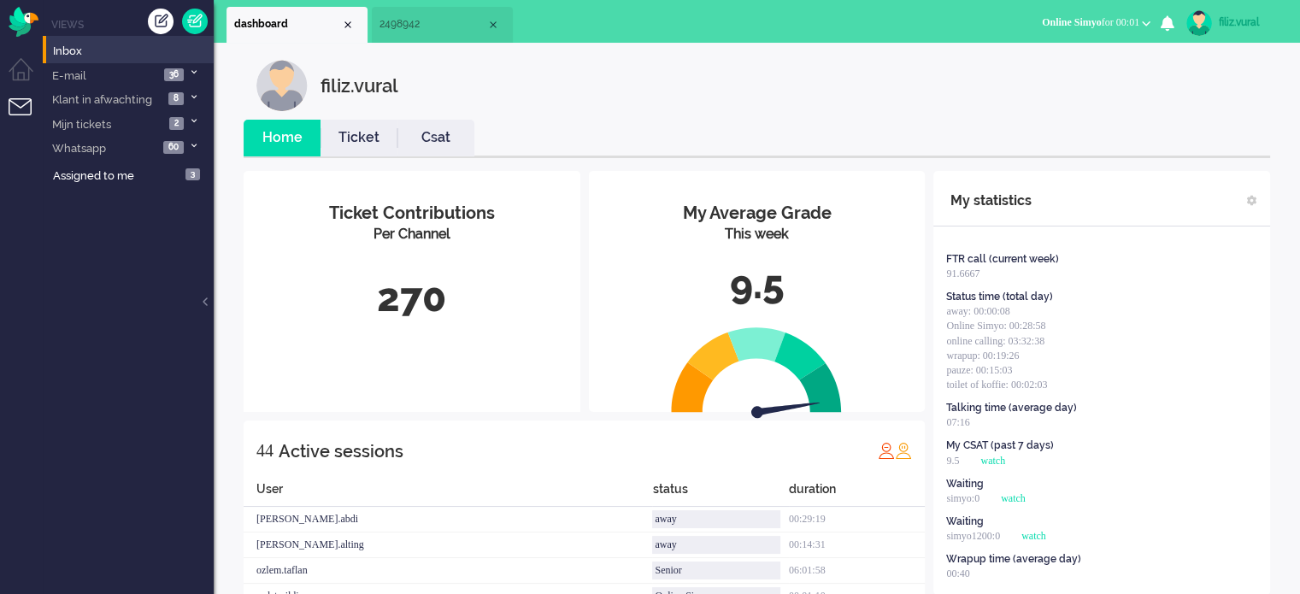
click at [455, 141] on link "Csat" at bounding box center [435, 138] width 77 height 20
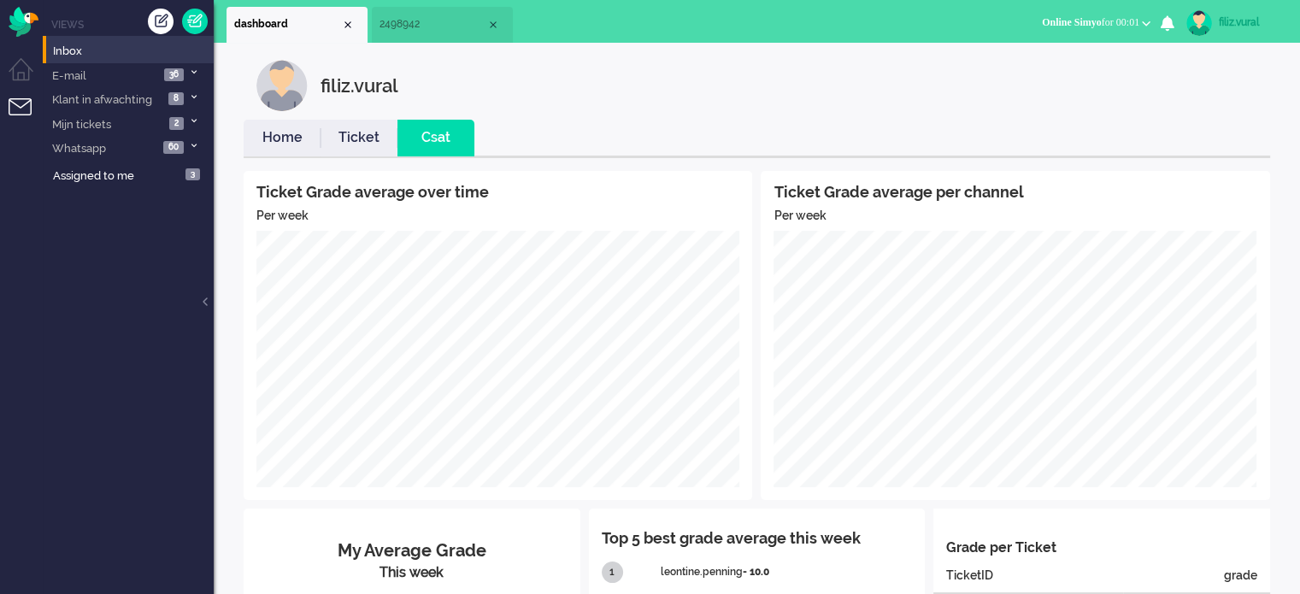
click at [264, 135] on link "Home" at bounding box center [282, 138] width 77 height 20
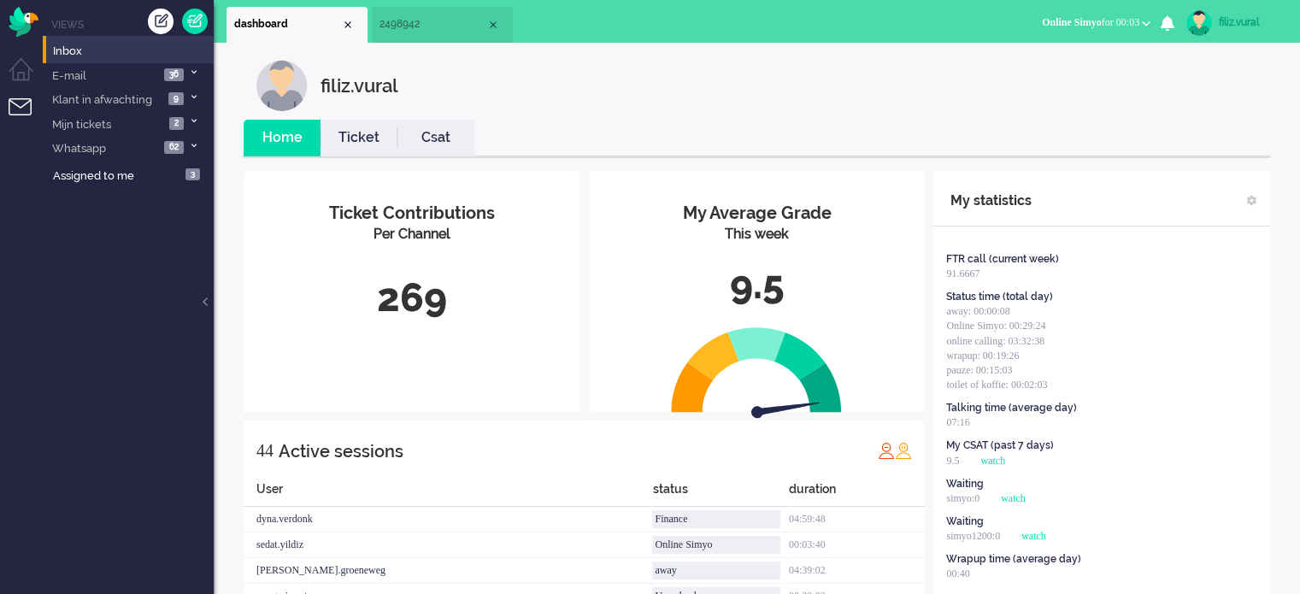
click at [421, 38] on li "2498942" at bounding box center [442, 25] width 141 height 36
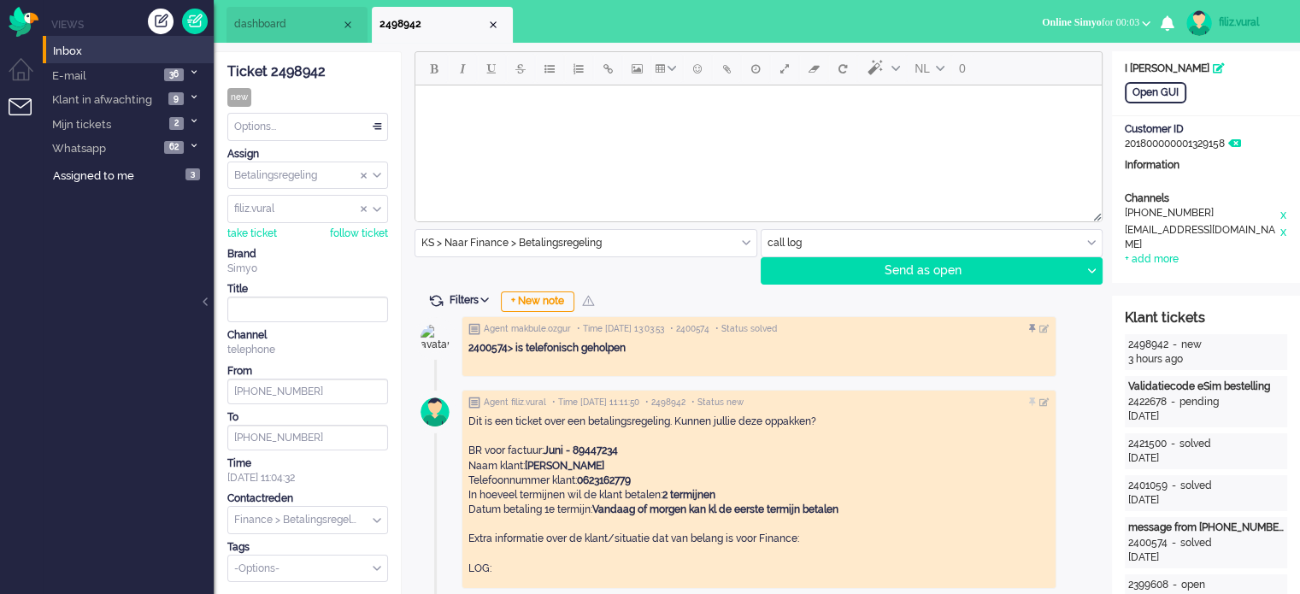
click at [434, 294] on span at bounding box center [435, 300] width 15 height 15
click at [303, 34] on li "dashboard" at bounding box center [296, 25] width 141 height 36
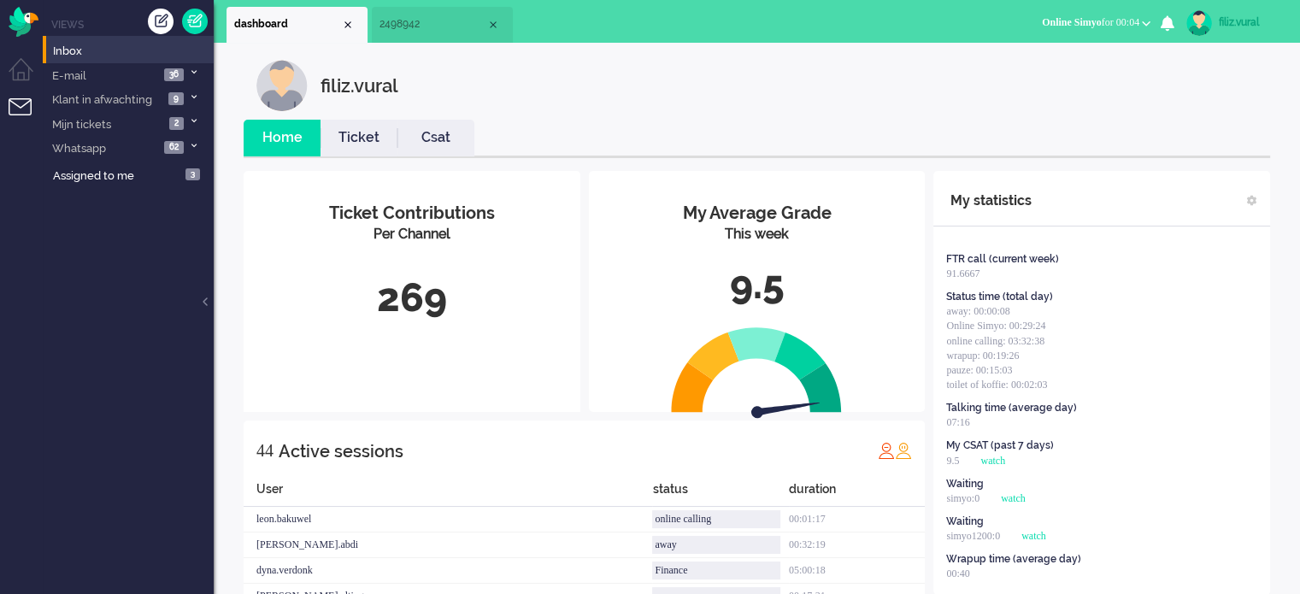
click at [425, 151] on li "Csat" at bounding box center [435, 138] width 77 height 37
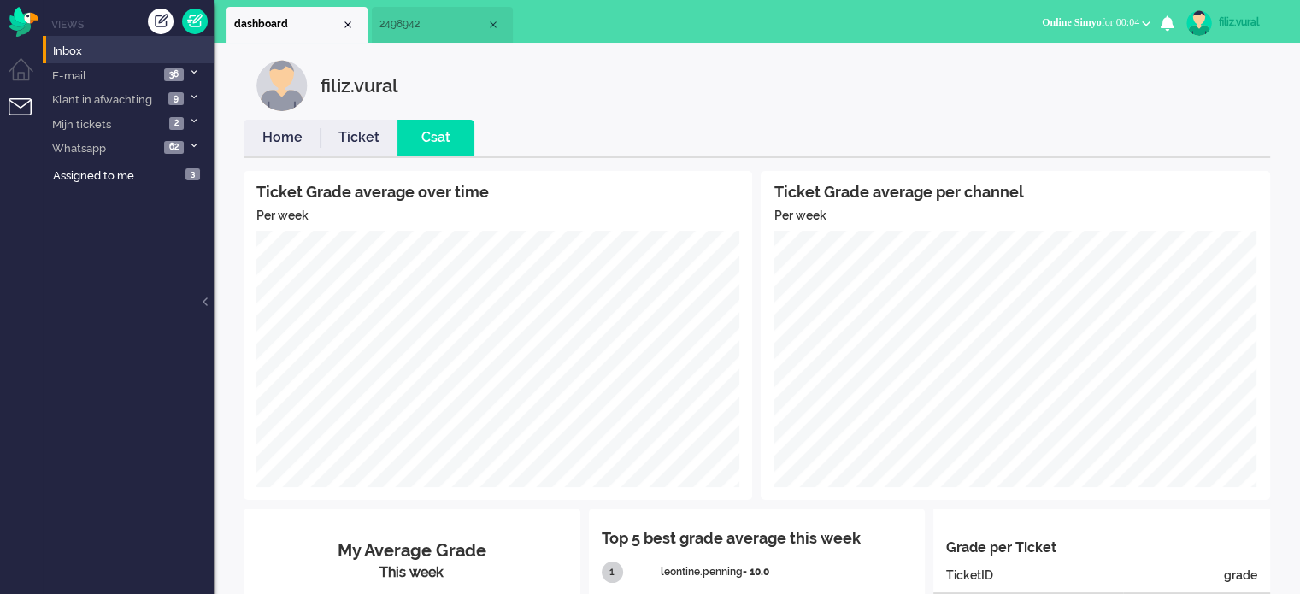
click at [342, 145] on link "Ticket" at bounding box center [359, 138] width 77 height 20
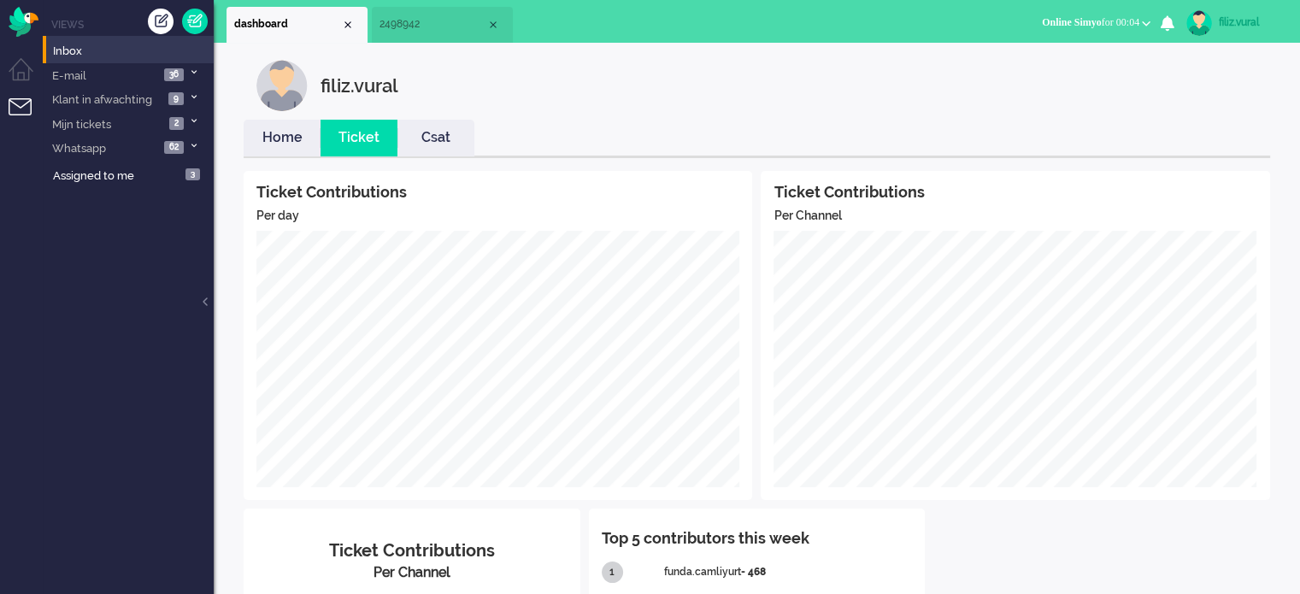
click at [284, 134] on link "Home" at bounding box center [282, 138] width 77 height 20
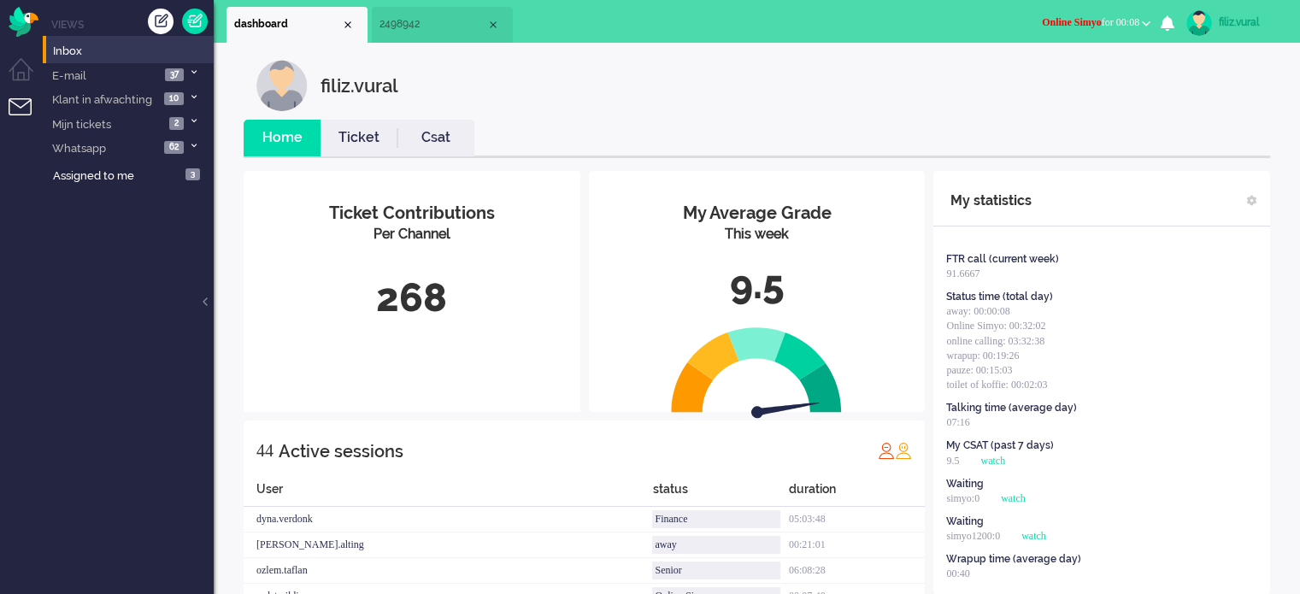
click at [1109, 14] on button "Online Simyo for 00:08" at bounding box center [1096, 22] width 129 height 25
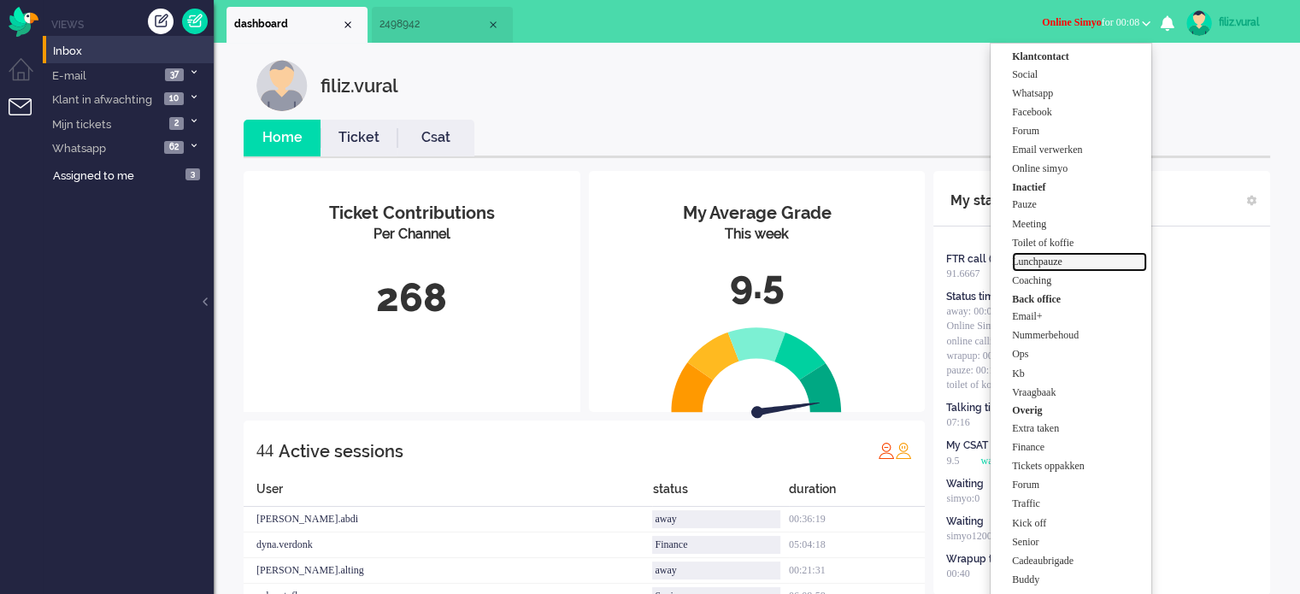
click at [1078, 258] on label "Lunchpauze" at bounding box center [1079, 262] width 135 height 15
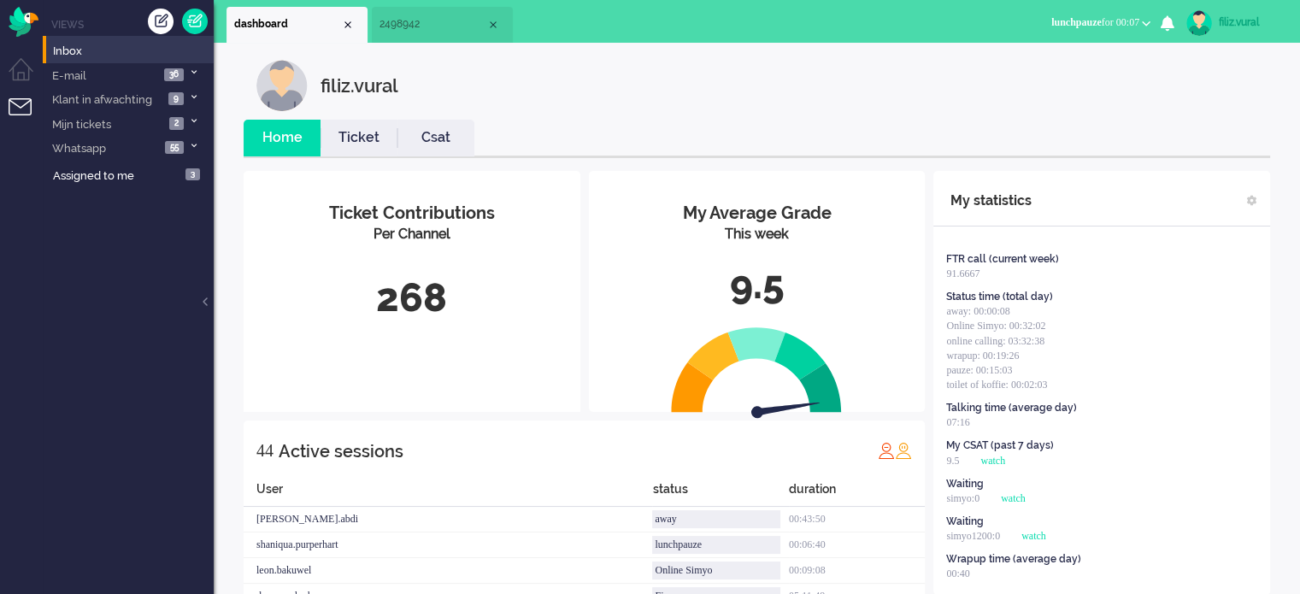
click at [1063, 126] on ul "Home Ticket Csat" at bounding box center [757, 139] width 1027 height 38
click at [460, 132] on link "Csat" at bounding box center [435, 138] width 77 height 20
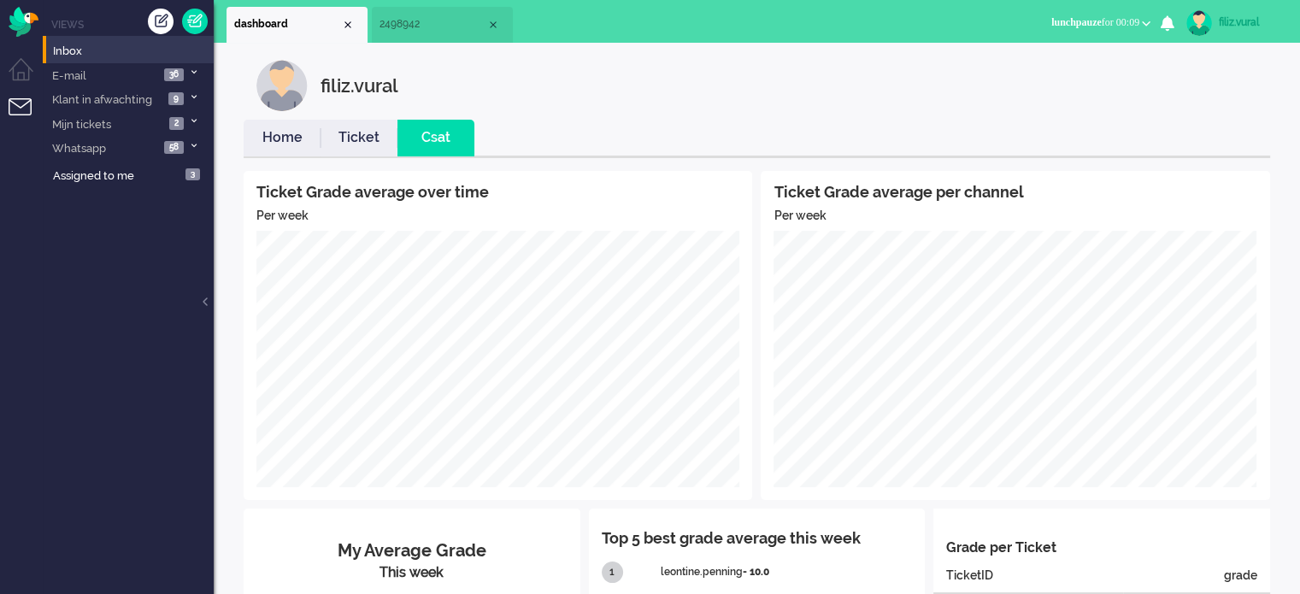
click at [287, 146] on link "Home" at bounding box center [282, 138] width 77 height 20
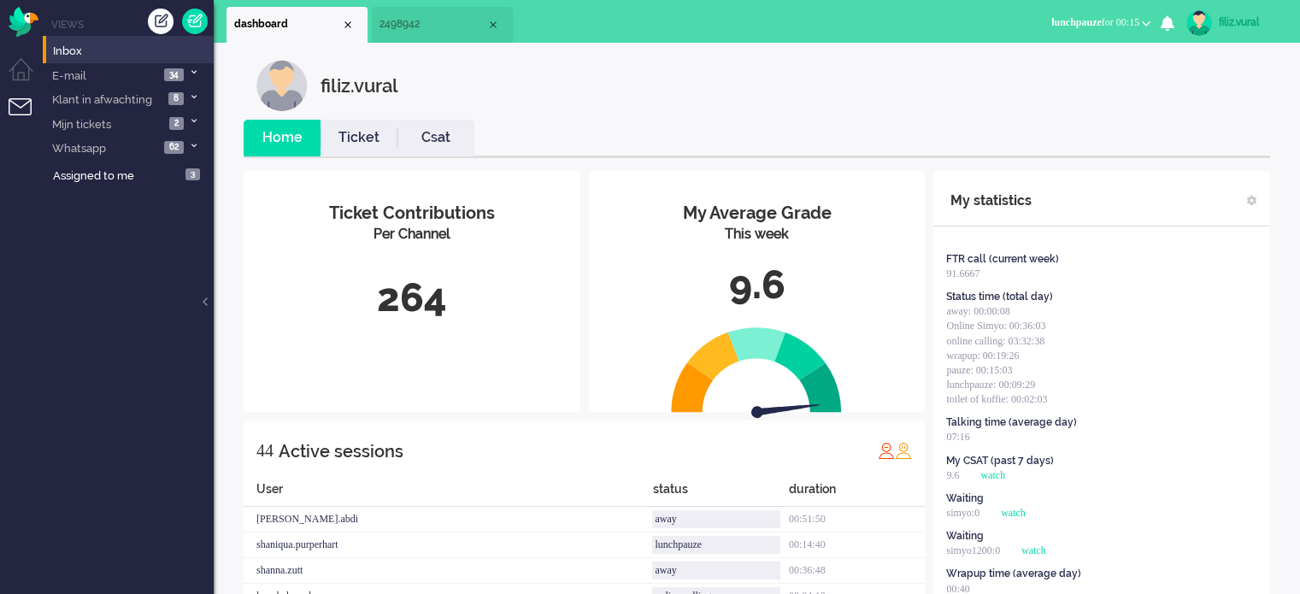
click at [463, 132] on link "Csat" at bounding box center [435, 138] width 77 height 20
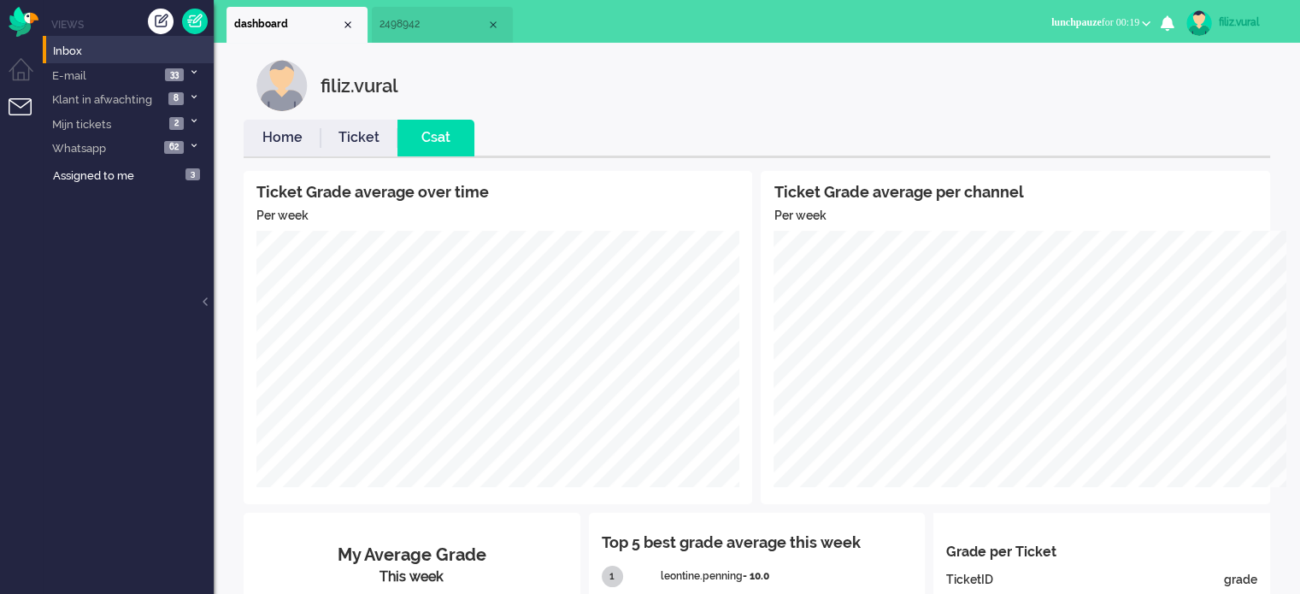
click at [290, 135] on link "Home" at bounding box center [282, 138] width 77 height 20
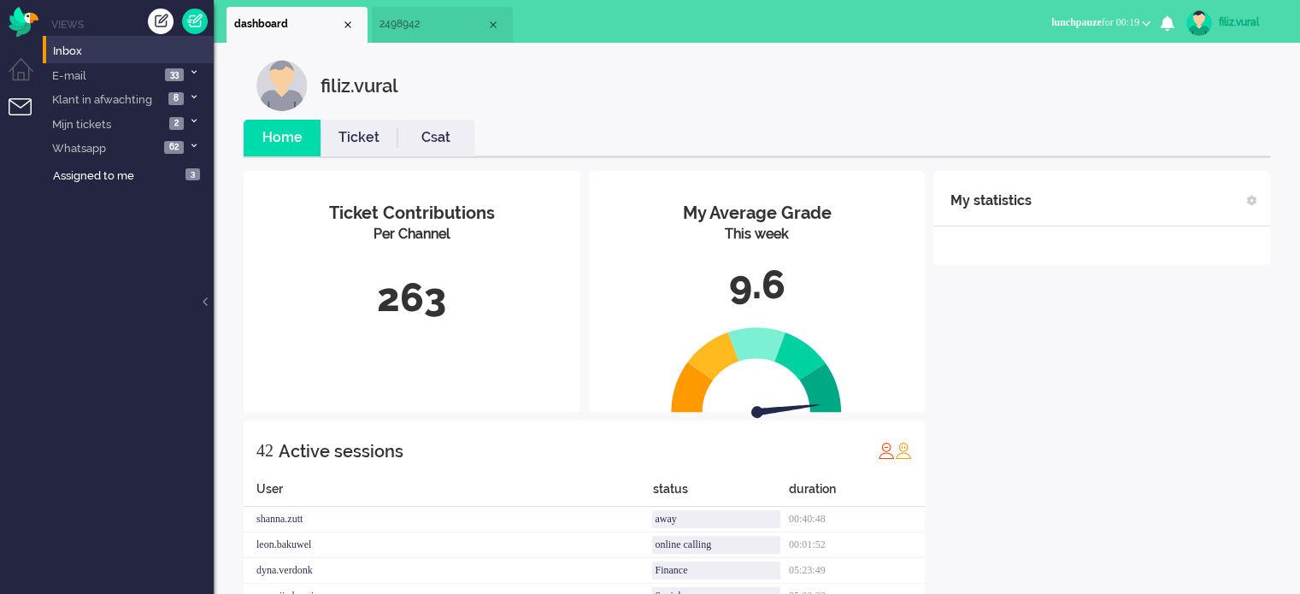
click at [749, 110] on div "filiz.vural" at bounding box center [769, 85] width 1027 height 51
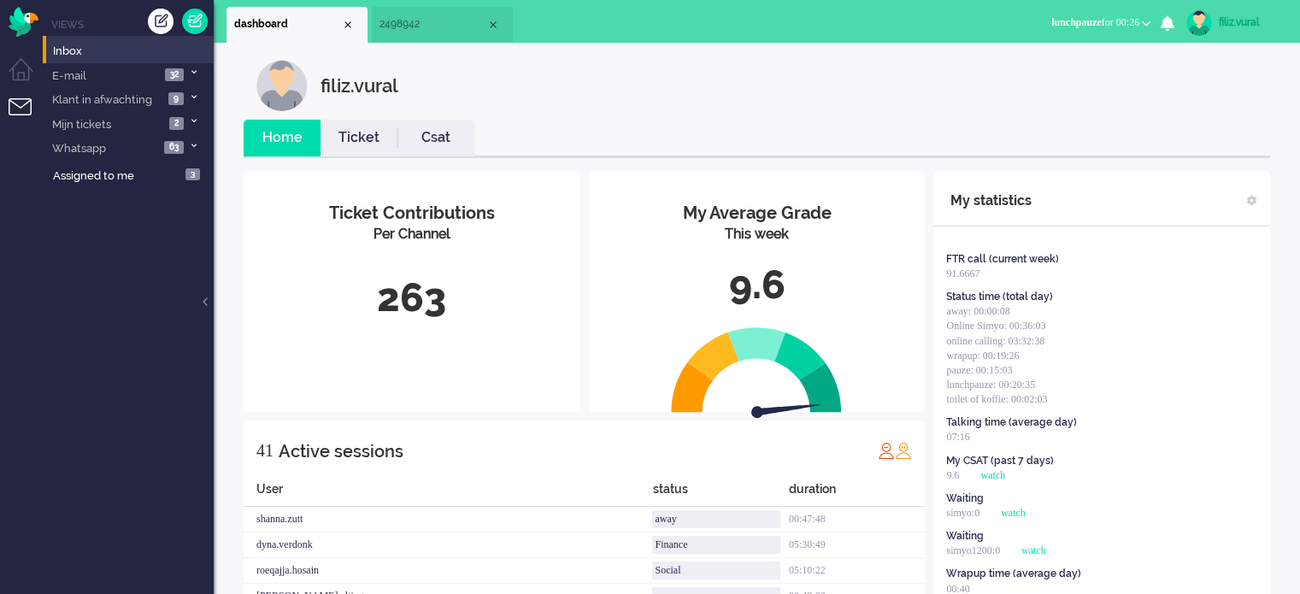
click at [754, 110] on div "filiz.vural" at bounding box center [769, 85] width 1027 height 51
click at [438, 131] on link "Csat" at bounding box center [435, 138] width 77 height 20
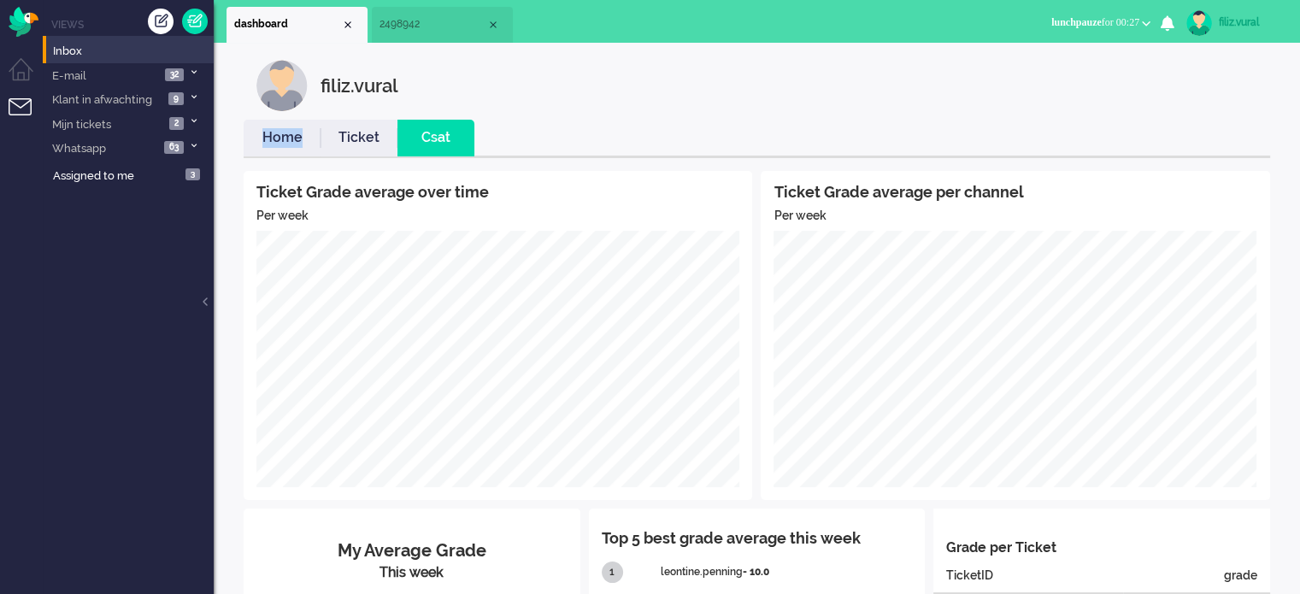
click at [301, 126] on li "Home" at bounding box center [282, 138] width 77 height 37
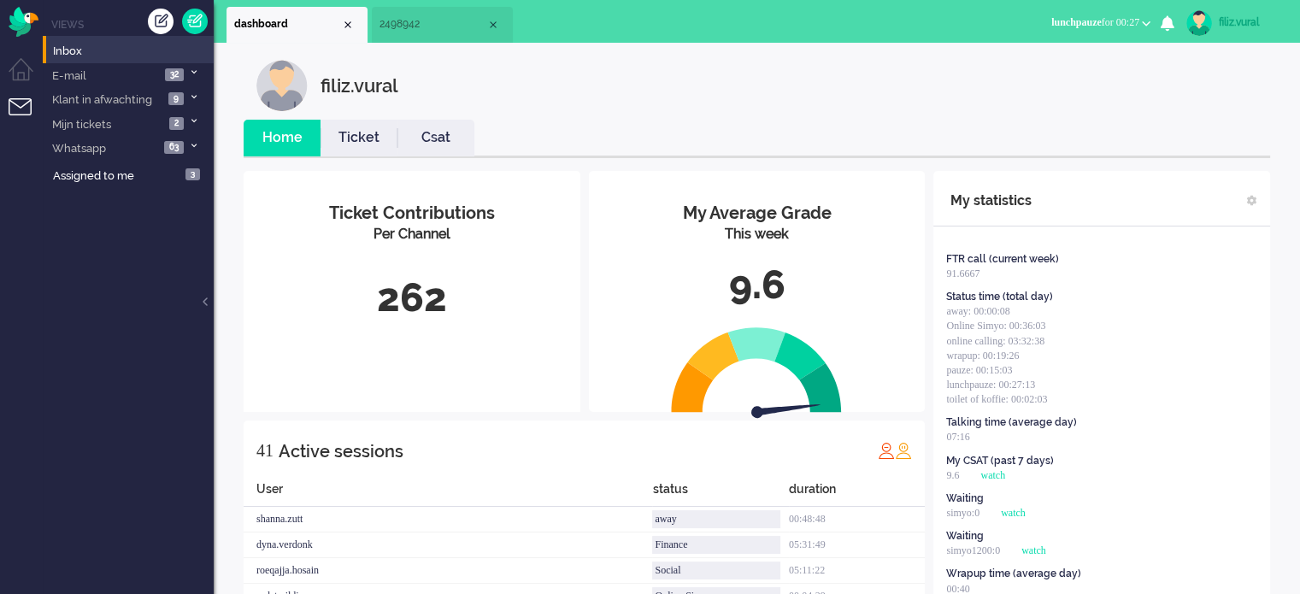
click at [597, 132] on ul "Home Ticket Csat" at bounding box center [757, 139] width 1027 height 38
click at [385, 134] on link "Ticket" at bounding box center [359, 138] width 77 height 20
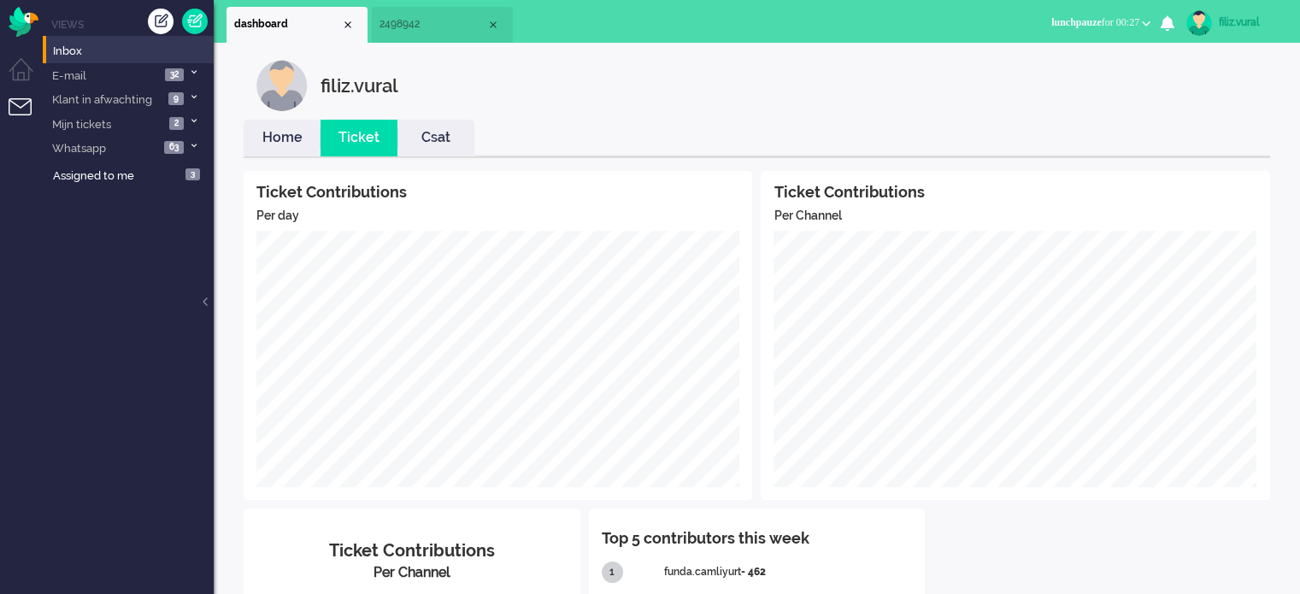
click at [265, 128] on link "Home" at bounding box center [282, 138] width 77 height 20
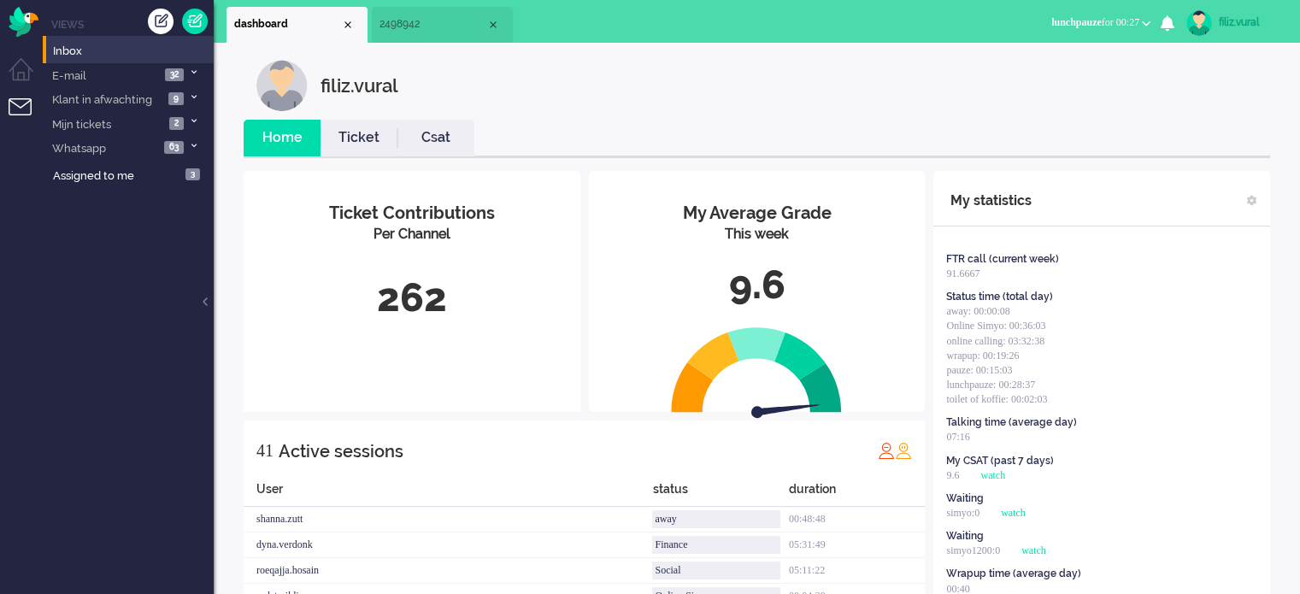
click at [434, 148] on li "Csat" at bounding box center [435, 138] width 77 height 37
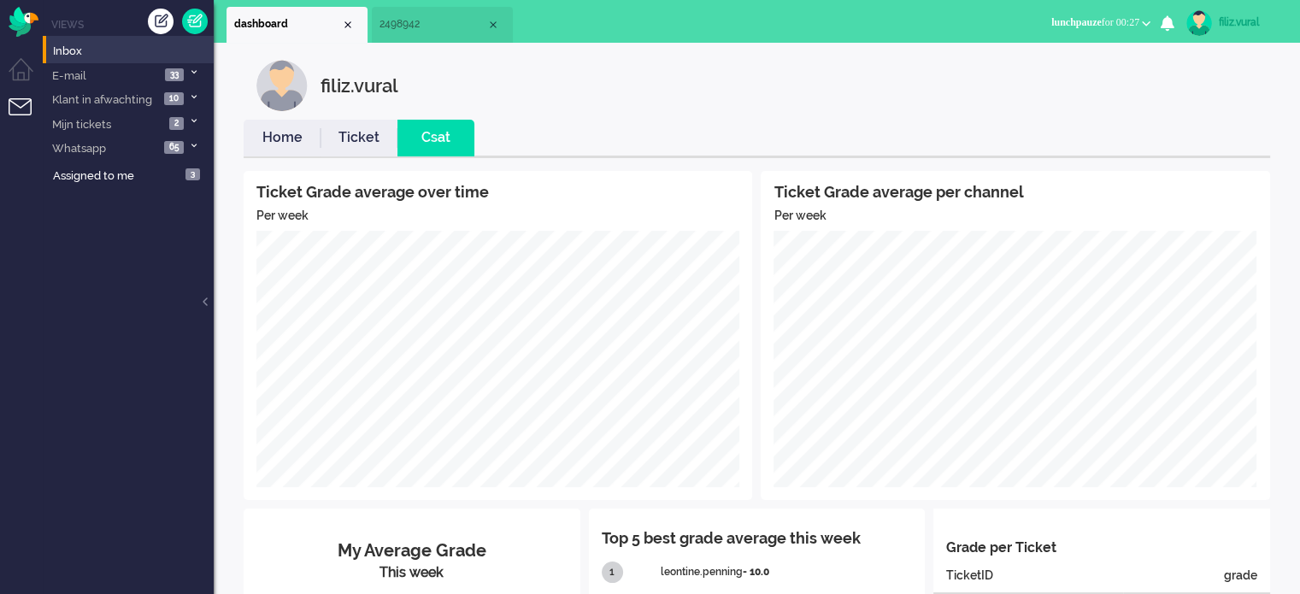
click at [373, 147] on link "Ticket" at bounding box center [359, 138] width 77 height 20
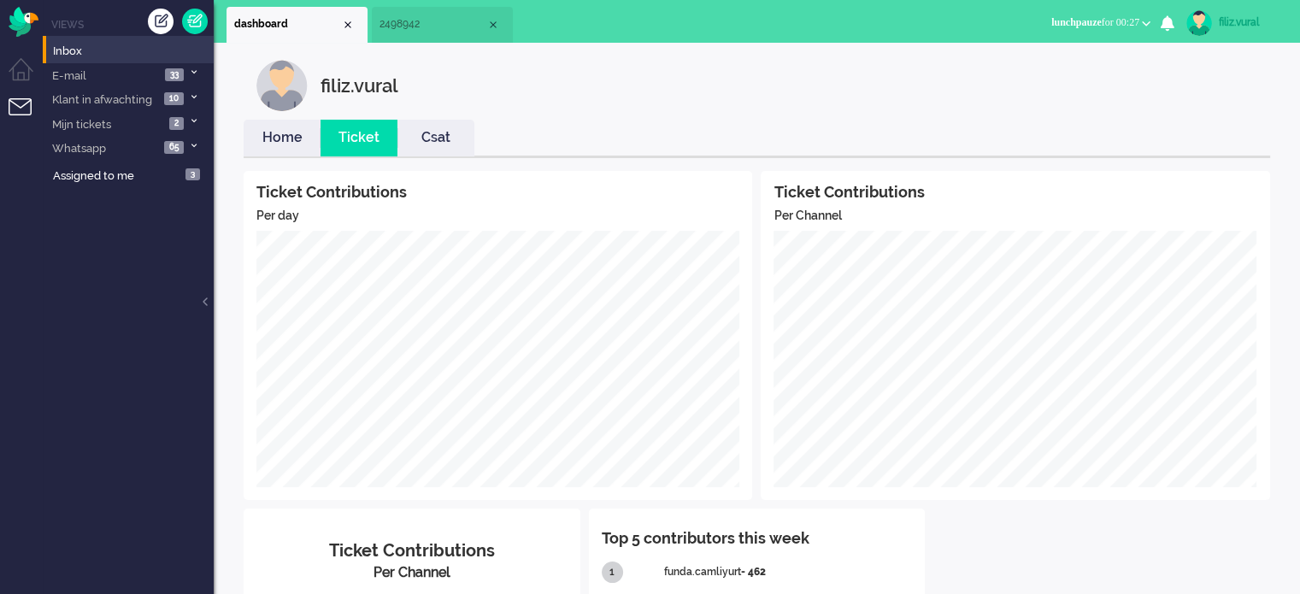
click at [273, 158] on div "Ticket Contributions Per day Ticket Contributions Per Channel Ticket Contributi…" at bounding box center [757, 468] width 1027 height 620
click at [287, 136] on link "Home" at bounding box center [282, 138] width 77 height 20
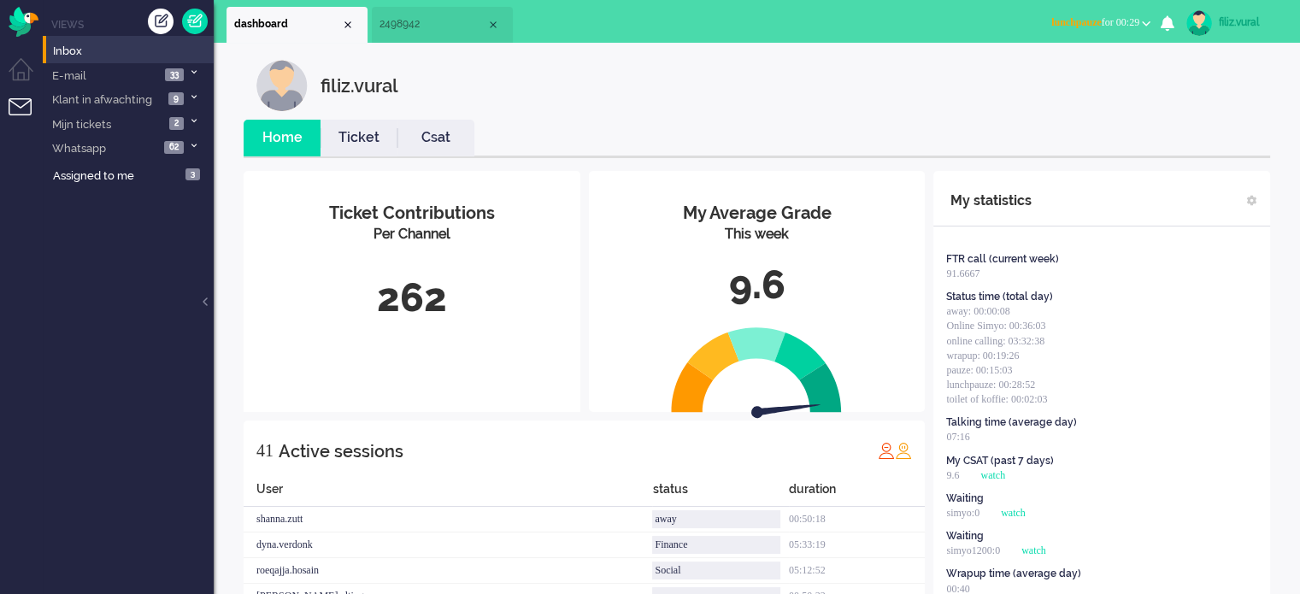
click at [1104, 18] on span "lunchpauze for 00:29" at bounding box center [1095, 22] width 88 height 12
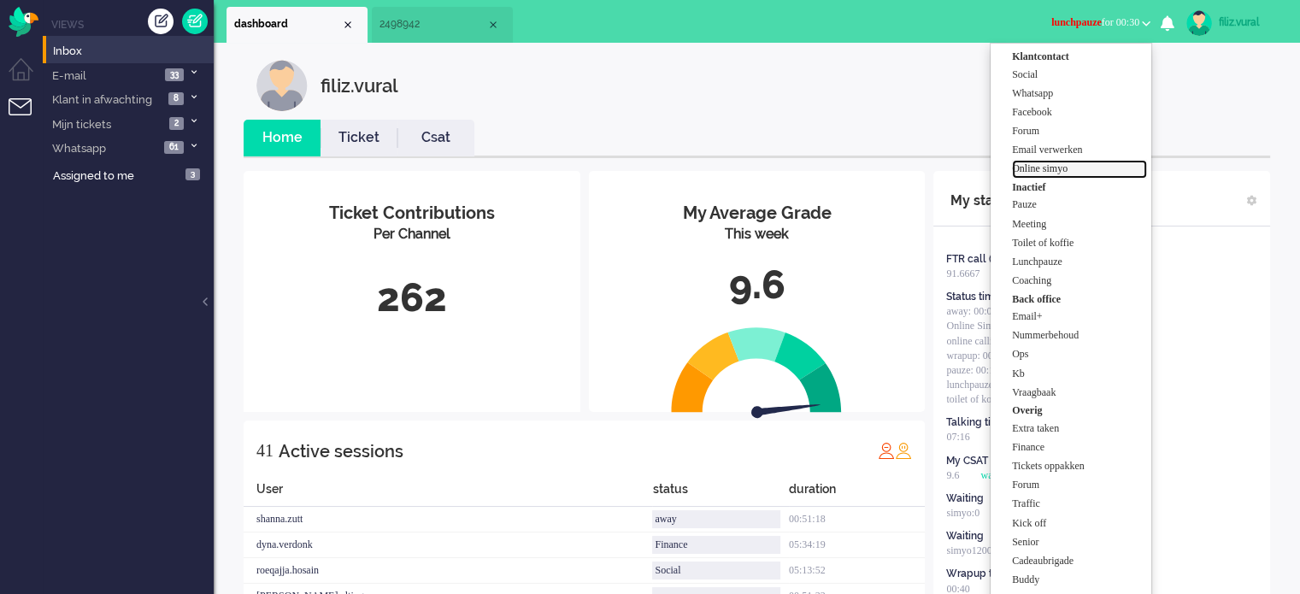
click at [1049, 172] on label "Online simyo" at bounding box center [1079, 169] width 135 height 15
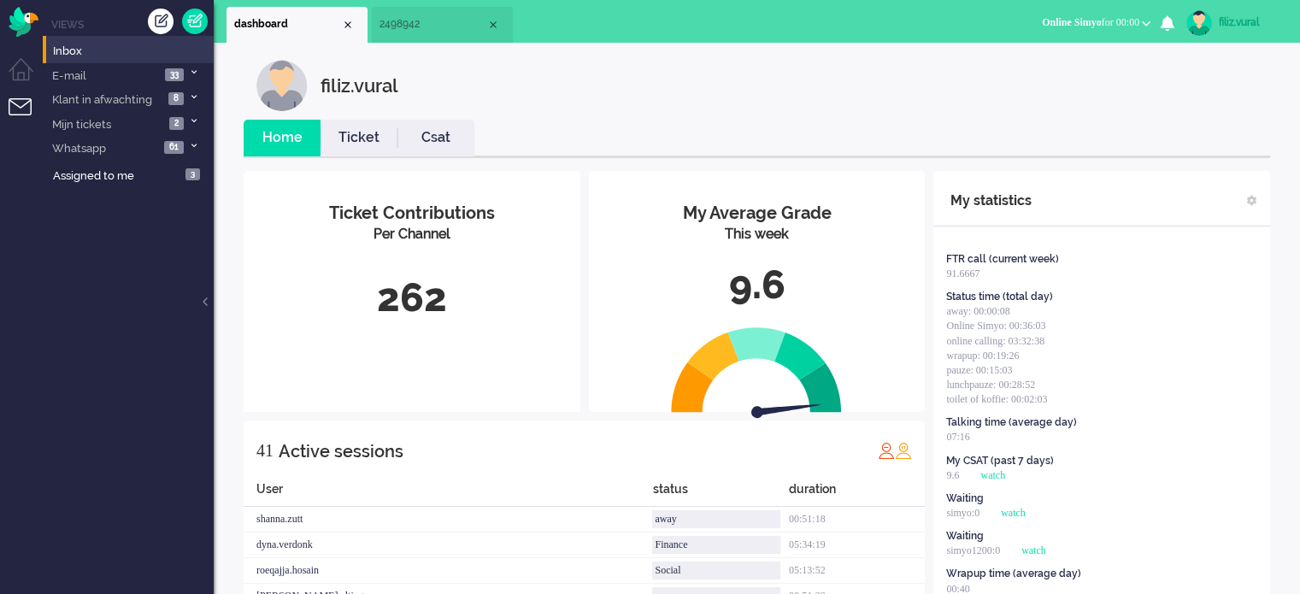
click at [444, 137] on link "Csat" at bounding box center [435, 138] width 77 height 20
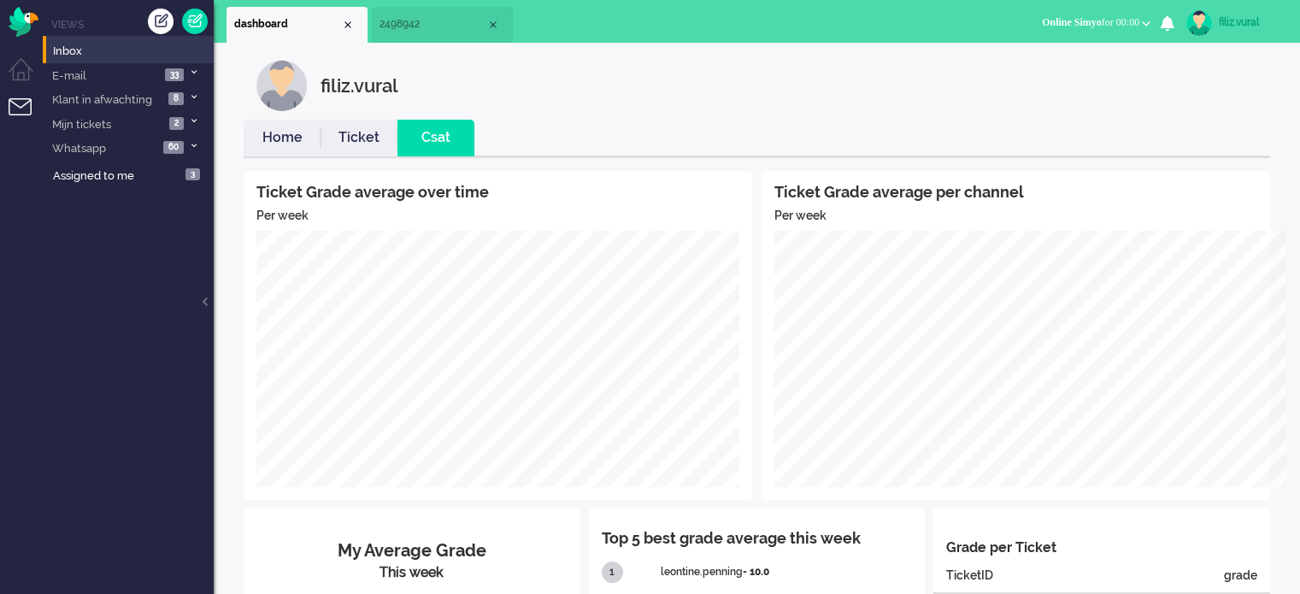
click at [392, 27] on span "2498942" at bounding box center [432, 24] width 107 height 15
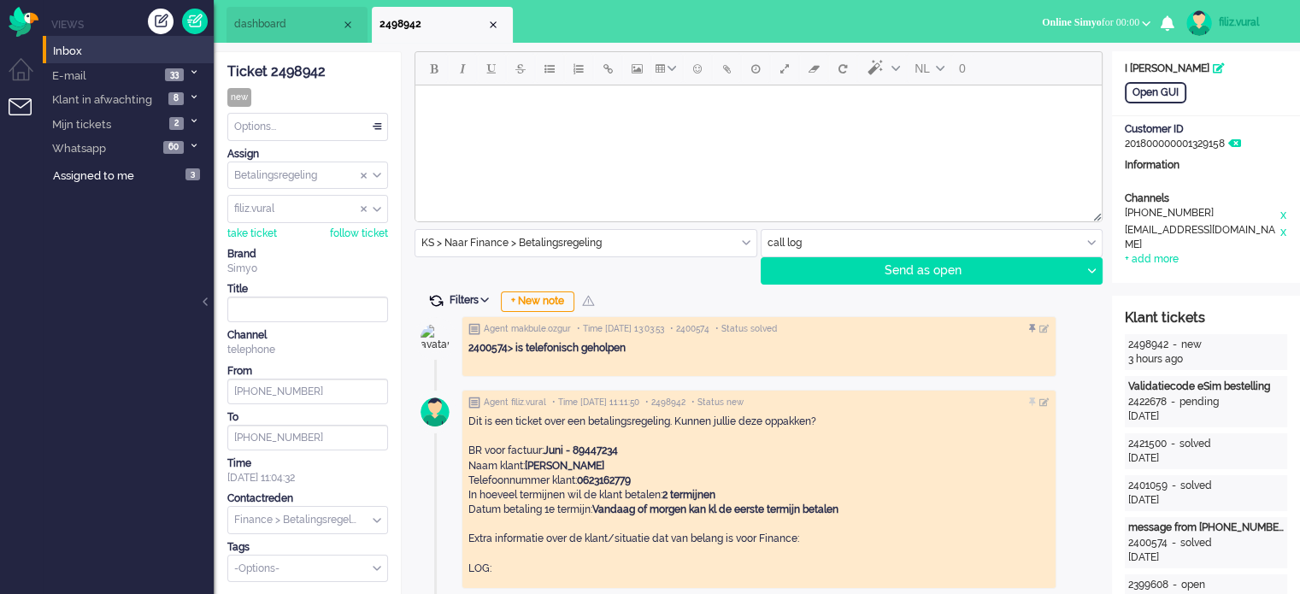
click at [438, 302] on span at bounding box center [435, 300] width 15 height 15
click at [318, 126] on div "Options..." at bounding box center [307, 127] width 159 height 26
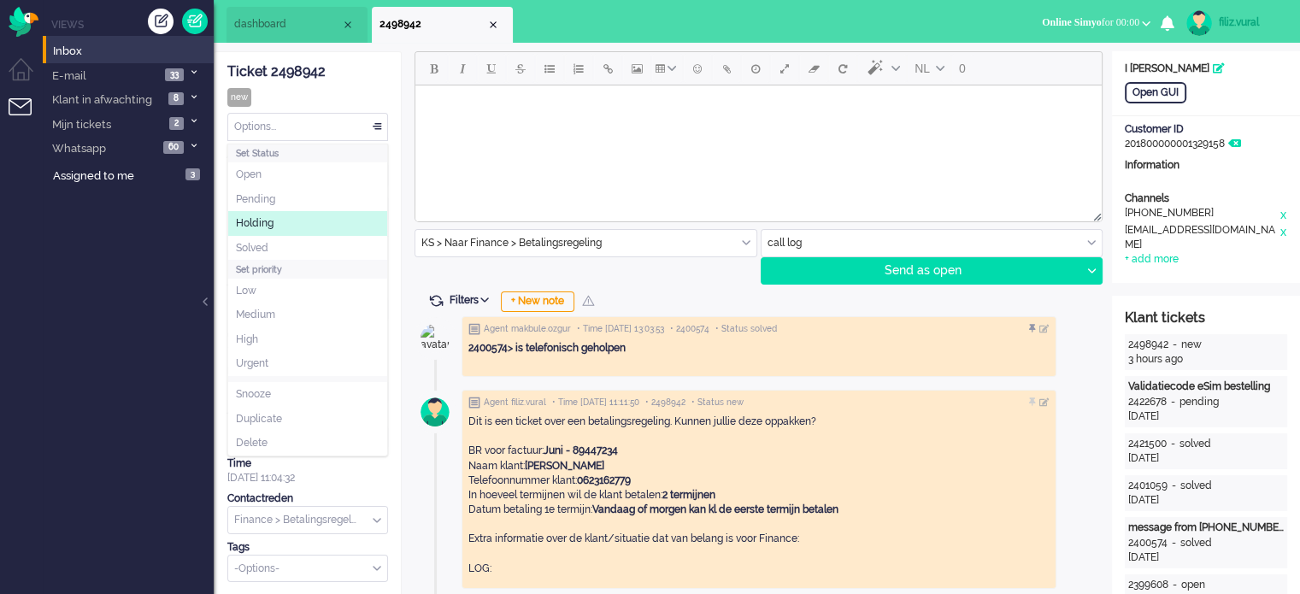
click at [298, 215] on li "Holding" at bounding box center [307, 223] width 159 height 25
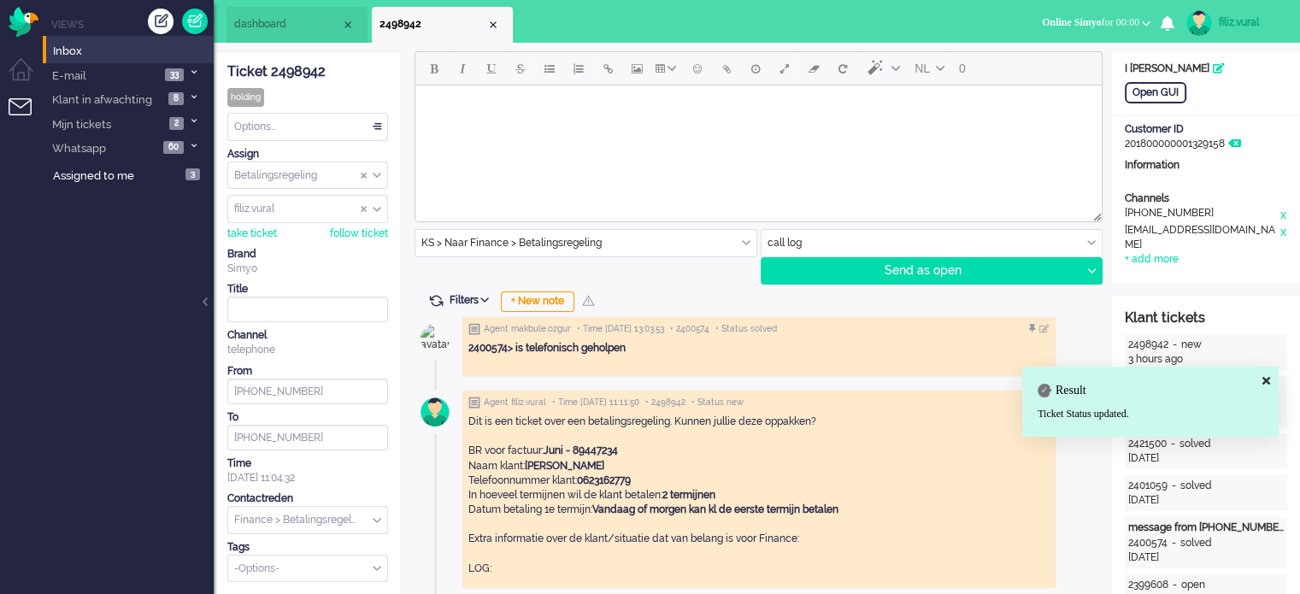
click at [303, 25] on span "dashboard" at bounding box center [287, 24] width 107 height 15
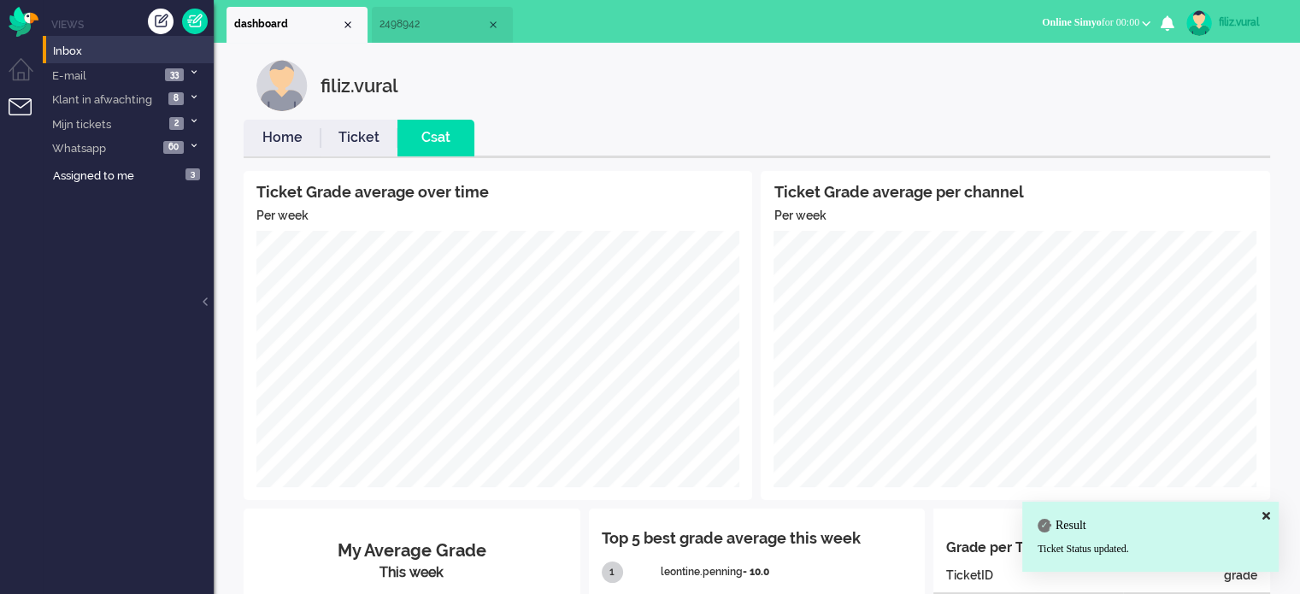
click at [297, 146] on link "Home" at bounding box center [282, 138] width 77 height 20
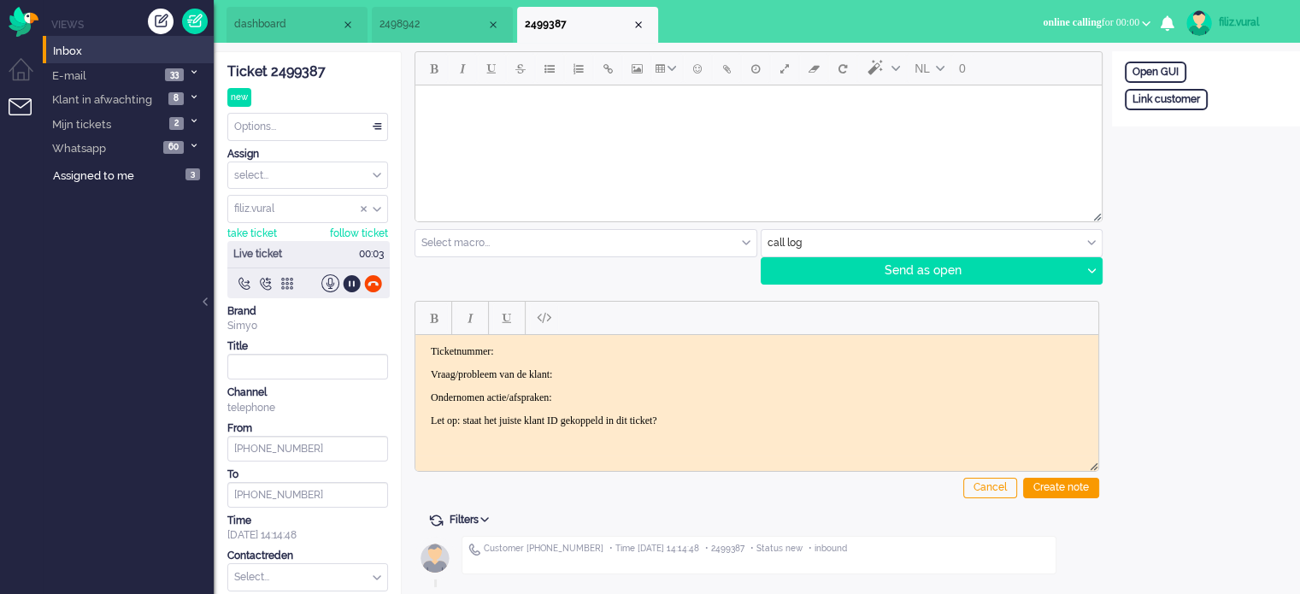
click at [298, 77] on div "Ticket 2499387" at bounding box center [307, 72] width 161 height 20
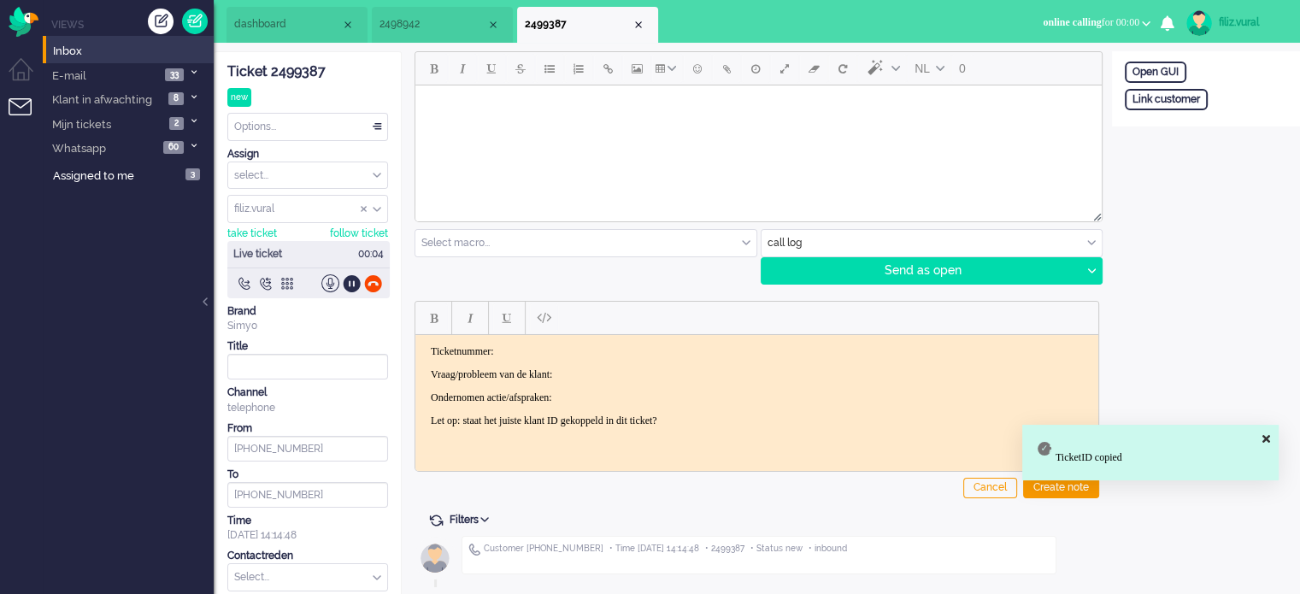
click at [599, 334] on html "Ticketnummer: Vraag/probleem van de klant: Ondernomen actie/afspraken: Let op: …" at bounding box center [756, 385] width 683 height 103
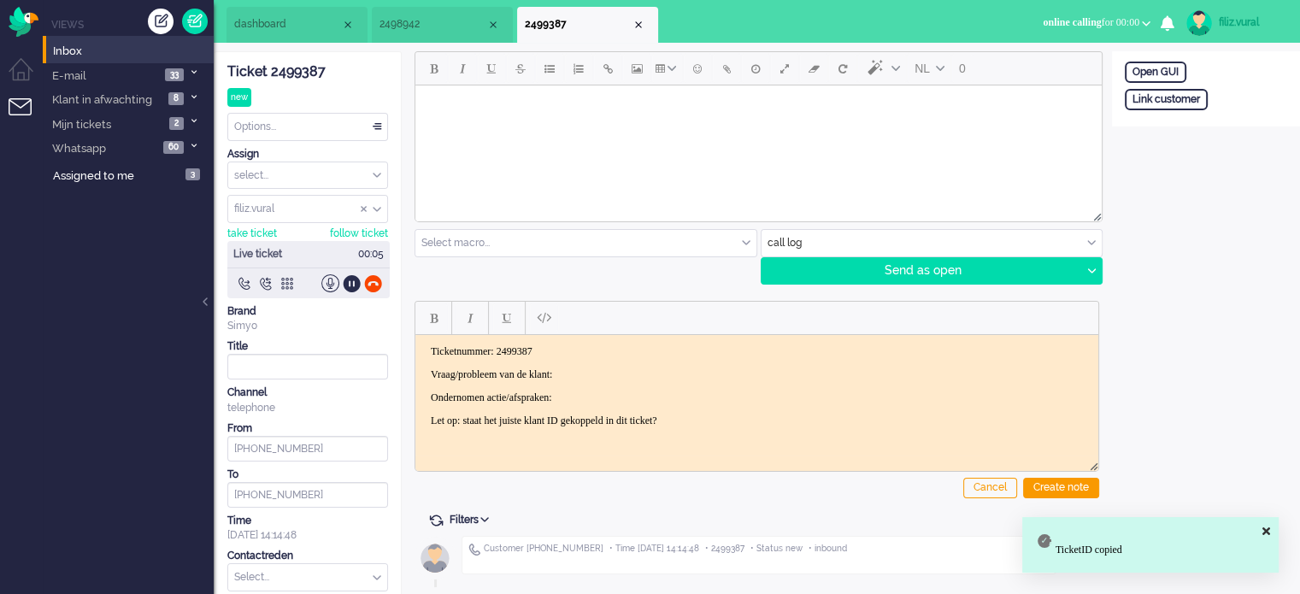
click at [581, 392] on p "Ondernomen actie/afspraken:" at bounding box center [757, 397] width 652 height 13
click at [624, 370] on p "Vraag/probleem van de klant:" at bounding box center [757, 374] width 652 height 13
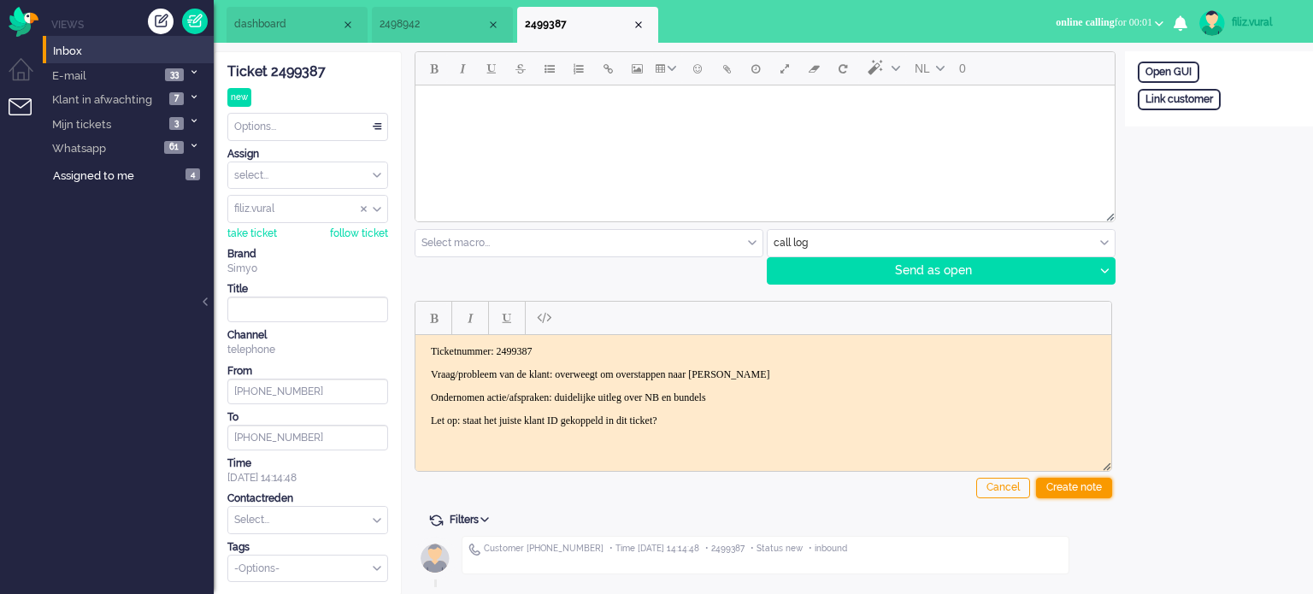
click at [1066, 483] on div "Create note" at bounding box center [1074, 488] width 76 height 21
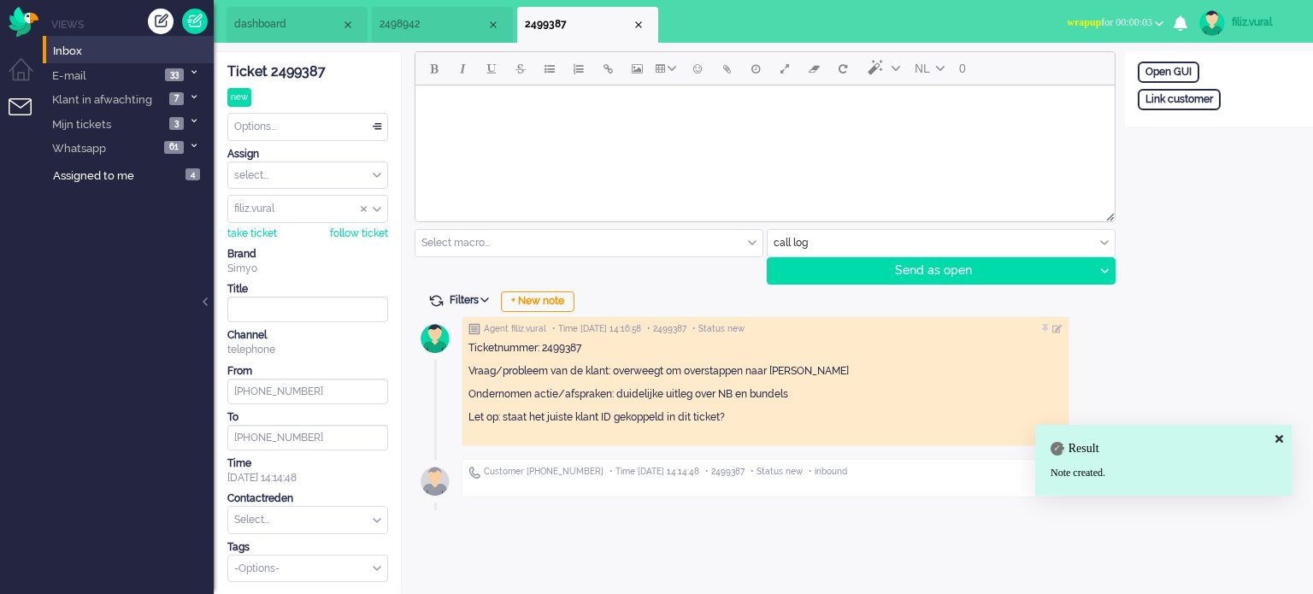
click at [284, 523] on input "text" at bounding box center [307, 520] width 159 height 26
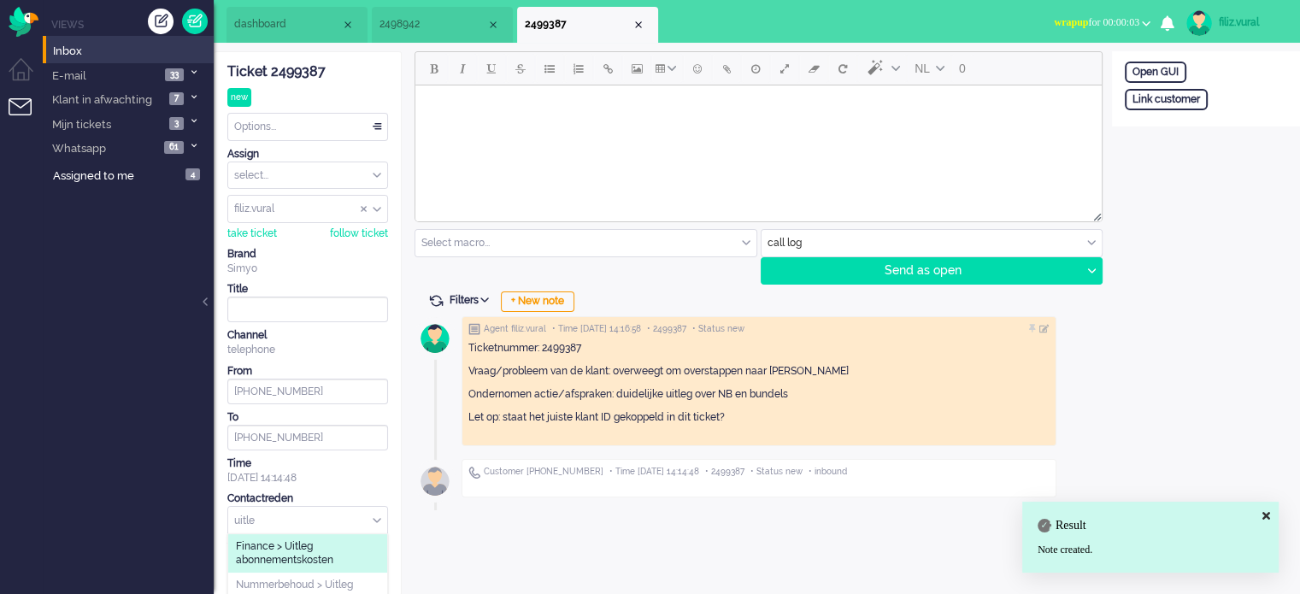
scroll to position [64, 0]
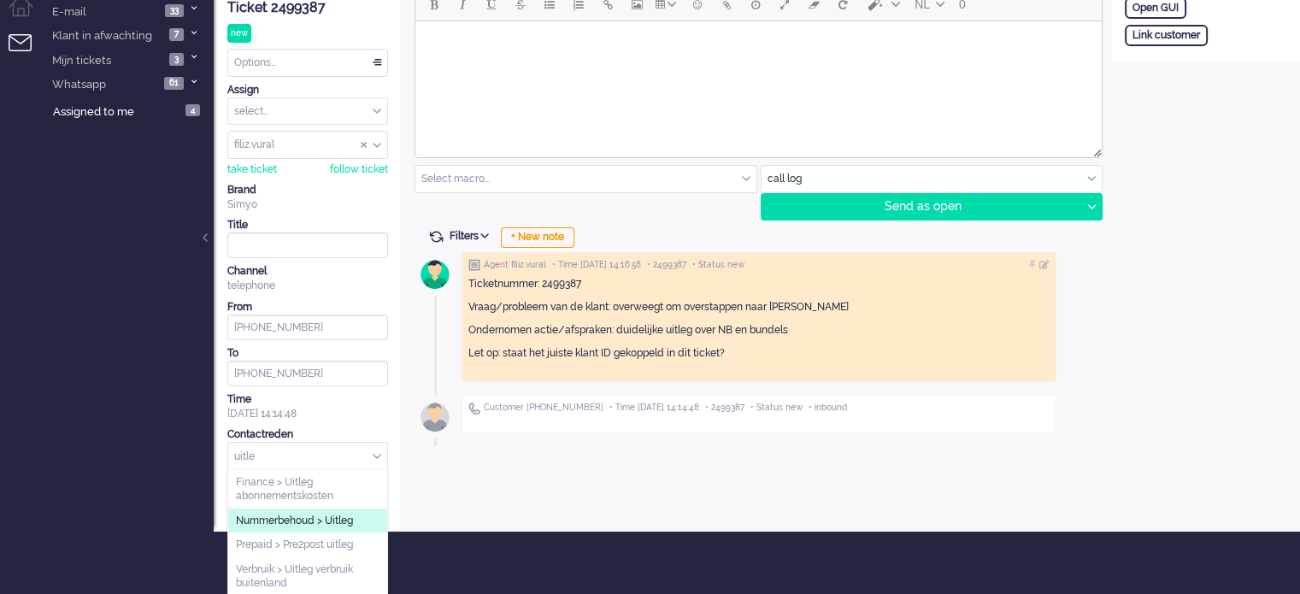
type input "uitle"
click at [359, 519] on li "Nummerbehoud > Uitleg" at bounding box center [307, 521] width 159 height 25
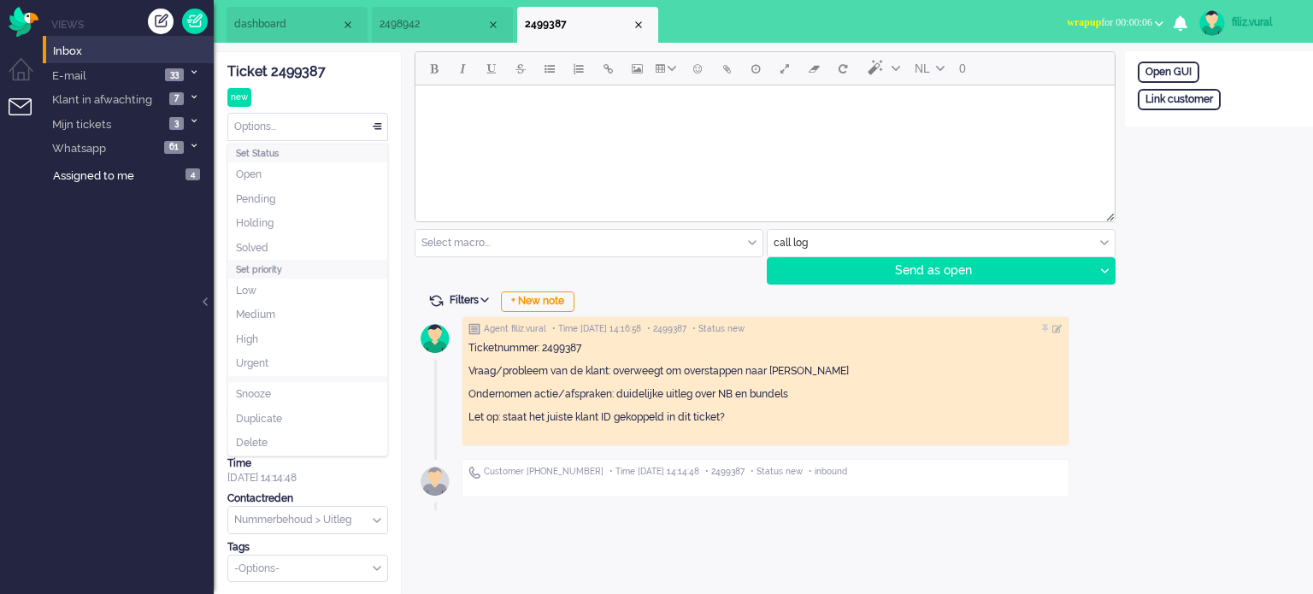
click at [308, 117] on div "Options..." at bounding box center [307, 127] width 159 height 26
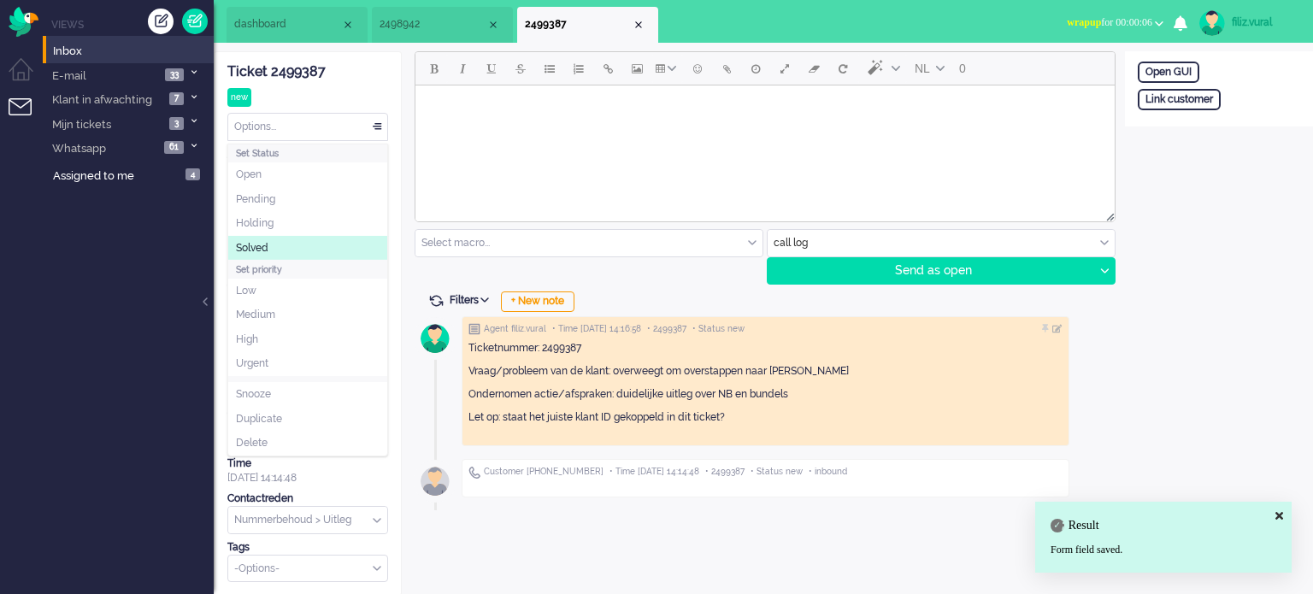
click at [309, 246] on li "Solved" at bounding box center [307, 248] width 159 height 25
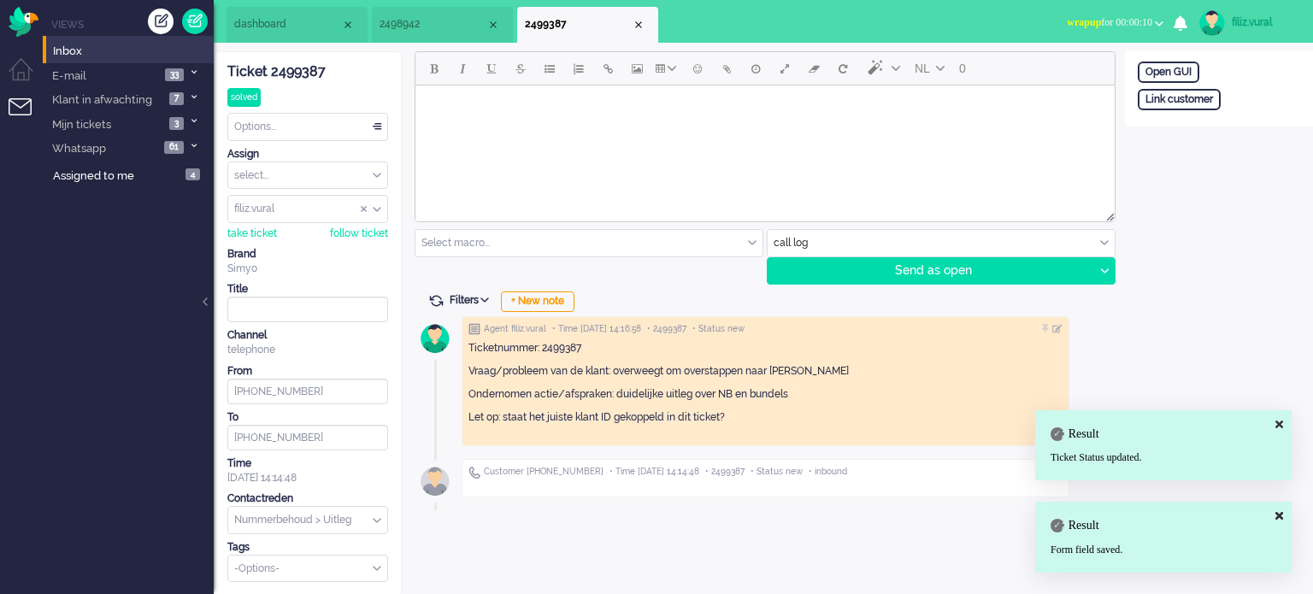
click at [1067, 20] on span "wrapup" at bounding box center [1084, 22] width 34 height 12
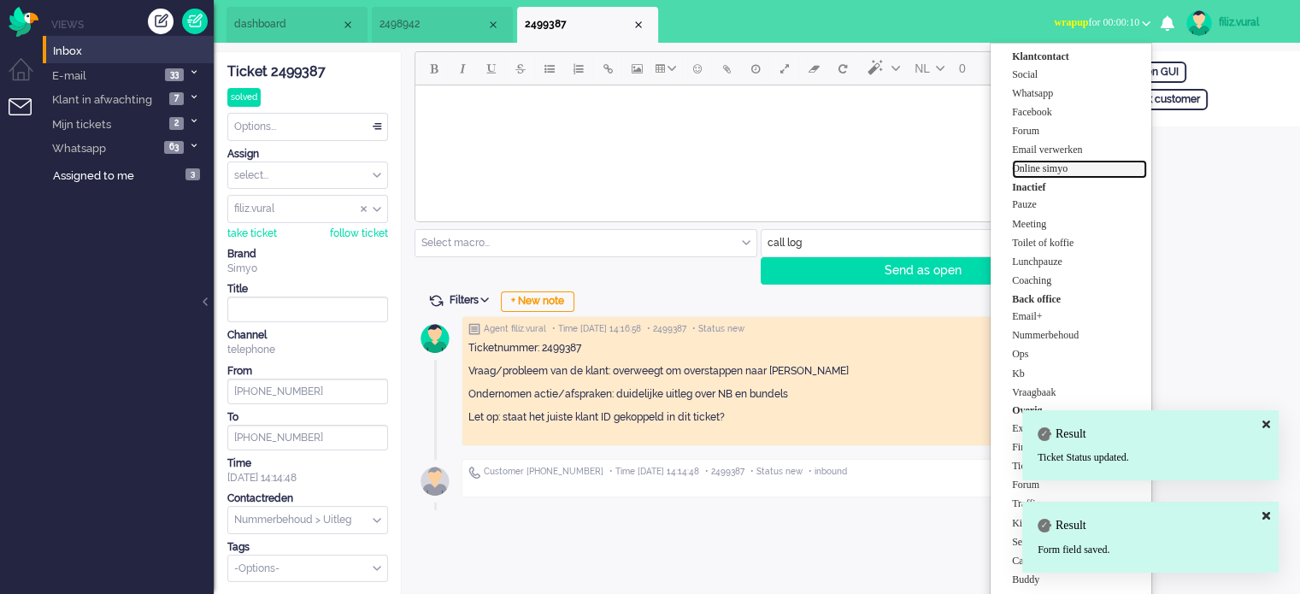
click at [1077, 167] on label "Online simyo" at bounding box center [1079, 169] width 135 height 15
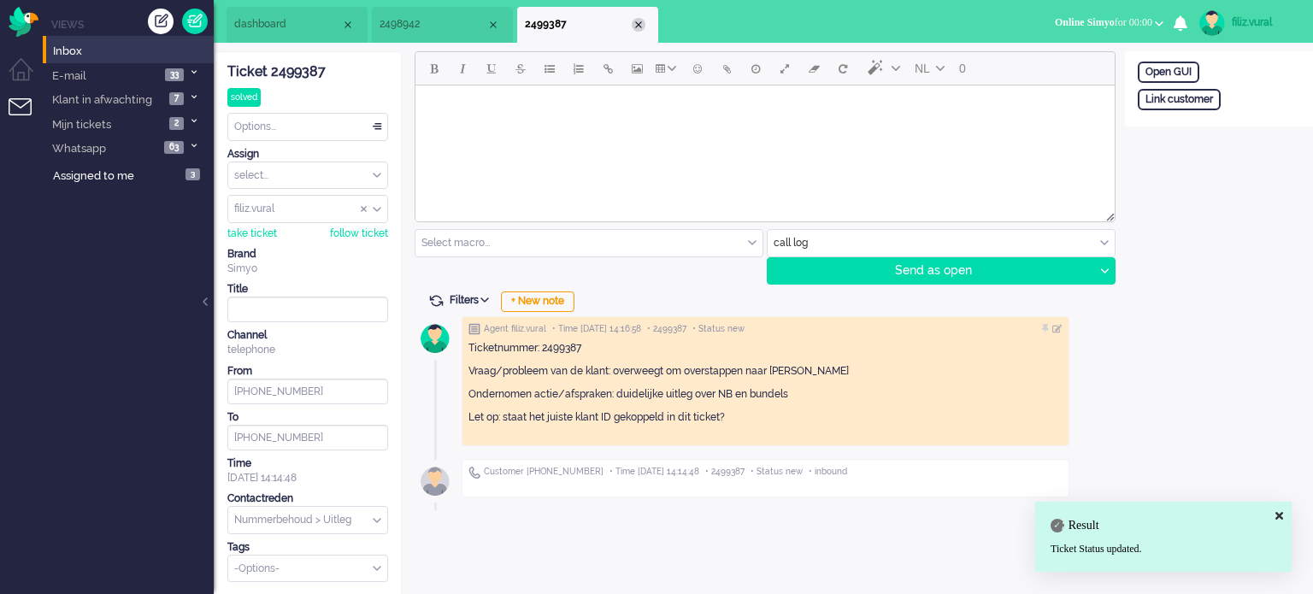
click at [641, 26] on div "Close tab" at bounding box center [639, 25] width 14 height 14
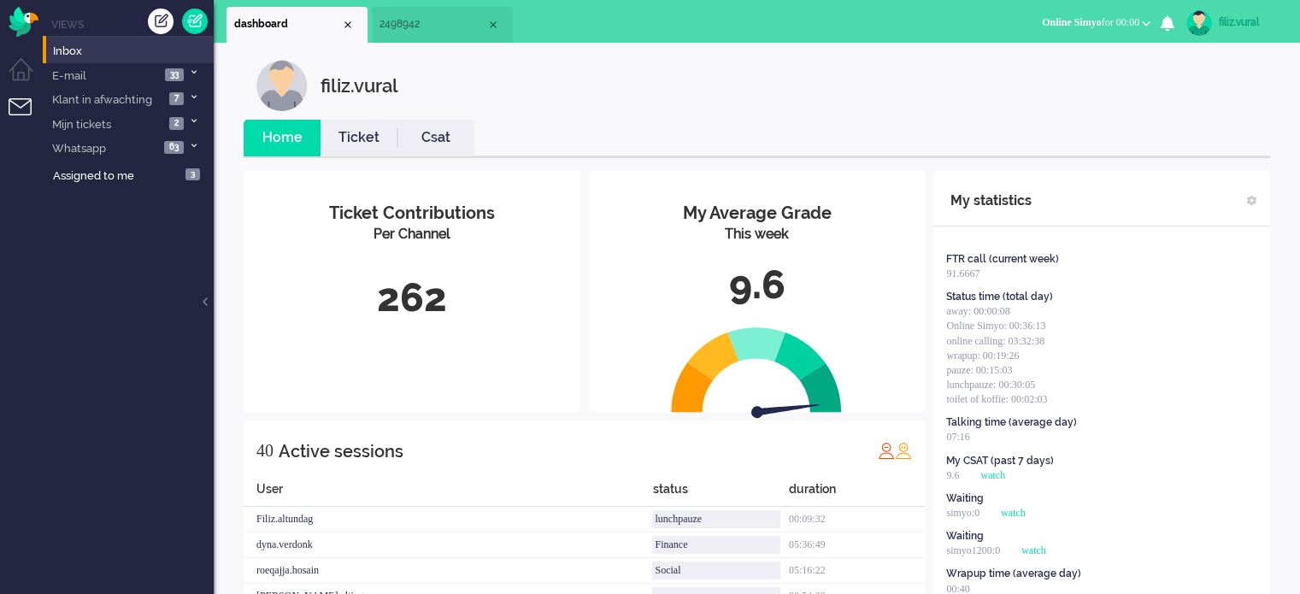
click at [405, 128] on link "Csat" at bounding box center [435, 138] width 77 height 20
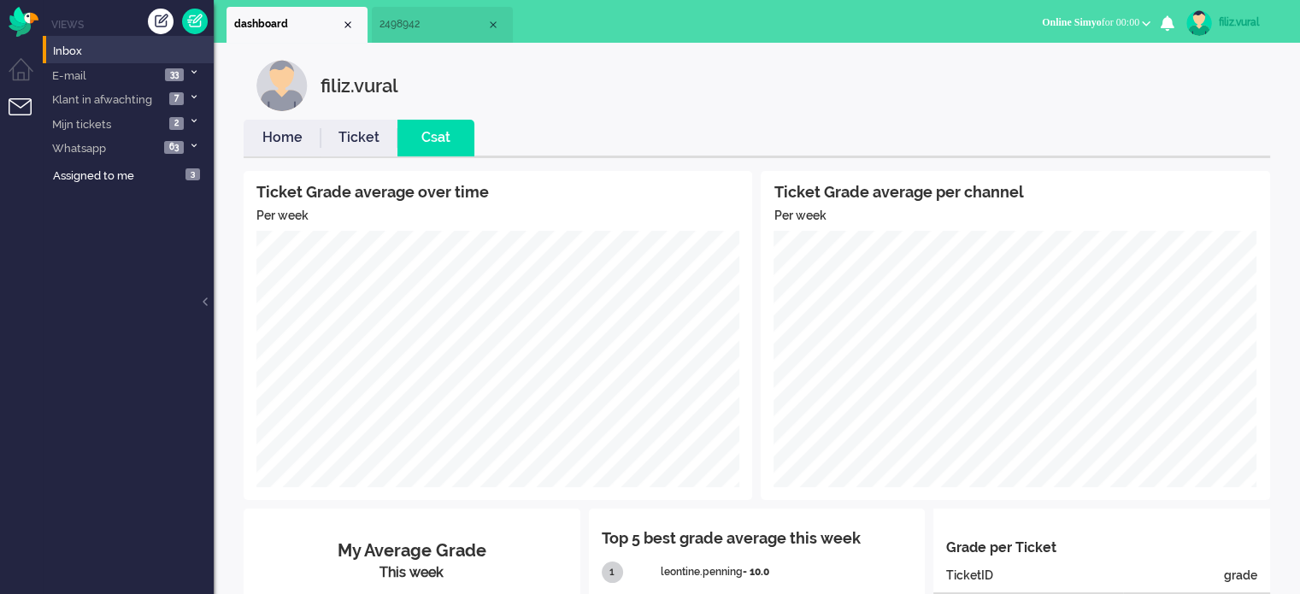
click at [262, 143] on link "Home" at bounding box center [282, 138] width 77 height 20
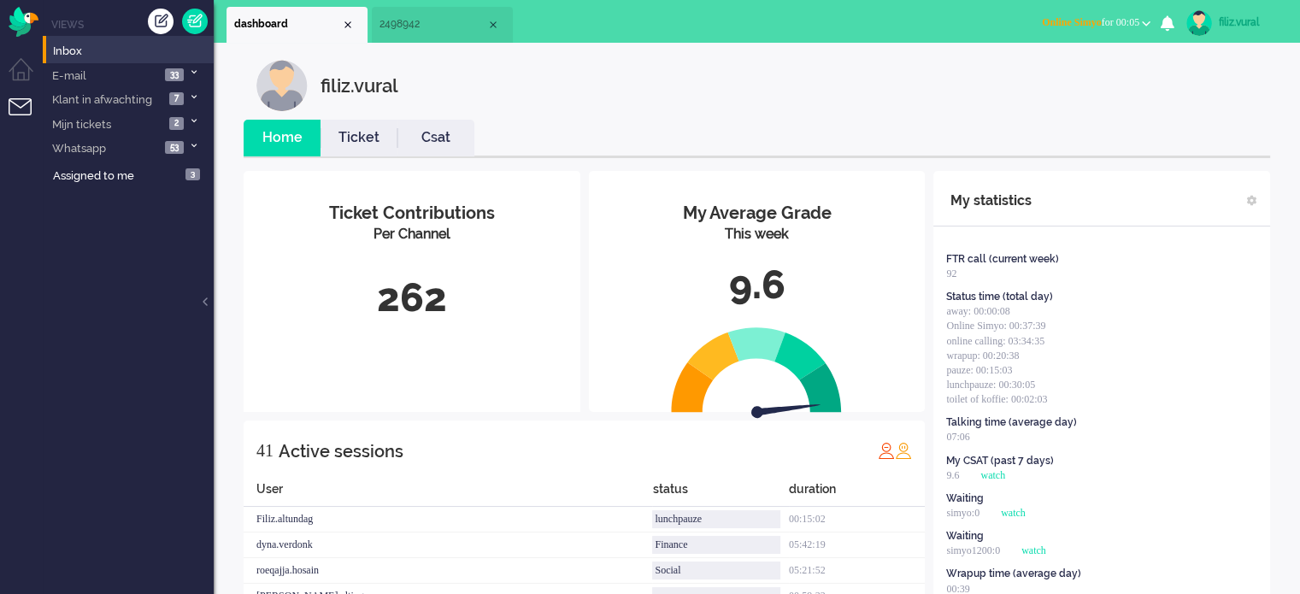
click at [453, 153] on li "Csat" at bounding box center [435, 138] width 77 height 37
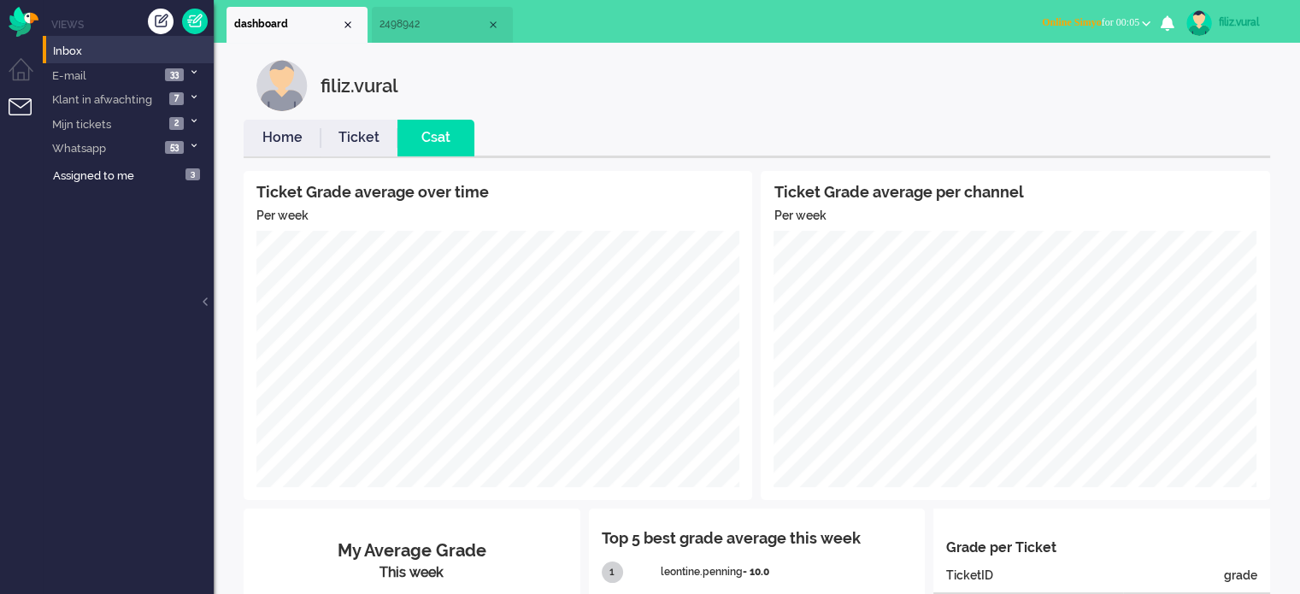
click at [276, 137] on link "Home" at bounding box center [282, 138] width 77 height 20
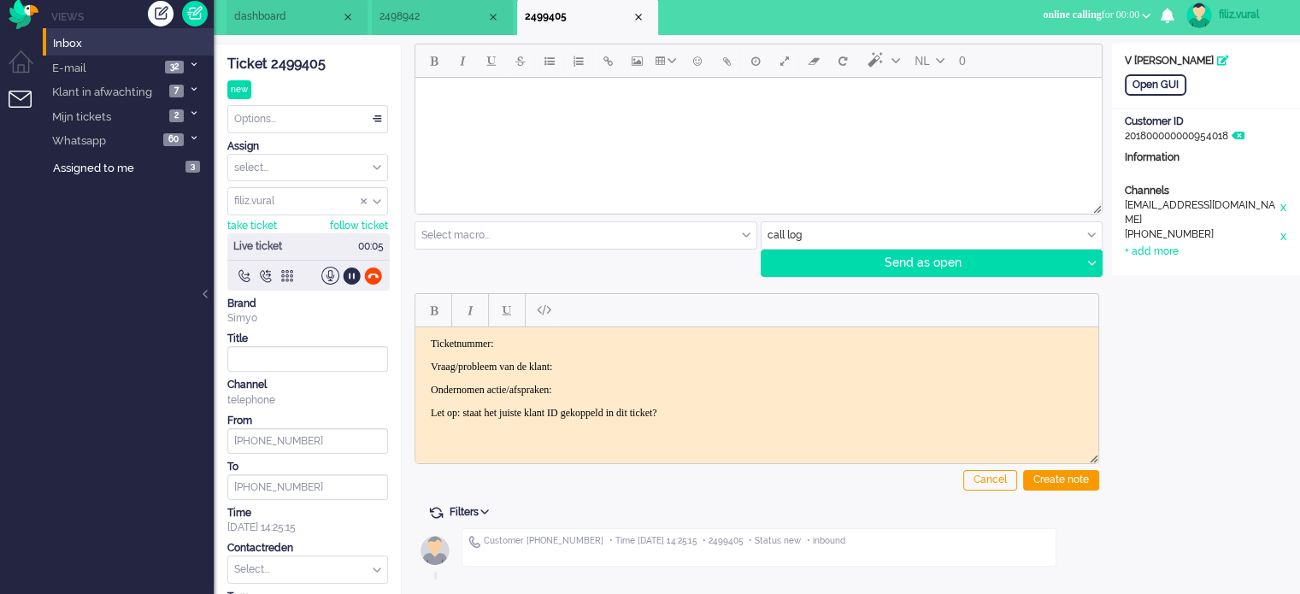
scroll to position [56, 0]
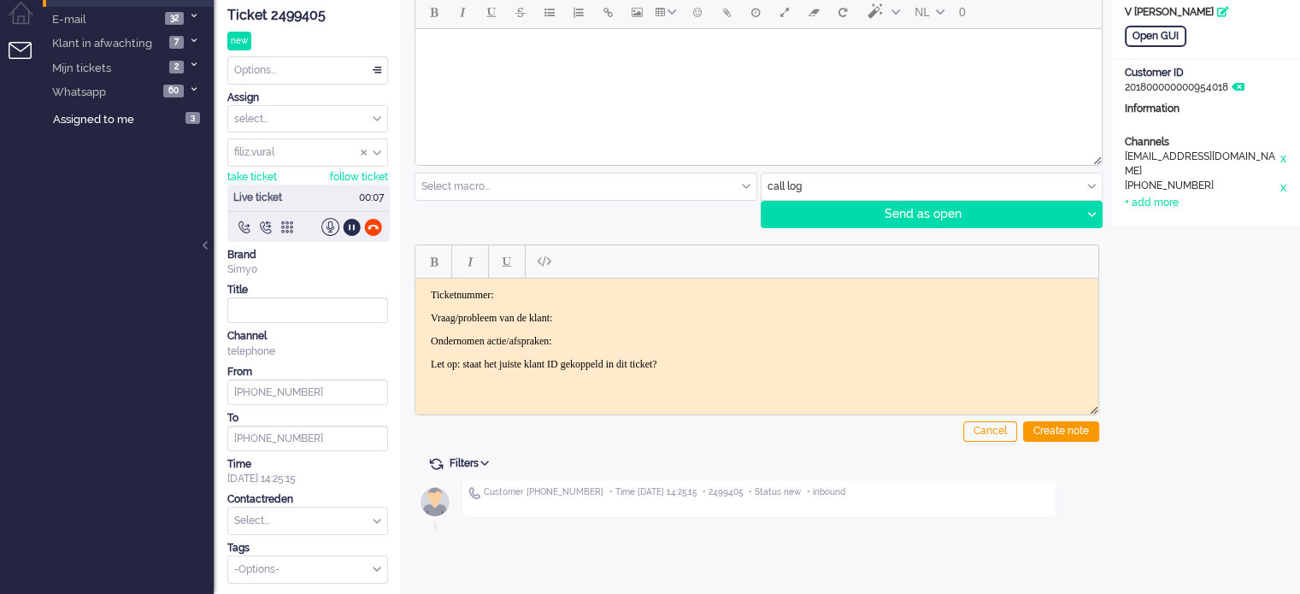
click at [294, 19] on div "Ticket 2499405" at bounding box center [307, 16] width 161 height 20
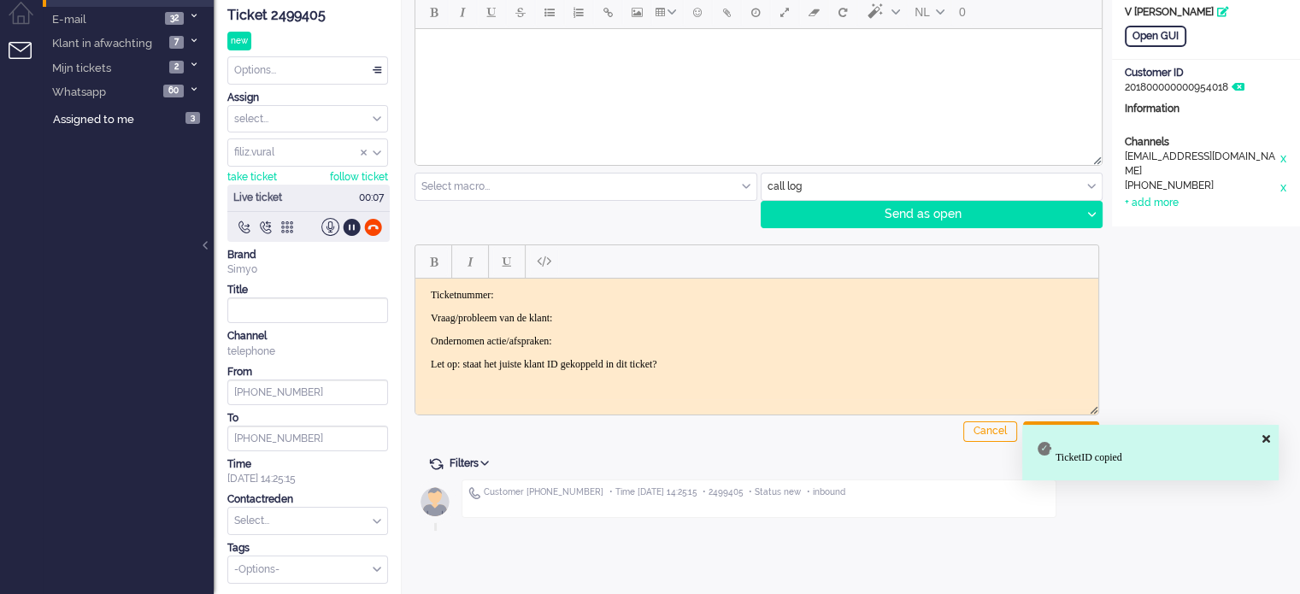
click at [577, 292] on p "Ticketnummer:" at bounding box center [757, 294] width 652 height 13
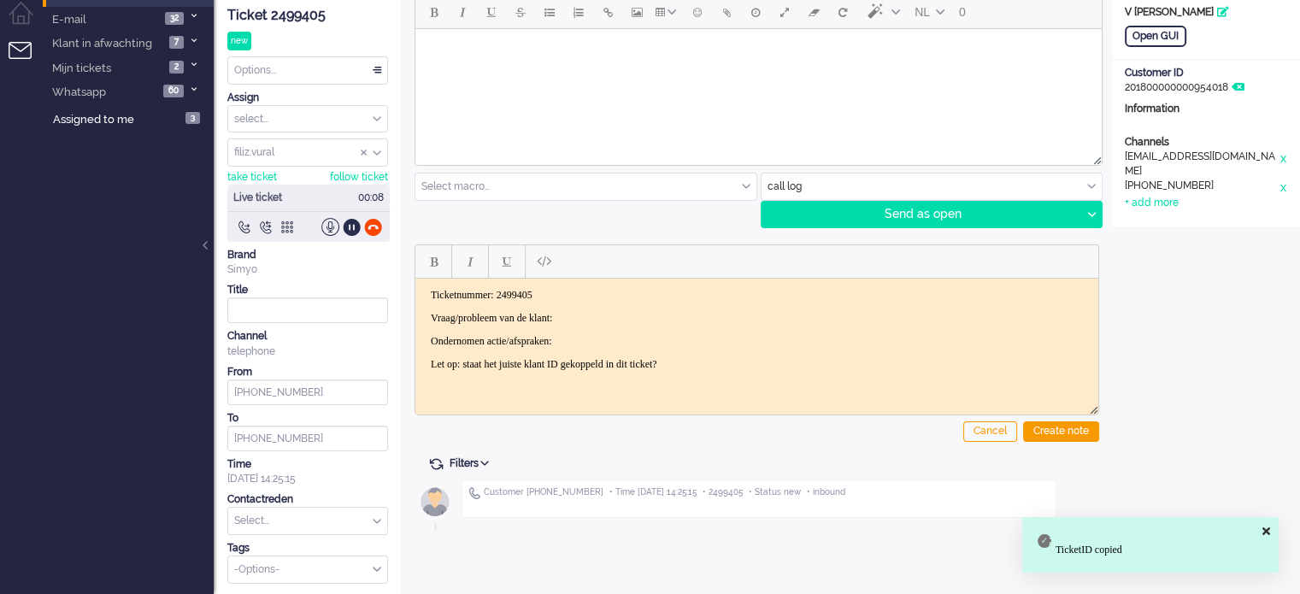
click at [590, 309] on body "Ticketnummer: 2499405 Vraag/probleem van de klant: Ondernomen actie/afspraken: …" at bounding box center [756, 329] width 669 height 82
click at [1169, 32] on div "Open GUI" at bounding box center [1156, 36] width 62 height 21
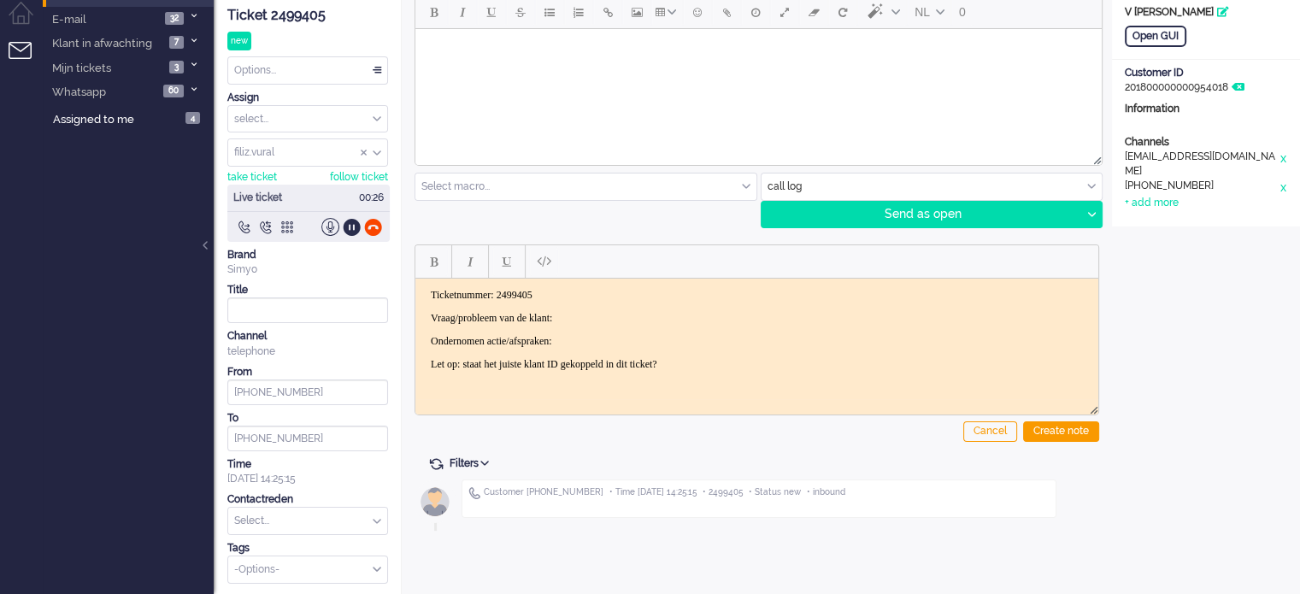
click at [638, 313] on p "Vraag/probleem van de klant:" at bounding box center [757, 317] width 652 height 13
click at [1053, 421] on div "Create note" at bounding box center [1061, 431] width 76 height 21
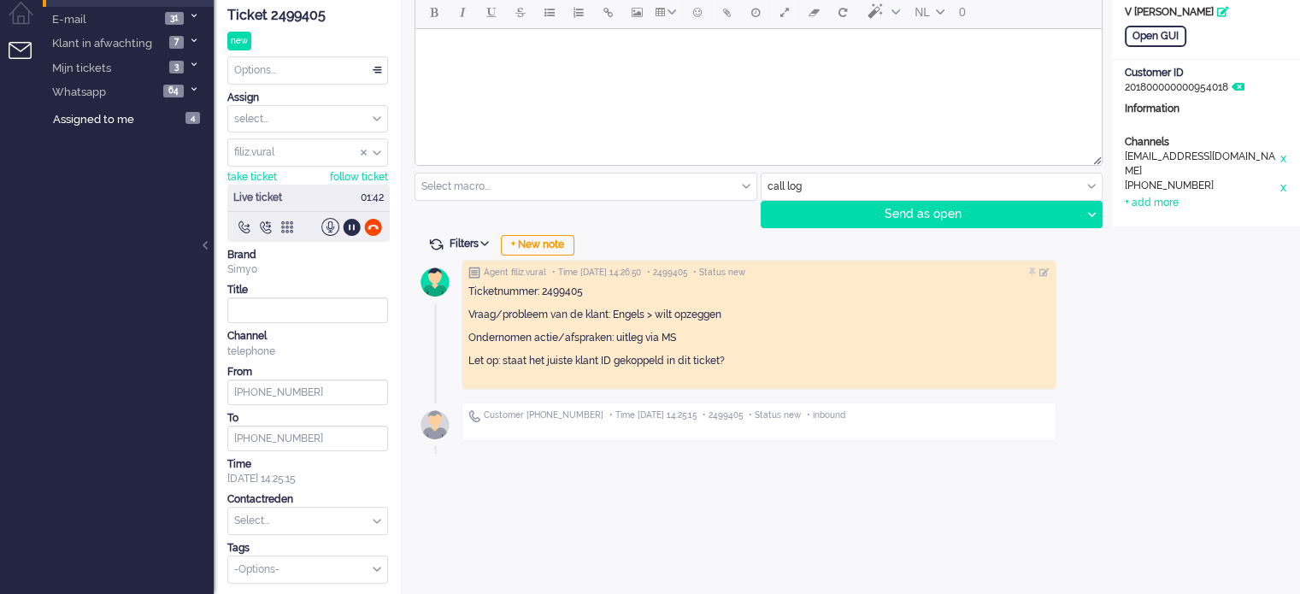
drag, startPoint x: 270, startPoint y: 518, endPoint x: 272, endPoint y: 509, distance: 9.6
click at [272, 512] on input "text" at bounding box center [307, 521] width 159 height 26
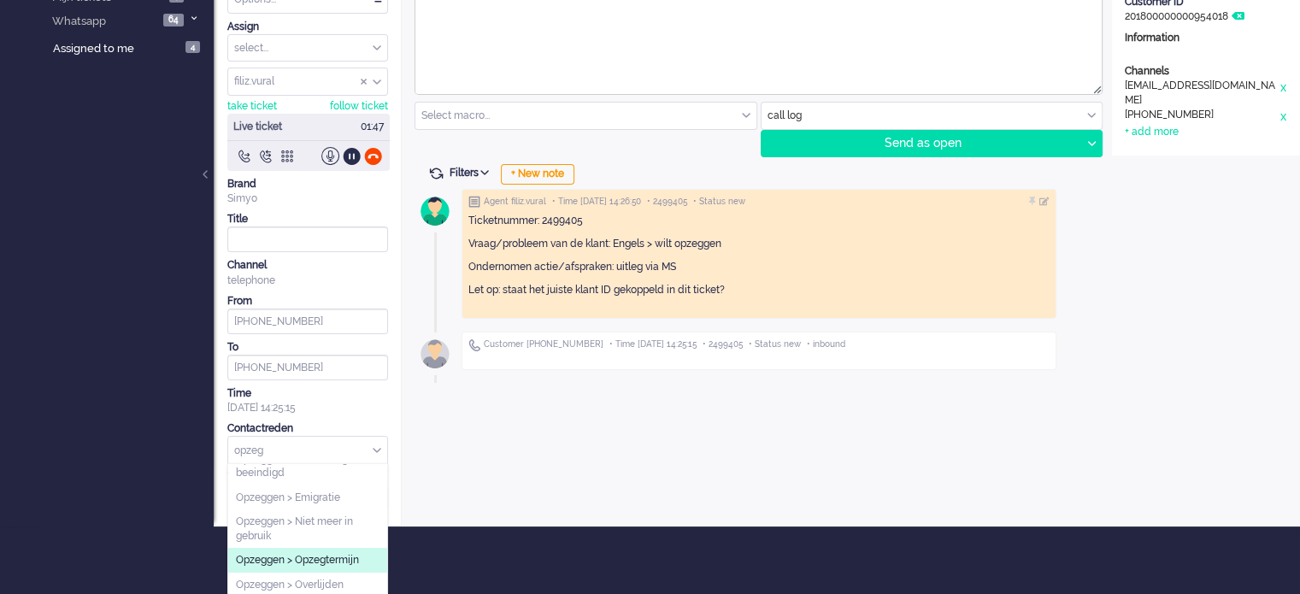
scroll to position [85, 0]
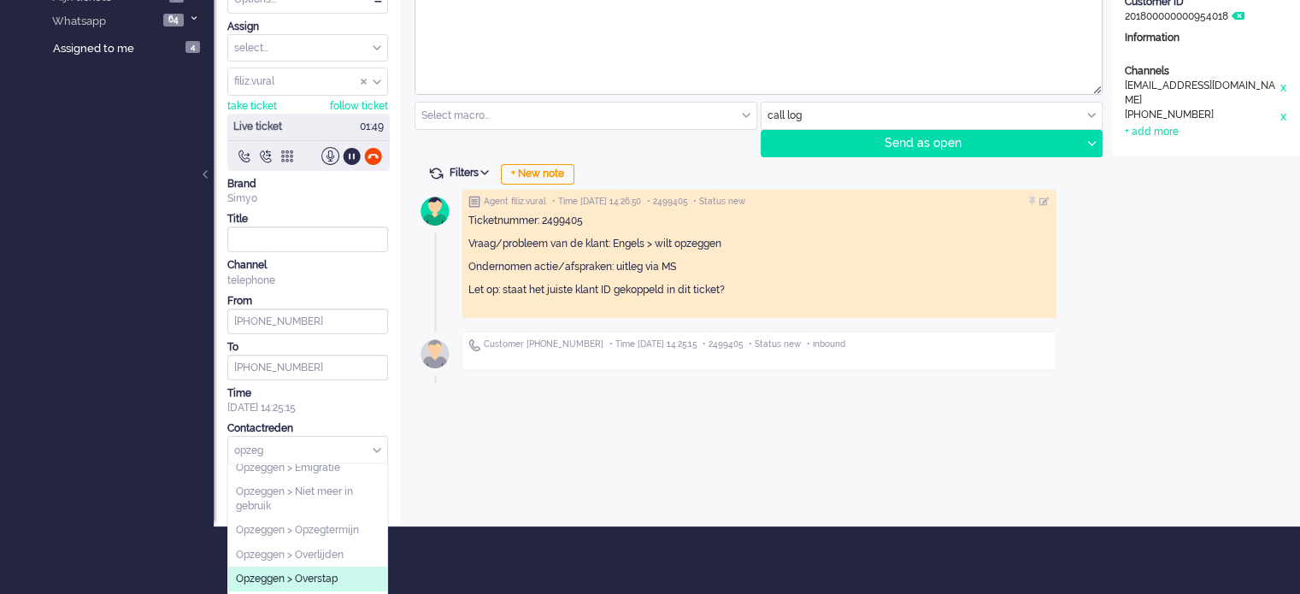
type input "opzeg"
click at [334, 580] on span "Opzeggen > Overstap" at bounding box center [287, 579] width 102 height 15
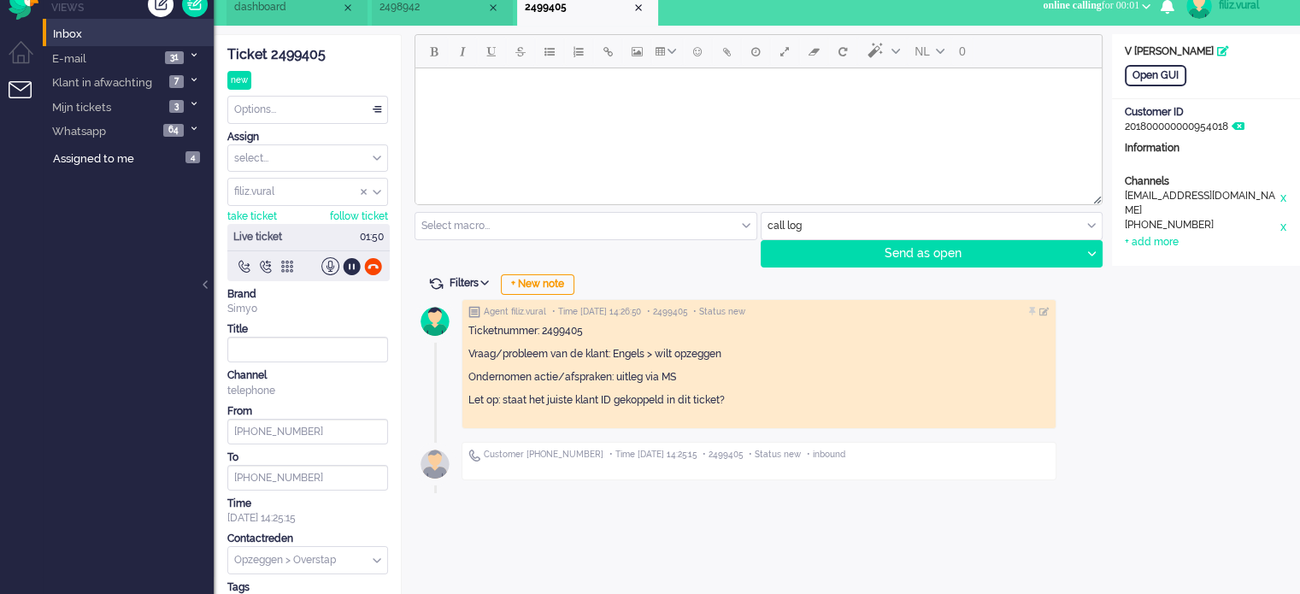
scroll to position [0, 0]
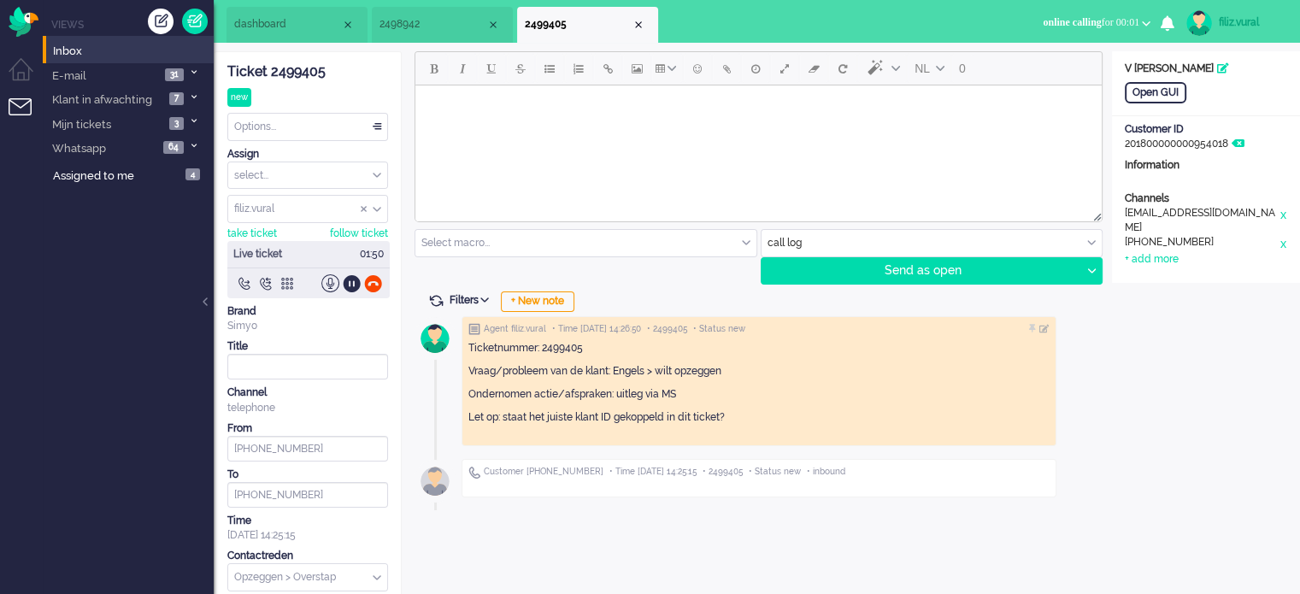
click at [336, 120] on div "Options..." at bounding box center [307, 127] width 159 height 26
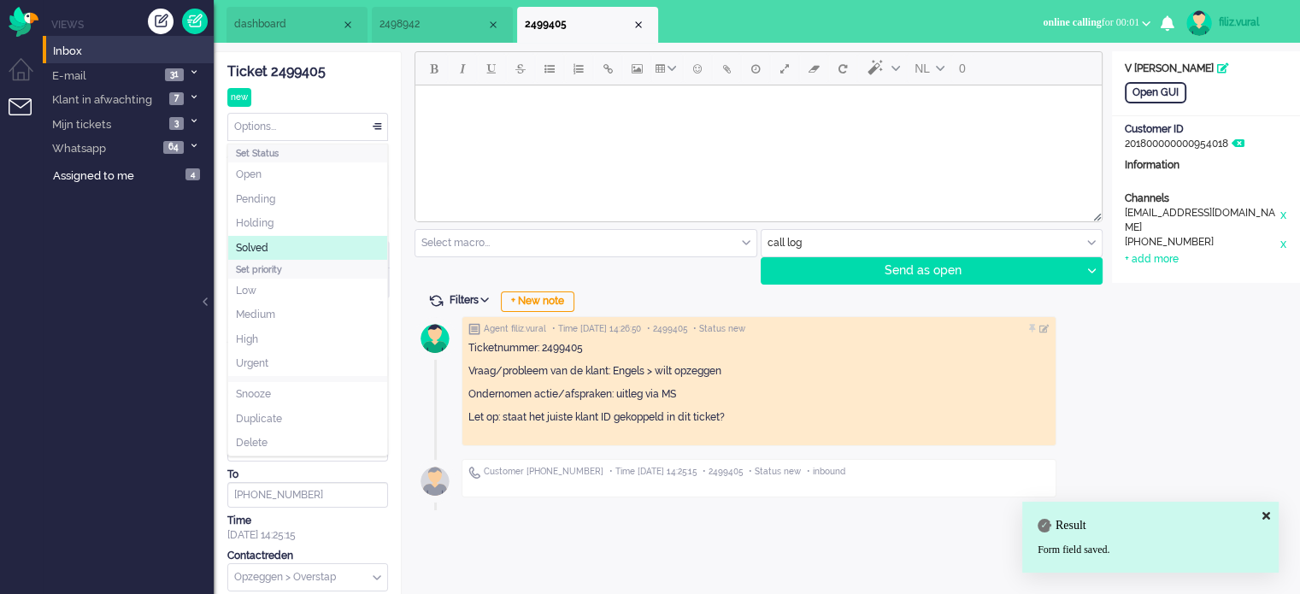
click at [288, 250] on li "Solved" at bounding box center [307, 248] width 159 height 25
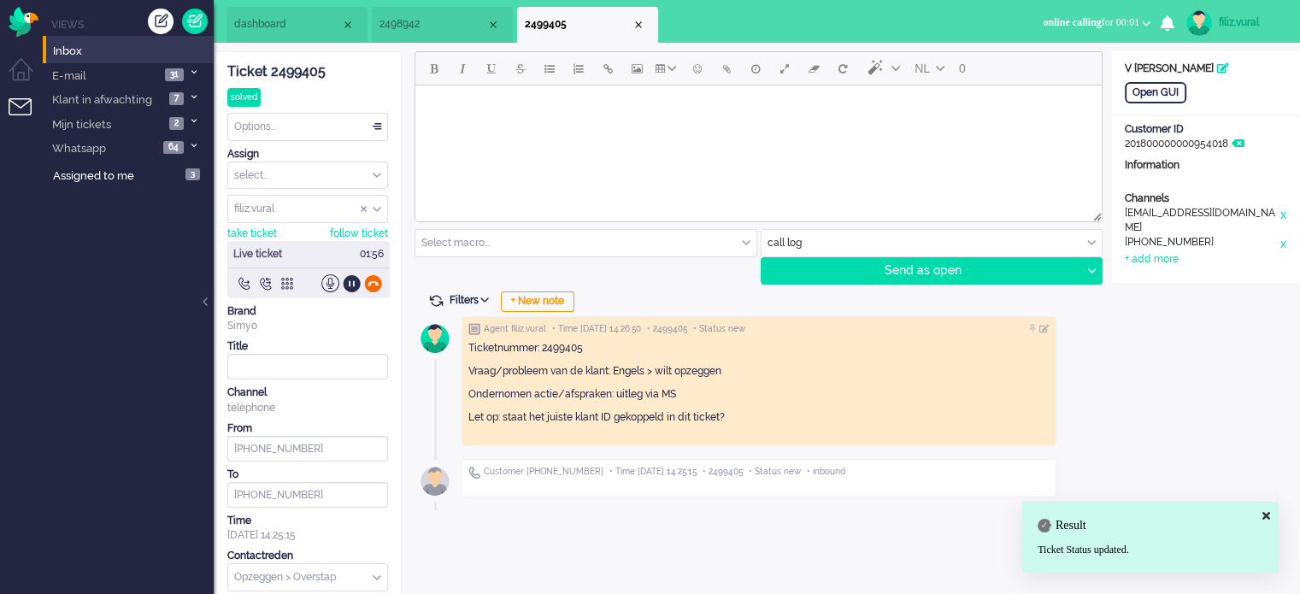
click at [366, 285] on div at bounding box center [373, 283] width 18 height 18
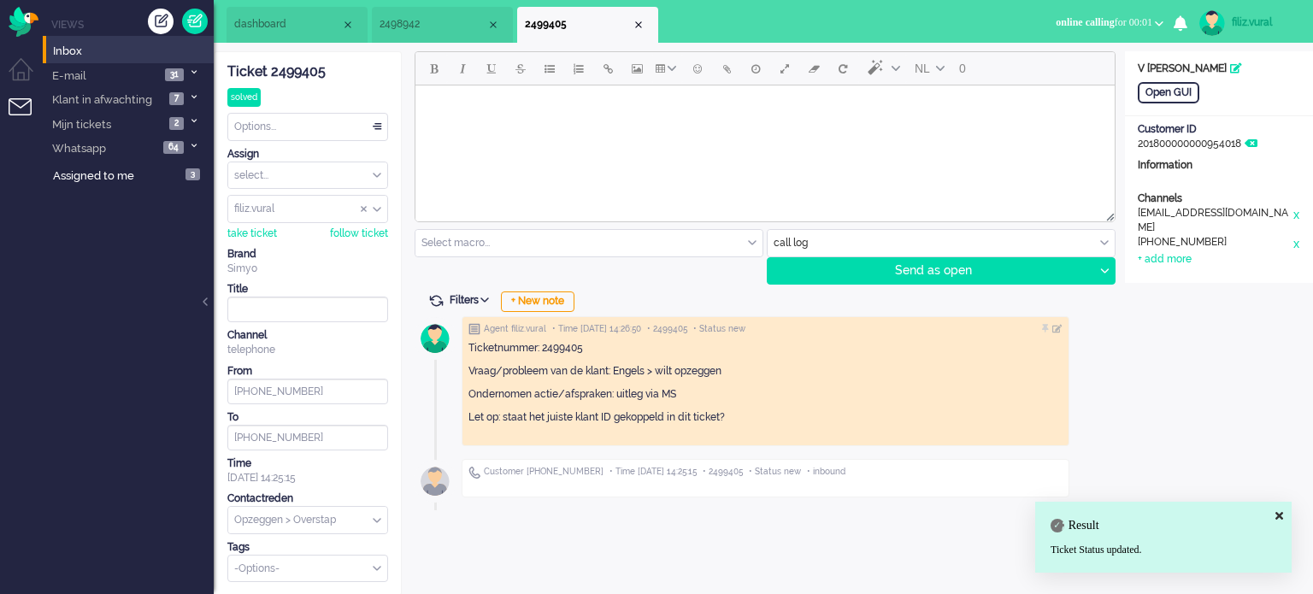
click at [638, 23] on div "Close tab" at bounding box center [639, 25] width 14 height 14
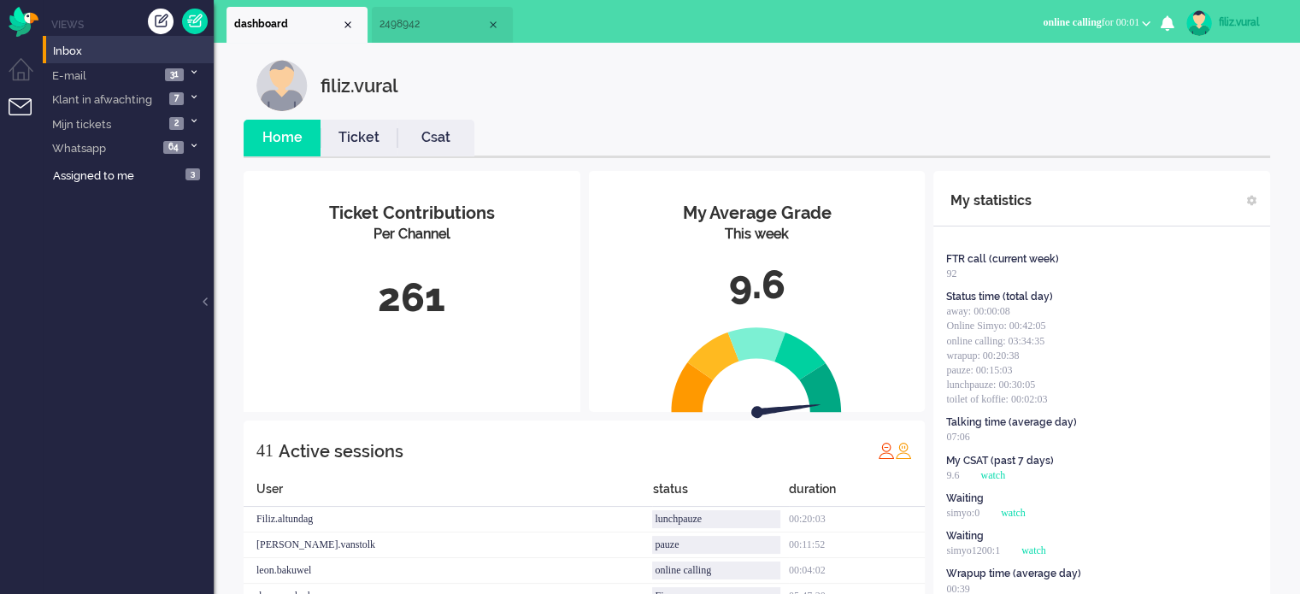
click at [368, 146] on link "Ticket" at bounding box center [359, 138] width 77 height 20
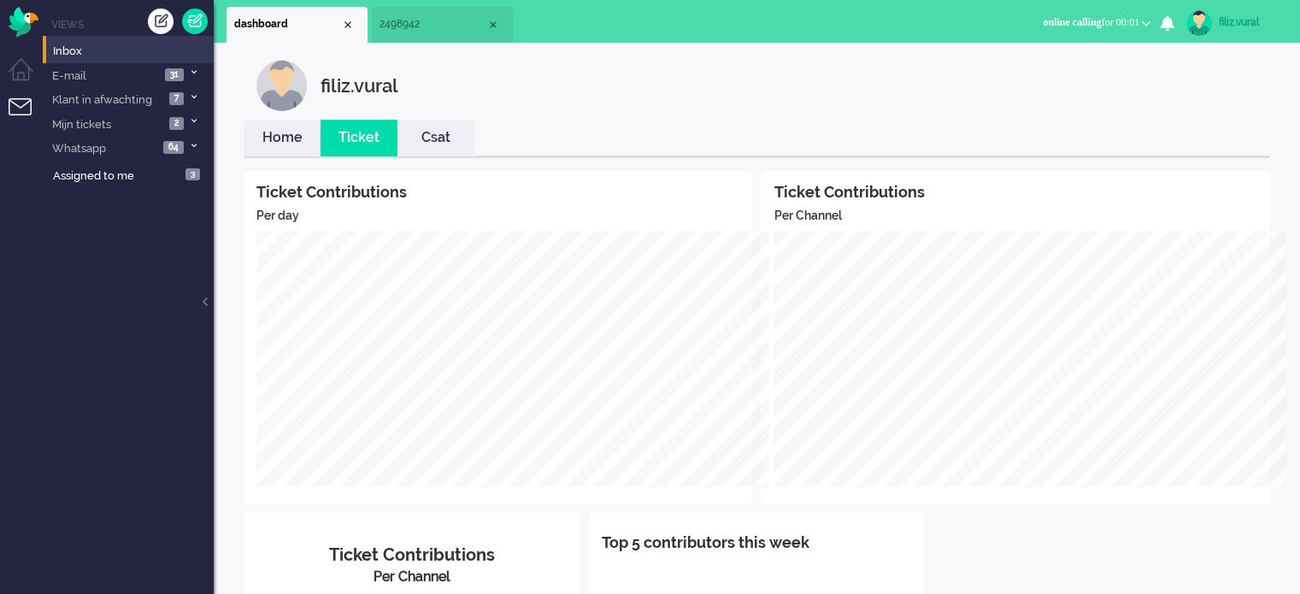
click at [287, 146] on link "Home" at bounding box center [282, 138] width 77 height 20
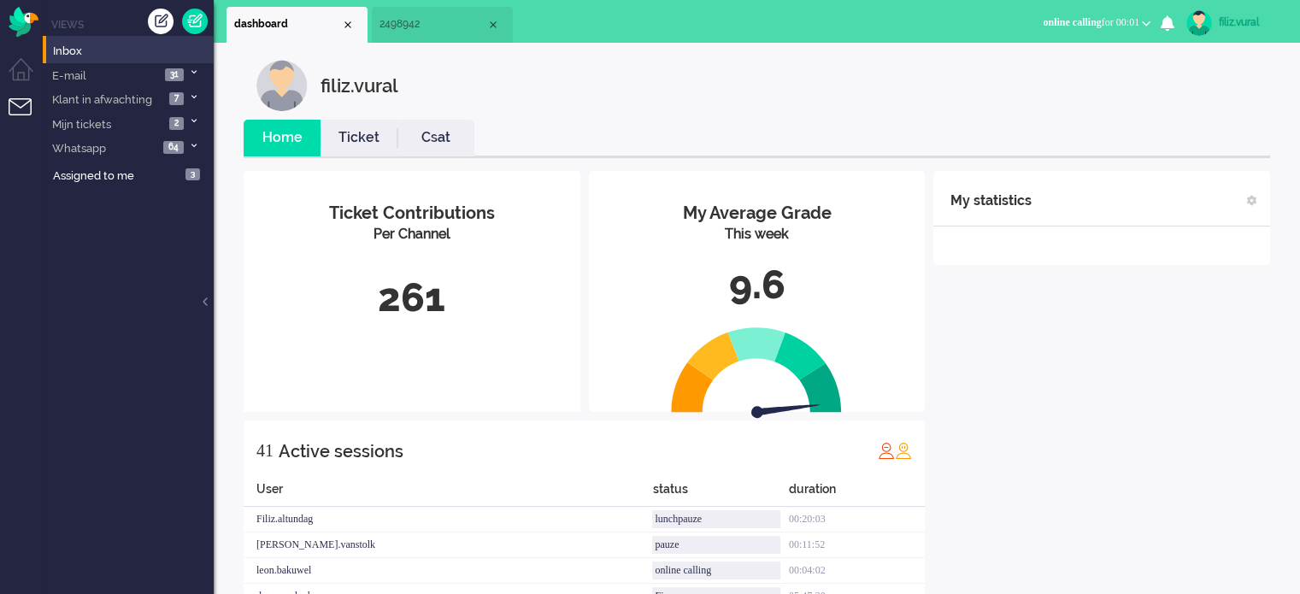
click at [1056, 20] on span "online calling" at bounding box center [1072, 22] width 58 height 12
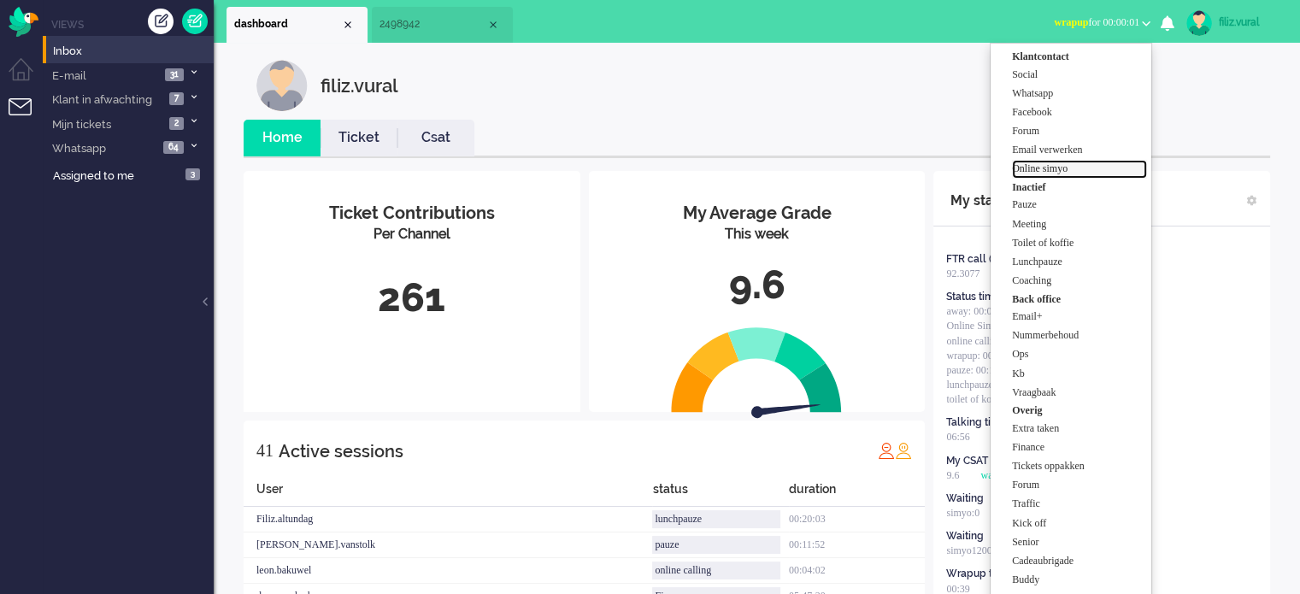
click at [1052, 168] on label "Online simyo" at bounding box center [1079, 169] width 135 height 15
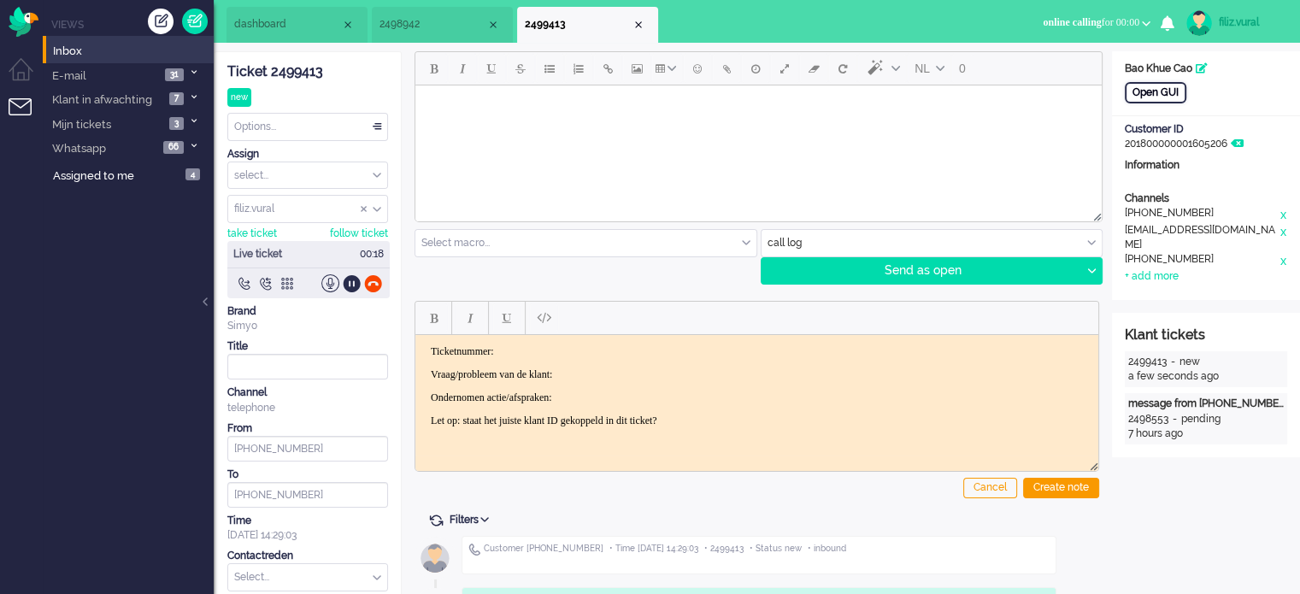
click at [1160, 91] on div "Open GUI" at bounding box center [1156, 92] width 62 height 21
click at [844, 242] on input "text" at bounding box center [932, 243] width 341 height 26
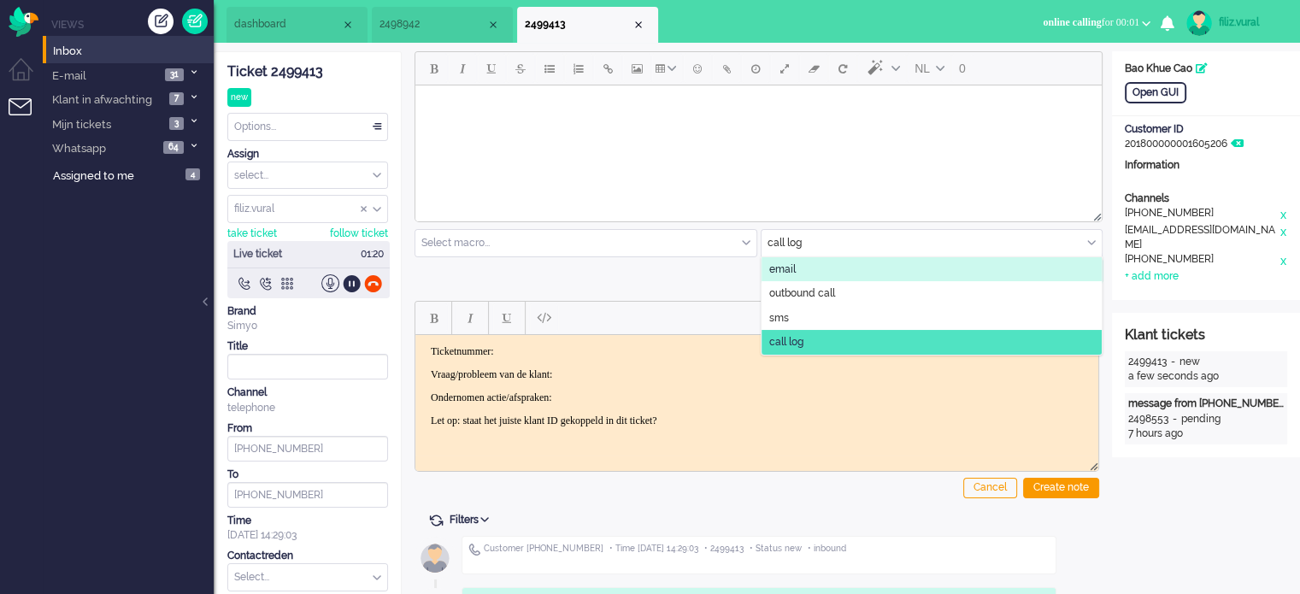
click at [790, 266] on span "email" at bounding box center [782, 269] width 26 height 15
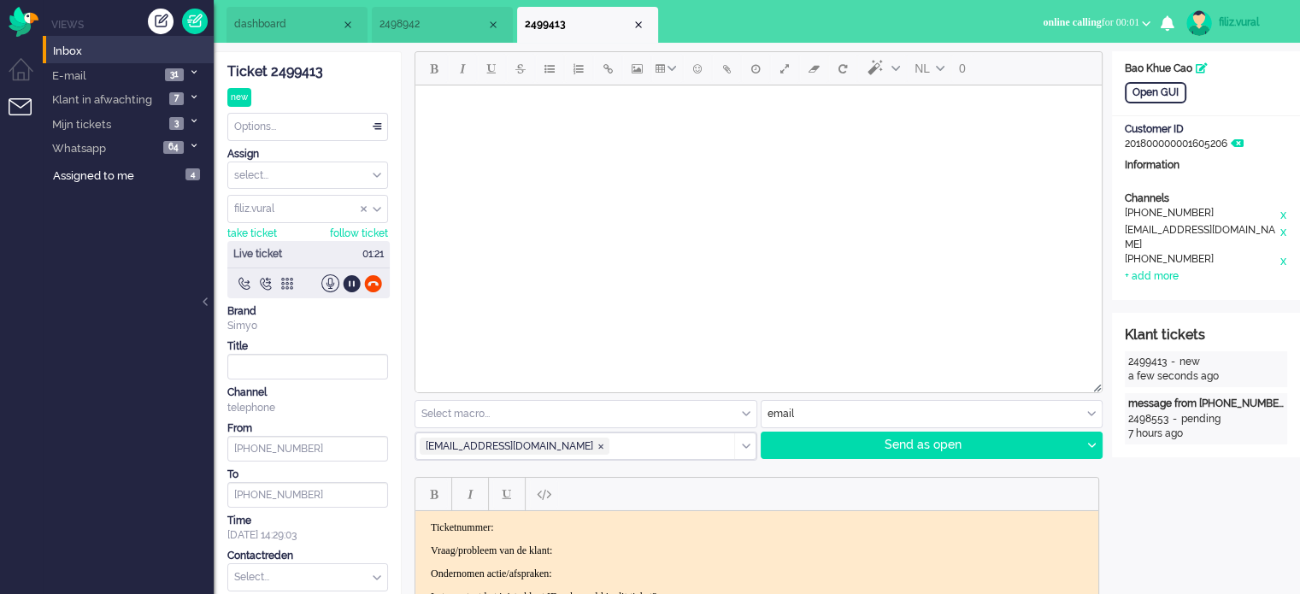
click at [506, 418] on input "text" at bounding box center [585, 414] width 341 height 26
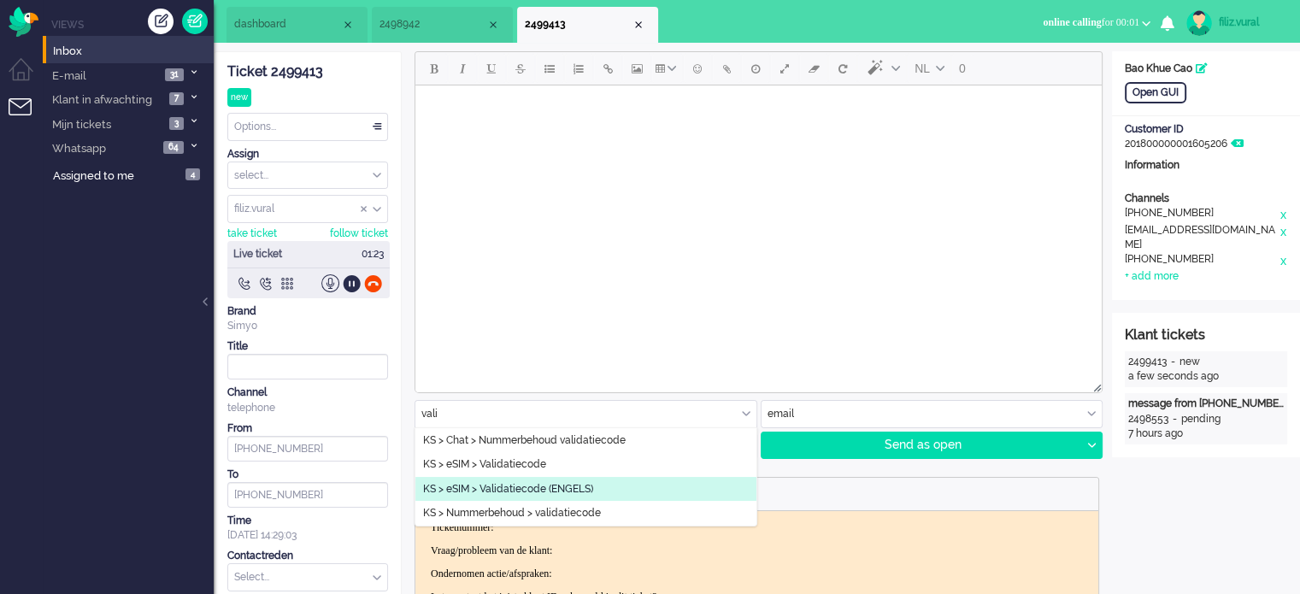
type input "vali"
click at [547, 491] on span "KS > eSIM > Validatiecode (ENGELS)" at bounding box center [508, 489] width 170 height 15
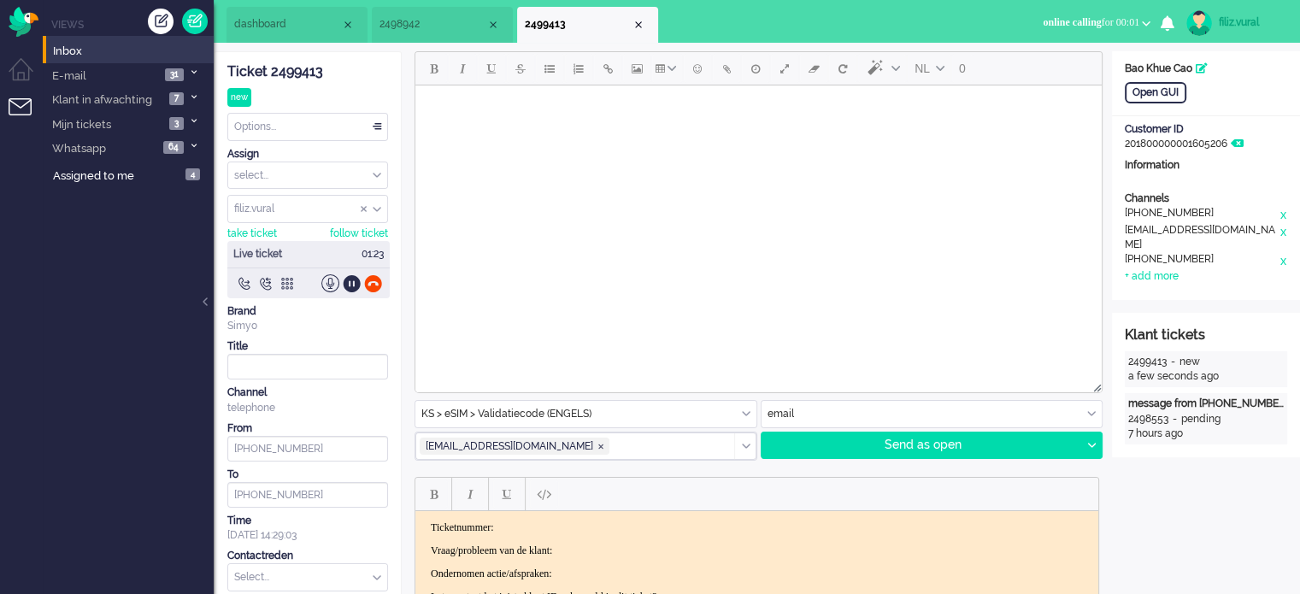
type input "Validation code eSim order"
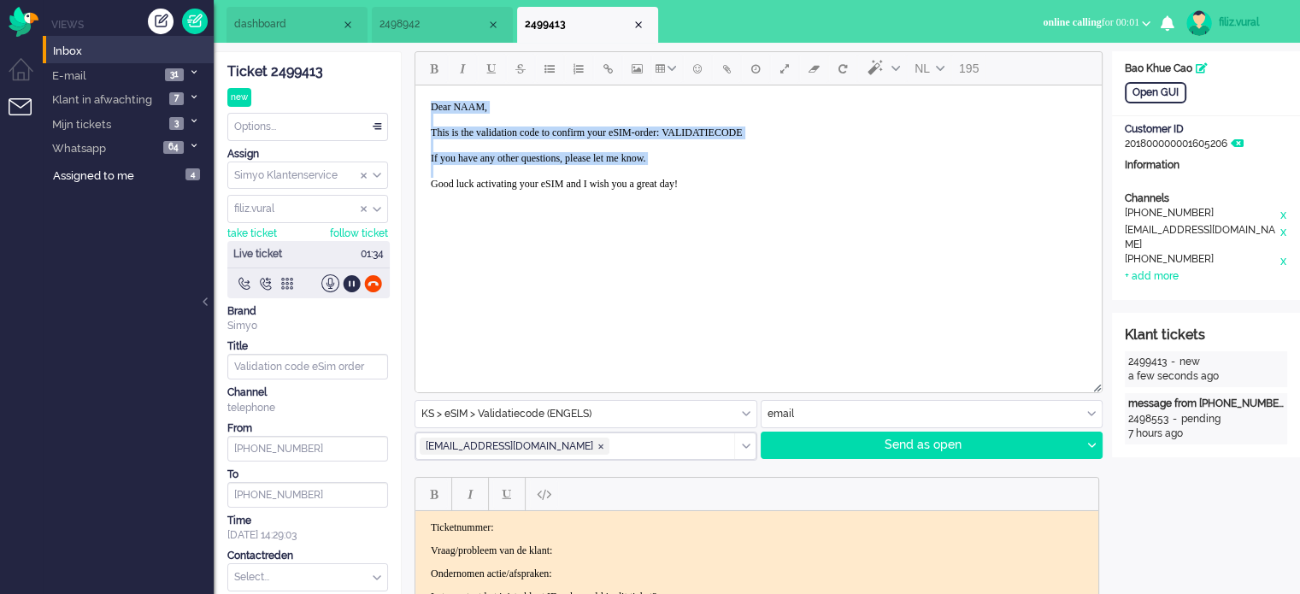
paste body "Rich Text Area. Press ALT-0 for help."
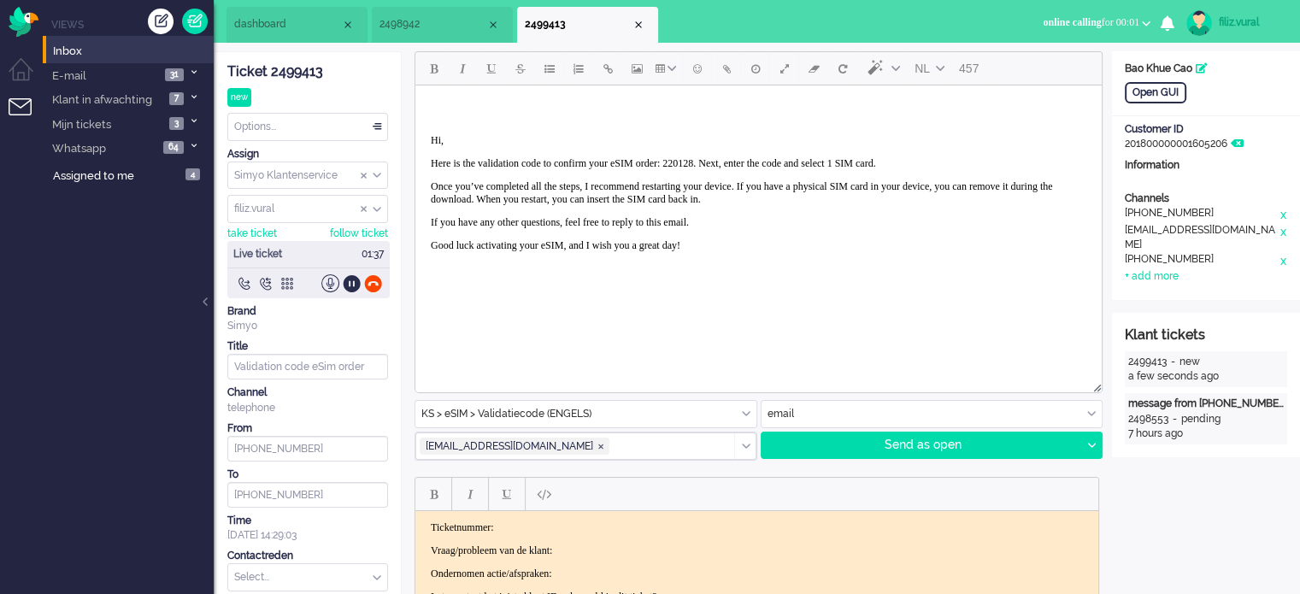
click at [426, 147] on body "Hi, Here is the validation code to confirm your eSIM order: 220128. Next, enter…" at bounding box center [758, 187] width 673 height 191
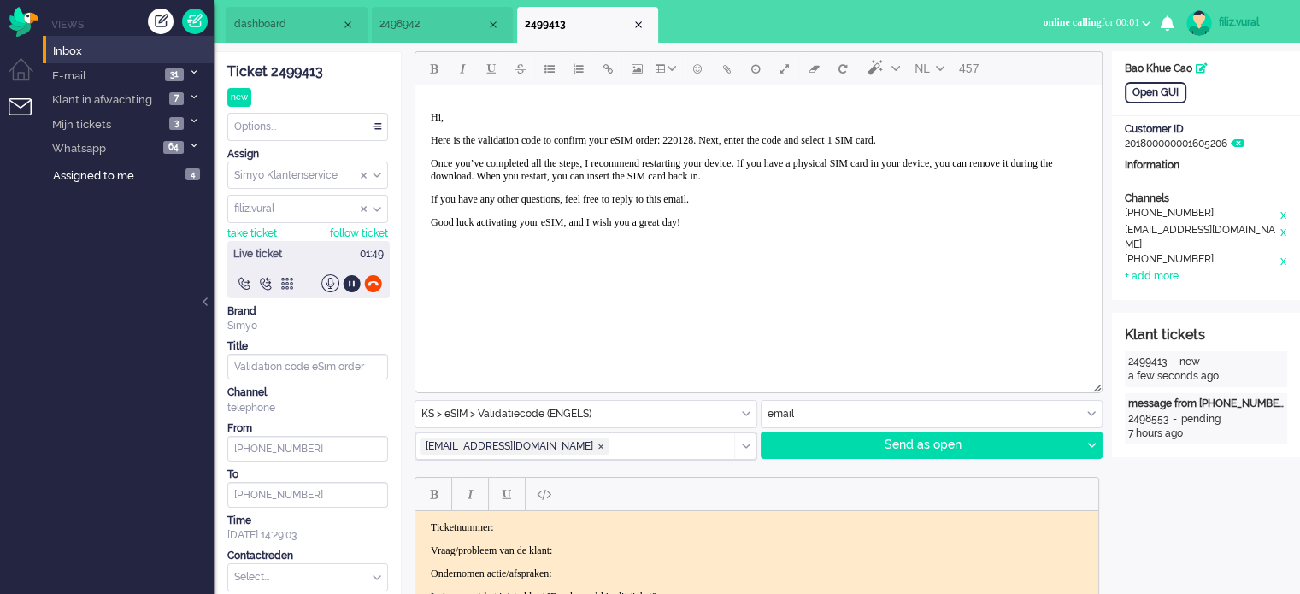
click at [311, 70] on div "Ticket 2499413" at bounding box center [307, 72] width 161 height 20
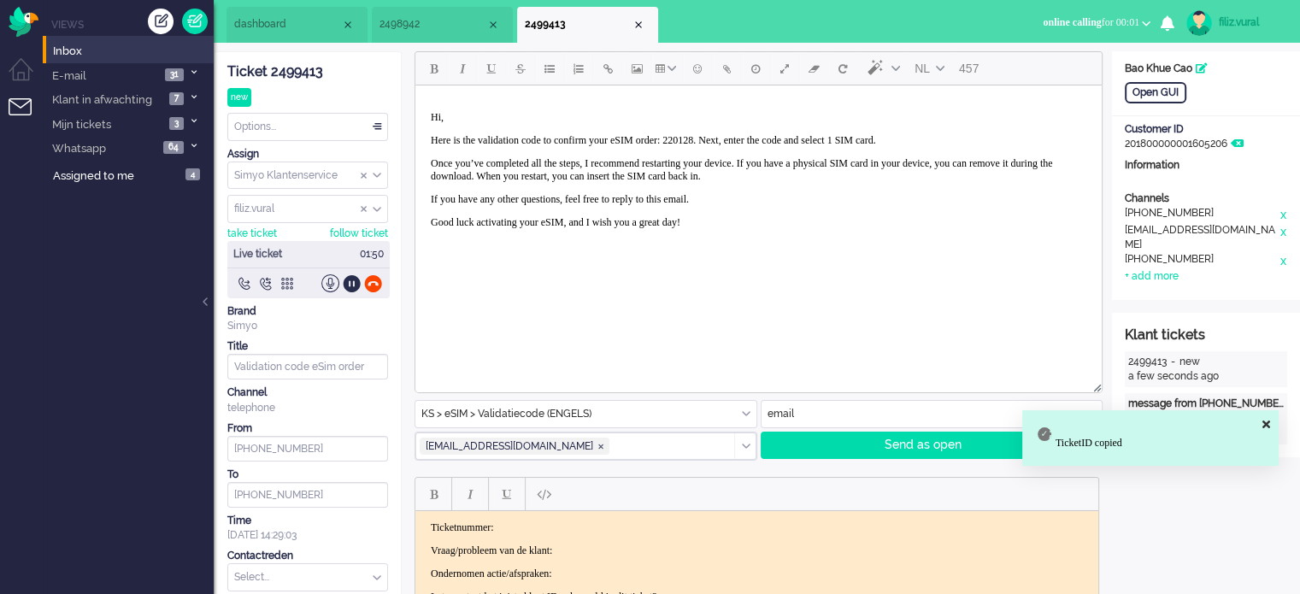
drag, startPoint x: 623, startPoint y: 533, endPoint x: 621, endPoint y: 521, distance: 13.1
click at [623, 531] on body "Ticketnummer: Vraag/probleem van de klant: Ondernomen actie/afspraken: Let op: …" at bounding box center [756, 562] width 669 height 82
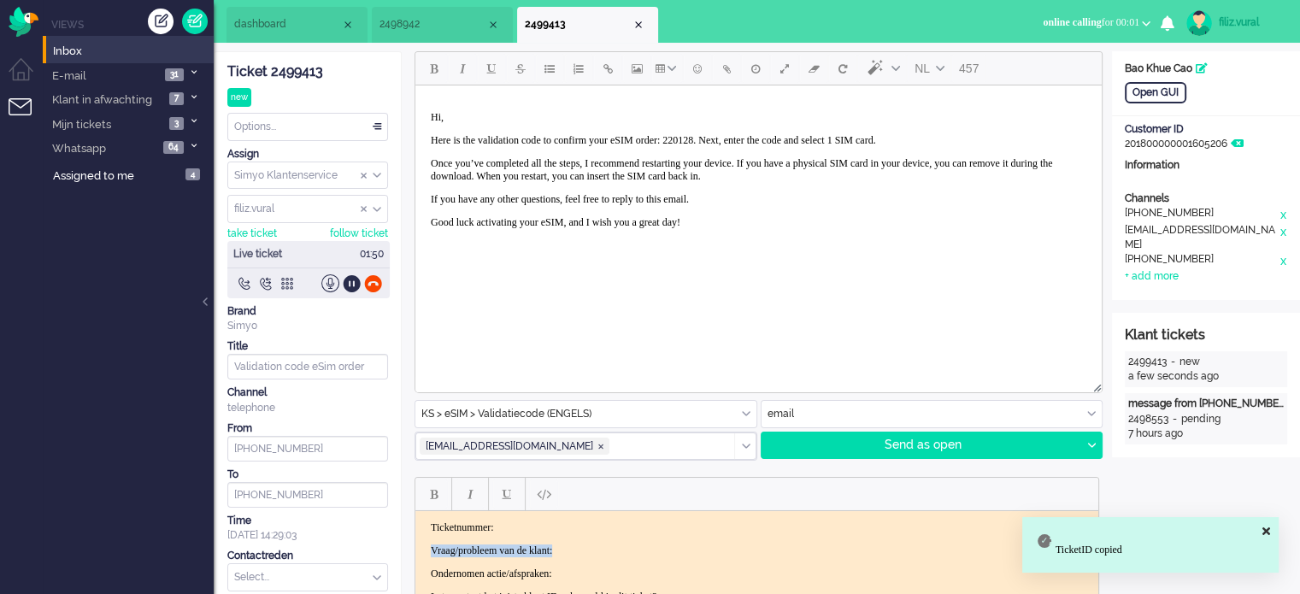
click at [621, 521] on p "Ticketnummer:" at bounding box center [757, 527] width 652 height 13
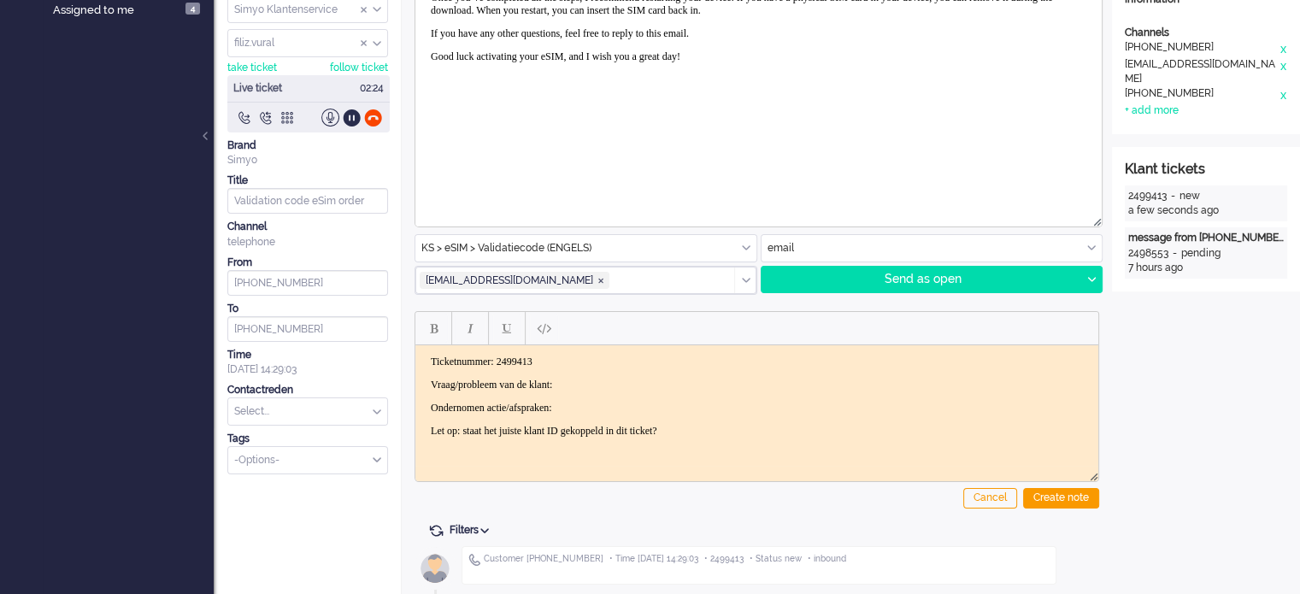
scroll to position [256, 0]
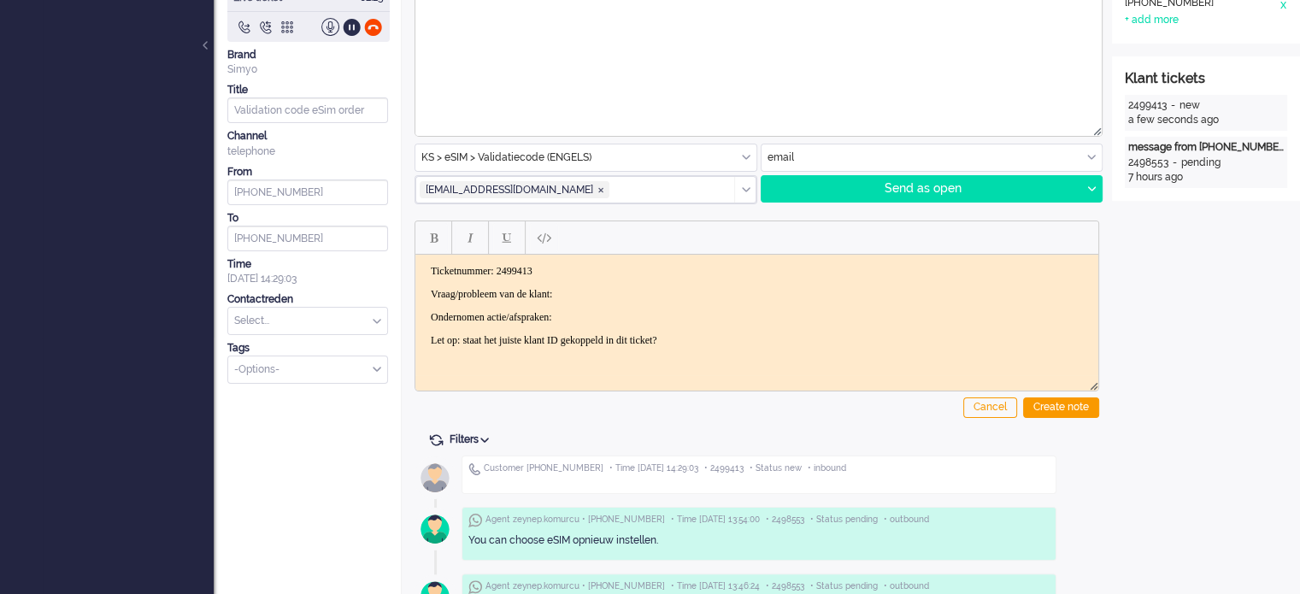
click at [616, 279] on body "Ticketnummer: 2499413 Vraag/probleem van de klant: Ondernomen actie/afspraken: …" at bounding box center [756, 306] width 669 height 82
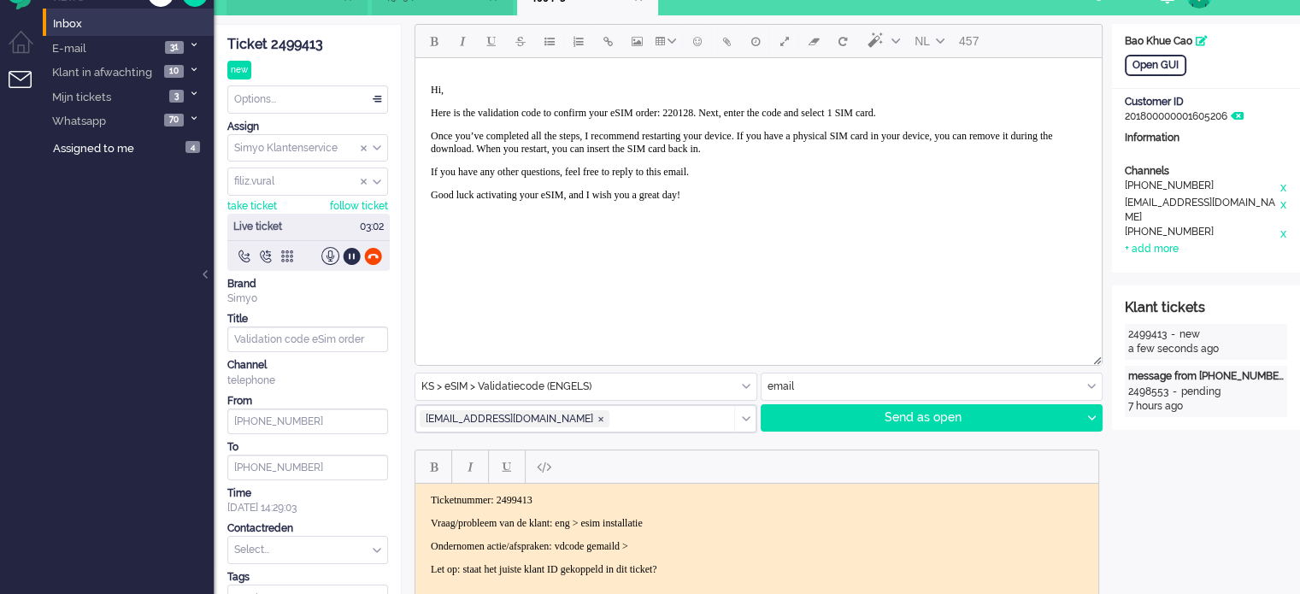
scroll to position [0, 0]
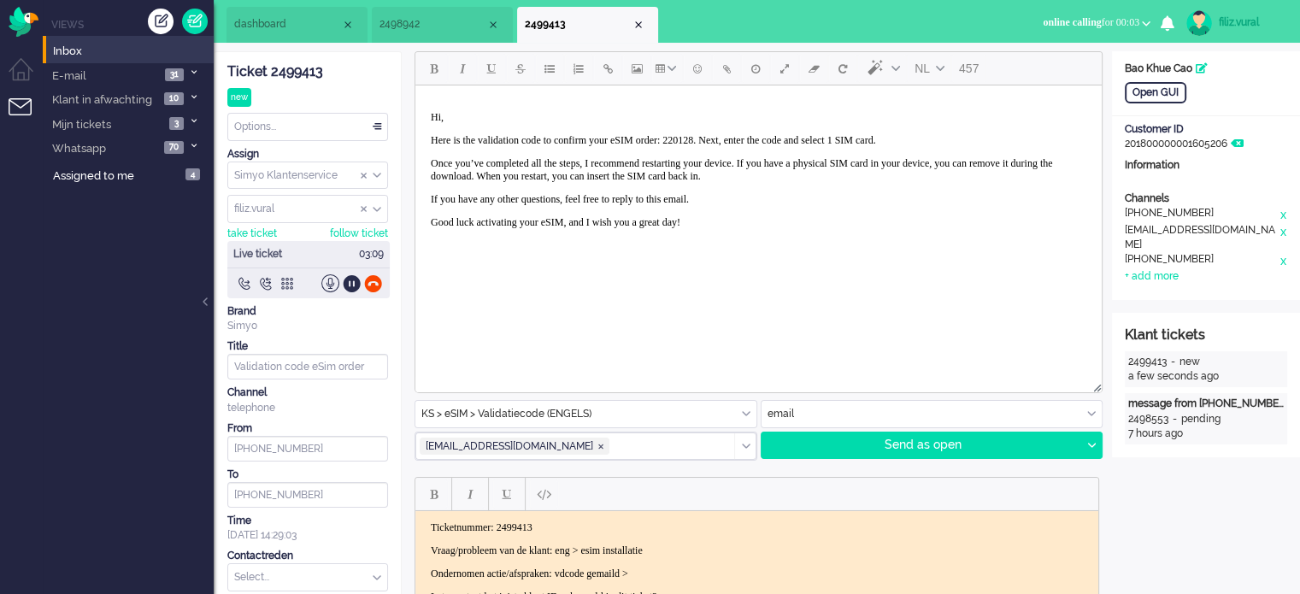
click at [751, 143] on p "Here is the validation code to confirm your eSIM order: 220128. Next, enter the…" at bounding box center [759, 140] width 656 height 13
click at [1087, 443] on icon at bounding box center [1091, 445] width 9 height 5
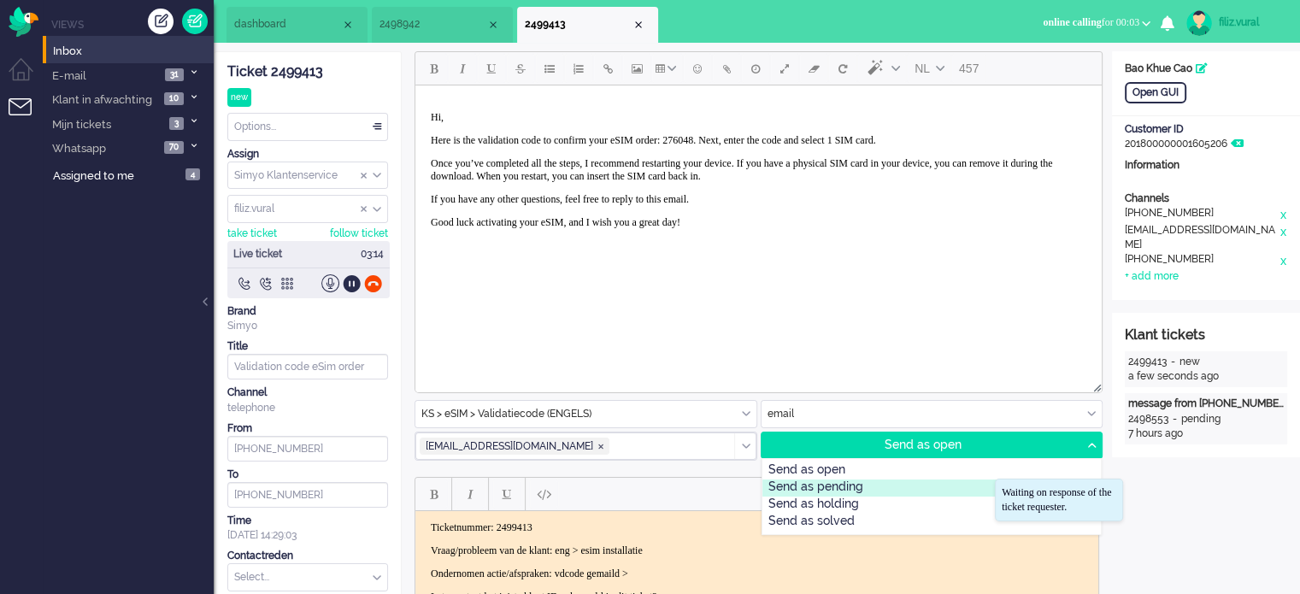
click at [862, 486] on div "Send as pending" at bounding box center [931, 487] width 339 height 17
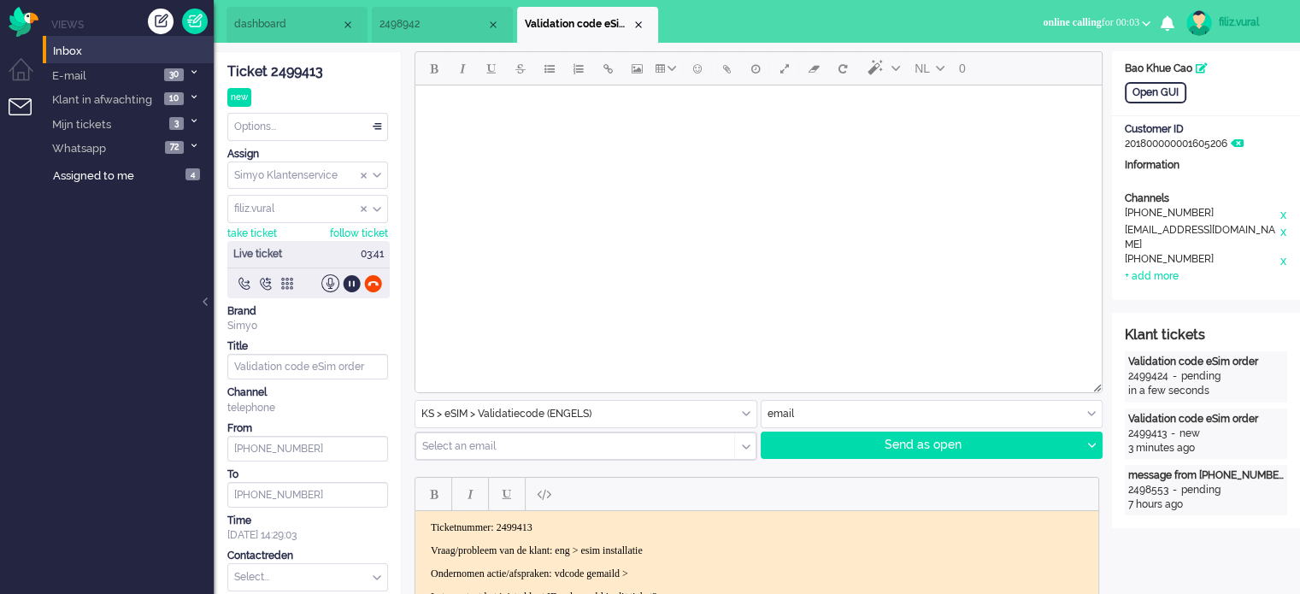
click at [304, 65] on div "Ticket 2499413" at bounding box center [307, 72] width 161 height 20
drag, startPoint x: 335, startPoint y: 574, endPoint x: 326, endPoint y: 554, distance: 22.6
click at [329, 570] on input "text" at bounding box center [307, 577] width 159 height 26
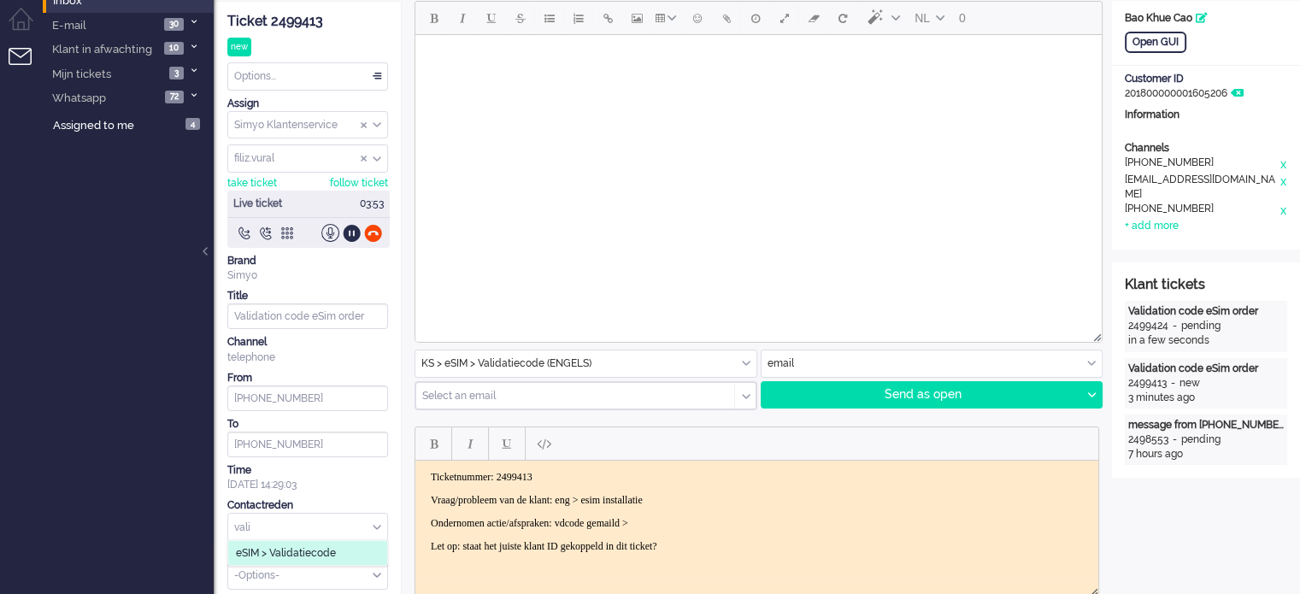
scroll to position [256, 0]
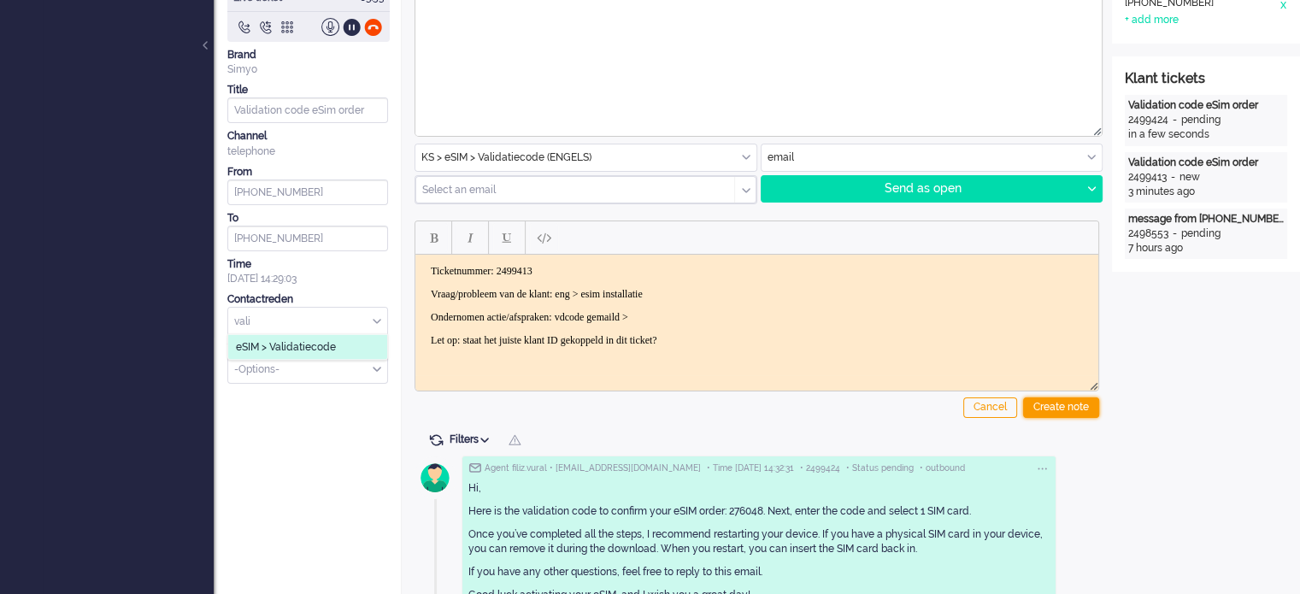
type input "vali"
click at [1056, 406] on div "Create note" at bounding box center [1061, 407] width 76 height 21
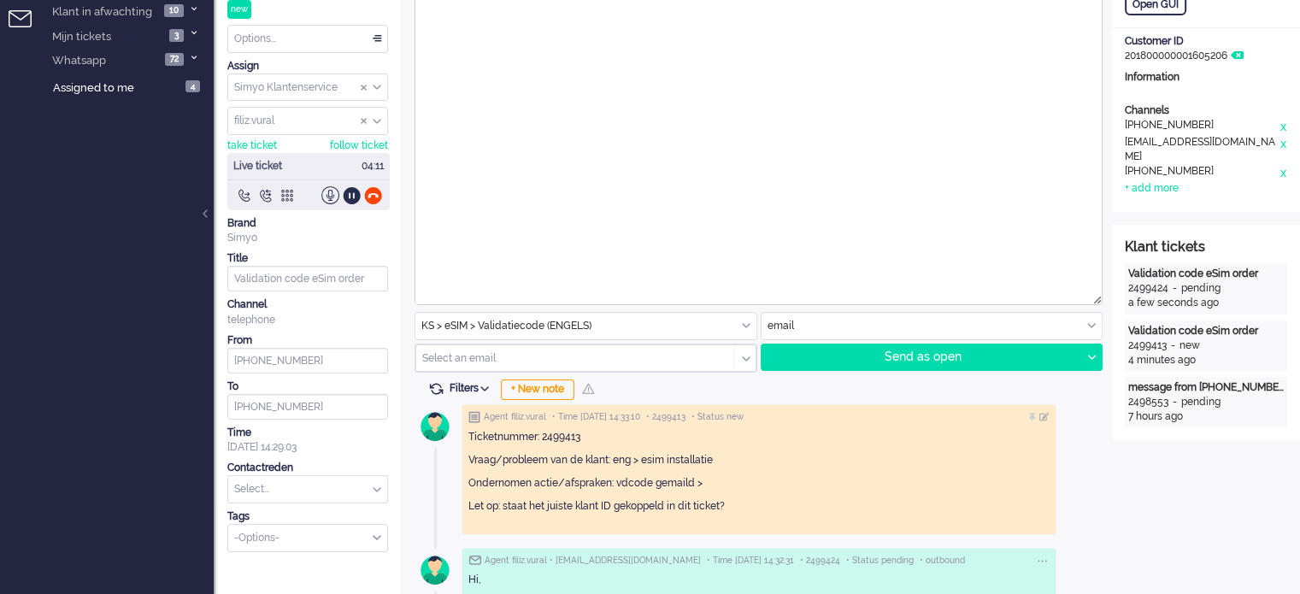
scroll to position [85, 0]
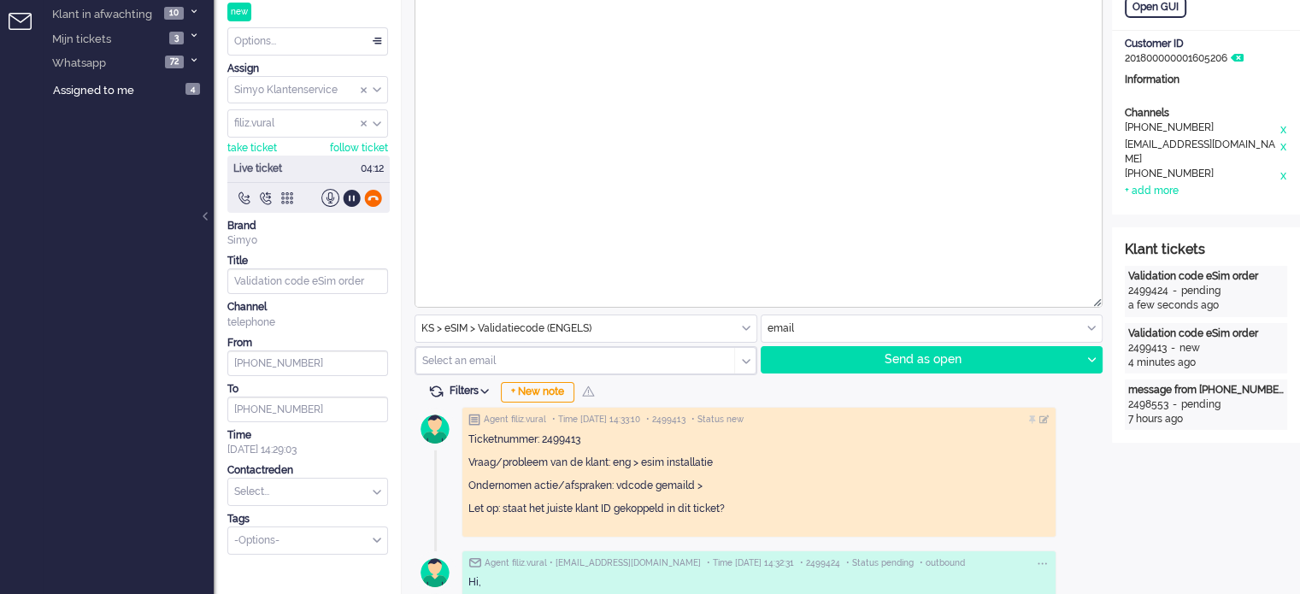
click at [373, 195] on div at bounding box center [373, 198] width 18 height 18
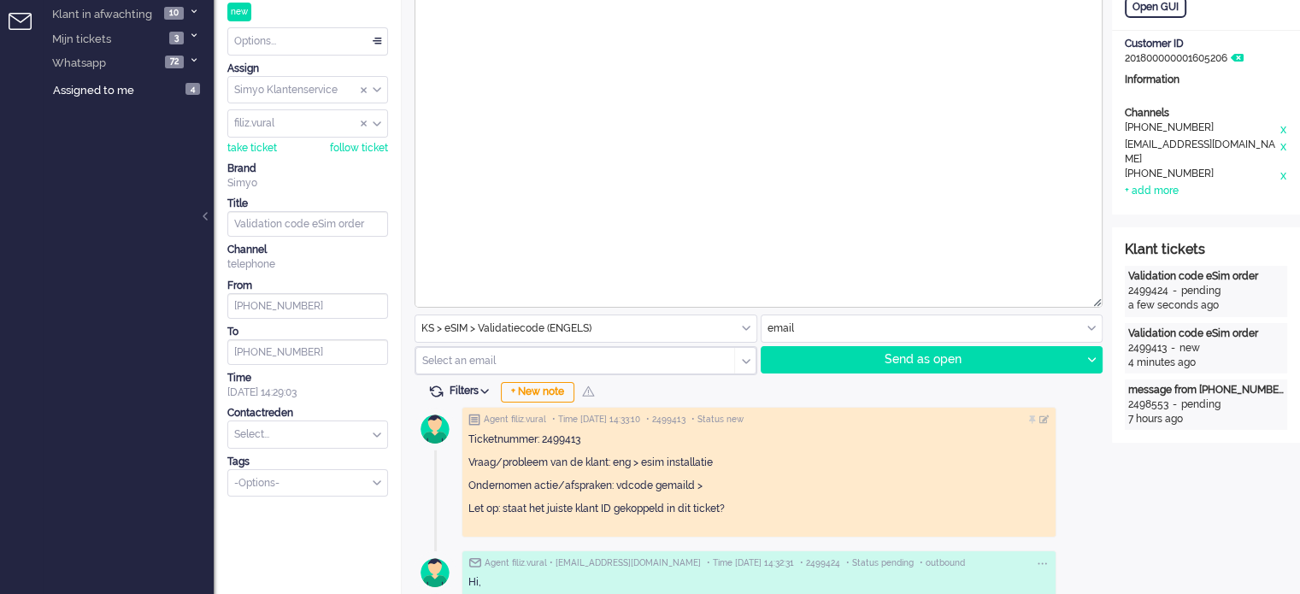
scroll to position [0, 0]
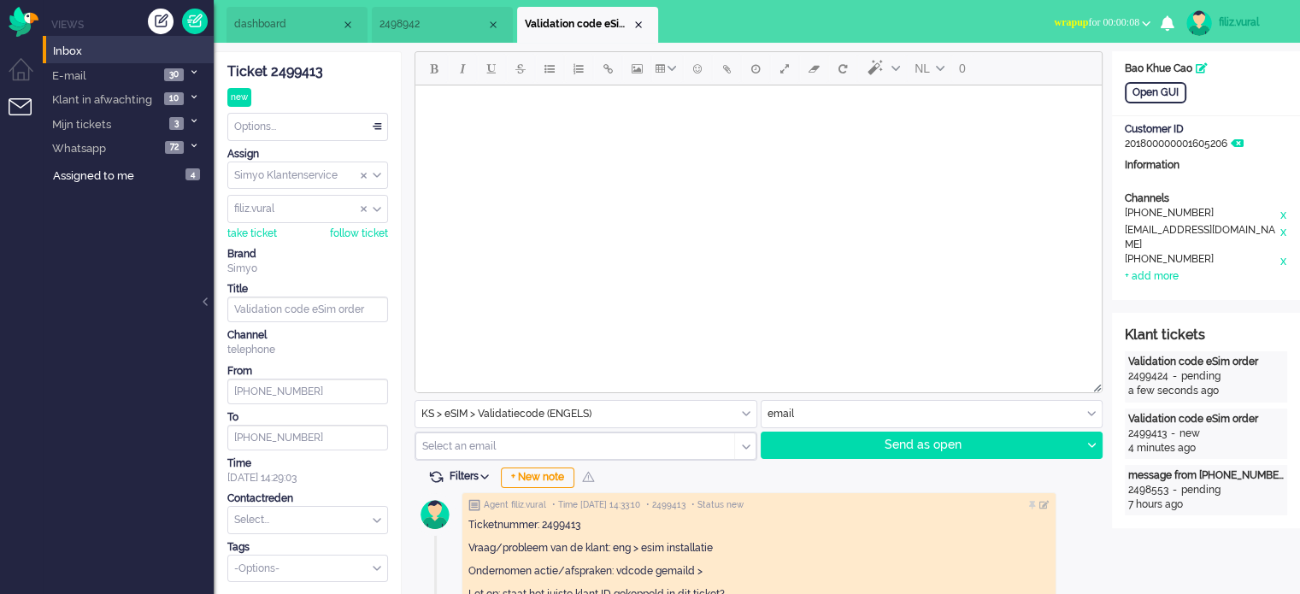
click at [315, 109] on div "Ticket 2499413 new Watching Options... Set Status Open Pending Holding Solved S…" at bounding box center [307, 317] width 161 height 530
click at [284, 33] on li "dashboard" at bounding box center [296, 25] width 141 height 36
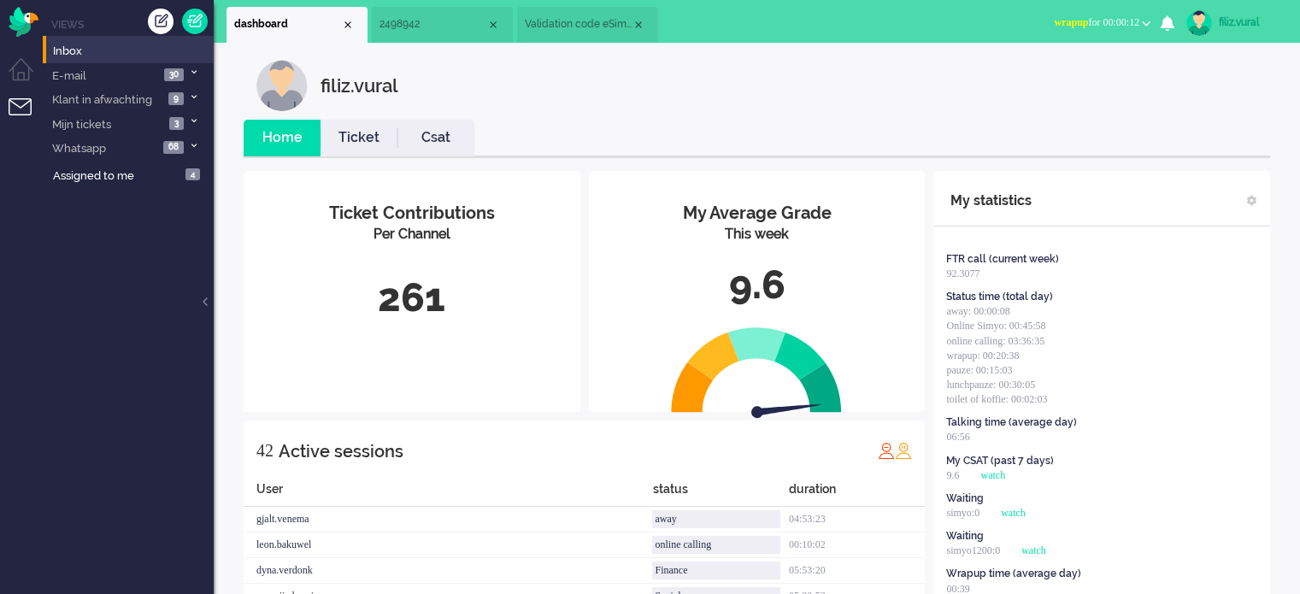
click at [1091, 20] on span "wrapup for 00:00:12" at bounding box center [1096, 22] width 85 height 12
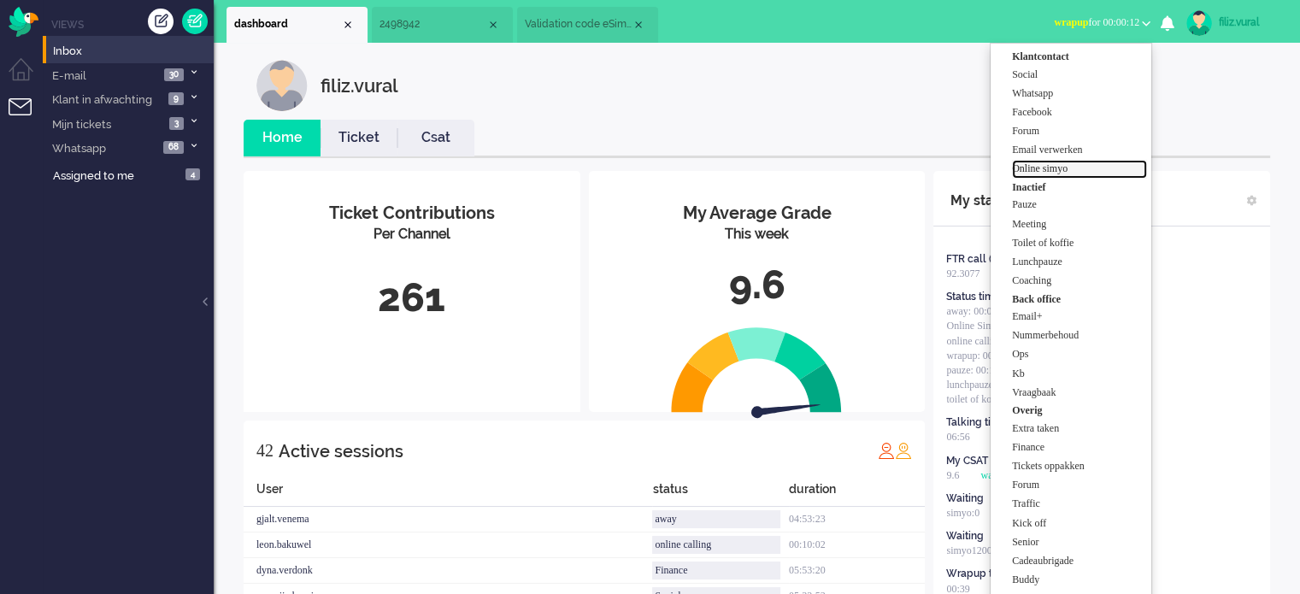
click at [1063, 168] on label "Online simyo" at bounding box center [1079, 169] width 135 height 15
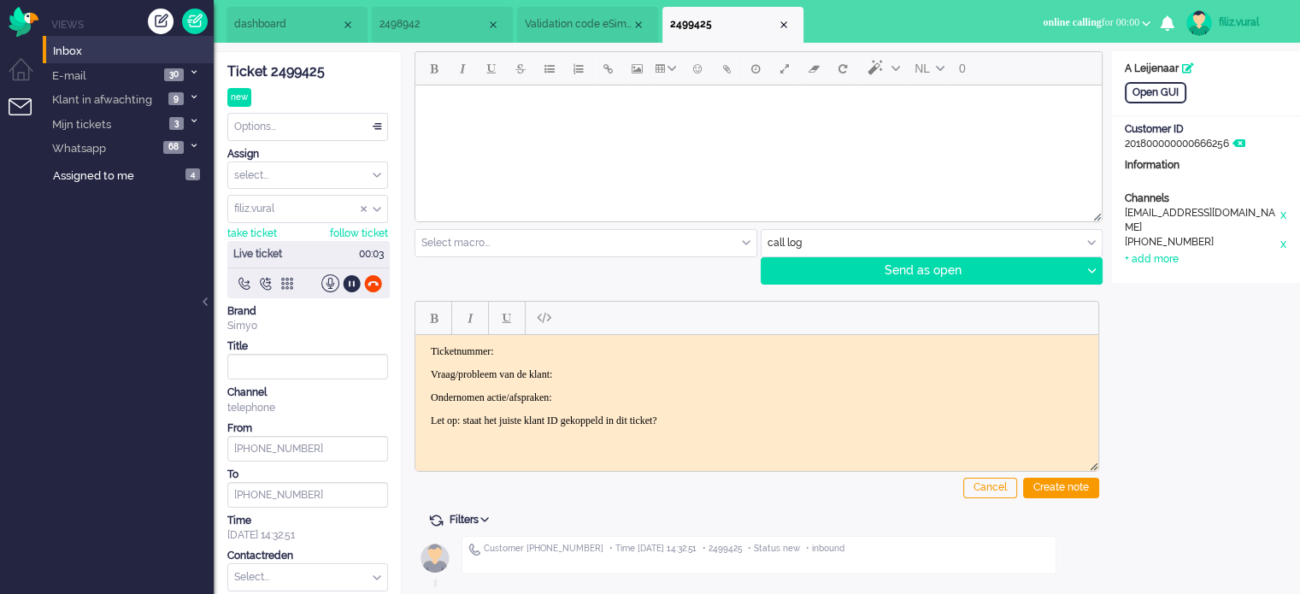
click at [309, 32] on span "dashboard" at bounding box center [287, 24] width 107 height 15
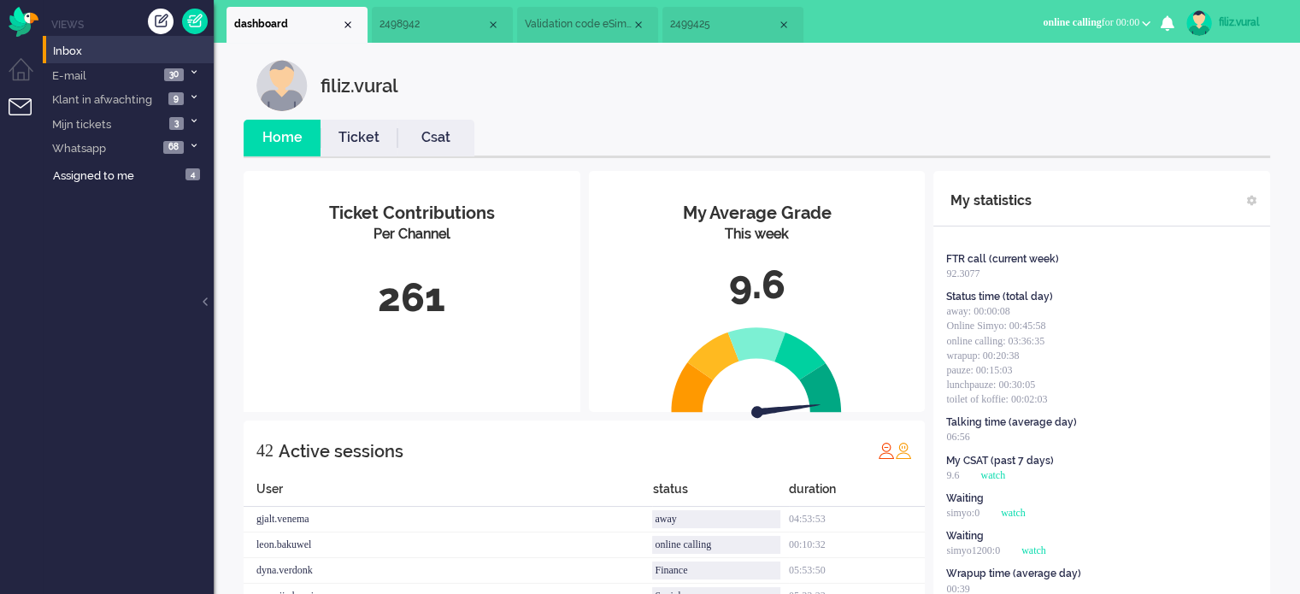
click at [346, 148] on li "Ticket" at bounding box center [359, 138] width 77 height 37
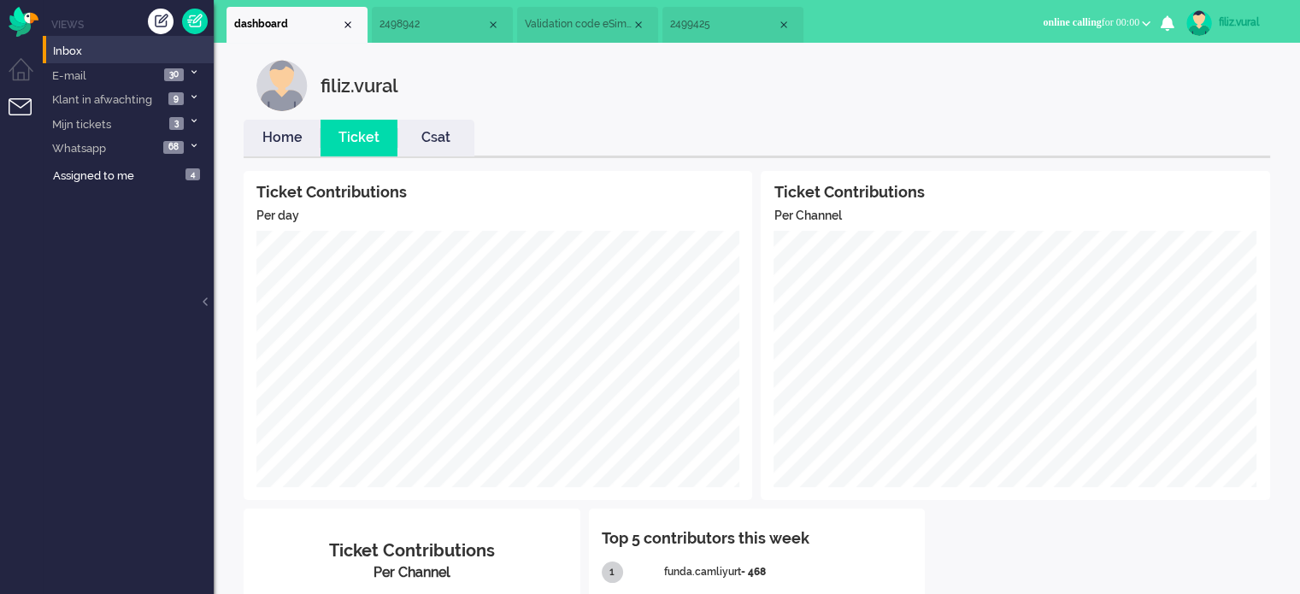
click at [298, 143] on link "Home" at bounding box center [282, 138] width 77 height 20
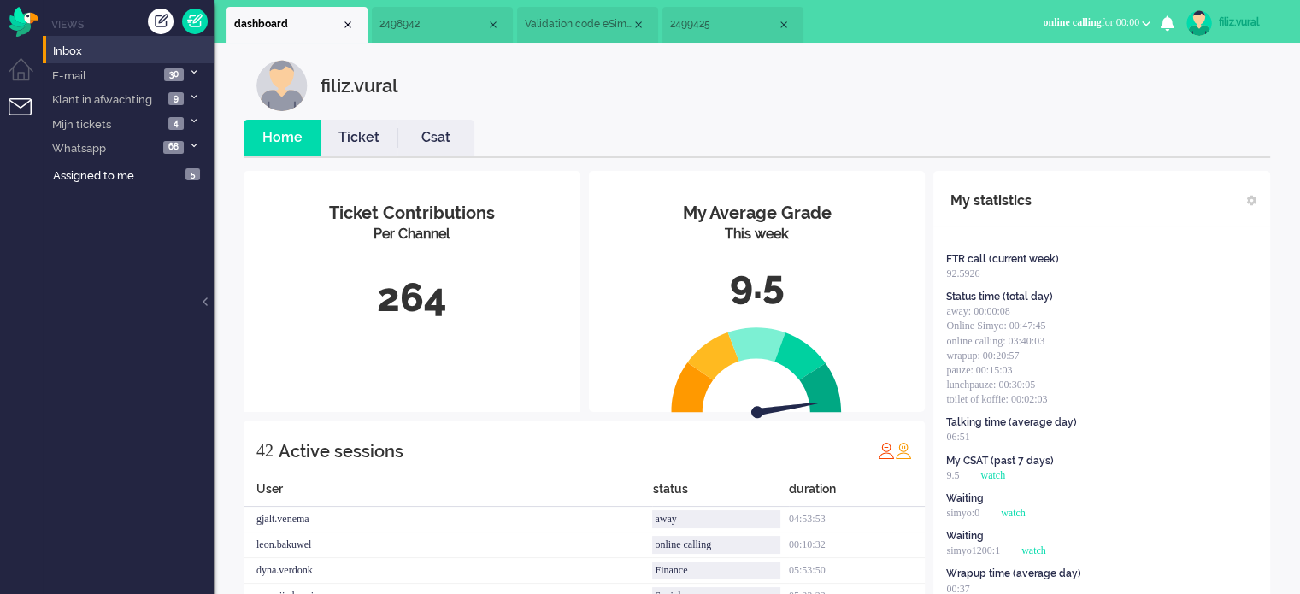
click at [687, 20] on span "2499425" at bounding box center [723, 24] width 107 height 15
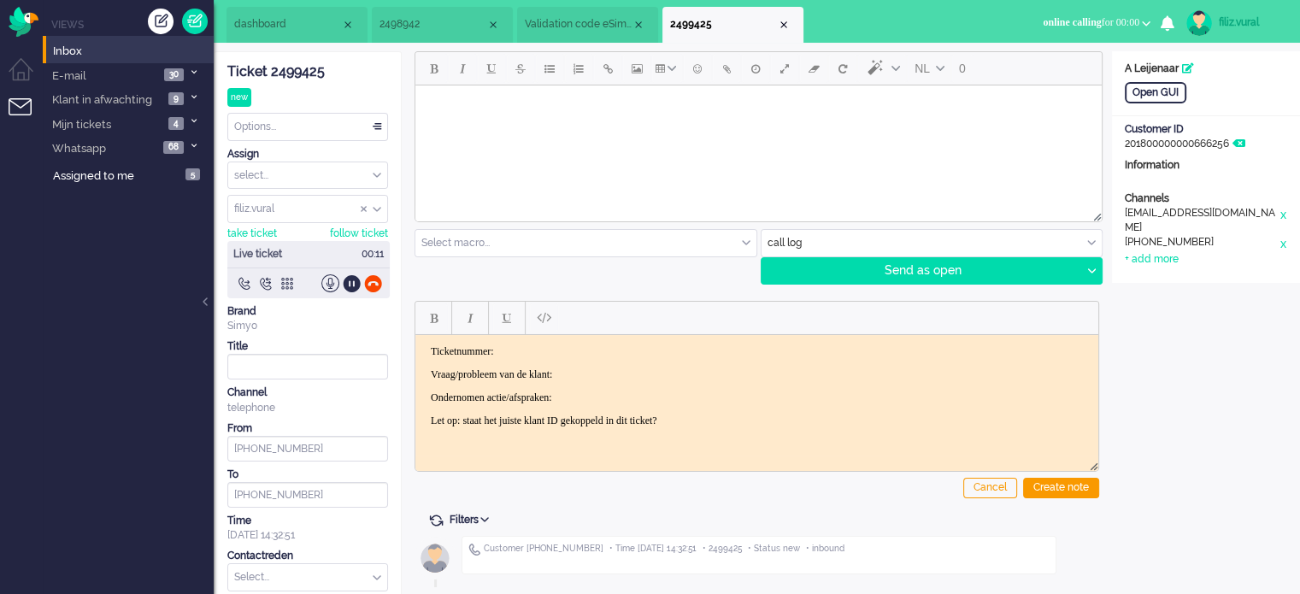
drag, startPoint x: 284, startPoint y: 62, endPoint x: 299, endPoint y: 81, distance: 25.0
click at [284, 63] on div "Ticket 2499425" at bounding box center [307, 72] width 161 height 20
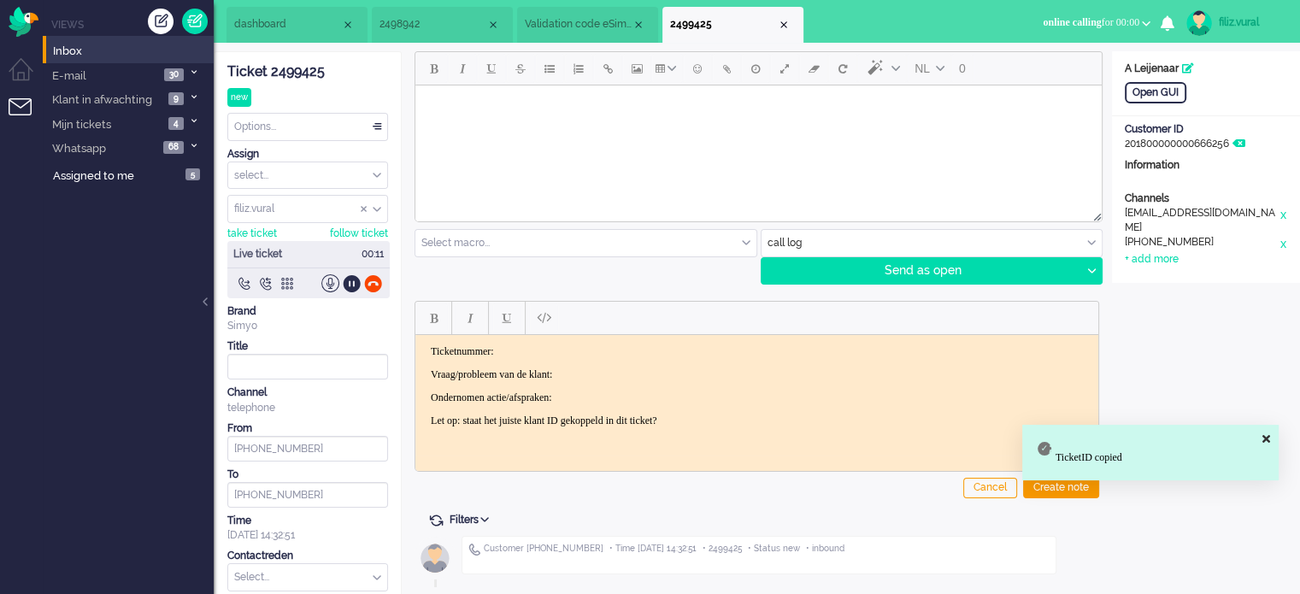
click at [662, 349] on p "Ticketnummer:" at bounding box center [757, 350] width 652 height 13
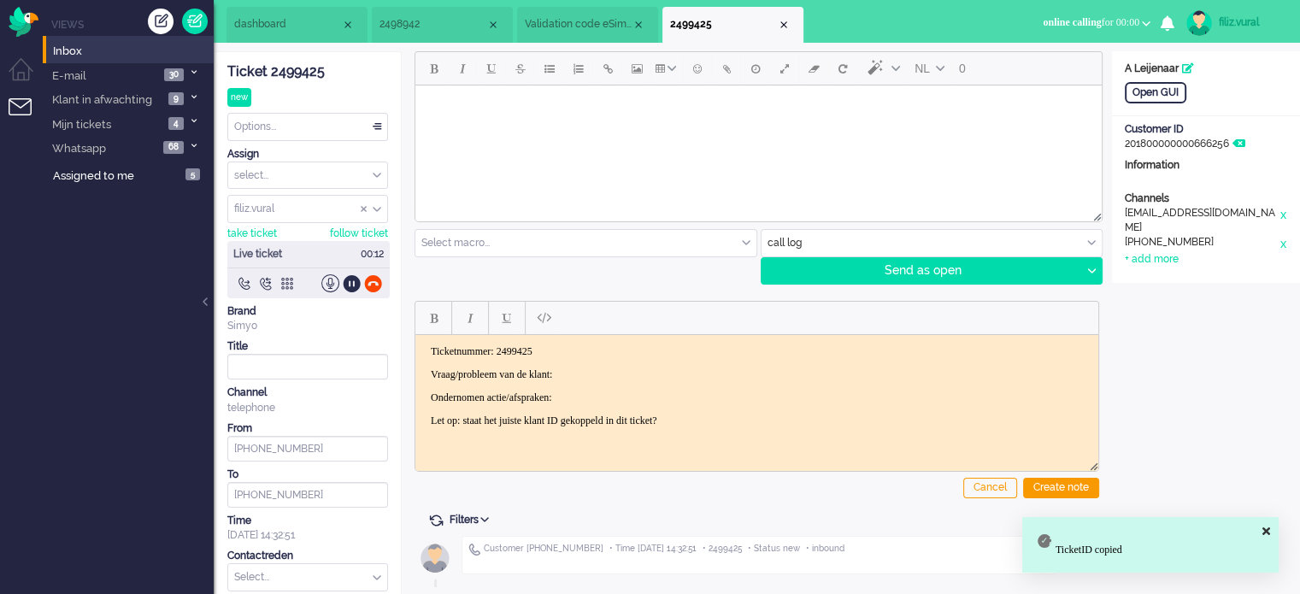
click at [661, 365] on body "Ticketnummer: 2499425 Vraag/probleem van de klant: Ondernomen actie/afspraken: …" at bounding box center [756, 385] width 669 height 82
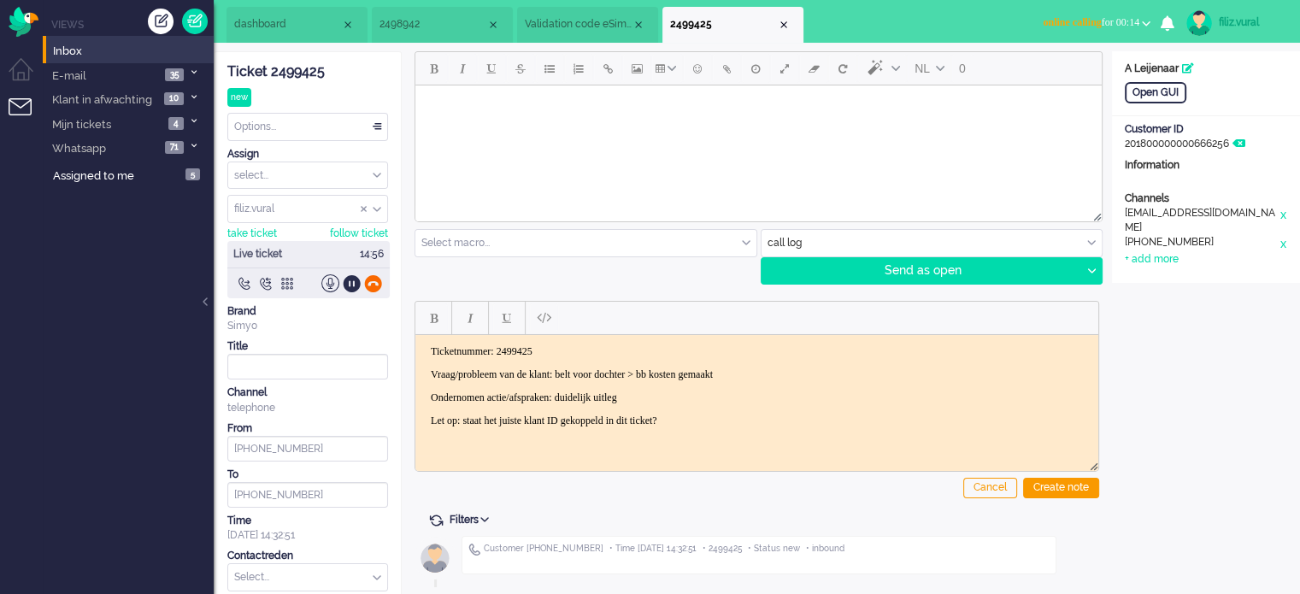
drag, startPoint x: 373, startPoint y: 280, endPoint x: 203, endPoint y: 55, distance: 282.1
click at [373, 280] on div at bounding box center [373, 283] width 18 height 18
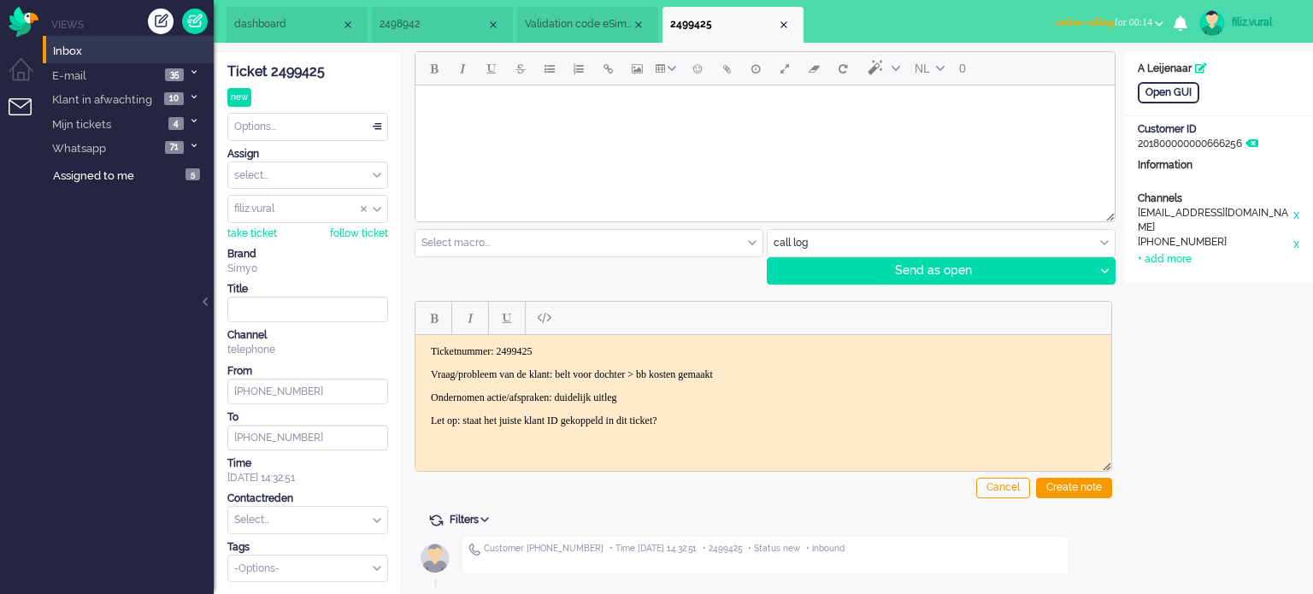
click at [717, 382] on body "Ticketnummer: 2499425 Vraag/probleem van de klant: belt voor dochter > bb koste…" at bounding box center [763, 385] width 682 height 82
drag, startPoint x: 1084, startPoint y: 490, endPoint x: 485, endPoint y: 558, distance: 602.2
click at [1083, 490] on div "Create note" at bounding box center [1074, 488] width 76 height 21
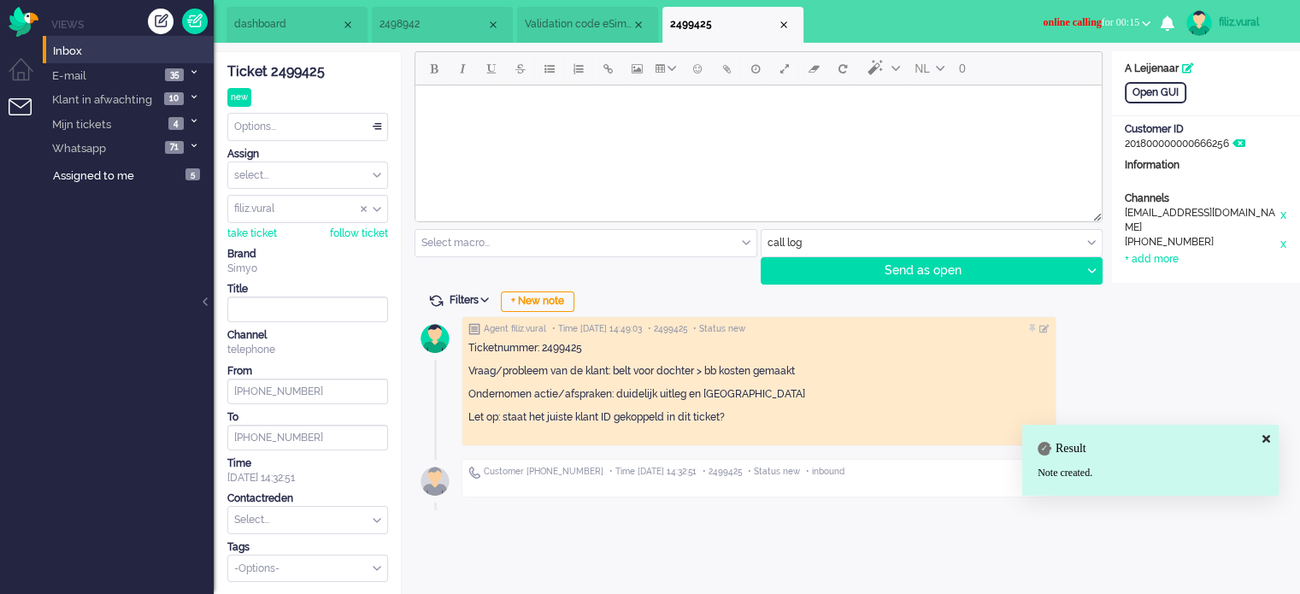
click at [329, 525] on input "text" at bounding box center [307, 520] width 159 height 26
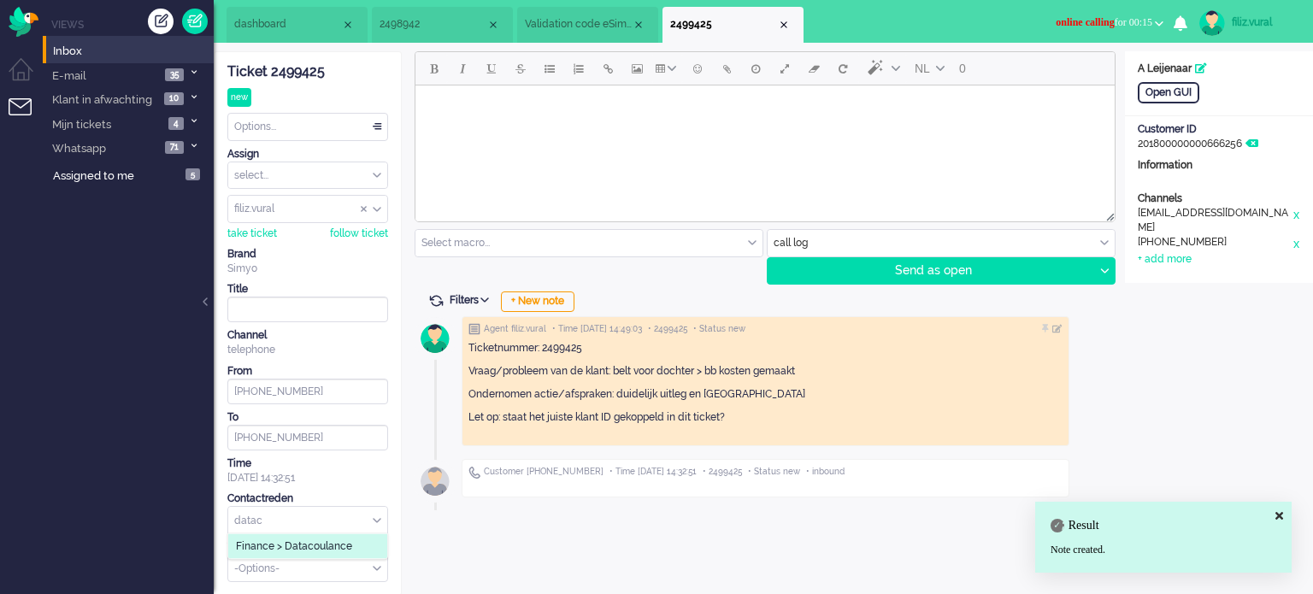
type input "datac"
drag, startPoint x: 327, startPoint y: 549, endPoint x: 319, endPoint y: 550, distance: 8.6
click at [326, 549] on span "Finance > Datacoulance" at bounding box center [294, 546] width 116 height 15
click at [274, 130] on div "Options..." at bounding box center [307, 127] width 159 height 26
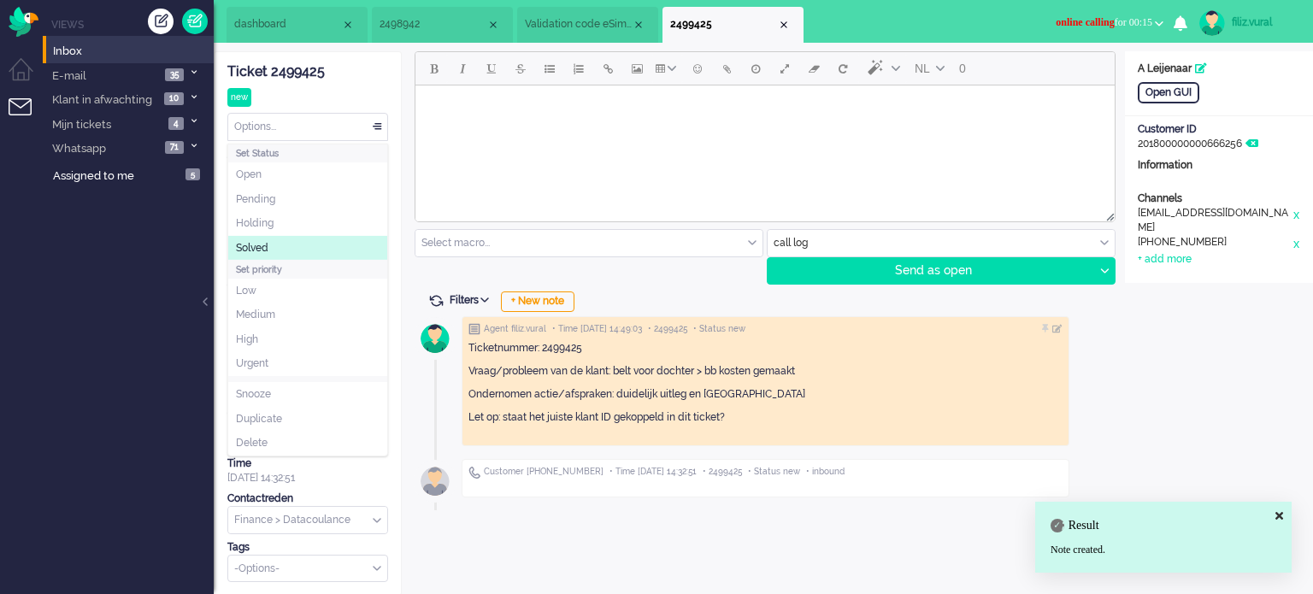
click at [301, 242] on li "Solved" at bounding box center [307, 248] width 159 height 25
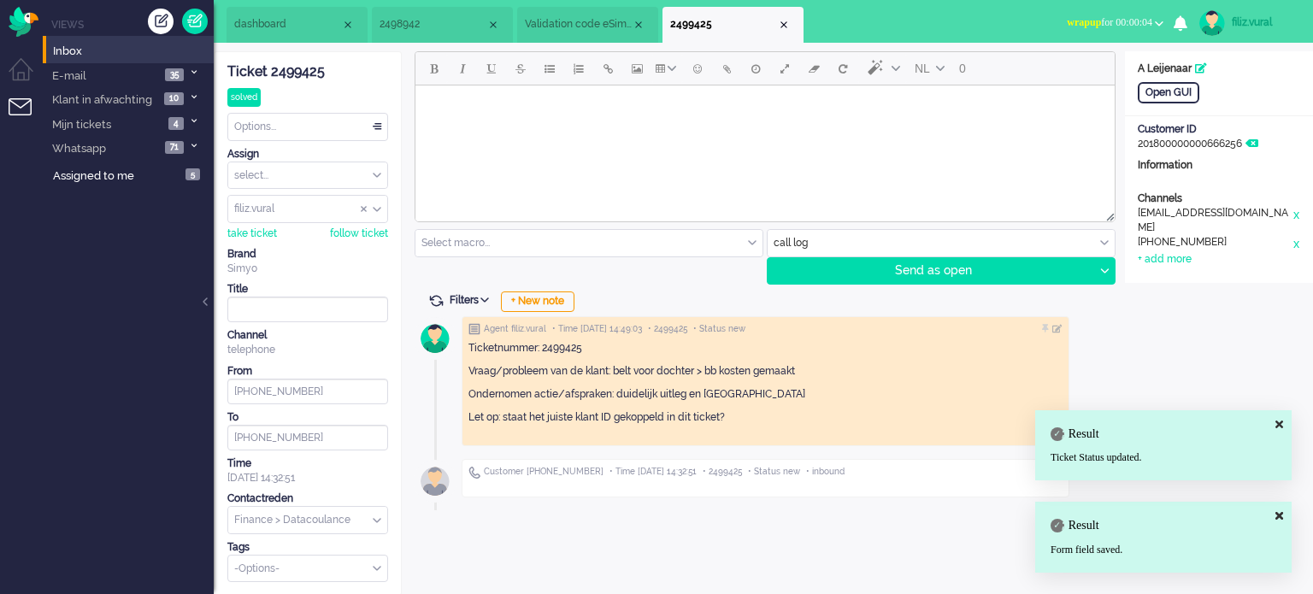
click at [784, 23] on div "Close tab" at bounding box center [784, 25] width 14 height 14
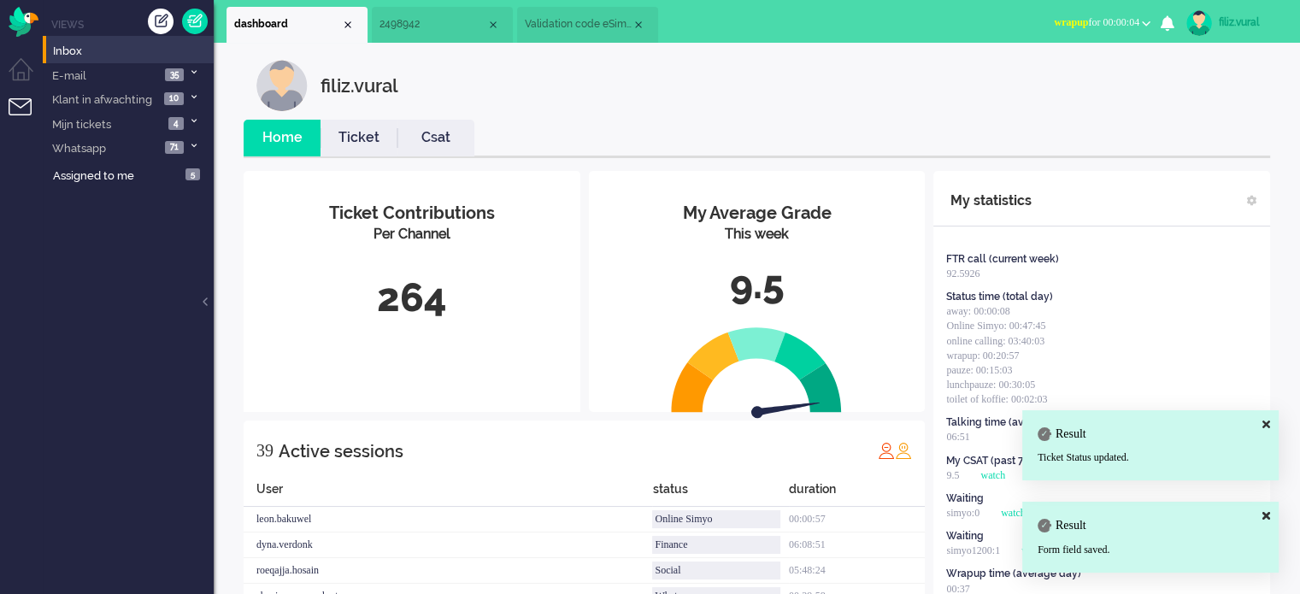
click at [362, 141] on link "Ticket" at bounding box center [359, 138] width 77 height 20
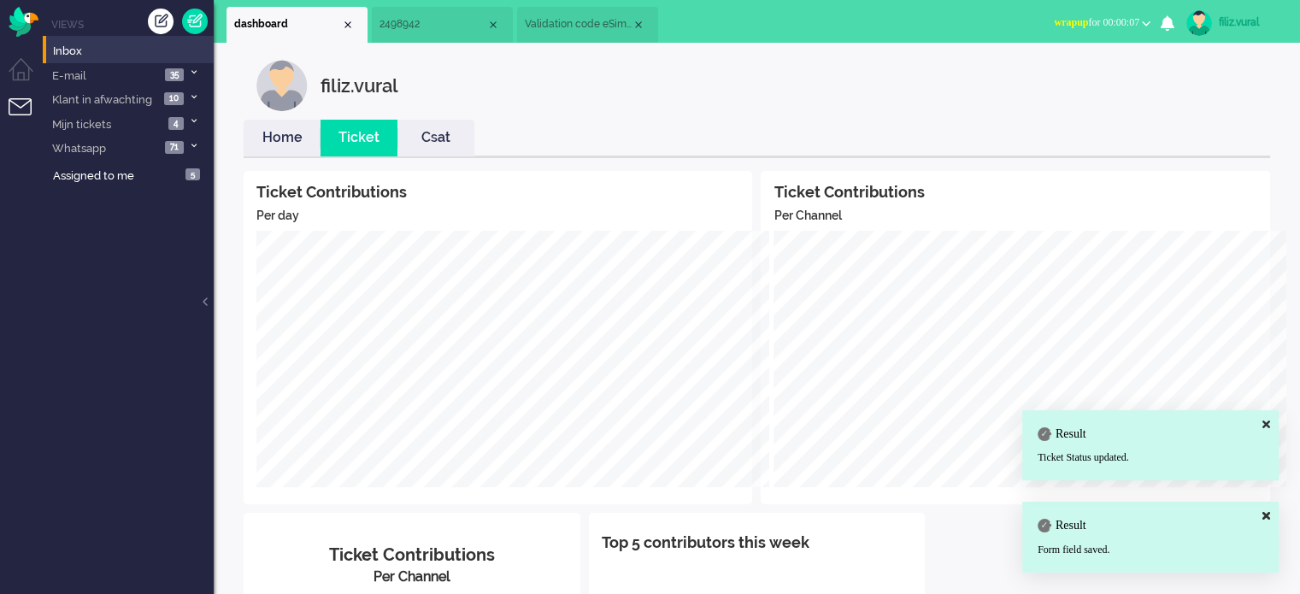
click at [295, 137] on link "Home" at bounding box center [282, 138] width 77 height 20
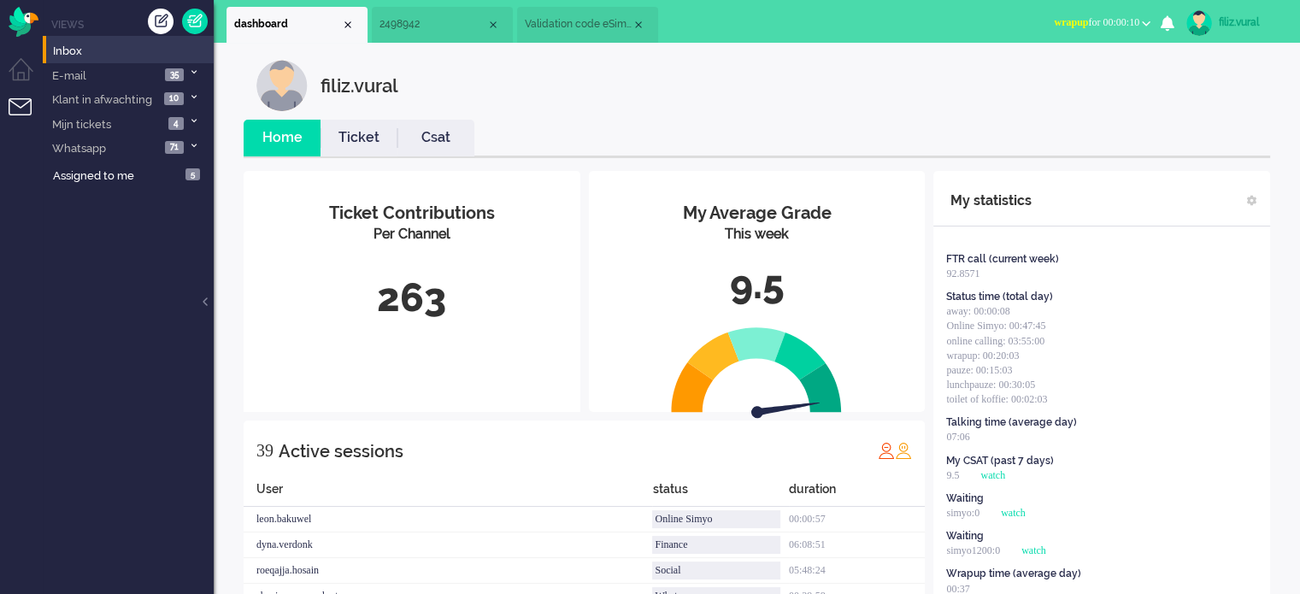
click at [1109, 21] on span "wrapup for 00:00:10" at bounding box center [1096, 22] width 85 height 12
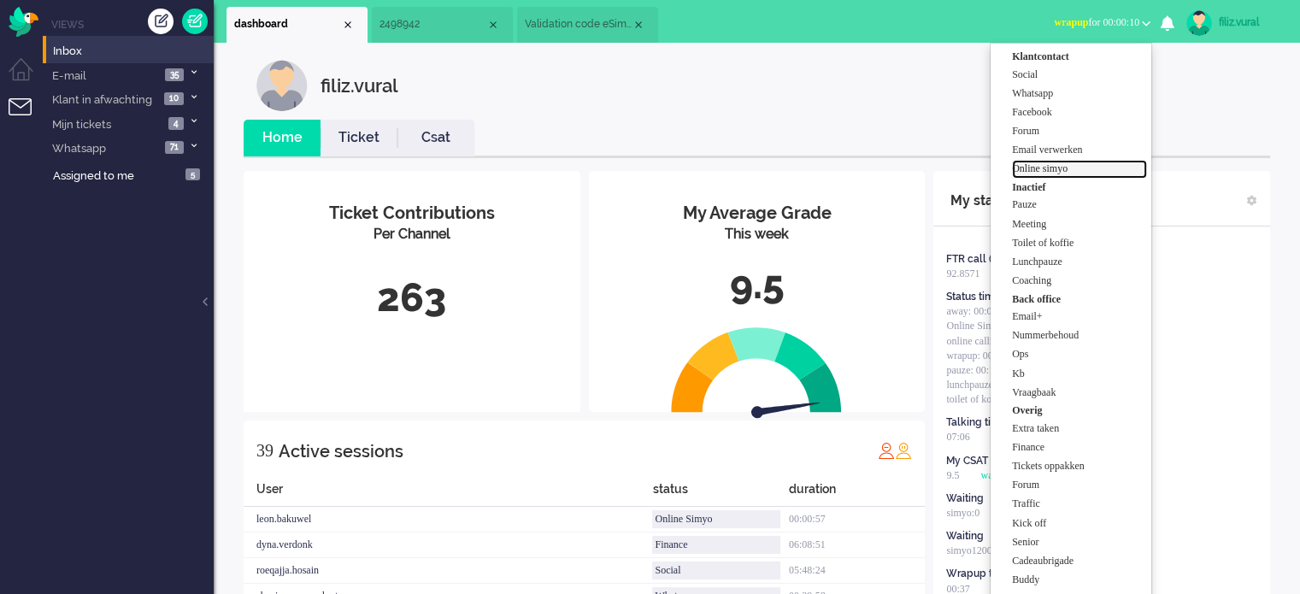
click at [1058, 168] on label "Online simyo" at bounding box center [1079, 169] width 135 height 15
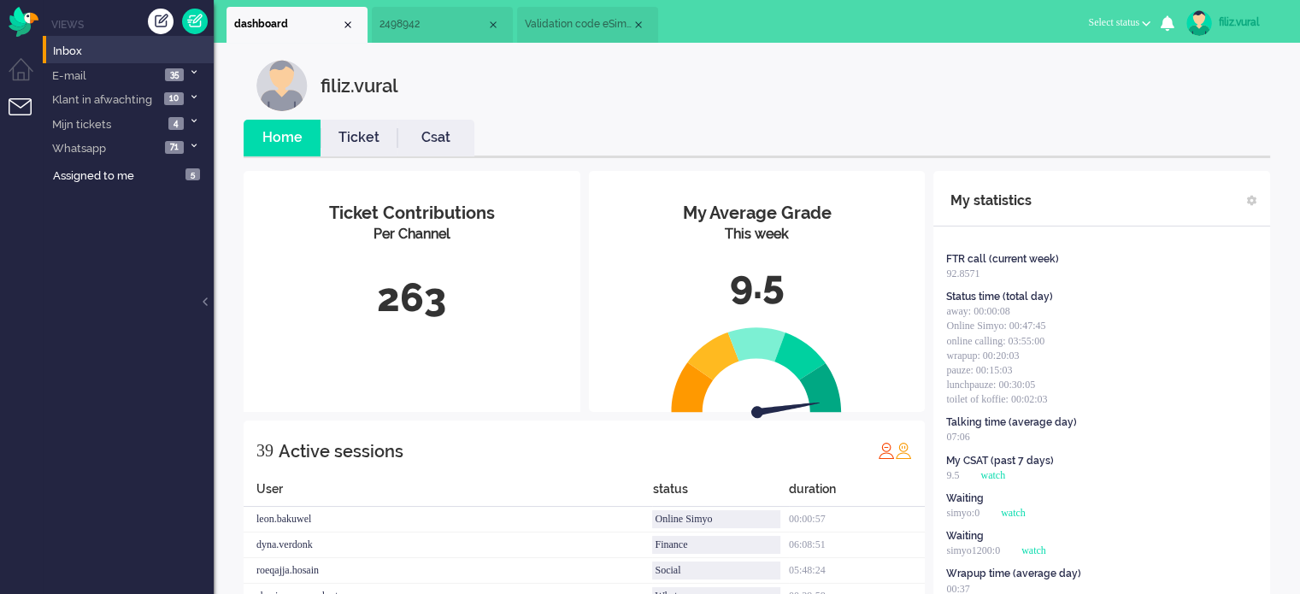
click at [579, 29] on span "Validation code eSim order" at bounding box center [578, 24] width 107 height 15
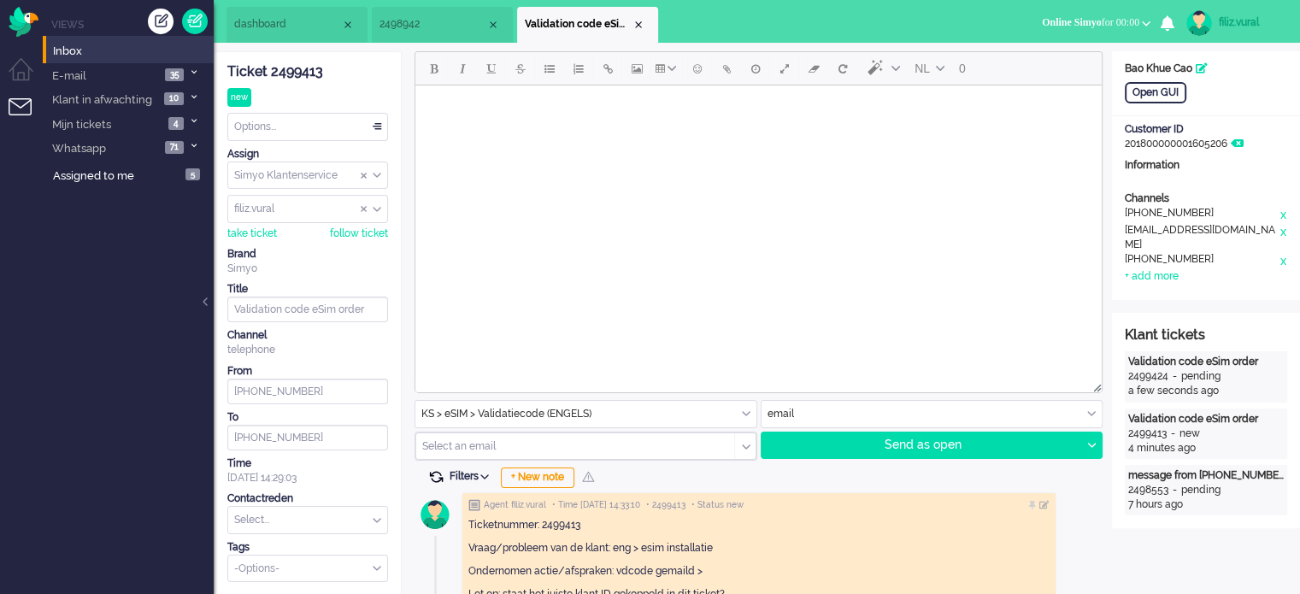
click at [432, 475] on span at bounding box center [435, 476] width 15 height 15
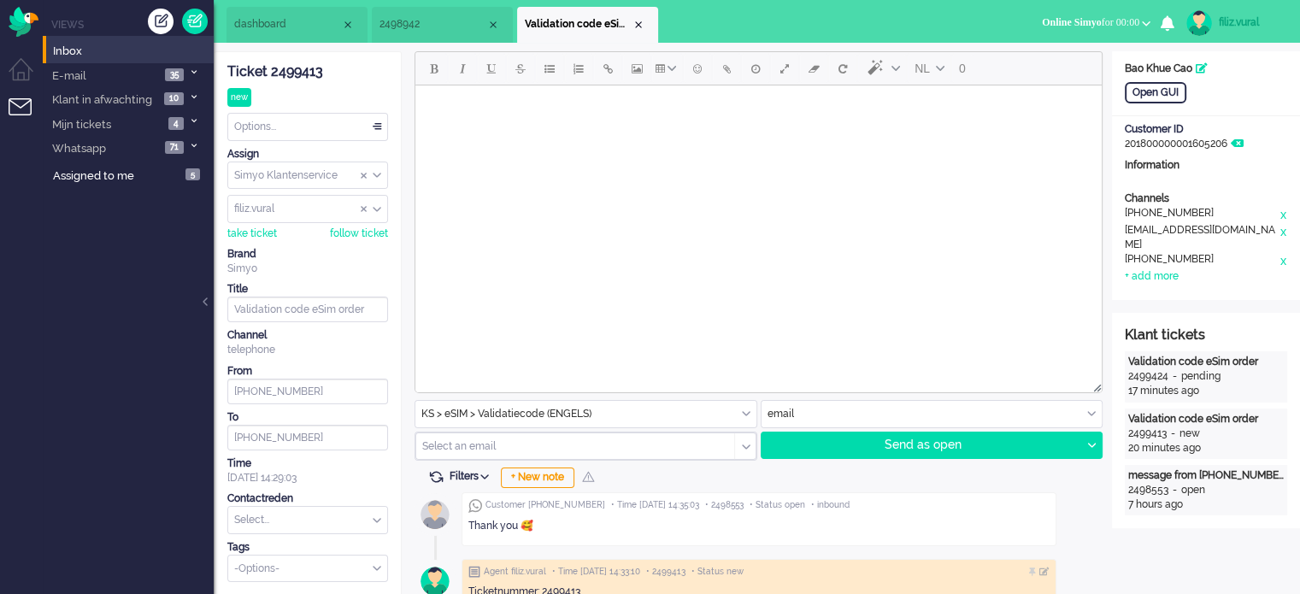
click at [297, 119] on div "Options..." at bounding box center [307, 127] width 159 height 26
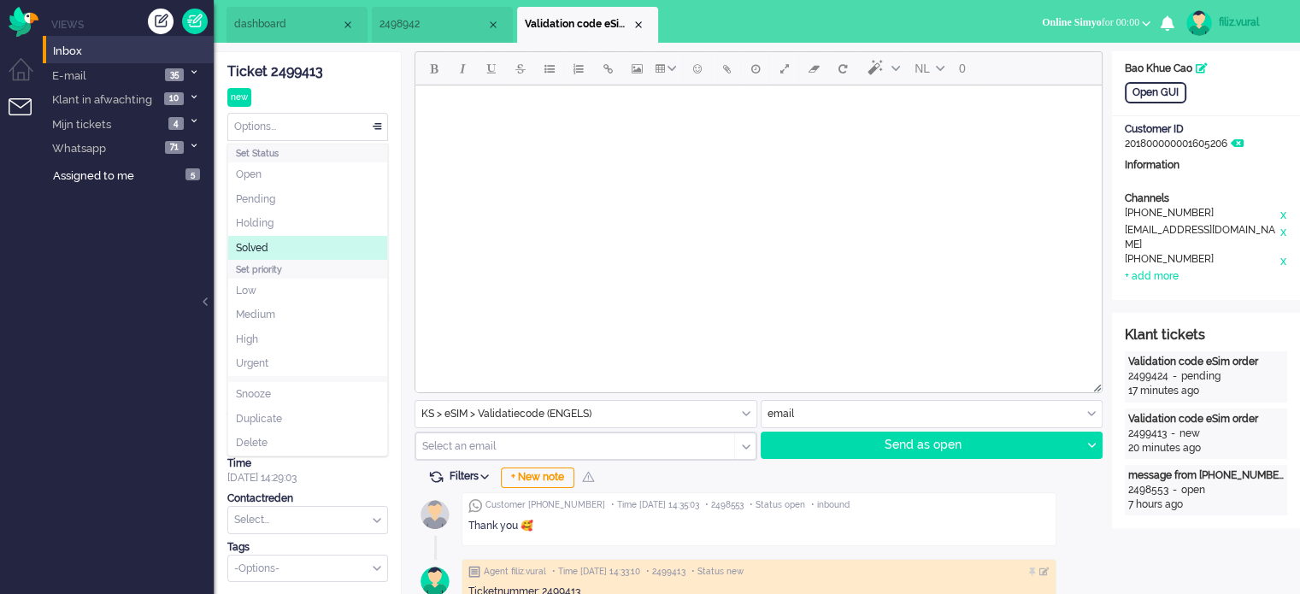
click at [306, 248] on li "Solved" at bounding box center [307, 248] width 159 height 25
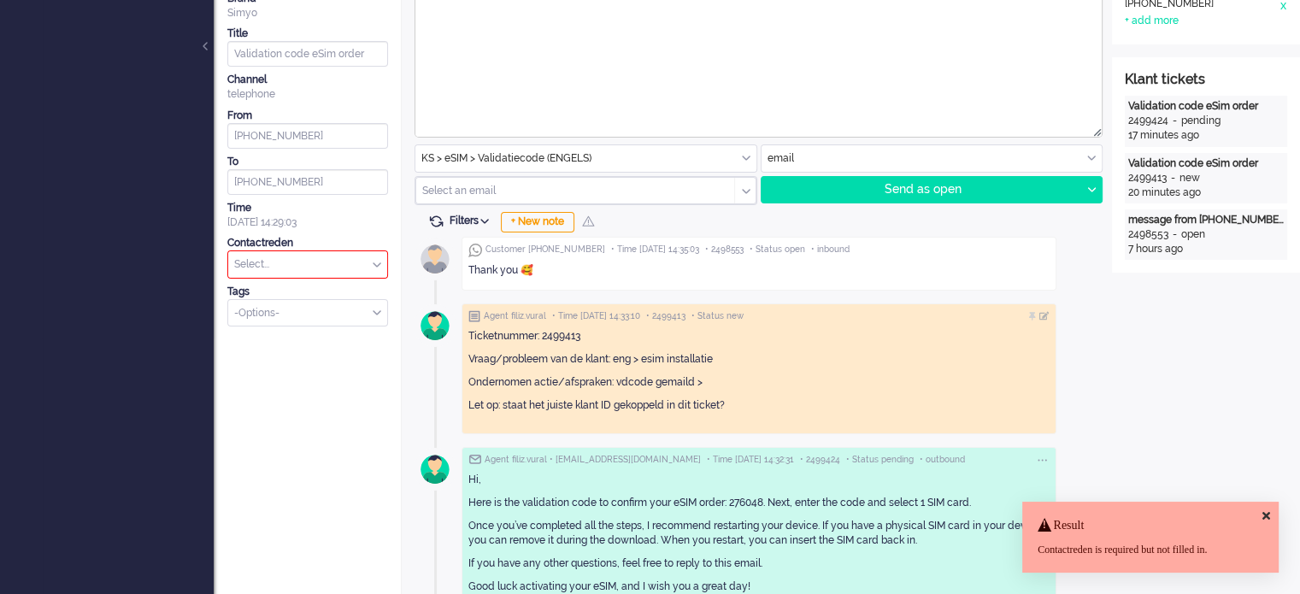
scroll to position [256, 0]
click at [342, 261] on input "text" at bounding box center [307, 263] width 159 height 26
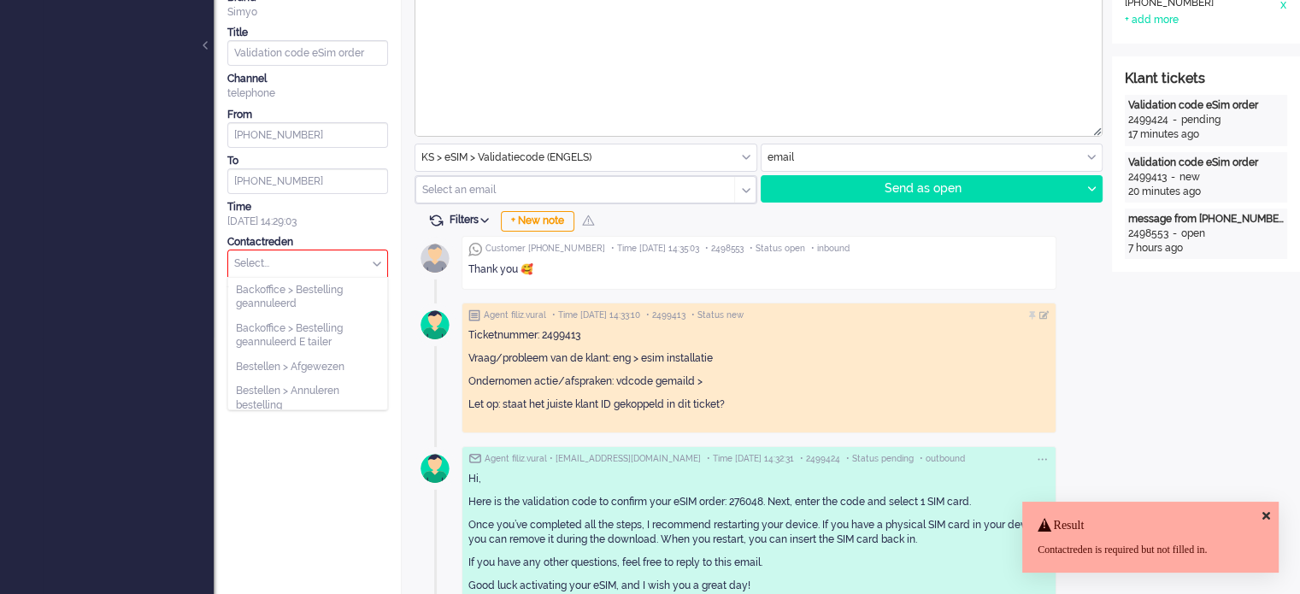
type input "c"
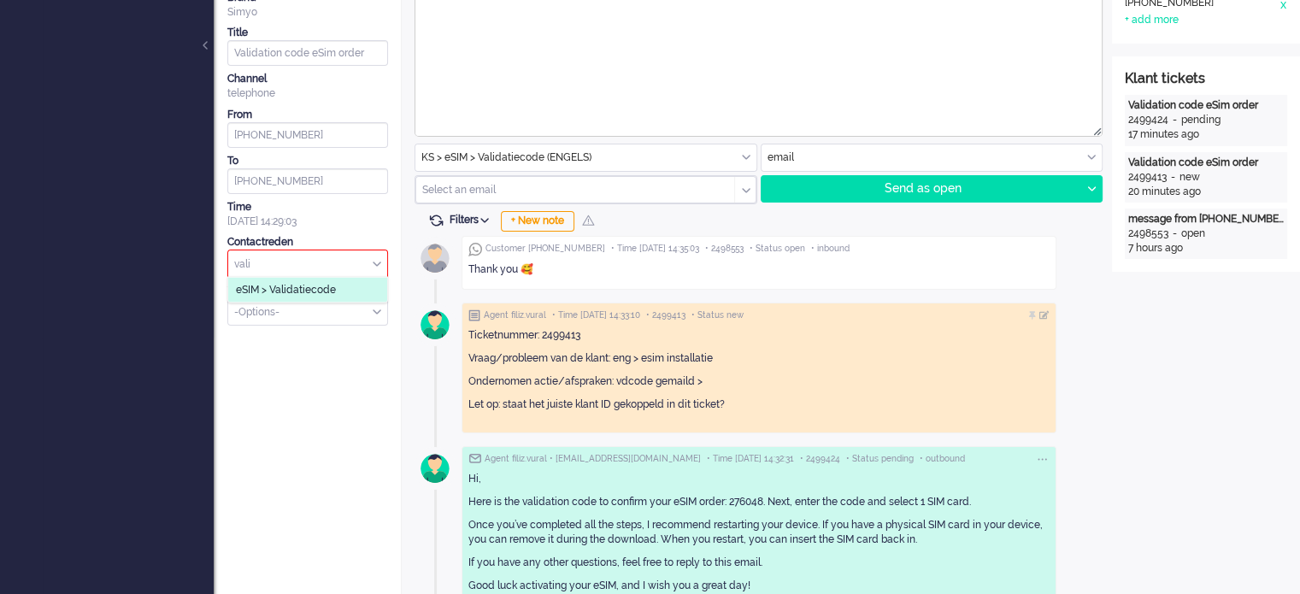
type input "vali"
click at [336, 280] on li "eSIM > Validatiecode" at bounding box center [307, 290] width 159 height 25
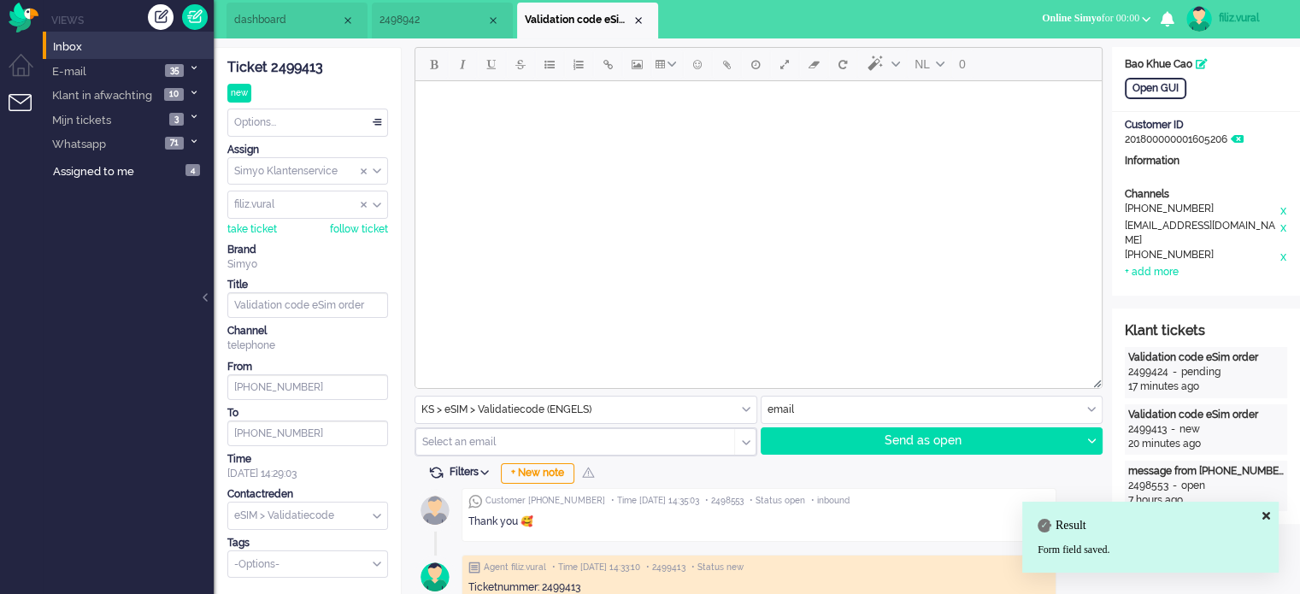
scroll to position [0, 0]
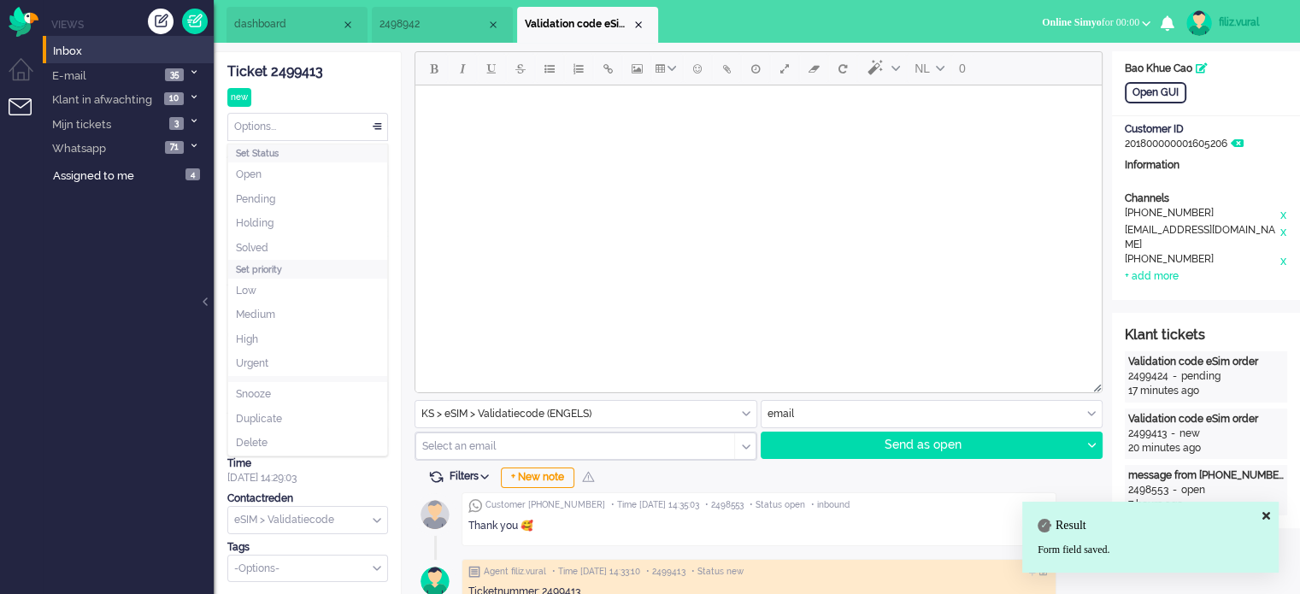
drag, startPoint x: 295, startPoint y: 128, endPoint x: 294, endPoint y: 138, distance: 9.4
click at [295, 127] on div "Options..." at bounding box center [307, 127] width 159 height 26
click at [278, 237] on li "Solved" at bounding box center [307, 248] width 159 height 25
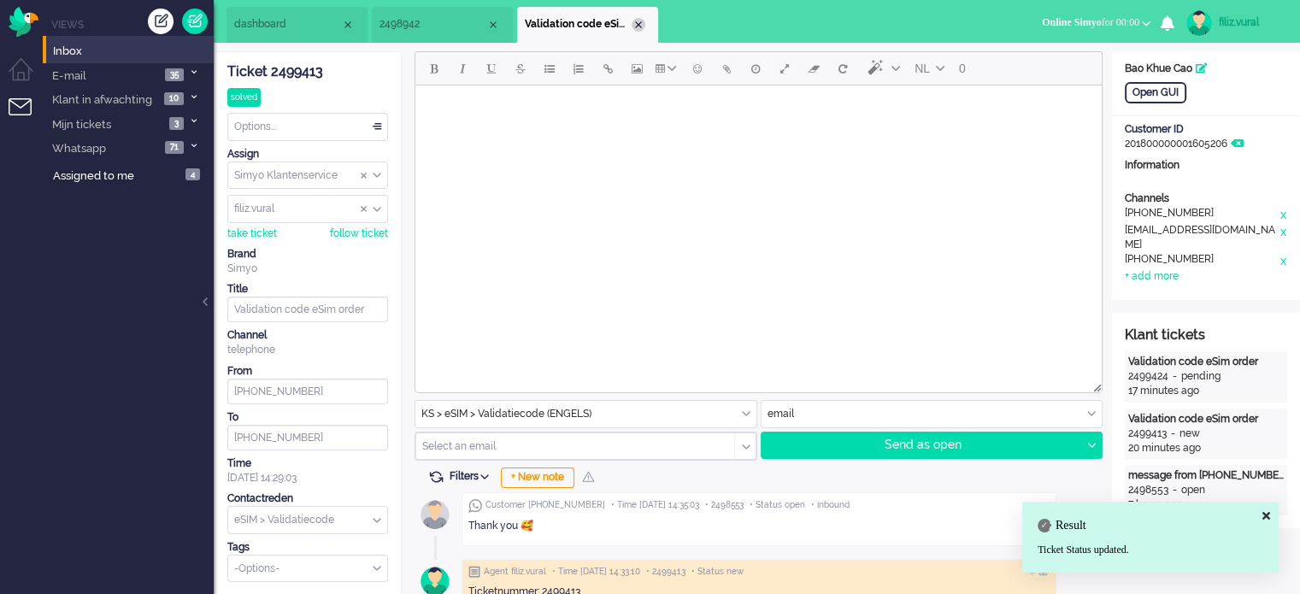
click at [642, 26] on div "Close tab" at bounding box center [639, 25] width 14 height 14
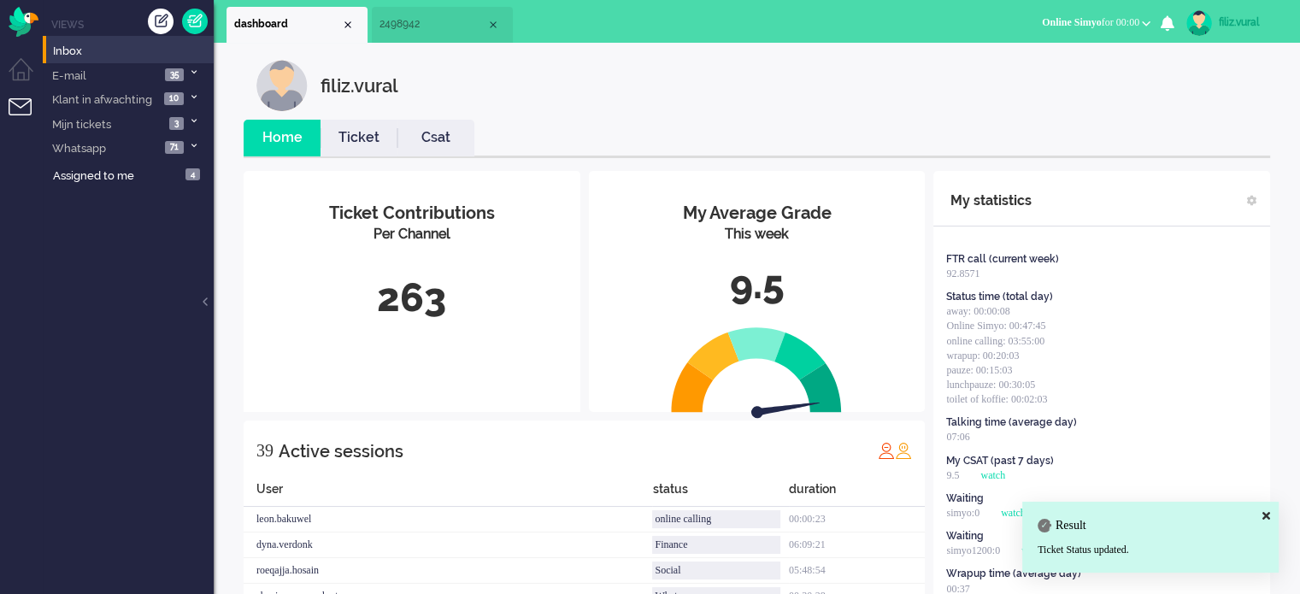
click at [438, 136] on link "Csat" at bounding box center [435, 138] width 77 height 20
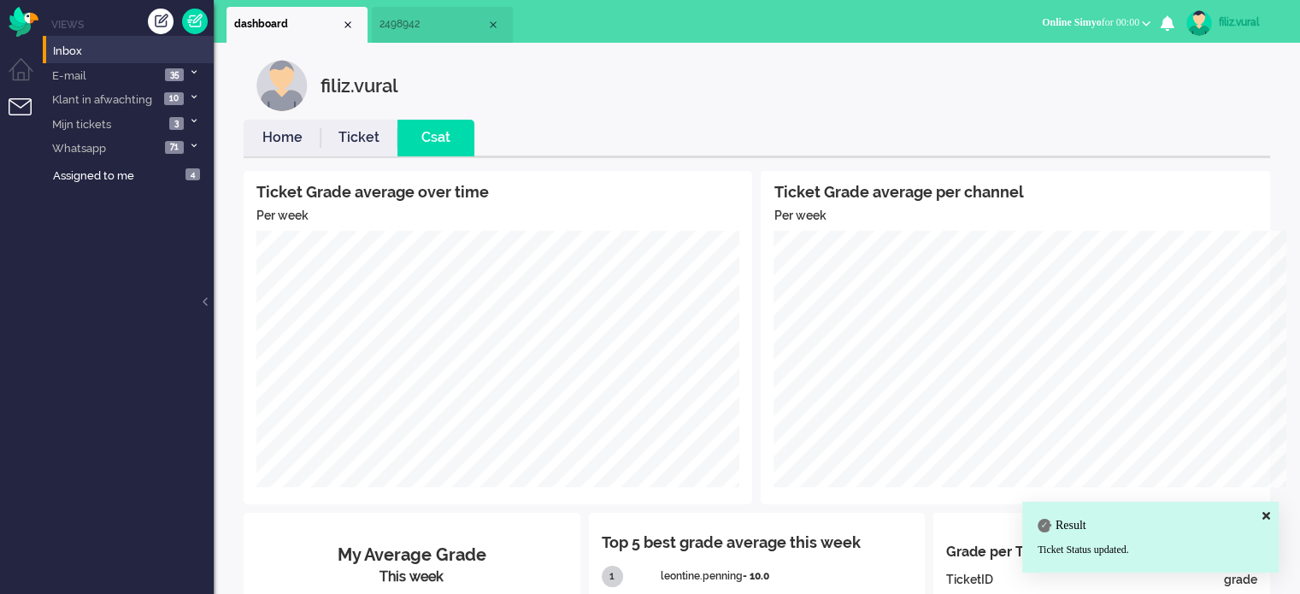
click at [289, 143] on link "Home" at bounding box center [282, 138] width 77 height 20
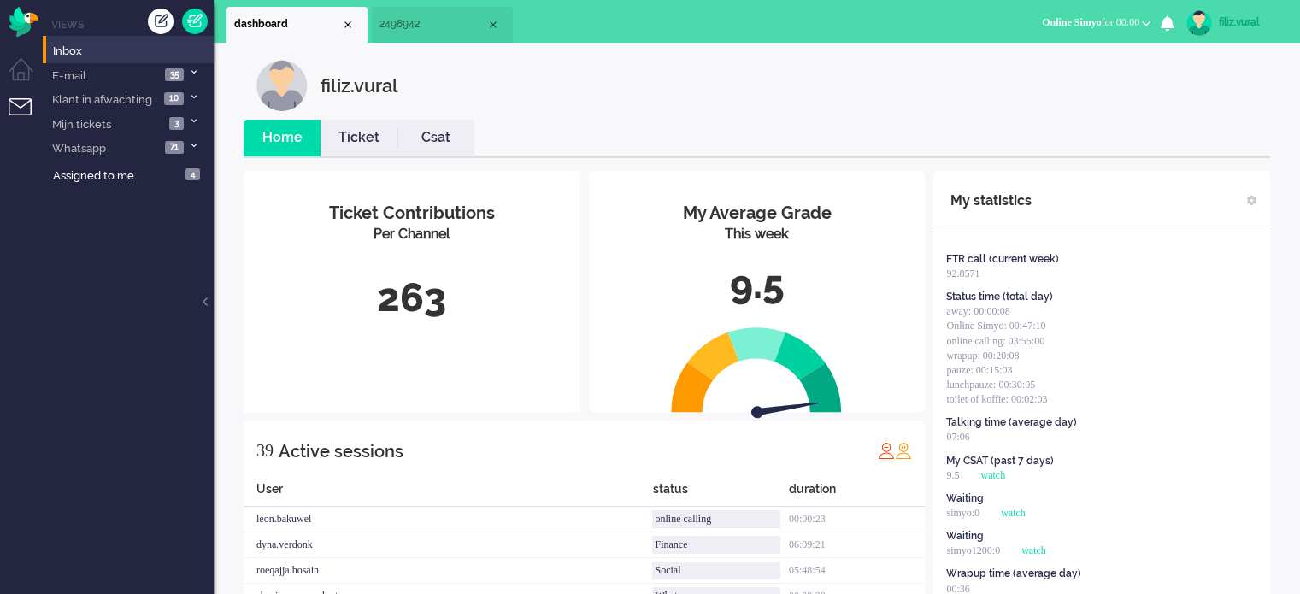
click at [465, 147] on link "Csat" at bounding box center [435, 138] width 77 height 20
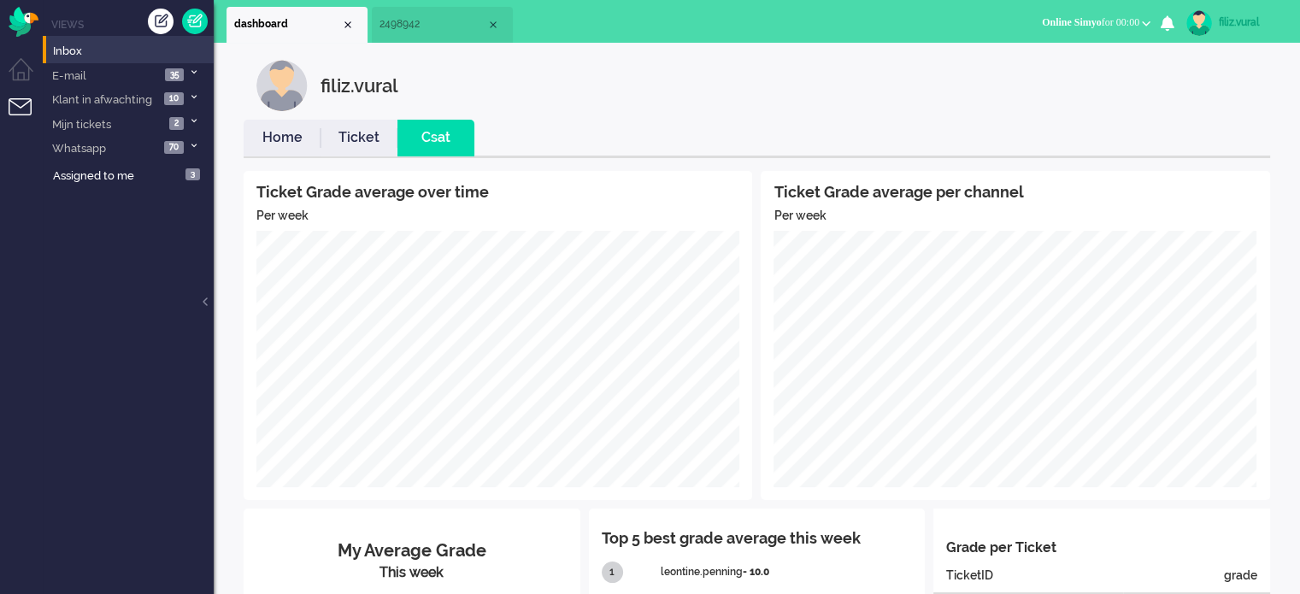
click at [290, 128] on link "Home" at bounding box center [282, 138] width 77 height 20
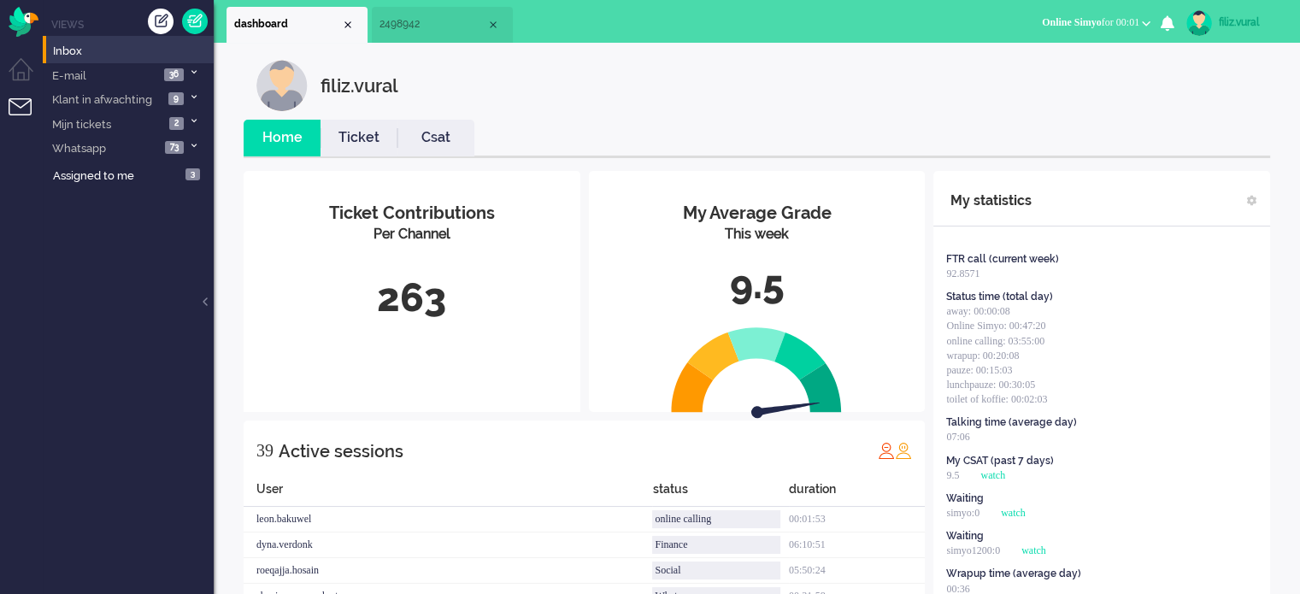
click at [444, 153] on li "Csat" at bounding box center [435, 138] width 77 height 37
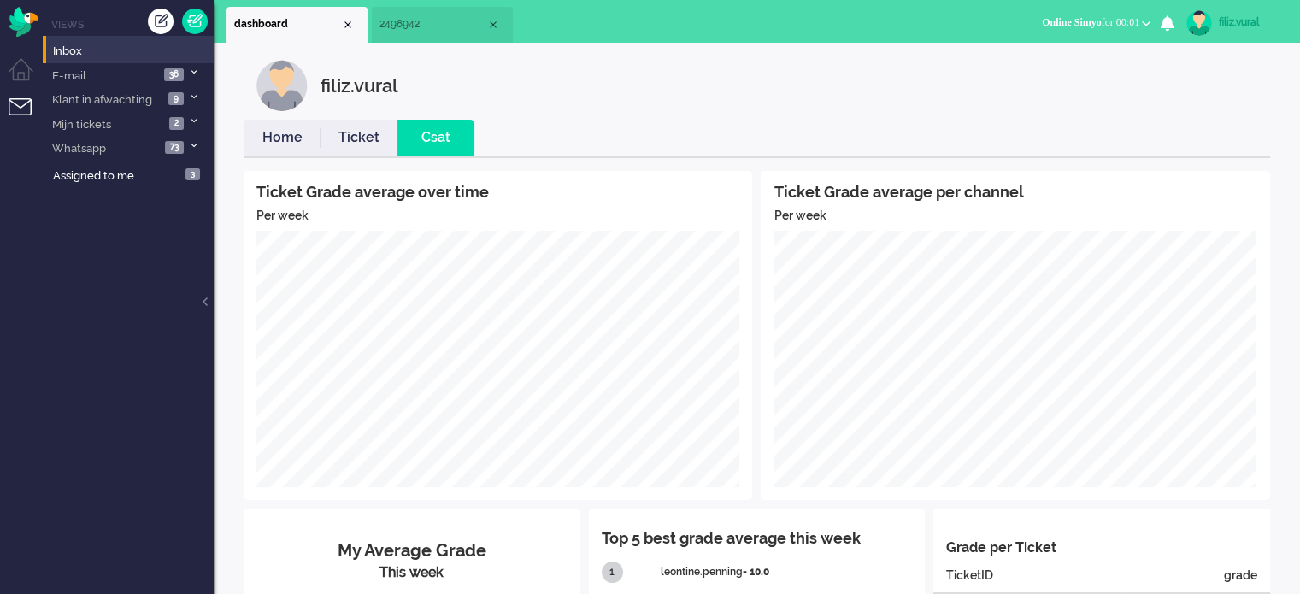
click at [342, 119] on div "filiz.vural Home Ticket Csat Ticket Grade average over time Per week Ticket Gra…" at bounding box center [757, 491] width 1052 height 862
click at [330, 139] on link "Ticket" at bounding box center [359, 138] width 77 height 20
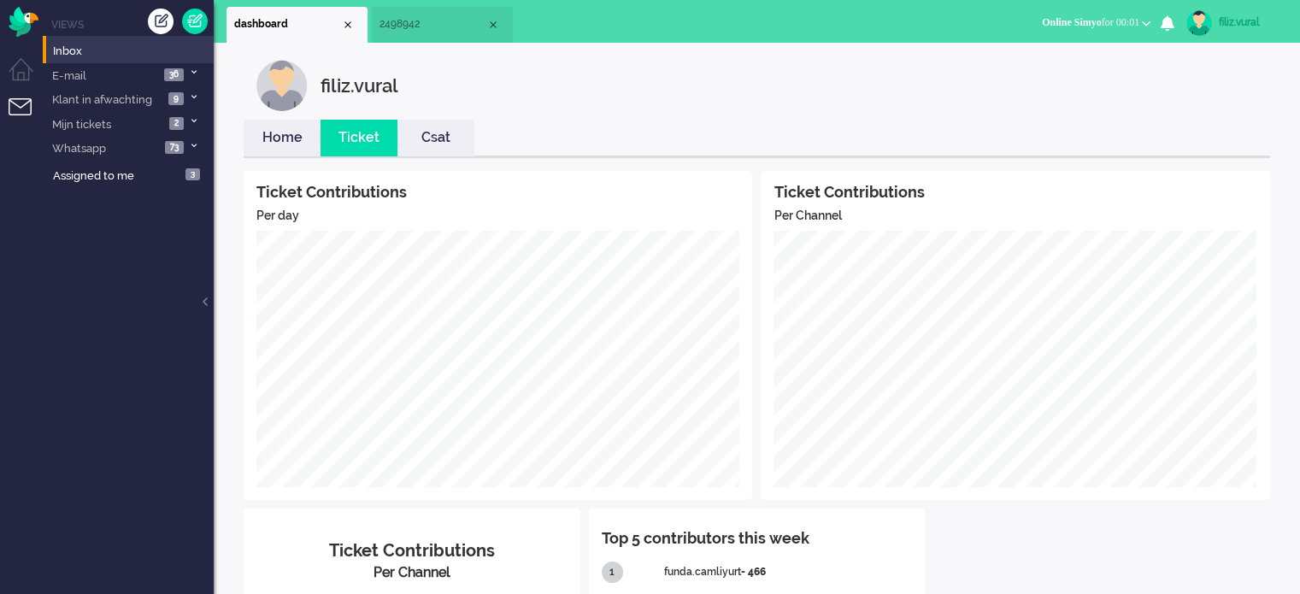
click at [286, 147] on link "Home" at bounding box center [282, 138] width 77 height 20
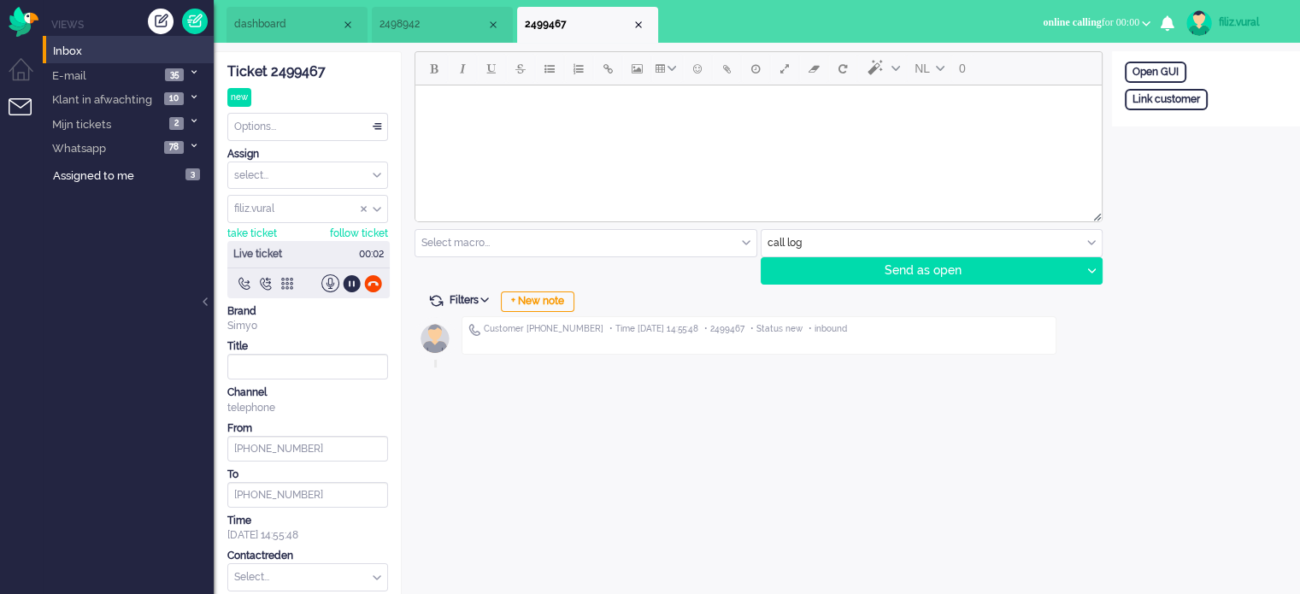
click at [555, 286] on div "NL 0 Select macro... BO > Abonnement > Overleden BO > Abonnement > Overleden Pr…" at bounding box center [757, 352] width 710 height 603
click at [547, 303] on div "+ New note" at bounding box center [538, 301] width 74 height 21
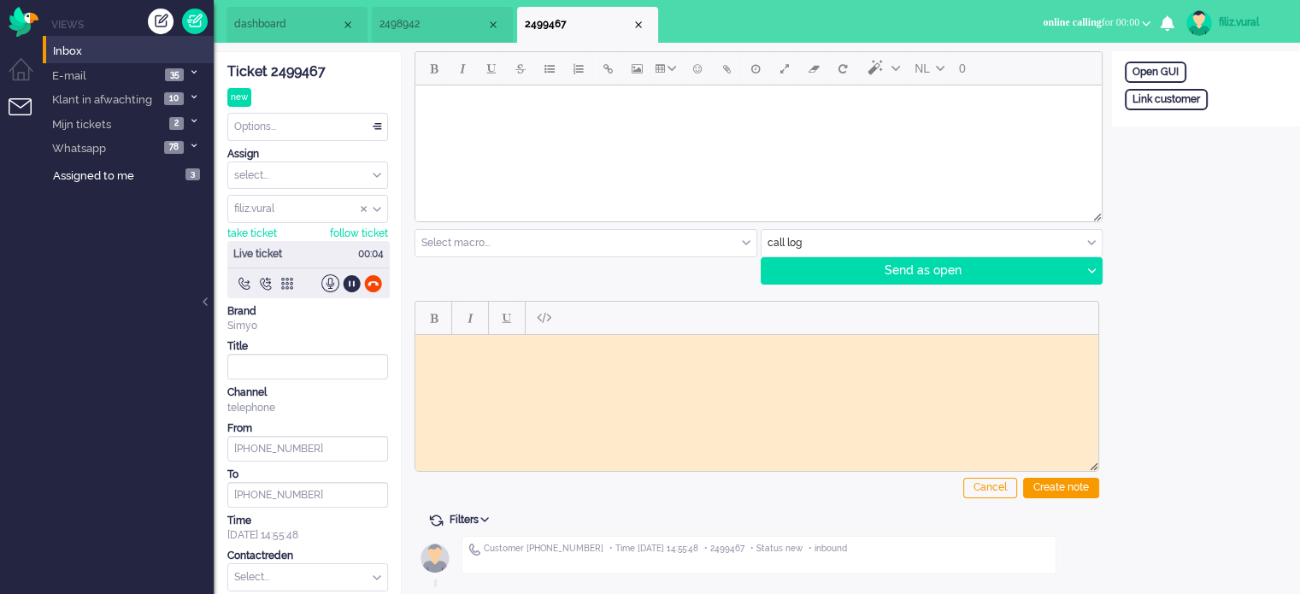
click at [295, 70] on div "Ticket 2499467" at bounding box center [307, 72] width 161 height 20
click at [526, 358] on html at bounding box center [756, 347] width 683 height 26
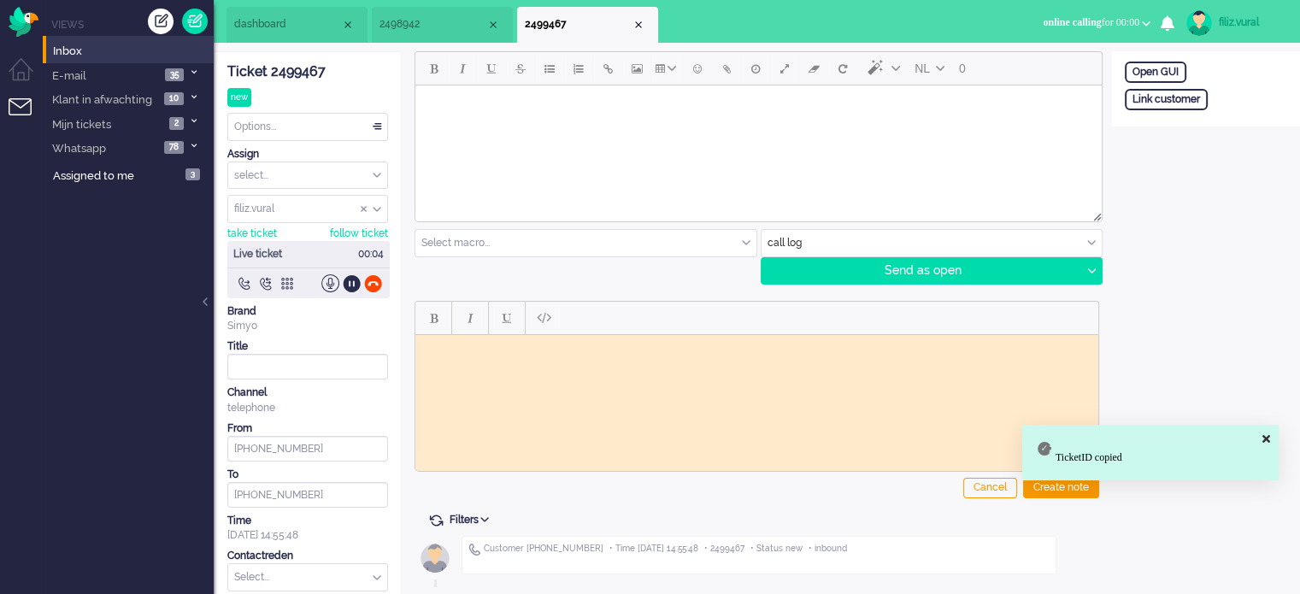
paste body "Rich Text Area. Press ALT-0 for help."
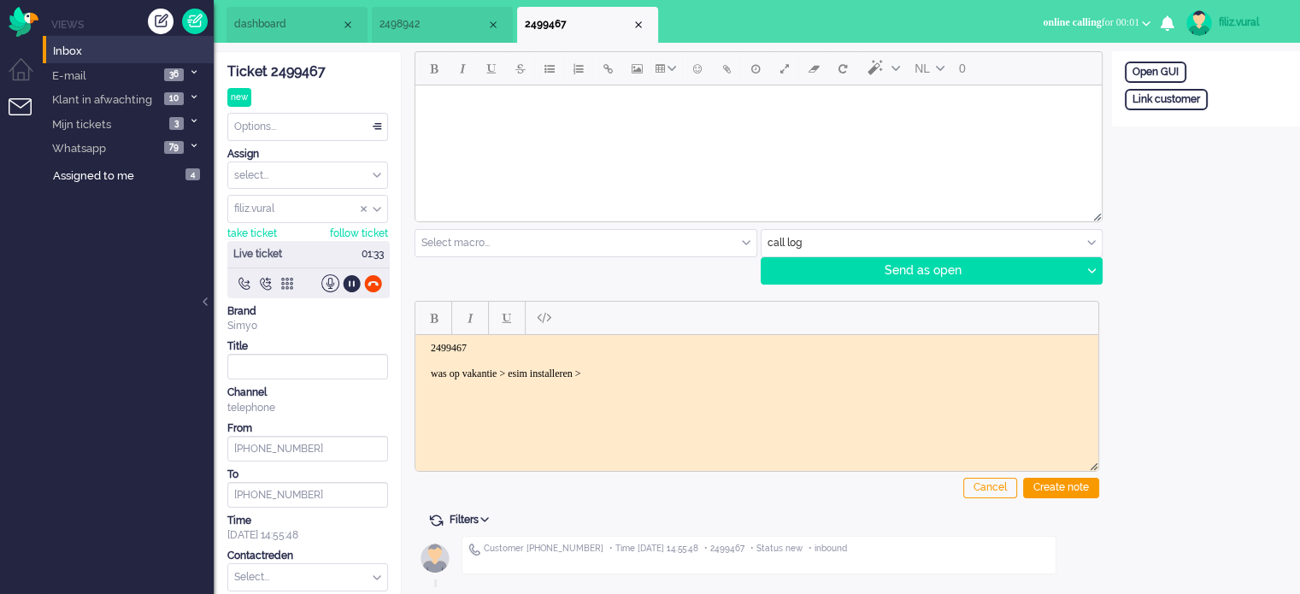
click at [774, 227] on div "NL 0 Select macro... BO > Abonnement > Overleden BO > Abonnement > Overleden Pr…" at bounding box center [757, 167] width 685 height 233
click at [778, 240] on input "text" at bounding box center [932, 243] width 341 height 26
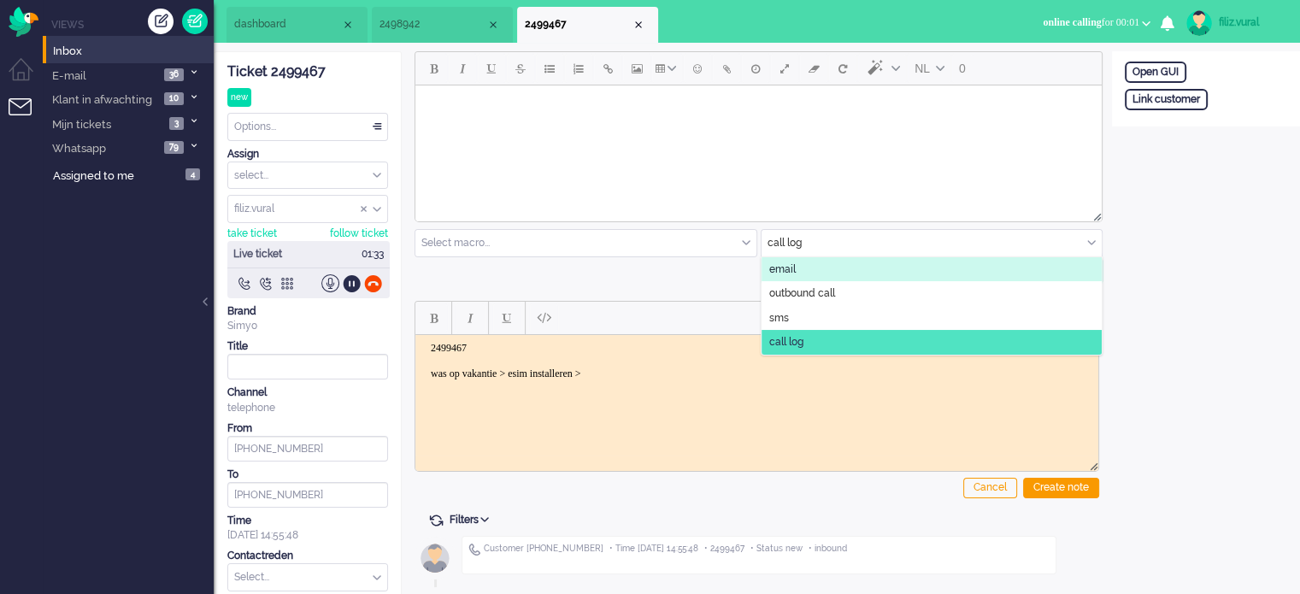
click at [762, 269] on li "email" at bounding box center [932, 269] width 341 height 25
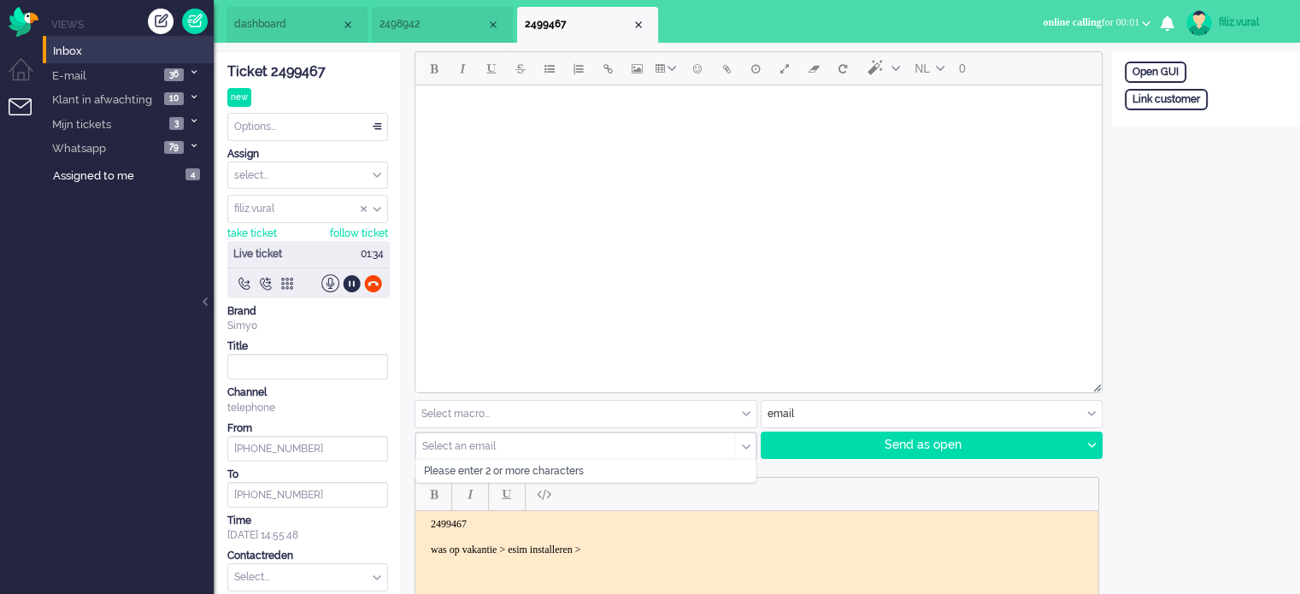
click at [529, 450] on input "text" at bounding box center [569, 446] width 293 height 12
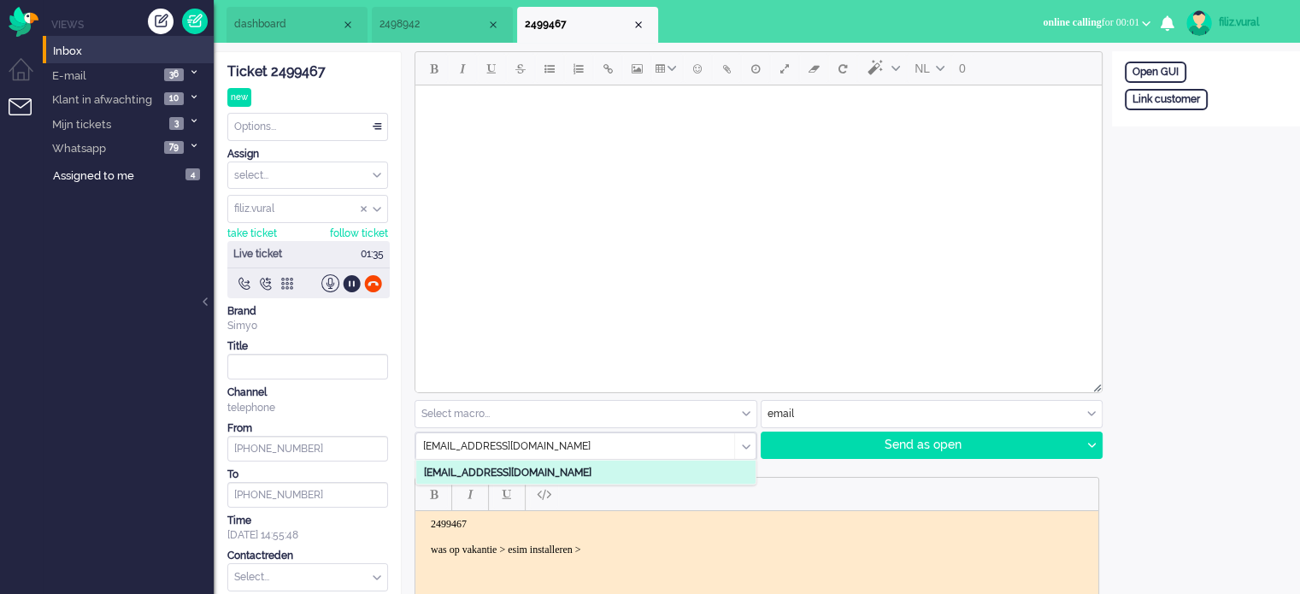
type input "[EMAIL_ADDRESS][DOMAIN_NAME]"
click at [520, 466] on b "[EMAIL_ADDRESS][DOMAIN_NAME]" at bounding box center [508, 472] width 168 height 12
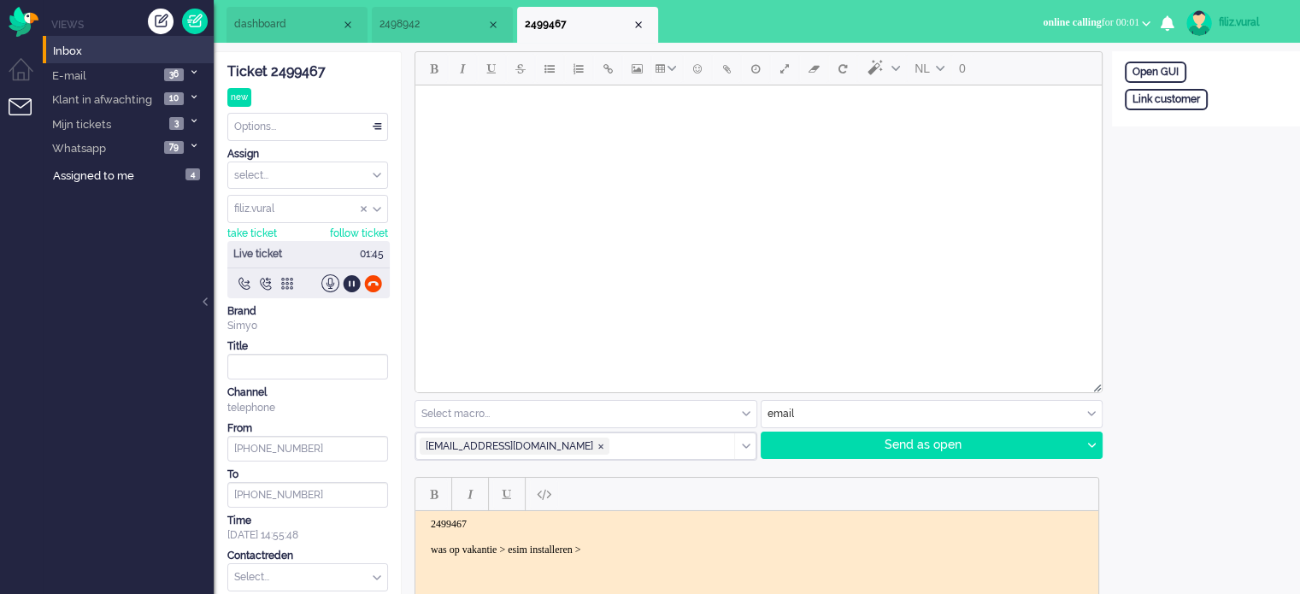
click at [578, 129] on html at bounding box center [758, 107] width 686 height 44
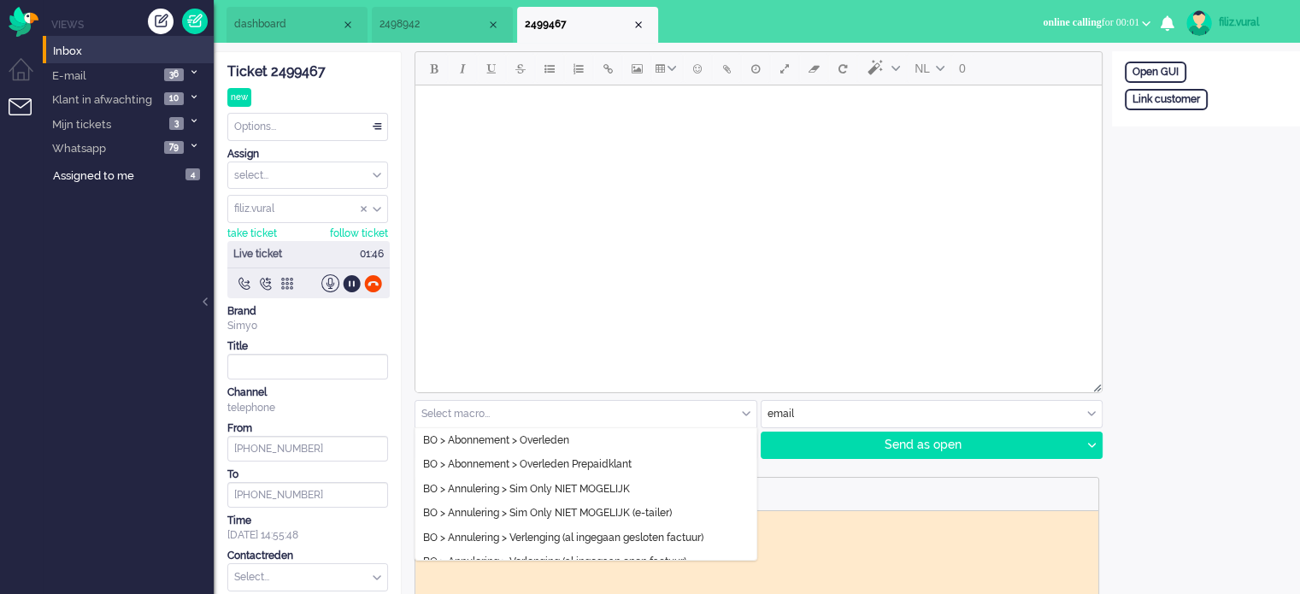
click at [591, 406] on input "text" at bounding box center [585, 414] width 341 height 26
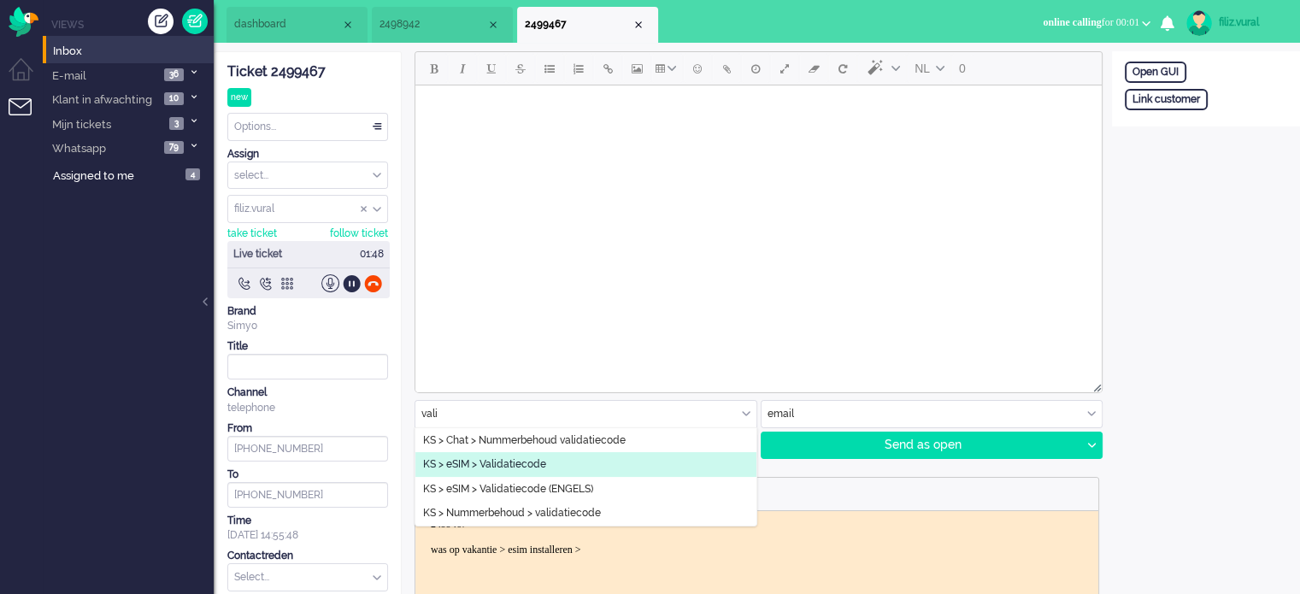
type input "vali"
click at [571, 464] on li "KS > eSIM > Validatiecode" at bounding box center [585, 464] width 341 height 25
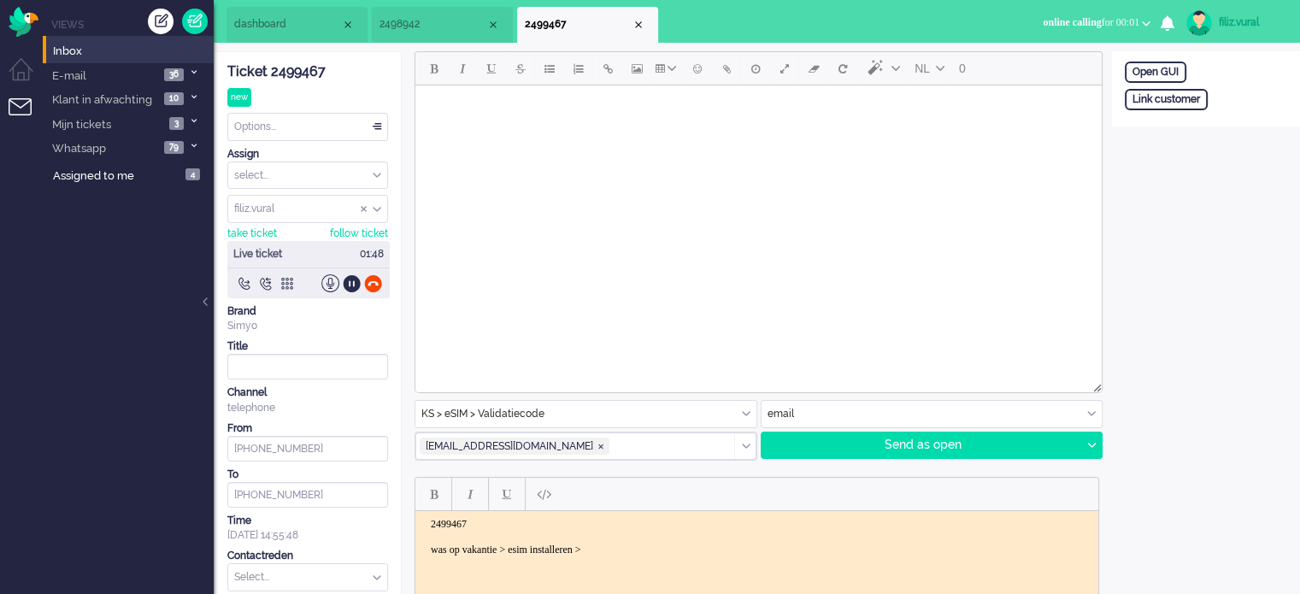
type input "Validatiecode eSim bestelling"
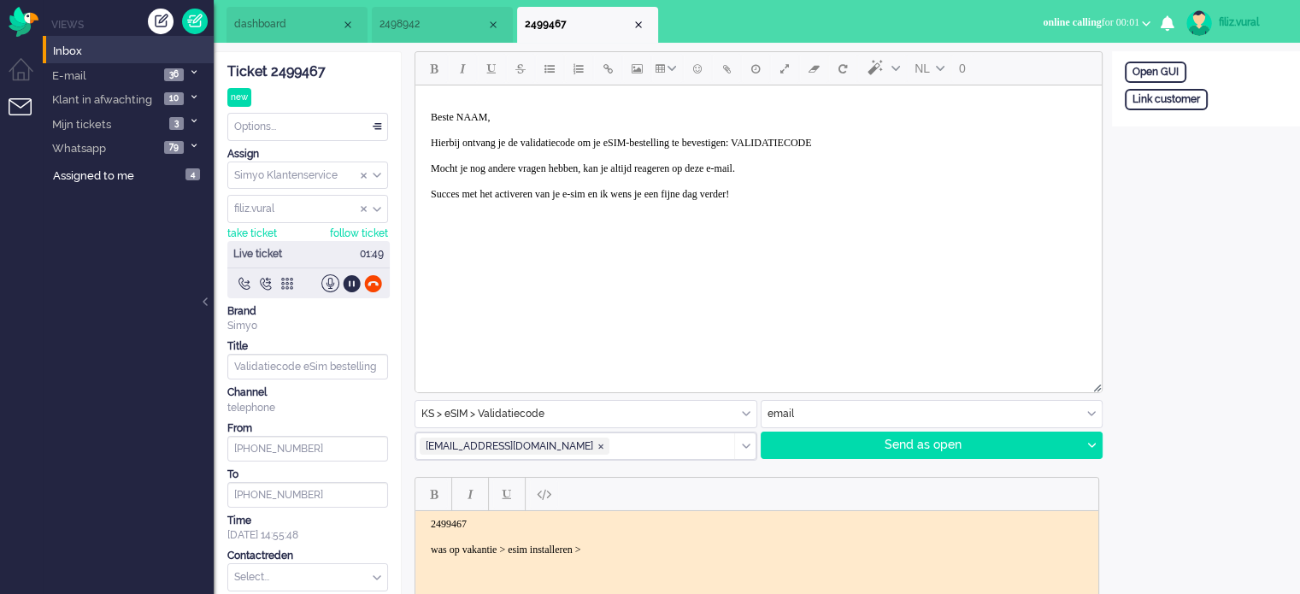
click at [572, 239] on html "Beste NAAM, Hierbij ontvang je de validatiecode om je eSIM-bestelling te bevest…" at bounding box center [758, 162] width 686 height 154
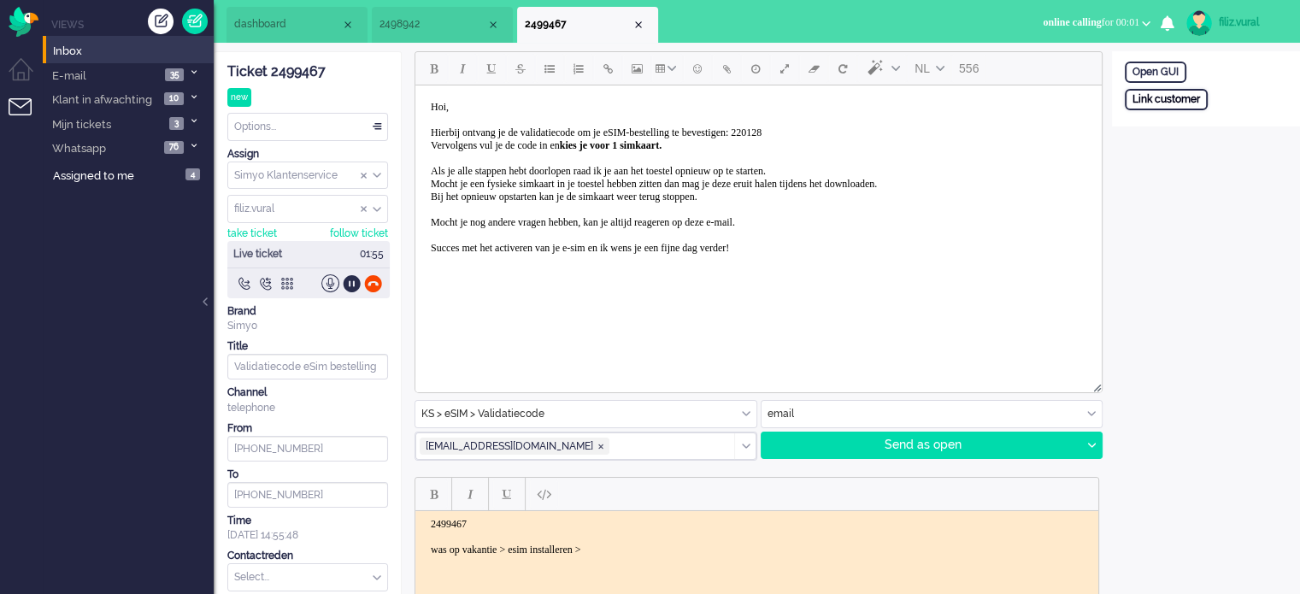
click at [1175, 89] on div "Link customer" at bounding box center [1166, 99] width 83 height 21
click at [1191, 119] on input "text" at bounding box center [1206, 122] width 162 height 26
paste input "201800000001426825"
type input "201800000001426825"
click at [1218, 149] on div "Search" at bounding box center [1214, 153] width 56 height 24
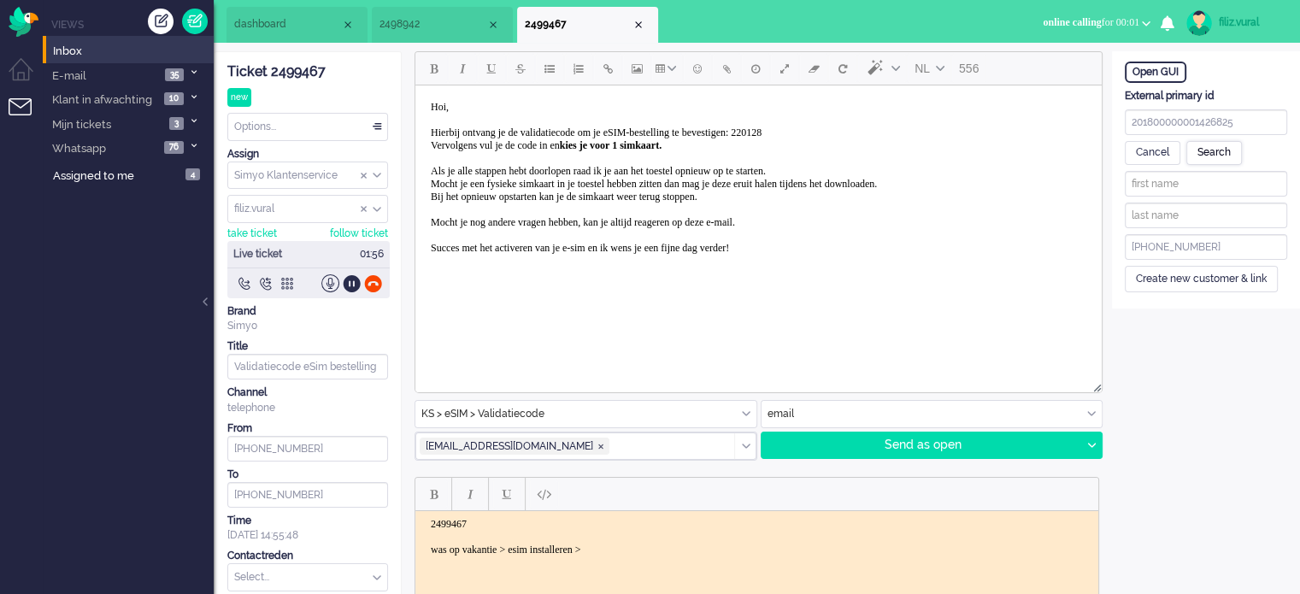
type input "N"
type input "Outmany"
click at [1210, 299] on div "Save customer and link" at bounding box center [1191, 299] width 133 height 26
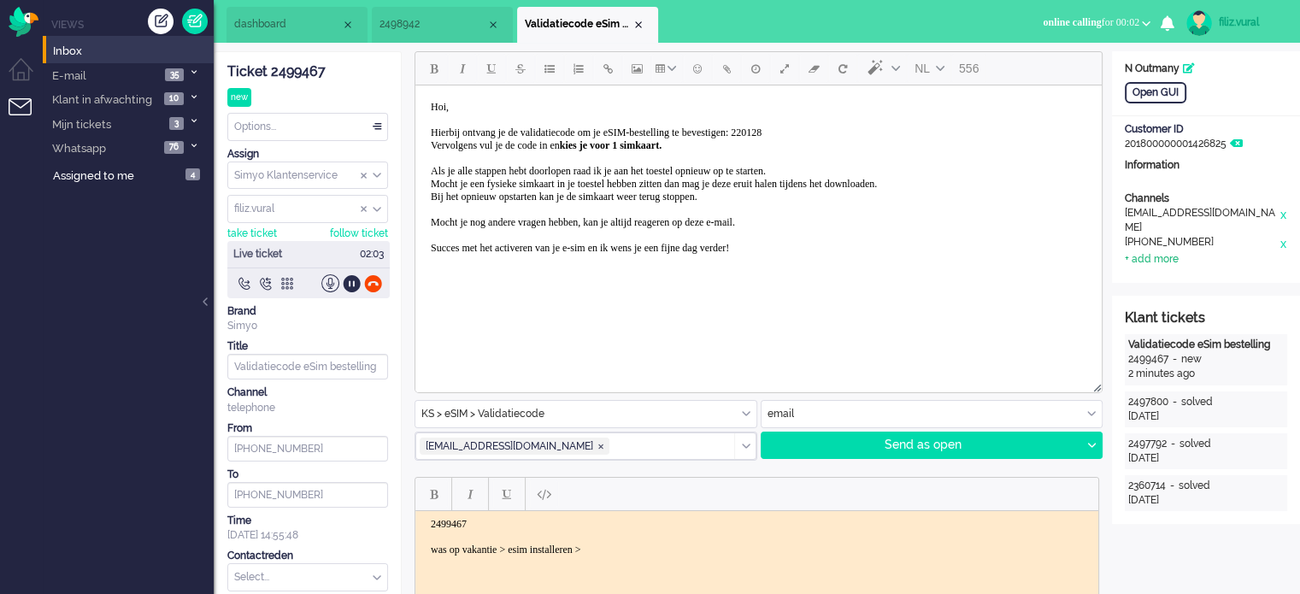
click at [1154, 252] on div "+ add more" at bounding box center [1152, 259] width 54 height 15
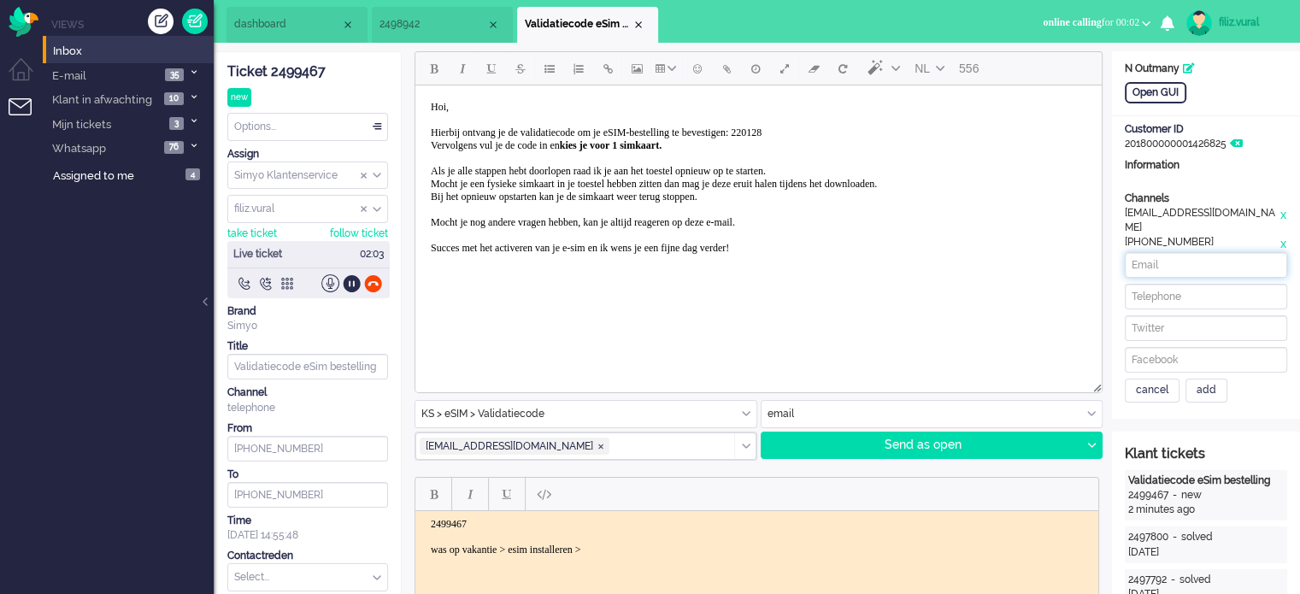
click at [1167, 256] on input at bounding box center [1206, 265] width 162 height 26
paste input "641380948"
type input "+31641380948"
click at [1211, 380] on div "add" at bounding box center [1206, 391] width 42 height 24
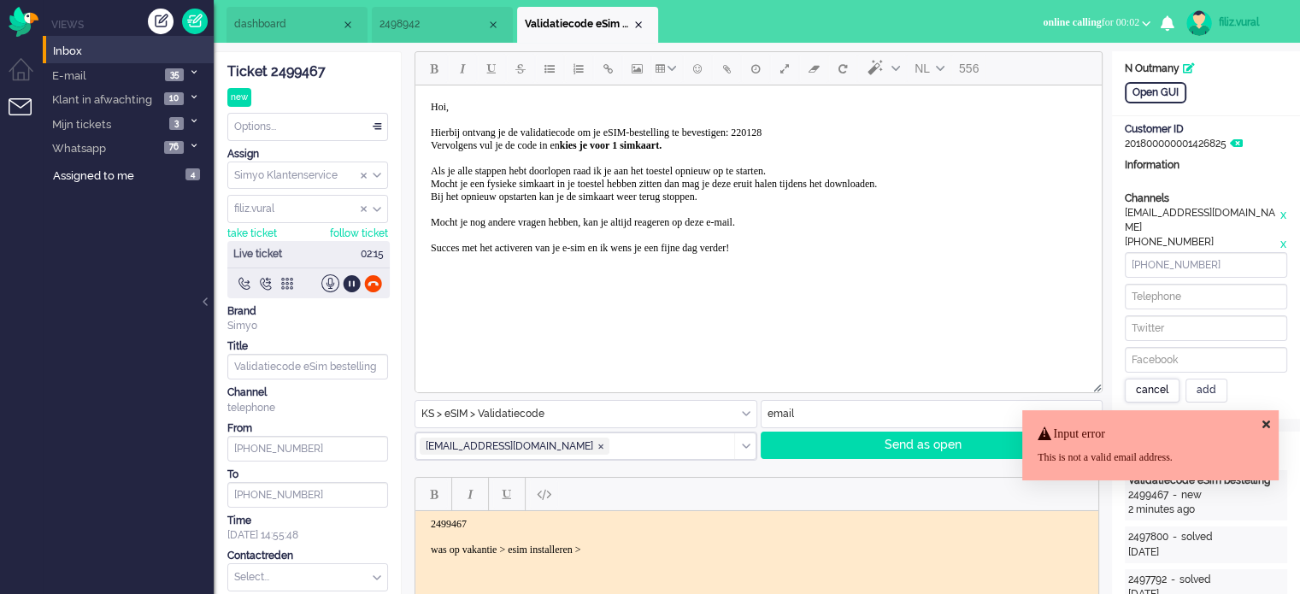
click at [1157, 379] on div "cancel" at bounding box center [1152, 391] width 55 height 24
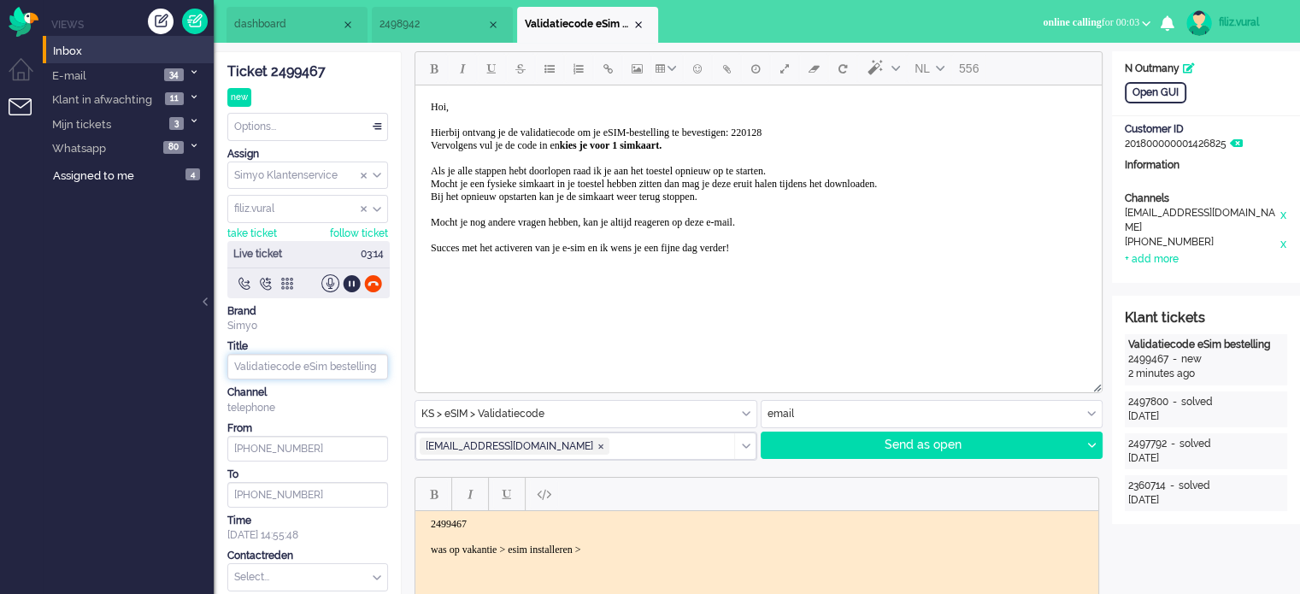
click at [284, 362] on input "Validatiecode eSim bestelling" at bounding box center [307, 367] width 161 height 26
click at [665, 260] on html "Hoi, Hierbij ontvang je de validatiecode om je eSIM-bestelling te bevestigen: 2…" at bounding box center [758, 177] width 686 height 185
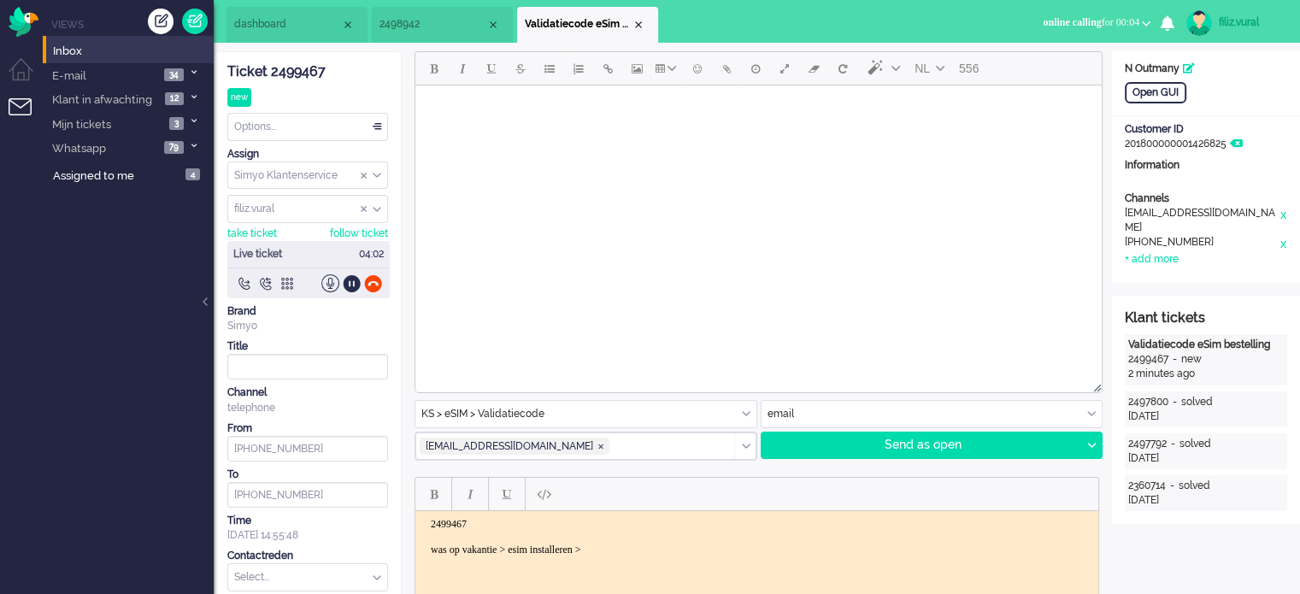
drag, startPoint x: 695, startPoint y: 545, endPoint x: 701, endPoint y: 533, distance: 13.4
click at [695, 544] on body "2499467 was op vakantie > esim installeren >" at bounding box center [756, 537] width 669 height 38
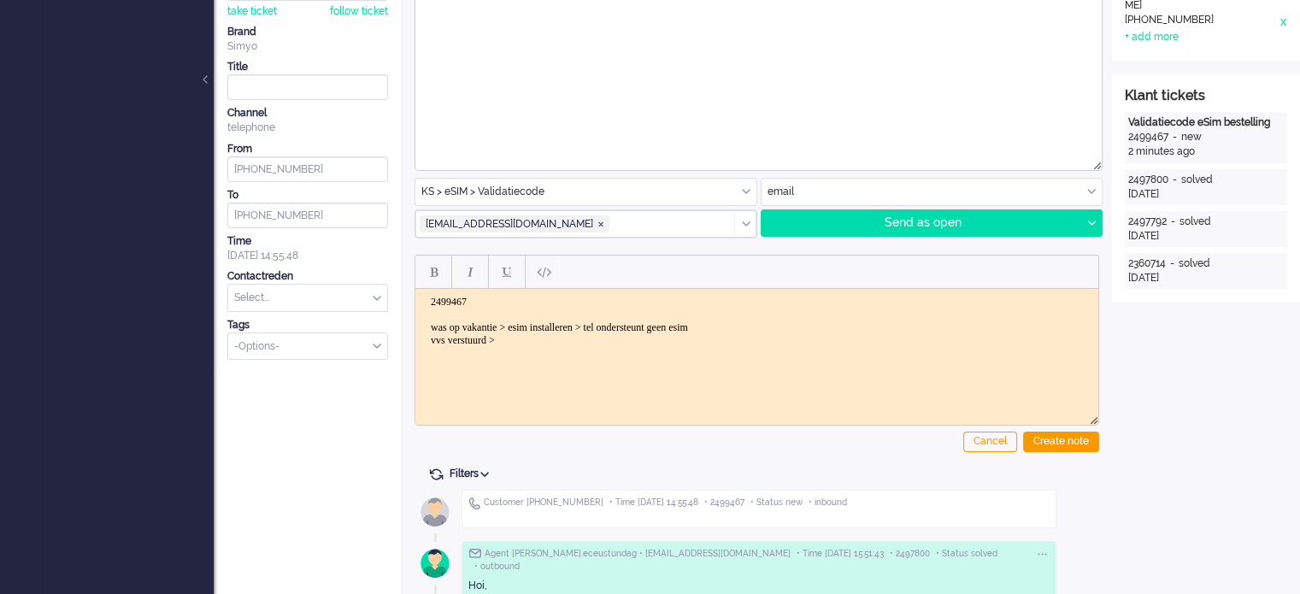
scroll to position [513, 0]
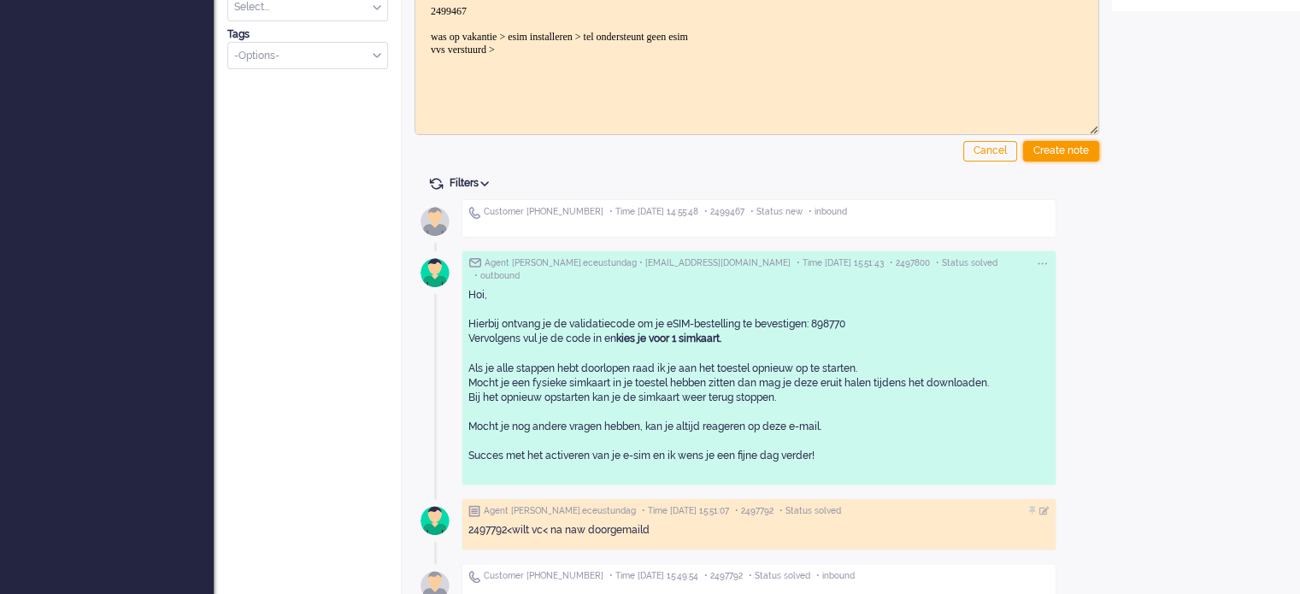
click at [1066, 146] on div "Create note" at bounding box center [1061, 151] width 76 height 21
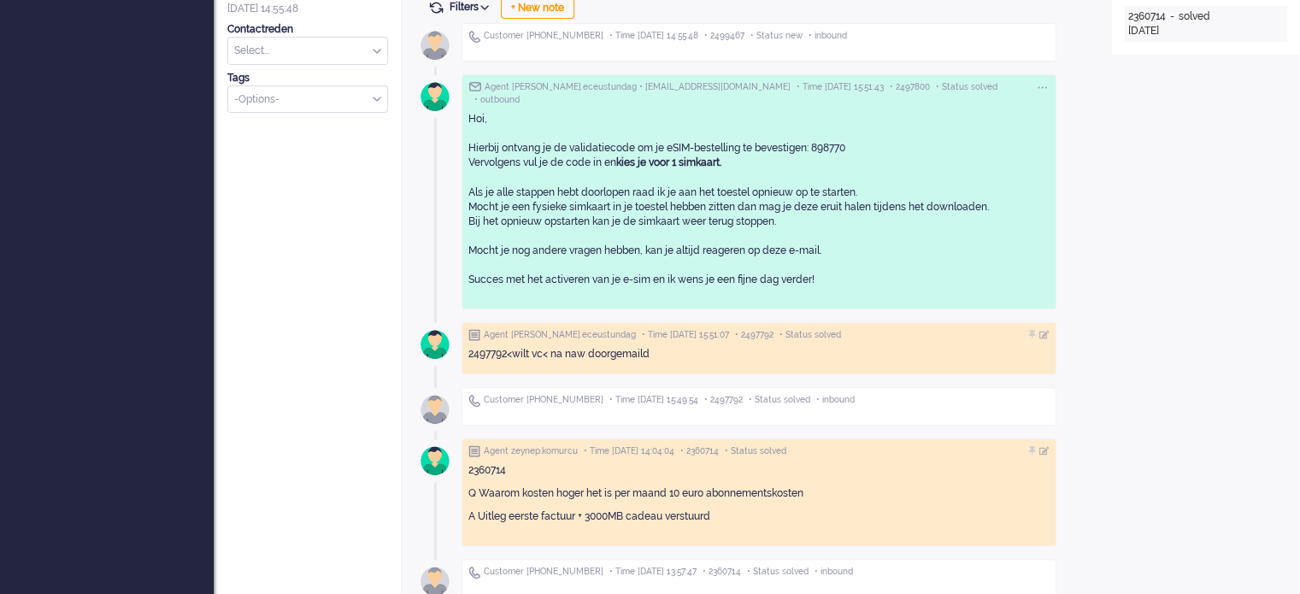
type input "Validatiecode eSim bestelling"
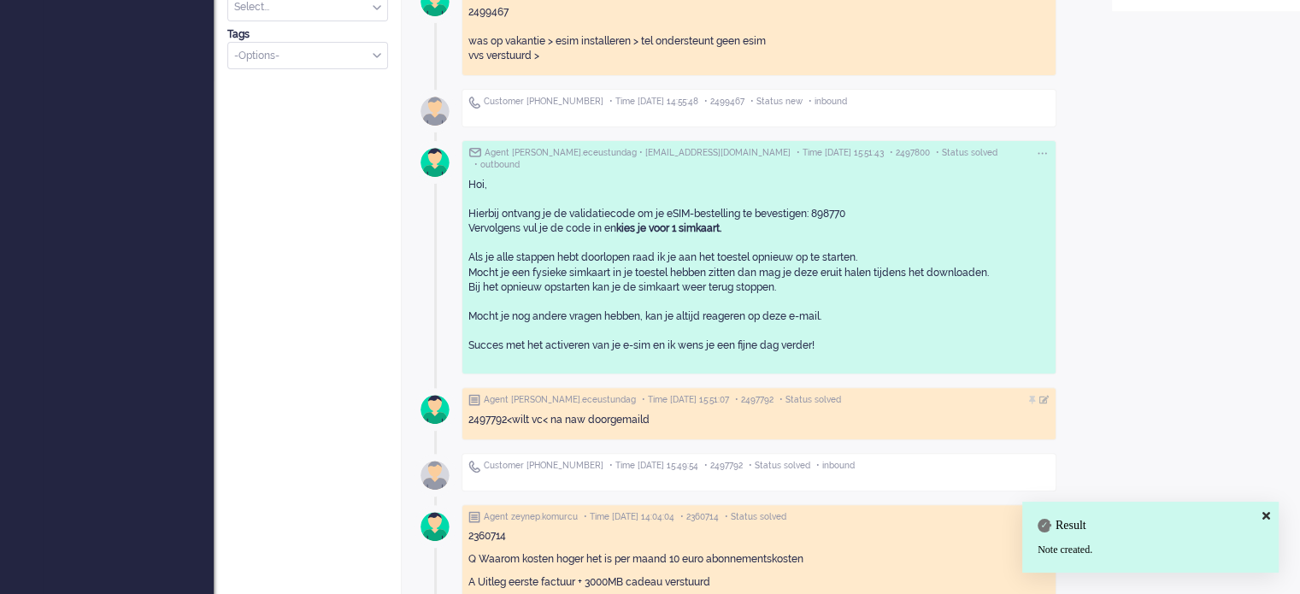
scroll to position [427, 0]
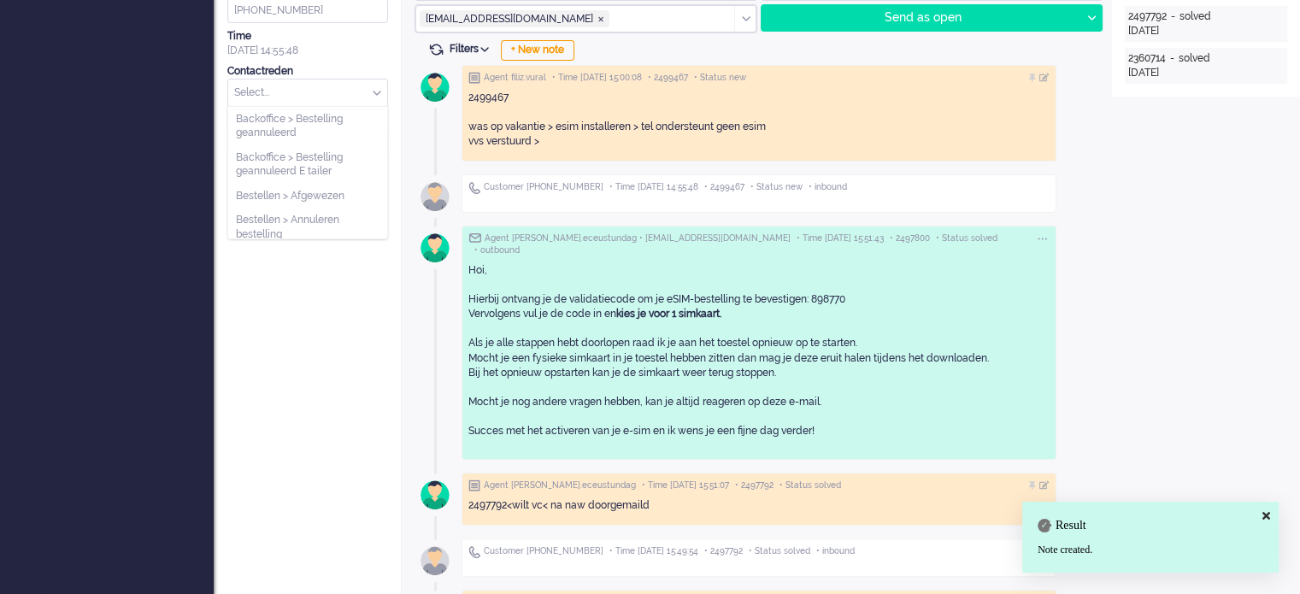
click at [297, 101] on input "text" at bounding box center [307, 92] width 159 height 26
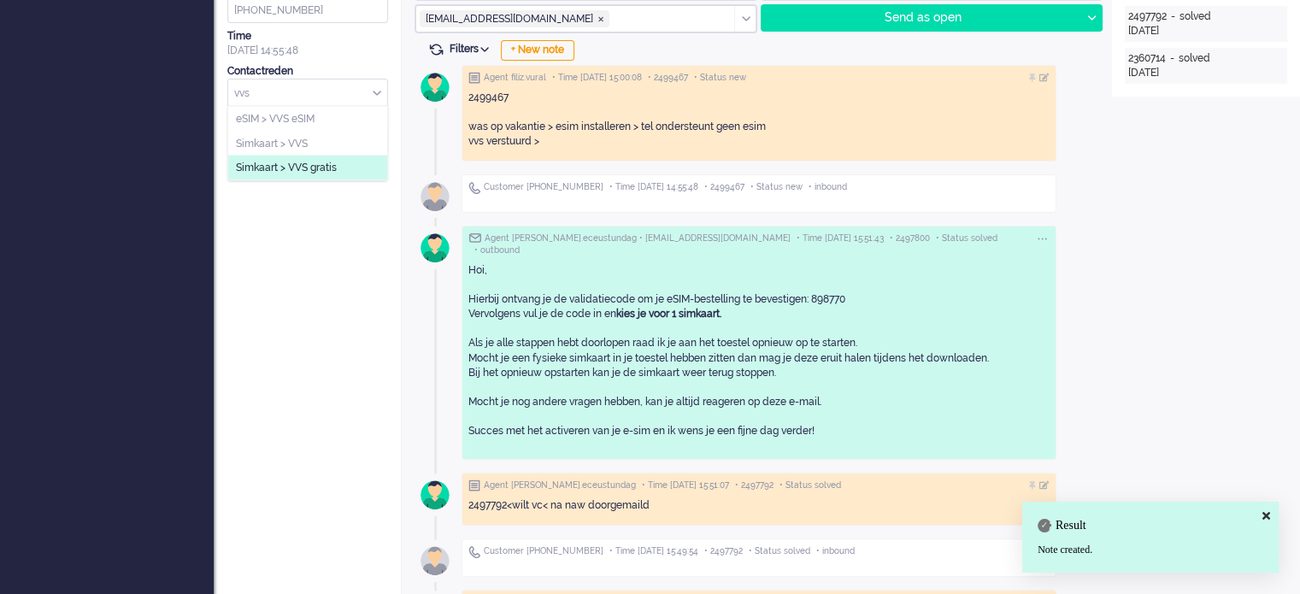
type input "vvs"
click at [332, 168] on span "Simkaart > VVS gratis" at bounding box center [286, 168] width 101 height 15
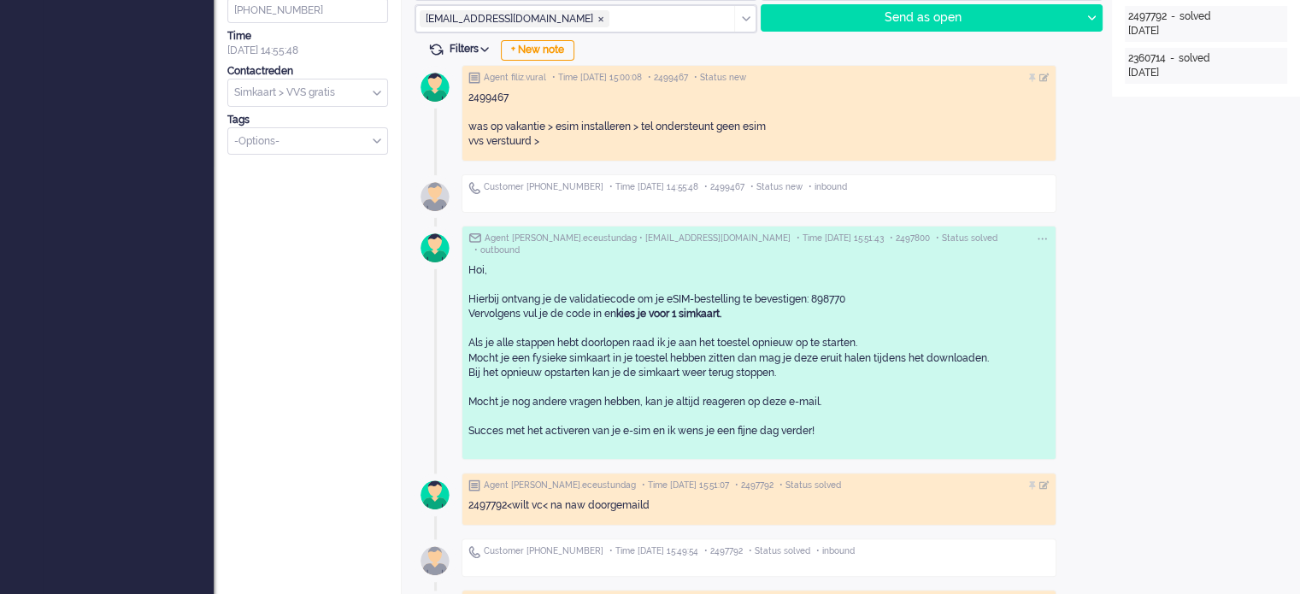
scroll to position [0, 0]
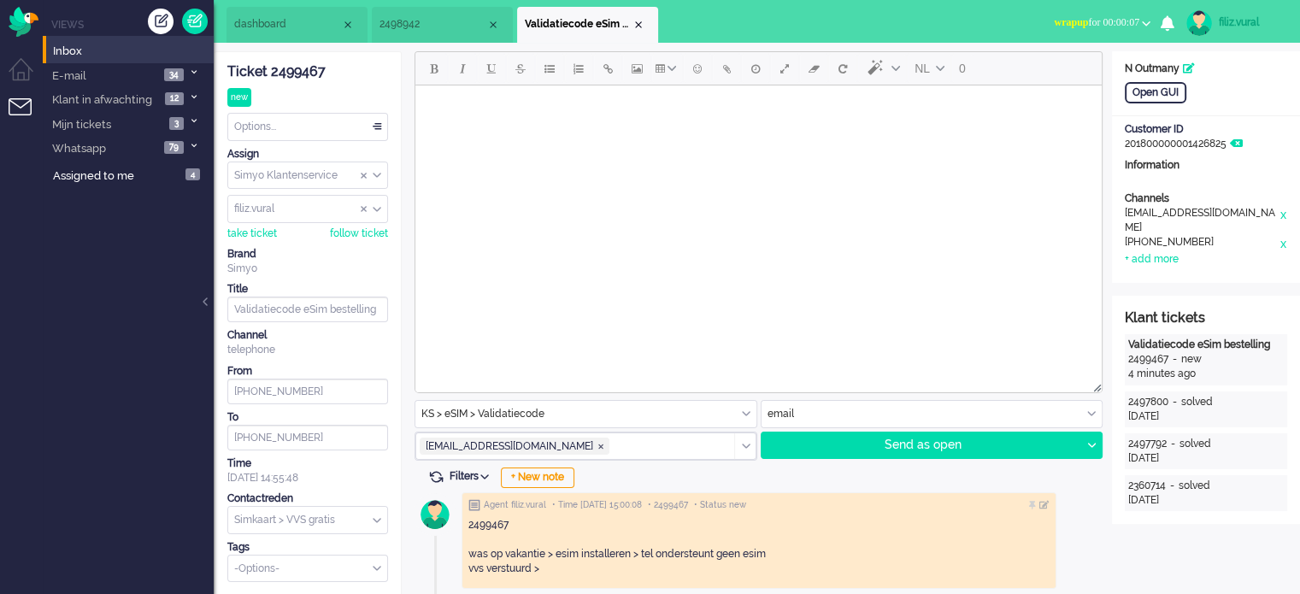
click at [279, 121] on div "Options..." at bounding box center [307, 127] width 159 height 26
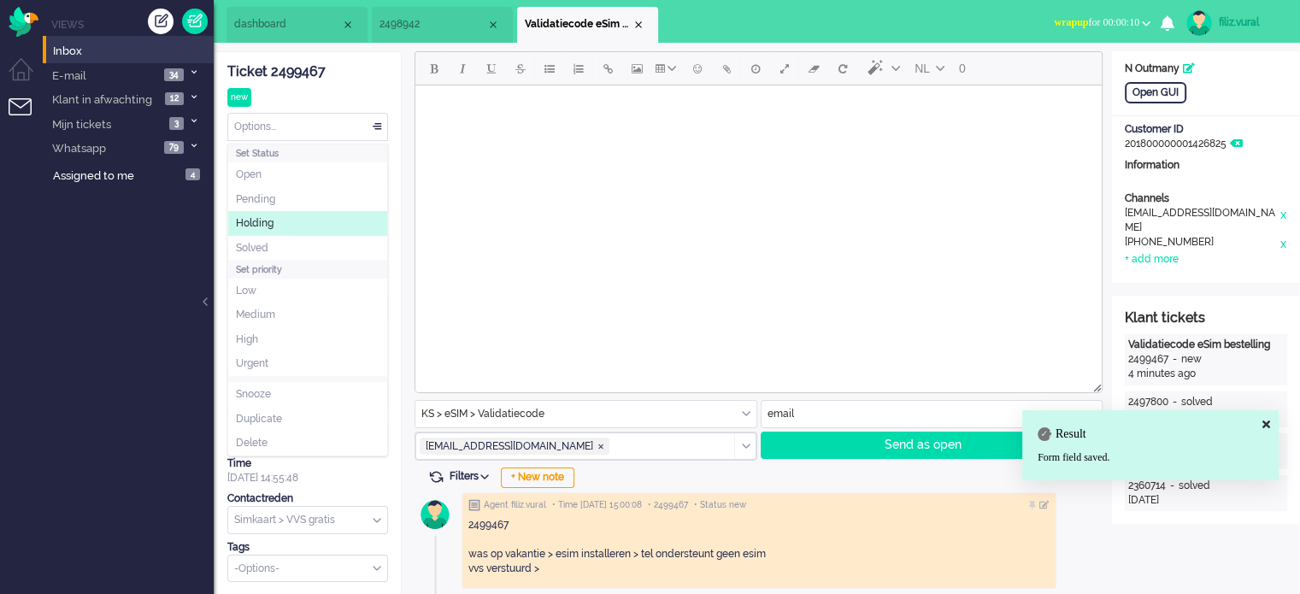
click at [280, 231] on li "Holding" at bounding box center [307, 223] width 159 height 25
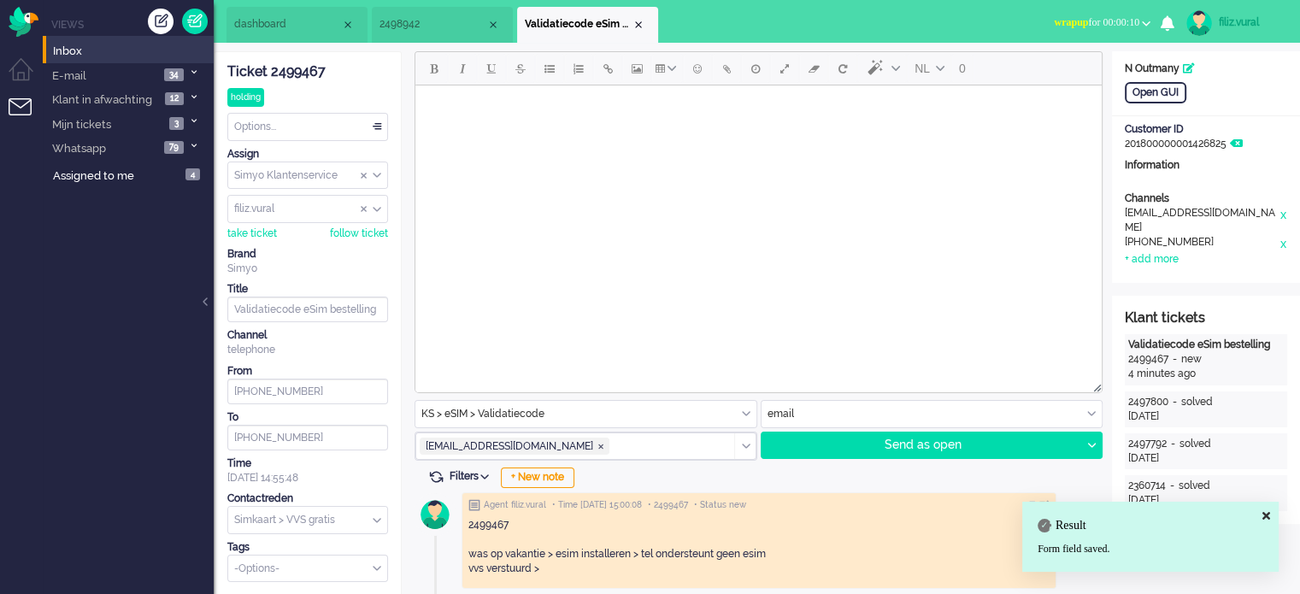
click at [285, 121] on div "Options..." at bounding box center [307, 127] width 159 height 26
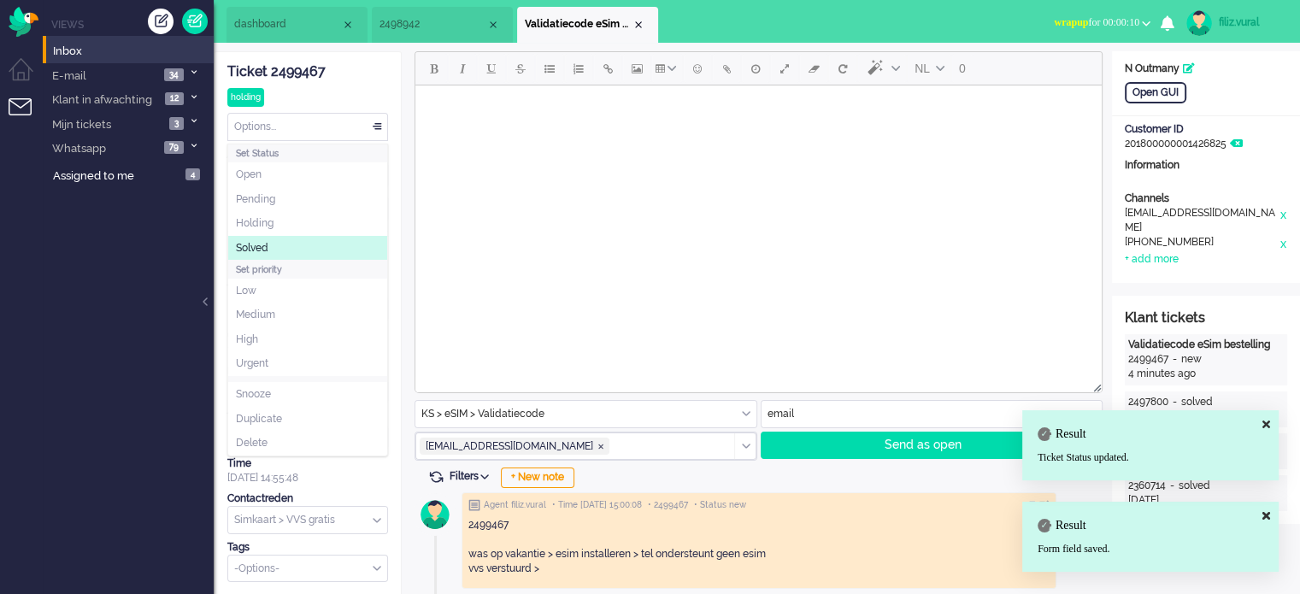
click at [291, 237] on li "Solved" at bounding box center [307, 248] width 159 height 25
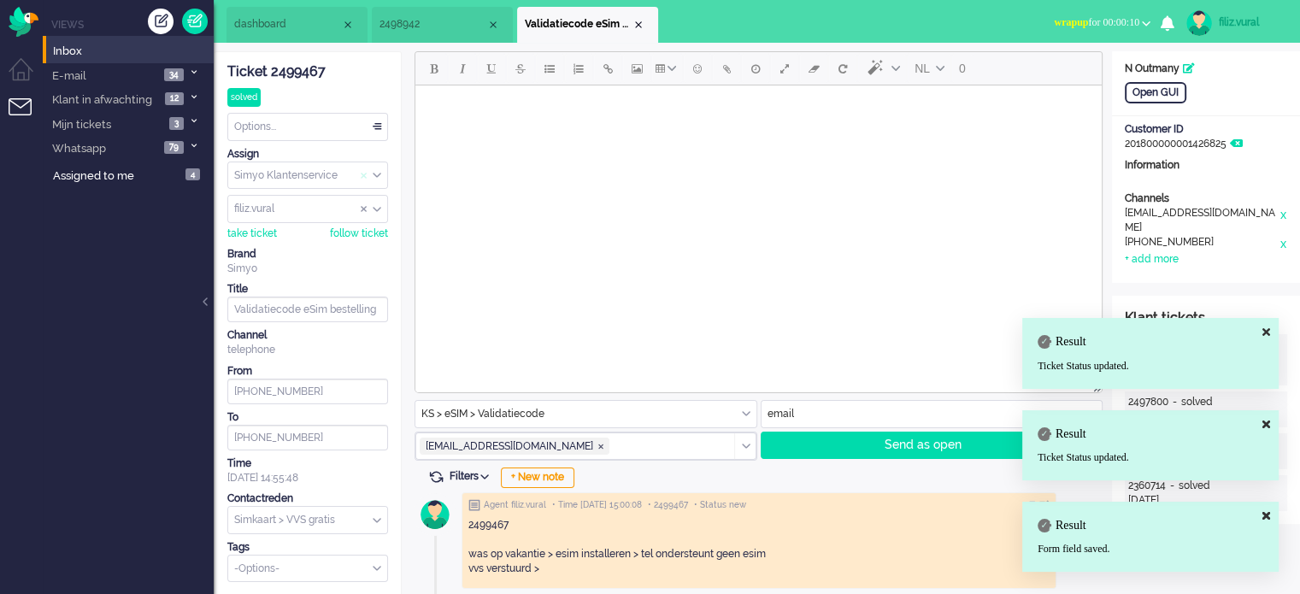
click at [365, 175] on span "Assign Group" at bounding box center [364, 175] width 7 height 12
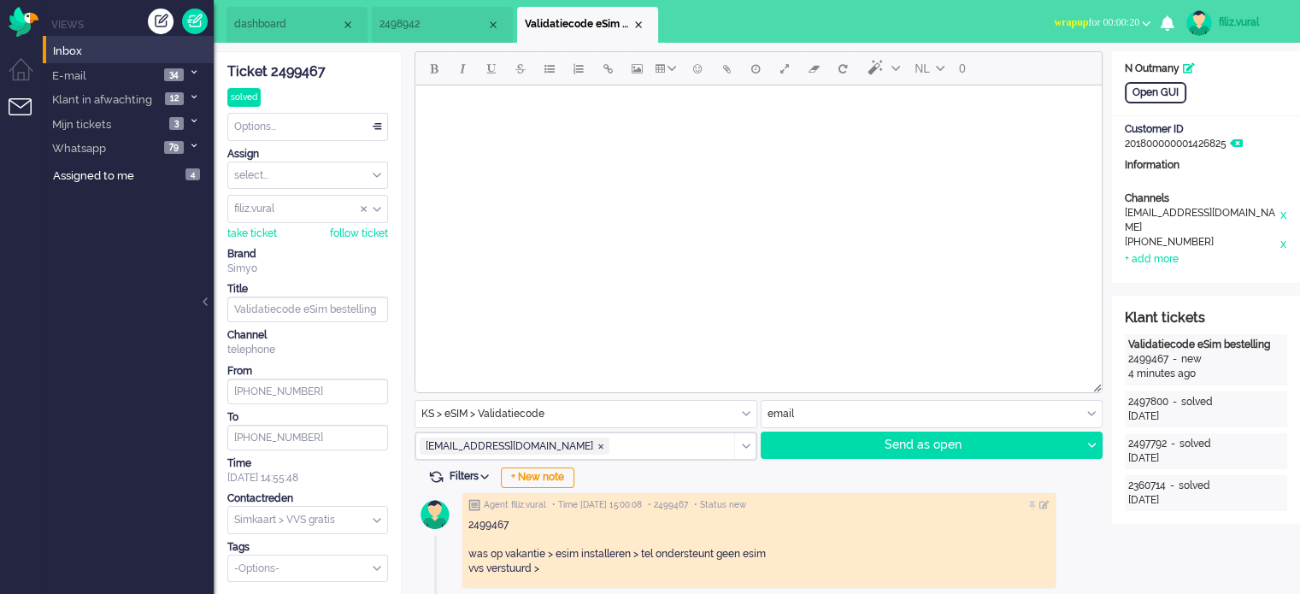
drag, startPoint x: 1132, startPoint y: 26, endPoint x: 1111, endPoint y: 147, distance: 122.2
click at [1131, 26] on span "wrapup for 00:00:20" at bounding box center [1096, 22] width 85 height 12
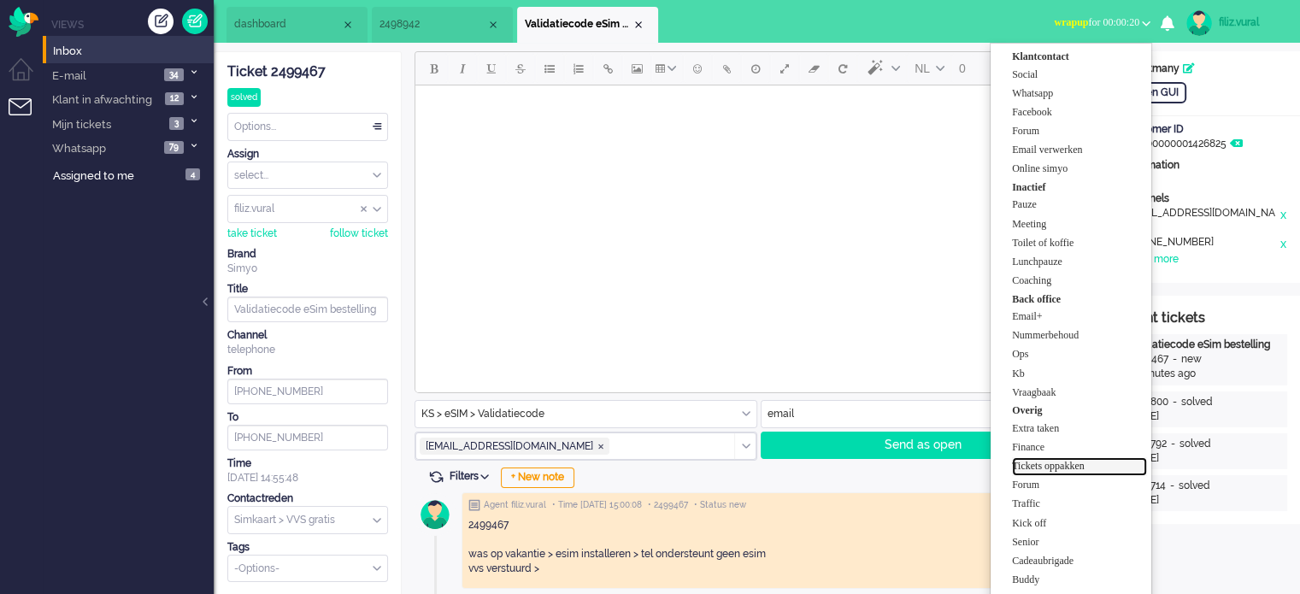
click at [1085, 472] on label "Tickets oppakken" at bounding box center [1079, 466] width 135 height 15
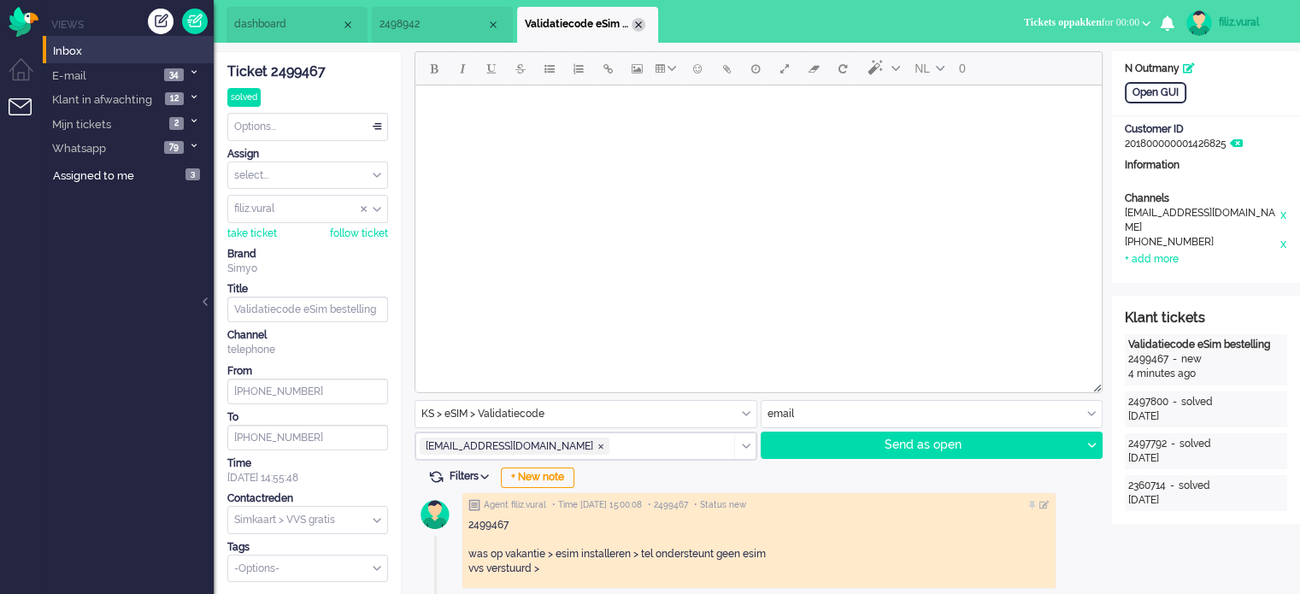
click at [644, 21] on div "Close tab" at bounding box center [639, 25] width 14 height 14
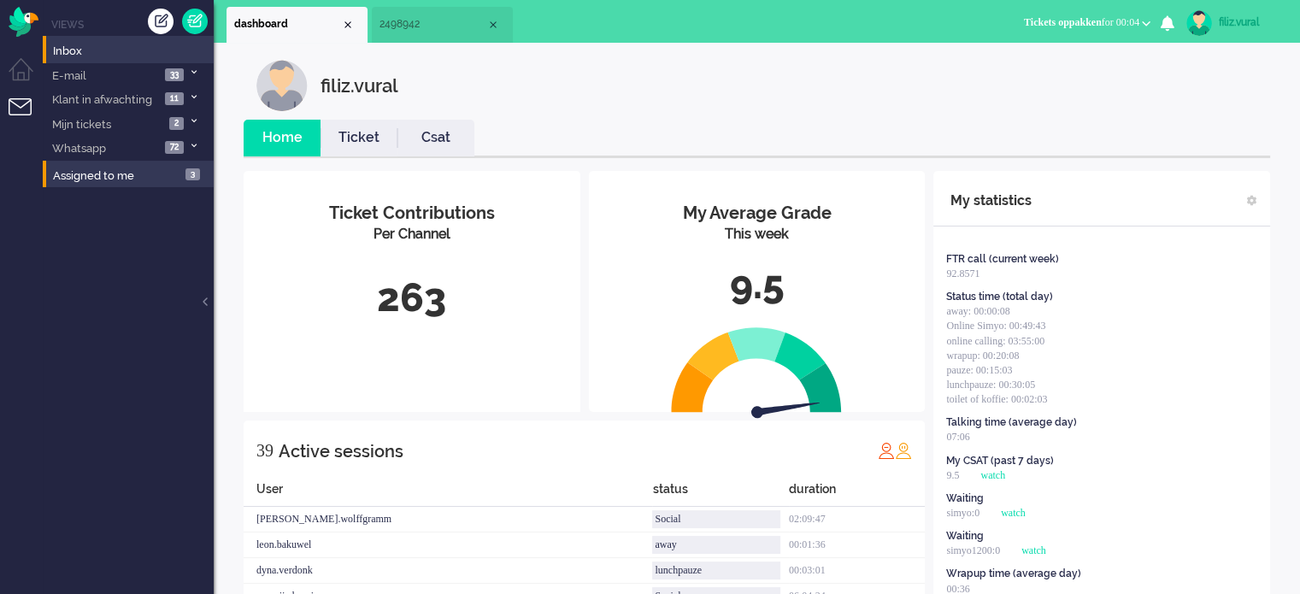
click at [127, 167] on li "Assigned to me 3" at bounding box center [128, 174] width 171 height 27
click at [152, 166] on link "Assigned to me 3" at bounding box center [132, 175] width 164 height 19
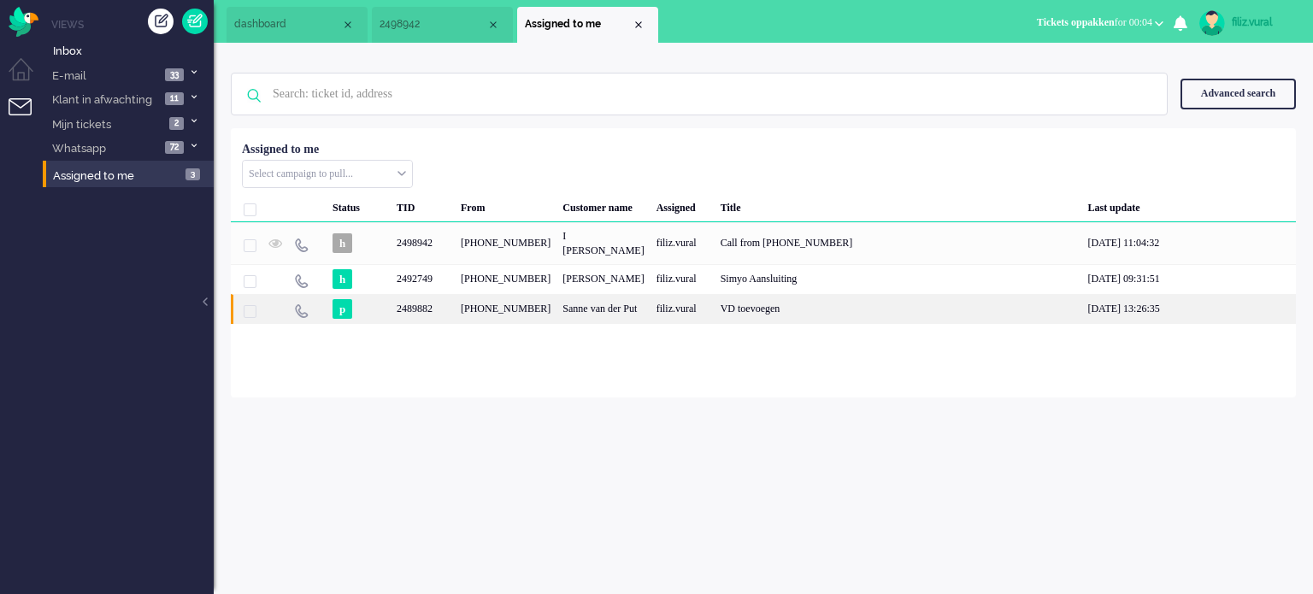
click at [600, 294] on div "Sanne van der Put" at bounding box center [602, 309] width 93 height 30
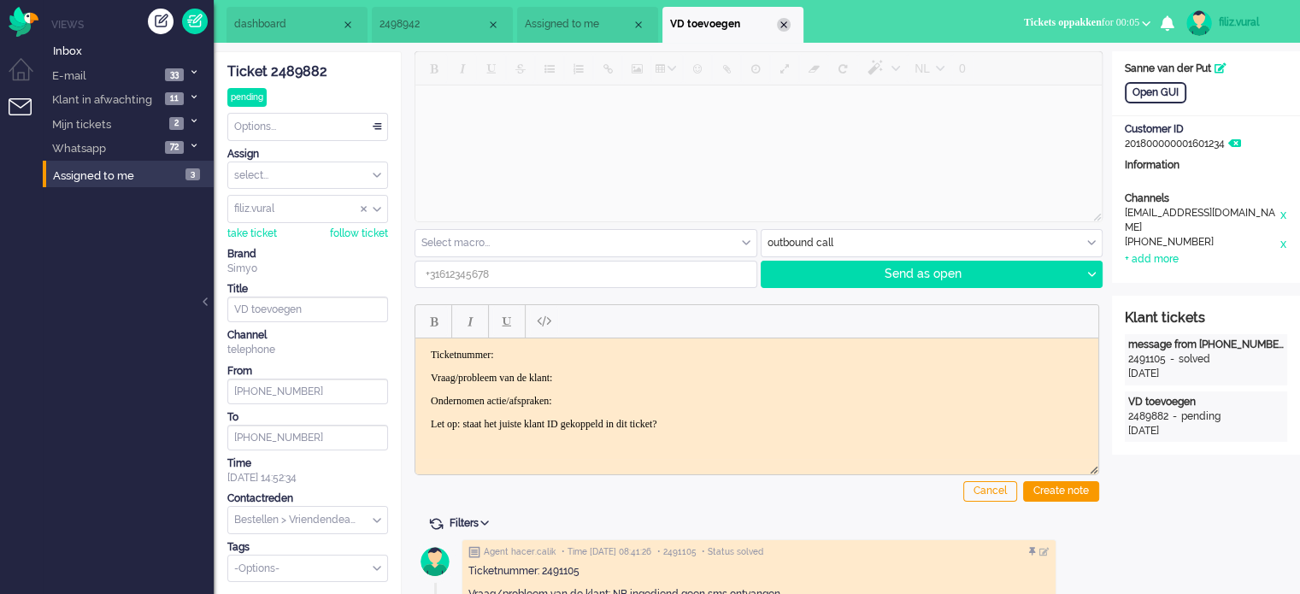
click at [780, 22] on div "Close tab" at bounding box center [784, 25] width 14 height 14
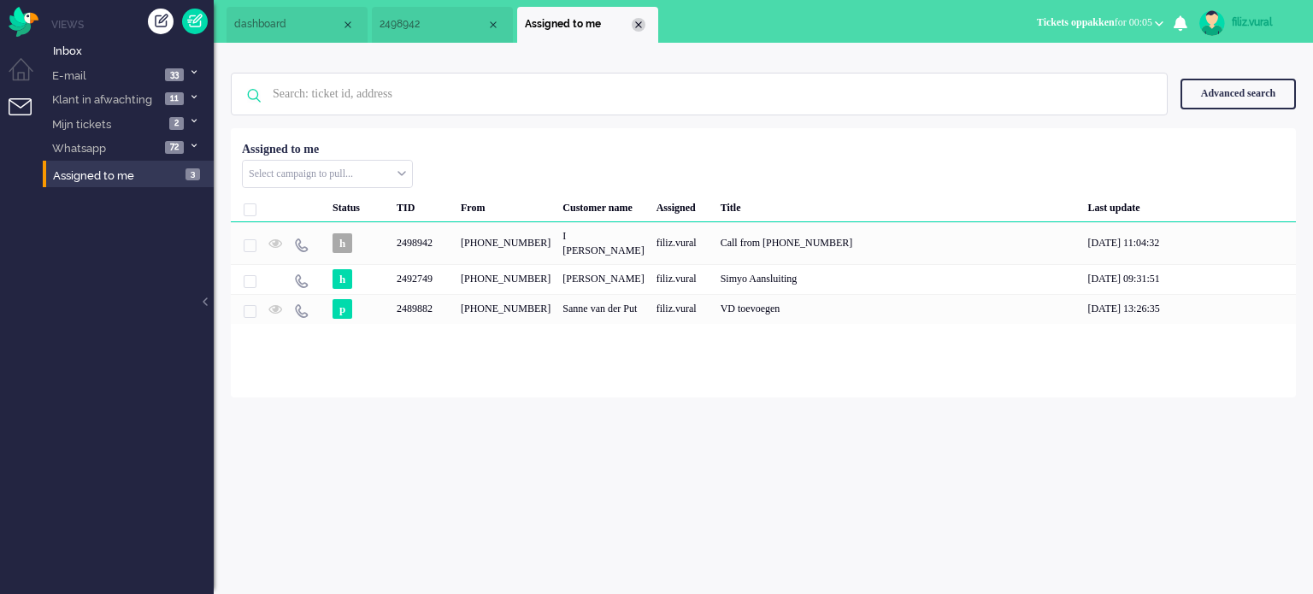
click at [639, 27] on div "Close tab" at bounding box center [639, 25] width 14 height 14
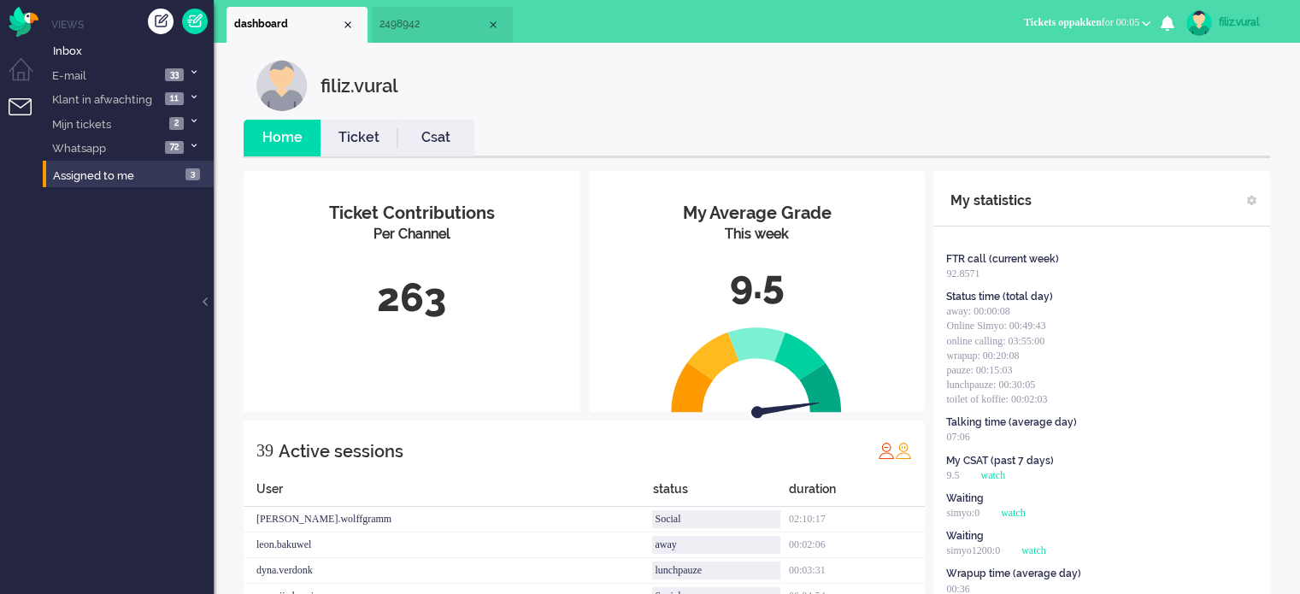
click at [370, 153] on li "Ticket" at bounding box center [359, 138] width 77 height 37
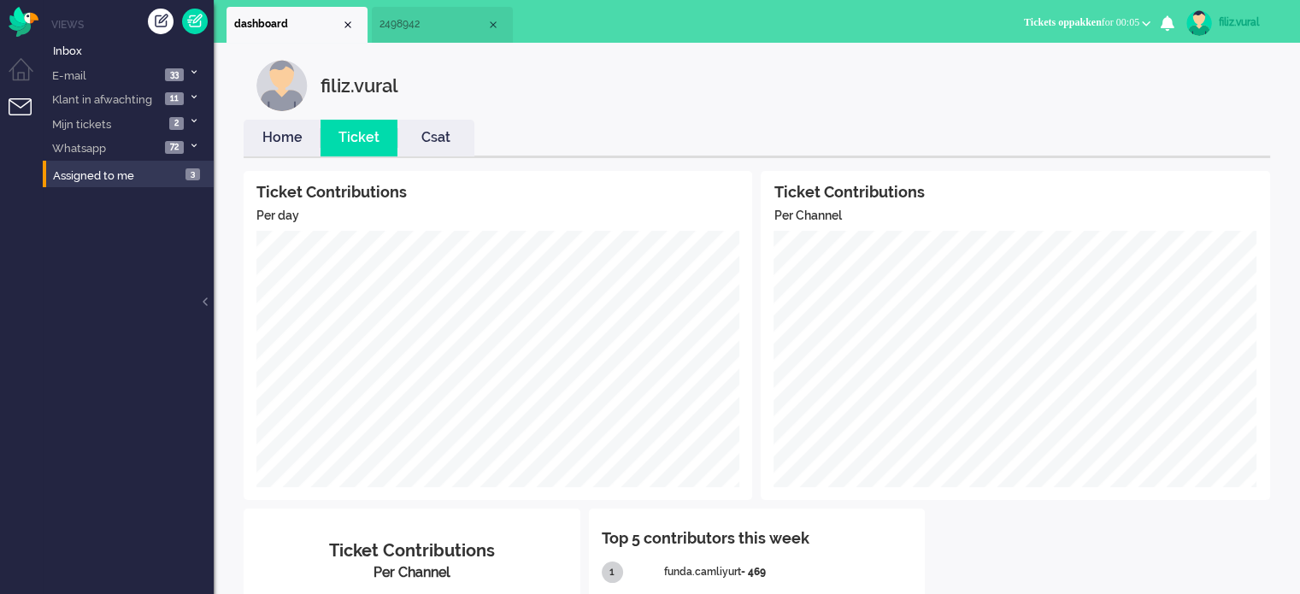
click at [268, 142] on link "Home" at bounding box center [282, 138] width 77 height 20
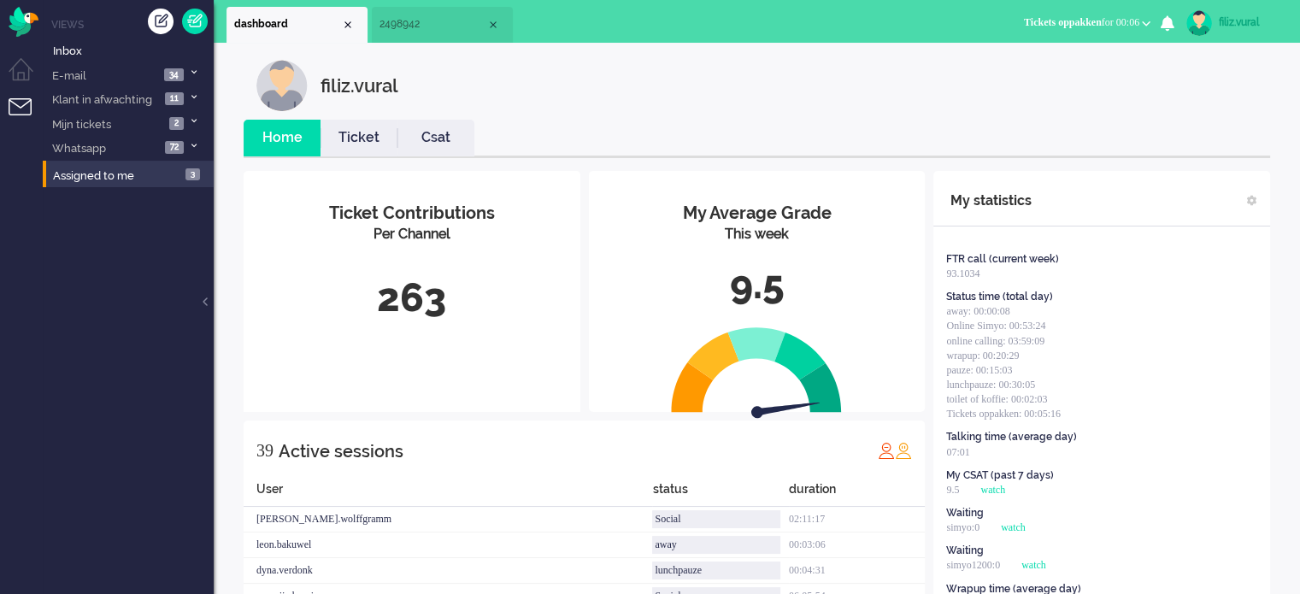
click at [453, 150] on li "Csat" at bounding box center [435, 138] width 77 height 37
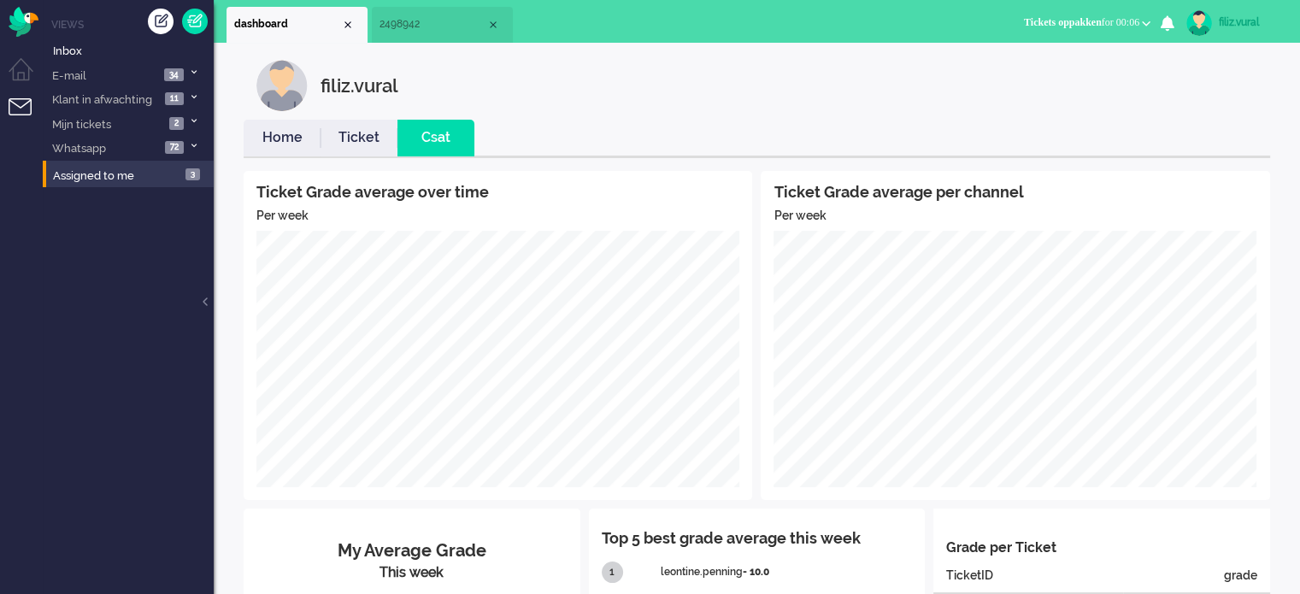
click at [332, 143] on link "Ticket" at bounding box center [359, 138] width 77 height 20
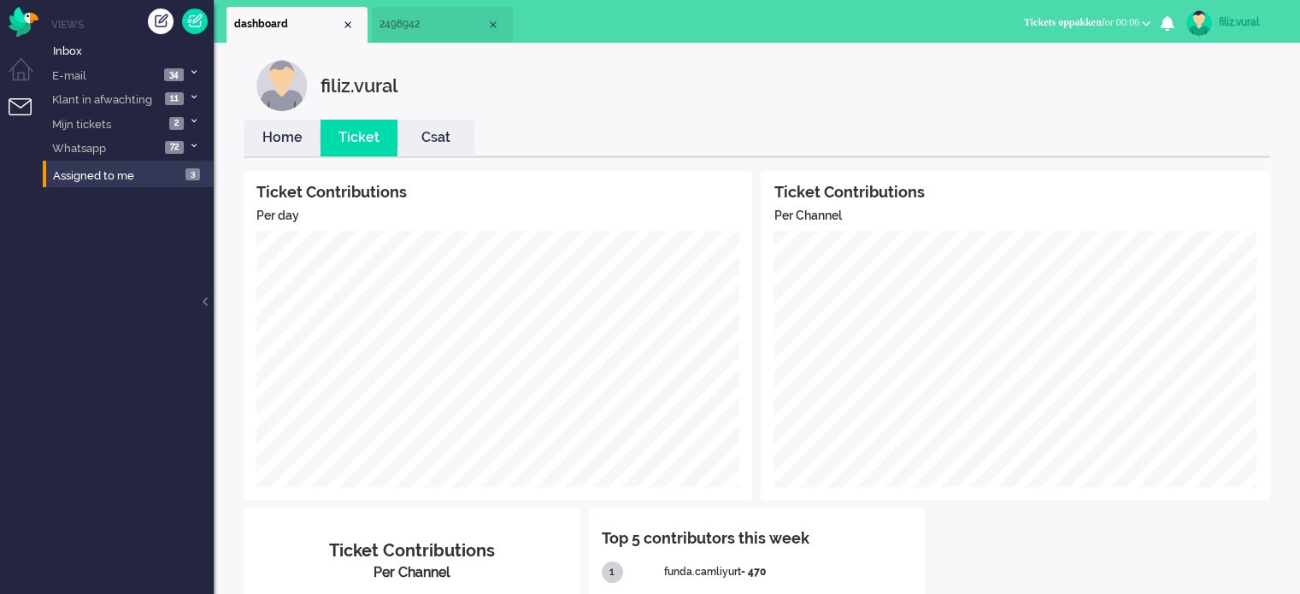
click at [279, 138] on link "Home" at bounding box center [282, 138] width 77 height 20
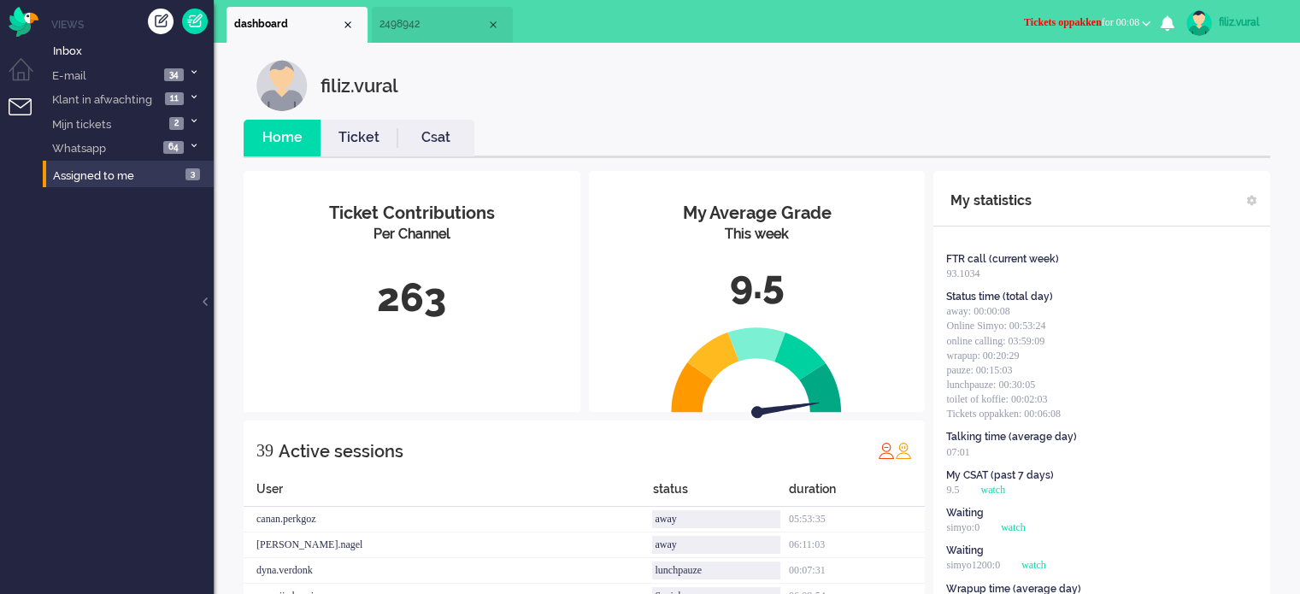
click at [1032, 26] on span "Tickets oppakken" at bounding box center [1063, 22] width 78 height 12
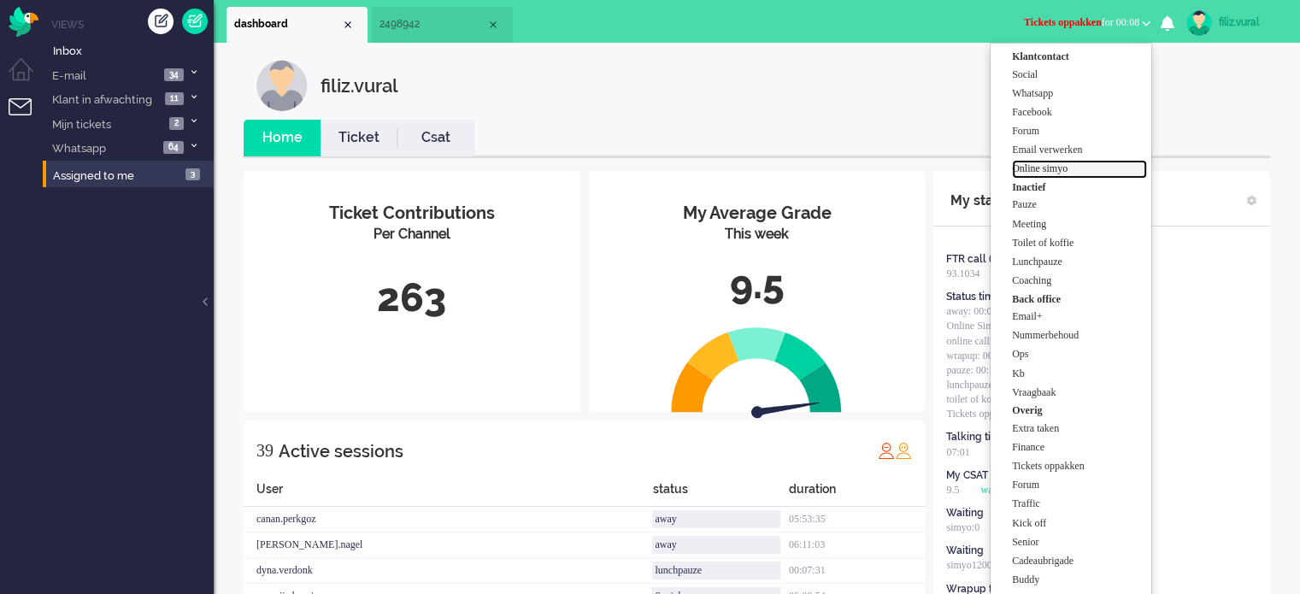
click at [1035, 167] on label "Online simyo" at bounding box center [1079, 169] width 135 height 15
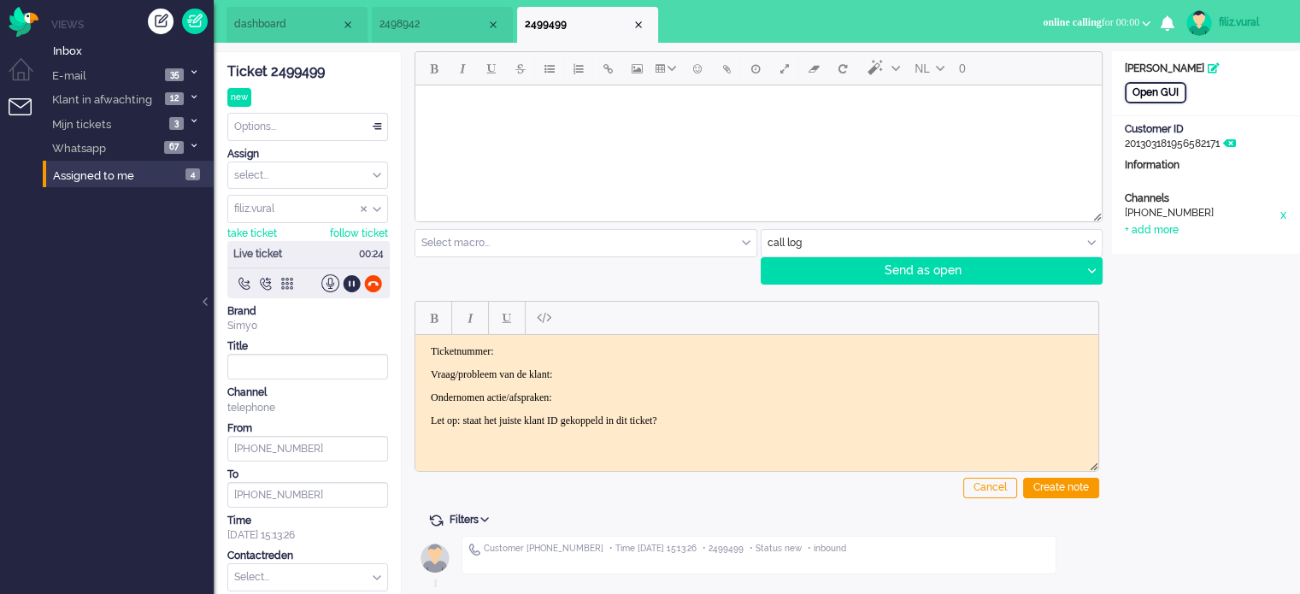
click at [1157, 85] on div "Open GUI" at bounding box center [1156, 92] width 62 height 21
click at [324, 66] on div "Ticket 2499499" at bounding box center [307, 72] width 161 height 20
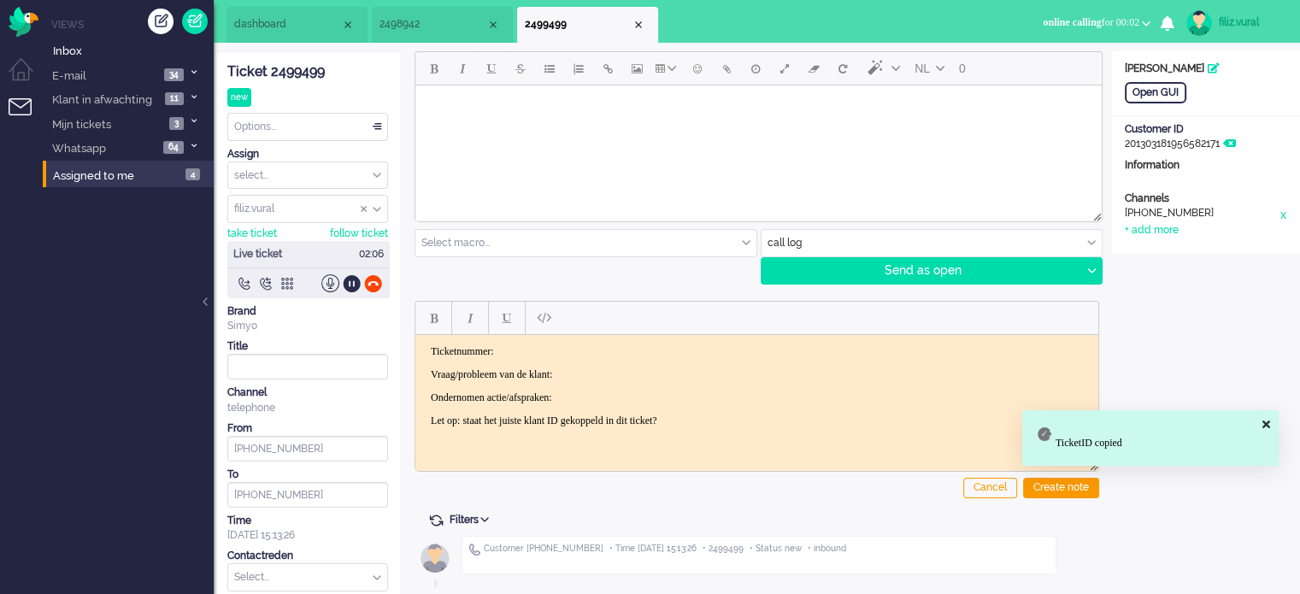
click at [574, 353] on p "Ticketnummer:" at bounding box center [757, 350] width 652 height 13
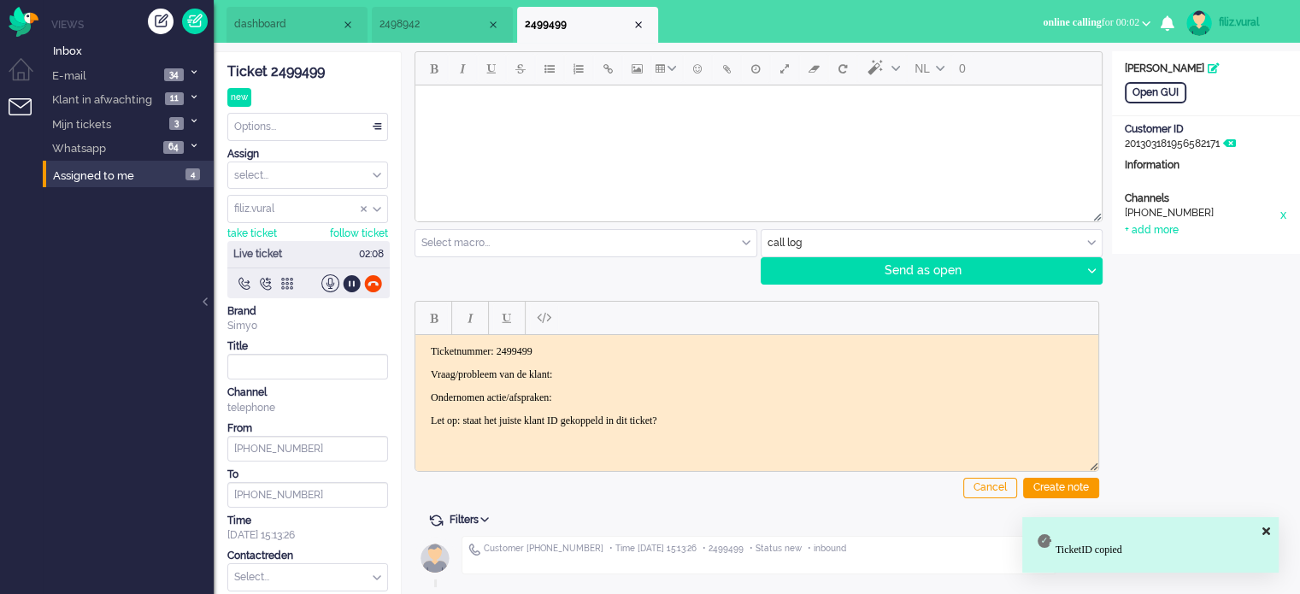
click at [609, 368] on p "Vraag/probleem van de klant:" at bounding box center [757, 374] width 652 height 13
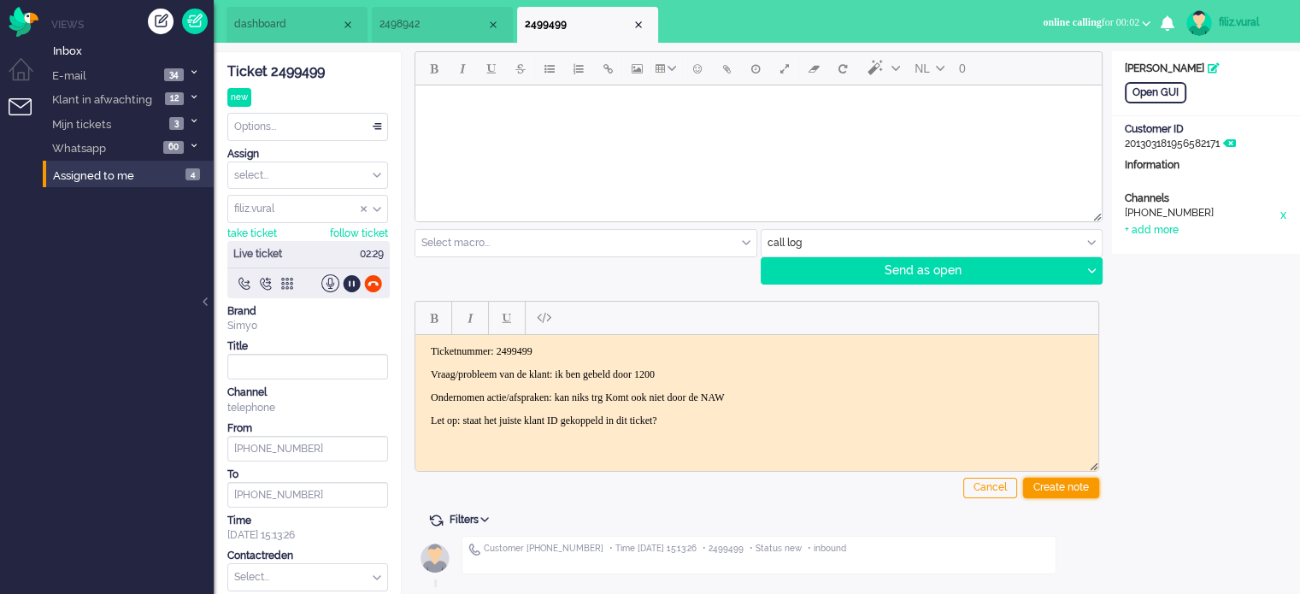
click at [1048, 481] on div "Create note" at bounding box center [1061, 488] width 76 height 21
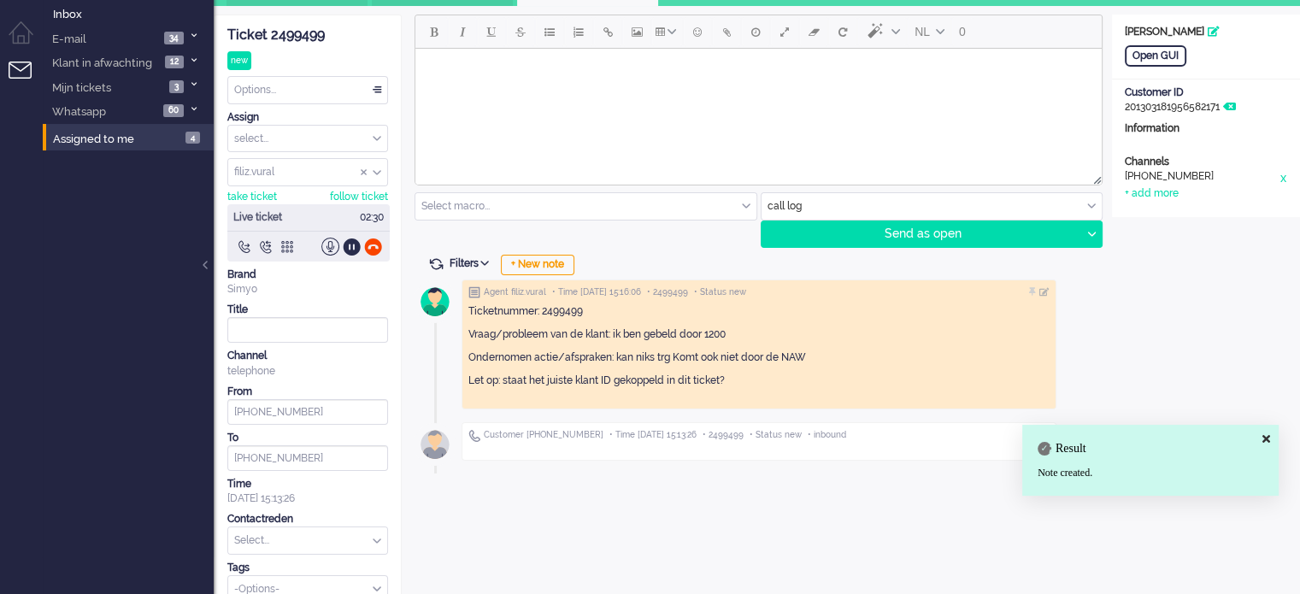
scroll to position [56, 0]
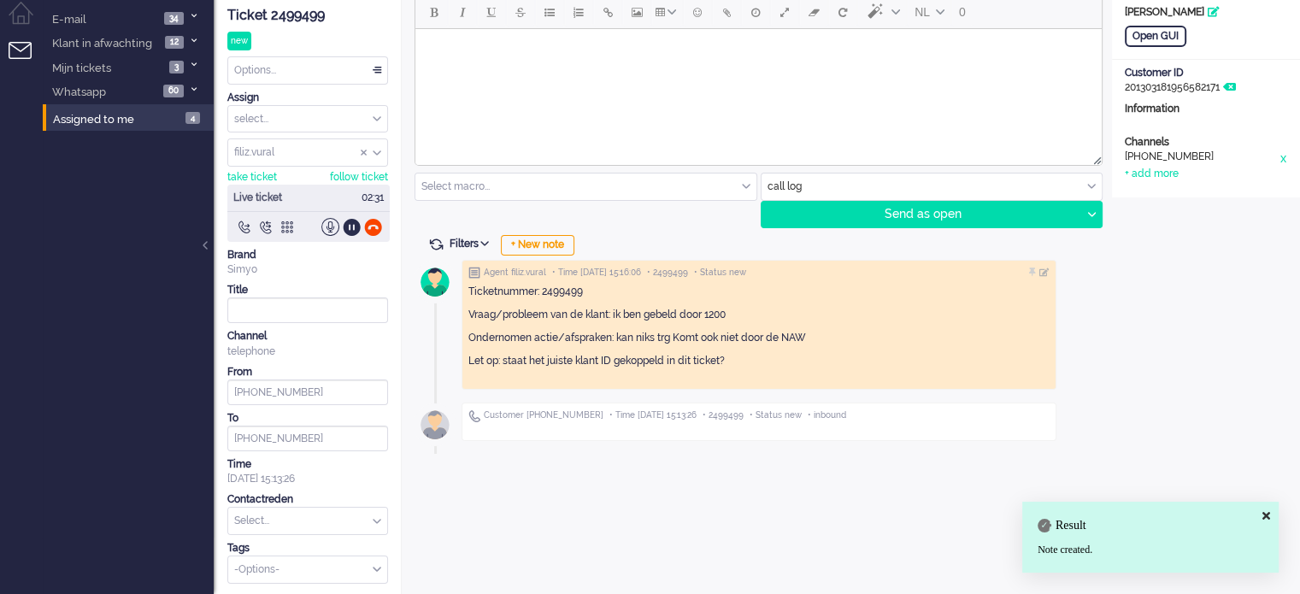
click at [311, 518] on input "text" at bounding box center [307, 521] width 159 height 26
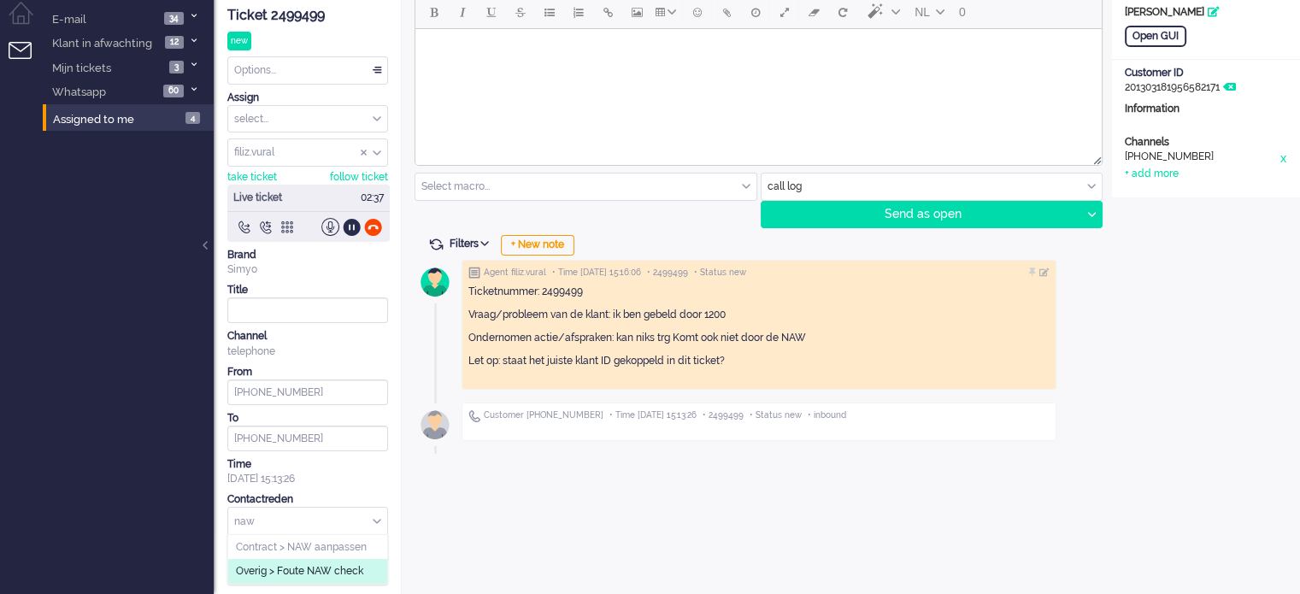
type input "naw"
click at [329, 569] on span "Overig > Foute NAW check" at bounding box center [299, 571] width 127 height 15
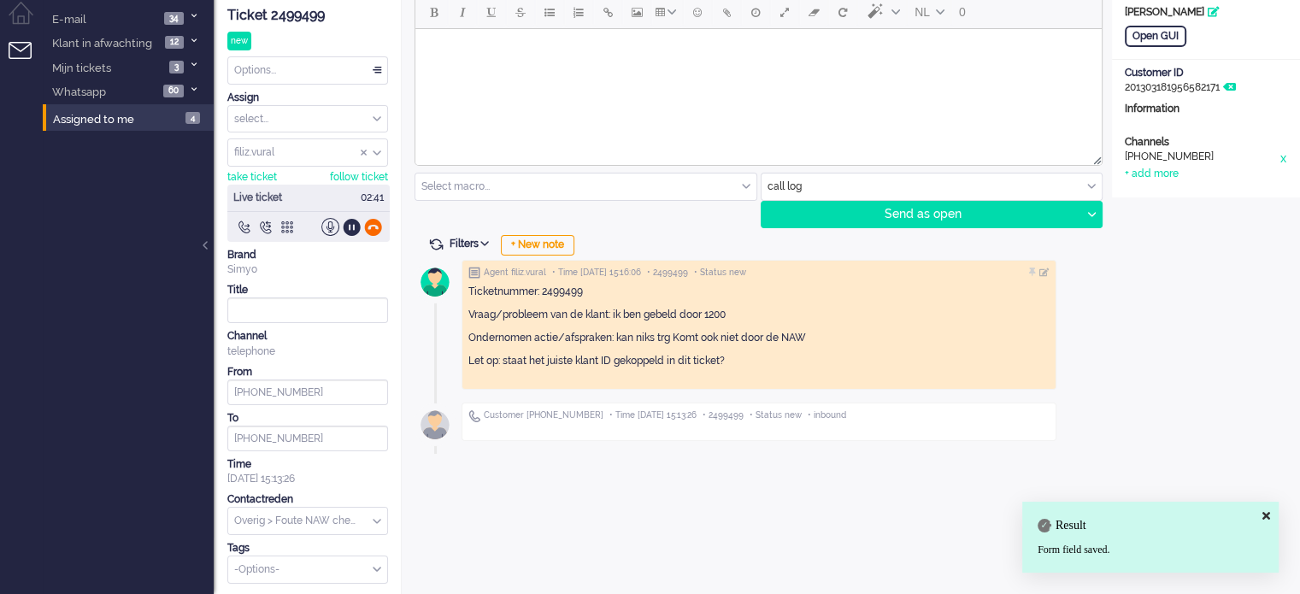
click at [374, 221] on div at bounding box center [373, 227] width 18 height 18
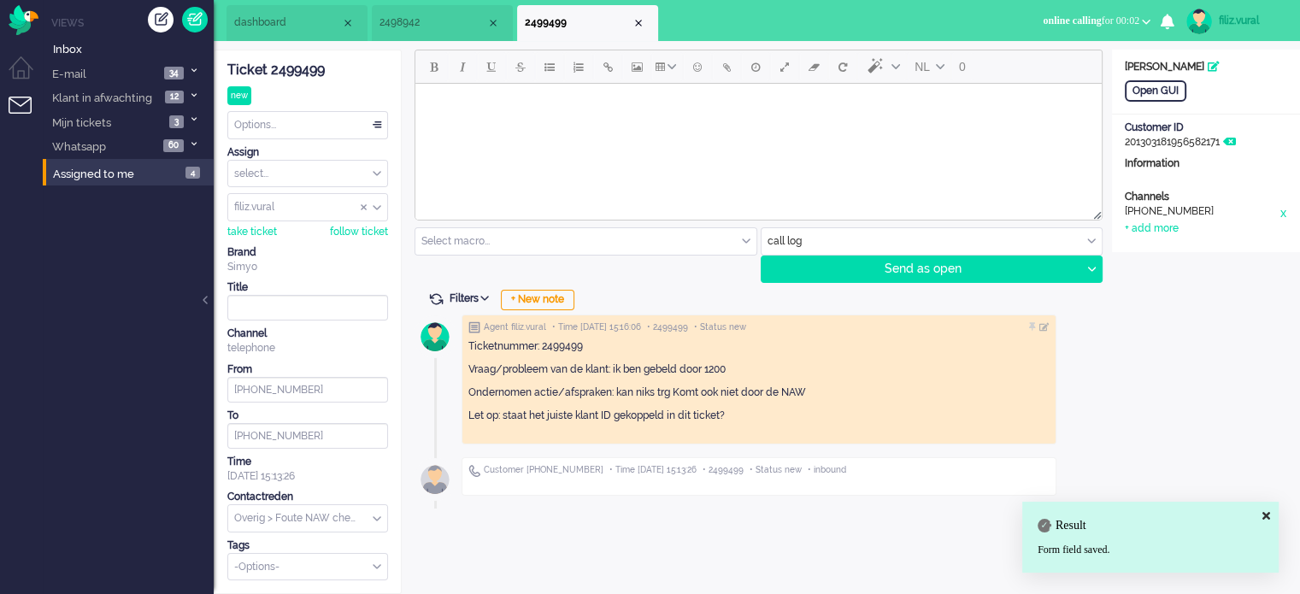
scroll to position [0, 0]
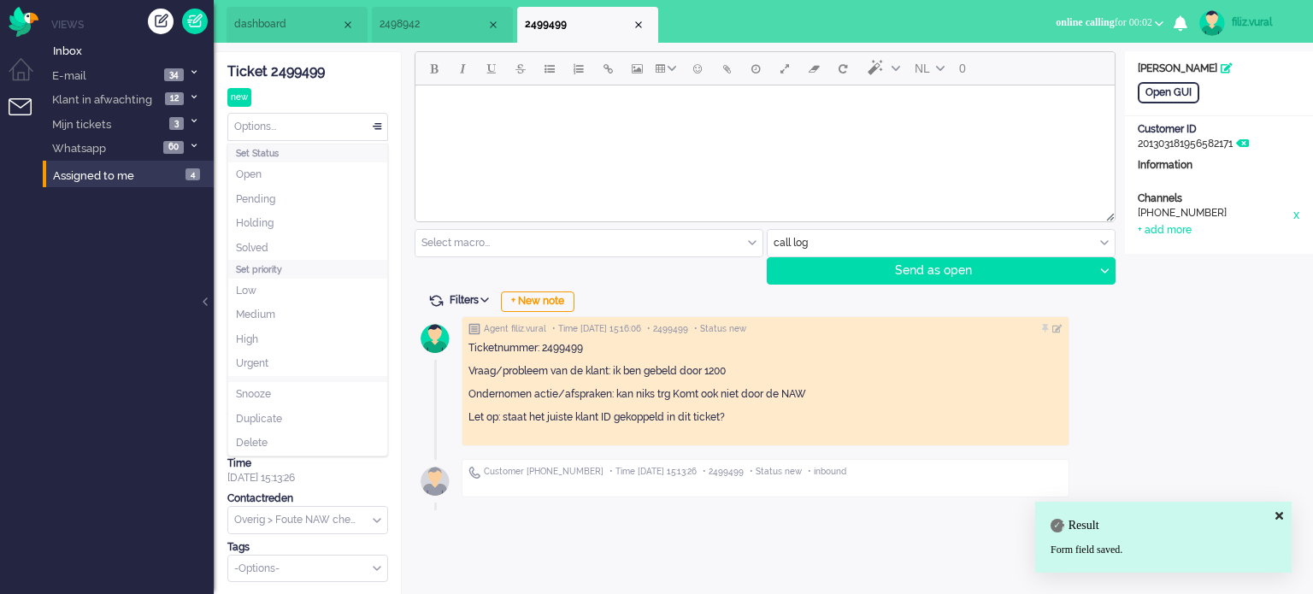
drag, startPoint x: 275, startPoint y: 114, endPoint x: 276, endPoint y: 137, distance: 23.1
click at [276, 114] on div "Options..." at bounding box center [307, 127] width 159 height 26
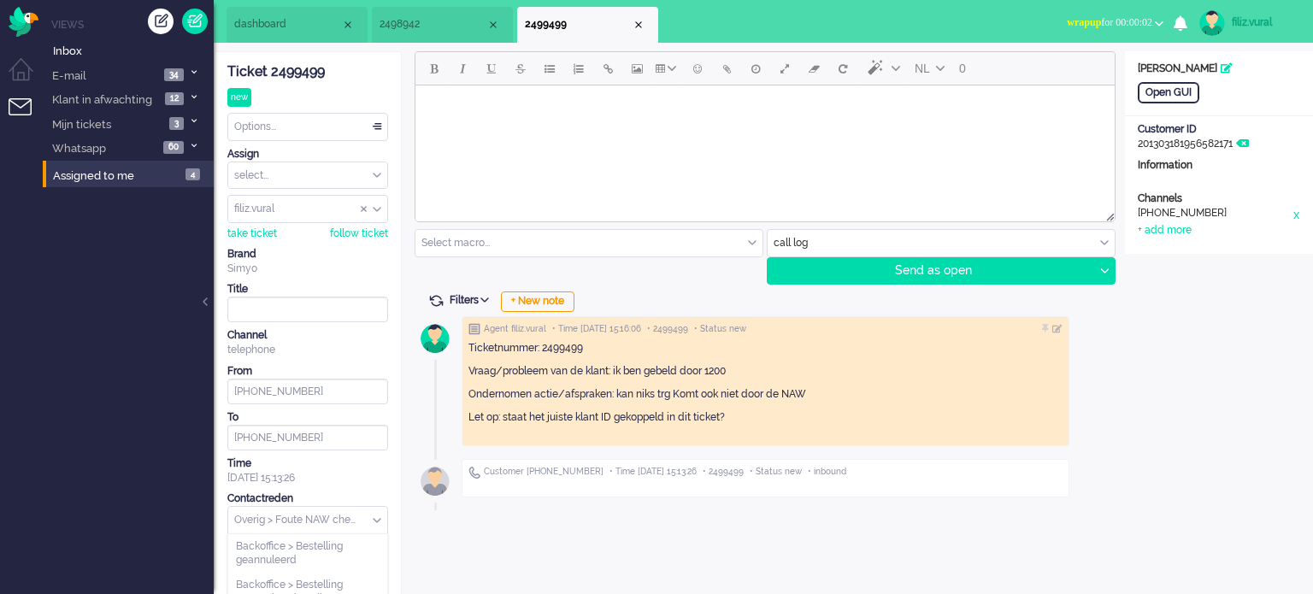
click at [319, 512] on input "text" at bounding box center [307, 520] width 159 height 26
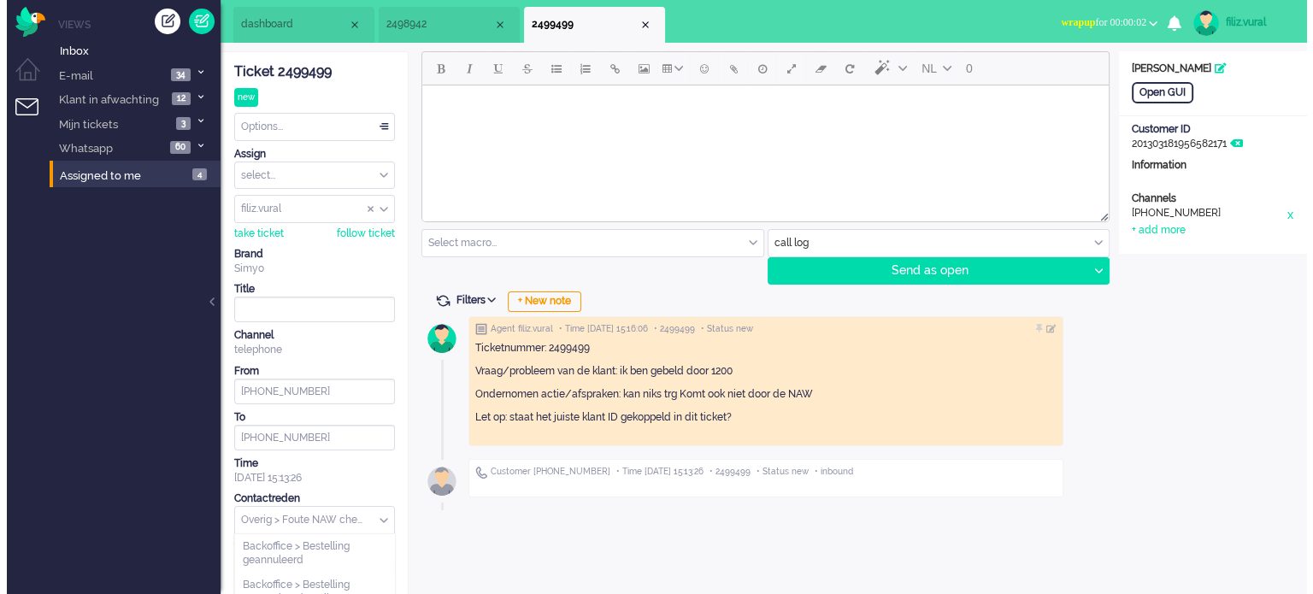
scroll to position [3503, 0]
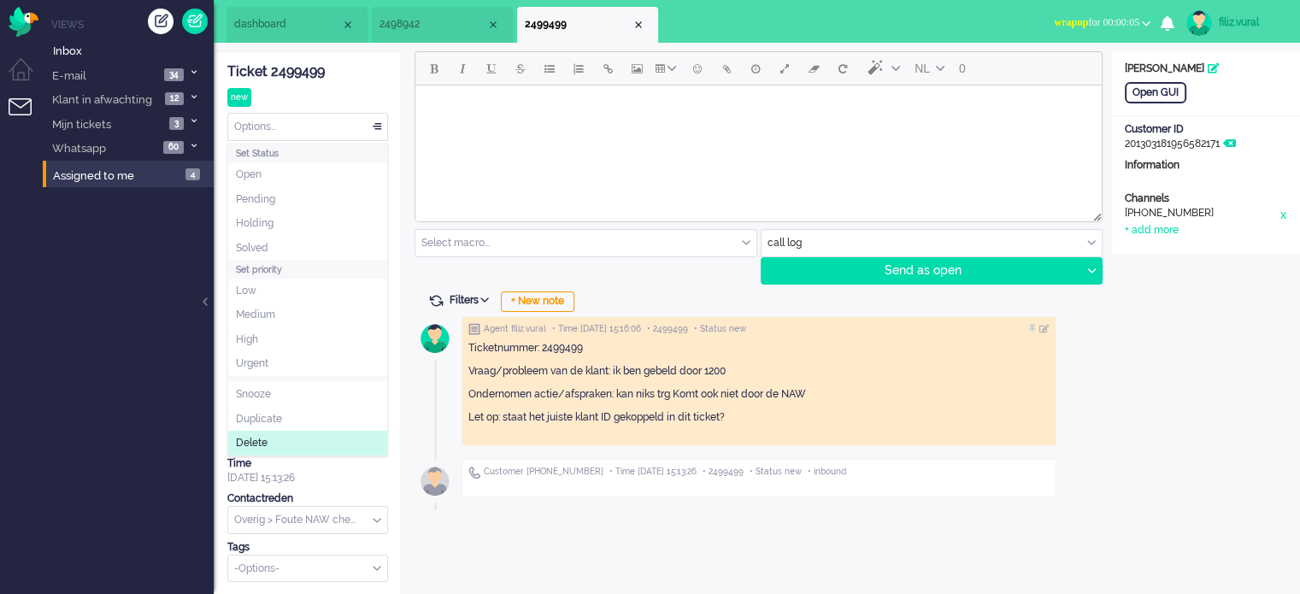
click at [297, 129] on div "Options..." at bounding box center [307, 127] width 159 height 26
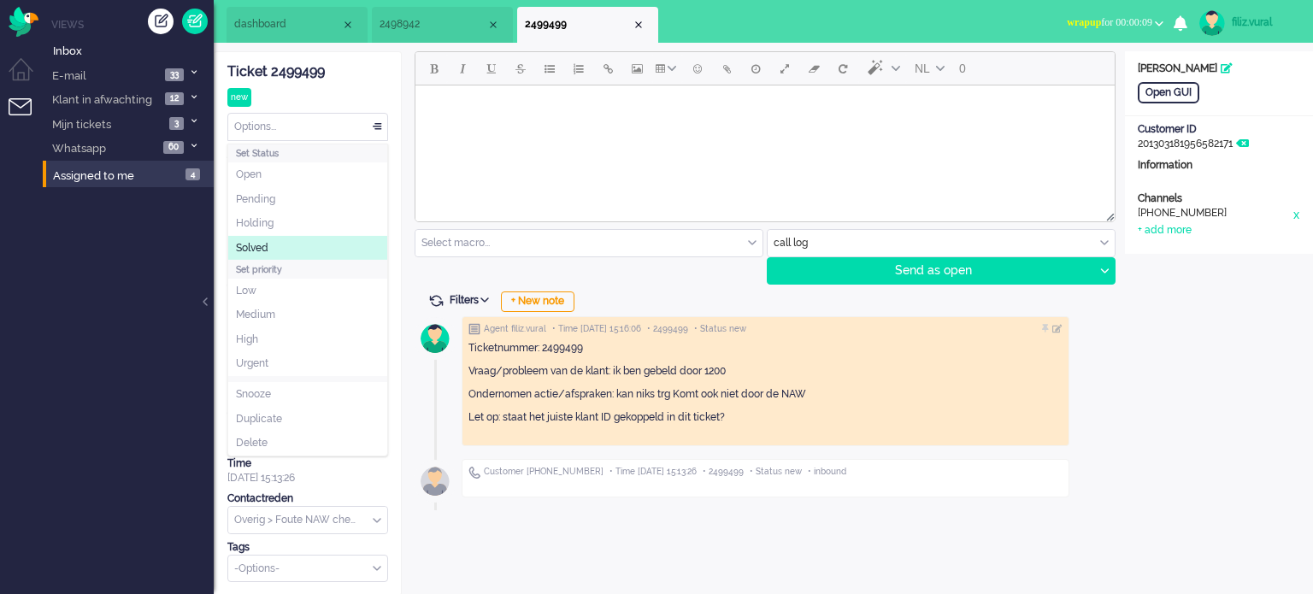
click at [291, 254] on li "Solved" at bounding box center [307, 248] width 159 height 25
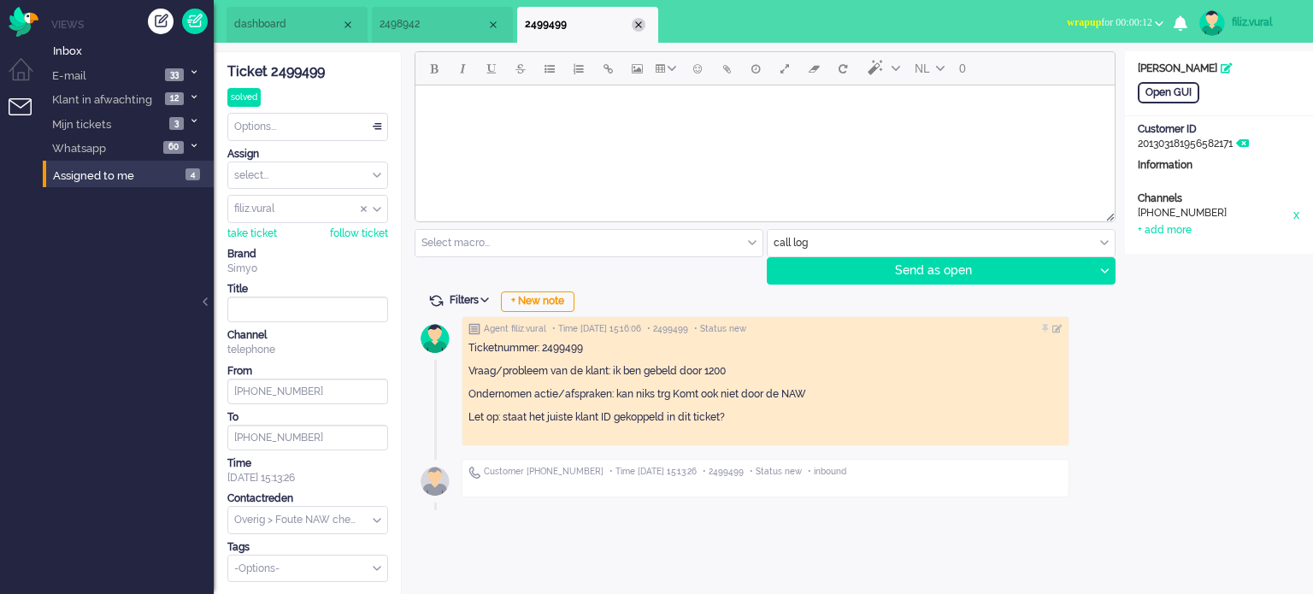
click at [639, 23] on div "Close tab" at bounding box center [639, 25] width 14 height 14
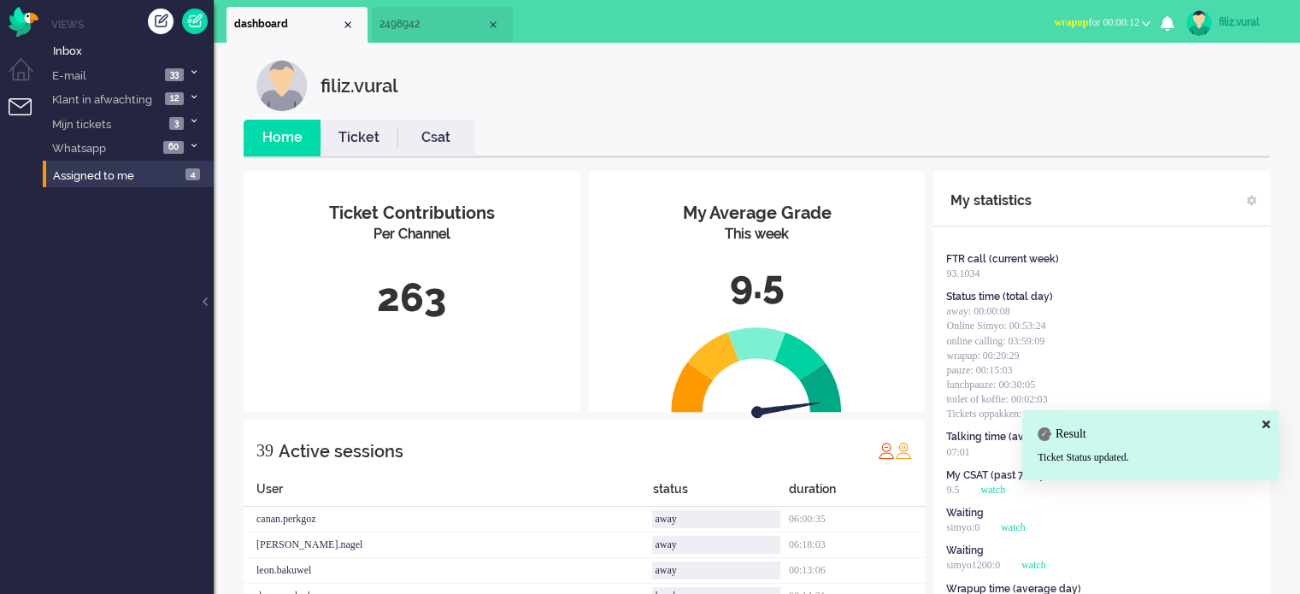
click at [353, 148] on li "Ticket" at bounding box center [359, 138] width 77 height 37
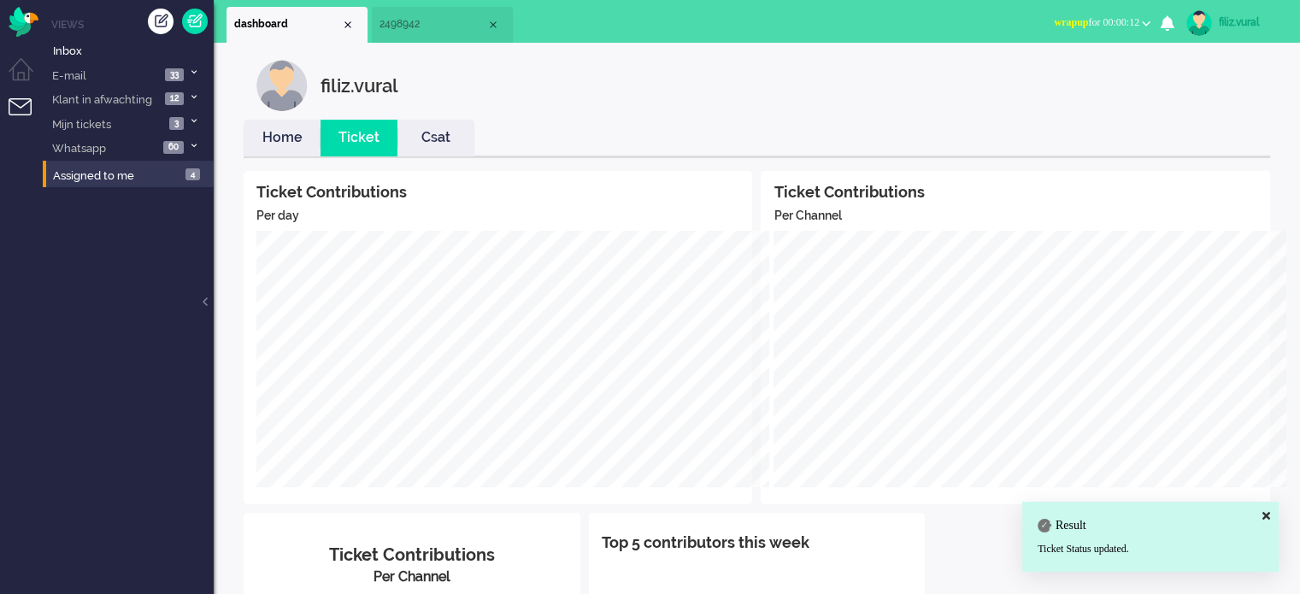
click at [262, 134] on link "Home" at bounding box center [282, 138] width 77 height 20
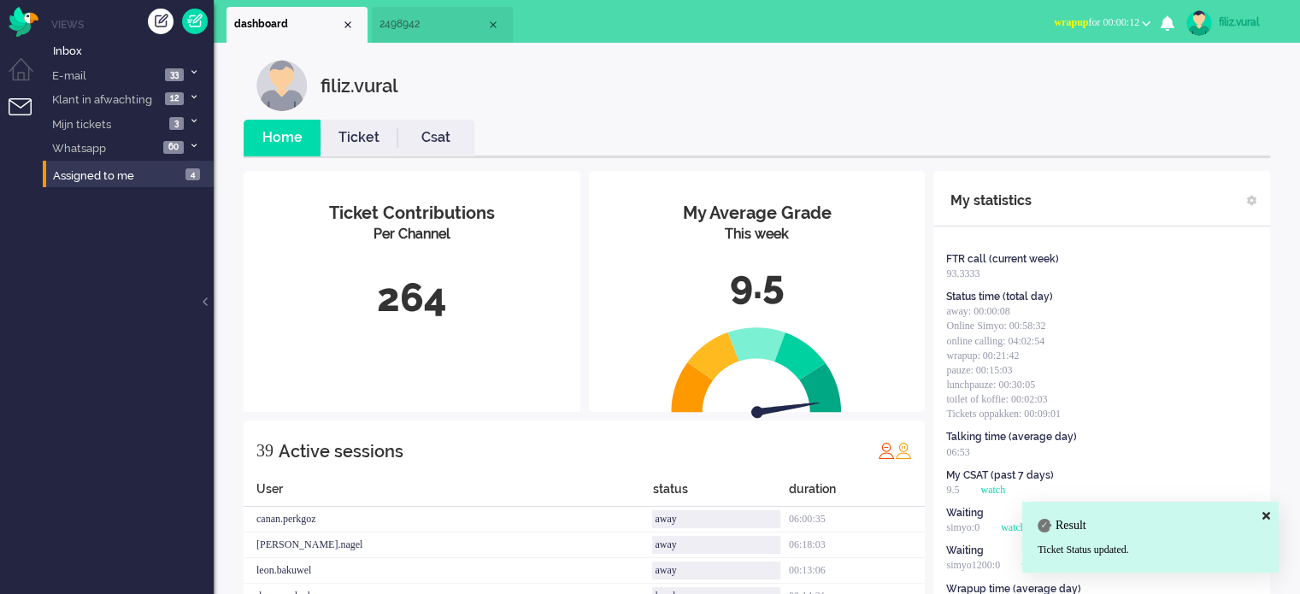
click at [1071, 23] on span "wrapup for 00:00:12" at bounding box center [1096, 22] width 85 height 12
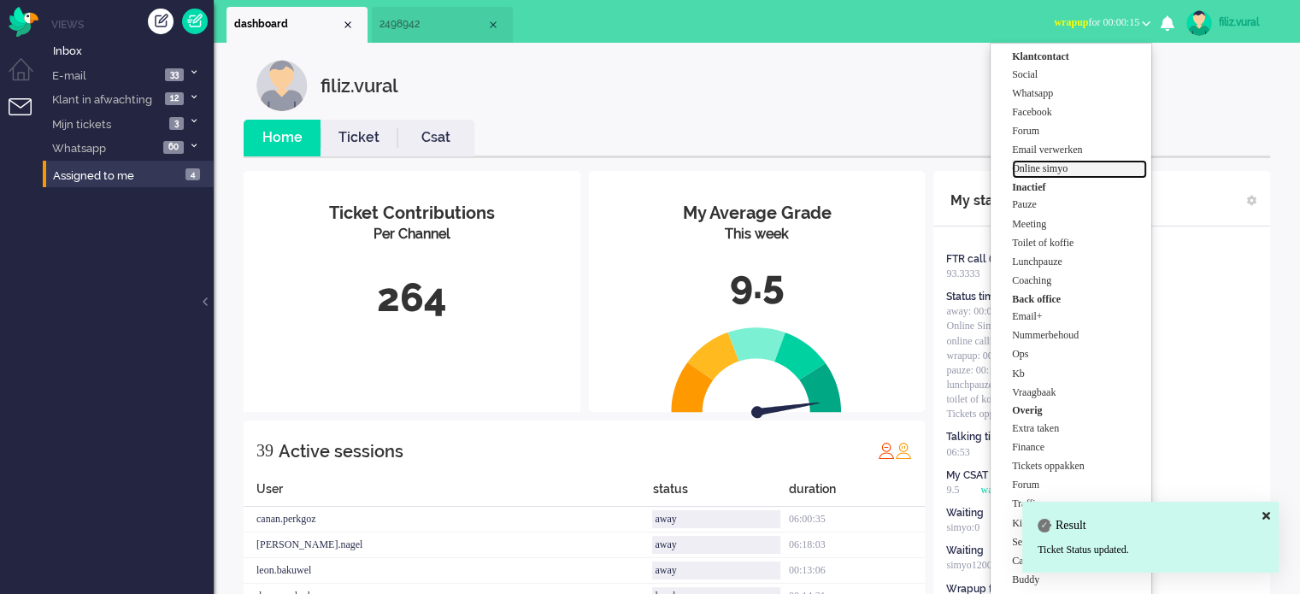
click at [1065, 174] on label "Online simyo" at bounding box center [1079, 169] width 135 height 15
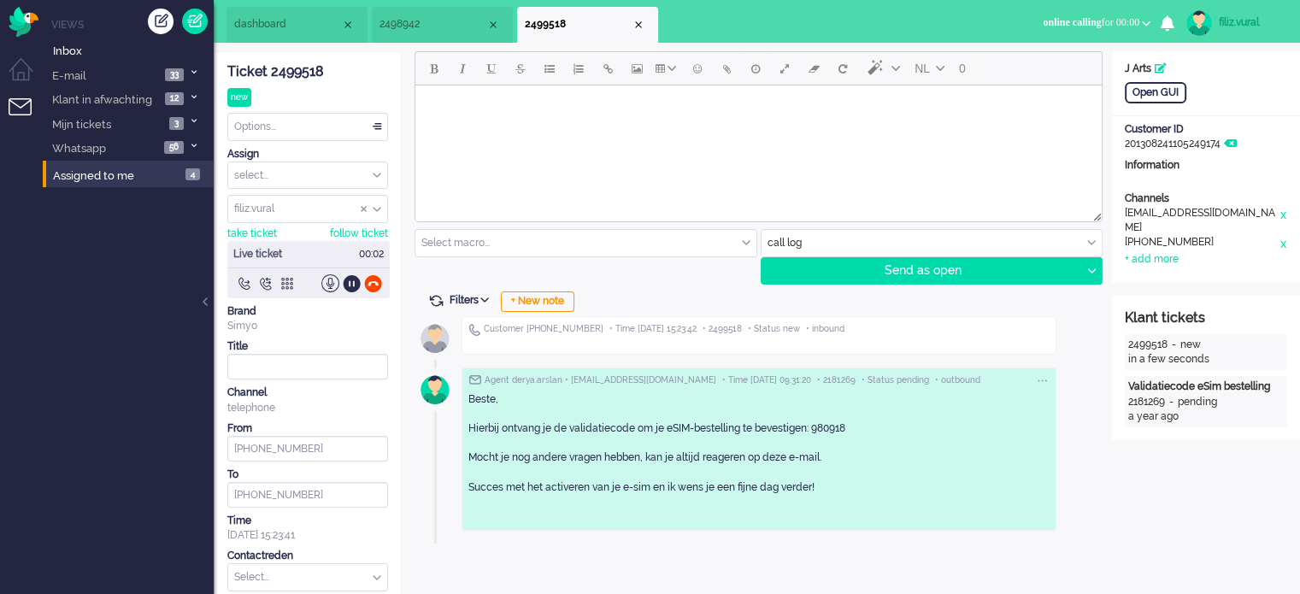
scroll to position [56, 0]
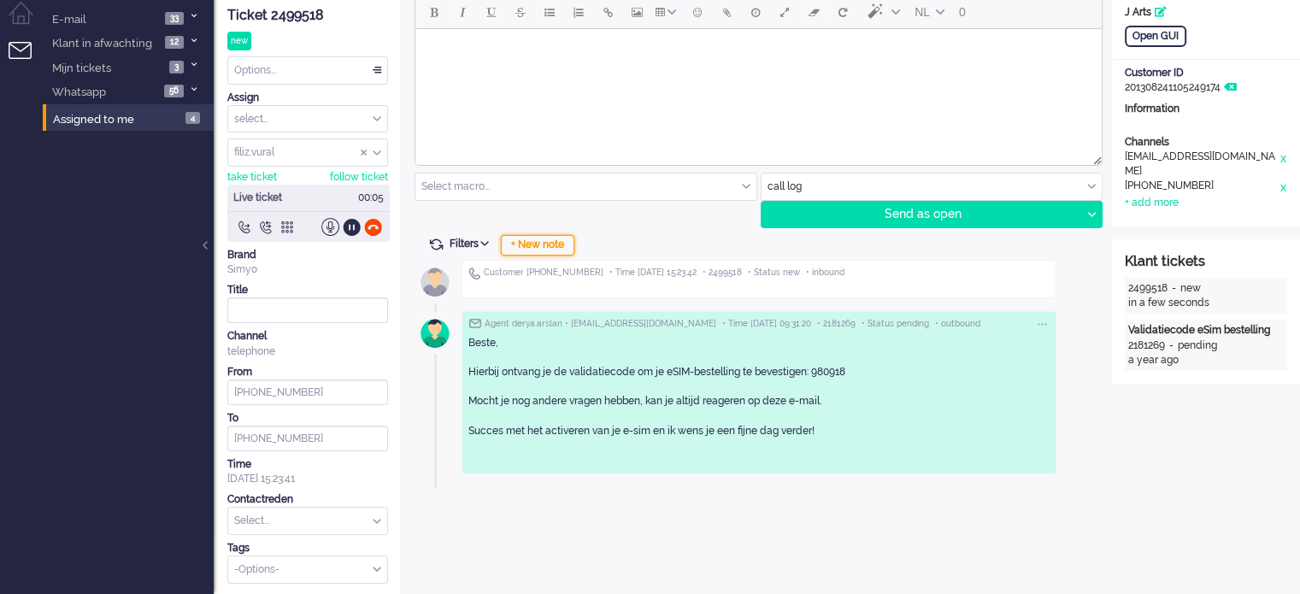
click at [519, 245] on div "+ New note" at bounding box center [538, 245] width 74 height 21
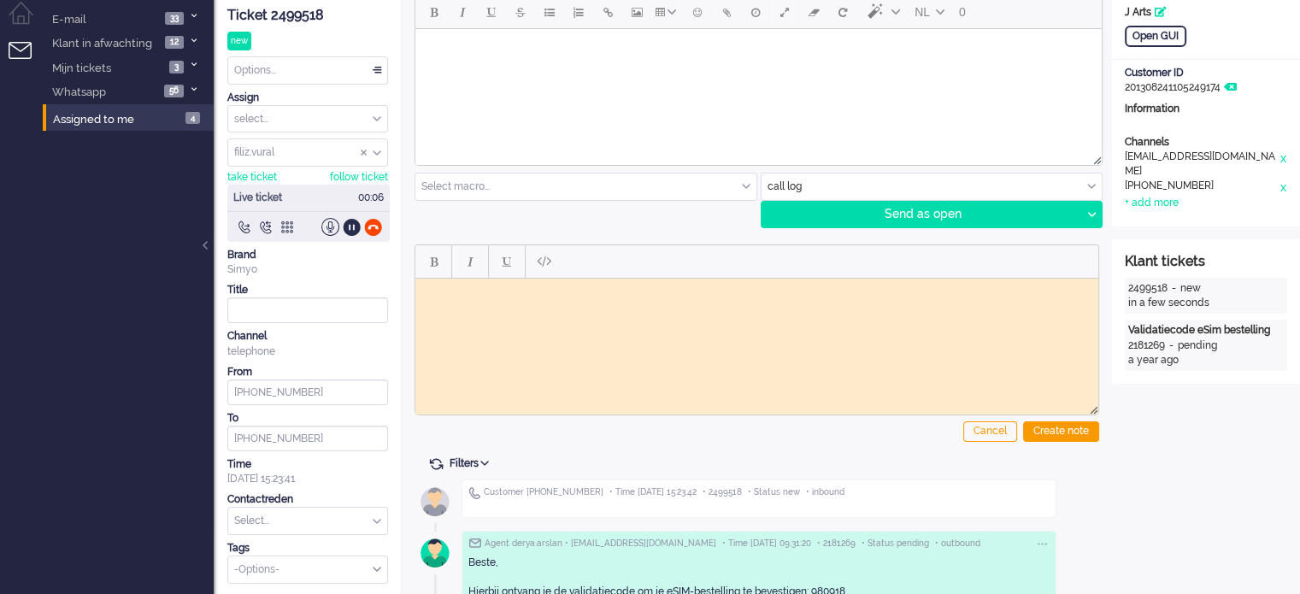
scroll to position [0, 0]
click at [315, 16] on div "Ticket 2499518" at bounding box center [307, 16] width 161 height 20
click at [505, 300] on html at bounding box center [756, 291] width 683 height 26
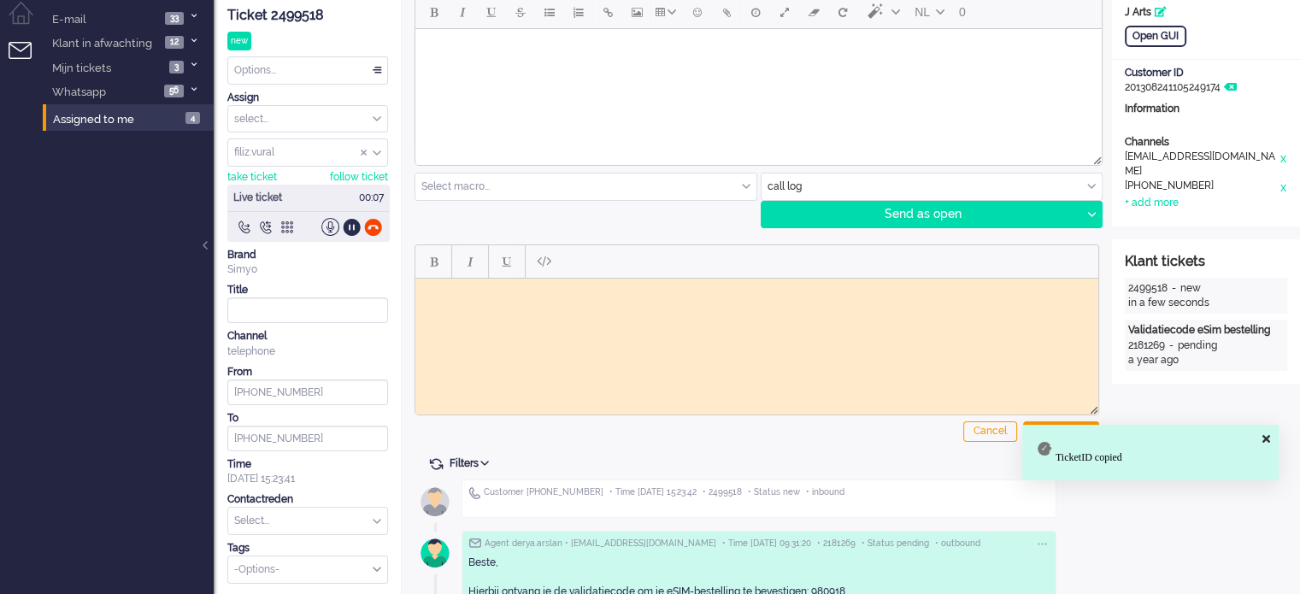
paste body "Rich Text Area. Press ALT-0 for help."
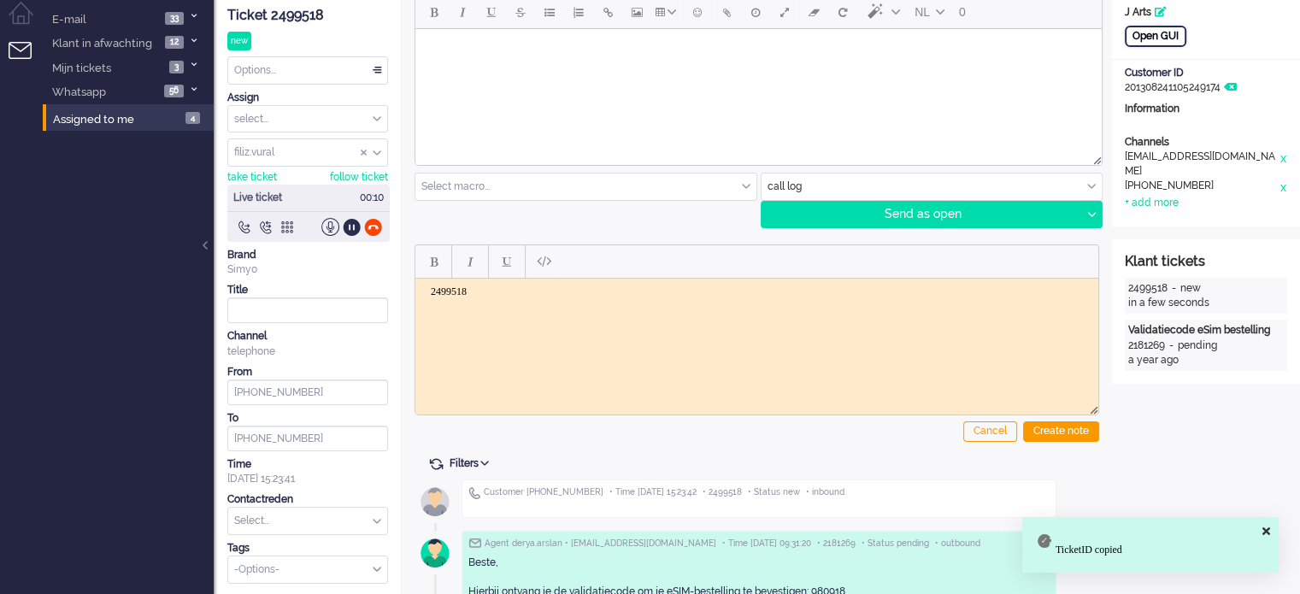
click at [1166, 38] on div "Open GUI" at bounding box center [1156, 36] width 62 height 21
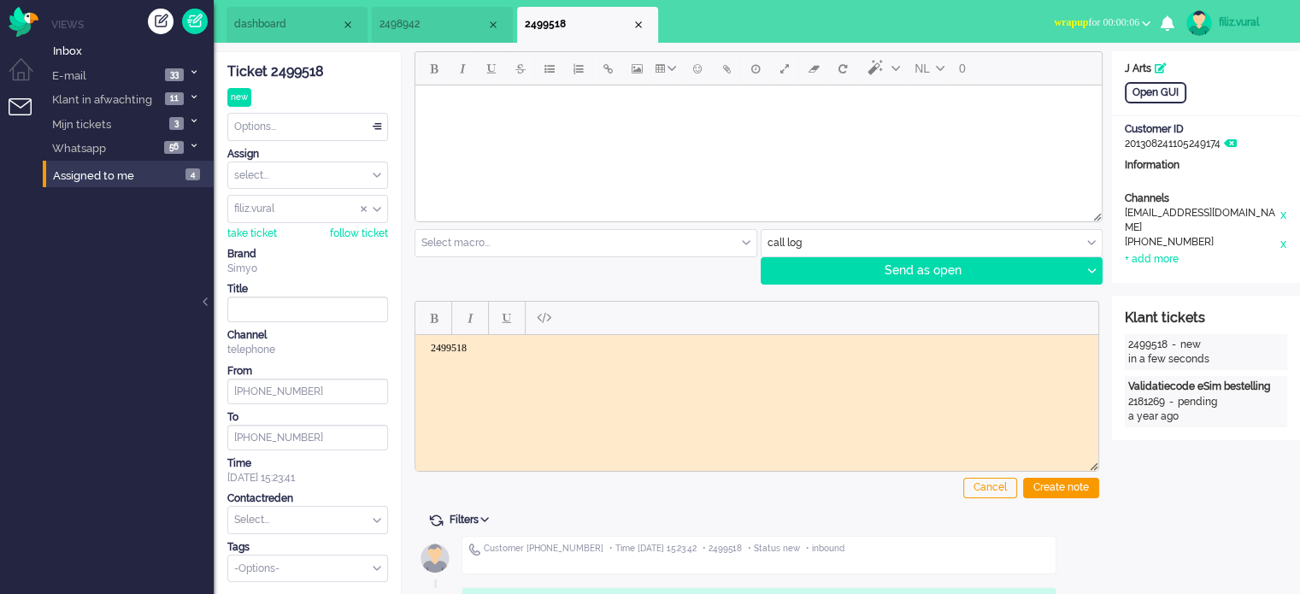
click at [613, 378] on html "2499518" at bounding box center [756, 360] width 683 height 52
click at [1051, 484] on div "Create note" at bounding box center [1061, 488] width 76 height 21
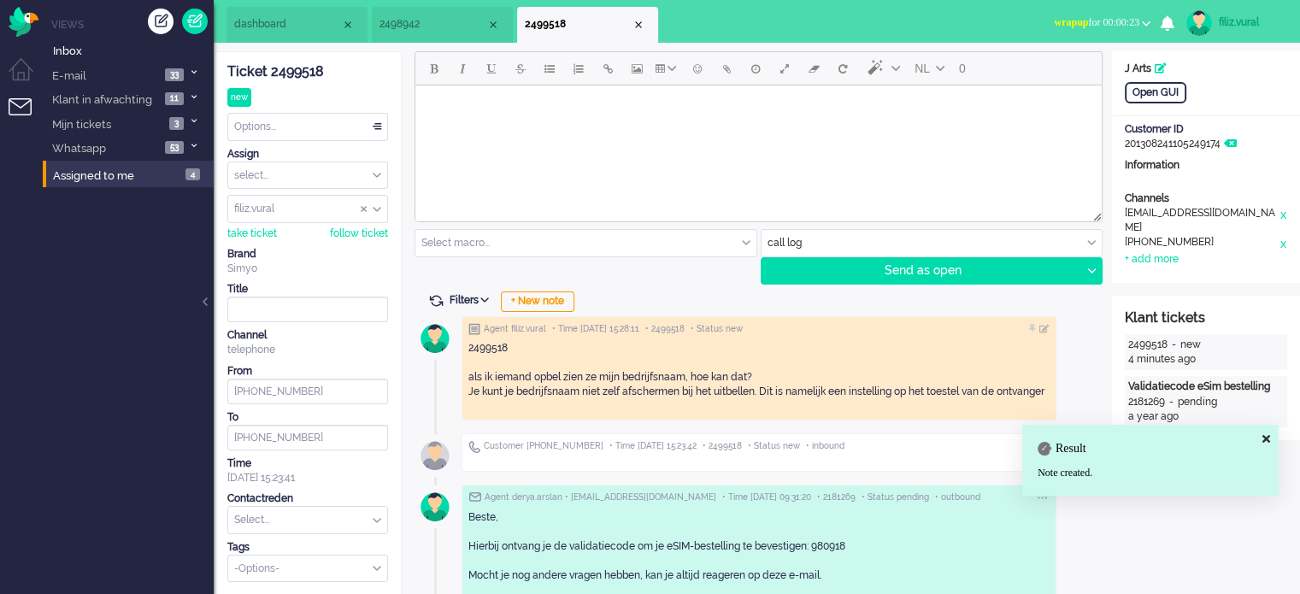
click at [259, 511] on input "text" at bounding box center [307, 520] width 159 height 26
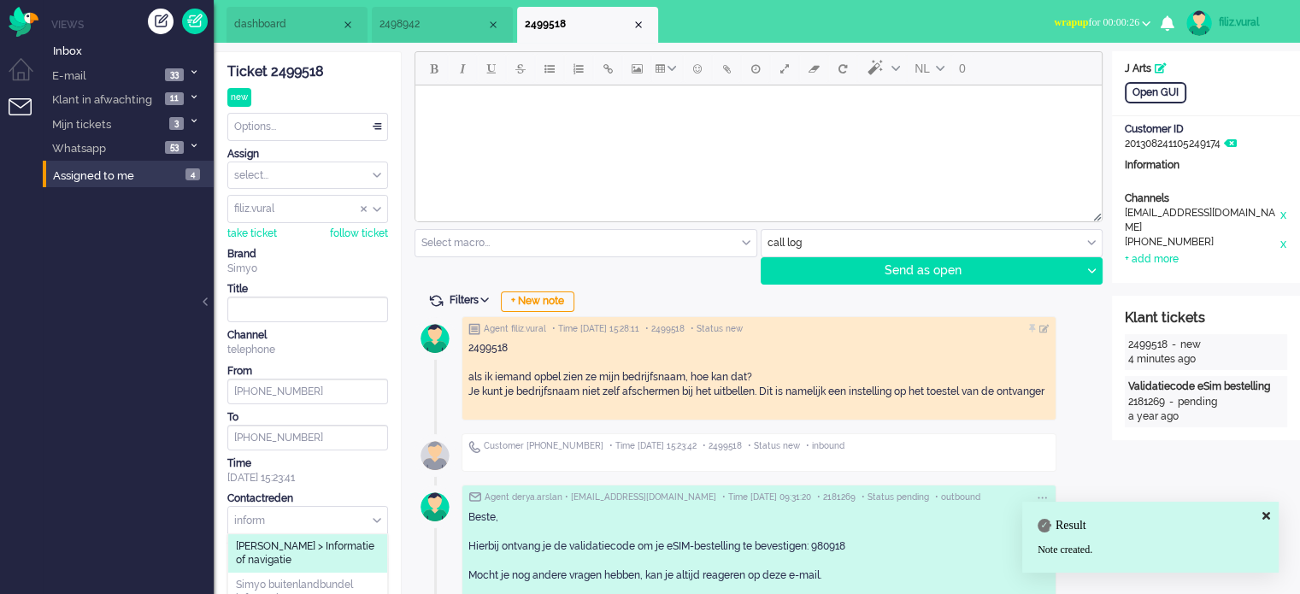
type input "inform"
click at [289, 559] on span "[PERSON_NAME] > Informatie of navigatie" at bounding box center [308, 553] width 144 height 28
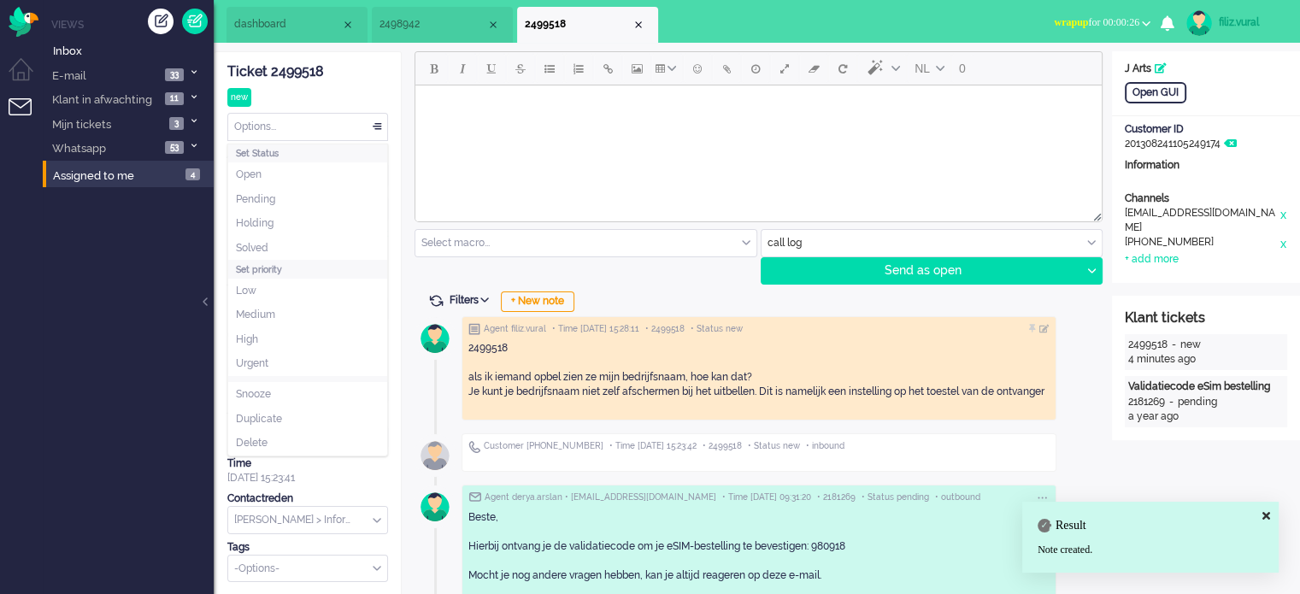
click at [304, 131] on div "Options..." at bounding box center [307, 127] width 159 height 26
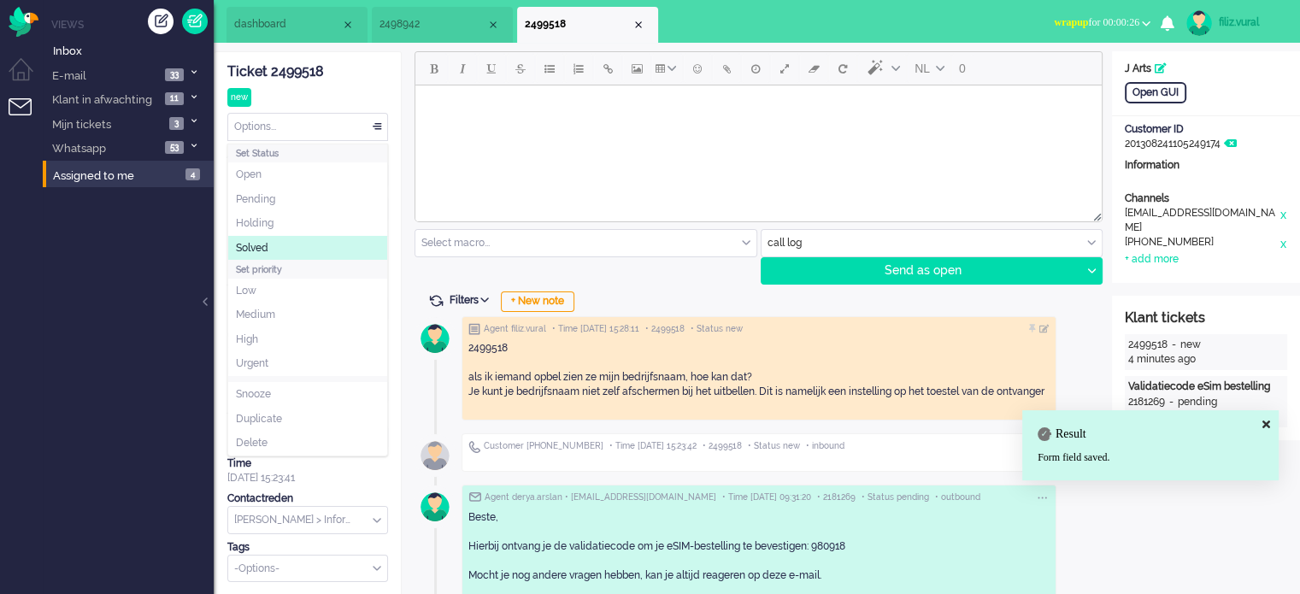
click at [307, 242] on li "Solved" at bounding box center [307, 248] width 159 height 25
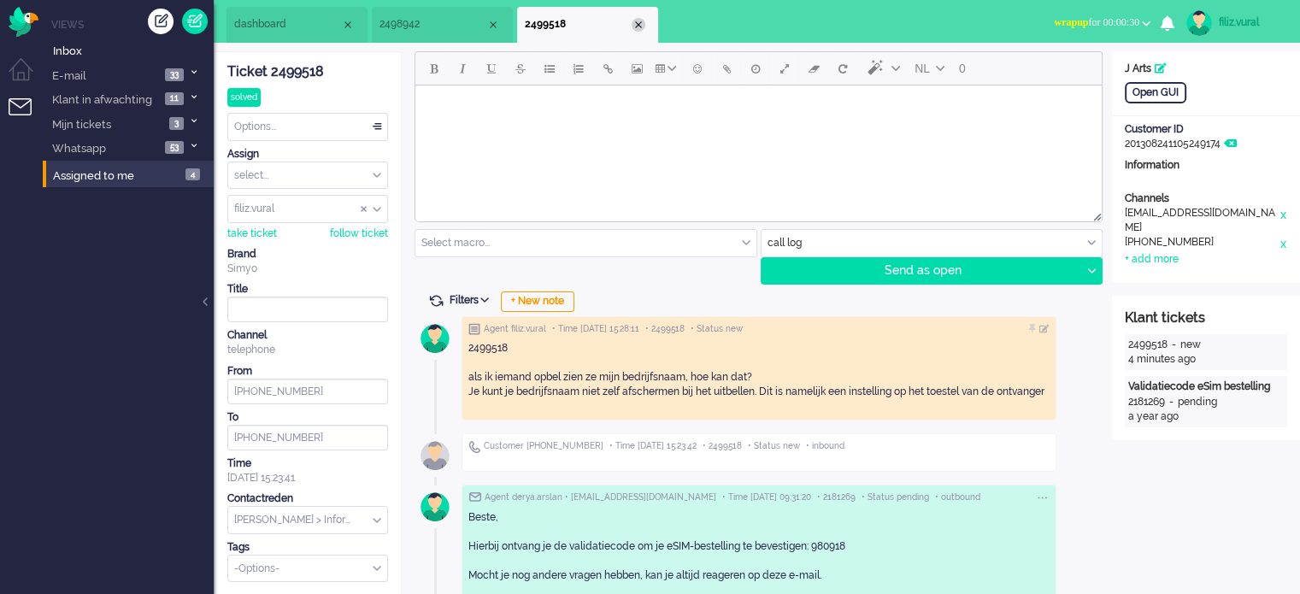
click at [636, 24] on div "Close tab" at bounding box center [639, 25] width 14 height 14
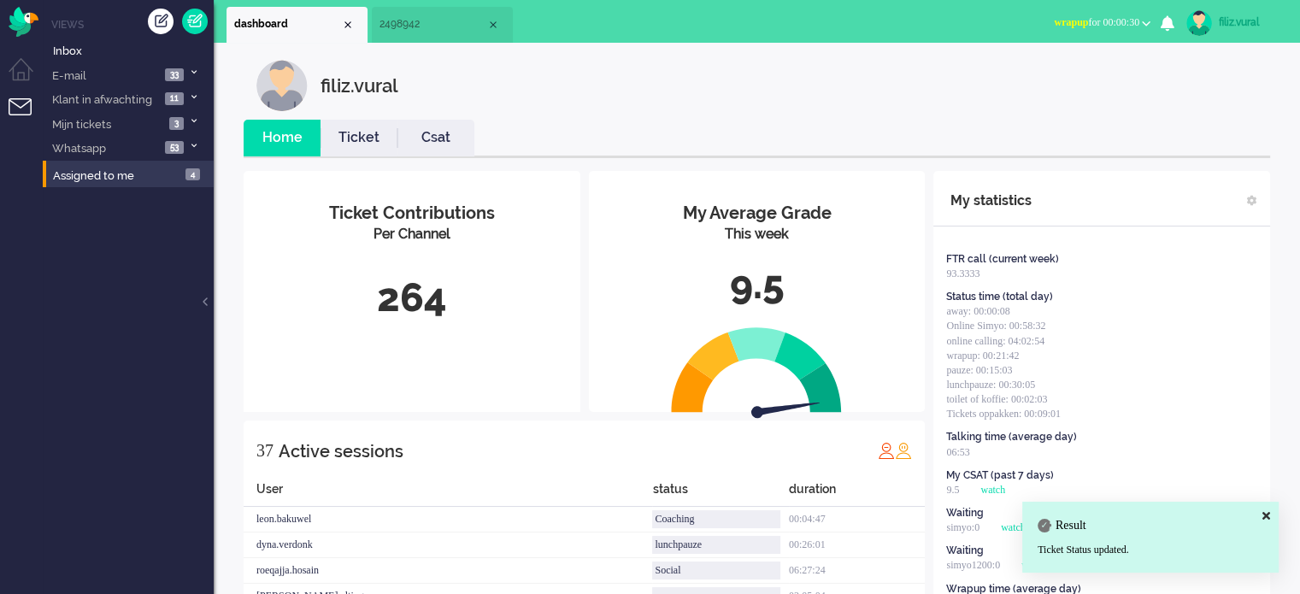
click at [1112, 20] on span "wrapup for 00:00:30" at bounding box center [1096, 22] width 85 height 12
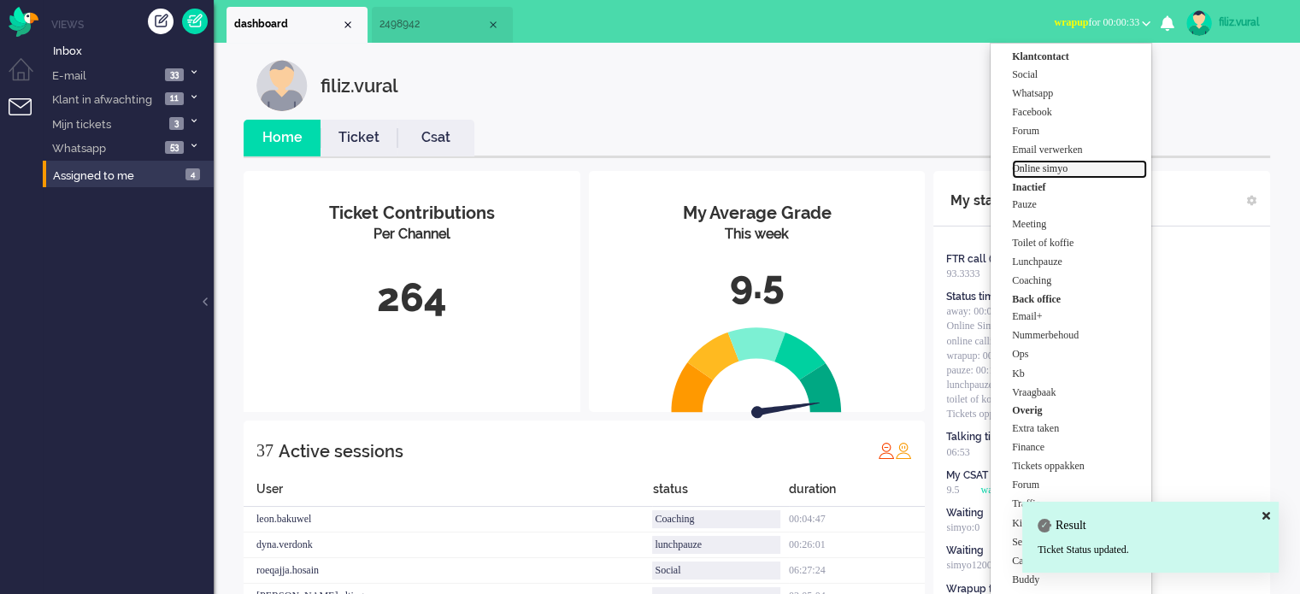
click at [1068, 162] on label "Online simyo" at bounding box center [1079, 169] width 135 height 15
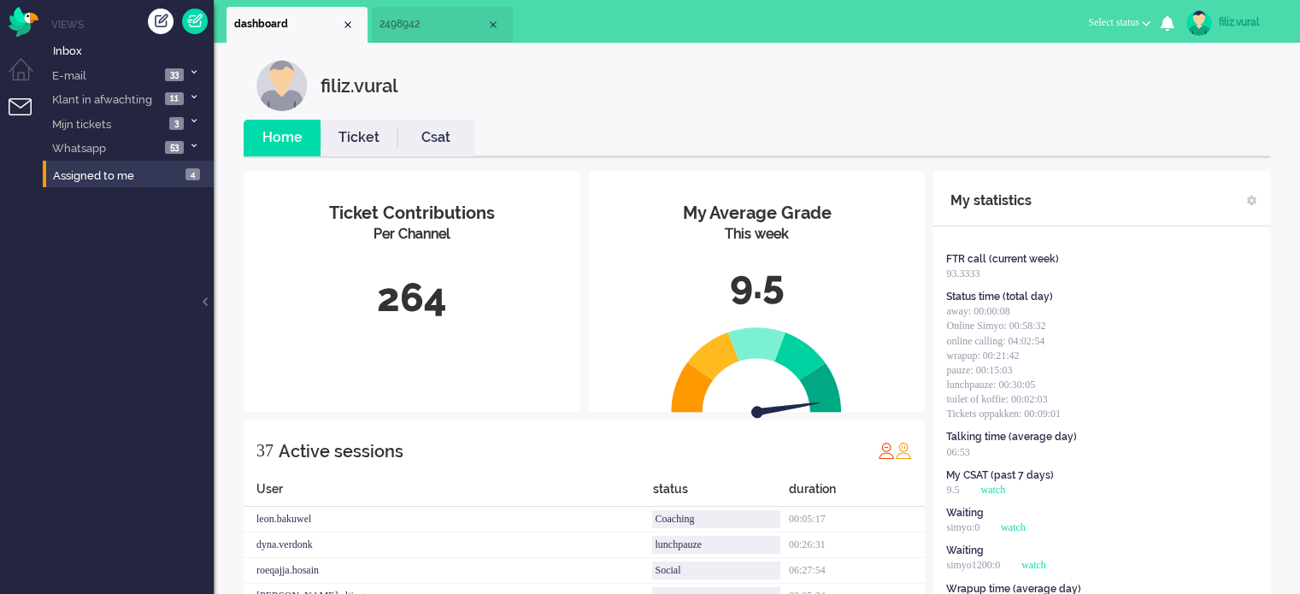
click at [369, 132] on link "Ticket" at bounding box center [359, 138] width 77 height 20
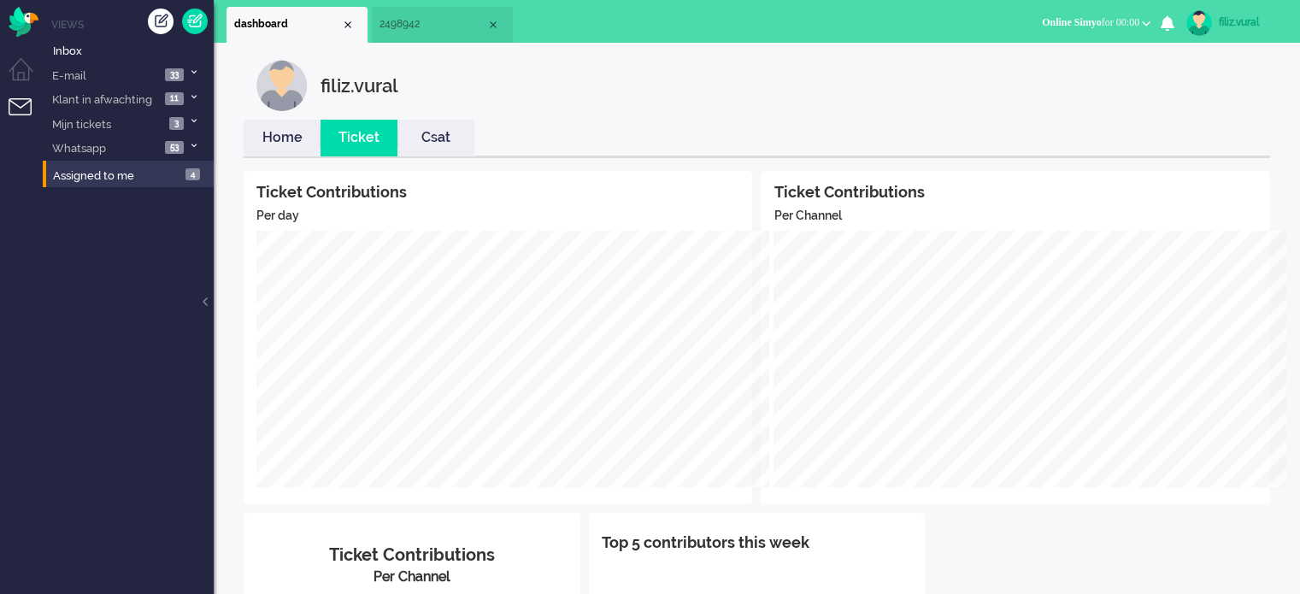
click at [283, 132] on link "Home" at bounding box center [282, 138] width 77 height 20
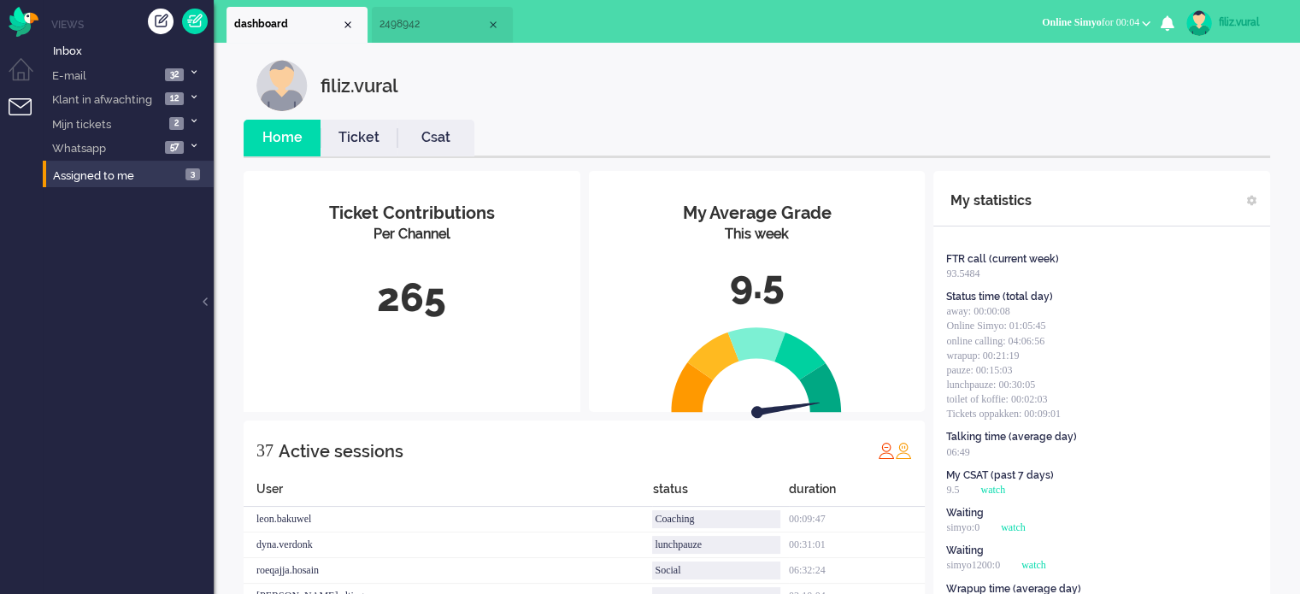
click at [452, 145] on link "Csat" at bounding box center [435, 138] width 77 height 20
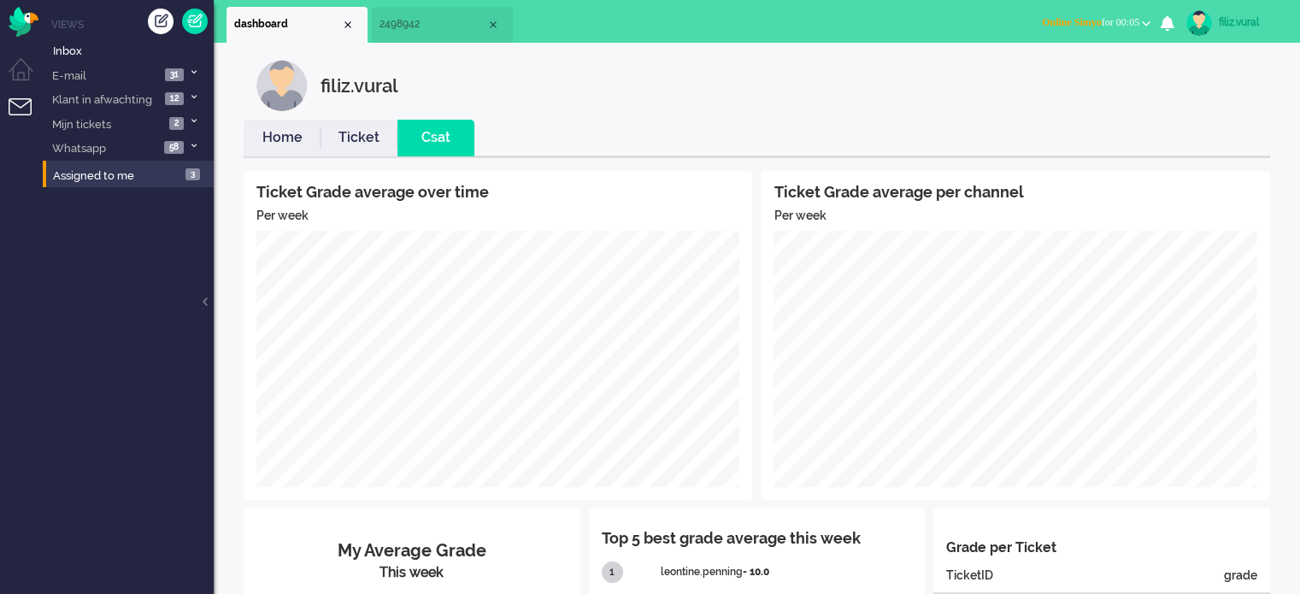
click at [345, 125] on li "Ticket" at bounding box center [359, 138] width 77 height 37
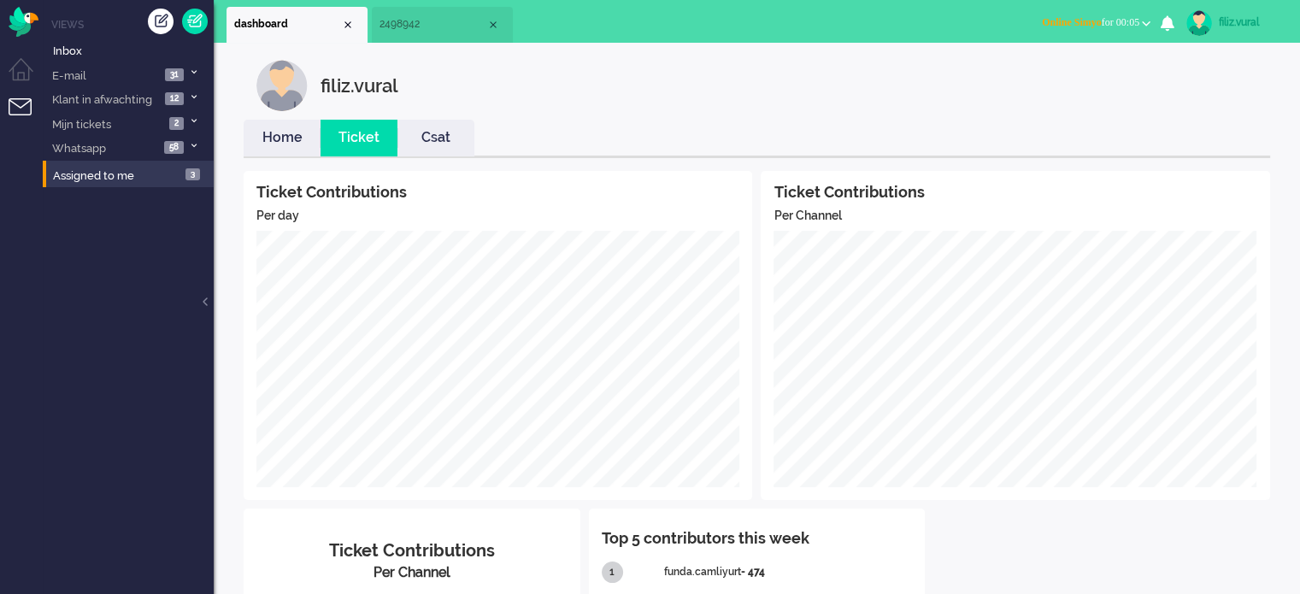
click at [300, 131] on link "Home" at bounding box center [282, 138] width 77 height 20
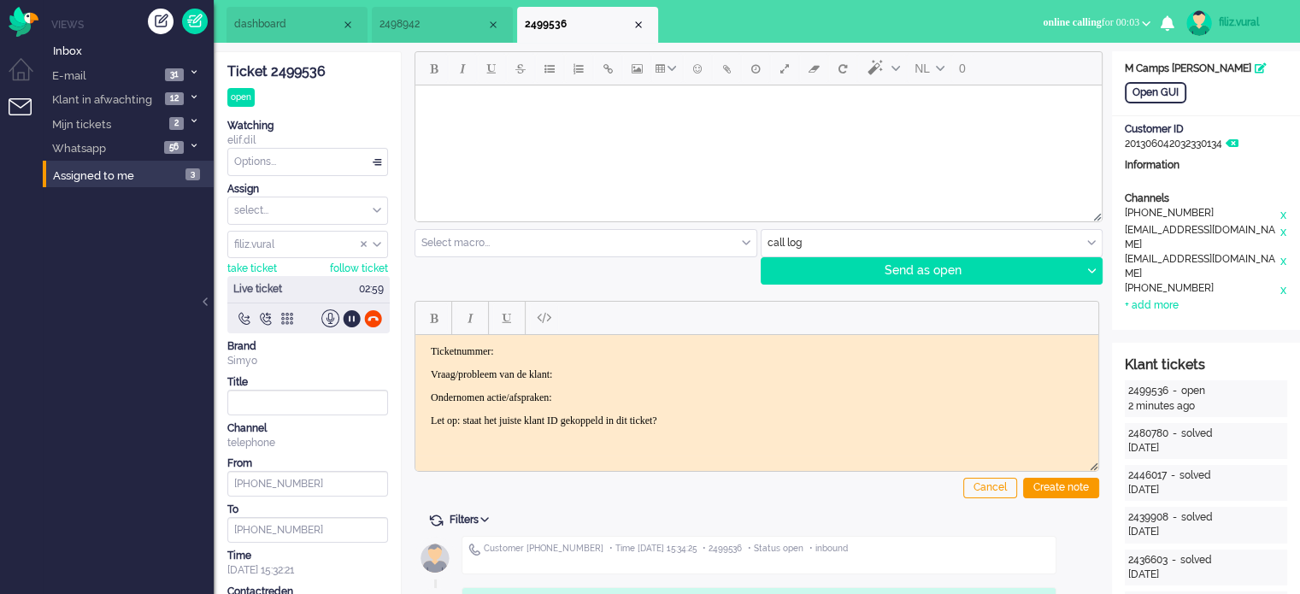
click at [305, 78] on div "Ticket 2499536" at bounding box center [307, 72] width 161 height 20
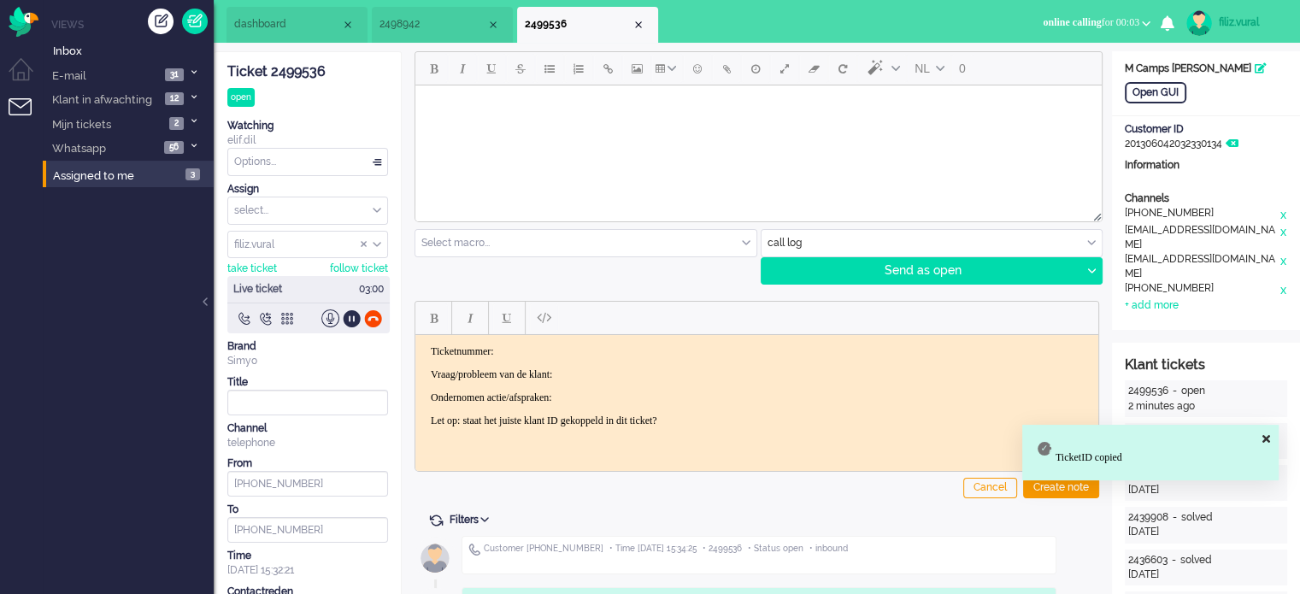
click at [562, 350] on p "Ticketnummer:" at bounding box center [757, 350] width 652 height 13
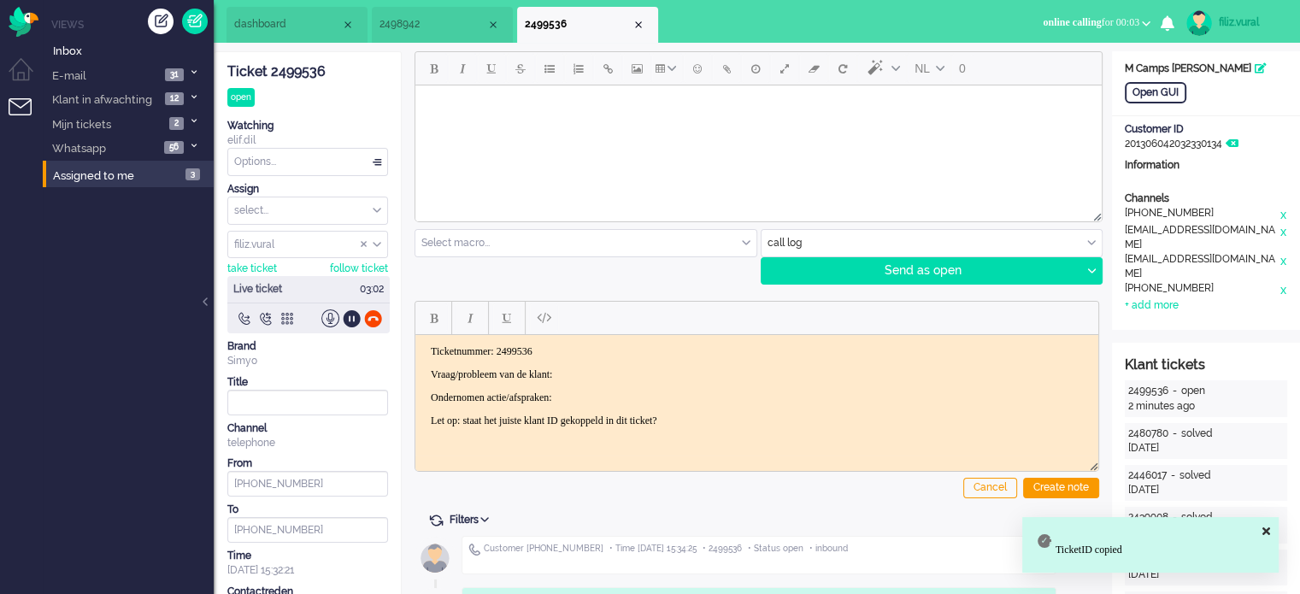
drag, startPoint x: 486, startPoint y: 387, endPoint x: 889, endPoint y: 435, distance: 405.4
click at [893, 437] on html "Ticketnummer: 2499536 Vraag/probleem van de klant: Ondernomen actie/afspraken: …" at bounding box center [756, 385] width 683 height 103
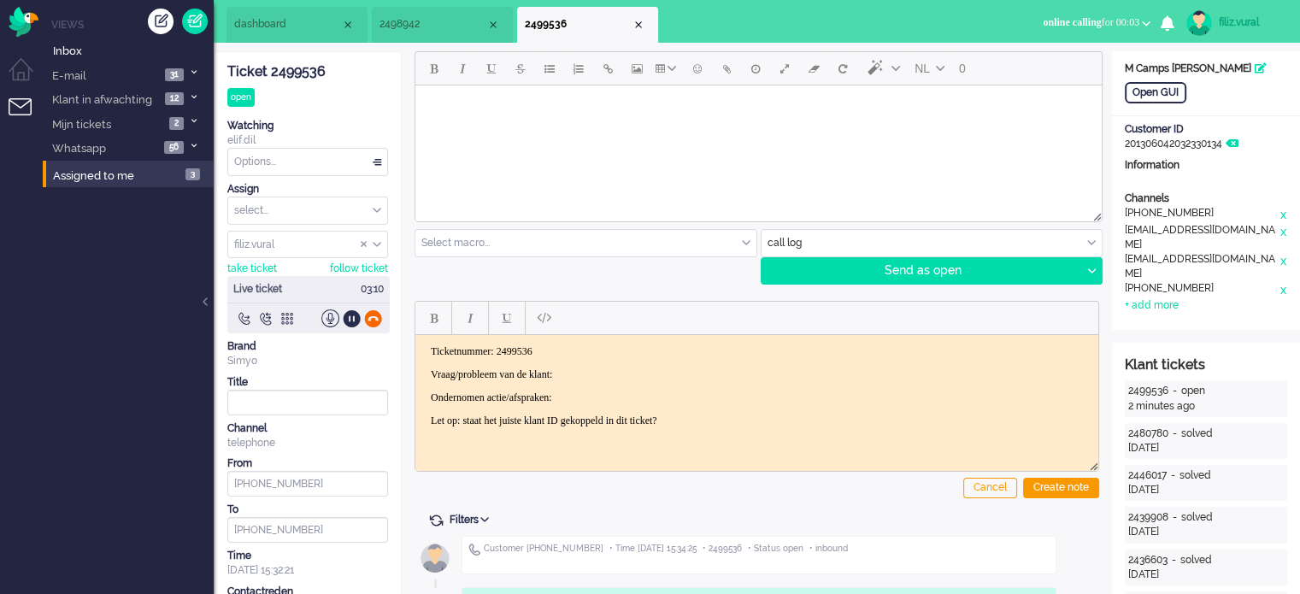
click at [368, 318] on div at bounding box center [373, 318] width 18 height 18
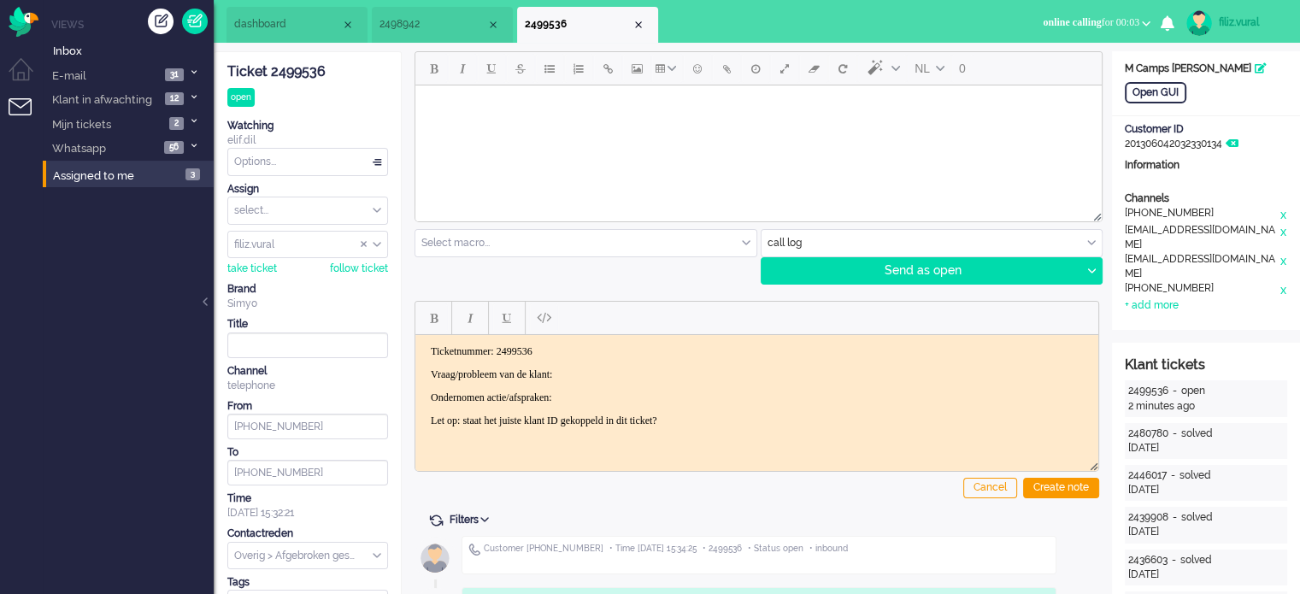
click at [616, 379] on p "Vraag/probleem van de klant:" at bounding box center [757, 374] width 652 height 13
drag, startPoint x: 428, startPoint y: 371, endPoint x: 858, endPoint y: 450, distance: 437.0
click at [858, 437] on html "Ticketnummer: 2499536 Vraag/probleem van de klant: Ondernomen actie/afspraken: …" at bounding box center [756, 385] width 683 height 103
click at [632, 391] on html "Ticketnummer: 2499536 2499536" at bounding box center [756, 362] width 683 height 56
click at [459, 375] on p "2499536" at bounding box center [757, 374] width 652 height 13
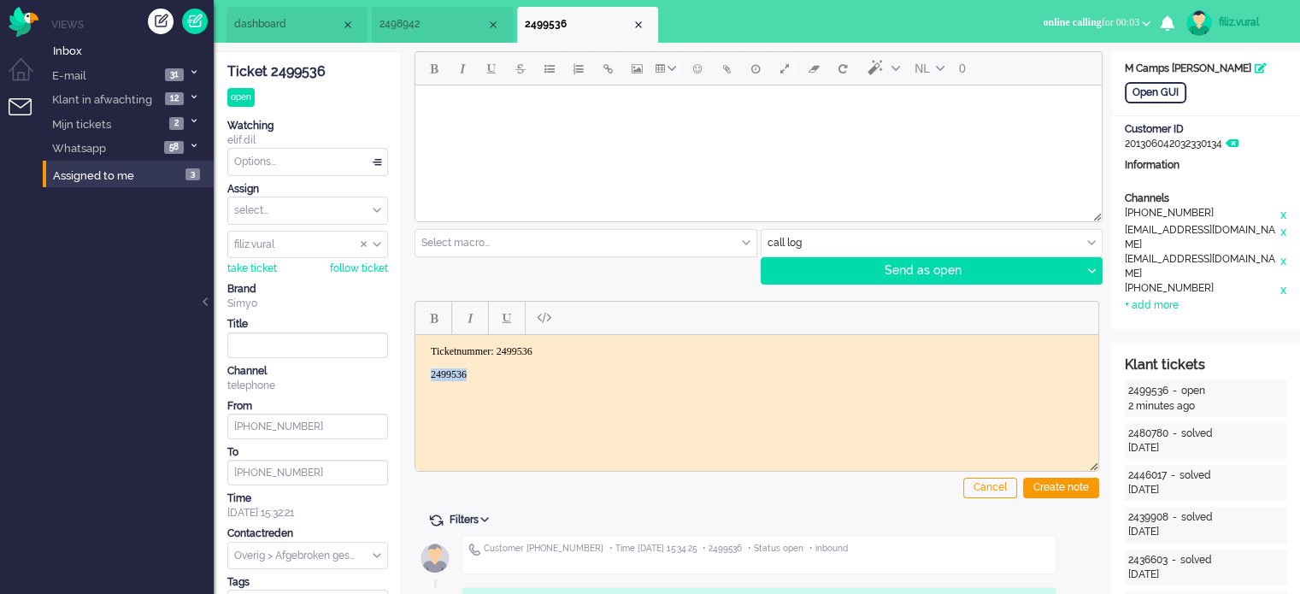
click at [459, 375] on p "2499536" at bounding box center [757, 374] width 652 height 13
drag, startPoint x: 1085, startPoint y: 486, endPoint x: 1073, endPoint y: 478, distance: 15.4
click at [1085, 485] on div "Create note" at bounding box center [1061, 488] width 76 height 21
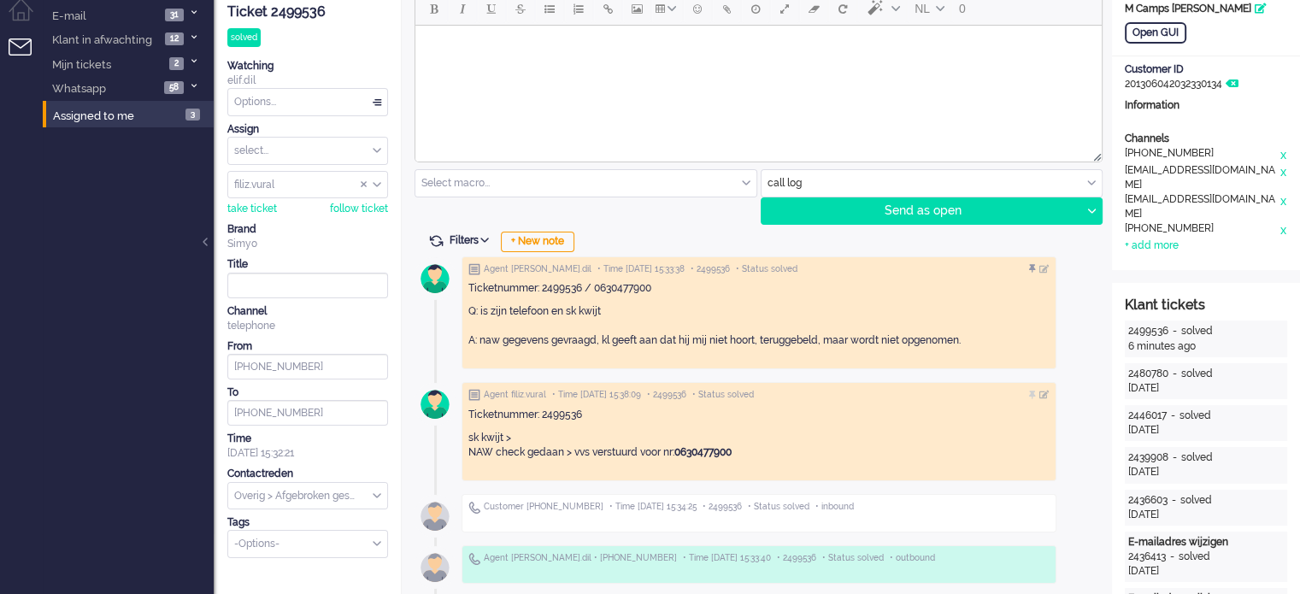
scroll to position [85, 0]
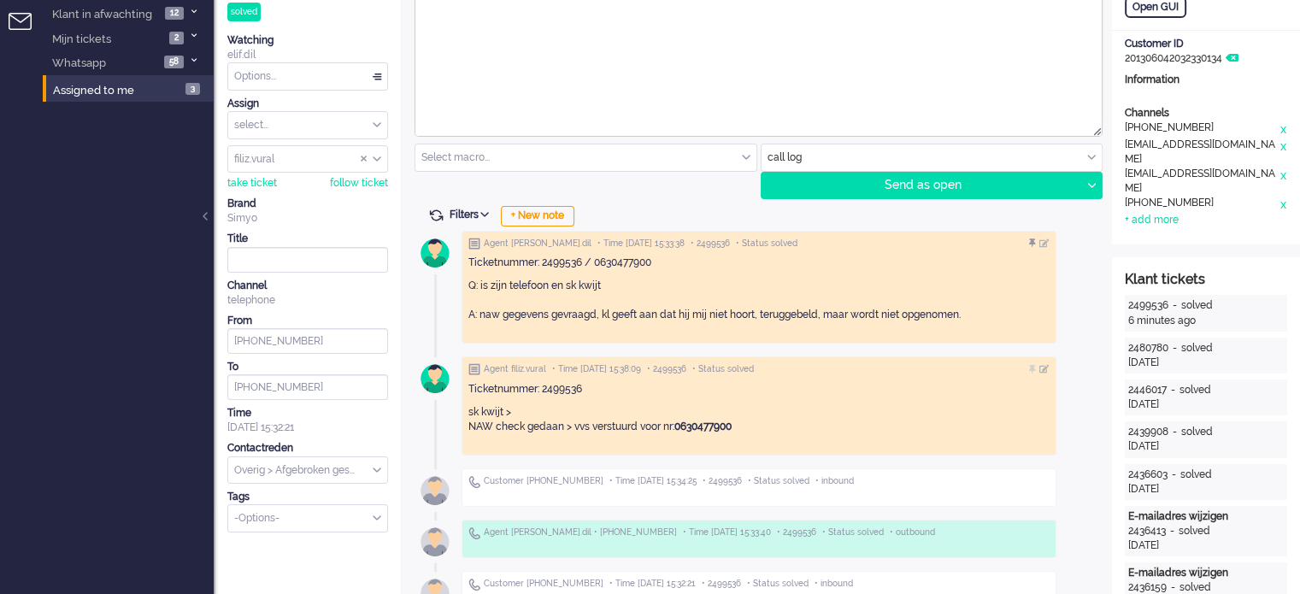
click at [328, 469] on input "text" at bounding box center [307, 470] width 159 height 26
type input "vvs"
click at [332, 550] on li "Simkaart > VVS gratis" at bounding box center [307, 544] width 159 height 25
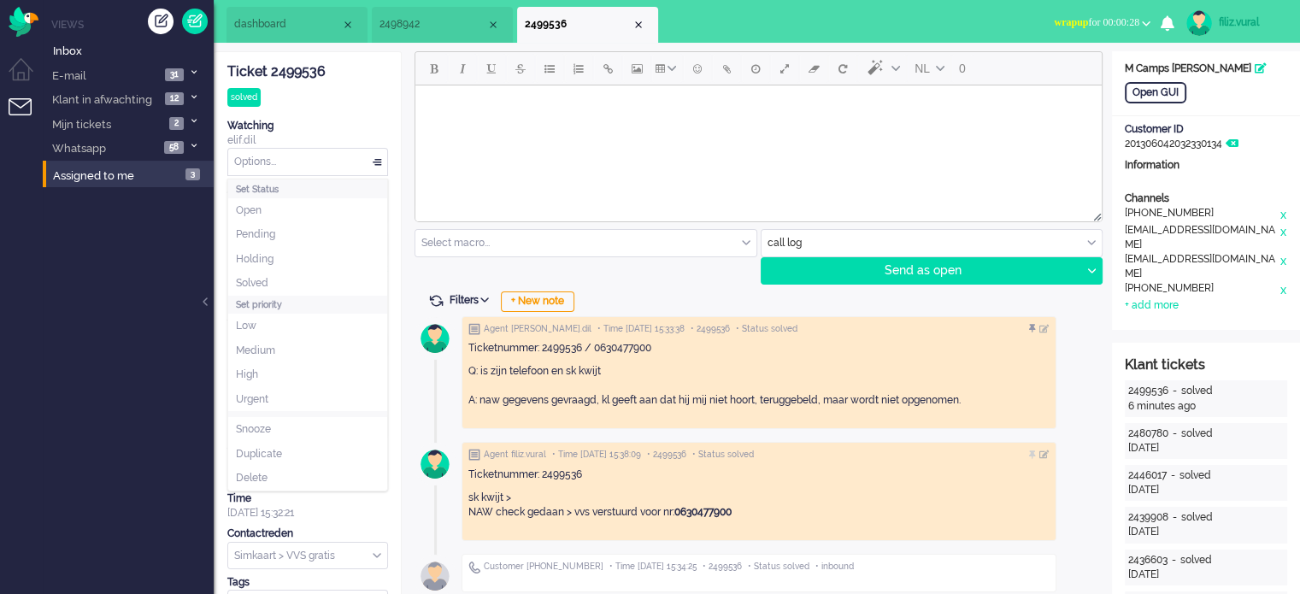
click at [318, 167] on div "Options..." at bounding box center [307, 162] width 159 height 26
click at [303, 282] on li "Solved" at bounding box center [307, 283] width 159 height 25
click at [638, 23] on div "Close tab" at bounding box center [639, 25] width 14 height 14
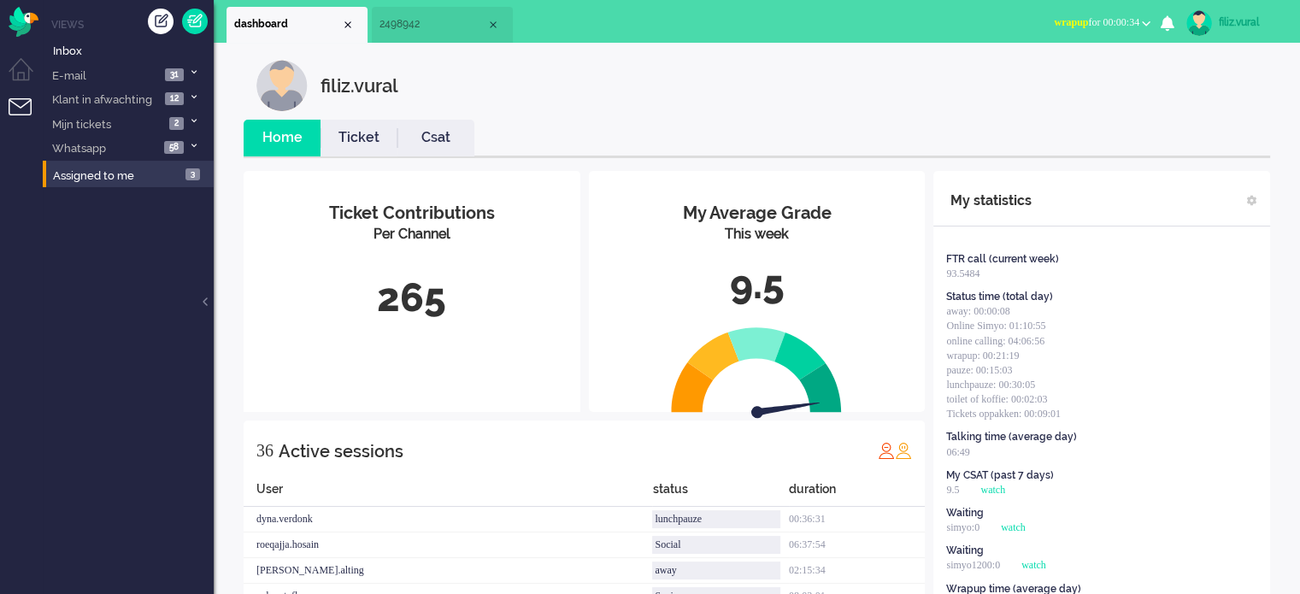
click at [1138, 15] on button "wrapup for 00:00:34" at bounding box center [1102, 22] width 117 height 25
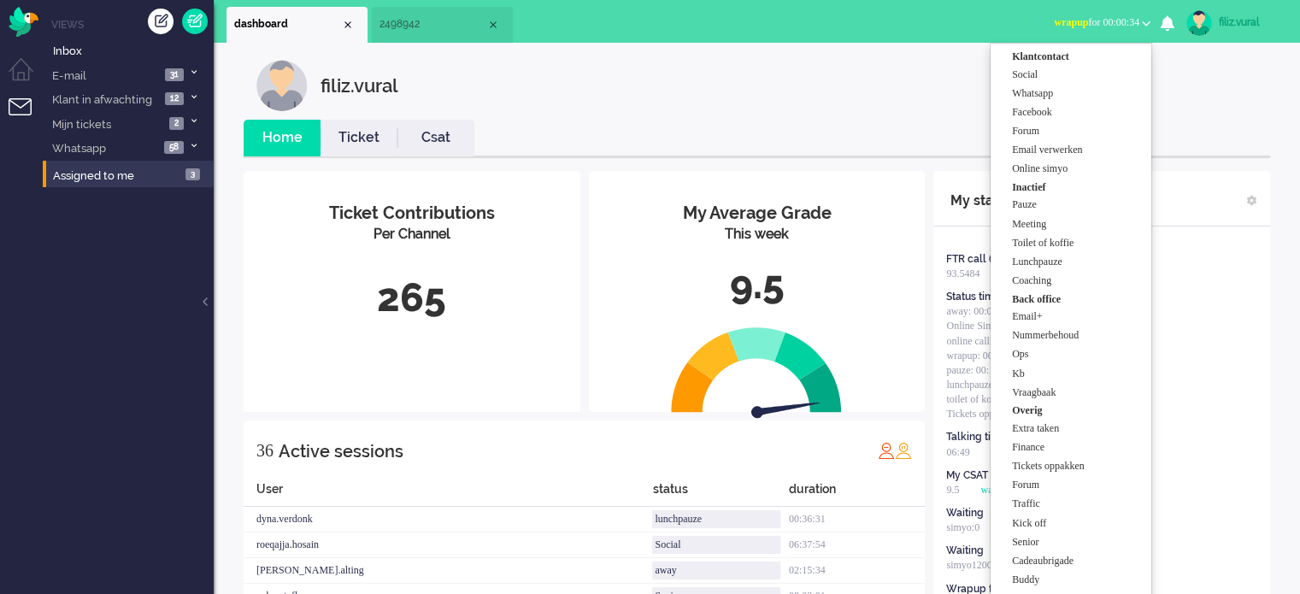
click at [1084, 179] on li "Inactief" at bounding box center [1079, 187] width 135 height 17
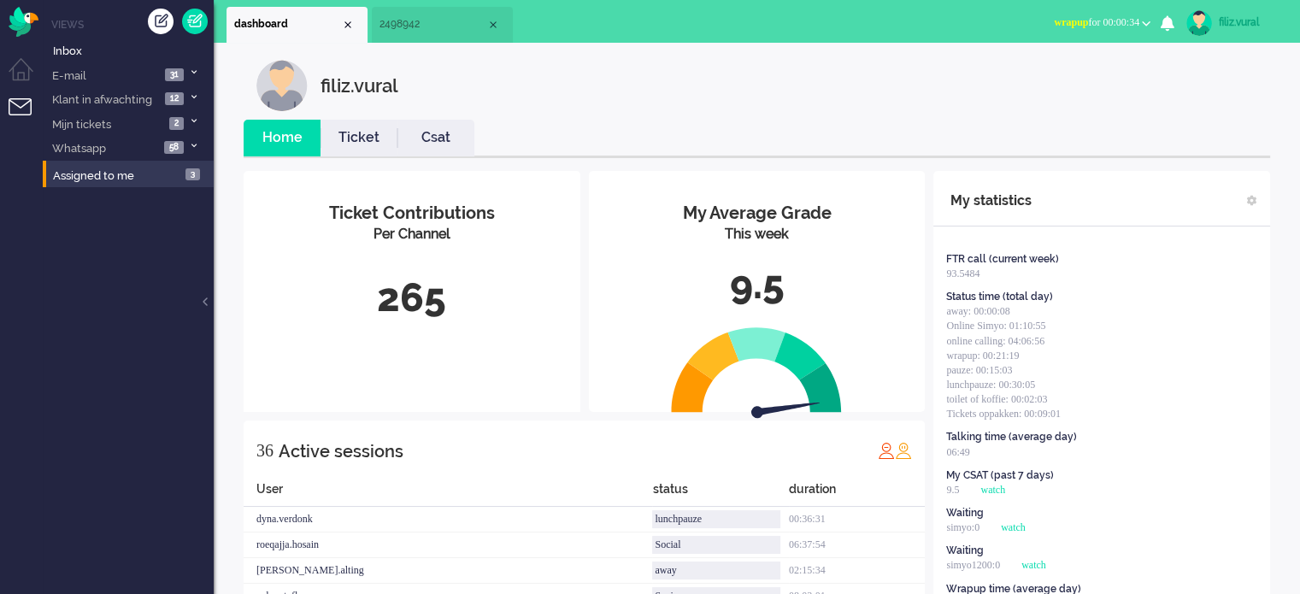
click at [1077, 13] on button "wrapup for 00:00:34" at bounding box center [1102, 22] width 117 height 25
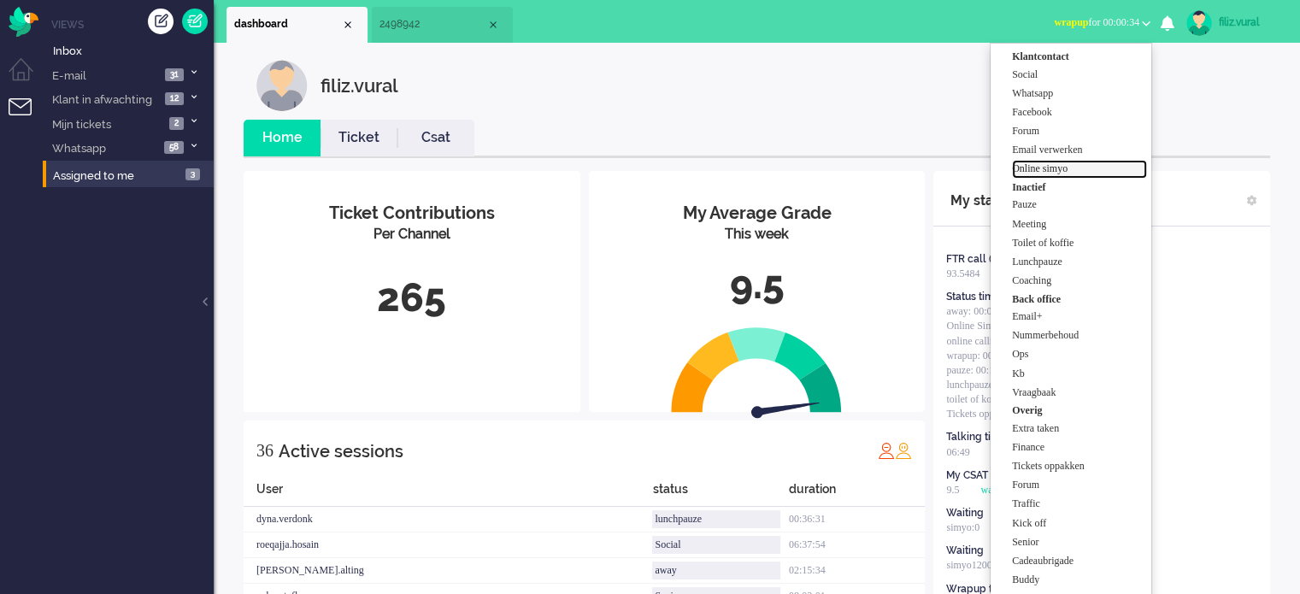
click at [1074, 170] on label "Online simyo" at bounding box center [1079, 169] width 135 height 15
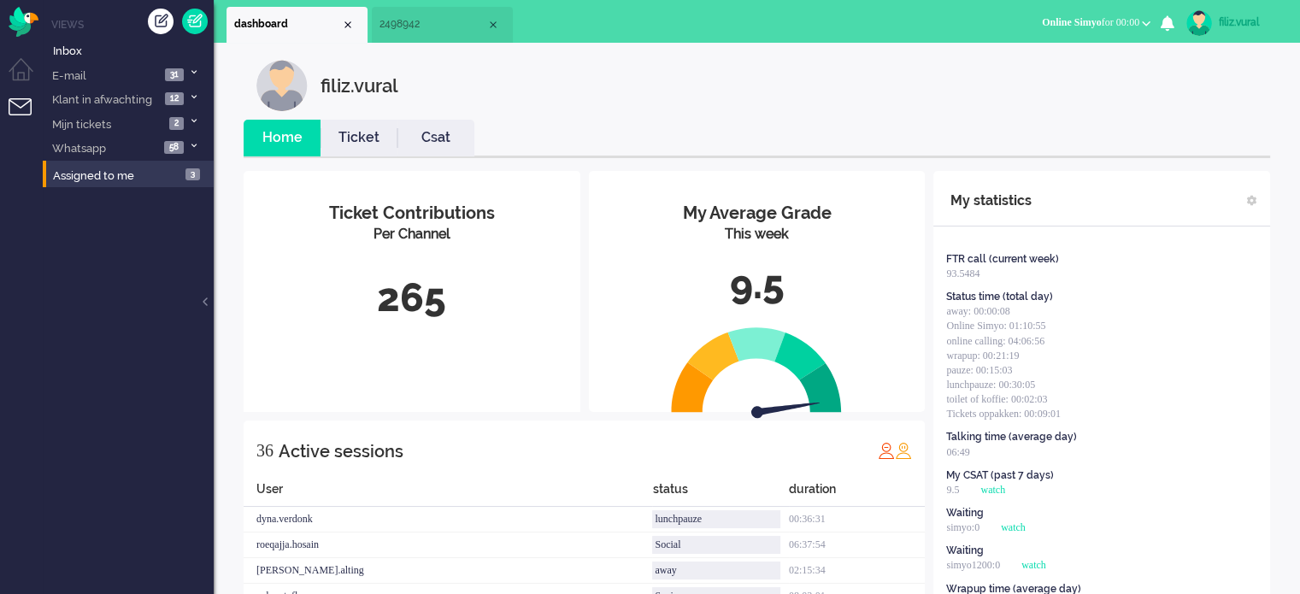
click at [468, 144] on link "Csat" at bounding box center [435, 138] width 77 height 20
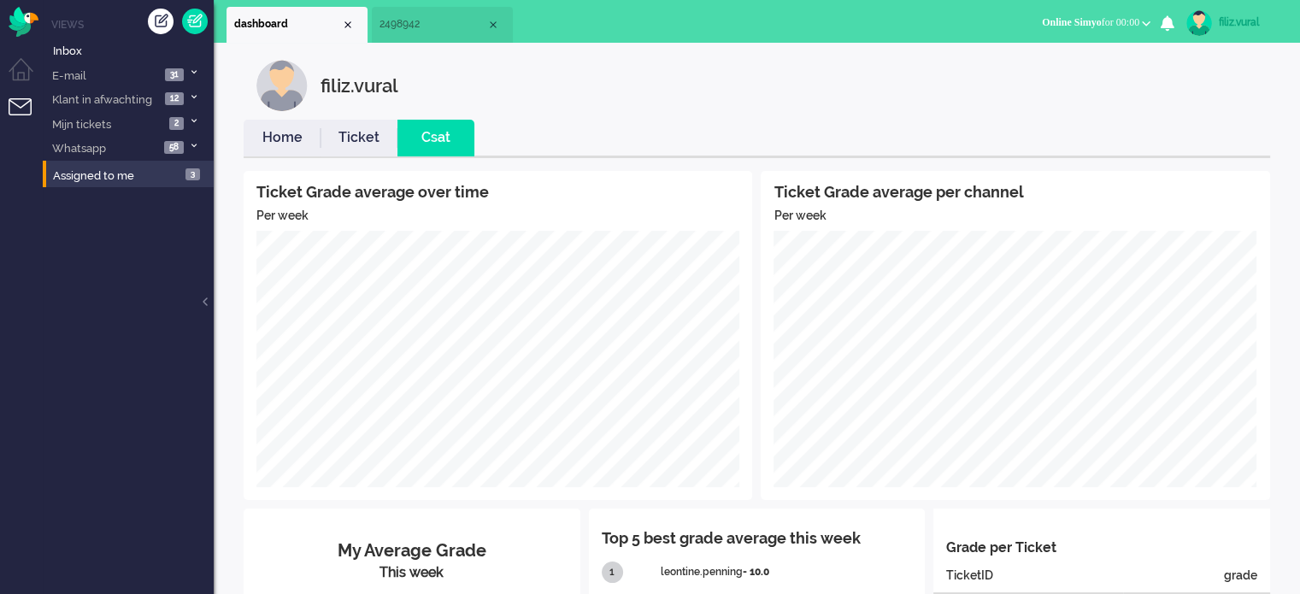
click at [277, 139] on link "Home" at bounding box center [282, 138] width 77 height 20
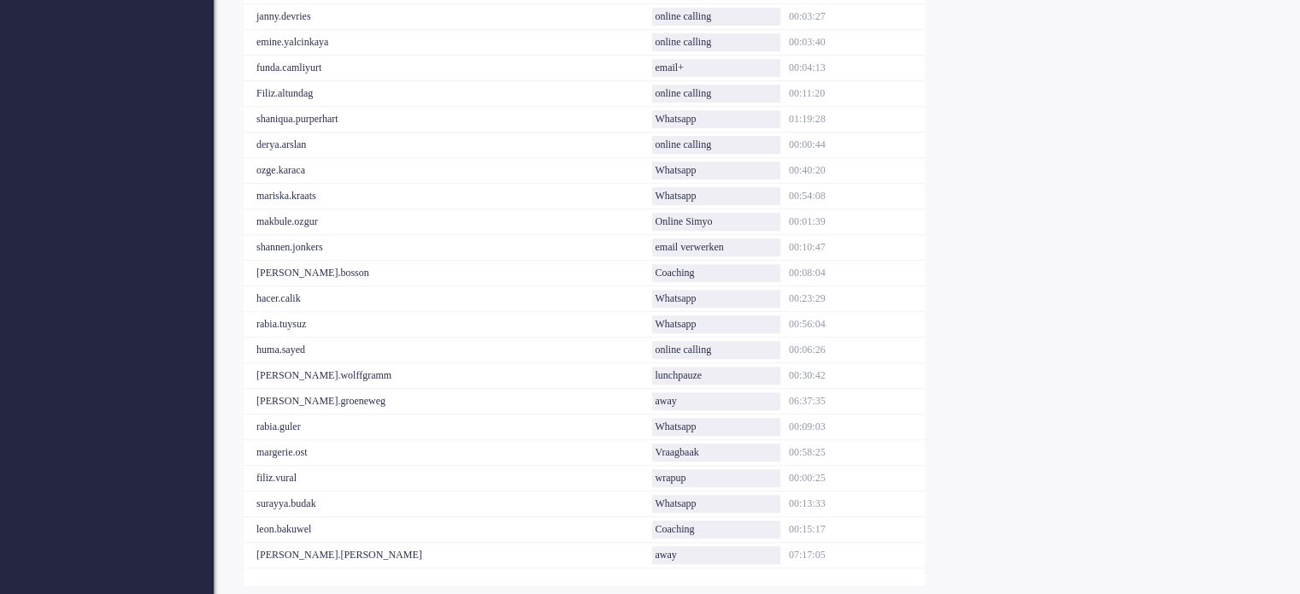
scroll to position [882, 0]
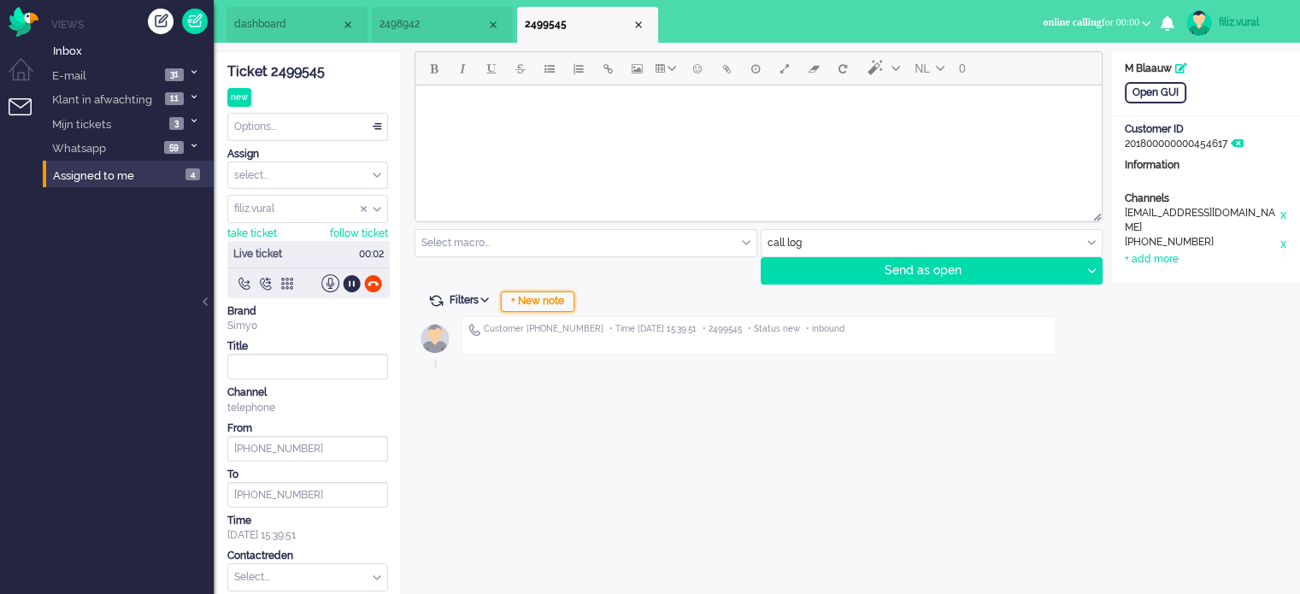
click at [564, 299] on div "+ New note" at bounding box center [538, 301] width 74 height 21
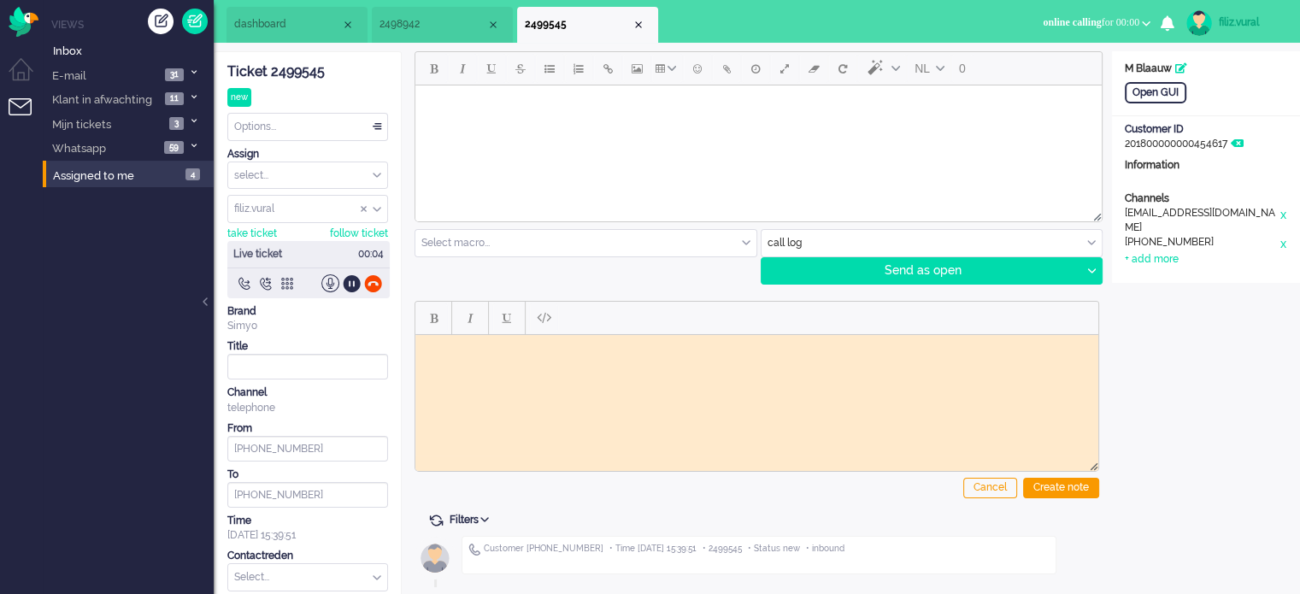
click at [303, 71] on div "Ticket 2499545" at bounding box center [307, 72] width 161 height 20
click at [502, 361] on html at bounding box center [756, 347] width 683 height 26
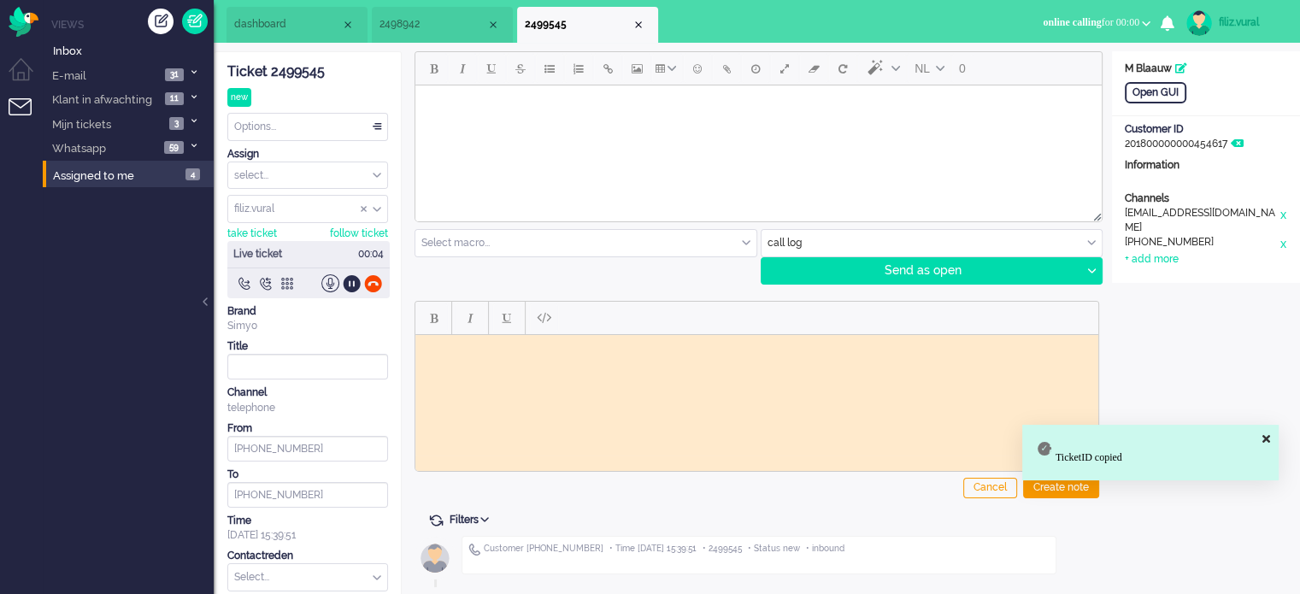
paste body "Rich Text Area. Press ALT-0 for help."
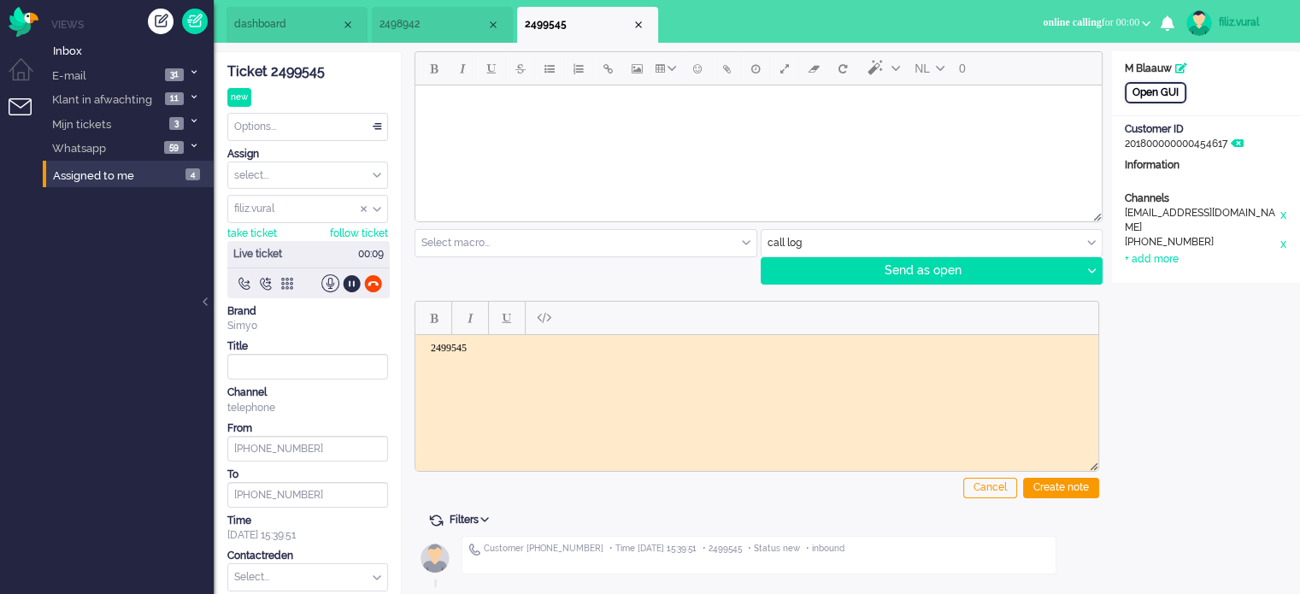
click at [1179, 98] on div "Open GUI" at bounding box center [1156, 92] width 62 height 21
click at [538, 376] on body "2499545" at bounding box center [756, 360] width 669 height 38
click at [594, 369] on body "2499545 momenteel in Frankrijk >" at bounding box center [756, 360] width 669 height 38
click at [721, 373] on body "2499545 momenteel in Frankrijk > kan geen sms versturen" at bounding box center [756, 360] width 669 height 38
click at [715, 368] on body "2499545 momenteel in Frankrijk > kan geen sms versturen" at bounding box center [756, 360] width 669 height 38
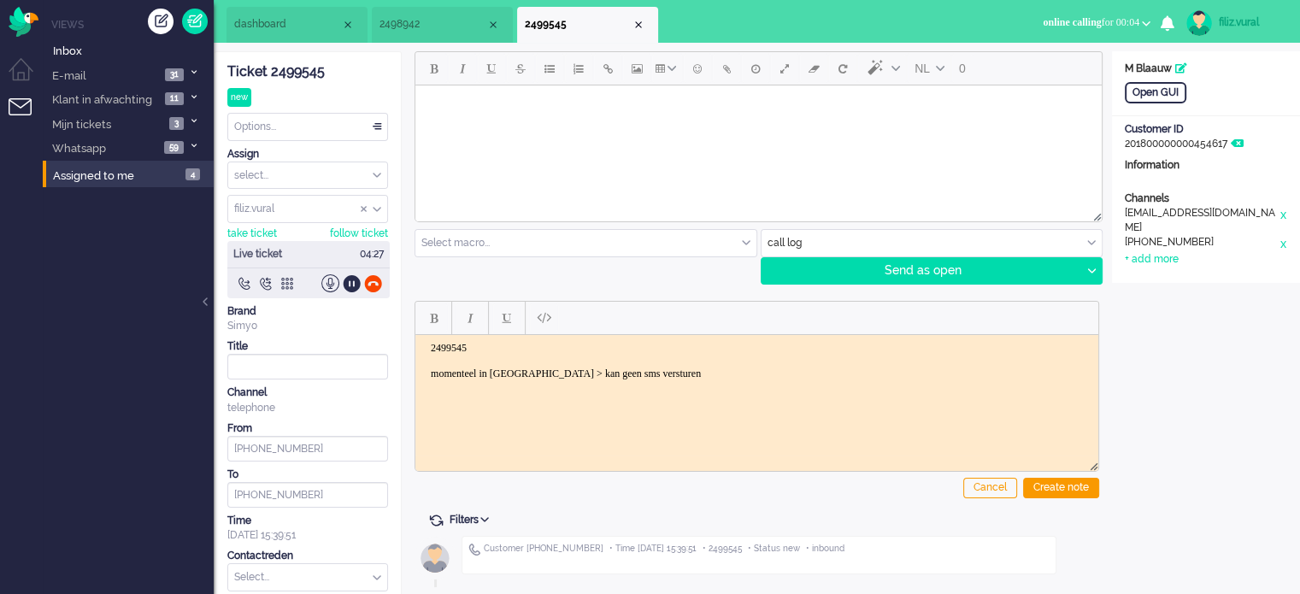
click at [715, 368] on body "2499545 momenteel in Frankrijk > kan geen sms versturen" at bounding box center [756, 360] width 669 height 38
drag, startPoint x: 631, startPoint y: 368, endPoint x: 734, endPoint y: 375, distance: 103.6
click at [734, 375] on body "2499545 momenteel in Frankrijk > kan geen sms versturen" at bounding box center [756, 360] width 669 height 38
click at [732, 371] on body "2499545 momenteel in Frankrijk > kan geen sms versturen" at bounding box center [756, 360] width 669 height 38
click at [729, 368] on body "2499545 momenteel in Frankrijk > kan geen sms versturen" at bounding box center [756, 360] width 669 height 38
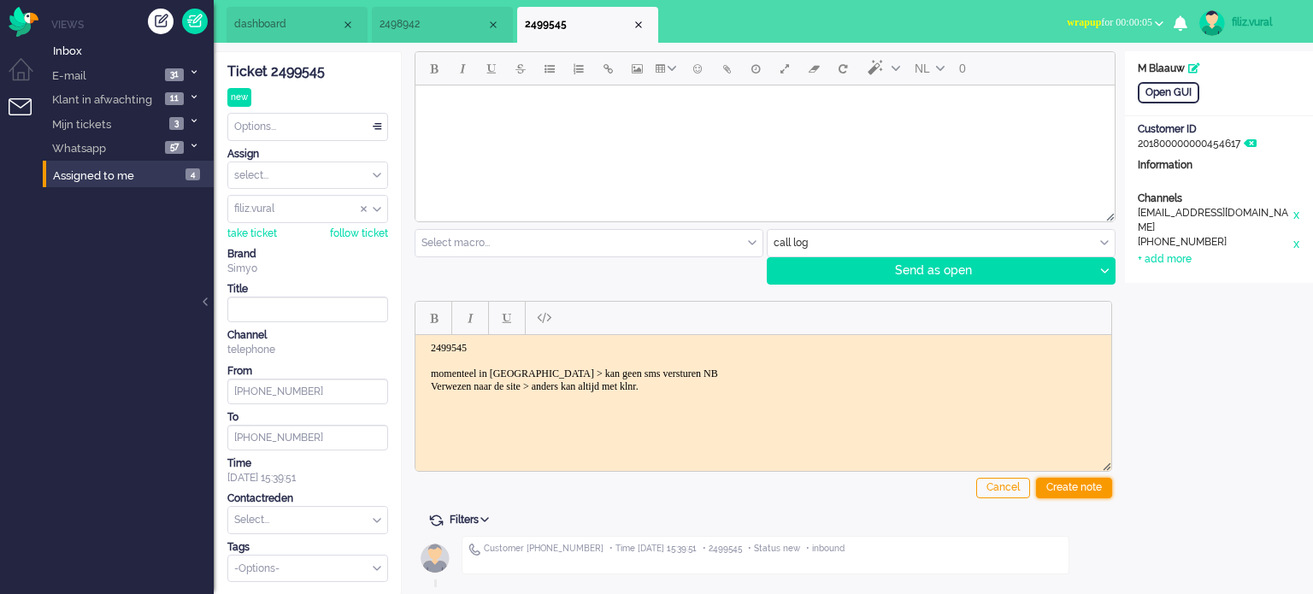
click at [1059, 481] on div "Create note" at bounding box center [1074, 488] width 76 height 21
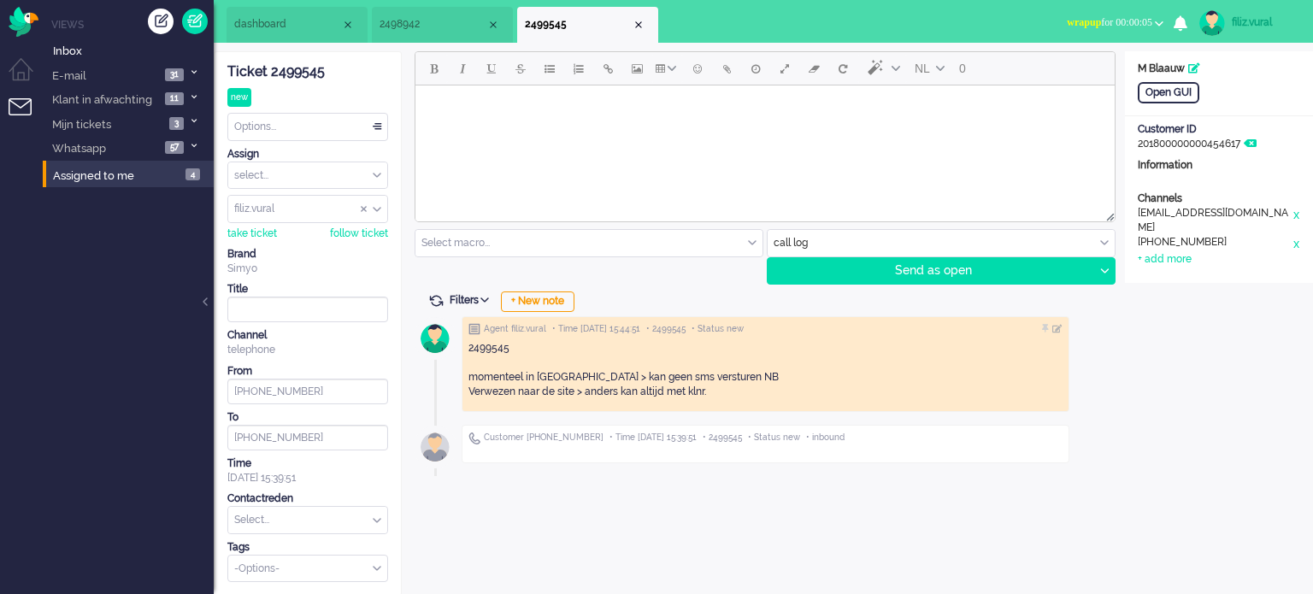
click at [280, 517] on input "text" at bounding box center [307, 520] width 159 height 26
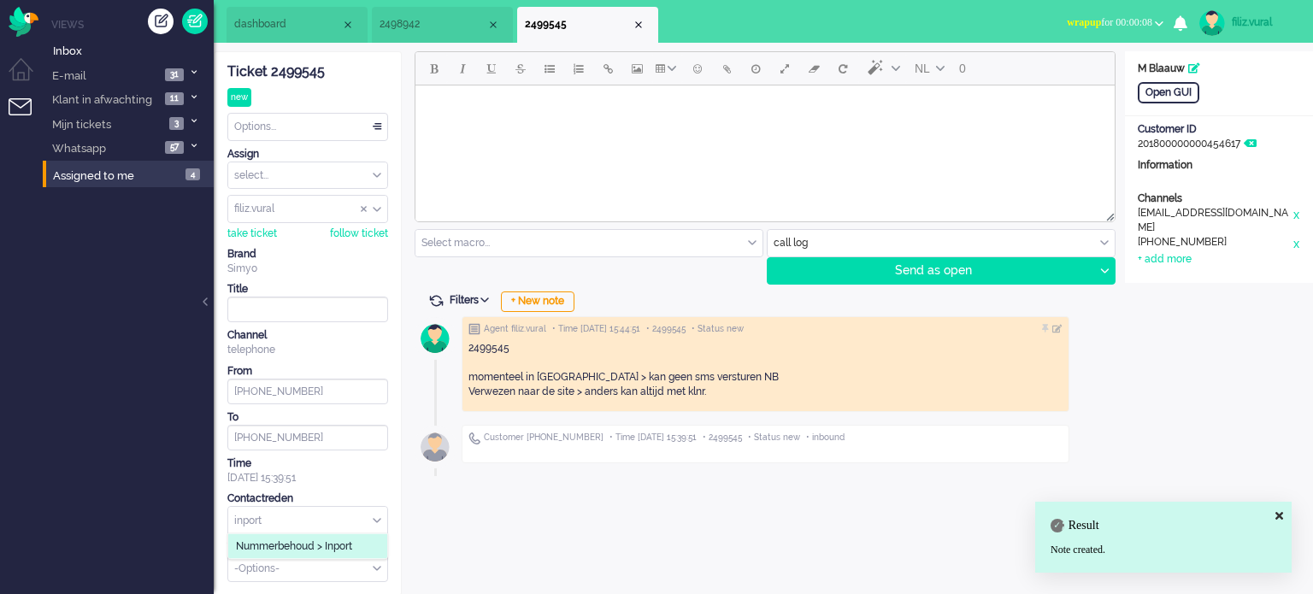
type input "inport"
click at [349, 547] on span "Nummerbehoud > Inport" at bounding box center [294, 546] width 116 height 15
click at [267, 134] on div "Options..." at bounding box center [307, 127] width 159 height 26
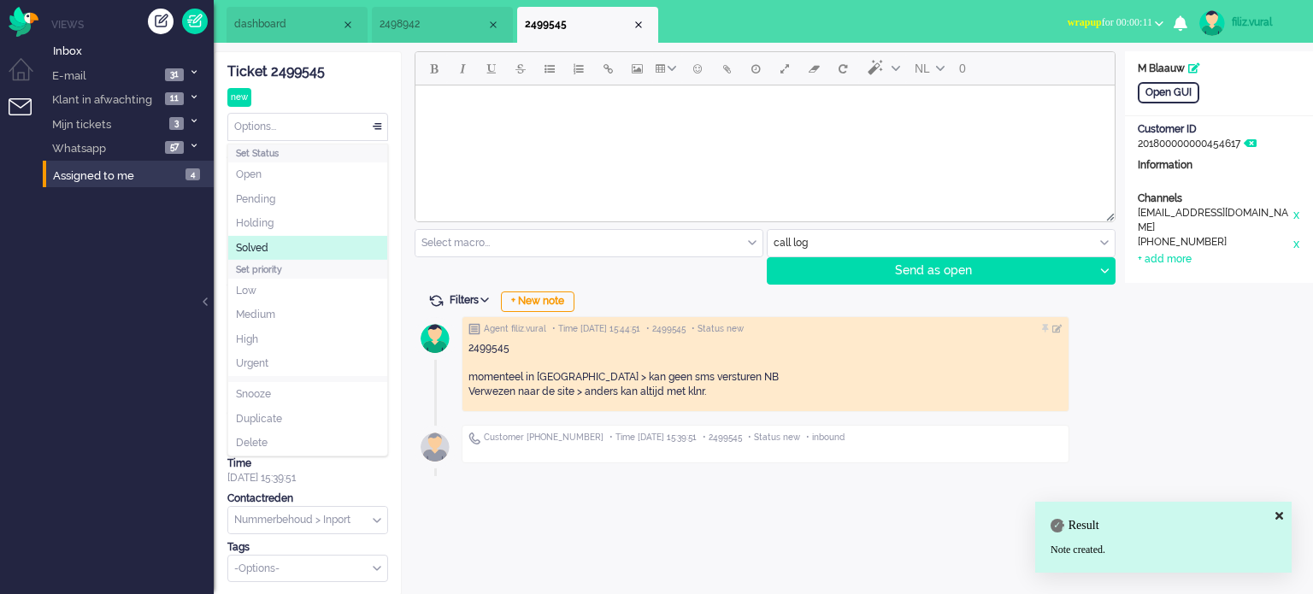
drag, startPoint x: 283, startPoint y: 244, endPoint x: 375, endPoint y: 175, distance: 115.4
click at [284, 244] on li "Solved" at bounding box center [307, 248] width 159 height 25
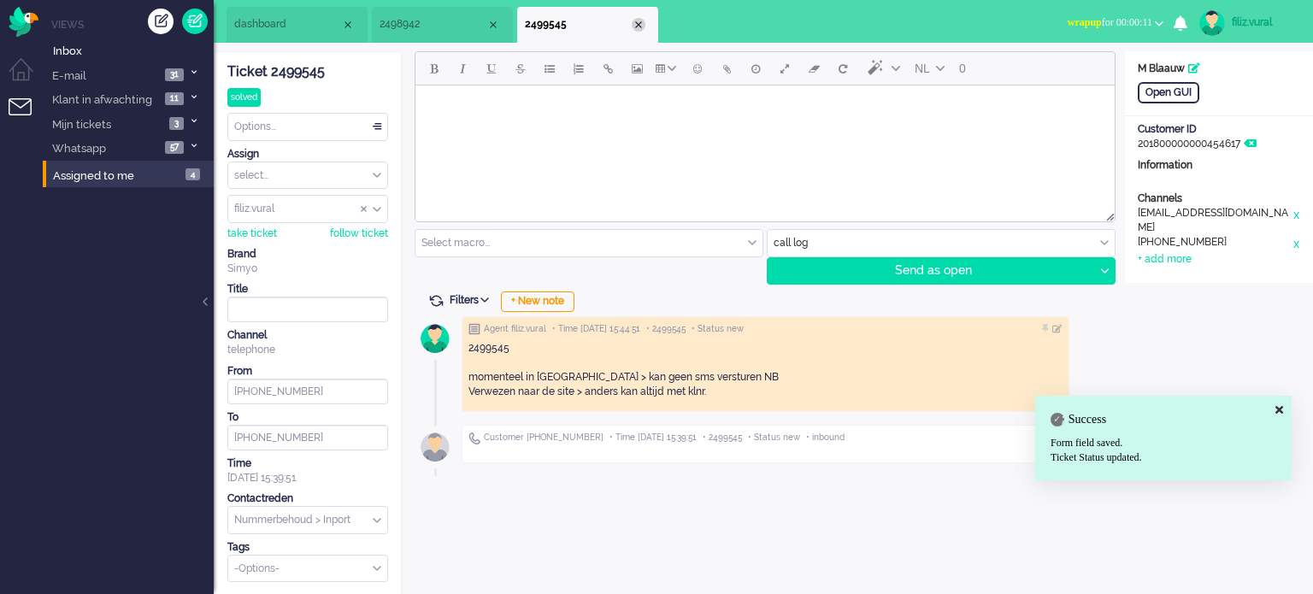
click at [638, 26] on div "Close tab" at bounding box center [639, 25] width 14 height 14
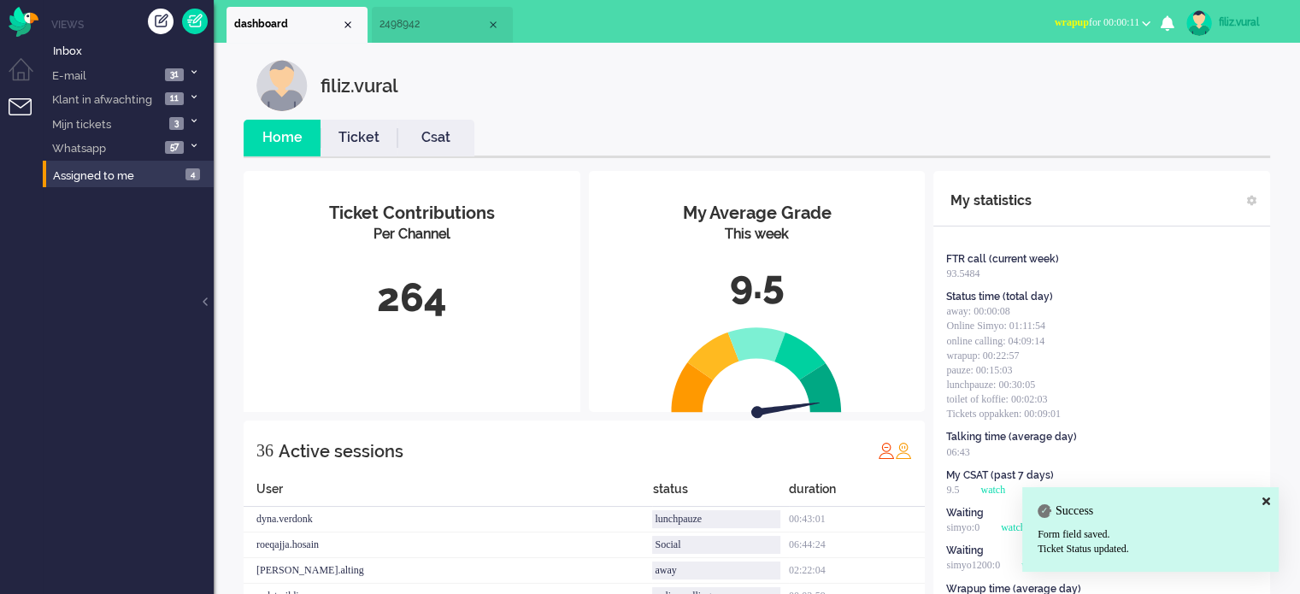
click at [386, 136] on link "Ticket" at bounding box center [359, 138] width 77 height 20
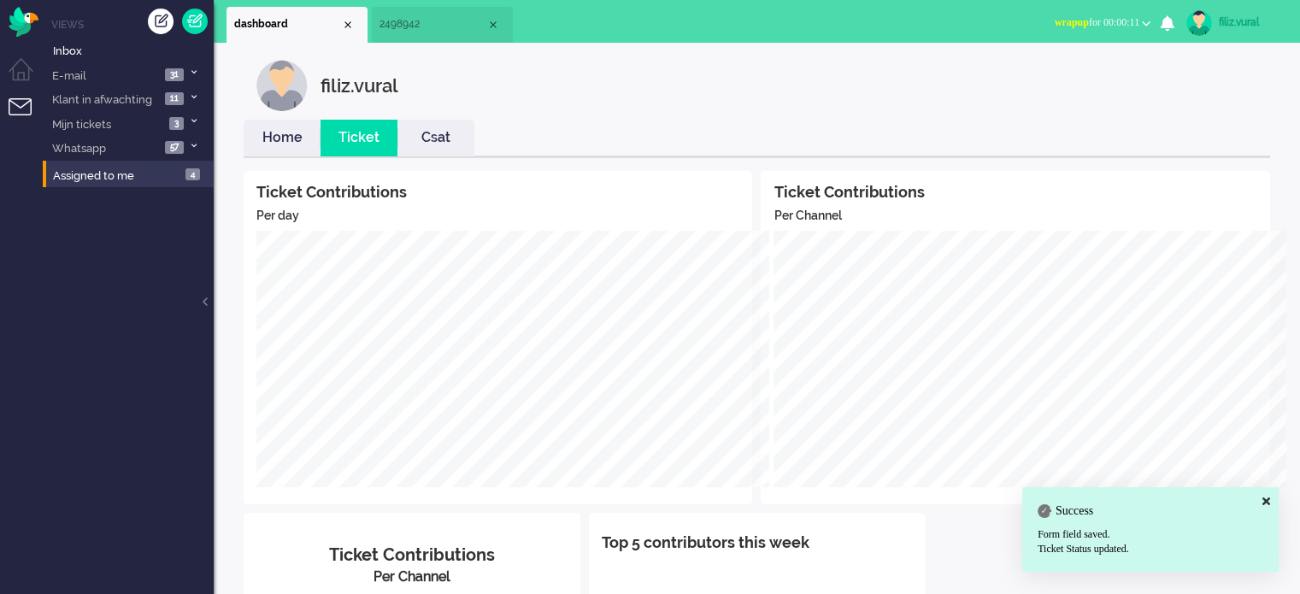
click at [277, 136] on link "Home" at bounding box center [282, 138] width 77 height 20
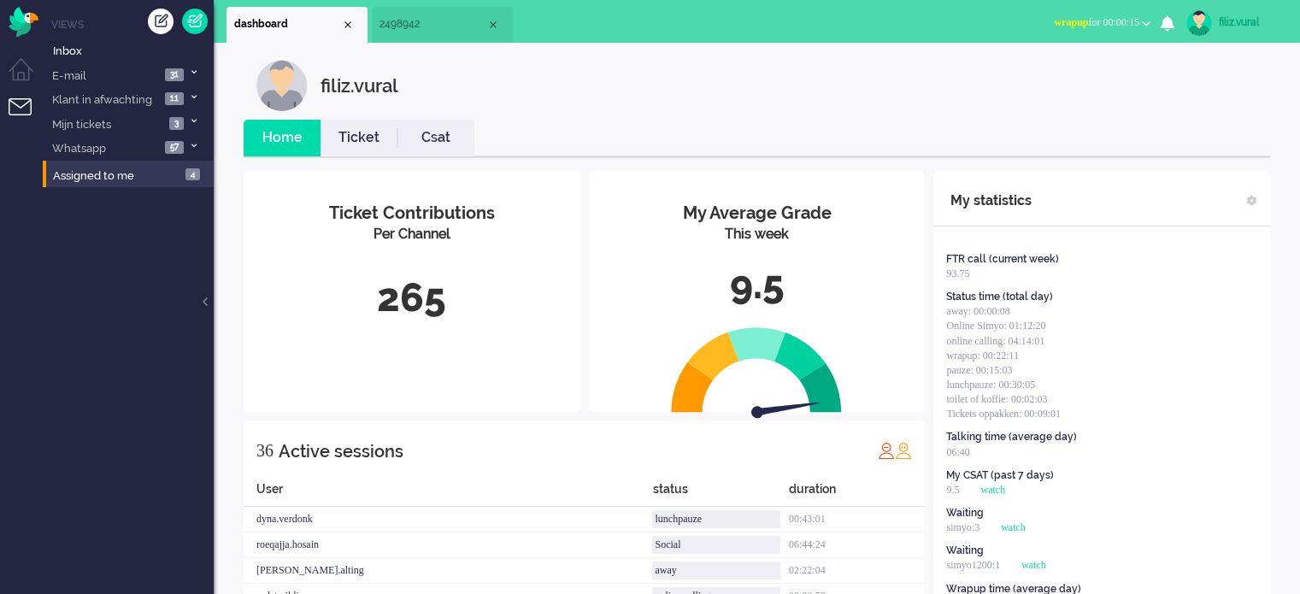
click at [1108, 26] on span "wrapup for 00:00:15" at bounding box center [1096, 22] width 85 height 12
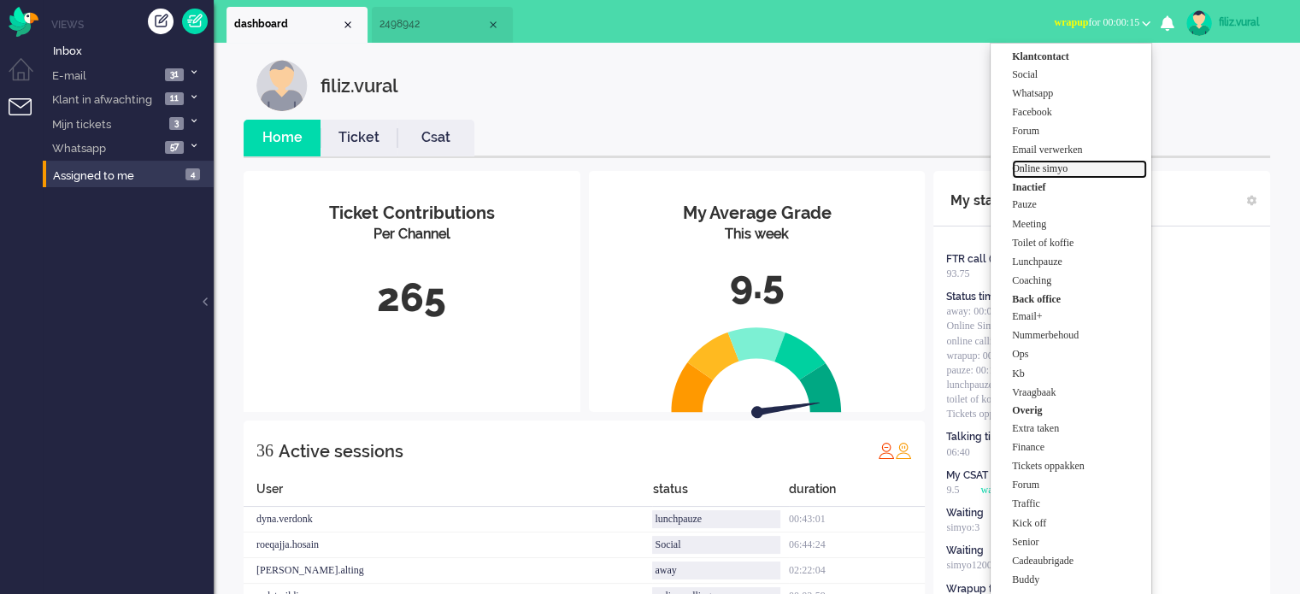
click at [1076, 173] on label "Online simyo" at bounding box center [1079, 169] width 135 height 15
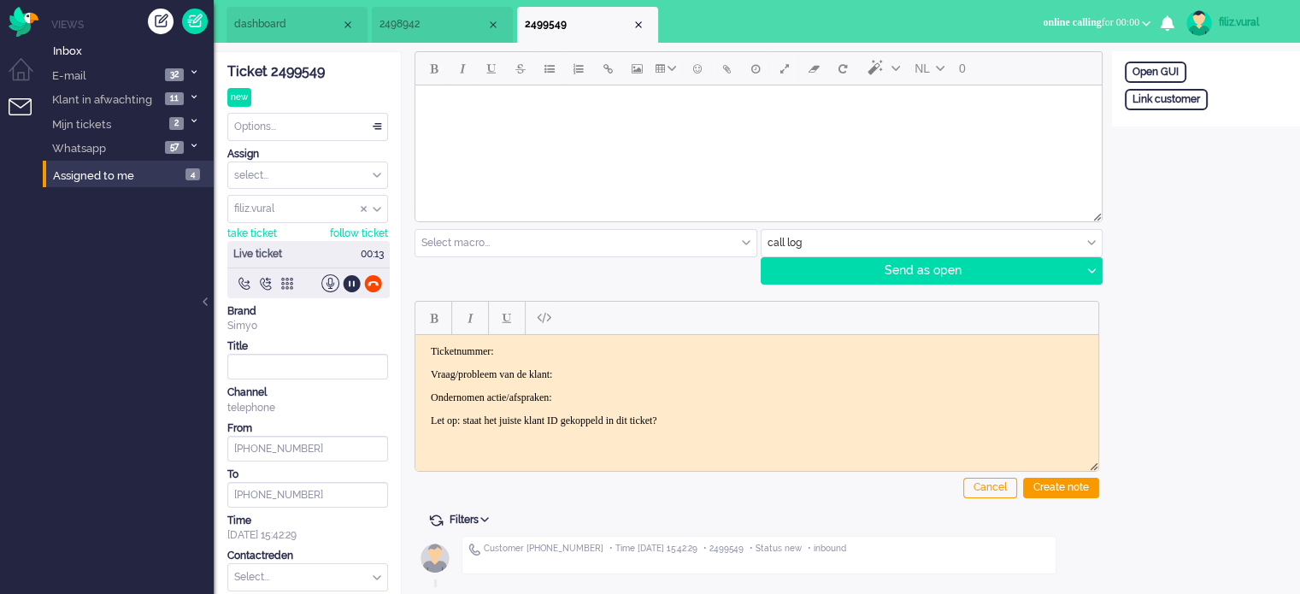
click at [300, 73] on div "Ticket 2499549" at bounding box center [307, 72] width 161 height 20
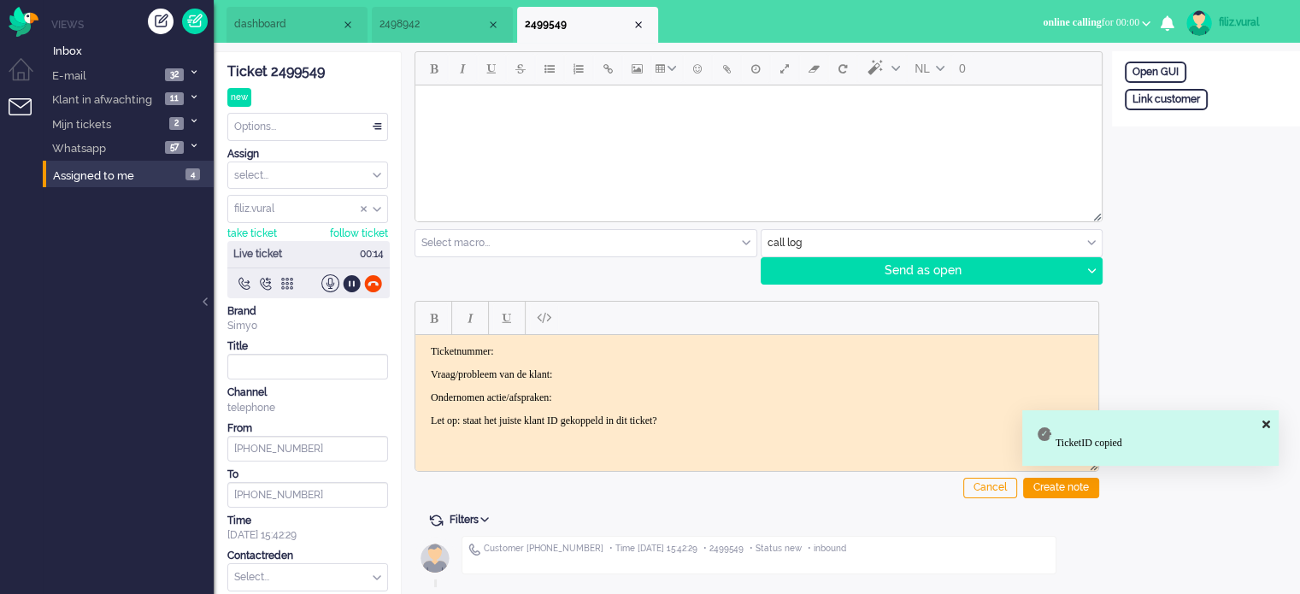
drag, startPoint x: 575, startPoint y: 345, endPoint x: 626, endPoint y: 358, distance: 52.9
click at [576, 345] on p "Ticketnummer:" at bounding box center [757, 350] width 652 height 13
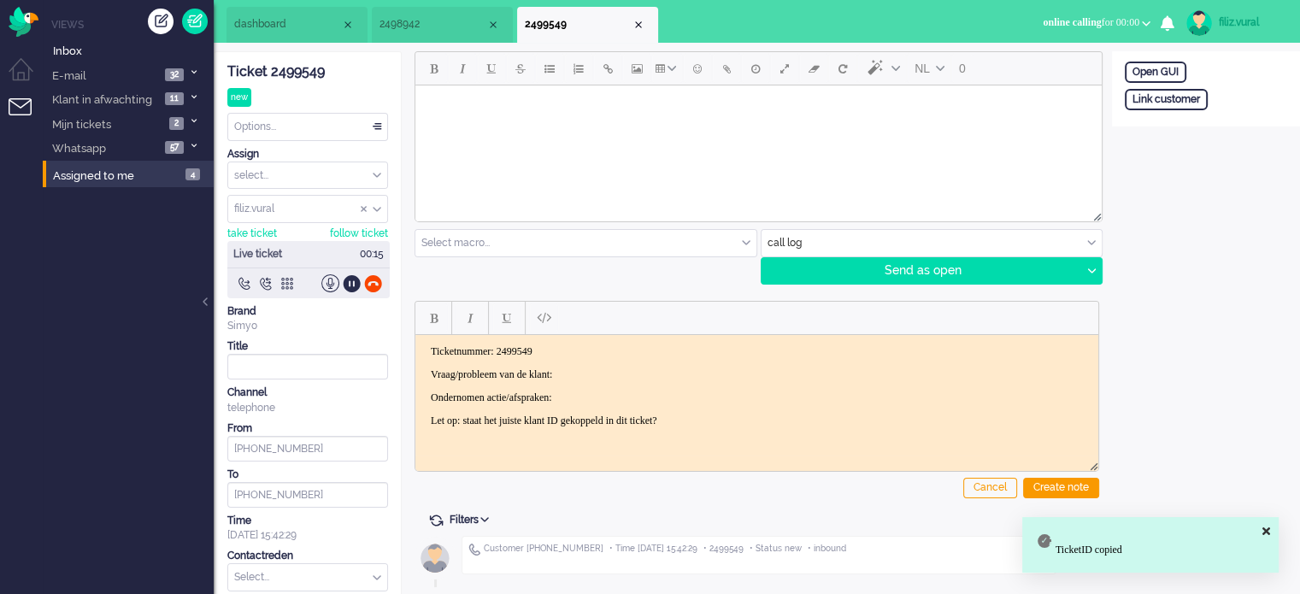
click at [644, 370] on p "Vraag/probleem van de klant:" at bounding box center [757, 374] width 652 height 13
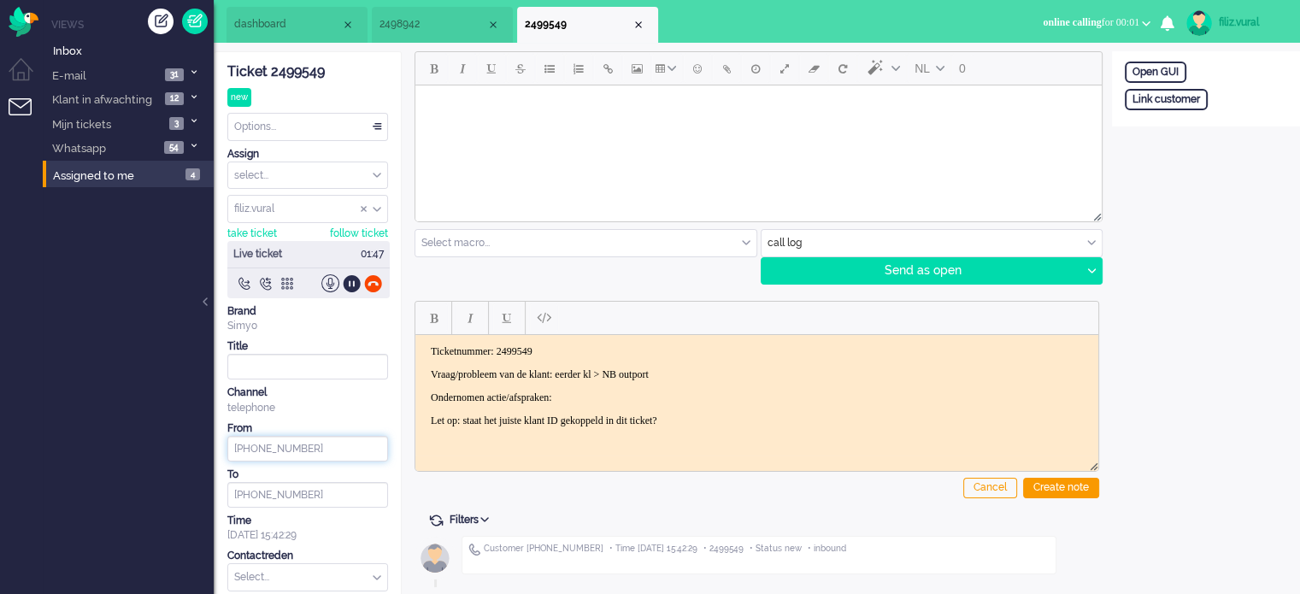
drag, startPoint x: 312, startPoint y: 444, endPoint x: 252, endPoint y: 459, distance: 61.6
click at [246, 452] on input "+31648606214" at bounding box center [307, 449] width 161 height 26
drag, startPoint x: 726, startPoint y: 381, endPoint x: 712, endPoint y: 385, distance: 14.3
click at [726, 381] on body "Ticketnummer: 2499549 Vraag/probleem van de klant: eerder kl > NB outport Onder…" at bounding box center [756, 385] width 669 height 82
click at [695, 399] on p "Ondernomen actie/afspraken: zowel postcode" at bounding box center [757, 397] width 652 height 13
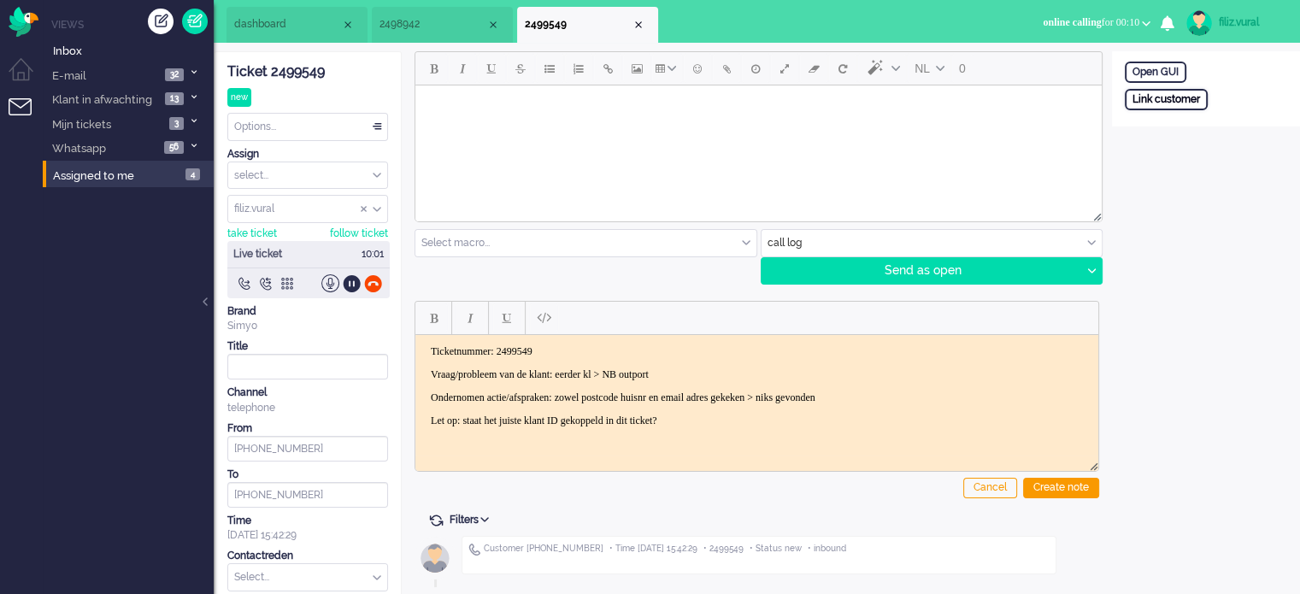
click at [1179, 91] on div "Link customer" at bounding box center [1166, 99] width 83 height 21
click at [1184, 111] on input "text" at bounding box center [1206, 122] width 162 height 26
paste input "201800000000215239"
type input "201800000000215239"
click at [1209, 142] on div "Search" at bounding box center [1214, 153] width 56 height 24
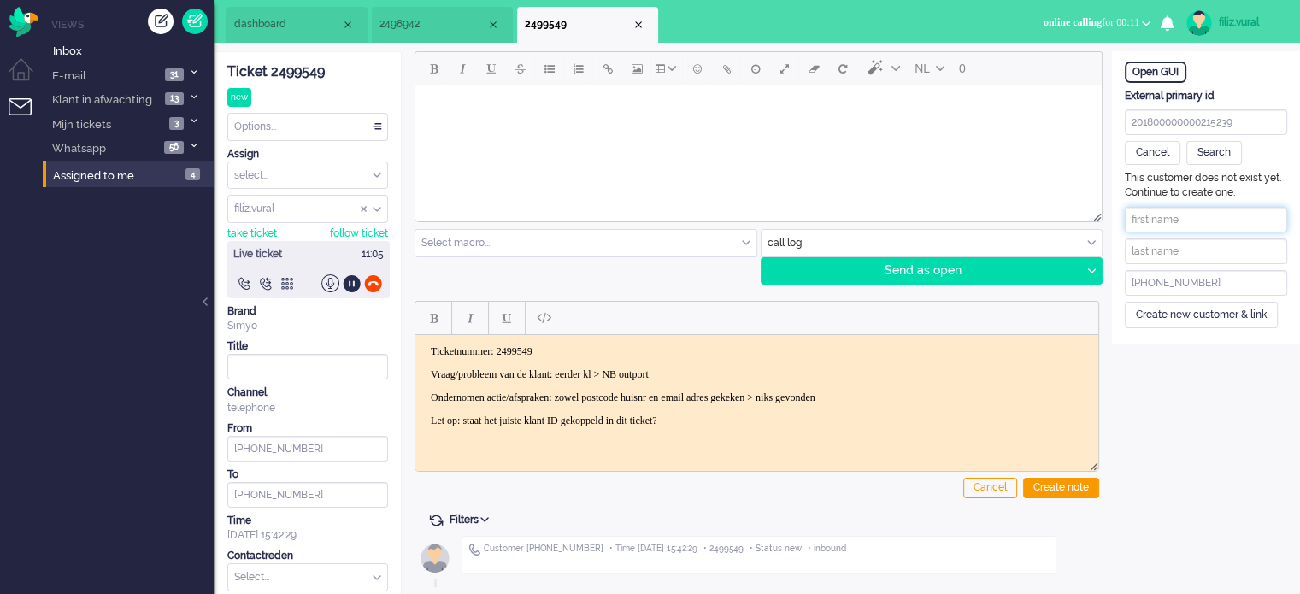
click at [1179, 209] on input "text" at bounding box center [1206, 220] width 162 height 26
paste input "Ramon Hoving"
drag, startPoint x: 1164, startPoint y: 221, endPoint x: 1246, endPoint y: 226, distance: 82.2
click at [1246, 226] on input "Ramon Hoving" at bounding box center [1206, 220] width 162 height 26
type input "Ramon"
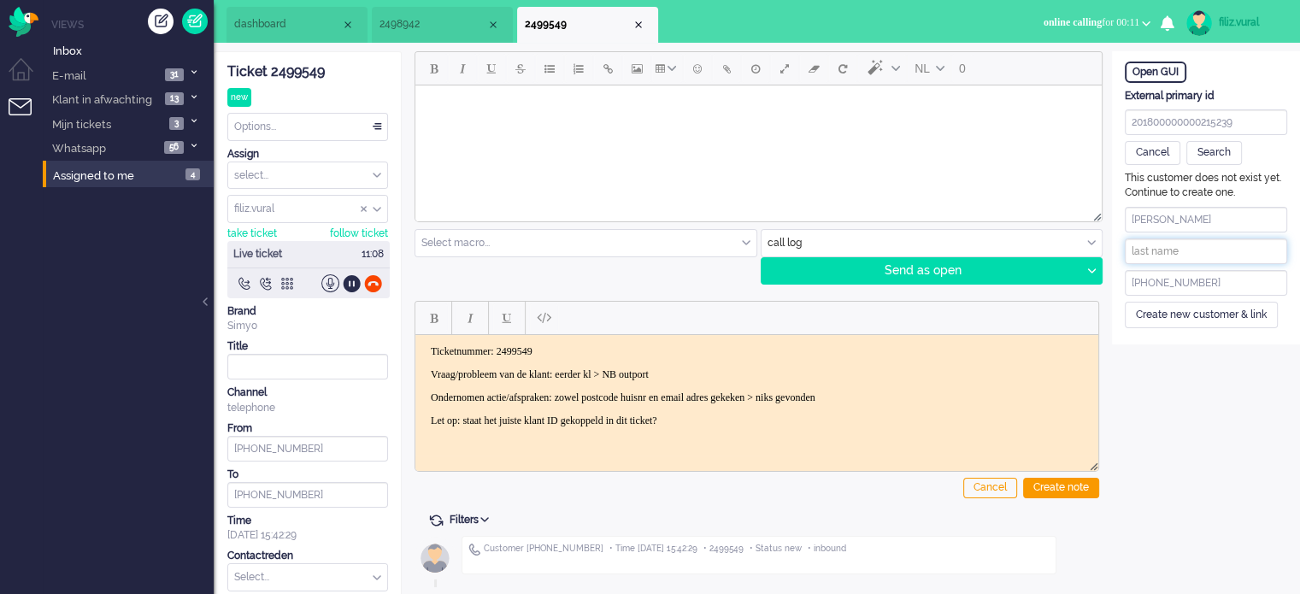
click at [1214, 248] on input "text" at bounding box center [1206, 251] width 162 height 26
paste input "Hoving"
type input "Hoving"
click at [1174, 302] on div "Create new customer & link" at bounding box center [1201, 315] width 153 height 26
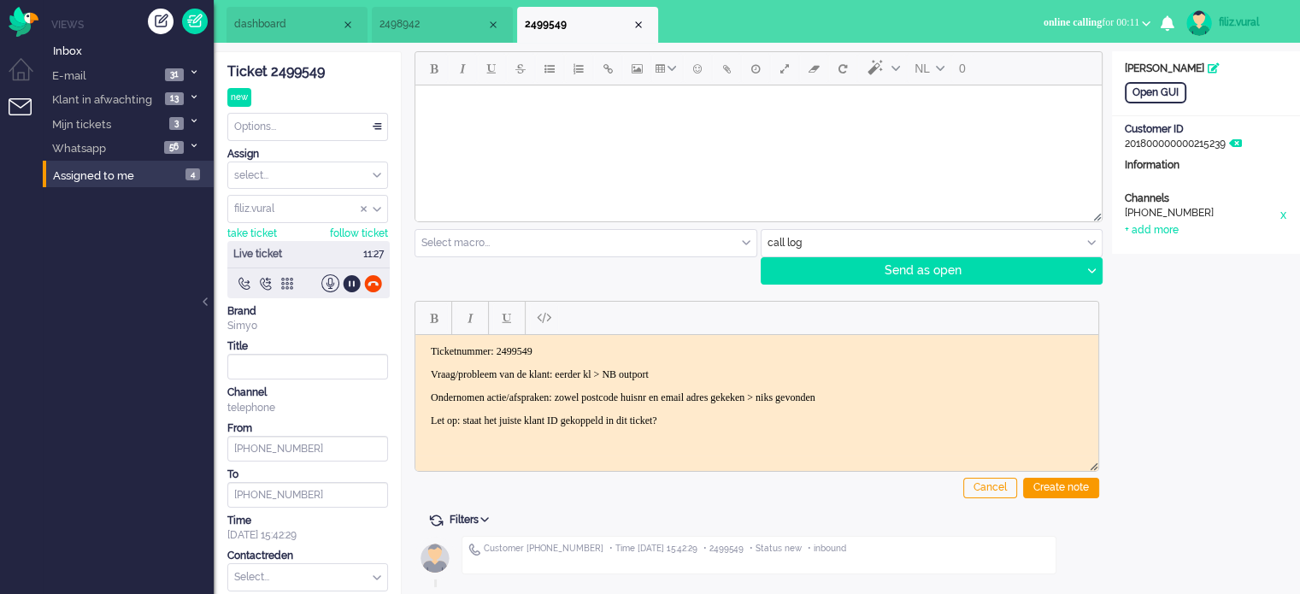
click at [1172, 223] on div "+ add more" at bounding box center [1152, 230] width 54 height 15
click at [1169, 233] on input at bounding box center [1206, 236] width 162 height 26
paste input "645380421"
type input "645380421"
click at [1187, 259] on input at bounding box center [1206, 268] width 162 height 26
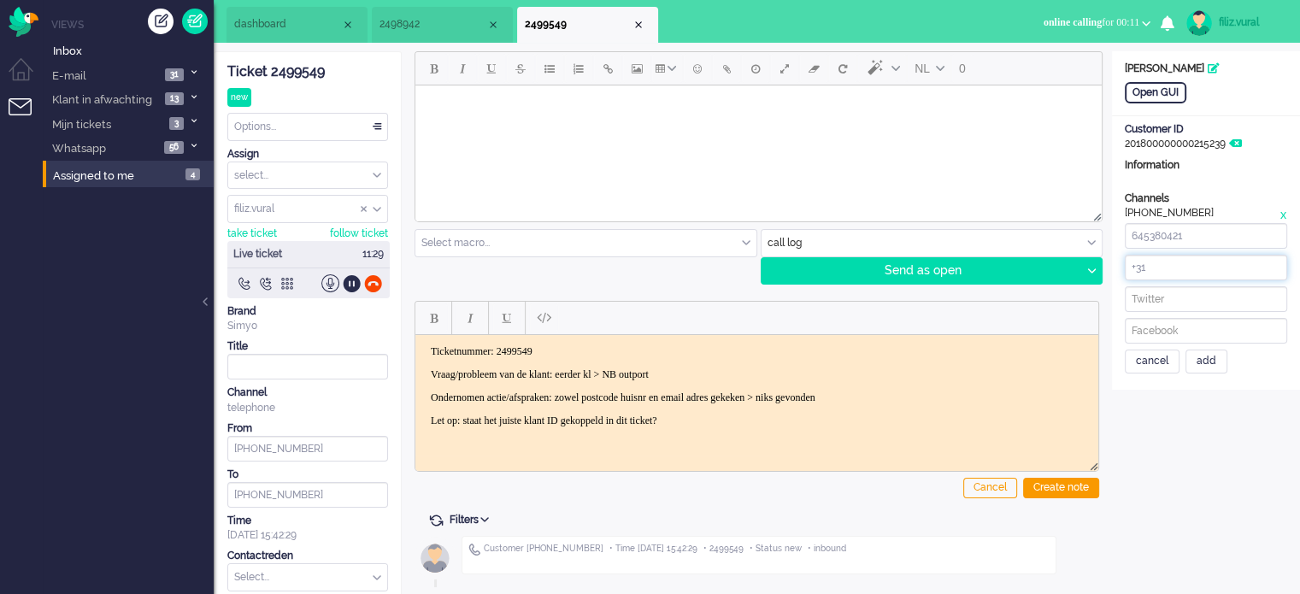
paste input "645380421"
type input "+31645380421"
drag, startPoint x: 1240, startPoint y: 240, endPoint x: 1036, endPoint y: 232, distance: 204.5
click at [1036, 232] on div "ticket info editor timeline Ticket 2499549 new Watching Options... Set Status O…" at bounding box center [757, 352] width 1086 height 603
paste input "yriezebos@gmail.com"
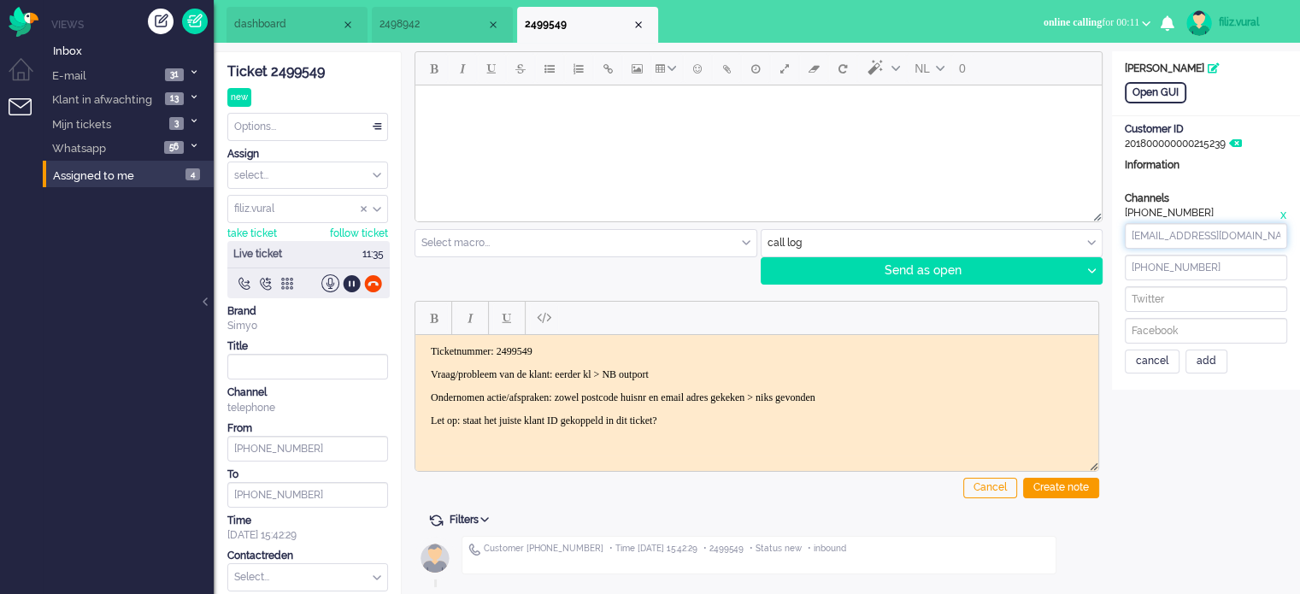
click at [1176, 236] on input "yriezebos@gmail.com" at bounding box center [1206, 236] width 162 height 26
type input "yriezebos@gmail.com"
click at [1201, 362] on div "add" at bounding box center [1206, 362] width 42 height 24
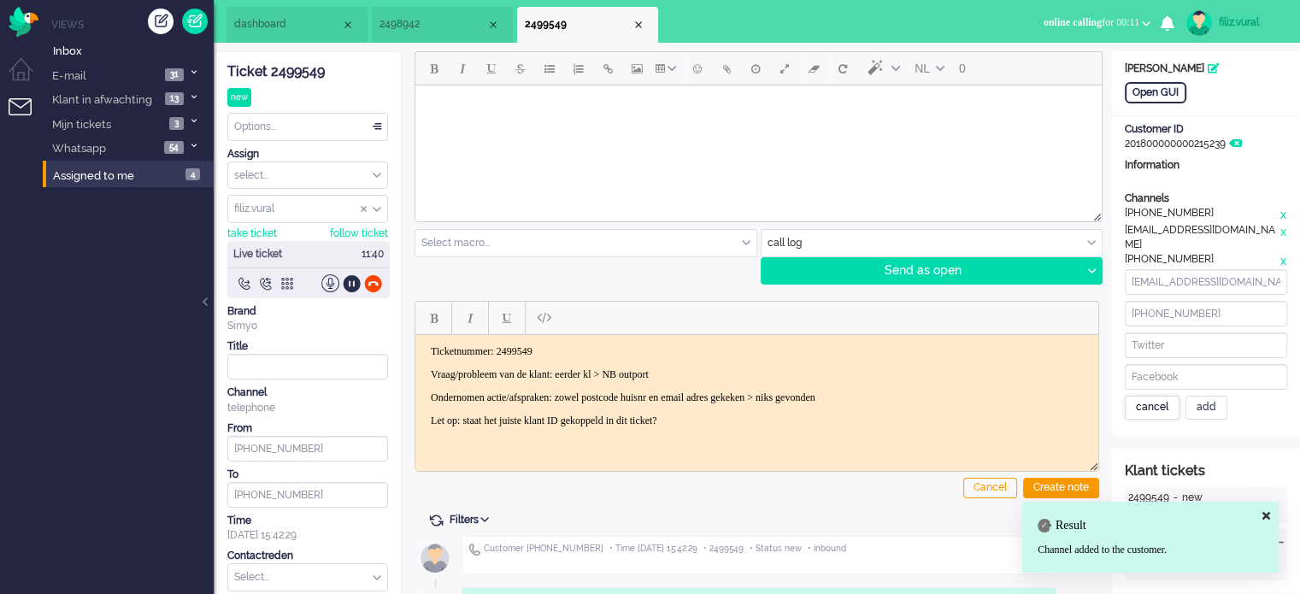
click at [1151, 396] on div "cancel" at bounding box center [1152, 408] width 55 height 24
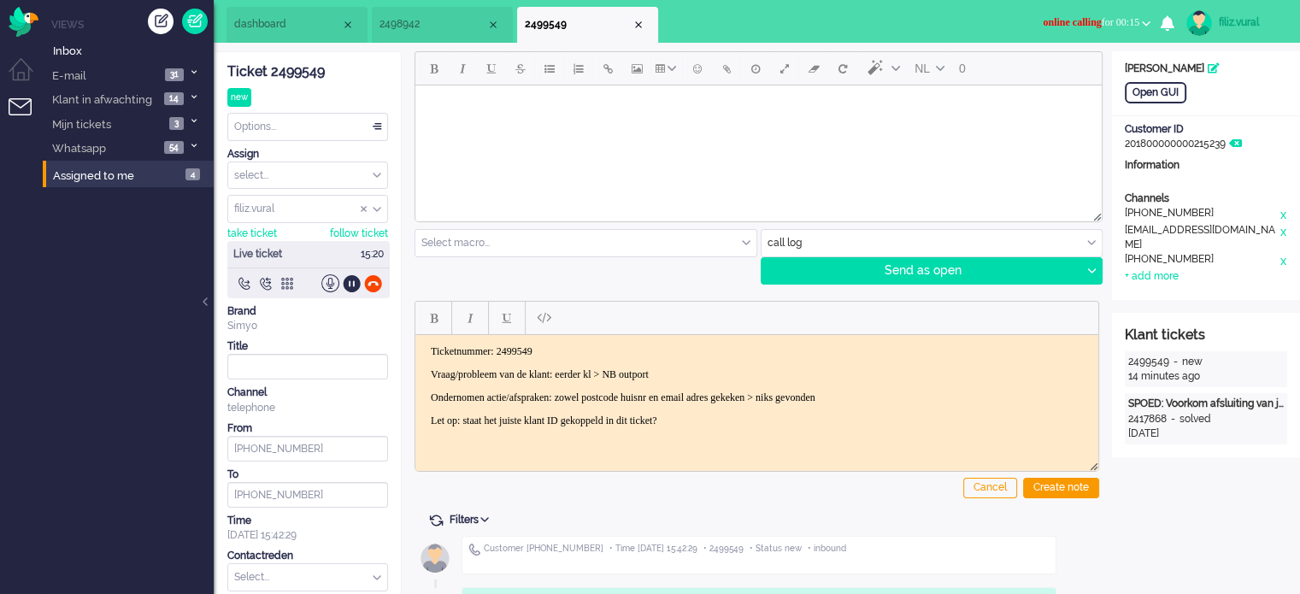
drag, startPoint x: 587, startPoint y: 391, endPoint x: 948, endPoint y: 399, distance: 360.8
click at [948, 399] on p "Ondernomen actie/afspraken: zowel postcode huisnr en email adres gekeken > niks…" at bounding box center [757, 397] width 652 height 13
click at [1050, 491] on div "Create note" at bounding box center [1061, 488] width 76 height 21
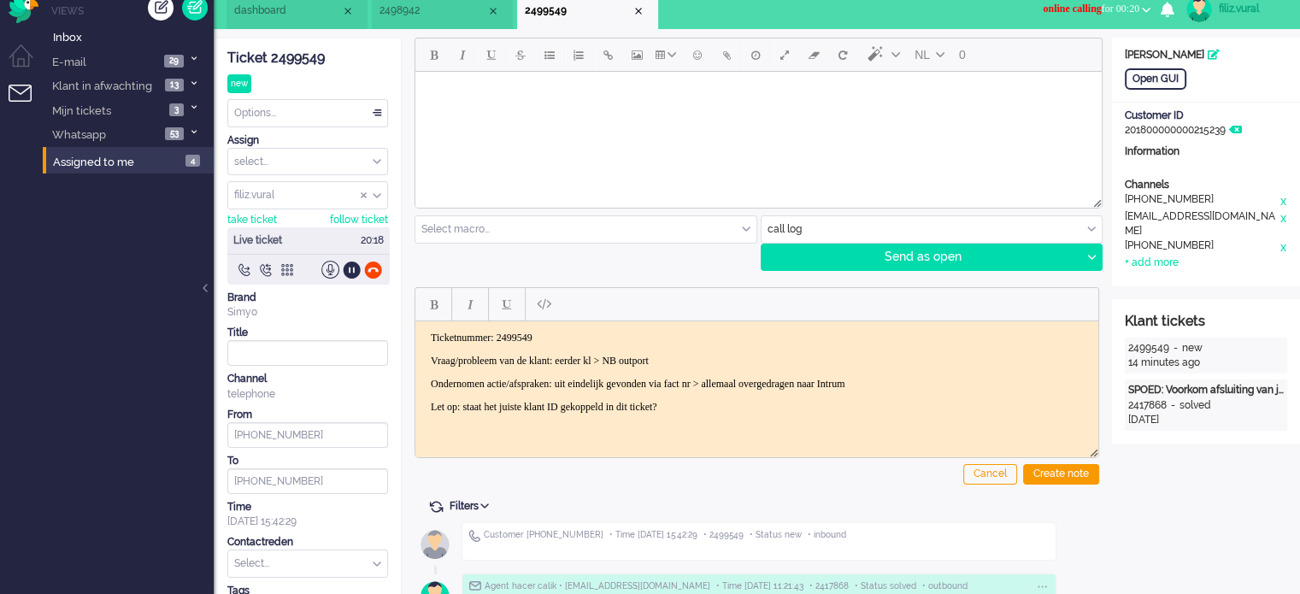
scroll to position [256, 0]
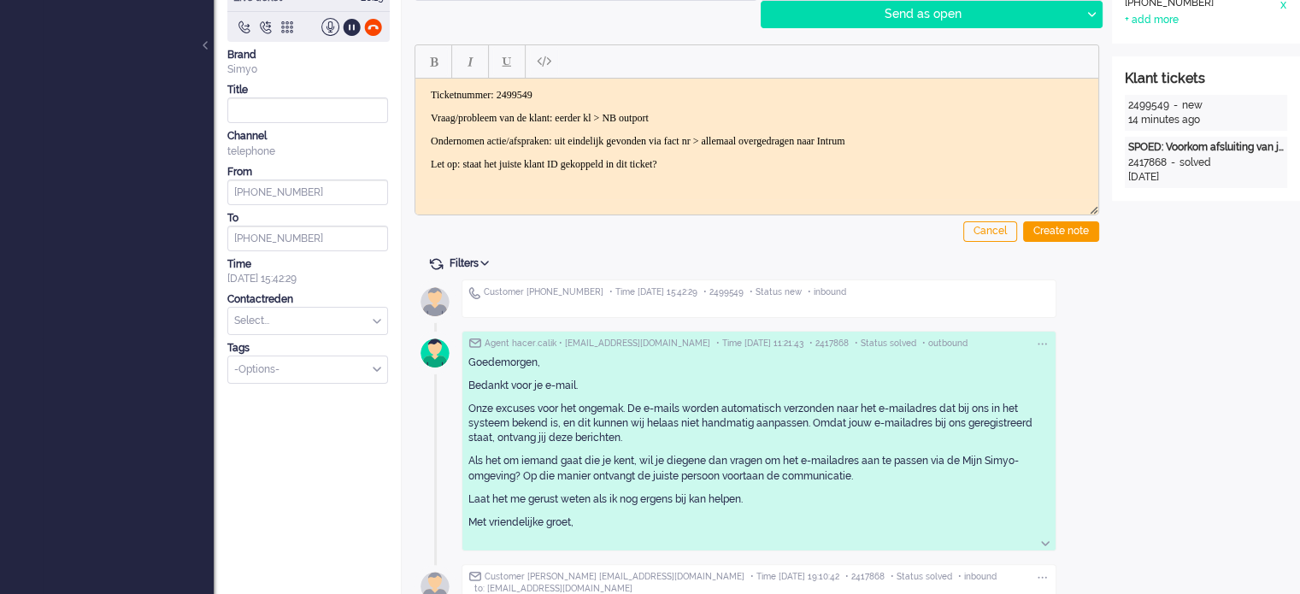
click at [337, 314] on input "text" at bounding box center [307, 321] width 159 height 26
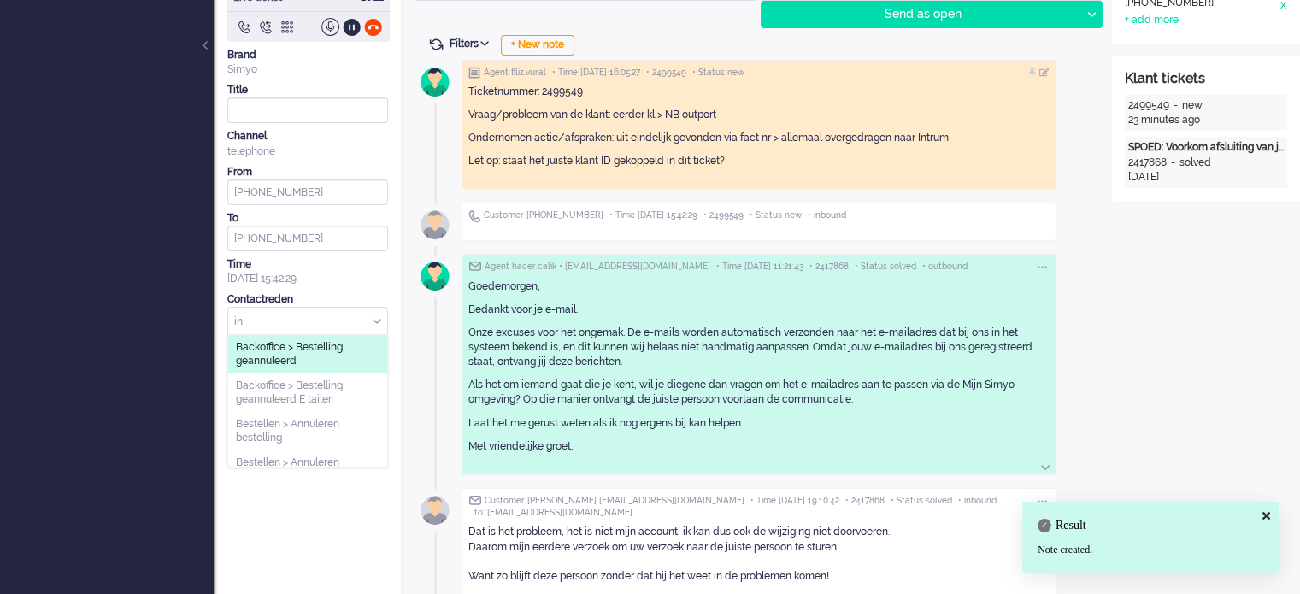
type input "i"
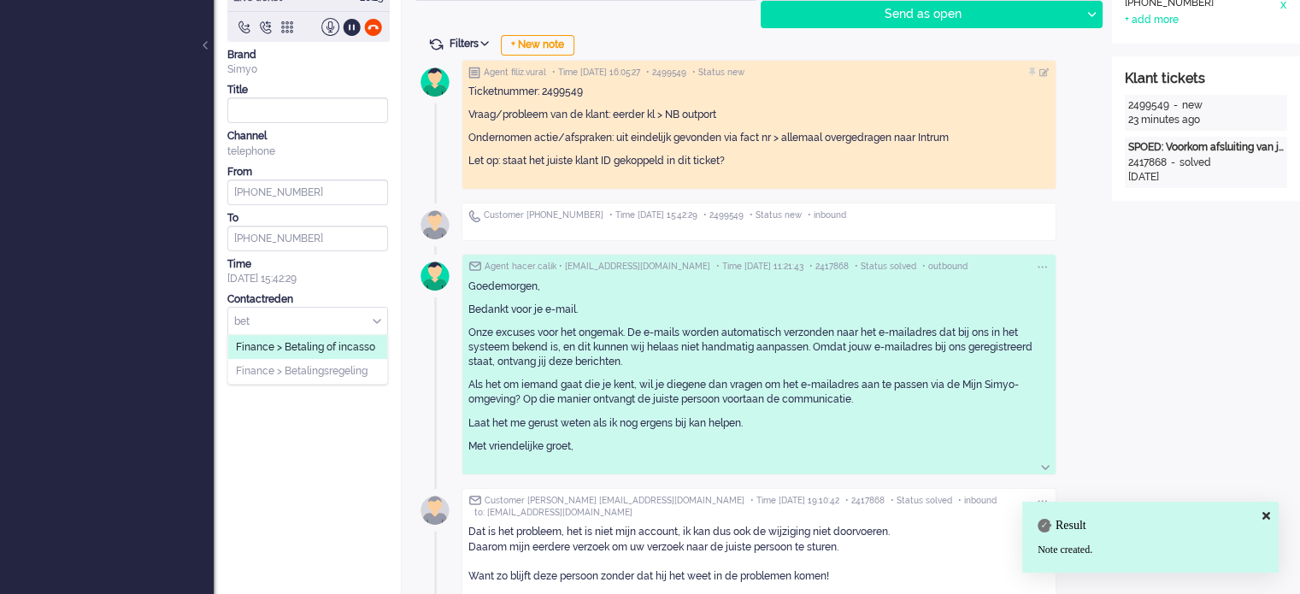
type input "bet"
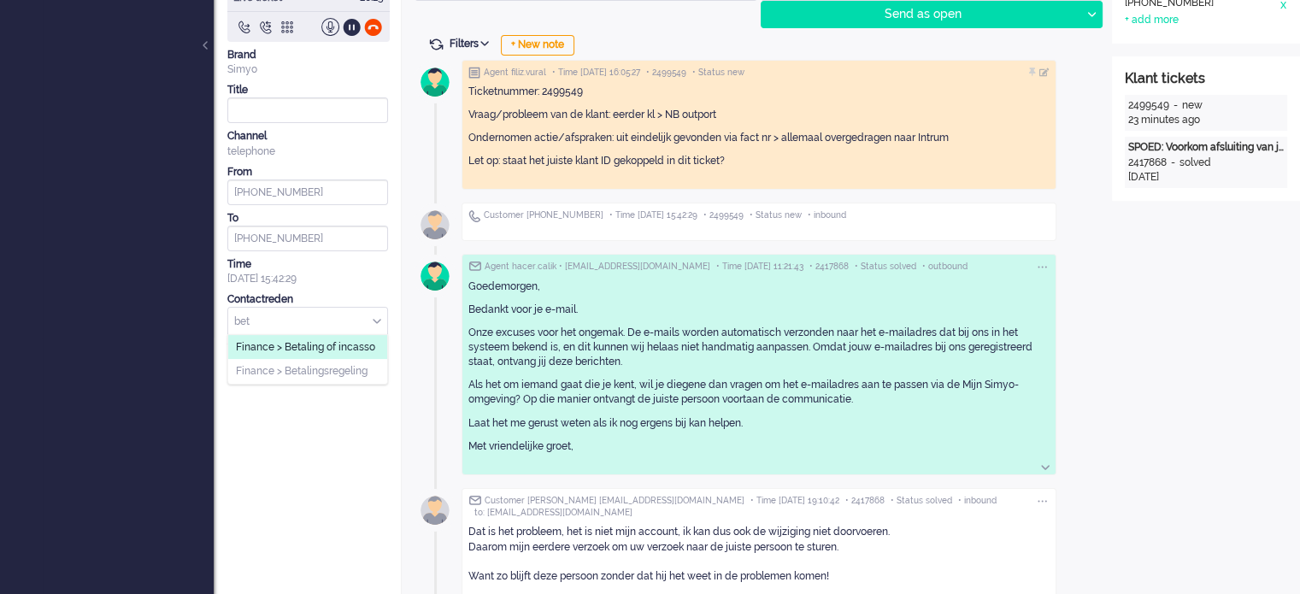
click at [335, 349] on span "Finance > Betaling of incasso" at bounding box center [305, 347] width 139 height 15
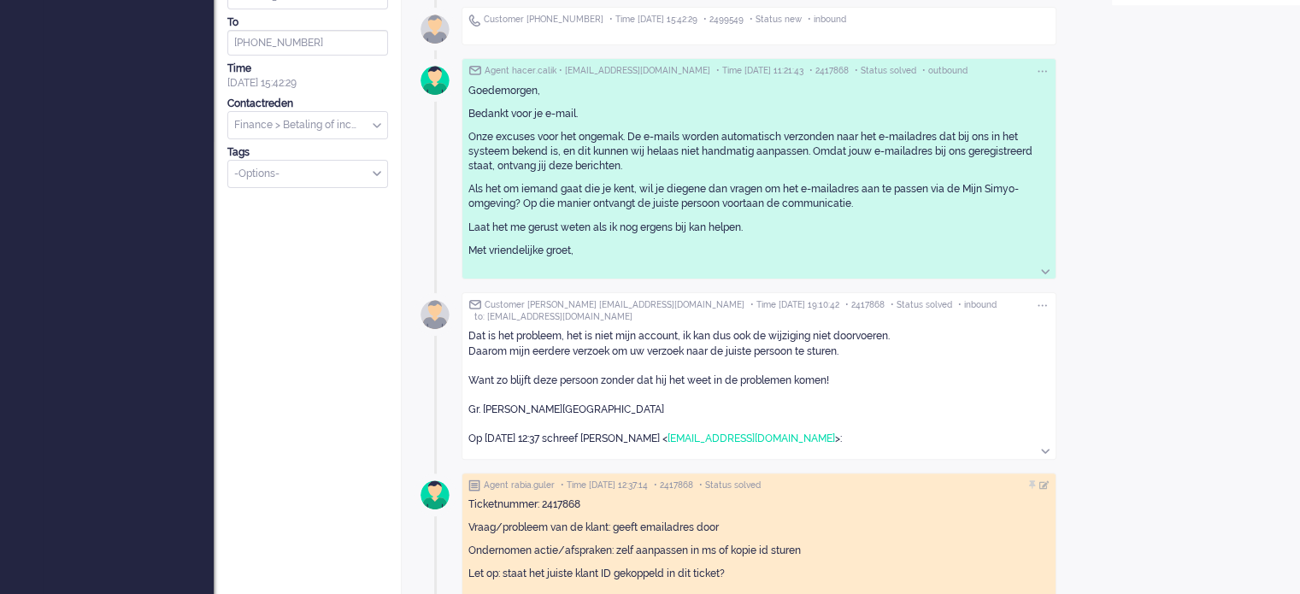
scroll to position [85, 0]
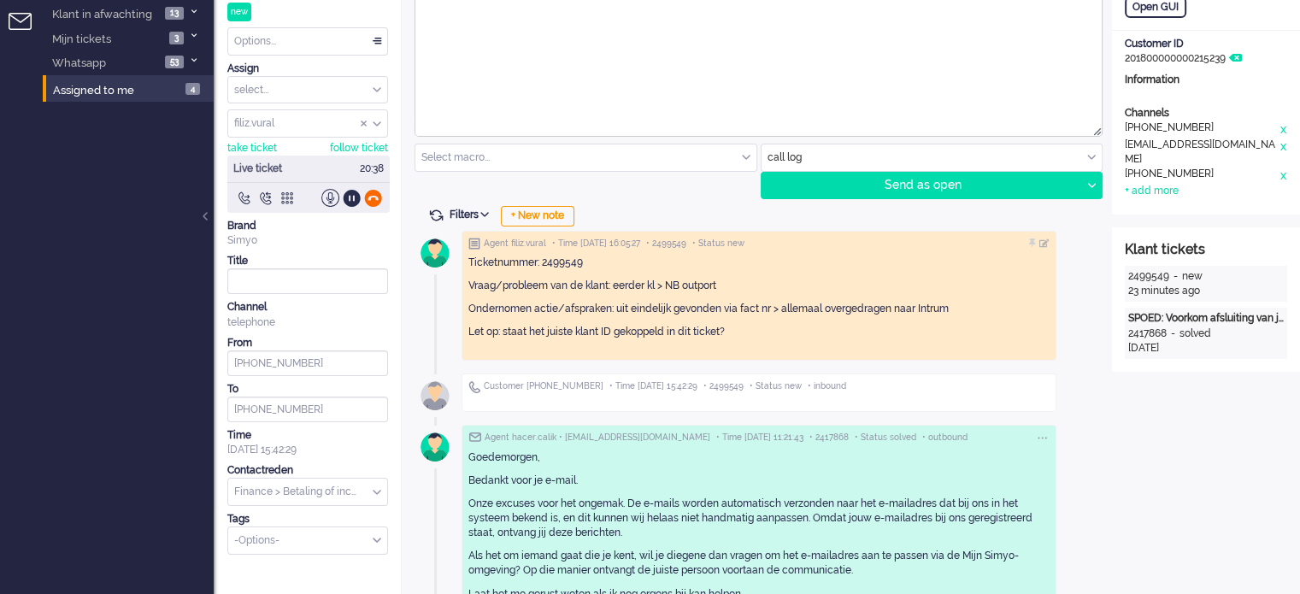
click at [376, 192] on div at bounding box center [373, 198] width 18 height 18
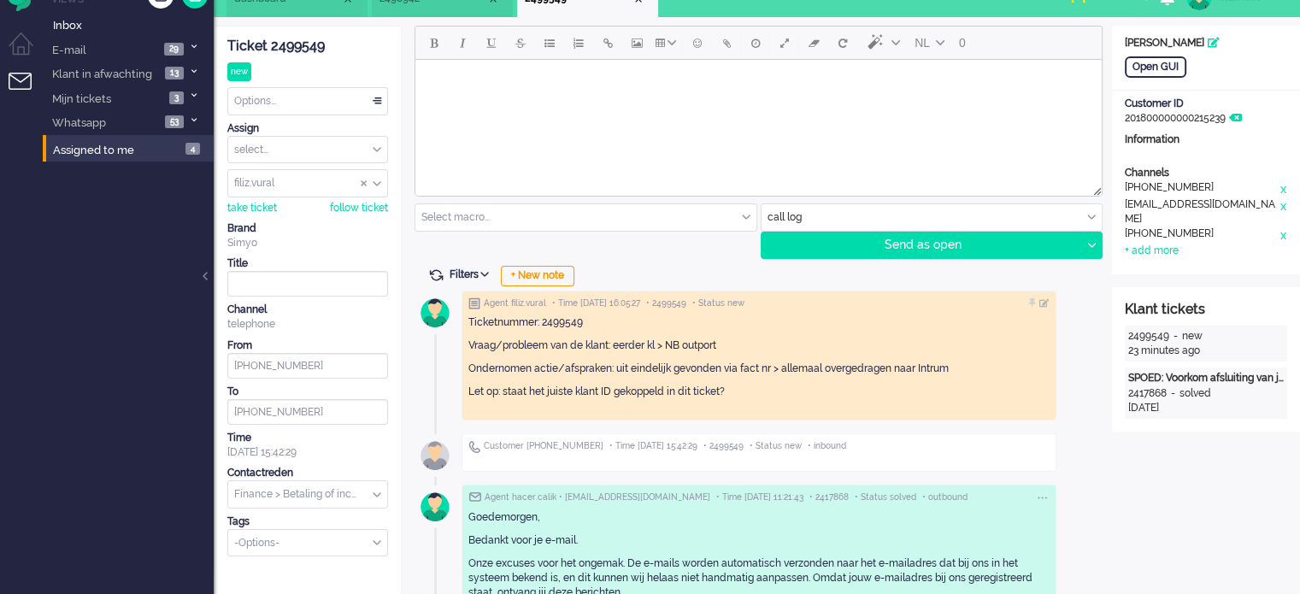
scroll to position [0, 0]
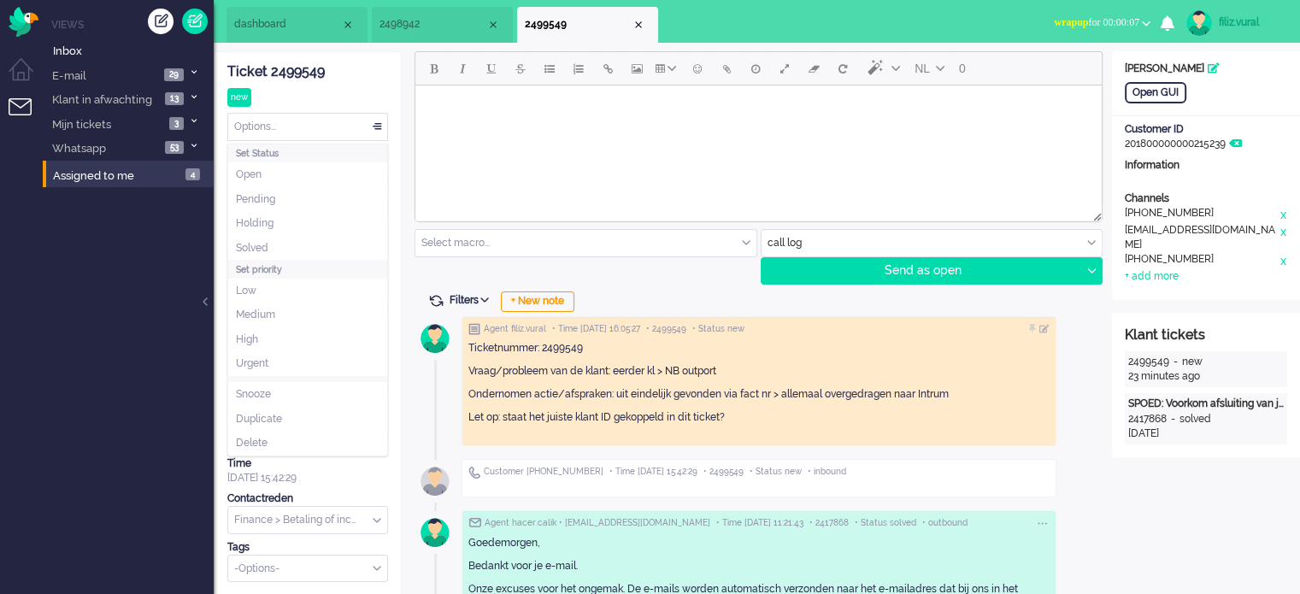
drag, startPoint x: 291, startPoint y: 136, endPoint x: 274, endPoint y: 232, distance: 97.4
click at [291, 137] on div "Options..." at bounding box center [307, 127] width 159 height 26
click at [272, 241] on li "Solved" at bounding box center [307, 248] width 159 height 25
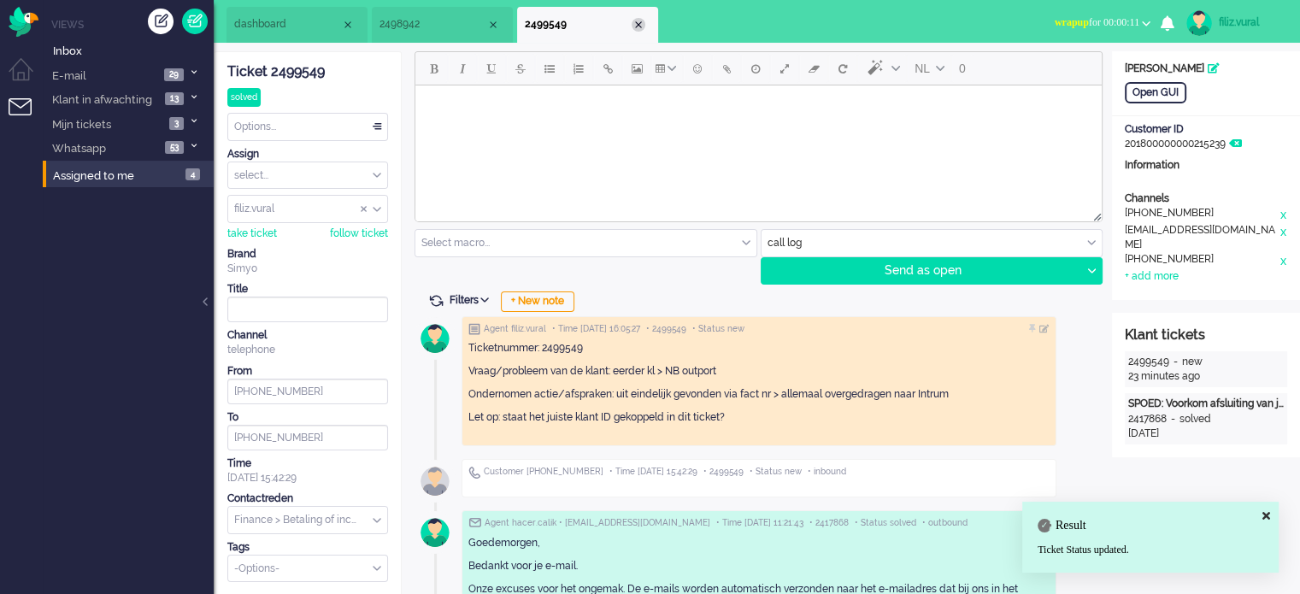
click at [640, 21] on div "Close tab" at bounding box center [639, 25] width 14 height 14
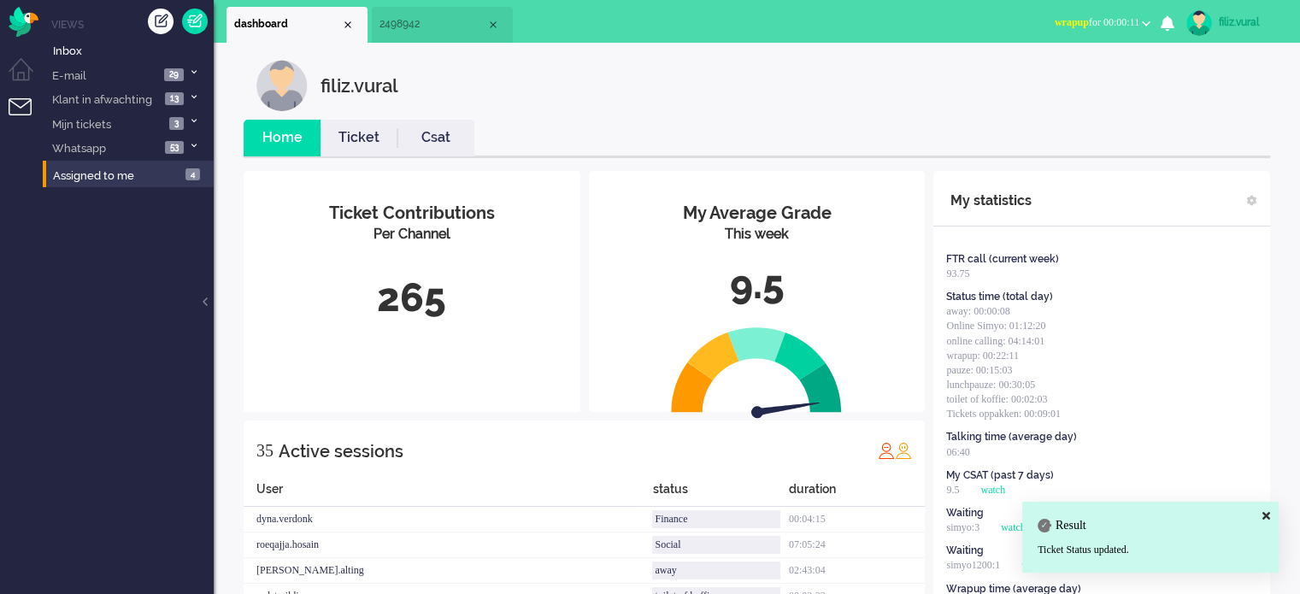
click at [441, 130] on link "Csat" at bounding box center [435, 138] width 77 height 20
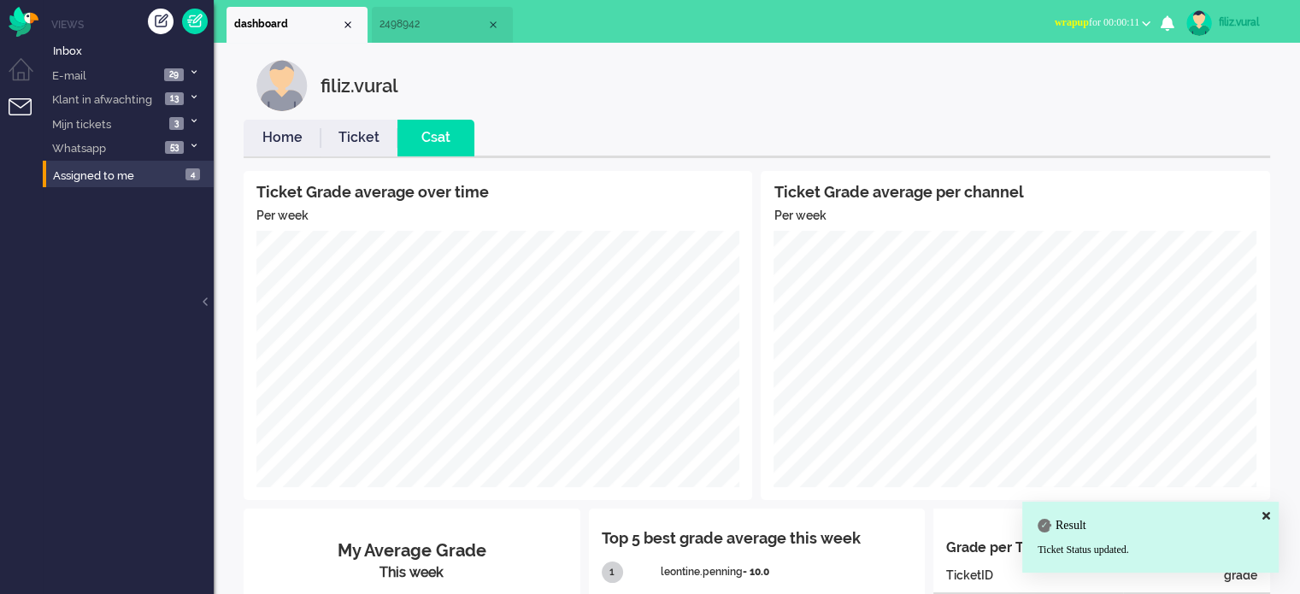
click at [288, 128] on link "Home" at bounding box center [282, 138] width 77 height 20
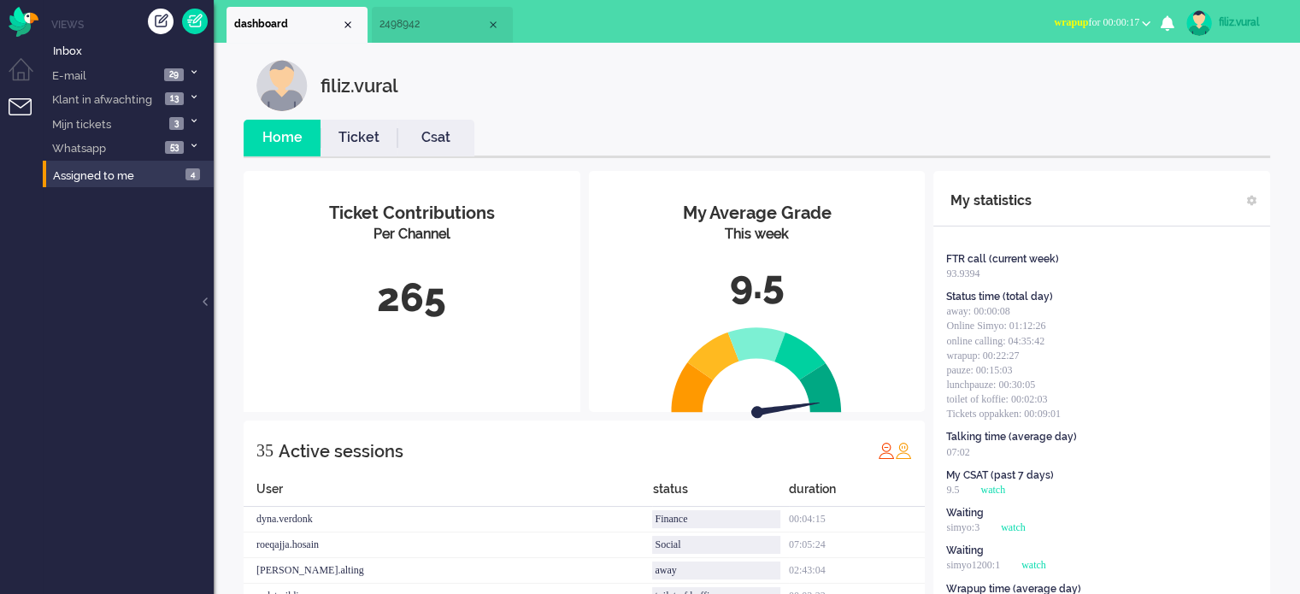
click at [1135, 24] on span "wrapup for 00:00:17" at bounding box center [1096, 22] width 85 height 12
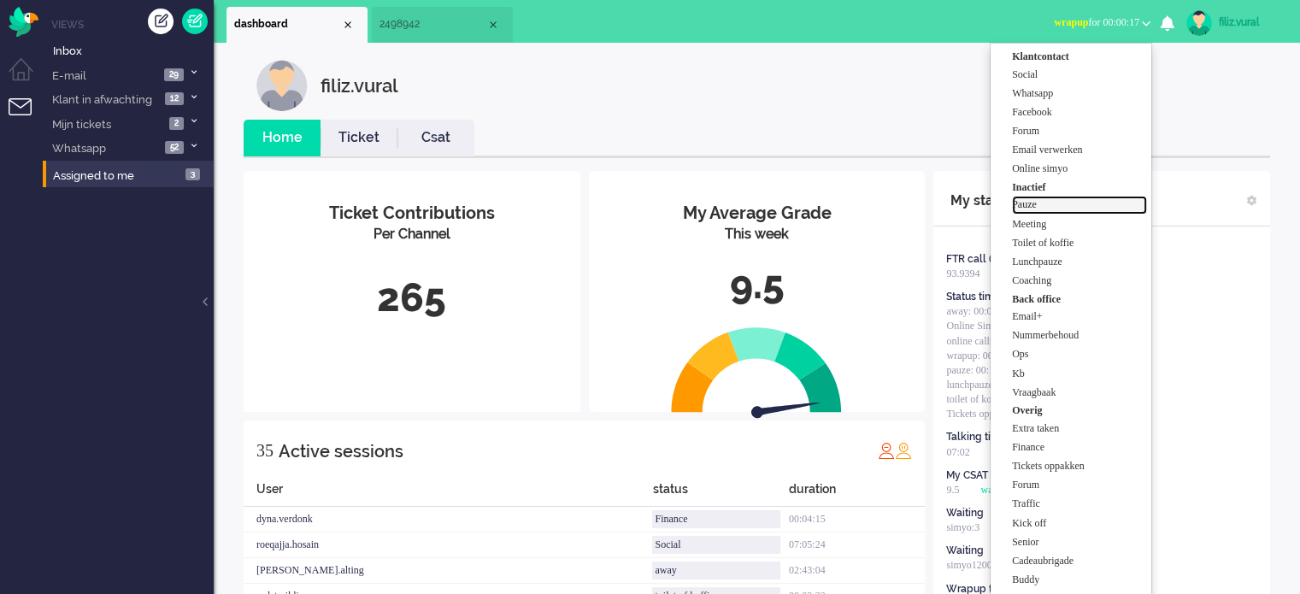
click at [1098, 203] on label "Pauze" at bounding box center [1079, 204] width 135 height 15
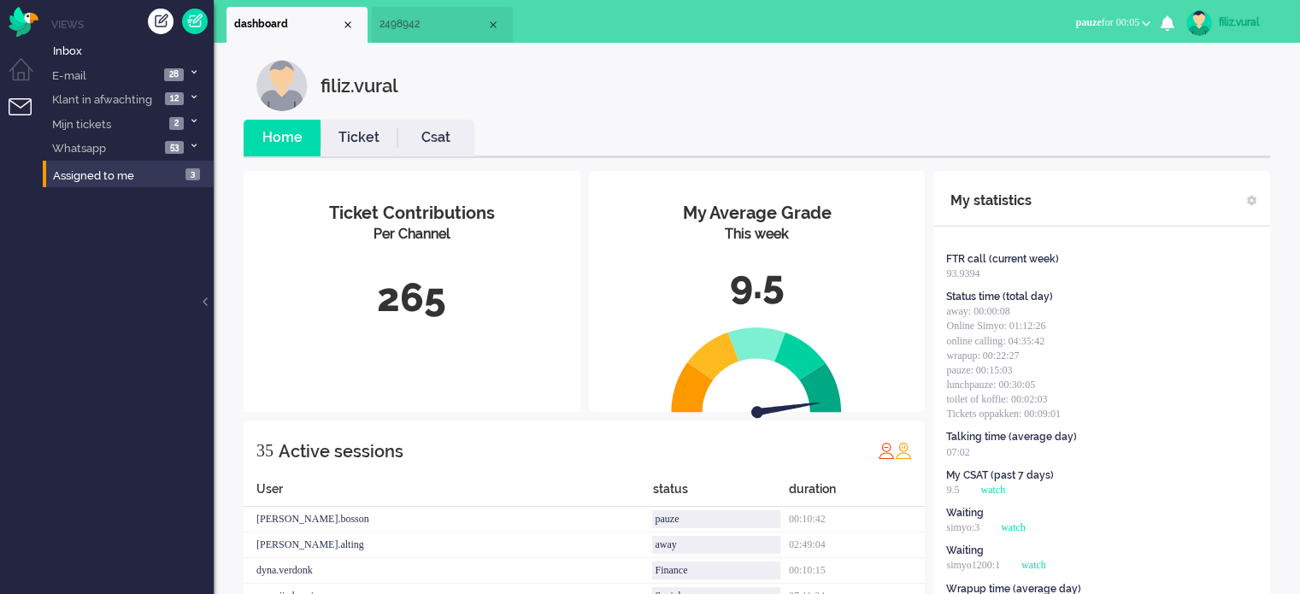
click at [1100, 122] on ul "Home Ticket Csat" at bounding box center [757, 139] width 1027 height 38
click at [446, 146] on link "Csat" at bounding box center [435, 138] width 77 height 20
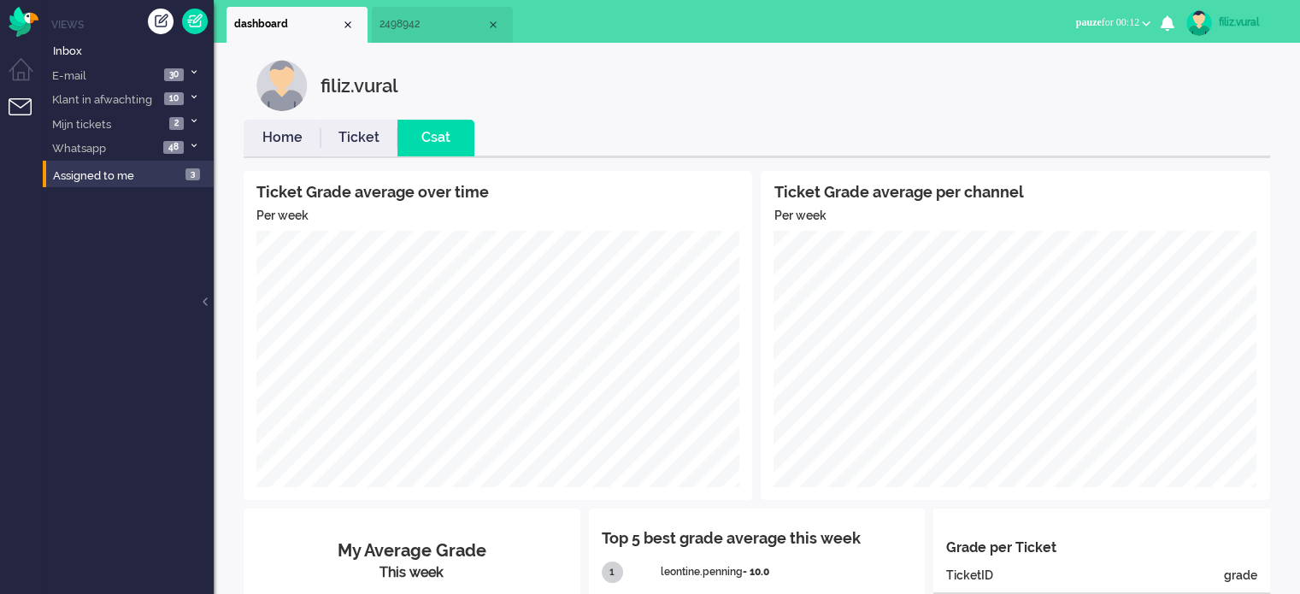
click at [309, 155] on li "Home" at bounding box center [282, 138] width 77 height 37
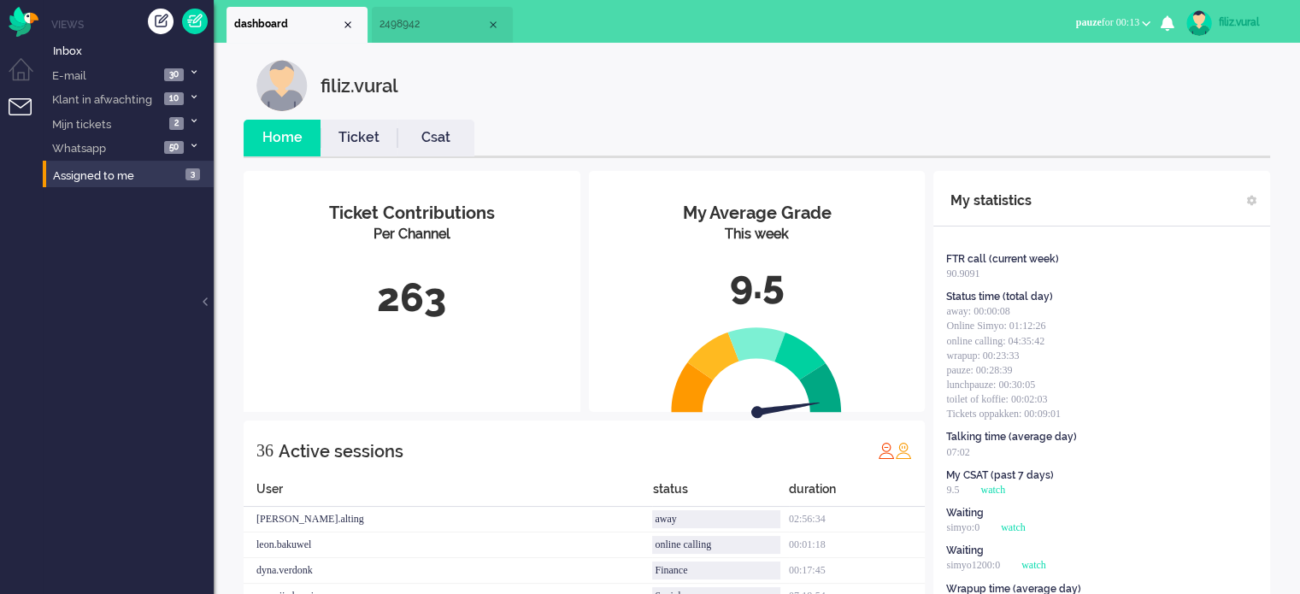
click at [426, 143] on link "Csat" at bounding box center [435, 138] width 77 height 20
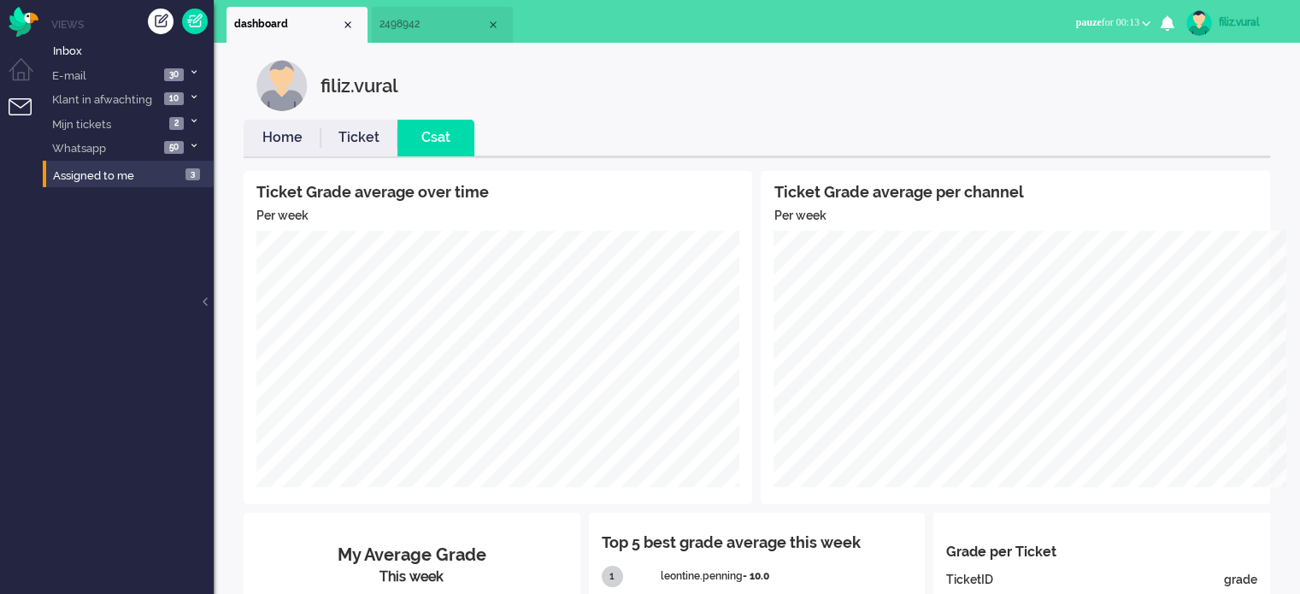
click at [409, 25] on span "2498942" at bounding box center [432, 24] width 107 height 15
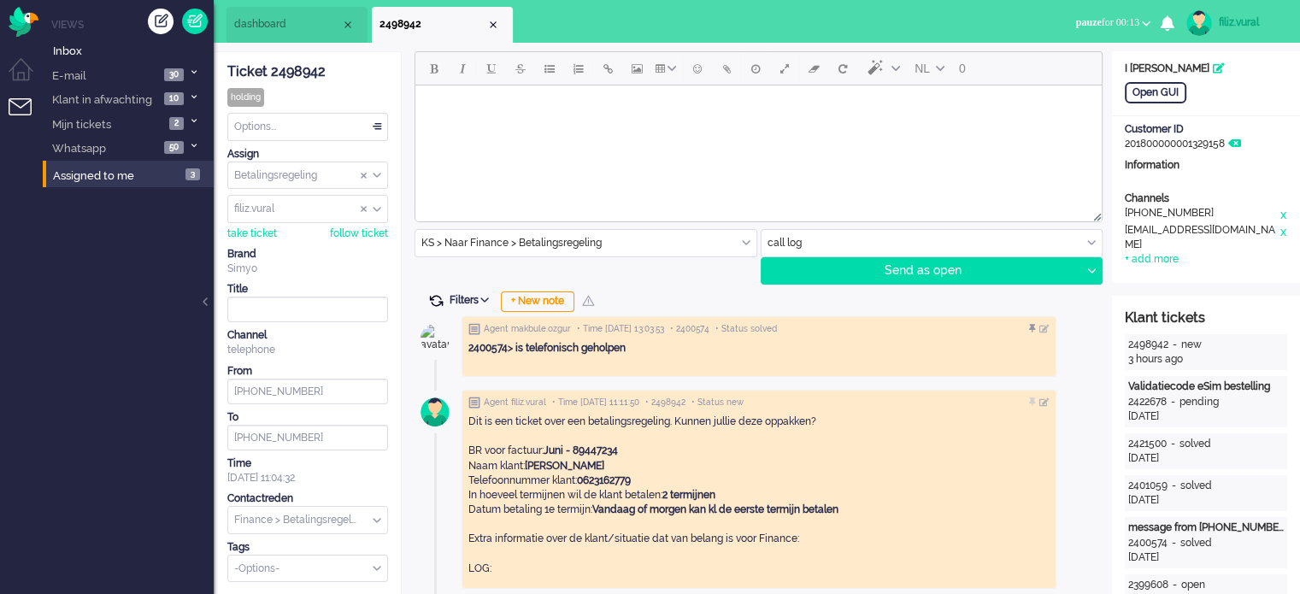
click at [431, 303] on span at bounding box center [435, 300] width 15 height 15
click at [434, 300] on span at bounding box center [435, 300] width 15 height 15
click at [292, 30] on span "dashboard" at bounding box center [287, 24] width 107 height 15
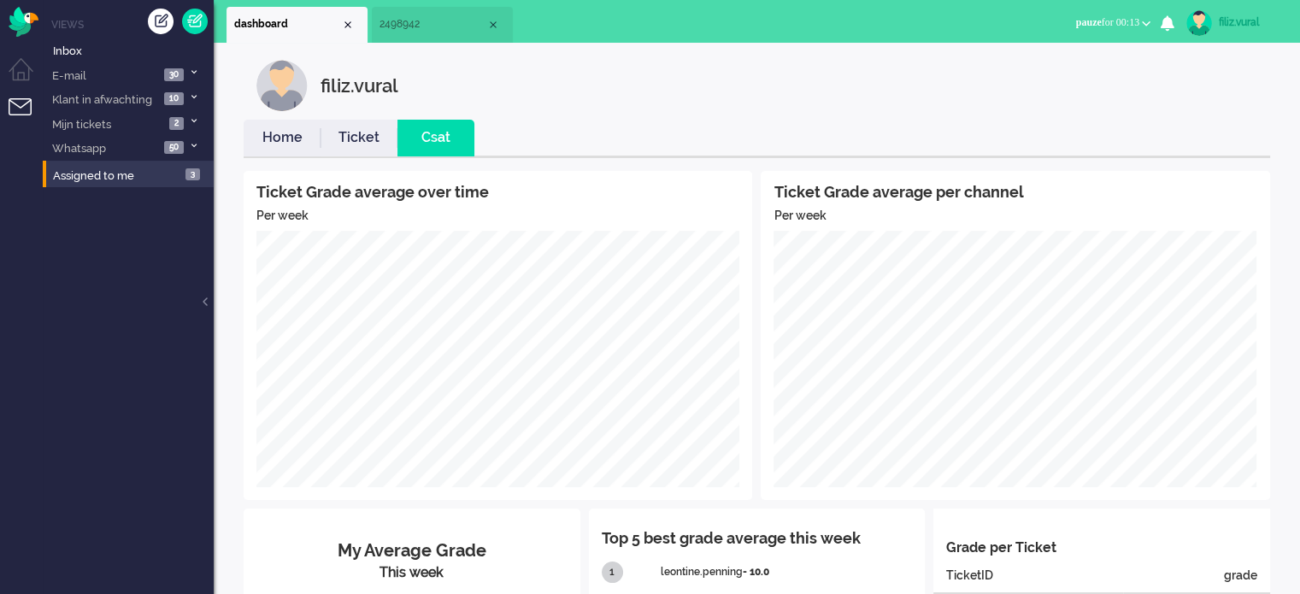
click at [284, 139] on link "Home" at bounding box center [282, 138] width 77 height 20
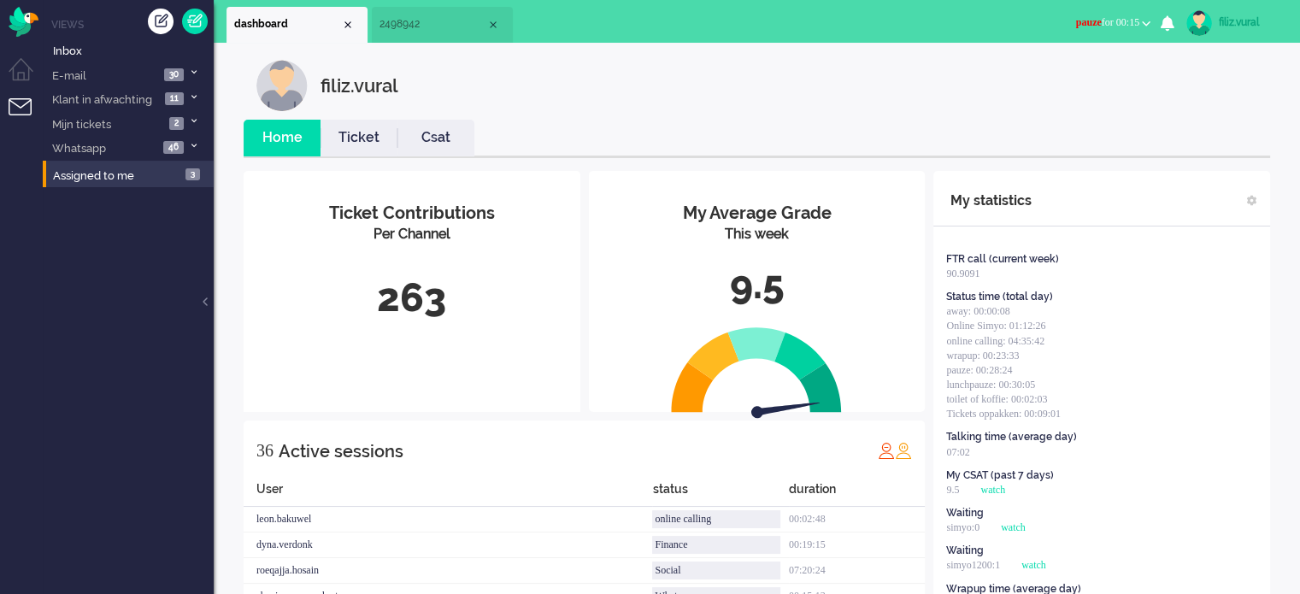
click at [1093, 16] on span "pauze for 00:15" at bounding box center [1107, 22] width 63 height 12
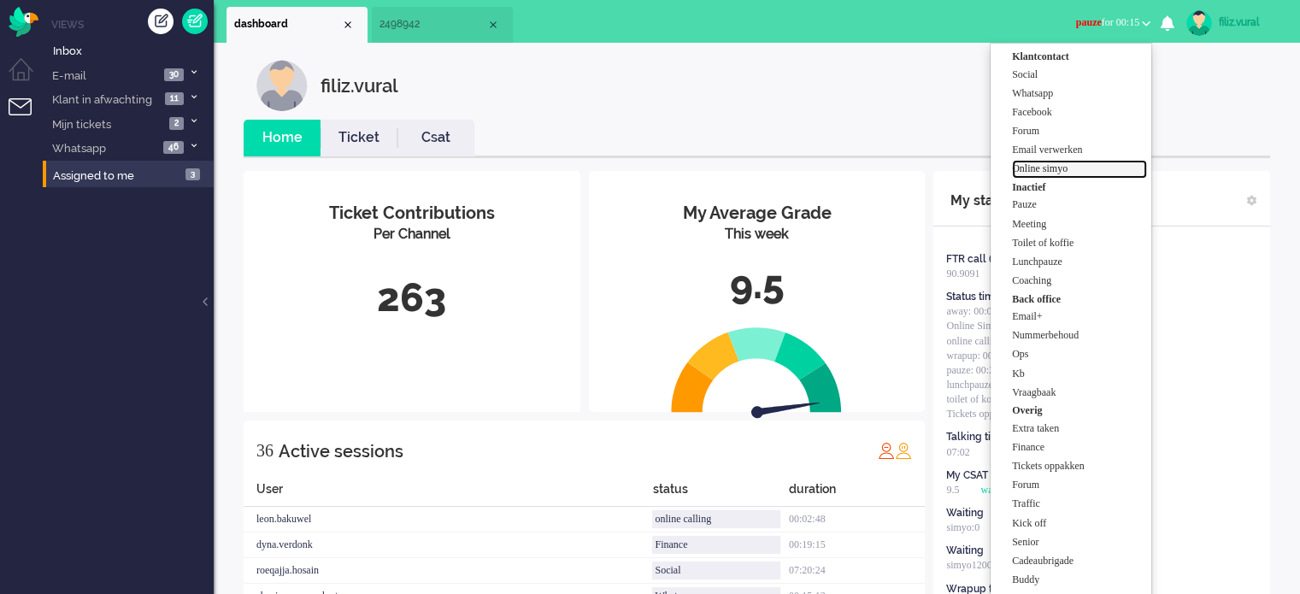
click at [1076, 174] on label "Online simyo" at bounding box center [1079, 169] width 135 height 15
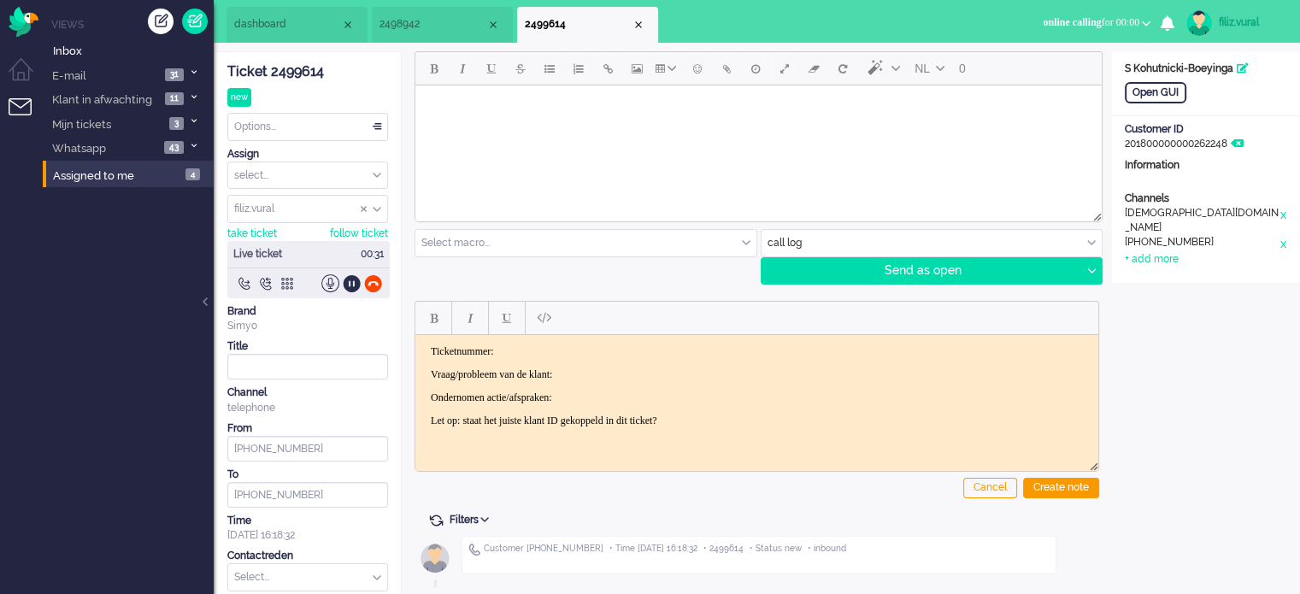
click at [302, 68] on div "Ticket 2499614" at bounding box center [307, 72] width 161 height 20
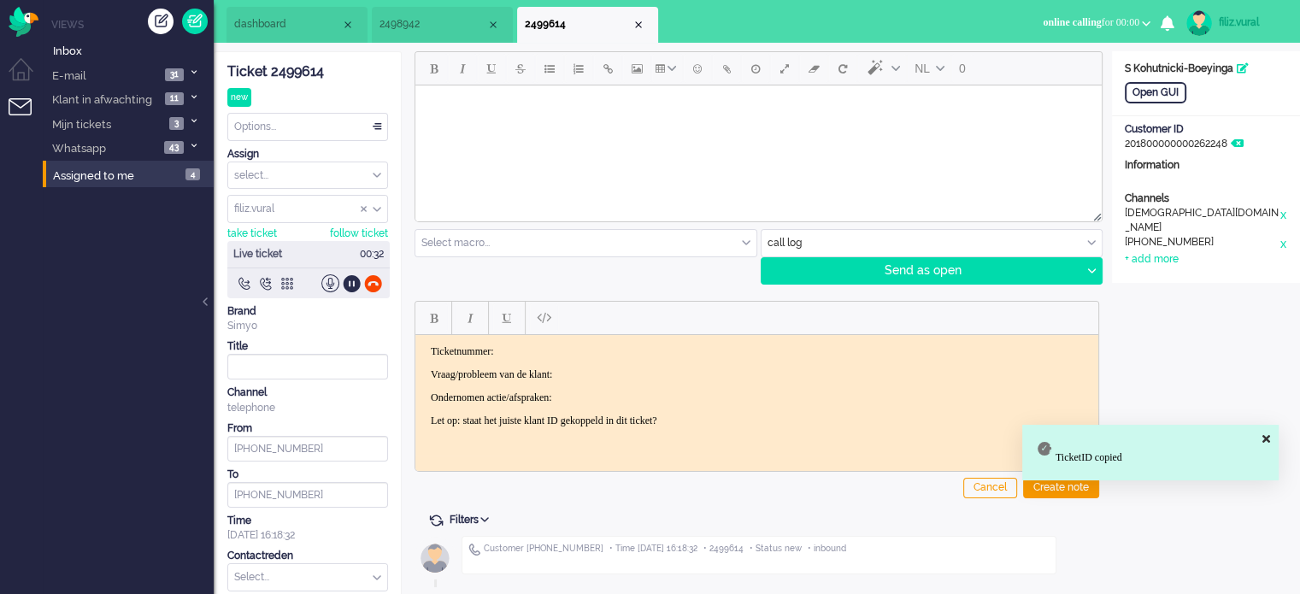
click at [590, 351] on p "Ticketnummer:" at bounding box center [757, 350] width 652 height 13
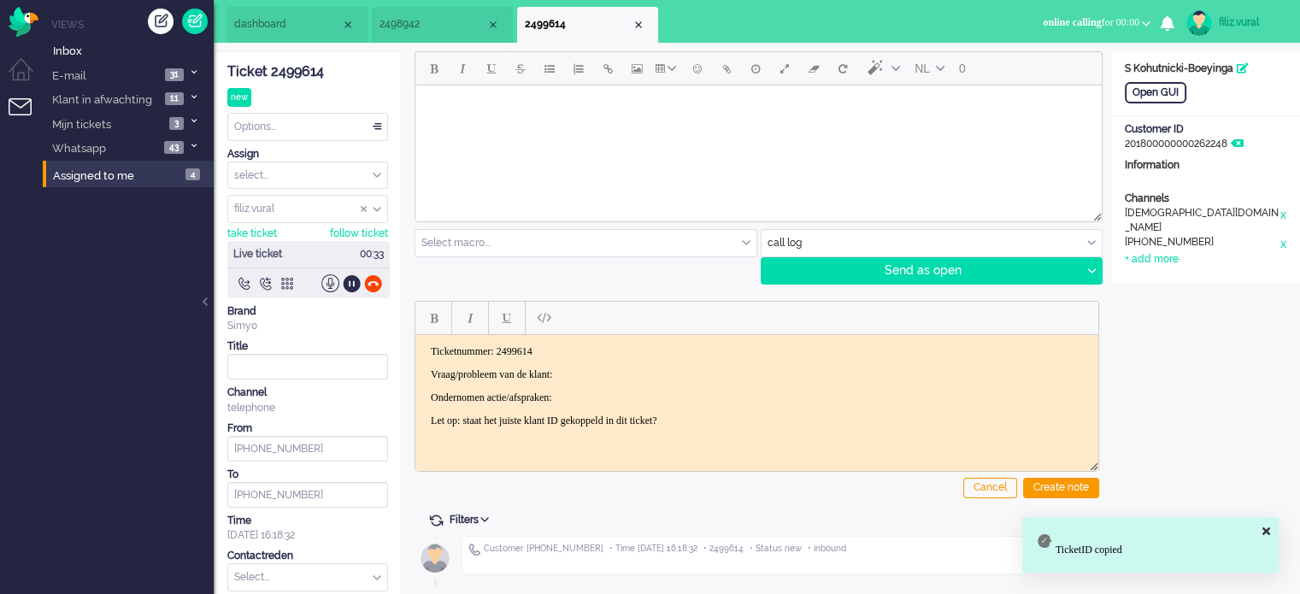
click at [609, 375] on p "Vraag/probleem van de klant:" at bounding box center [757, 374] width 652 height 13
click at [1150, 92] on div "Open GUI" at bounding box center [1156, 92] width 62 height 21
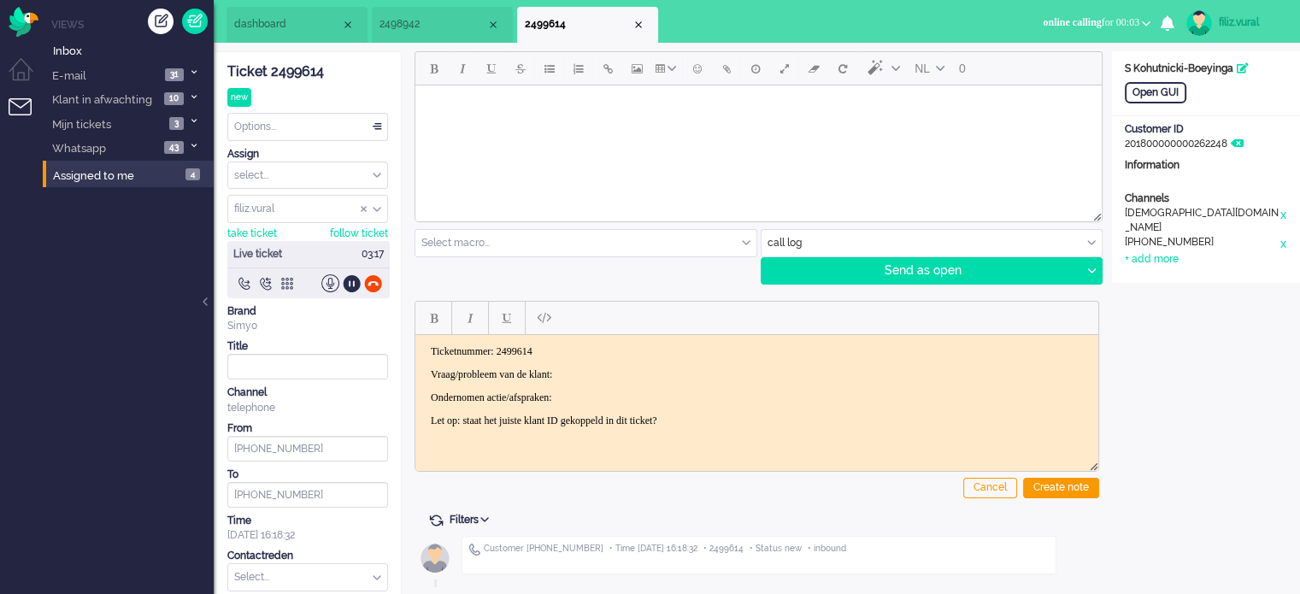
click at [648, 375] on p "Vraag/probleem van de klant:" at bounding box center [757, 374] width 652 height 13
click at [589, 376] on p "Vraag/probleem van de klant: CBR Rijswijk" at bounding box center [757, 374] width 652 height 13
click at [372, 282] on div at bounding box center [373, 283] width 18 height 18
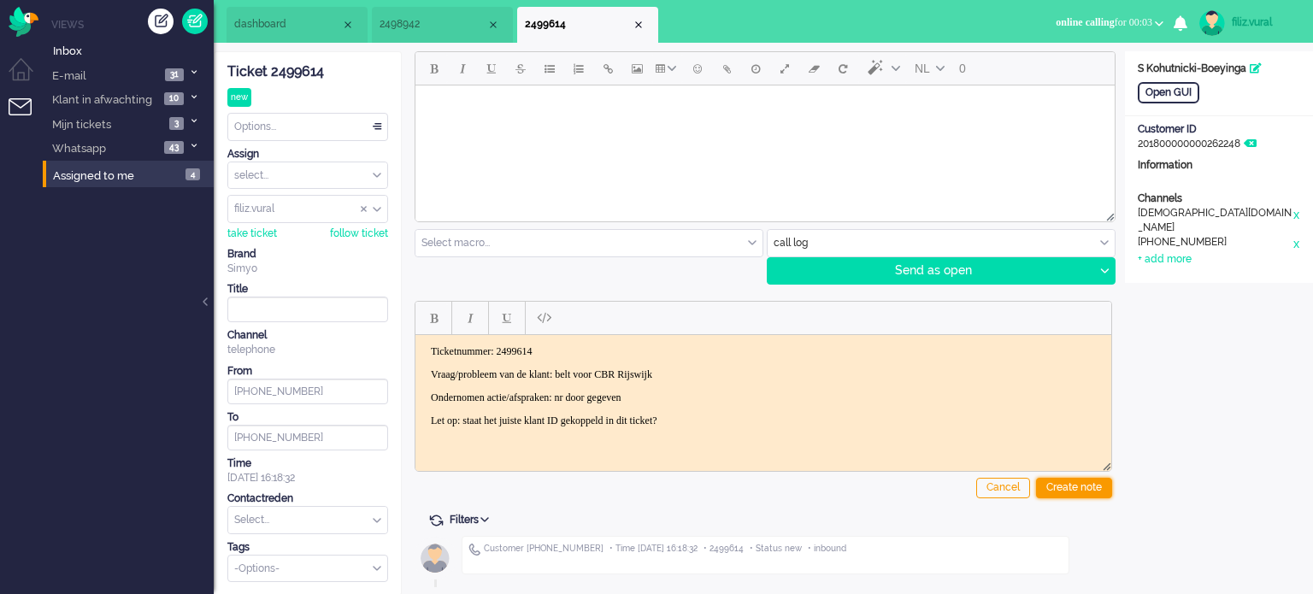
click at [1088, 495] on div "Create note" at bounding box center [1074, 488] width 76 height 21
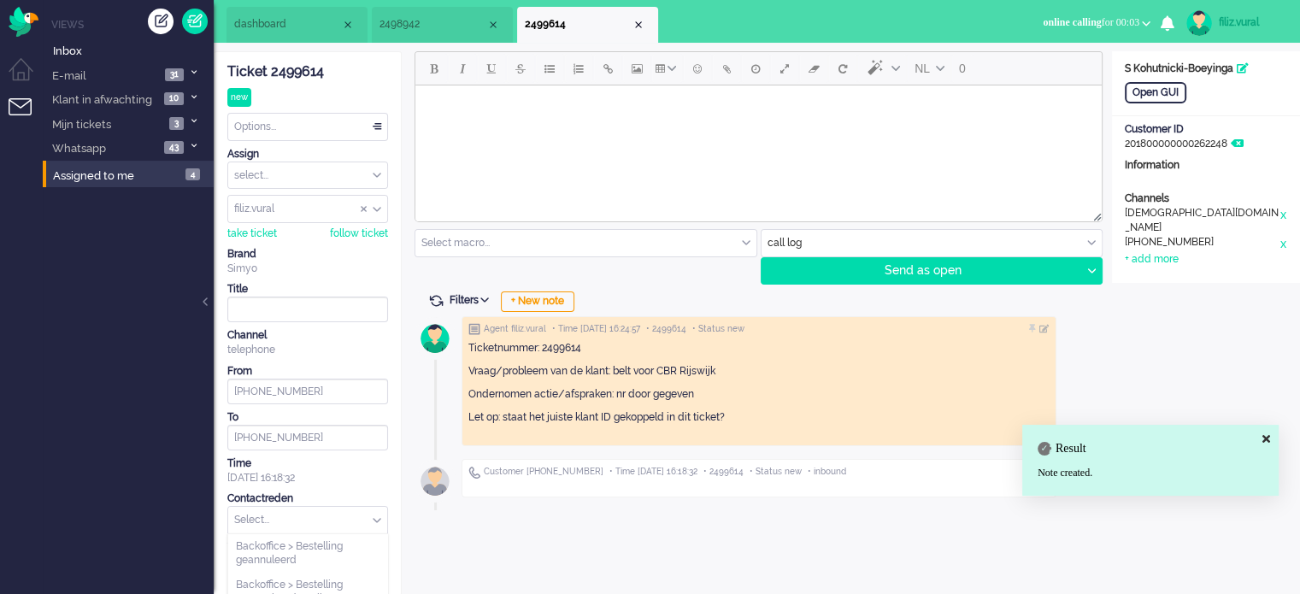
click at [342, 519] on input "text" at bounding box center [307, 520] width 159 height 26
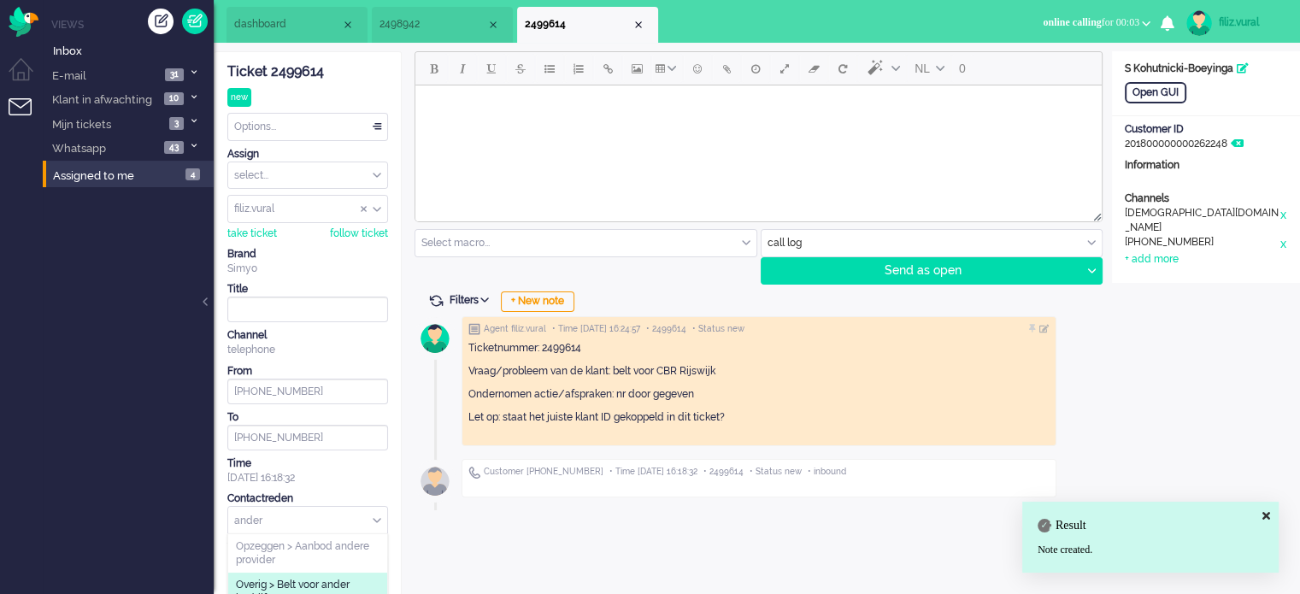
type input "ander"
click at [347, 578] on span "Overig > Belt voor ander bedrijf" at bounding box center [308, 592] width 144 height 28
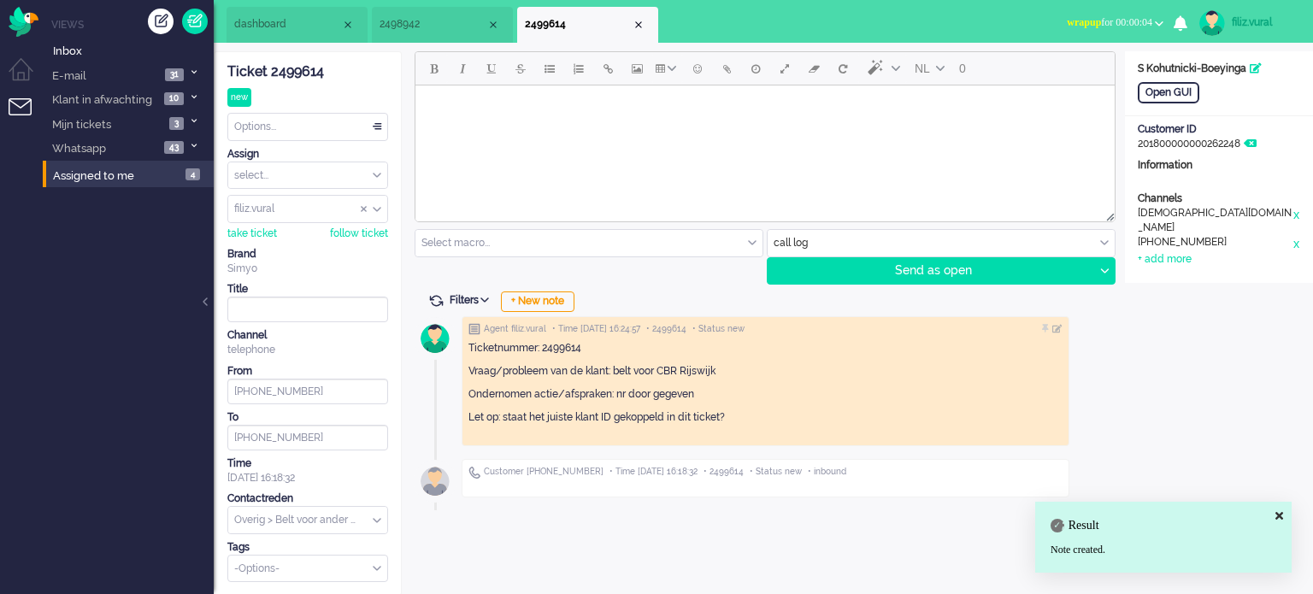
click at [302, 117] on div "Options..." at bounding box center [307, 127] width 159 height 26
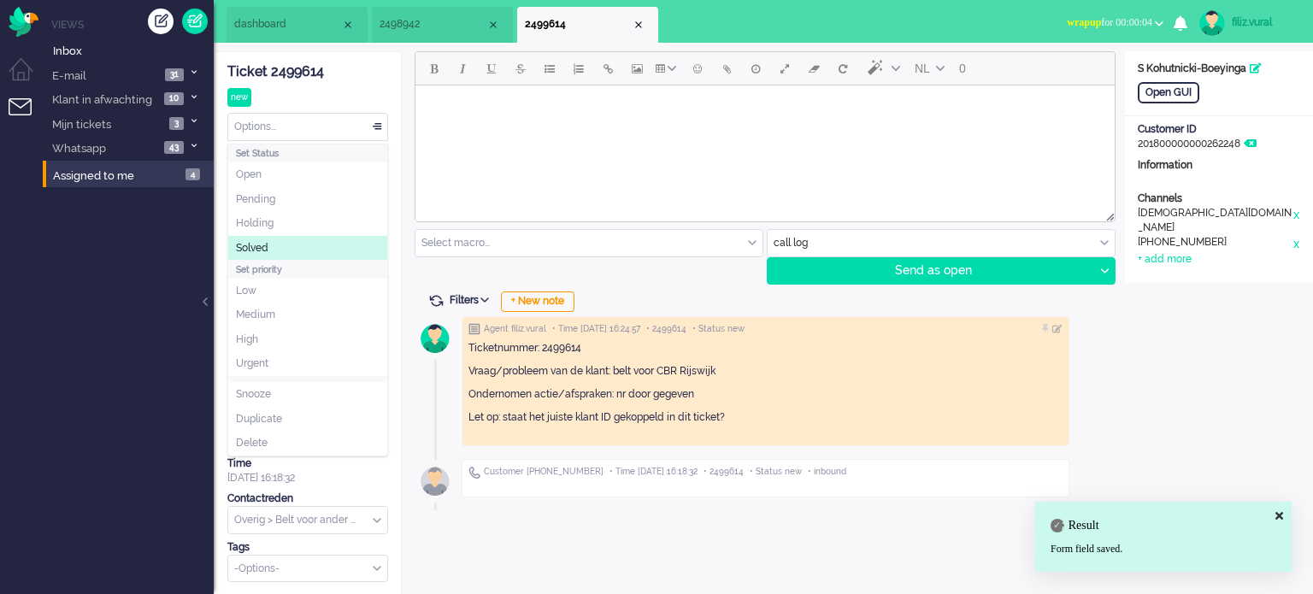
click at [278, 238] on li "Solved" at bounding box center [307, 248] width 159 height 25
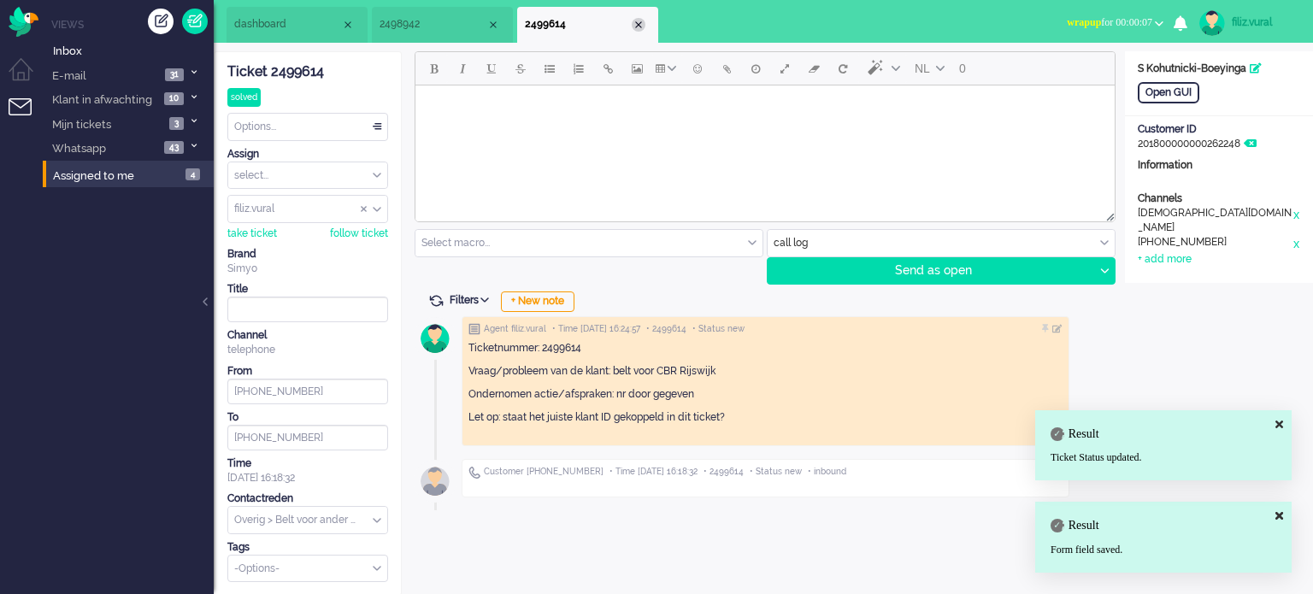
click at [637, 21] on div "Close tab" at bounding box center [639, 25] width 14 height 14
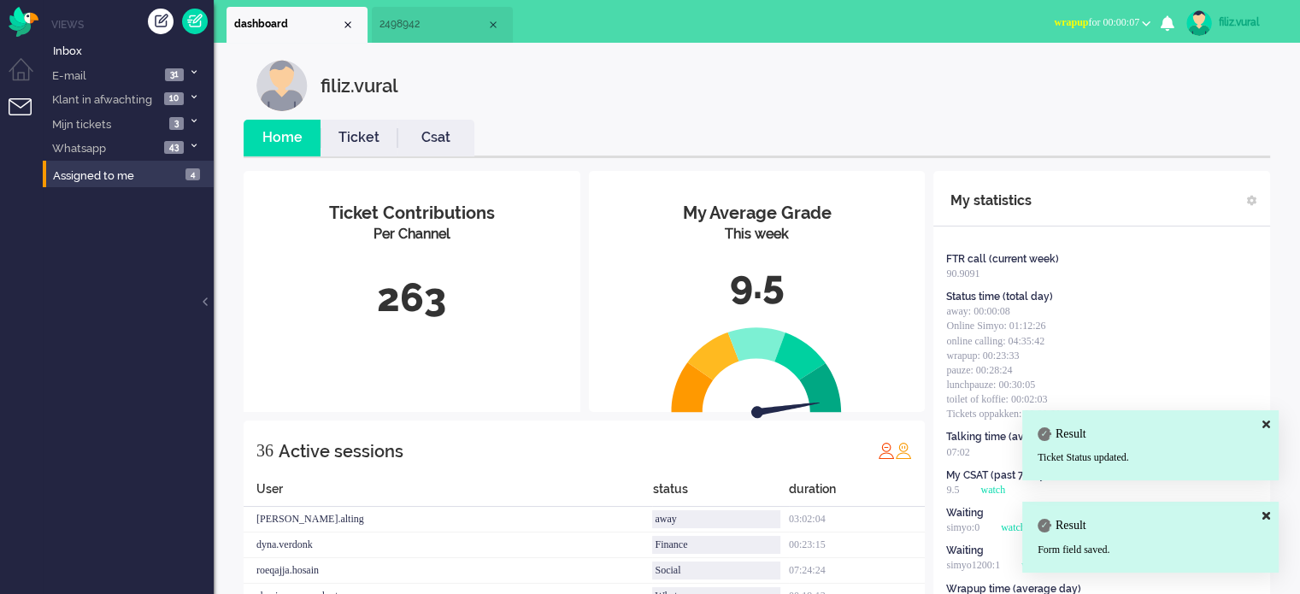
click at [412, 140] on link "Csat" at bounding box center [435, 138] width 77 height 20
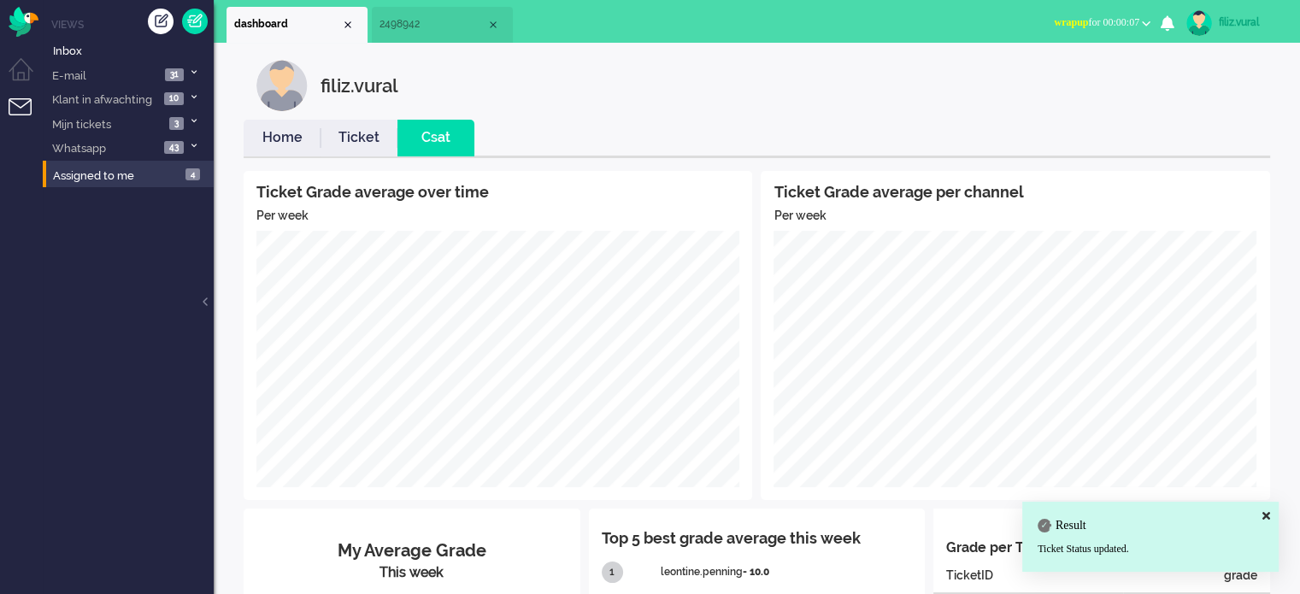
click at [285, 145] on link "Home" at bounding box center [282, 138] width 77 height 20
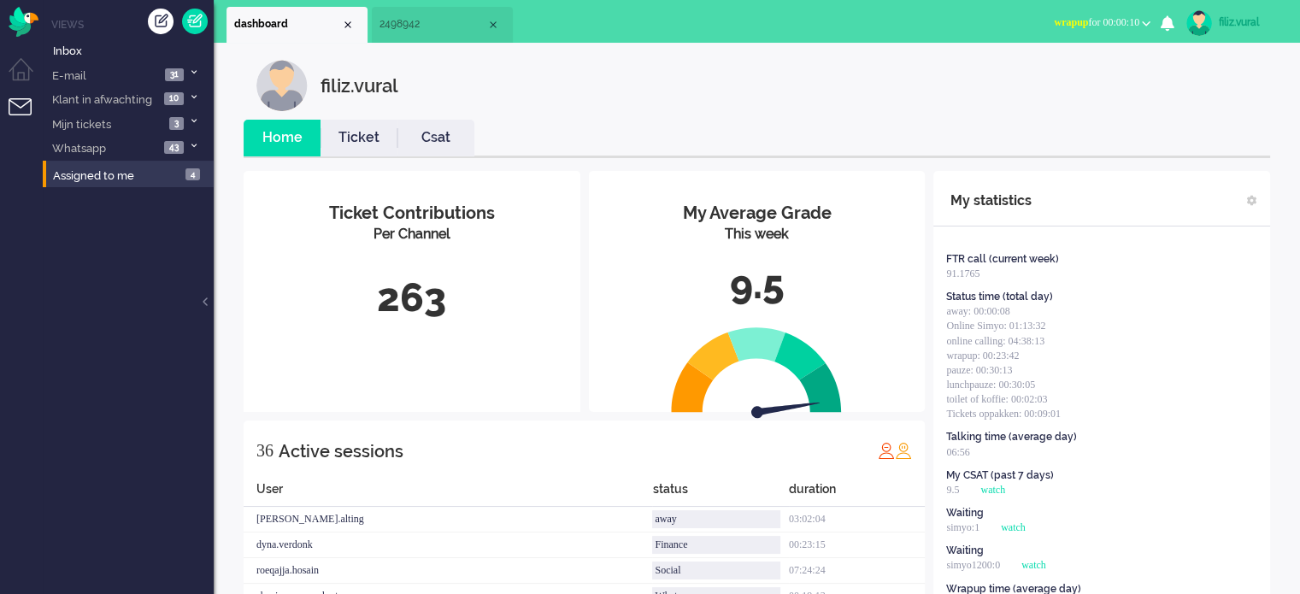
click at [1077, 16] on span "wrapup for 00:00:10" at bounding box center [1096, 22] width 85 height 12
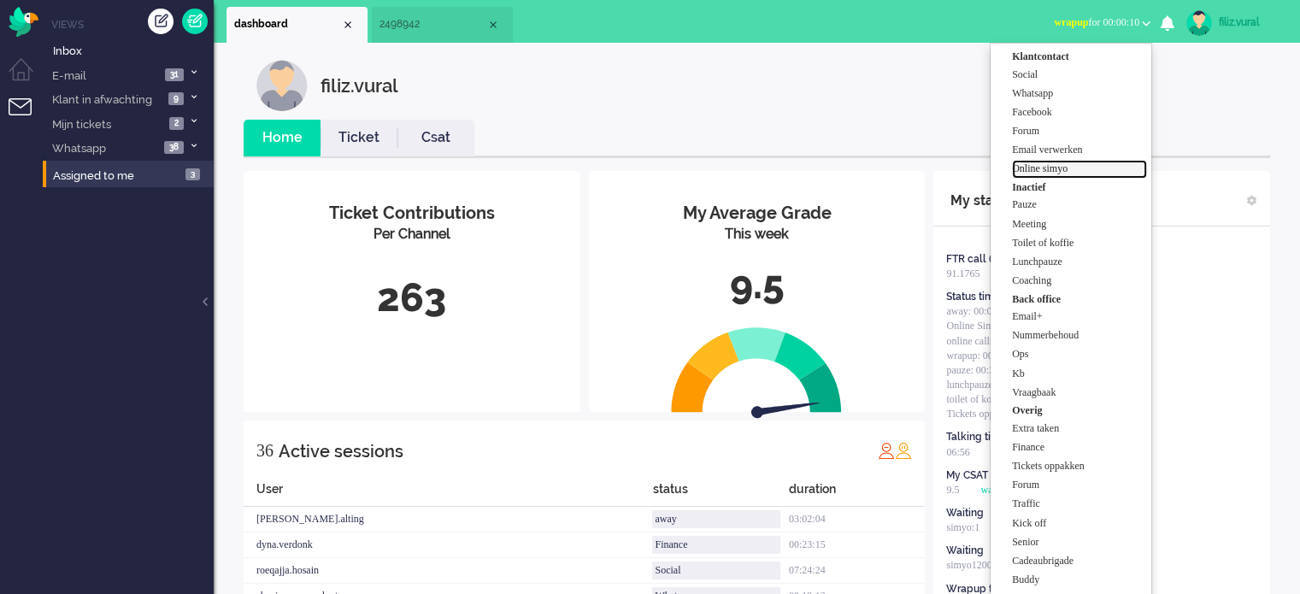
click at [1046, 167] on label "Online simyo" at bounding box center [1079, 169] width 135 height 15
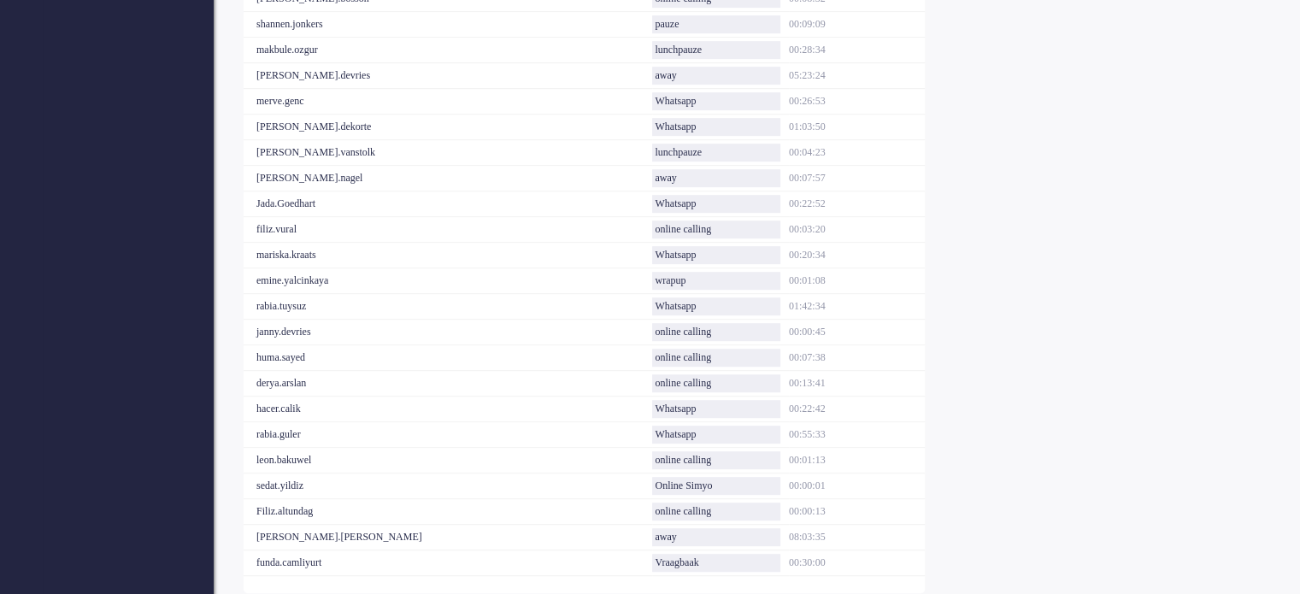
scroll to position [855, 0]
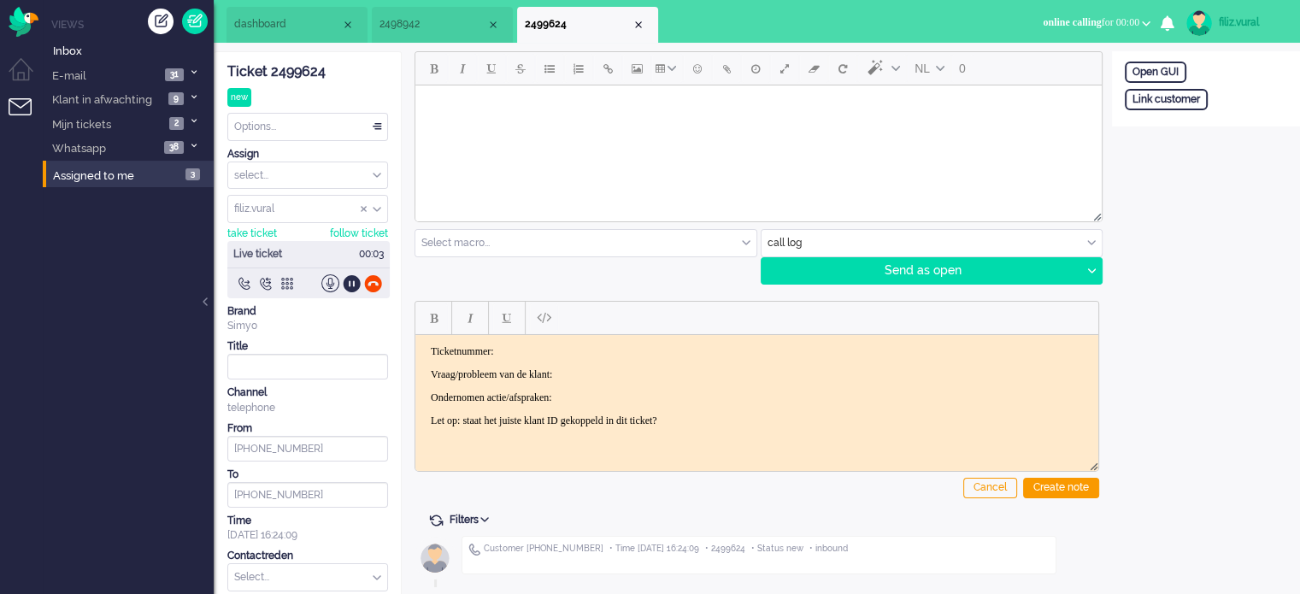
click at [294, 74] on div "Ticket 2499624" at bounding box center [307, 72] width 161 height 20
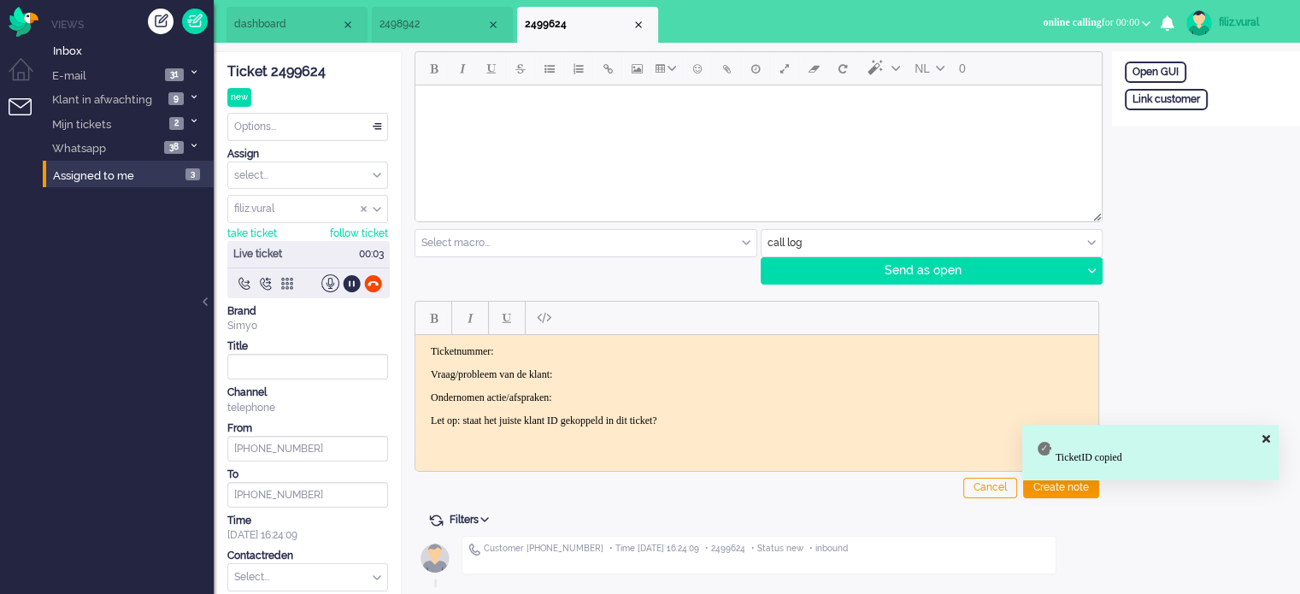
click at [585, 338] on html "Ticketnummer: Vraag/probleem van de klant: Ondernomen actie/afspraken: Let op: …" at bounding box center [756, 385] width 683 height 103
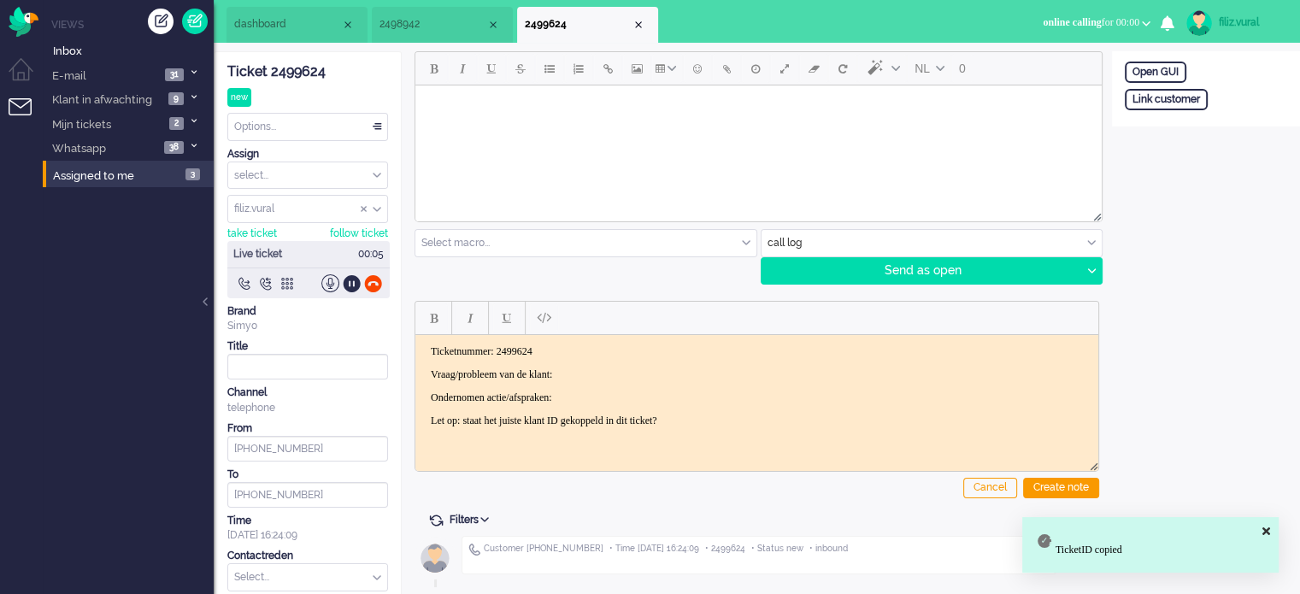
click at [612, 368] on p "Vraag/probleem van de klant:" at bounding box center [757, 374] width 652 height 13
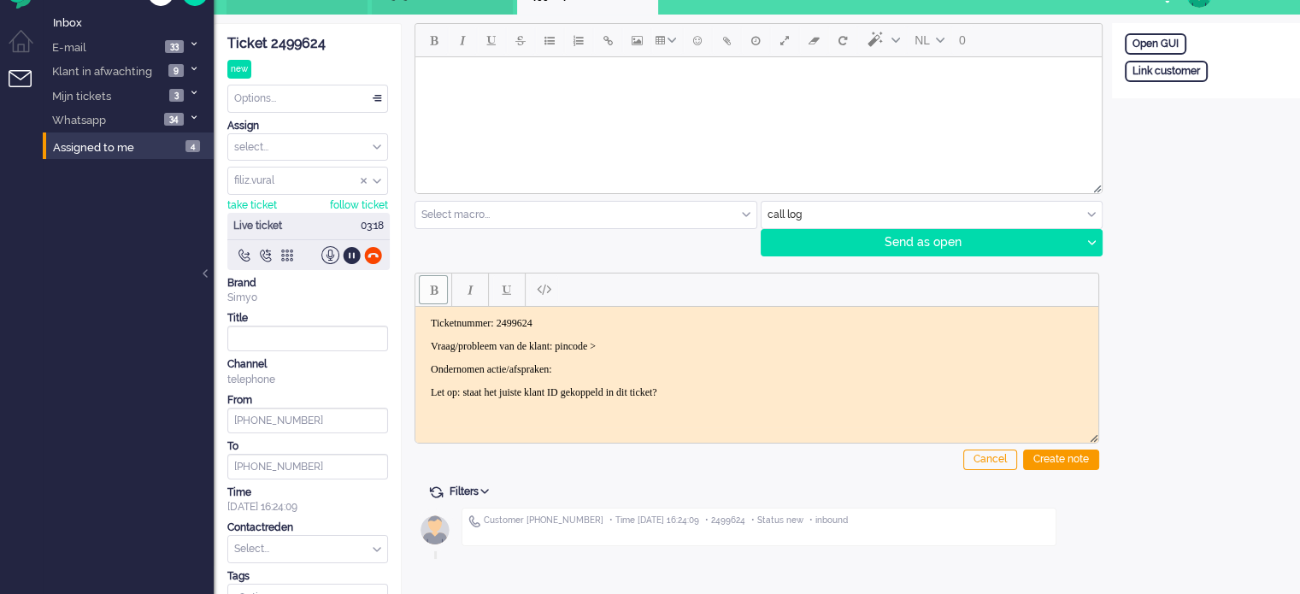
scroll to position [56, 0]
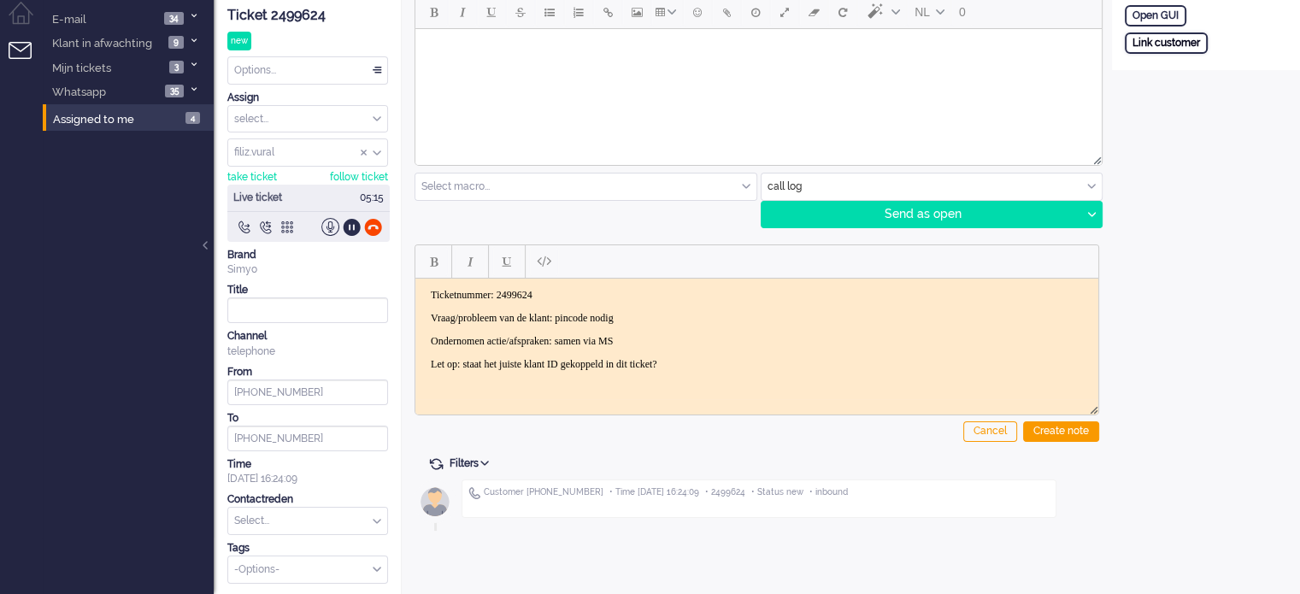
click at [1163, 43] on div "Link customer" at bounding box center [1166, 42] width 83 height 21
click at [1176, 64] on input "text" at bounding box center [1206, 66] width 162 height 26
paste input "201800000000607237"
type input "201800000000607237"
click at [1205, 93] on div "Search" at bounding box center [1214, 97] width 56 height 24
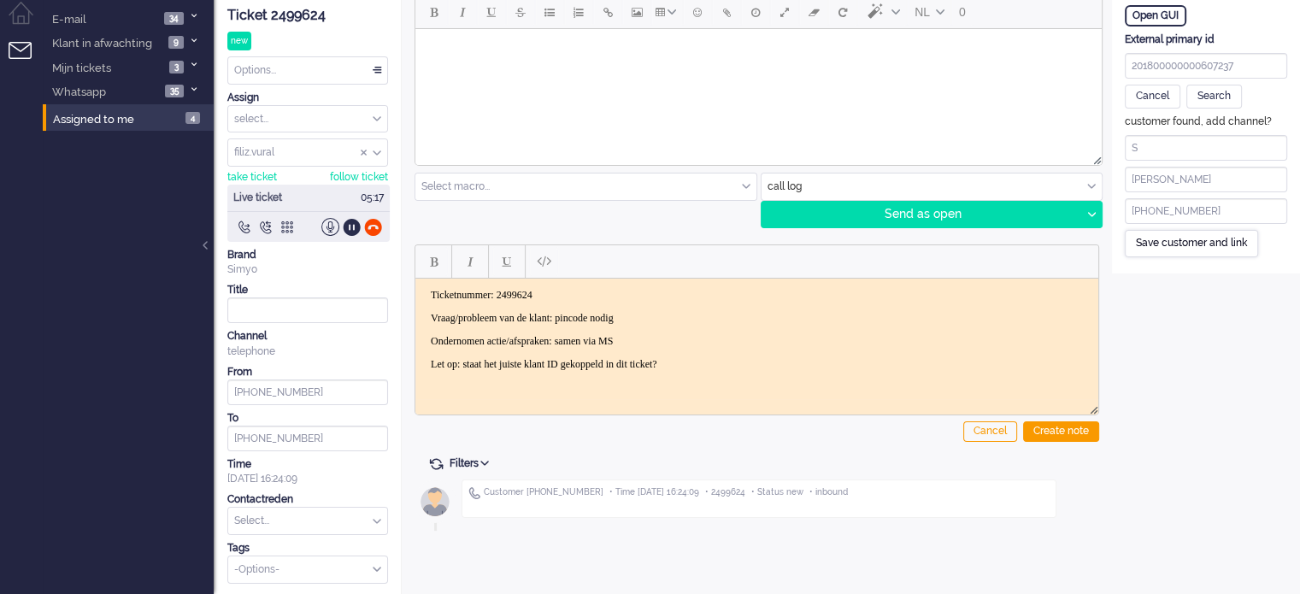
click at [1164, 255] on div "Save customer and link" at bounding box center [1191, 243] width 133 height 26
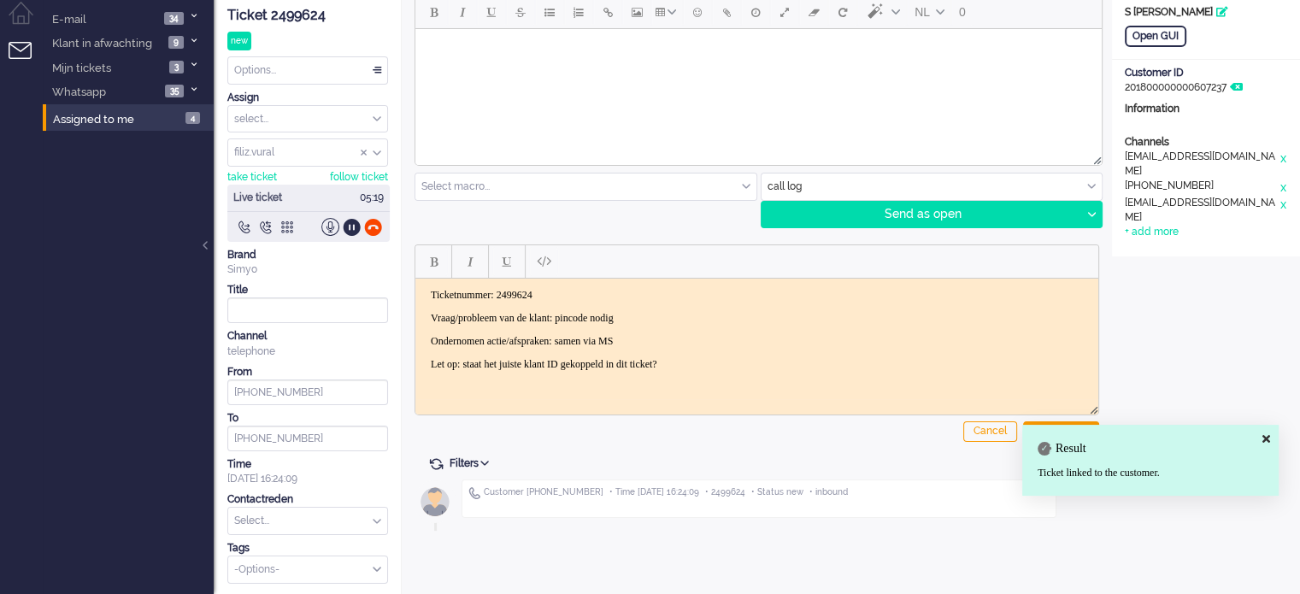
click at [753, 345] on body "Ticketnummer: 2499624 Vraag/probleem van de klant: pincode nodig Ondernomen act…" at bounding box center [756, 329] width 669 height 82
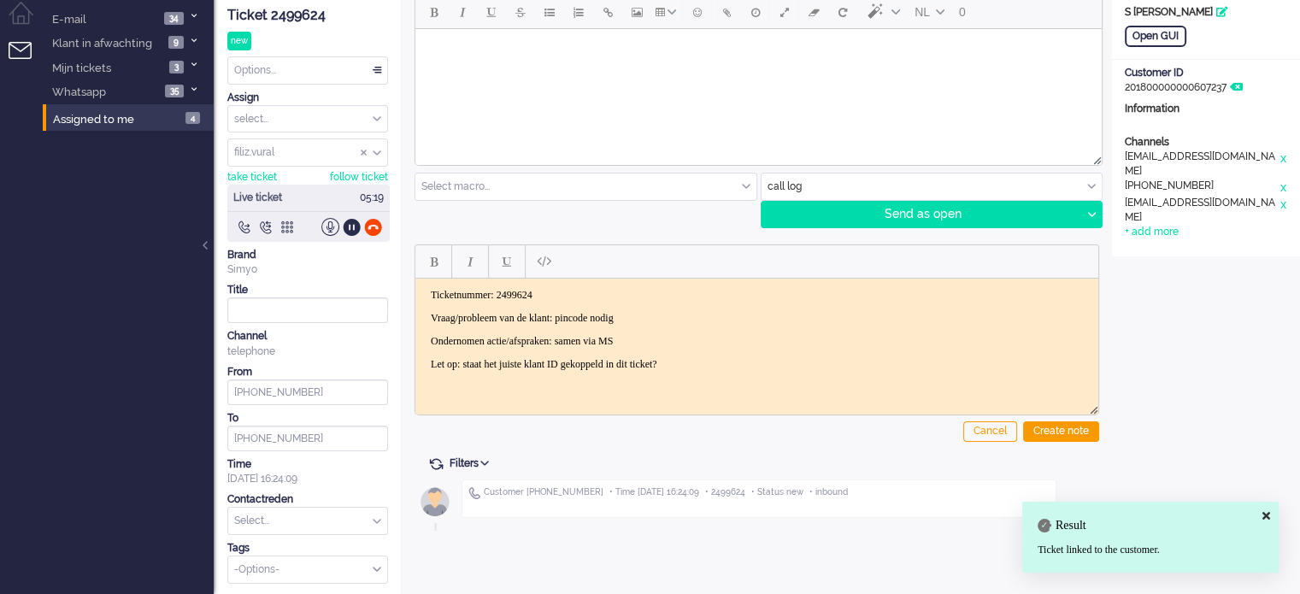
click at [744, 335] on p "Ondernomen actie/afspraken: samen via MS" at bounding box center [757, 340] width 652 height 13
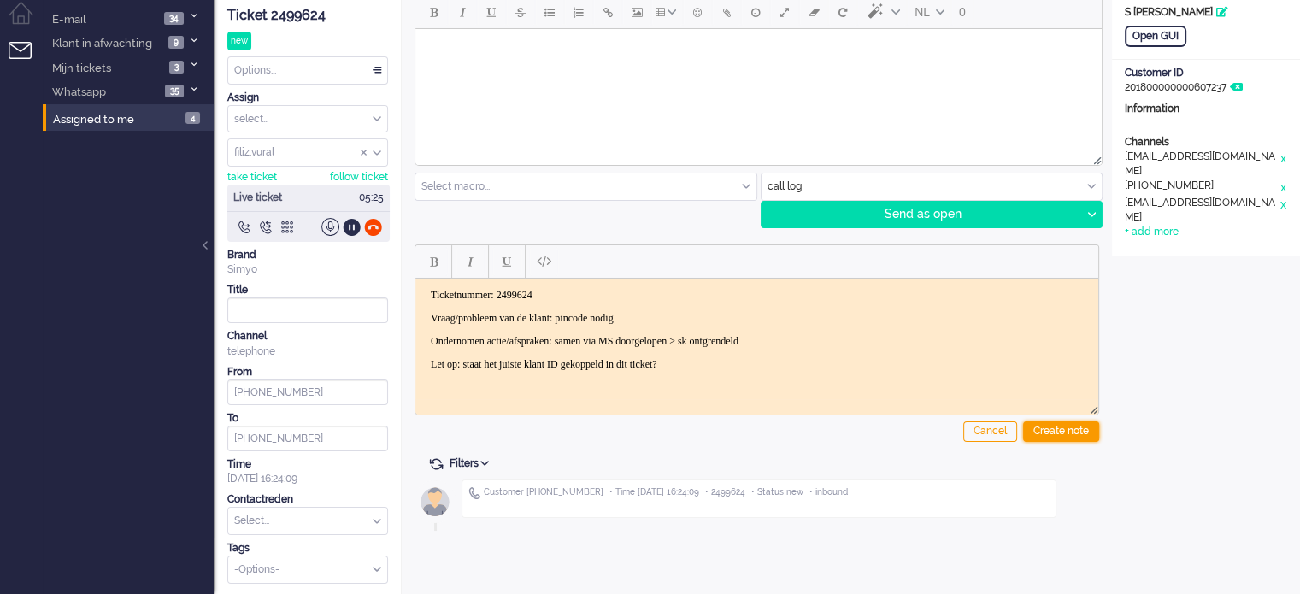
click at [1060, 422] on div "Create note" at bounding box center [1061, 431] width 76 height 21
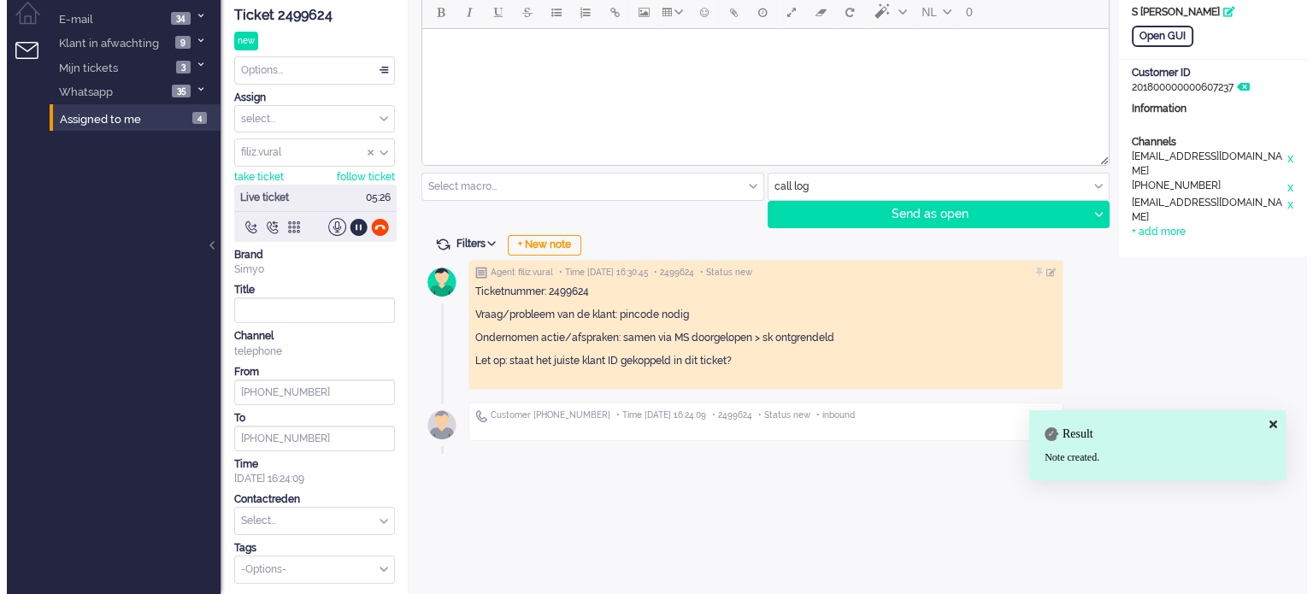
scroll to position [0, 0]
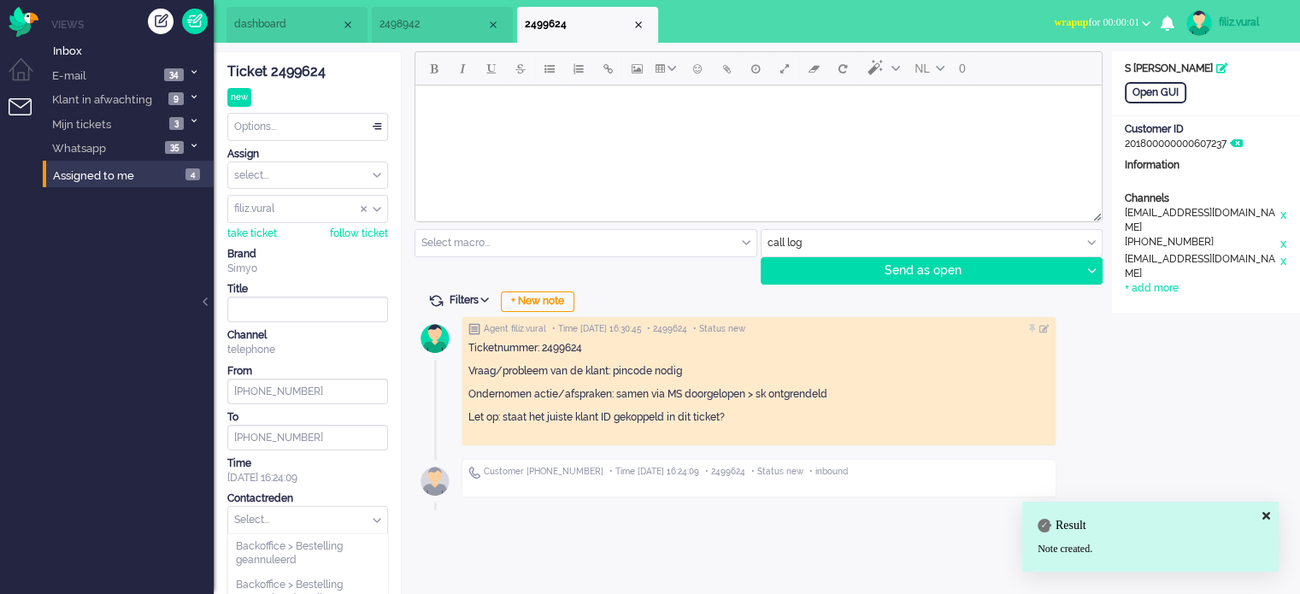
click at [260, 520] on input "text" at bounding box center [307, 520] width 159 height 26
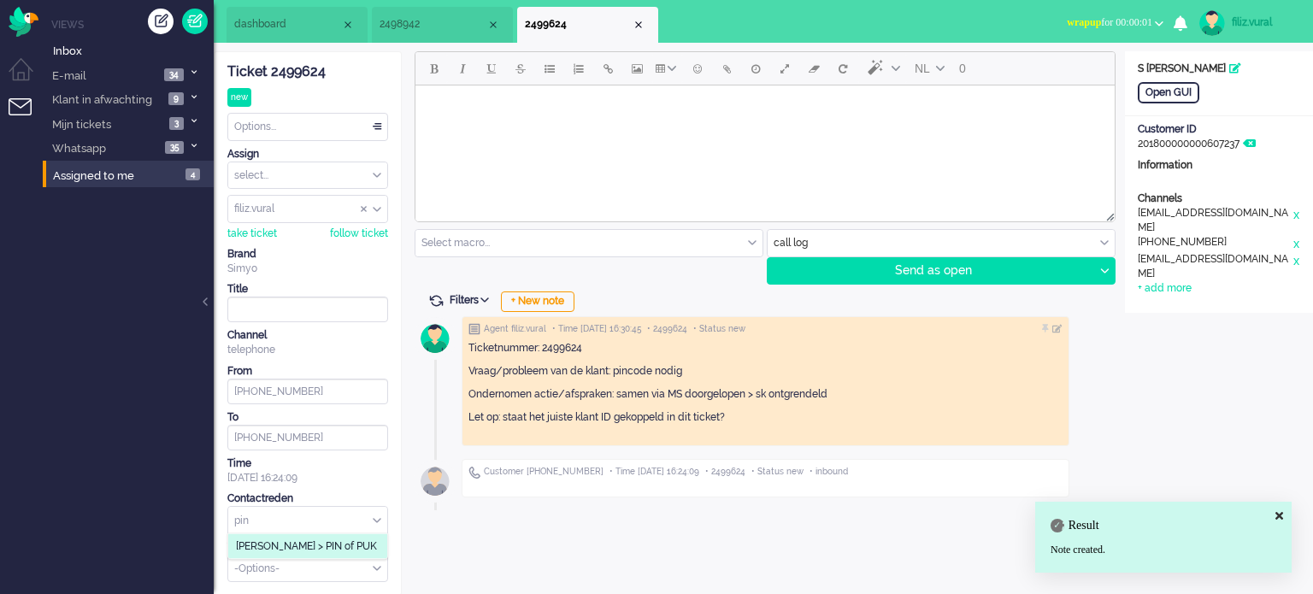
type input "pin"
click at [275, 550] on span "[PERSON_NAME] > PIN of PUK" at bounding box center [306, 546] width 141 height 15
click at [304, 129] on div "Options..." at bounding box center [307, 127] width 159 height 26
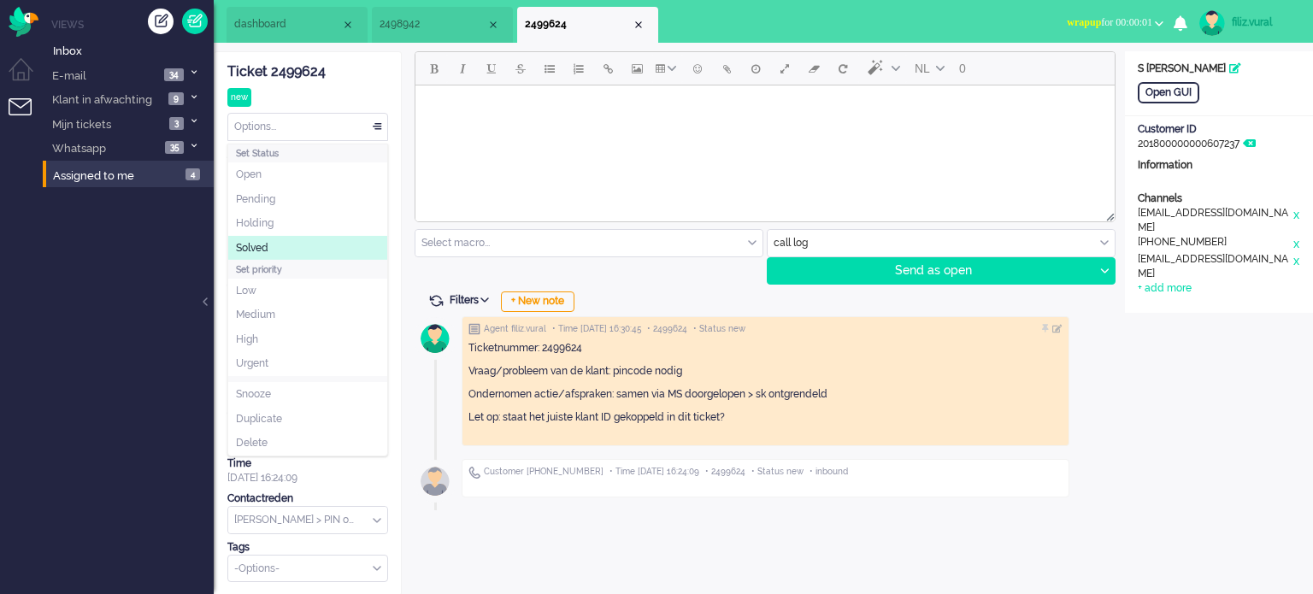
click at [285, 238] on li "Solved" at bounding box center [307, 248] width 159 height 25
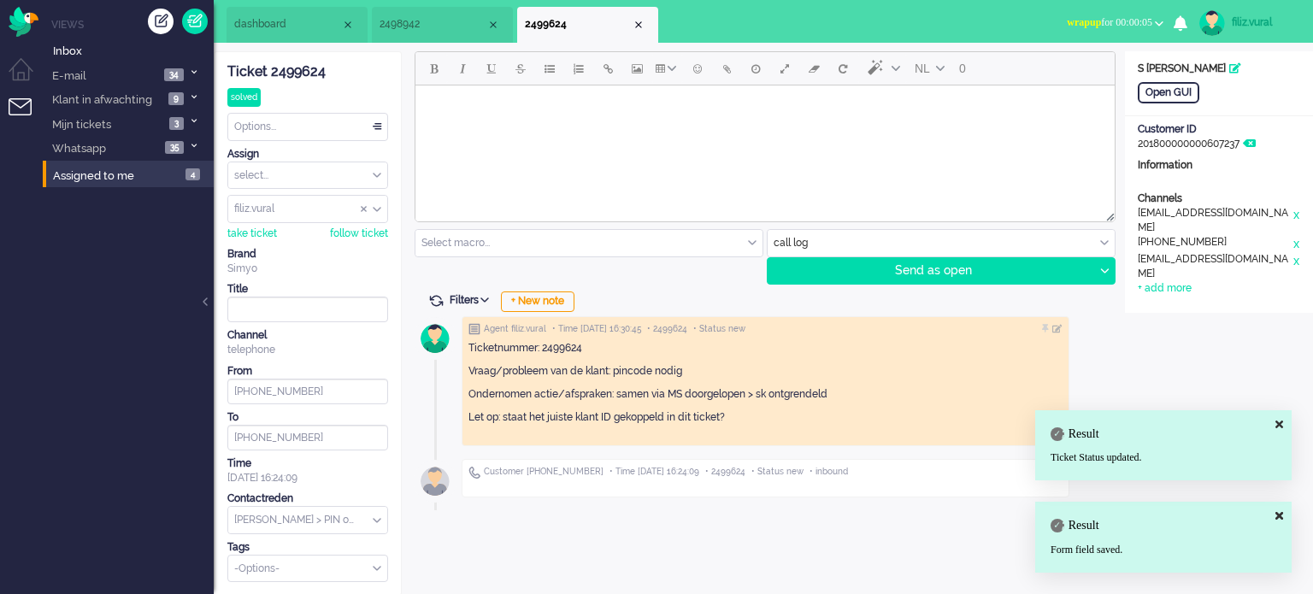
click at [646, 23] on li "2499624" at bounding box center [587, 25] width 141 height 36
click at [638, 23] on div "Close tab" at bounding box center [639, 25] width 14 height 14
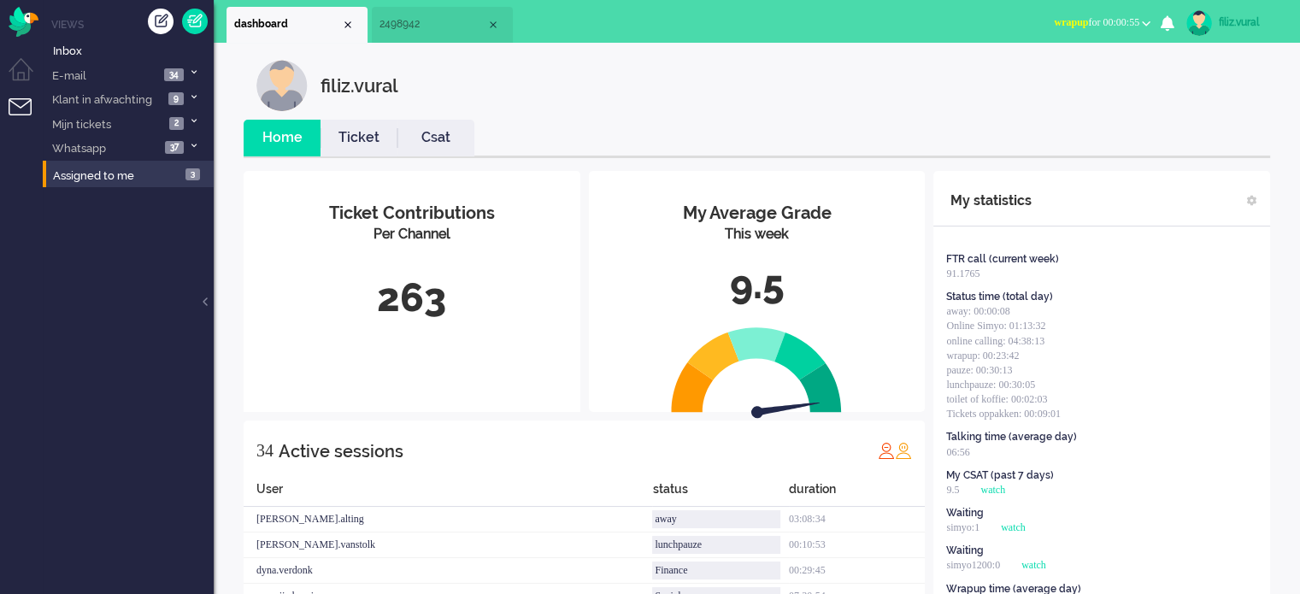
click at [1096, 17] on span "wrapup for 00:00:55" at bounding box center [1096, 22] width 85 height 12
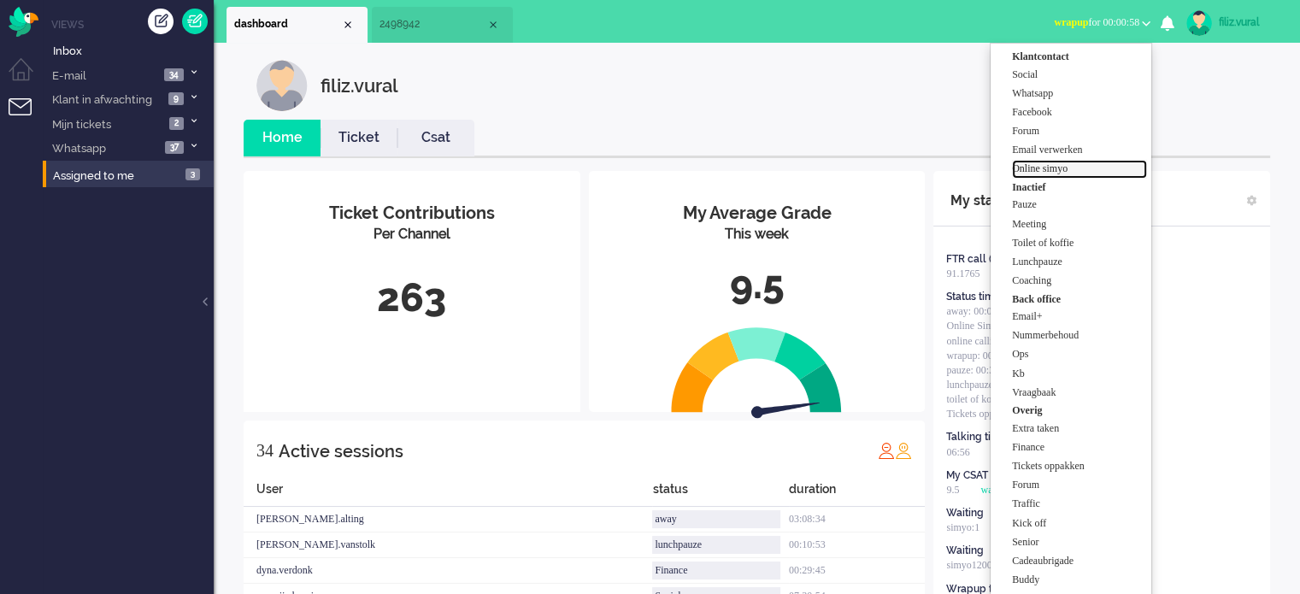
click at [1038, 174] on label "Online simyo" at bounding box center [1079, 169] width 135 height 15
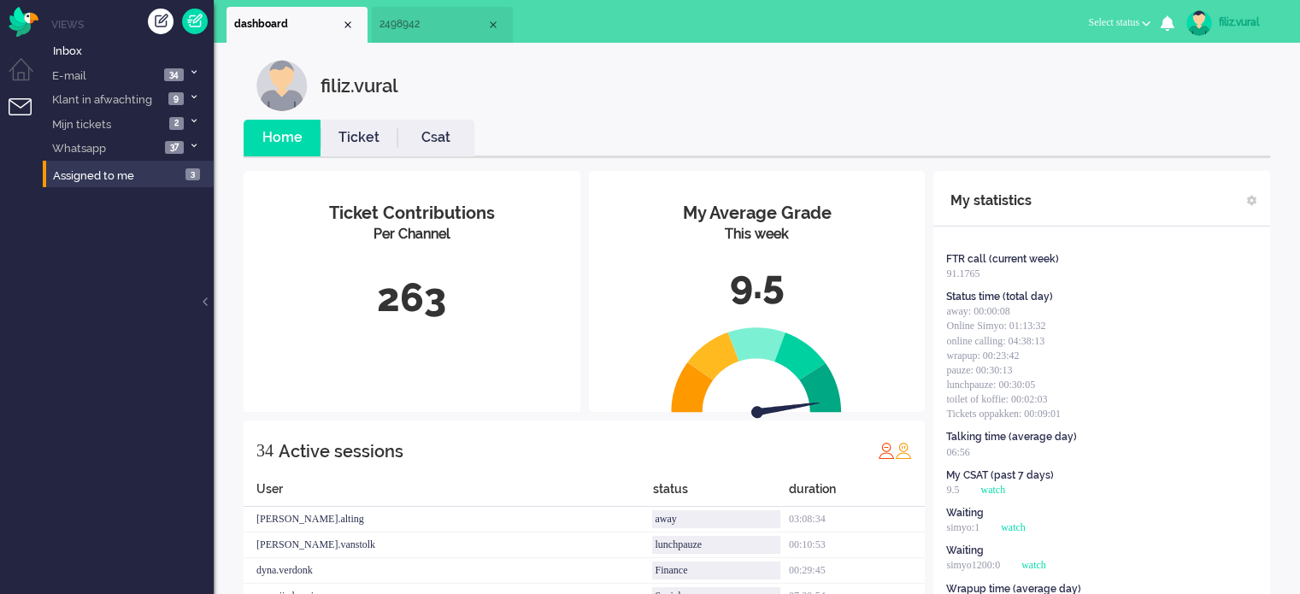
click at [418, 140] on link "Csat" at bounding box center [435, 138] width 77 height 20
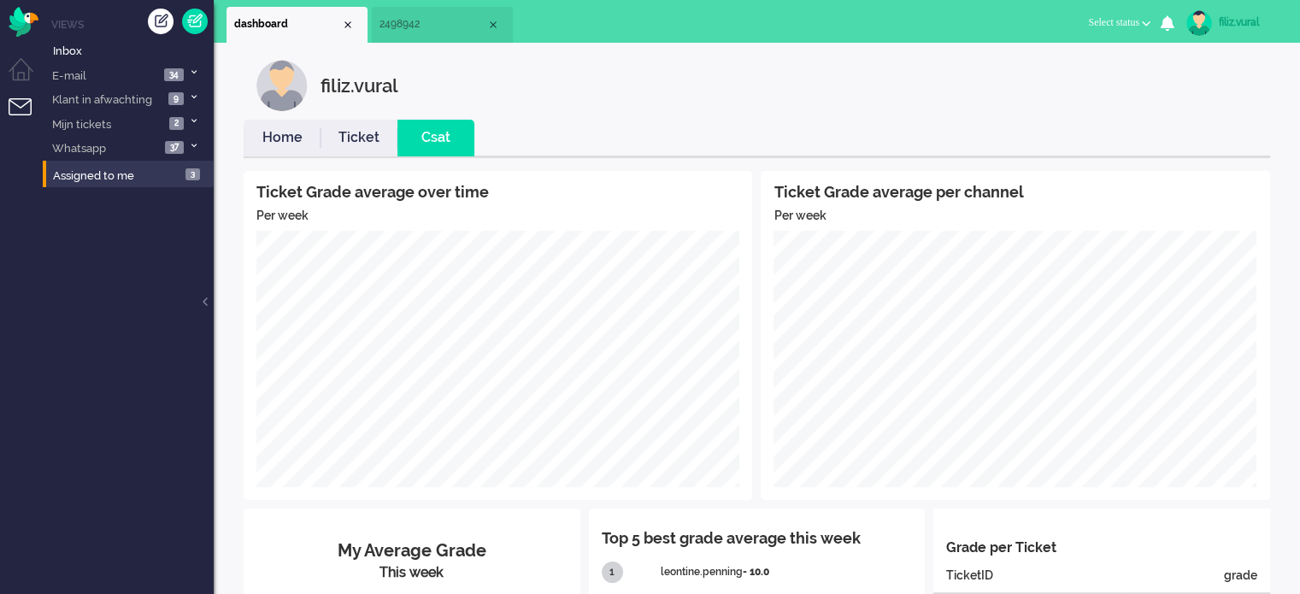
click at [286, 142] on link "Home" at bounding box center [282, 138] width 77 height 20
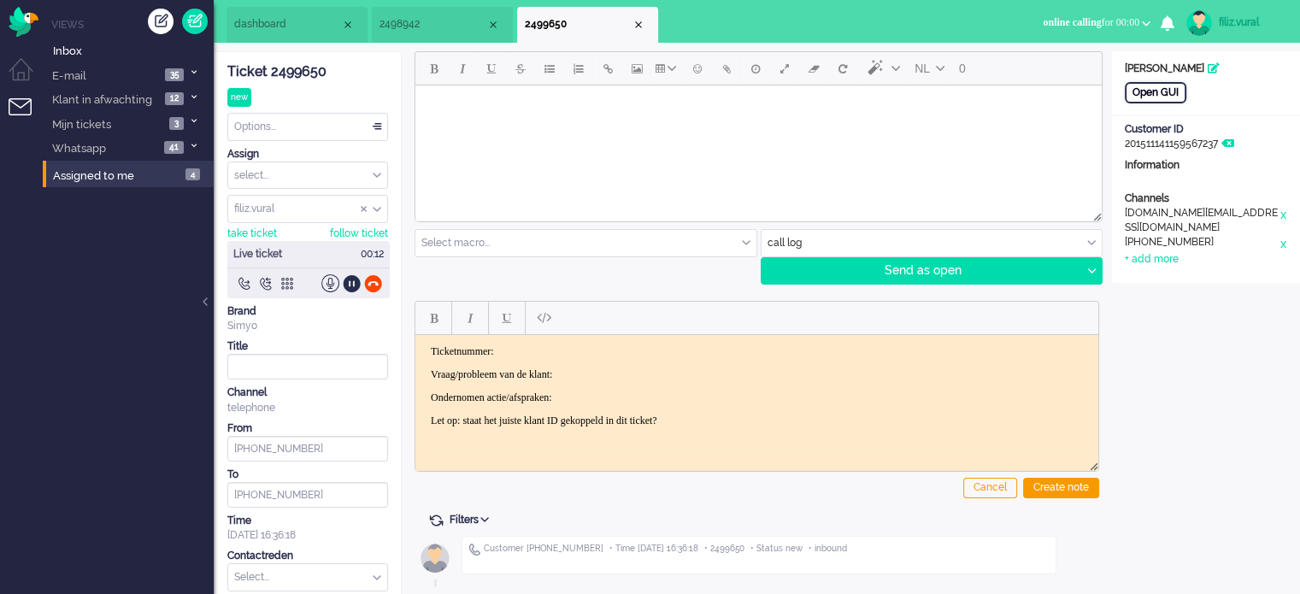
click at [1155, 87] on div "Open GUI" at bounding box center [1156, 92] width 62 height 21
click at [301, 77] on div "Ticket 2499650" at bounding box center [307, 72] width 161 height 20
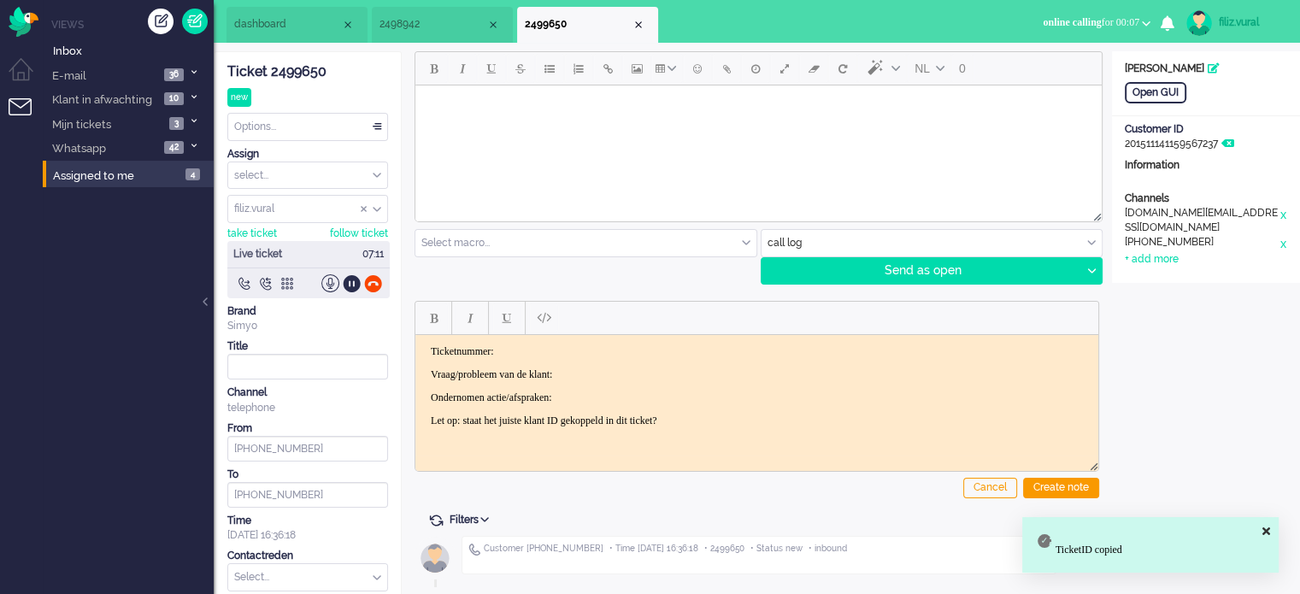
click at [673, 345] on p "Ticketnummer:" at bounding box center [757, 350] width 652 height 13
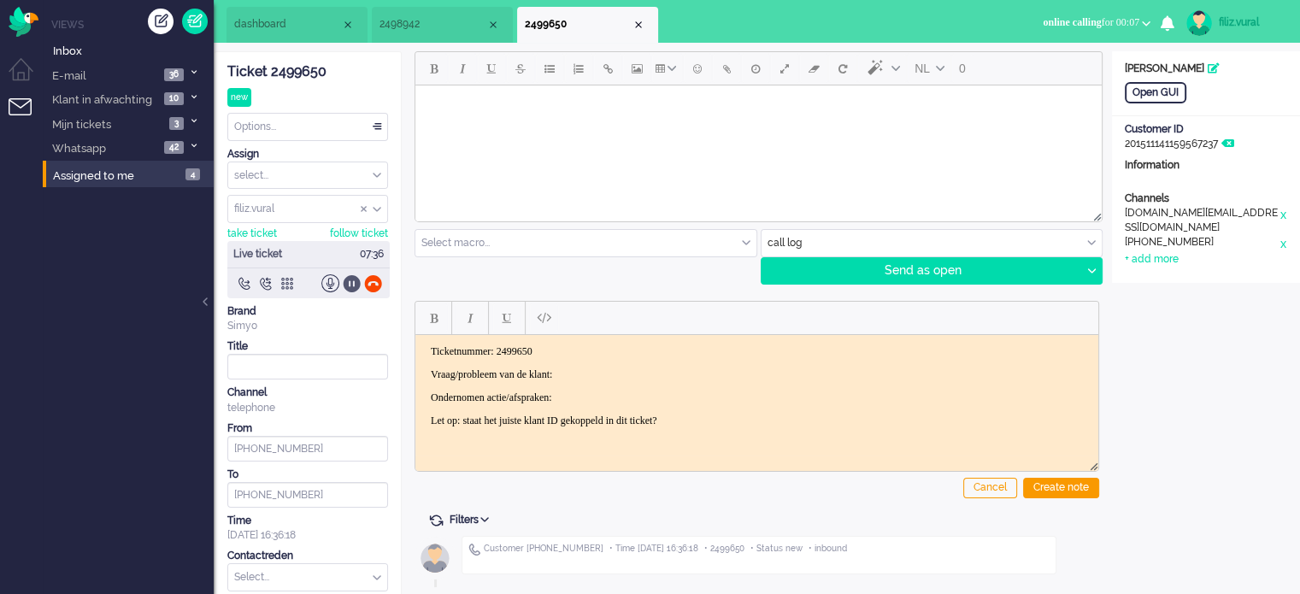
click at [348, 286] on div at bounding box center [352, 283] width 18 height 18
click at [354, 279] on div at bounding box center [352, 283] width 18 height 18
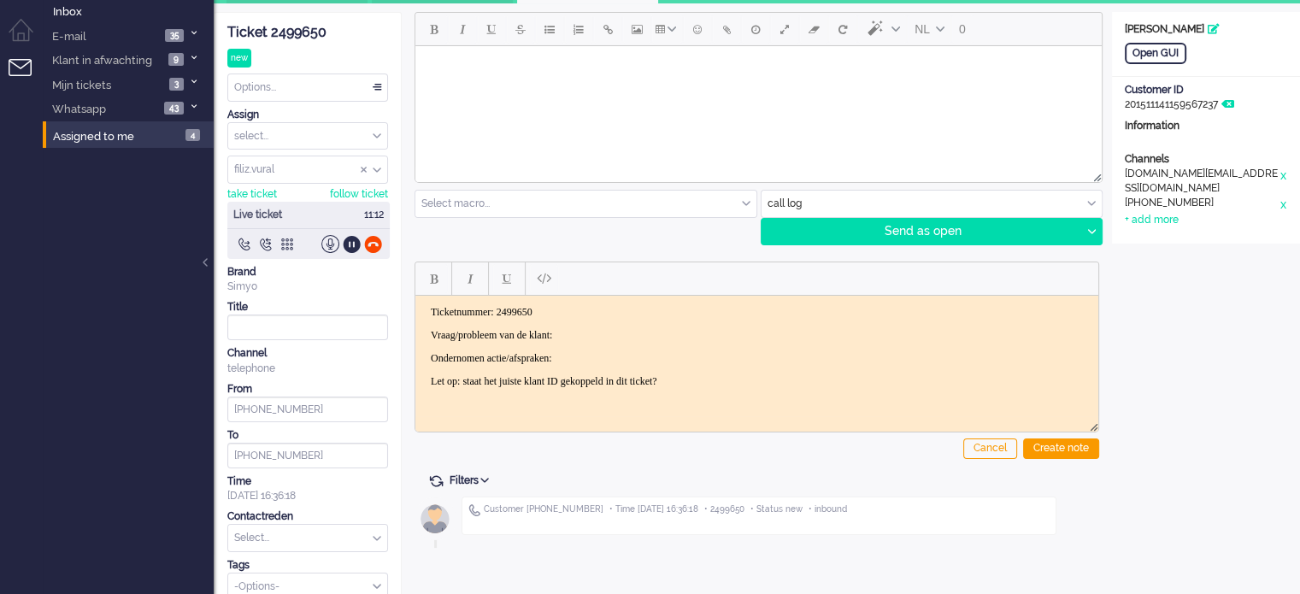
scroll to position [56, 0]
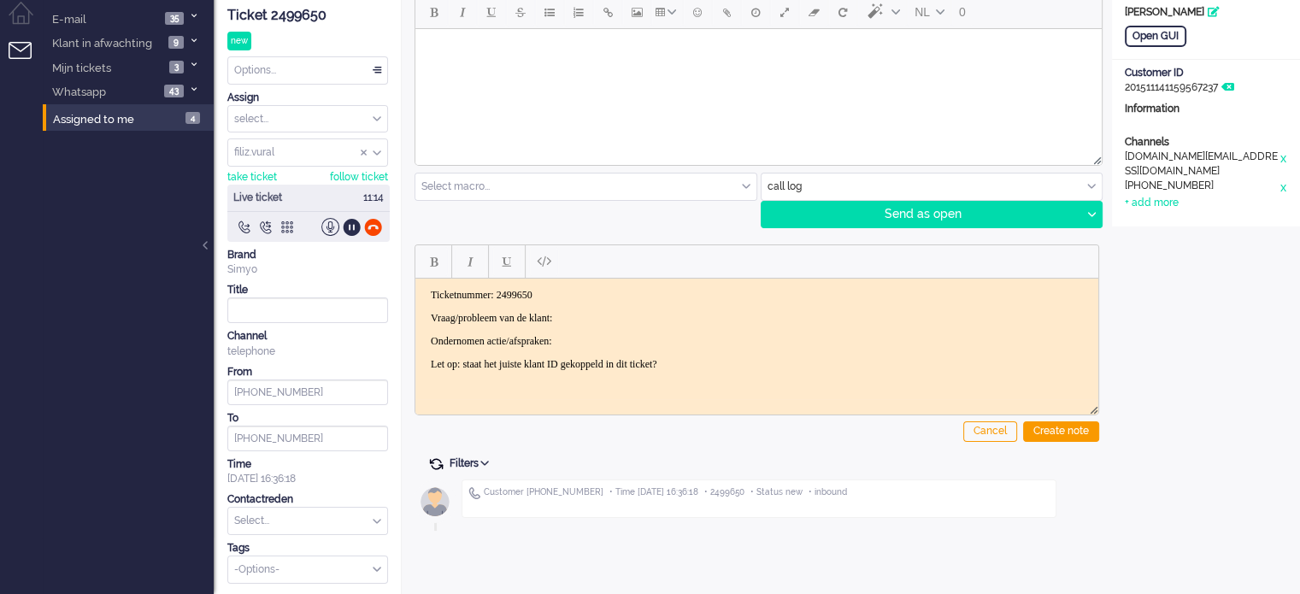
click at [438, 461] on span at bounding box center [435, 463] width 15 height 15
click at [615, 311] on p "Vraag/probleem van de klant:" at bounding box center [757, 317] width 652 height 13
click at [439, 464] on span at bounding box center [435, 463] width 15 height 15
click at [437, 462] on span at bounding box center [435, 463] width 15 height 15
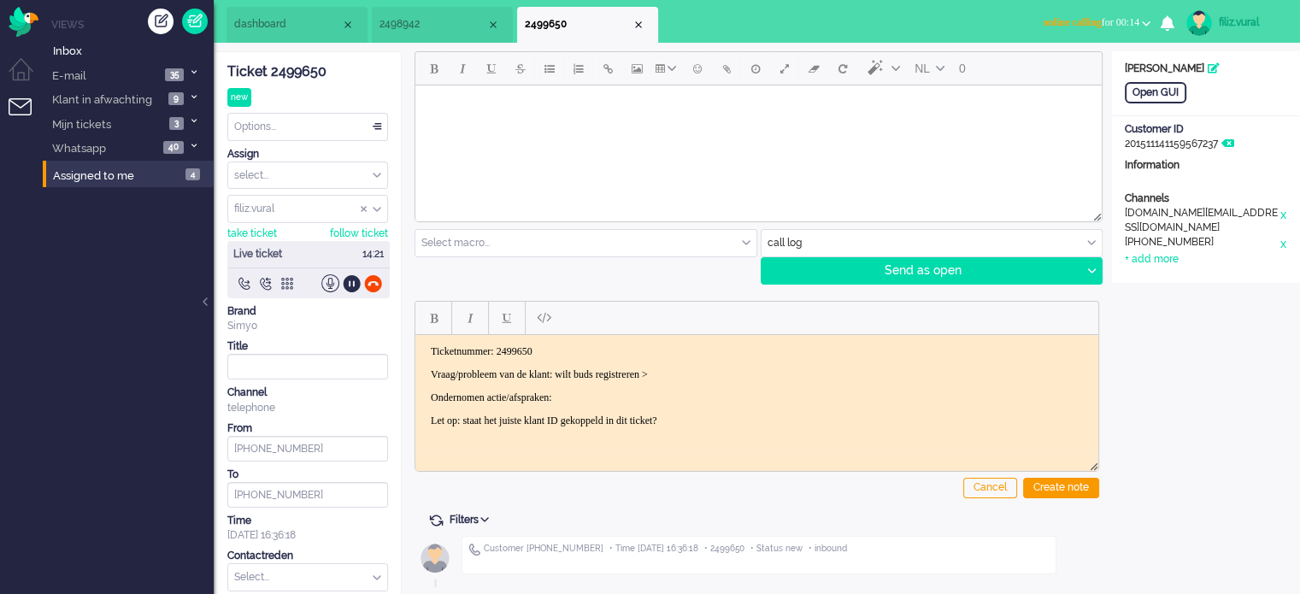
click at [268, 31] on span "dashboard" at bounding box center [287, 24] width 107 height 15
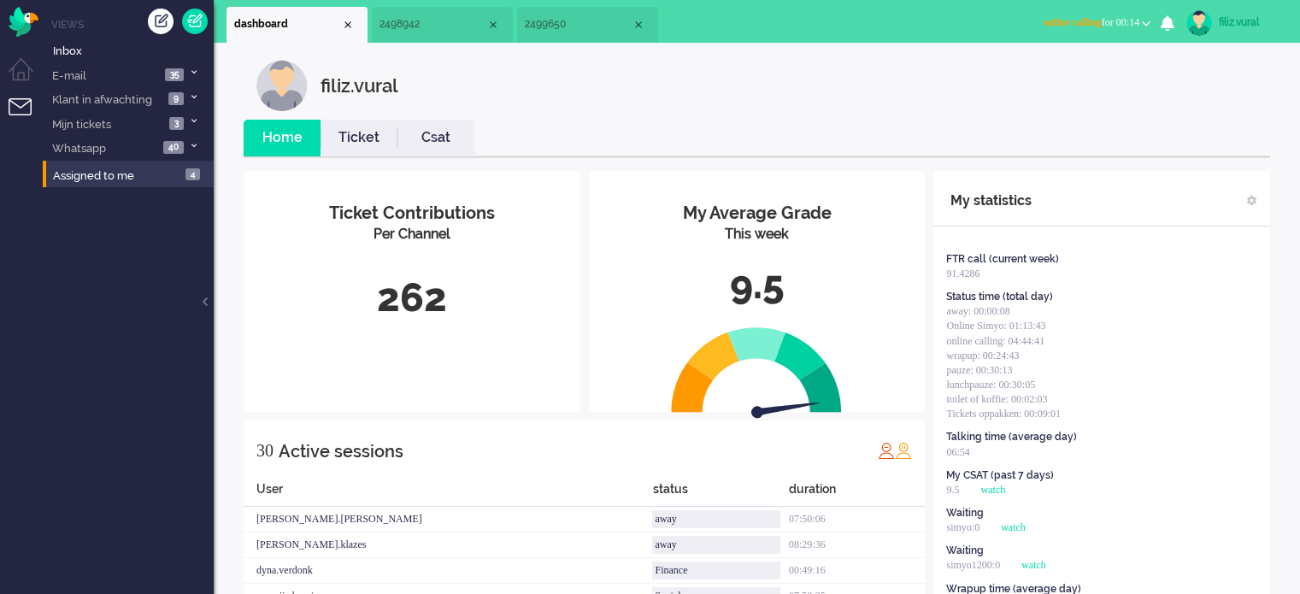
click at [369, 135] on link "Ticket" at bounding box center [359, 138] width 77 height 20
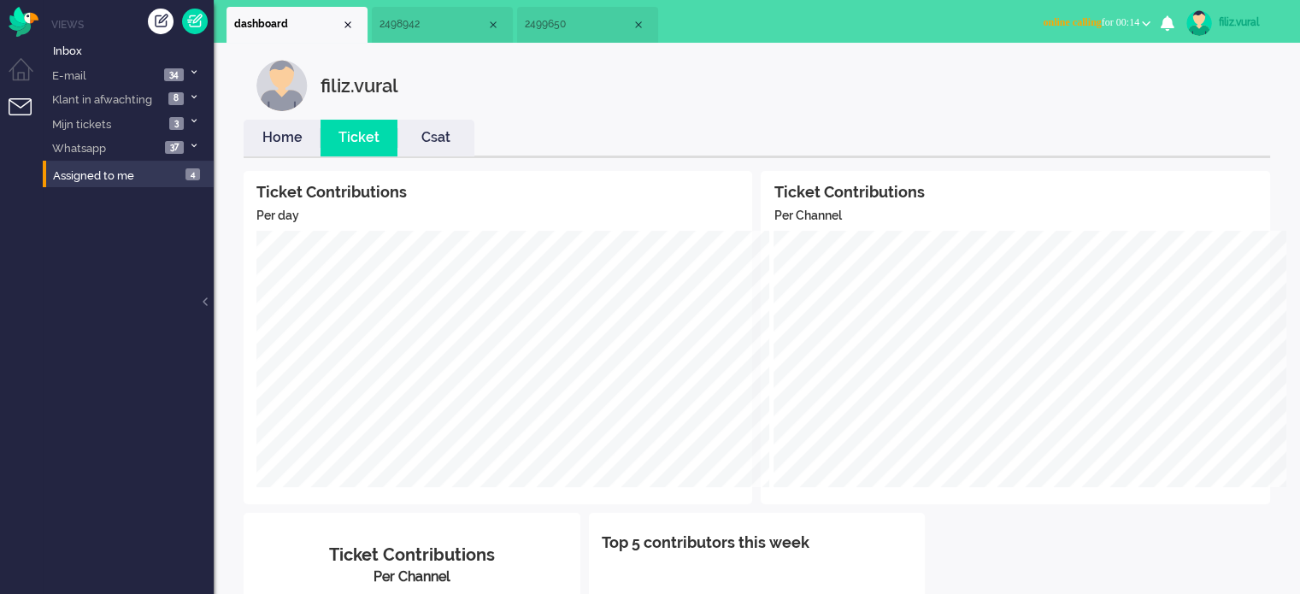
click at [281, 144] on link "Home" at bounding box center [282, 138] width 77 height 20
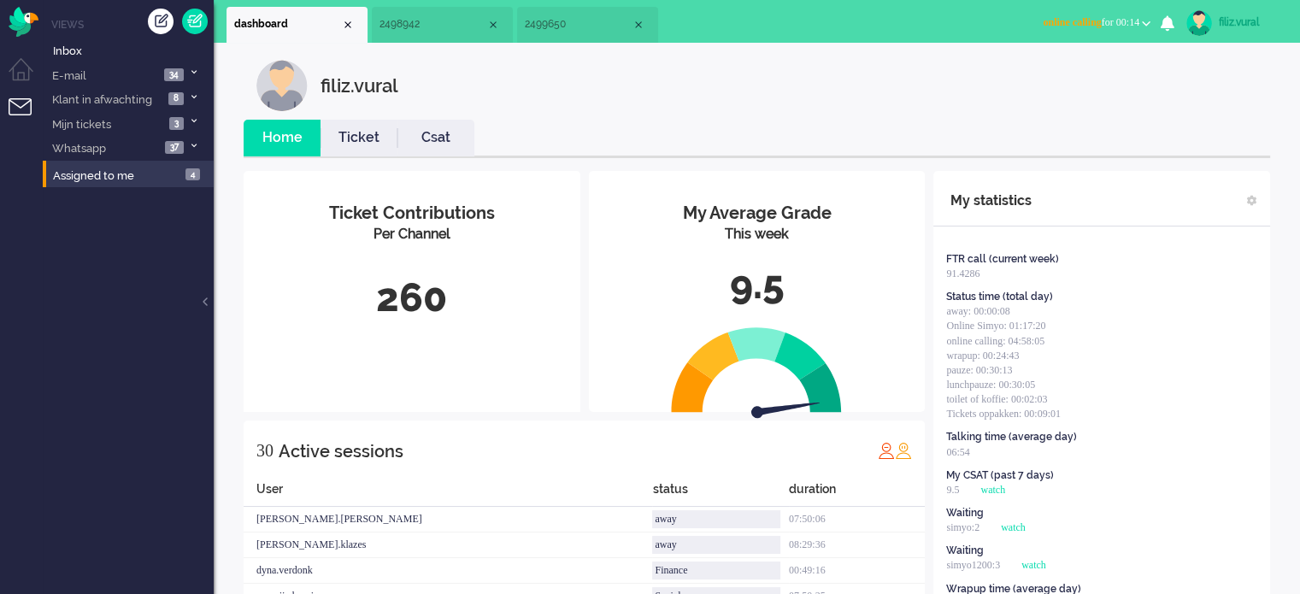
click at [585, 40] on li "2499650" at bounding box center [587, 25] width 141 height 36
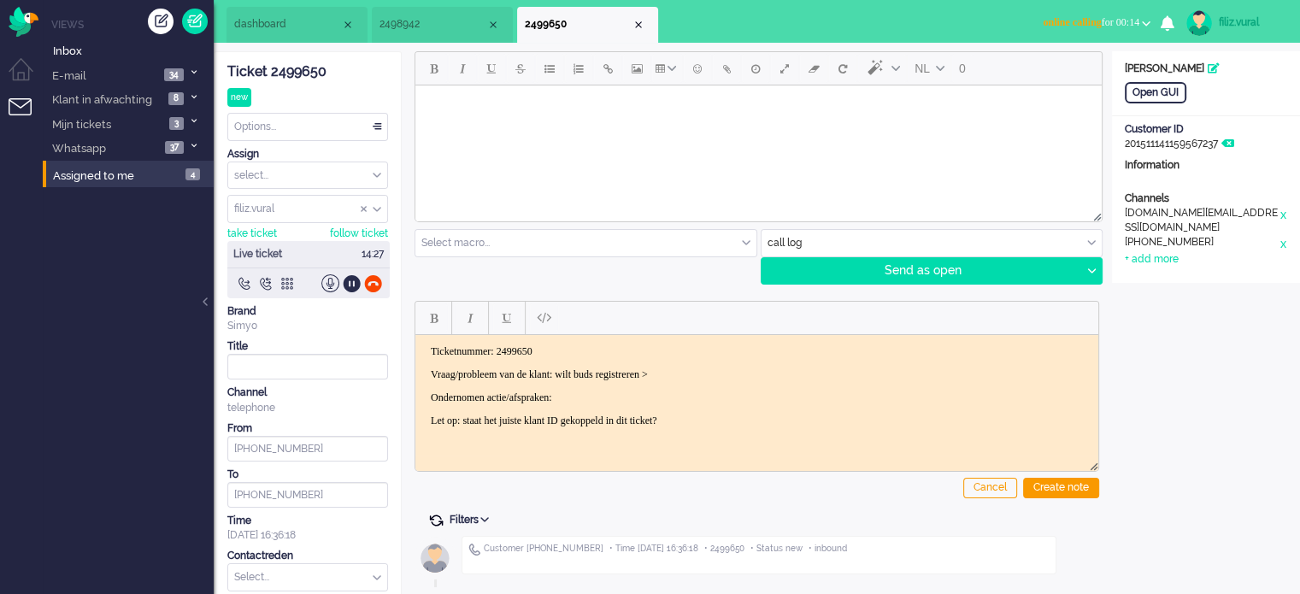
click at [436, 518] on span at bounding box center [435, 520] width 15 height 15
click at [433, 518] on span at bounding box center [435, 520] width 15 height 15
click at [432, 517] on span at bounding box center [435, 520] width 15 height 15
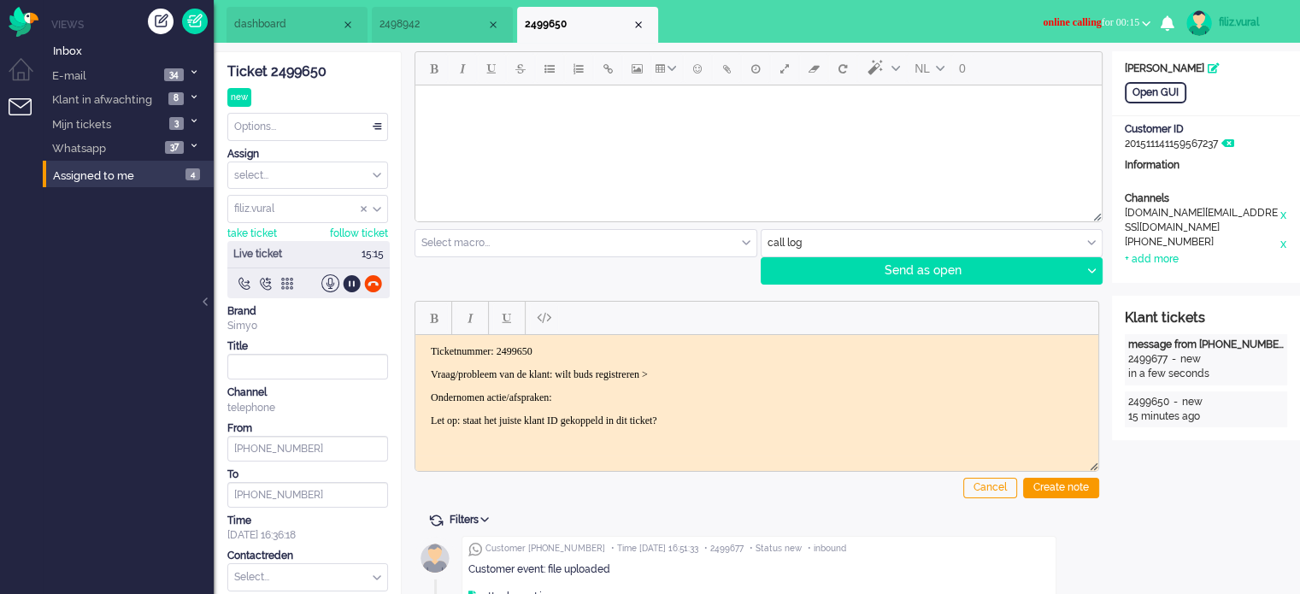
click at [434, 38] on li "2498942" at bounding box center [442, 25] width 141 height 36
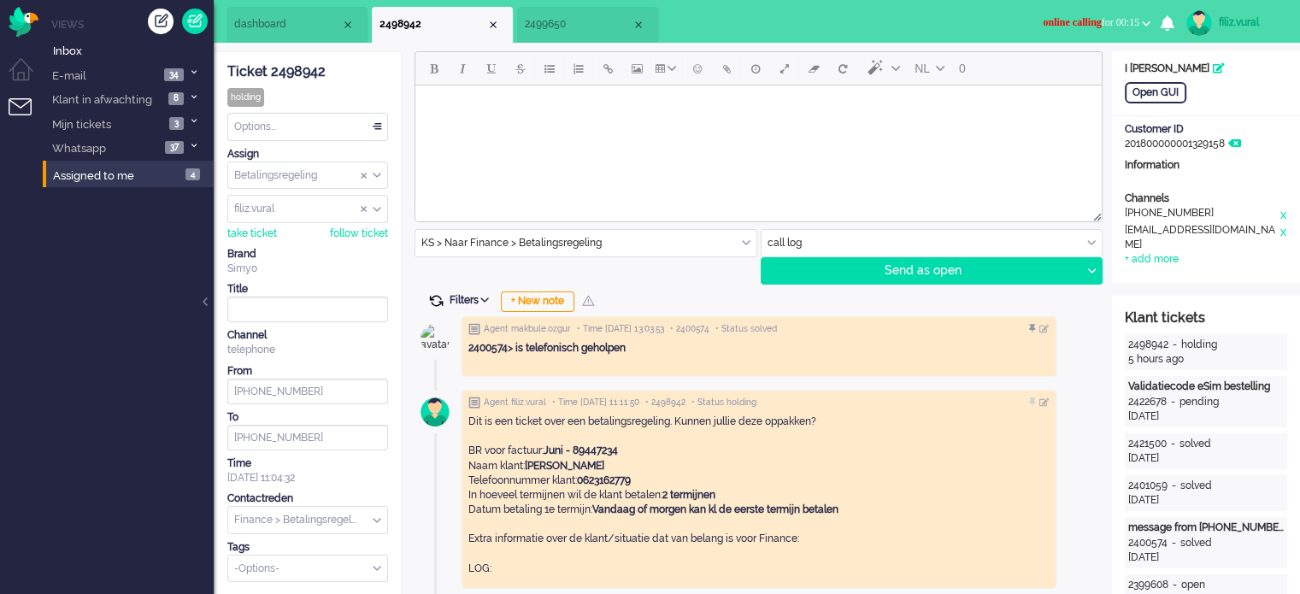
click at [436, 300] on span at bounding box center [435, 300] width 15 height 15
drag, startPoint x: 436, startPoint y: 300, endPoint x: 440, endPoint y: 277, distance: 23.5
click at [435, 300] on span at bounding box center [435, 300] width 15 height 15
click at [544, 40] on li "2499650" at bounding box center [589, 25] width 141 height 36
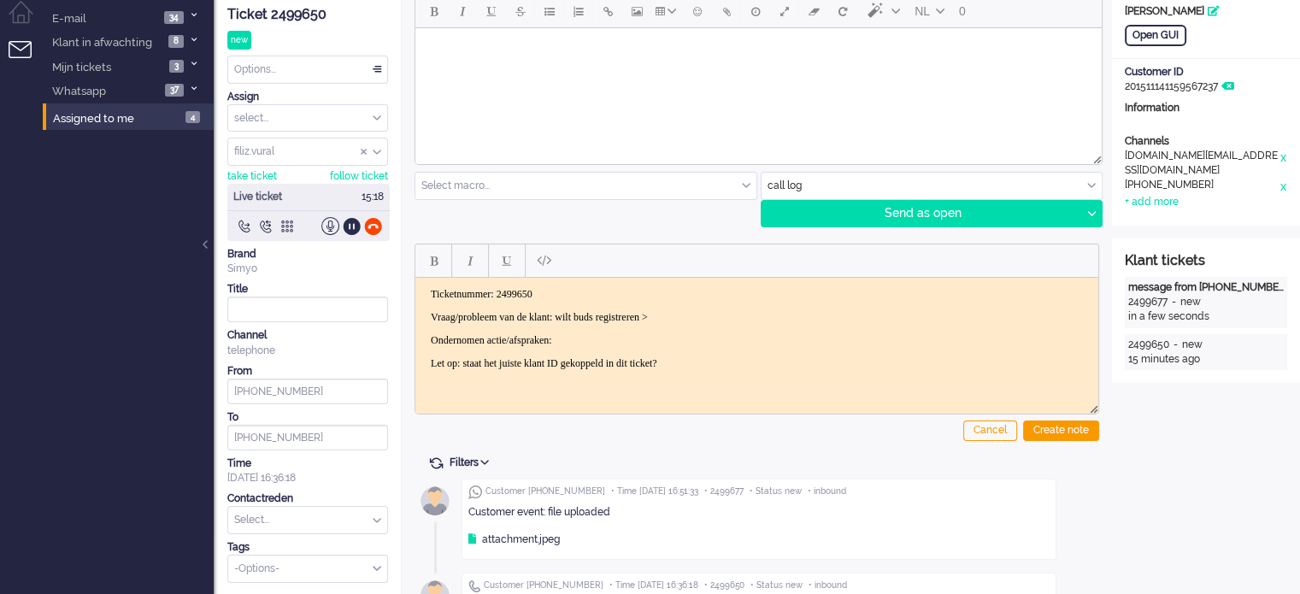
scroll to position [85, 0]
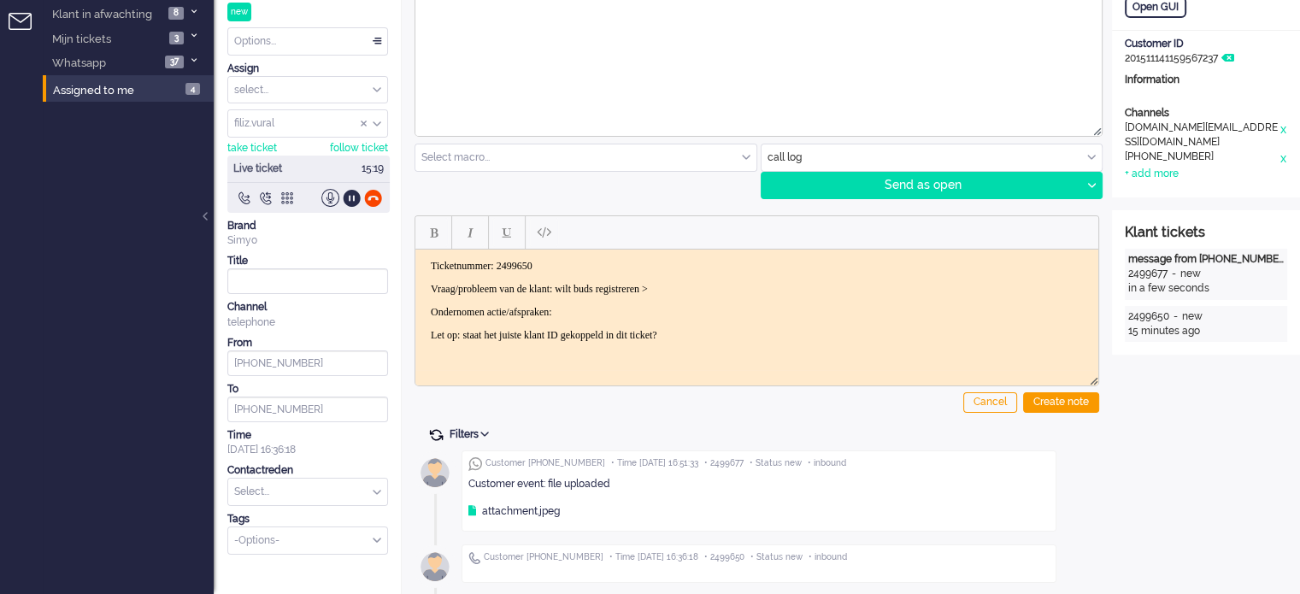
click at [434, 427] on span at bounding box center [435, 434] width 15 height 15
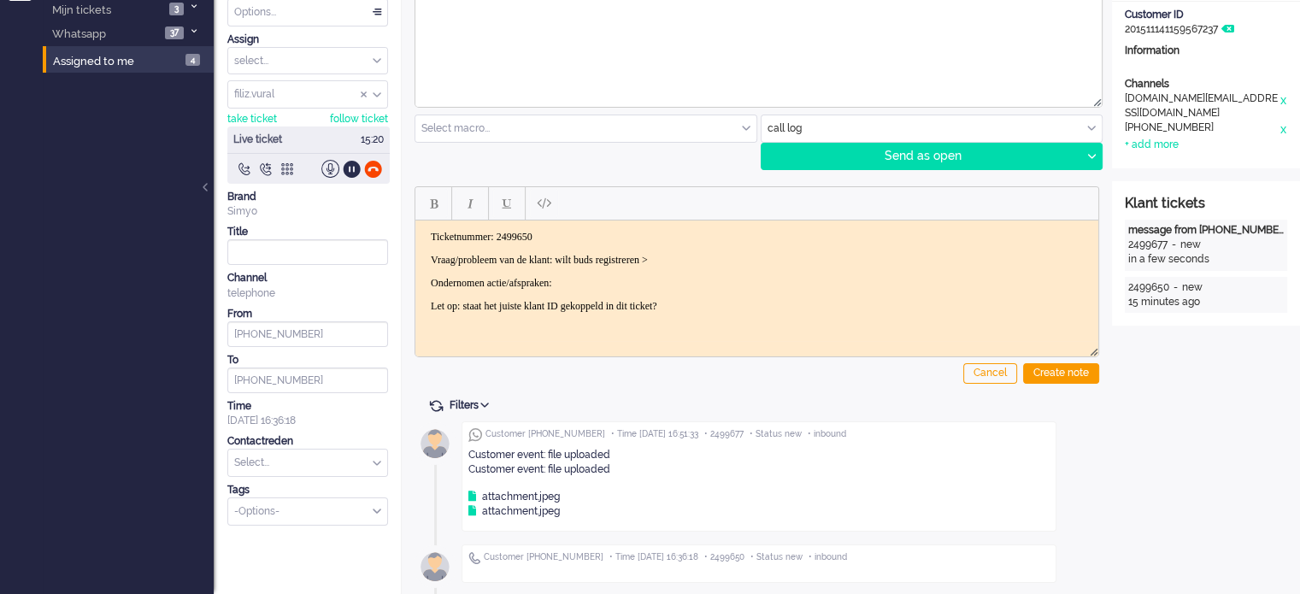
scroll to position [0, 0]
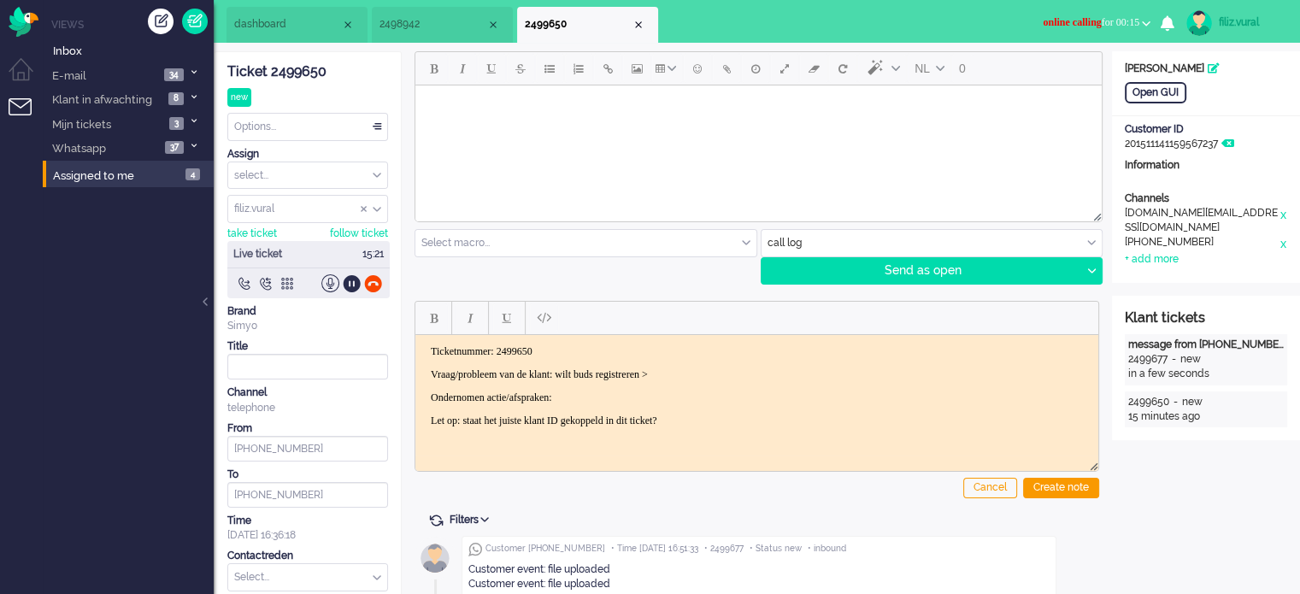
click at [297, 33] on li "dashboard" at bounding box center [296, 25] width 141 height 36
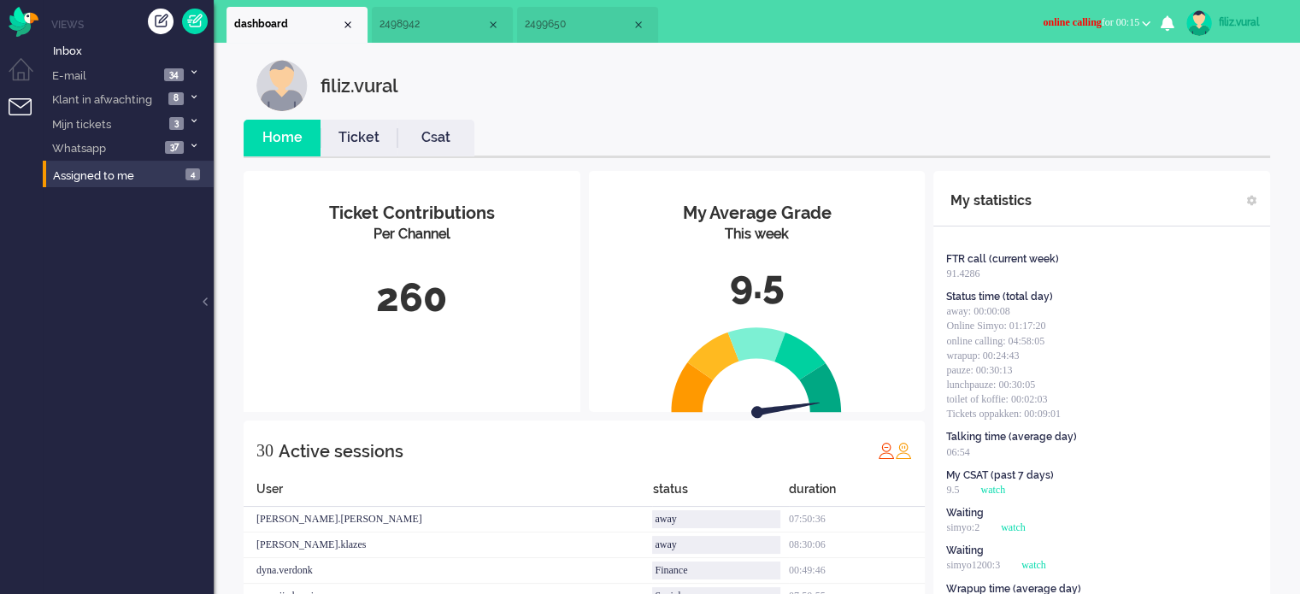
click at [426, 125] on li "Csat" at bounding box center [435, 138] width 77 height 37
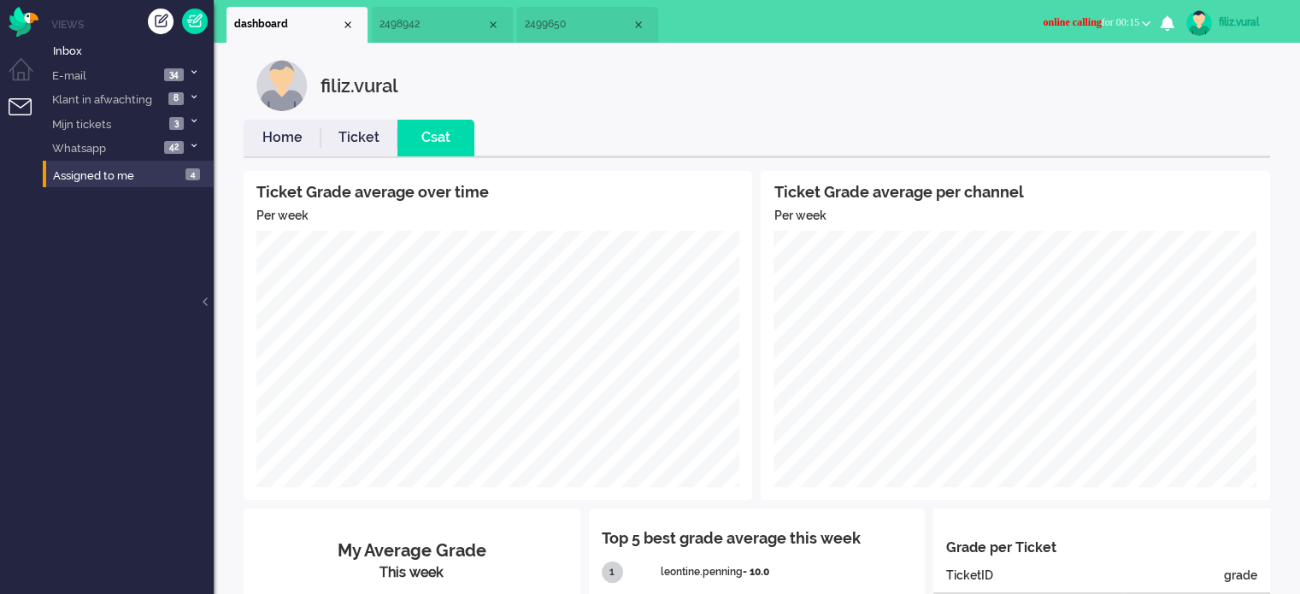
click at [286, 132] on link "Home" at bounding box center [282, 138] width 77 height 20
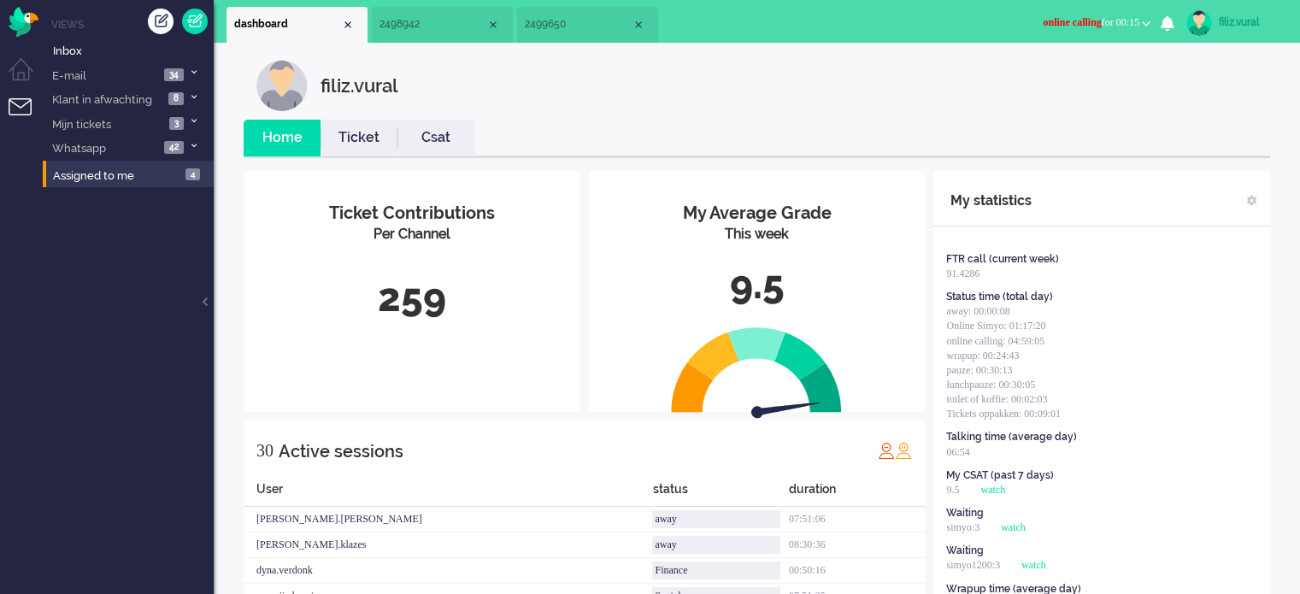
click at [547, 26] on span "2499650" at bounding box center [578, 24] width 107 height 15
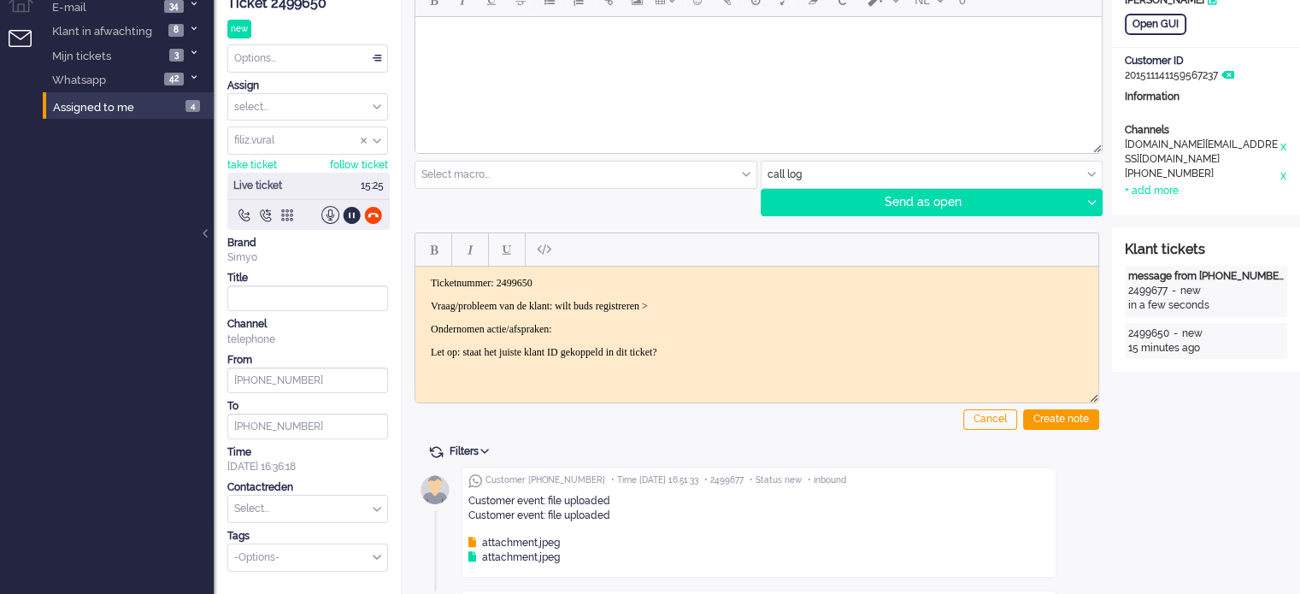
scroll to position [115, 0]
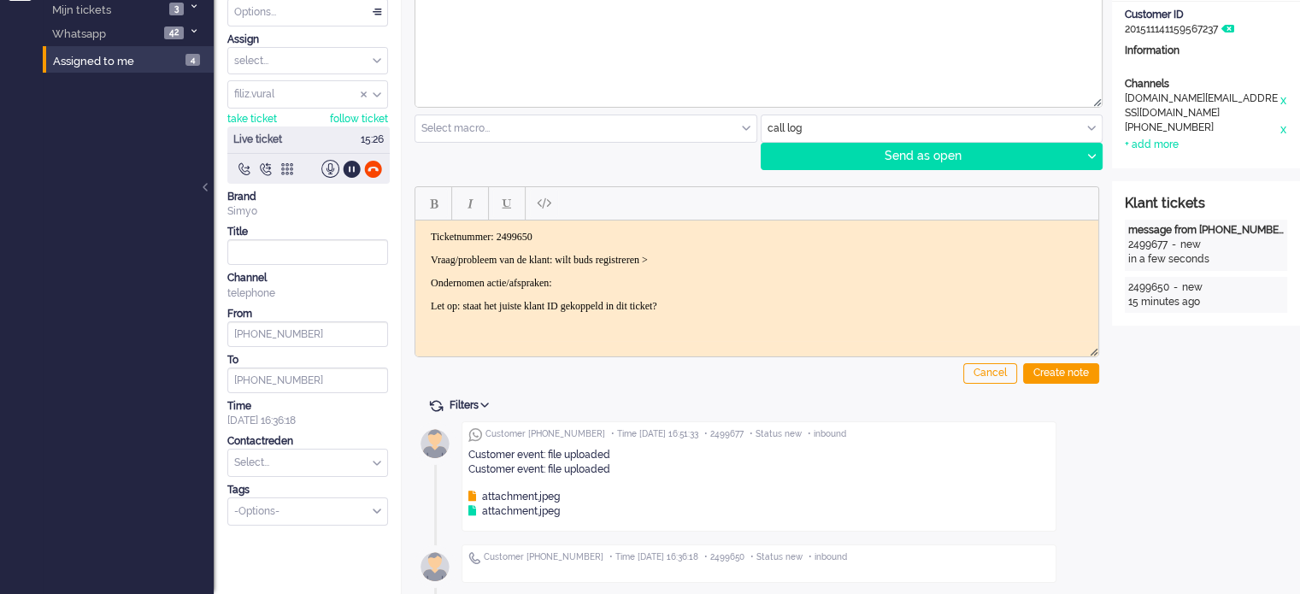
click at [474, 491] on icon at bounding box center [472, 496] width 8 height 10
drag, startPoint x: 1182, startPoint y: 437, endPoint x: 1171, endPoint y: 435, distance: 11.2
click at [1180, 437] on div "Open GUI Customer Name [PERSON_NAME] Customer ID 201511141159567237 Information…" at bounding box center [1206, 266] width 188 height 659
click at [474, 509] on icon at bounding box center [472, 511] width 8 height 10
click at [725, 271] on body "Ticketnummer: 2499650 Vraag/probleem van de klant: wilt buds registreren > Onde…" at bounding box center [756, 271] width 669 height 82
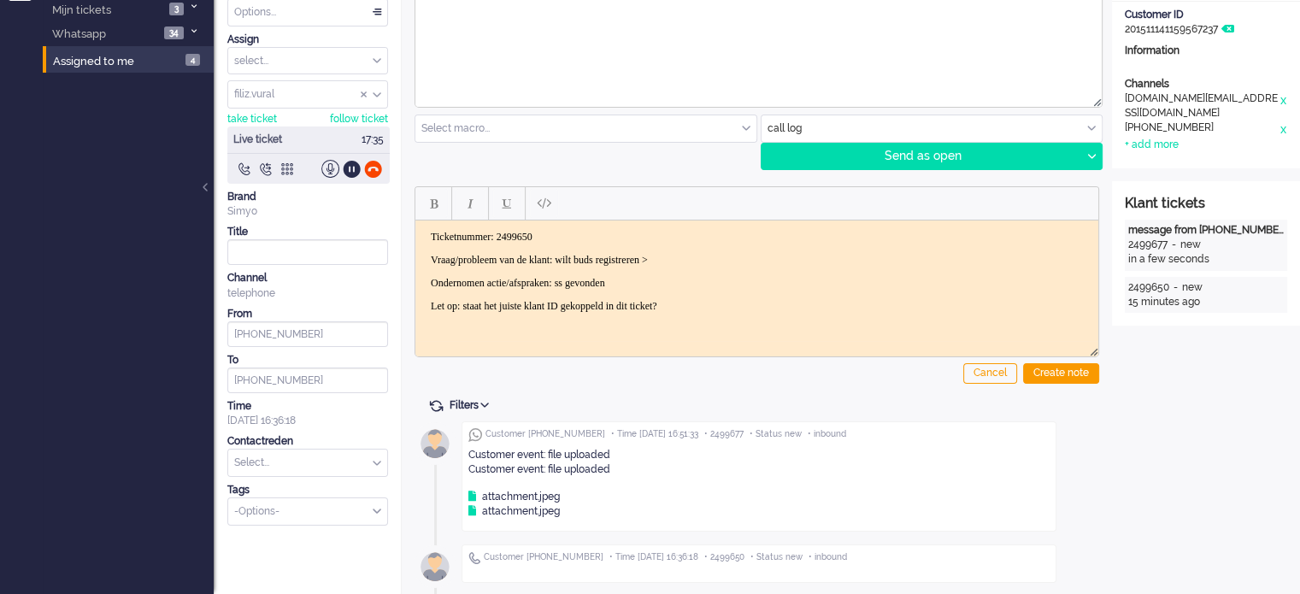
click at [703, 277] on p "Ondernomen actie/afspraken: ss gevonden" at bounding box center [757, 282] width 652 height 13
drag, startPoint x: 615, startPoint y: 279, endPoint x: 674, endPoint y: 288, distance: 60.4
click at [674, 288] on body "Ticketnummer: 2499650 Vraag/probleem van de klant: wilt buds registreren > Onde…" at bounding box center [756, 271] width 669 height 82
click at [691, 277] on p "Ondernomen actie/afspraken: ss gevonden" at bounding box center [757, 282] width 652 height 13
drag, startPoint x: 609, startPoint y: 281, endPoint x: 727, endPoint y: 287, distance: 119.0
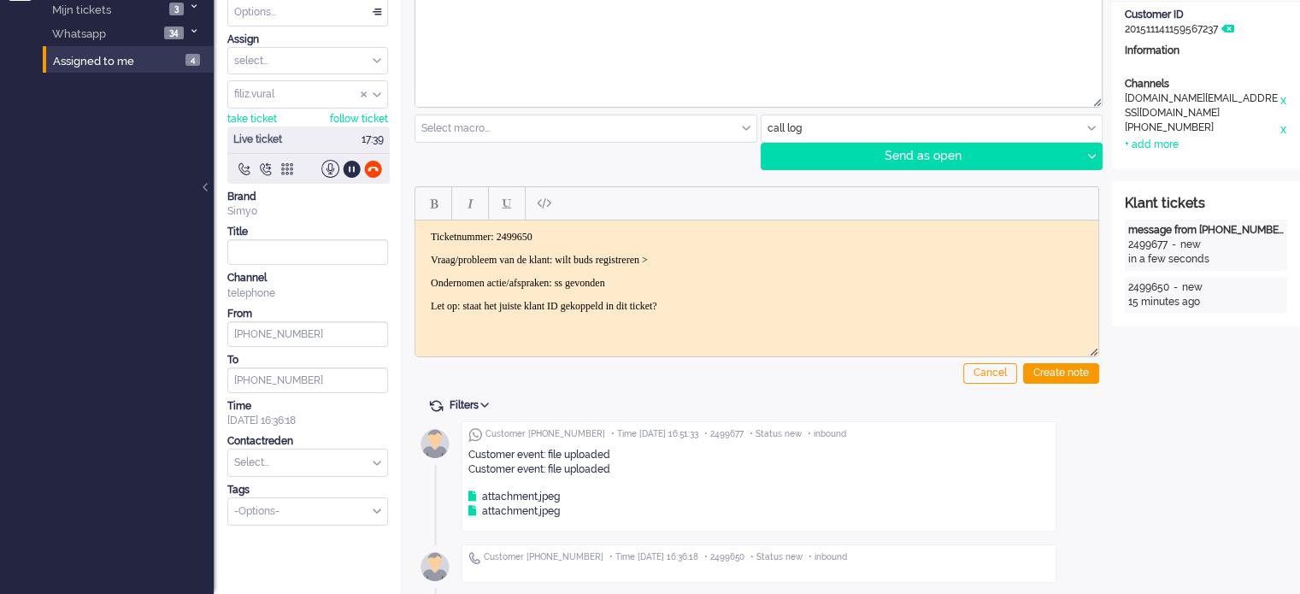
click at [727, 287] on body "Ticketnummer: 2499650 Vraag/probleem van de klant: wilt buds registreren > Onde…" at bounding box center [756, 271] width 669 height 82
drag, startPoint x: 732, startPoint y: 274, endPoint x: 680, endPoint y: 274, distance: 52.1
click at [731, 274] on body "Ticketnummer: 2499650 Vraag/probleem van de klant: wilt buds registreren > Onde…" at bounding box center [756, 271] width 669 height 82
click at [649, 276] on p "Ondernomen actie/afspraken: ss gevonden" at bounding box center [757, 282] width 652 height 13
drag, startPoint x: 617, startPoint y: 278, endPoint x: 712, endPoint y: 279, distance: 94.9
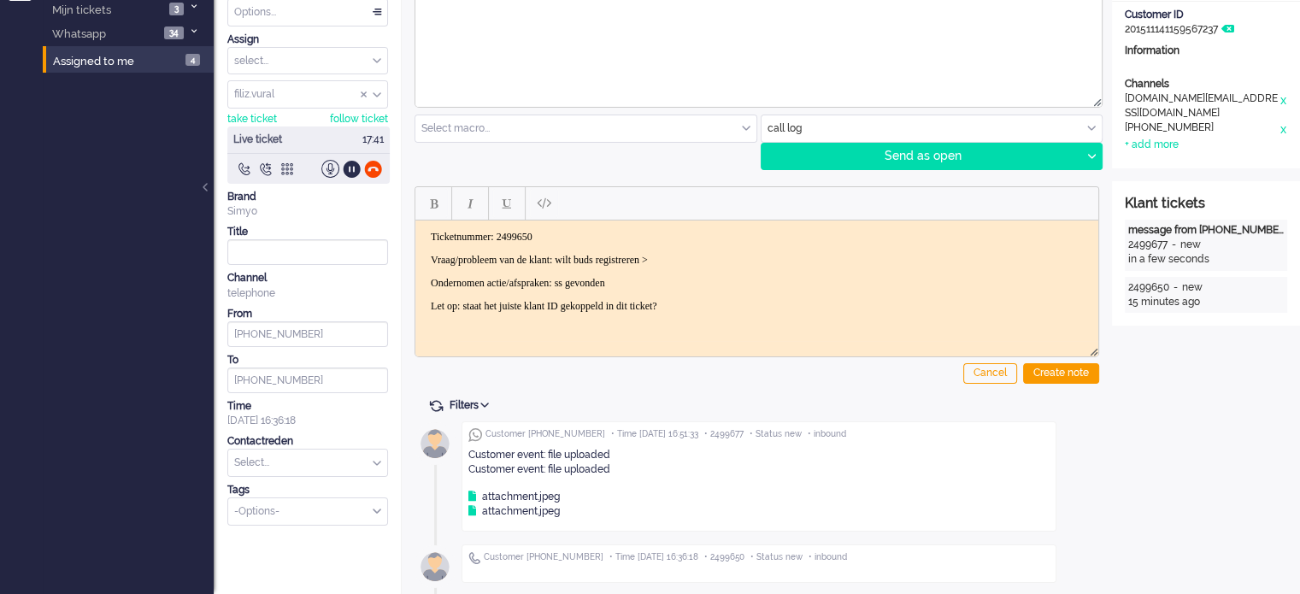
click at [712, 279] on p "Ondernomen actie/afspraken: ss gevonden" at bounding box center [757, 282] width 652 height 13
click at [1039, 369] on div "Create note" at bounding box center [1061, 373] width 76 height 21
click at [315, 462] on input "text" at bounding box center [307, 463] width 159 height 26
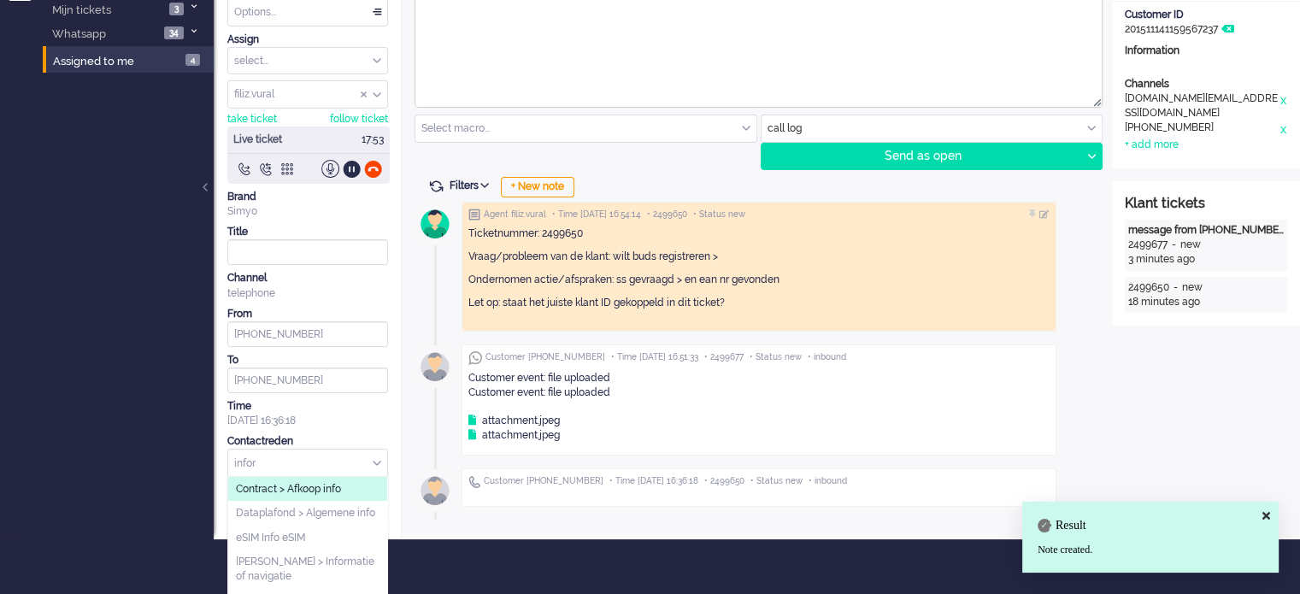
scroll to position [111, 0]
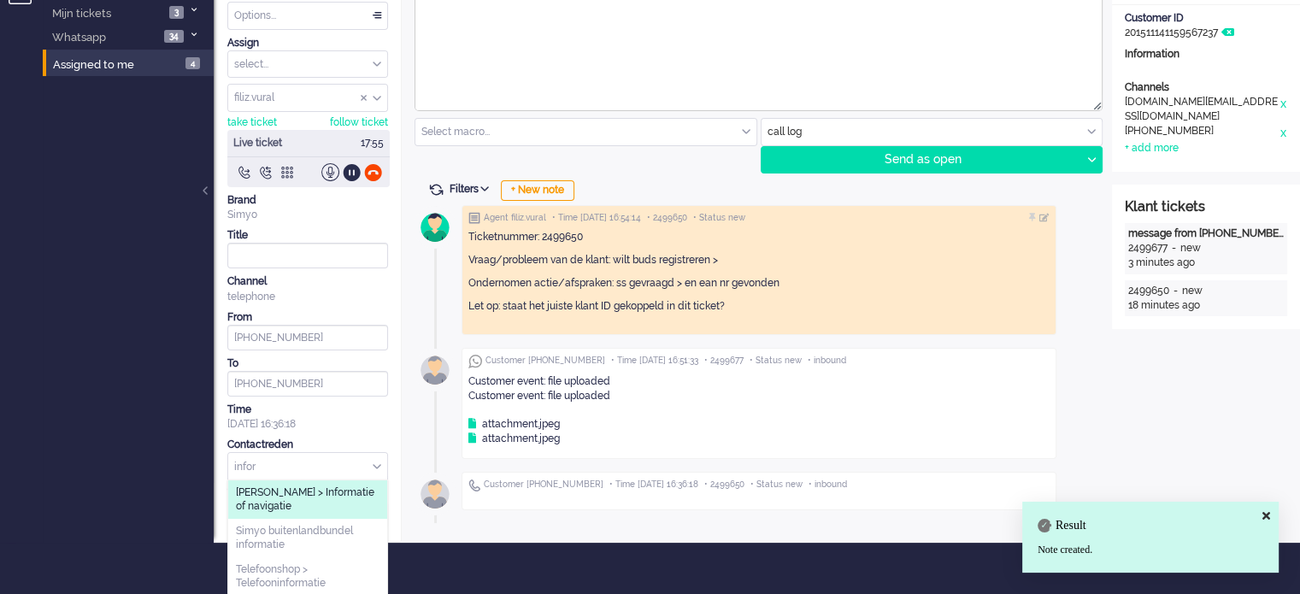
type input "infor"
click at [321, 495] on span "[PERSON_NAME] > Informatie of navigatie" at bounding box center [308, 499] width 144 height 28
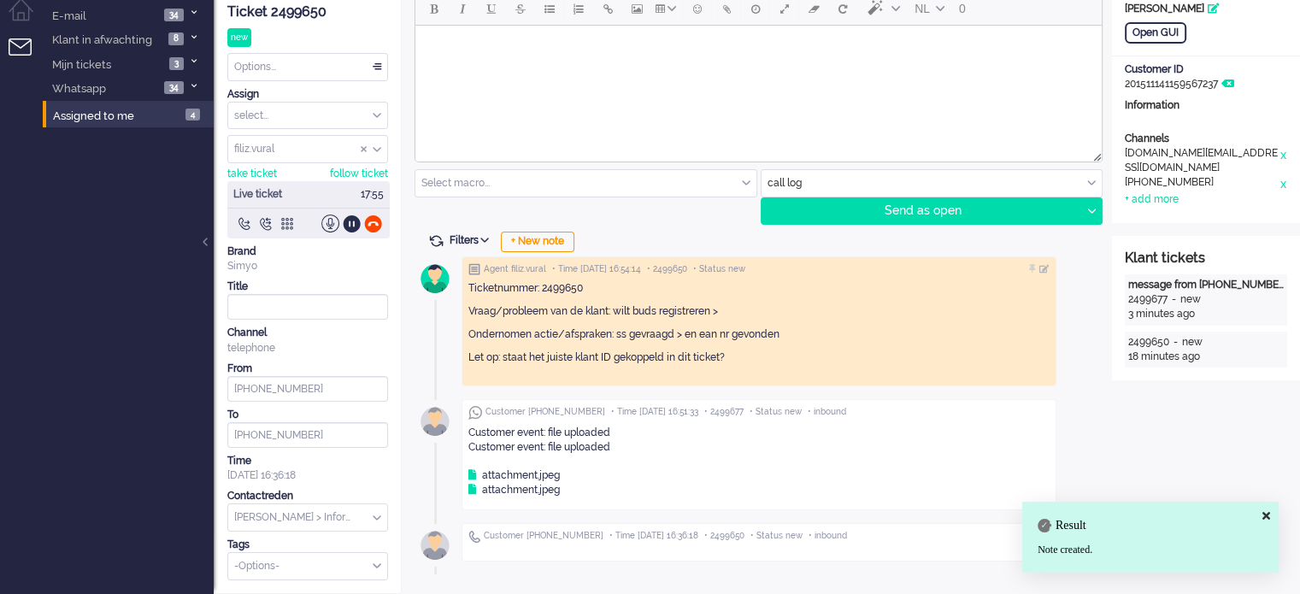
scroll to position [56, 0]
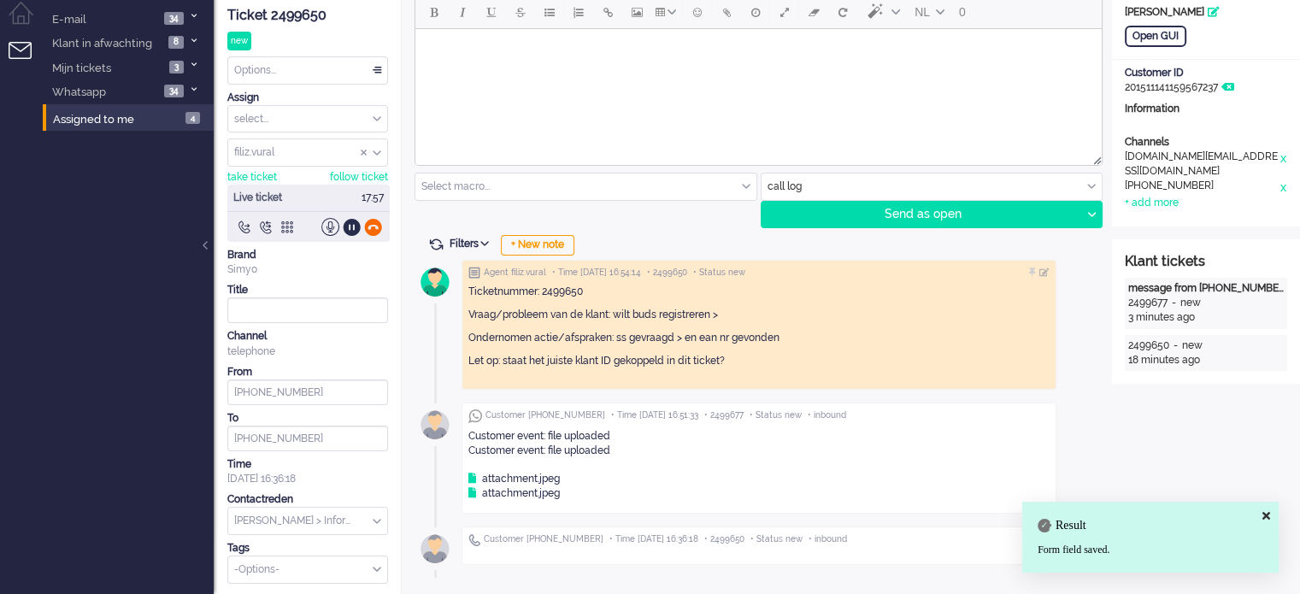
click at [369, 223] on div at bounding box center [373, 227] width 18 height 18
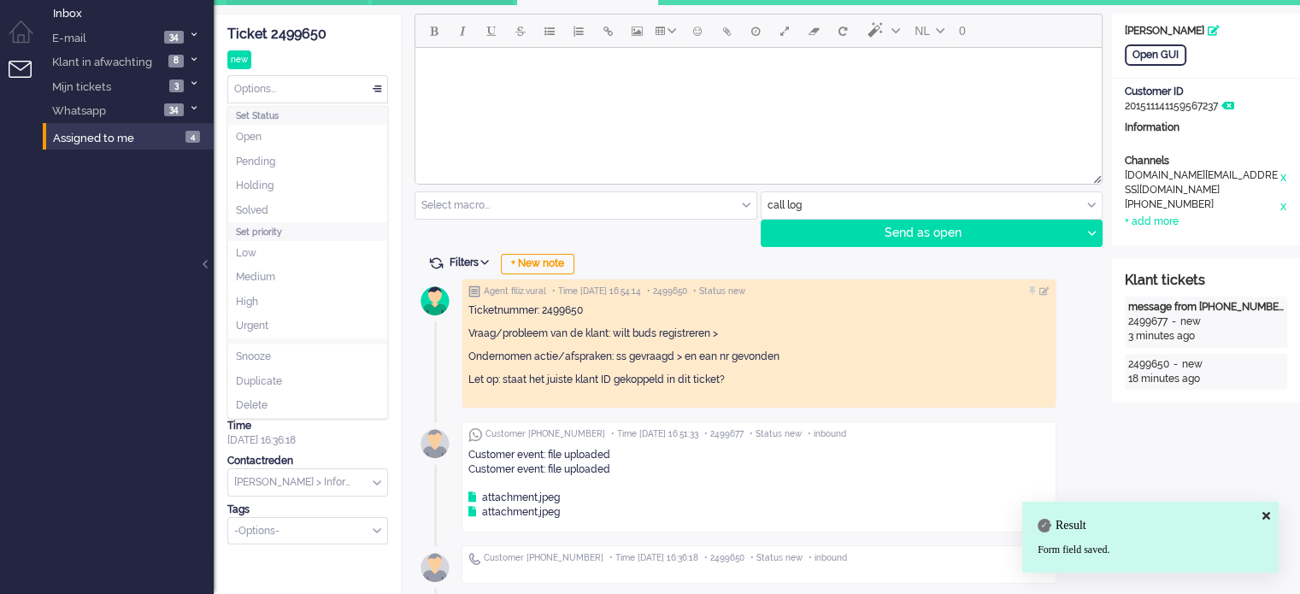
click at [279, 85] on div "Options..." at bounding box center [307, 89] width 159 height 26
click at [290, 207] on li "Solved" at bounding box center [307, 210] width 159 height 25
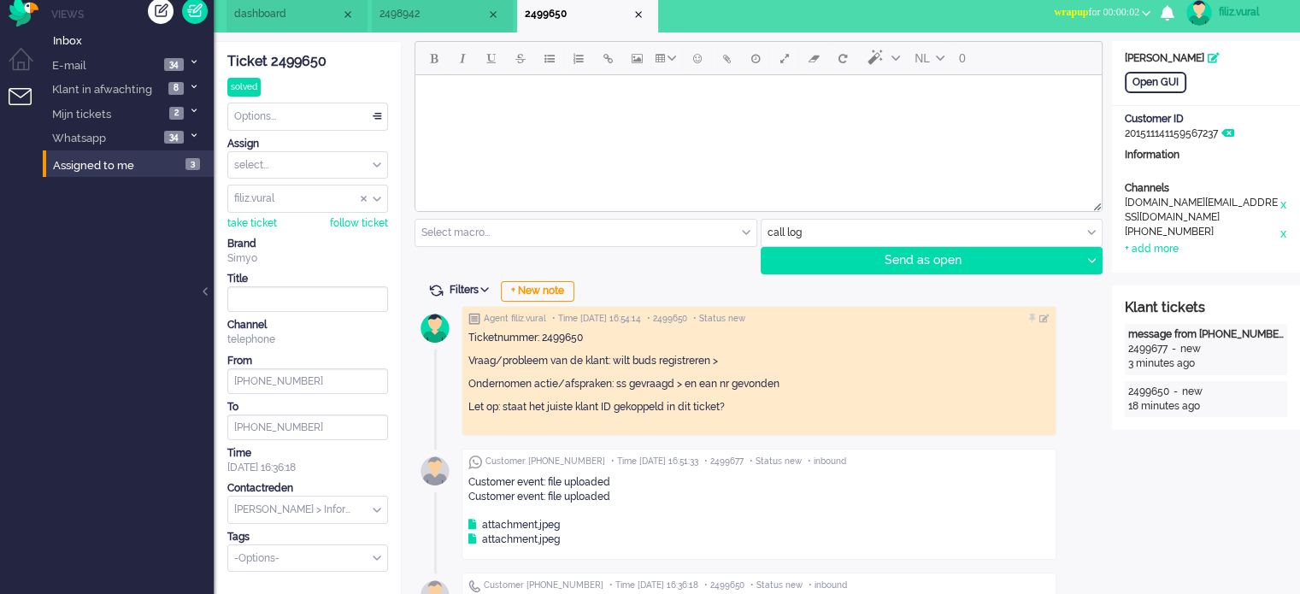
scroll to position [0, 0]
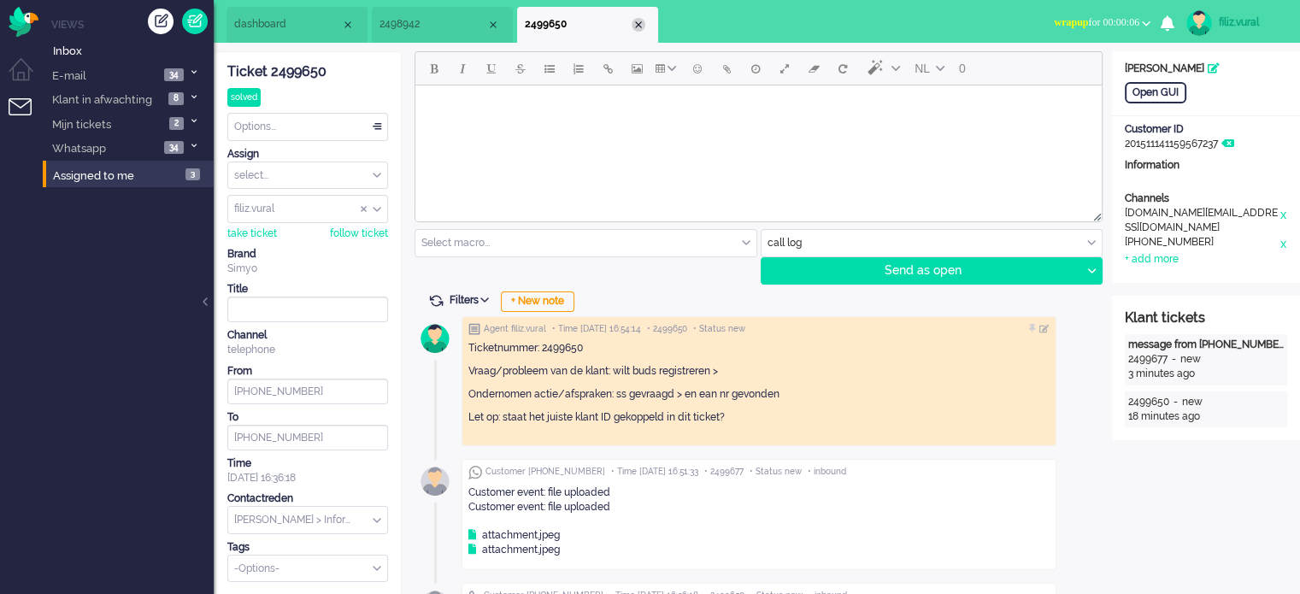
click at [639, 23] on div "Close tab" at bounding box center [639, 25] width 14 height 14
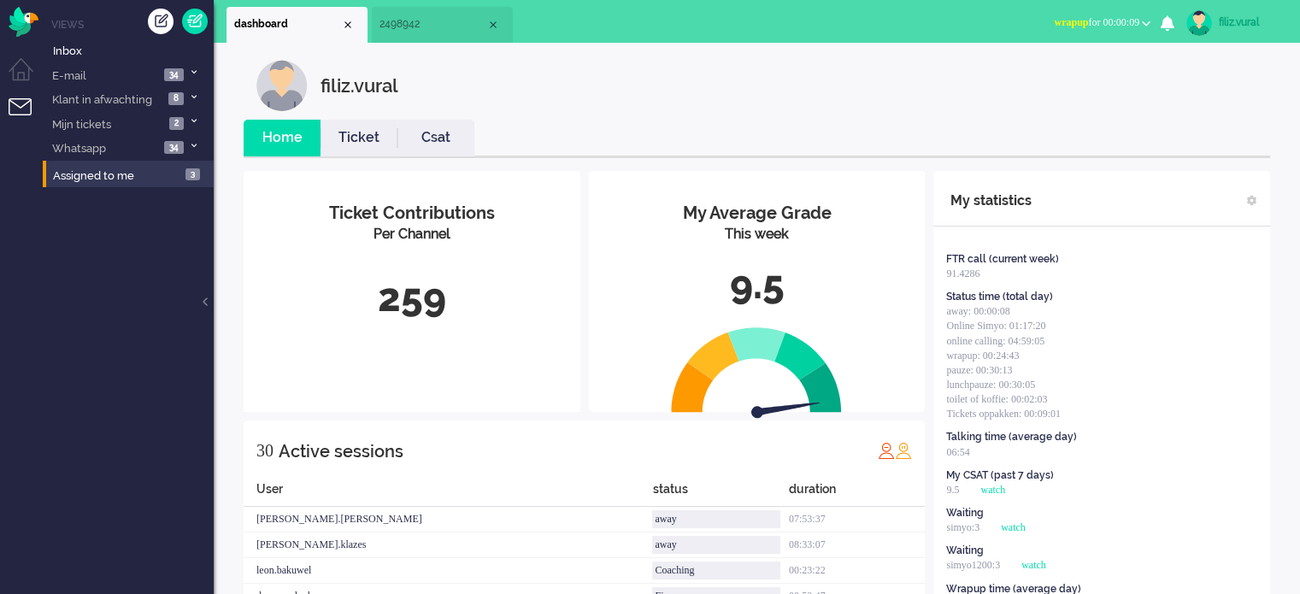
click at [426, 134] on link "Csat" at bounding box center [435, 138] width 77 height 20
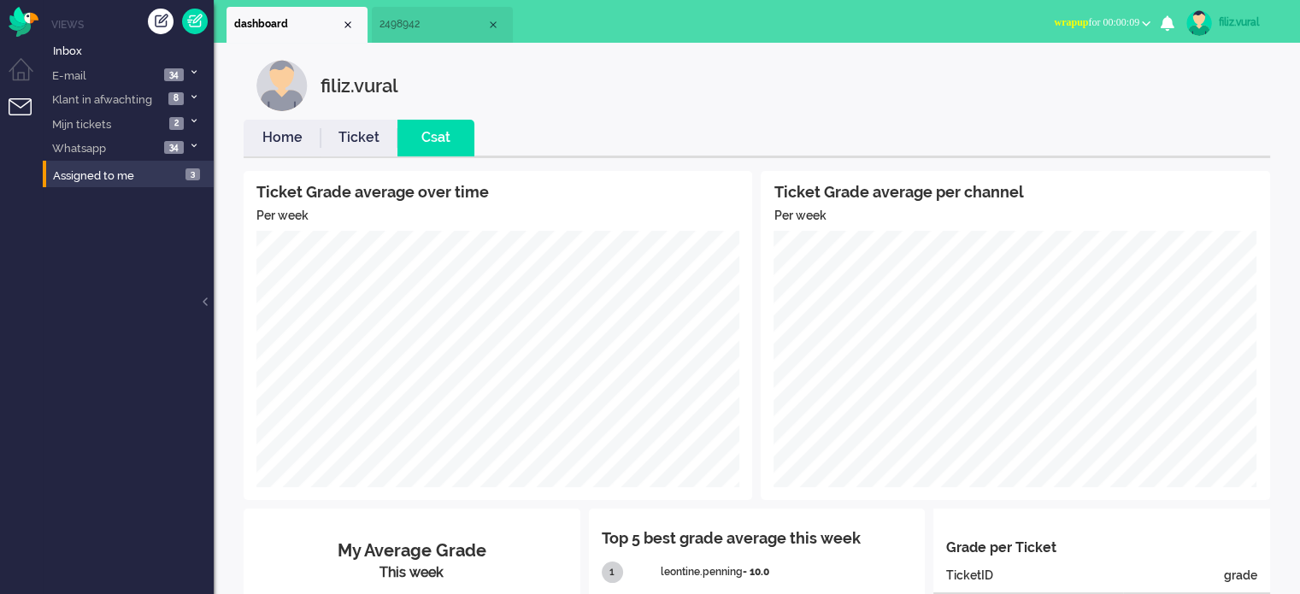
click at [269, 136] on link "Home" at bounding box center [282, 138] width 77 height 20
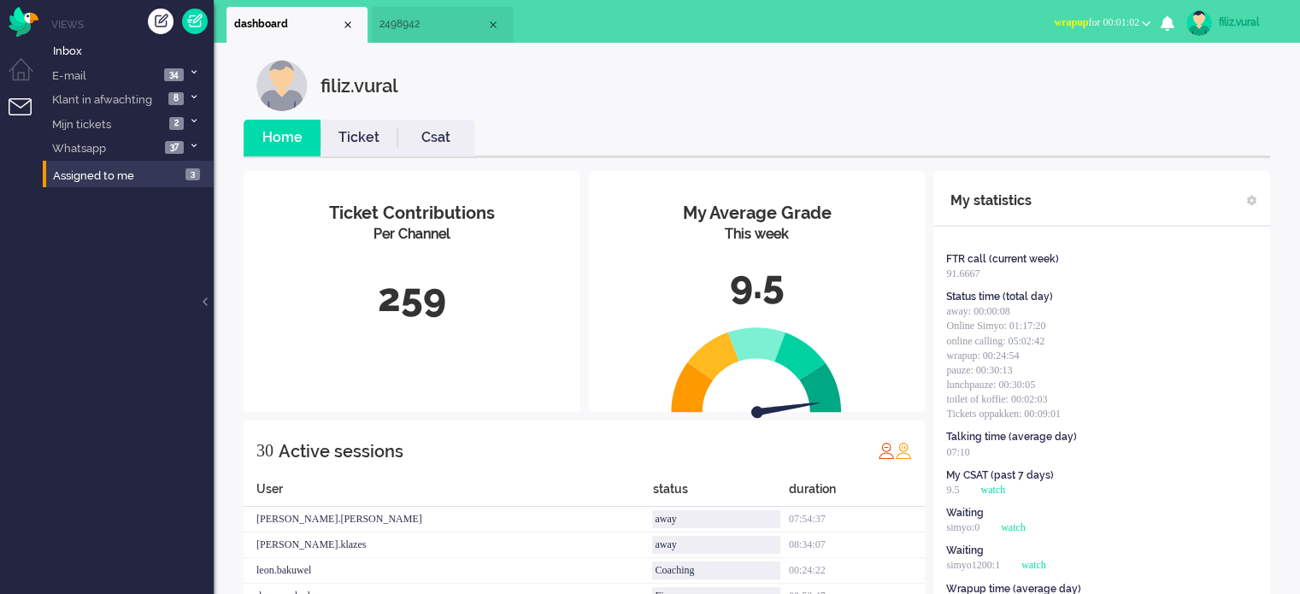
click at [1120, 20] on span "wrapup for 00:01:02" at bounding box center [1096, 22] width 85 height 12
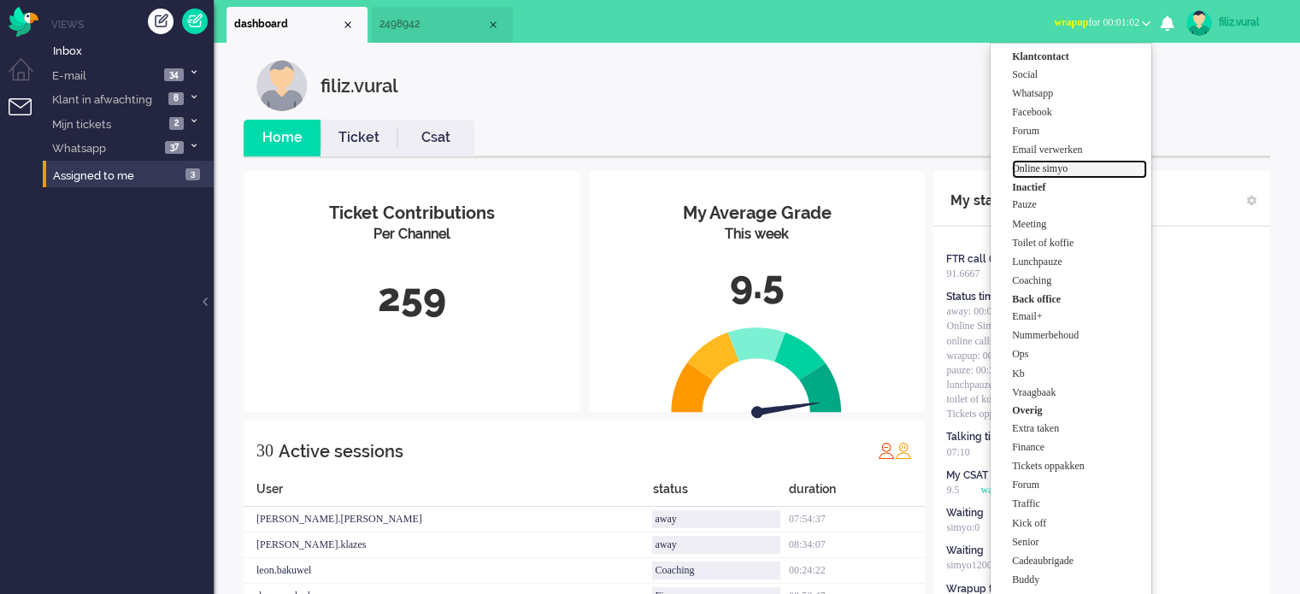
click at [1066, 170] on label "Online simyo" at bounding box center [1079, 169] width 135 height 15
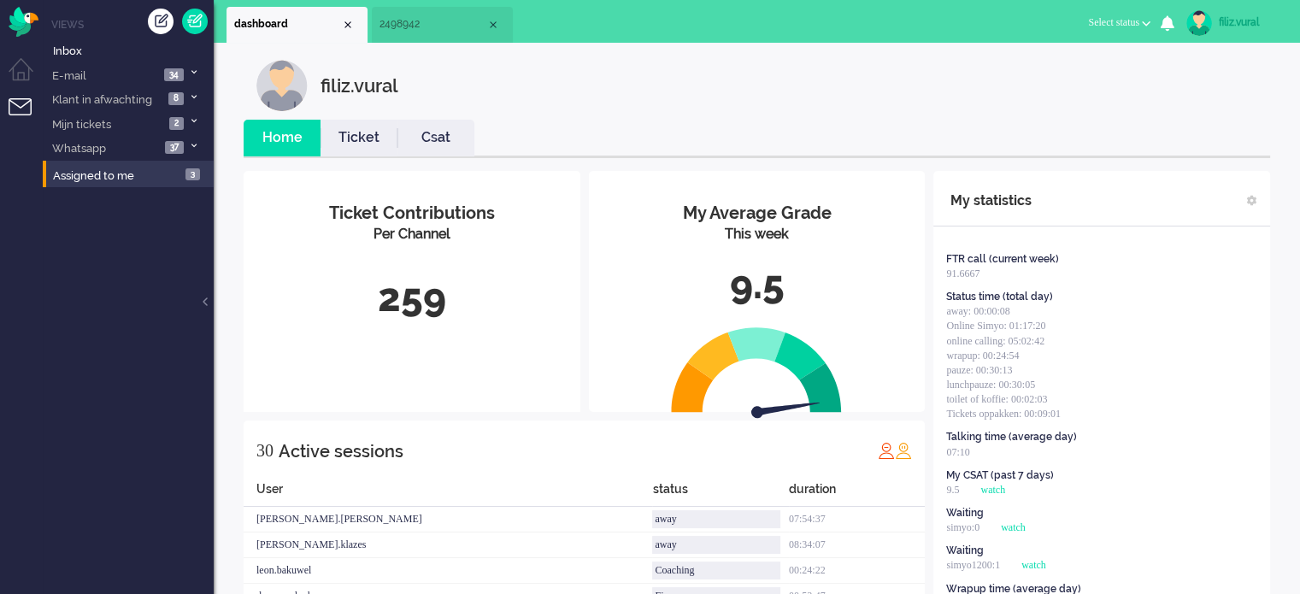
click at [376, 144] on link "Ticket" at bounding box center [359, 138] width 77 height 20
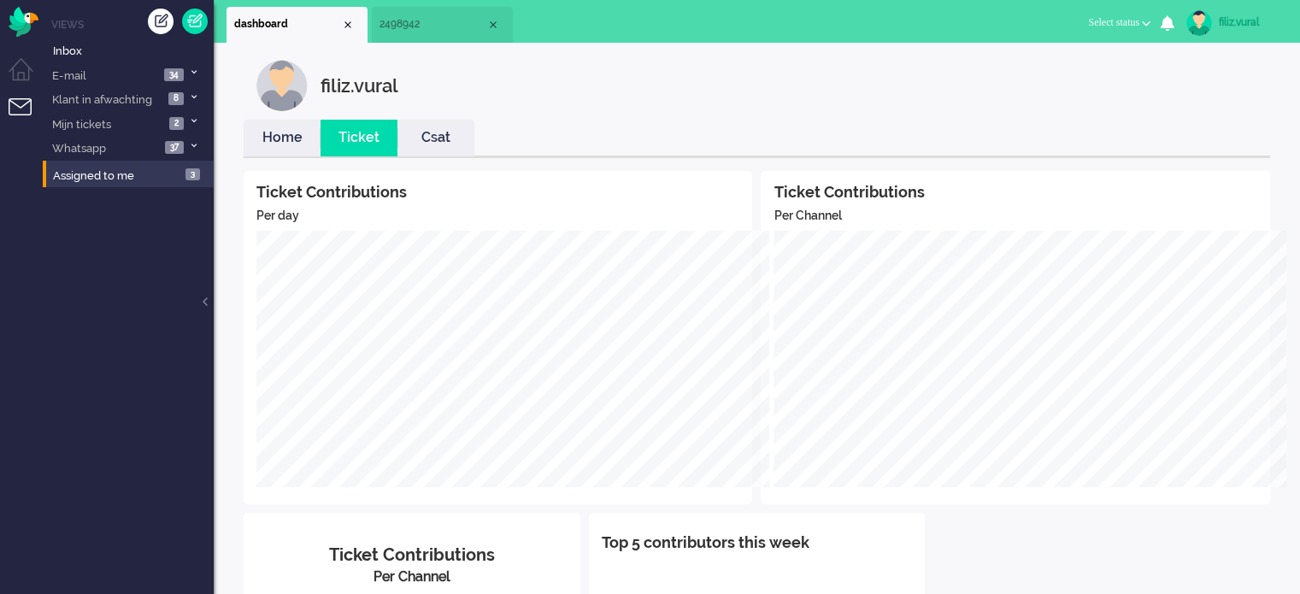
click at [285, 144] on link "Home" at bounding box center [282, 138] width 77 height 20
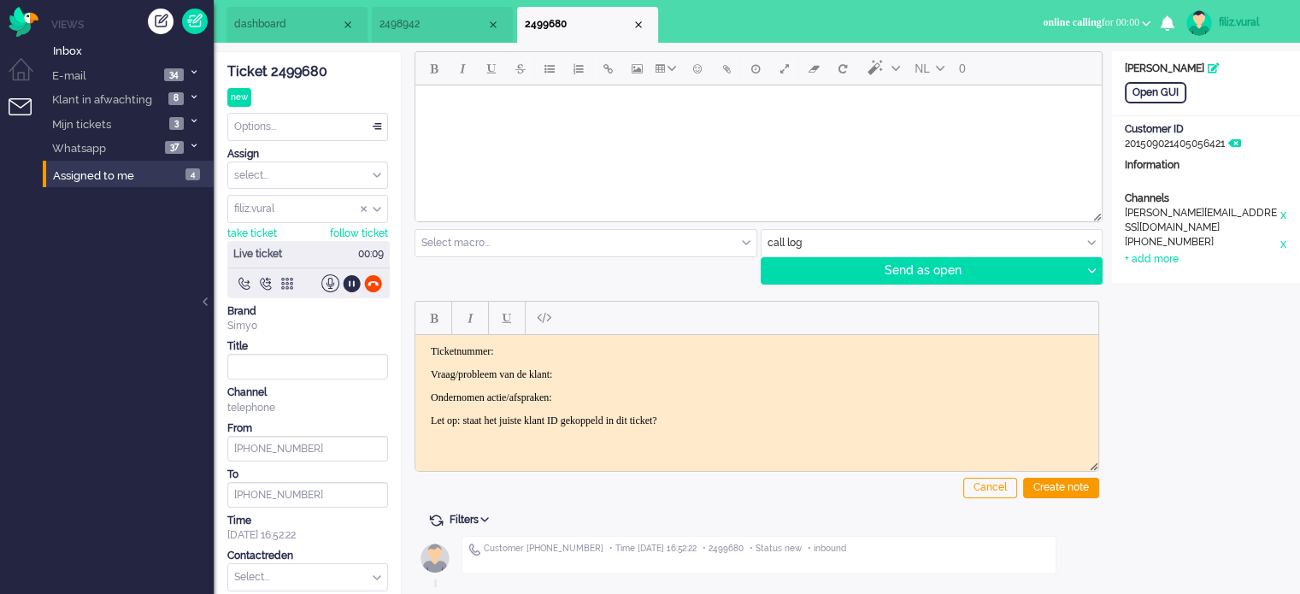
click at [302, 70] on div "Ticket 2499680" at bounding box center [307, 72] width 161 height 20
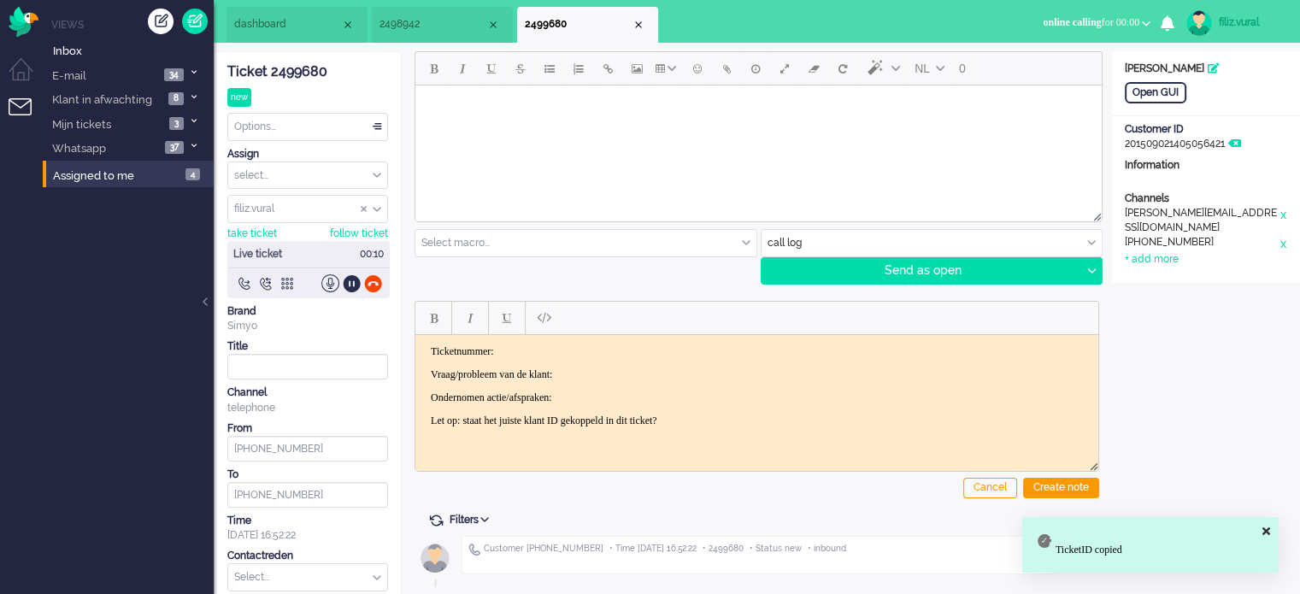
click at [671, 338] on html "Ticketnummer: Vraag/probleem van de klant: Ondernomen actie/afspraken: Let op: …" at bounding box center [756, 385] width 683 height 103
click at [667, 372] on p "Vraag/probleem van de klant:" at bounding box center [757, 374] width 652 height 13
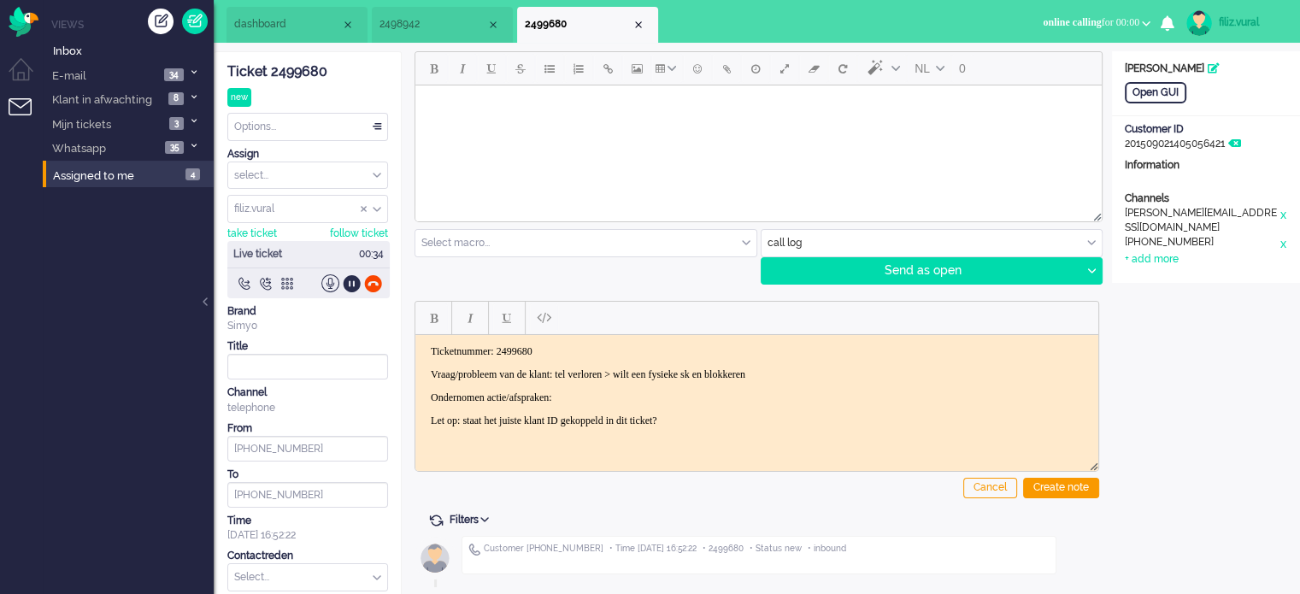
click at [667, 392] on p "Ondernomen actie/afspraken:" at bounding box center [757, 397] width 652 height 13
click at [774, 369] on p "Vraag/probleem van de klant: tel verloren > wilt een fysieke sk en blokkeren" at bounding box center [757, 374] width 652 height 13
click at [892, 368] on p "Vraag/probleem van de klant: tel verloren > wilt een fysieke sk en zelf op blok…" at bounding box center [757, 374] width 652 height 13
click at [688, 399] on p "Ondernomen actie/afspraken: duidelijke uitleg > en vvs verstuurd" at bounding box center [757, 397] width 652 height 13
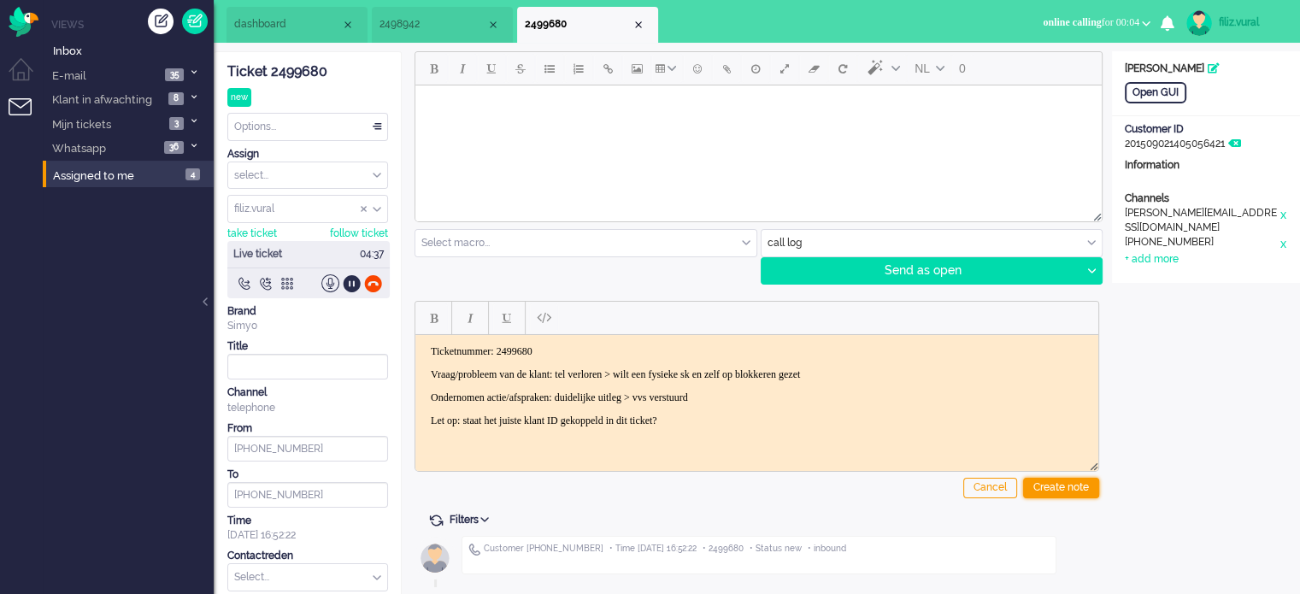
click at [1062, 488] on div "Create note" at bounding box center [1061, 488] width 76 height 21
click at [374, 279] on div at bounding box center [373, 283] width 18 height 18
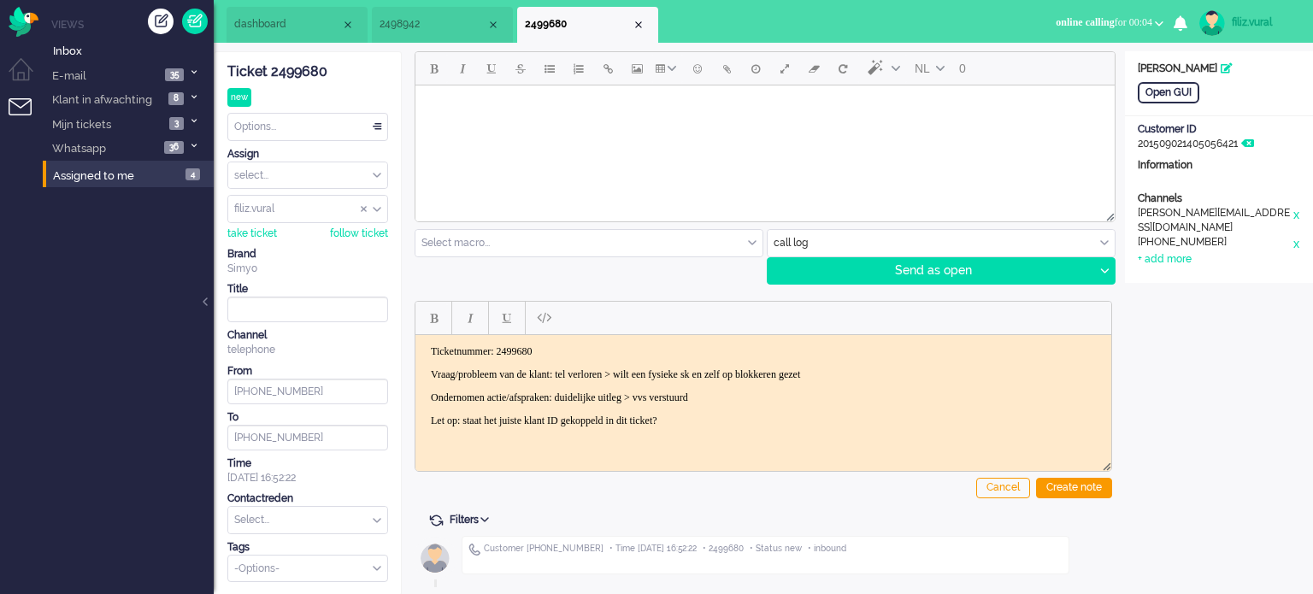
click at [294, 522] on input "text" at bounding box center [307, 520] width 159 height 26
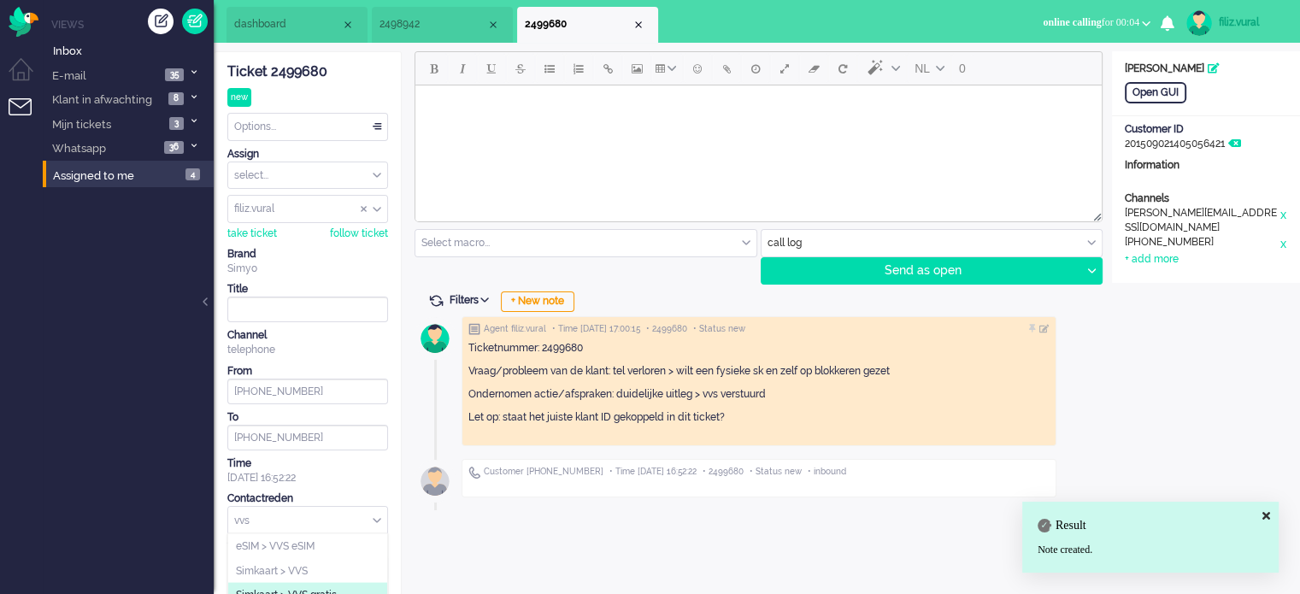
type input "vvs"
click at [314, 588] on span "Simkaart > VVS gratis" at bounding box center [286, 595] width 101 height 15
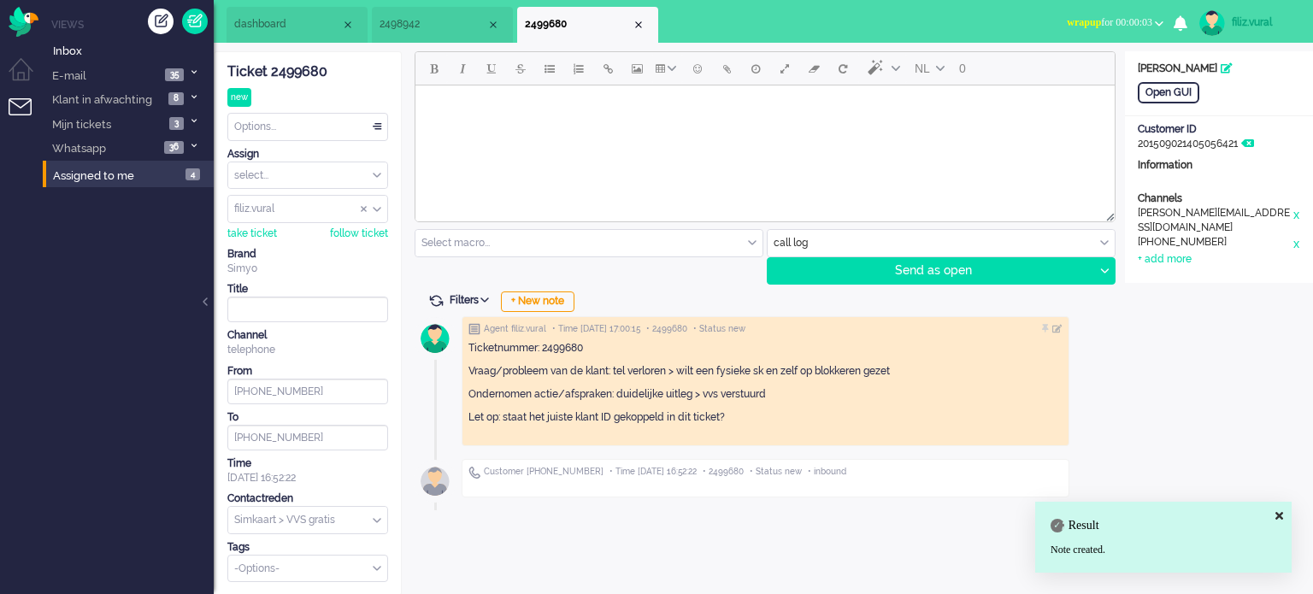
click at [326, 132] on div "Options..." at bounding box center [307, 127] width 159 height 26
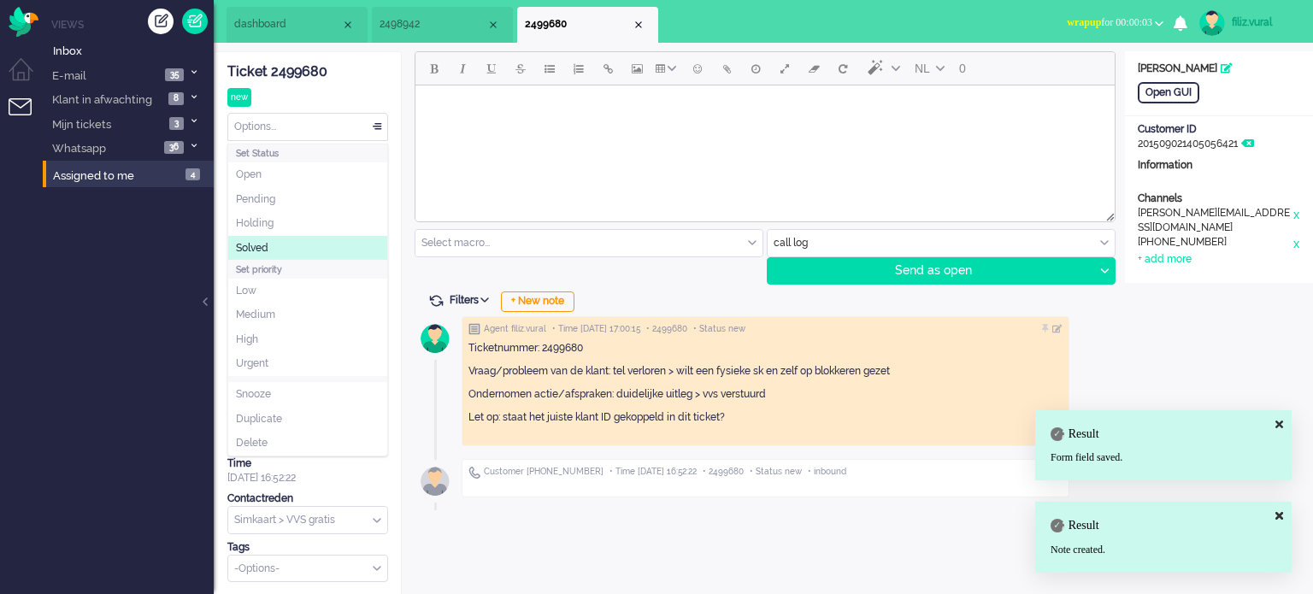
click at [291, 250] on li "Solved" at bounding box center [307, 248] width 159 height 25
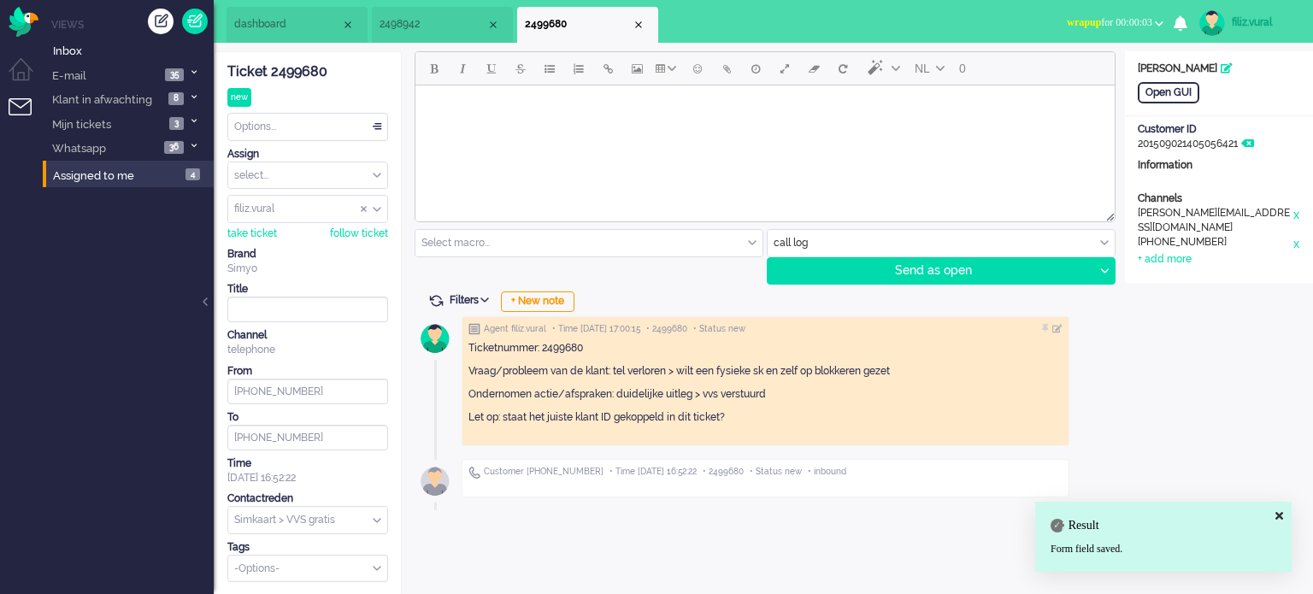
click at [309, 13] on li "dashboard" at bounding box center [296, 25] width 141 height 36
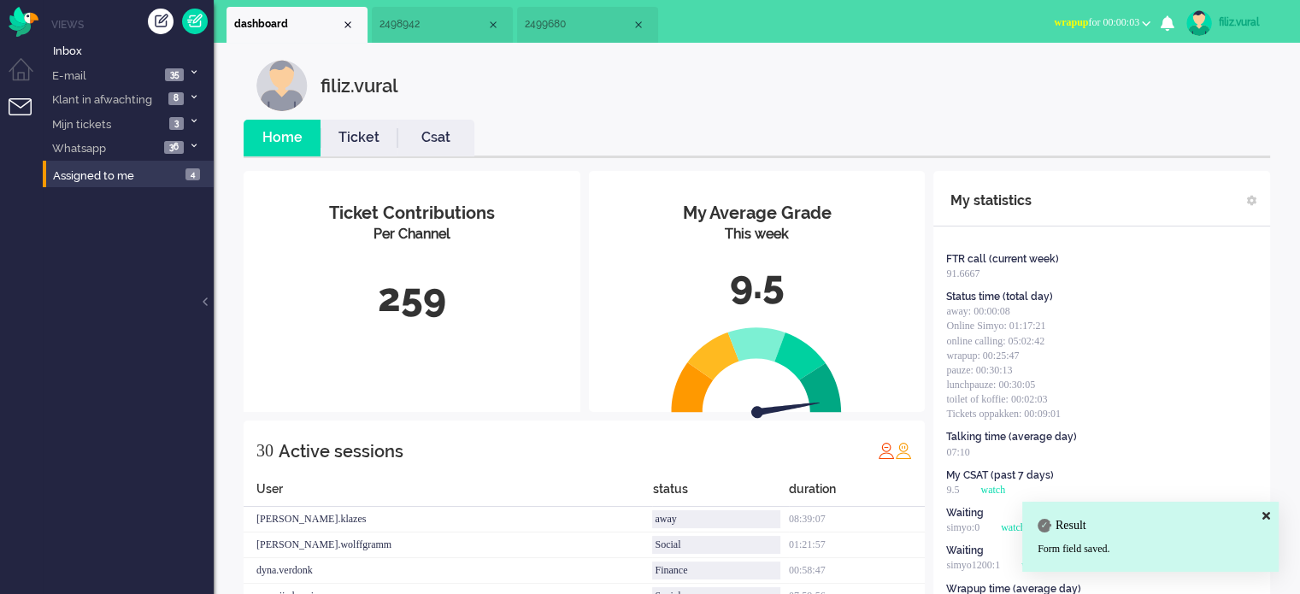
click at [325, 126] on li "Ticket" at bounding box center [359, 138] width 77 height 37
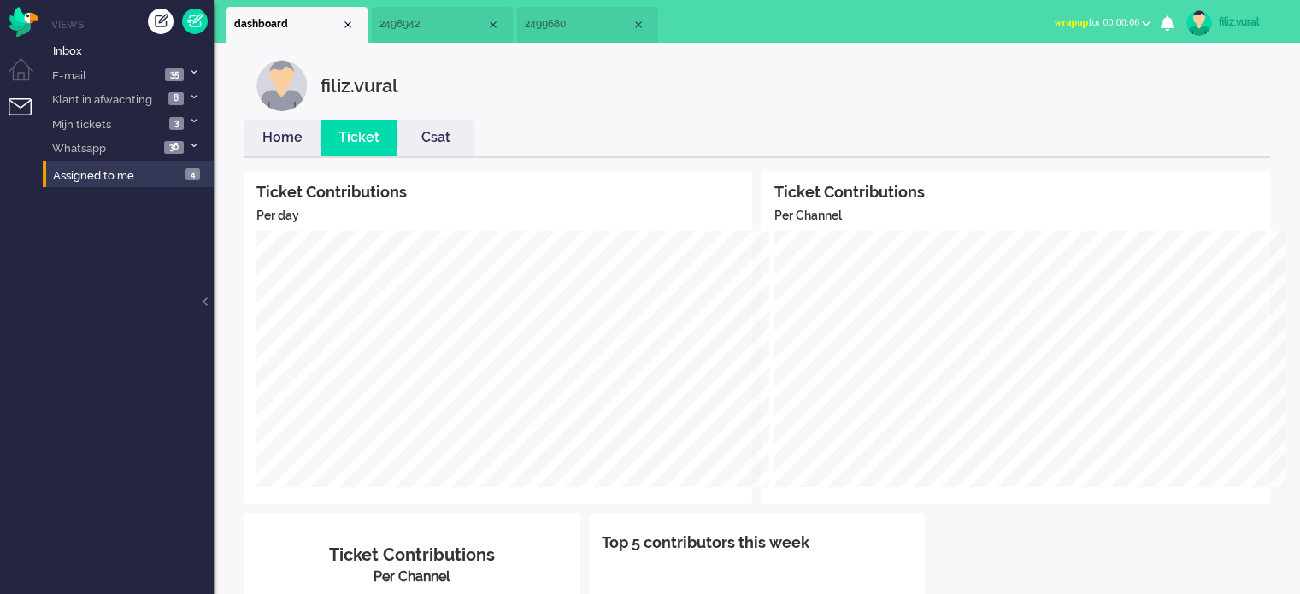
click at [285, 136] on link "Home" at bounding box center [282, 138] width 77 height 20
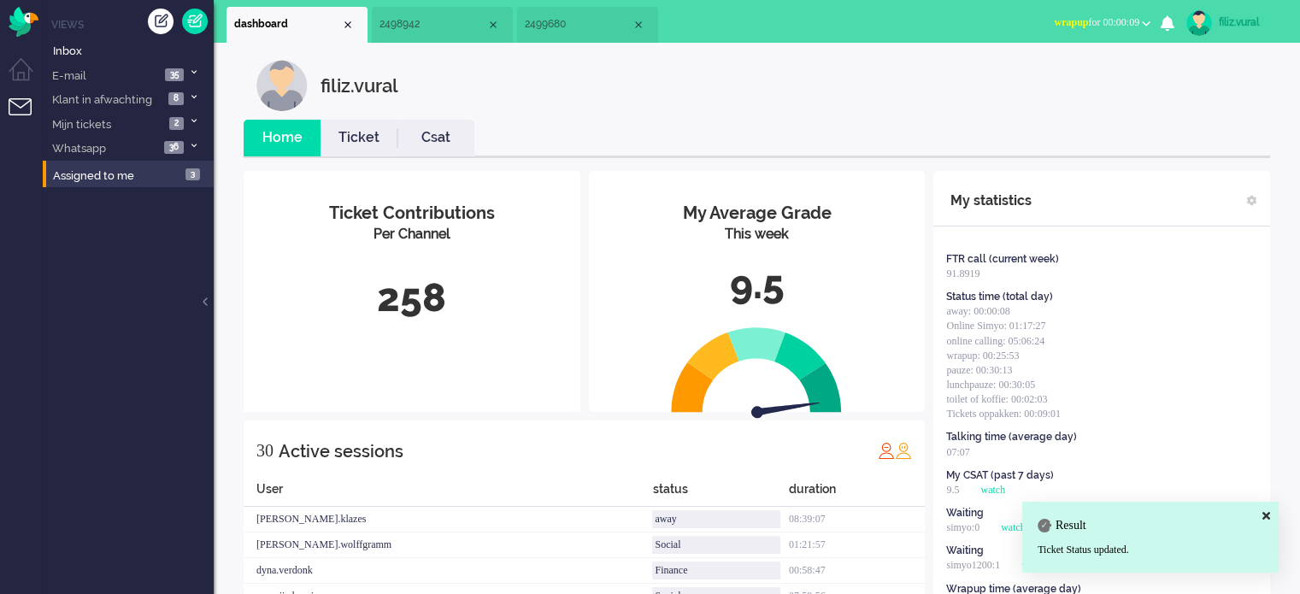
click at [415, 141] on link "Csat" at bounding box center [435, 138] width 77 height 20
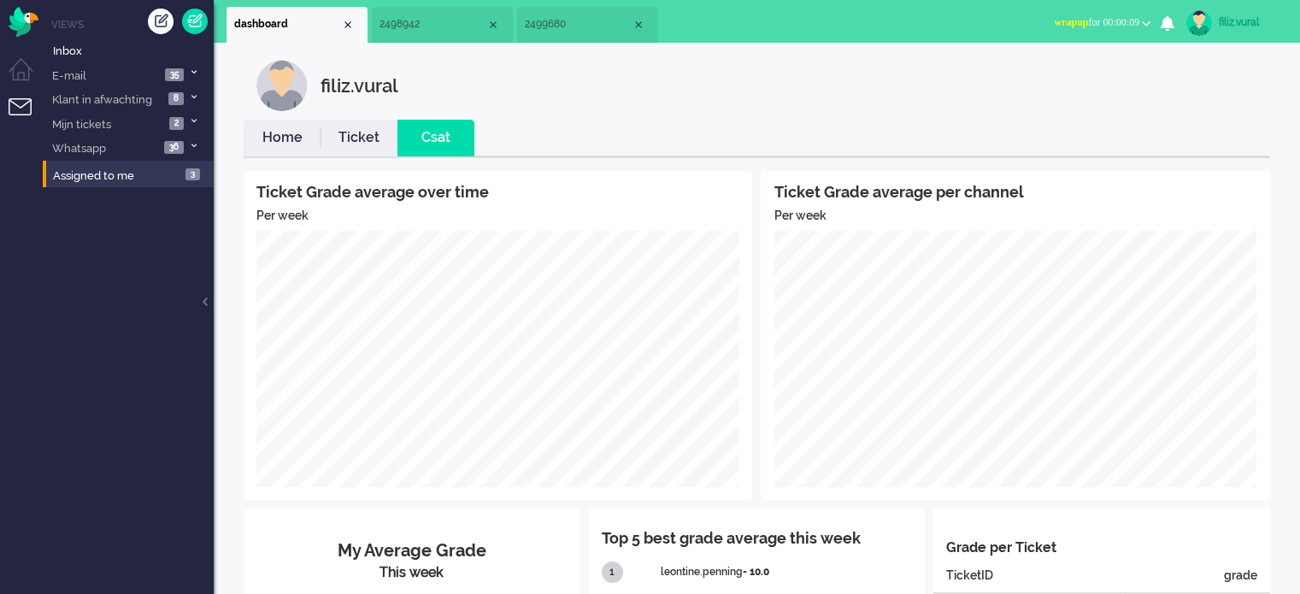
click at [279, 140] on link "Home" at bounding box center [282, 138] width 77 height 20
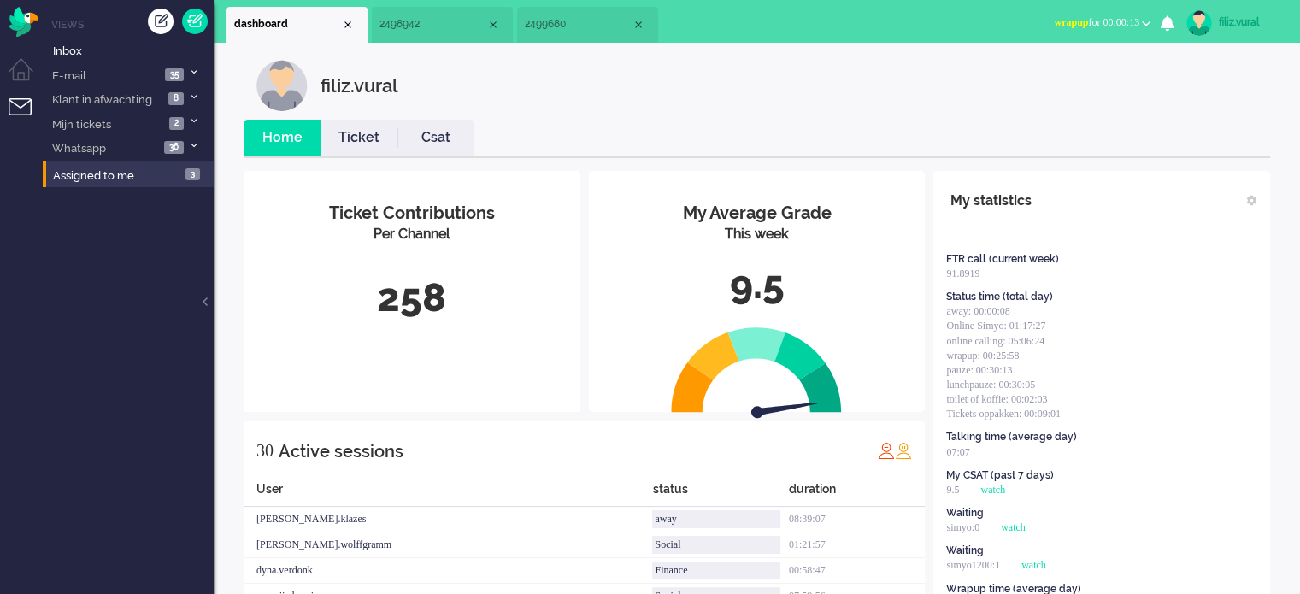
click at [598, 31] on span "2499680" at bounding box center [578, 24] width 107 height 15
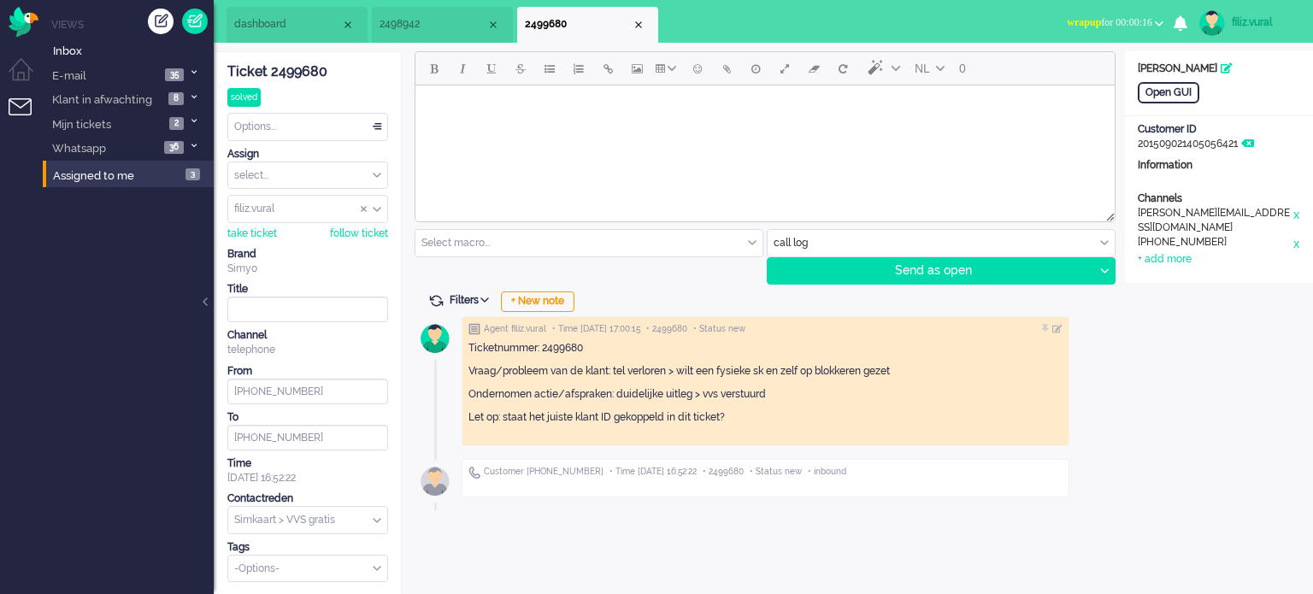
click at [1079, 32] on button "wrapup for 00:00:16" at bounding box center [1114, 22] width 117 height 25
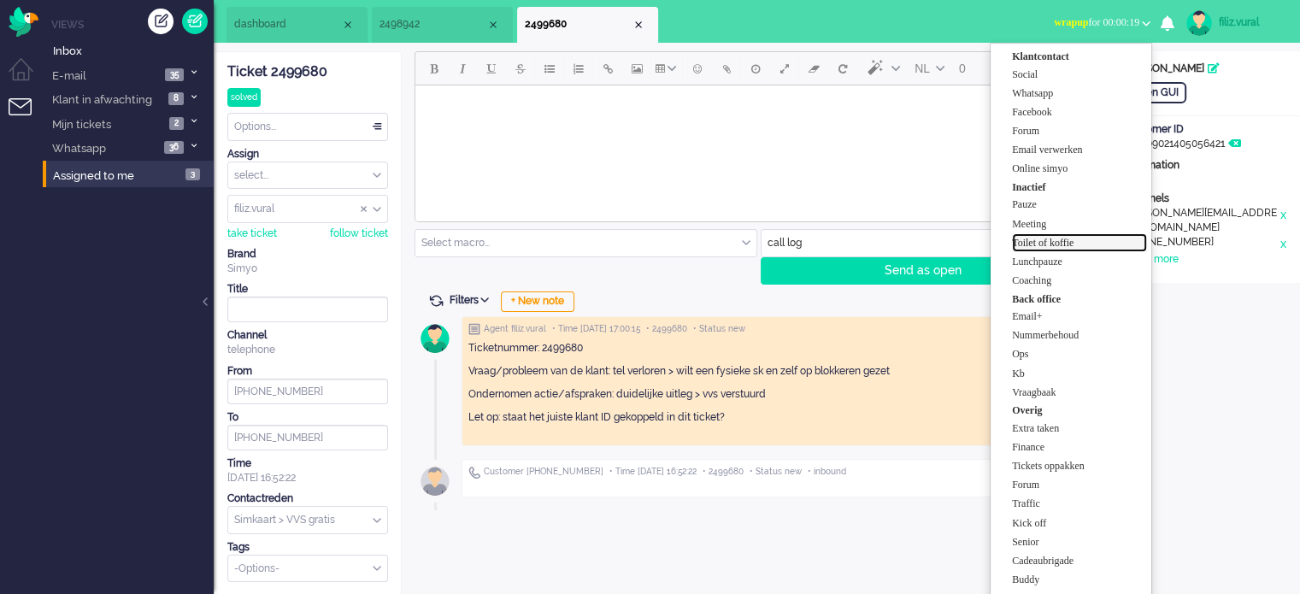
click at [1049, 246] on label "Toilet of koffie" at bounding box center [1079, 243] width 135 height 15
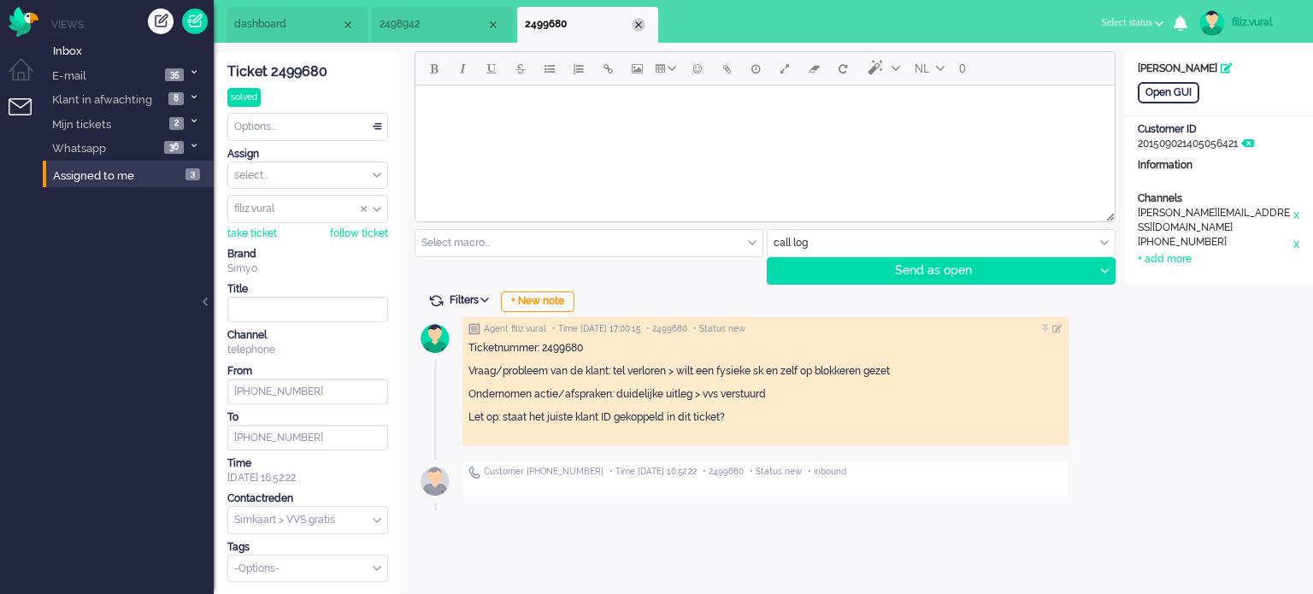
click at [641, 25] on div "Close tab" at bounding box center [639, 25] width 14 height 14
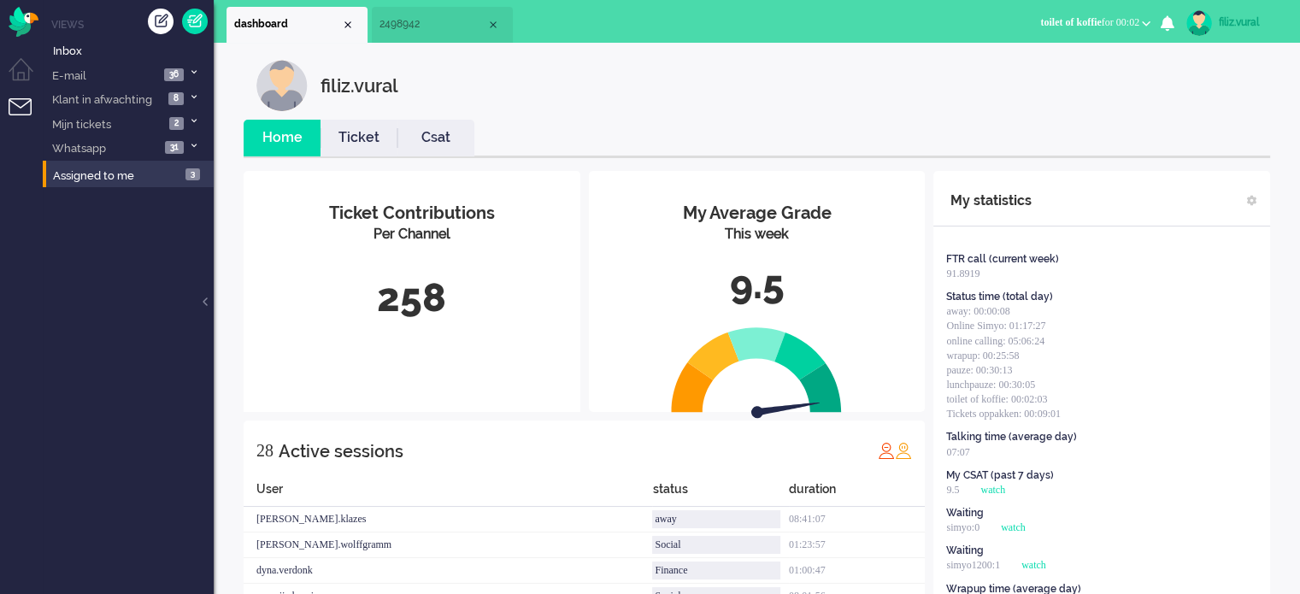
click at [432, 132] on link "Csat" at bounding box center [435, 138] width 77 height 20
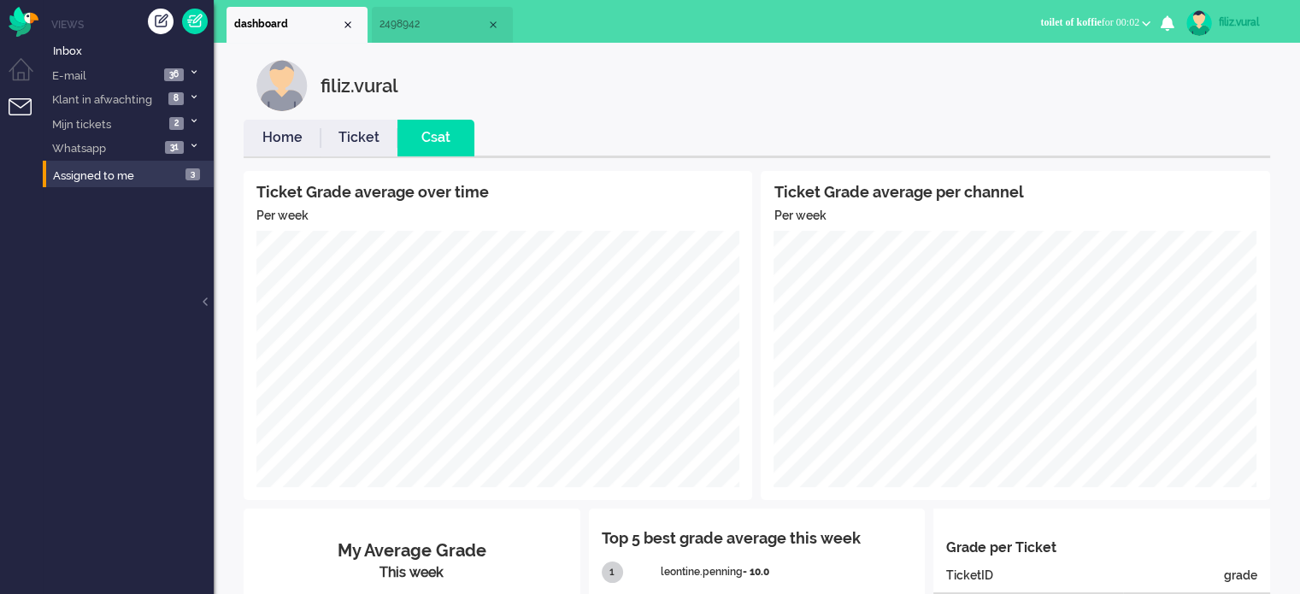
click at [280, 138] on link "Home" at bounding box center [282, 138] width 77 height 20
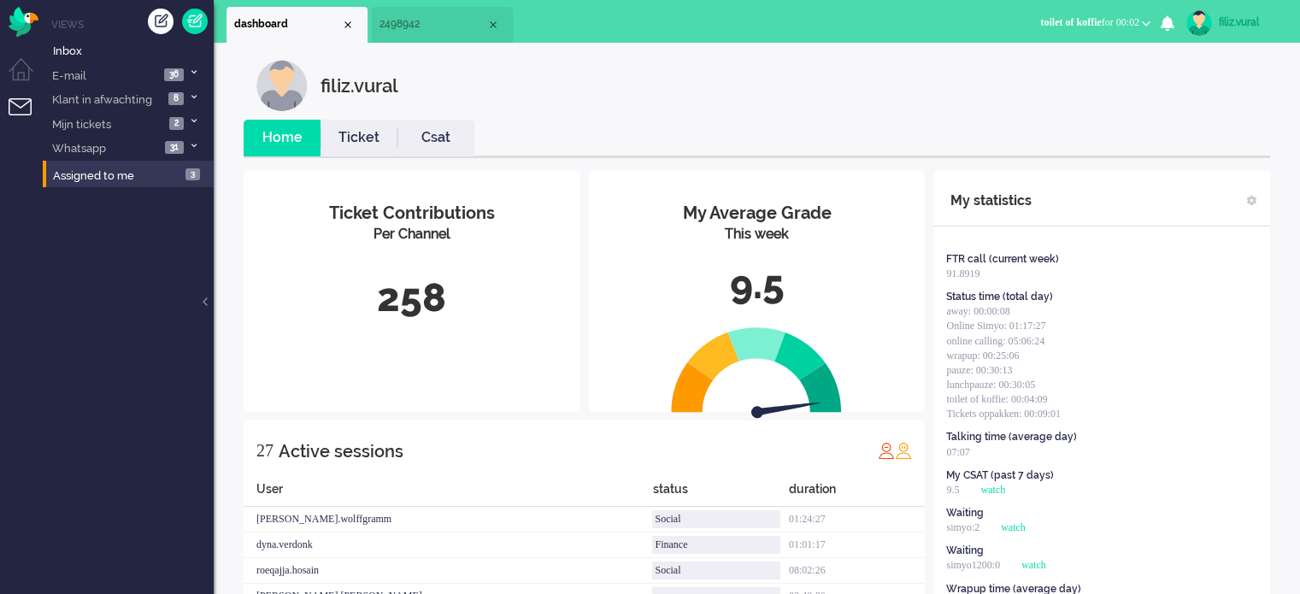
click at [419, 128] on link "Csat" at bounding box center [435, 138] width 77 height 20
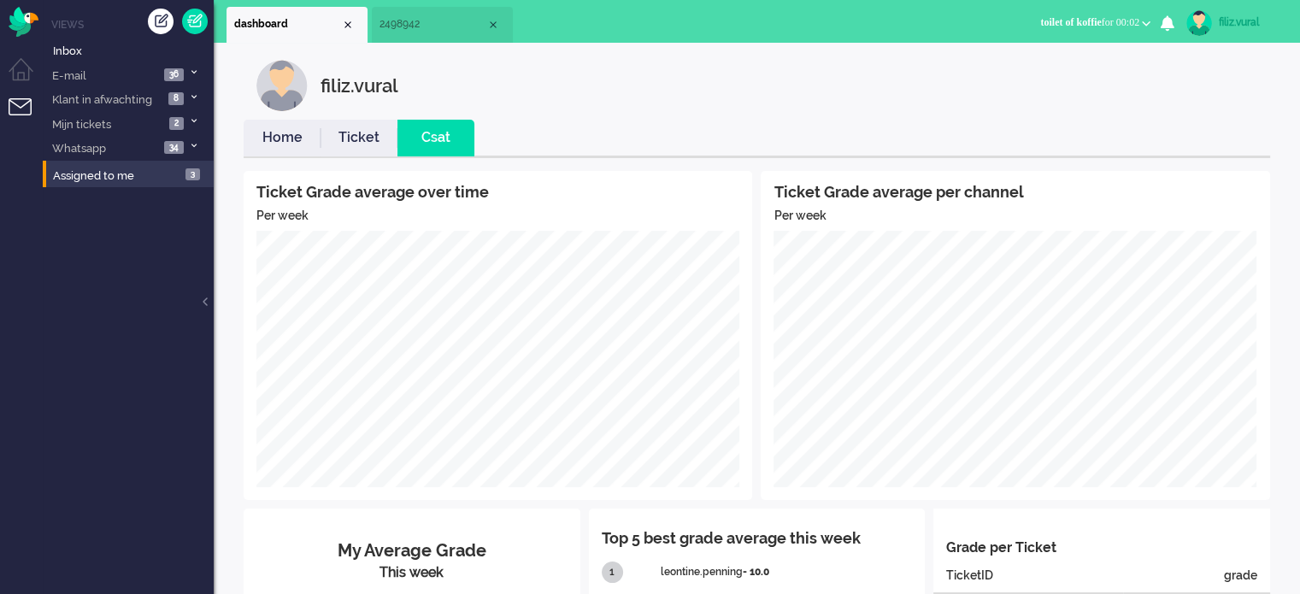
click at [370, 129] on link "Ticket" at bounding box center [359, 138] width 77 height 20
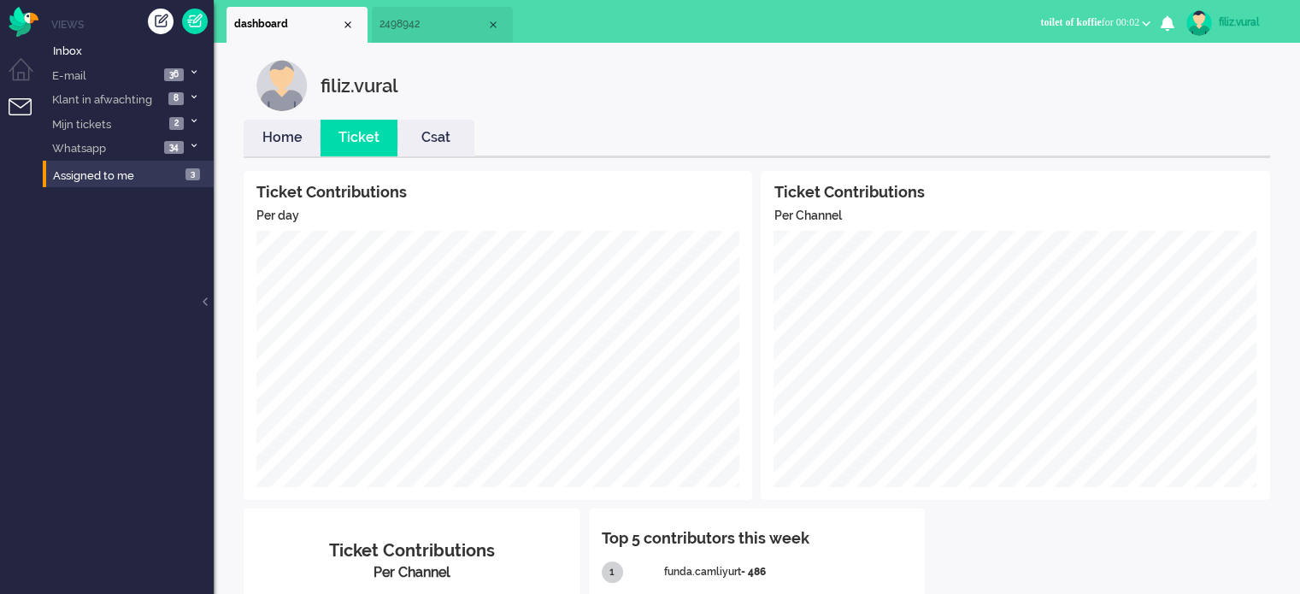
click at [297, 132] on link "Home" at bounding box center [282, 138] width 77 height 20
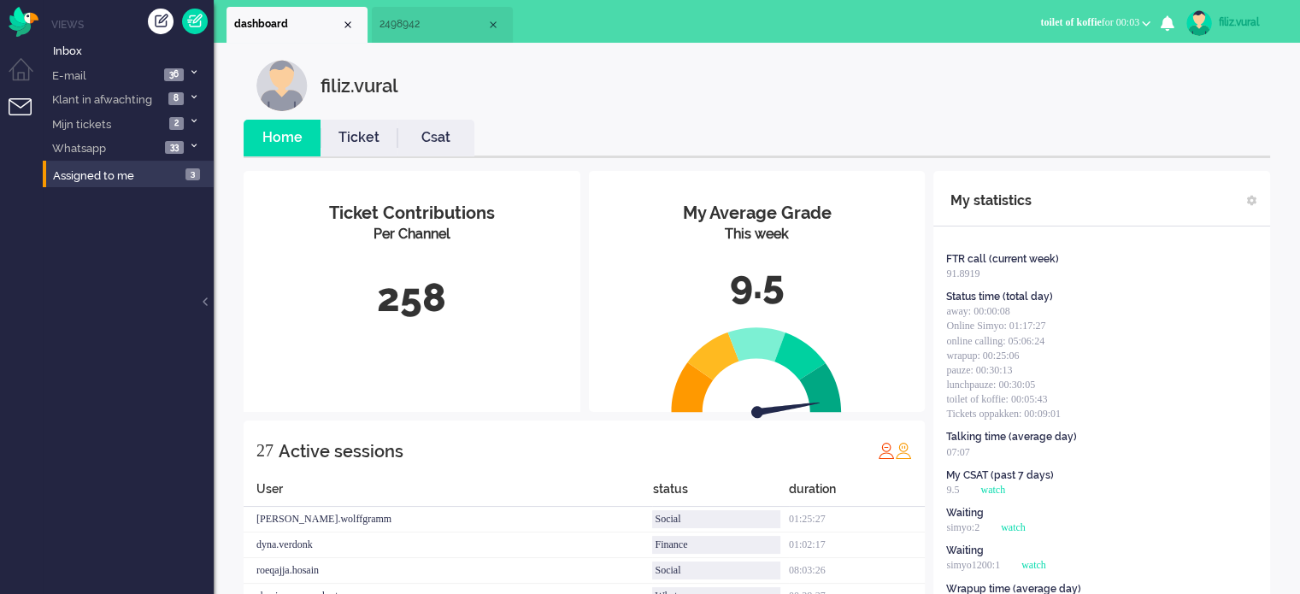
click at [1065, 20] on span "toilet of koffie" at bounding box center [1070, 22] width 61 height 12
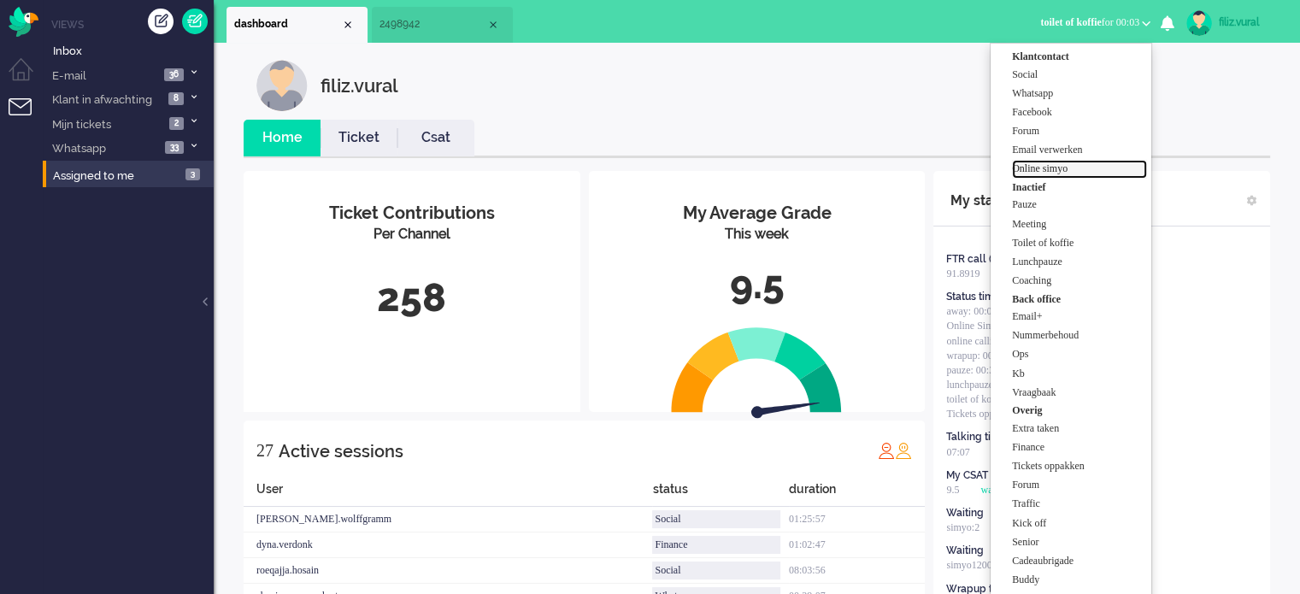
click at [1037, 166] on label "Online simyo" at bounding box center [1079, 169] width 135 height 15
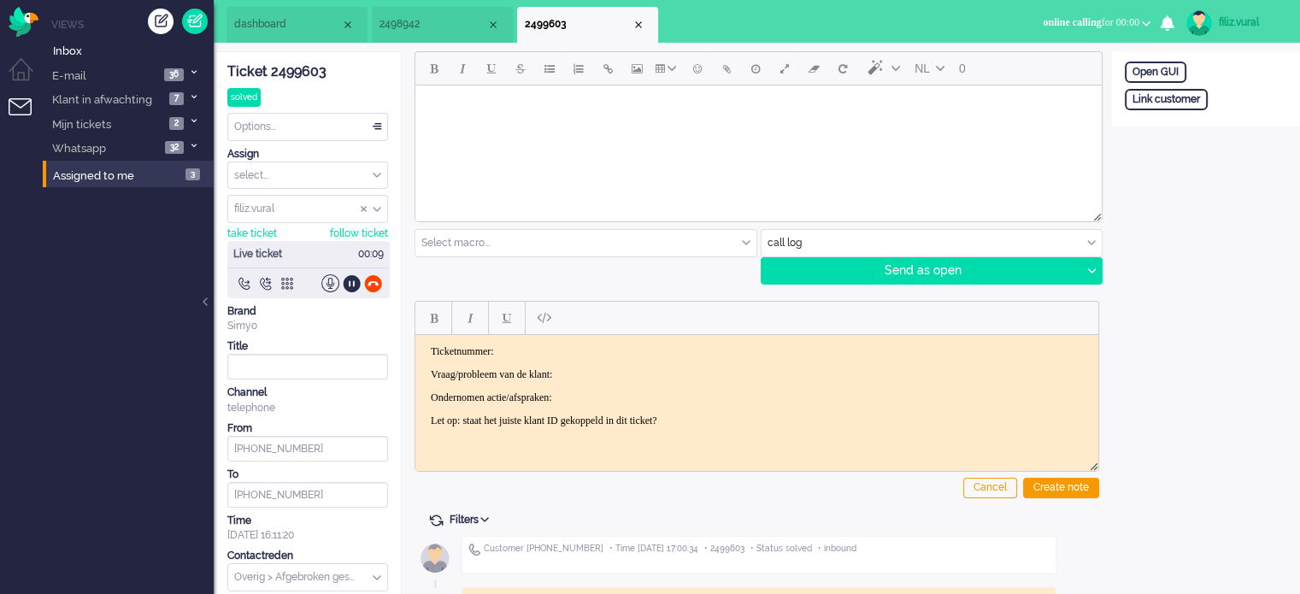
click at [315, 64] on div "Ticket 2499603" at bounding box center [307, 72] width 161 height 20
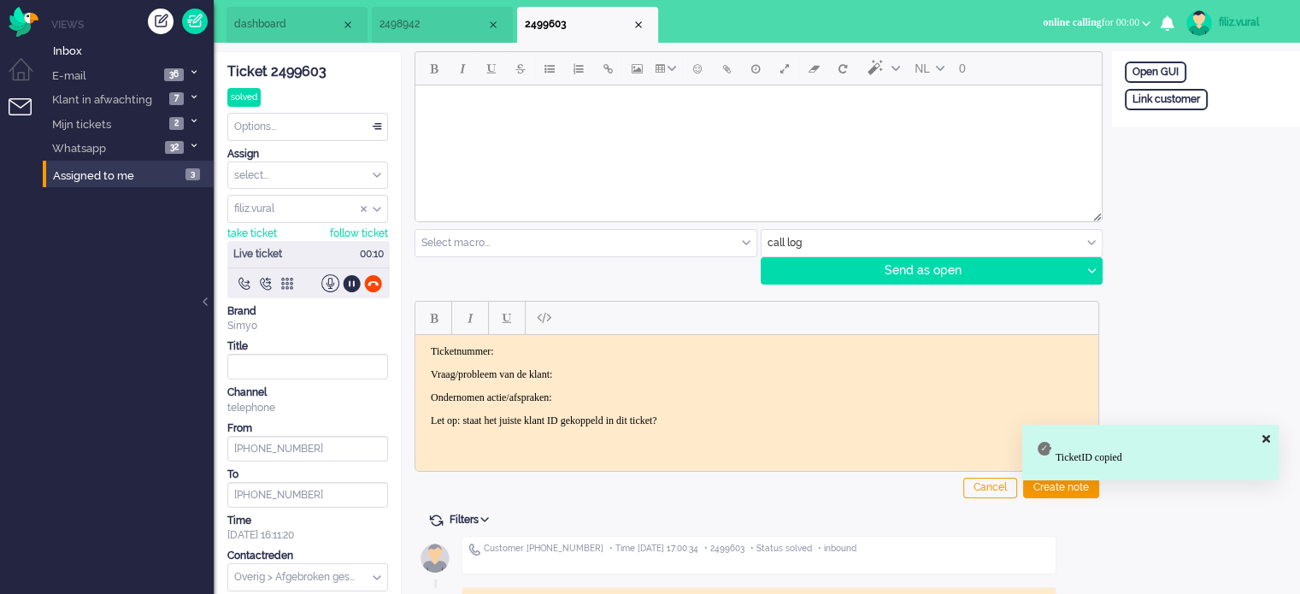
click at [603, 344] on p "Ticketnummer:" at bounding box center [757, 350] width 652 height 13
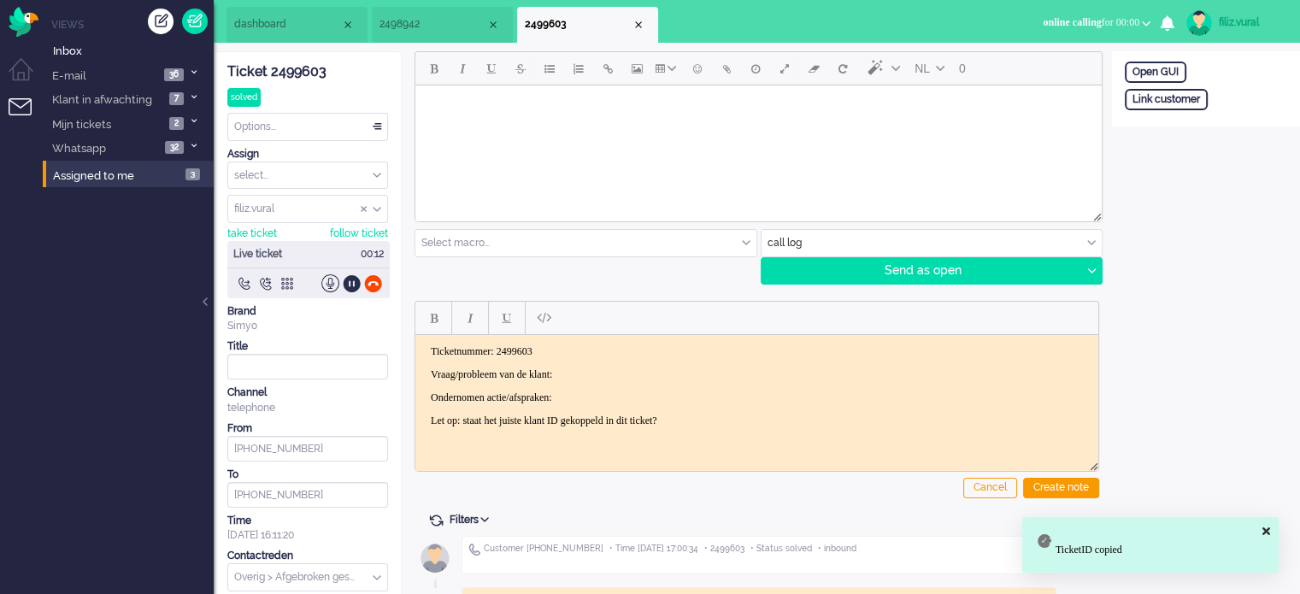
click at [674, 368] on p "Vraag/probleem van de klant:" at bounding box center [757, 374] width 652 height 13
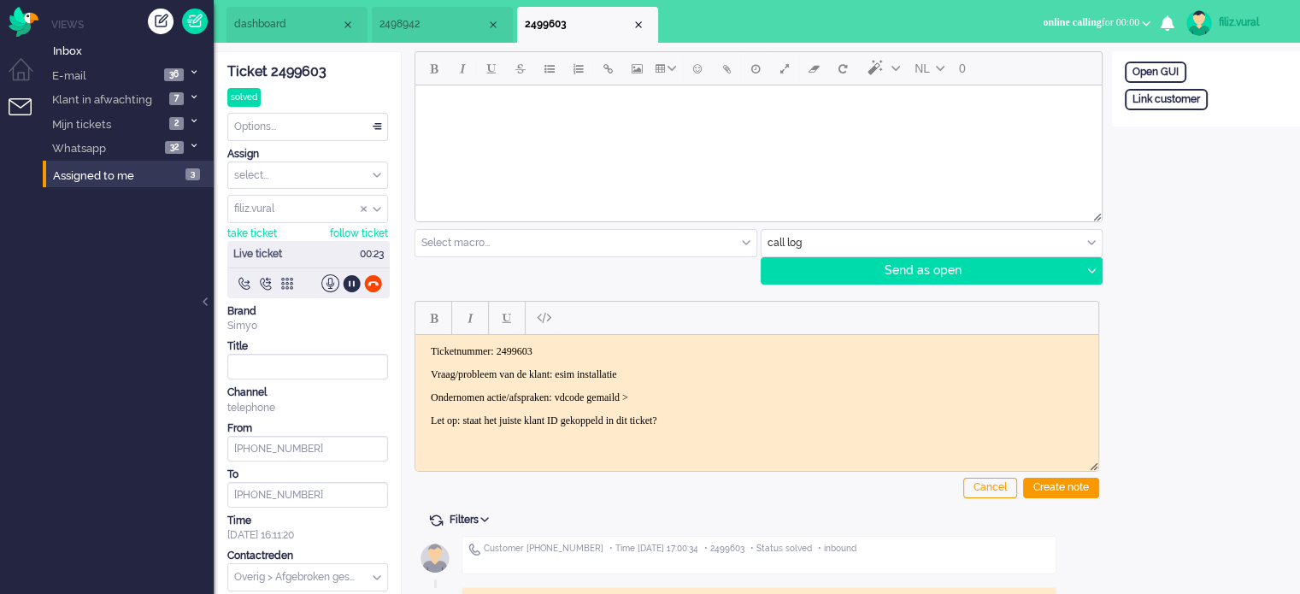
click at [818, 239] on input "text" at bounding box center [932, 243] width 341 height 26
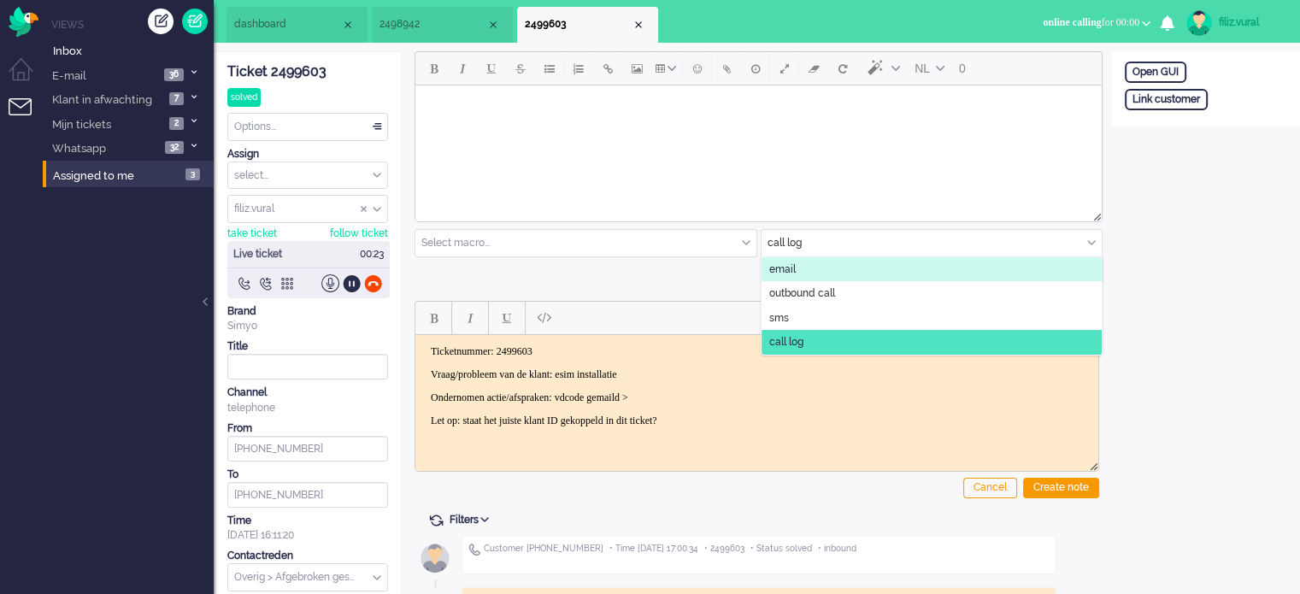
click at [793, 269] on li "email" at bounding box center [932, 269] width 341 height 25
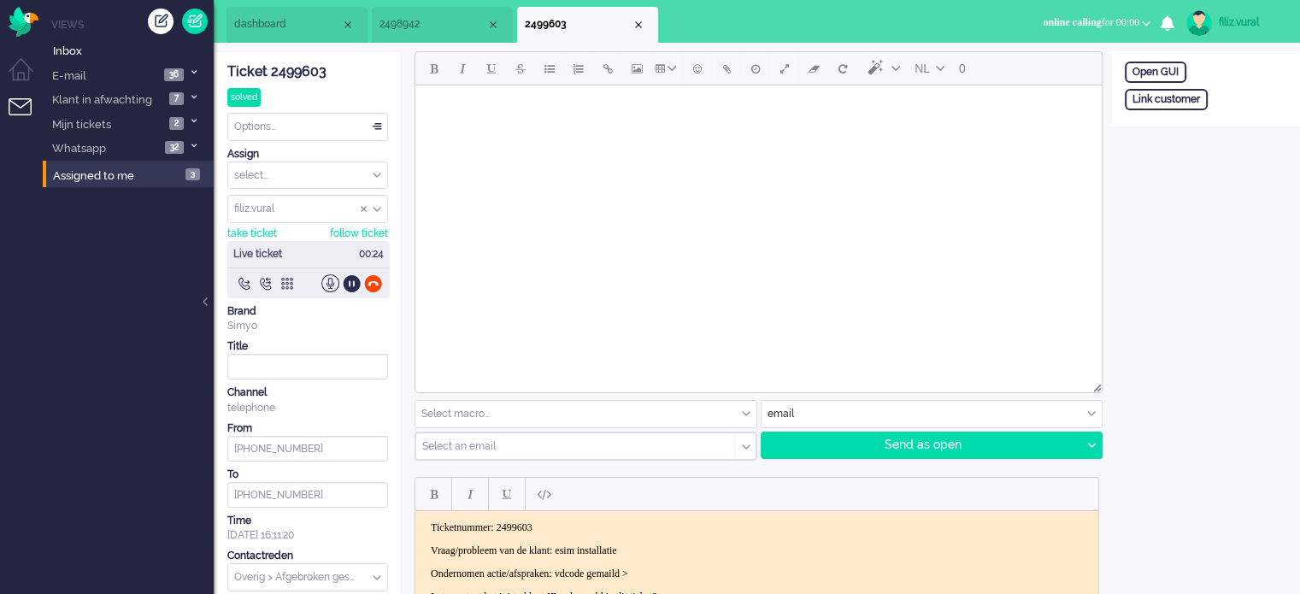
click at [495, 406] on input "text" at bounding box center [585, 414] width 341 height 26
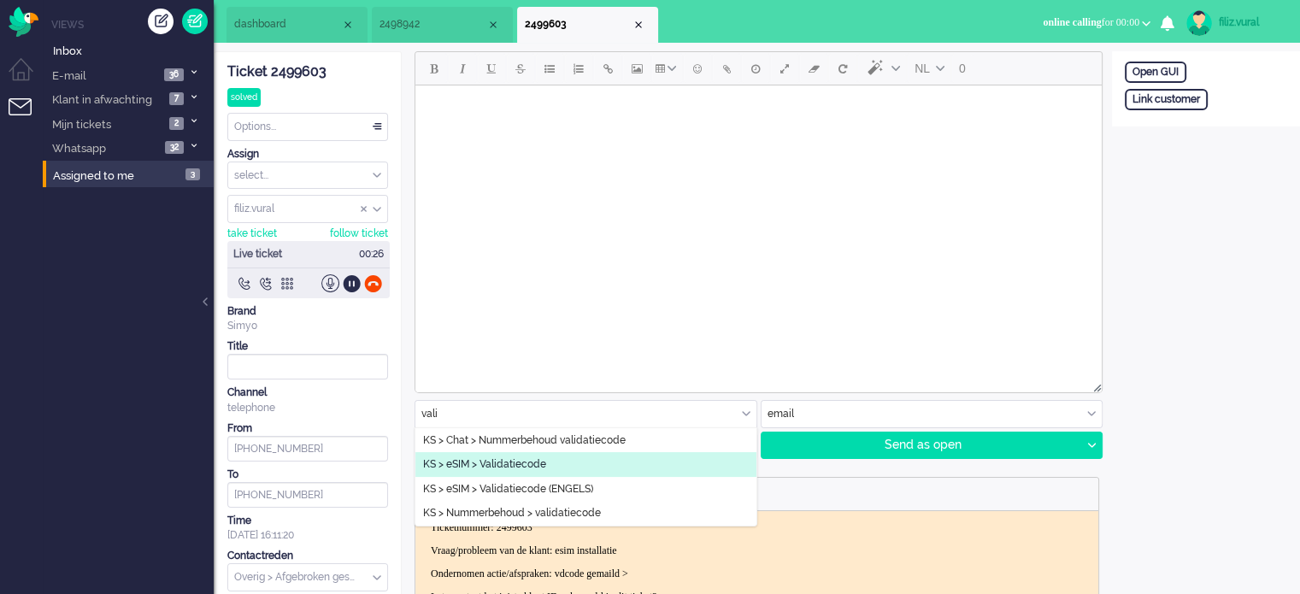
type input "vali"
click at [526, 457] on span "KS > eSIM > Validatiecode" at bounding box center [484, 464] width 123 height 15
type input "Validatiecode eSim bestelling"
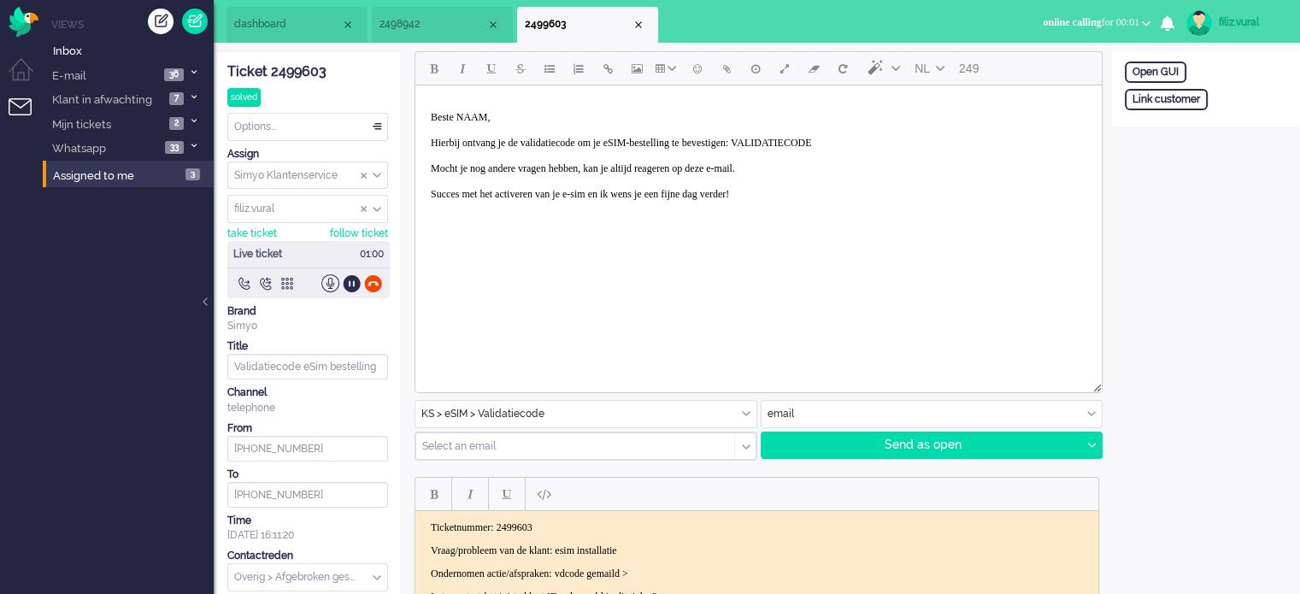
click at [1183, 81] on div "Open GUI" at bounding box center [1156, 72] width 62 height 21
click at [1202, 110] on div "Open GUI Link customer" at bounding box center [1206, 88] width 188 height 75
click at [1195, 102] on div "Link customer" at bounding box center [1166, 99] width 83 height 21
click at [1200, 124] on input "text" at bounding box center [1206, 122] width 162 height 26
paste input "201800000000969939"
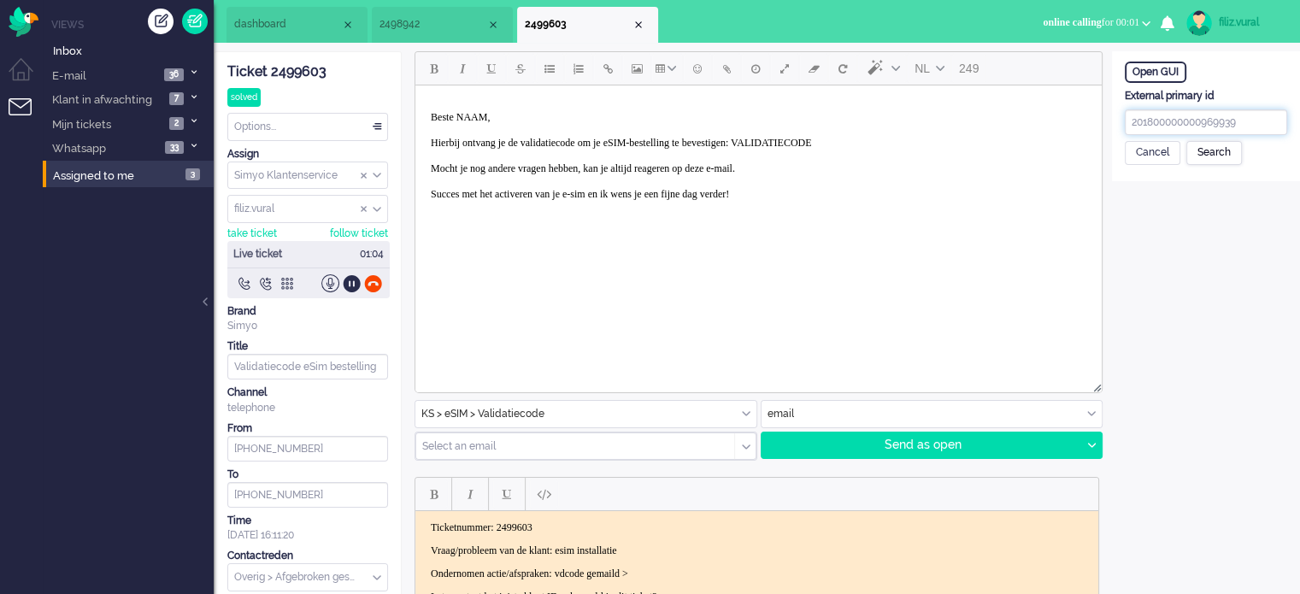
type input "201800000000969939"
click at [1205, 143] on div "Search" at bounding box center [1214, 153] width 56 height 24
click at [1165, 228] on input "text" at bounding box center [1206, 220] width 162 height 26
paste input "201800000000969939"
drag, startPoint x: 1256, startPoint y: 213, endPoint x: 1104, endPoint y: 218, distance: 151.4
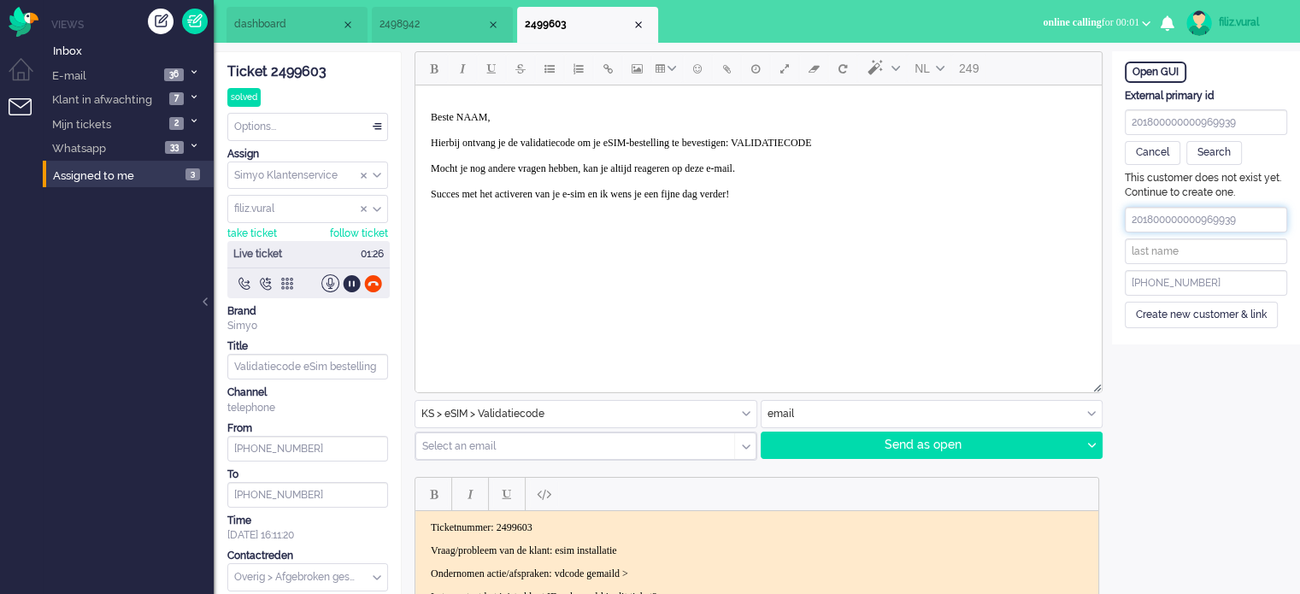
click at [1104, 218] on div "ticket info editor timeline Ticket 2499603 solved Watching Options... Set Statu…" at bounding box center [757, 530] width 1086 height 958
paste input "Vieve Smulders"
drag, startPoint x: 1162, startPoint y: 217, endPoint x: 1267, endPoint y: 221, distance: 104.4
click at [1267, 221] on input "Vieve Smulders" at bounding box center [1206, 220] width 162 height 26
type input "Vieve"
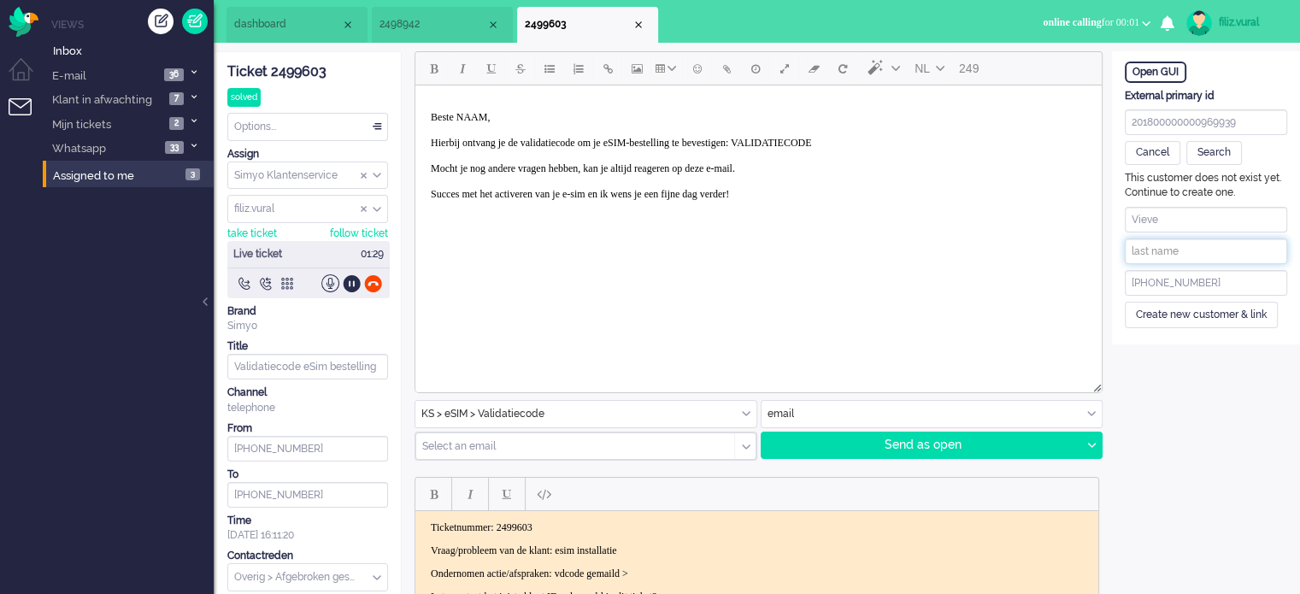
click at [1193, 242] on input "text" at bounding box center [1206, 251] width 162 height 26
paste input "Smulders"
type input "Smulders"
click at [1238, 308] on div "Create new customer & link" at bounding box center [1201, 315] width 153 height 26
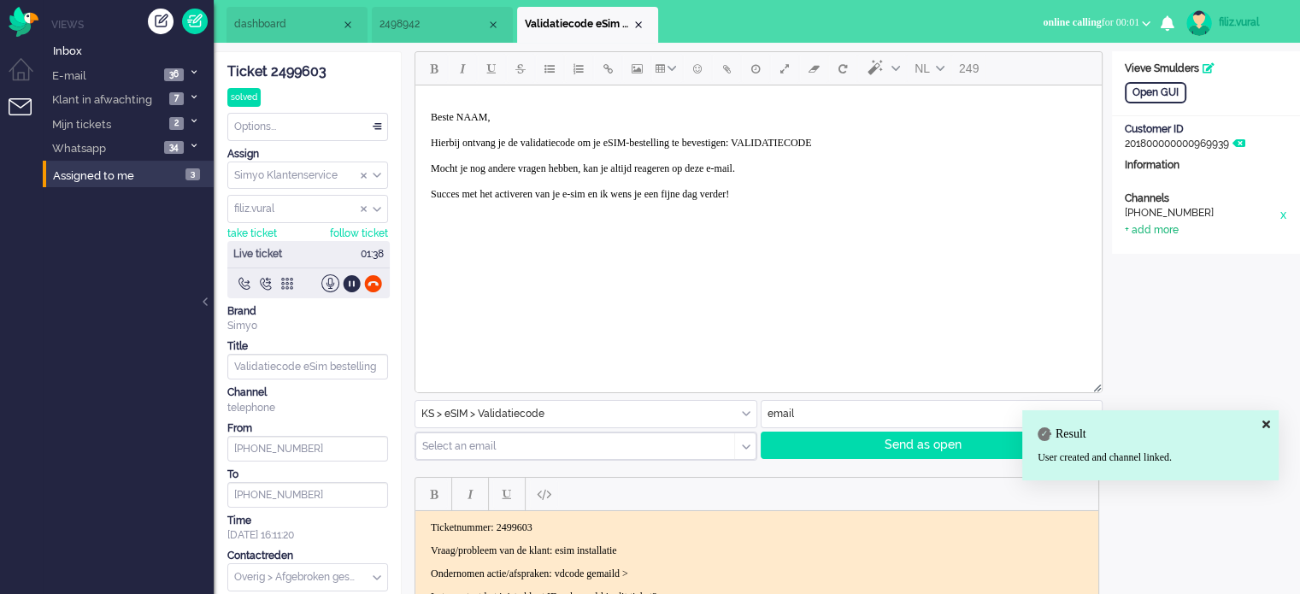
click at [1173, 228] on div "+ add more" at bounding box center [1152, 230] width 54 height 15
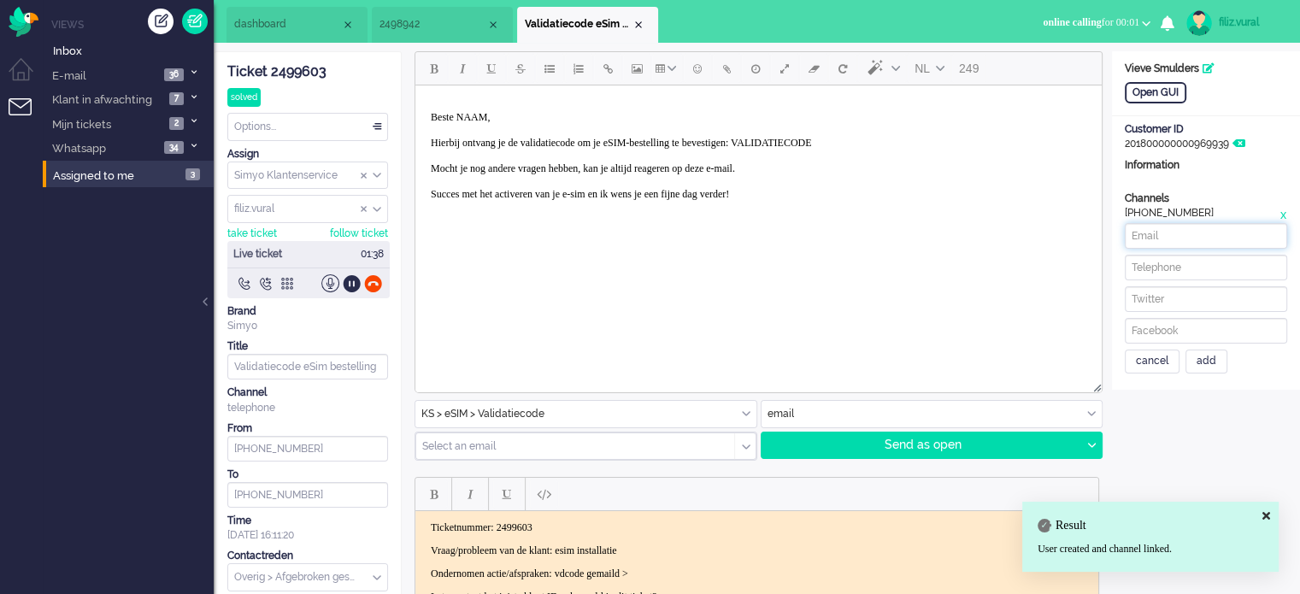
click at [1173, 239] on input at bounding box center [1206, 236] width 162 height 26
click at [1174, 261] on input at bounding box center [1206, 268] width 162 height 26
paste input "638932893"
type input "[PHONE_NUMBER]"
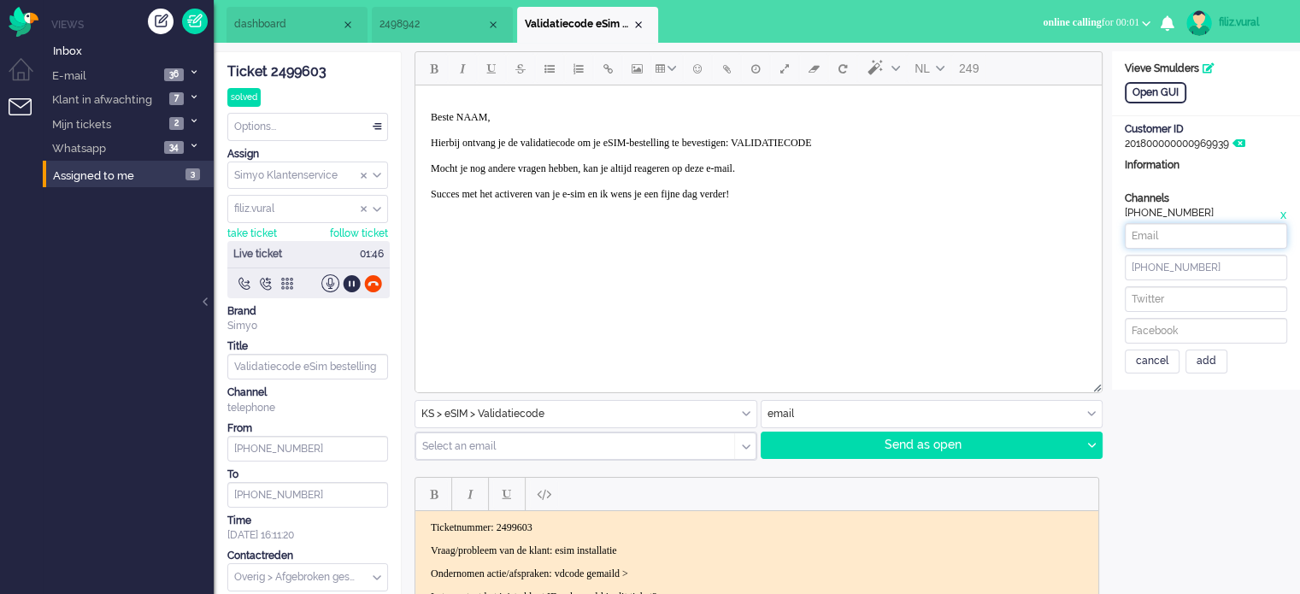
click at [1211, 228] on input at bounding box center [1206, 236] width 162 height 26
paste input "[EMAIL_ADDRESS][DOMAIN_NAME]"
drag, startPoint x: 1621, startPoint y: 321, endPoint x: 1047, endPoint y: 205, distance: 585.8
type input "[EMAIL_ADDRESS][DOMAIN_NAME]"
click at [1217, 366] on div "add" at bounding box center [1206, 362] width 42 height 24
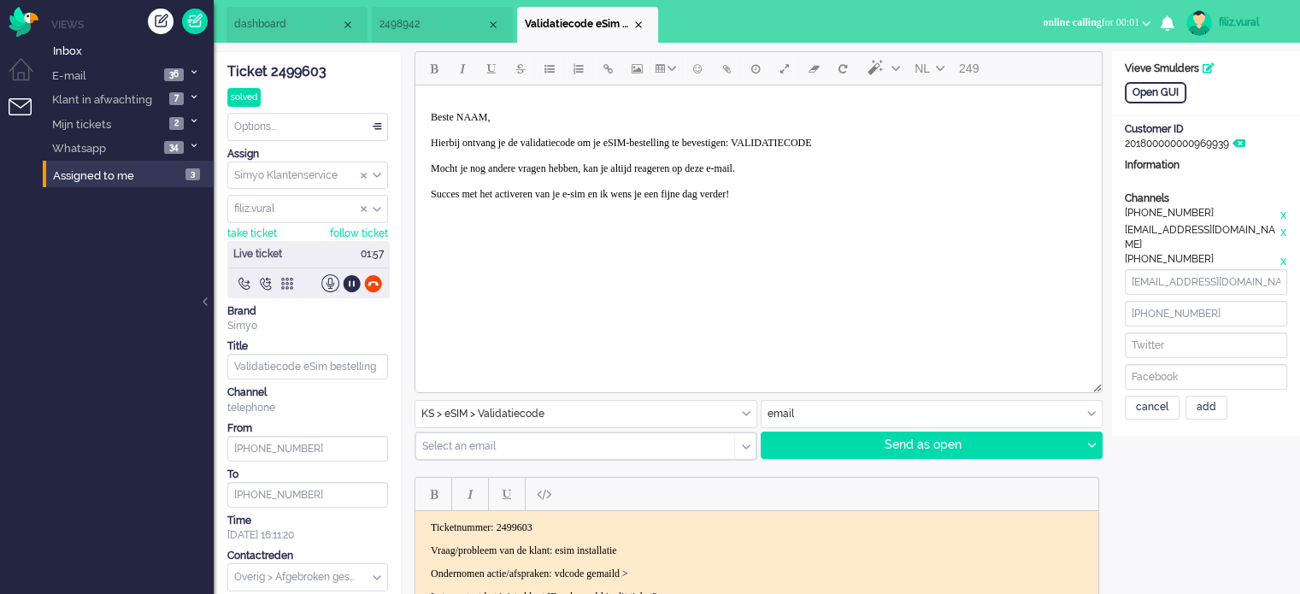
click at [548, 137] on p "Beste NAAM, Hierbij ontvang je de validatiecode om je eSIM-bestelling te bevest…" at bounding box center [759, 162] width 656 height 103
paste body "Rich Text Area. Press ALT-0 for help."
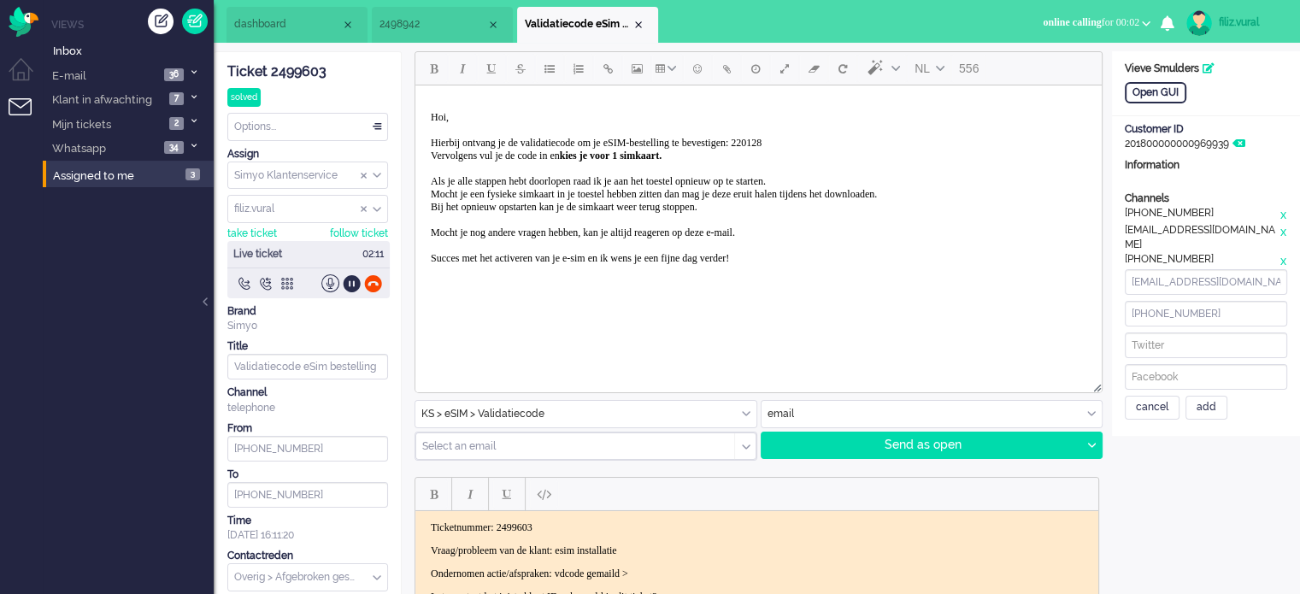
click at [823, 137] on span "Hoi, Hierbij ontvang je de validatiecode om je eSIM-bestelling te bevestigen: 2…" at bounding box center [654, 187] width 446 height 153
click at [1210, 403] on div "add" at bounding box center [1206, 408] width 42 height 24
click at [1148, 403] on div "cancel" at bounding box center [1152, 408] width 55 height 24
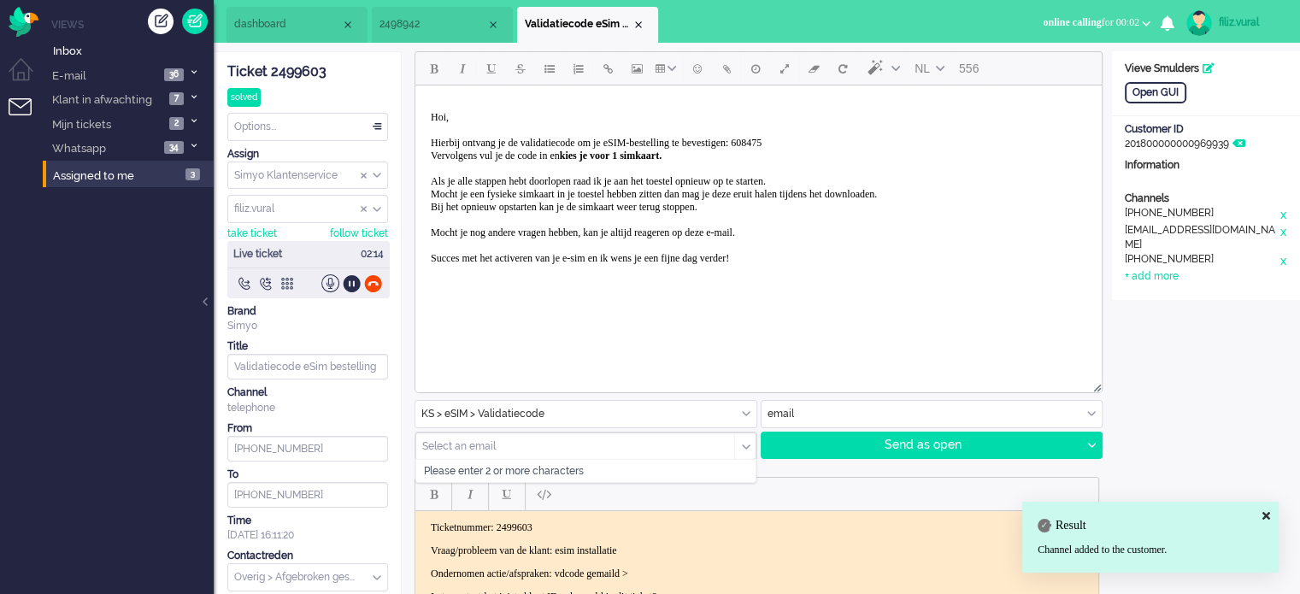
click at [539, 444] on input "text" at bounding box center [569, 446] width 293 height 12
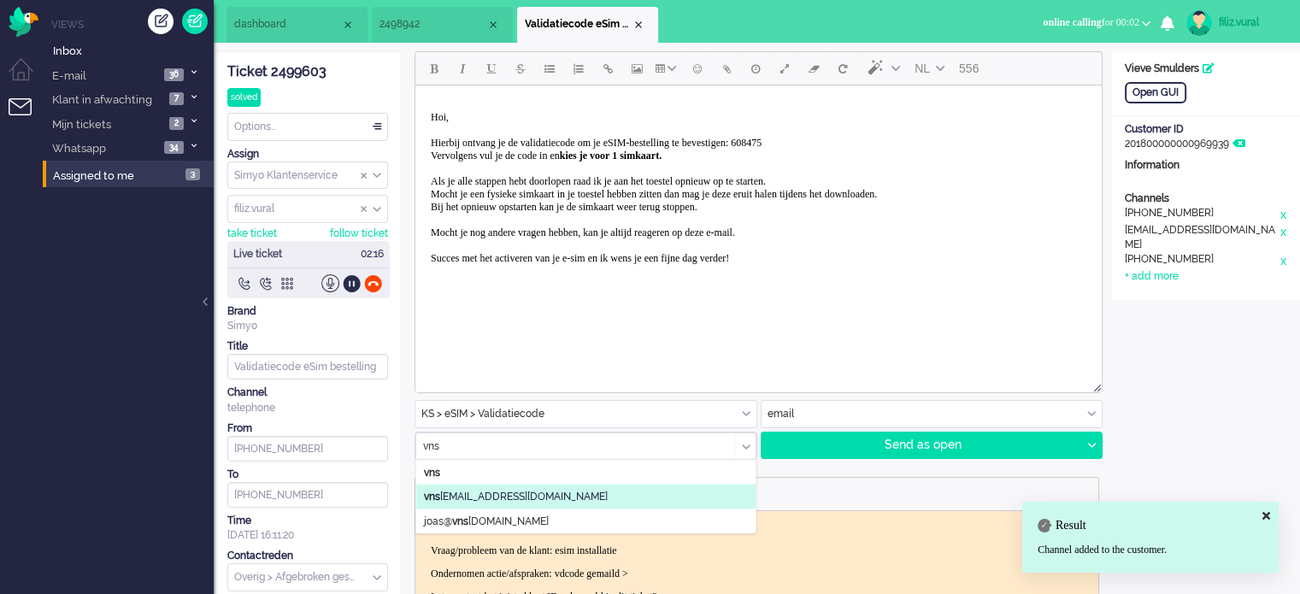
type input "vns"
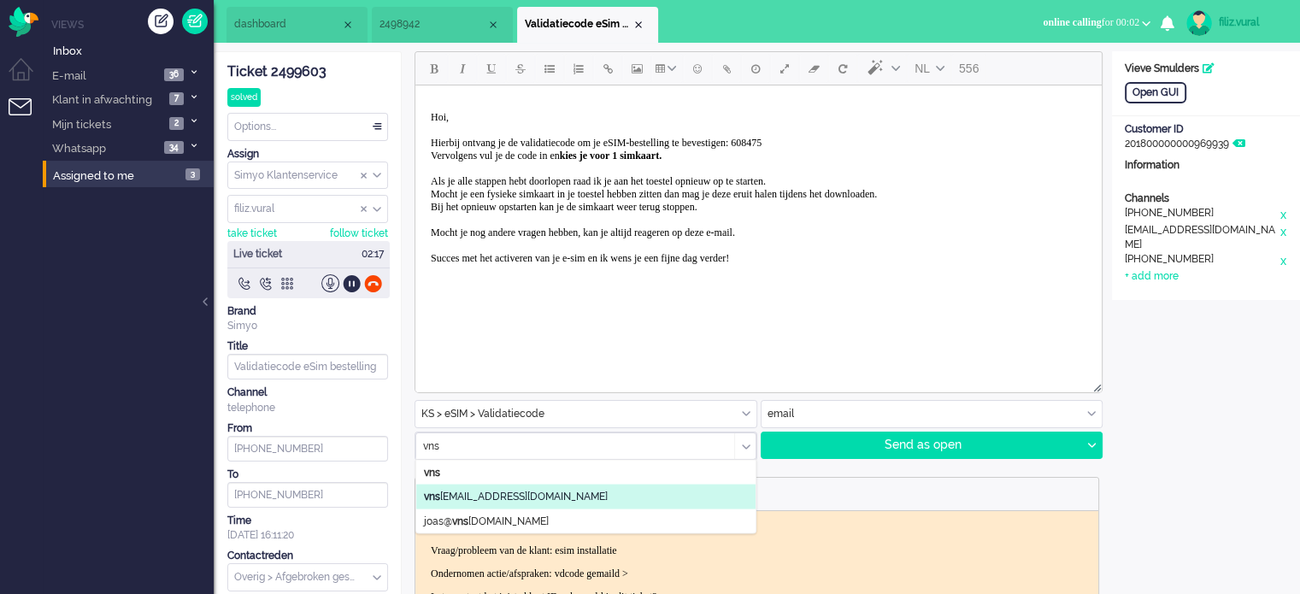
click at [547, 497] on li "vns [EMAIL_ADDRESS][DOMAIN_NAME]" at bounding box center [585, 497] width 339 height 25
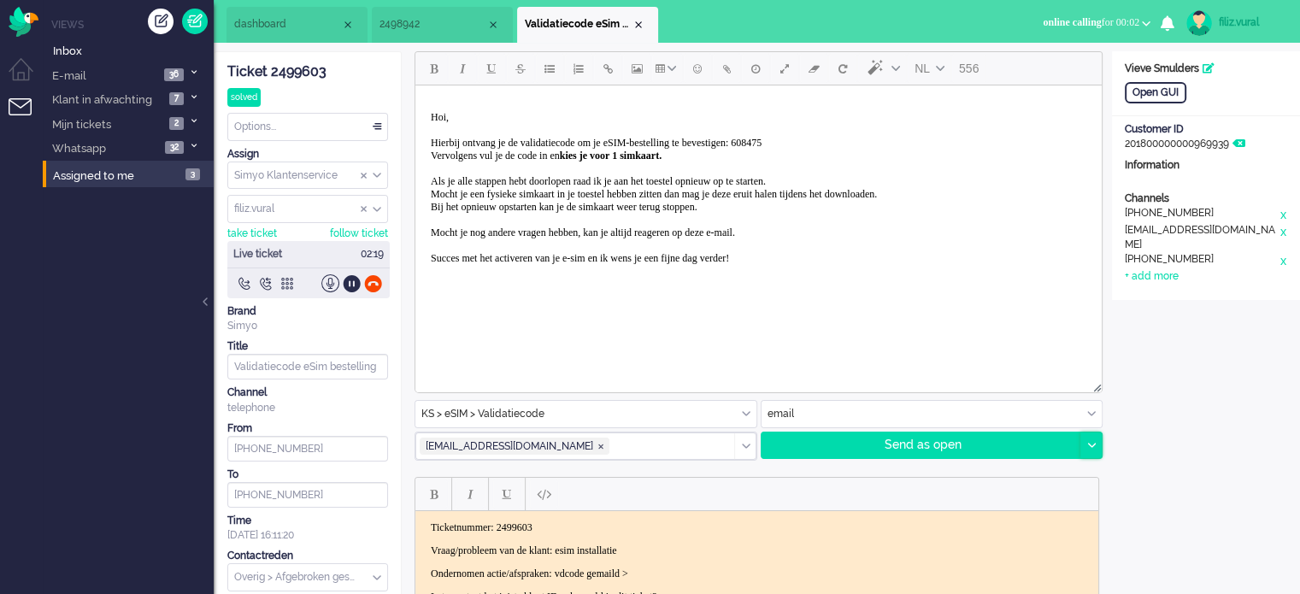
click at [1097, 444] on div at bounding box center [1090, 445] width 21 height 26
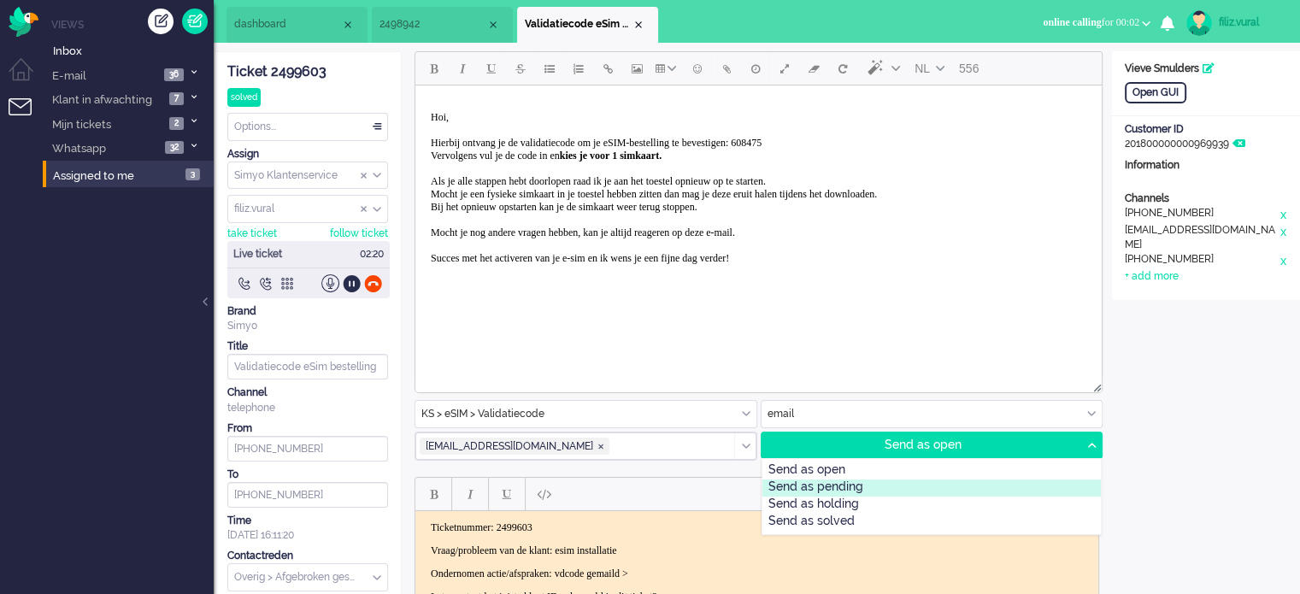
click at [947, 486] on div "Send as pending" at bounding box center [931, 487] width 339 height 17
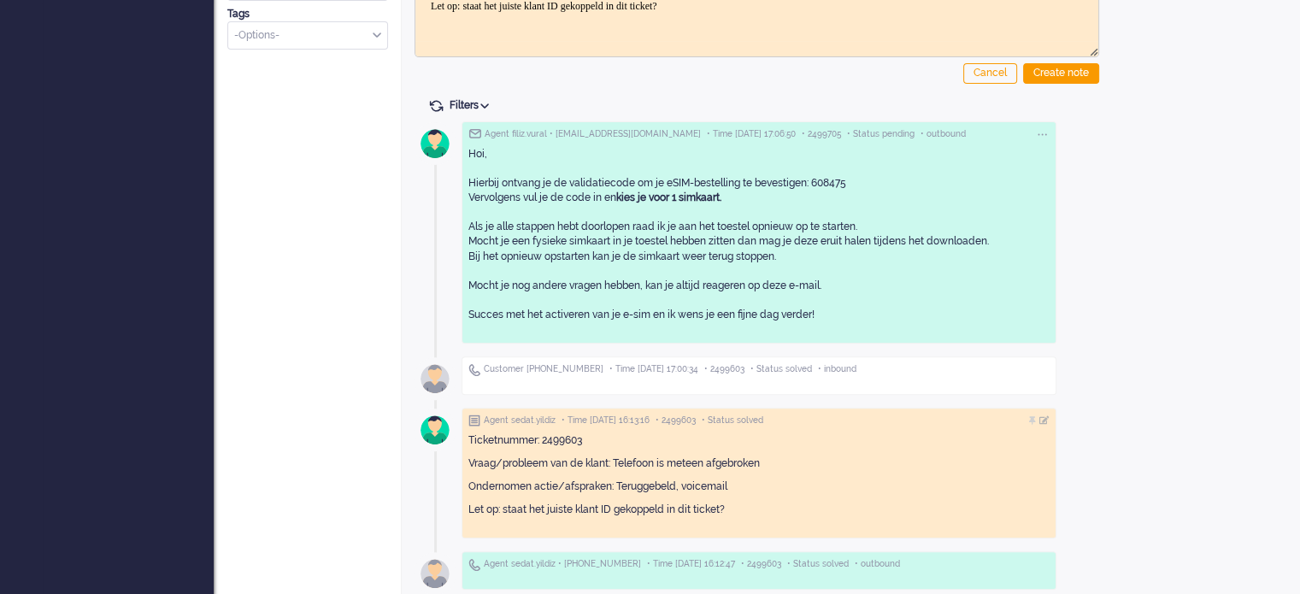
scroll to position [477, 0]
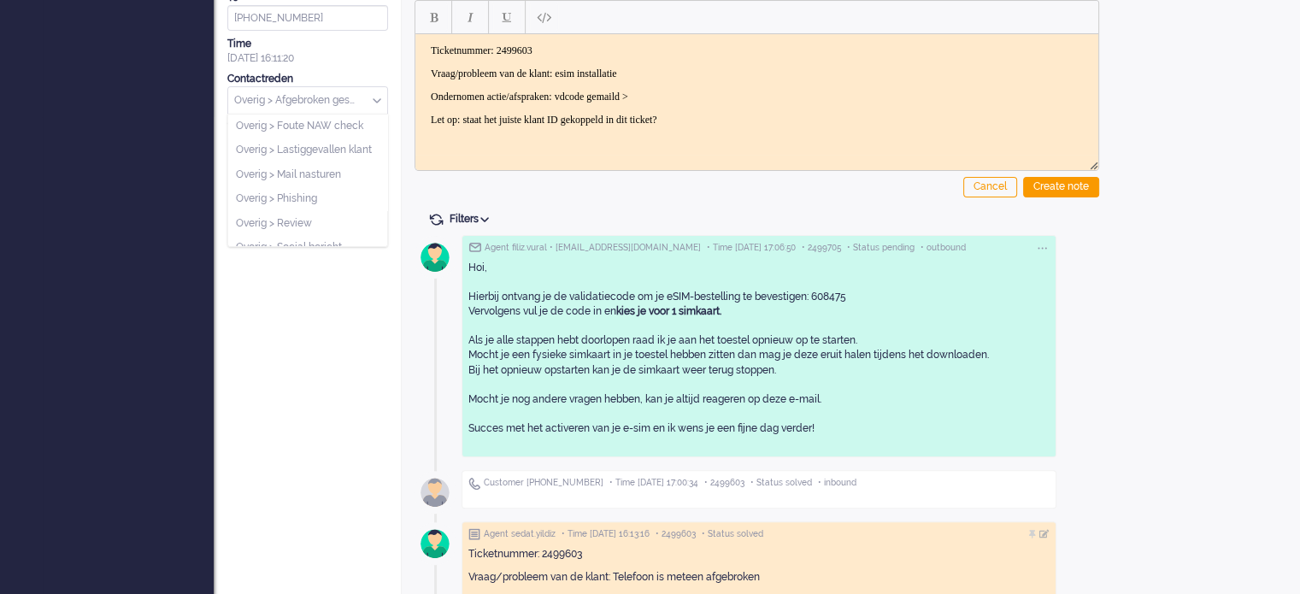
click at [315, 98] on input "text" at bounding box center [307, 100] width 159 height 26
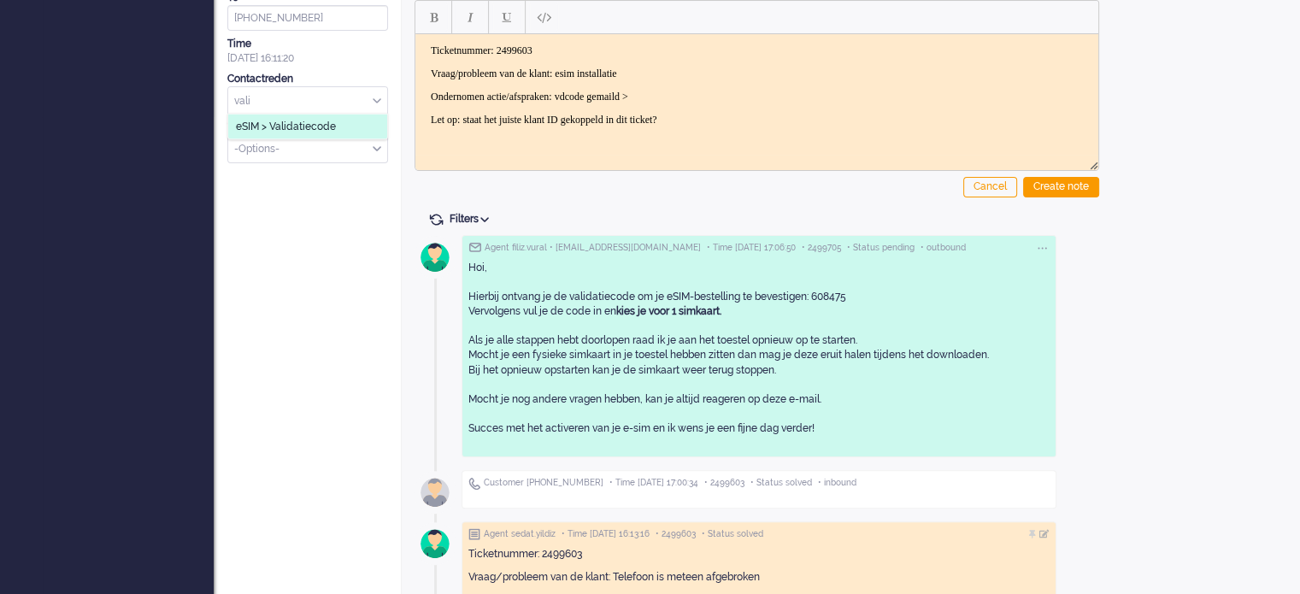
type input "vali"
click at [324, 120] on span "eSIM > Validatiecode" at bounding box center [286, 127] width 100 height 15
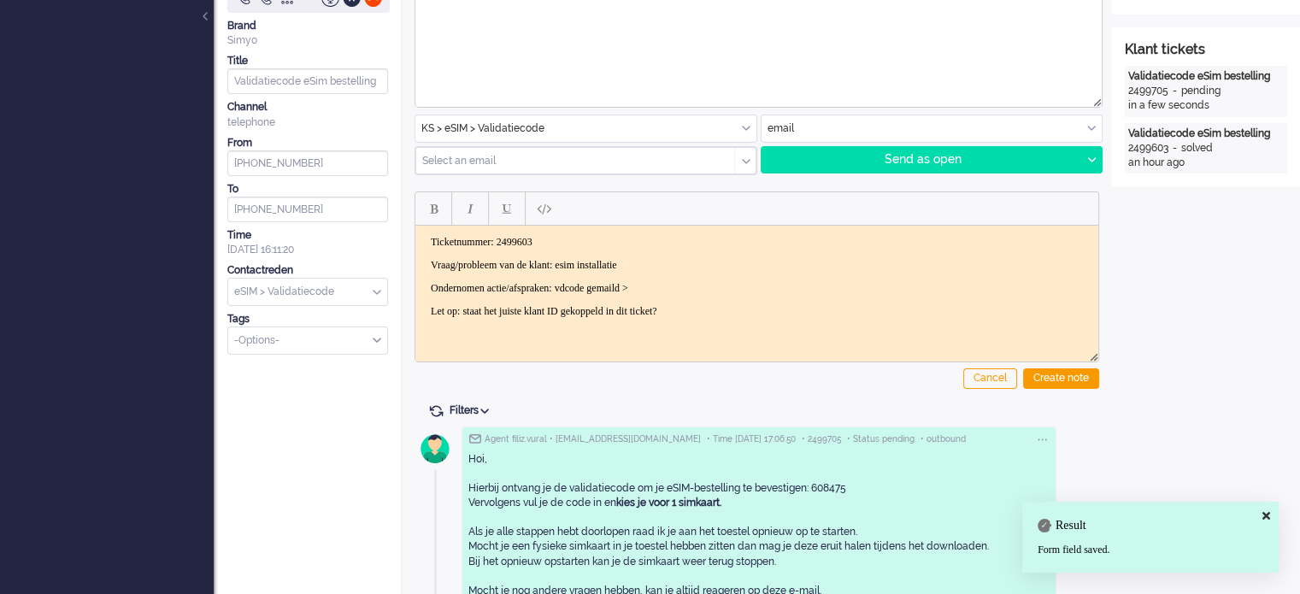
scroll to position [135, 0]
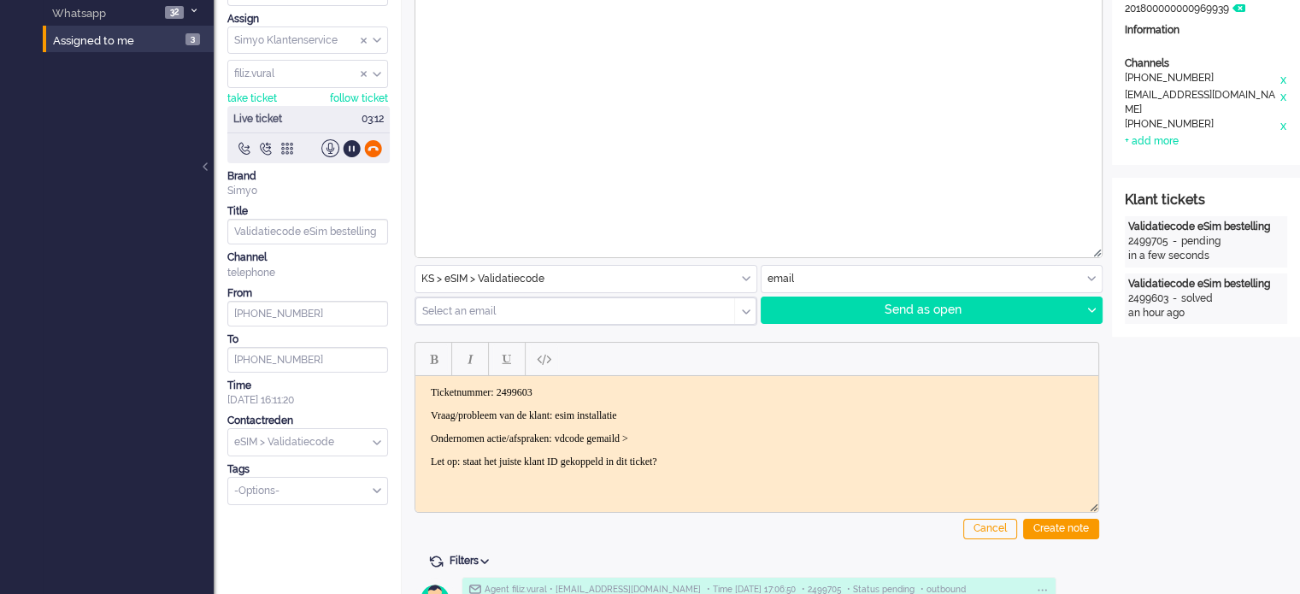
click at [376, 149] on div at bounding box center [373, 148] width 18 height 18
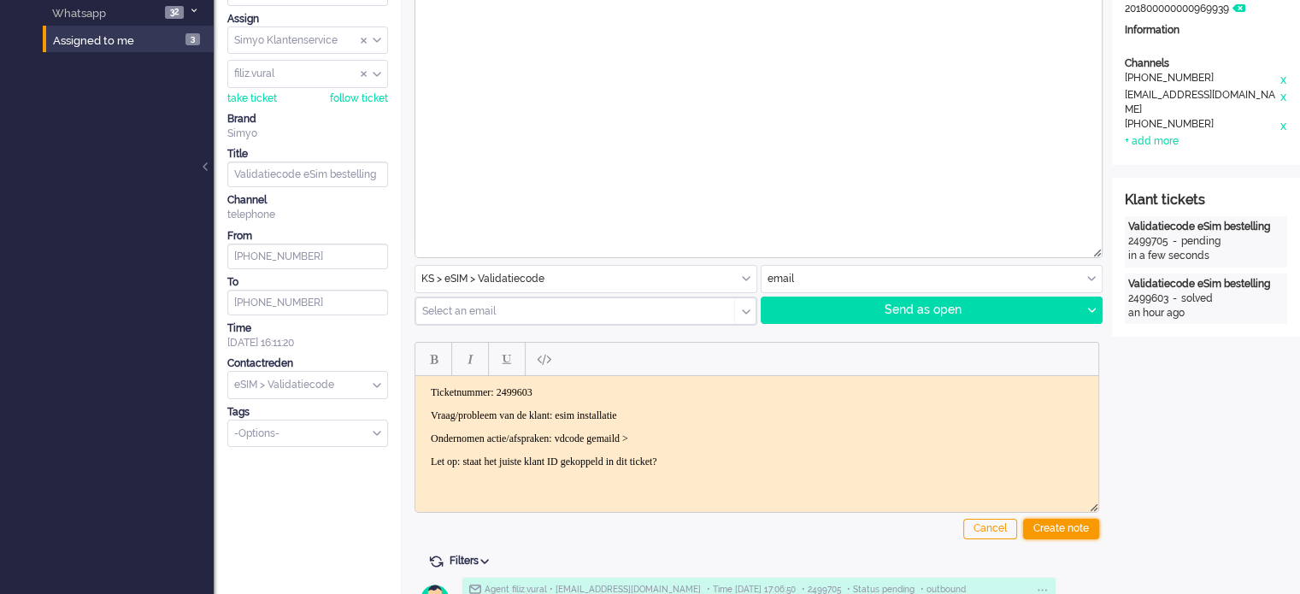
click at [1082, 532] on div "Create note" at bounding box center [1061, 529] width 76 height 21
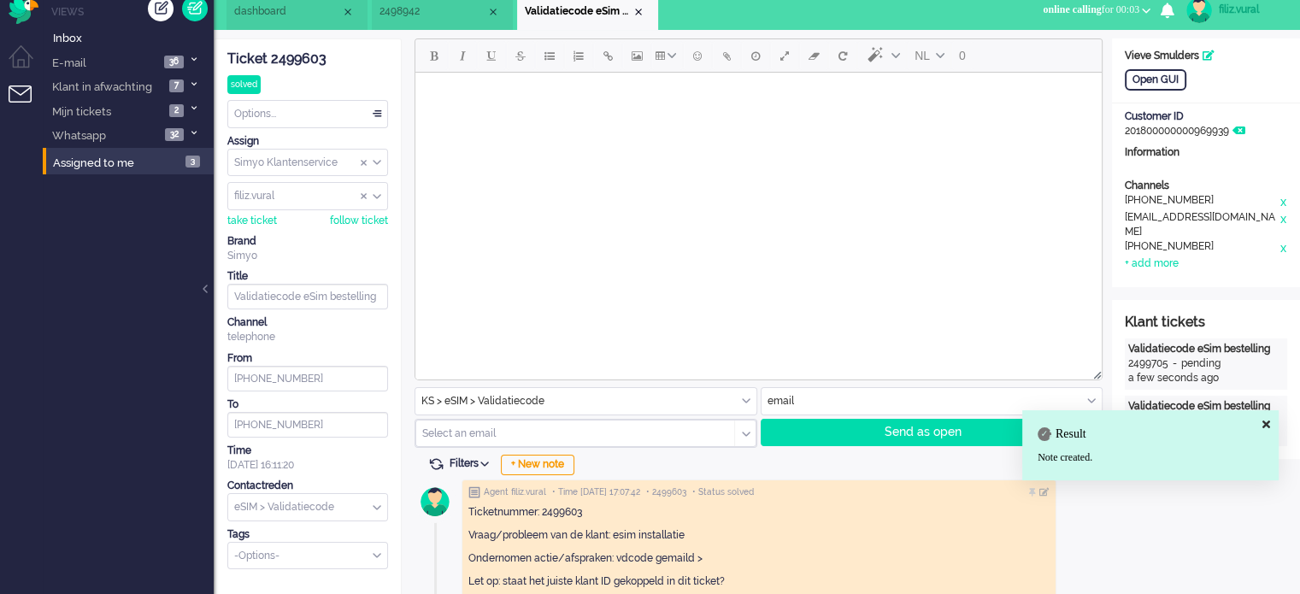
scroll to position [0, 0]
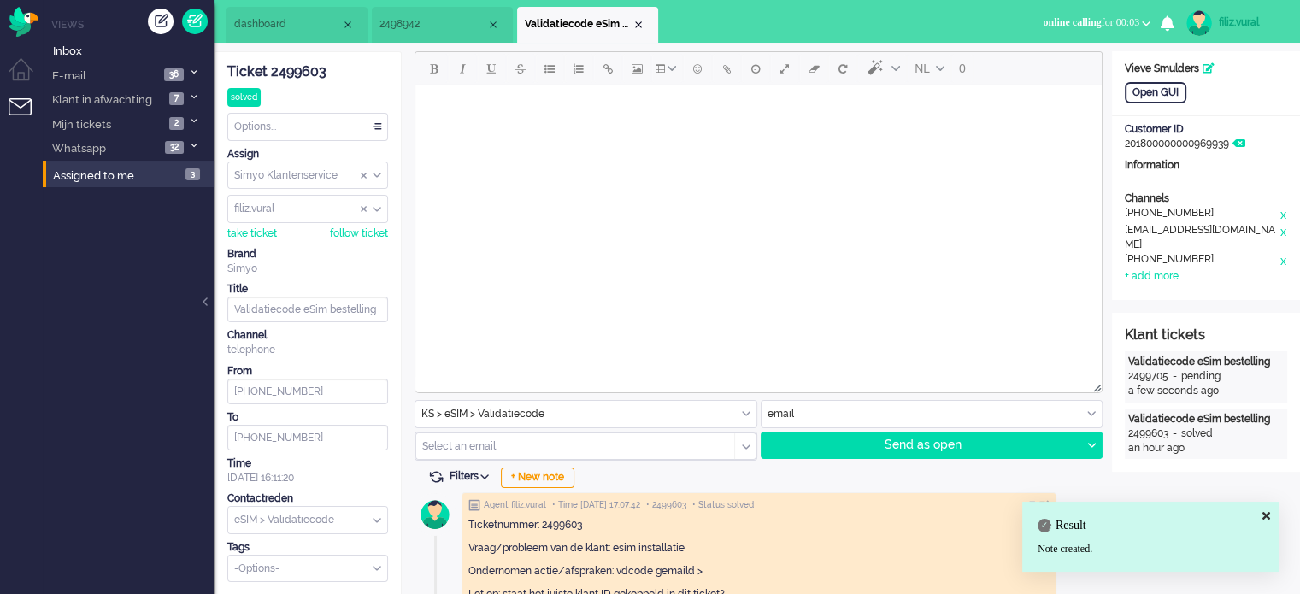
click at [297, 38] on li "dashboard" at bounding box center [296, 25] width 141 height 36
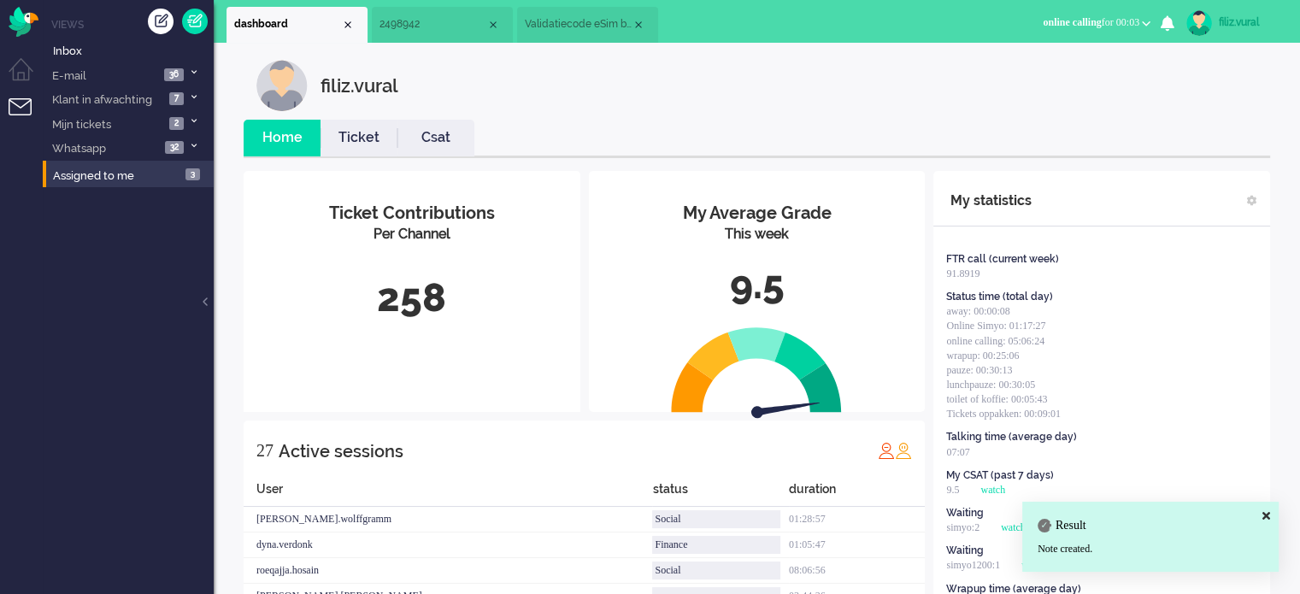
click at [344, 124] on li "Ticket" at bounding box center [359, 138] width 77 height 37
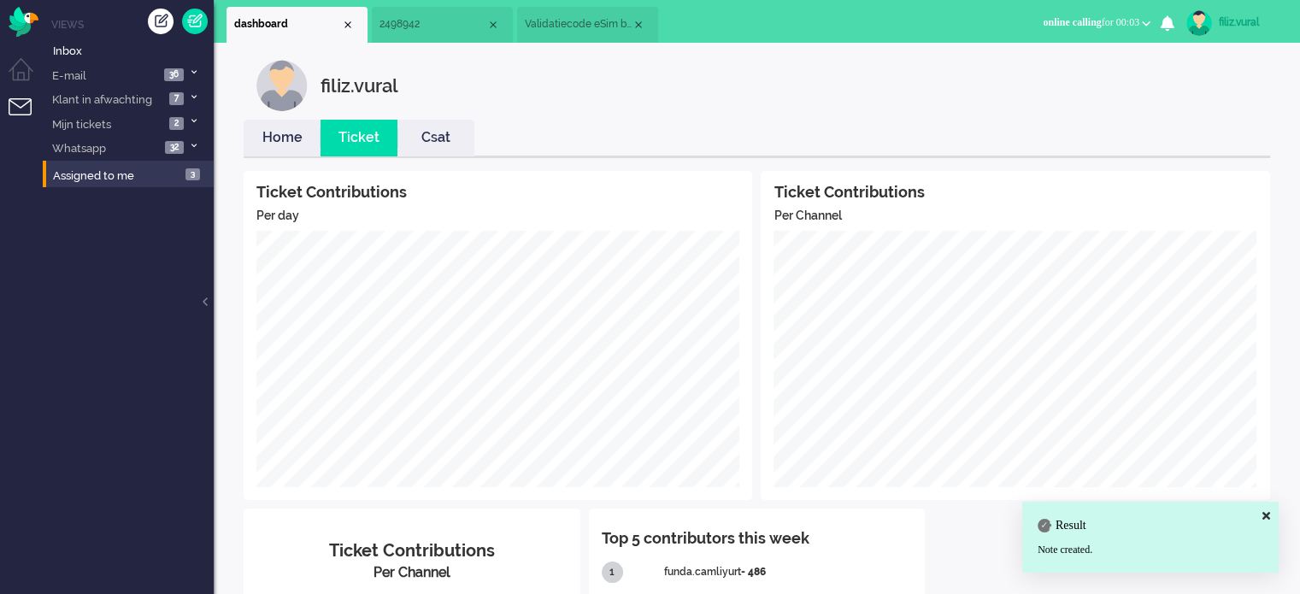
click at [268, 138] on link "Home" at bounding box center [282, 138] width 77 height 20
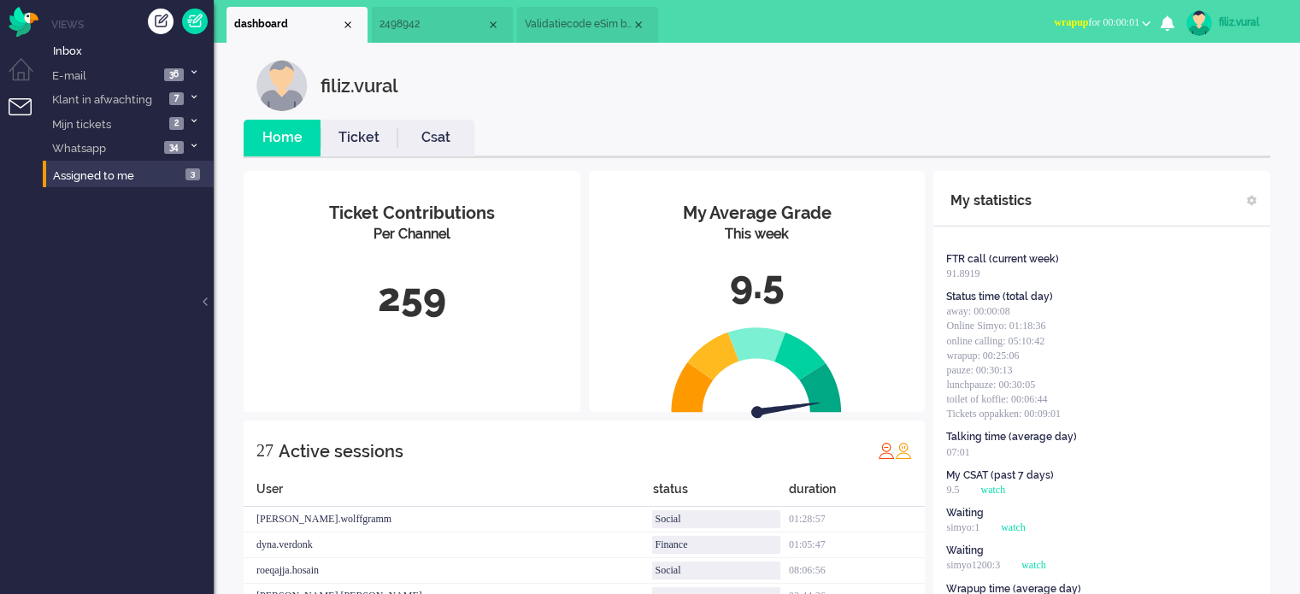
click at [1067, 20] on span "wrapup" at bounding box center [1071, 22] width 34 height 12
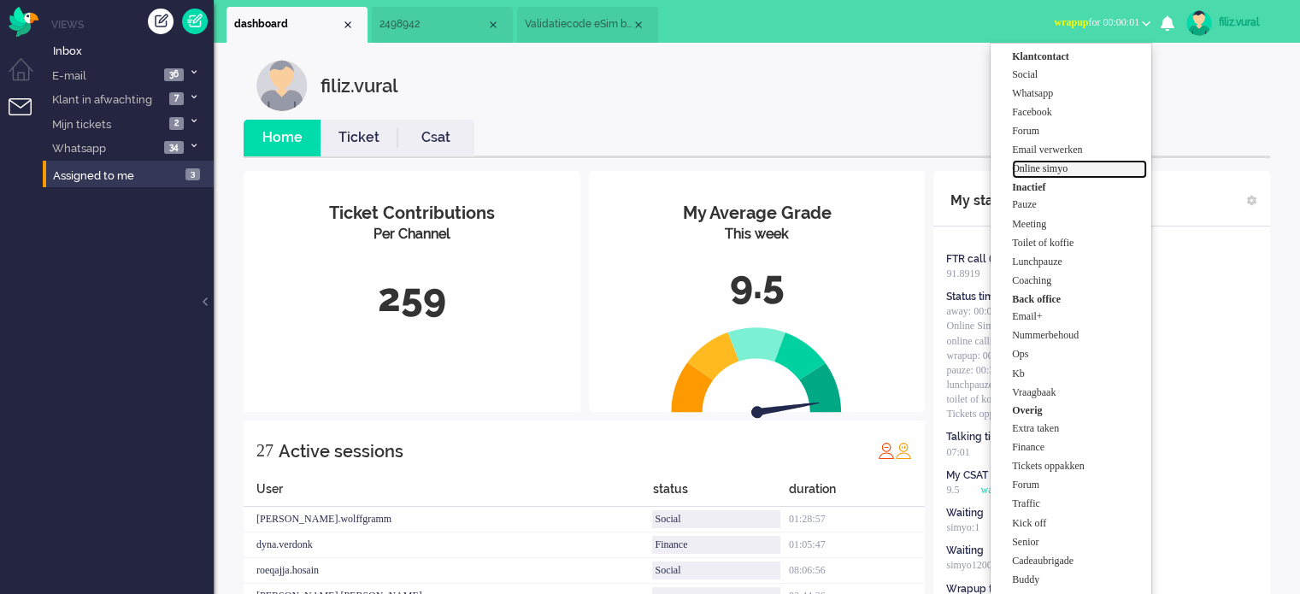
click at [1064, 170] on label "Online simyo" at bounding box center [1079, 169] width 135 height 15
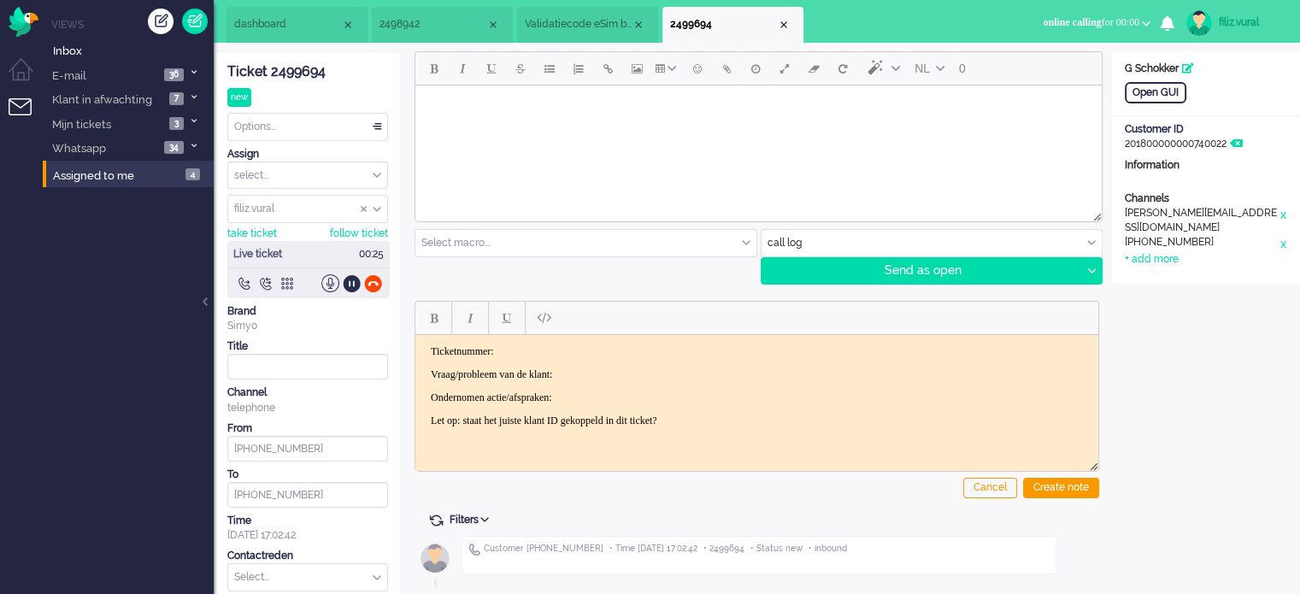
click at [301, 78] on div "Ticket 2499694" at bounding box center [307, 72] width 161 height 20
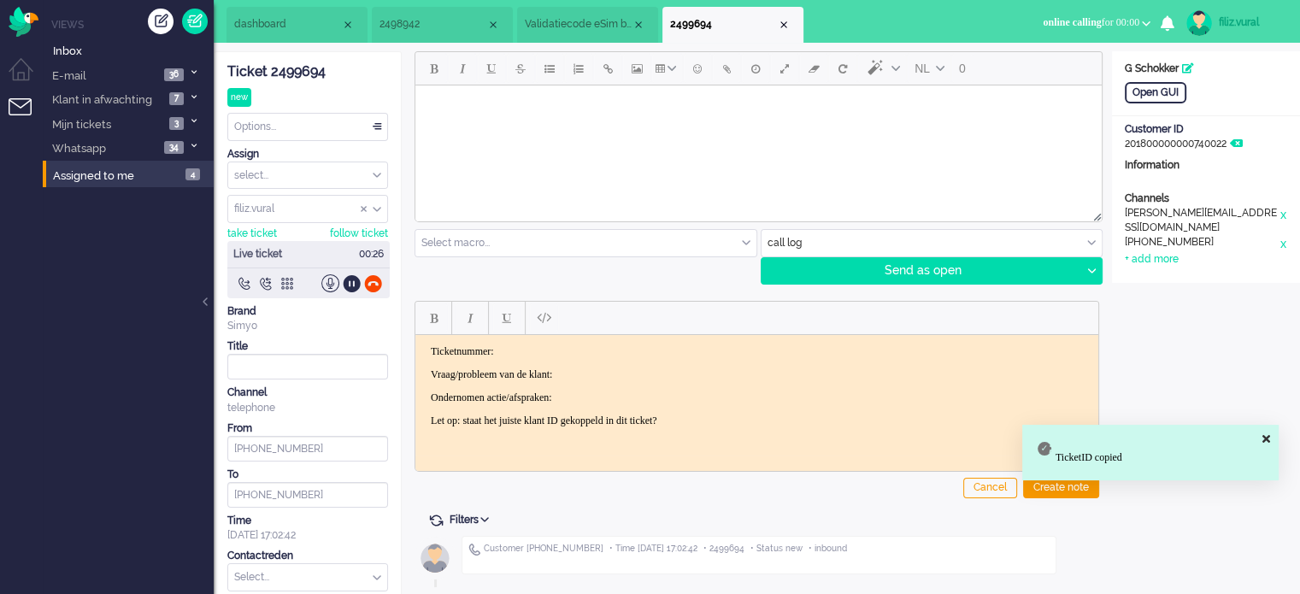
click at [575, 350] on p "Ticketnummer:" at bounding box center [757, 350] width 652 height 13
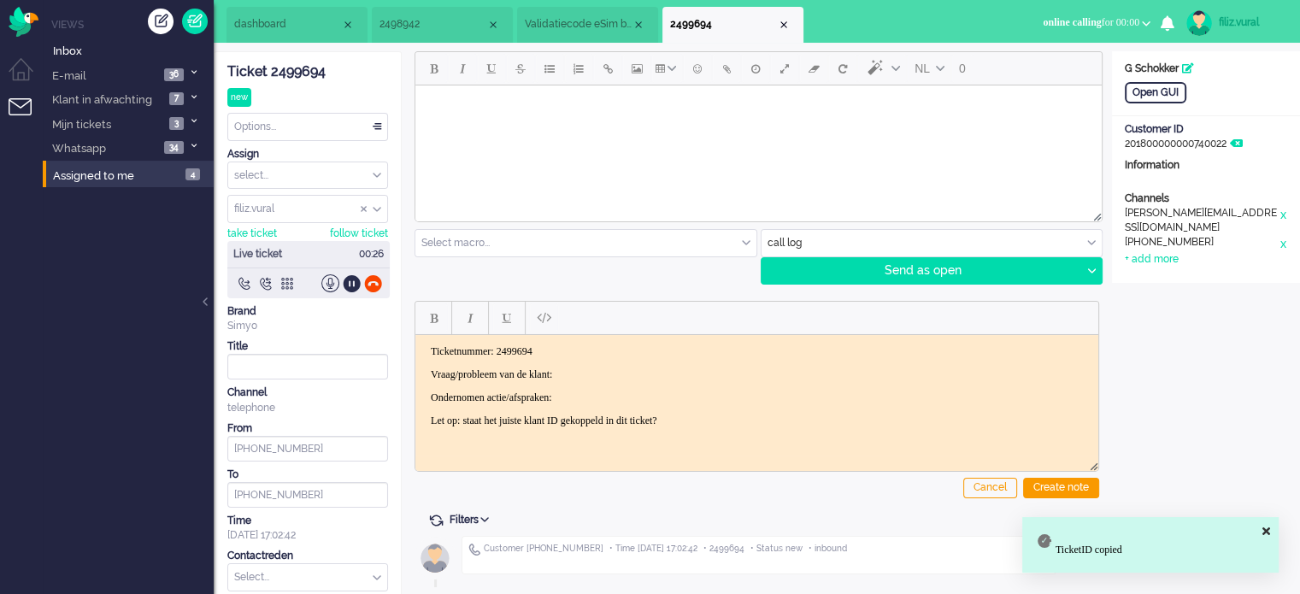
click at [613, 364] on body "Ticketnummer: 2499694 Vraag/probleem van de klant: Ondernomen actie/afspraken: …" at bounding box center [756, 385] width 669 height 82
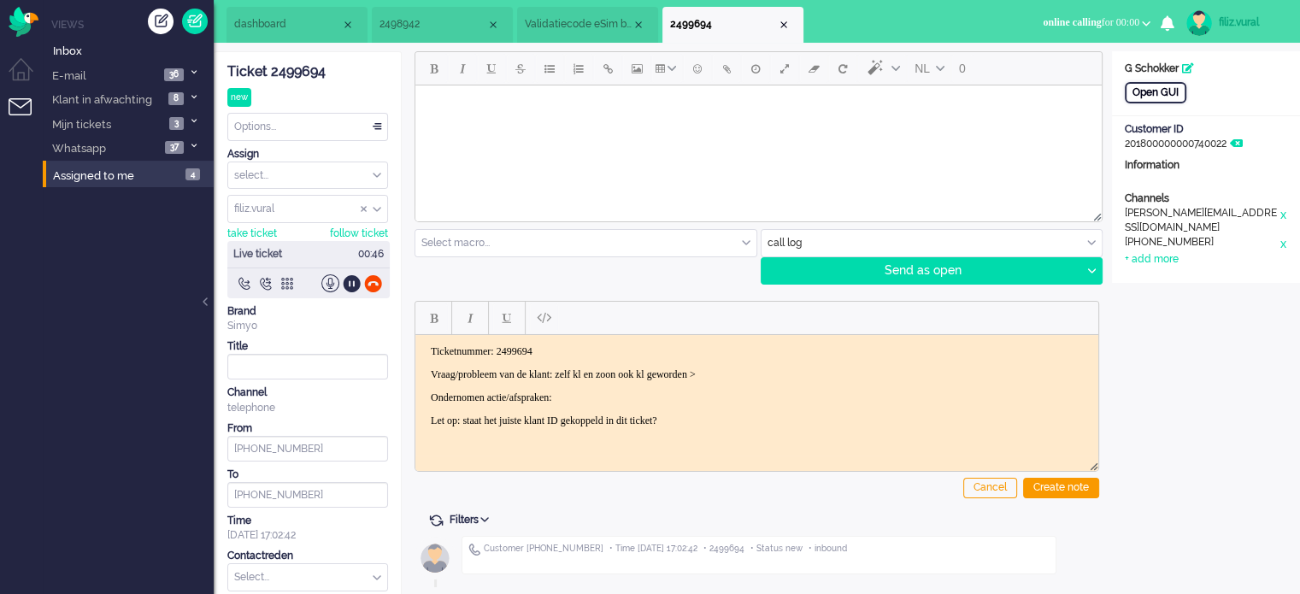
click at [1137, 100] on div "Open GUI" at bounding box center [1156, 92] width 62 height 21
click at [1160, 252] on div "+ add more" at bounding box center [1152, 259] width 54 height 15
click at [1166, 258] on input at bounding box center [1206, 265] width 162 height 26
click at [1169, 292] on input at bounding box center [1206, 297] width 162 height 26
paste input "638363729"
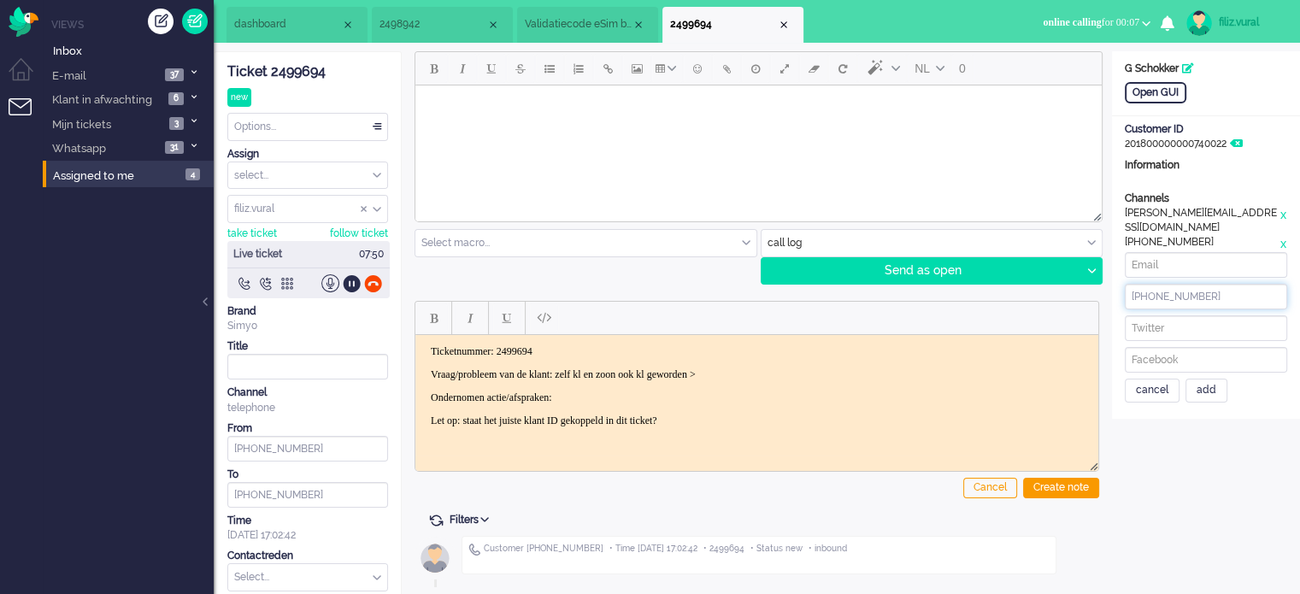
type input "[PHONE_NUMBER]"
click at [1218, 256] on input at bounding box center [1206, 265] width 162 height 26
paste input "[PERSON_NAME][EMAIL_ADDRESS][DOMAIN_NAME]"
drag, startPoint x: 1189, startPoint y: 258, endPoint x: 1129, endPoint y: 257, distance: 59.8
click at [1129, 257] on input "[PERSON_NAME][EMAIL_ADDRESS][DOMAIN_NAME]" at bounding box center [1206, 265] width 162 height 26
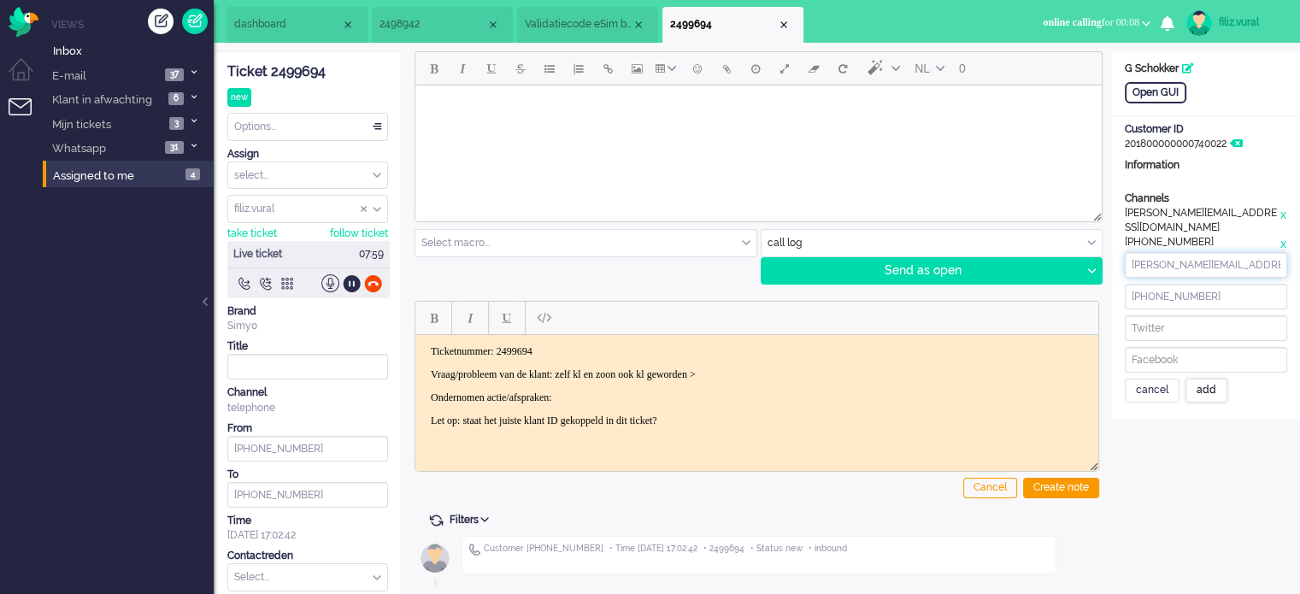
type input "[PERSON_NAME][EMAIL_ADDRESS][DOMAIN_NAME]"
click at [1218, 385] on div "add" at bounding box center [1206, 391] width 42 height 24
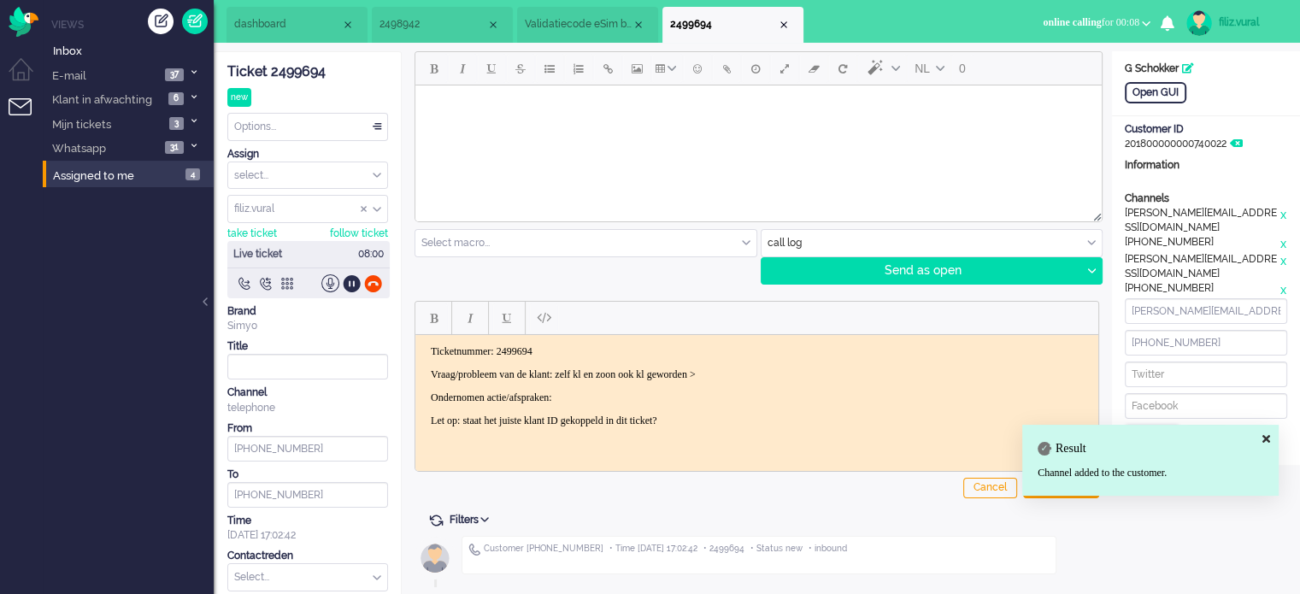
click at [1164, 425] on div "cancel" at bounding box center [1152, 437] width 55 height 24
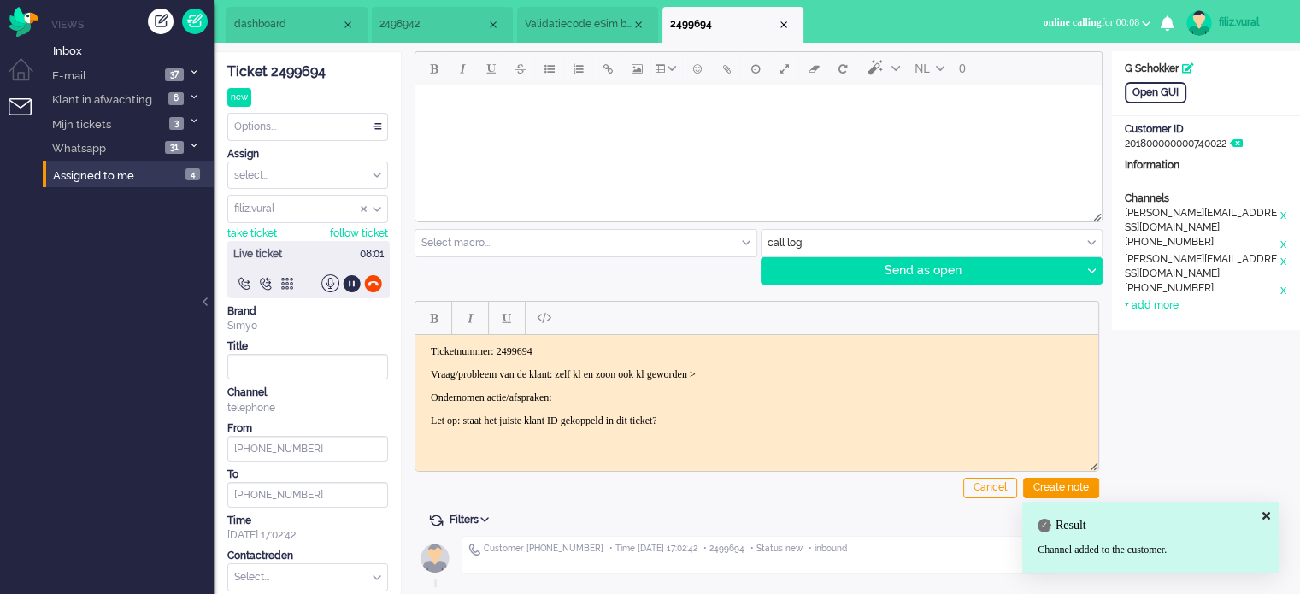
click at [728, 391] on p "Ondernomen actie/afspraken:" at bounding box center [757, 397] width 652 height 13
click at [774, 379] on p "Vraag/probleem van de klant: zelf kl en zoon ook kl geworden >" at bounding box center [757, 374] width 652 height 13
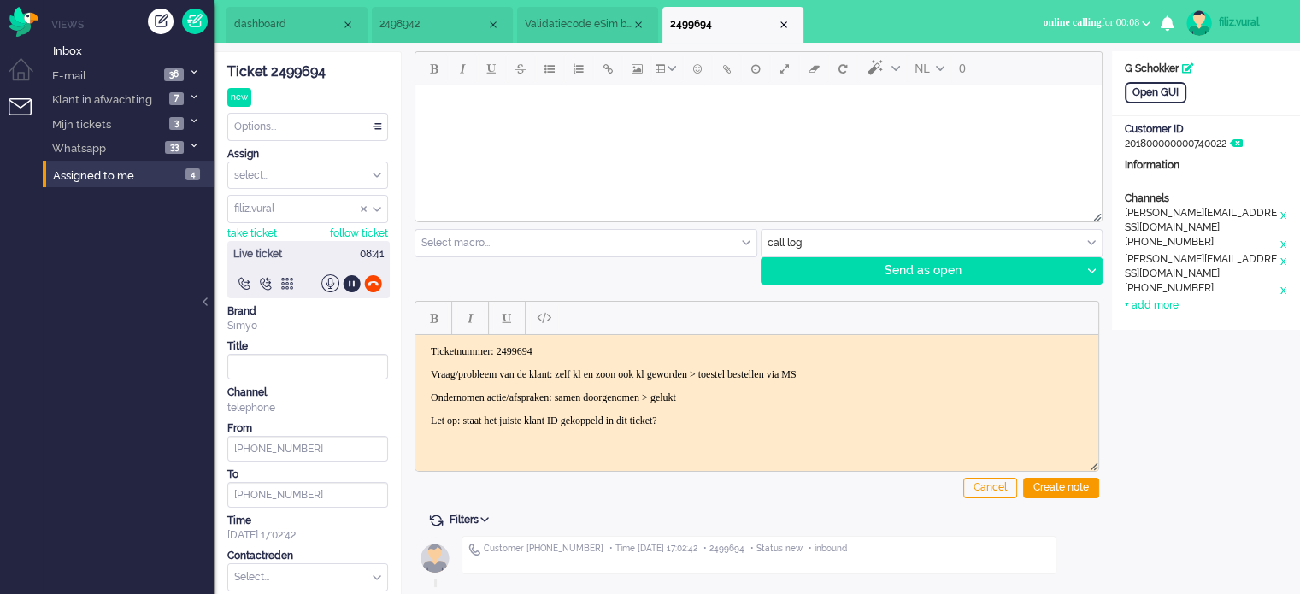
click at [584, 26] on span "Validatiecode eSim bestelling" at bounding box center [578, 24] width 107 height 15
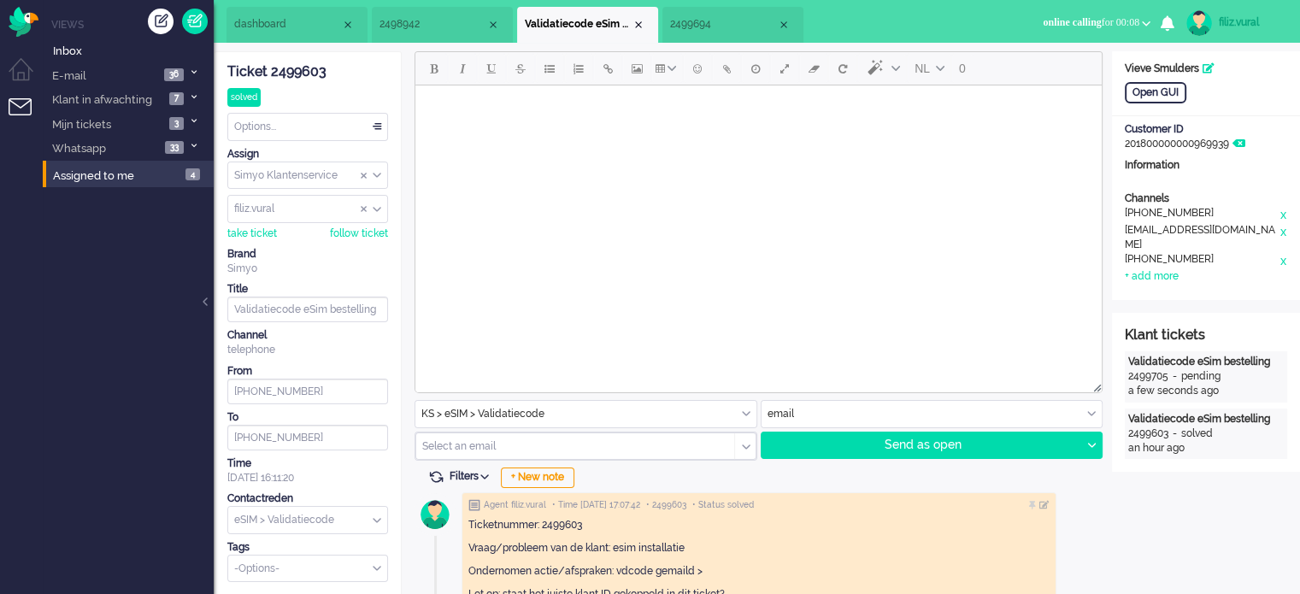
scroll to position [256, 0]
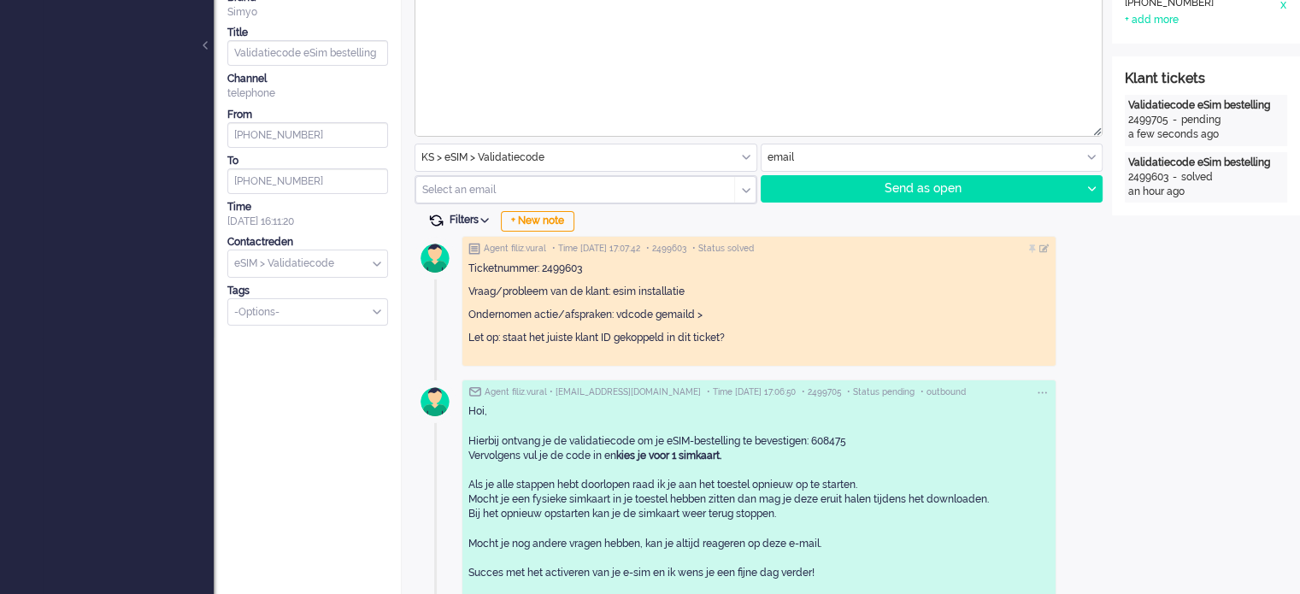
click at [432, 221] on span at bounding box center [435, 220] width 15 height 15
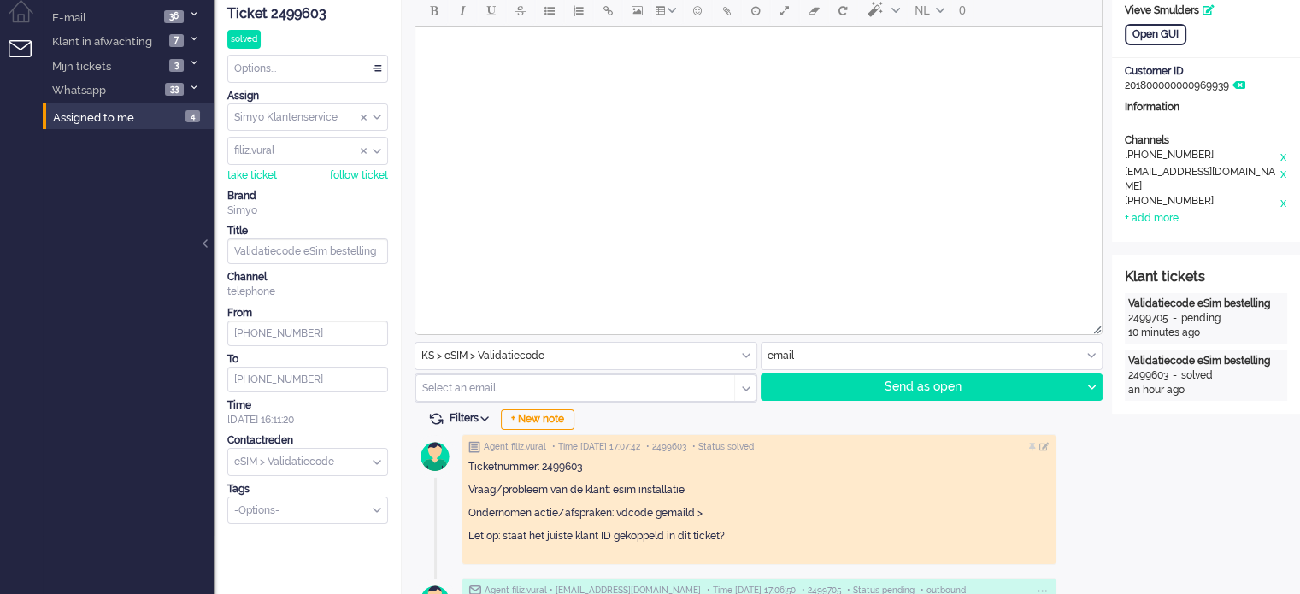
scroll to position [0, 0]
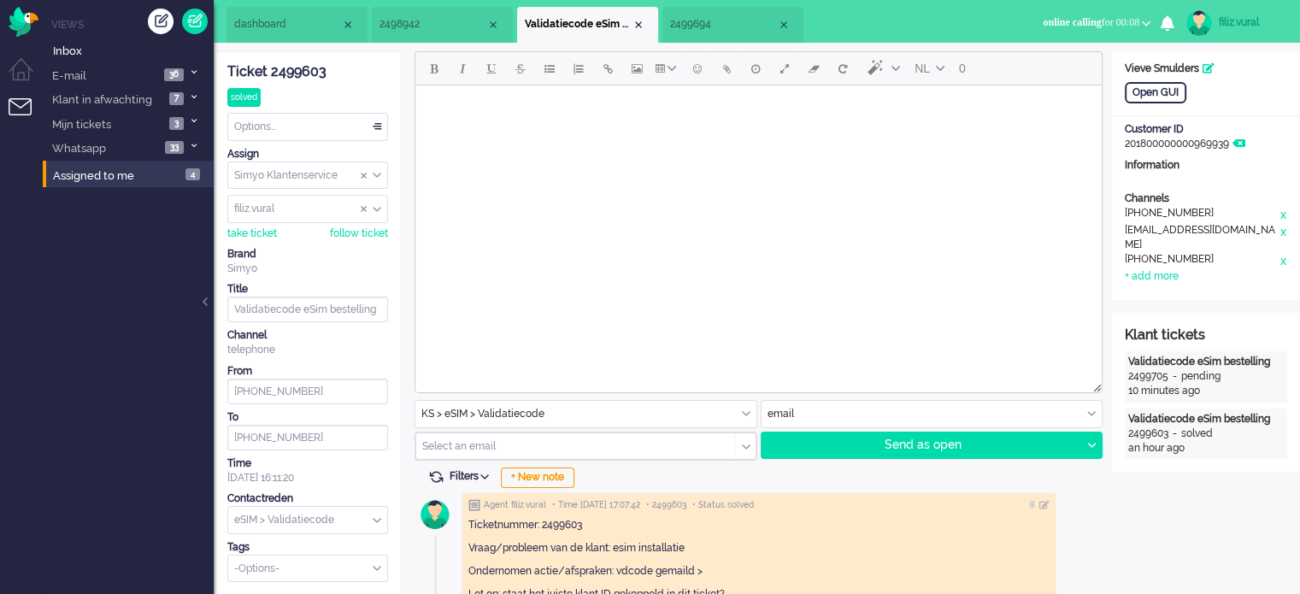
click at [325, 139] on div "Options... Set Status Open Pending Holding Solved Set priority Low Medium High …" at bounding box center [307, 127] width 161 height 28
click at [318, 131] on div "Options..." at bounding box center [307, 127] width 159 height 26
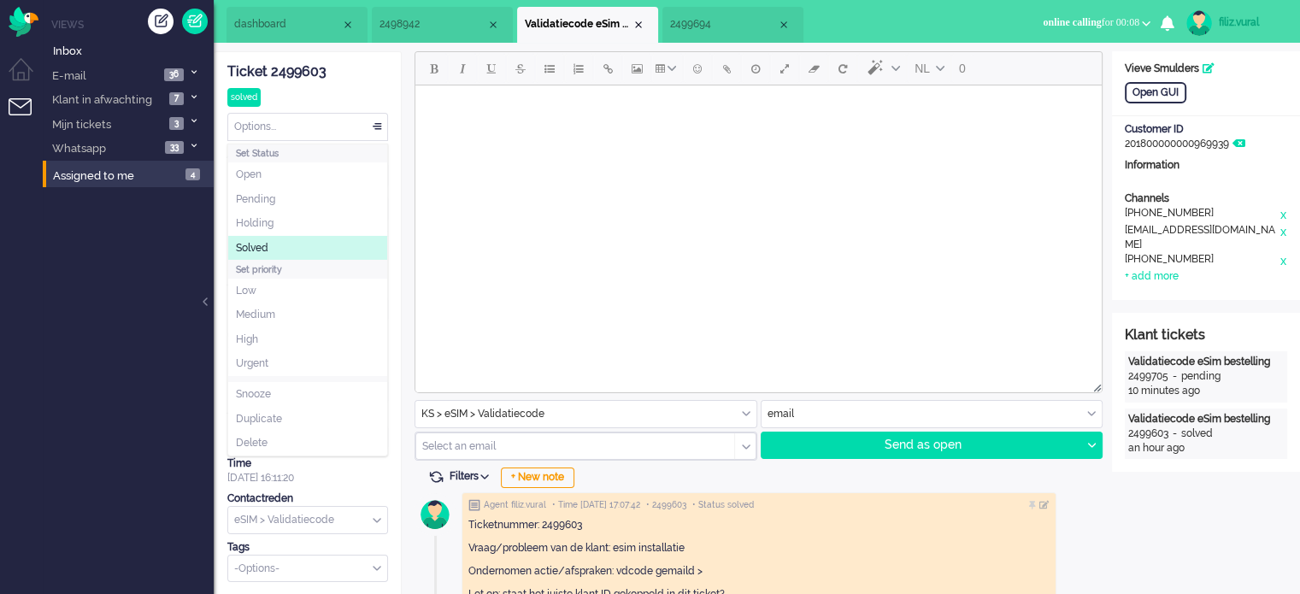
click at [285, 250] on li "Solved" at bounding box center [307, 248] width 159 height 25
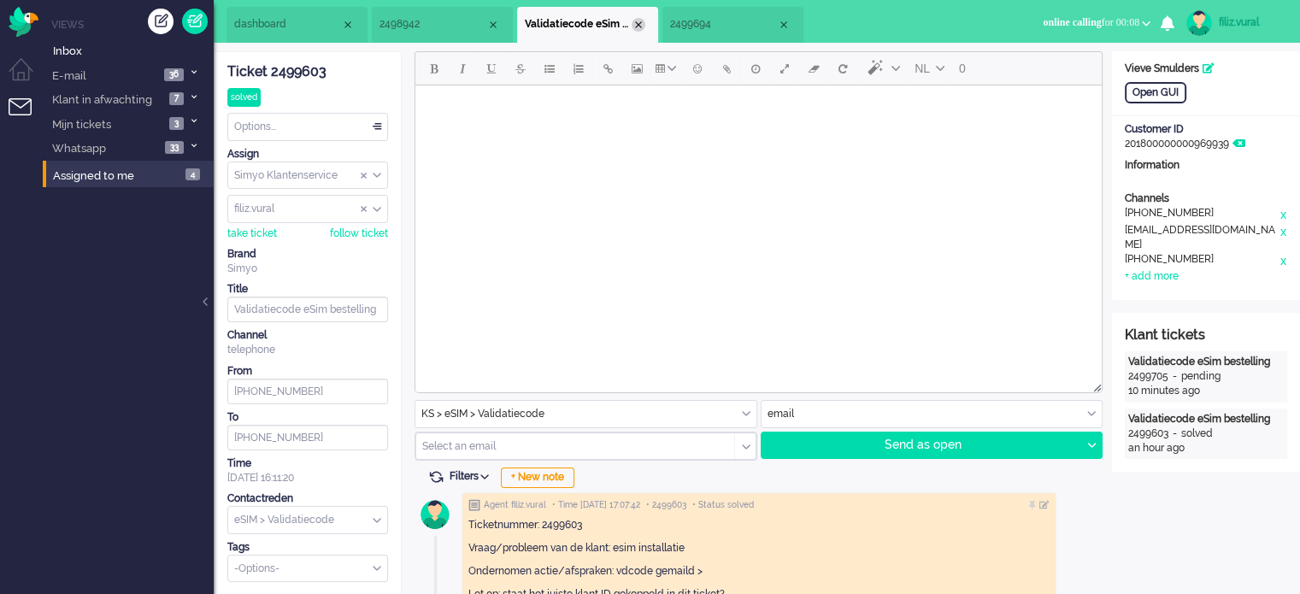
click at [632, 23] on div "Close tab" at bounding box center [639, 25] width 14 height 14
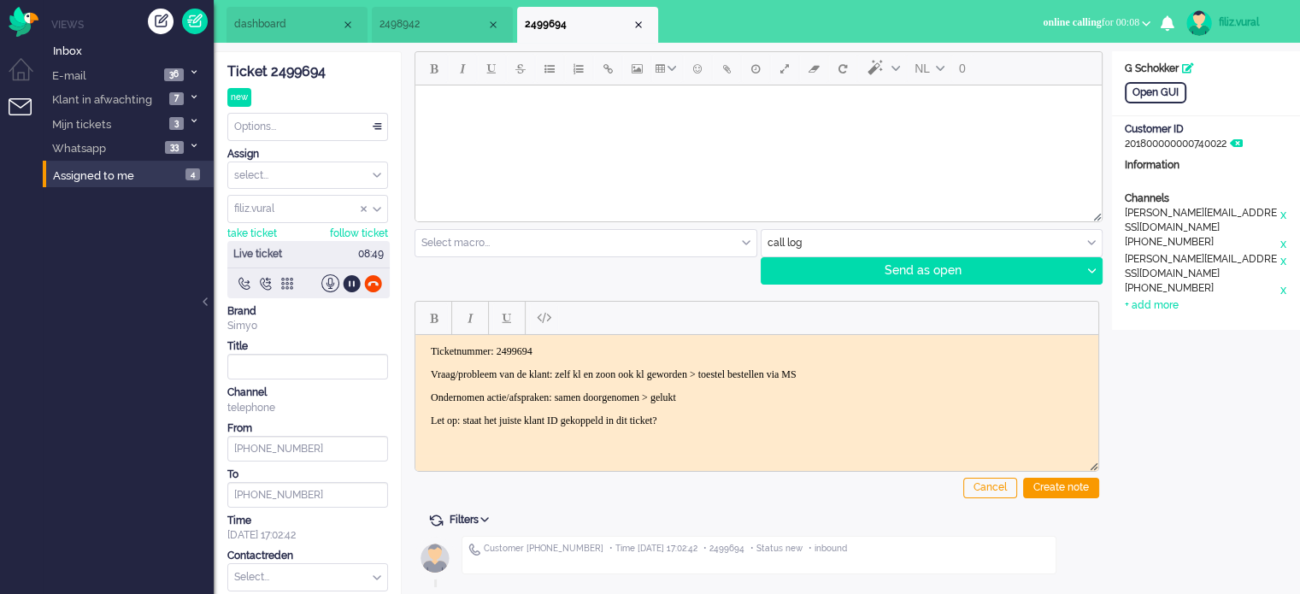
click at [249, 34] on li "dashboard" at bounding box center [296, 25] width 141 height 36
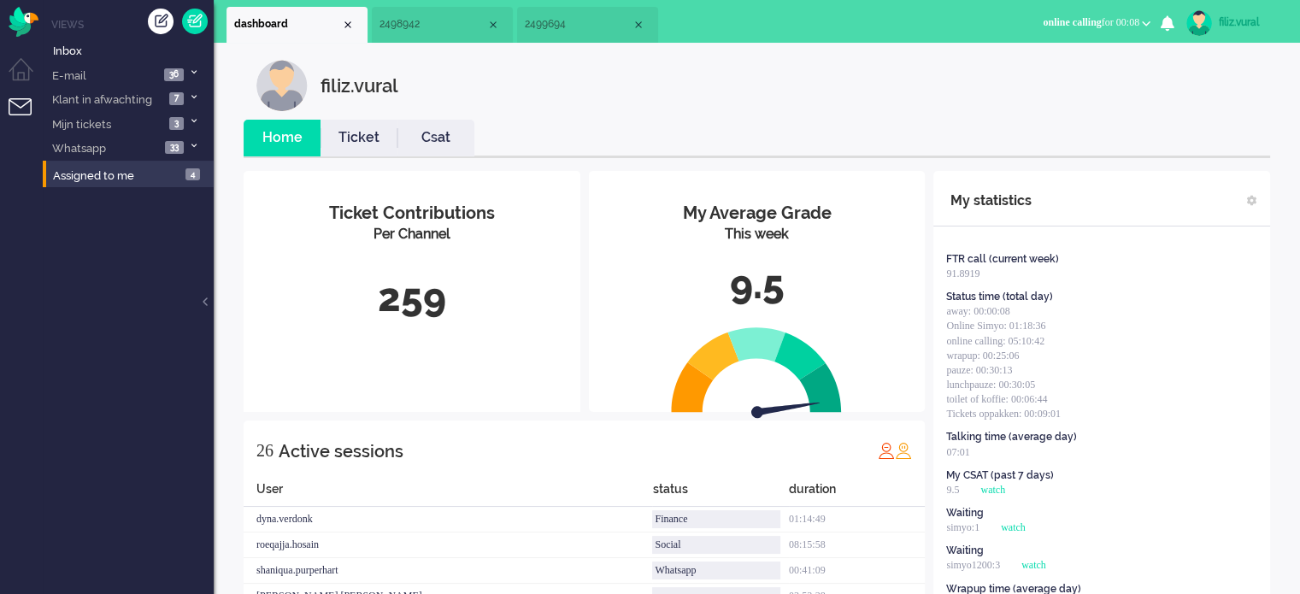
click at [545, 26] on span "2499694" at bounding box center [578, 24] width 107 height 15
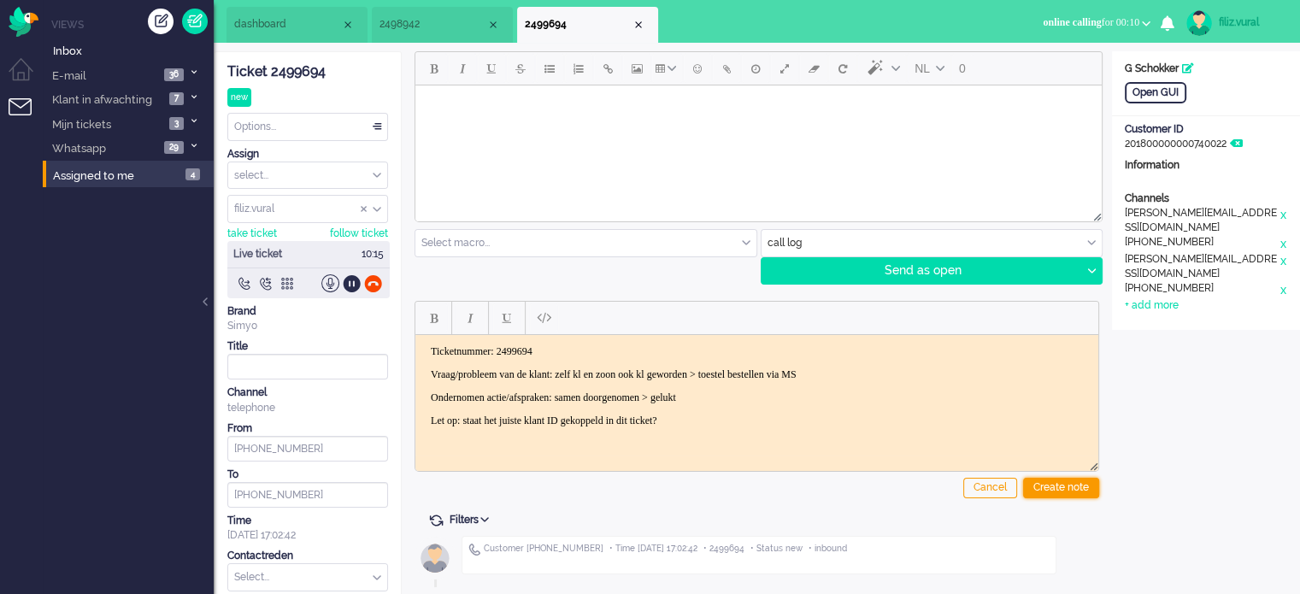
click at [1035, 493] on div "Create note" at bounding box center [1061, 488] width 76 height 21
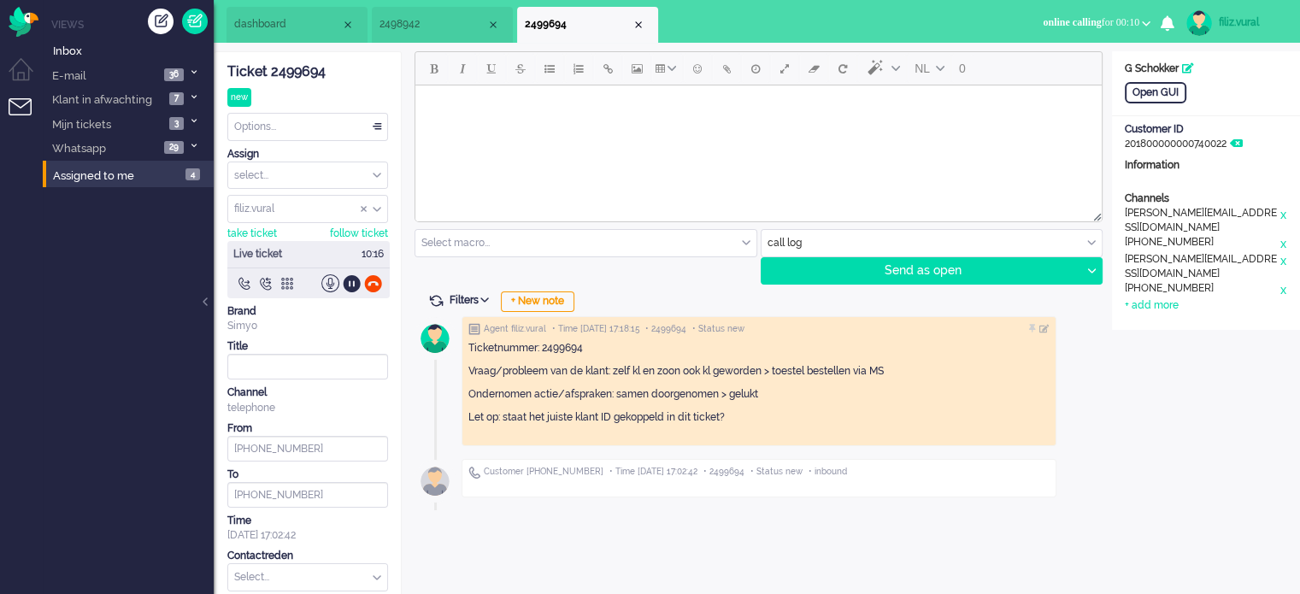
scroll to position [56, 0]
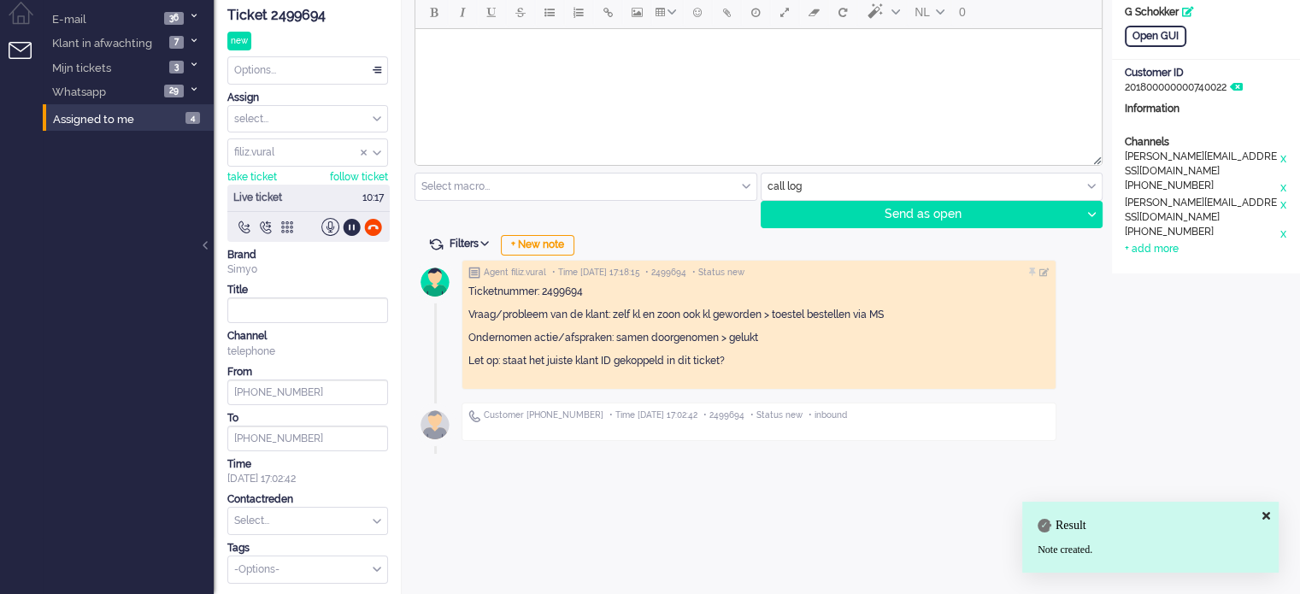
click at [260, 518] on input "text" at bounding box center [307, 521] width 159 height 26
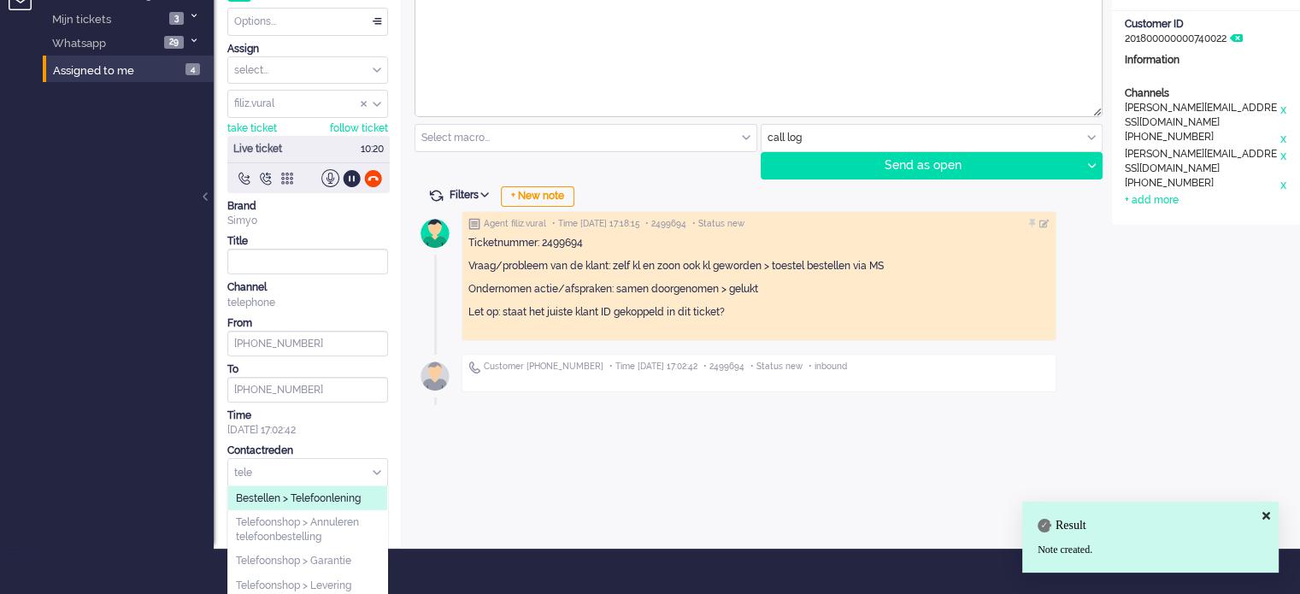
scroll to position [127, 0]
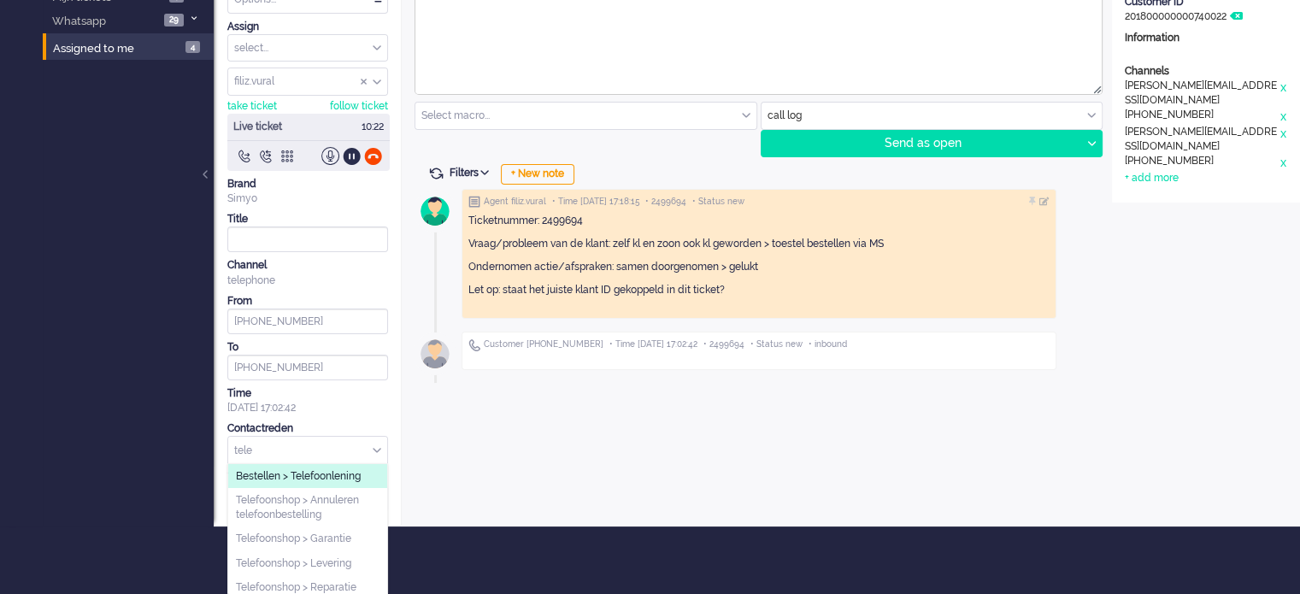
type input "tele"
click at [343, 471] on span "Bestellen > Telefoonlening" at bounding box center [298, 476] width 125 height 15
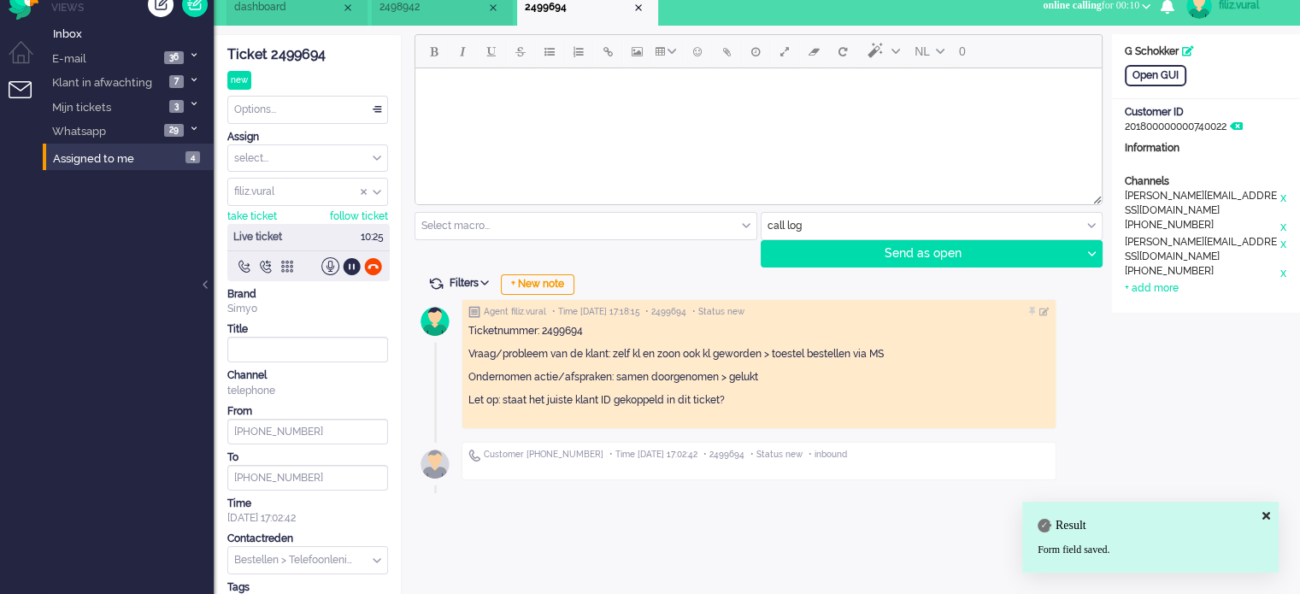
scroll to position [0, 0]
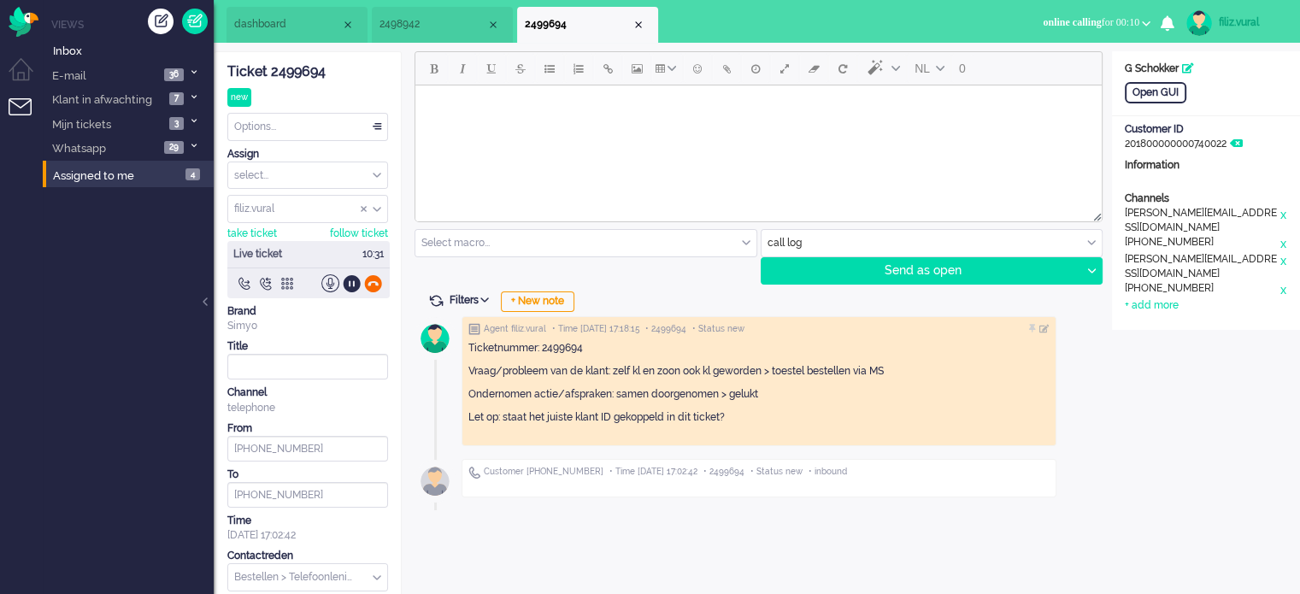
click at [376, 281] on div at bounding box center [373, 283] width 18 height 18
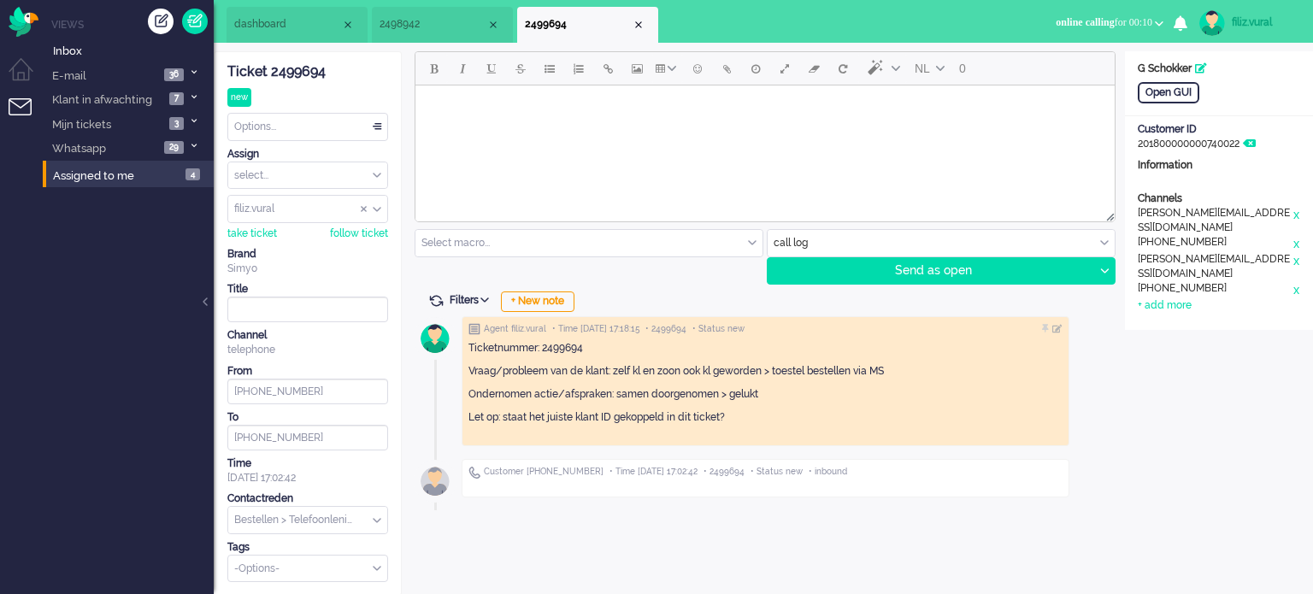
click at [286, 120] on div "Options..." at bounding box center [307, 127] width 159 height 26
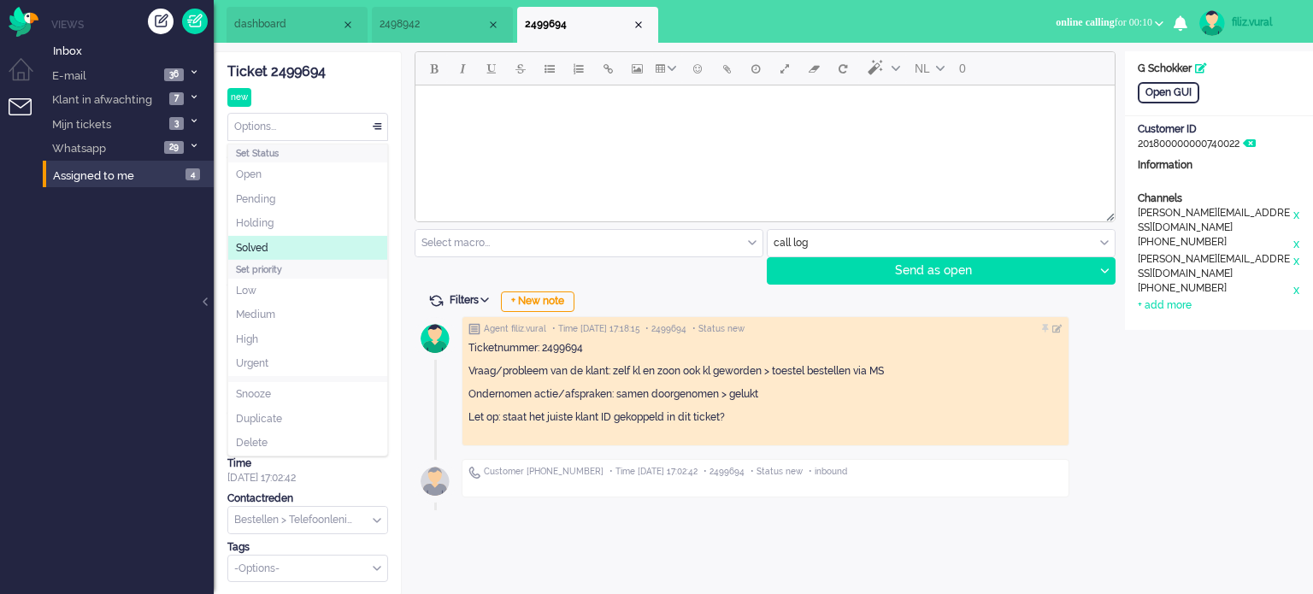
click at [267, 246] on span "Solved" at bounding box center [252, 248] width 32 height 15
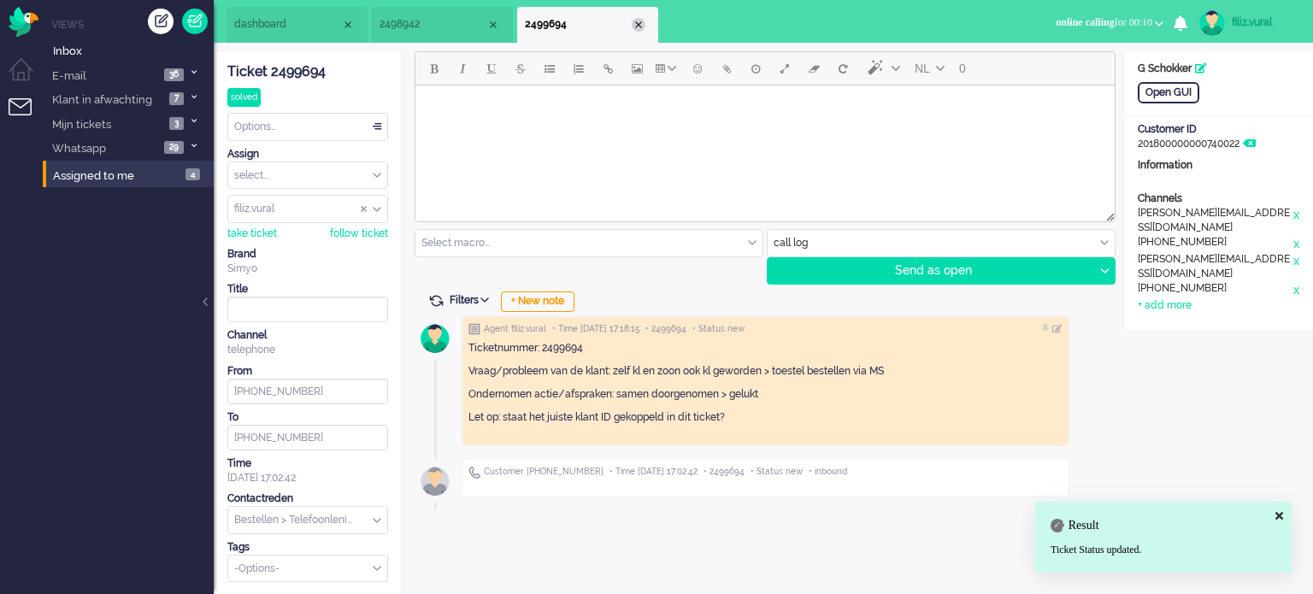
click at [642, 26] on div "Close tab" at bounding box center [639, 25] width 14 height 14
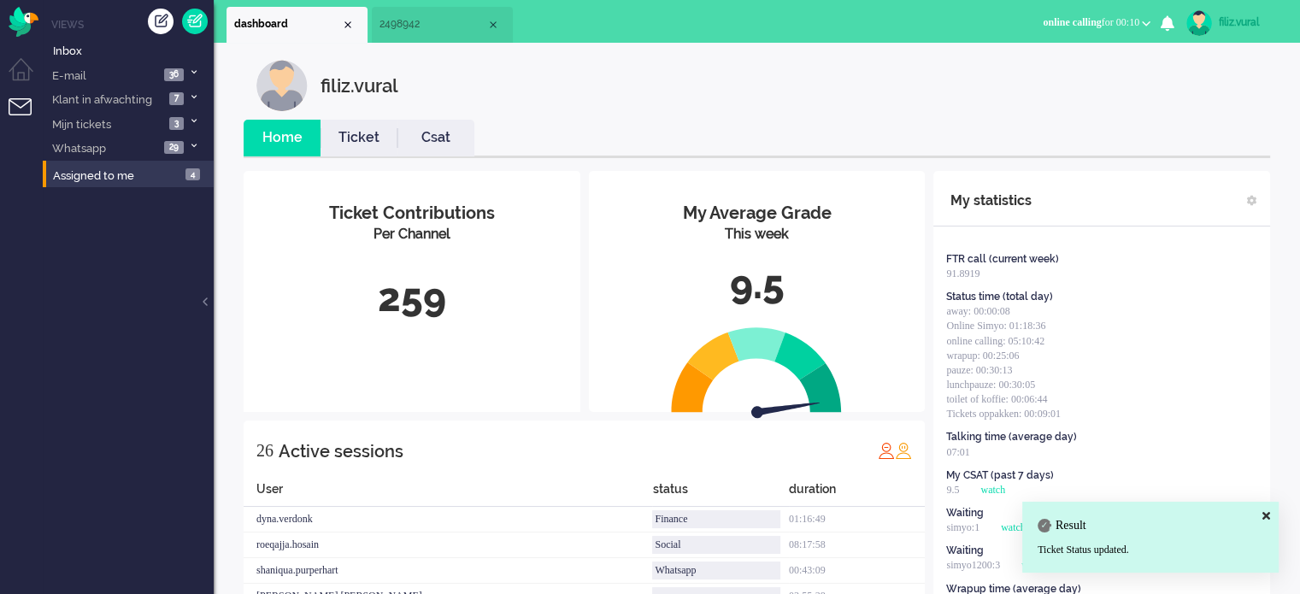
click at [420, 135] on link "Csat" at bounding box center [435, 138] width 77 height 20
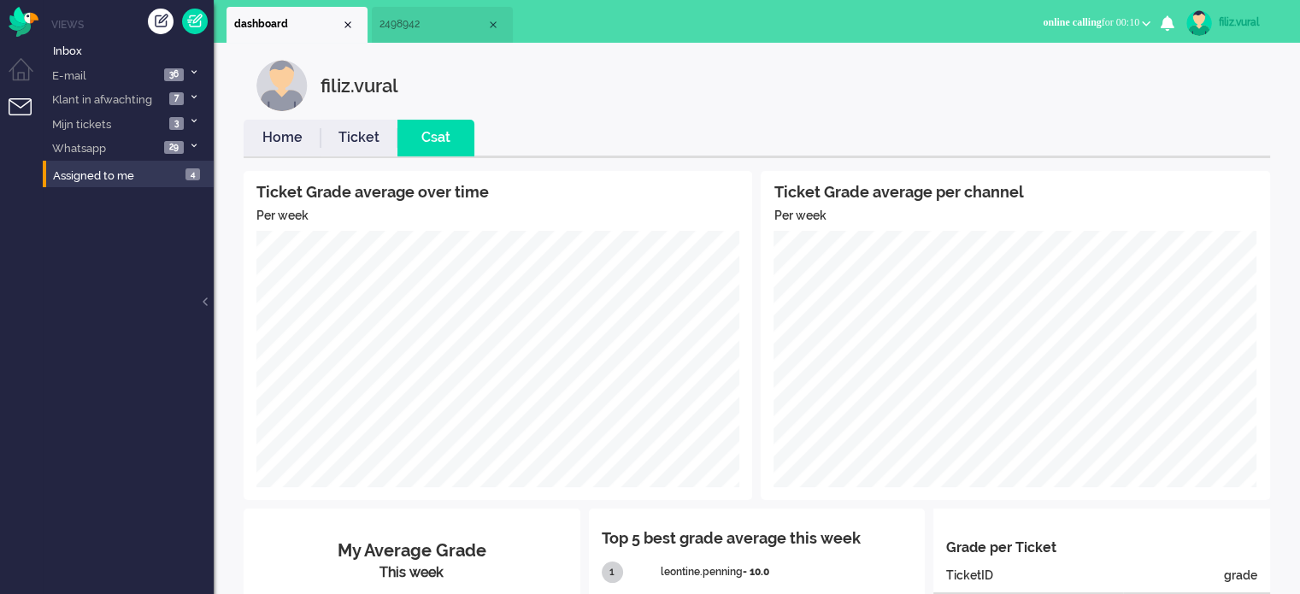
click at [274, 142] on link "Home" at bounding box center [282, 138] width 77 height 20
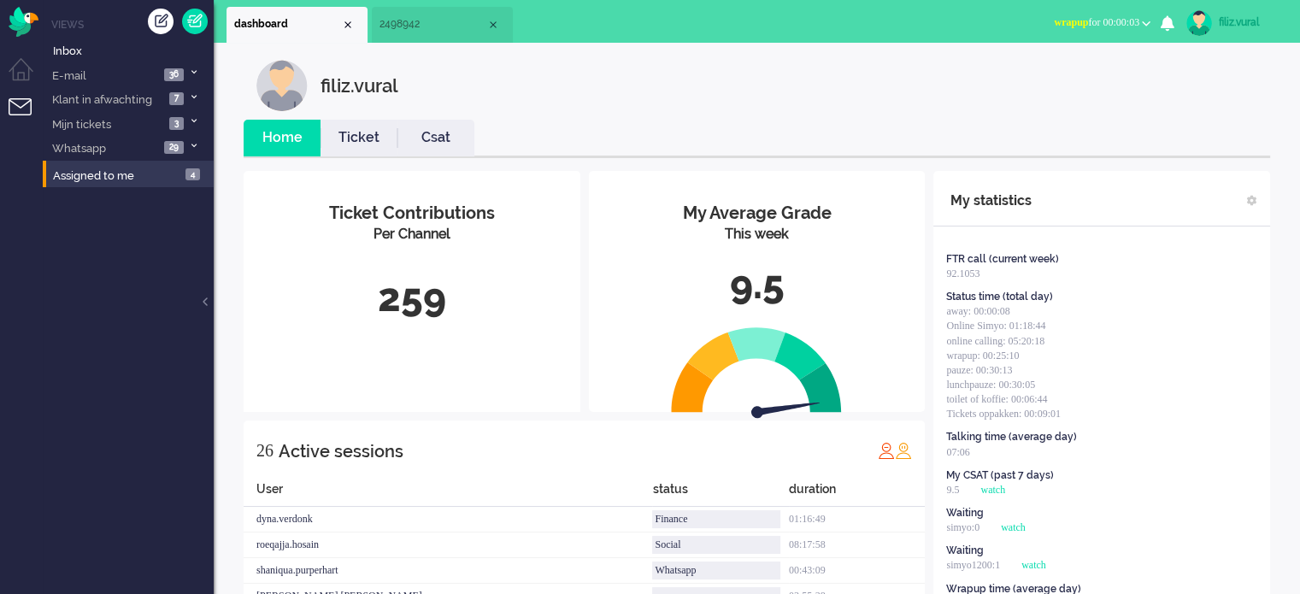
click at [413, 30] on span "2498942" at bounding box center [432, 24] width 107 height 15
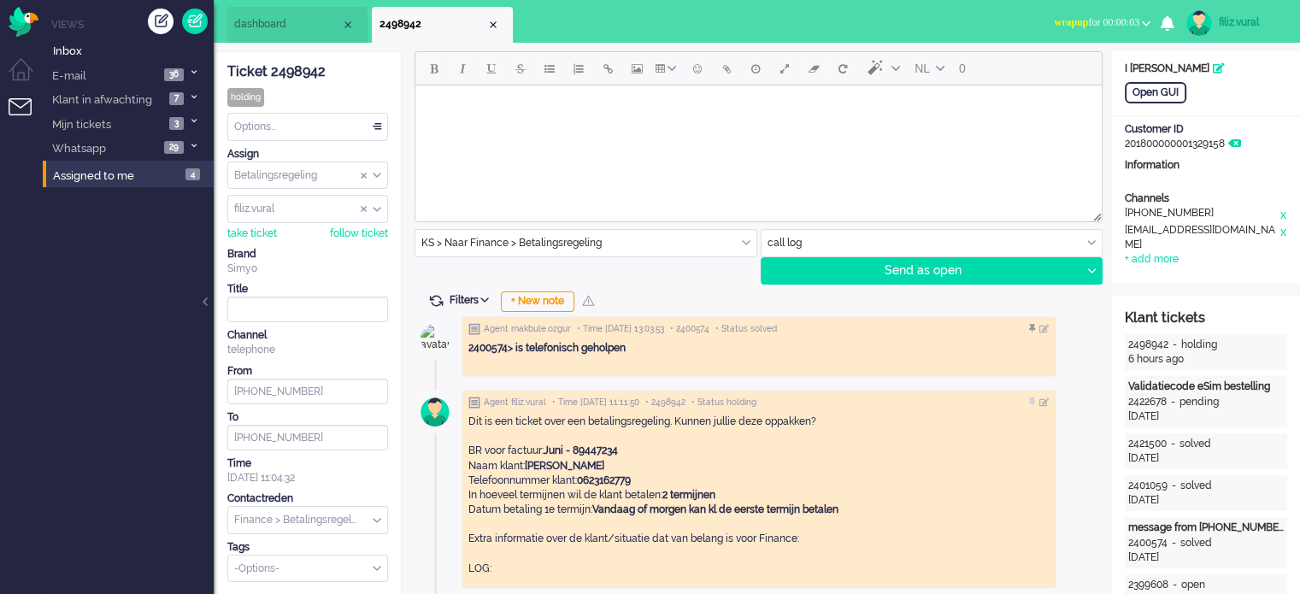
click at [1084, 29] on button "wrapup for 00:00:03" at bounding box center [1102, 22] width 117 height 25
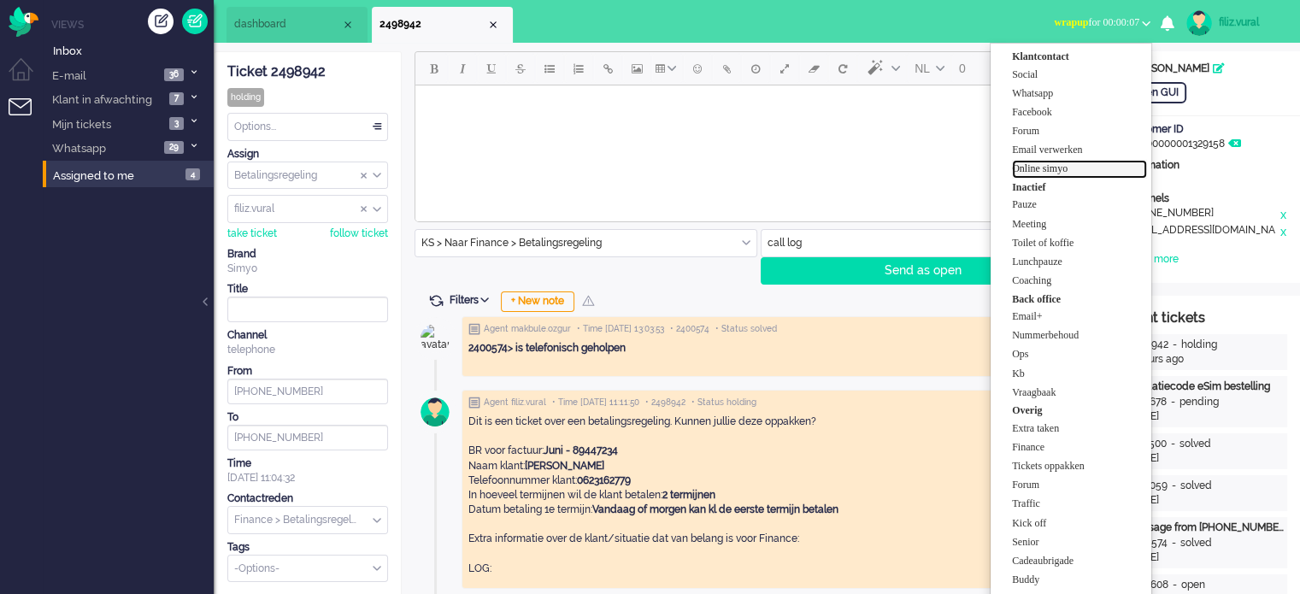
click at [1056, 172] on label "Online simyo" at bounding box center [1079, 169] width 135 height 15
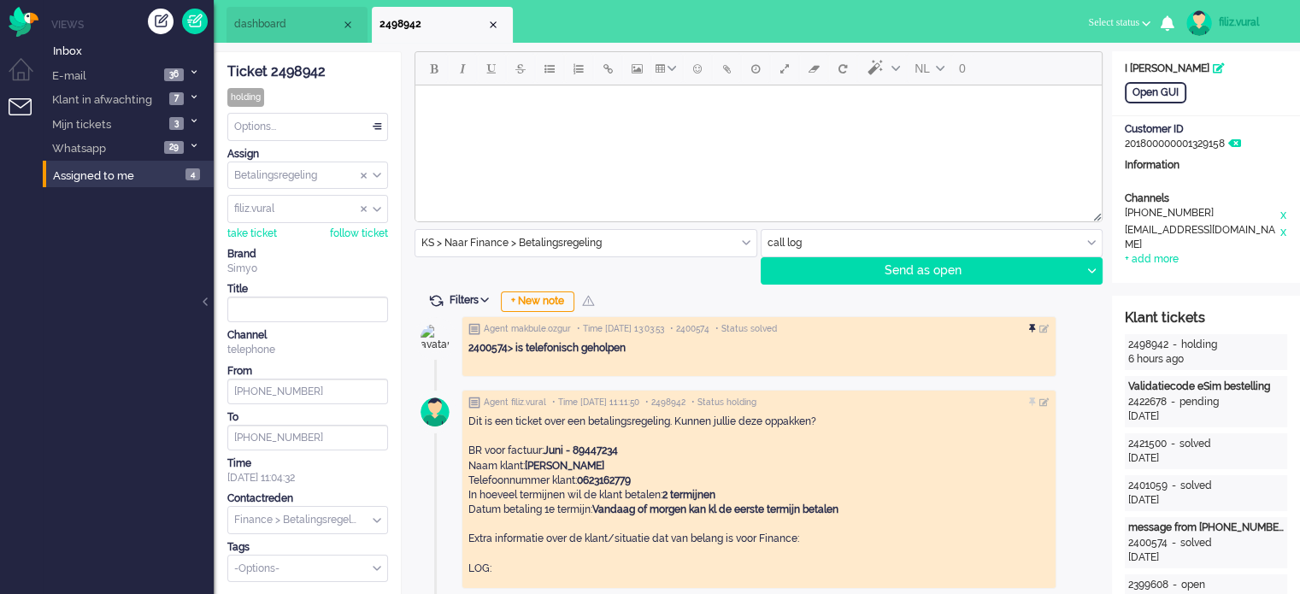
click at [1039, 326] on div at bounding box center [1034, 329] width 10 height 10
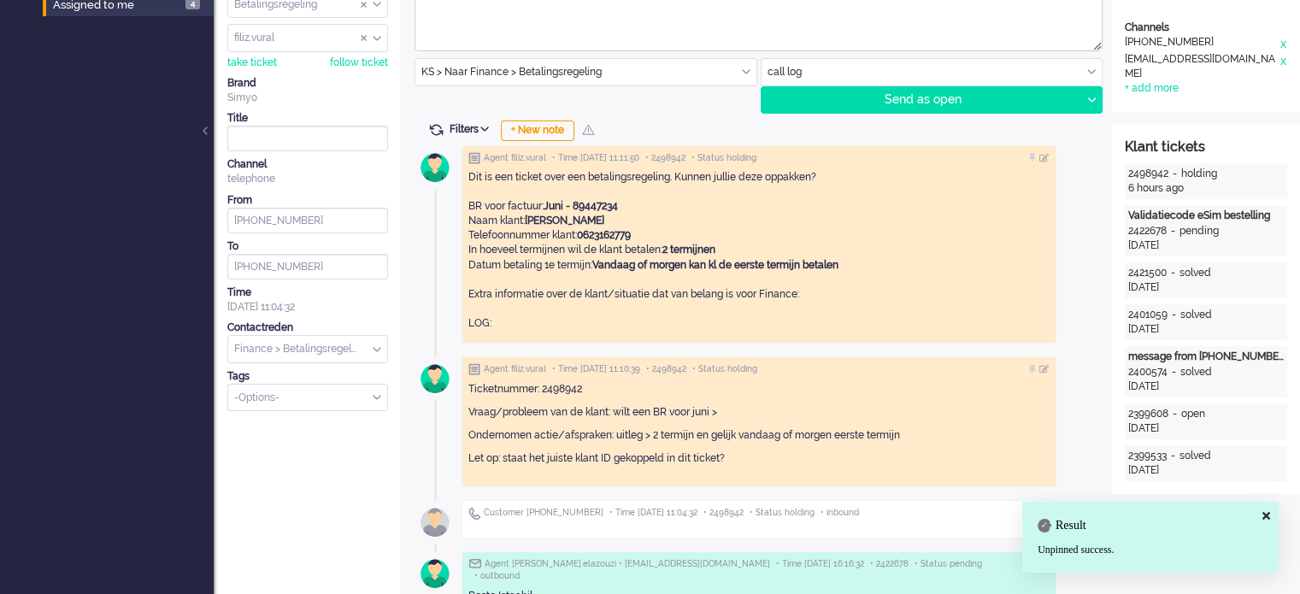
scroll to position [598, 0]
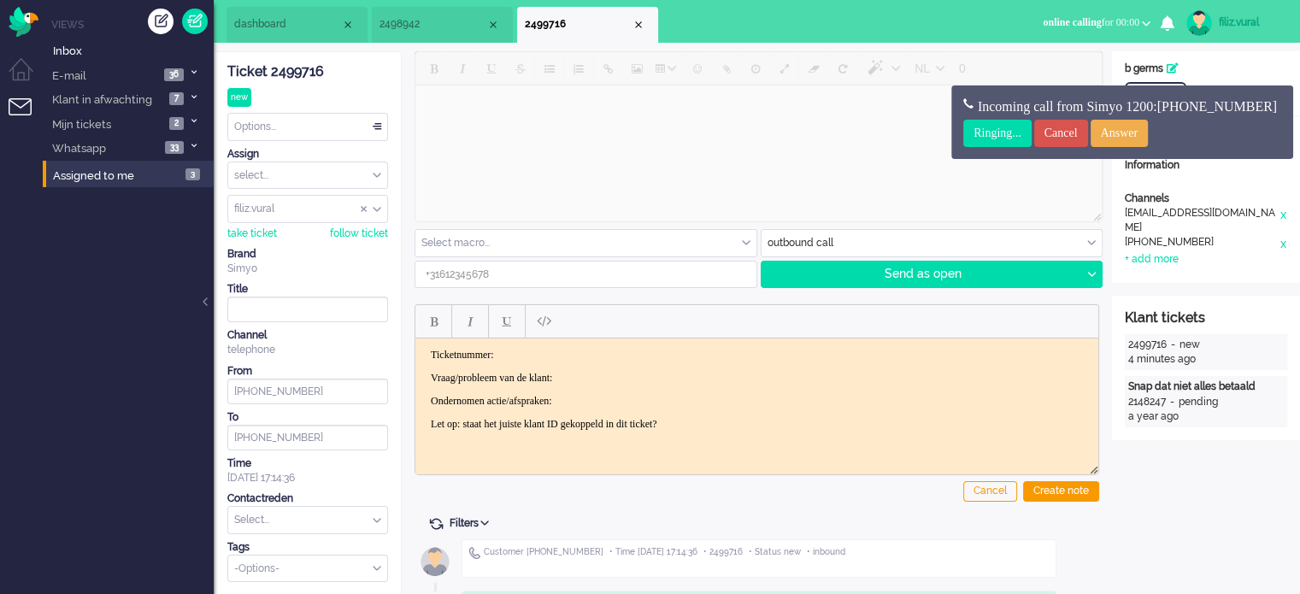
click at [435, 25] on span "2498942" at bounding box center [432, 24] width 107 height 15
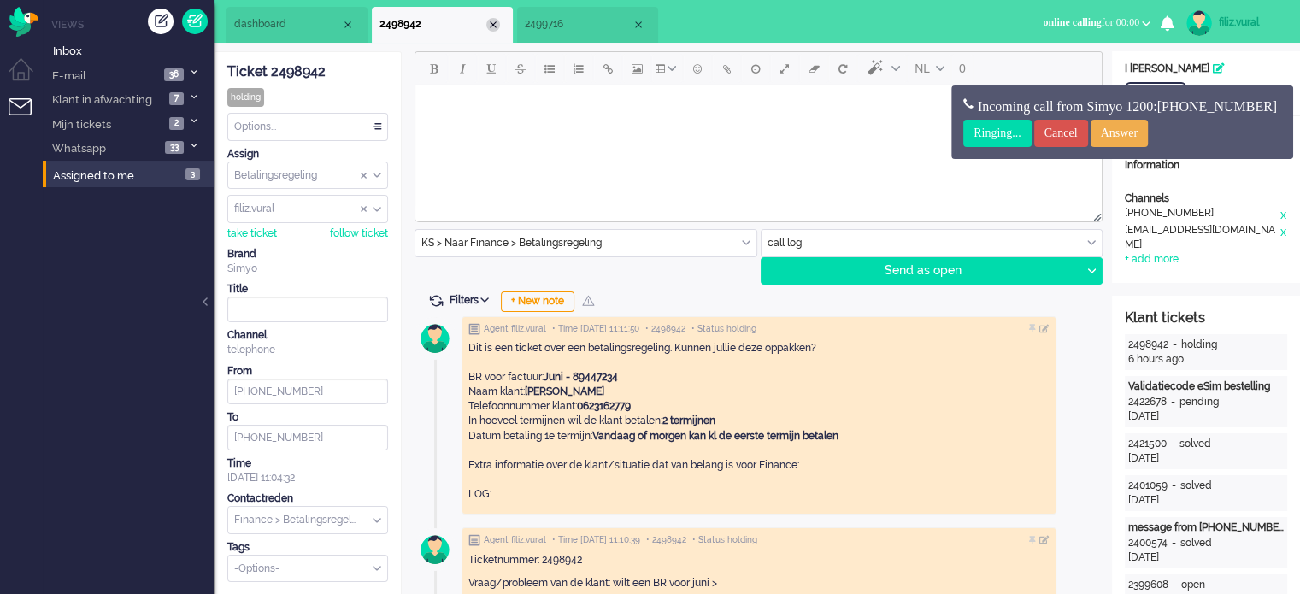
click at [491, 26] on div "Close tab" at bounding box center [493, 25] width 14 height 14
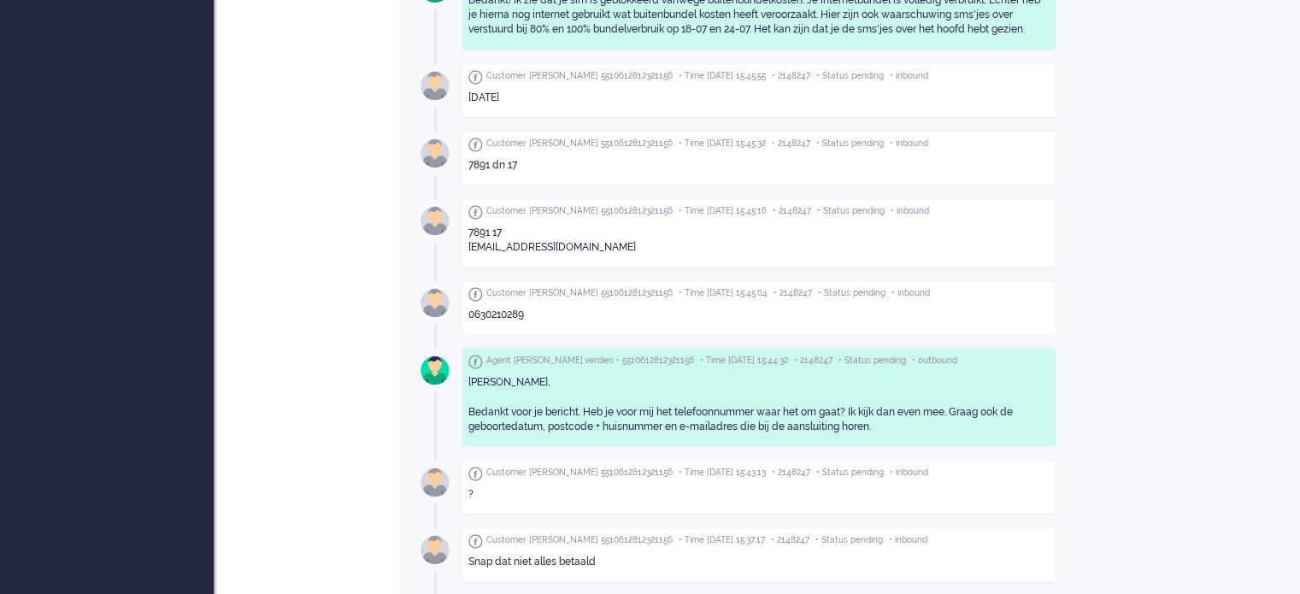
scroll to position [1177, 0]
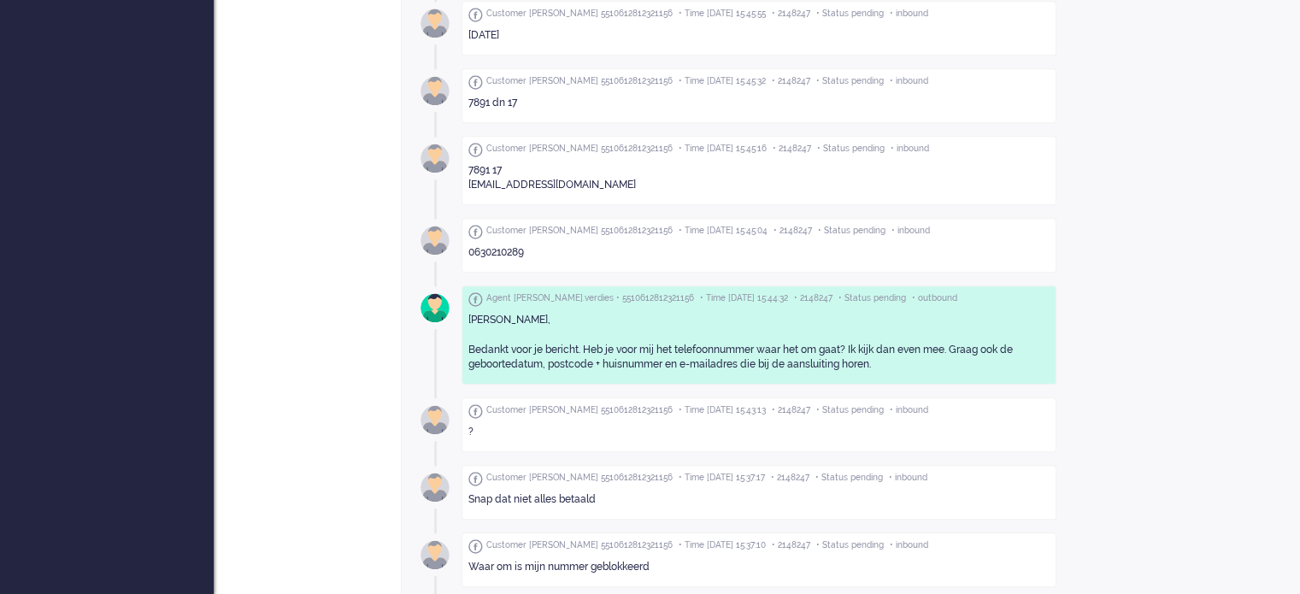
click at [499, 245] on div "0630210289" at bounding box center [758, 252] width 581 height 15
copy div "0630210289"
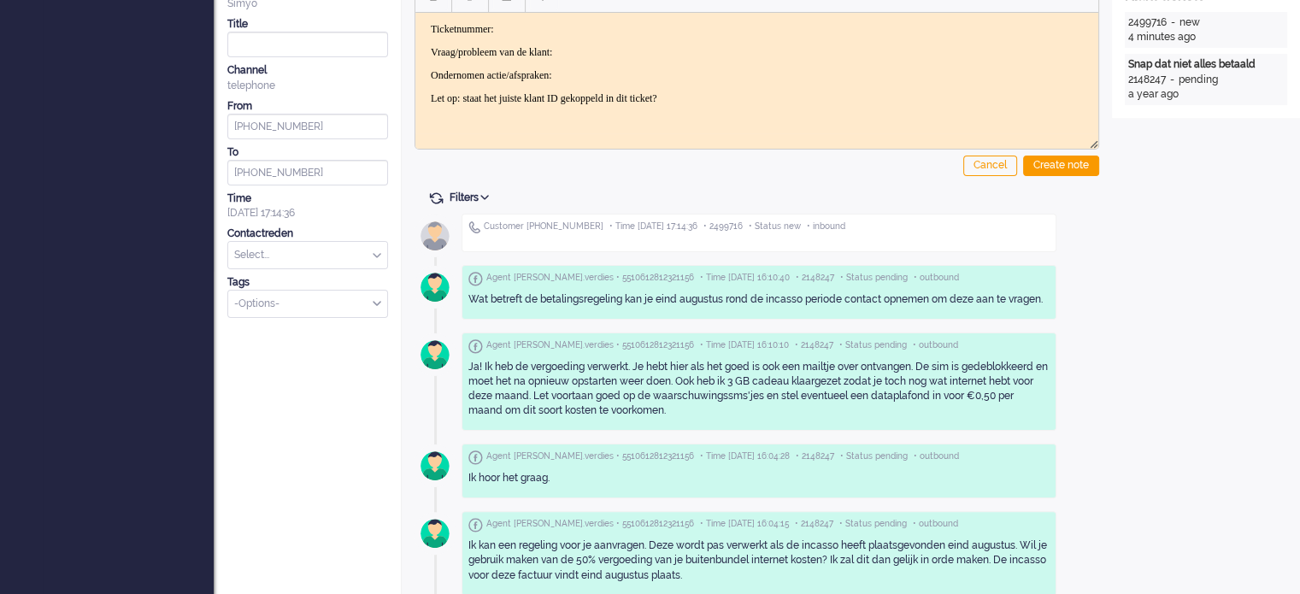
scroll to position [0, 0]
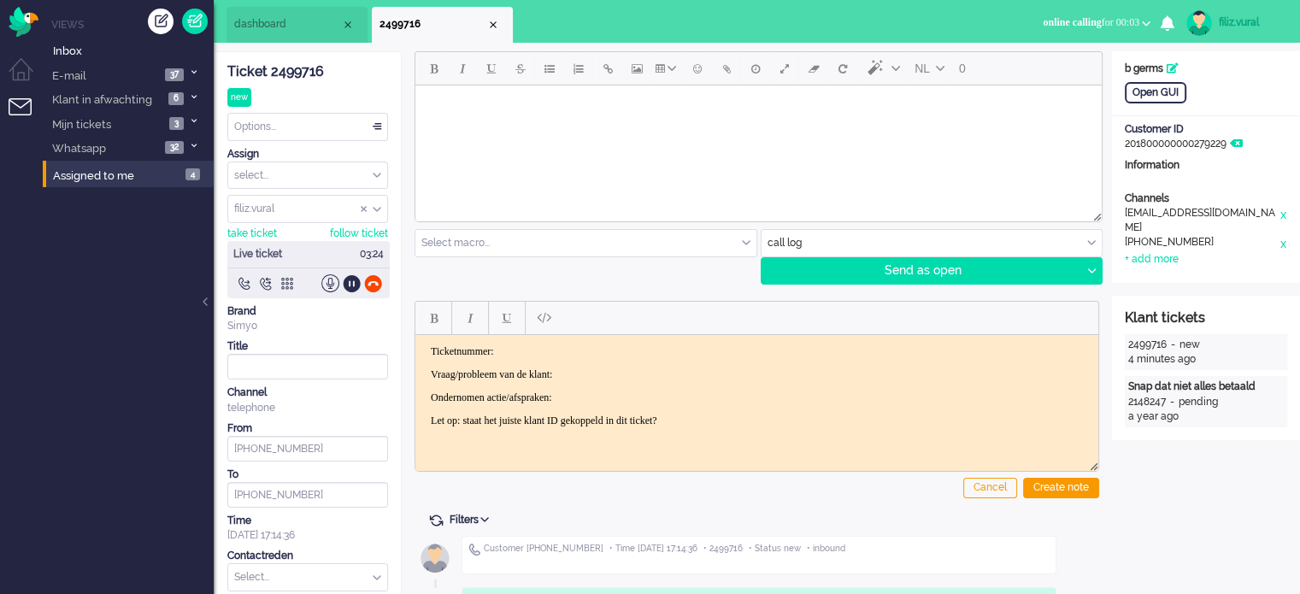
click at [305, 68] on div "Ticket 2499716" at bounding box center [307, 72] width 161 height 20
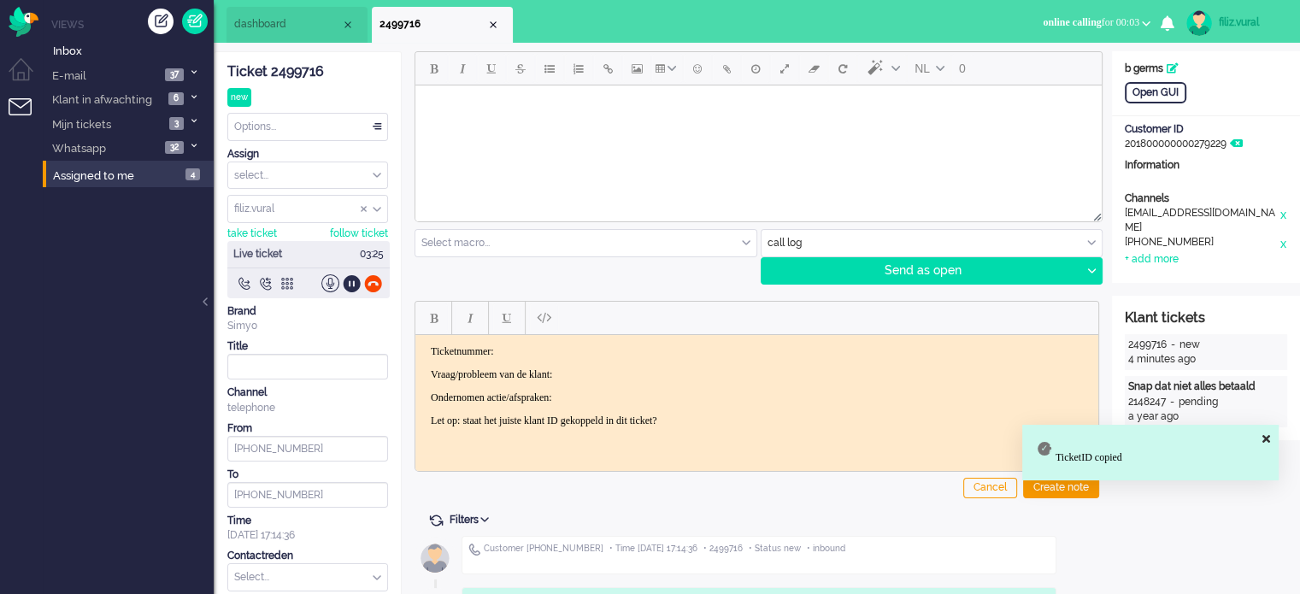
click at [599, 342] on html "Ticketnummer: Vraag/probleem van de klant: Ondernomen actie/afspraken: Let op: …" at bounding box center [756, 385] width 683 height 103
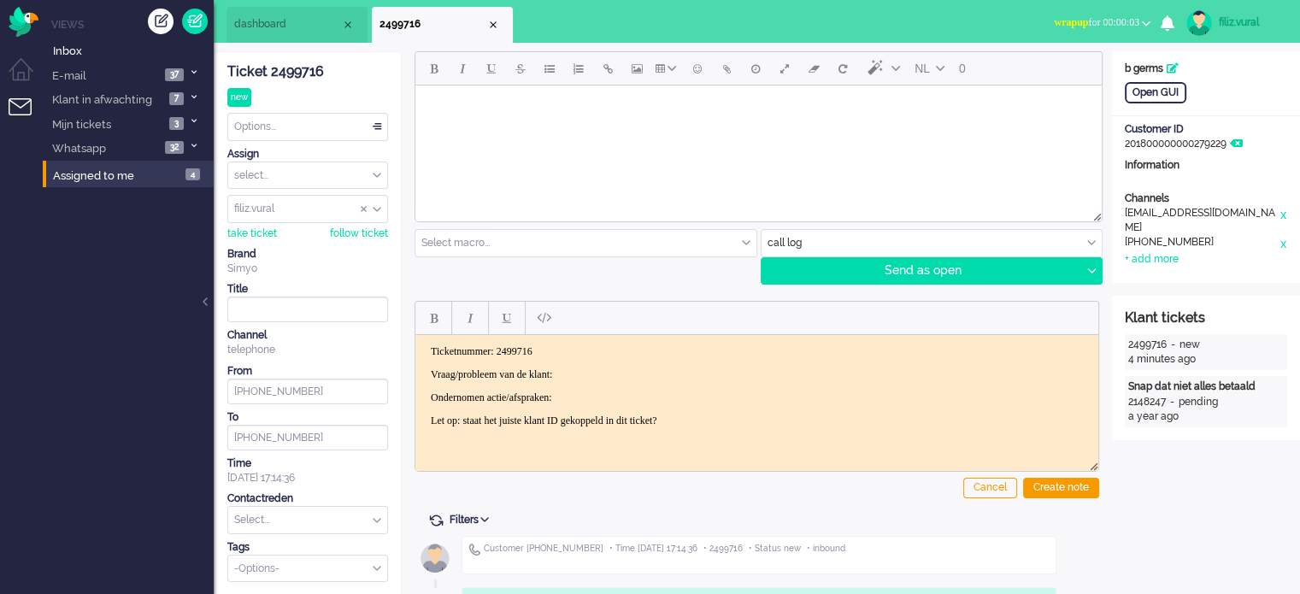
click at [599, 368] on p "Vraag/probleem van de klant:" at bounding box center [757, 374] width 652 height 13
click at [1076, 488] on div "Create note" at bounding box center [1061, 488] width 76 height 21
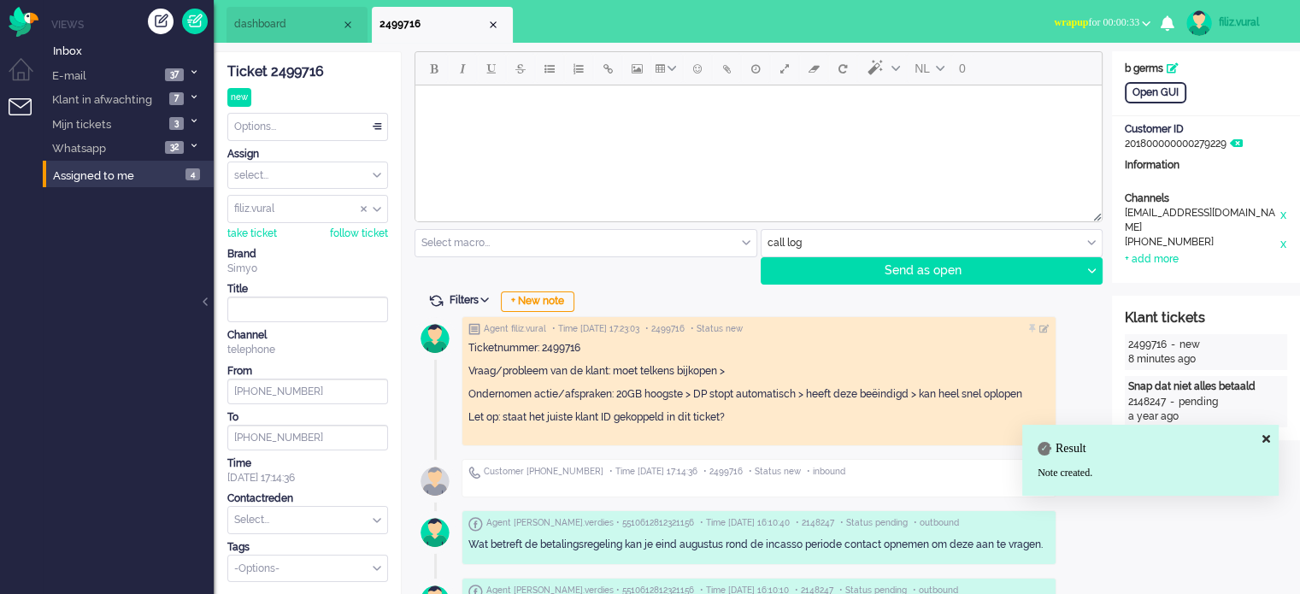
click at [305, 522] on input "text" at bounding box center [307, 520] width 159 height 26
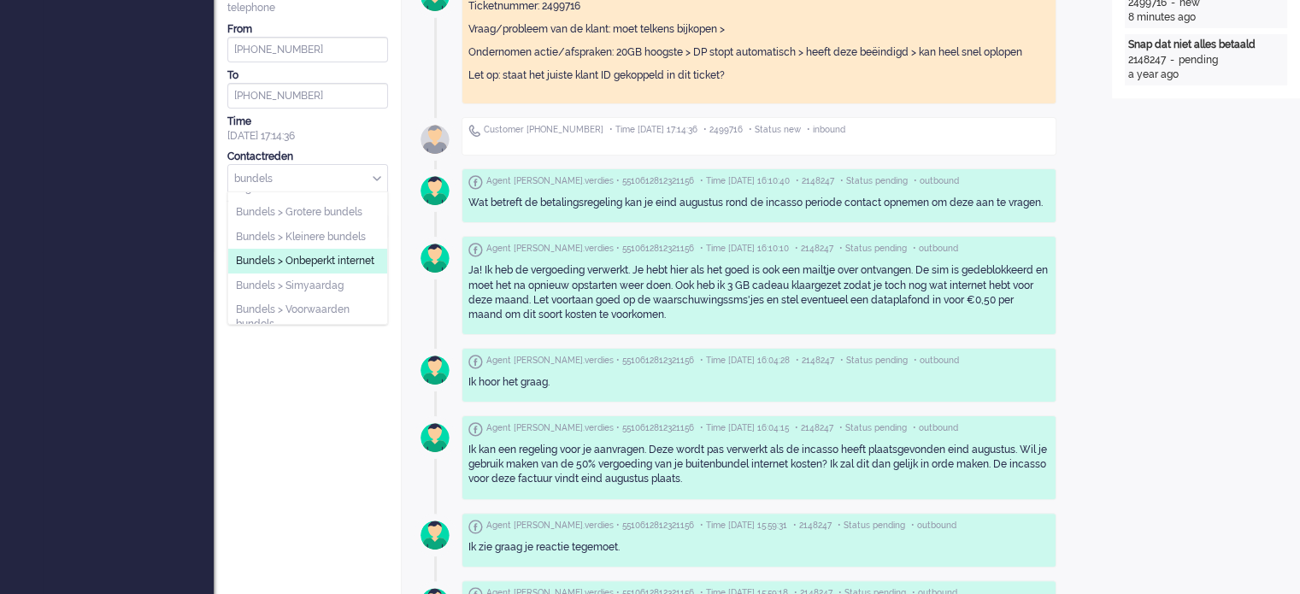
scroll to position [85, 0]
type input "bundels"
click at [314, 300] on span "Bundels > Voorwaarden bundels" at bounding box center [308, 286] width 144 height 28
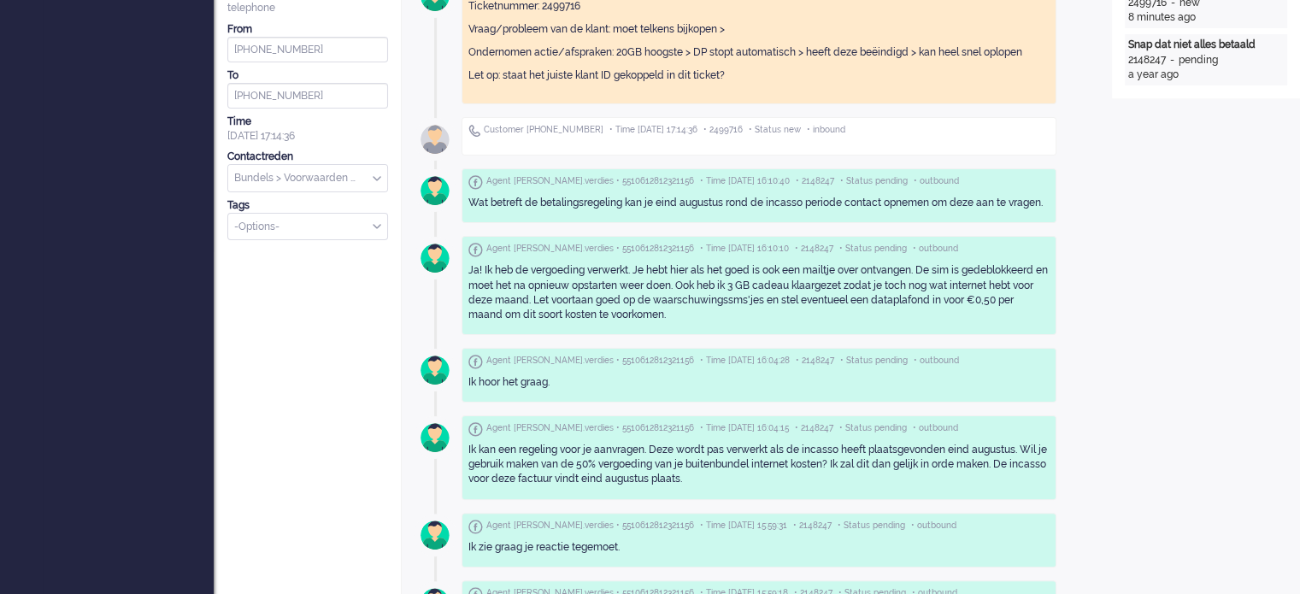
scroll to position [0, 0]
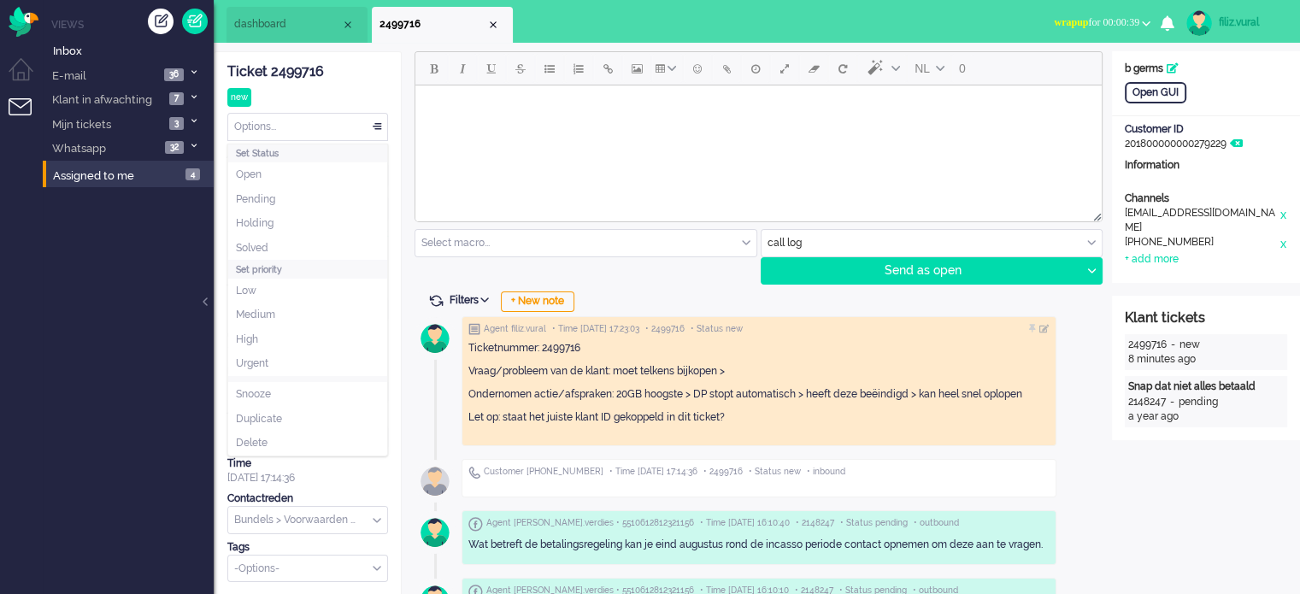
click at [285, 126] on div "Options..." at bounding box center [307, 127] width 159 height 26
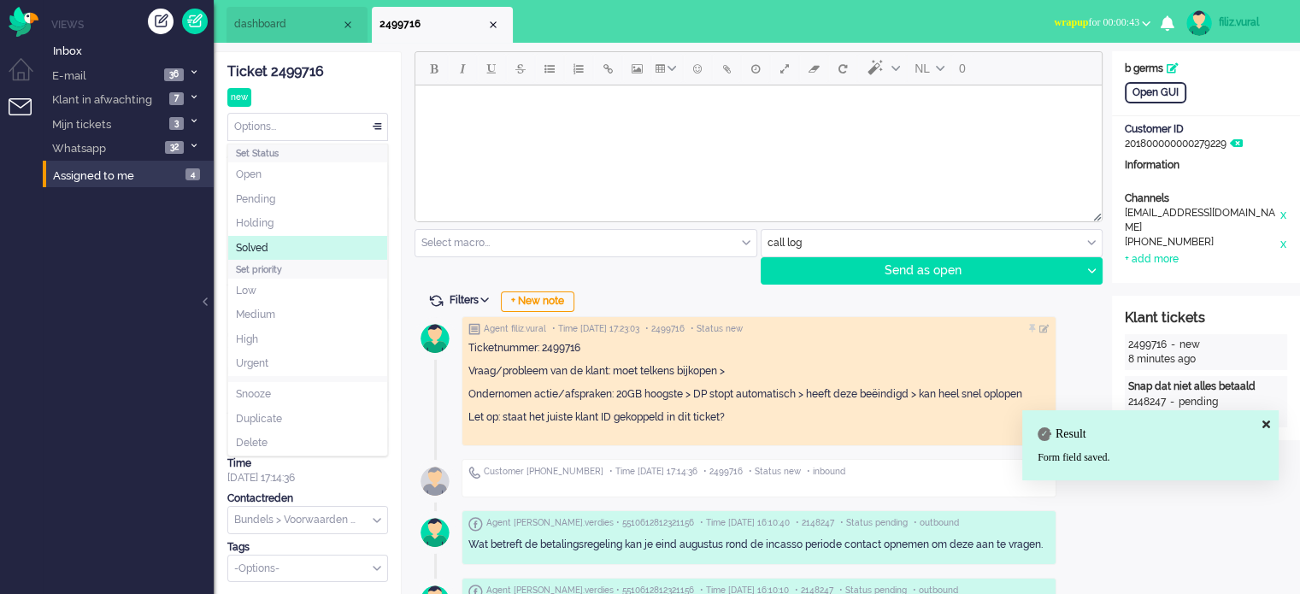
drag, startPoint x: 279, startPoint y: 249, endPoint x: 401, endPoint y: 90, distance: 200.0
click at [280, 249] on li "Solved" at bounding box center [307, 248] width 159 height 25
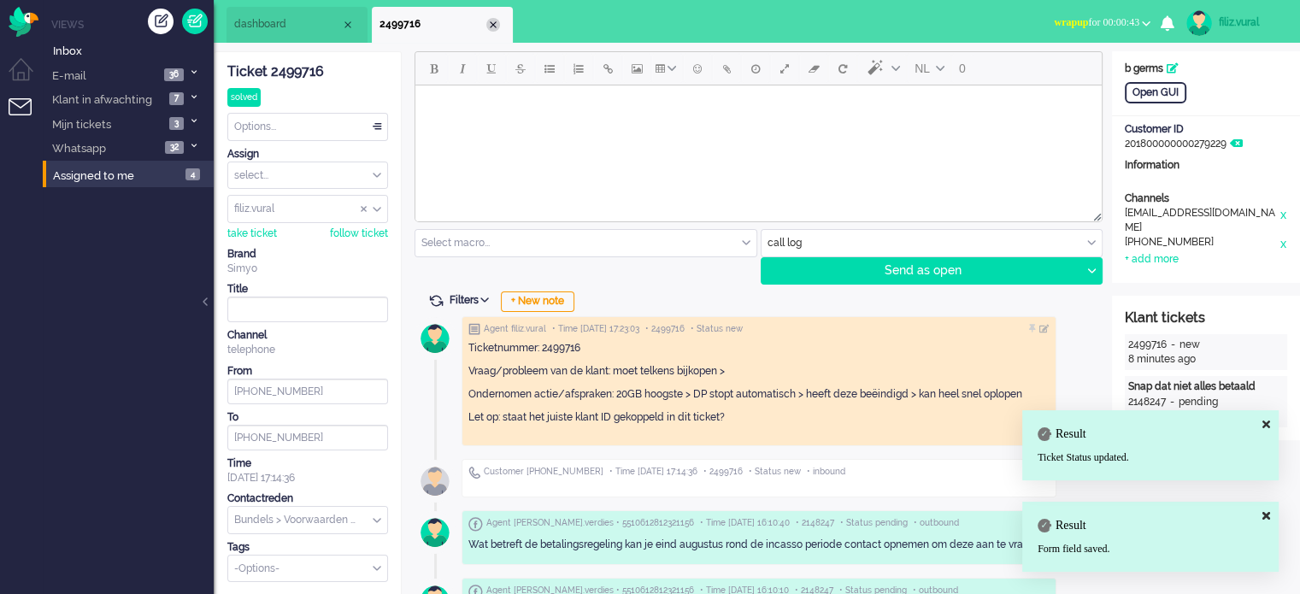
click at [492, 26] on div "Close tab" at bounding box center [493, 25] width 14 height 14
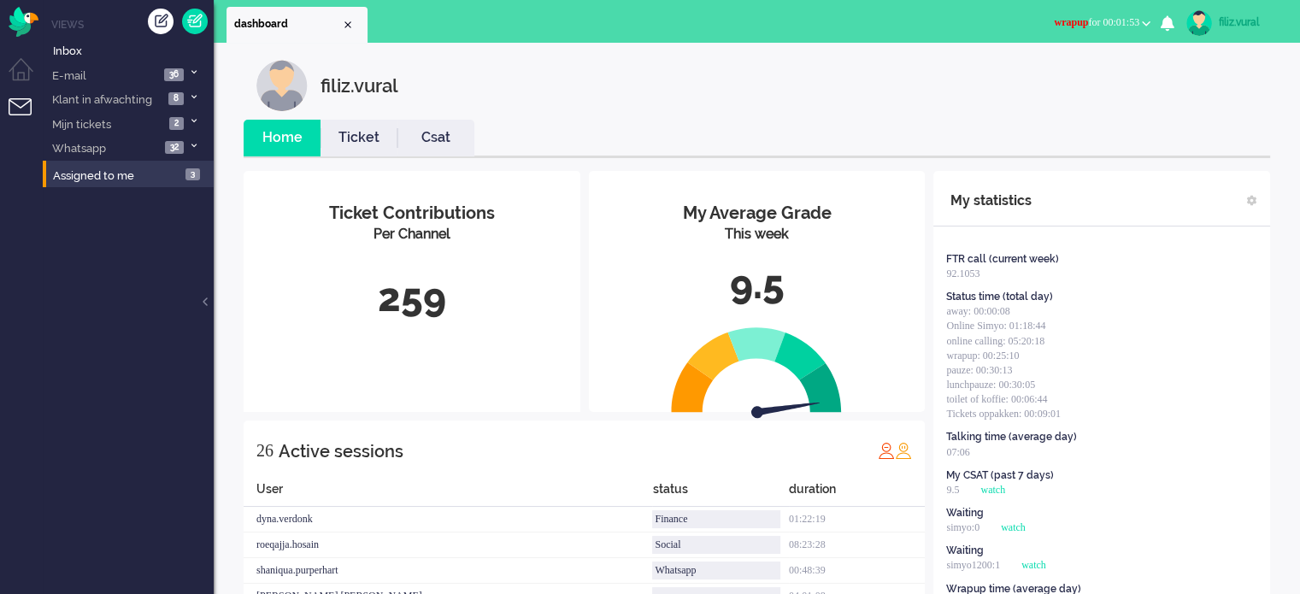
click at [1070, 20] on span "wrapup for 00:01:53" at bounding box center [1096, 22] width 85 height 12
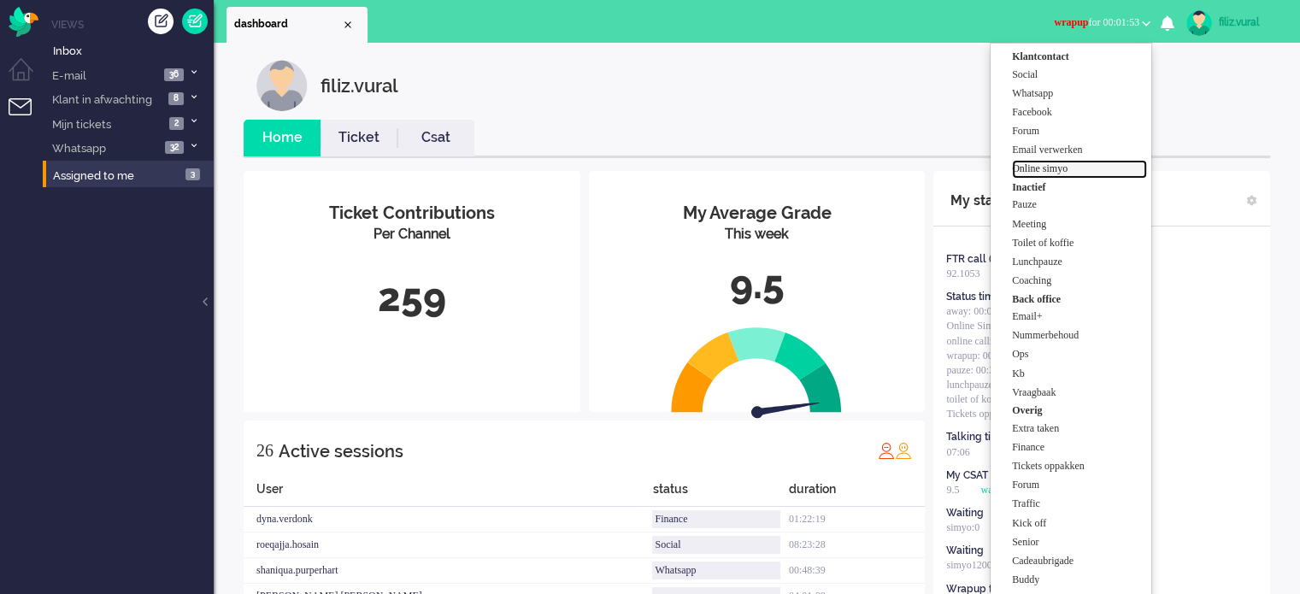
click at [1085, 170] on label "Online simyo" at bounding box center [1079, 169] width 135 height 15
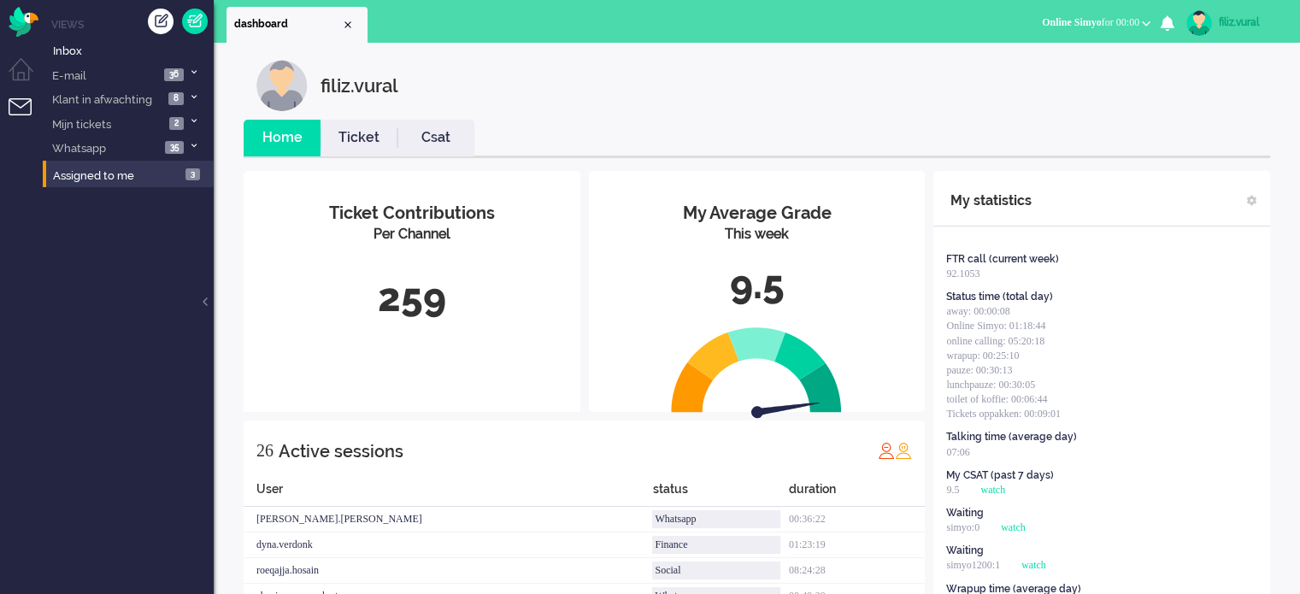
click at [1231, 16] on div "filiz.vural" at bounding box center [1251, 22] width 64 height 17
click at [1232, 112] on link "Settings" at bounding box center [1232, 115] width 118 height 17
select select
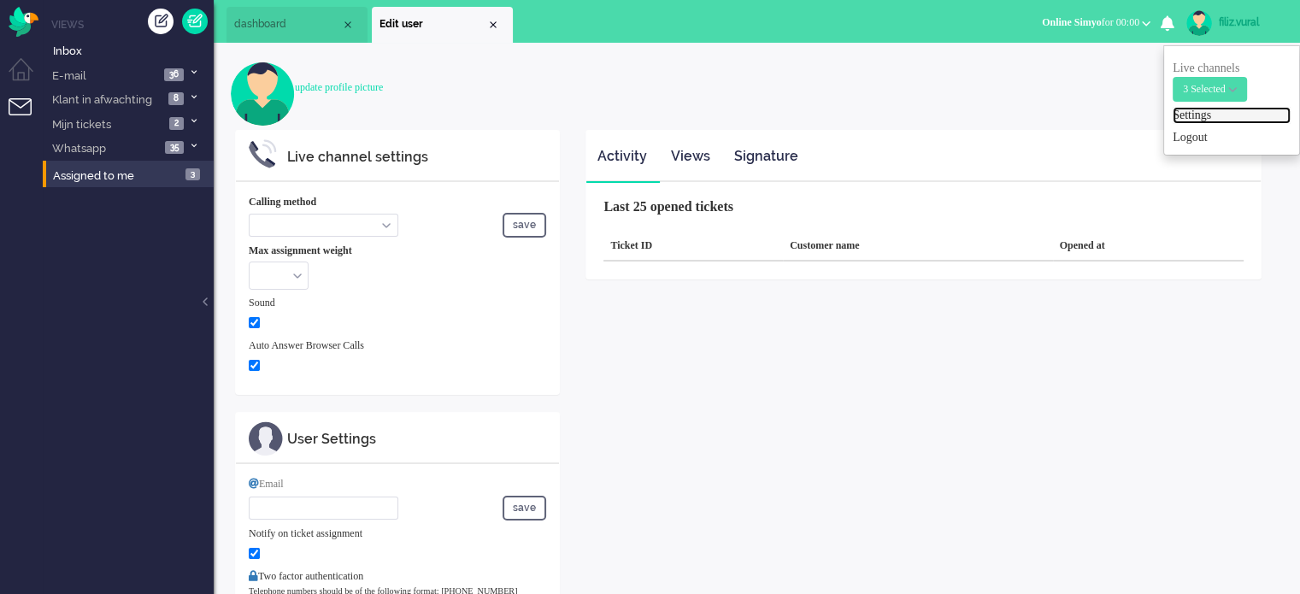
select select "browser"
checkbox input "true"
type input "[EMAIL_ADDRESS][DOMAIN_NAME]"
checkbox input "true"
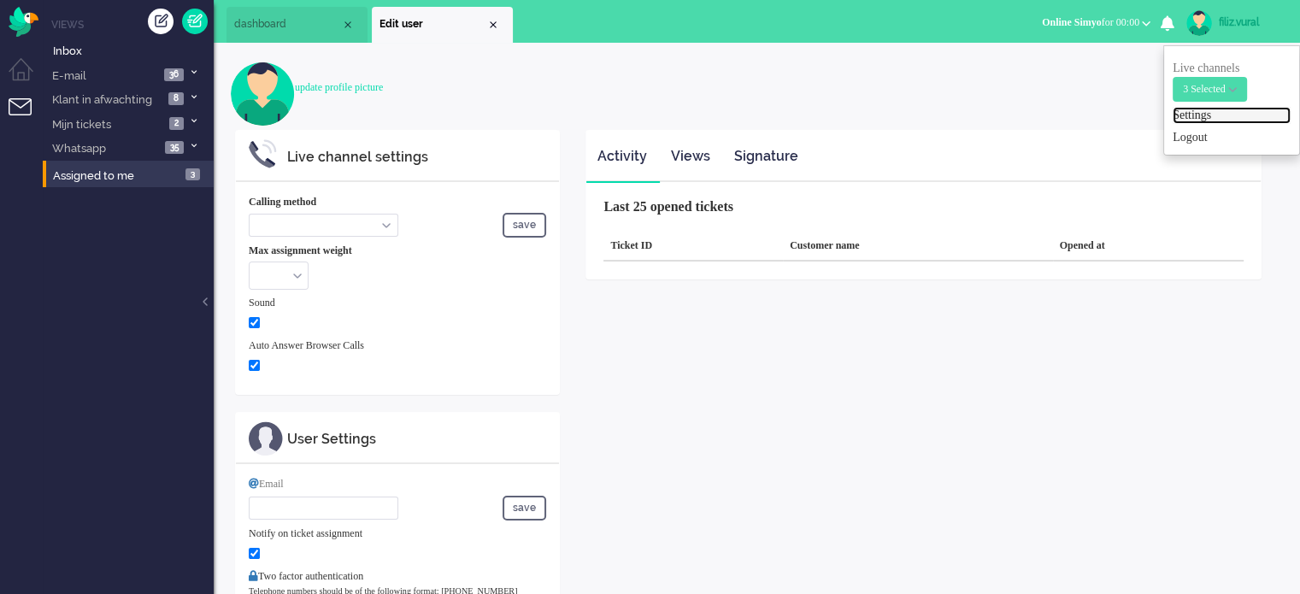
type input "[PHONE_NUMBER]"
select select "en"
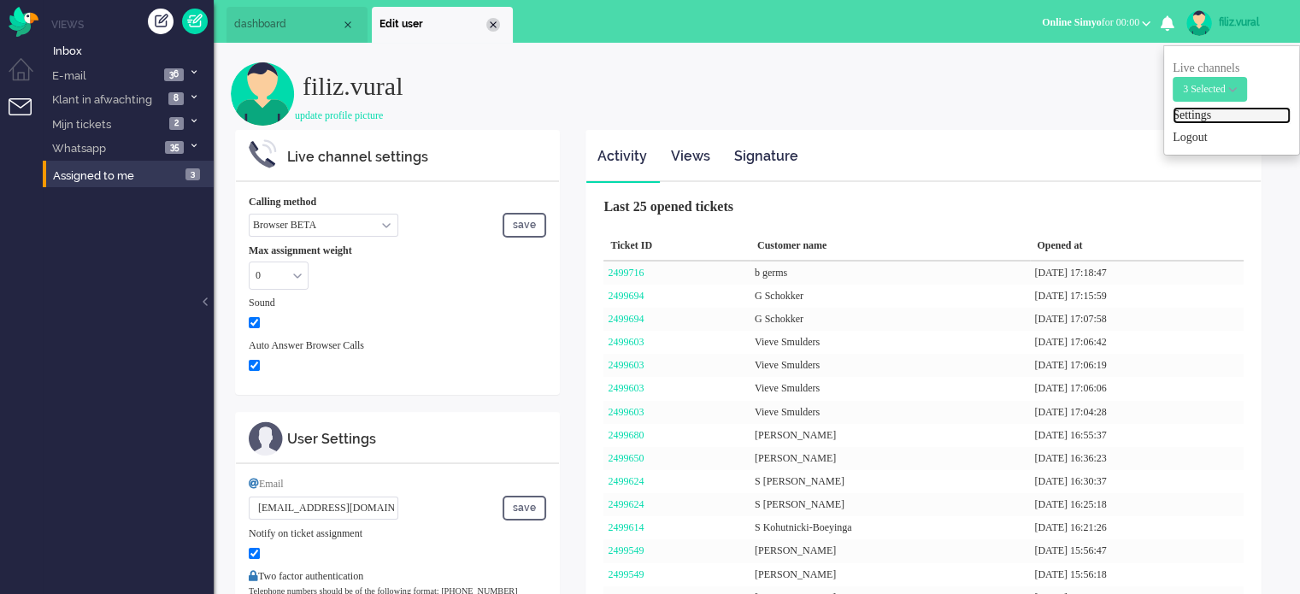
click at [495, 22] on div "Close tab" at bounding box center [493, 25] width 14 height 14
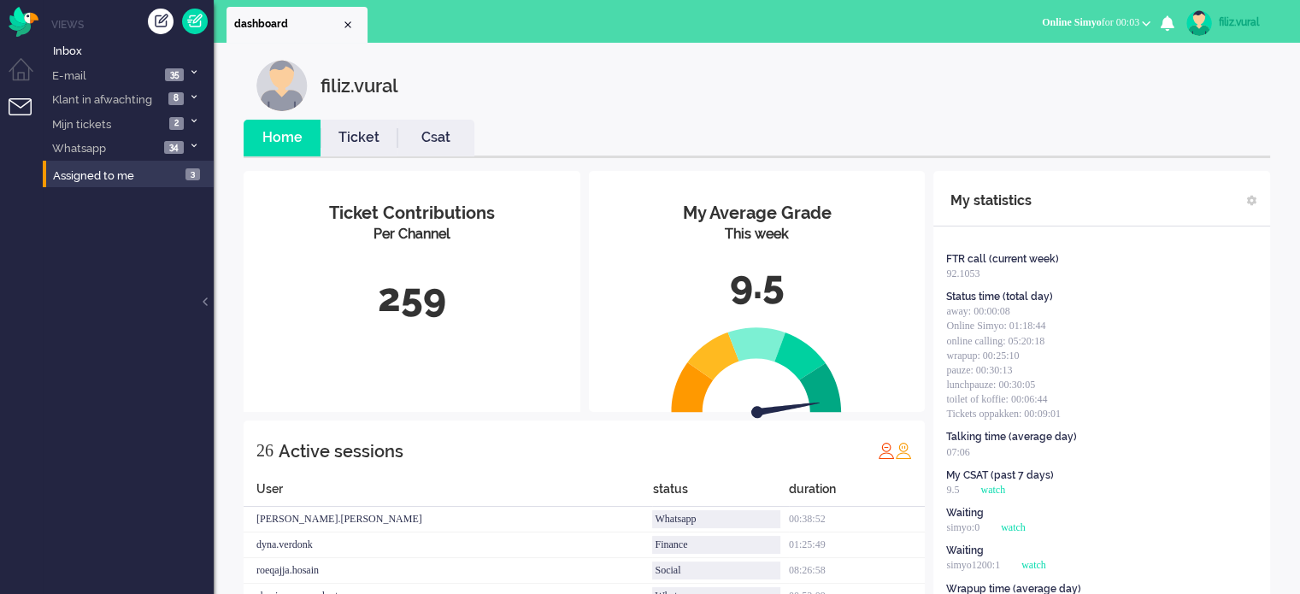
click at [455, 132] on link "Csat" at bounding box center [435, 138] width 77 height 20
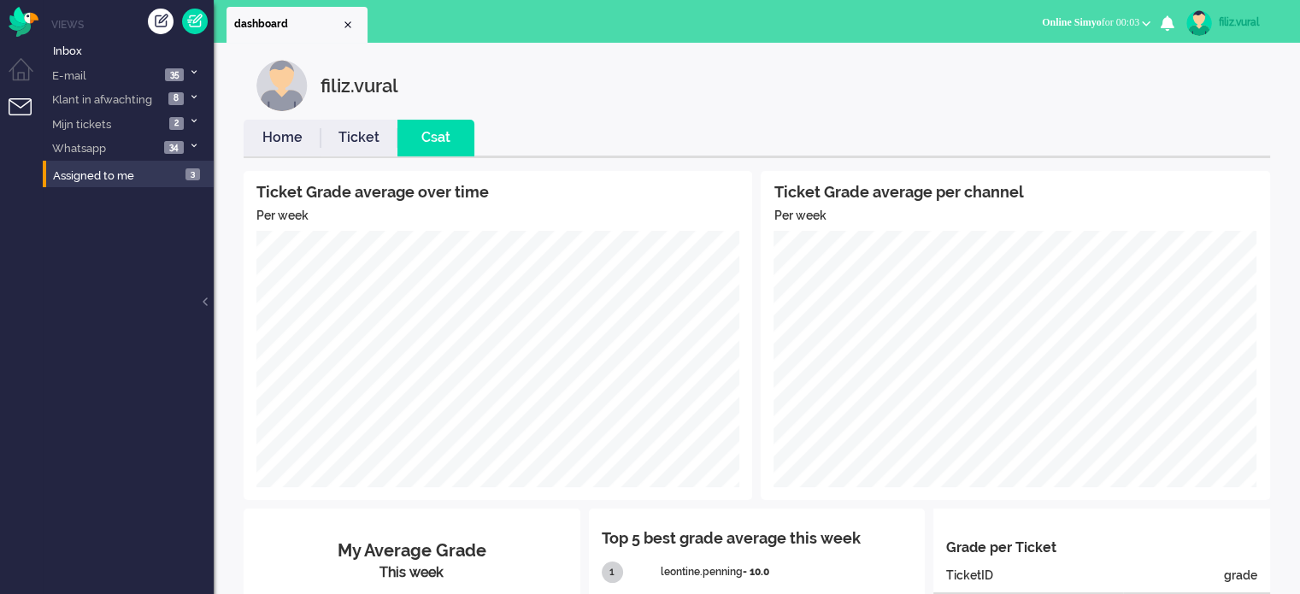
click at [297, 142] on link "Home" at bounding box center [282, 138] width 77 height 20
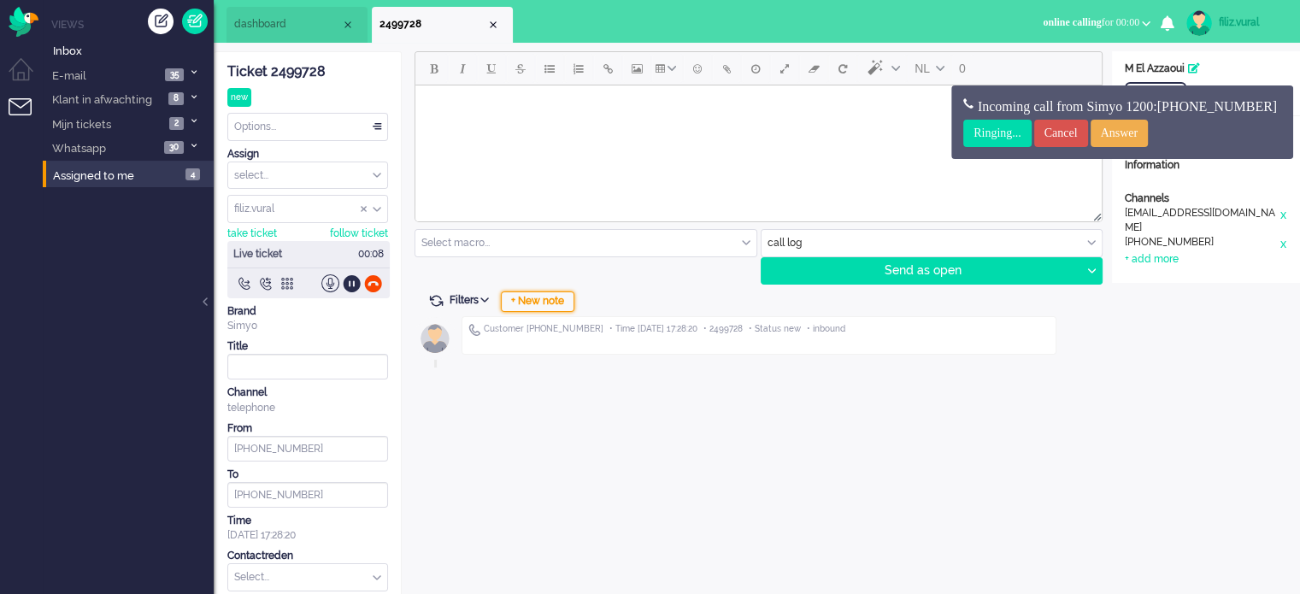
click at [520, 301] on div "+ New note" at bounding box center [538, 301] width 74 height 21
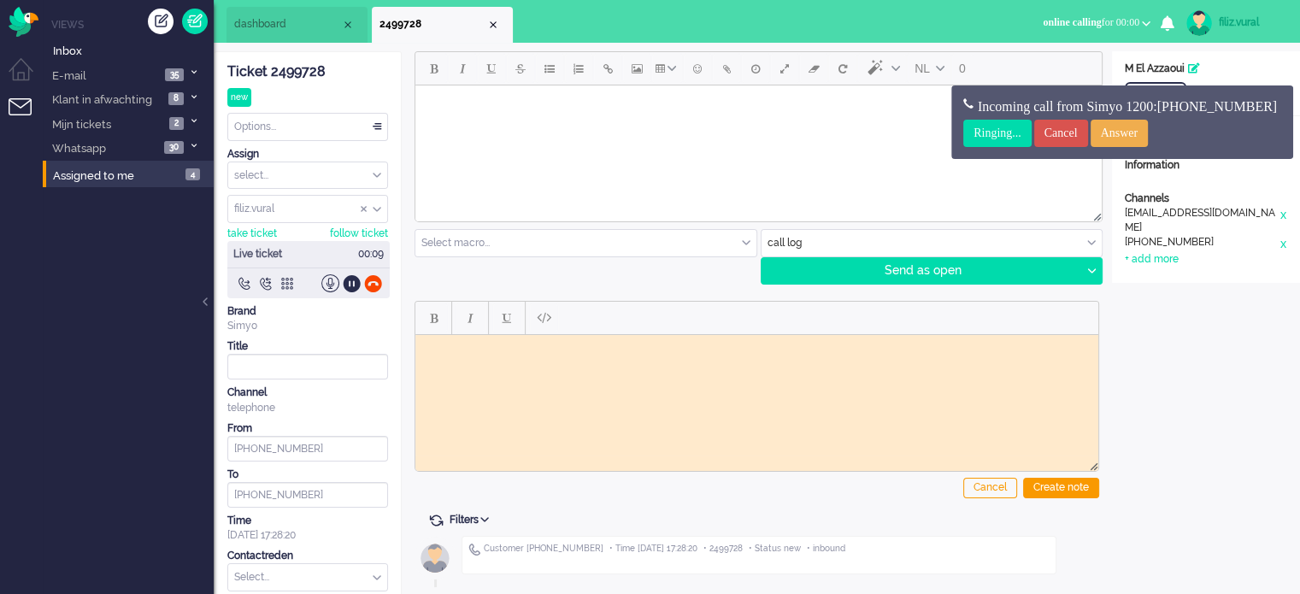
click at [303, 64] on div "Ticket 2499728" at bounding box center [307, 72] width 161 height 20
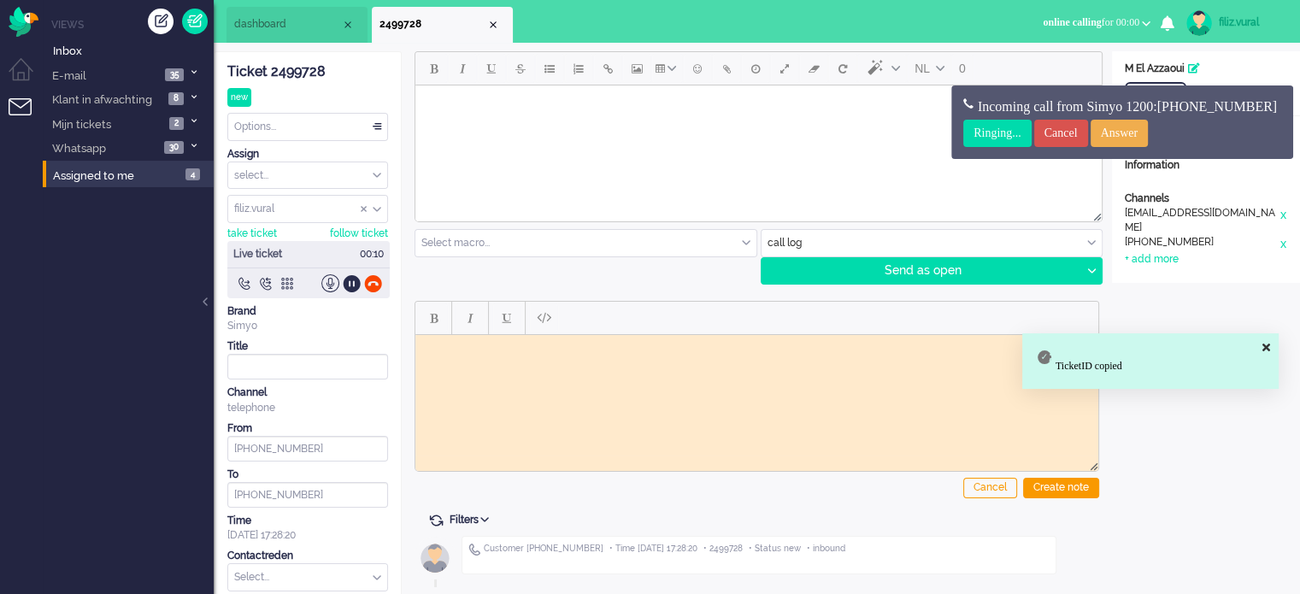
click at [612, 353] on html at bounding box center [756, 347] width 683 height 26
paste body "Rich Text Area. Press ALT-0 for help."
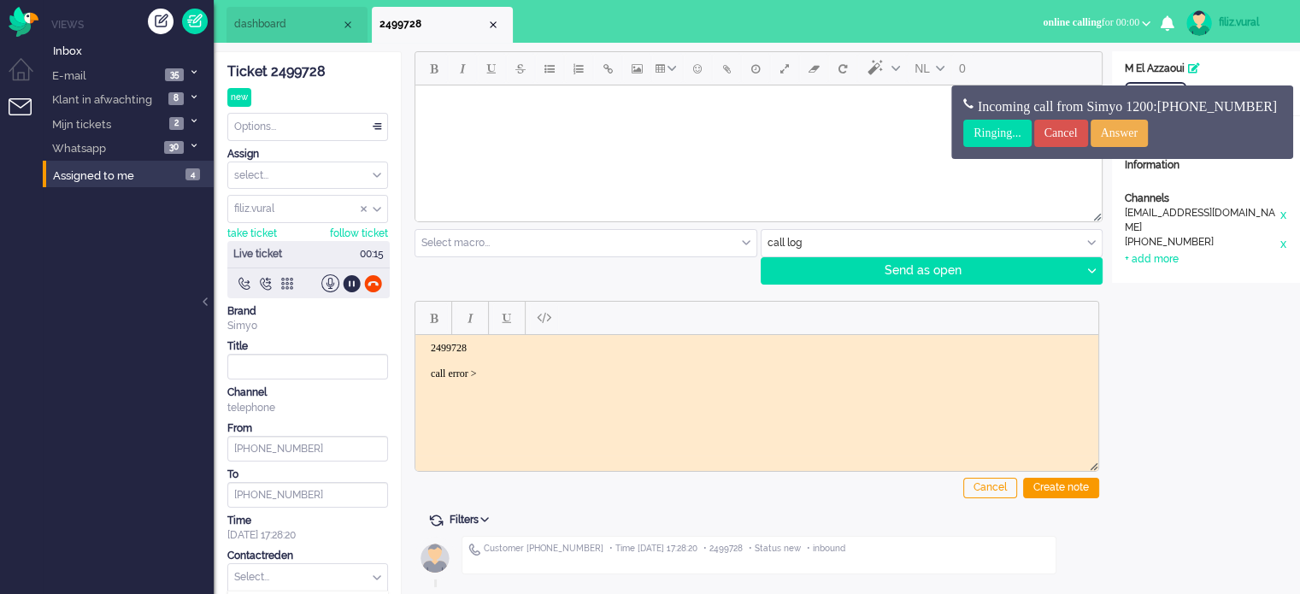
click at [326, 569] on input "text" at bounding box center [307, 577] width 159 height 26
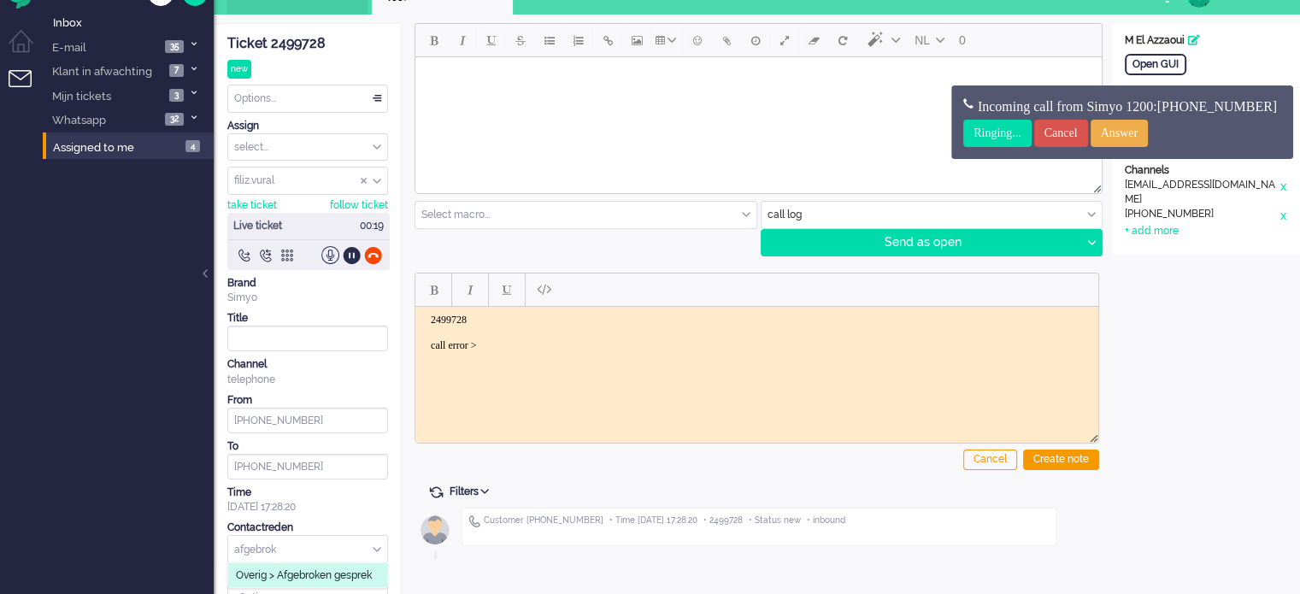
scroll to position [56, 0]
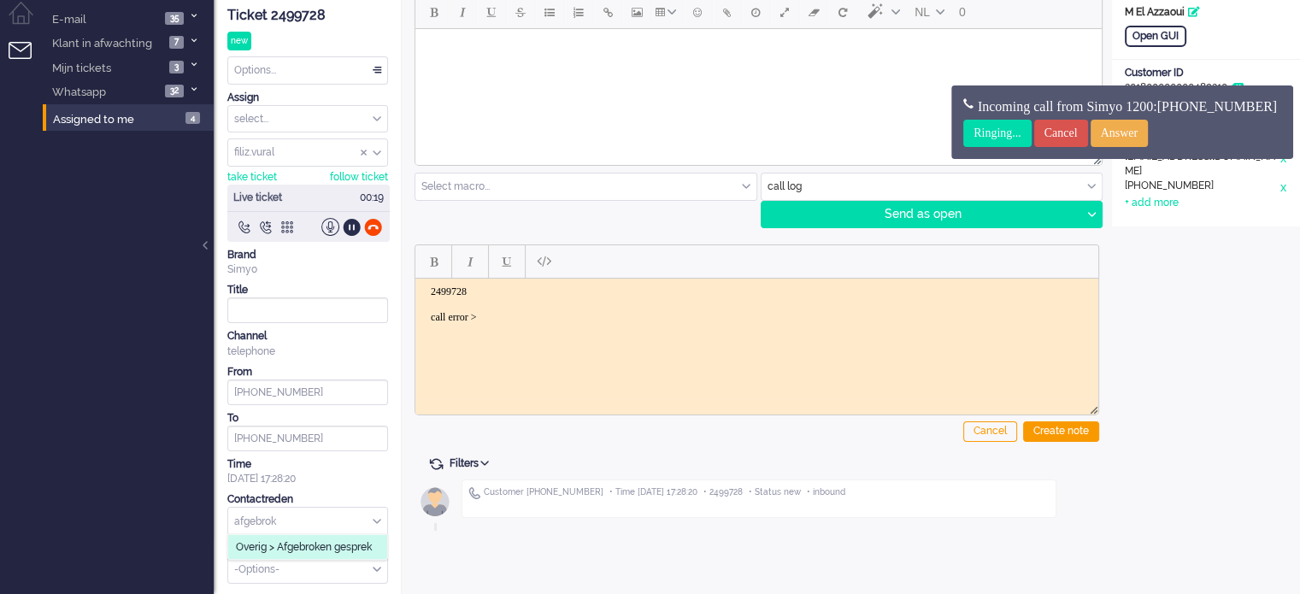
type input "afgebrok"
click at [338, 548] on span "Overig > Afgebroken gesprek" at bounding box center [304, 547] width 136 height 15
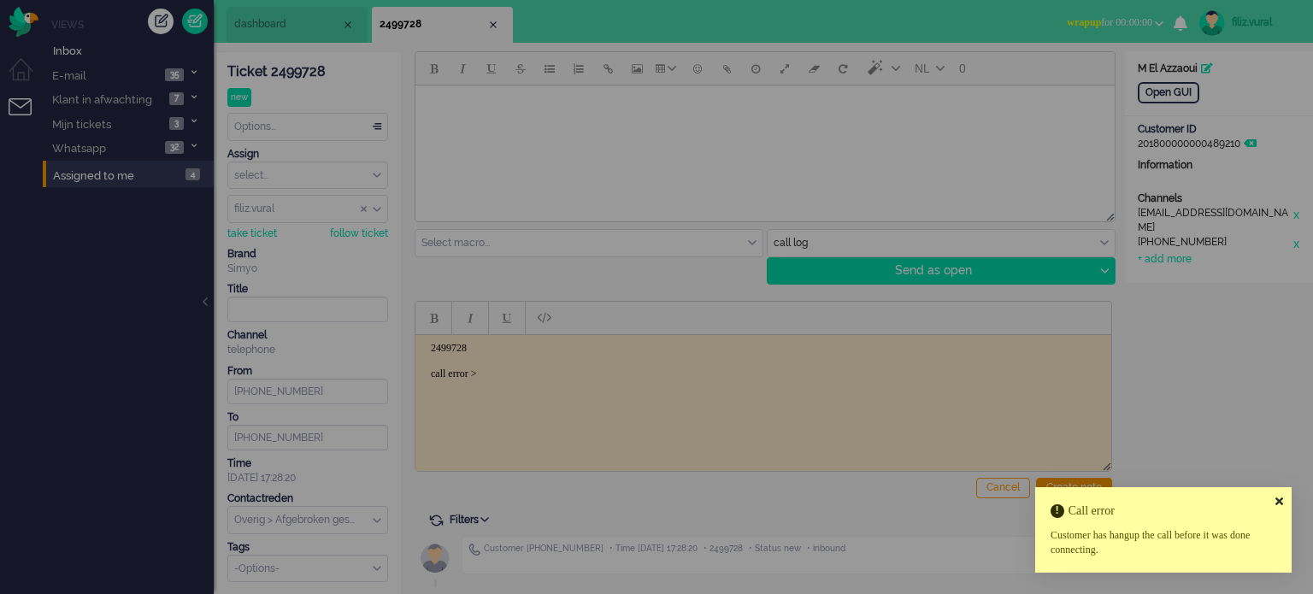
drag, startPoint x: 1280, startPoint y: 499, endPoint x: 1254, endPoint y: 493, distance: 27.2
click at [1279, 498] on icon at bounding box center [1279, 501] width 8 height 11
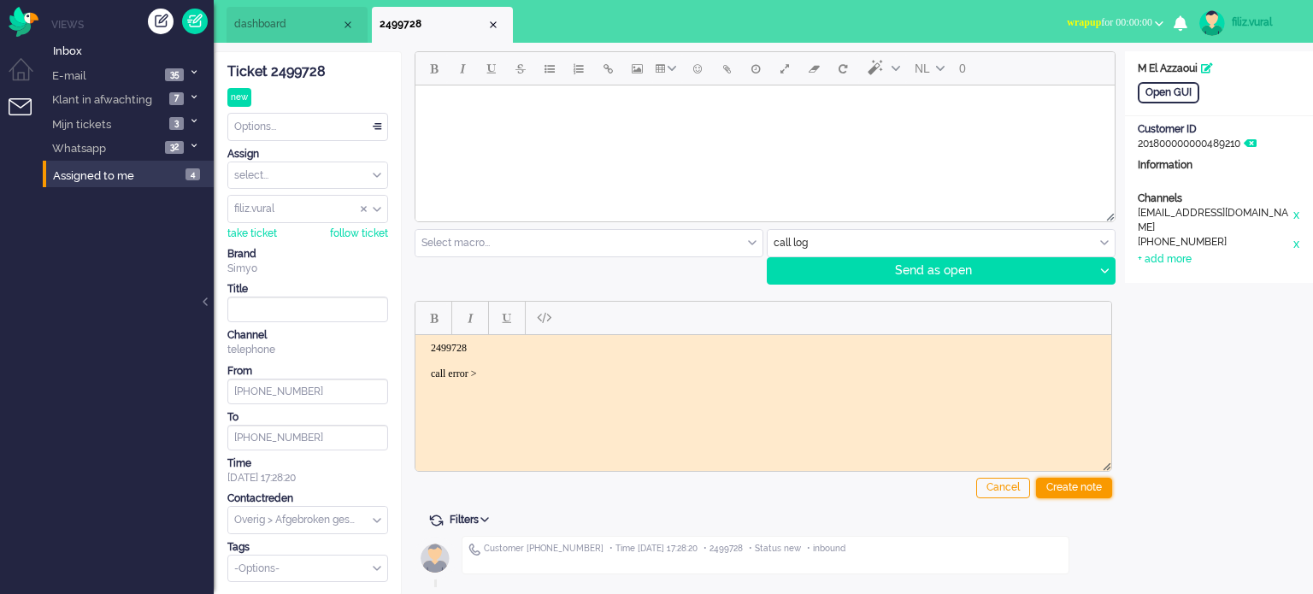
click at [1091, 483] on div "Create note" at bounding box center [1074, 488] width 76 height 21
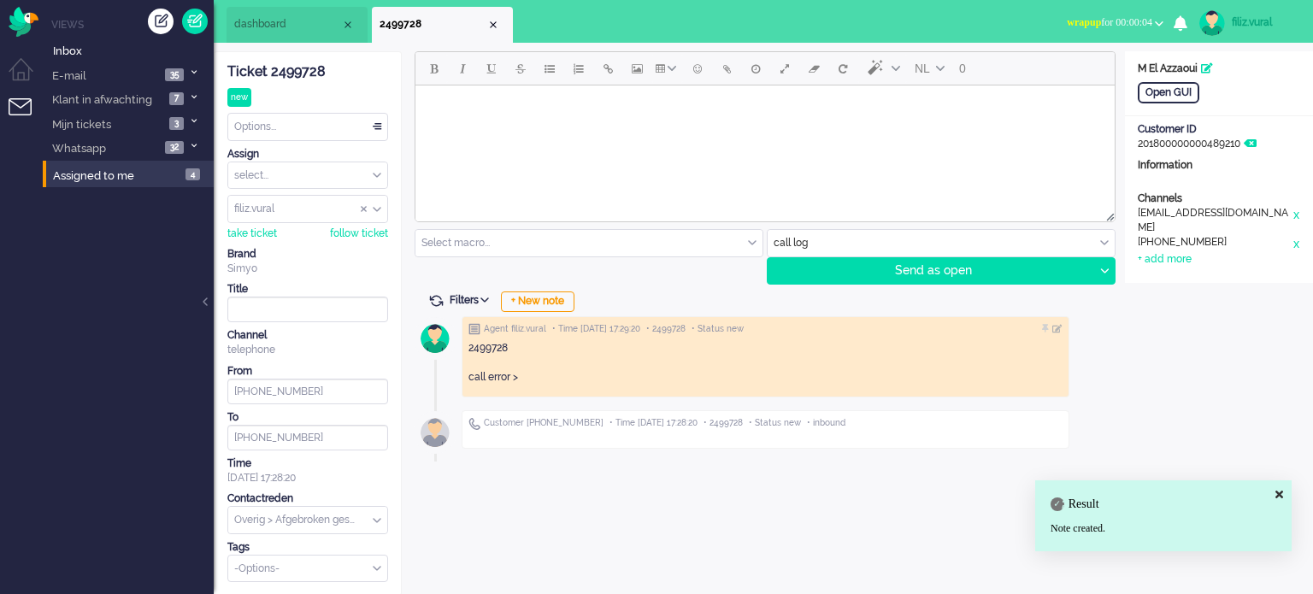
click at [328, 132] on div "Options..." at bounding box center [307, 127] width 159 height 26
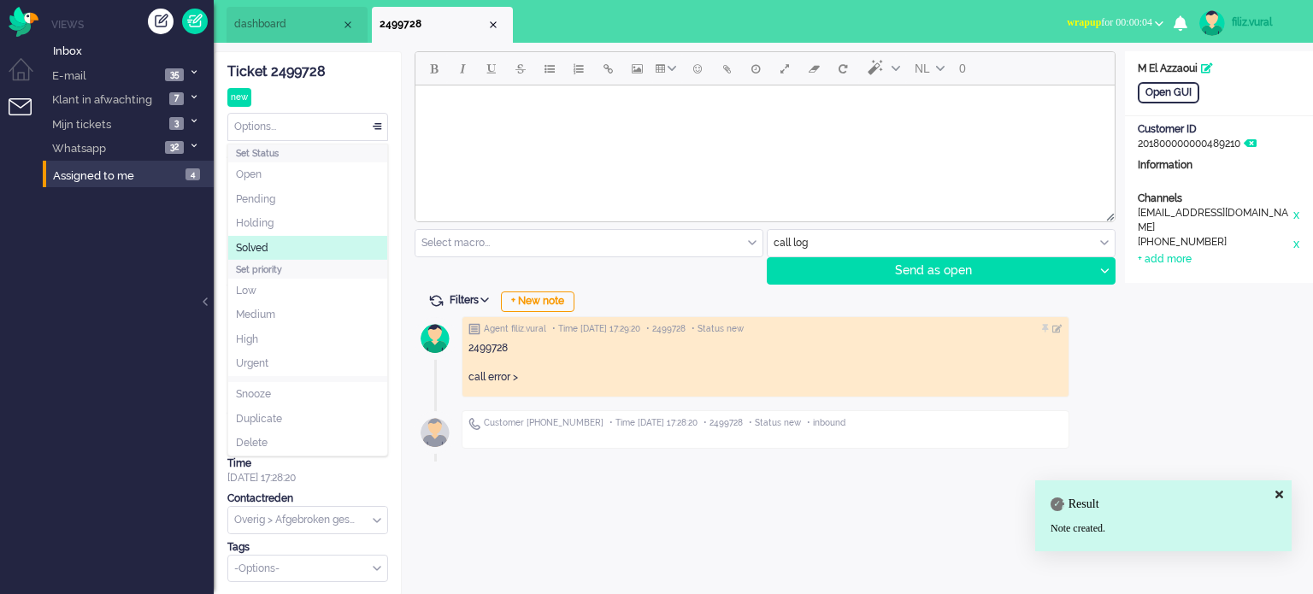
click at [297, 245] on li "Solved" at bounding box center [307, 248] width 159 height 25
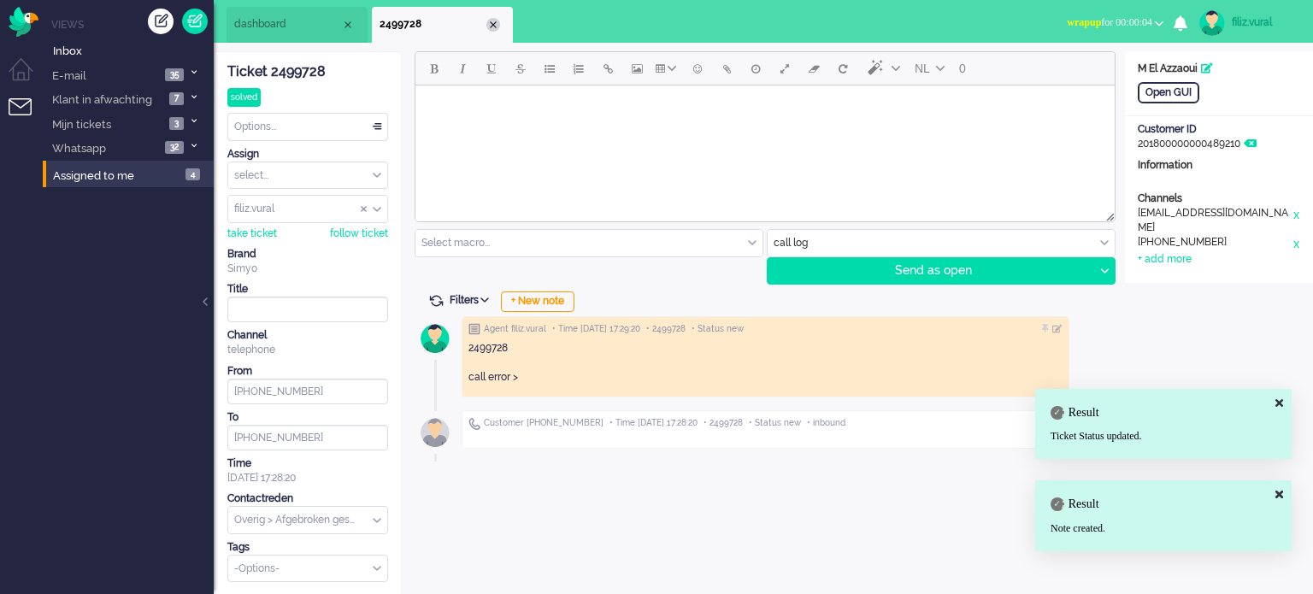
click at [491, 26] on div "Close tab" at bounding box center [493, 25] width 14 height 14
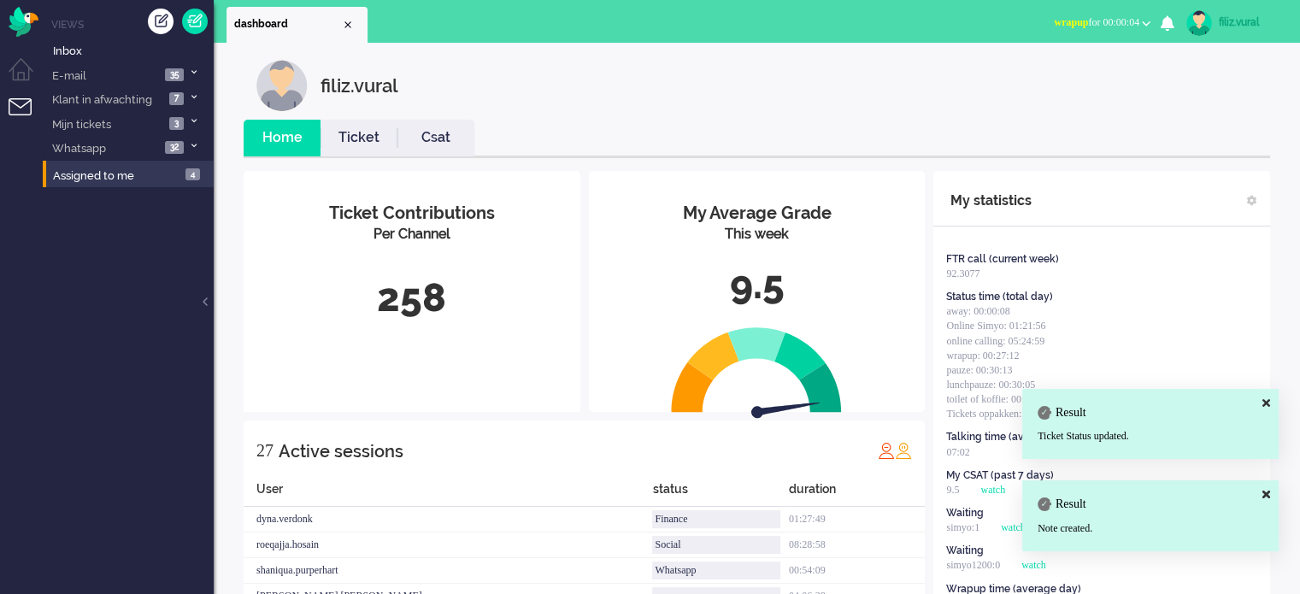
click at [424, 135] on link "Csat" at bounding box center [435, 138] width 77 height 20
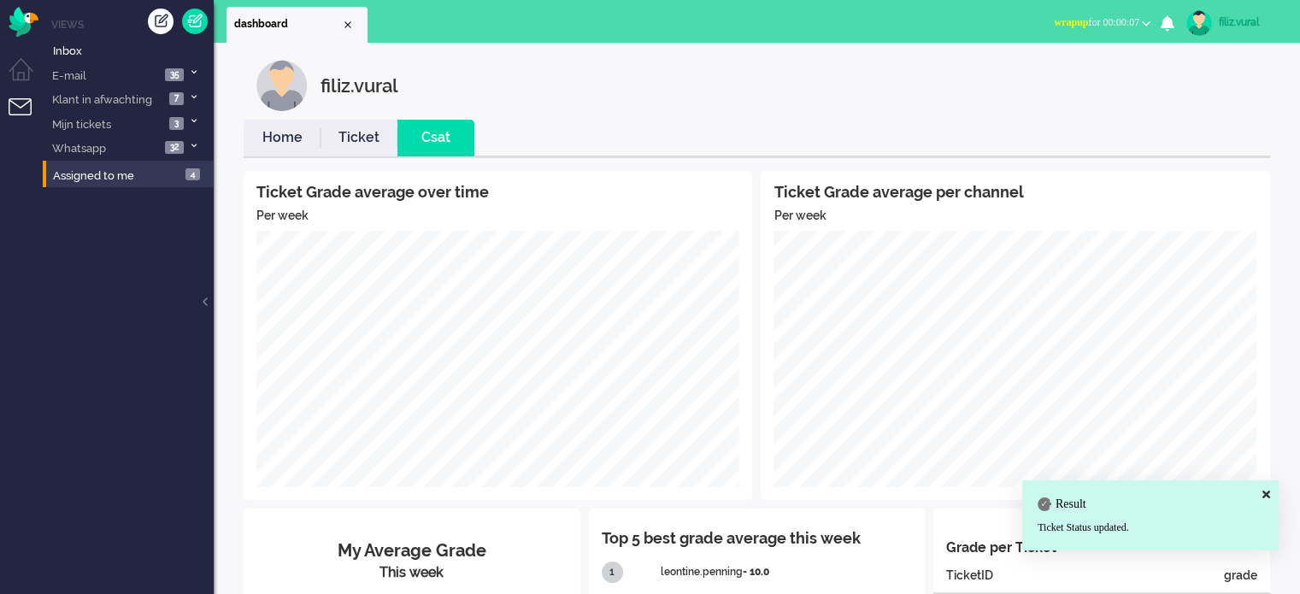
click at [271, 139] on link "Home" at bounding box center [282, 138] width 77 height 20
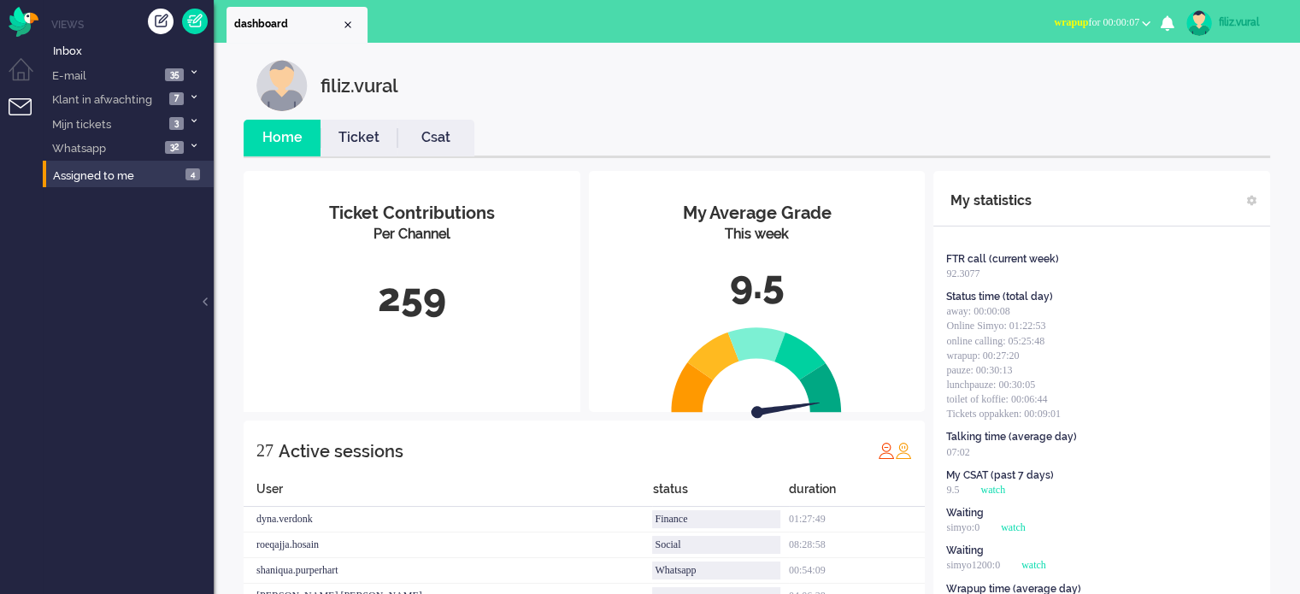
click at [1103, 23] on span "wrapup for 00:00:07" at bounding box center [1096, 22] width 85 height 12
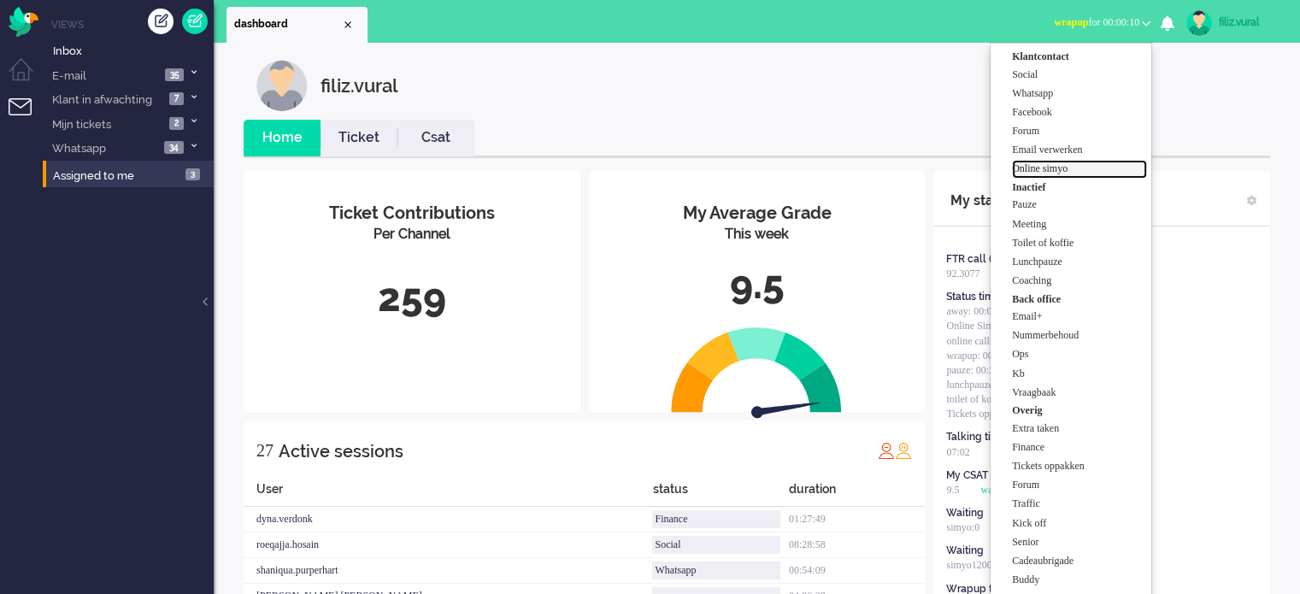
click at [1068, 170] on label "Online simyo" at bounding box center [1079, 169] width 135 height 15
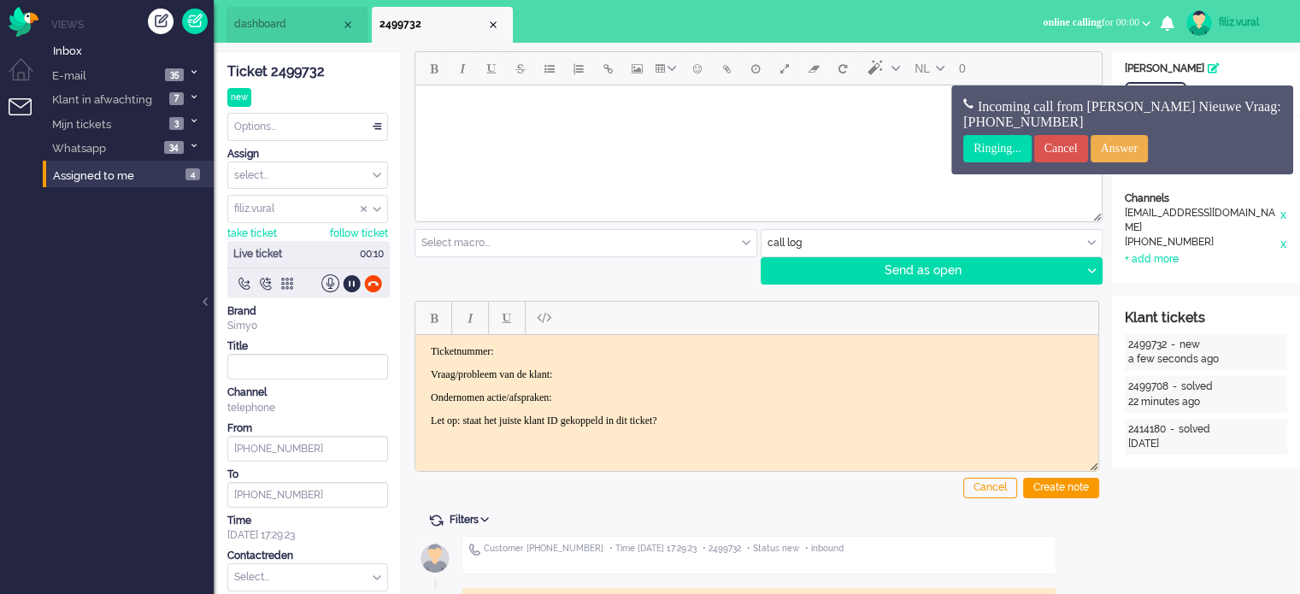
click at [291, 74] on div "Ticket 2499732" at bounding box center [307, 72] width 161 height 20
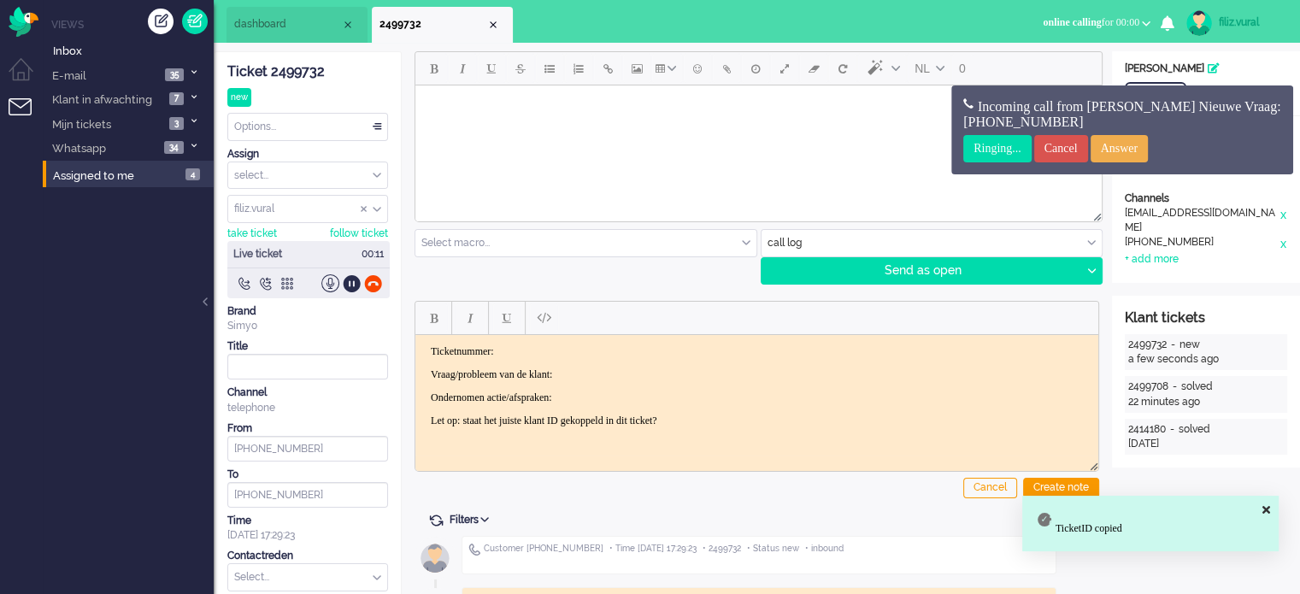
click at [567, 344] on html "Ticketnummer: Vraag/probleem van de klant: Ondernomen actie/afspraken: Let op: …" at bounding box center [756, 385] width 683 height 103
click at [575, 351] on p "Ticketnummer:" at bounding box center [757, 350] width 652 height 13
drag, startPoint x: 426, startPoint y: 372, endPoint x: 866, endPoint y: 454, distance: 446.9
click at [866, 437] on html "Ticketnummer: 2499732 Vraag/probleem van de klant: Ondernomen actie/afspraken: …" at bounding box center [756, 385] width 683 height 103
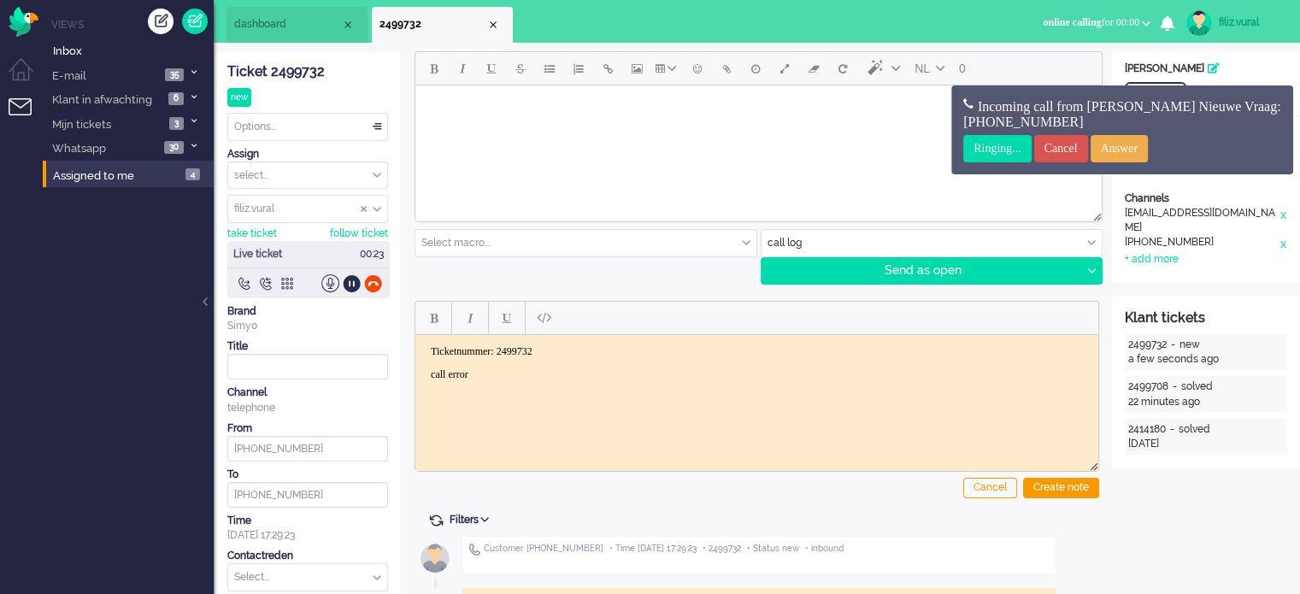
click at [309, 24] on span "dashboard" at bounding box center [287, 24] width 107 height 15
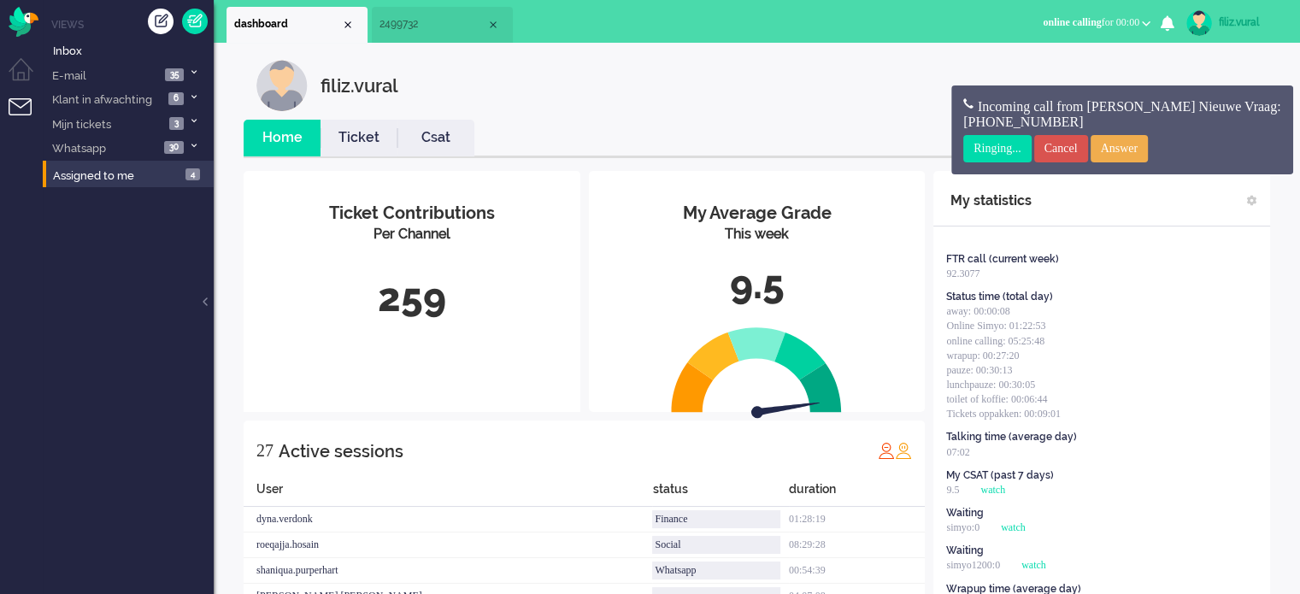
click at [424, 24] on span "2499732" at bounding box center [432, 24] width 107 height 15
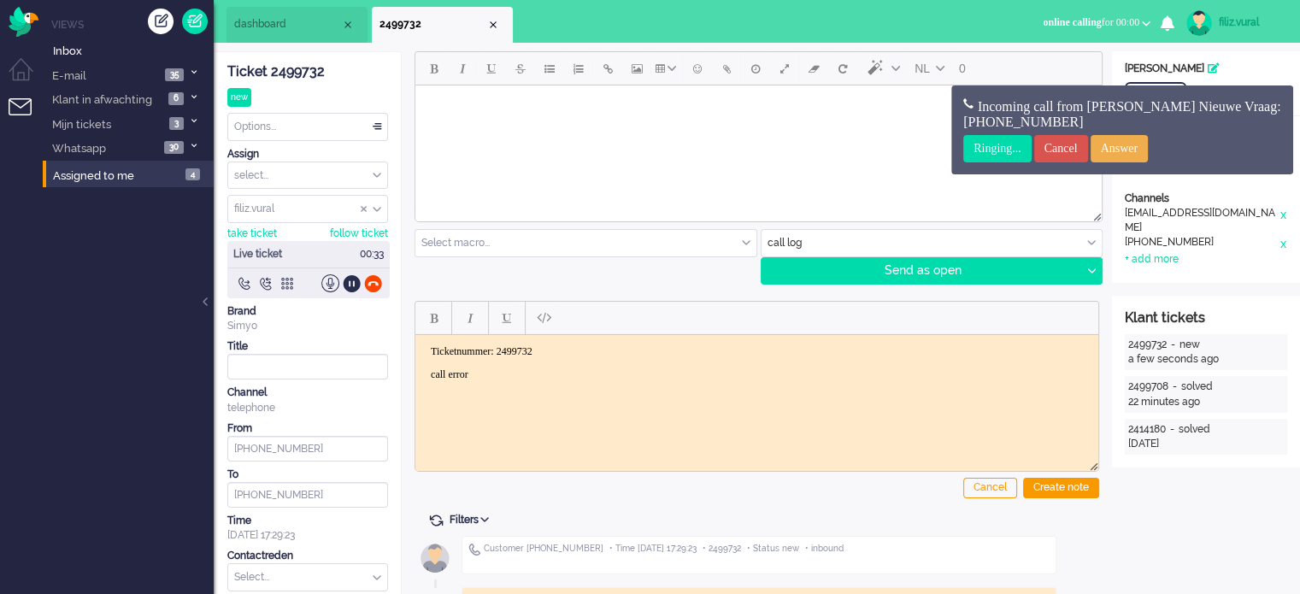
click at [335, 575] on input "text" at bounding box center [307, 577] width 159 height 26
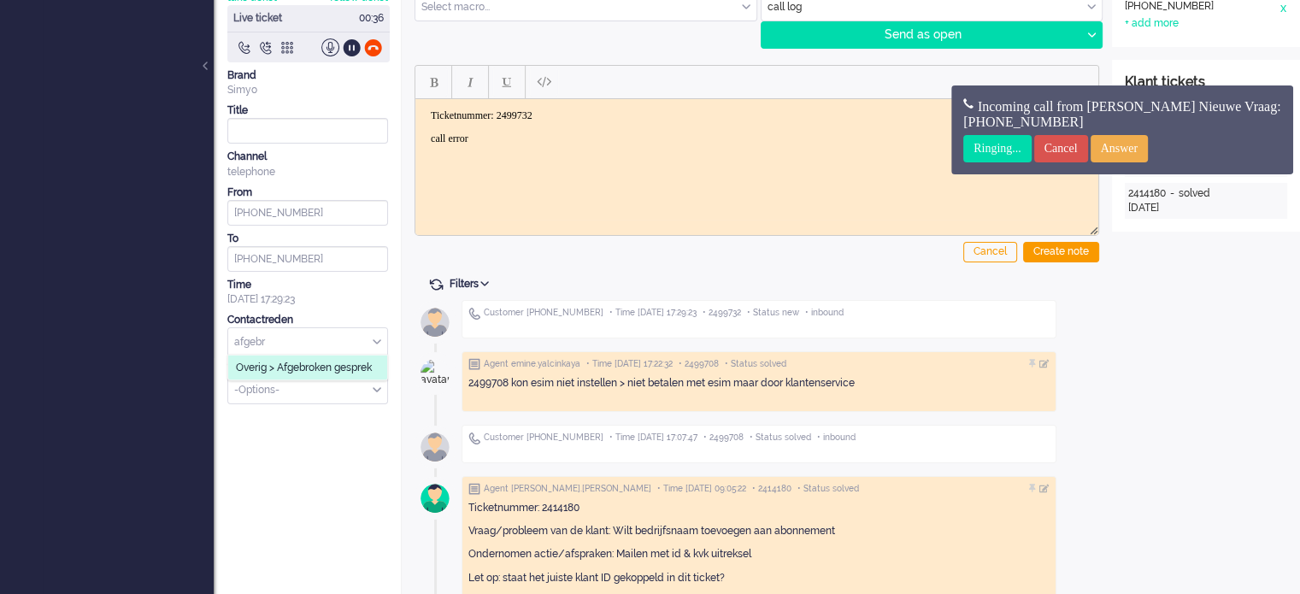
scroll to position [256, 0]
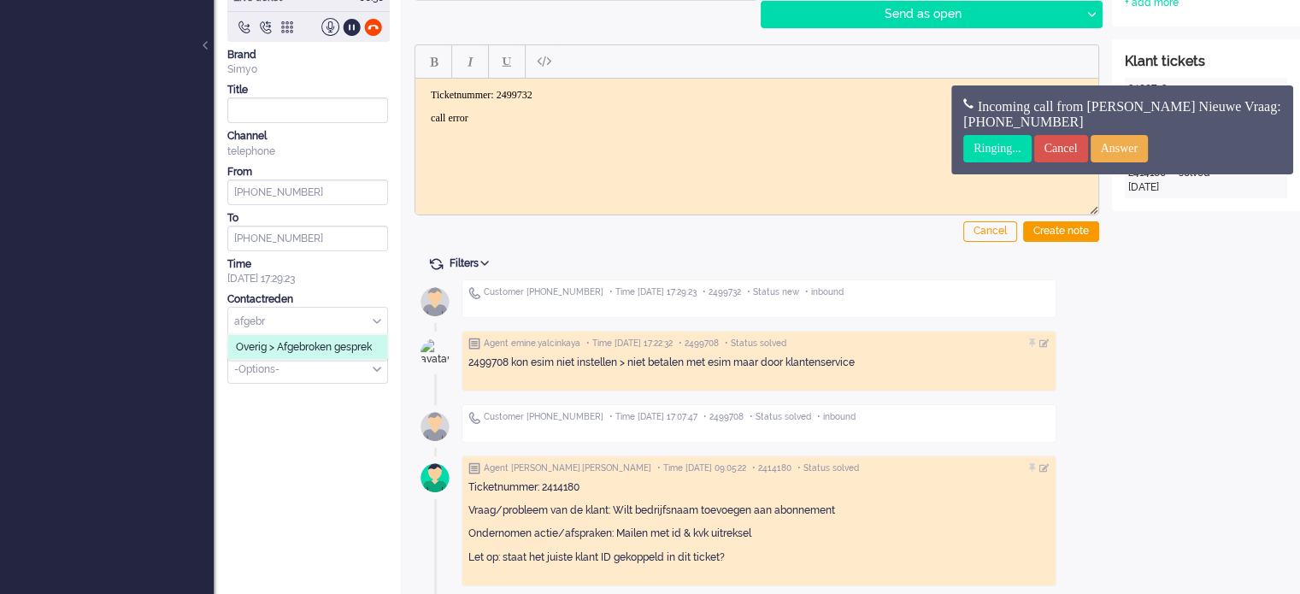
type input "afgebr"
click at [337, 349] on span "Overig > Afgebroken gesprek" at bounding box center [304, 347] width 136 height 15
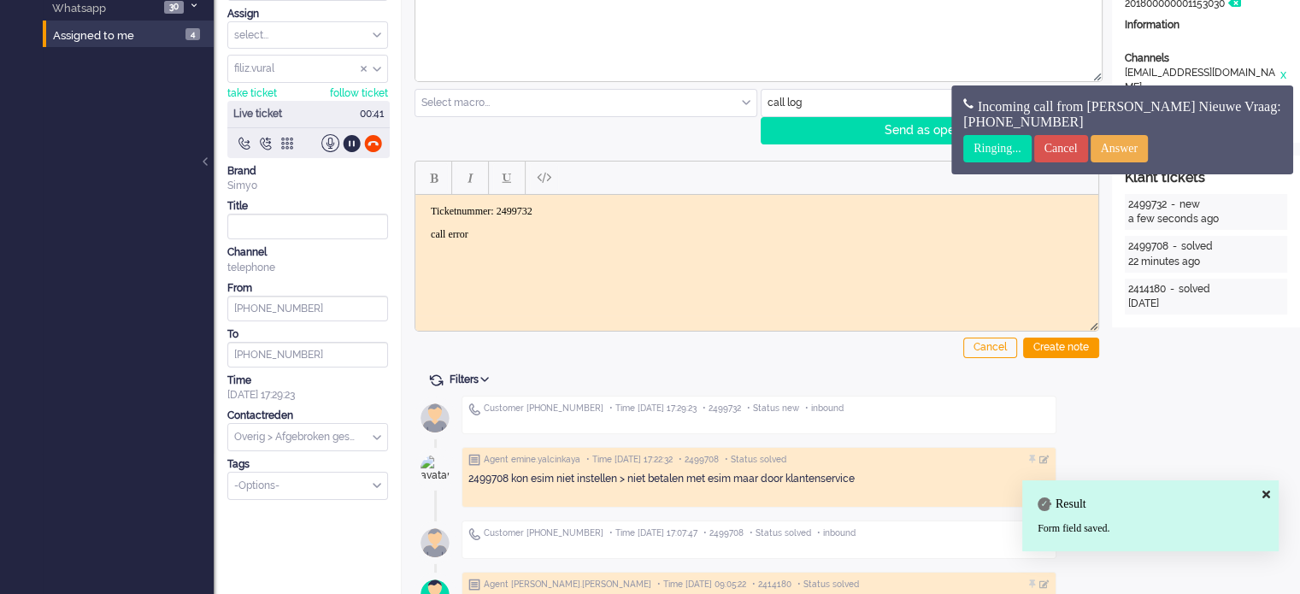
scroll to position [171, 0]
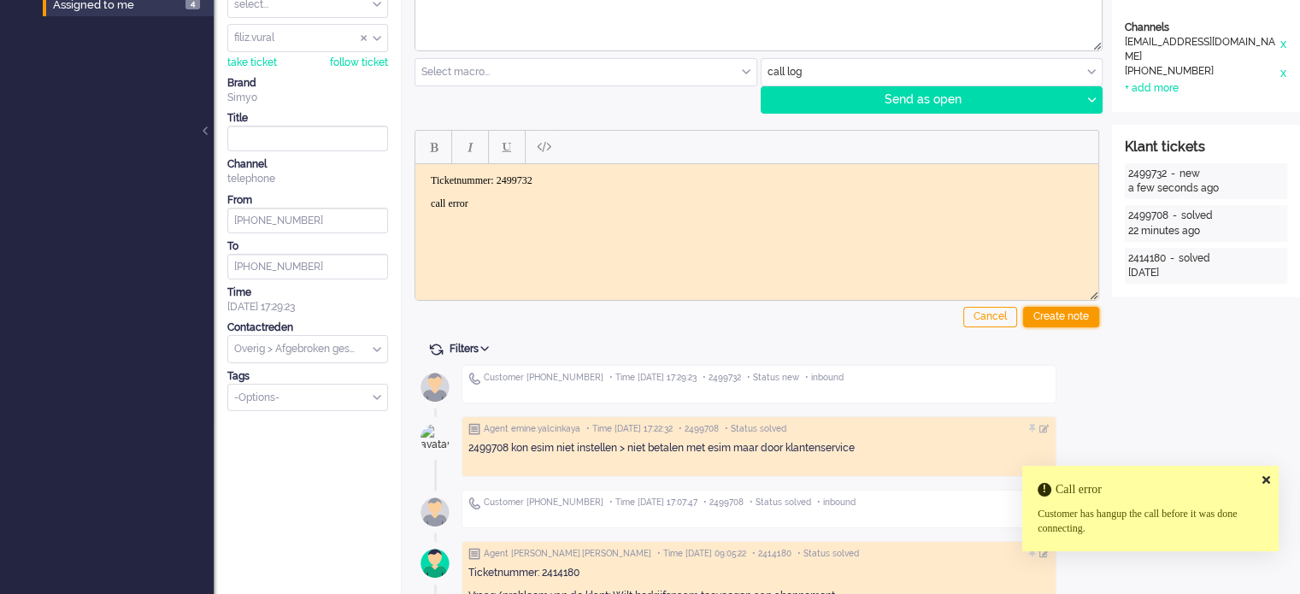
click at [1075, 310] on div "Create note" at bounding box center [1061, 317] width 76 height 21
click at [1264, 475] on icon at bounding box center [1266, 479] width 8 height 11
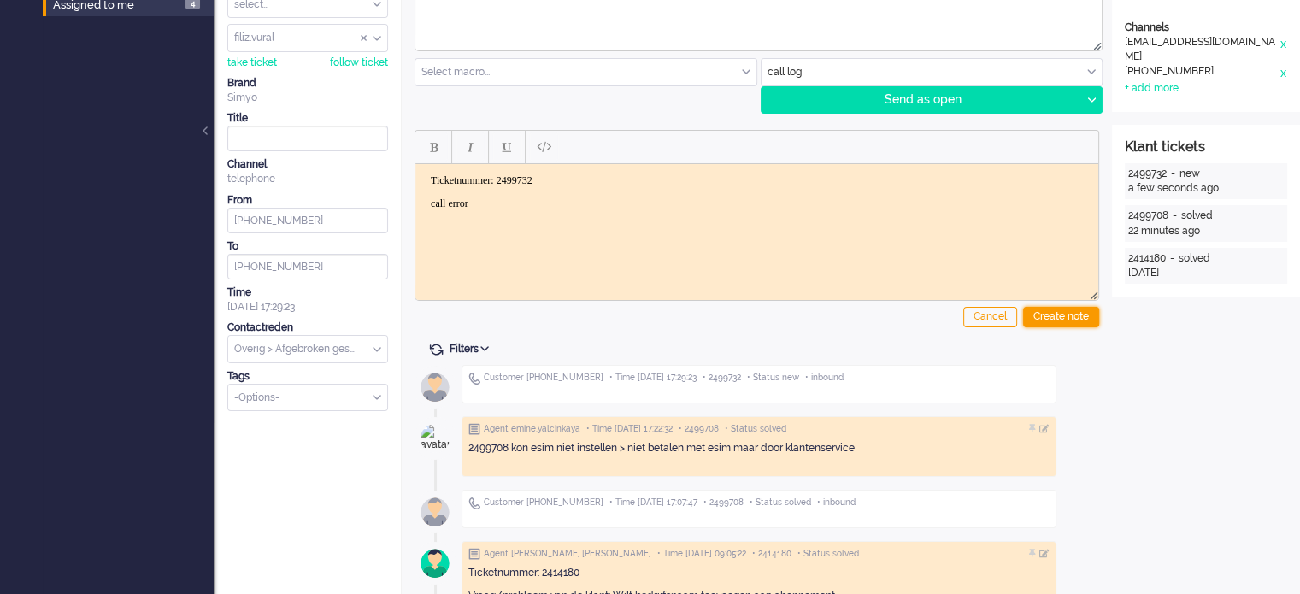
click at [1062, 322] on div "Create note" at bounding box center [1061, 317] width 76 height 21
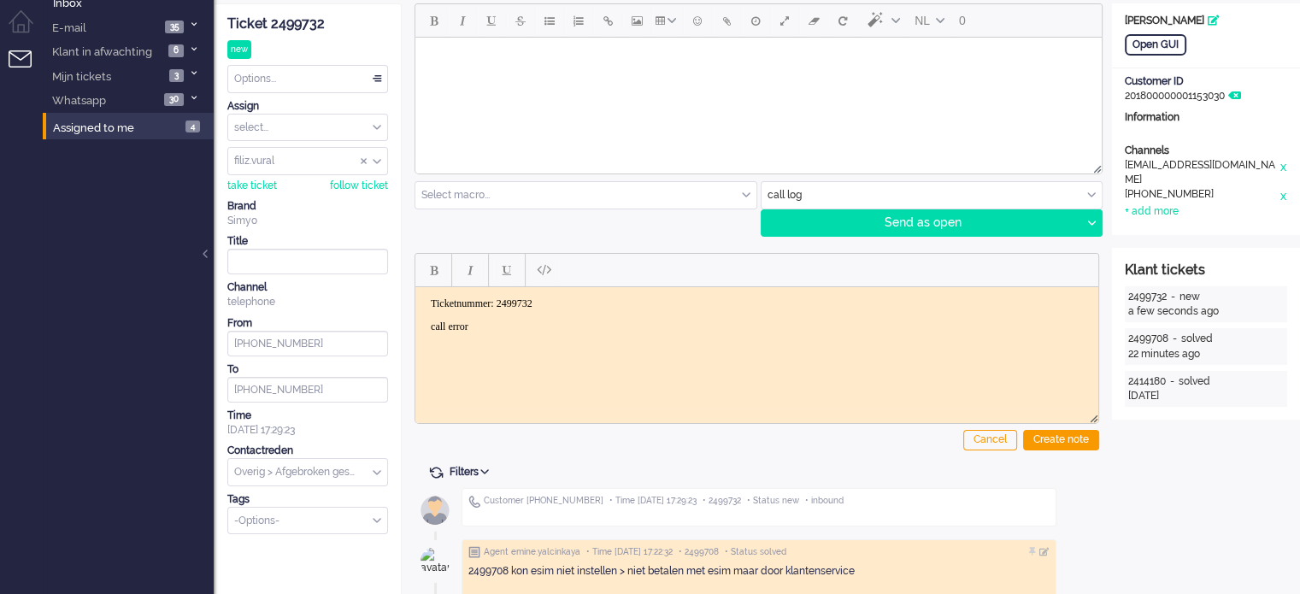
scroll to position [0, 0]
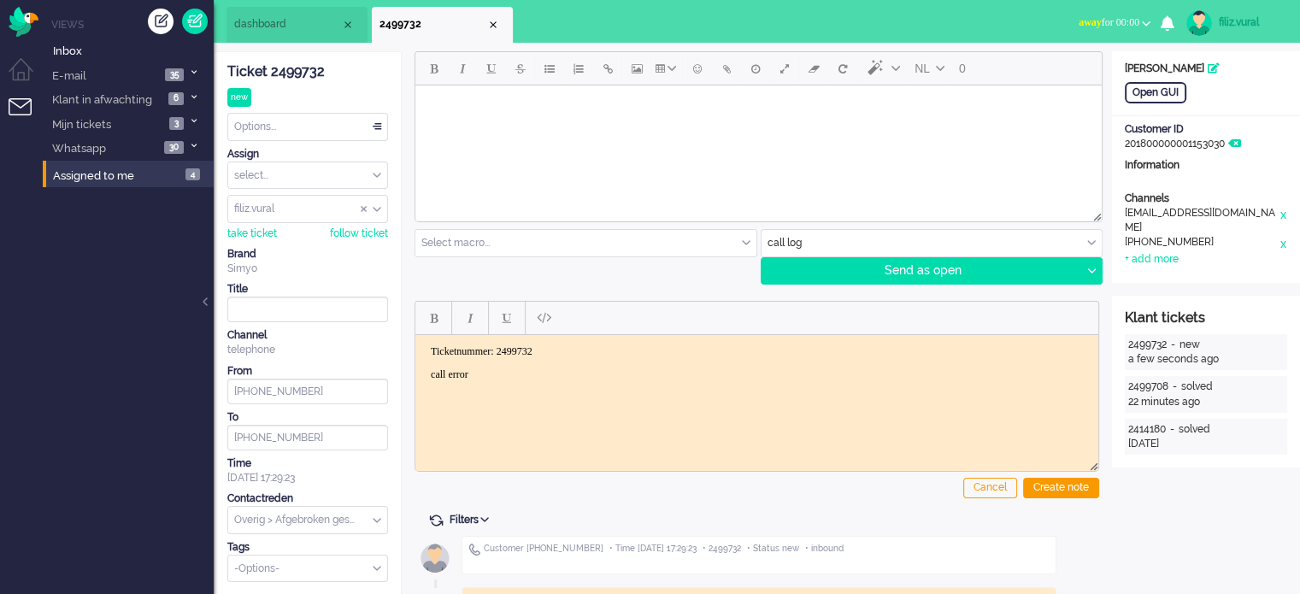
click at [315, 129] on div "Options..." at bounding box center [307, 127] width 159 height 26
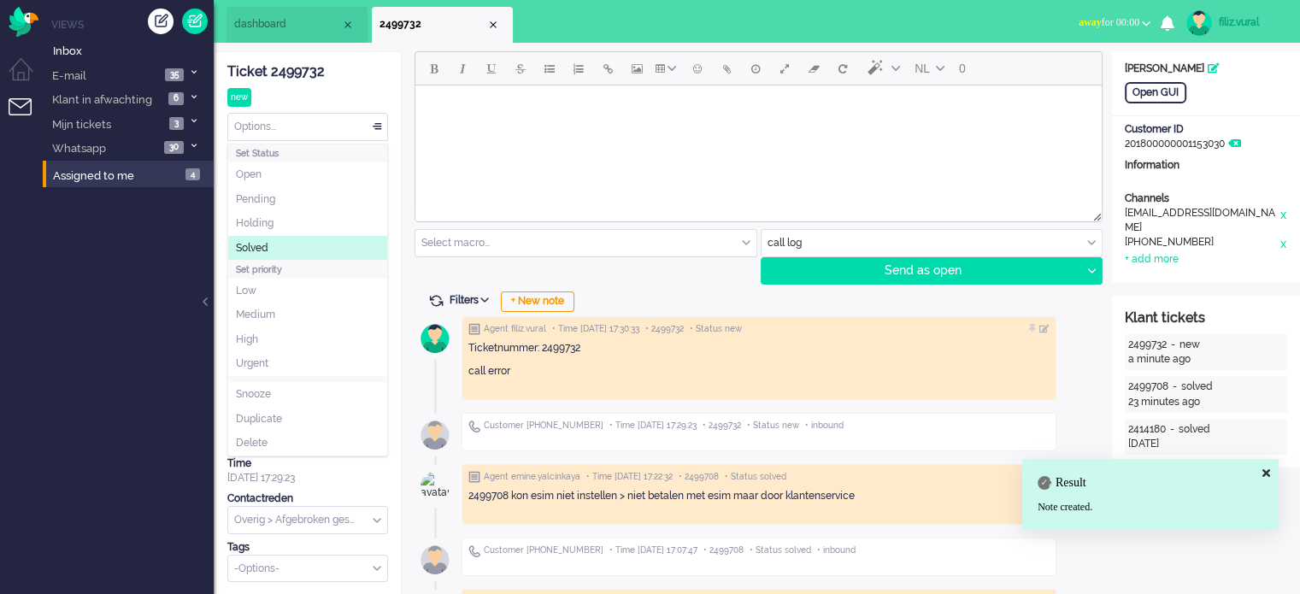
click at [295, 238] on li "Solved" at bounding box center [307, 248] width 159 height 25
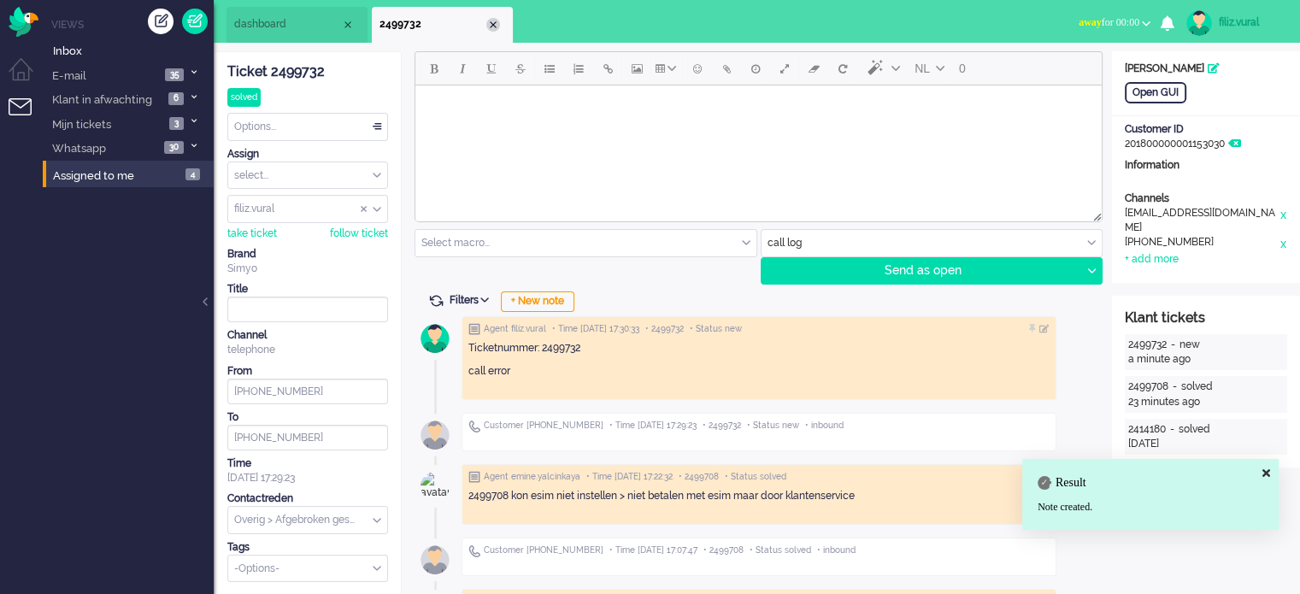
click at [489, 26] on div "Close tab" at bounding box center [493, 25] width 14 height 14
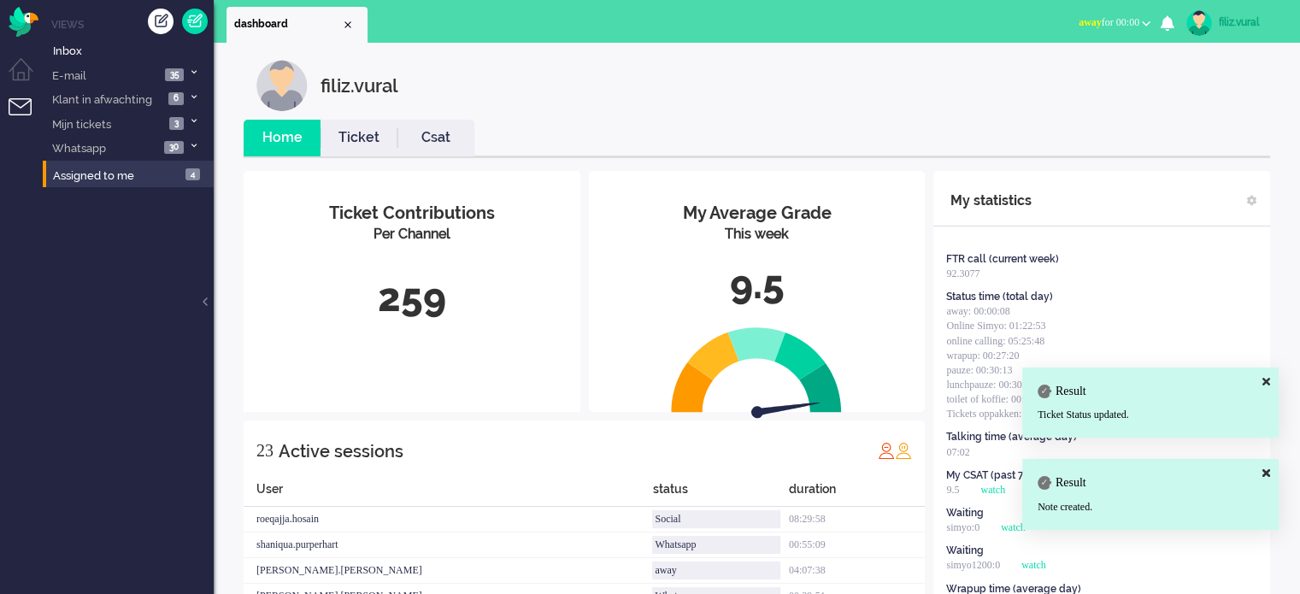
click at [384, 145] on link "Ticket" at bounding box center [359, 138] width 77 height 20
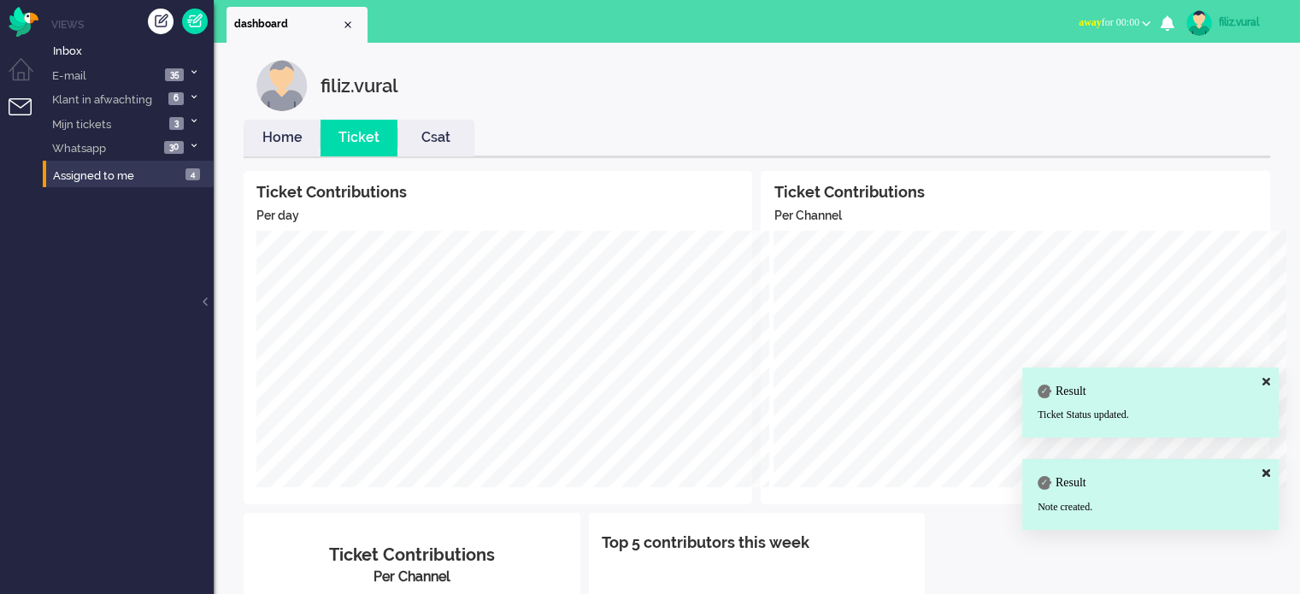
click at [435, 136] on link "Csat" at bounding box center [435, 138] width 77 height 20
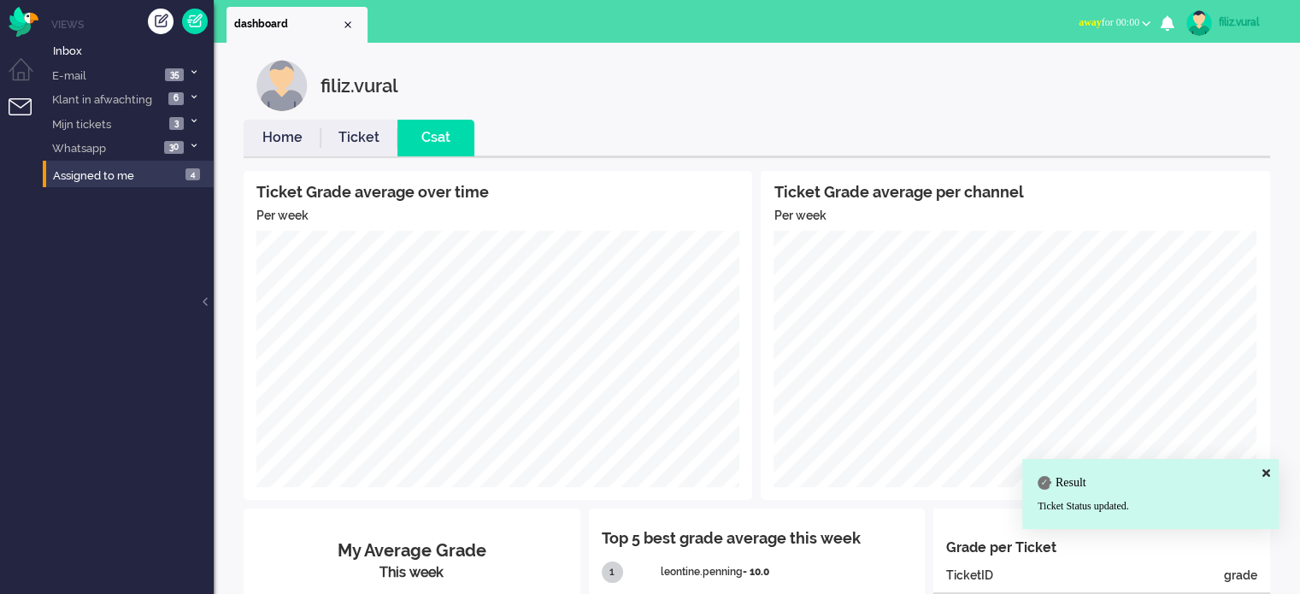
click at [288, 146] on link "Home" at bounding box center [282, 138] width 77 height 20
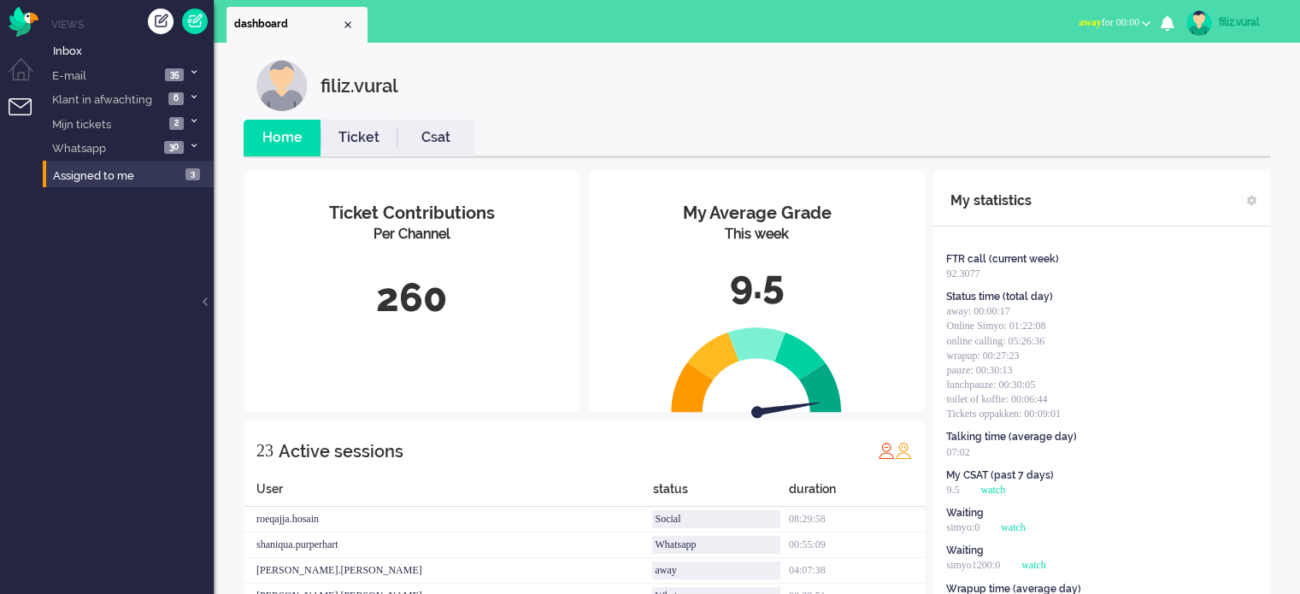
click at [1118, 20] on span "away for 00:00" at bounding box center [1109, 22] width 61 height 12
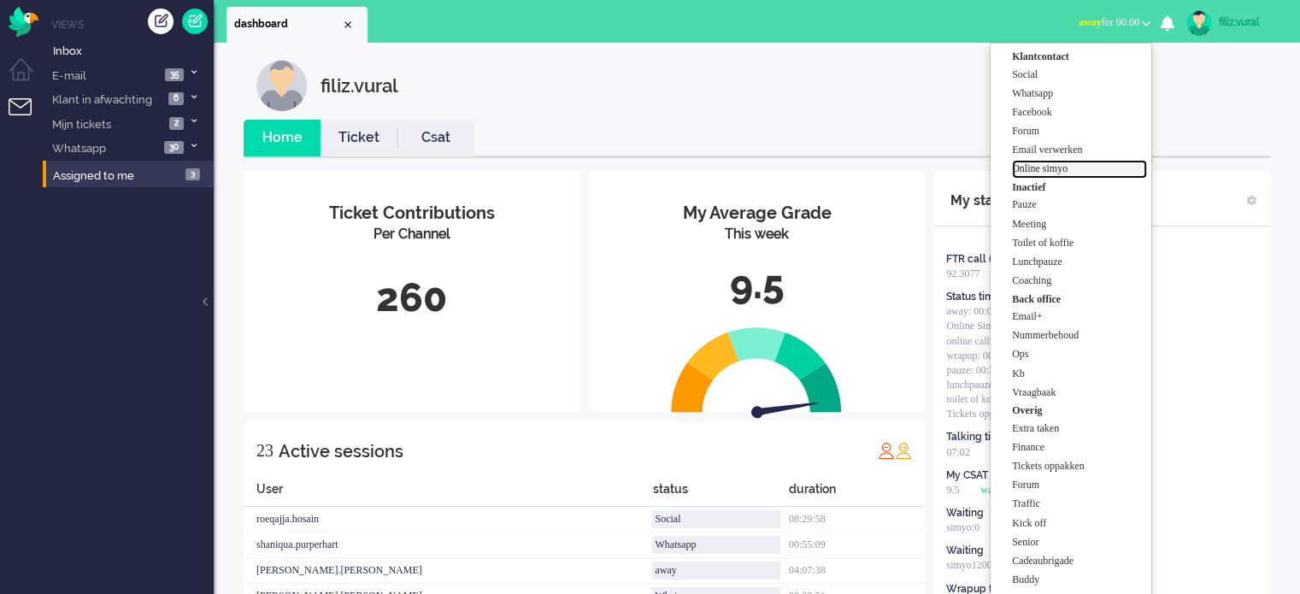
click at [1074, 164] on label "Online simyo" at bounding box center [1079, 169] width 135 height 15
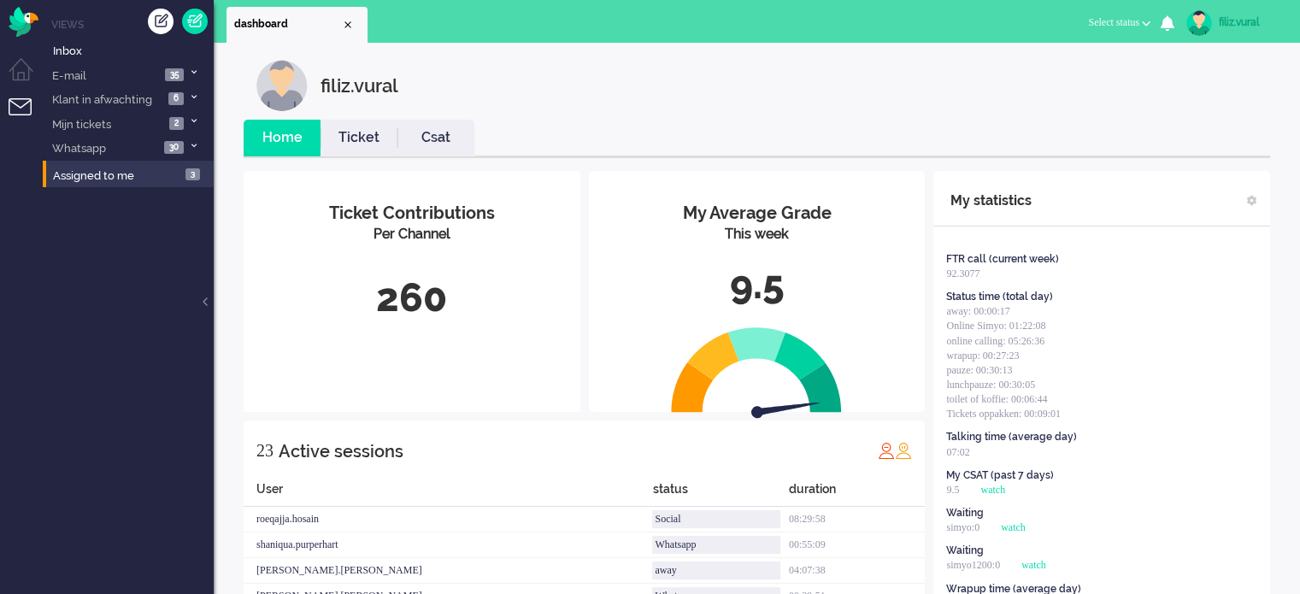
click at [438, 124] on li "Csat" at bounding box center [435, 138] width 77 height 37
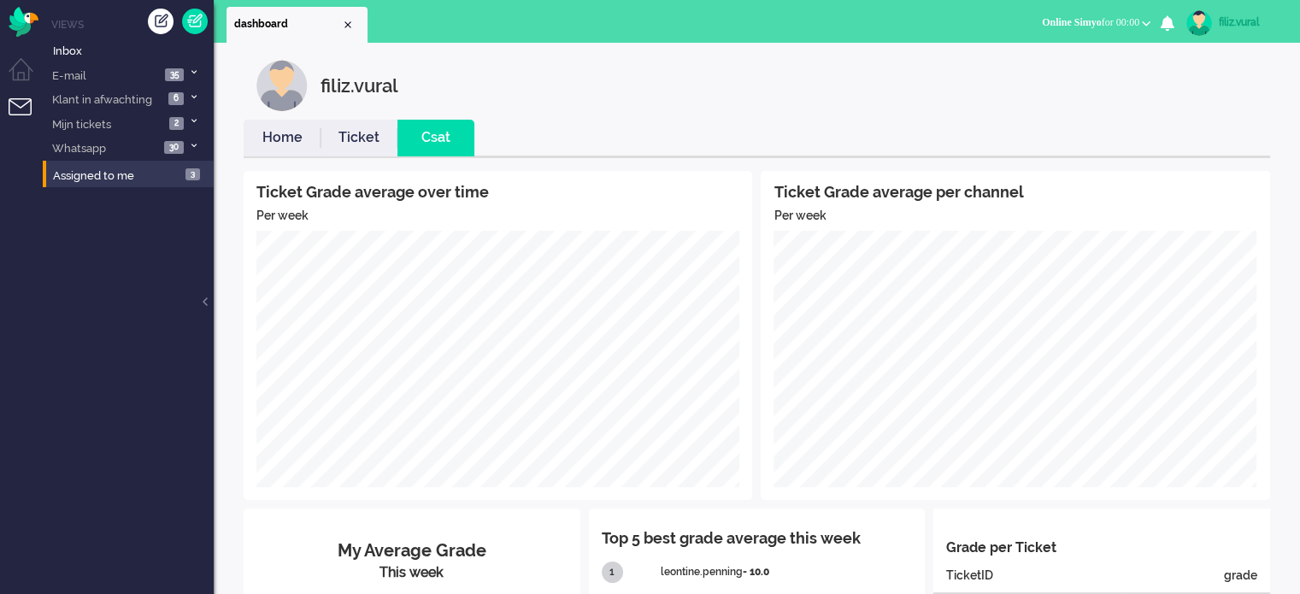
click at [275, 136] on link "Home" at bounding box center [282, 138] width 77 height 20
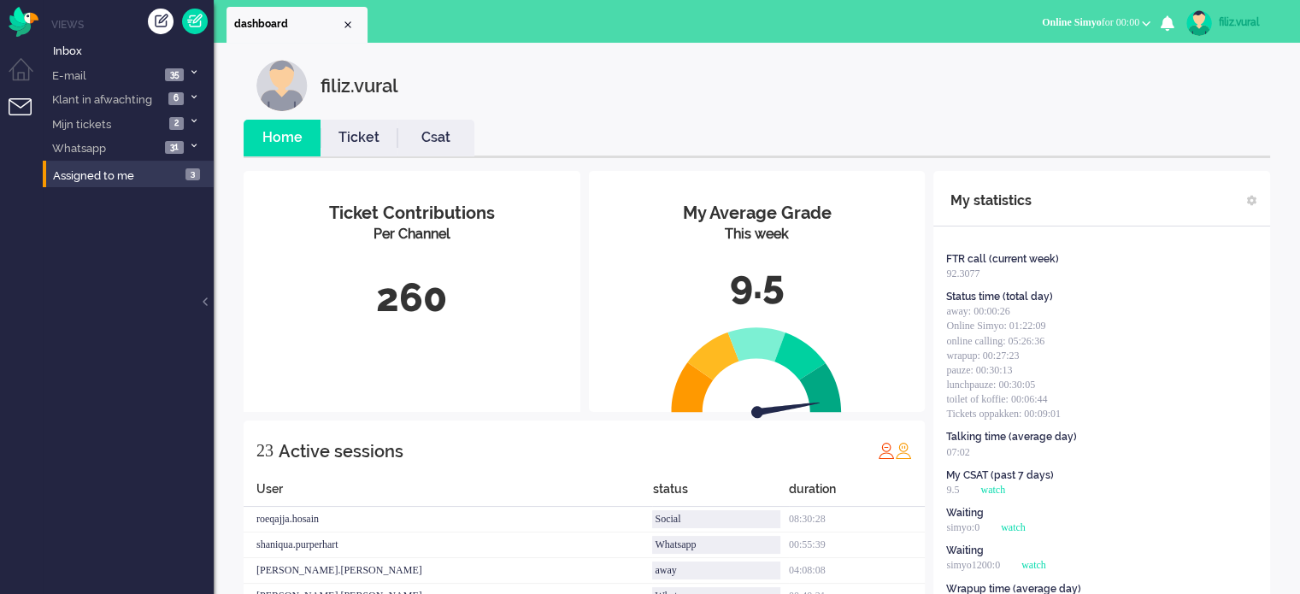
click at [1233, 21] on div "filiz.vural" at bounding box center [1251, 22] width 64 height 17
click at [1217, 139] on link "Logout" at bounding box center [1232, 137] width 118 height 17
